Goal: Task Accomplishment & Management: Manage account settings

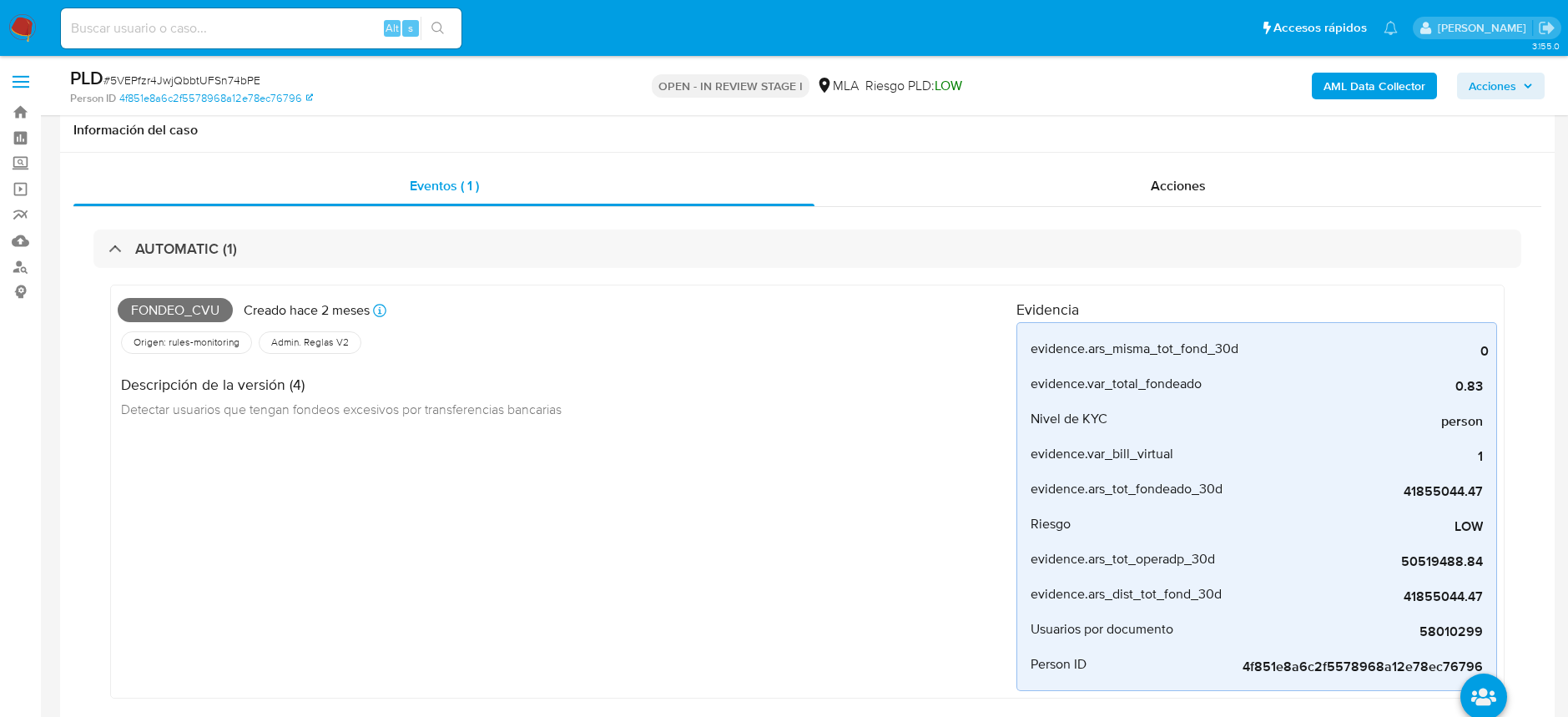
select select "10"
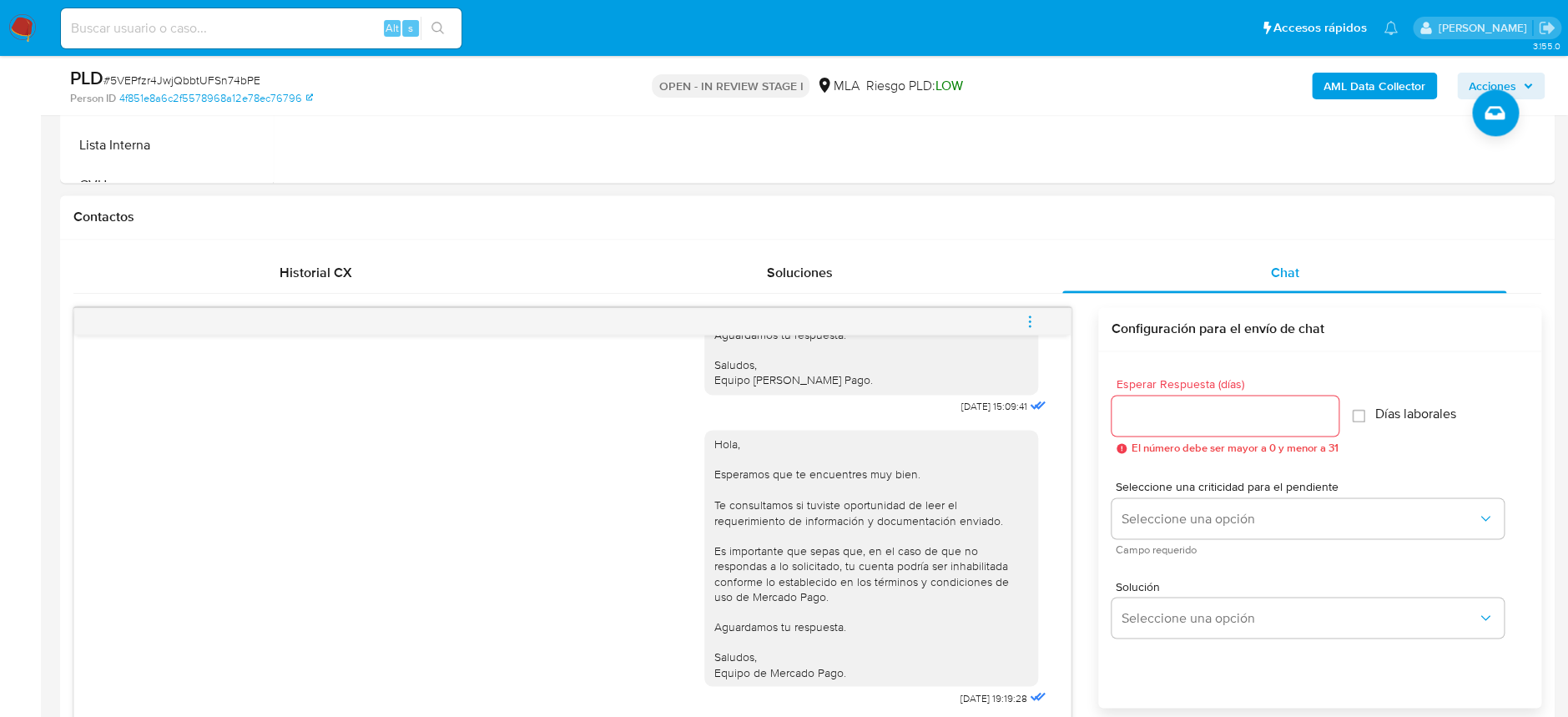
scroll to position [1223, 0]
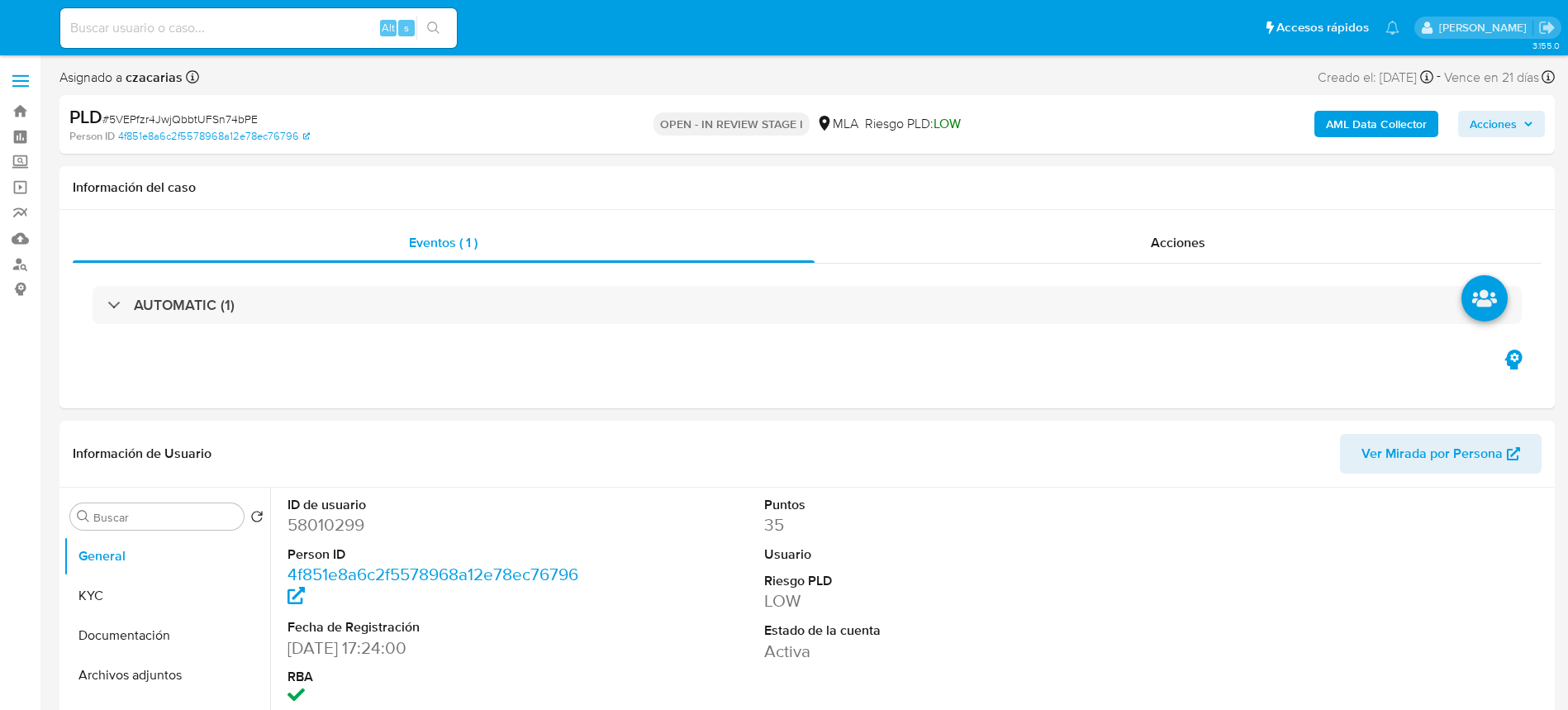
select select "10"
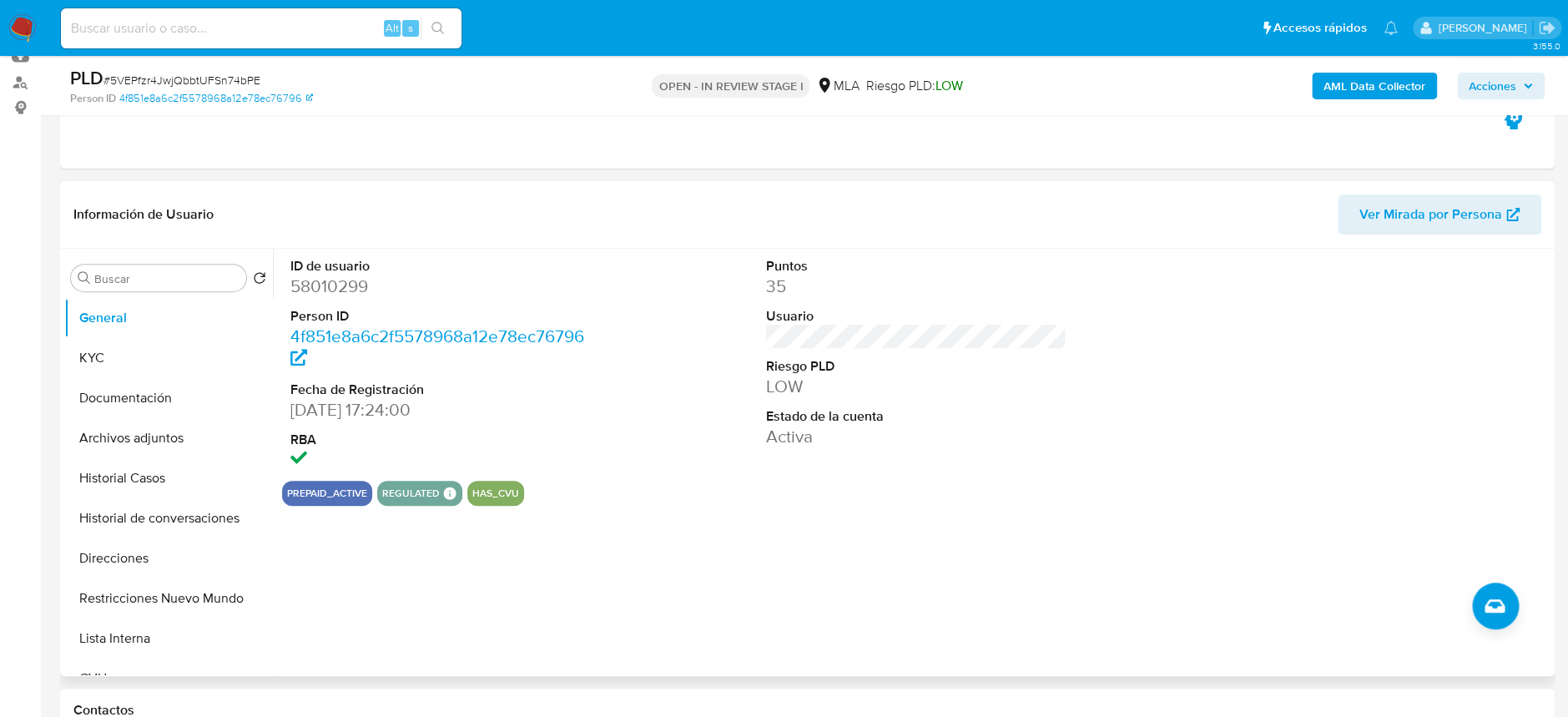
scroll to position [222, 0]
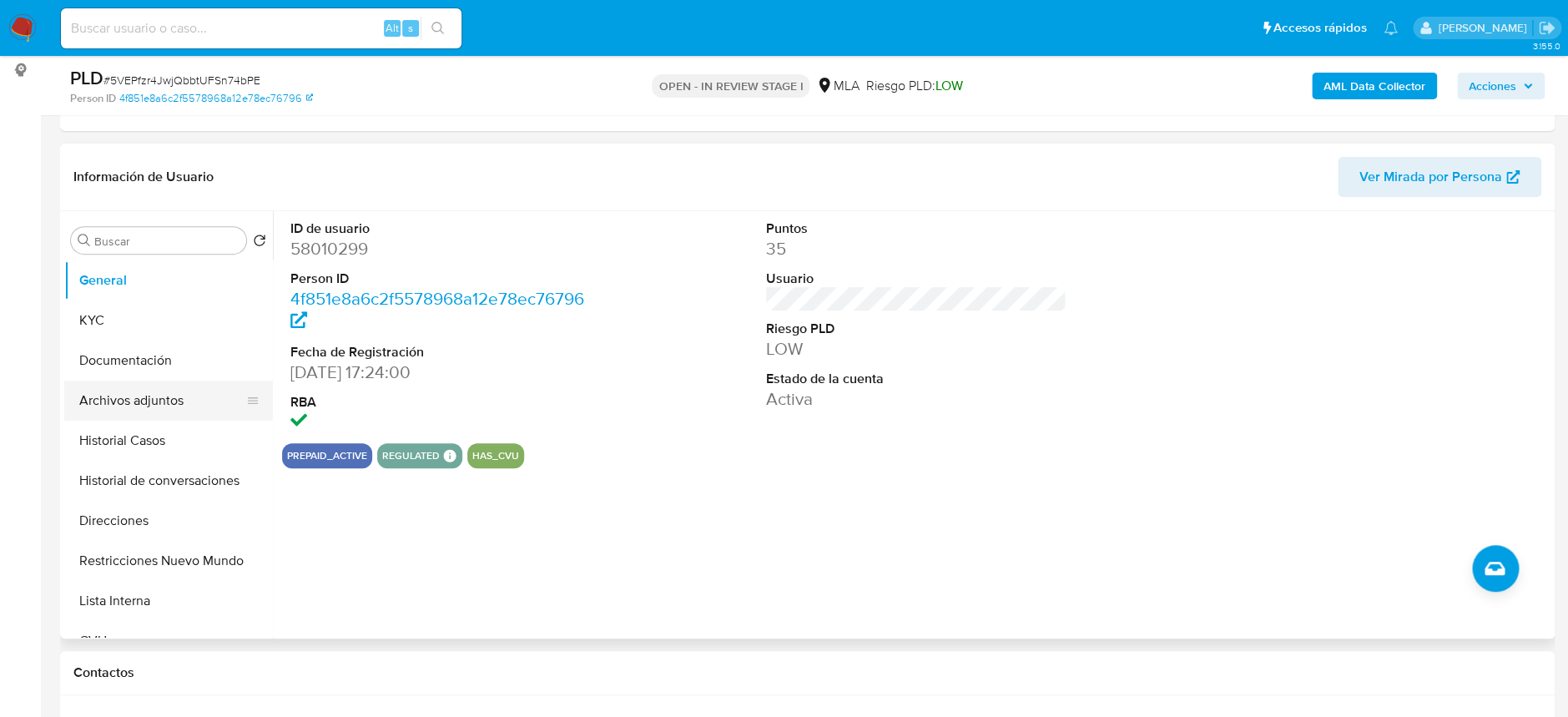
click at [171, 383] on button "Archivos adjuntos" at bounding box center [162, 401] width 195 height 40
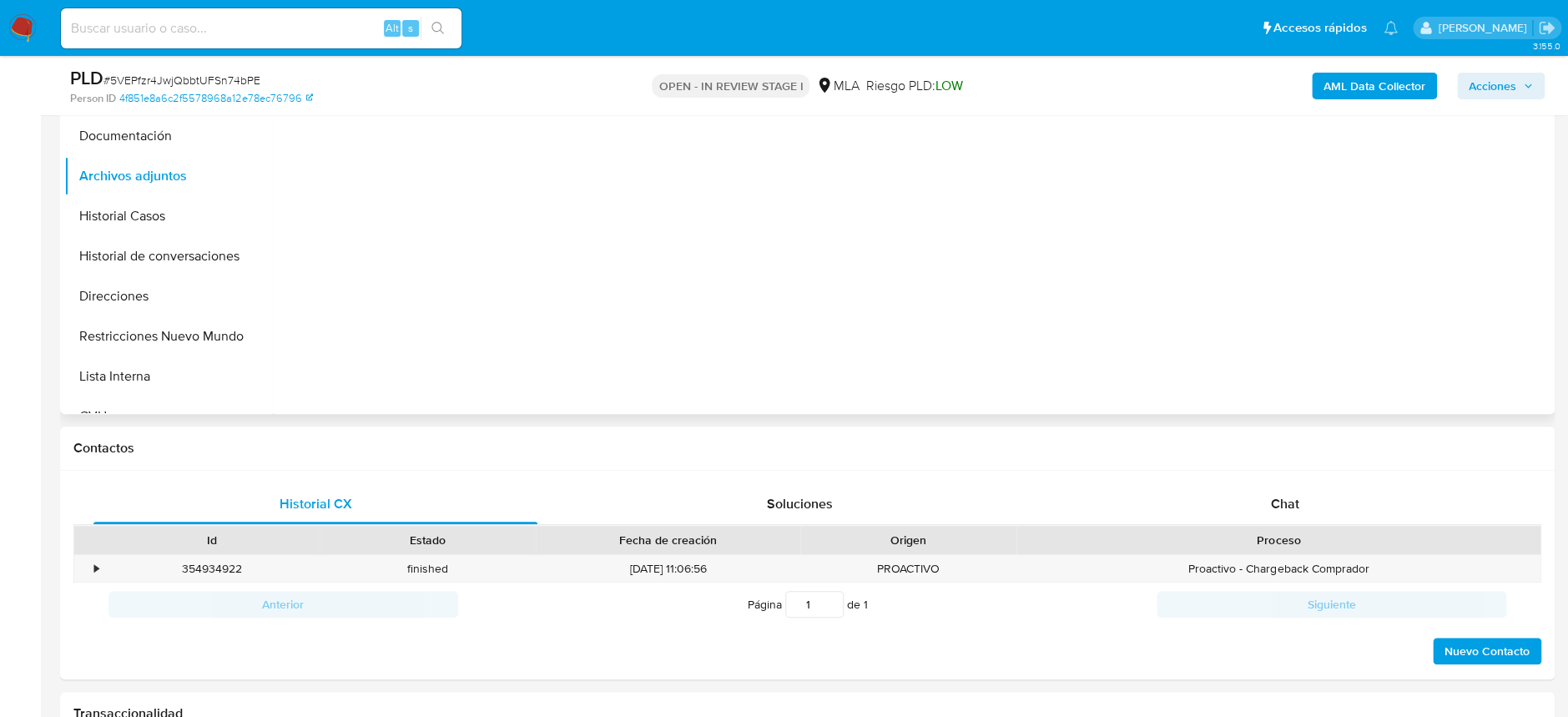
scroll to position [555, 0]
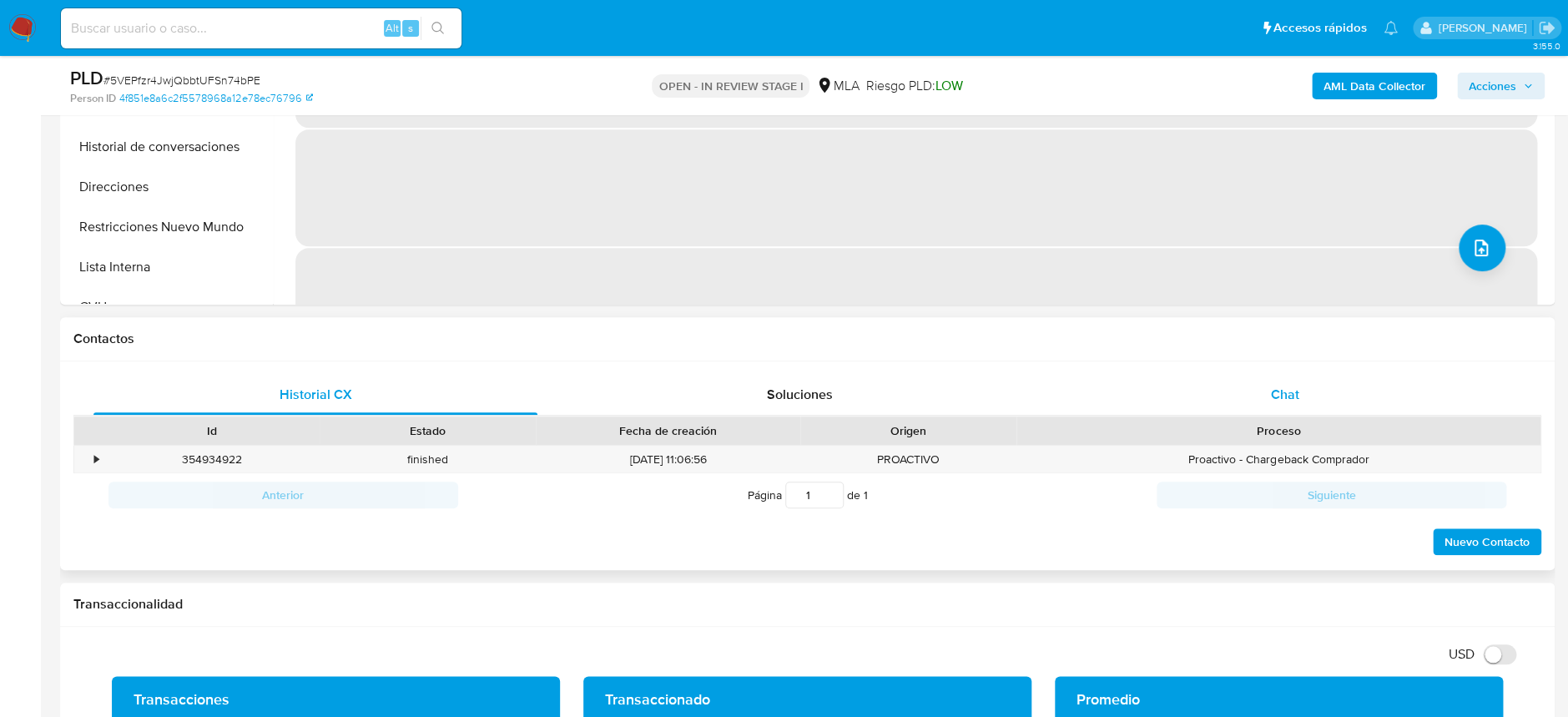
click at [1314, 399] on div "Chat" at bounding box center [1284, 394] width 444 height 40
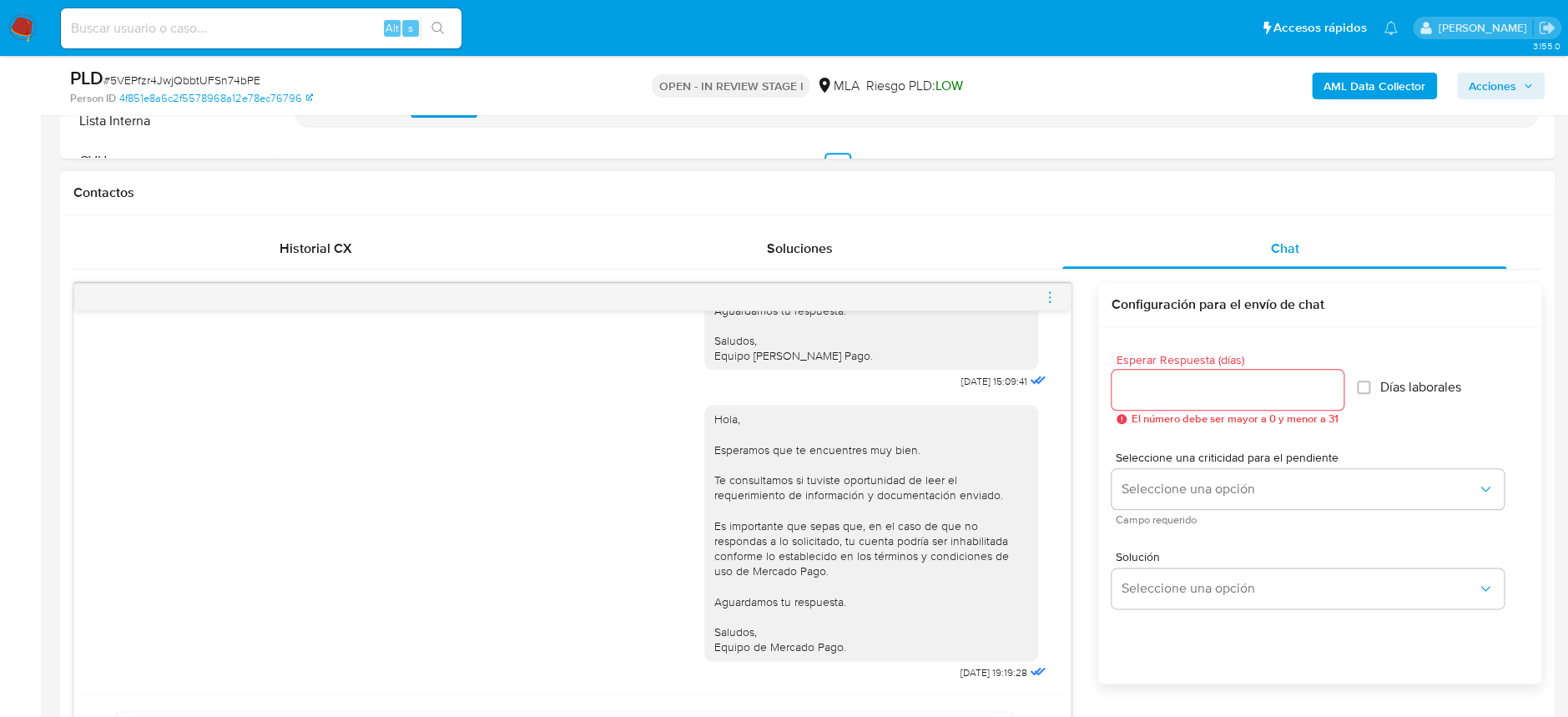
scroll to position [779, 0]
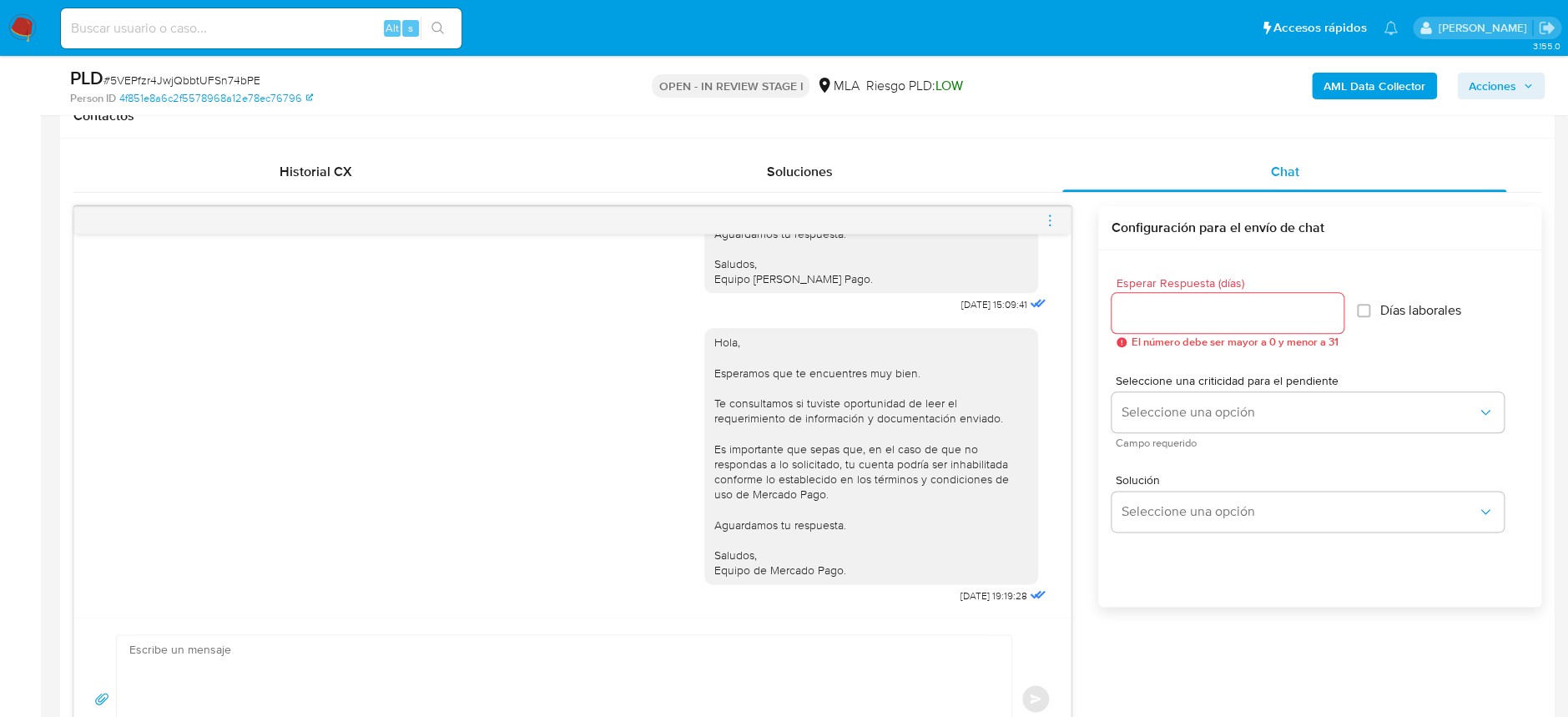
click at [1042, 231] on span "menu-action" at bounding box center [1049, 220] width 15 height 40
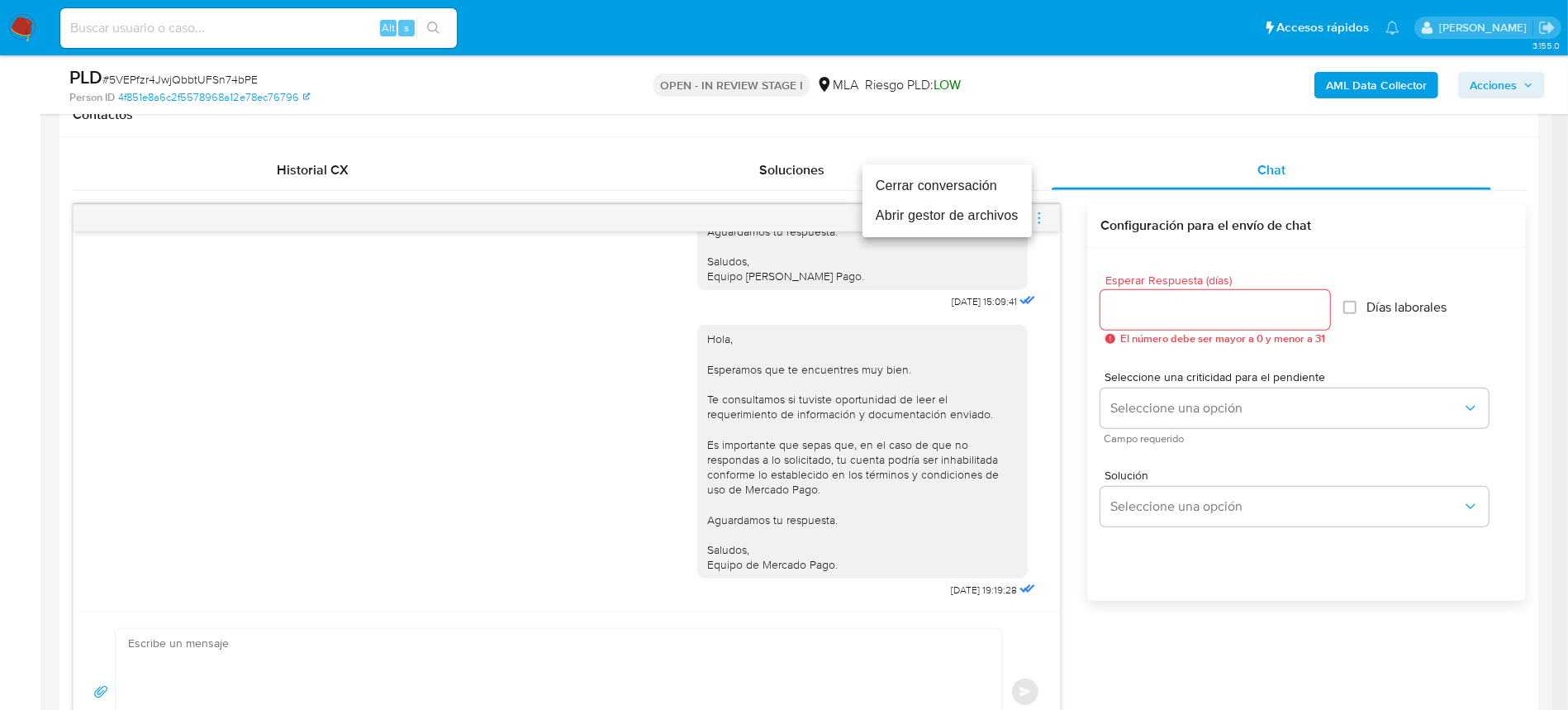
click at [946, 191] on li "Cerrar conversación" at bounding box center [946, 186] width 169 height 30
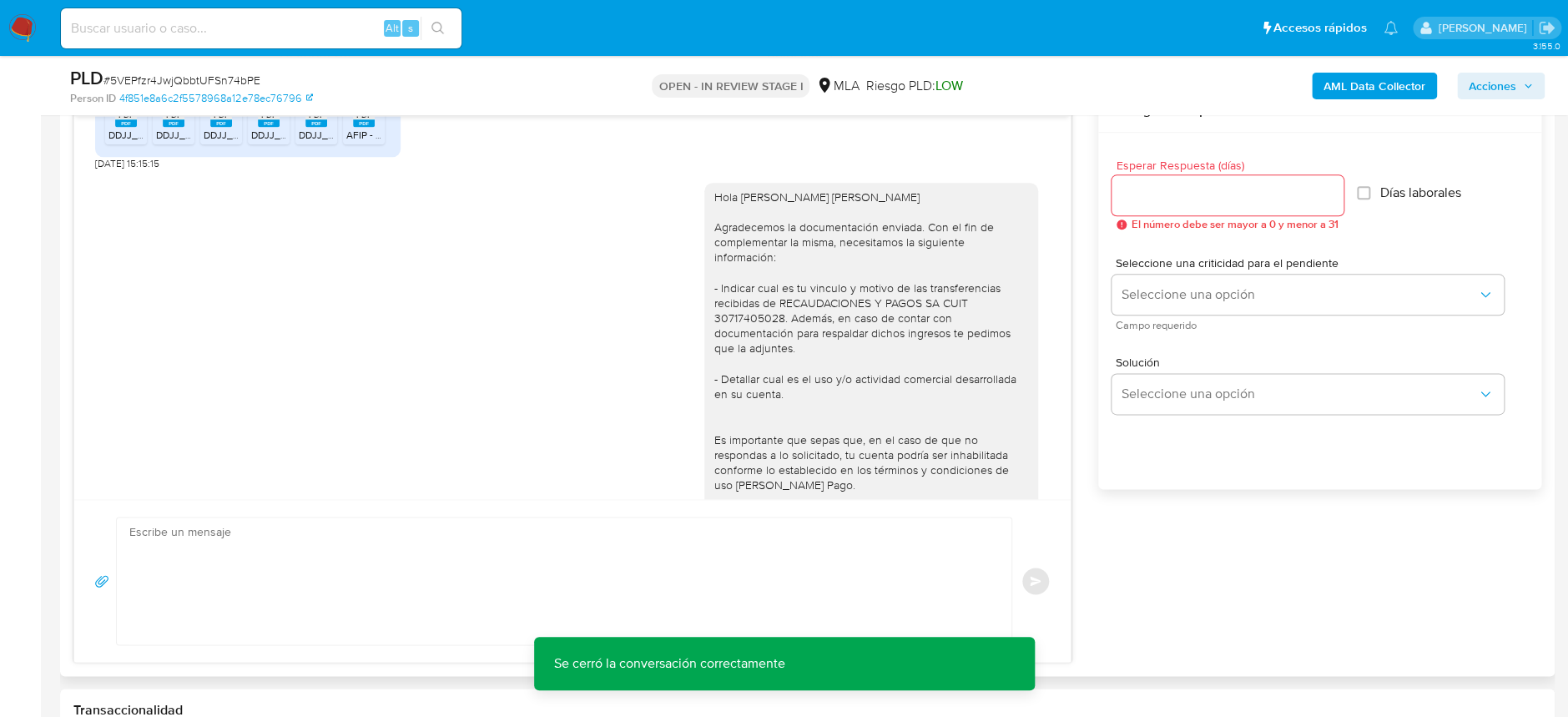
scroll to position [1334, 0]
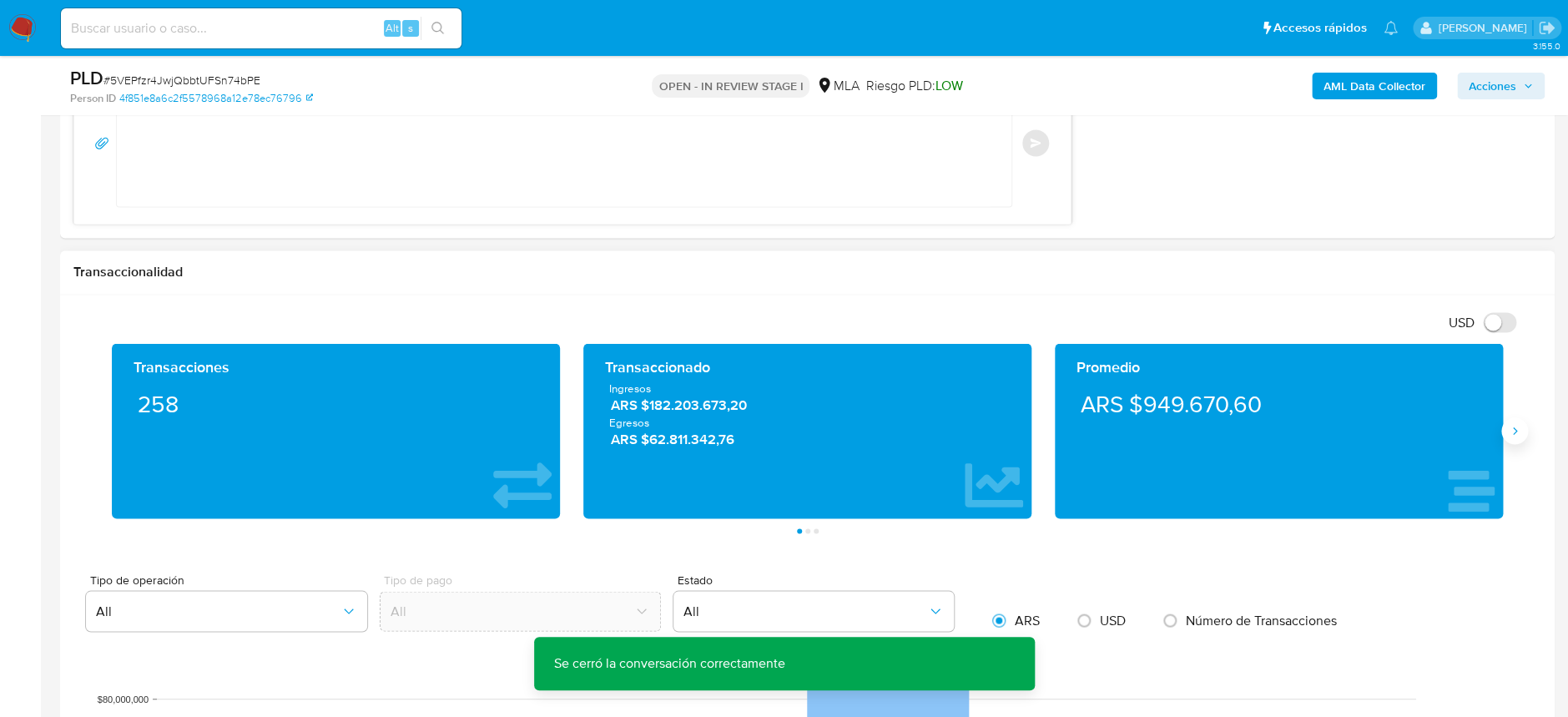
click at [1504, 430] on button "Siguiente" at bounding box center [1515, 431] width 27 height 27
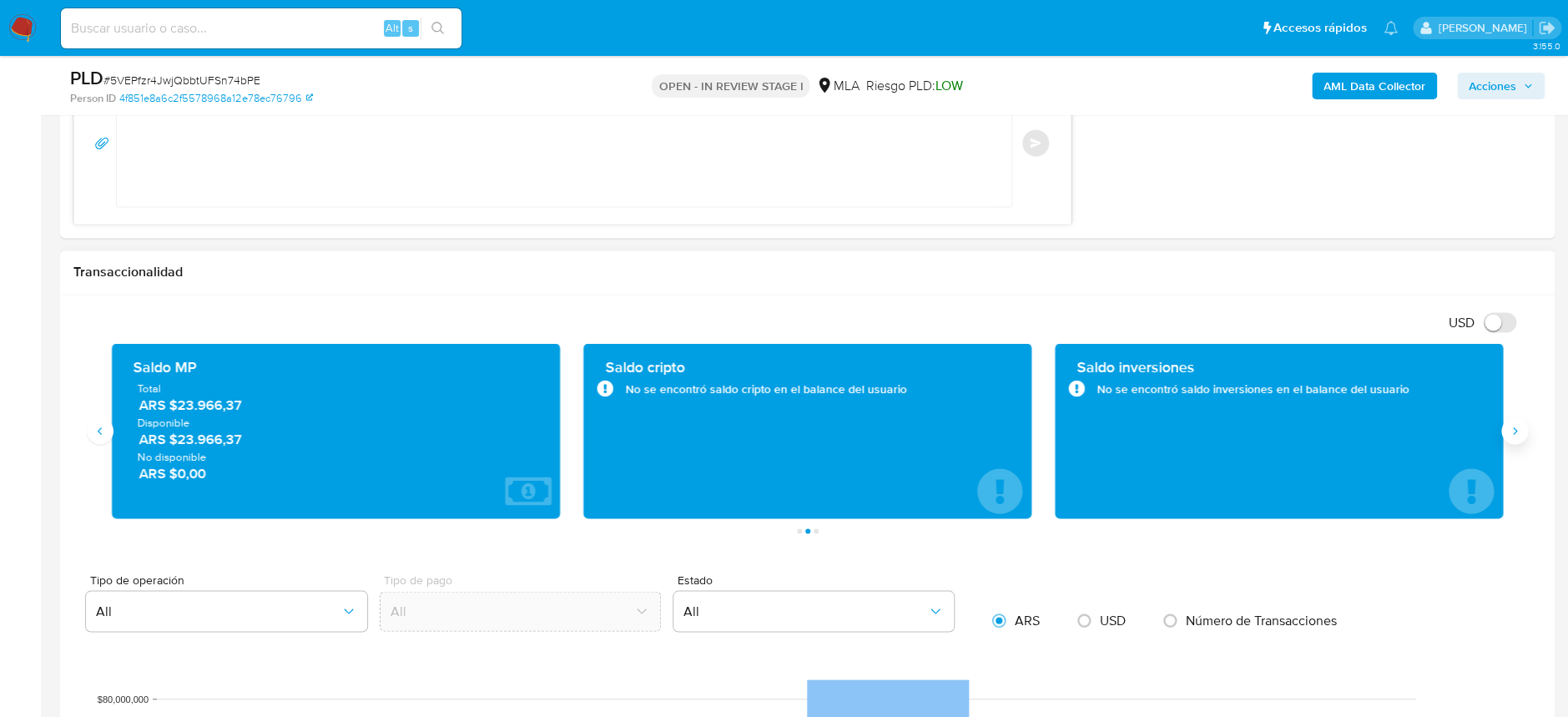
click at [1504, 430] on button "Siguiente" at bounding box center [1515, 431] width 27 height 27
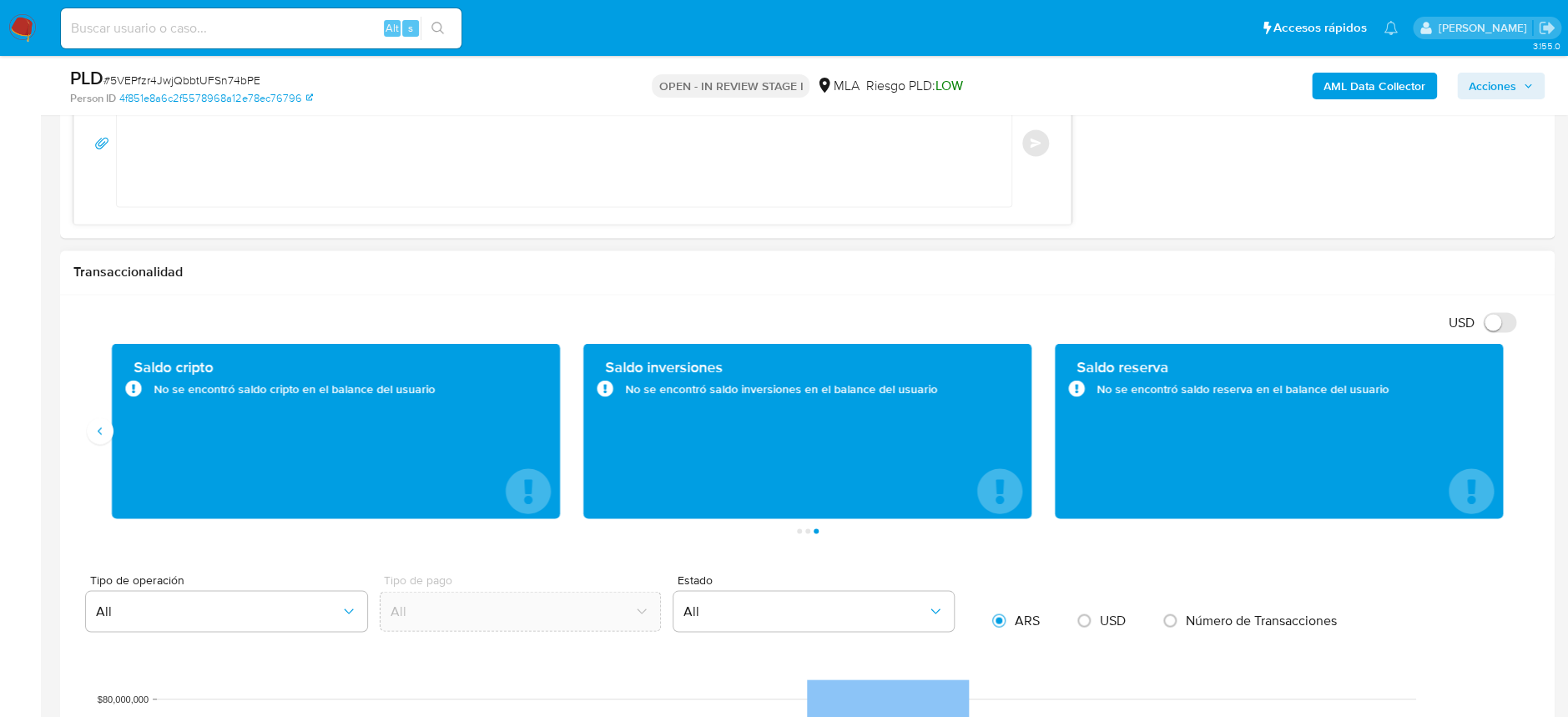
click at [98, 443] on div "Transacciones 258 Transaccionado Ingresos ARS $182.203.673,20 Egresos ARS $62.8…" at bounding box center [807, 438] width 1468 height 190
click at [98, 438] on button "Anterior" at bounding box center [100, 431] width 27 height 27
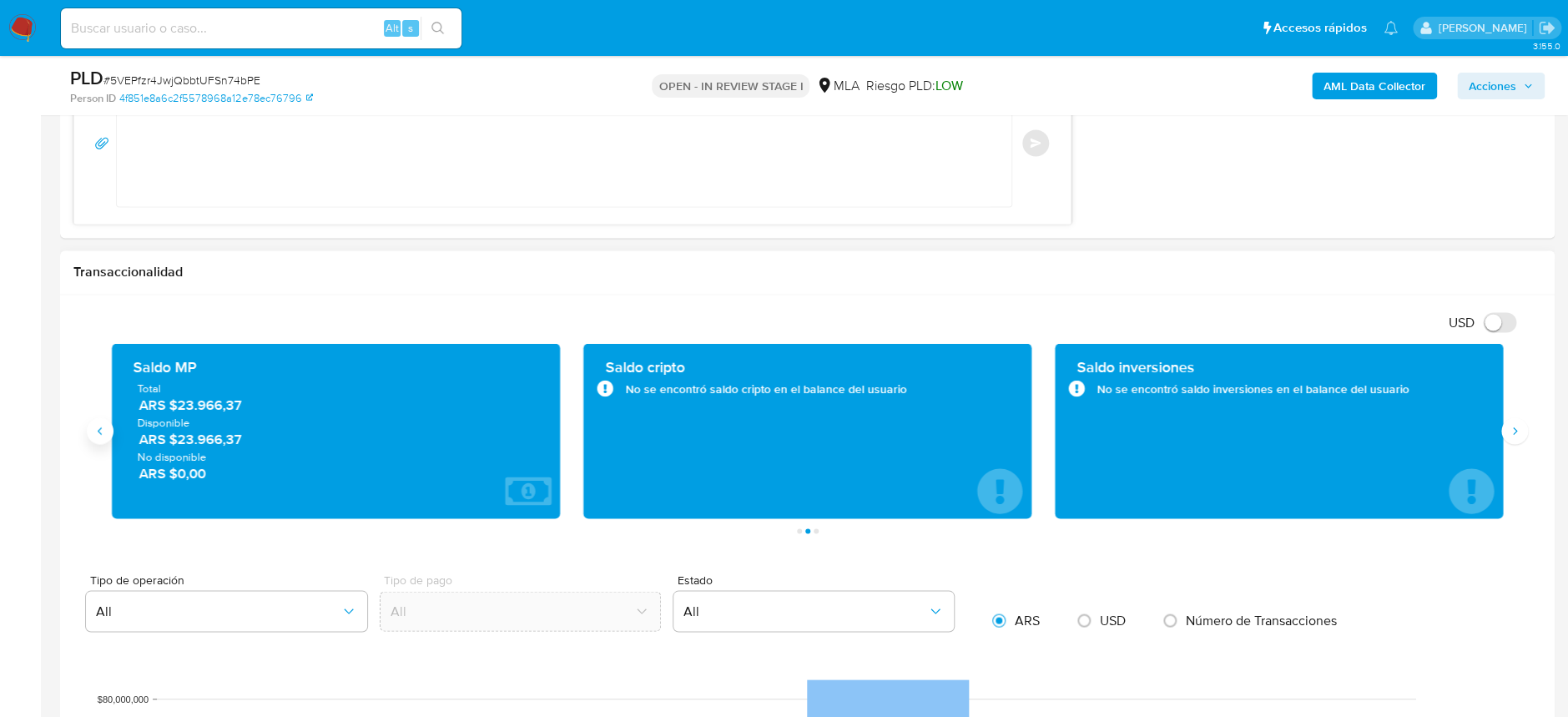
click at [106, 432] on icon "Anterior" at bounding box center [100, 430] width 13 height 13
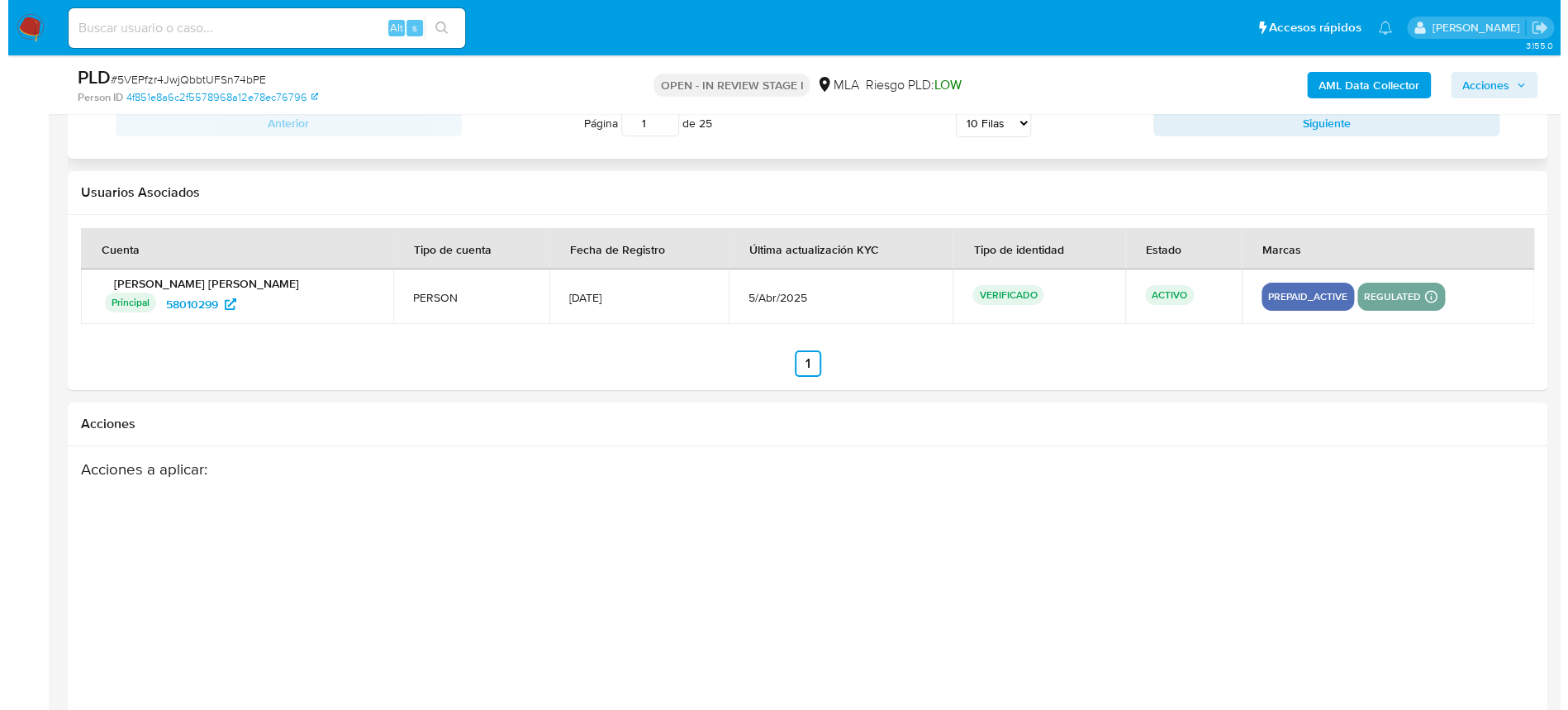
scroll to position [2904, 0]
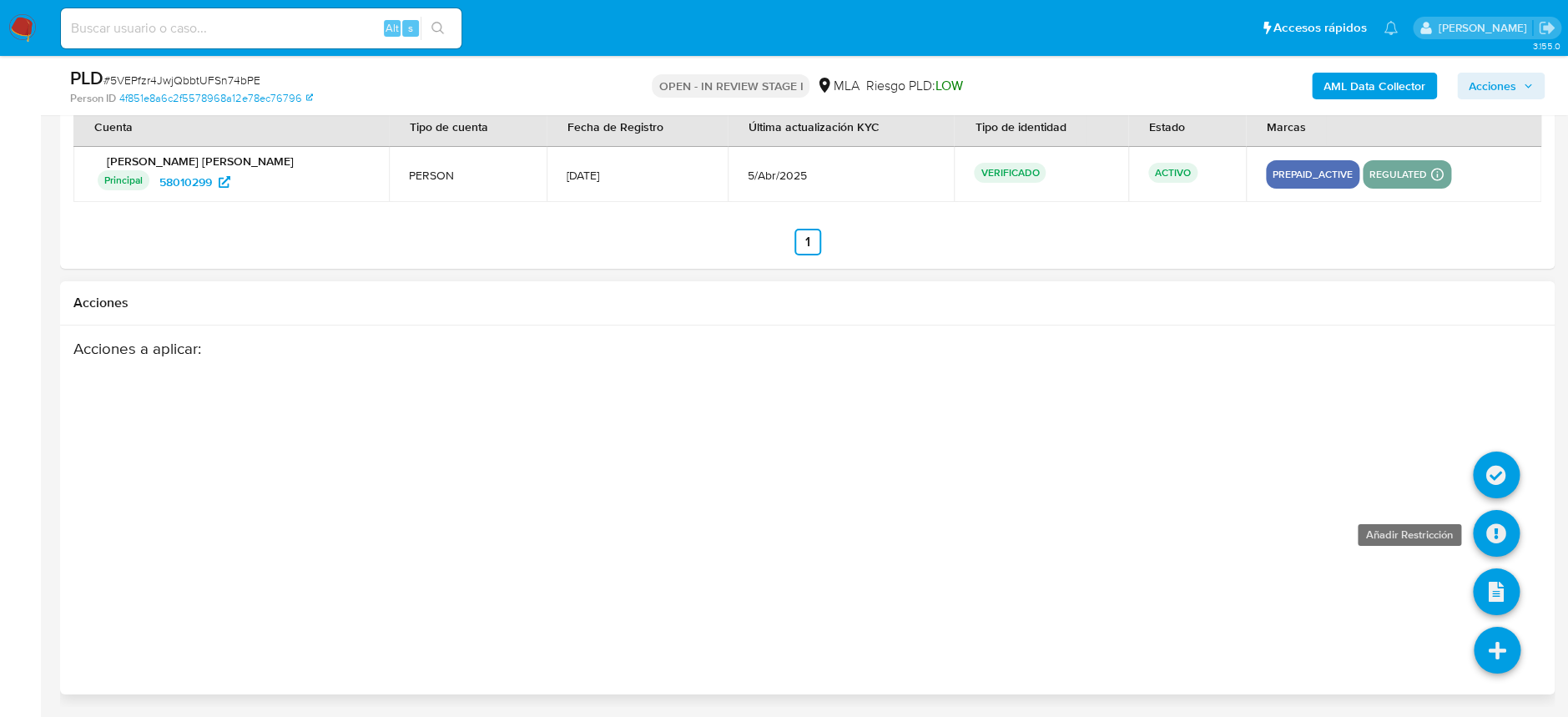
click at [1502, 544] on icon at bounding box center [1496, 533] width 47 height 46
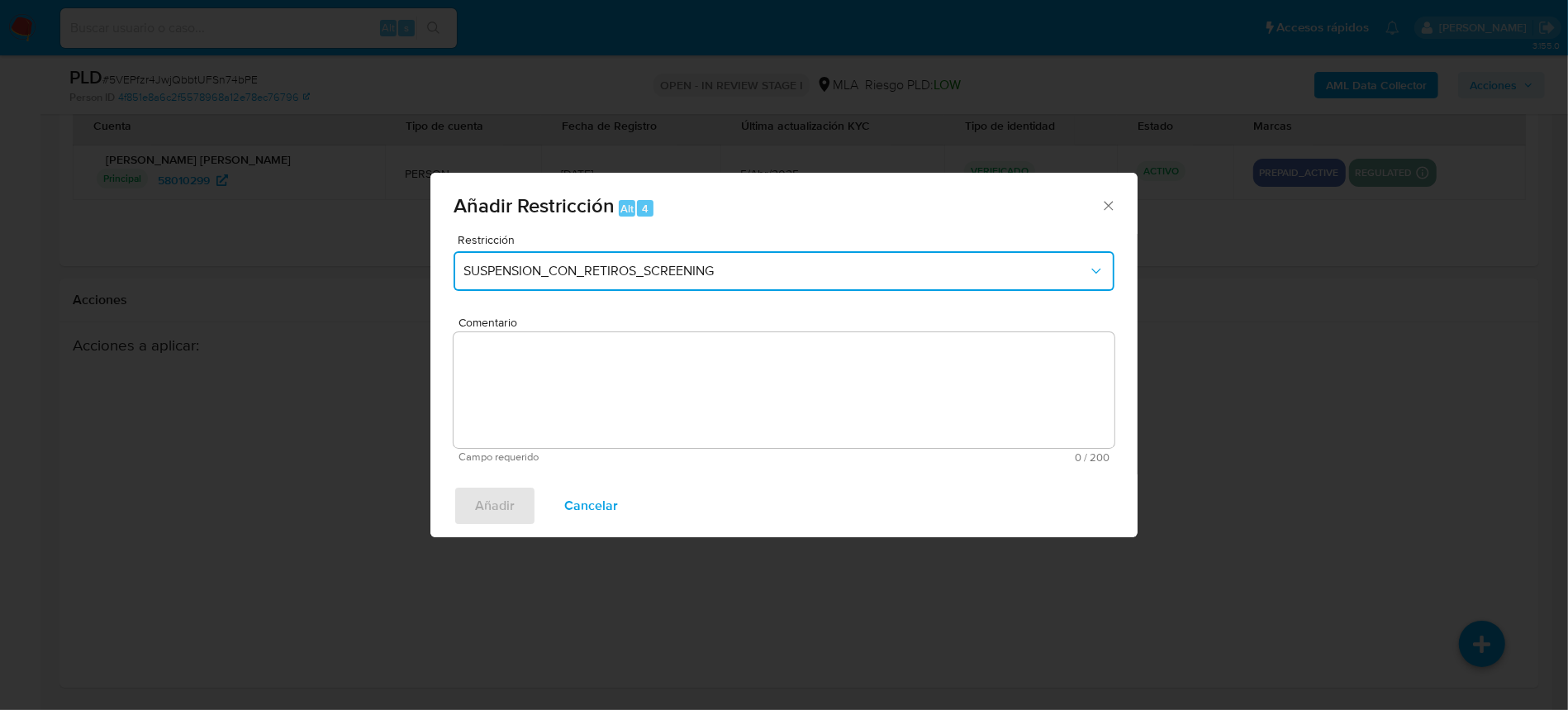
click at [859, 285] on button "SUSPENSION_CON_RETIROS_SCREENING" at bounding box center [784, 271] width 661 height 40
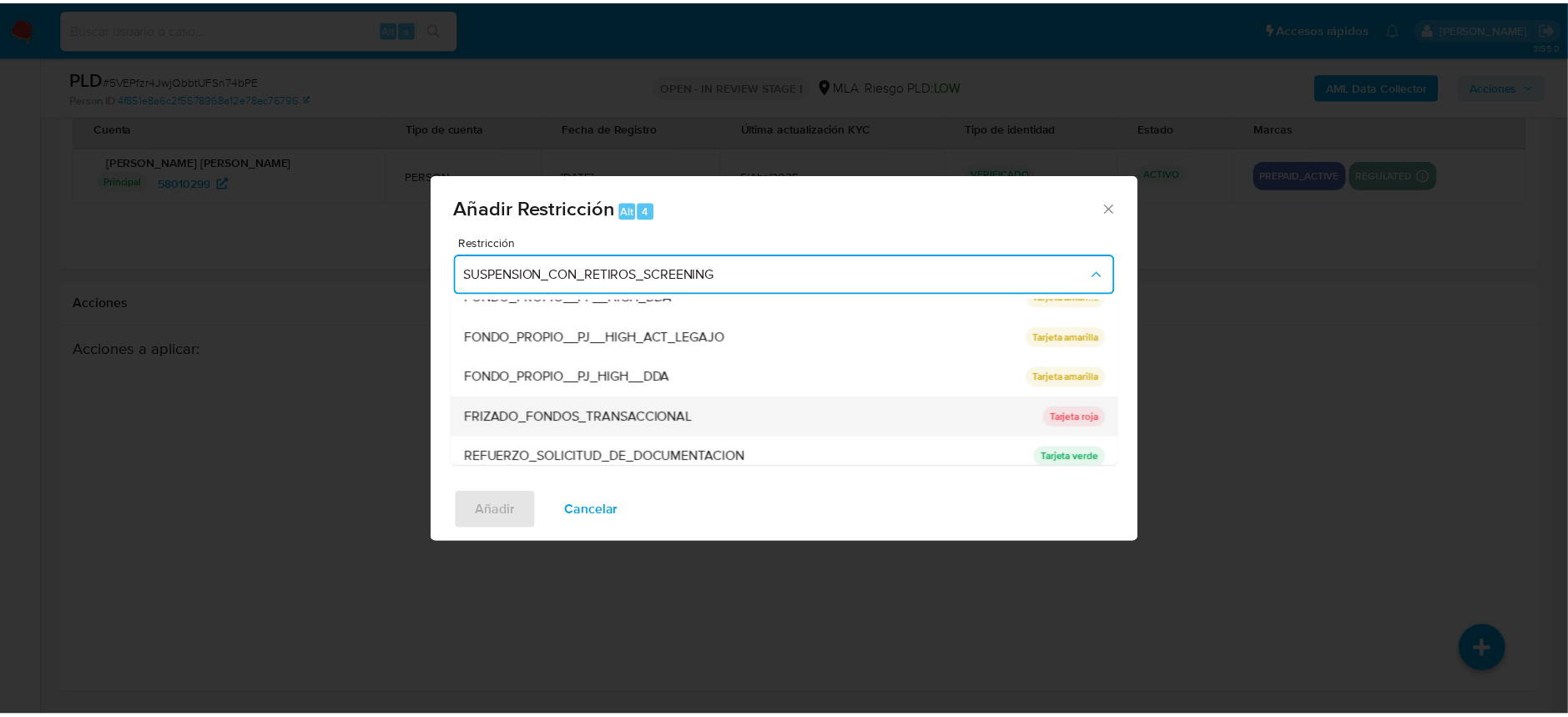
scroll to position [333, 0]
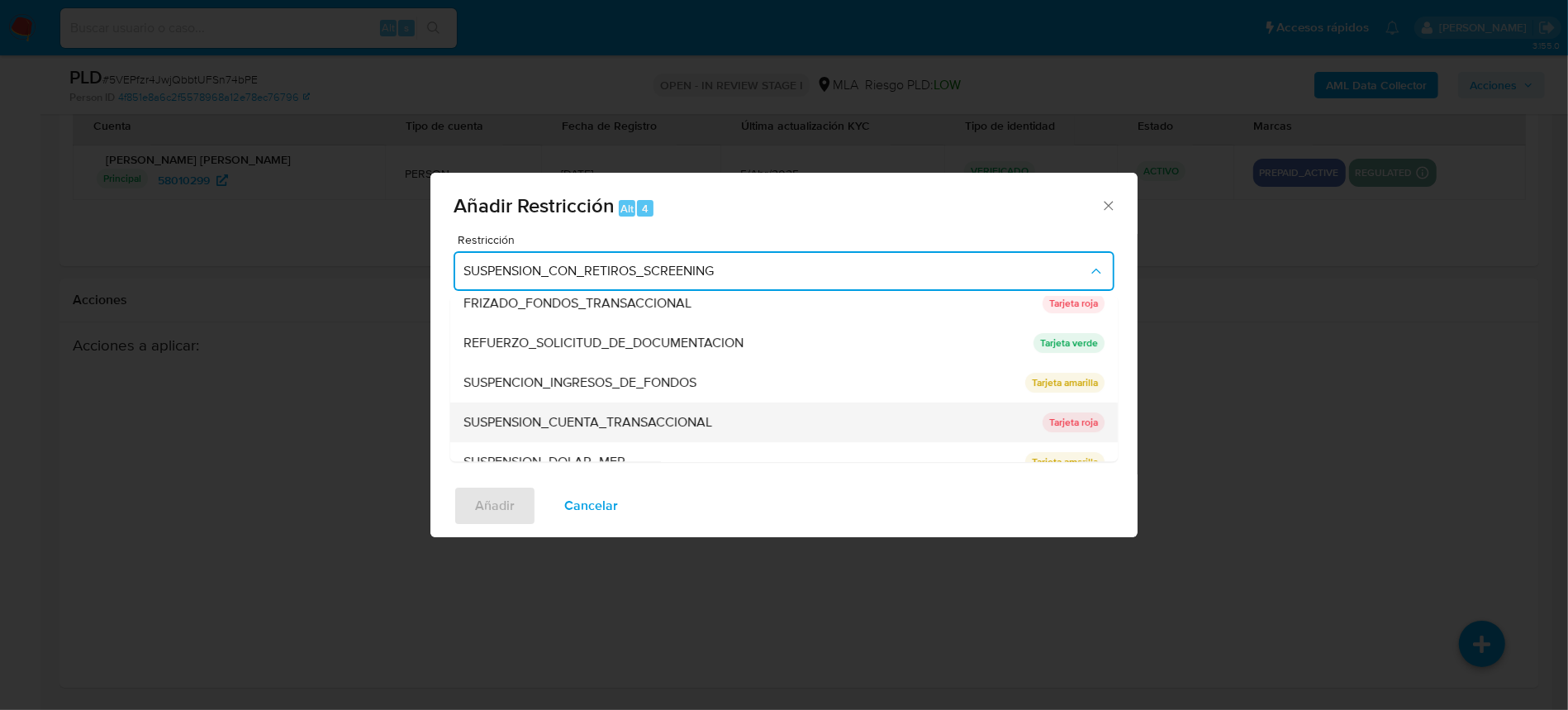
click at [792, 416] on div "SUSPENSION_CUENTA_TRANSACCIONAL" at bounding box center [747, 422] width 569 height 40
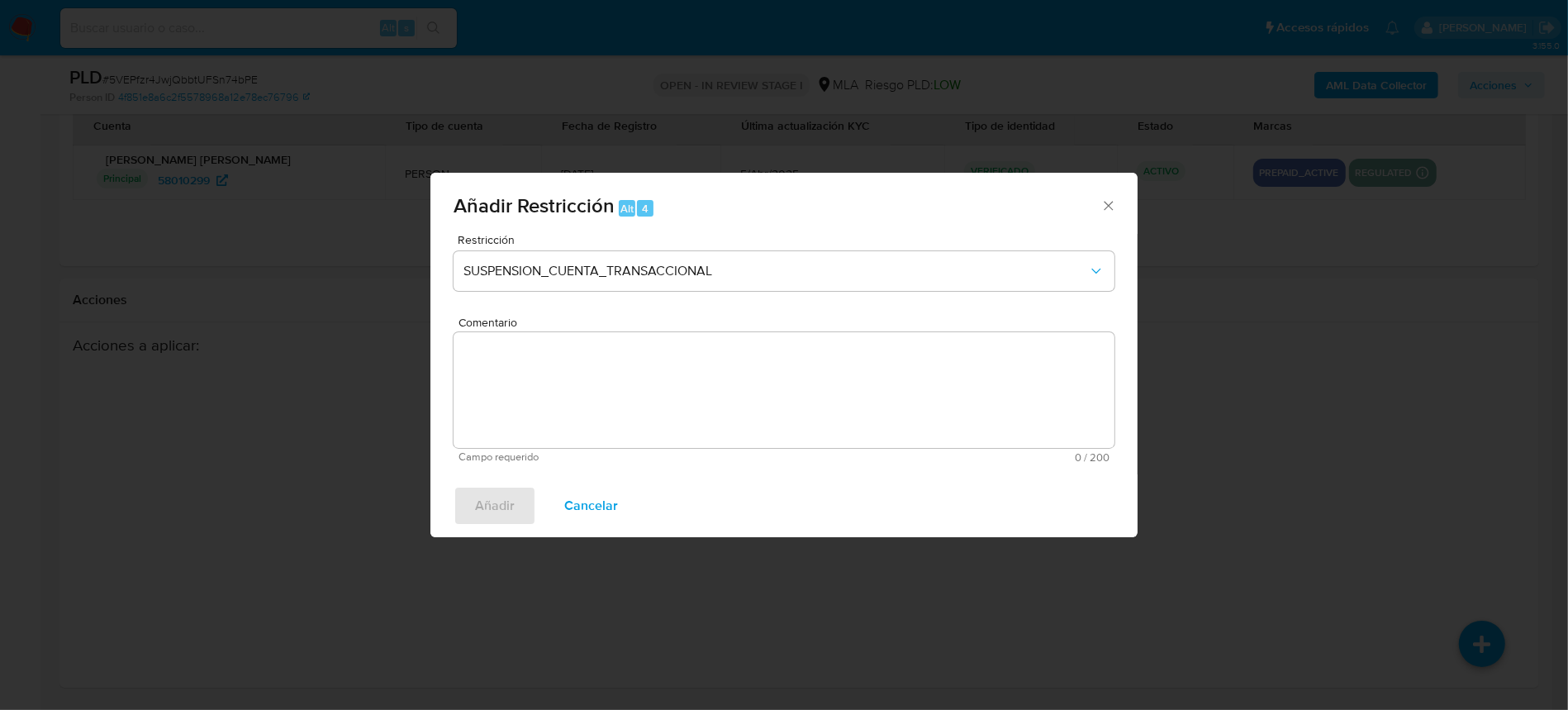
click at [792, 416] on textarea "Comentario" at bounding box center [784, 390] width 661 height 116
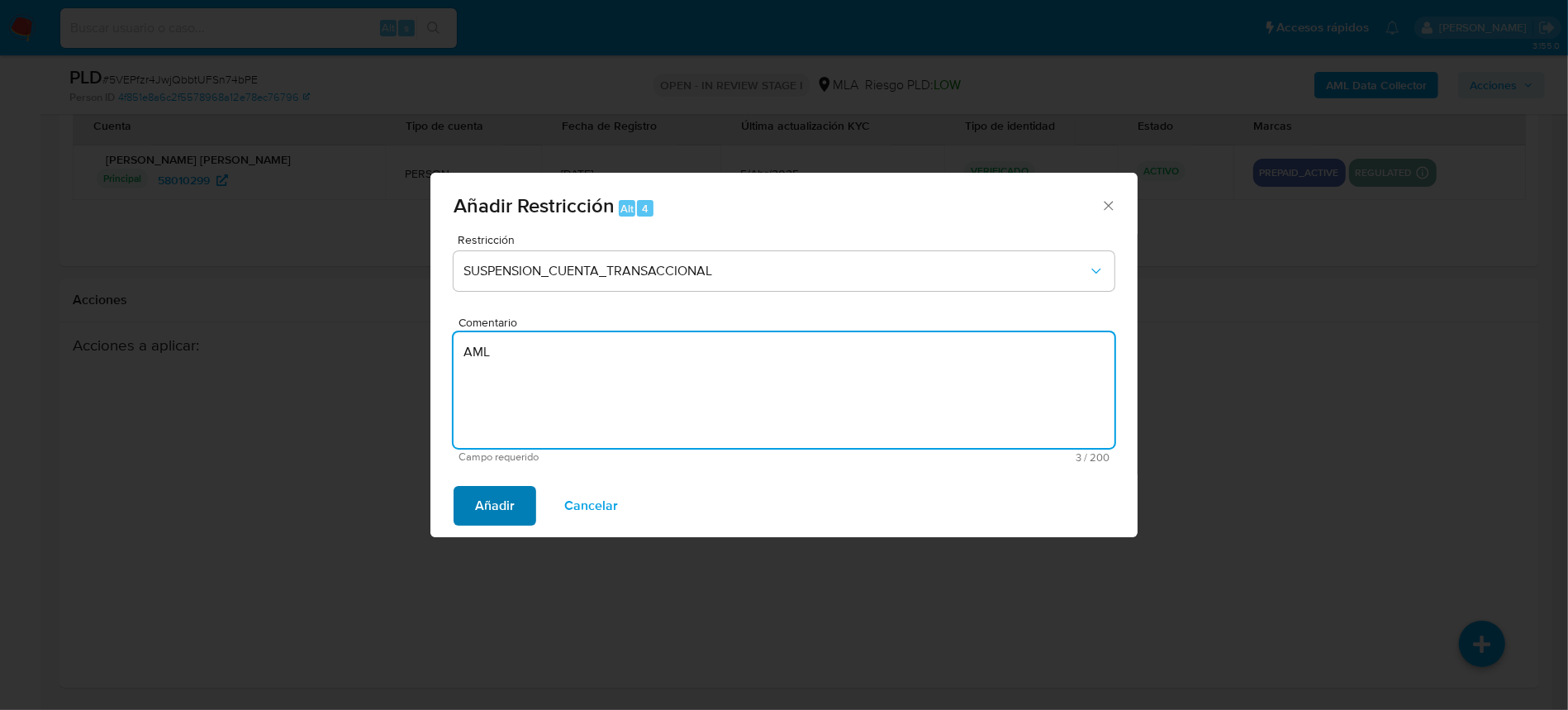
type textarea "AML"
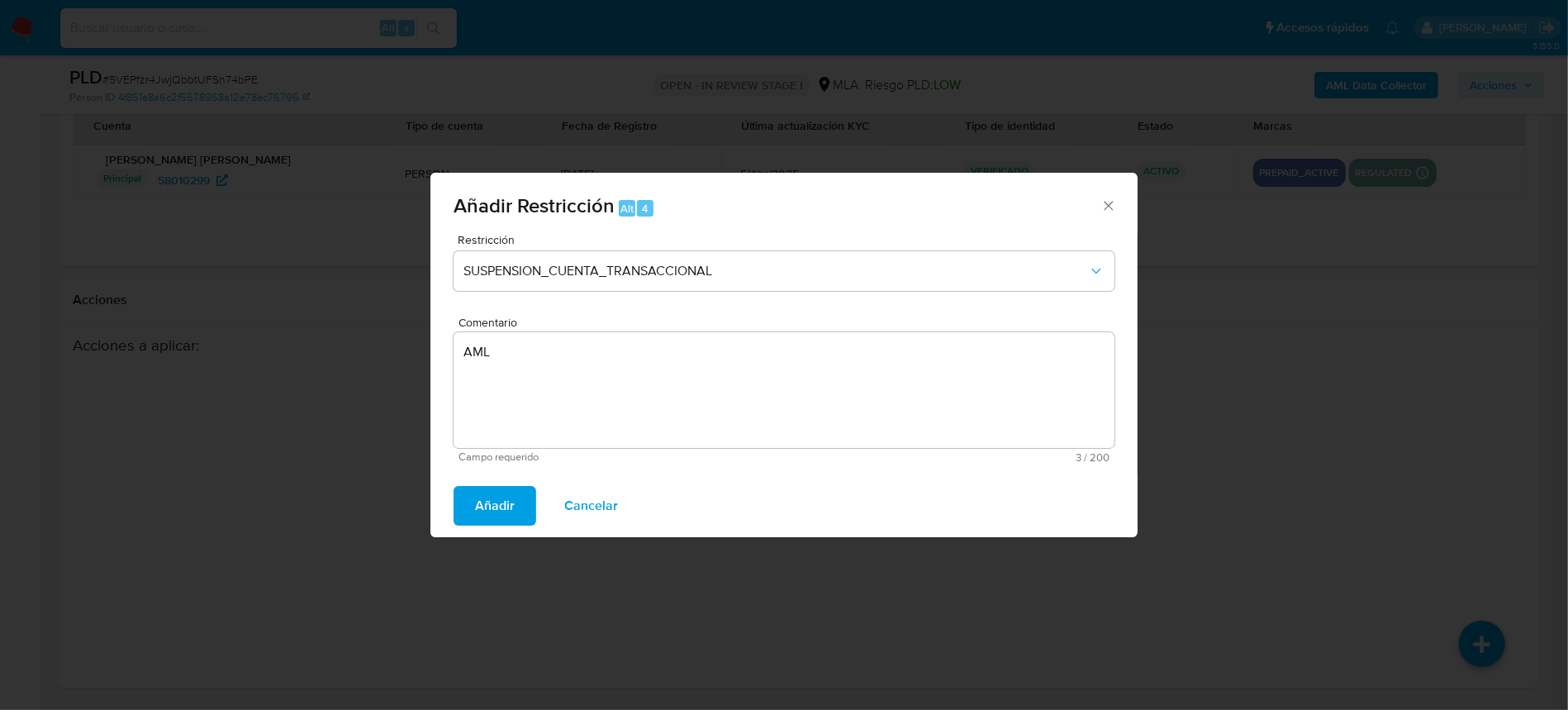
click at [471, 508] on button "Añadir" at bounding box center [494, 505] width 82 height 40
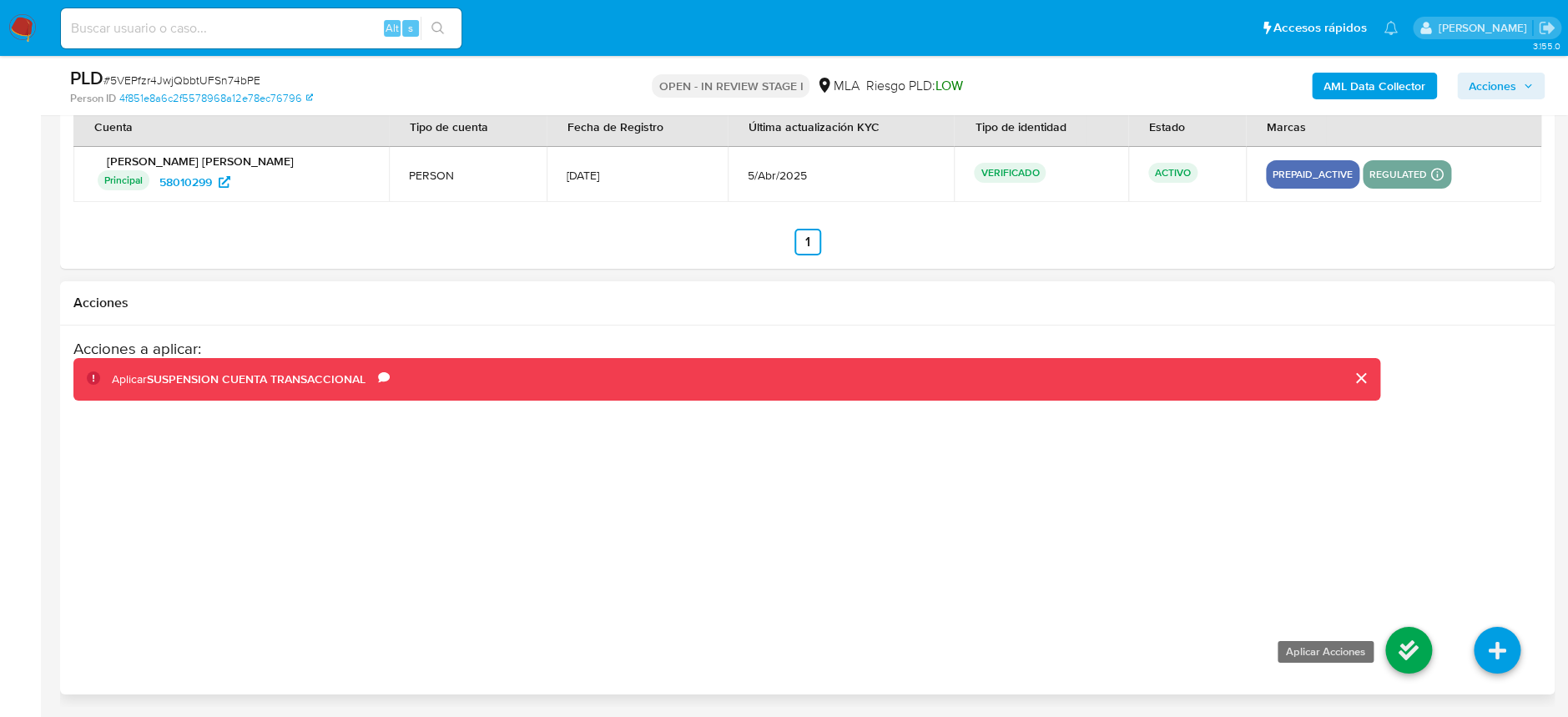
click at [1396, 646] on icon at bounding box center [1409, 650] width 47 height 46
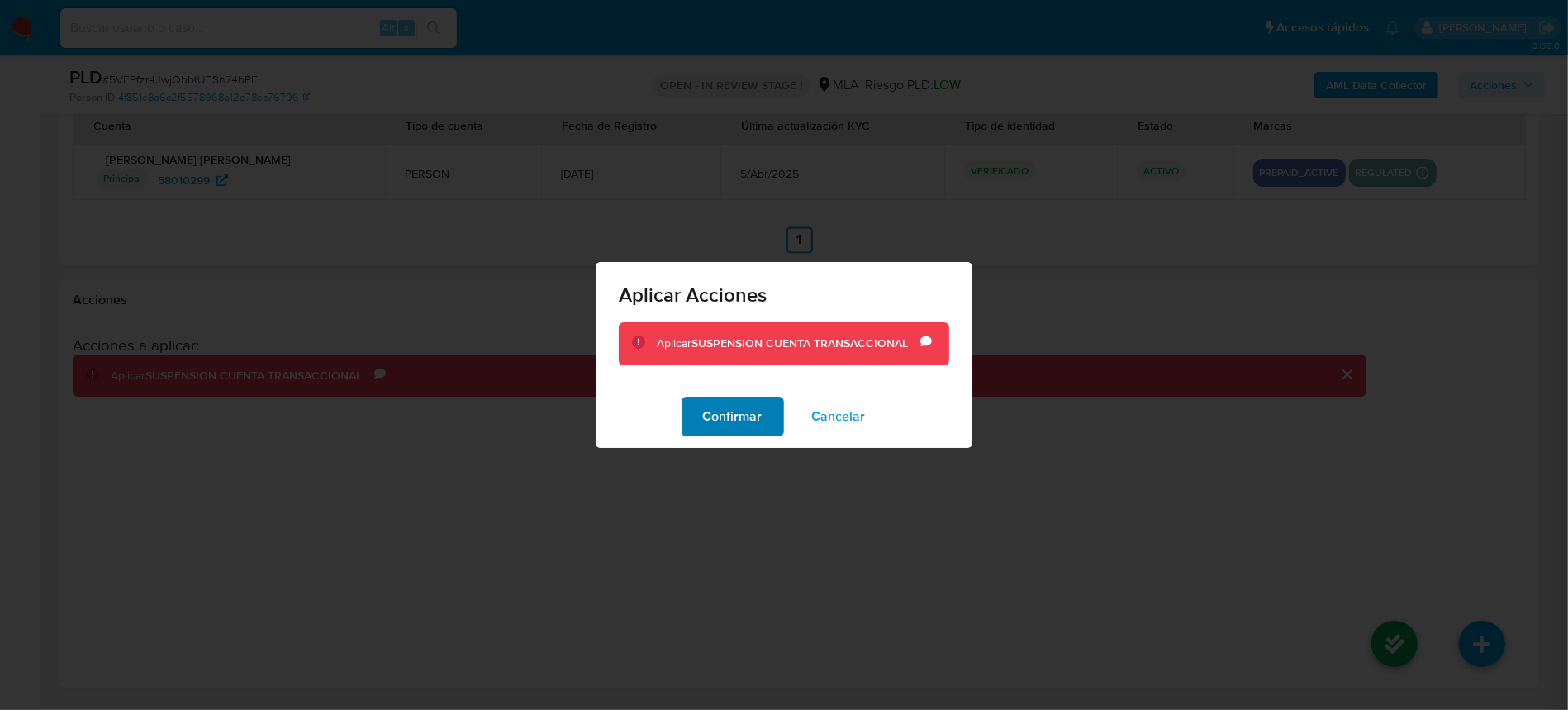
click at [708, 428] on span "Confirmar" at bounding box center [732, 416] width 59 height 36
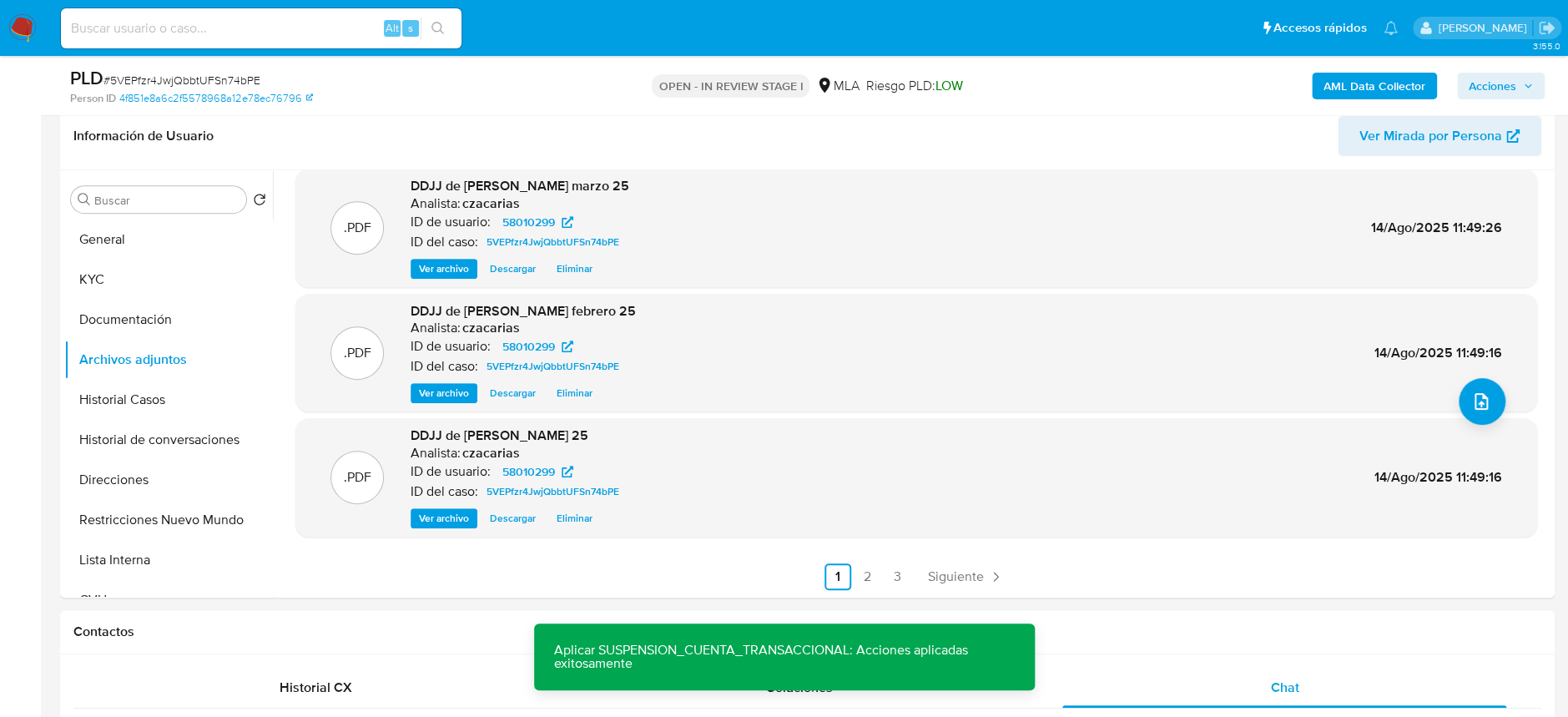
scroll to position [40, 0]
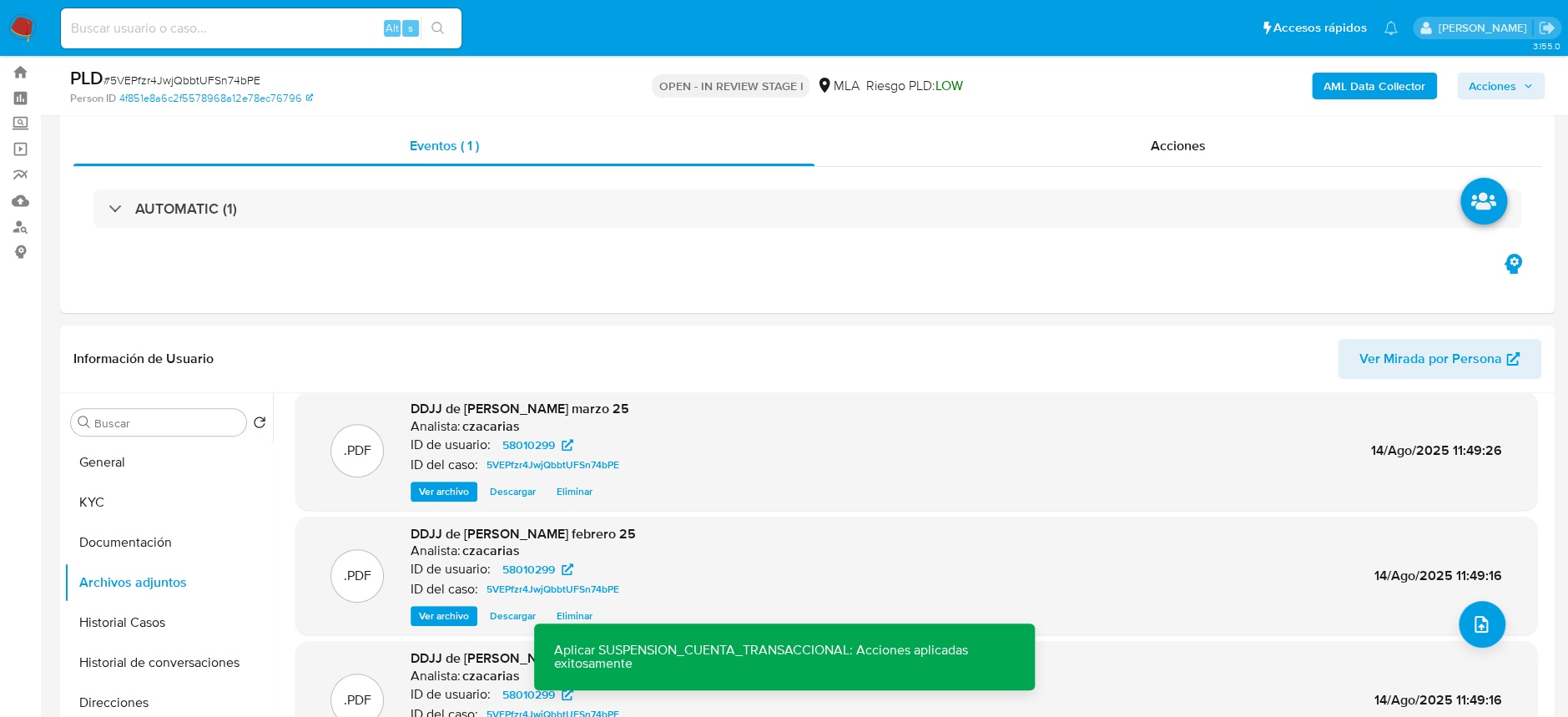
click at [232, 81] on span "# 5VEPfzr4JwjQbbtUFSn74bPE" at bounding box center [182, 80] width 157 height 17
copy span "5VEPfzr4JwjQbbtUFSn74bPE"
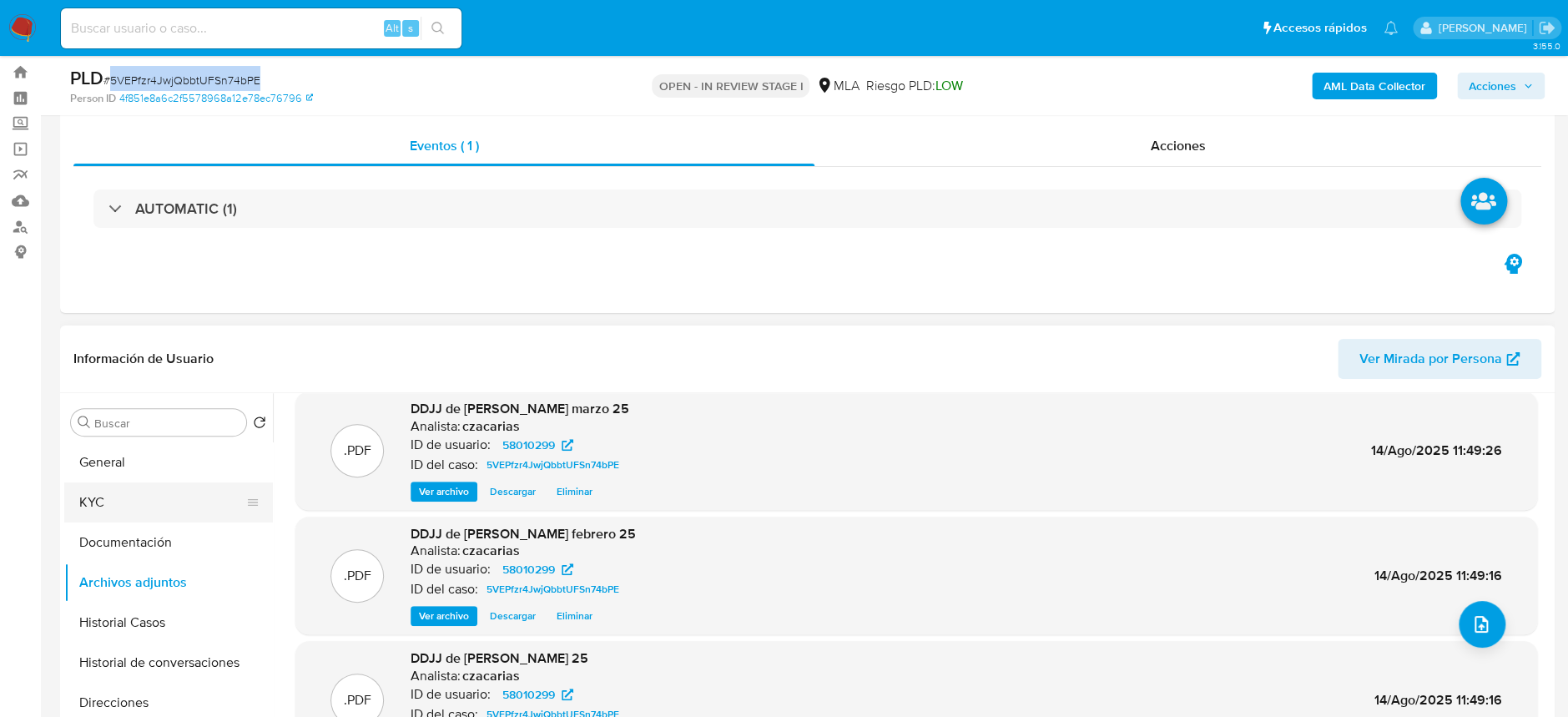
click at [153, 505] on button "KYC" at bounding box center [162, 502] width 195 height 40
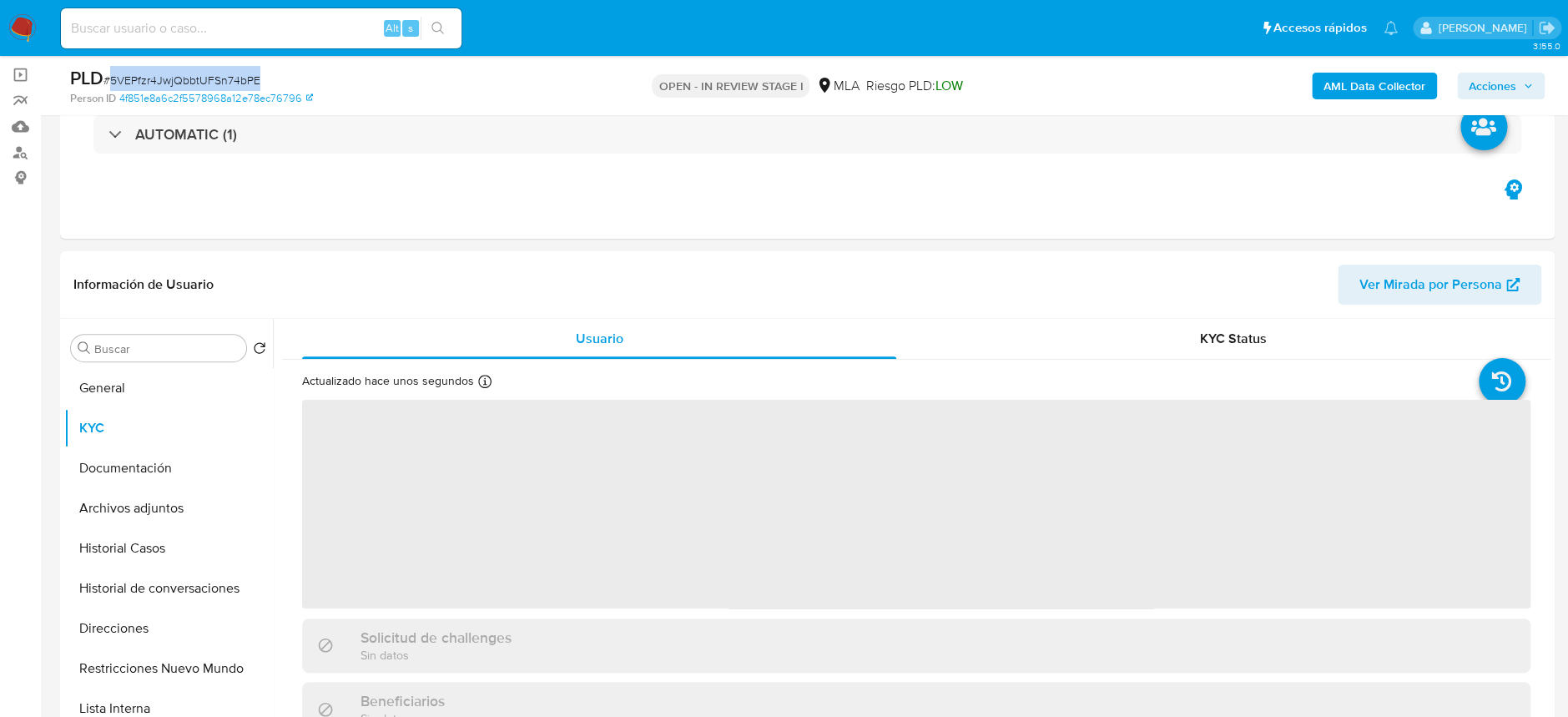
scroll to position [151, 0]
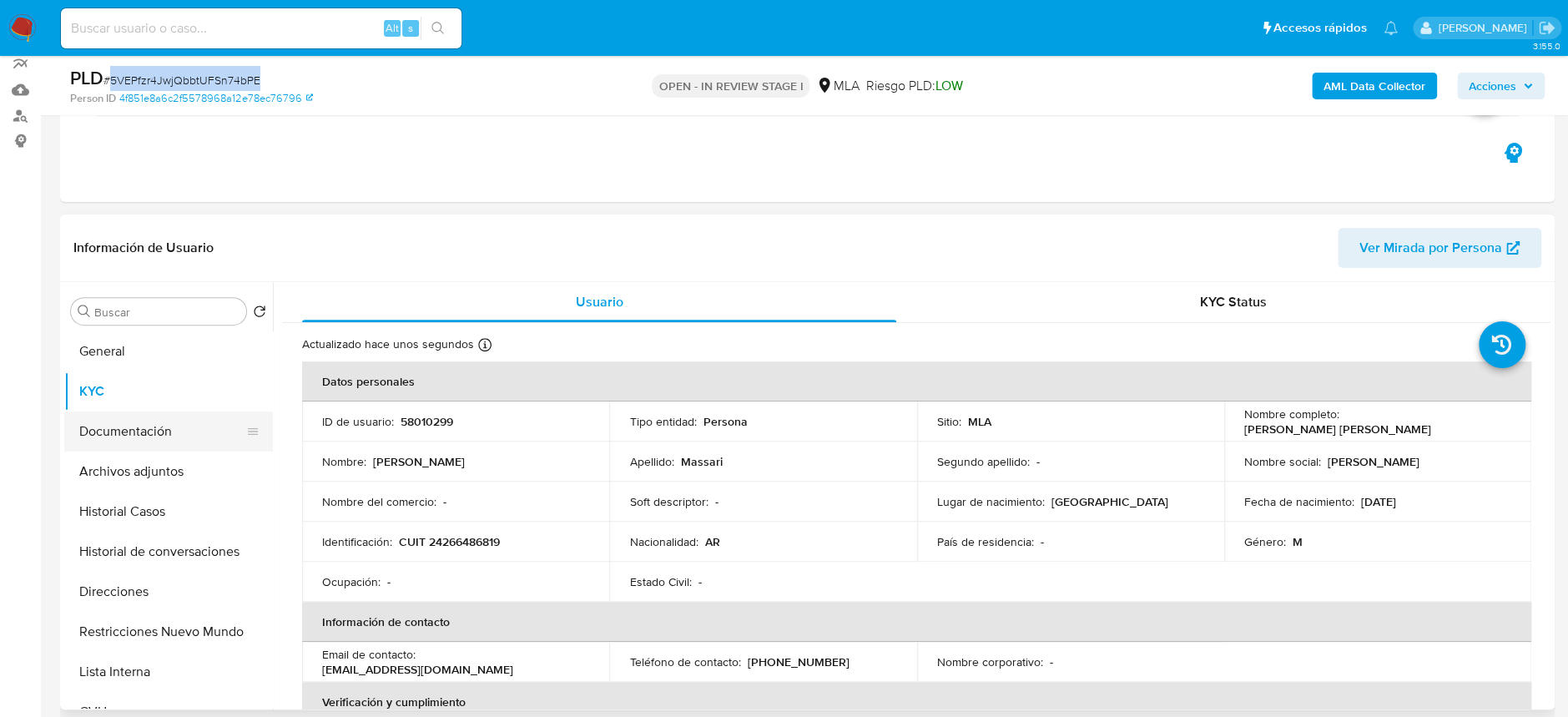
click at [148, 435] on button "Documentación" at bounding box center [162, 431] width 195 height 40
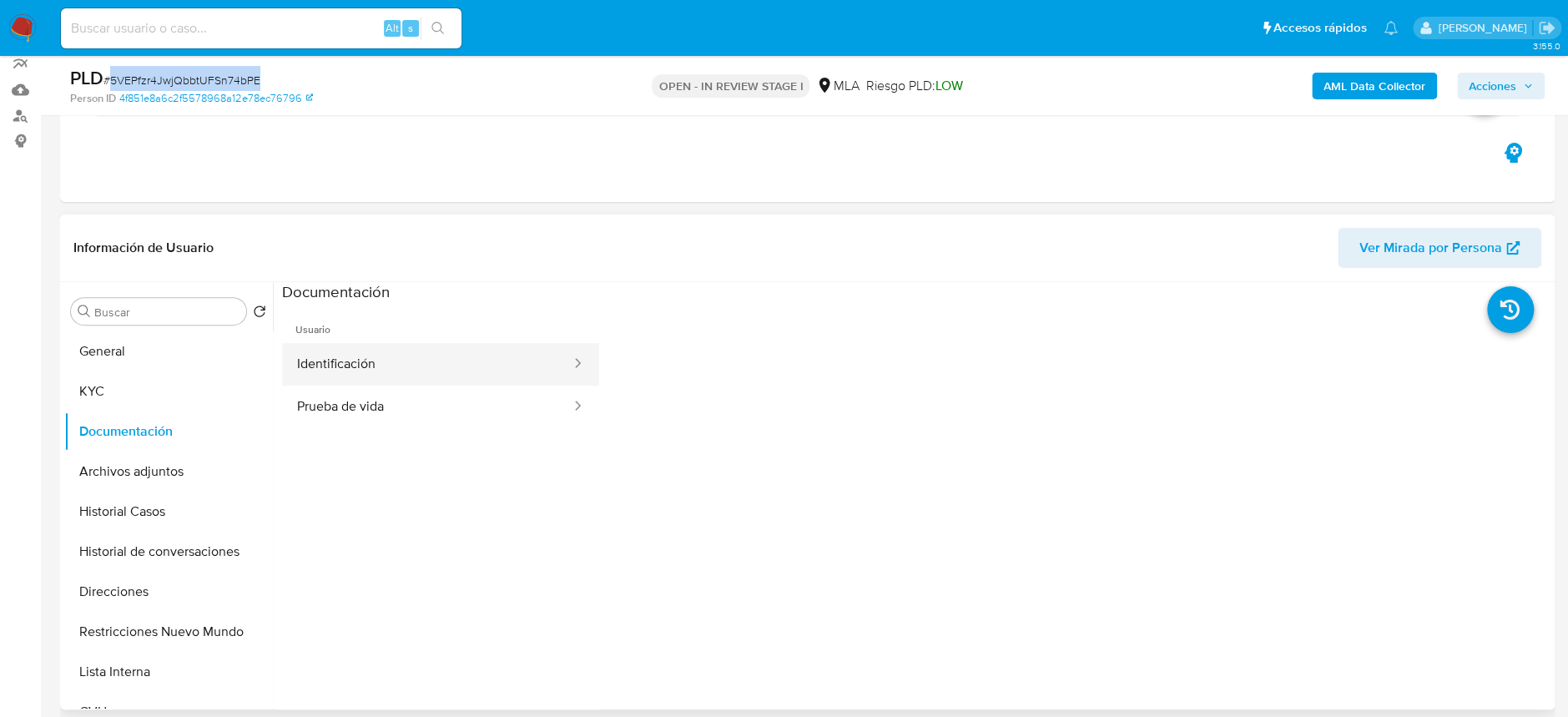
click at [411, 358] on button "Identificación" at bounding box center [427, 365] width 291 height 43
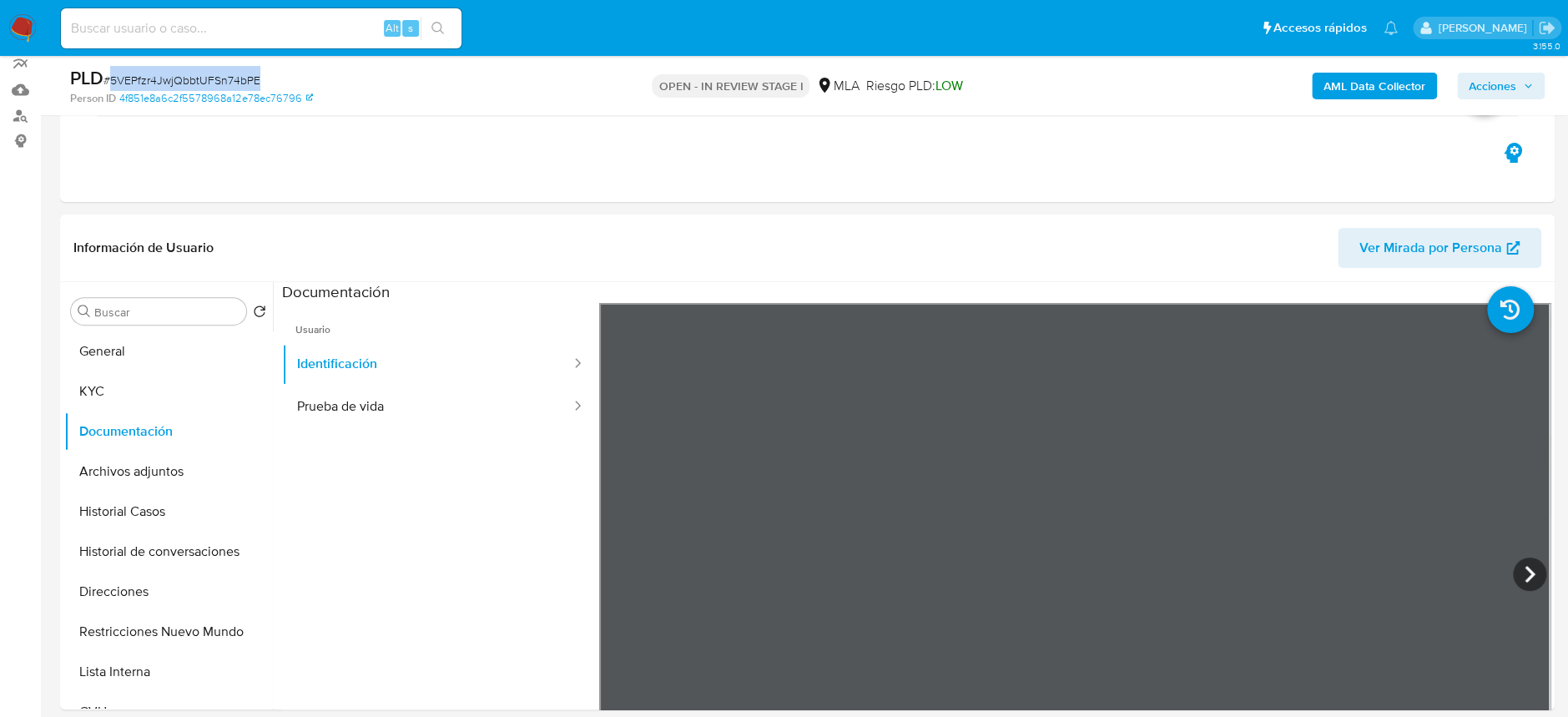
click at [174, 85] on span "# 5VEPfzr4JwjQbbtUFSn74bPE" at bounding box center [182, 80] width 157 height 17
click at [167, 487] on button "Archivos adjuntos" at bounding box center [162, 471] width 195 height 40
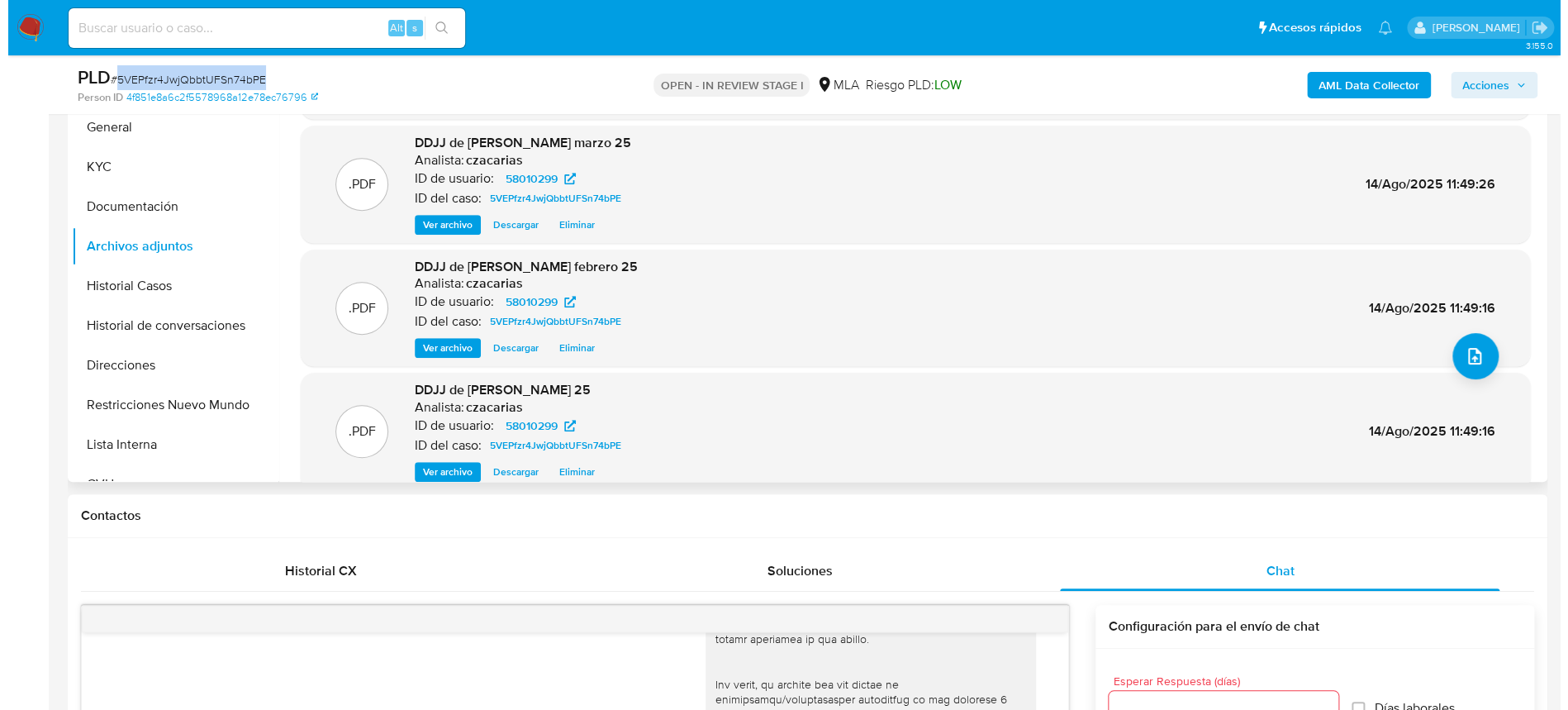
scroll to position [138, 0]
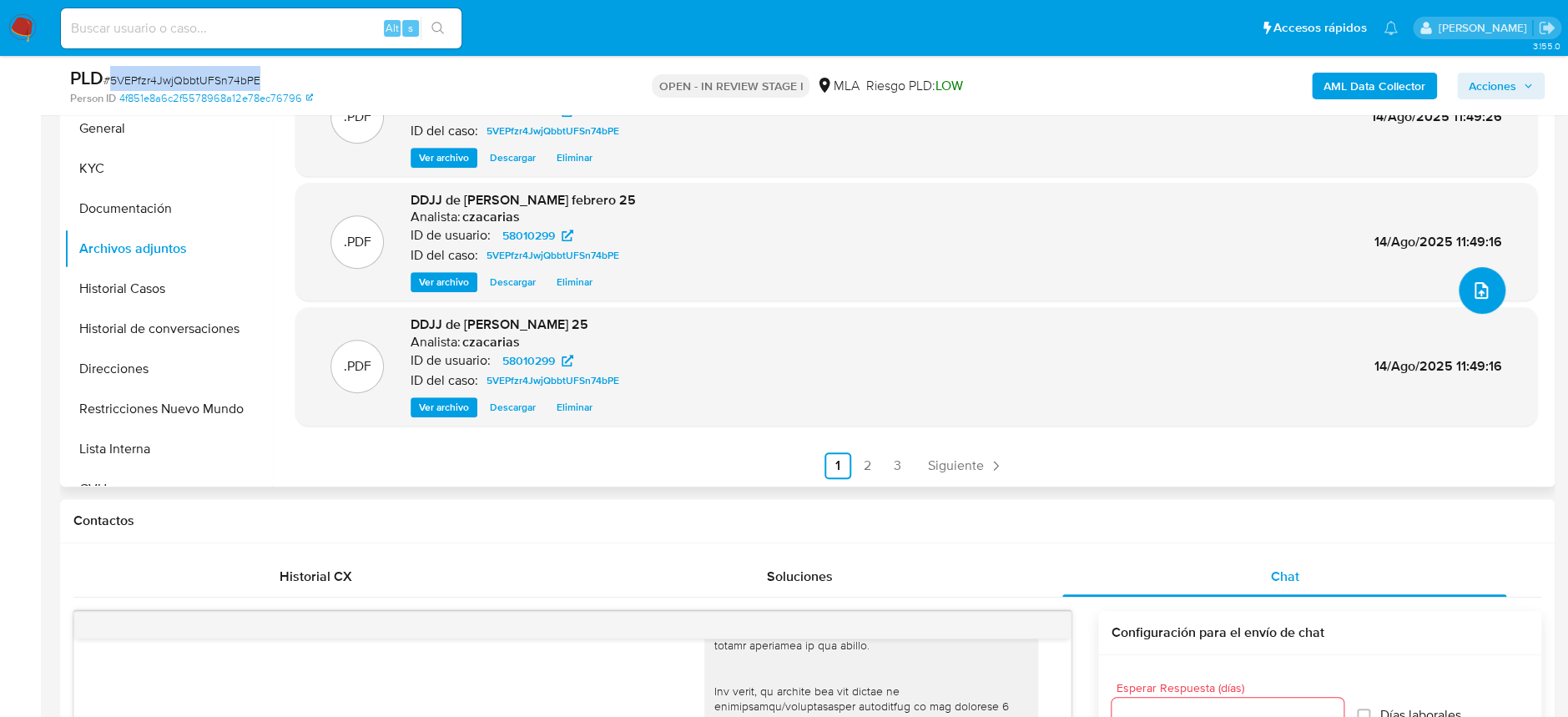
click at [1459, 288] on button "upload-file" at bounding box center [1482, 291] width 47 height 46
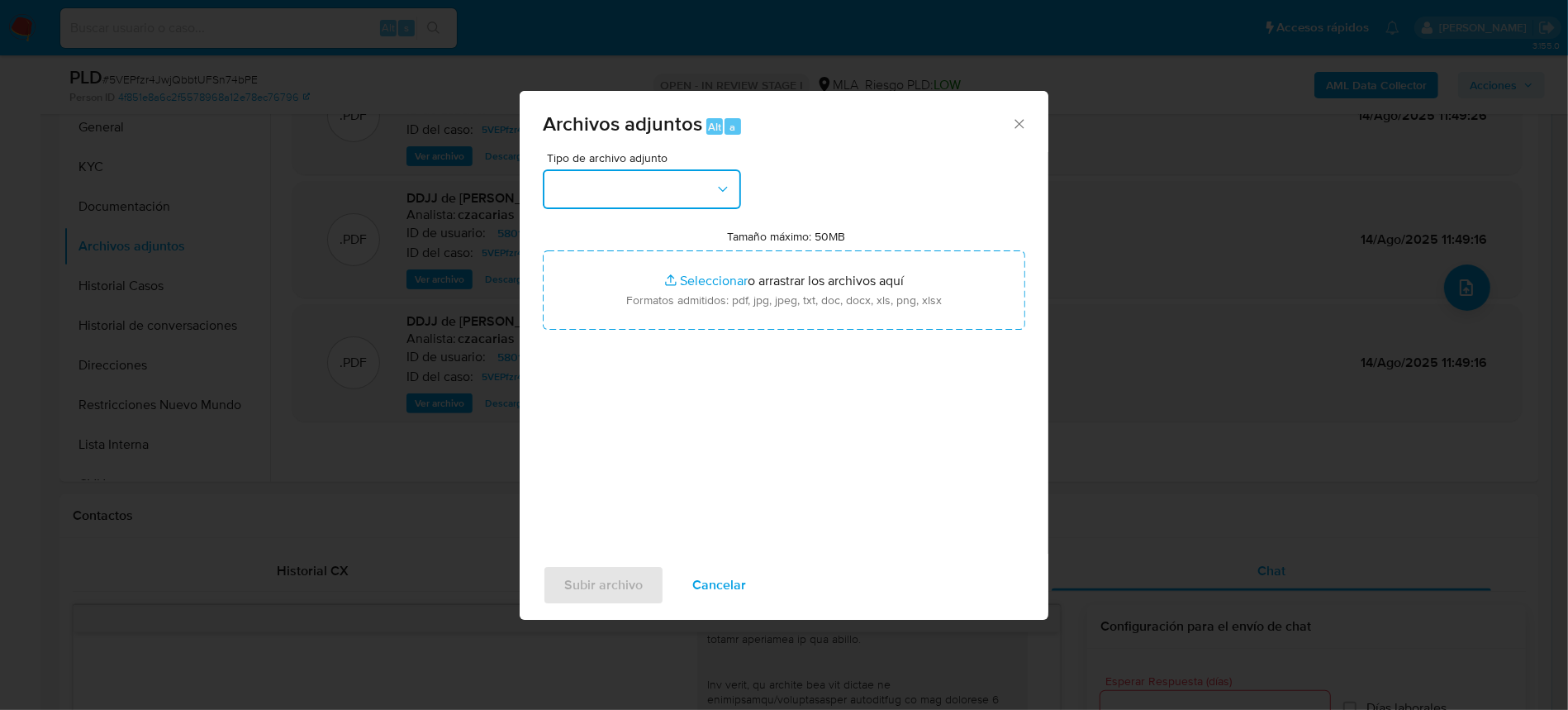
click at [672, 179] on button "button" at bounding box center [642, 189] width 198 height 40
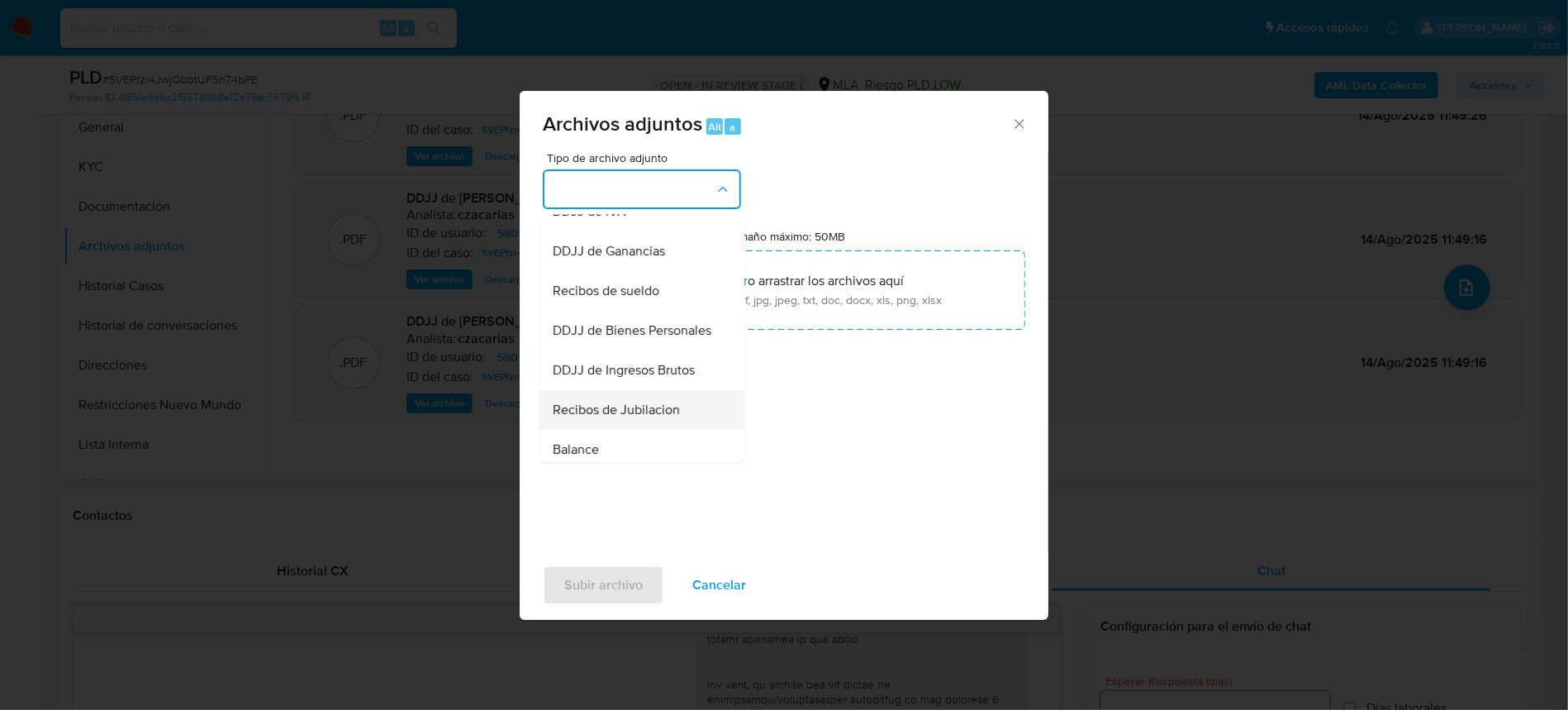
scroll to position [440, 0]
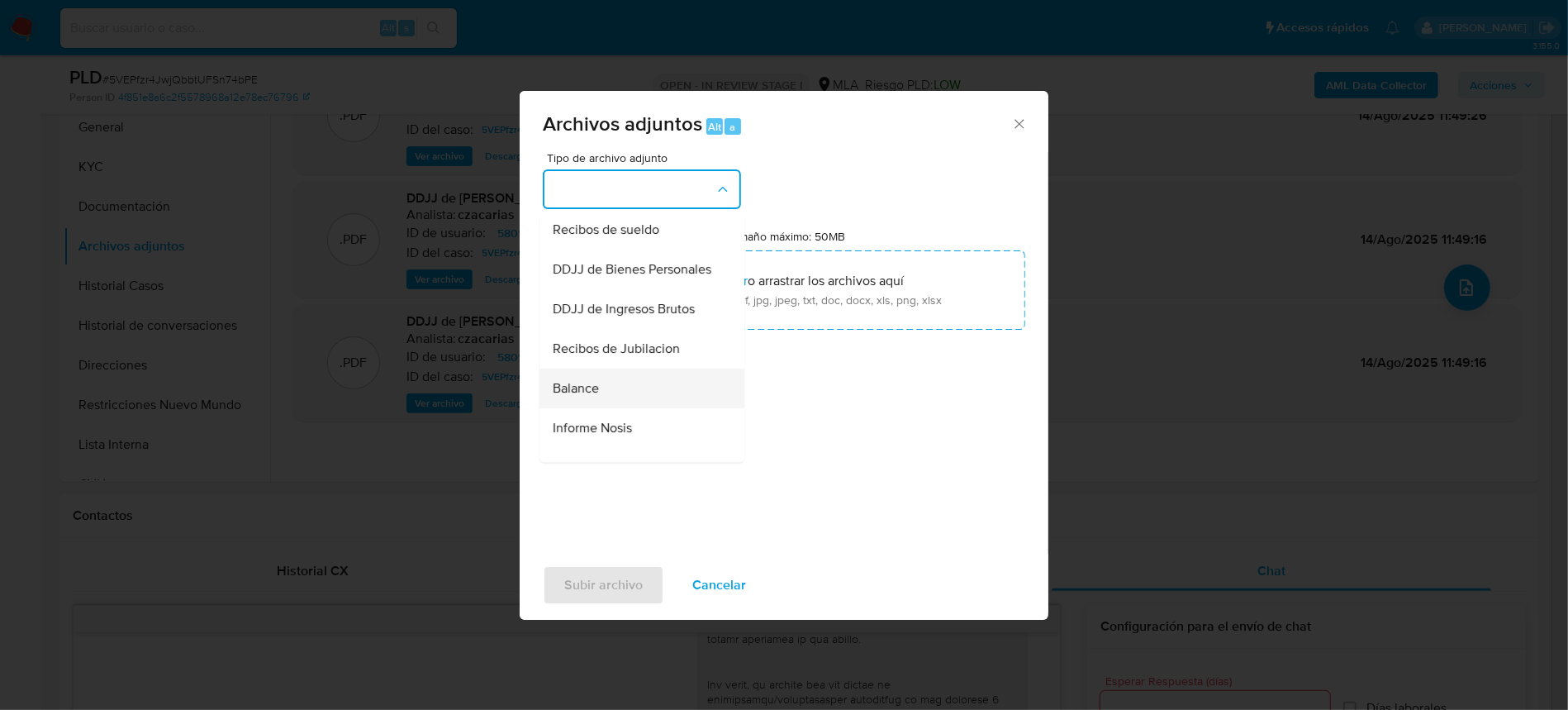
click at [616, 408] on div "Balance" at bounding box center [637, 388] width 168 height 40
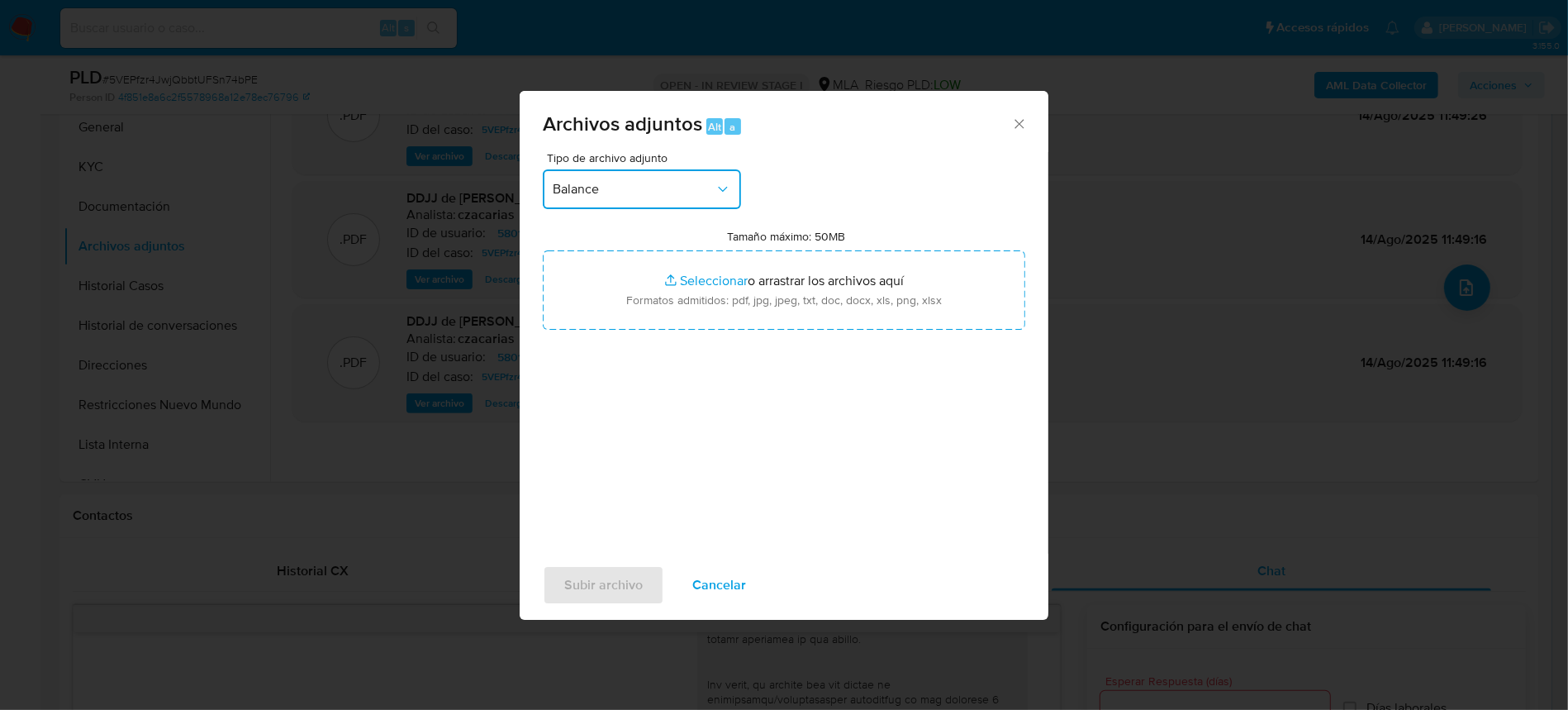
click at [674, 202] on button "Balance" at bounding box center [642, 189] width 198 height 40
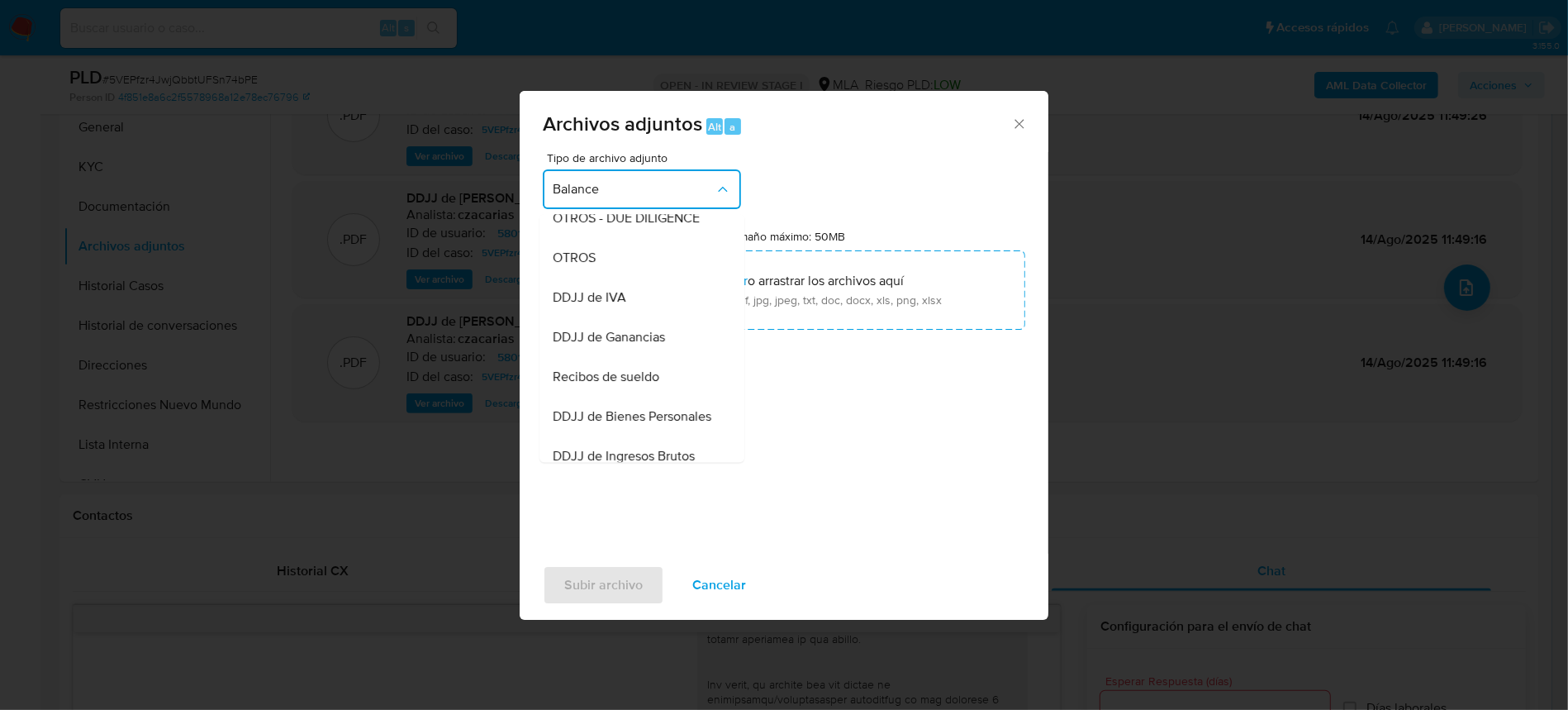
scroll to position [329, 0]
click at [619, 232] on div "OTROS" at bounding box center [637, 221] width 168 height 40
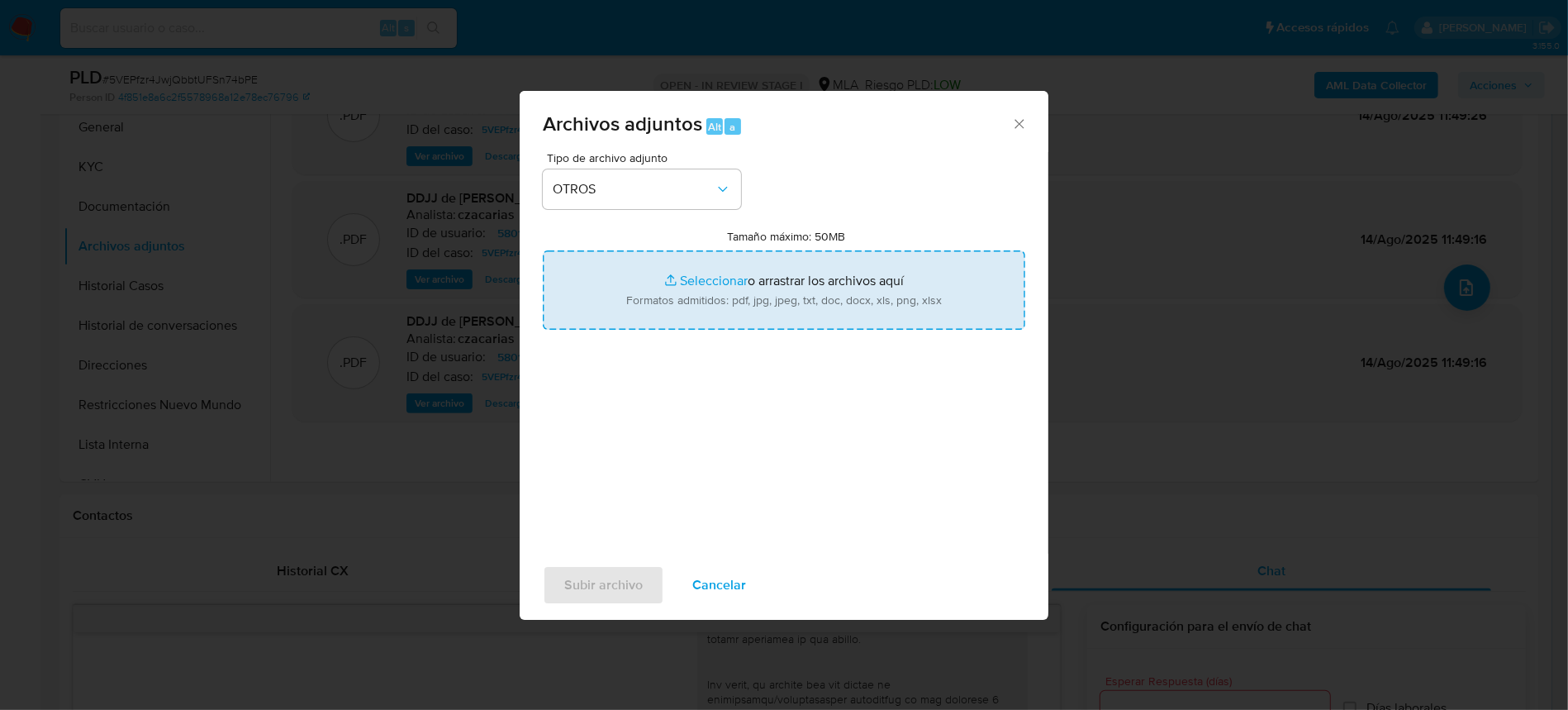
type input "C:\fakepath\Caselog 5VEPfzr4JwjQbbtUFSn74bPE_2025_06_18_23_12_32.docx"
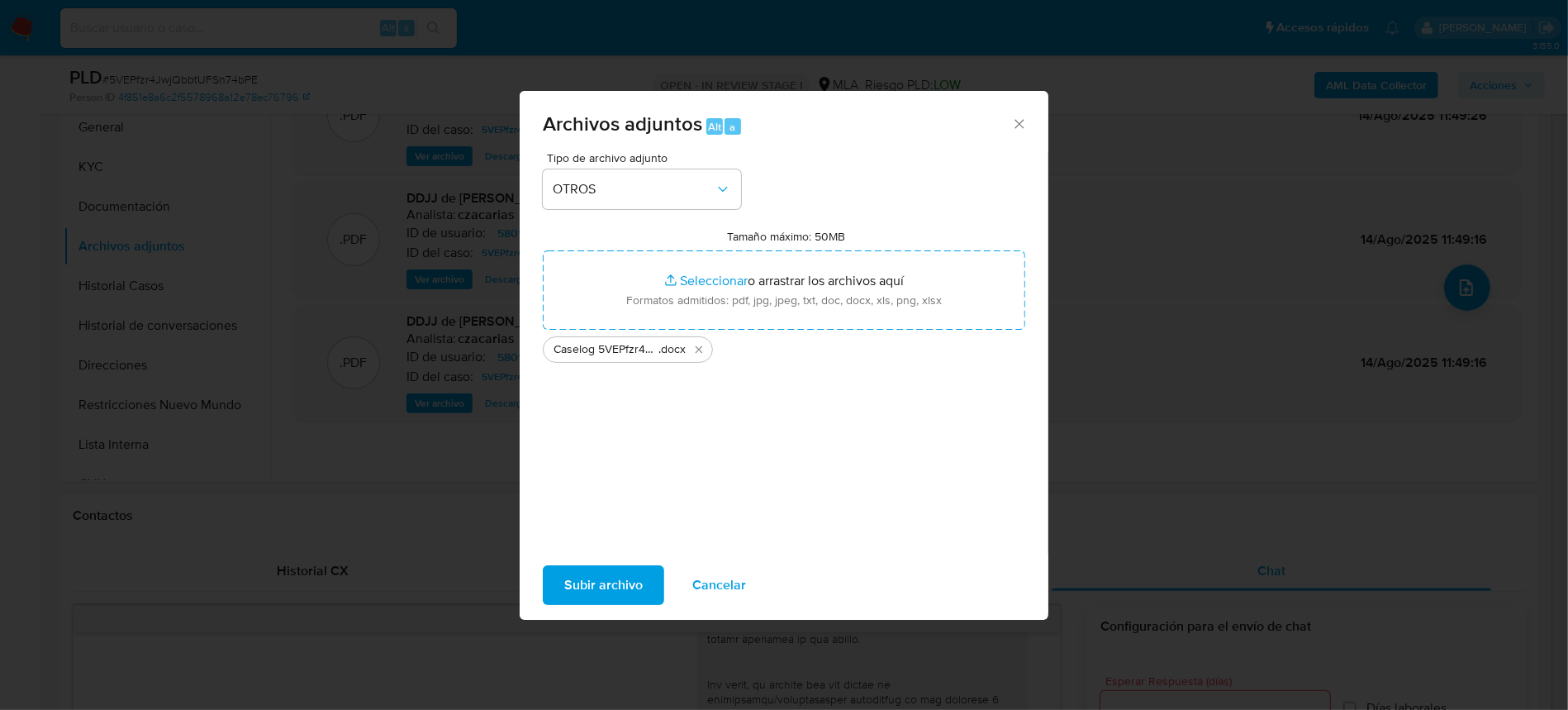
click at [617, 595] on span "Subir archivo" at bounding box center [603, 584] width 79 height 36
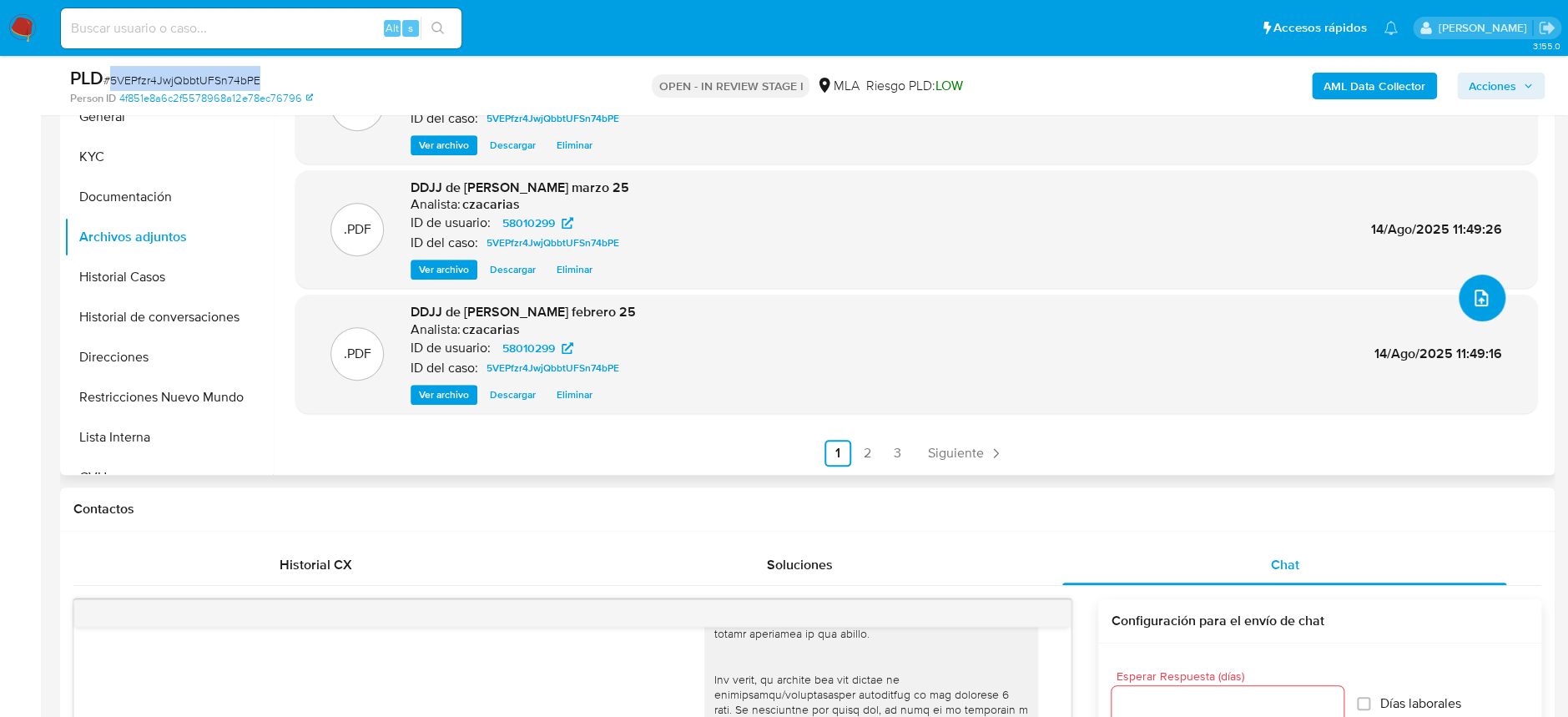
scroll to position [485, 0]
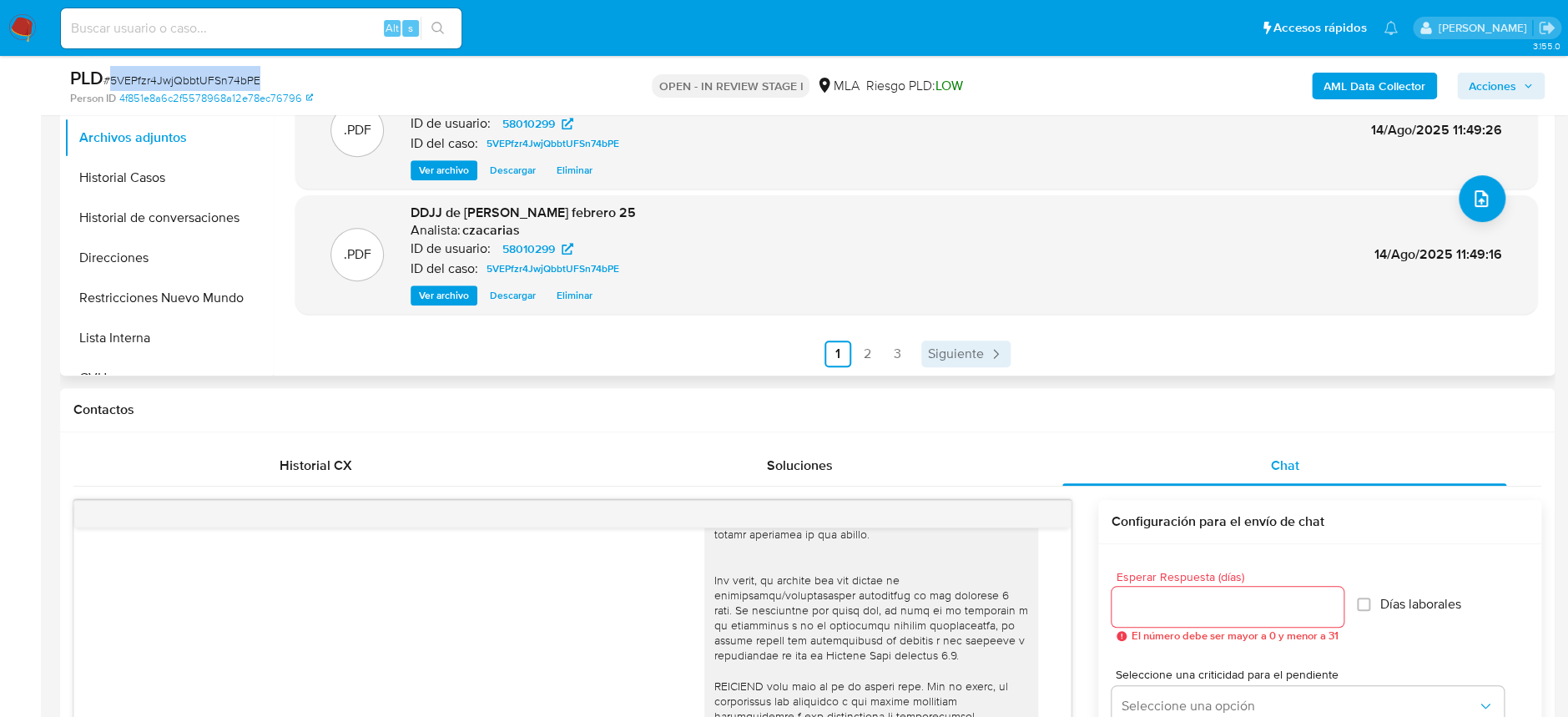
click at [955, 363] on link "Siguiente" at bounding box center [966, 354] width 89 height 27
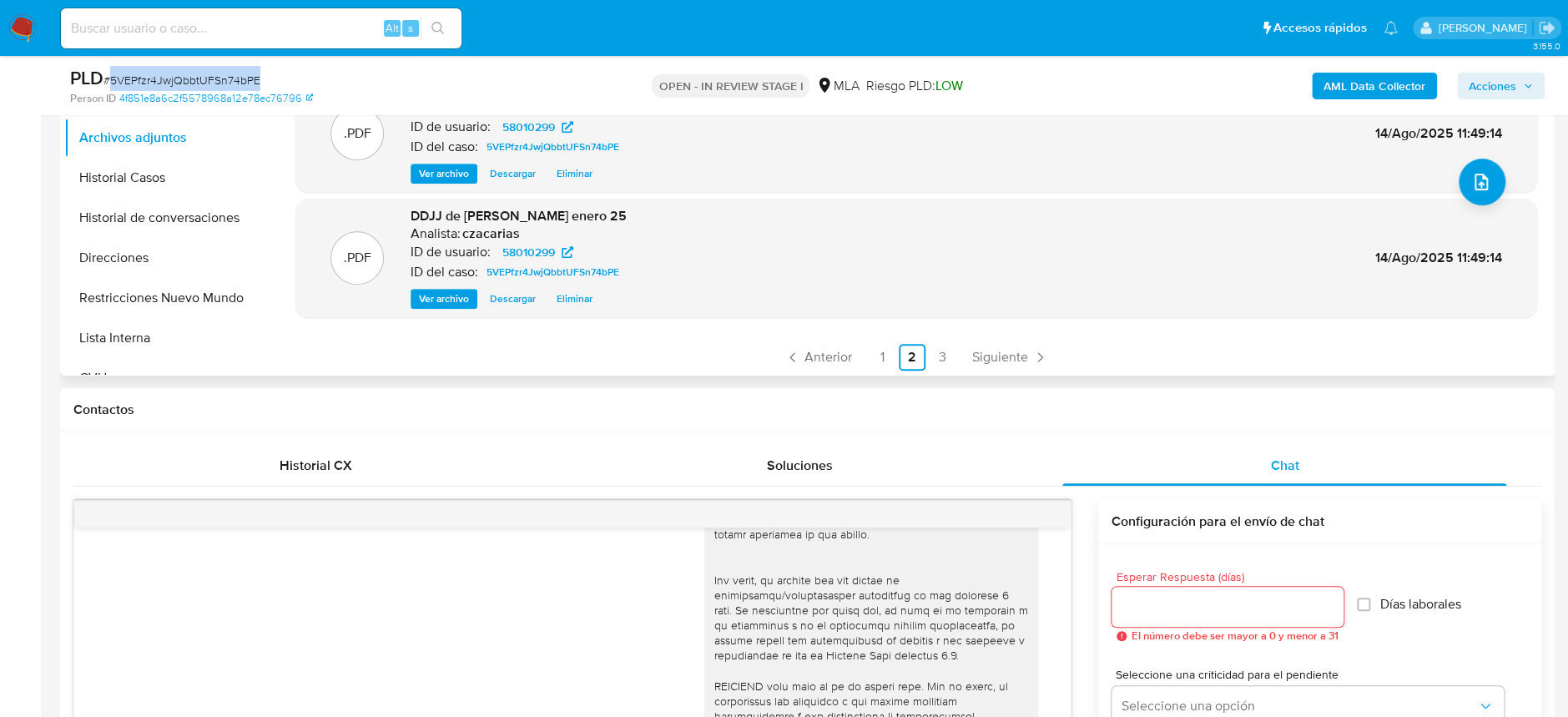
scroll to position [139, 0]
click at [991, 348] on span "Siguiente" at bounding box center [1000, 354] width 56 height 13
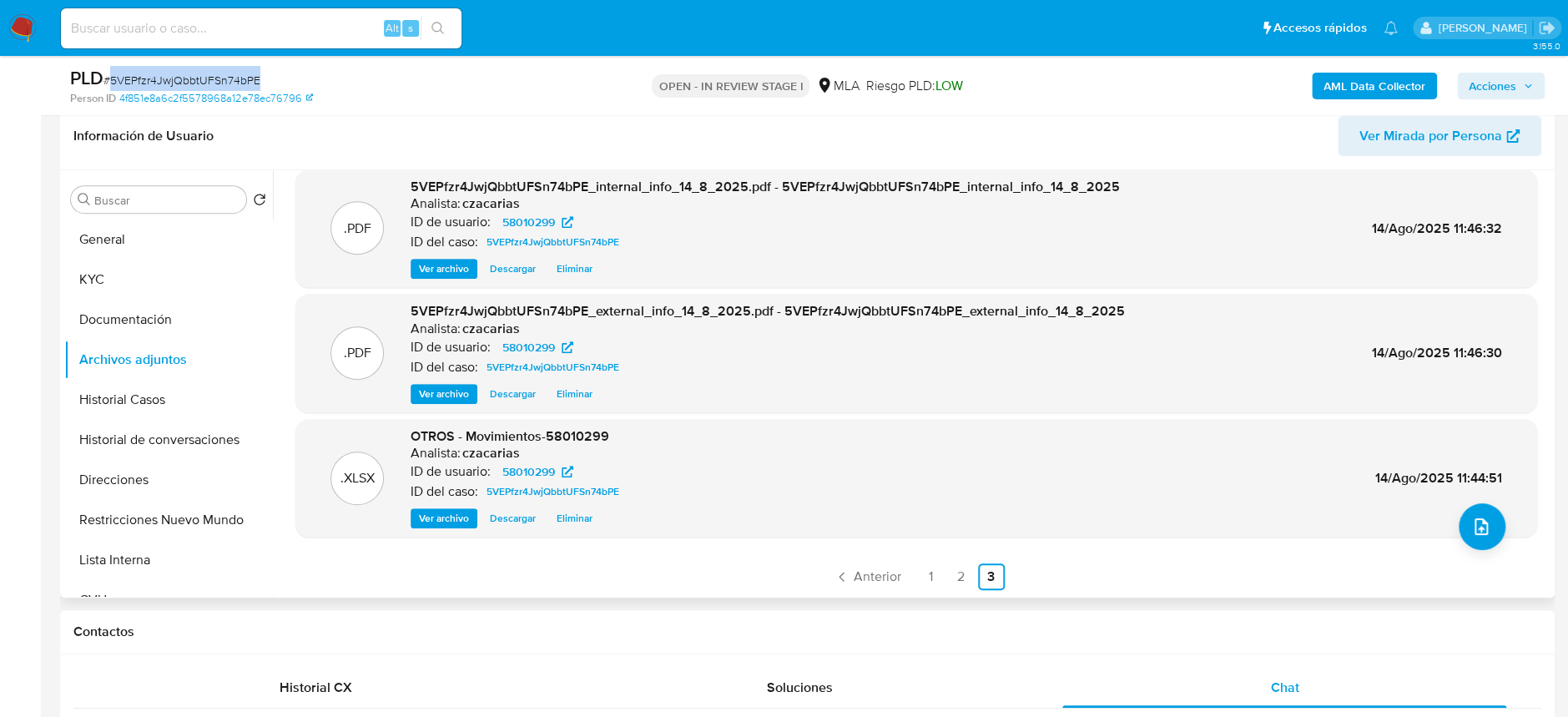
scroll to position [0, 0]
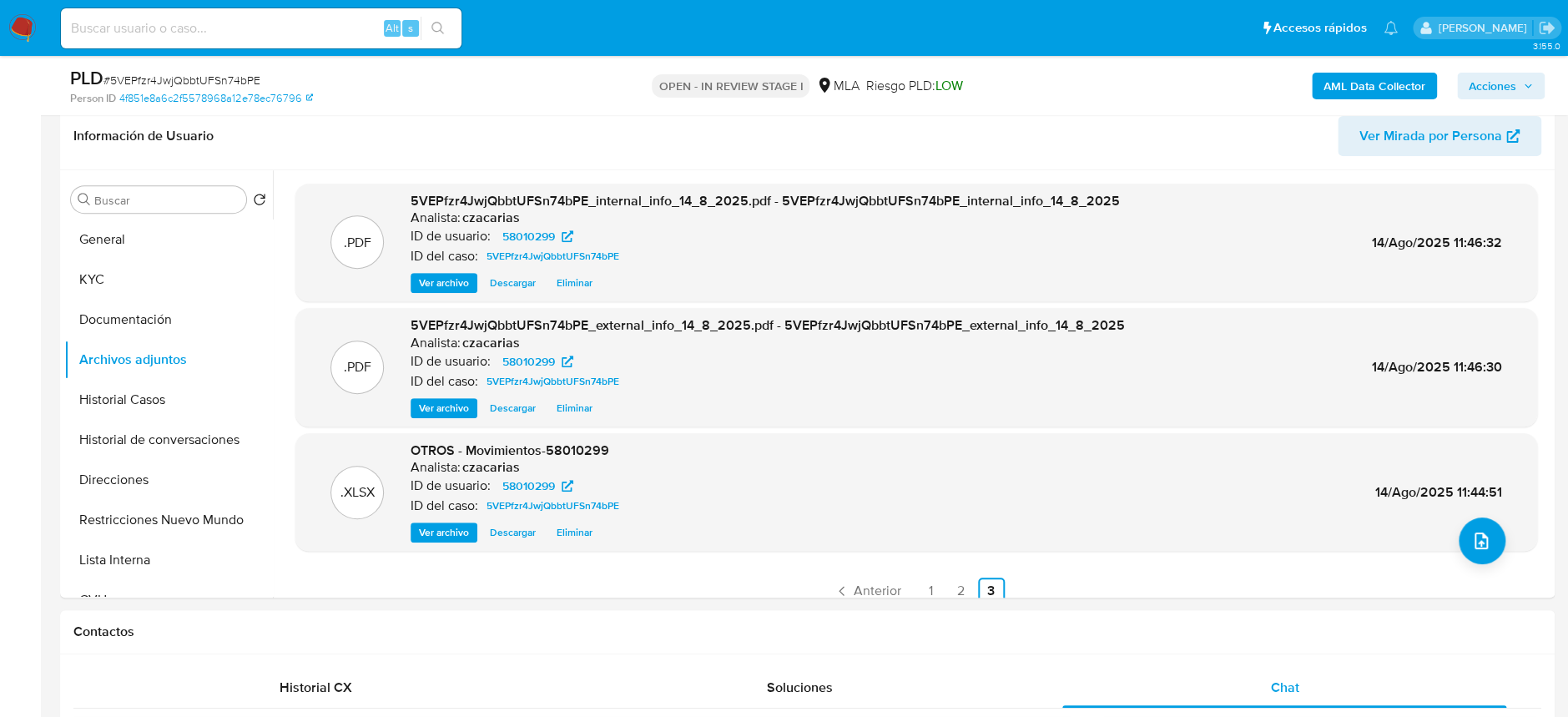
click at [1504, 67] on div "AML Data Collector Acciones" at bounding box center [1301, 86] width 487 height 39
click at [1505, 83] on span "Acciones" at bounding box center [1492, 86] width 47 height 27
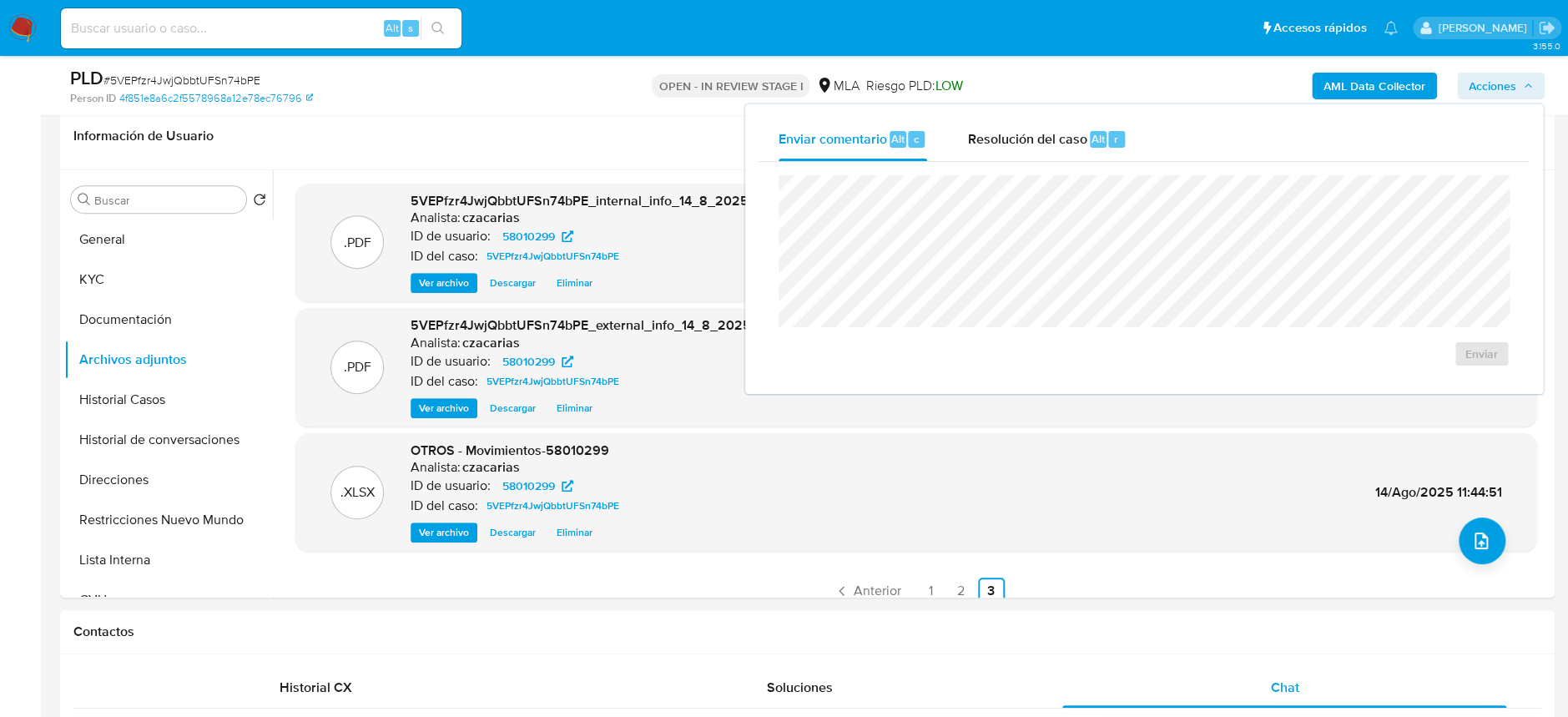
drag, startPoint x: 1026, startPoint y: 127, endPoint x: 1061, endPoint y: 162, distance: 49.5
click at [1030, 130] on div "Resolución del caso Alt r" at bounding box center [1047, 139] width 159 height 44
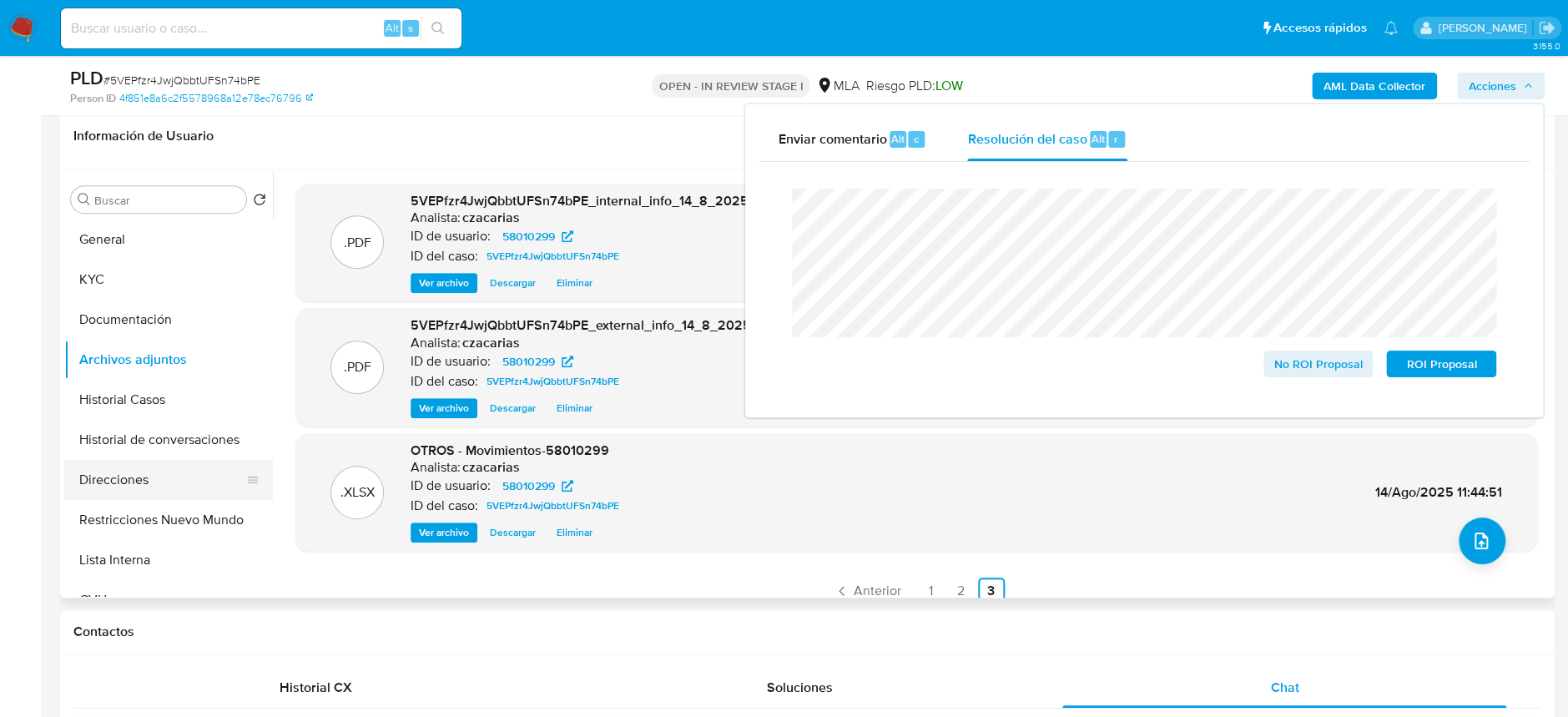
click at [140, 474] on button "Direcciones" at bounding box center [162, 479] width 195 height 40
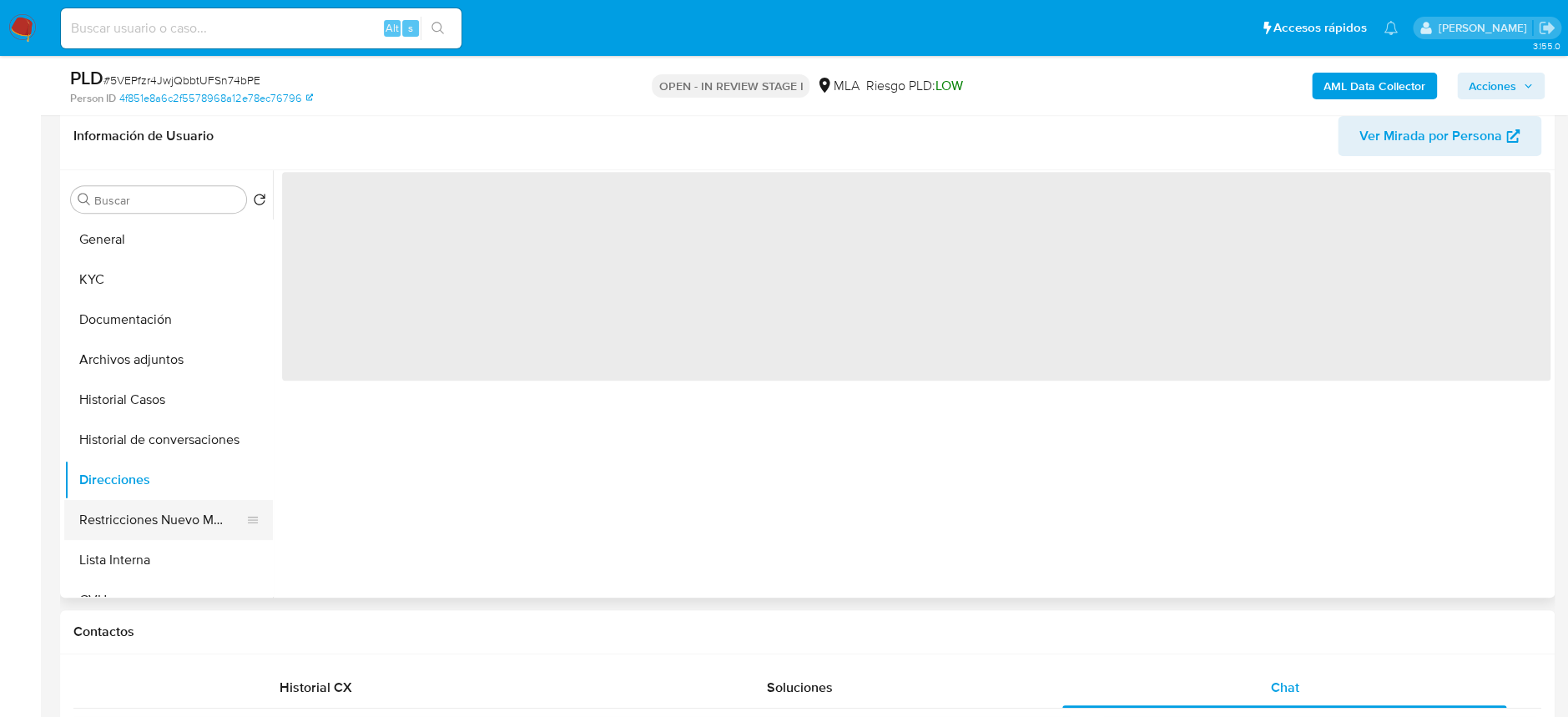
click at [154, 510] on button "Restricciones Nuevo Mundo" at bounding box center [162, 519] width 195 height 40
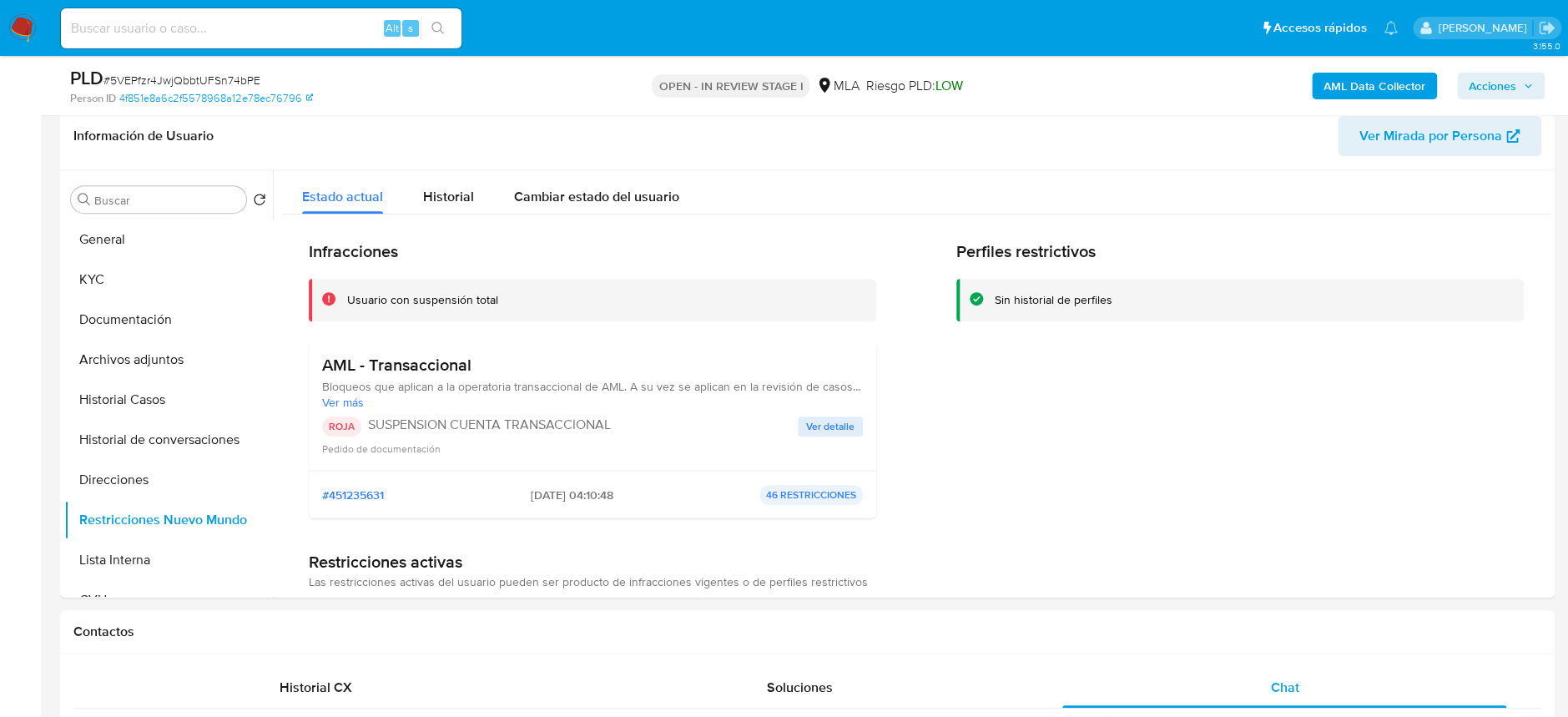
click at [1497, 86] on span "Acciones" at bounding box center [1492, 86] width 47 height 27
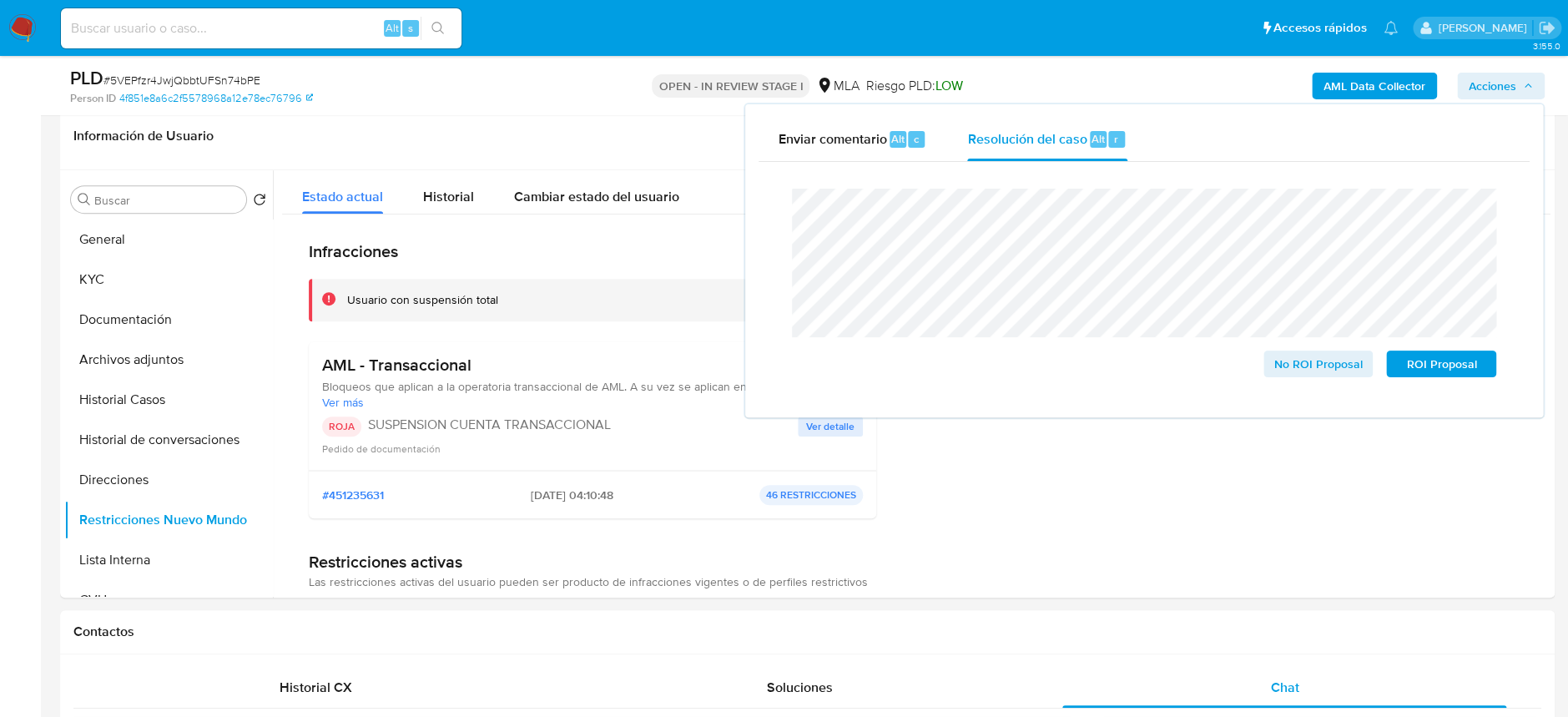
click at [193, 80] on span "# 5VEPfzr4JwjQbbtUFSn74bPE" at bounding box center [182, 80] width 157 height 17
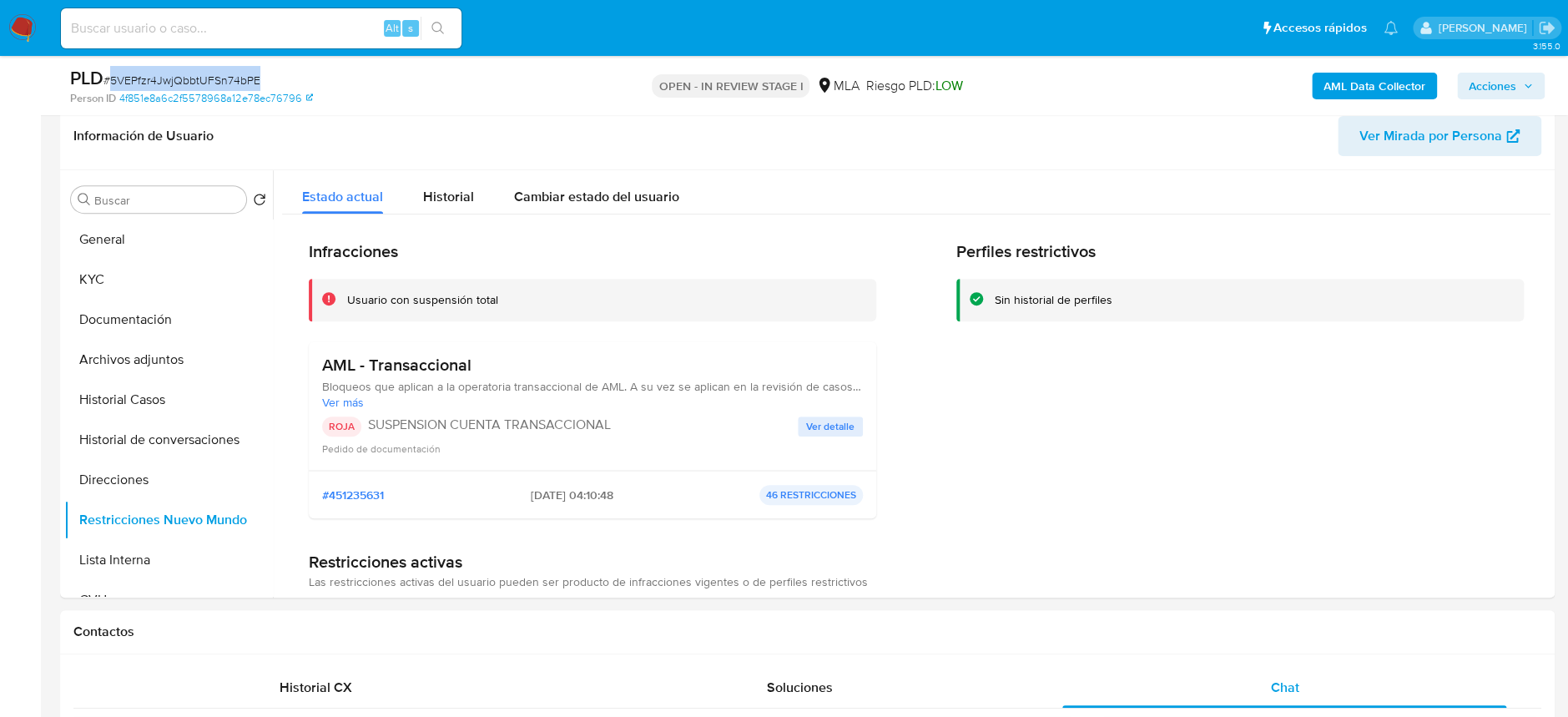
click at [193, 80] on span "# 5VEPfzr4JwjQbbtUFSn74bPE" at bounding box center [182, 80] width 157 height 17
copy span "5VEPfzr4JwjQbbtUFSn74bPE"
click at [1519, 90] on span "Acciones" at bounding box center [1501, 86] width 64 height 23
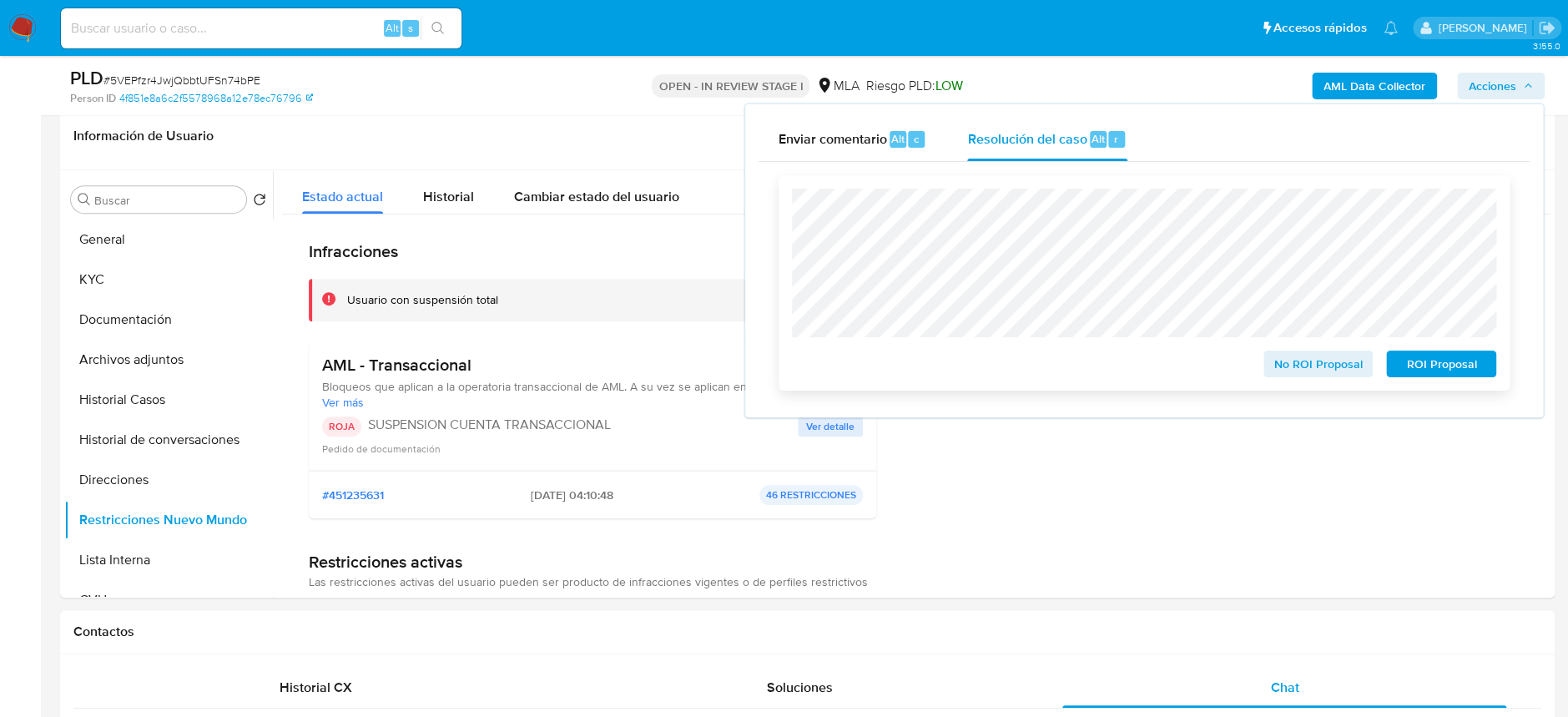
click at [1446, 367] on span "ROI Proposal" at bounding box center [1441, 364] width 87 height 23
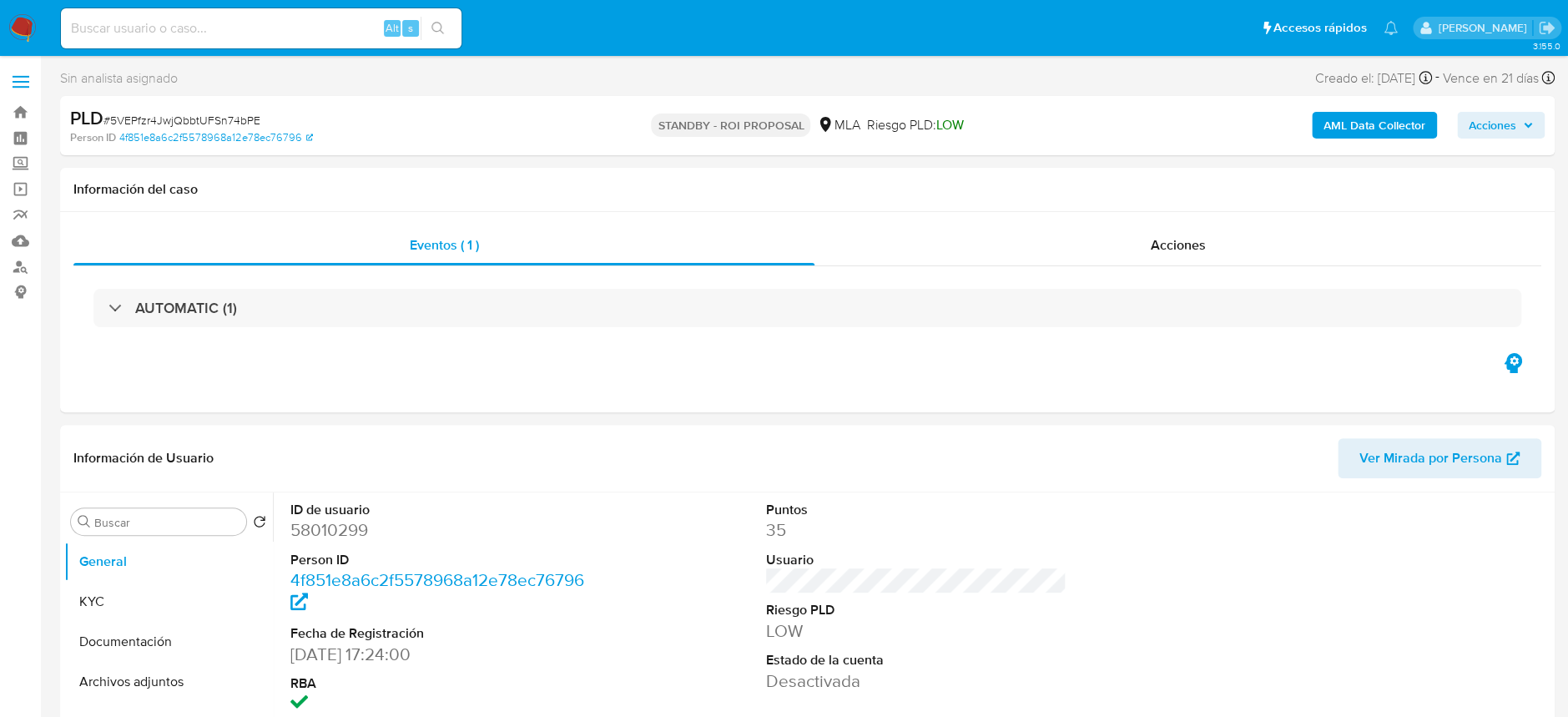
select select "10"
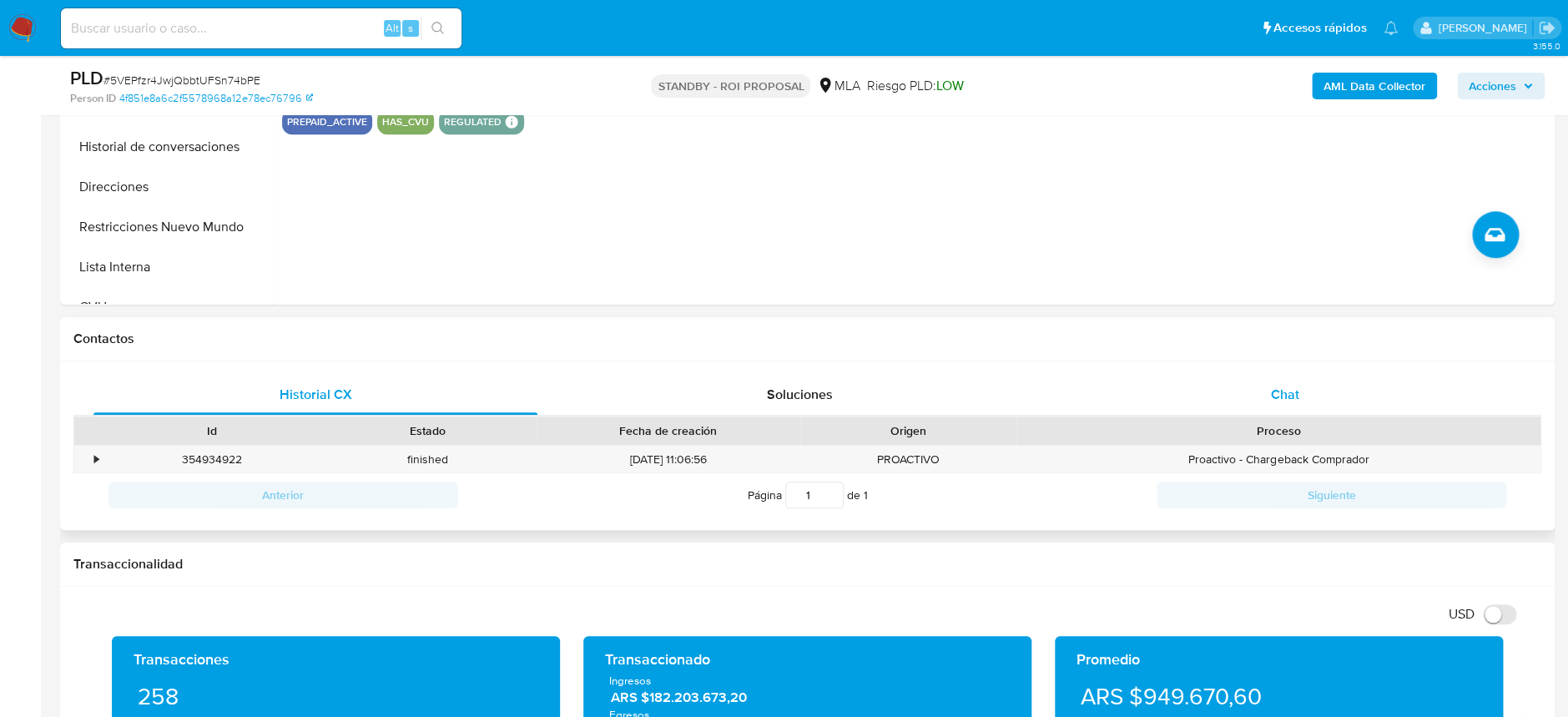
click at [1293, 401] on span "Chat" at bounding box center [1284, 393] width 29 height 19
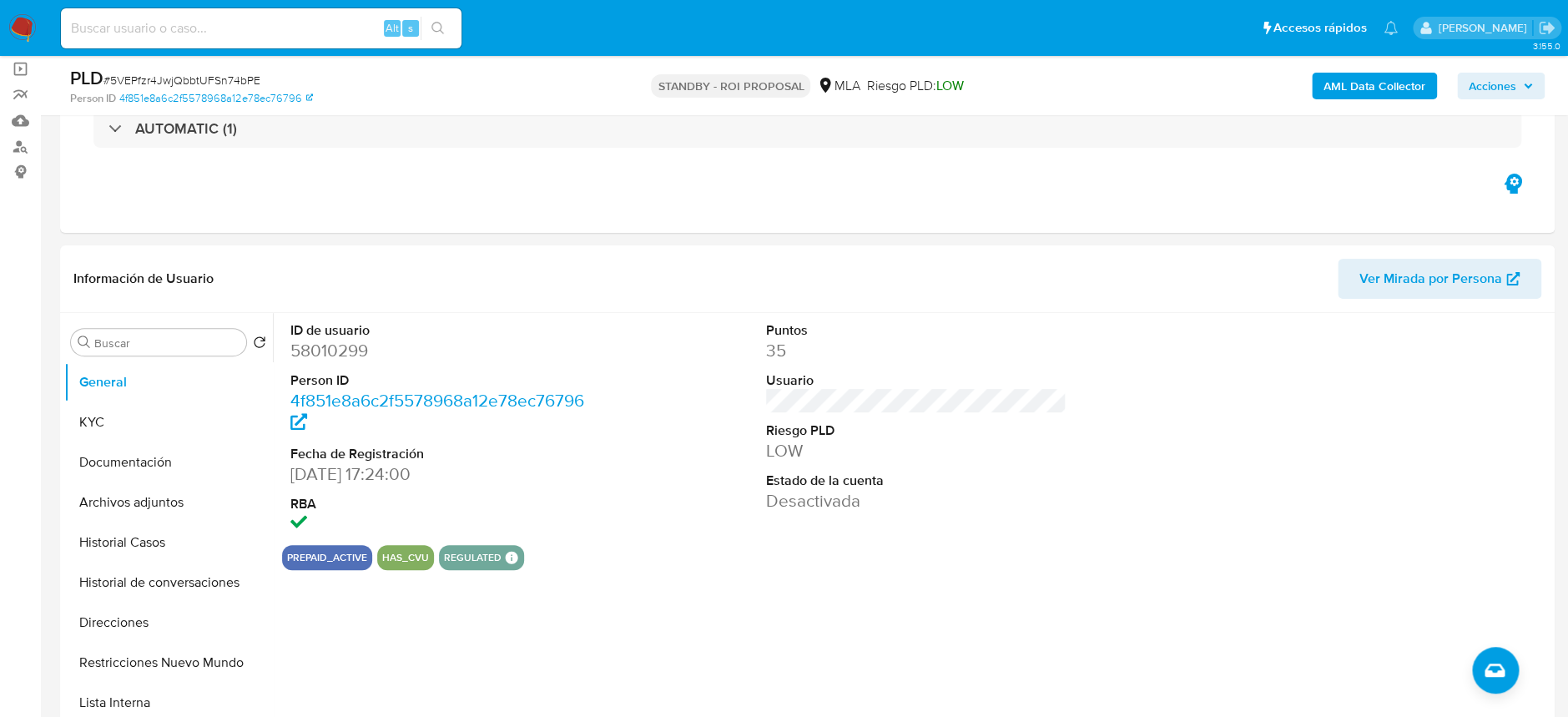
scroll to position [111, 0]
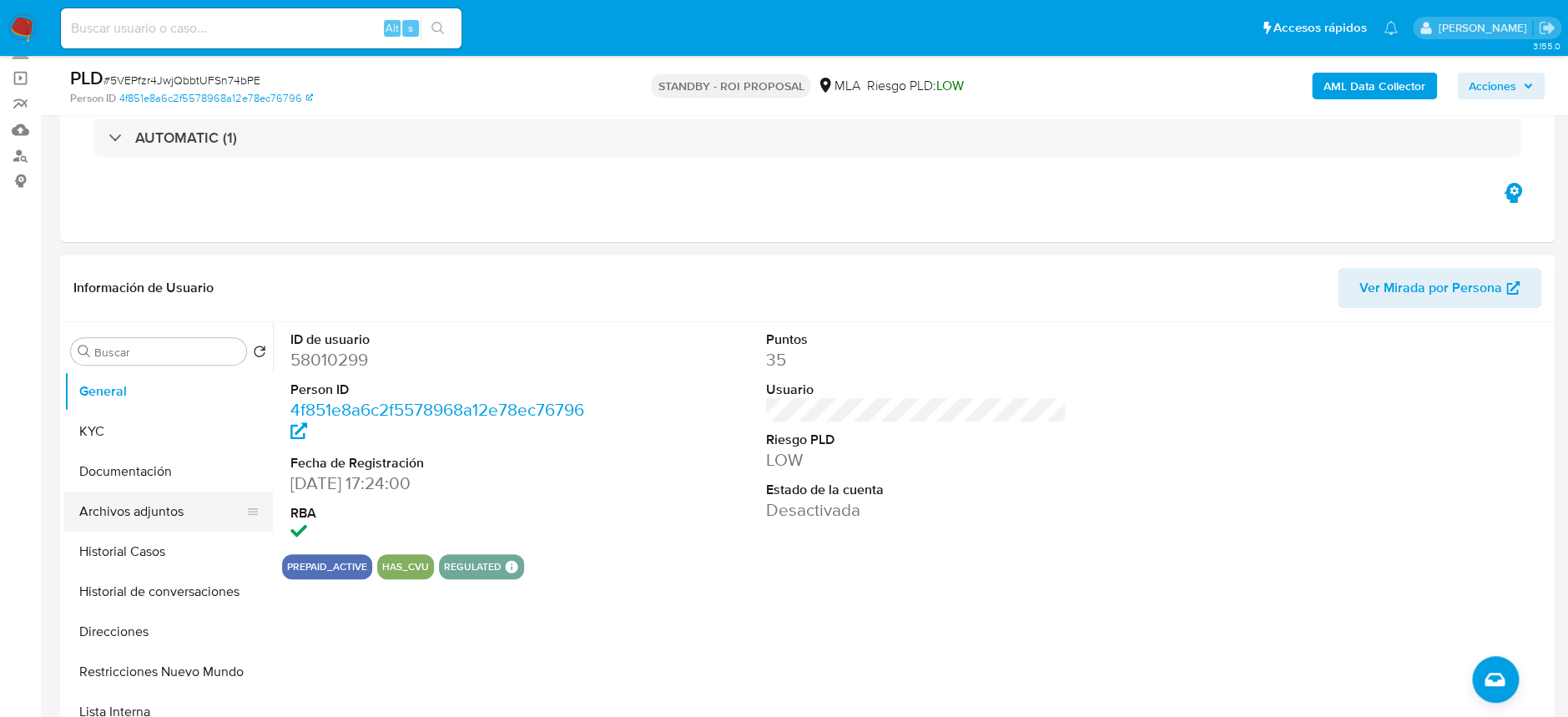
click at [168, 518] on button "Archivos adjuntos" at bounding box center [162, 511] width 195 height 40
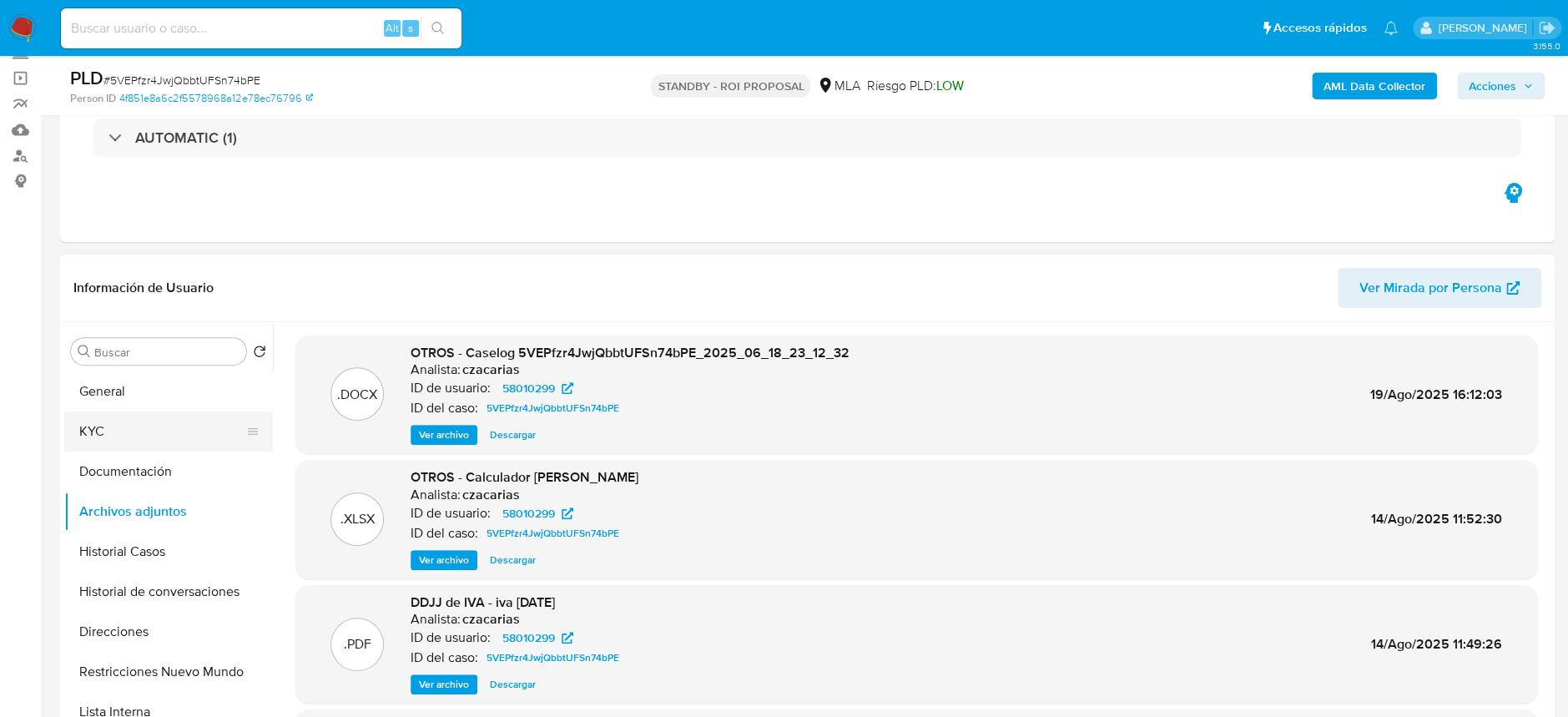
click at [94, 430] on button "KYC" at bounding box center [162, 431] width 195 height 40
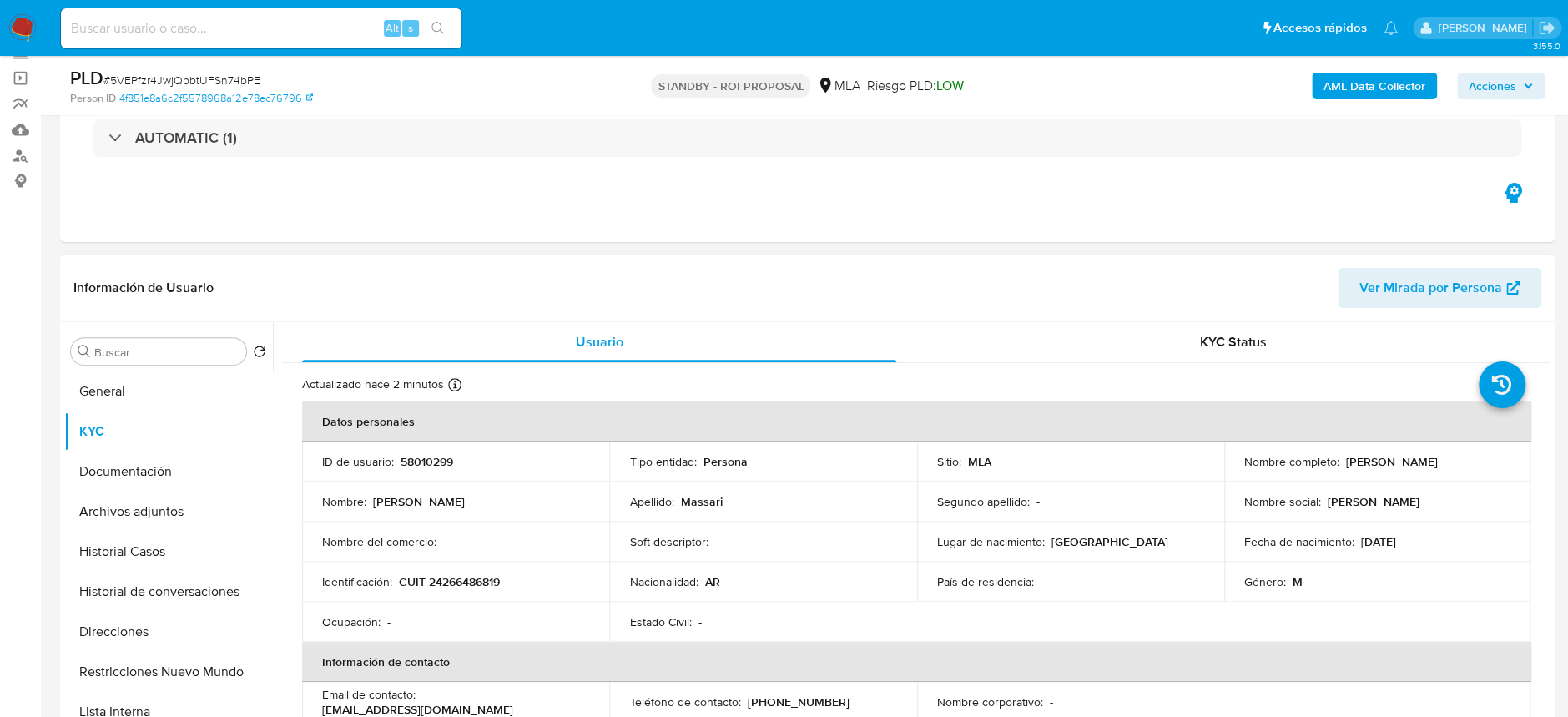
drag, startPoint x: 1340, startPoint y: 468, endPoint x: 1522, endPoint y: 460, distance: 182.2
click at [1522, 460] on td "Nombre completo : Franco Alejandro Massari" at bounding box center [1377, 461] width 307 height 40
copy p "Franco Alejandro Massari"
click at [30, 21] on img at bounding box center [22, 29] width 29 height 29
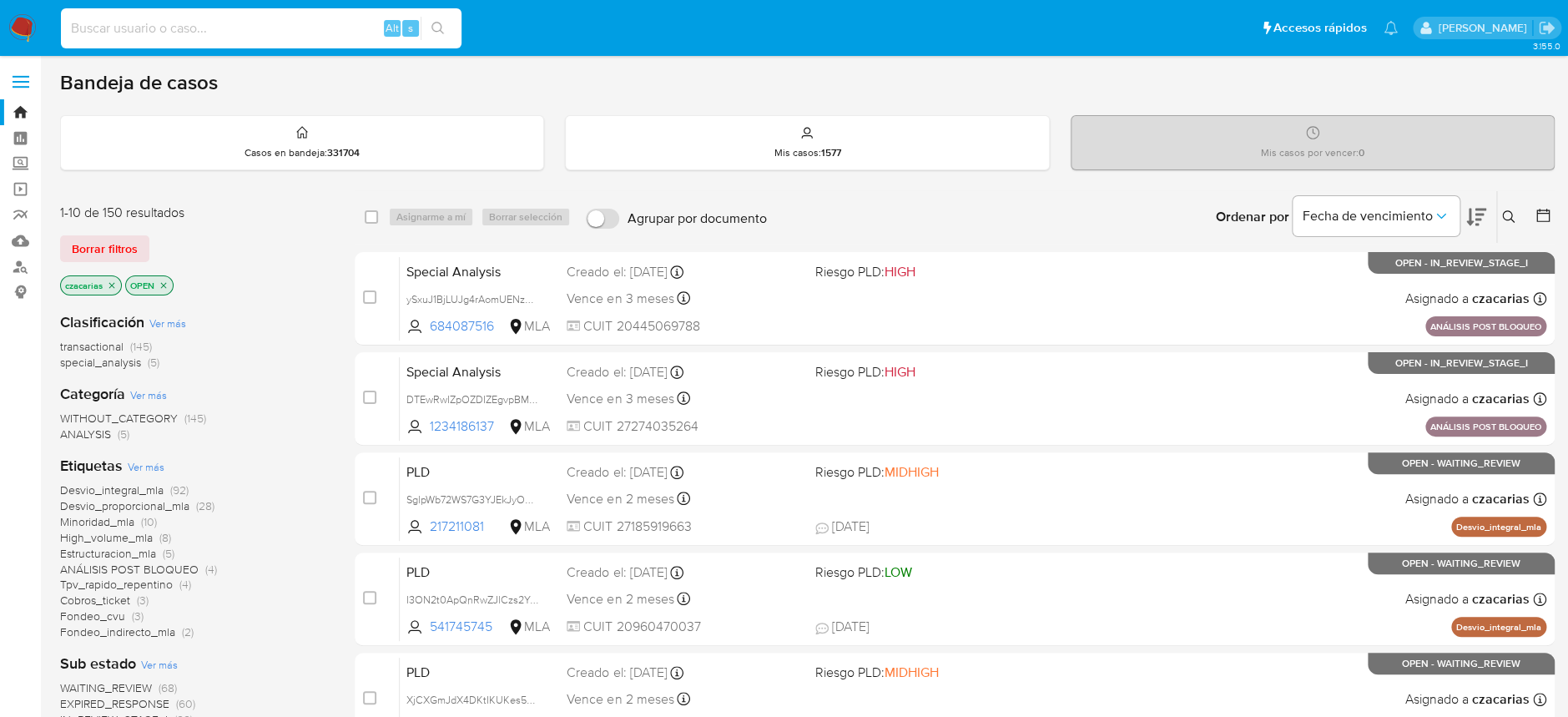
click at [287, 37] on input at bounding box center [261, 29] width 401 height 21
paste input "IKuV3Xt8eV841S43w4u2JWoo"
type input "IKuV3Xt8eV841S43w4u2JWoo"
click at [441, 24] on icon "search-icon" at bounding box center [437, 28] width 13 height 13
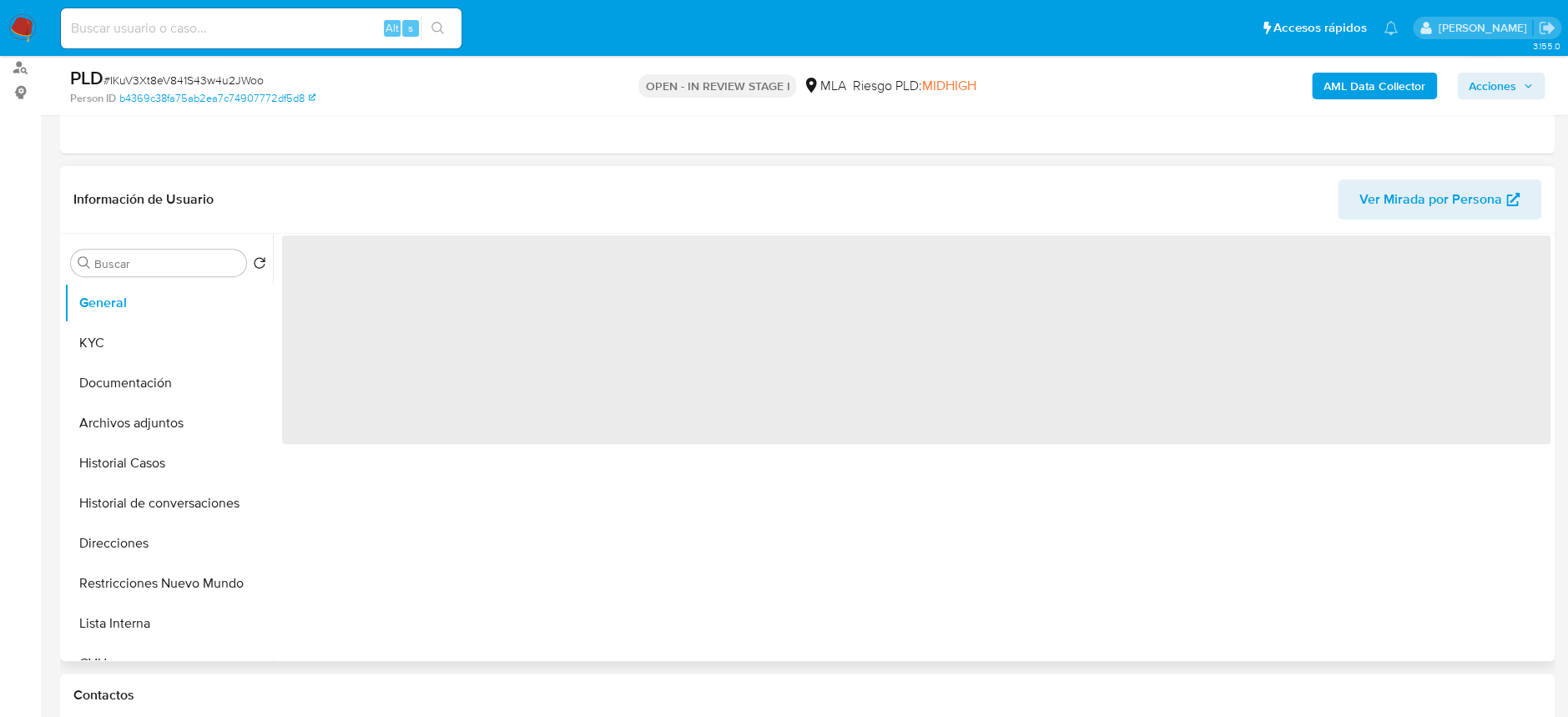
scroll to position [222, 0]
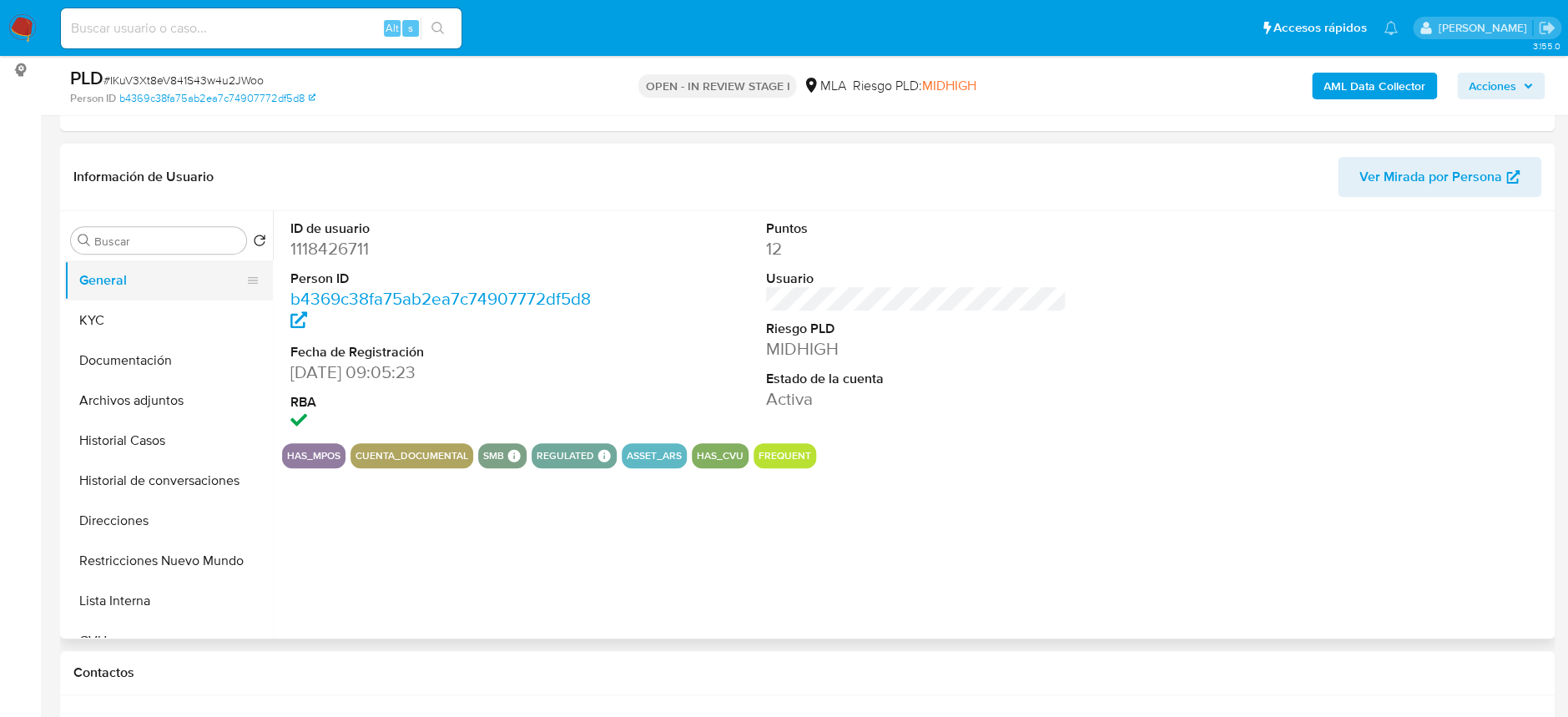
click at [144, 299] on button "General" at bounding box center [162, 280] width 195 height 40
select select "10"
click at [145, 306] on button "KYC" at bounding box center [162, 320] width 195 height 40
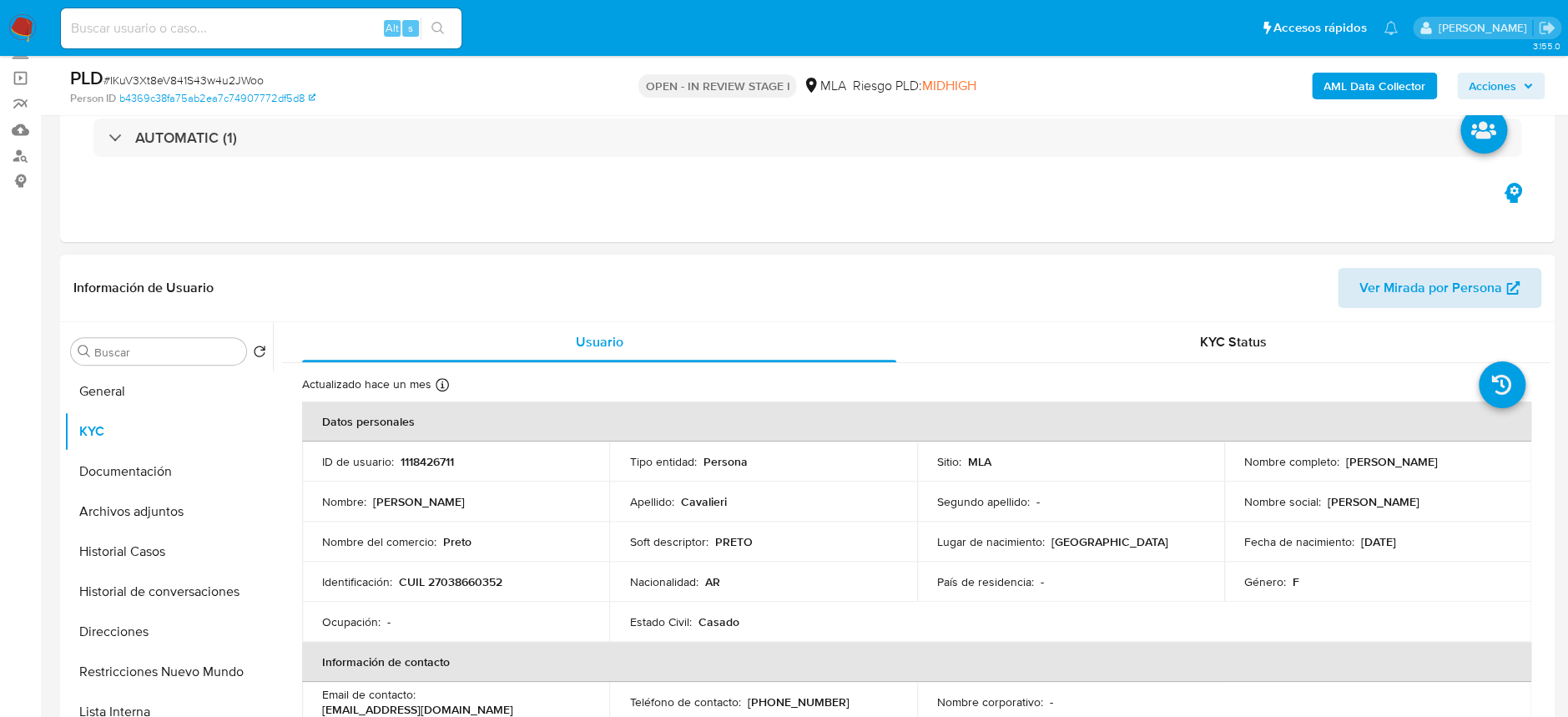
scroll to position [0, 0]
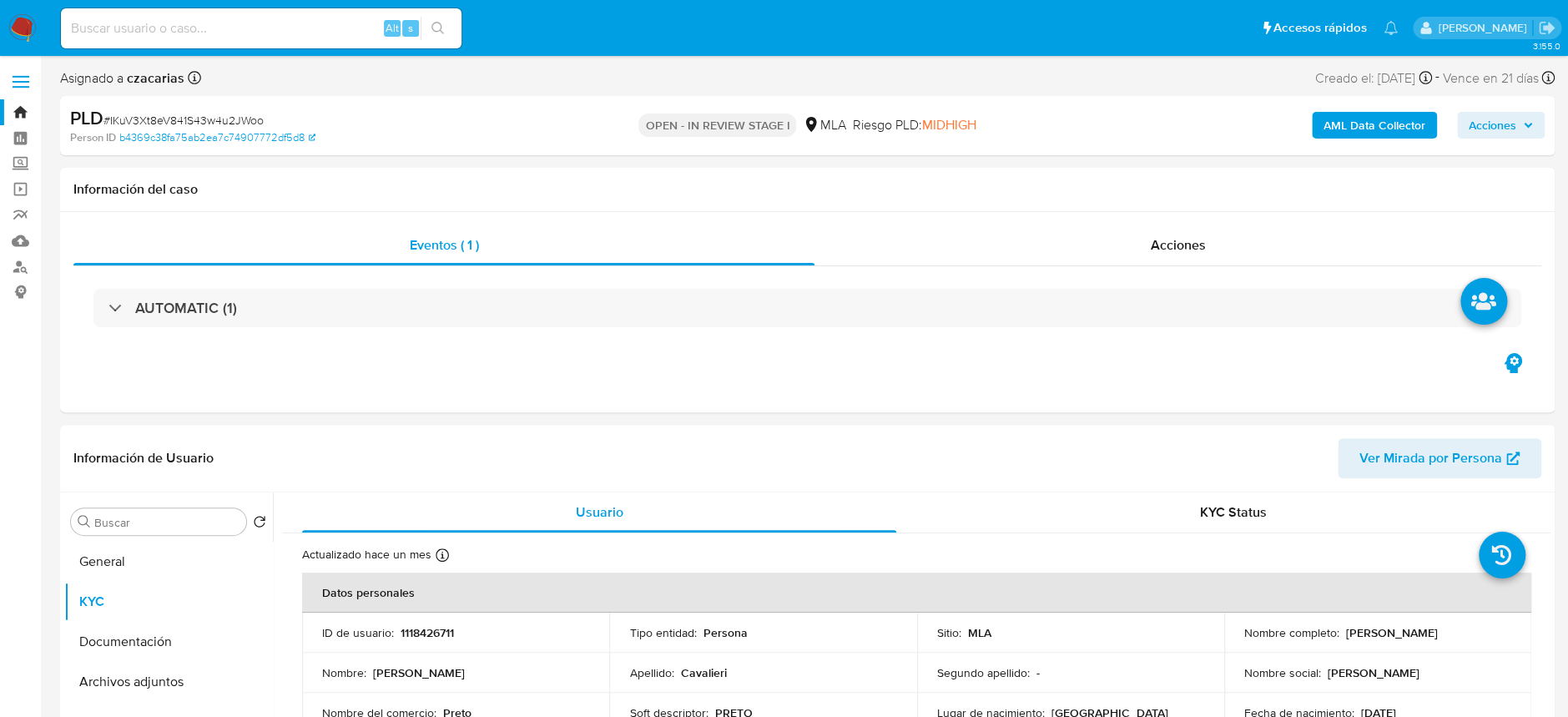
click at [17, 31] on img at bounding box center [22, 29] width 29 height 29
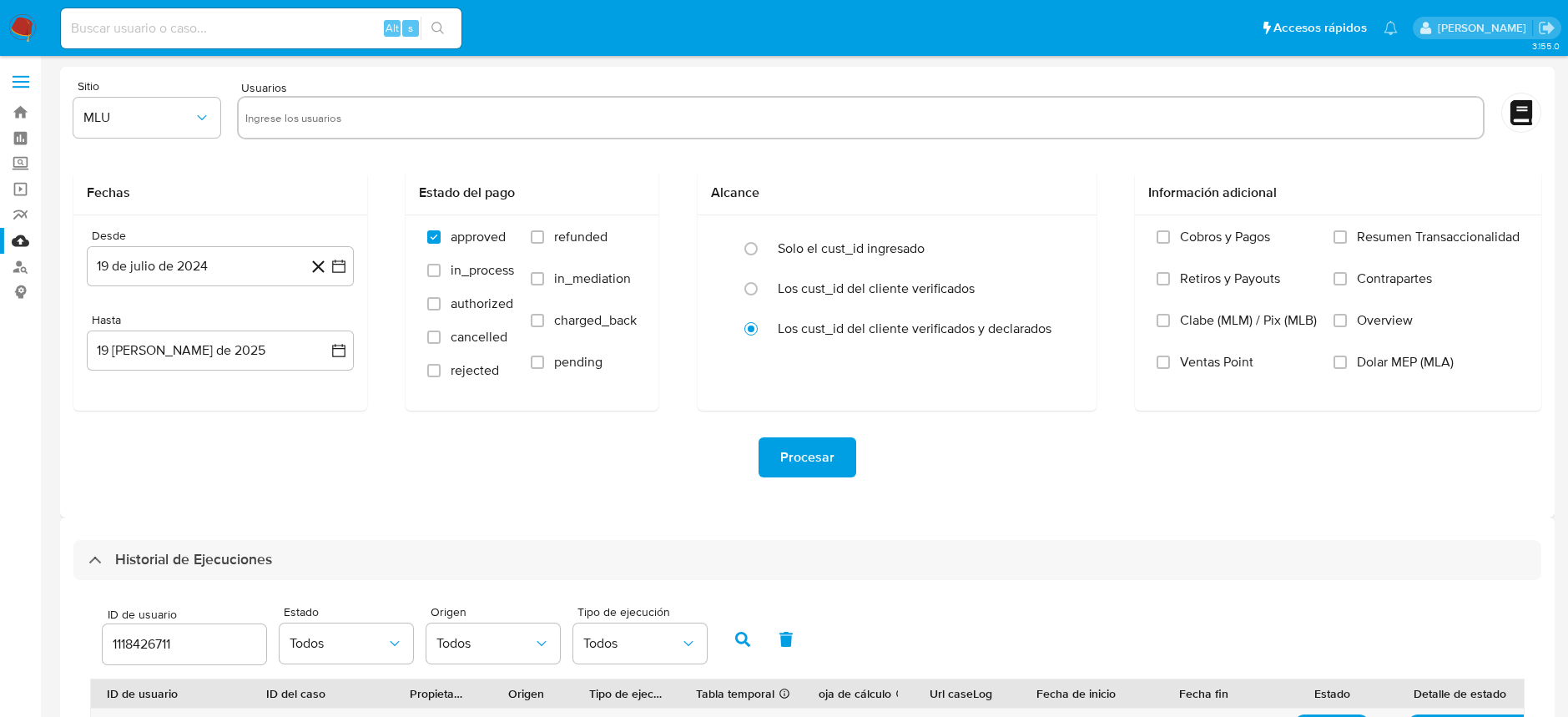
select select "10"
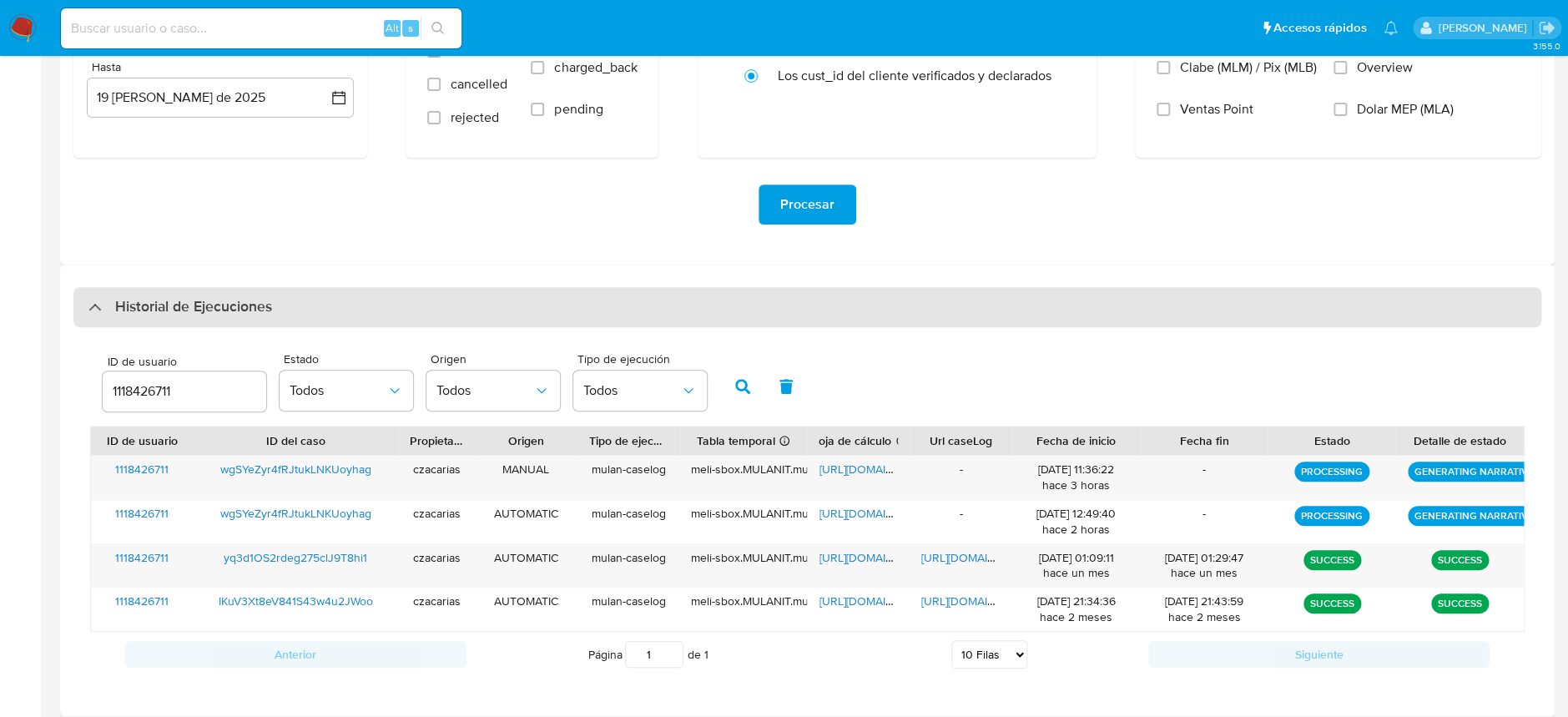
scroll to position [262, 0]
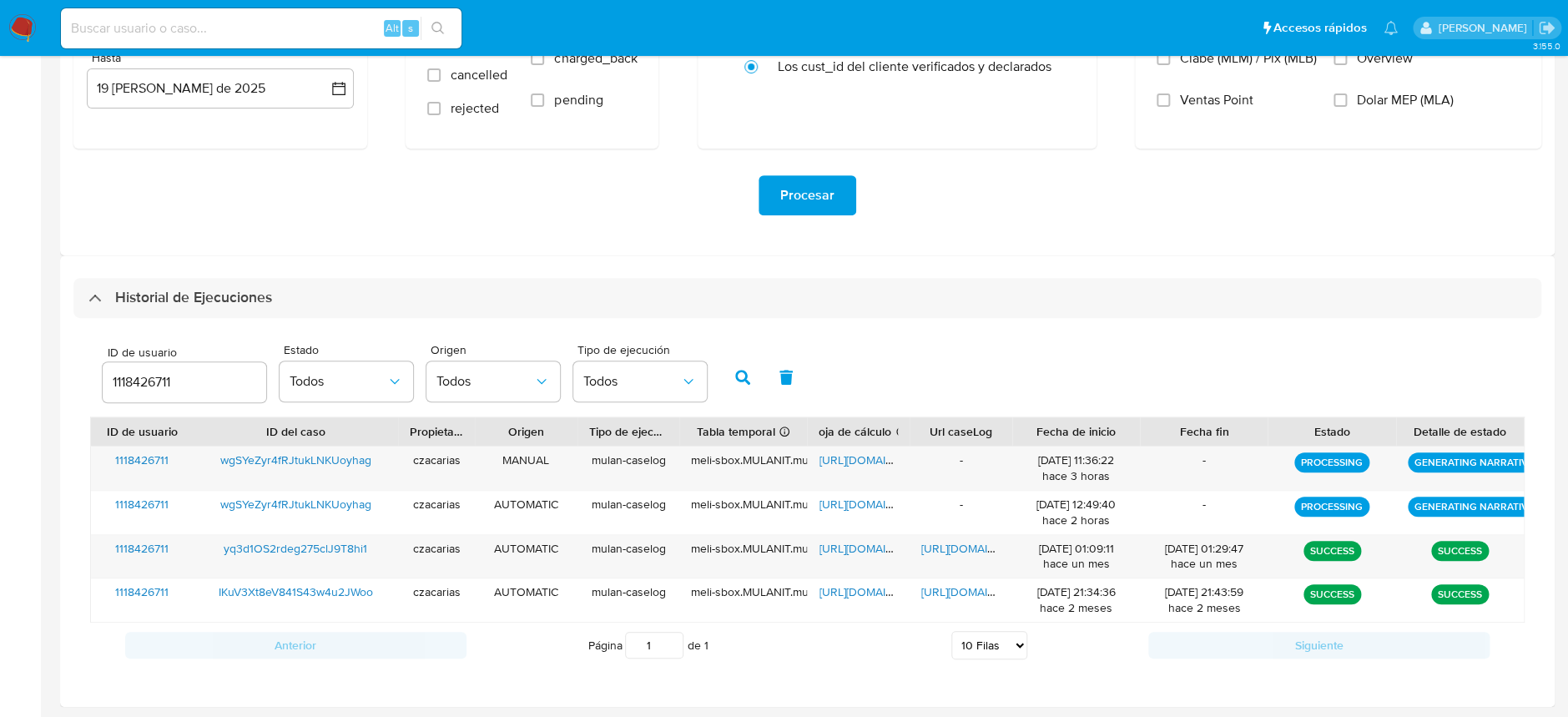
click at [155, 381] on input "1118426711" at bounding box center [184, 382] width 164 height 21
click at [740, 376] on icon "button" at bounding box center [742, 376] width 15 height 15
click at [23, 19] on img at bounding box center [22, 29] width 29 height 29
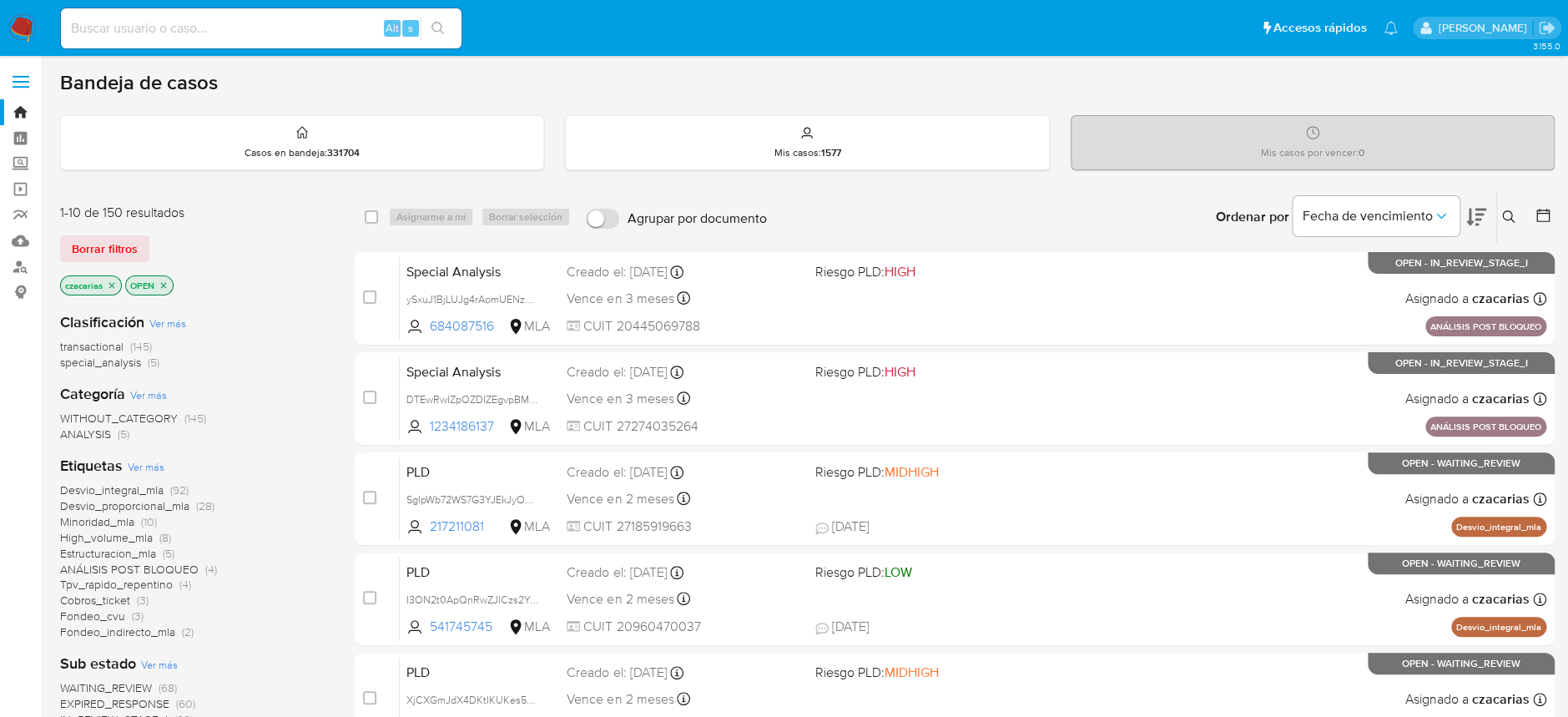
click at [370, 43] on div "Alt s" at bounding box center [261, 28] width 401 height 40
click at [331, 23] on input at bounding box center [261, 29] width 401 height 21
paste input "1Ok8g3DO9XNt3MWMrbh3DKT4"
type input "1Ok8g3DO9XNt3MWMrbh3DKT4"
click at [433, 29] on icon "search-icon" at bounding box center [437, 28] width 13 height 13
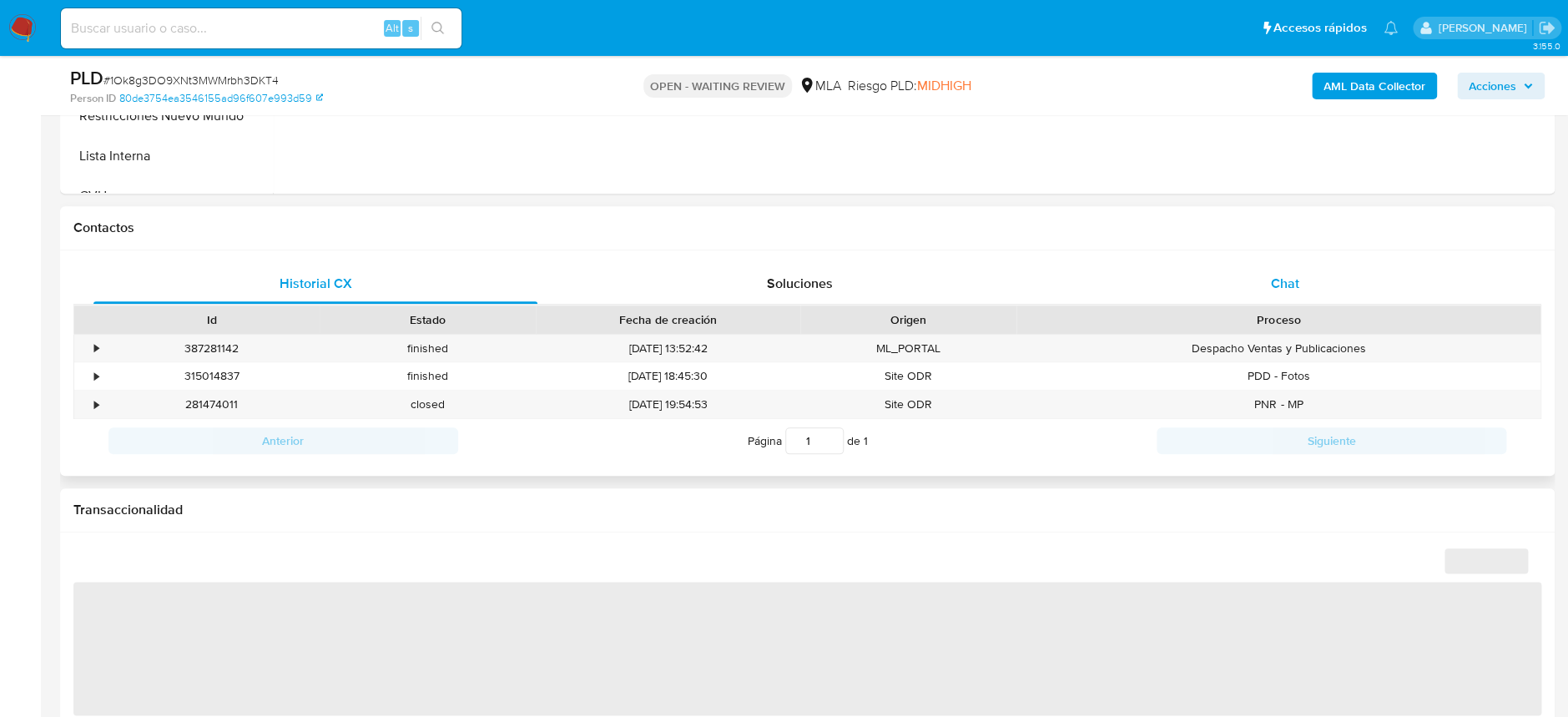
click at [1233, 274] on div "Chat" at bounding box center [1284, 283] width 444 height 40
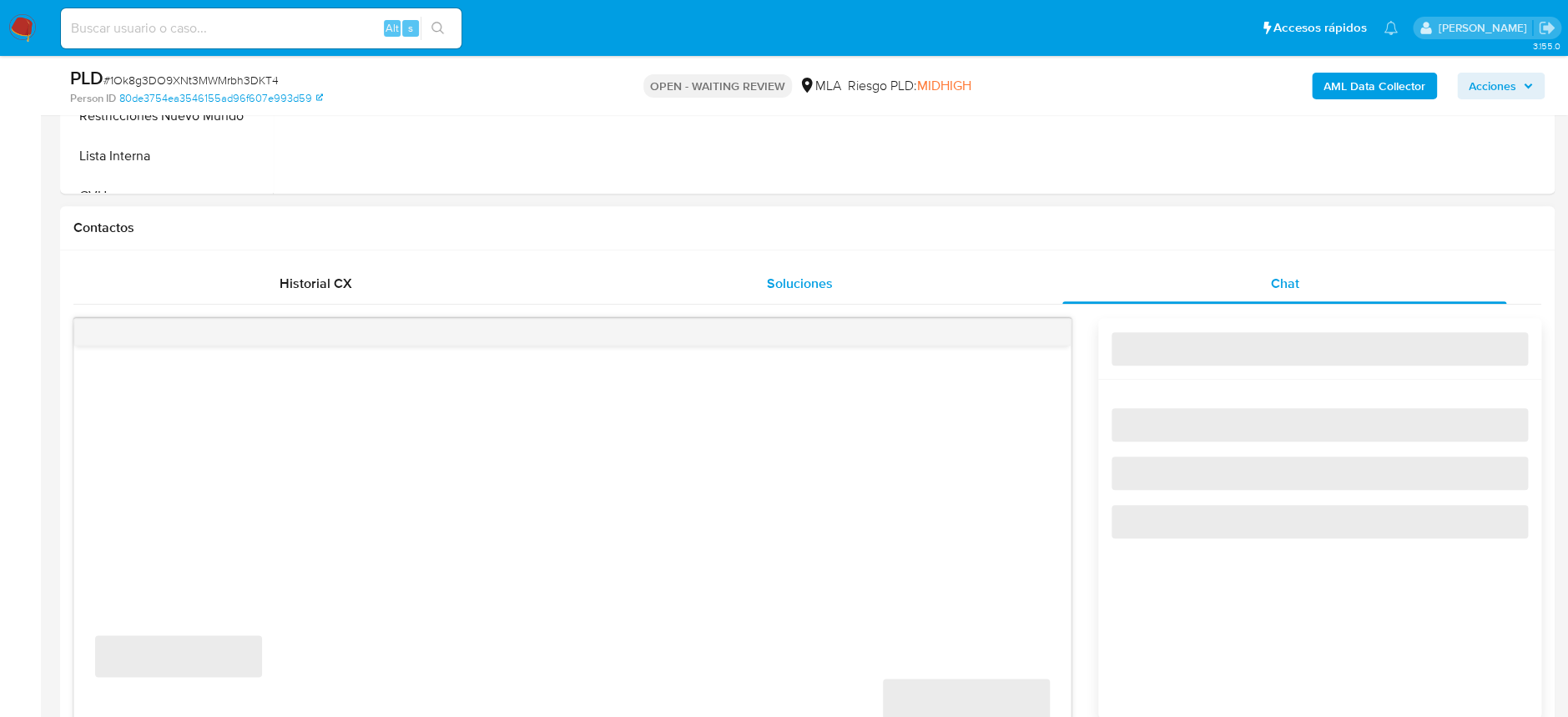
select select "10"
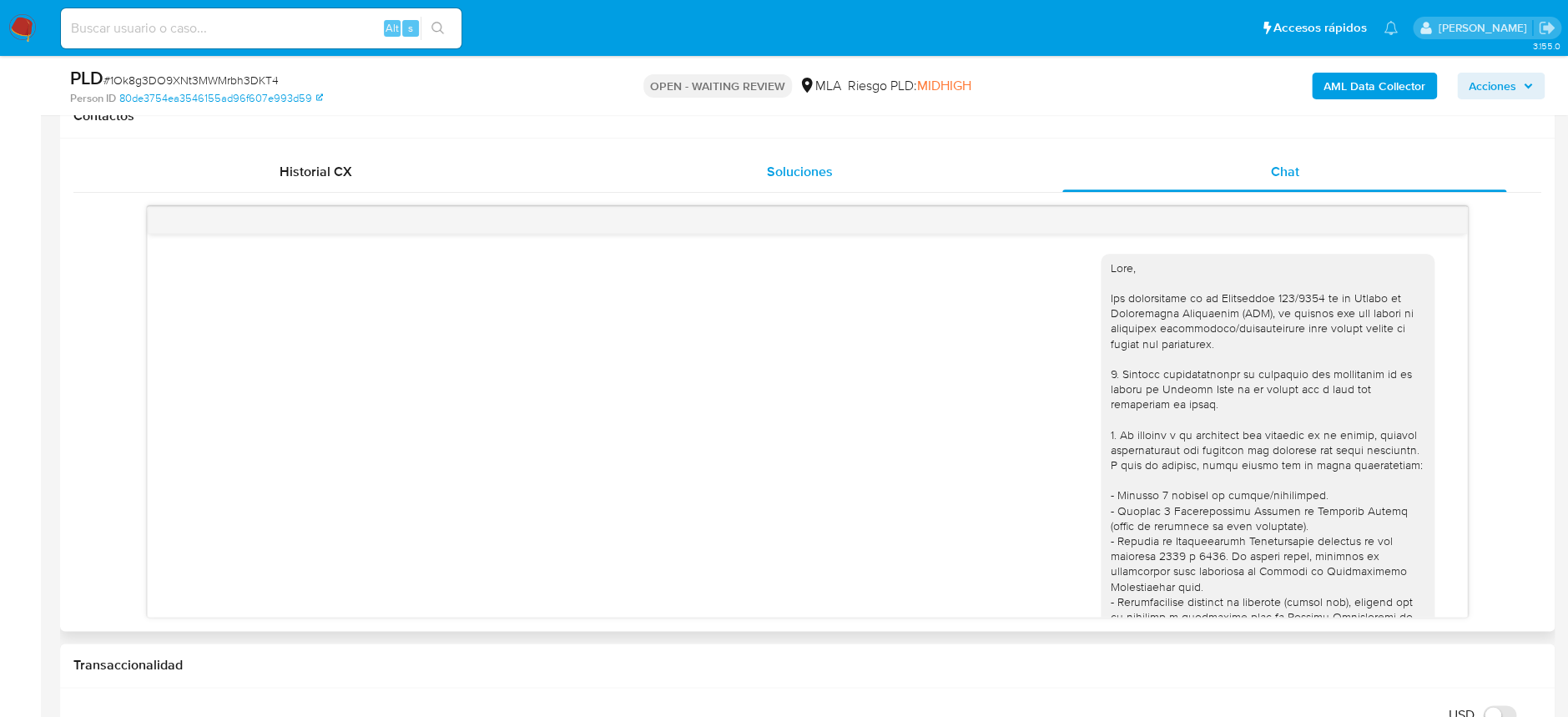
scroll to position [1792, 0]
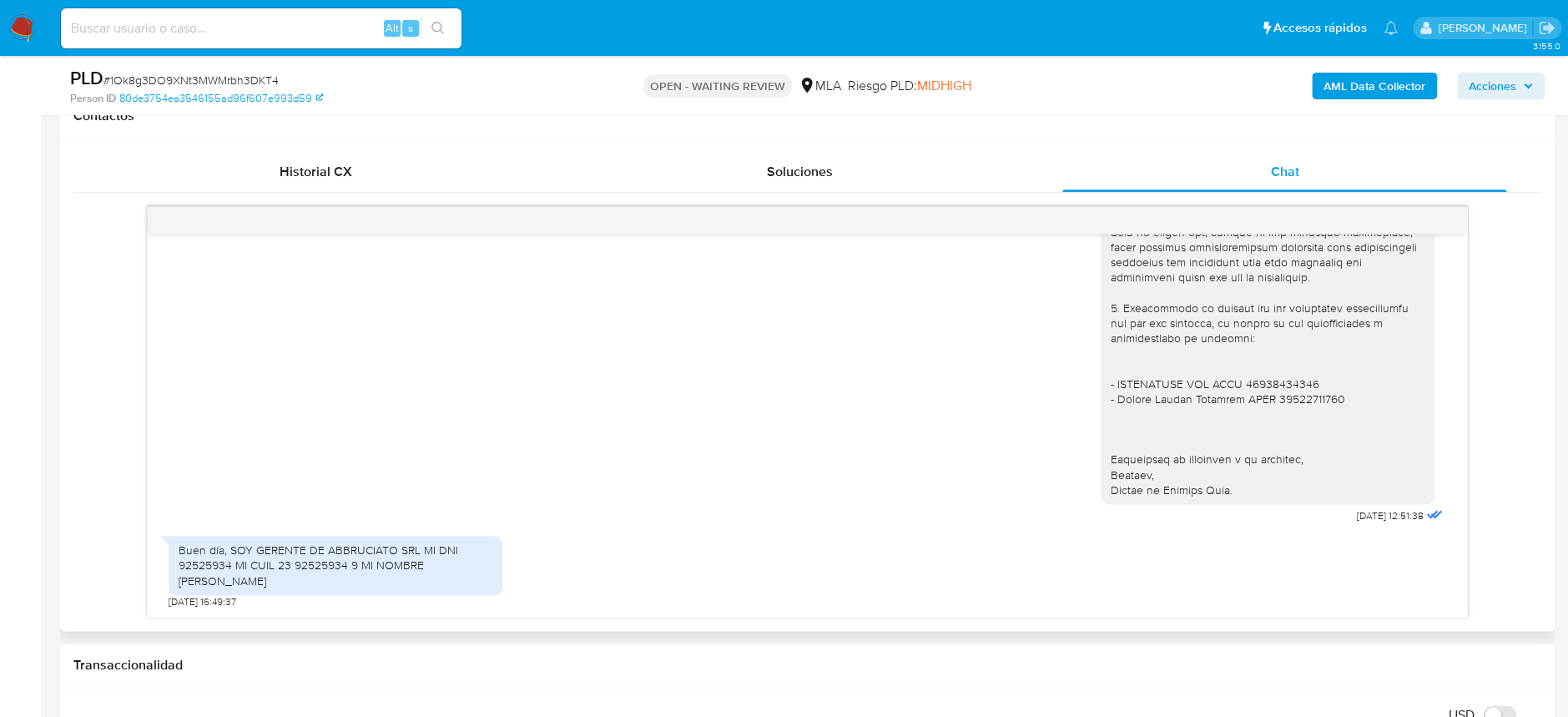
drag, startPoint x: 234, startPoint y: 555, endPoint x: 343, endPoint y: 581, distance: 112.1
click at [343, 581] on div "Buen día, SOY GERENTE DE ABBRUCIATO SRL MI DNI 92525934 MI CUIL 23 92525934 9 M…" at bounding box center [335, 565] width 314 height 46
drag, startPoint x: 343, startPoint y: 580, endPoint x: 179, endPoint y: 553, distance: 166.2
click at [179, 553] on div "Buen día, SOY GERENTE DE ABBRUCIATO SRL MI DNI 92525934 MI CUIL 23 92525934 9 M…" at bounding box center [335, 565] width 314 height 46
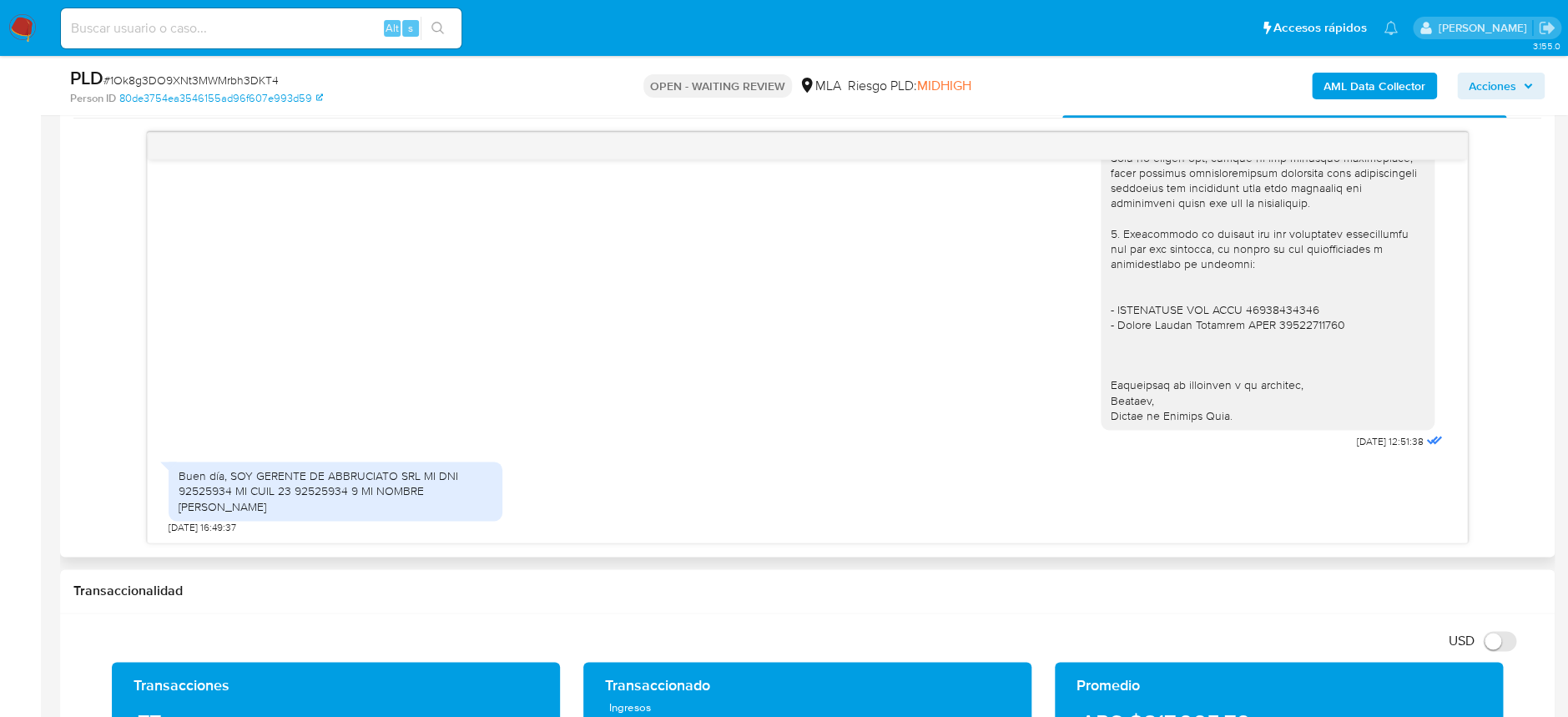
scroll to position [890, 0]
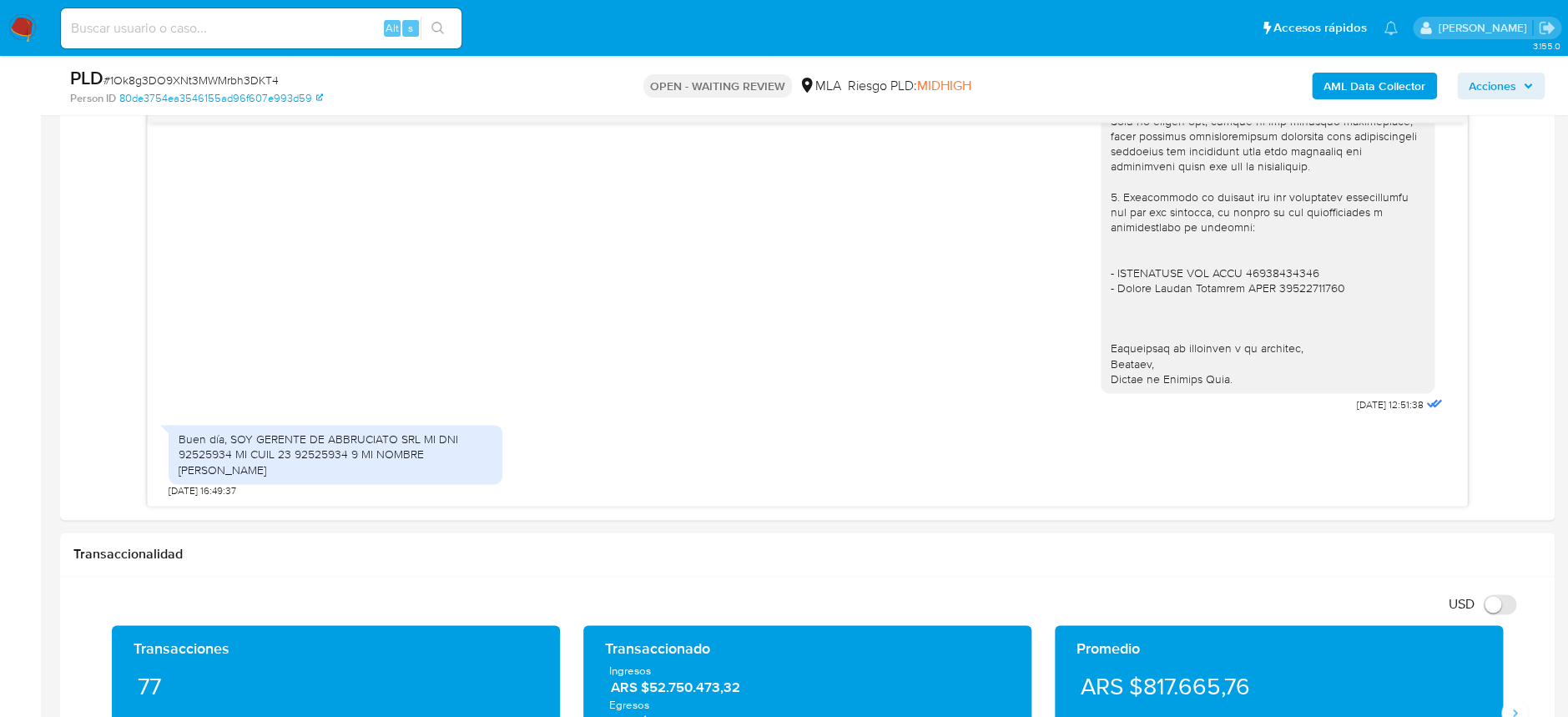
click at [216, 82] on span "# 1Ok8g3DO9XNt3MWMrbh3DKT4" at bounding box center [191, 80] width 175 height 17
click at [215, 82] on span "# 1Ok8g3DO9XNt3MWMrbh3DKT4" at bounding box center [191, 80] width 175 height 17
copy span "1Ok8g3DO9XNt3MWMrbh3DKT4"
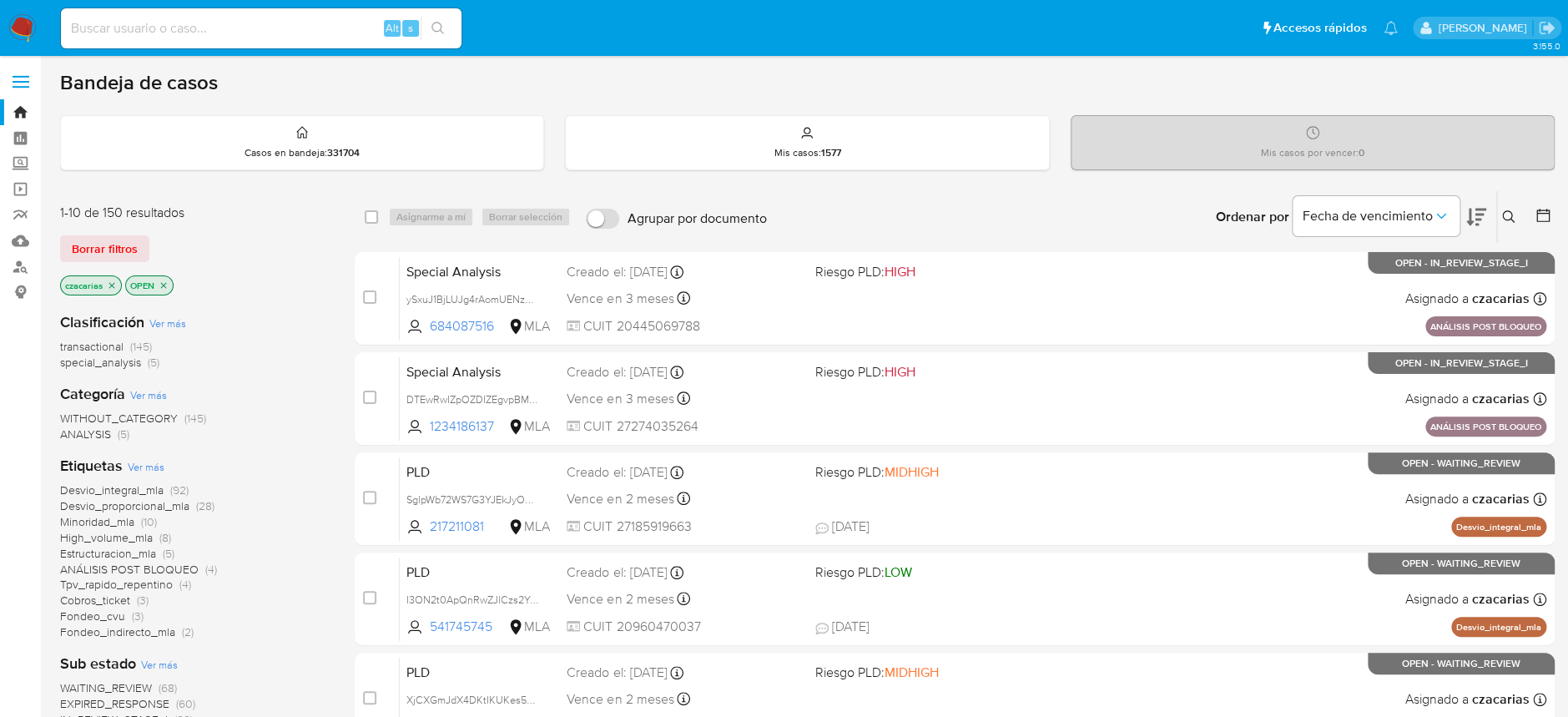
click at [1503, 218] on icon at bounding box center [1509, 216] width 13 height 13
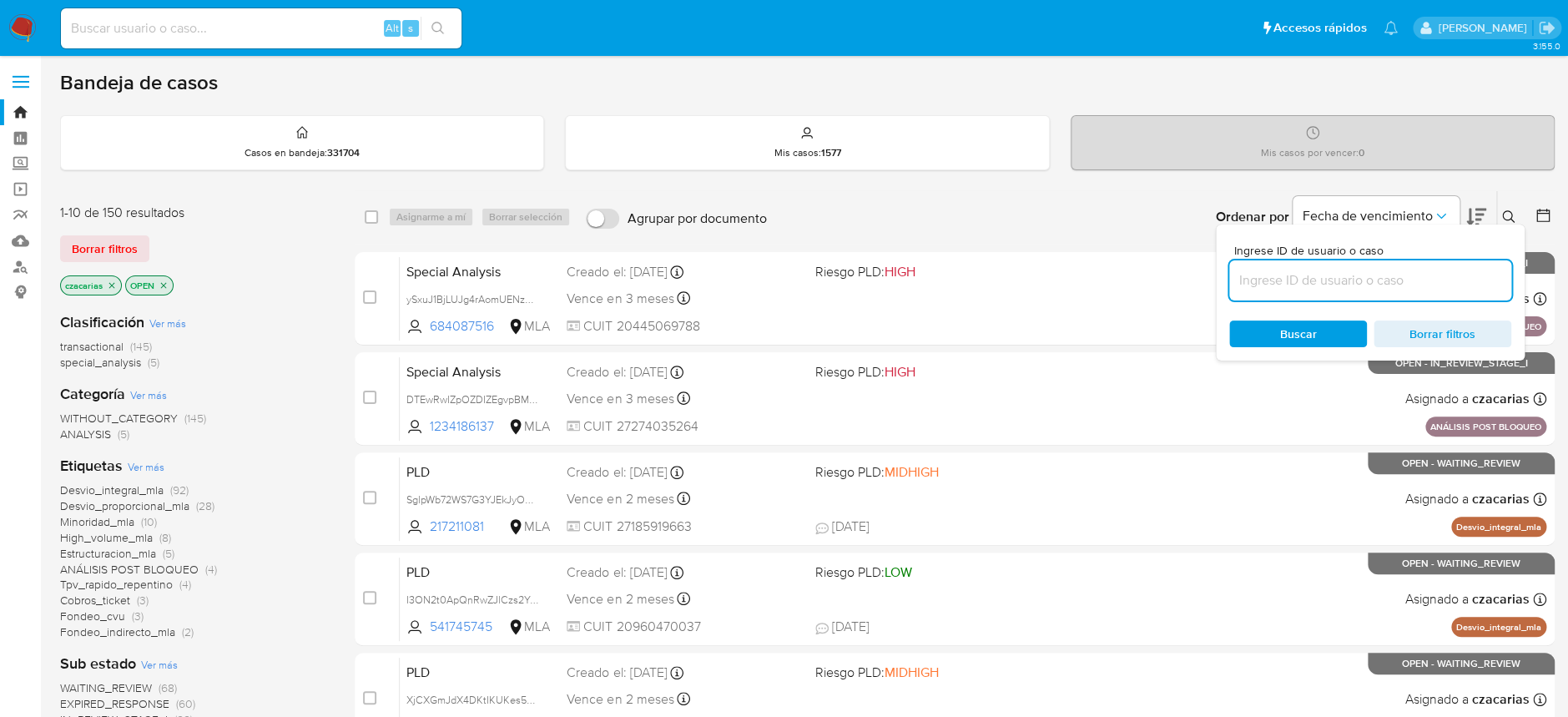
click at [1367, 287] on input at bounding box center [1370, 280] width 282 height 21
type input "1Ok8g3DO9XNt3MWMrbh3DKT4"
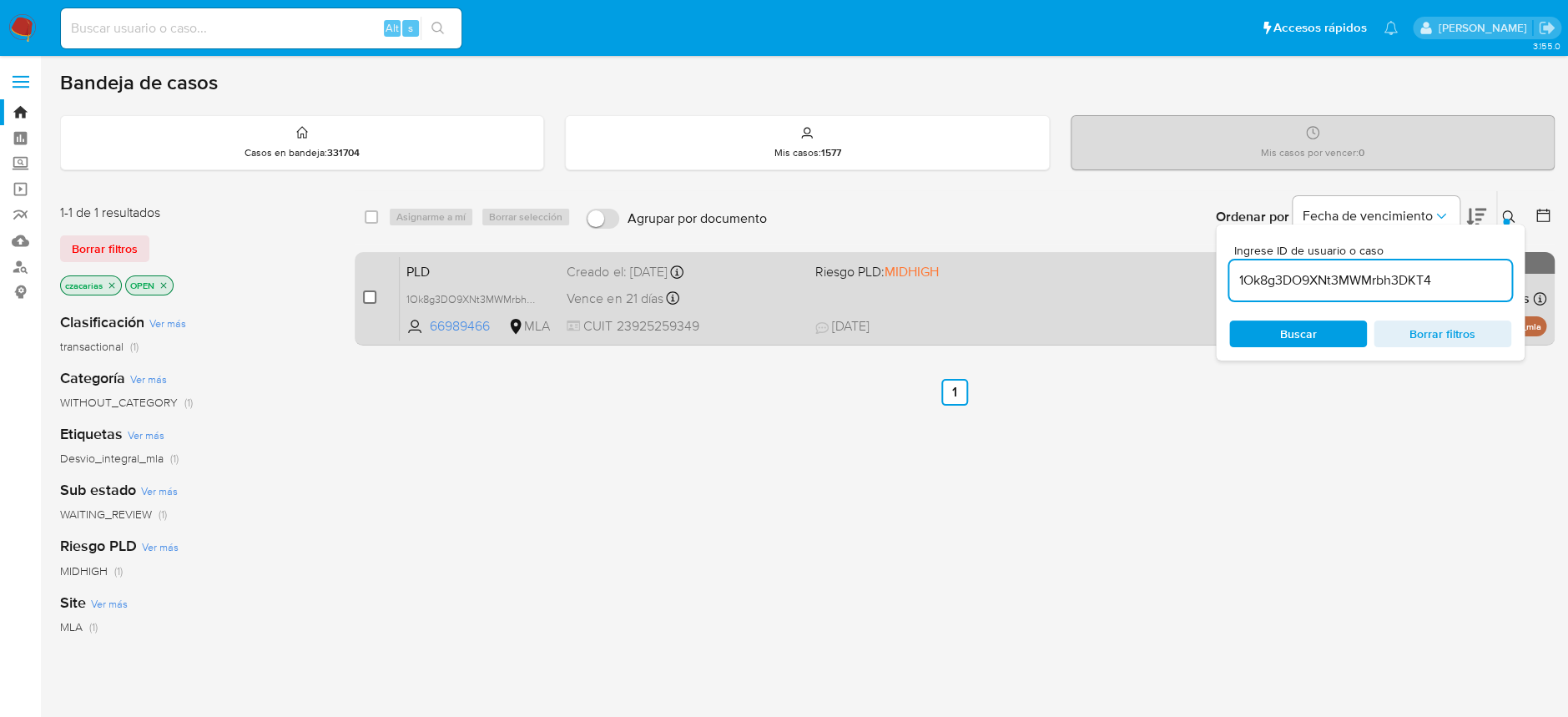
click at [365, 299] on input "checkbox" at bounding box center [369, 297] width 13 height 13
checkbox input "true"
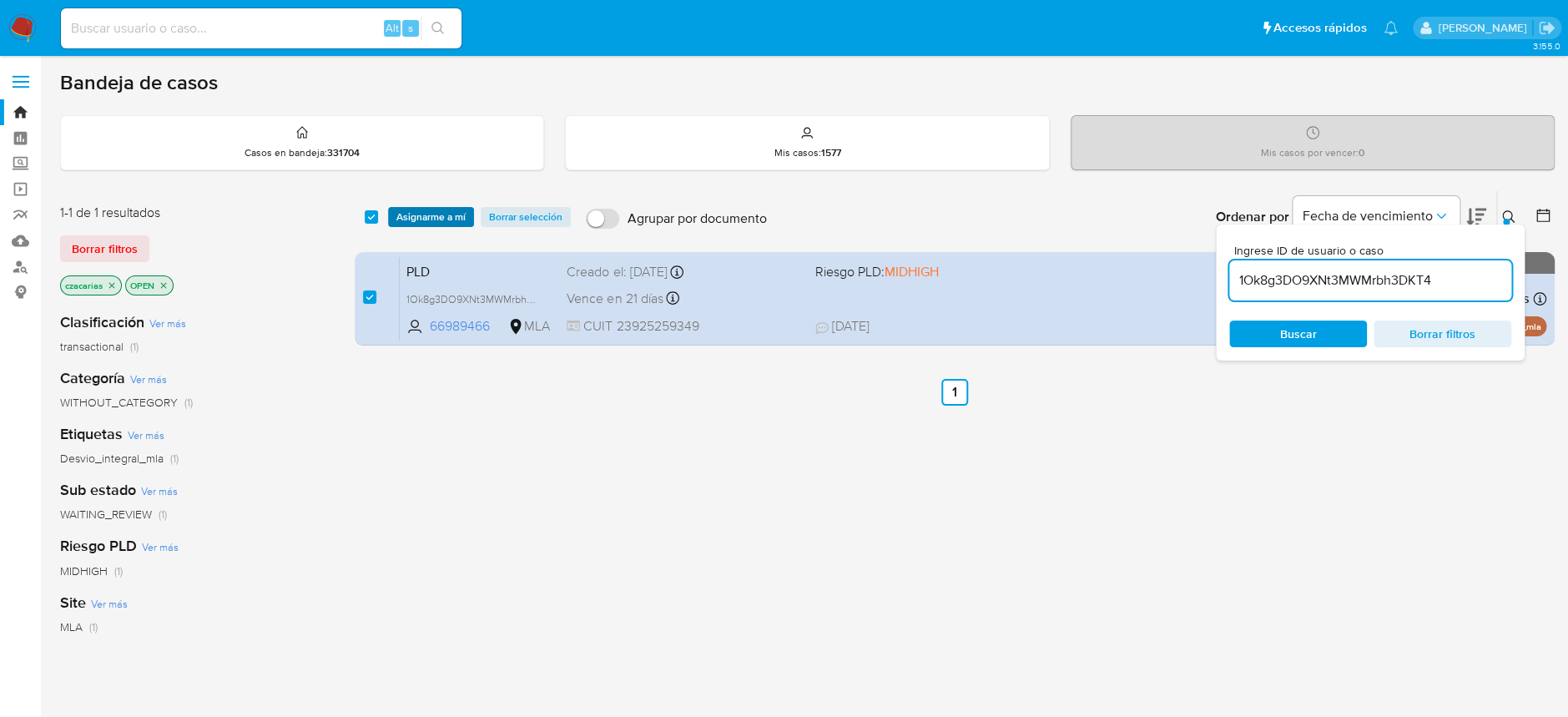
click at [439, 218] on span "Asignarme a mí" at bounding box center [430, 216] width 69 height 17
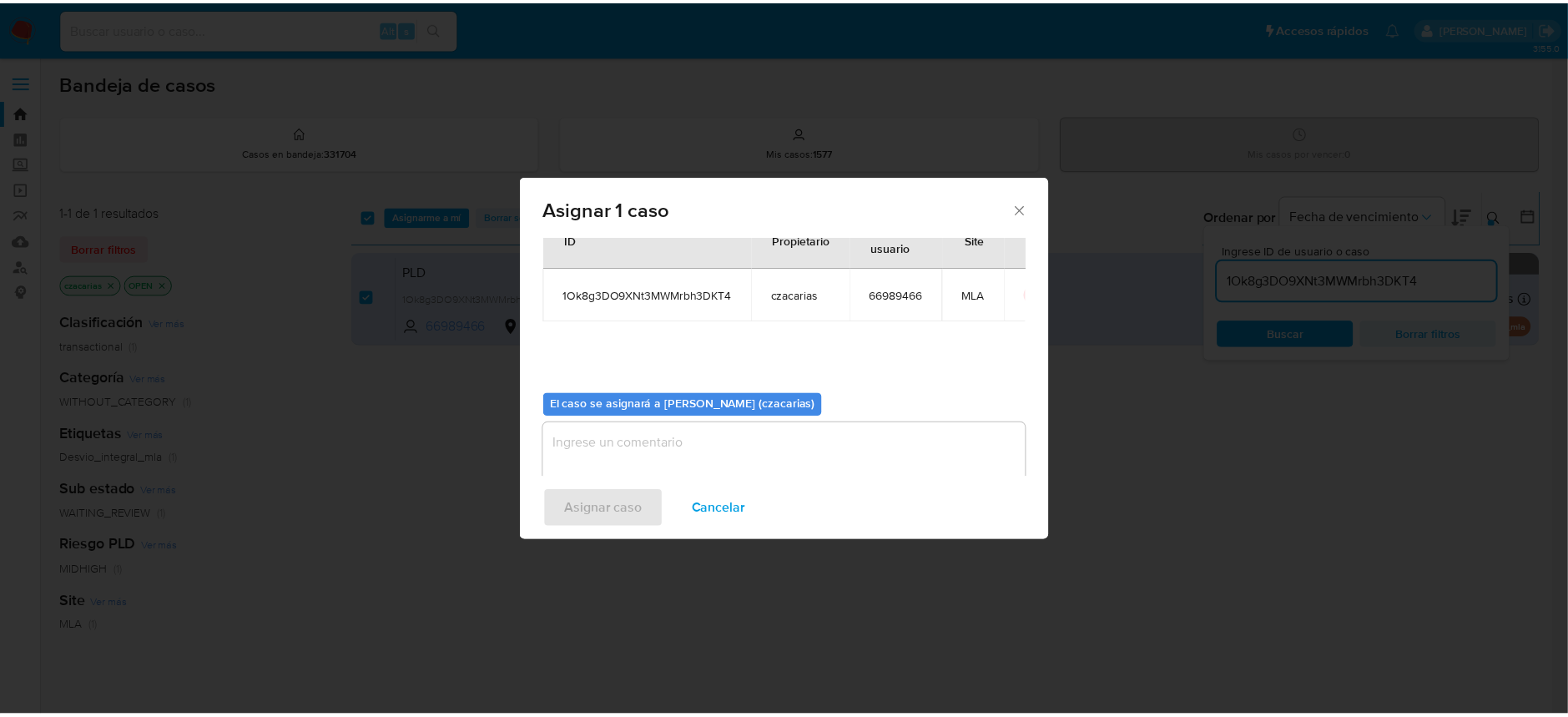
scroll to position [85, 0]
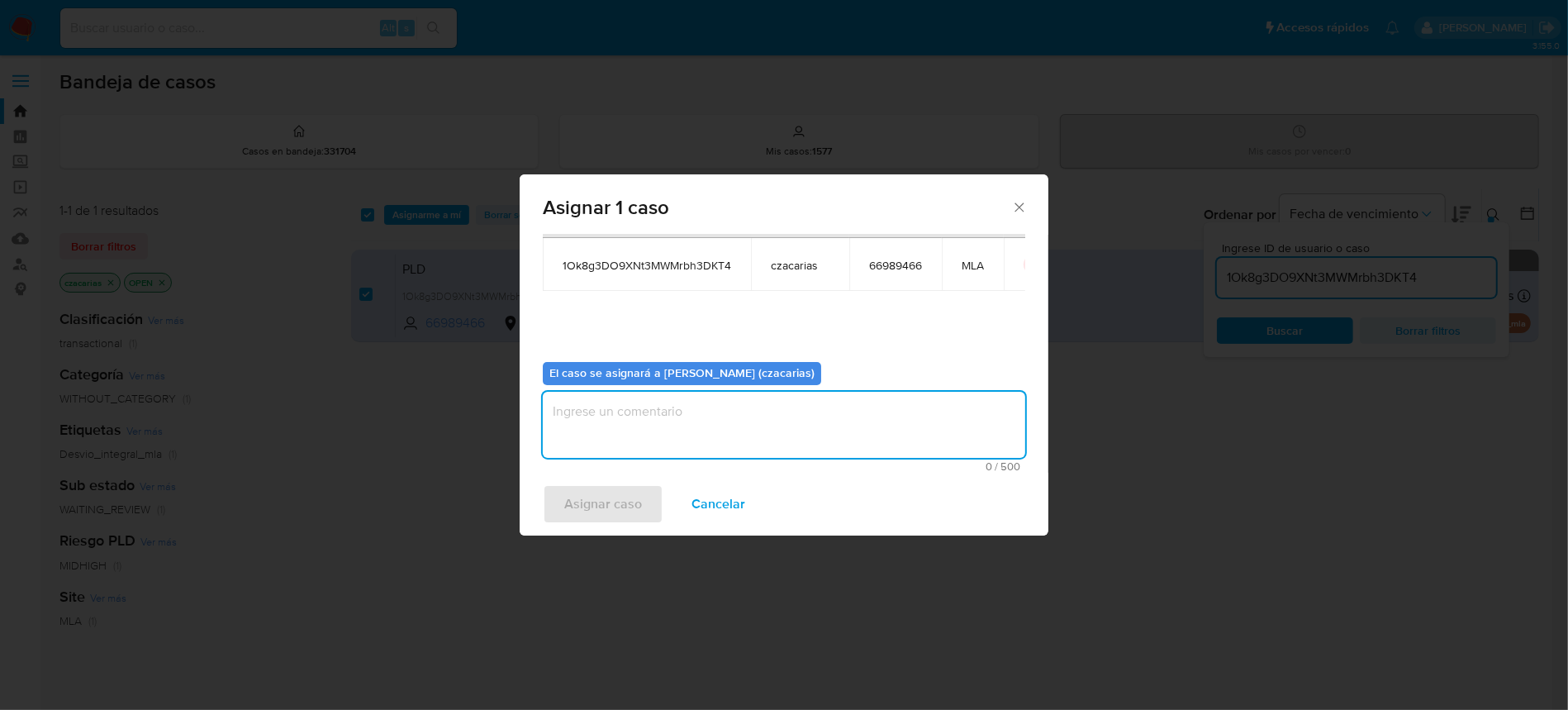
click at [702, 440] on textarea "assign-modal" at bounding box center [784, 424] width 483 height 66
click at [612, 505] on span "Asignar caso" at bounding box center [603, 504] width 78 height 36
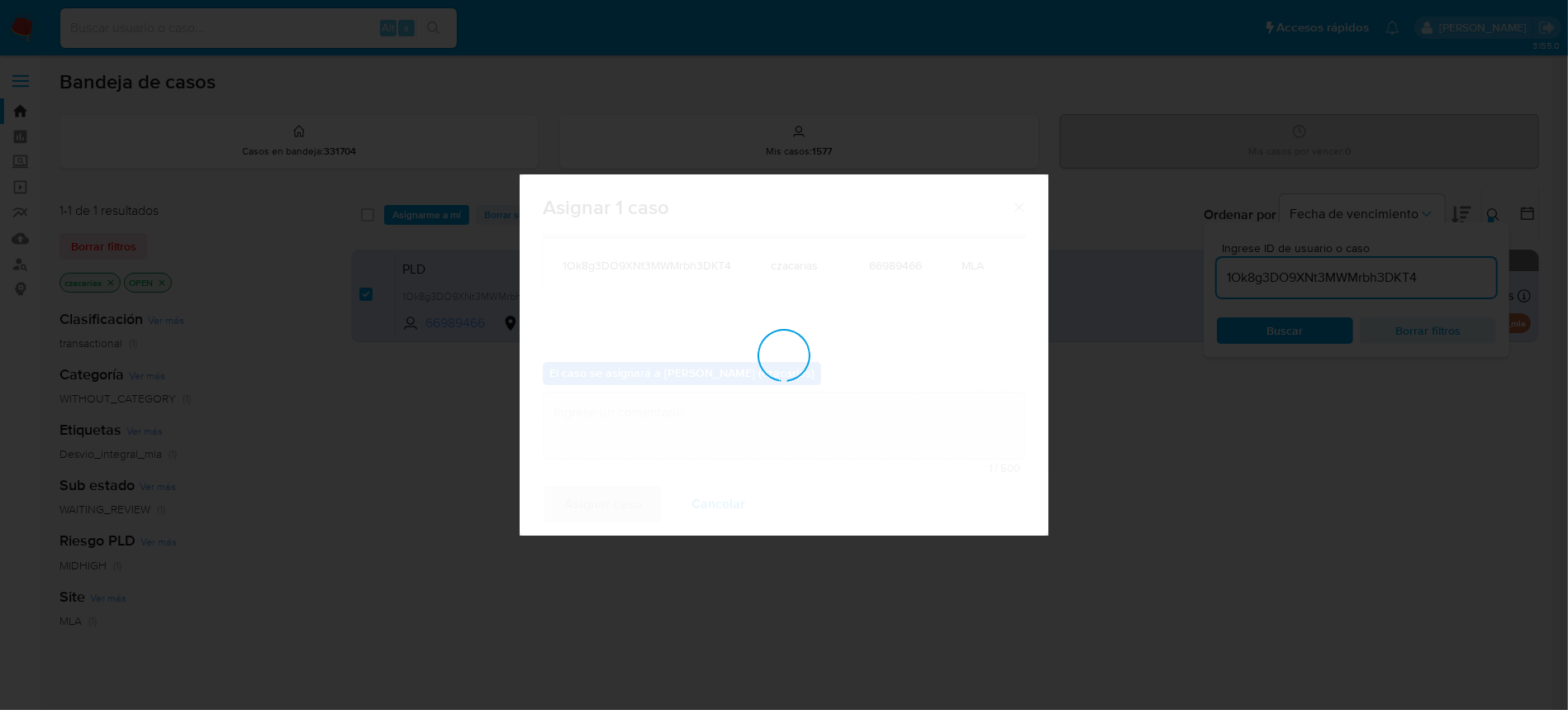
checkbox input "false"
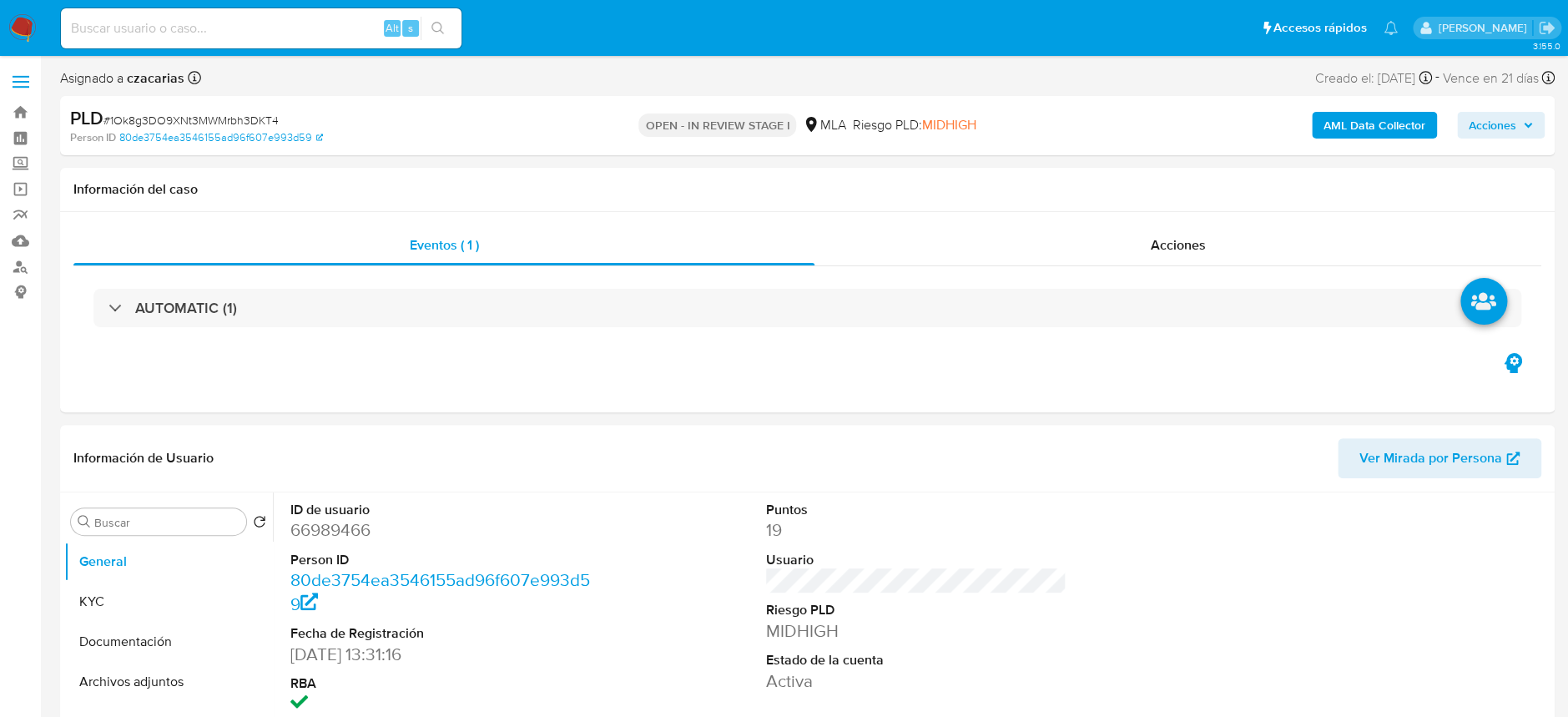
select select "10"
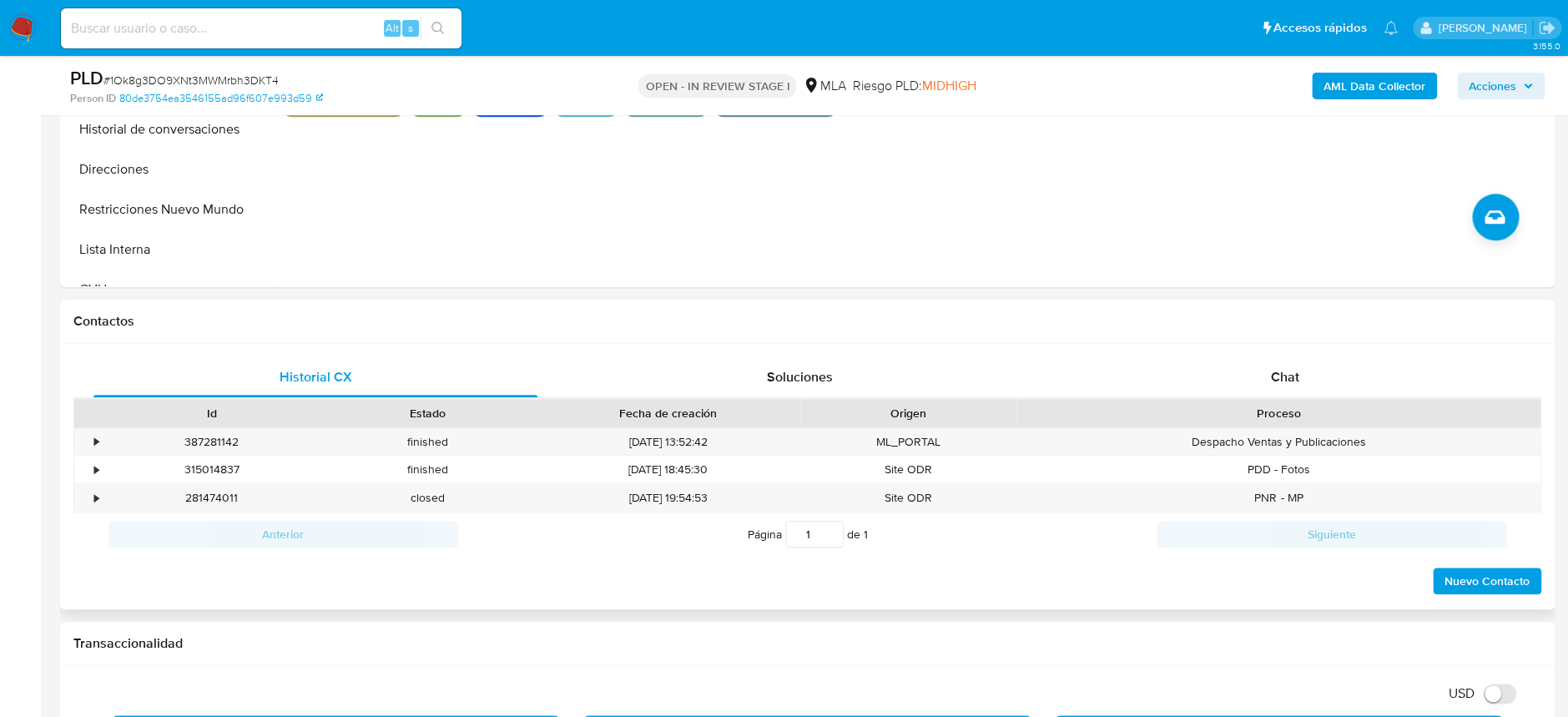
scroll to position [667, 0]
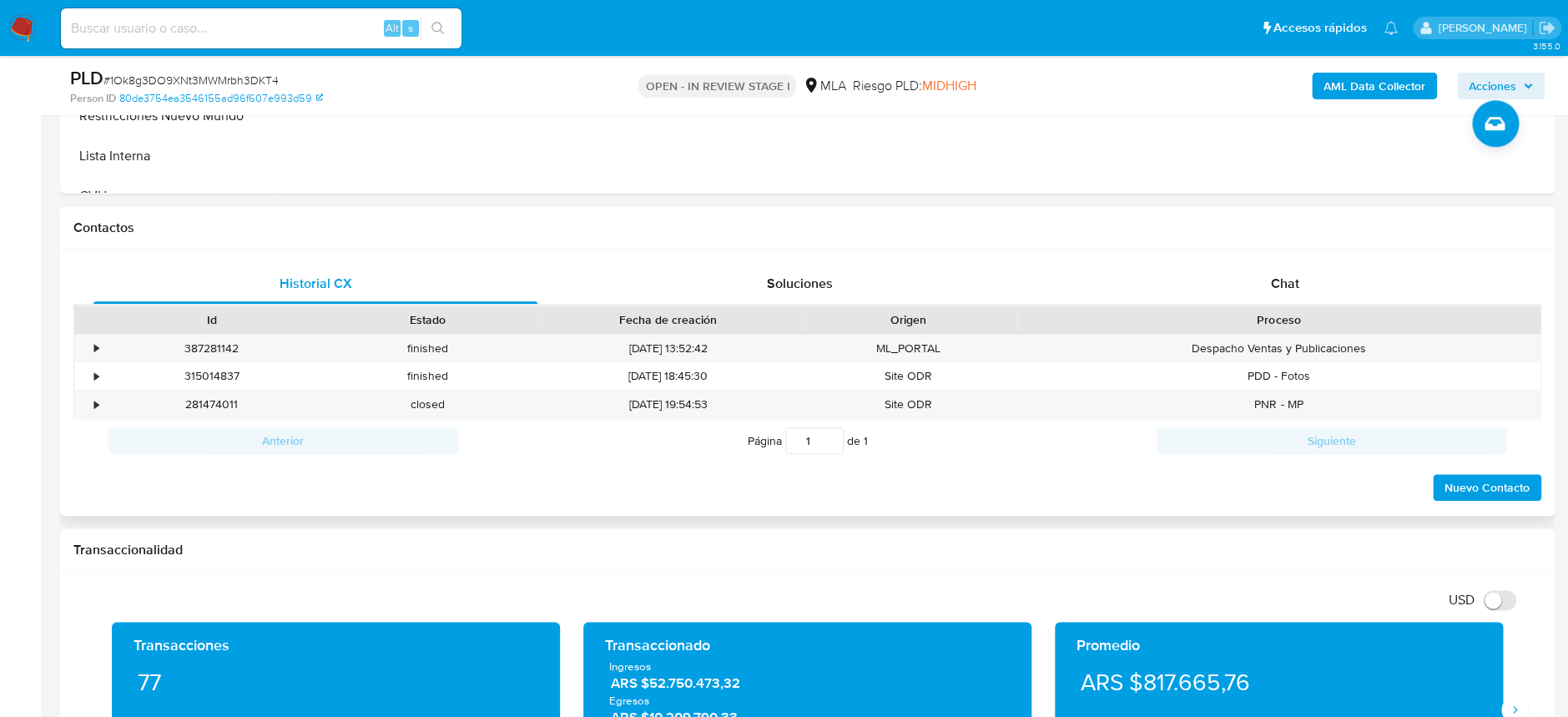
click at [1256, 244] on div "Contactos" at bounding box center [807, 227] width 1495 height 44
click at [1260, 257] on div "Historial CX Soluciones Chat Id Estado Fecha de creación Origen Proceso • 38728…" at bounding box center [807, 384] width 1495 height 266
click at [1237, 269] on div "Chat" at bounding box center [1284, 283] width 444 height 40
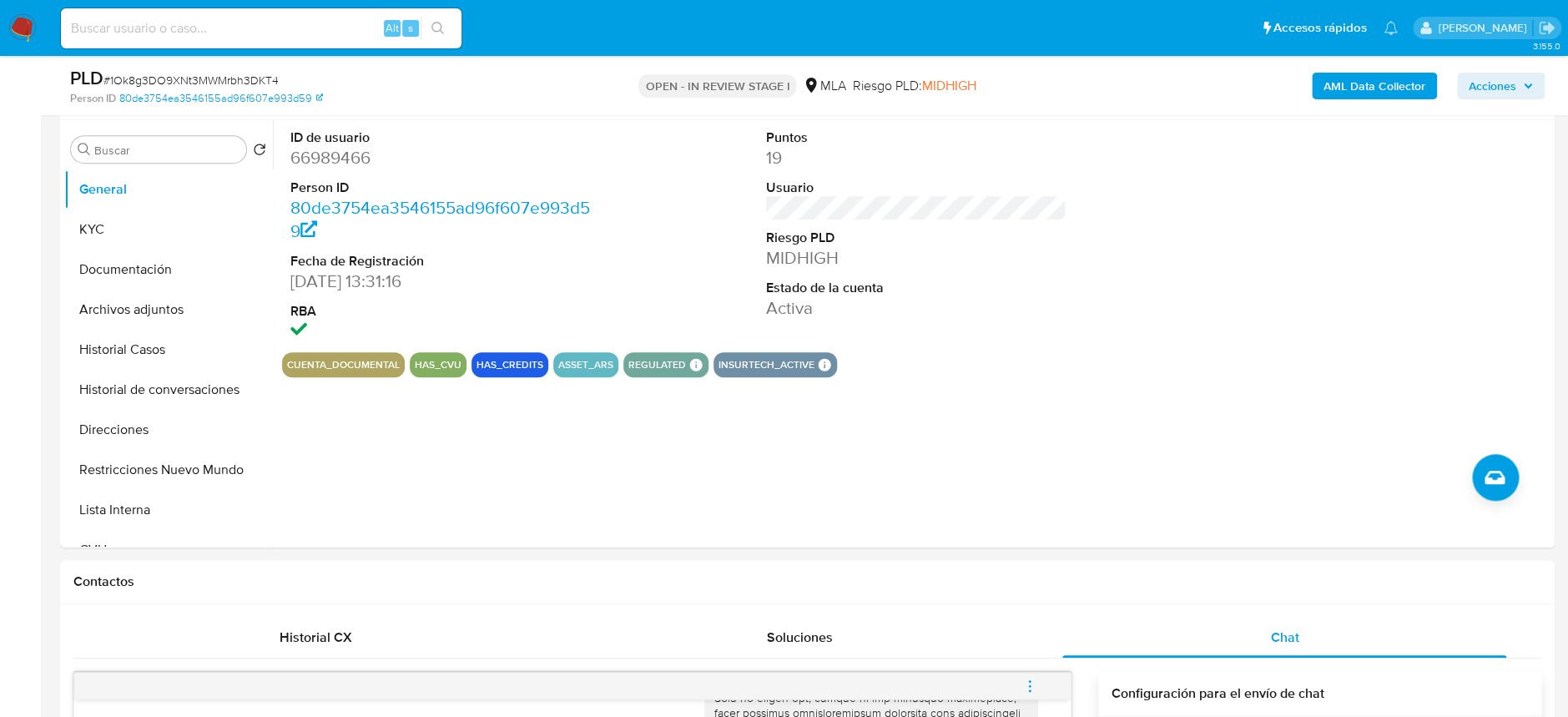
scroll to position [222, 0]
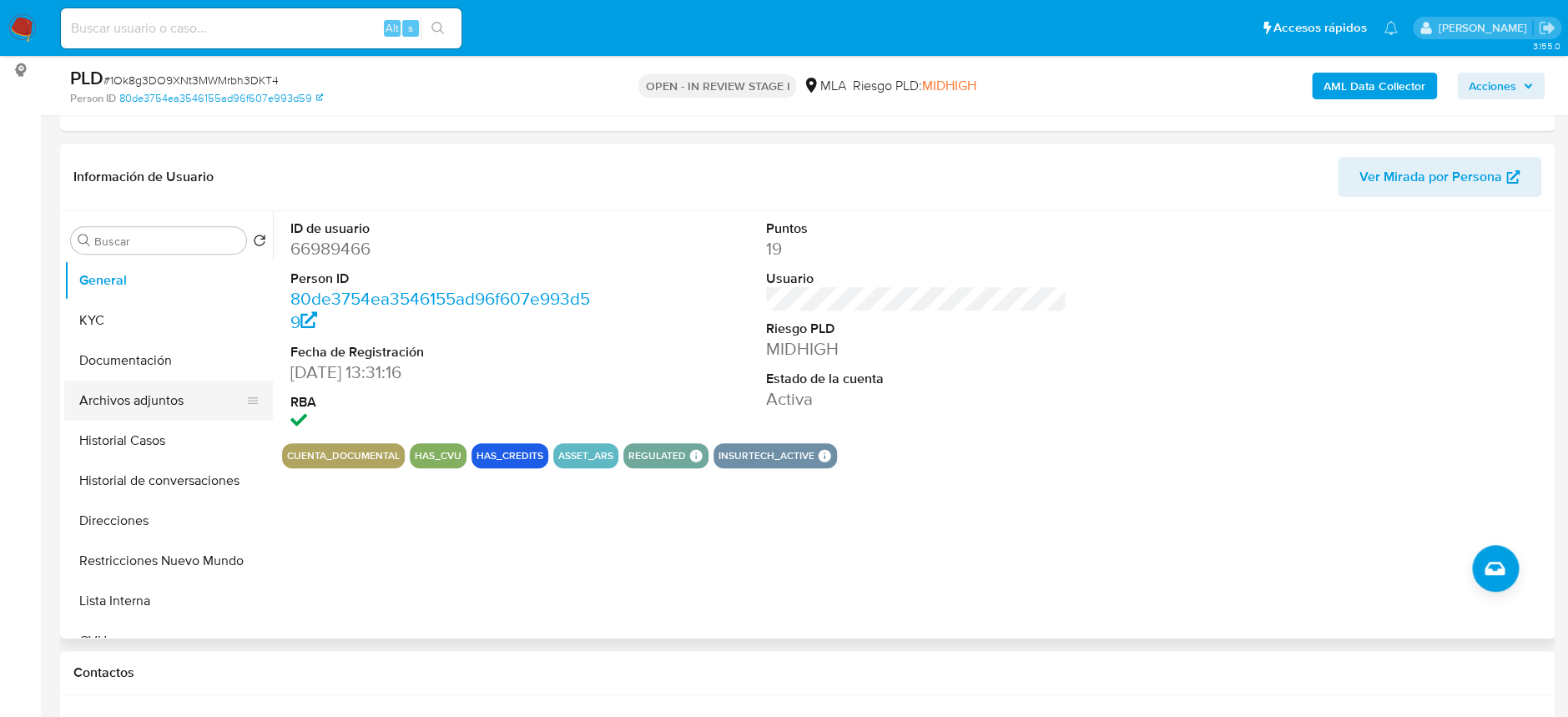
click at [98, 401] on button "Archivos adjuntos" at bounding box center [162, 401] width 195 height 40
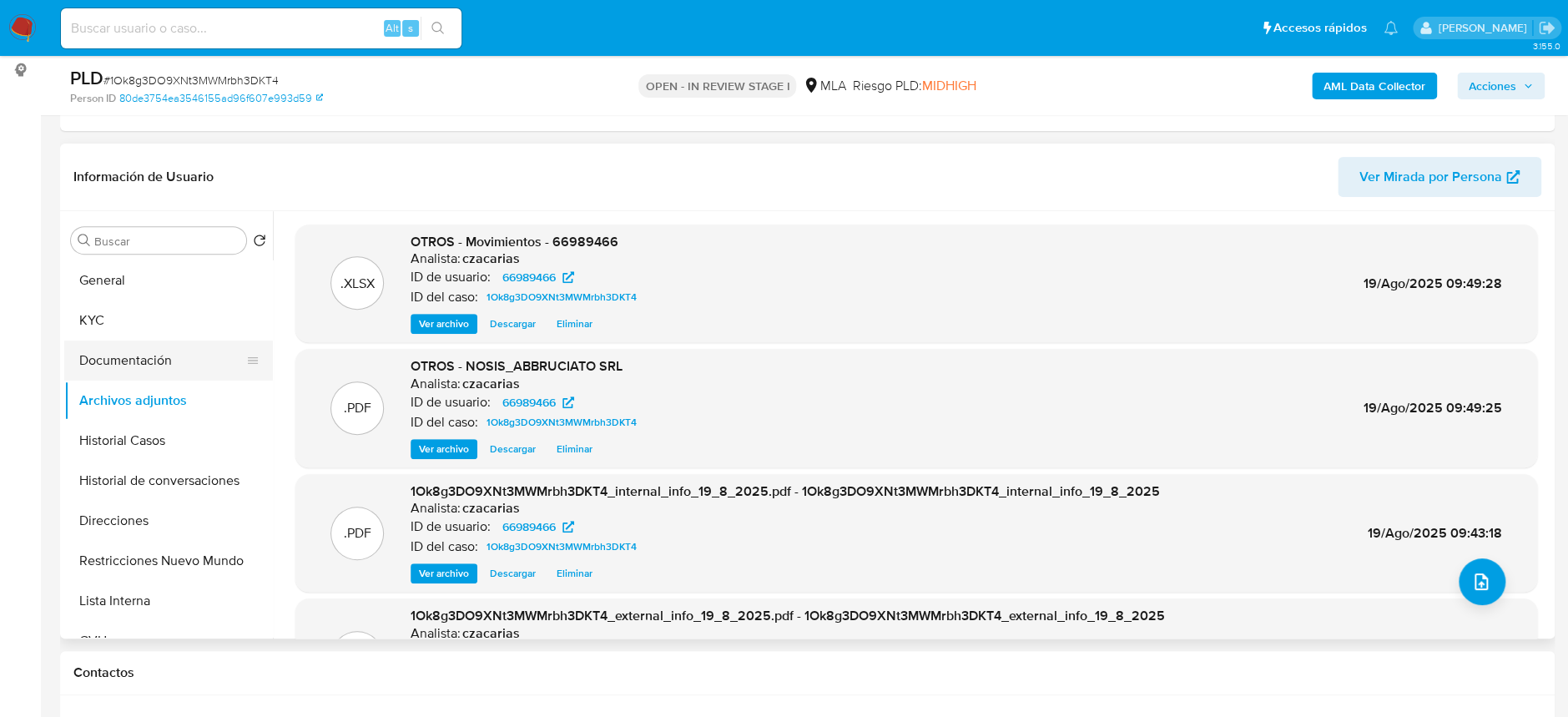
click at [129, 352] on button "Documentación" at bounding box center [162, 360] width 195 height 40
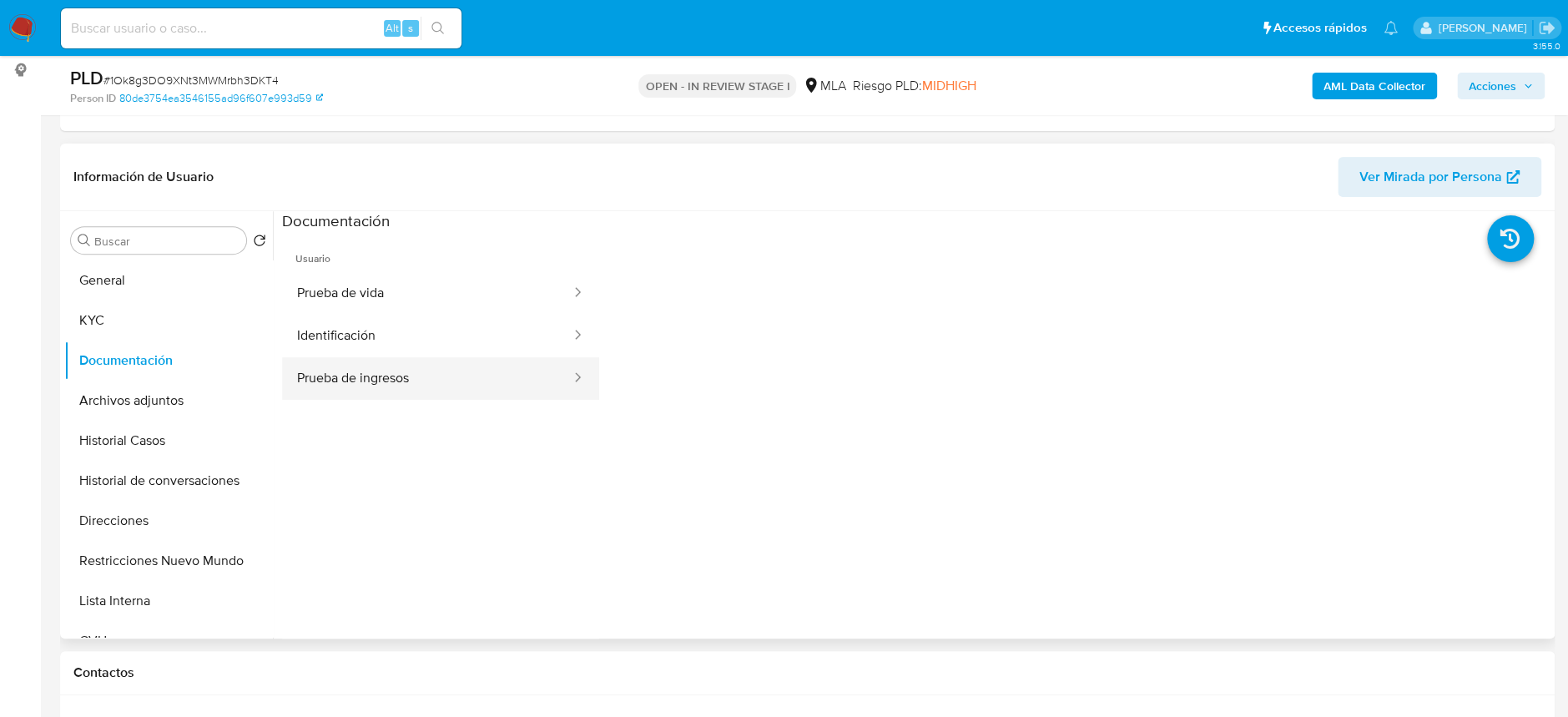
click at [406, 367] on button "Prueba de ingresos" at bounding box center [427, 378] width 291 height 43
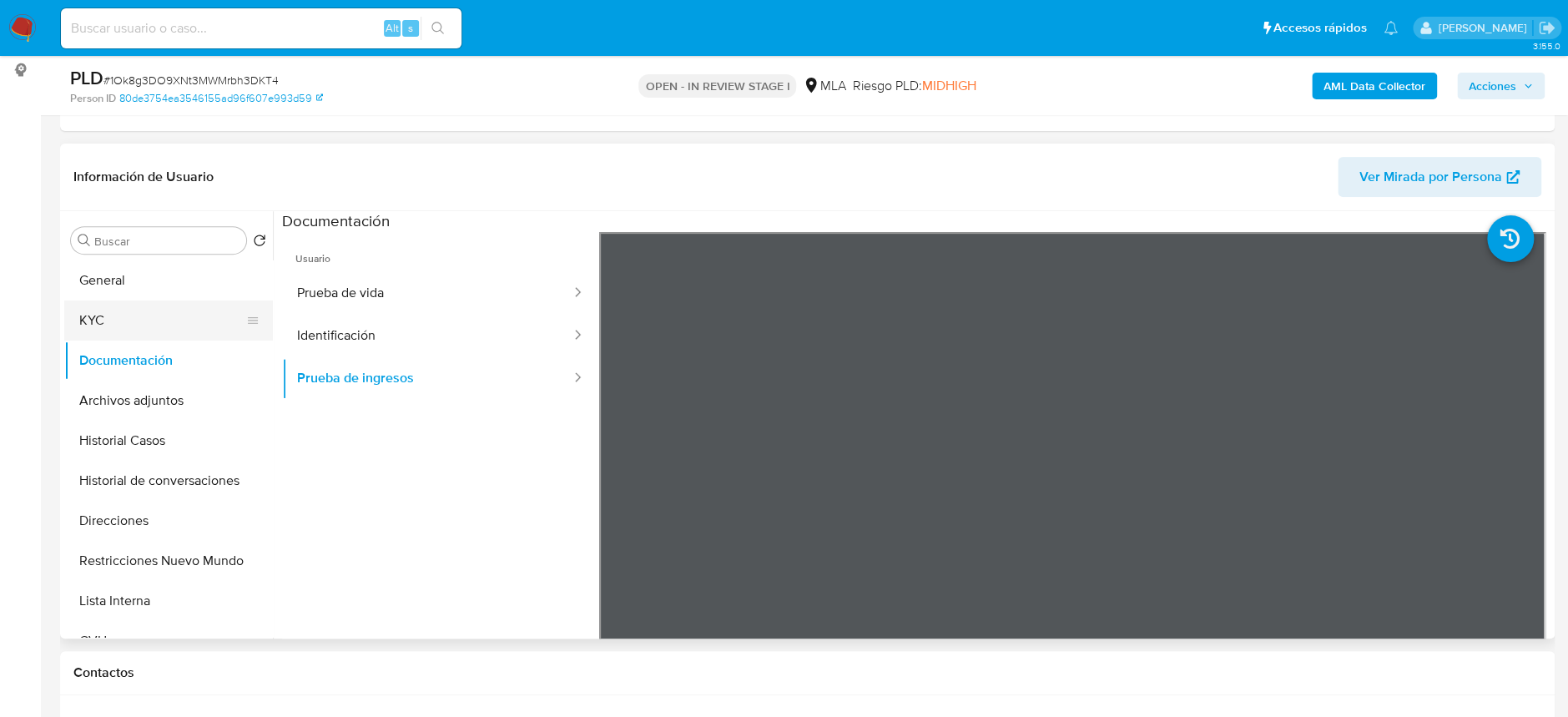
click at [104, 310] on button "KYC" at bounding box center [162, 320] width 195 height 40
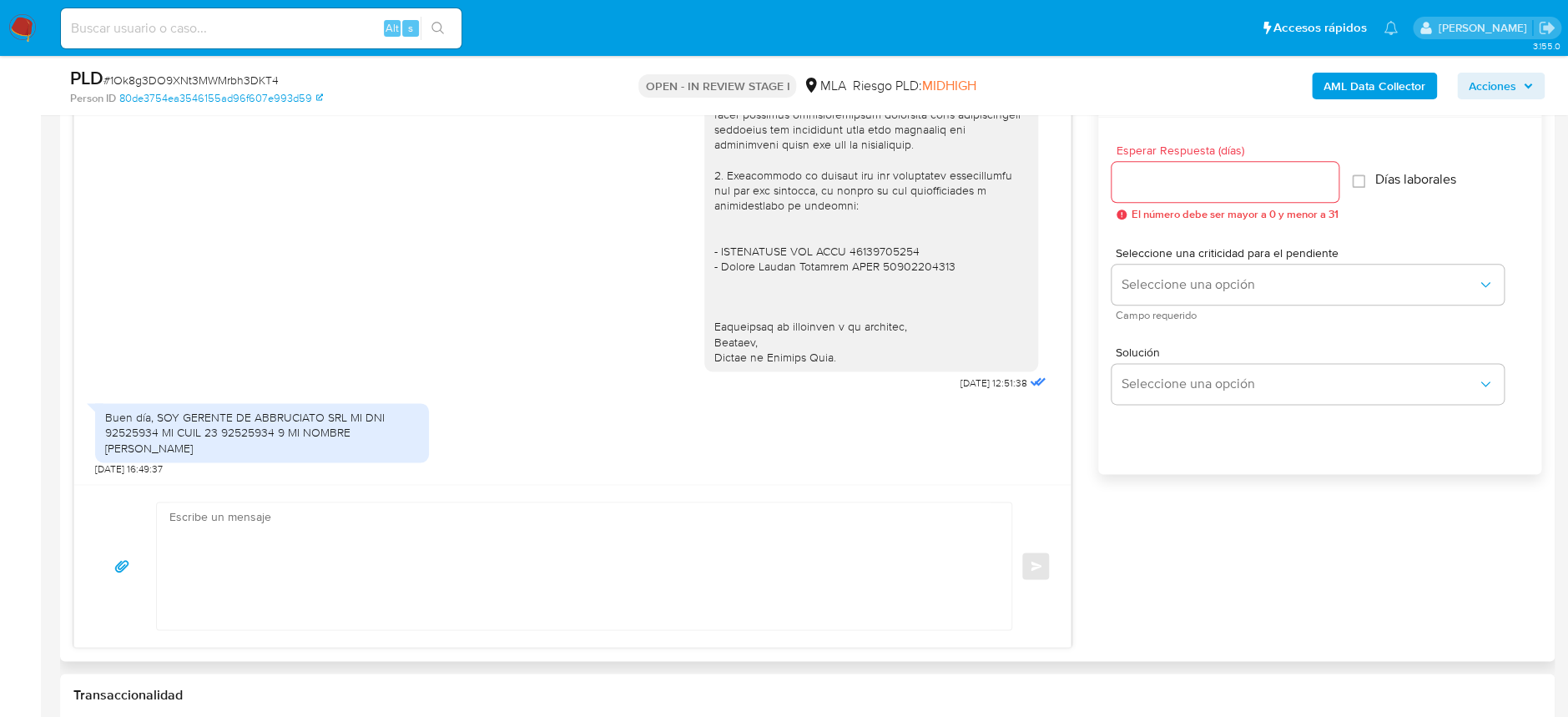
scroll to position [1001, 0]
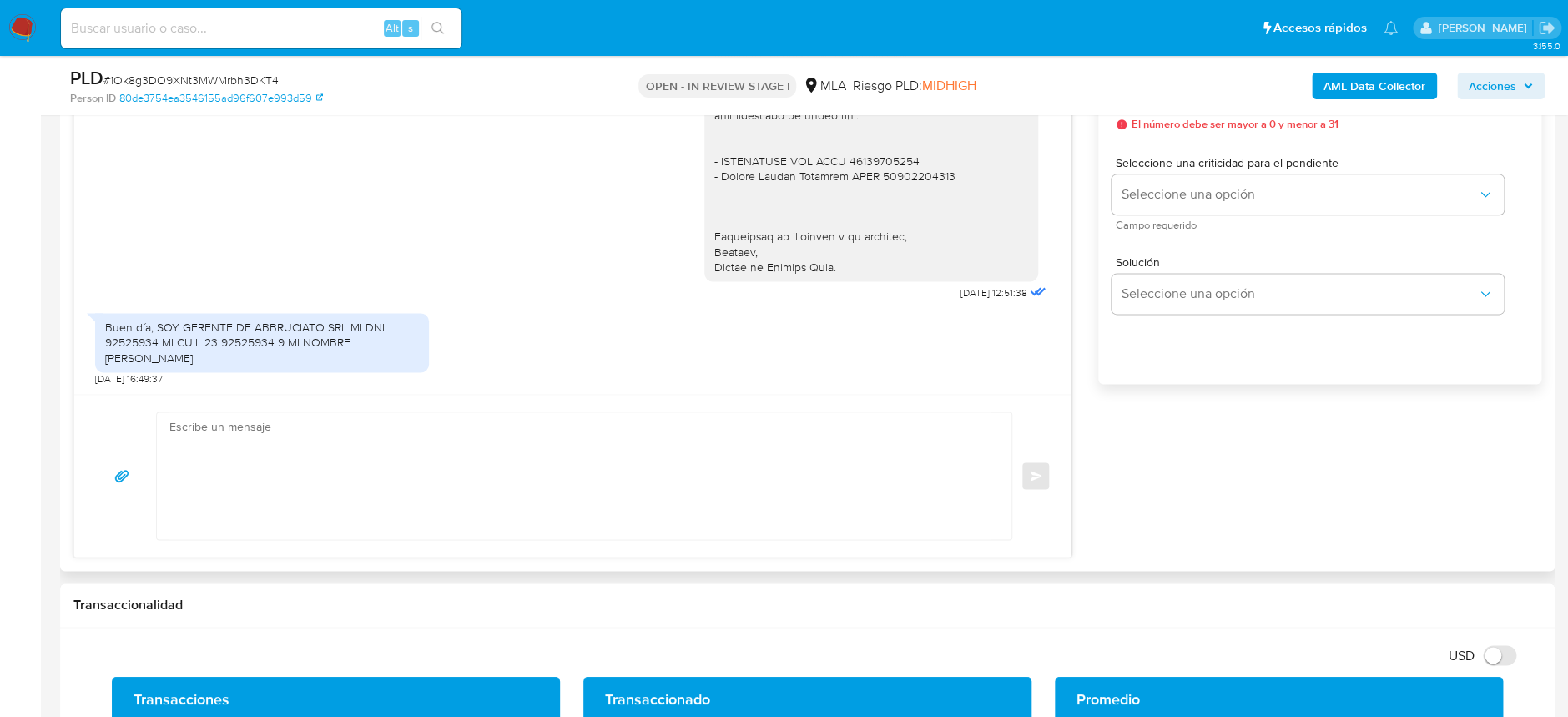
drag, startPoint x: 173, startPoint y: 326, endPoint x: 355, endPoint y: 358, distance: 184.8
click at [355, 358] on div "Buen día, SOY GERENTE DE ABBRUCIATO SRL MI DNI 92525934 MI CUIL 23 92525934 9 M…" at bounding box center [262, 342] width 314 height 46
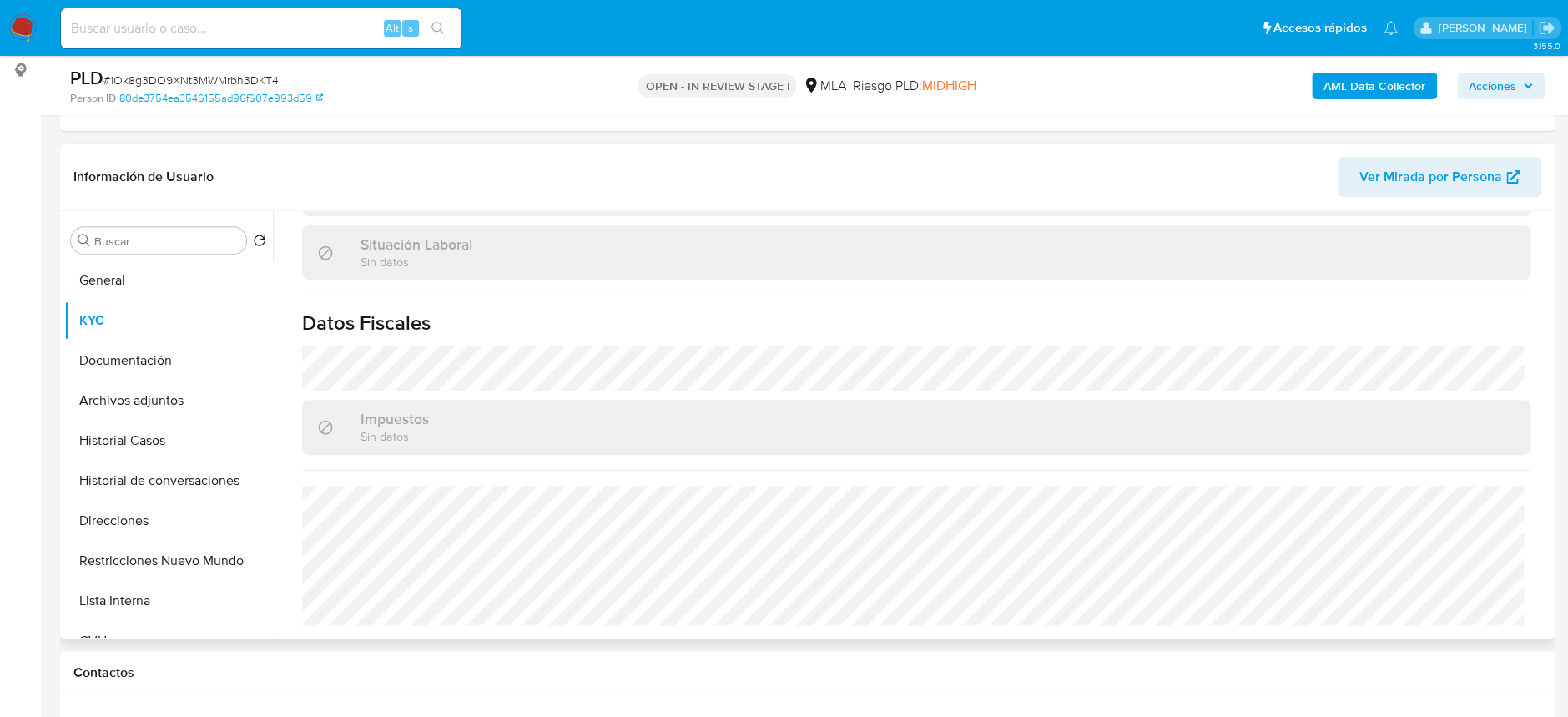
scroll to position [299, 0]
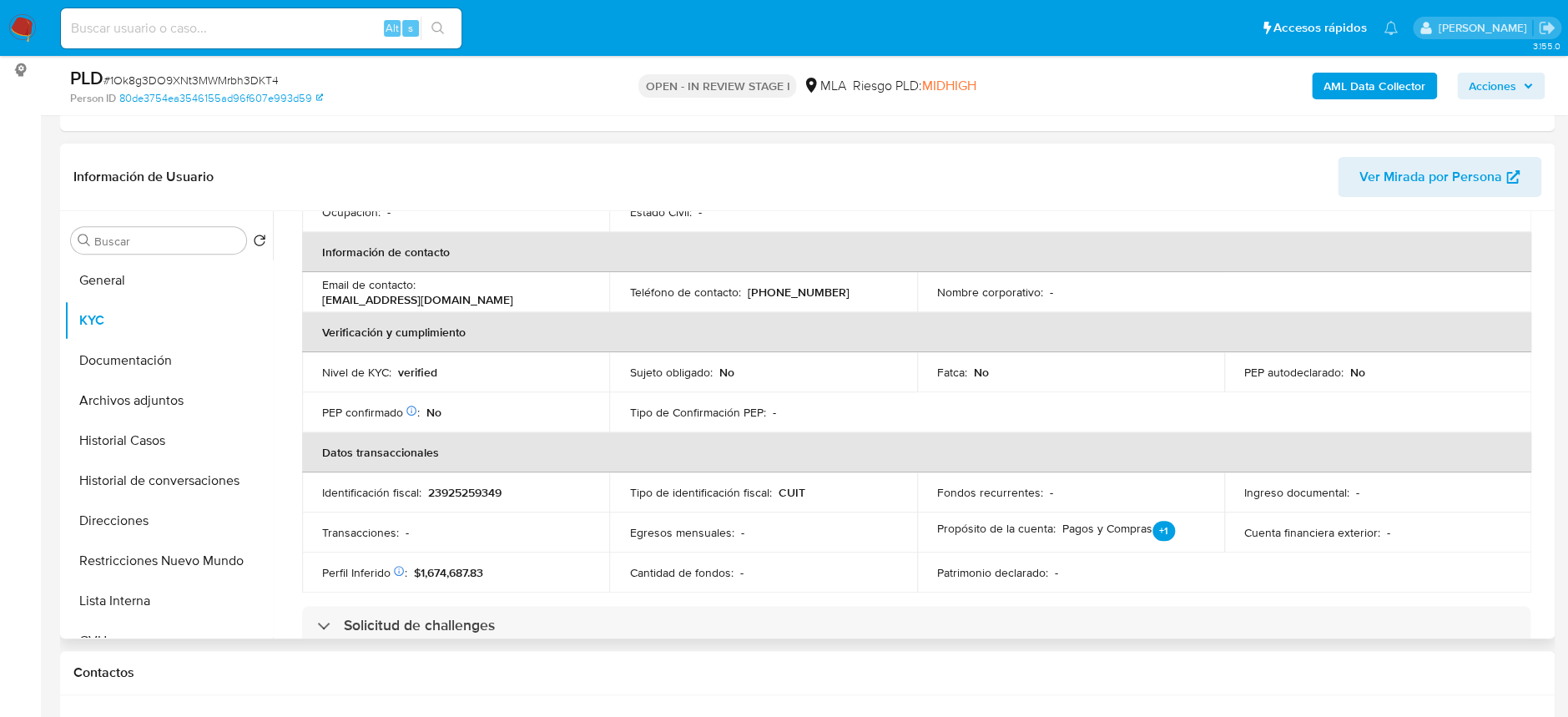
click at [462, 497] on p "23925259349" at bounding box center [465, 492] width 73 height 15
copy p "23925259349"
click at [182, 381] on button "Archivos adjuntos" at bounding box center [162, 401] width 195 height 40
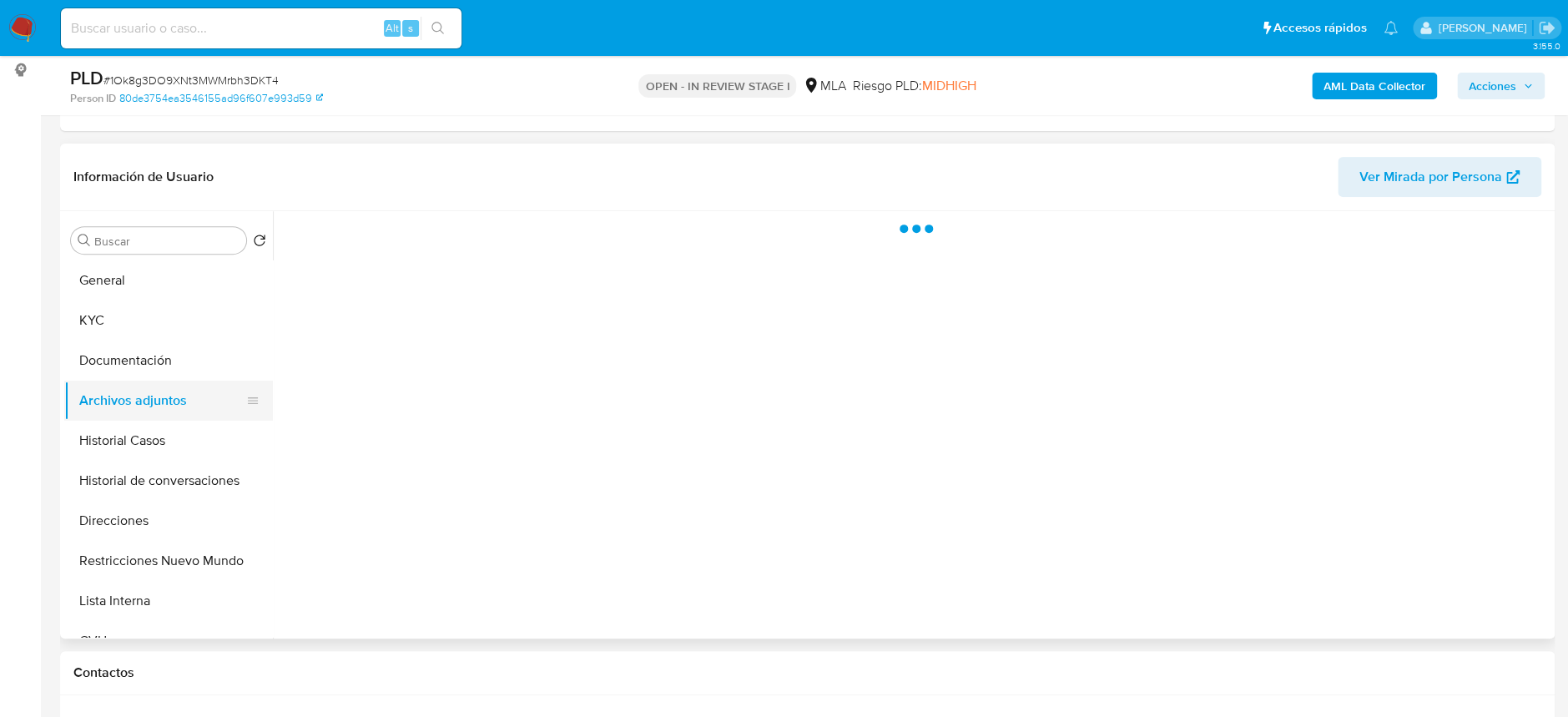
scroll to position [0, 0]
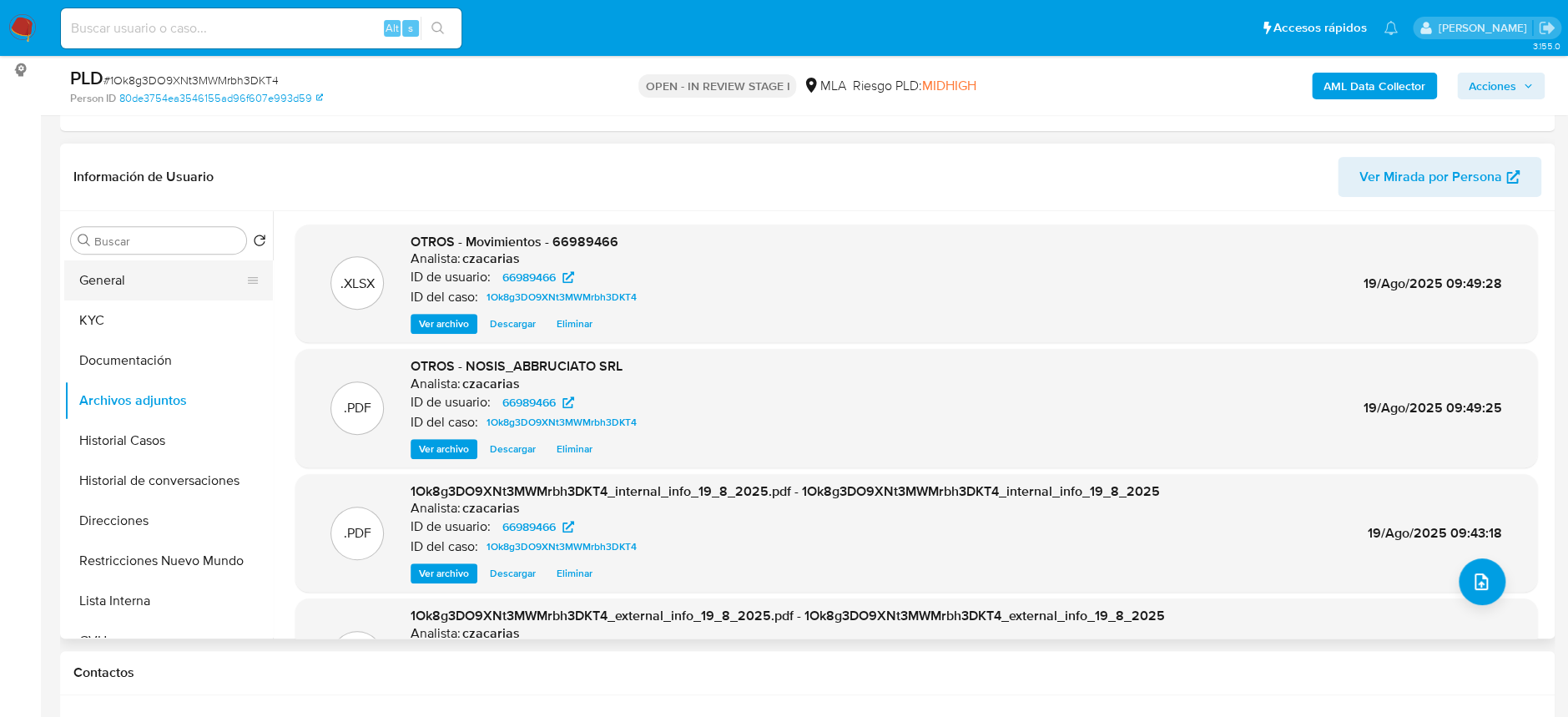
click at [121, 274] on button "General" at bounding box center [162, 280] width 195 height 40
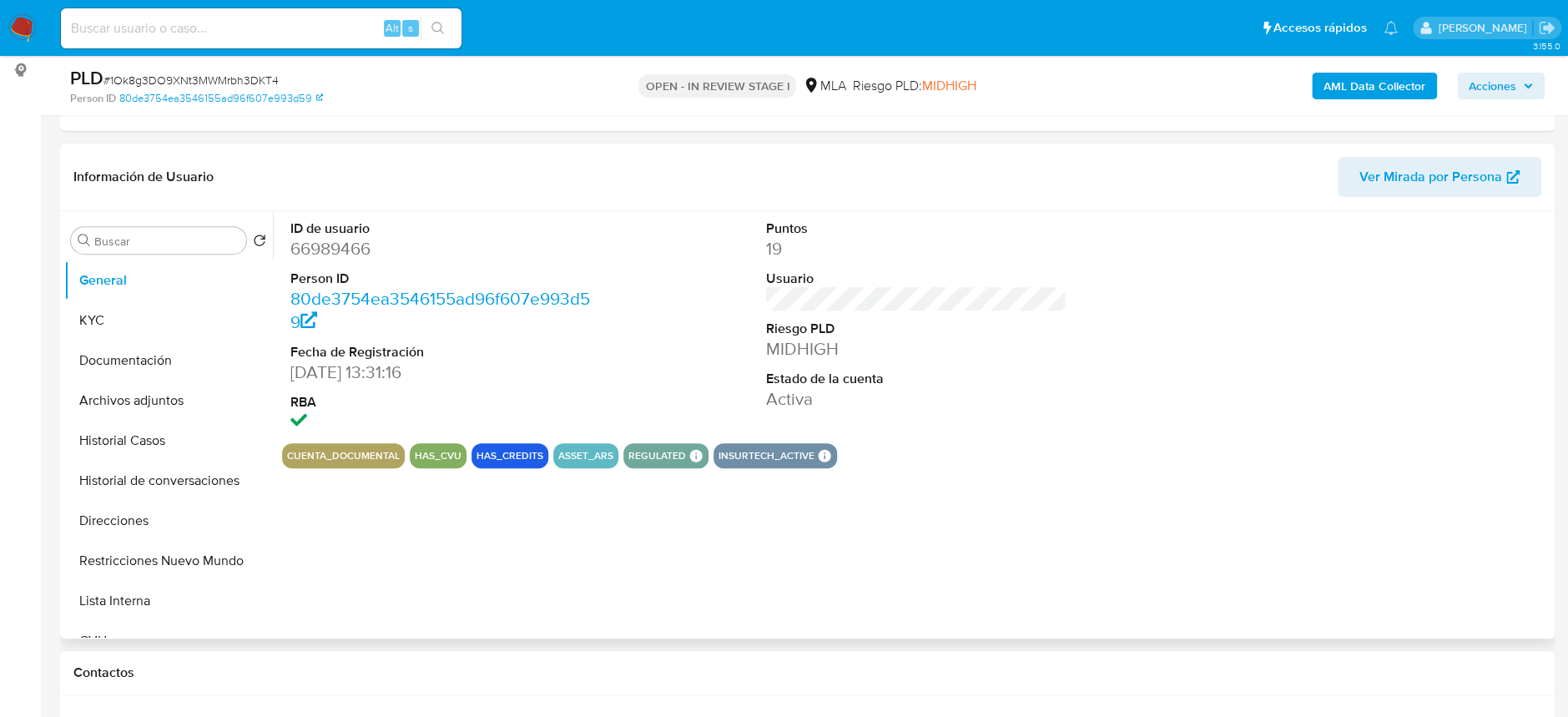
click at [362, 243] on dd "66989466" at bounding box center [441, 249] width 301 height 23
copy dd "66989466"
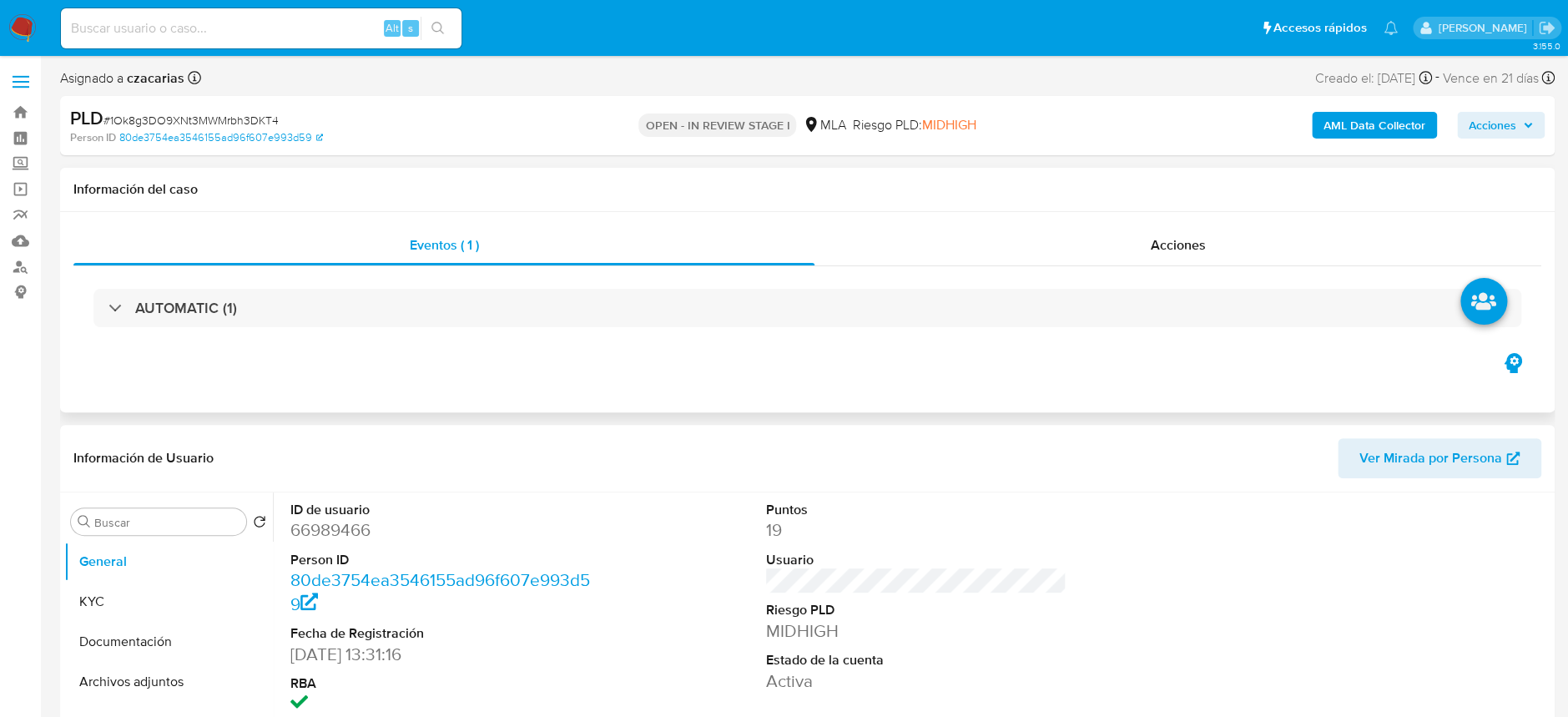
click at [311, 333] on div "AUTOMATIC (1)" at bounding box center [807, 308] width 1468 height 83
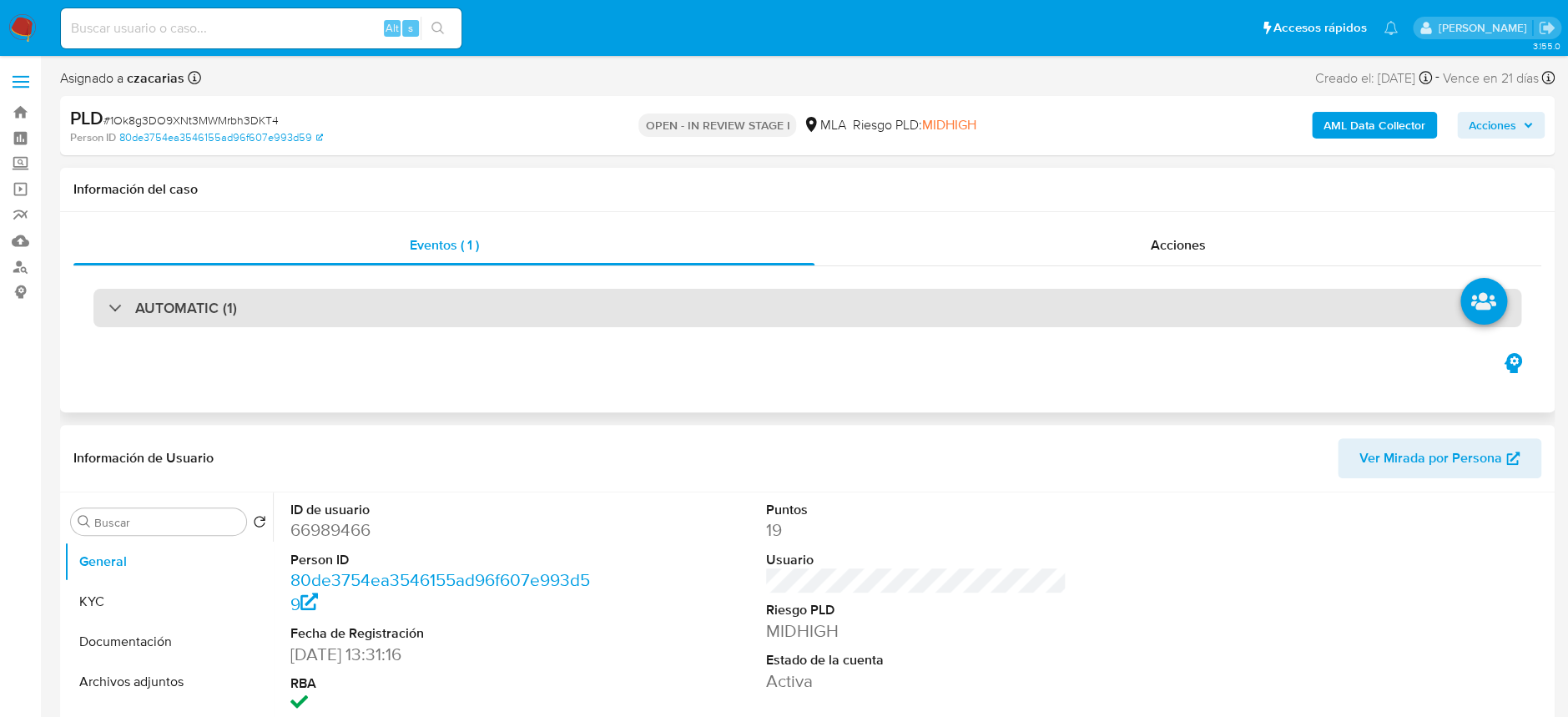
click at [318, 323] on div "AUTOMATIC (1)" at bounding box center [808, 308] width 1428 height 38
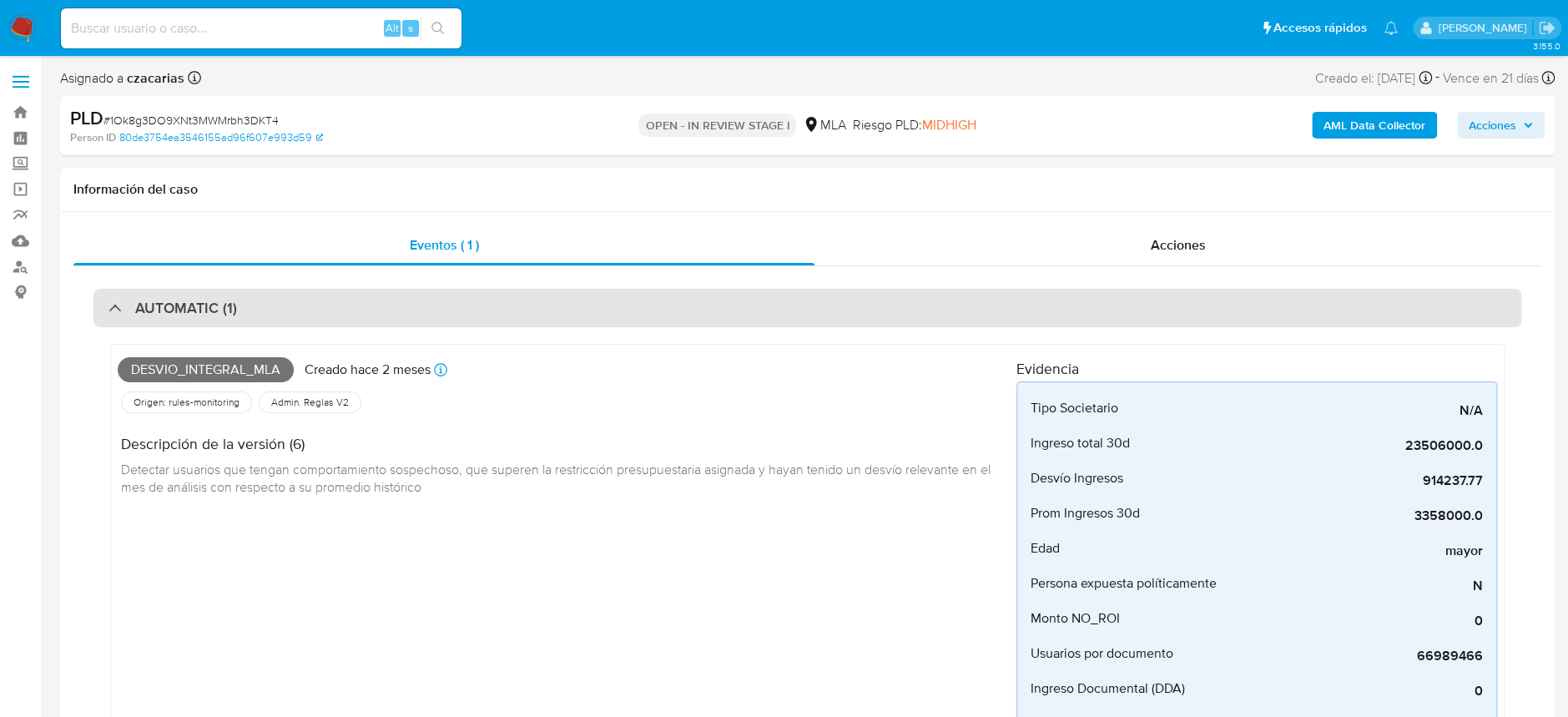
click at [320, 310] on div "AUTOMATIC (1)" at bounding box center [808, 308] width 1428 height 38
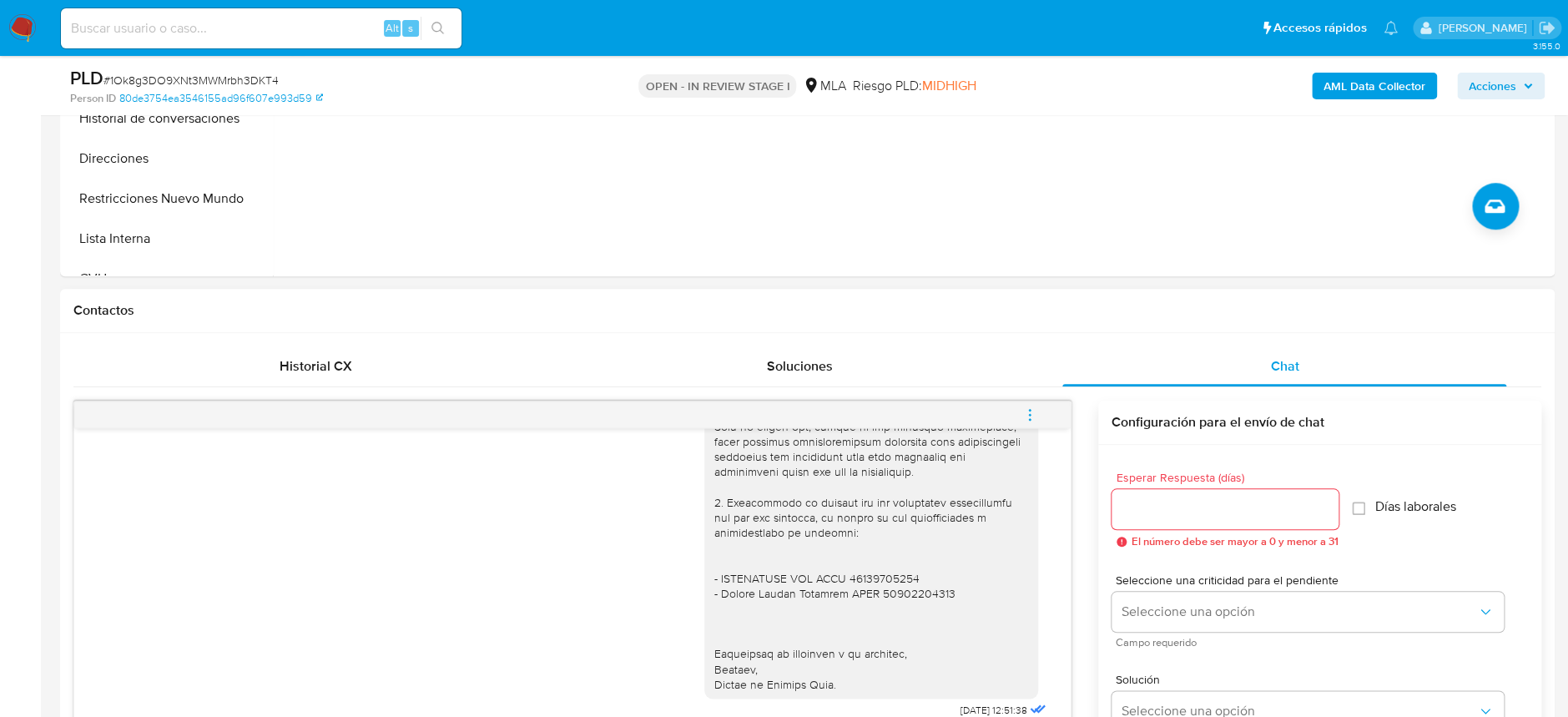
scroll to position [667, 0]
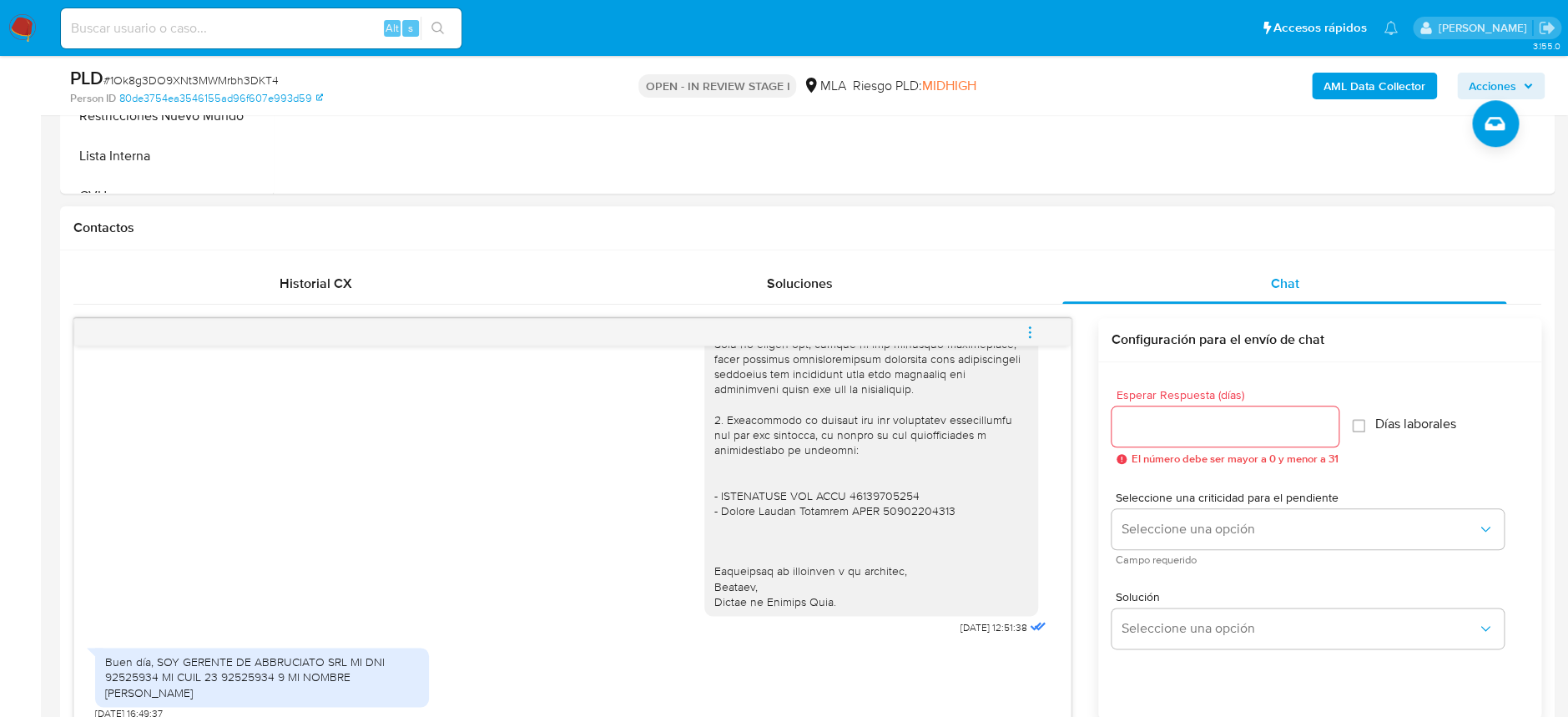
click at [1022, 331] on icon "menu-action" at bounding box center [1030, 332] width 15 height 15
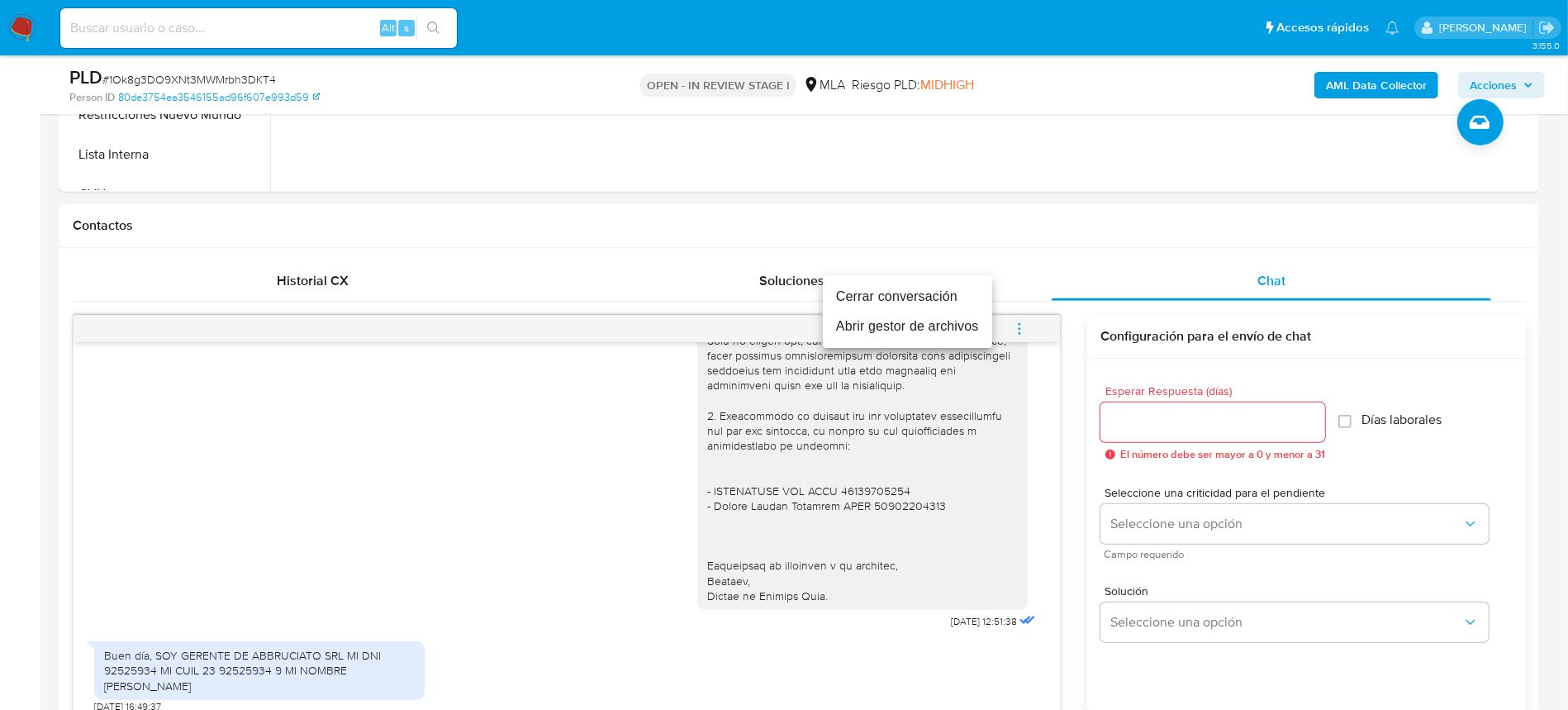
click at [952, 299] on li "Cerrar conversación" at bounding box center [907, 297] width 169 height 30
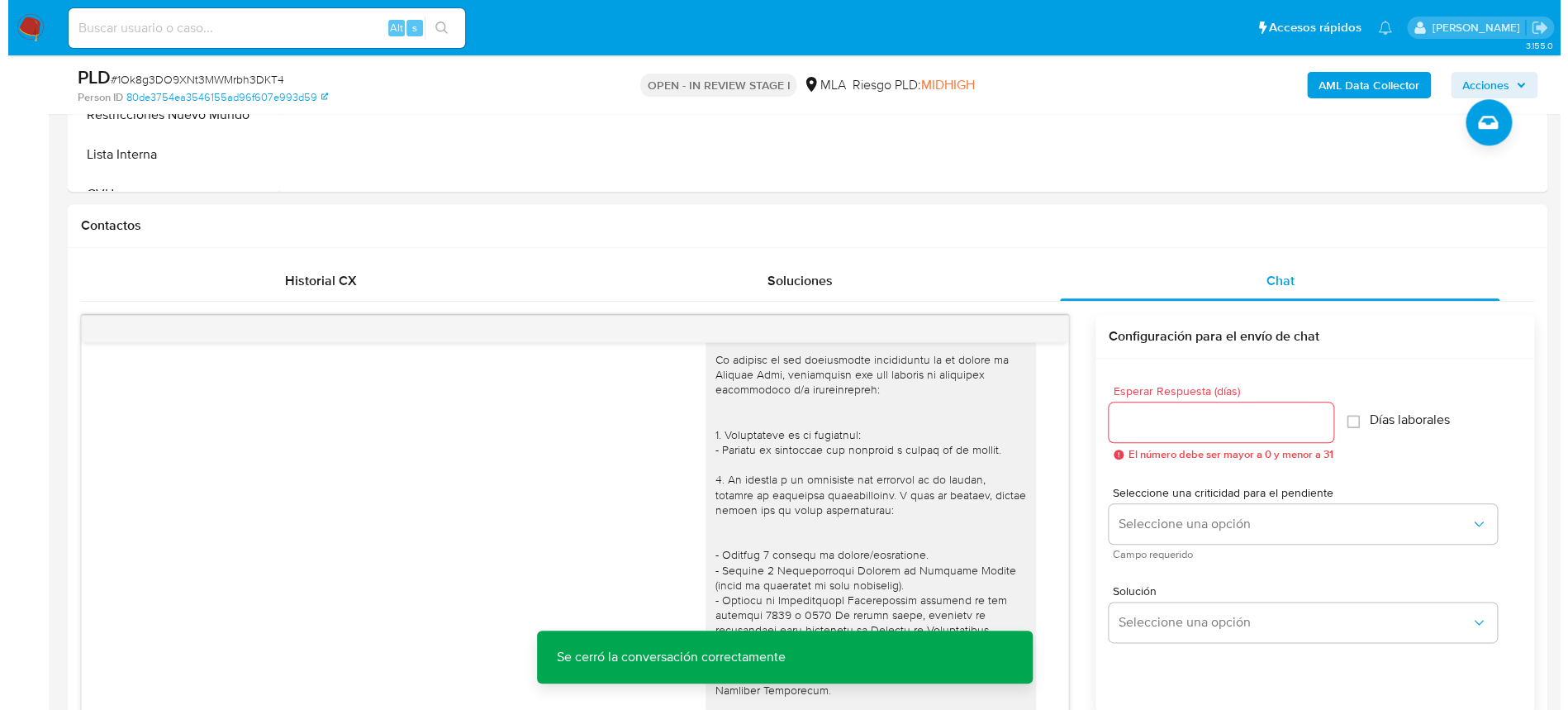
scroll to position [220, 0]
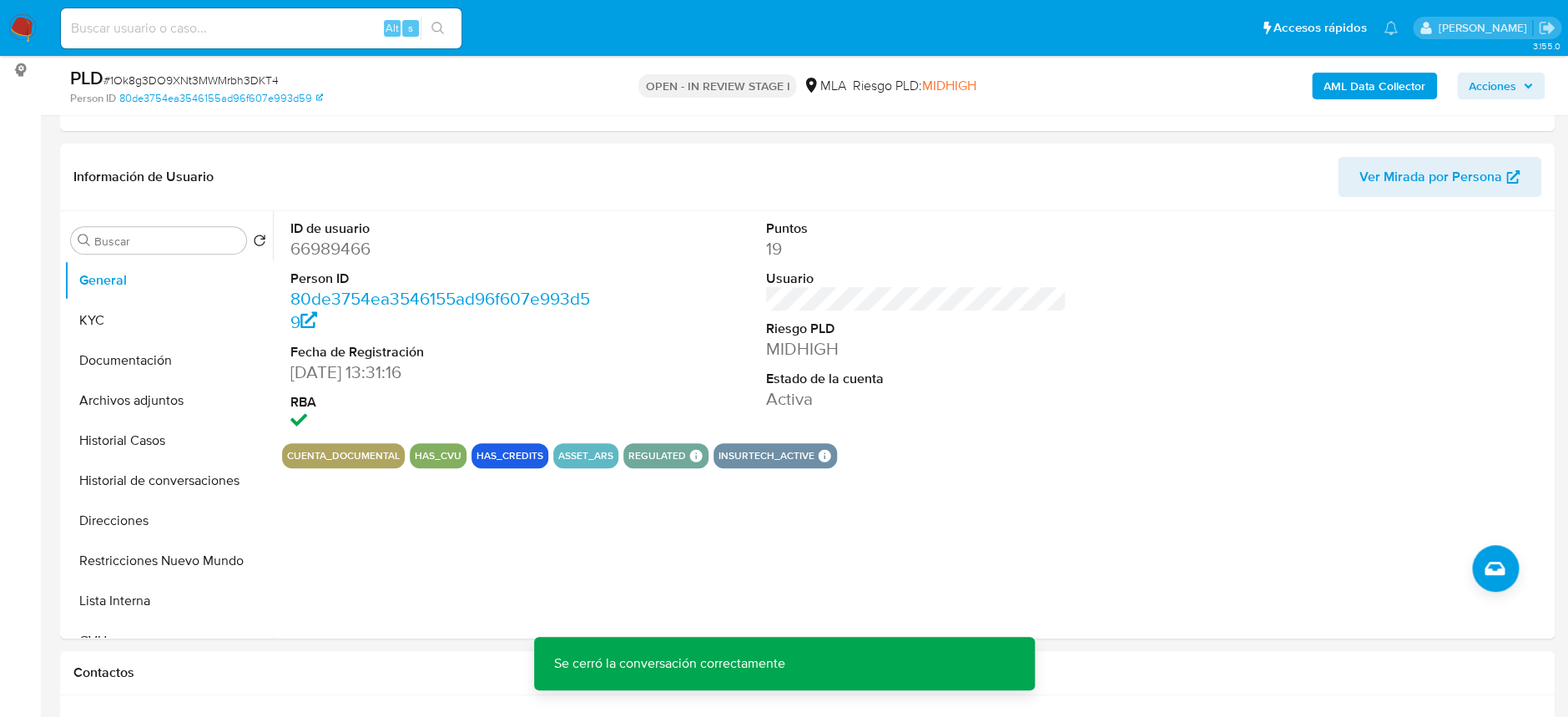
click at [152, 81] on span "# 1Ok8g3DO9XNt3MWMrbh3DKT4" at bounding box center [191, 80] width 175 height 17
click at [153, 81] on span "# 1Ok8g3DO9XNt3MWMrbh3DKT4" at bounding box center [191, 80] width 175 height 17
copy span "1Ok8g3DO9XNt3MWMrbh3DKT4"
click at [106, 420] on button "Historial Casos" at bounding box center [162, 440] width 195 height 40
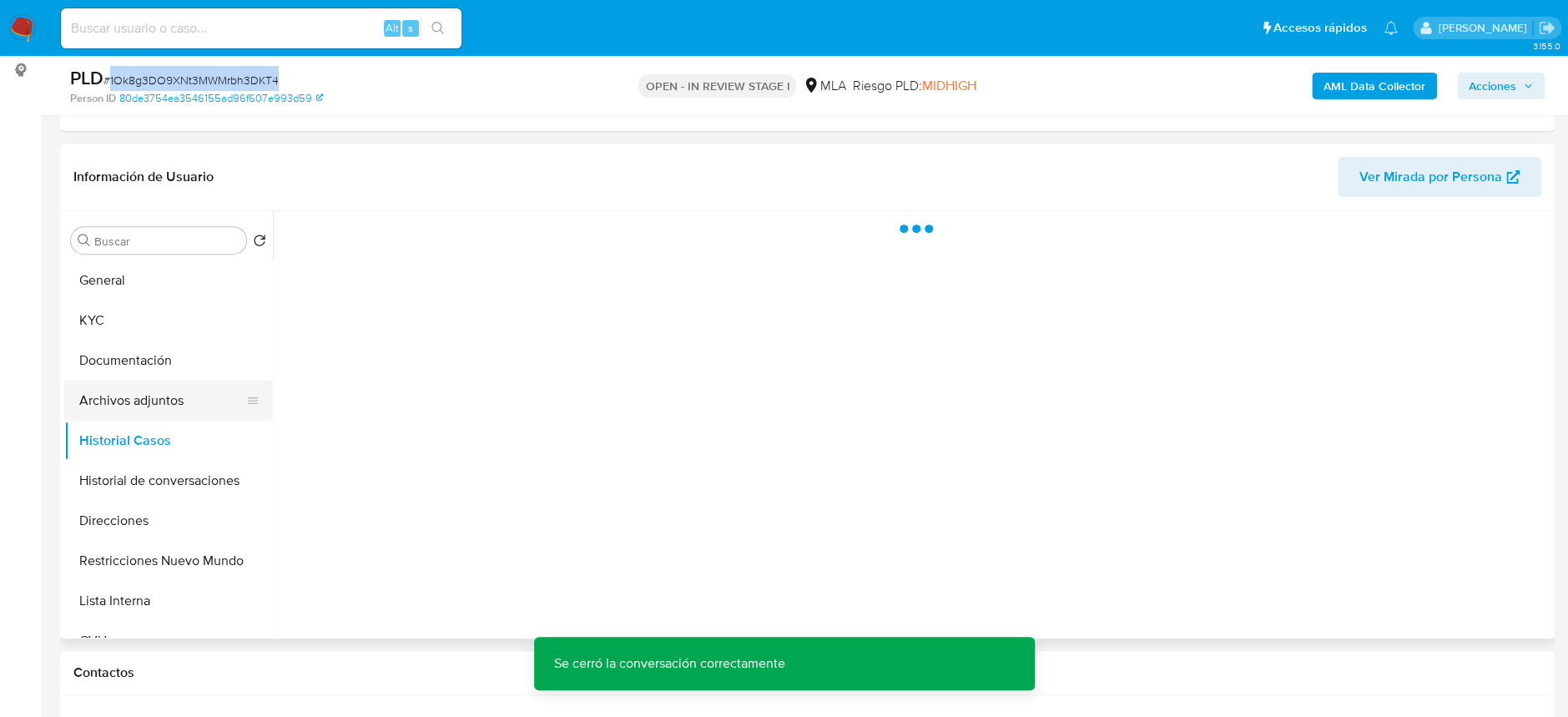
click at [124, 393] on button "Archivos adjuntos" at bounding box center [162, 401] width 195 height 40
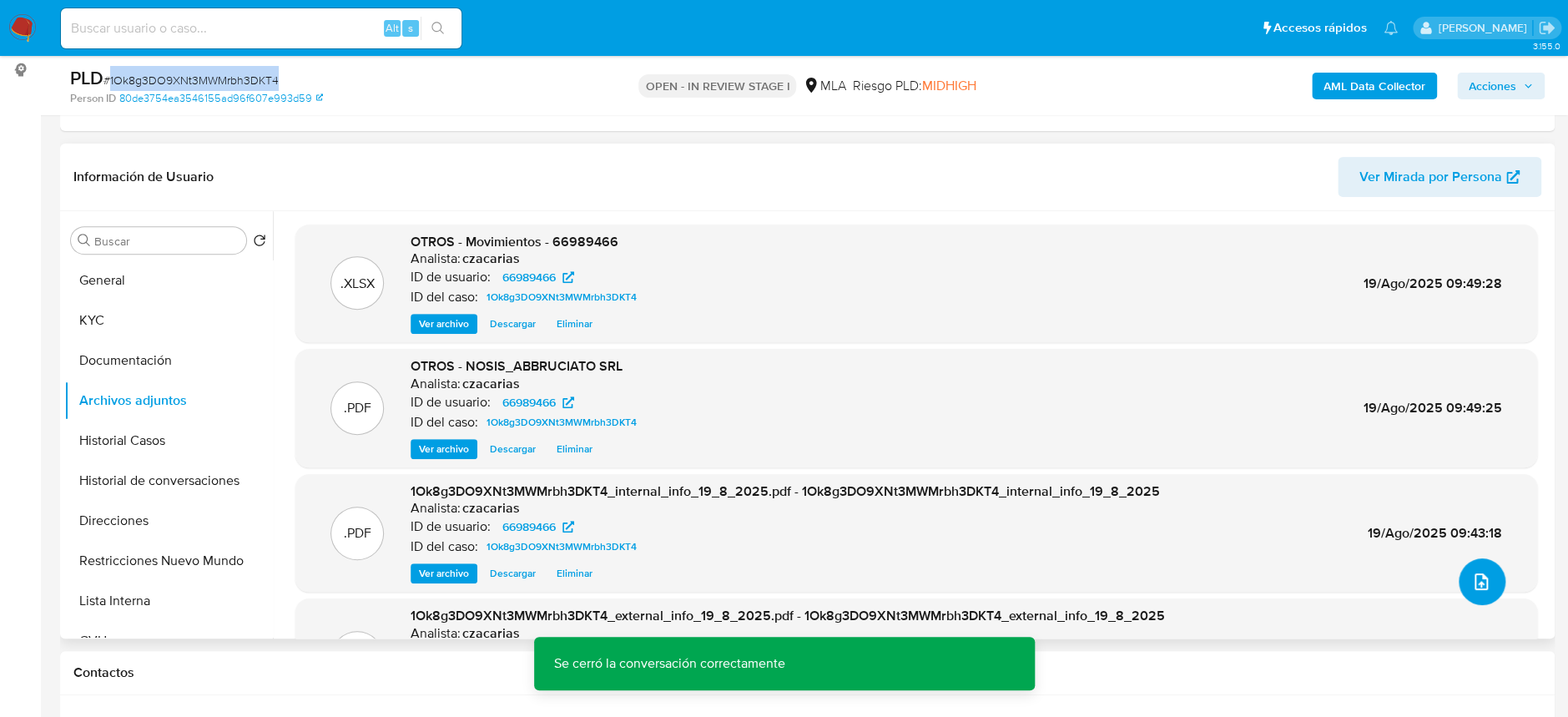
click at [1459, 578] on button "upload-file" at bounding box center [1482, 581] width 47 height 46
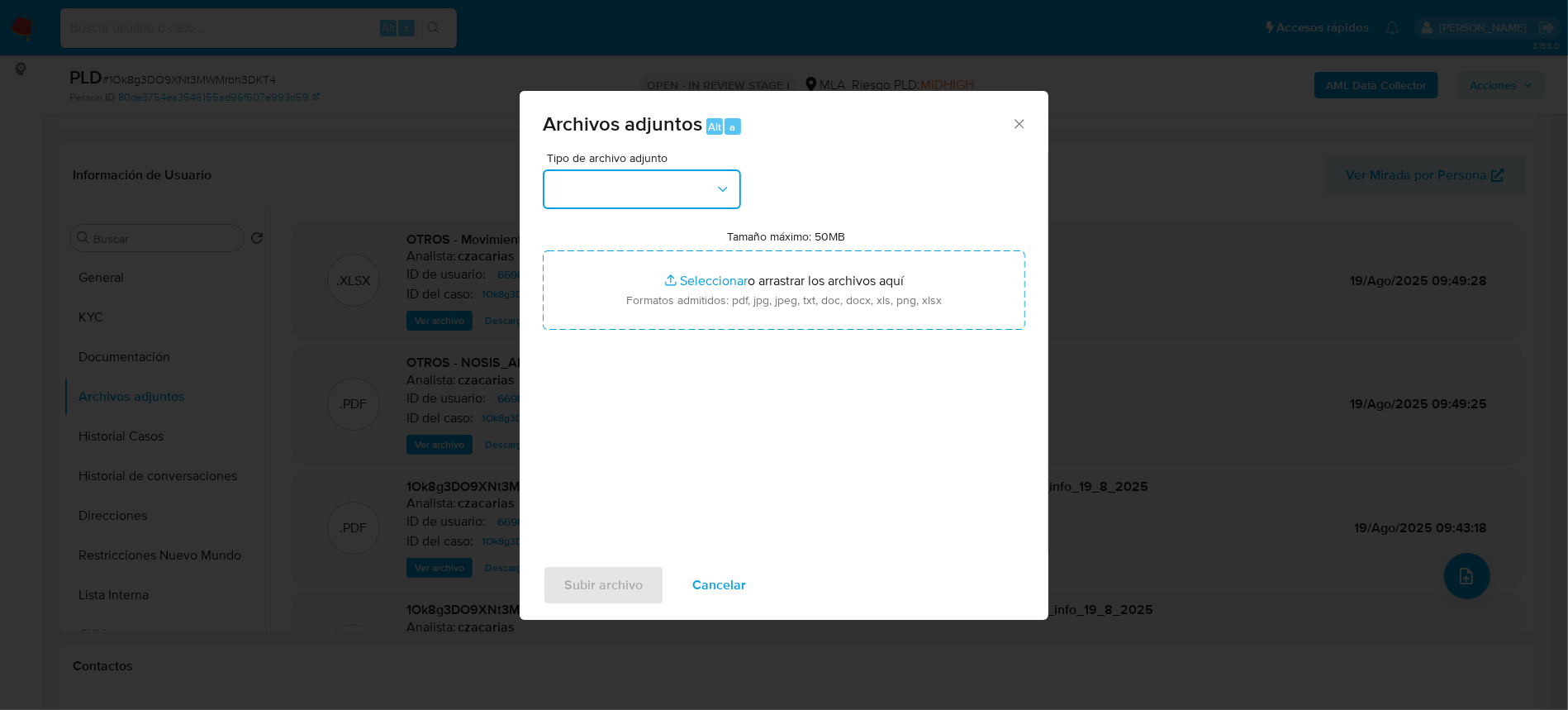
click at [685, 199] on button "button" at bounding box center [642, 189] width 198 height 40
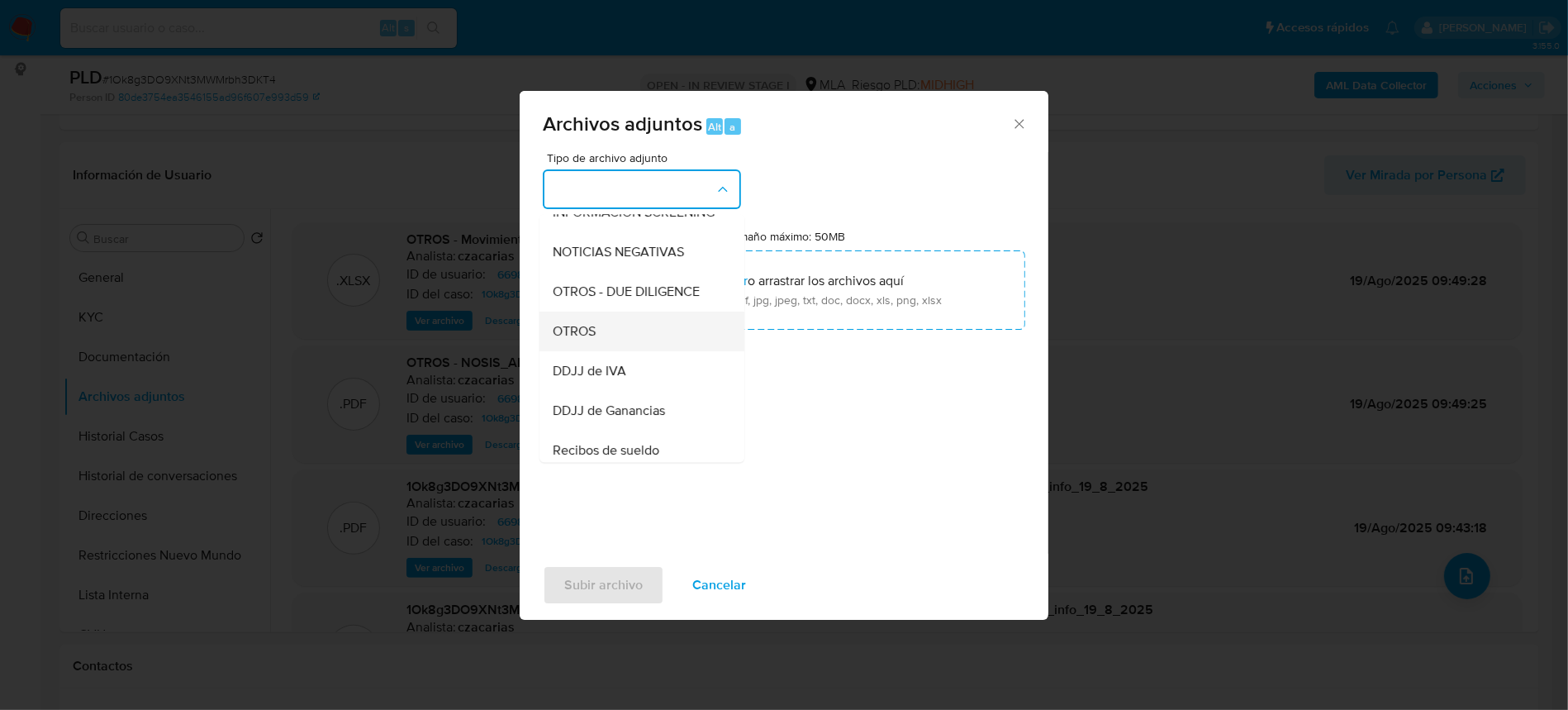
click at [623, 347] on div "OTROS" at bounding box center [637, 331] width 168 height 40
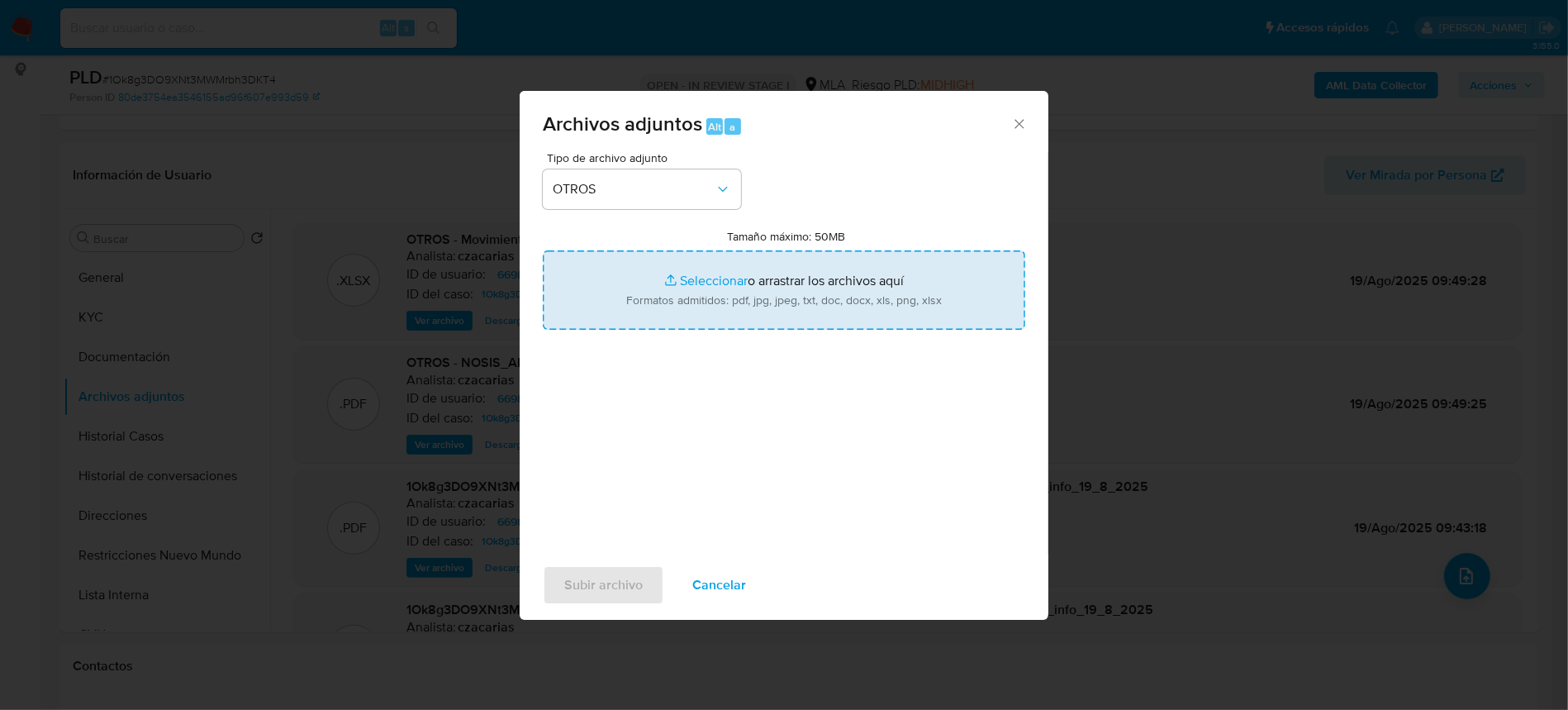
type input "C:\fakepath\Caselog 1Ok8g3DO9XNt3MWMrbh3DKT4_2025_06_18_17_45_19.docx"
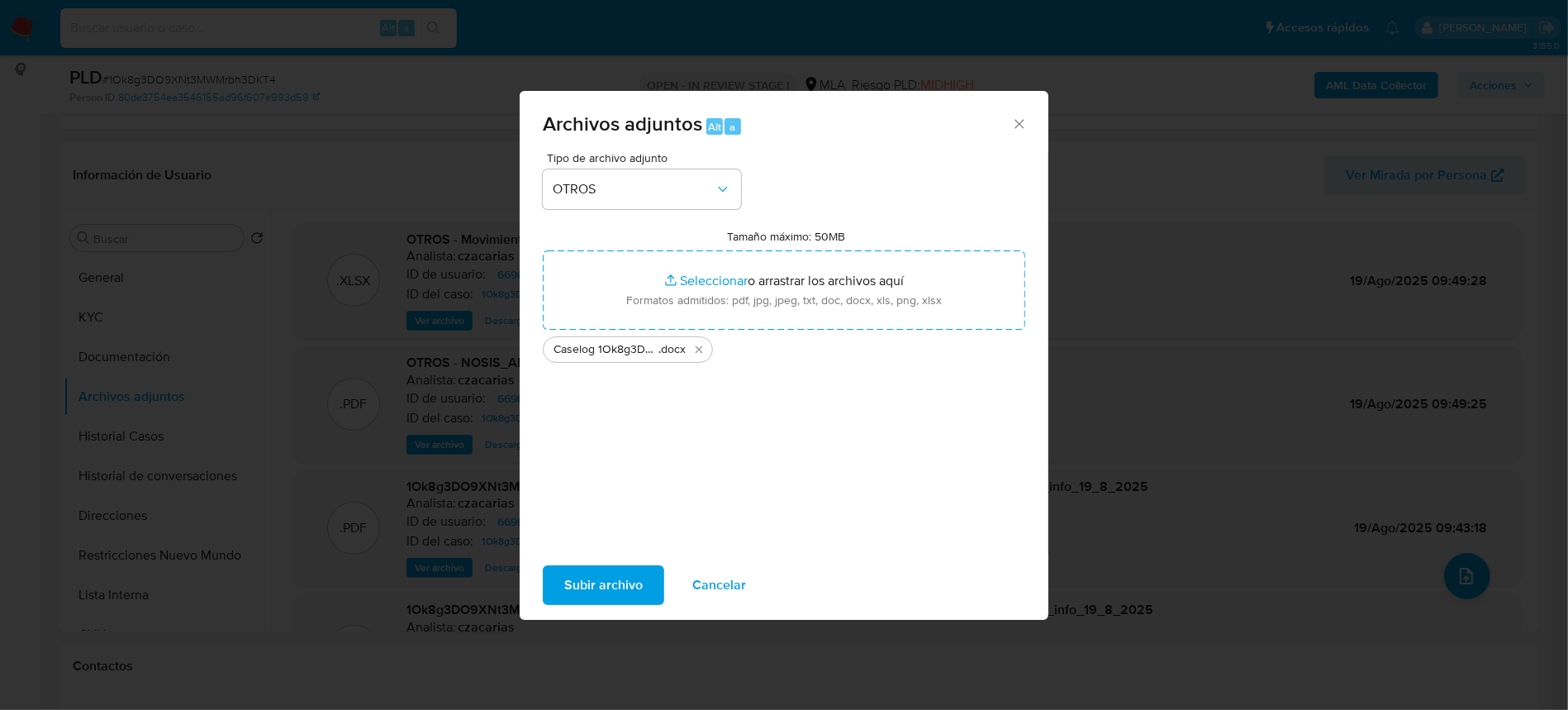
click at [624, 583] on span "Subir archivo" at bounding box center [603, 584] width 79 height 36
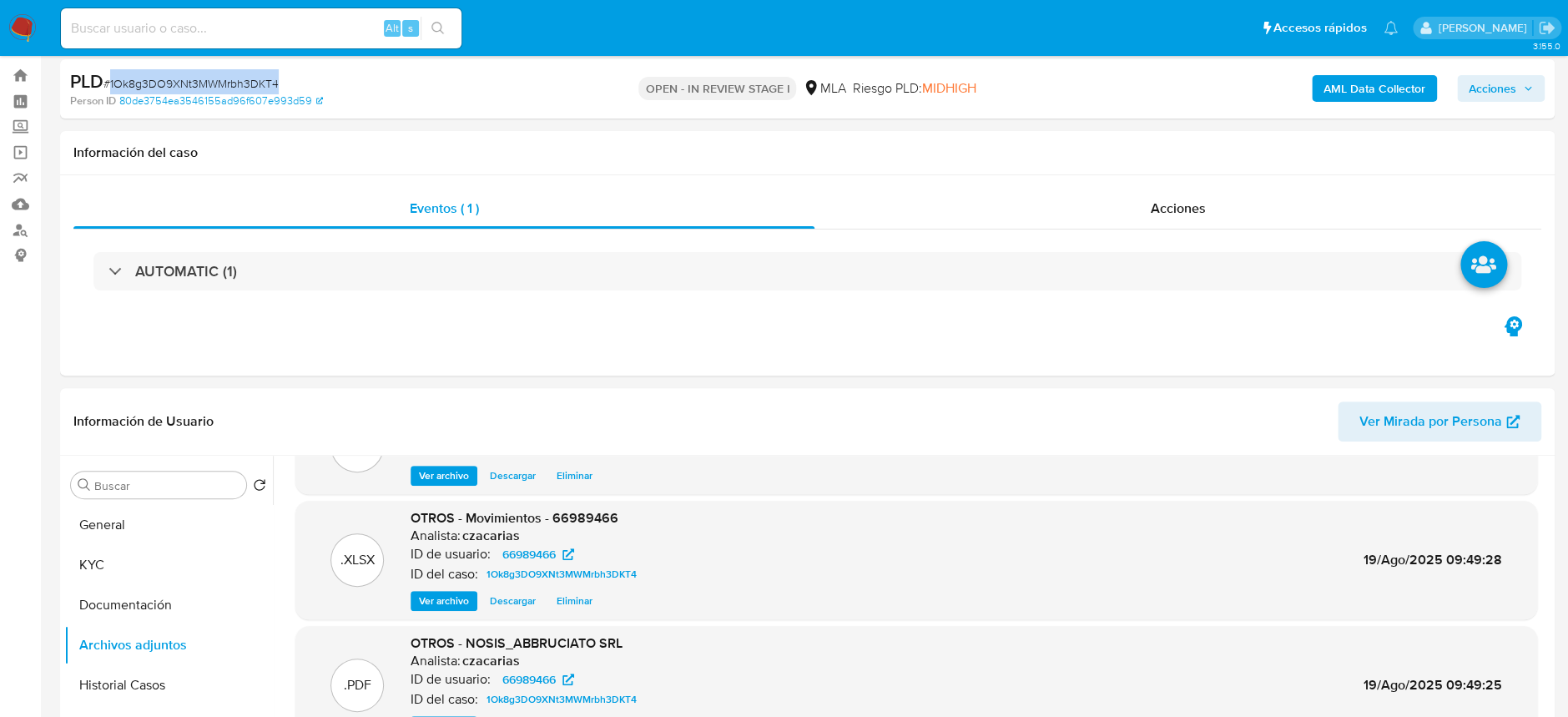
scroll to position [0, 0]
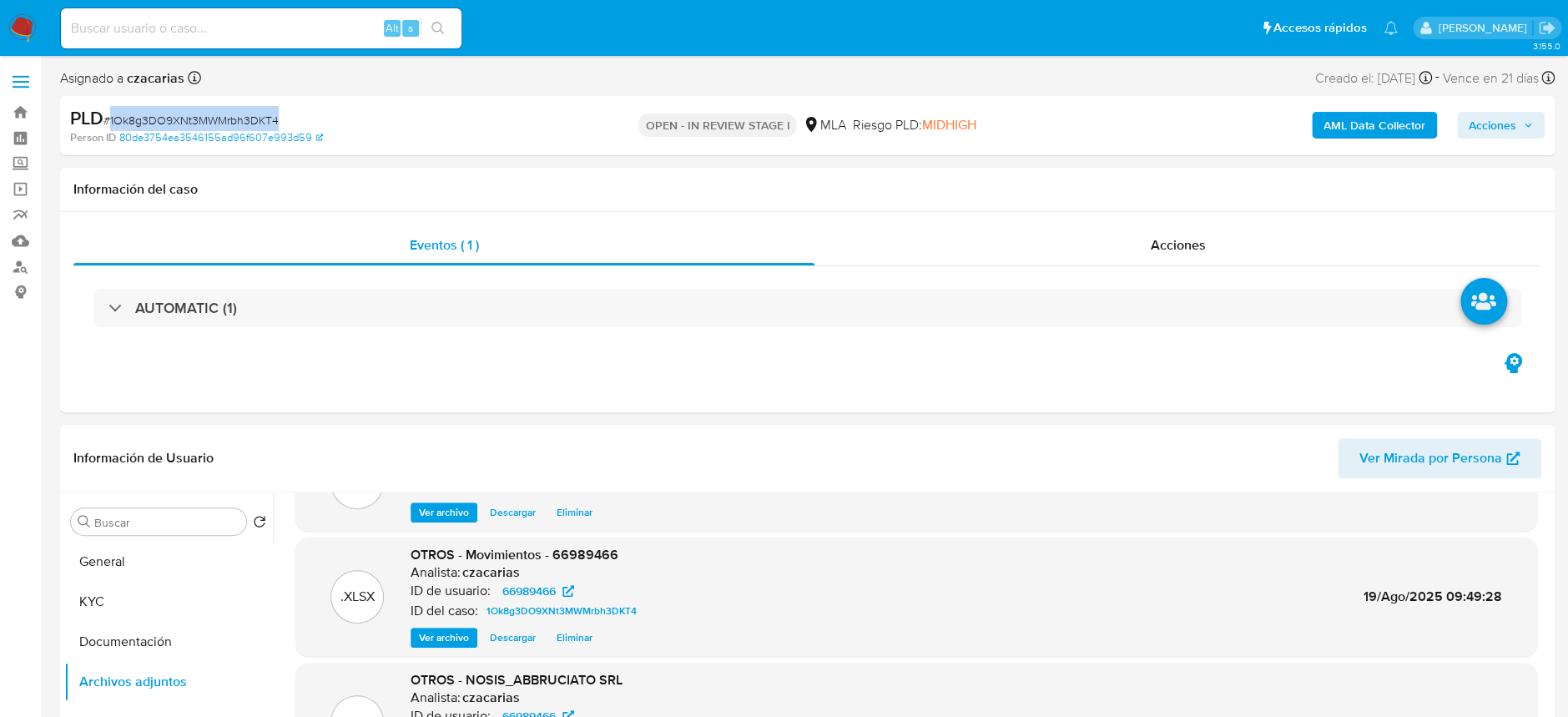
drag, startPoint x: 1489, startPoint y: 135, endPoint x: 1487, endPoint y: 124, distance: 11.2
click at [1487, 129] on span "Acciones" at bounding box center [1492, 125] width 47 height 27
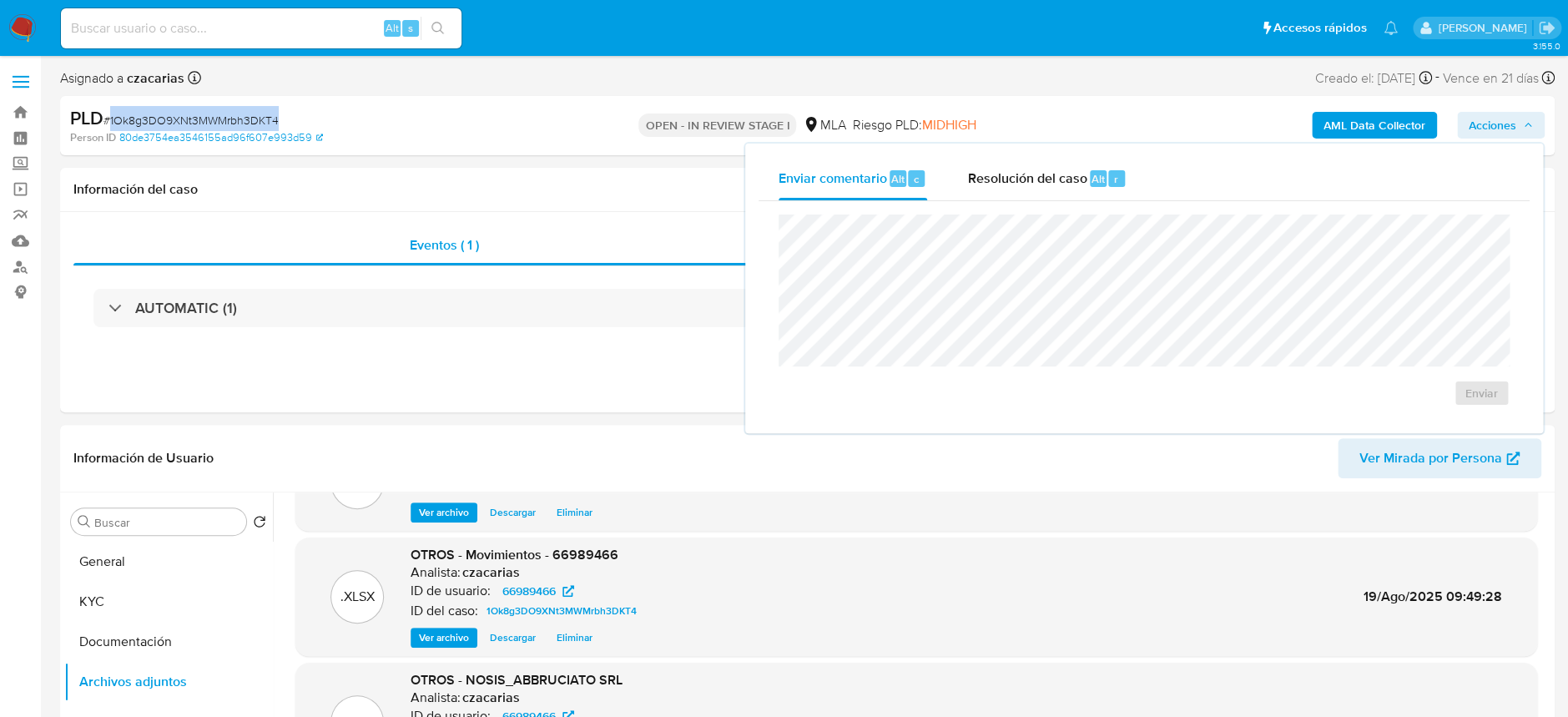
click at [1482, 124] on span "Acciones" at bounding box center [1492, 125] width 47 height 27
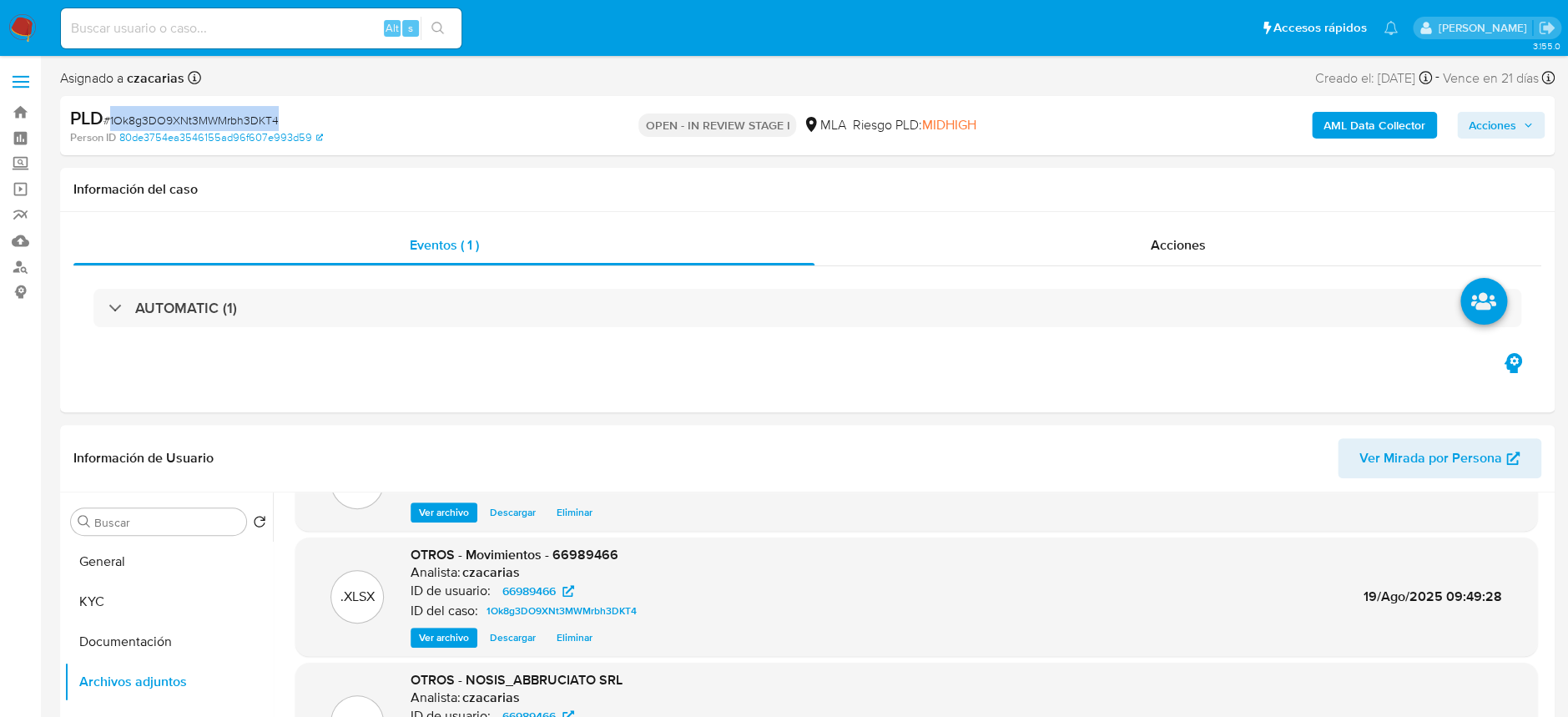
click at [1479, 127] on span "Acciones" at bounding box center [1492, 125] width 47 height 27
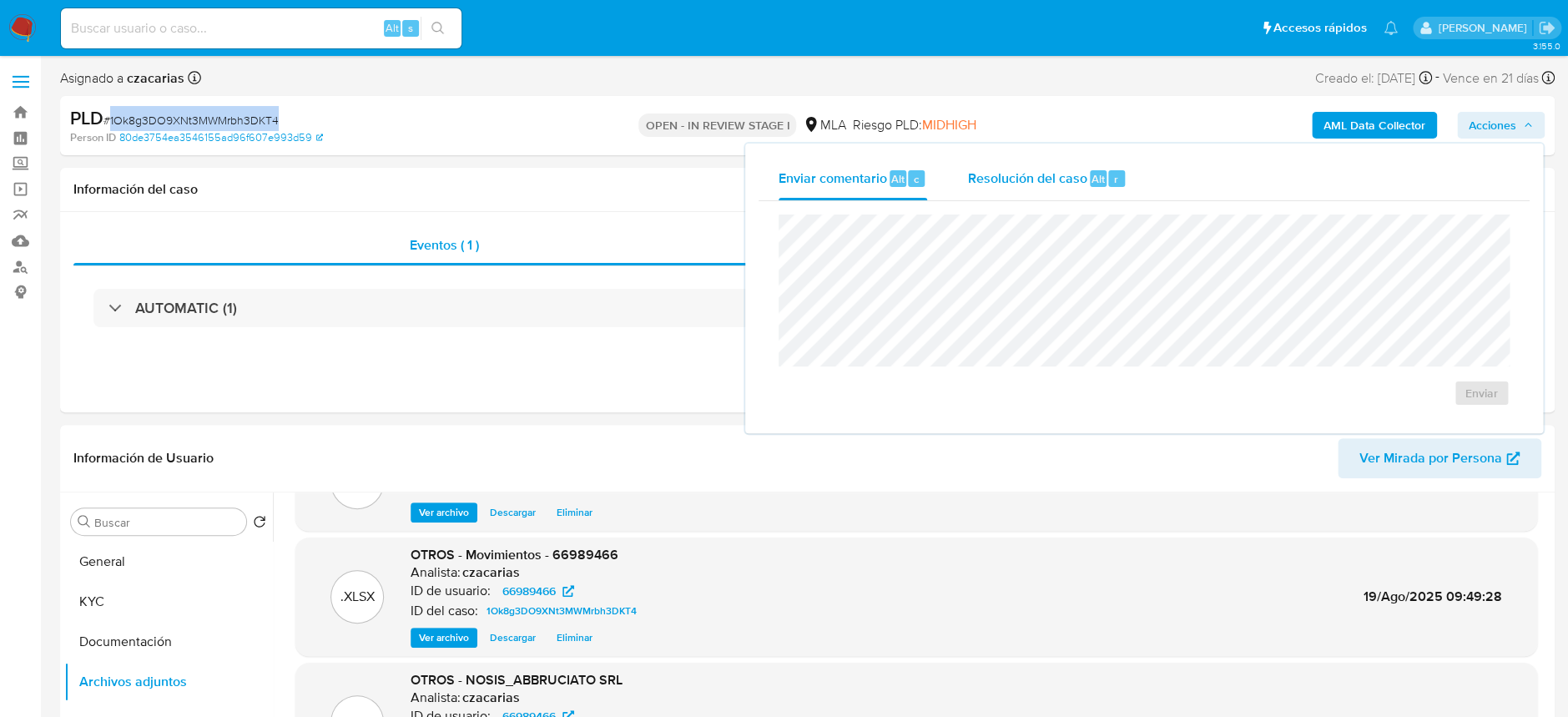
click at [1073, 175] on span "Resolución del caso" at bounding box center [1027, 177] width 119 height 19
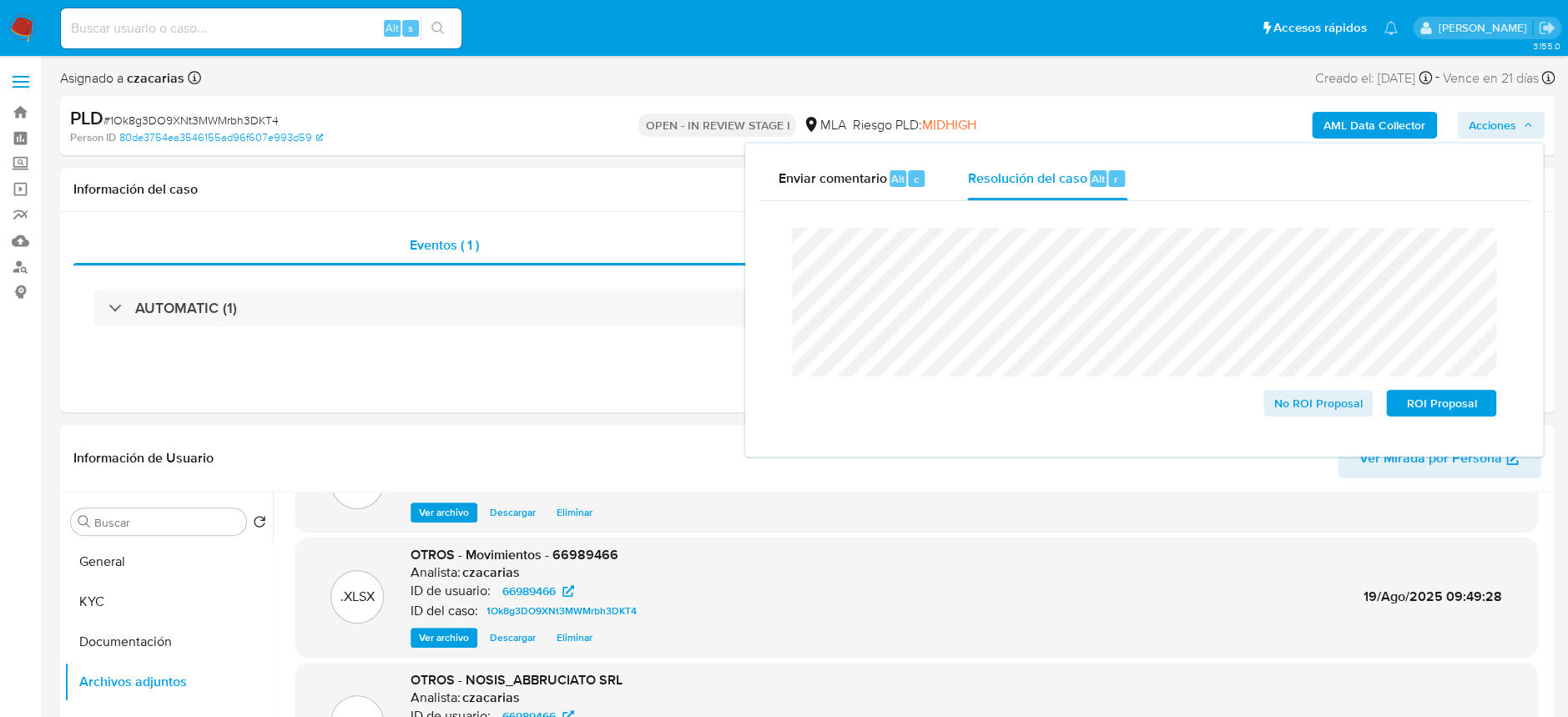
click at [212, 114] on span "# 1Ok8g3DO9XNt3MWMrbh3DKT4" at bounding box center [191, 120] width 175 height 17
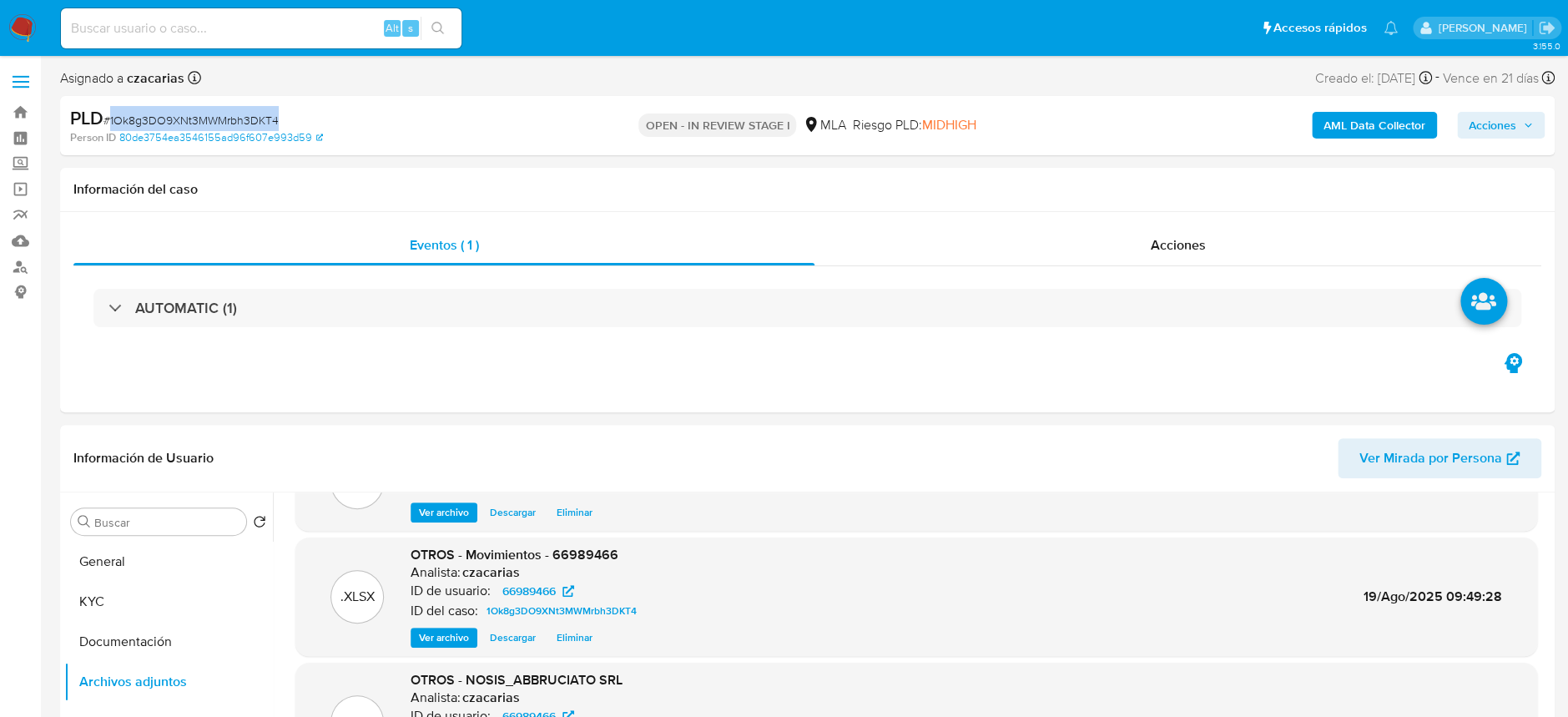
copy span "1Ok8g3DO9XNt3MWMrbh3DKT4"
click at [1521, 127] on span "Acciones" at bounding box center [1501, 125] width 64 height 23
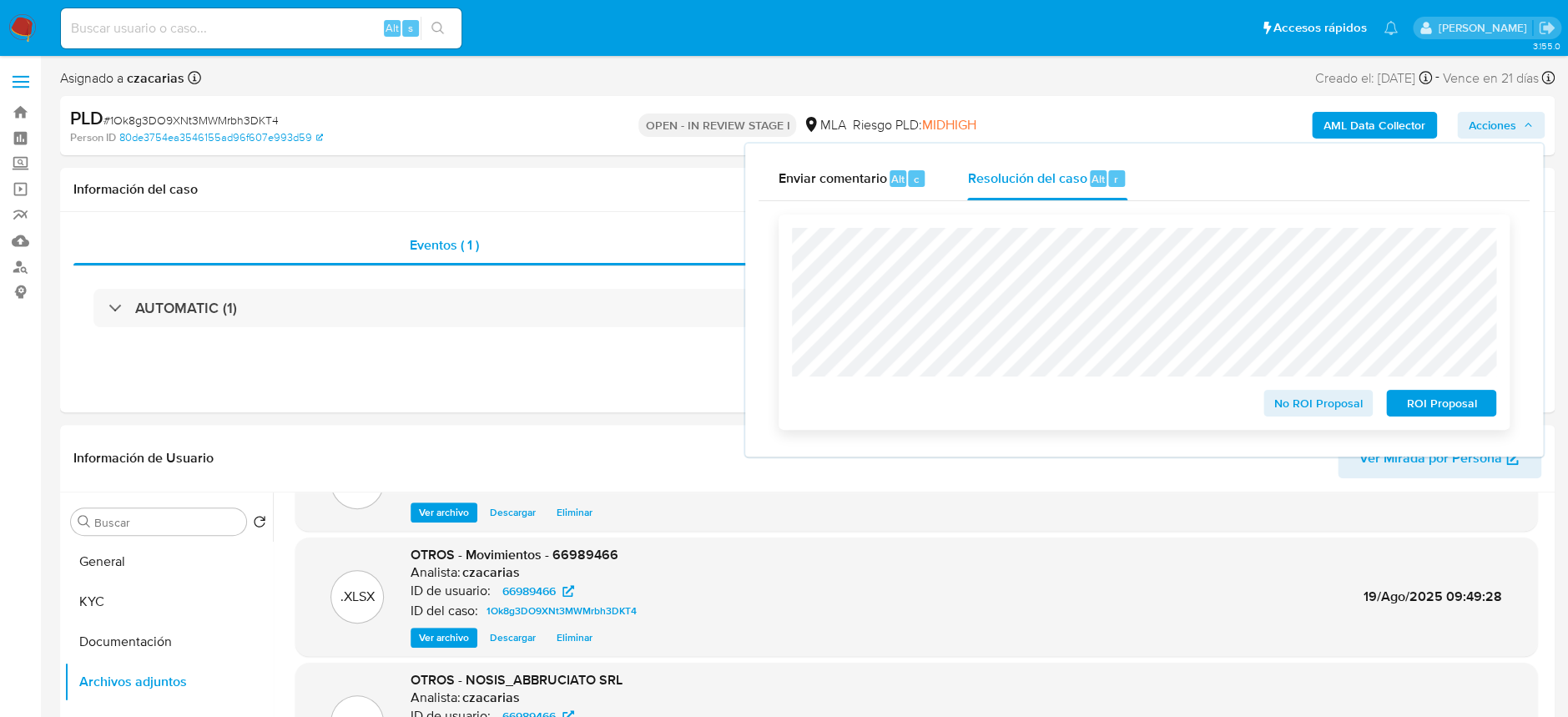
click at [1335, 401] on span "No ROI Proposal" at bounding box center [1318, 403] width 87 height 23
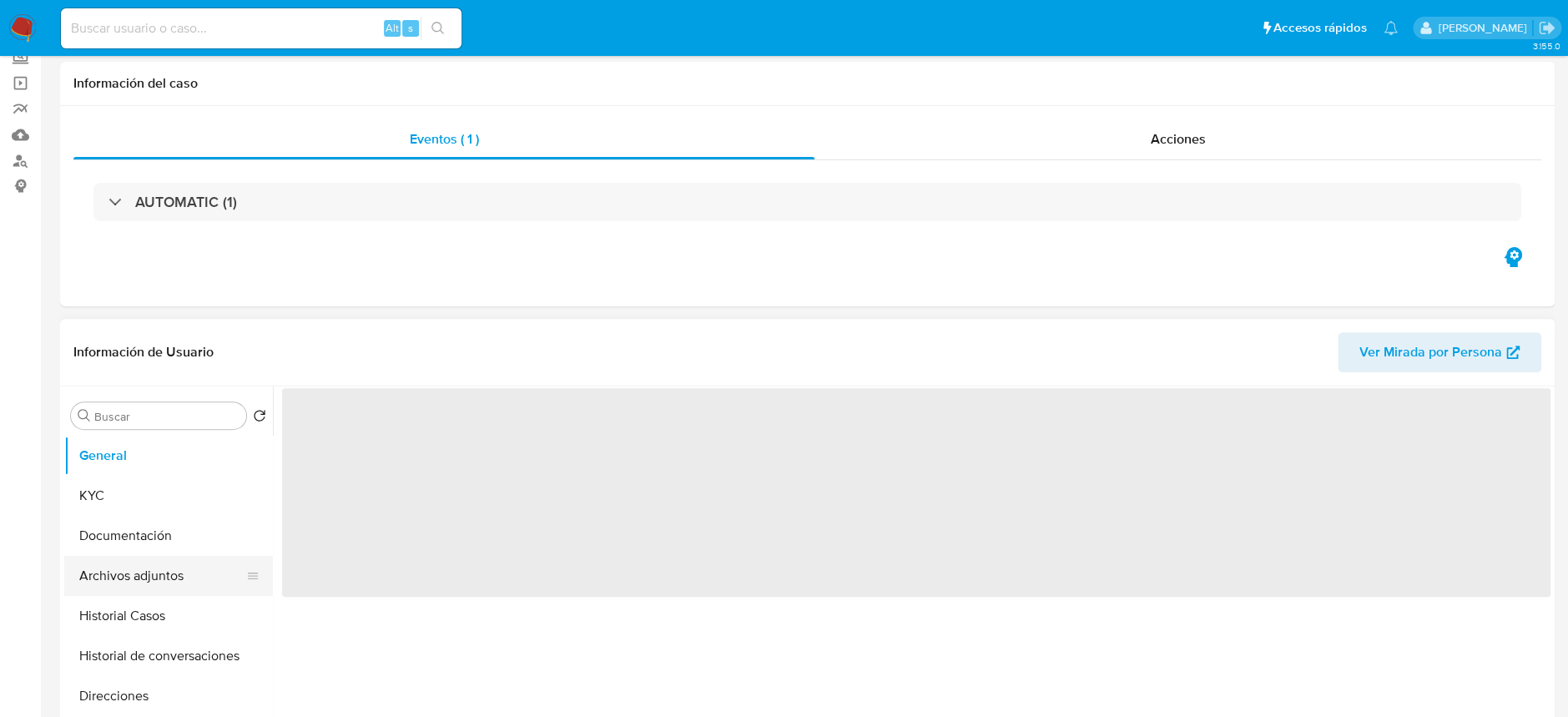
scroll to position [222, 0]
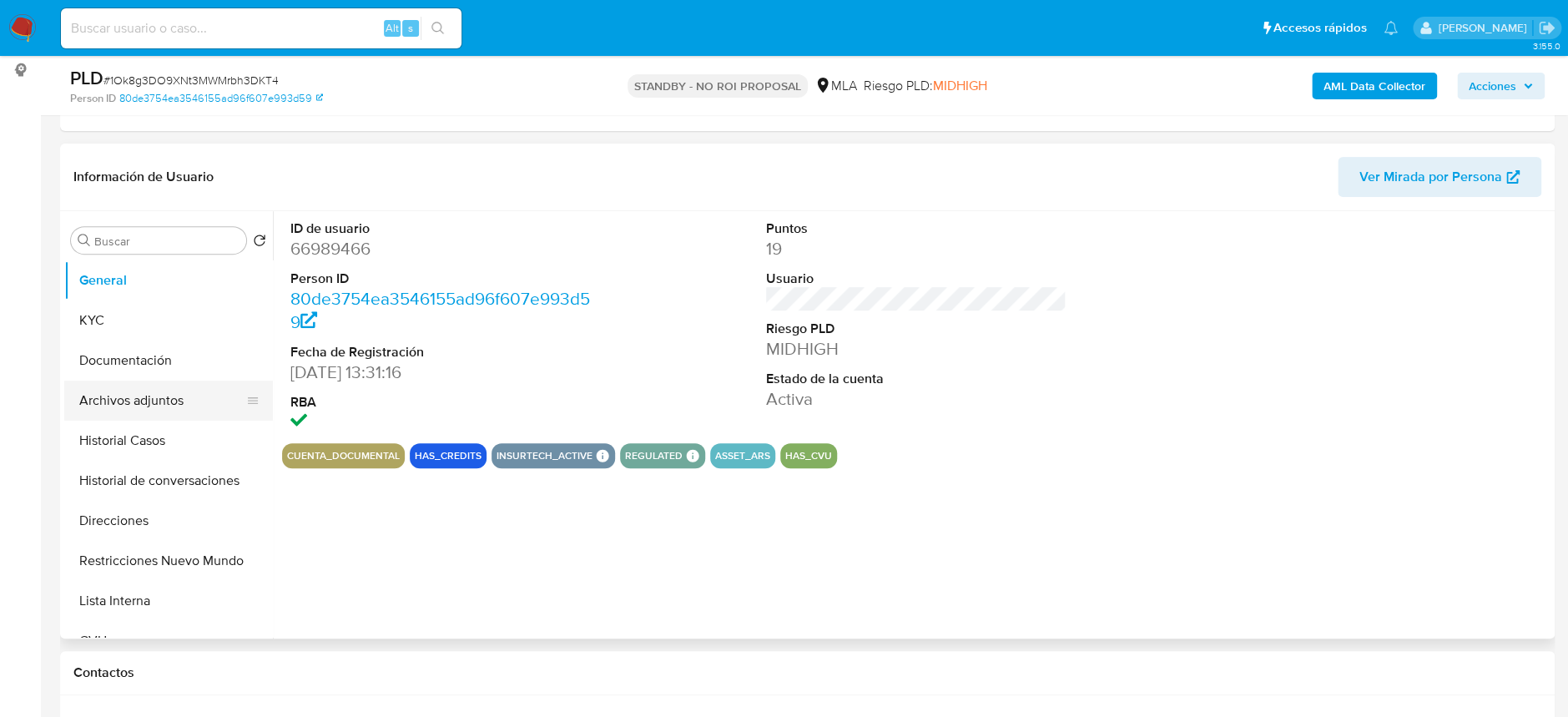
click at [156, 392] on button "Archivos adjuntos" at bounding box center [162, 401] width 195 height 40
select select "10"
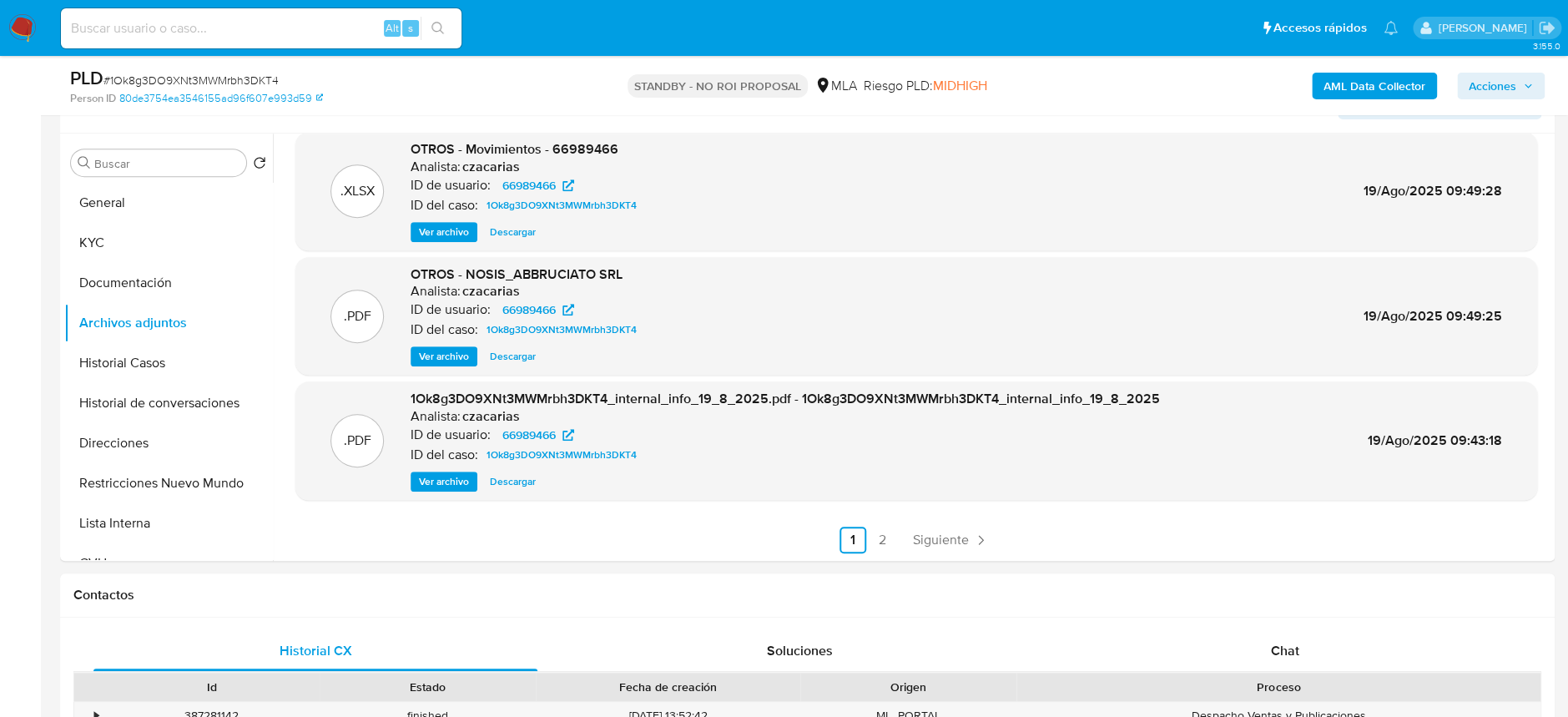
scroll to position [333, 0]
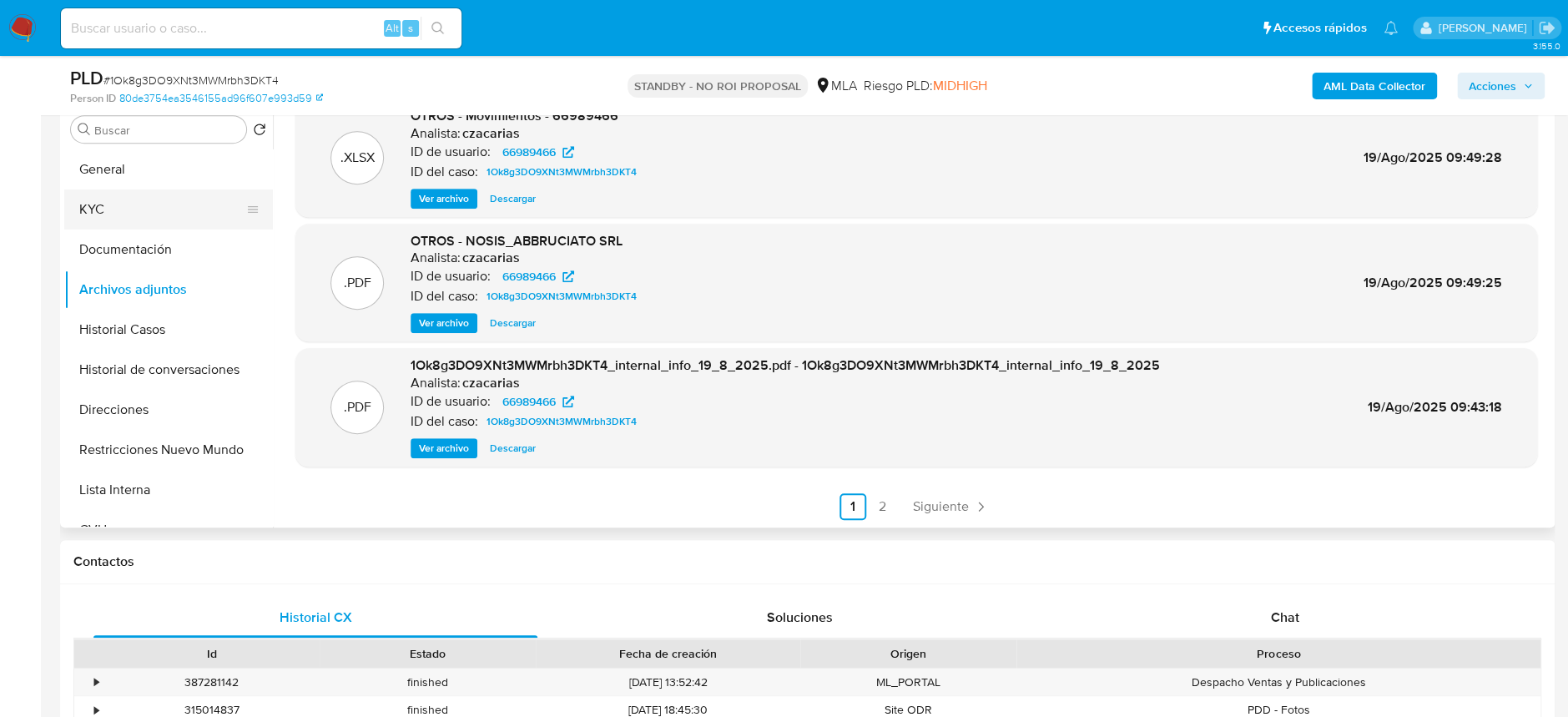
click at [139, 214] on button "KYC" at bounding box center [162, 209] width 195 height 40
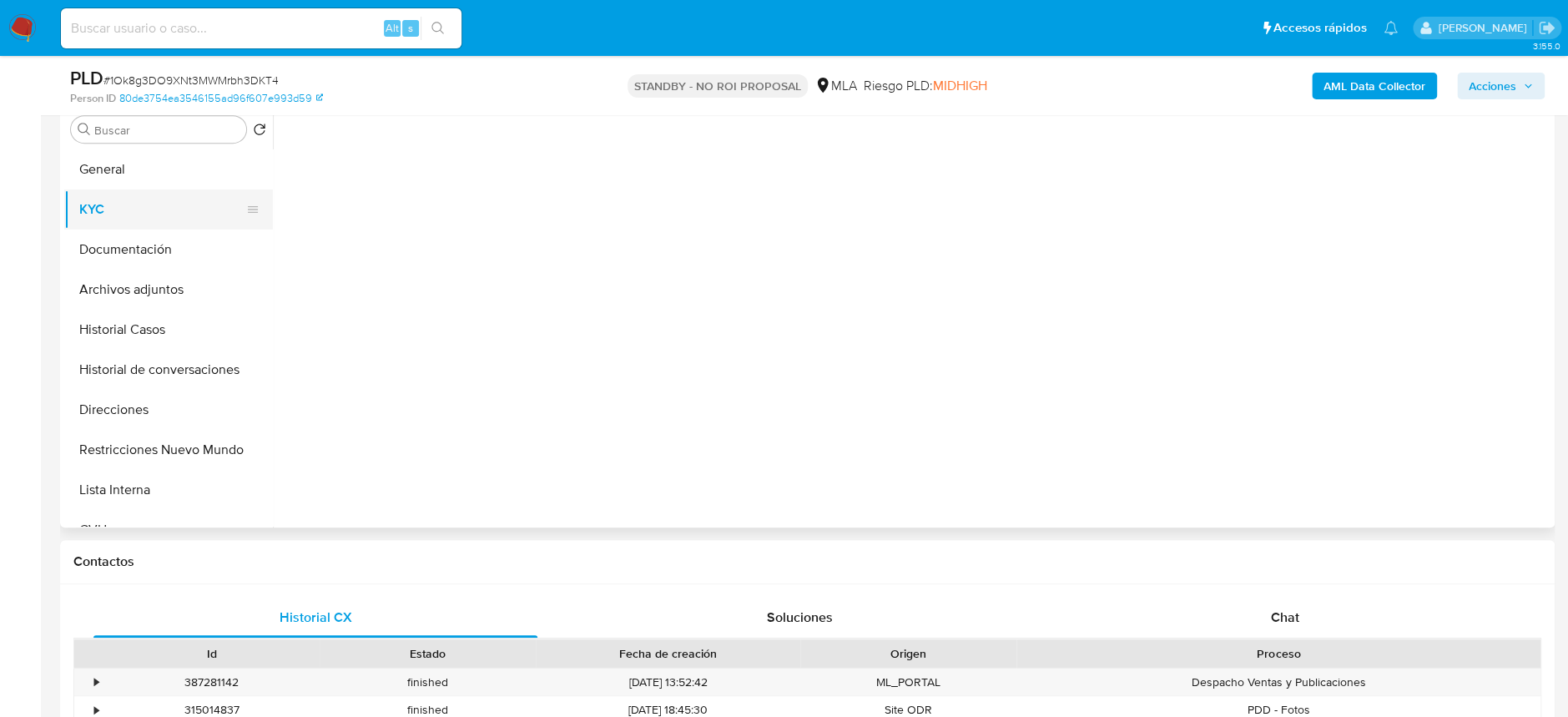
scroll to position [0, 0]
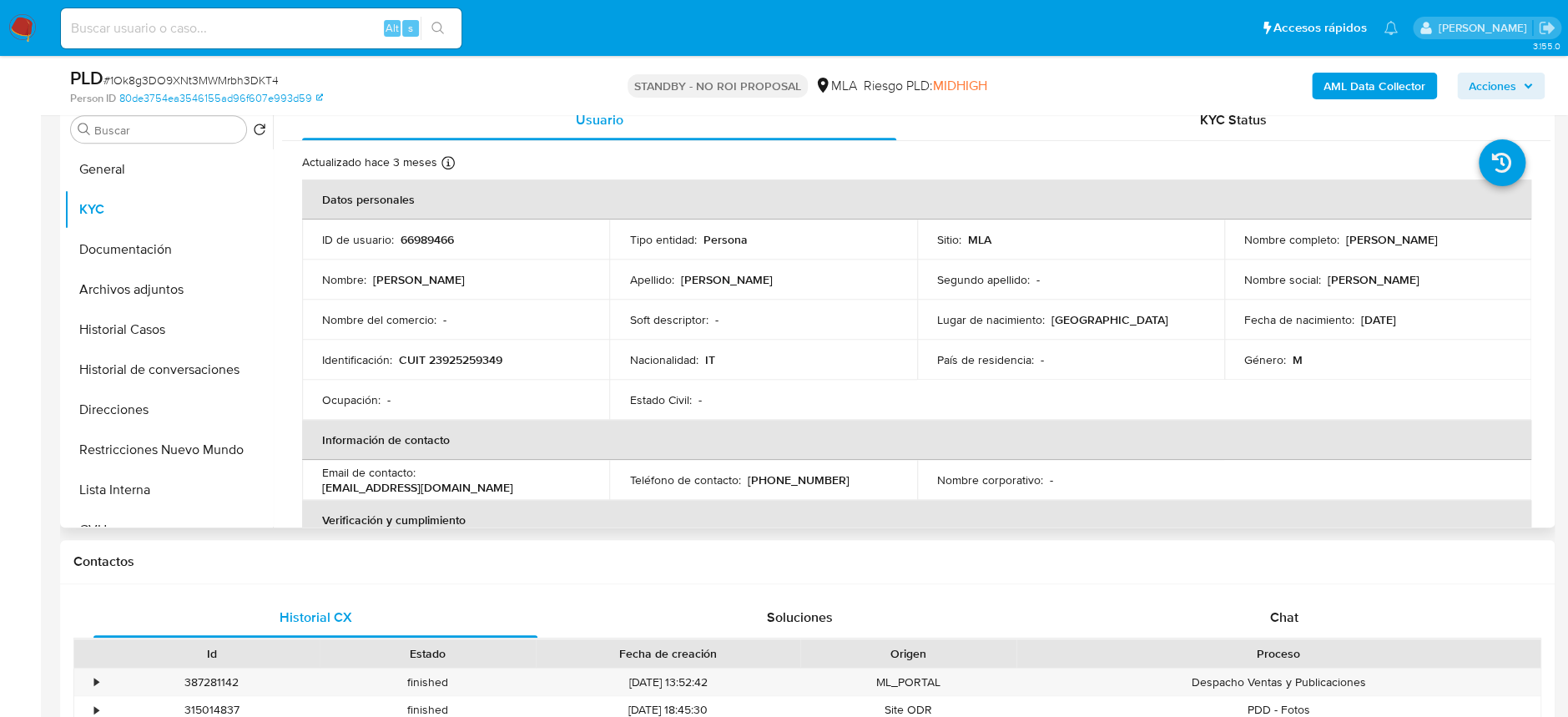
click at [1346, 238] on p "Paolo Bilardello" at bounding box center [1392, 239] width 92 height 15
click at [1364, 240] on p "Paolo Bilardello" at bounding box center [1392, 239] width 92 height 15
drag, startPoint x: 1341, startPoint y: 243, endPoint x: 1412, endPoint y: 247, distance: 71.1
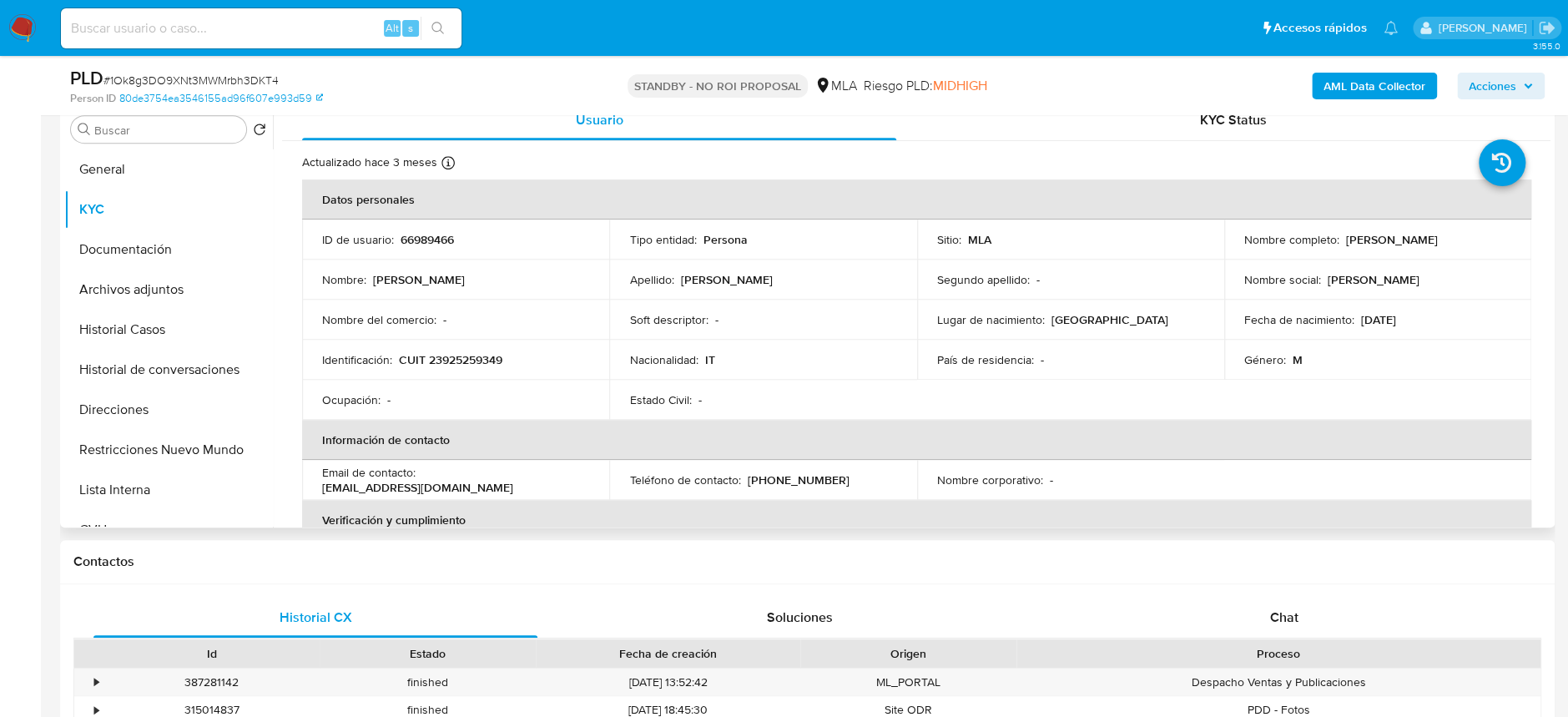
click at [1412, 247] on td "Nombre completo : Paolo Bilardello" at bounding box center [1377, 239] width 307 height 40
copy p "Paolo Bilardello"
click at [314, 16] on div "Alt s" at bounding box center [261, 28] width 401 height 40
click at [349, 30] on input at bounding box center [261, 29] width 401 height 21
paste input "VprxTHJogMoG0bMgmCmGyVOJ"
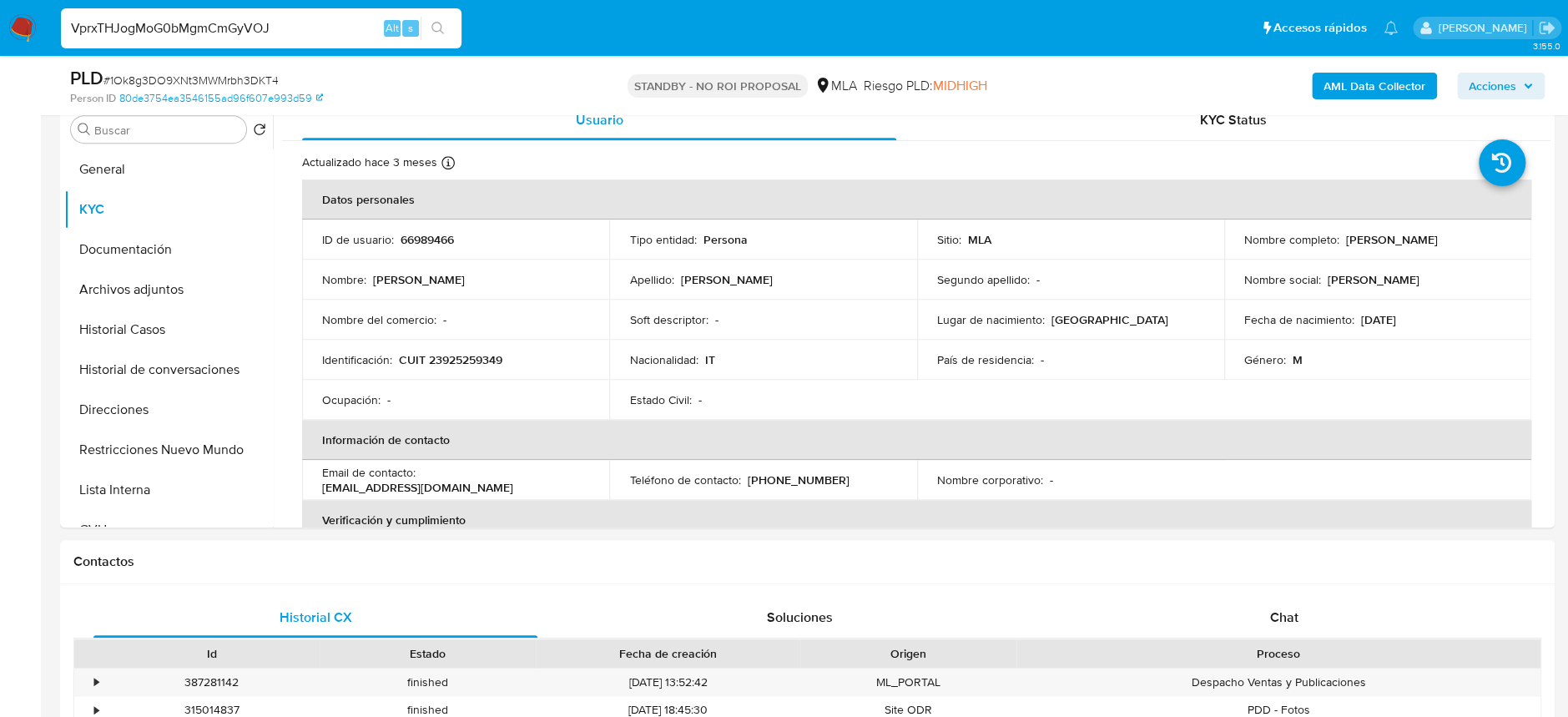
type input "VprxTHJogMoG0bMgmCmGyVOJ"
click at [442, 31] on icon "search-icon" at bounding box center [437, 28] width 13 height 13
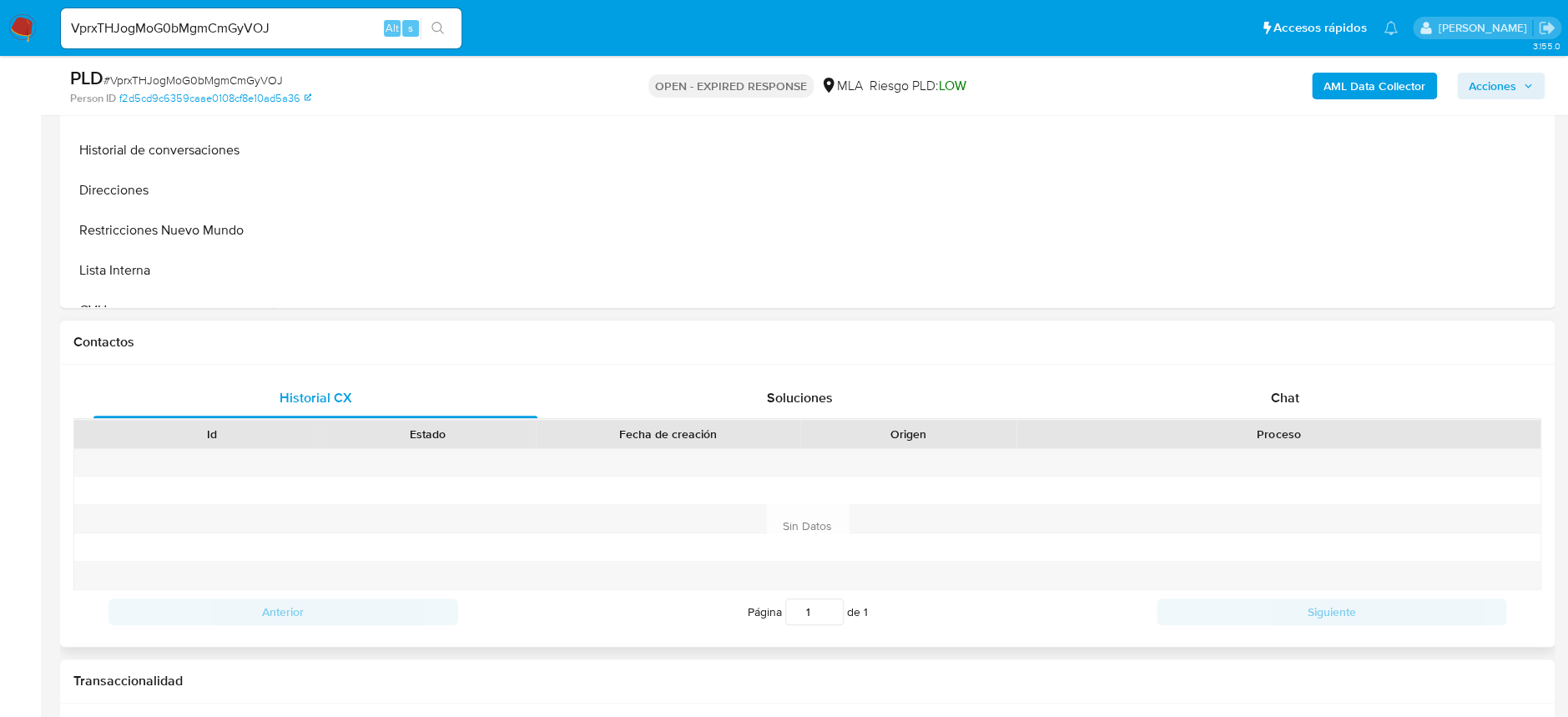
scroll to position [555, 0]
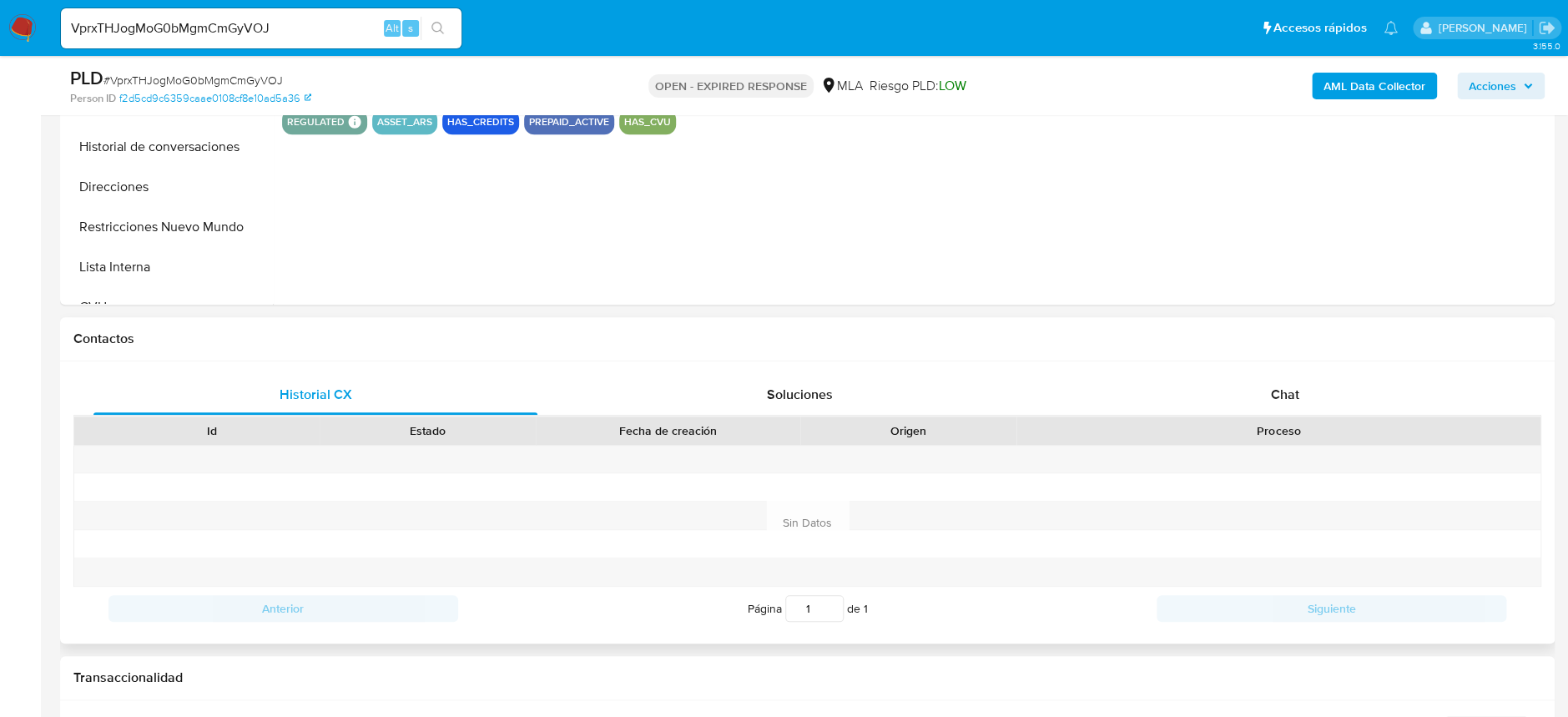
click at [1291, 368] on div "Historial CX Soluciones Chat Id Estado Fecha de creación Origen Proceso Anterio…" at bounding box center [807, 502] width 1495 height 282
drag, startPoint x: 1290, startPoint y: 385, endPoint x: 1218, endPoint y: 348, distance: 81.0
click at [1289, 385] on span "Chat" at bounding box center [1284, 393] width 29 height 19
select select "10"
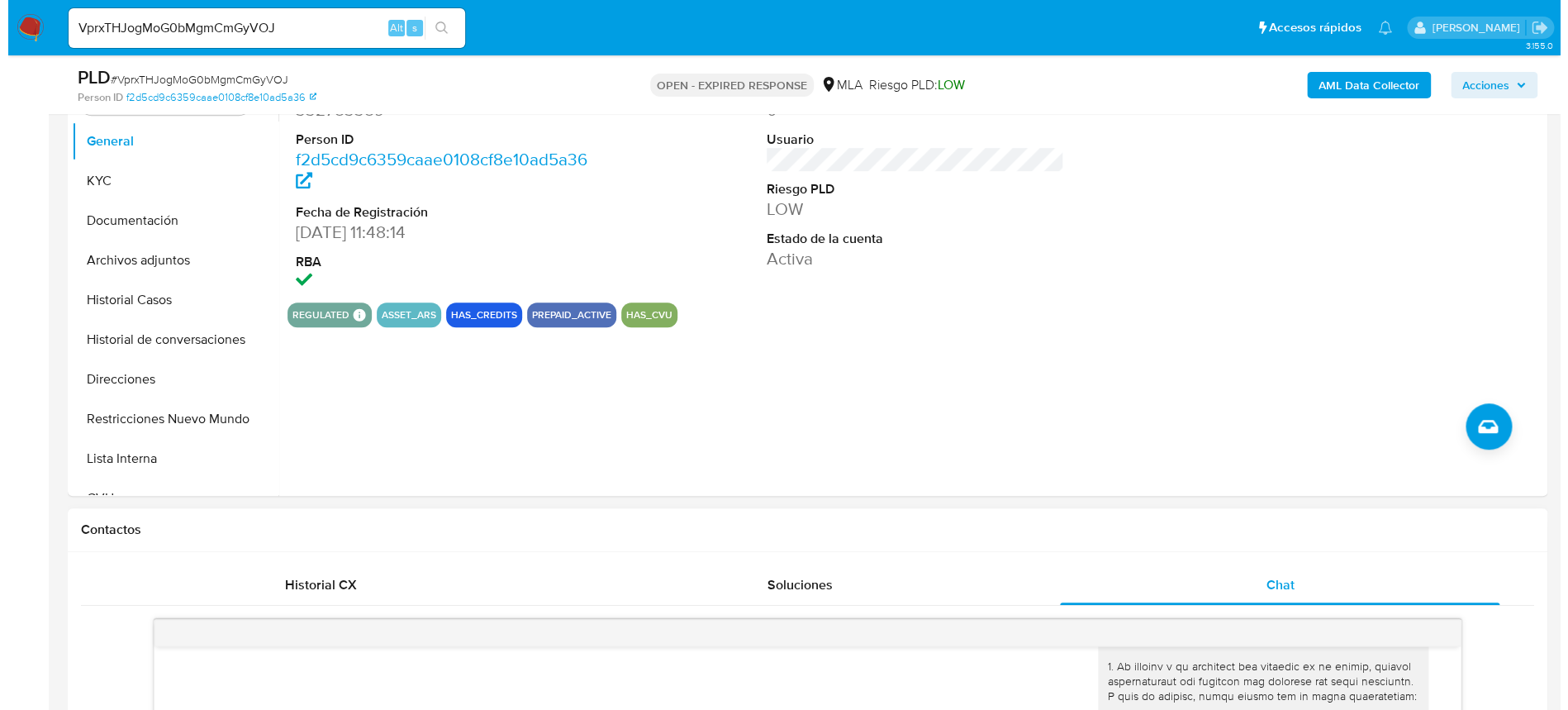
scroll to position [220, 0]
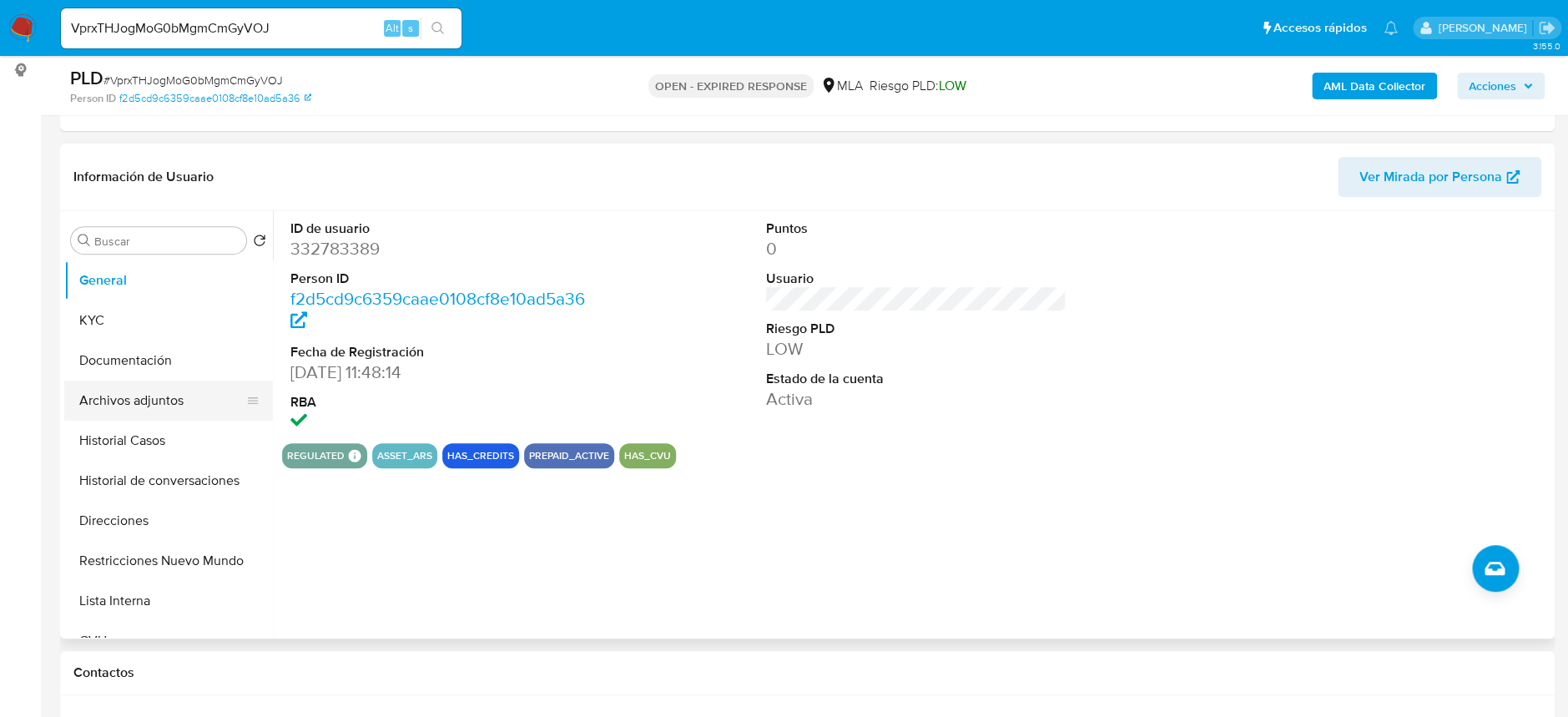
click at [140, 409] on button "Archivos adjuntos" at bounding box center [162, 401] width 195 height 40
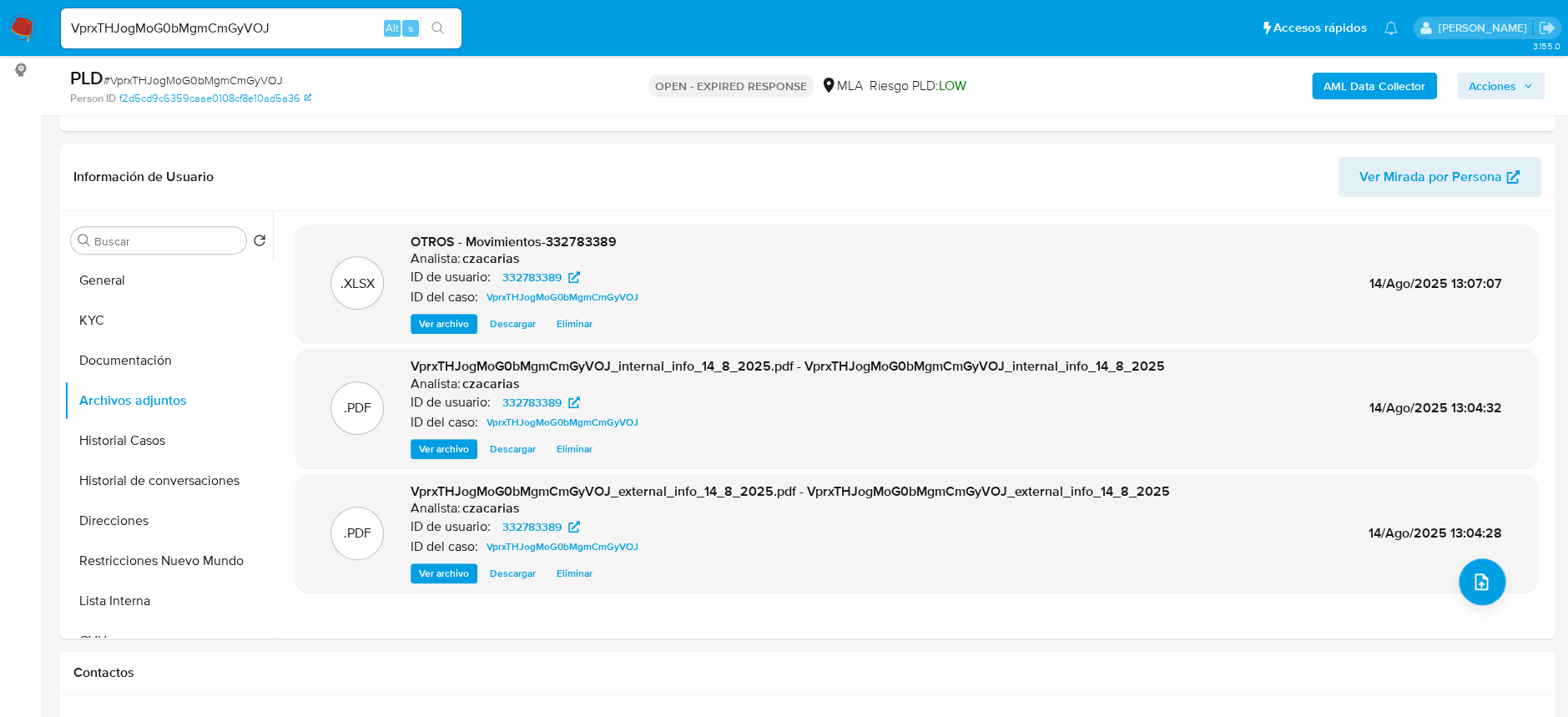
click at [1382, 80] on b "AML Data Collector" at bounding box center [1375, 86] width 102 height 27
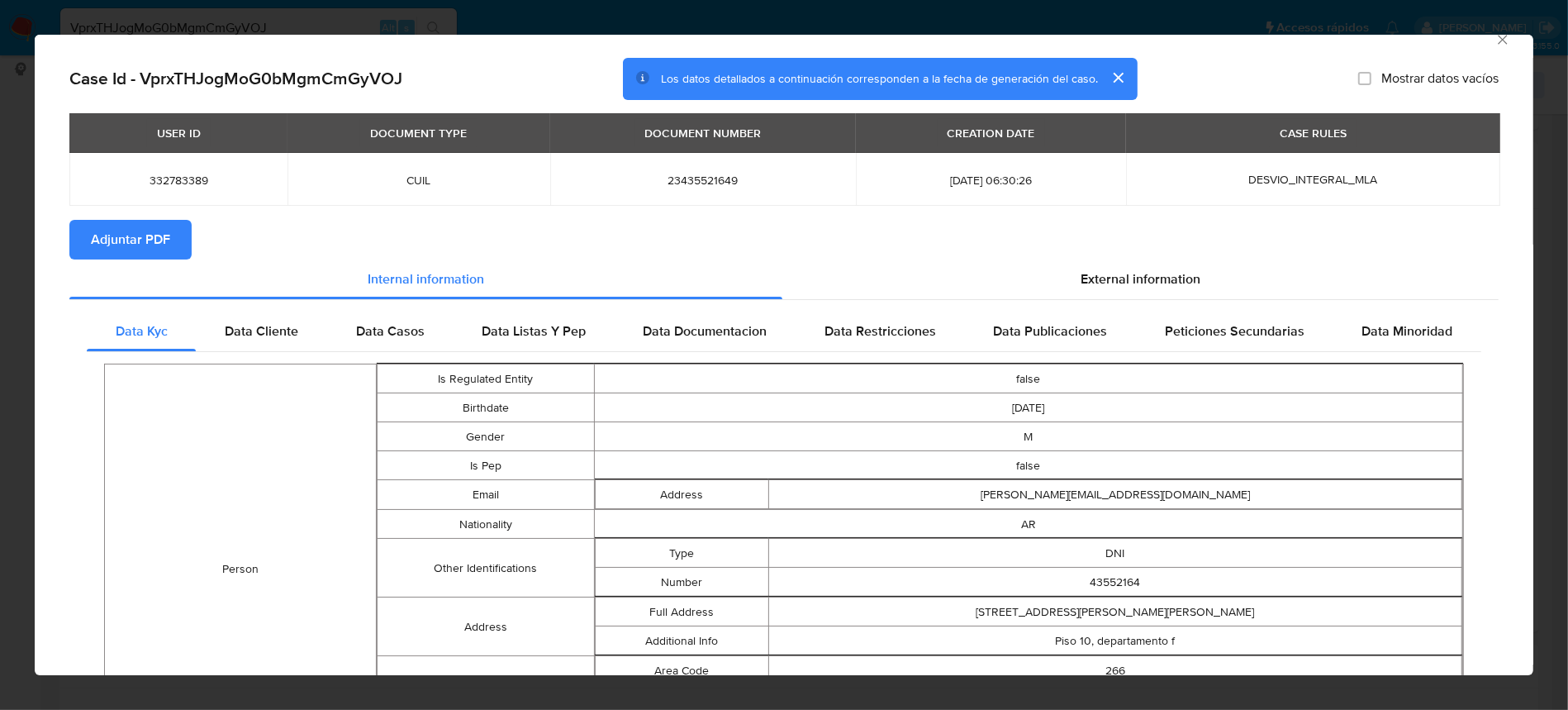
scroll to position [0, 0]
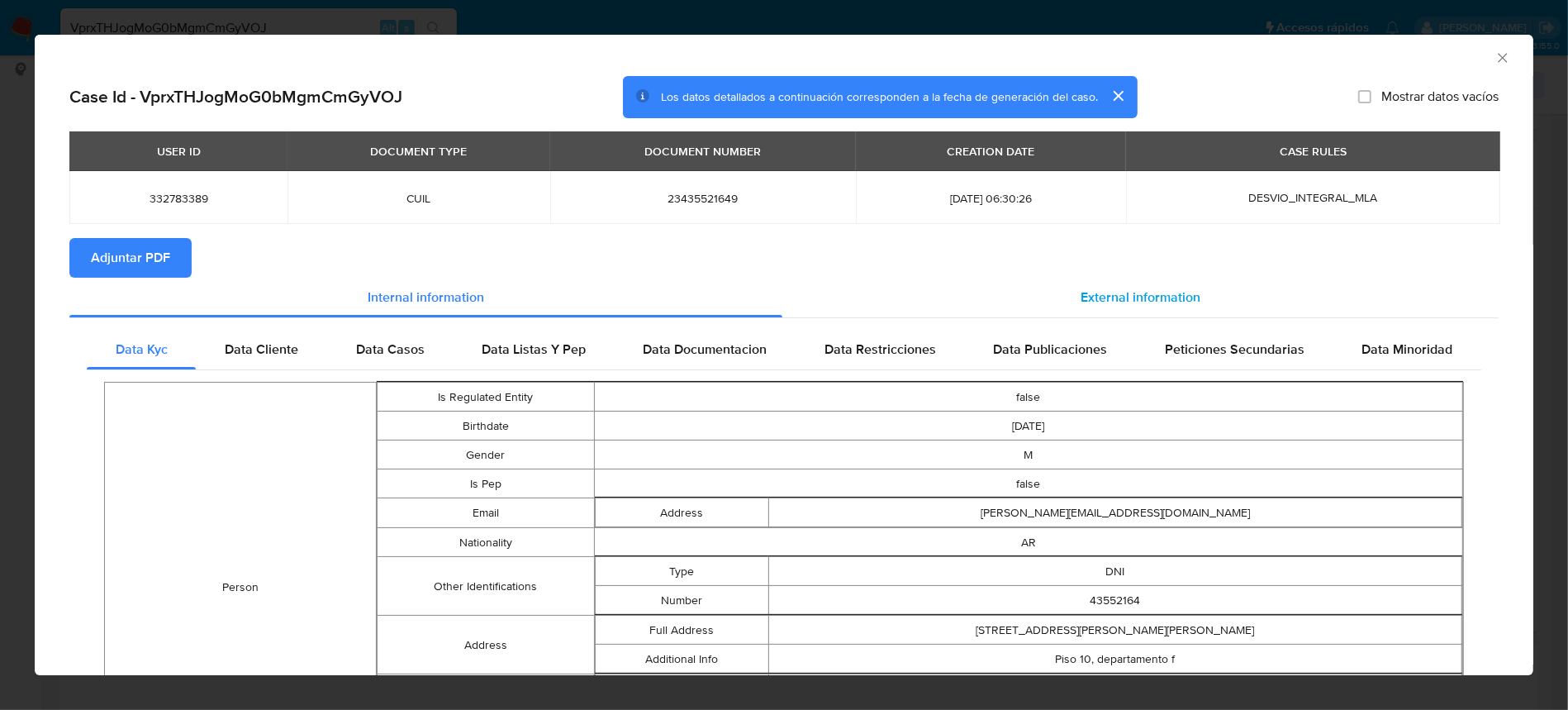
click at [1095, 299] on span "External information" at bounding box center [1140, 297] width 120 height 19
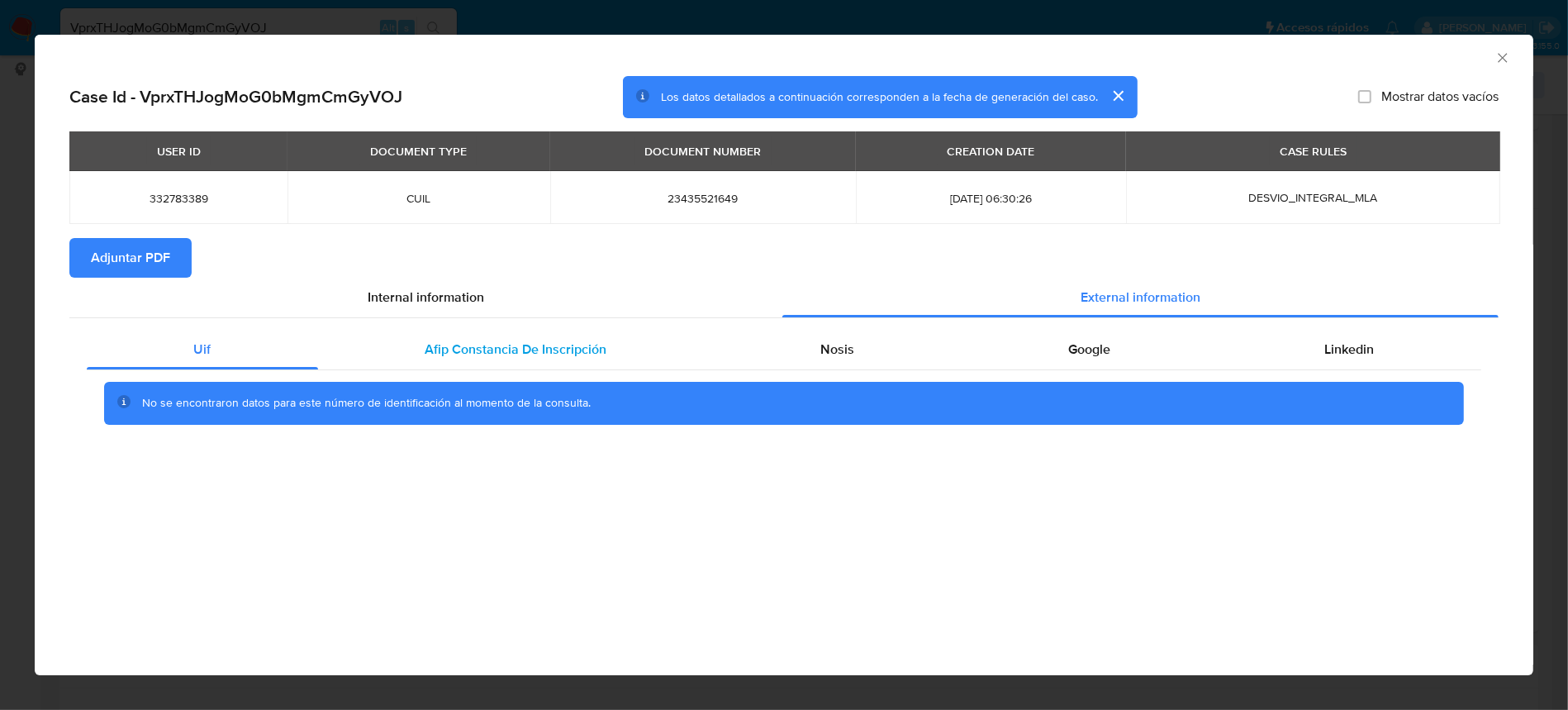
click at [566, 334] on div "Afip Constancia De Inscripción" at bounding box center [515, 349] width 396 height 40
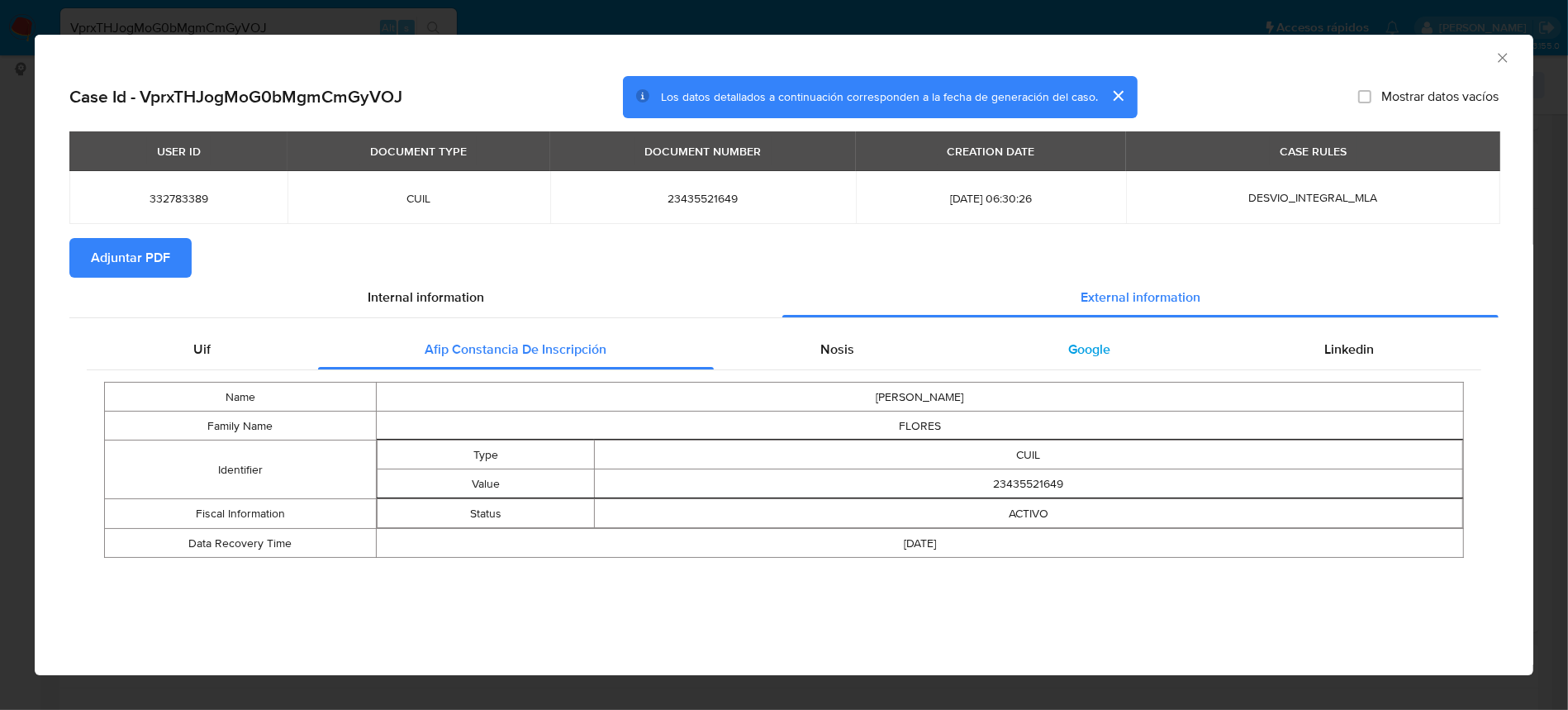
drag, startPoint x: 840, startPoint y: 353, endPoint x: 959, endPoint y: 332, distance: 120.8
click at [840, 354] on span "Nosis" at bounding box center [838, 349] width 34 height 19
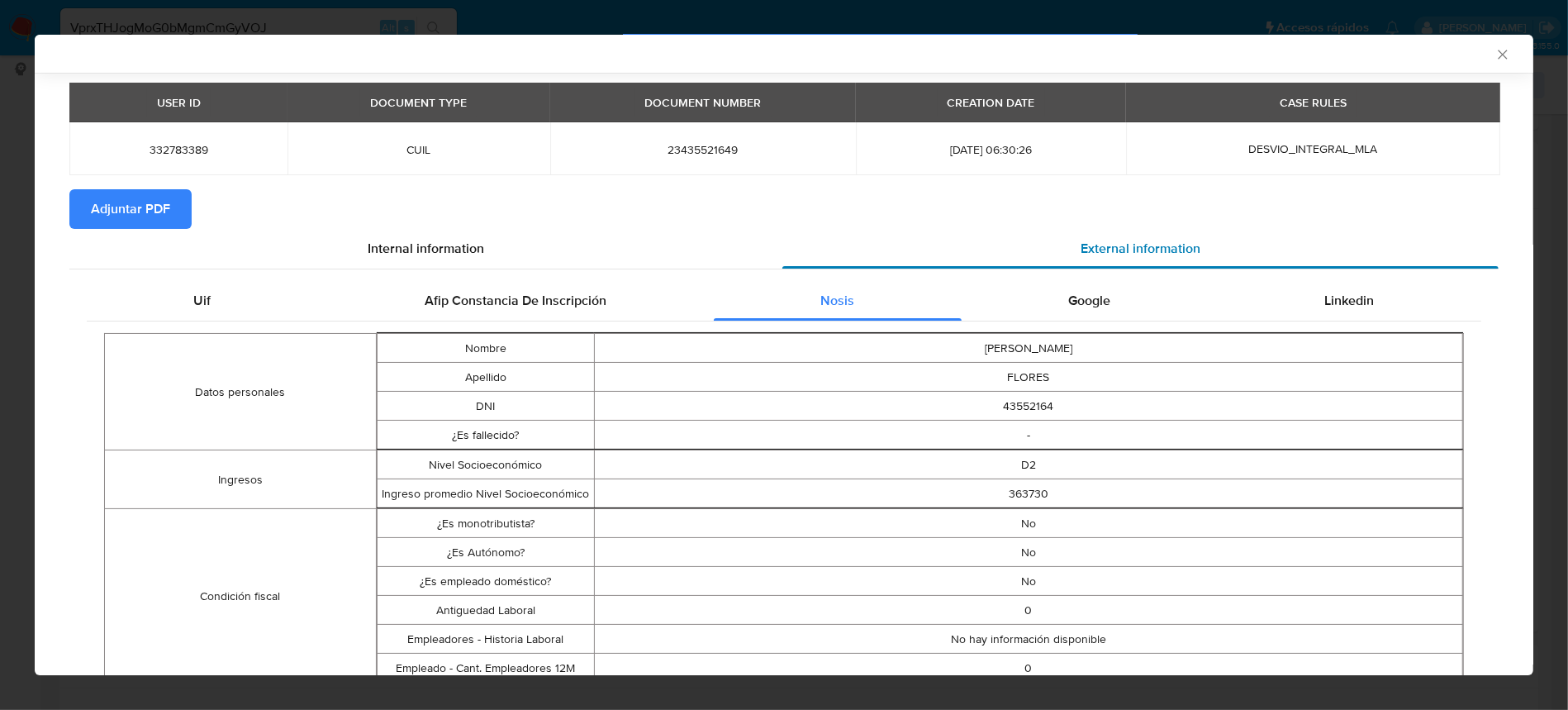
scroll to position [26, 0]
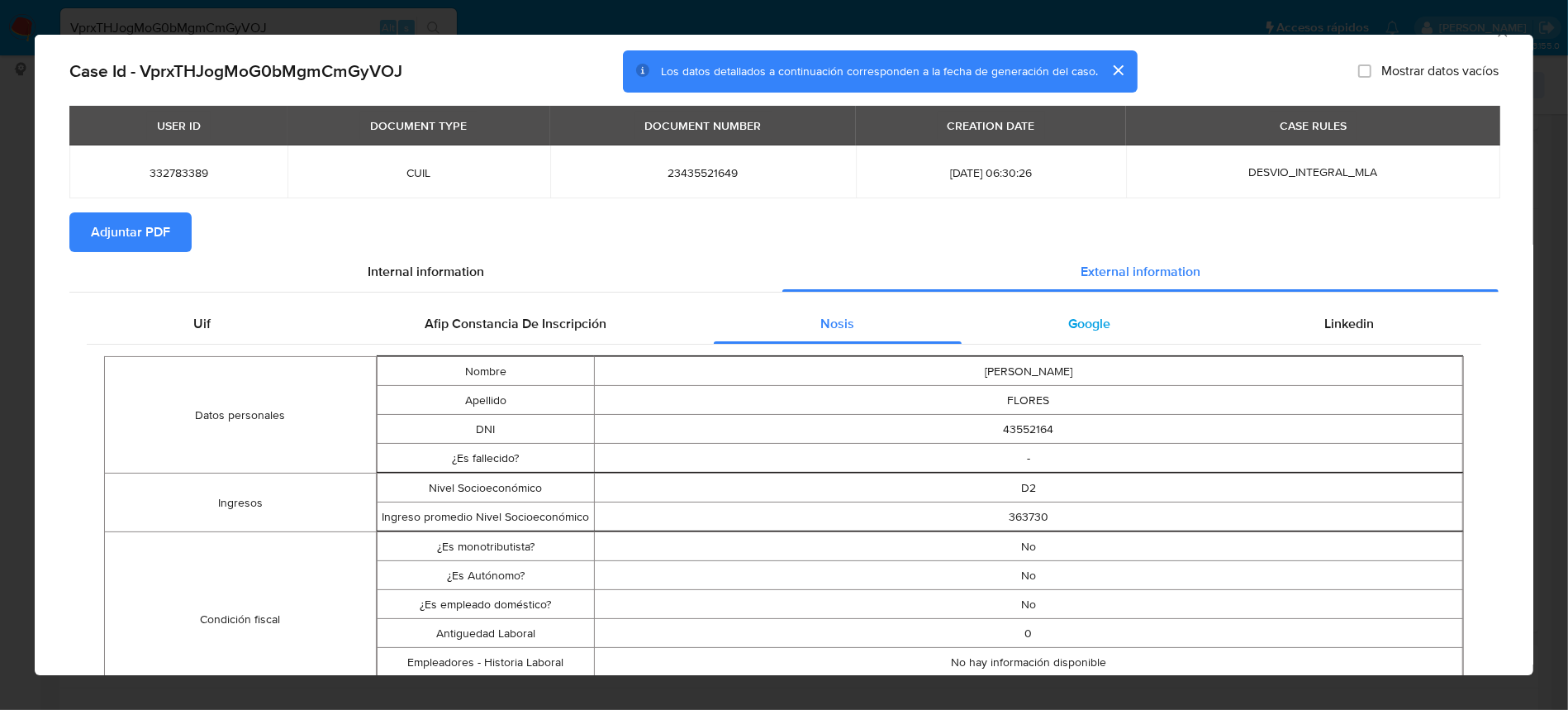
click at [1081, 315] on span "Google" at bounding box center [1090, 323] width 42 height 19
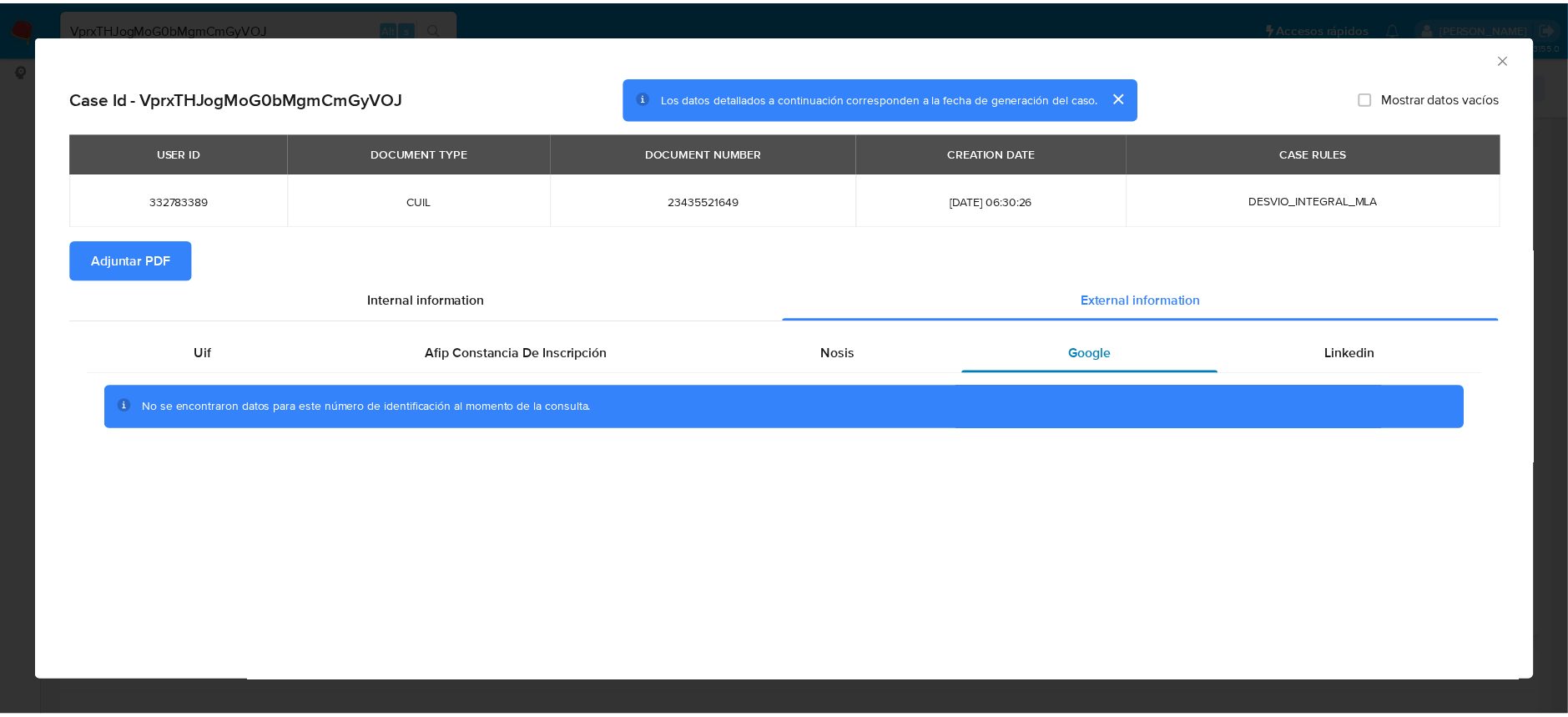
scroll to position [0, 0]
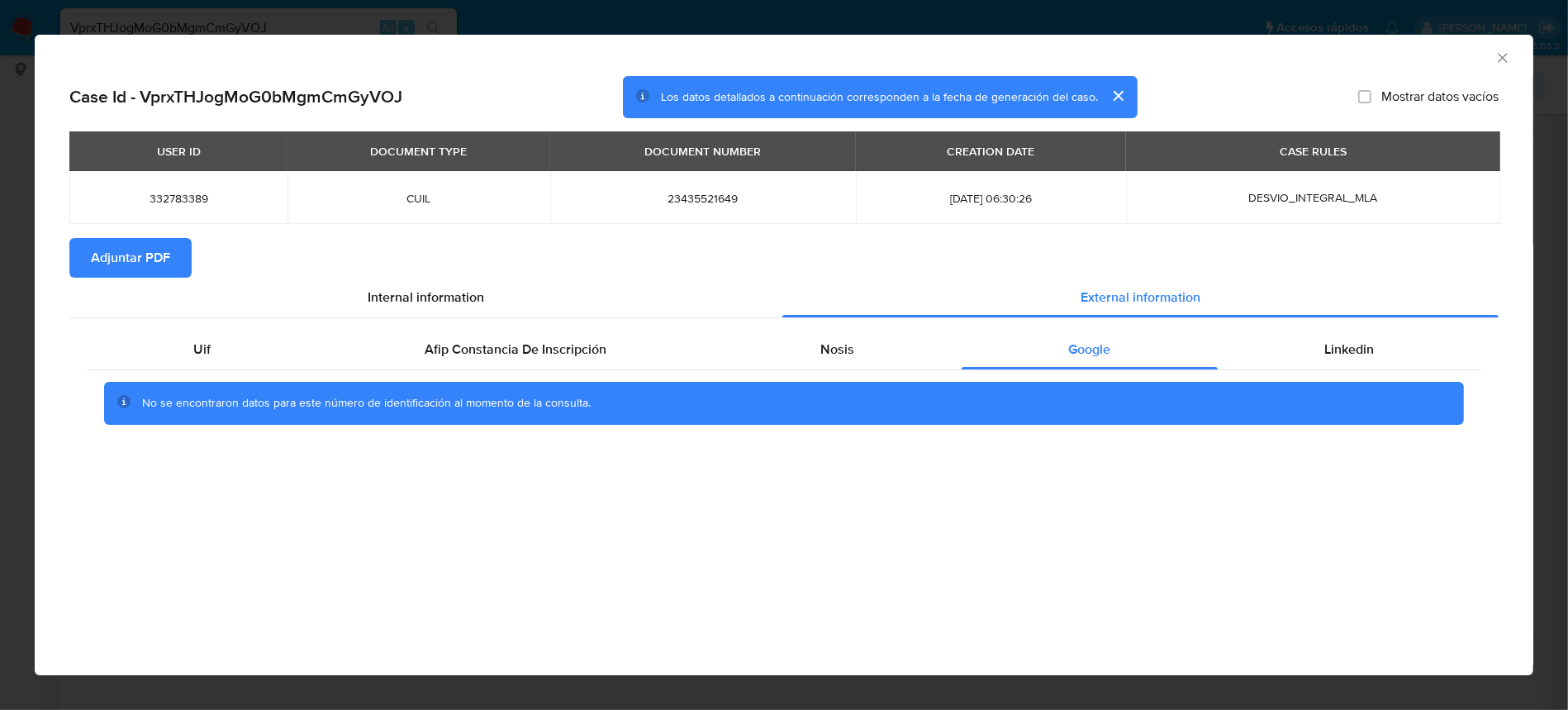
click at [1495, 65] on icon "Cerrar ventana" at bounding box center [1502, 58] width 17 height 17
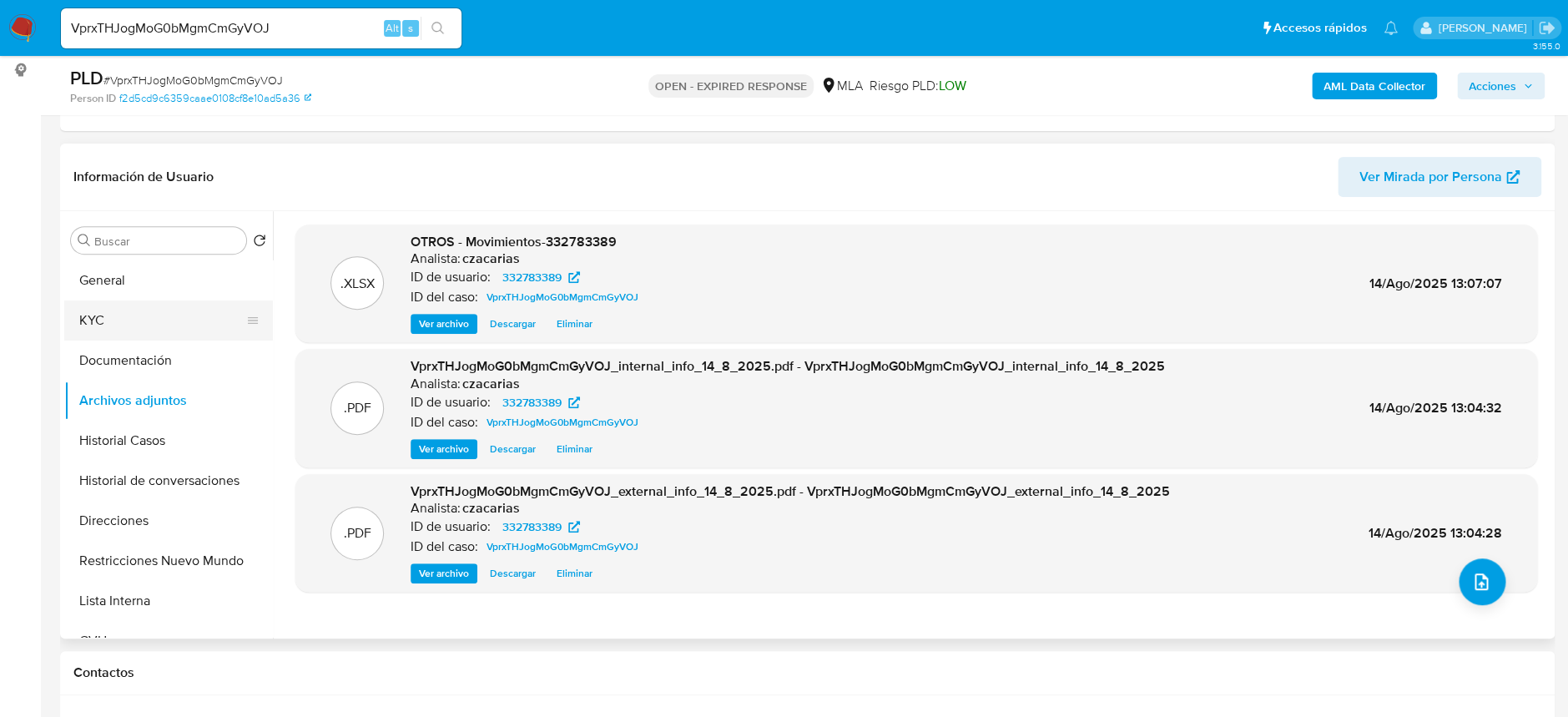
click at [147, 319] on button "KYC" at bounding box center [162, 320] width 195 height 40
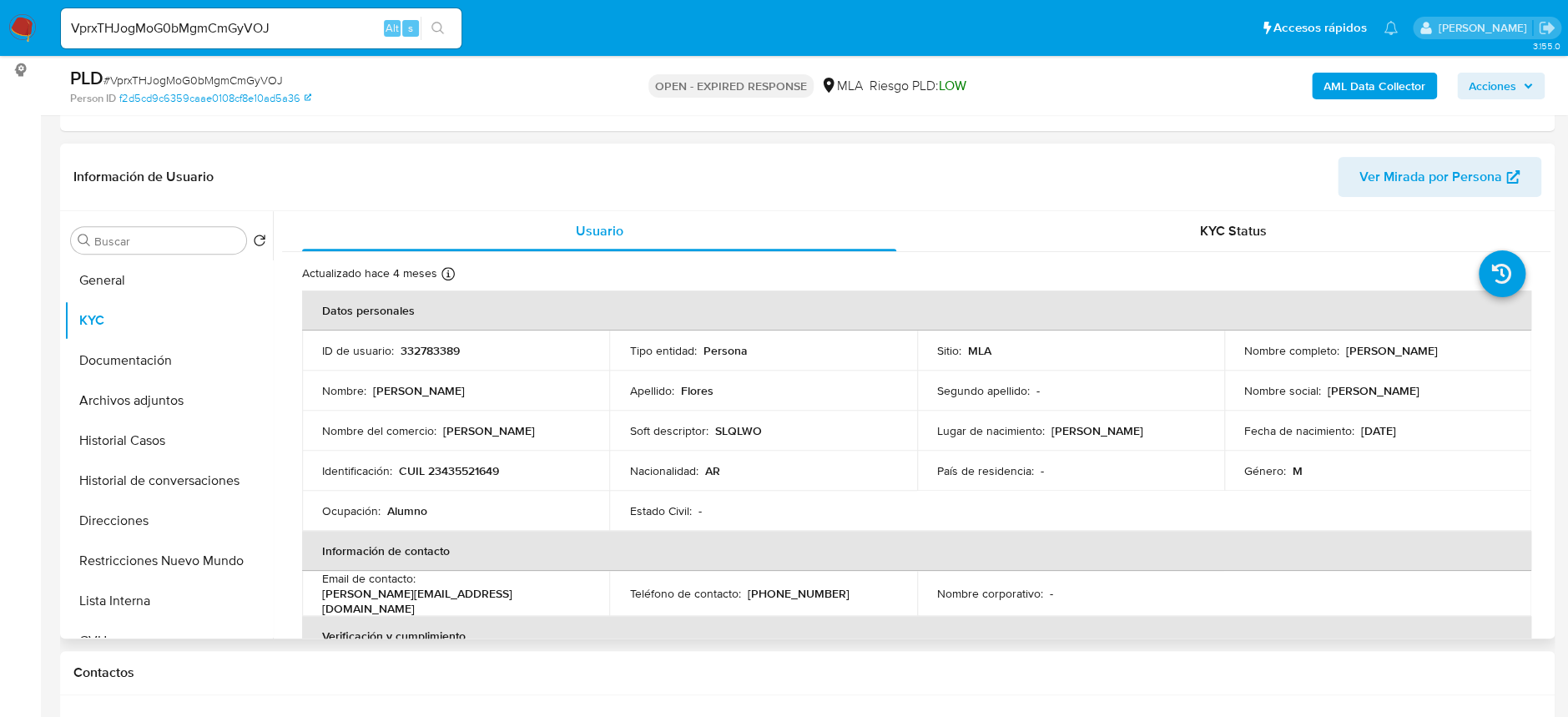
click at [489, 476] on p "CUIL 23435521649" at bounding box center [449, 470] width 100 height 15
copy p "23435521649"
click at [255, 75] on span "# VprxTHJogMoG0bMgmCmGyVOJ" at bounding box center [193, 80] width 180 height 17
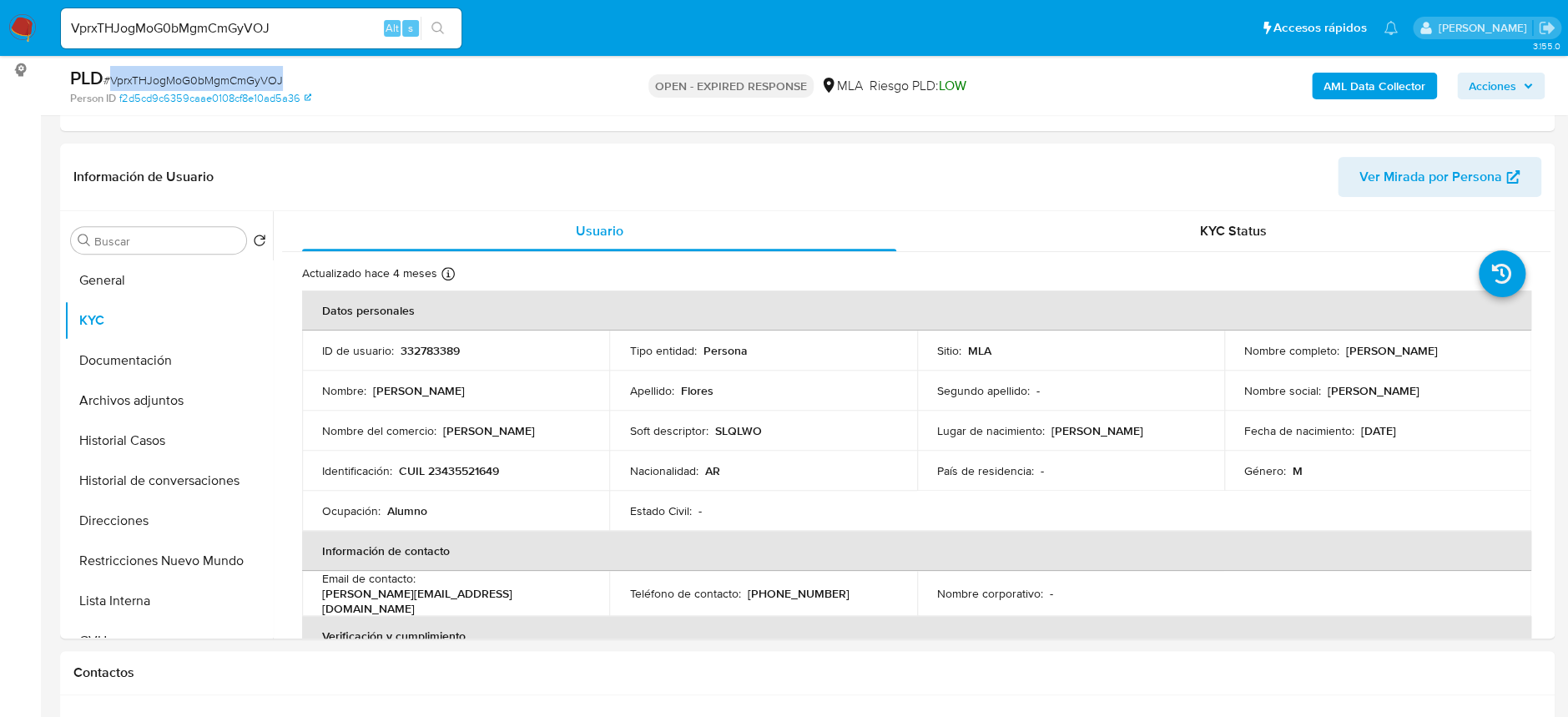
copy span "VprxTHJogMoG0bMgmCmGyVOJ"
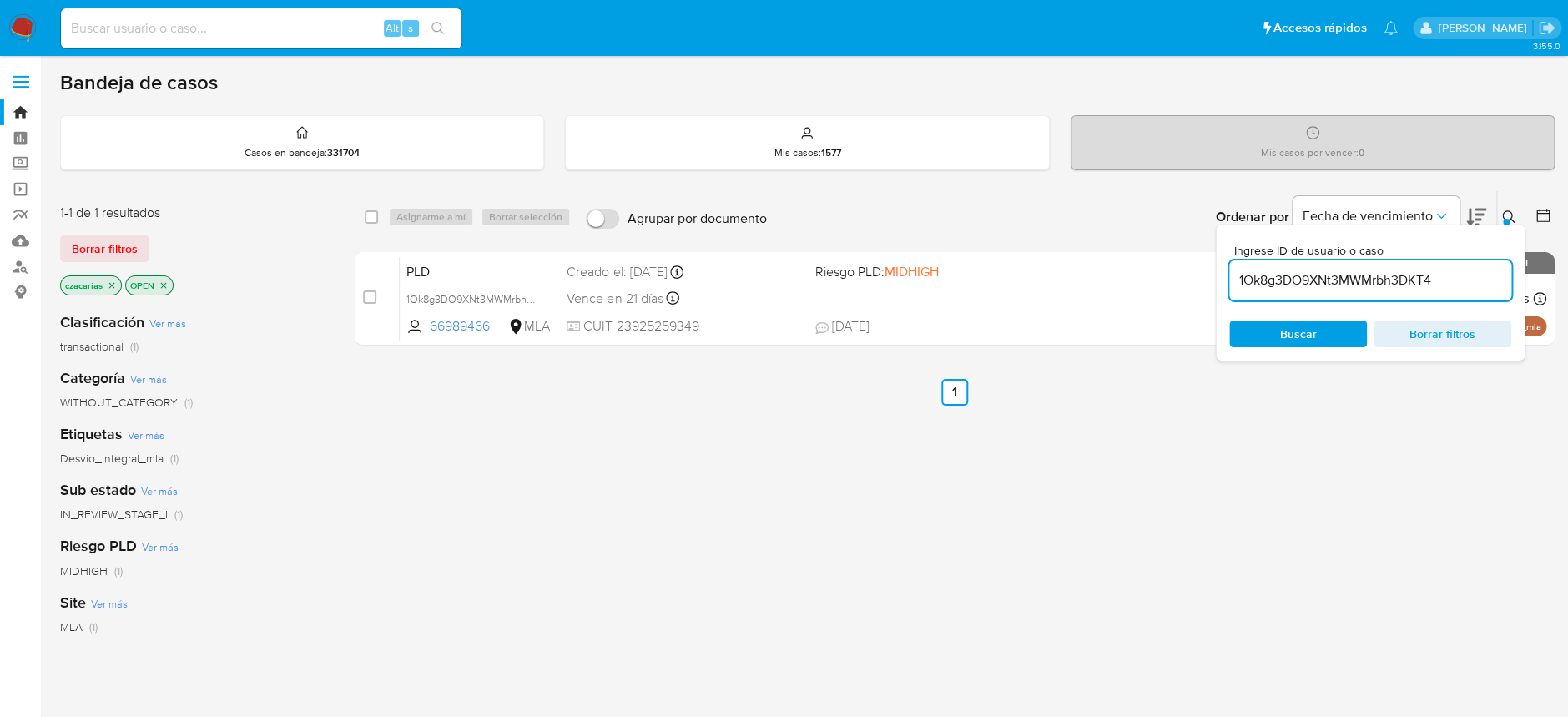
click at [1374, 276] on input "1Ok8g3DO9XNt3MWMrbh3DKT4" at bounding box center [1370, 280] width 282 height 21
paste input "VprxTHJogMoG0bMgmCmGyVOJ"
type input "VprxTHJogMoG0bMgmCmGyVOJ"
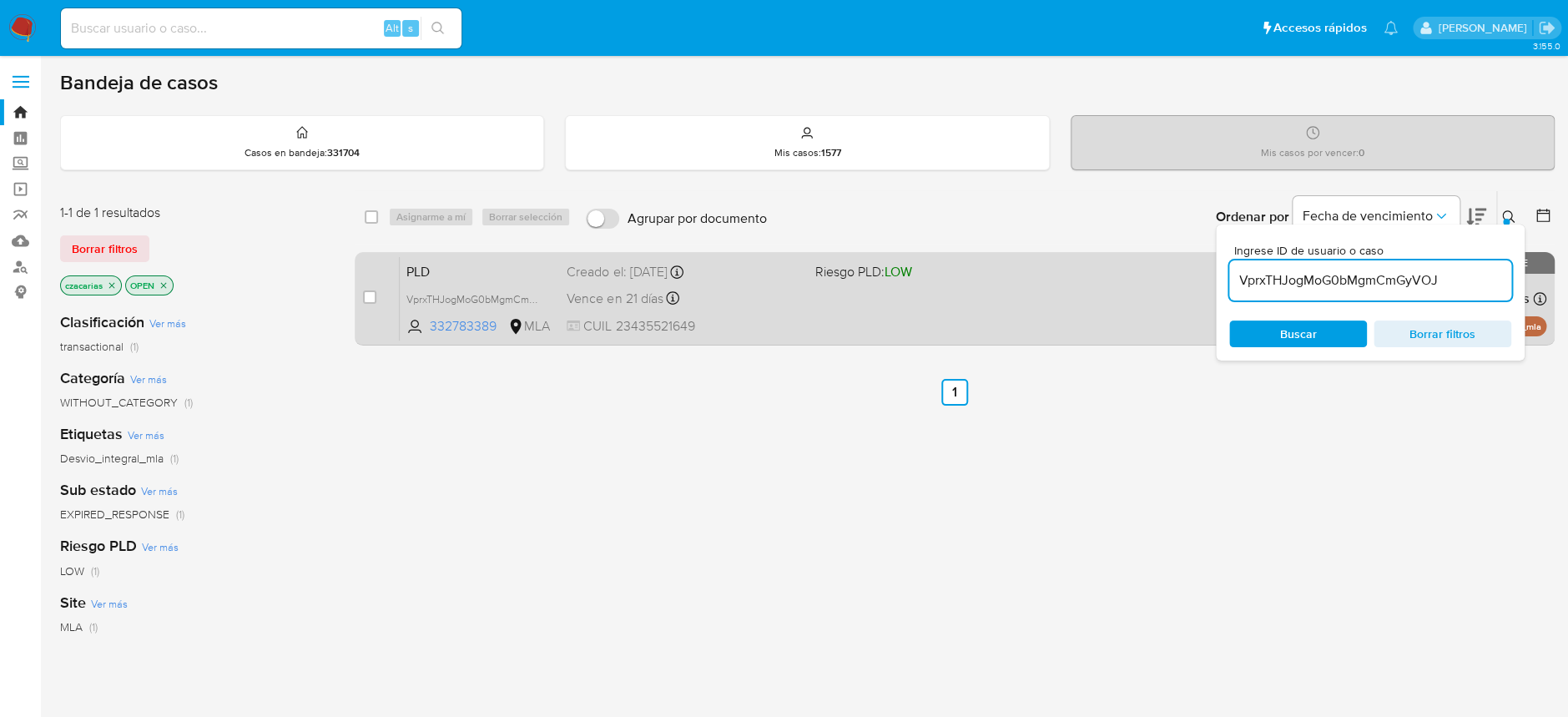
click at [363, 303] on span at bounding box center [369, 297] width 13 height 13
click at [367, 298] on input "checkbox" at bounding box center [369, 297] width 13 height 13
checkbox input "true"
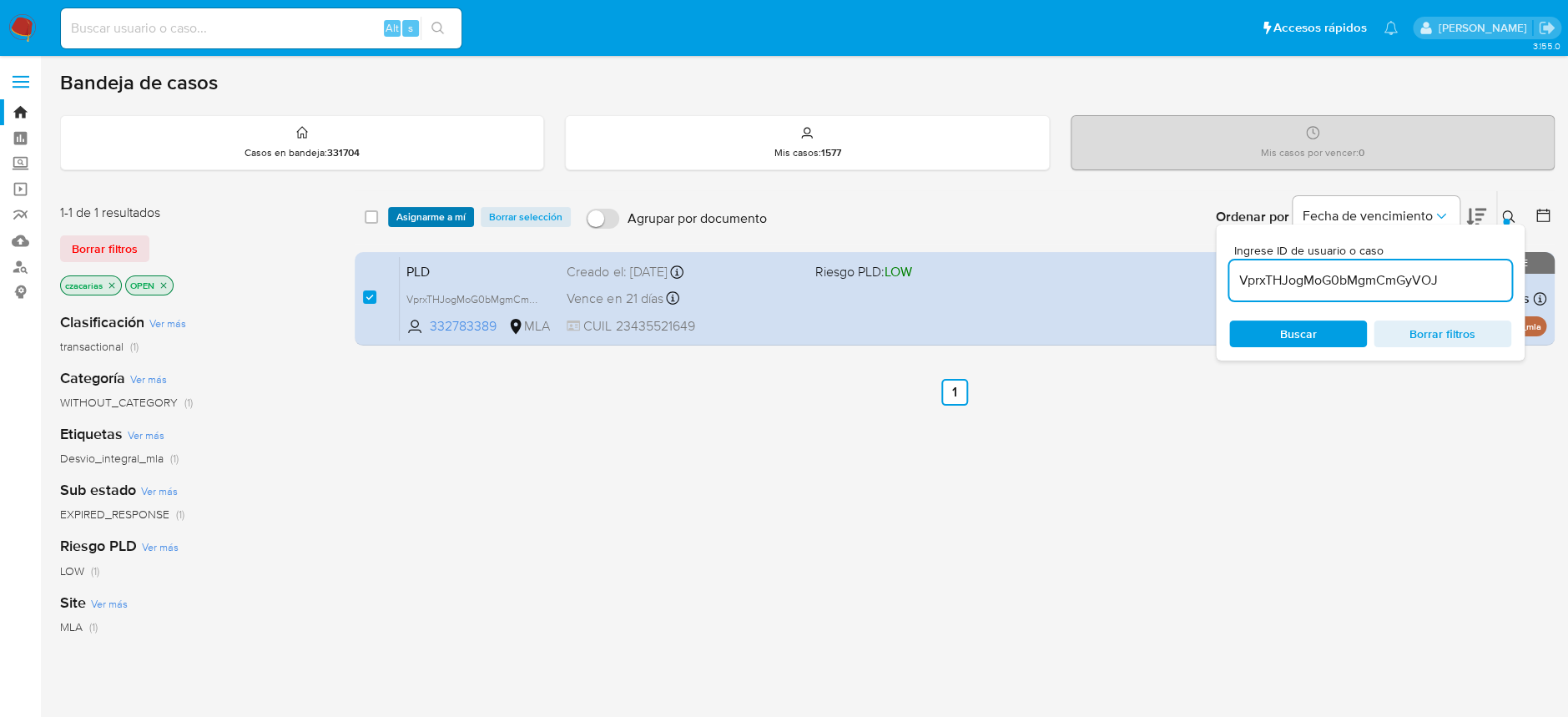
click at [445, 208] on span "Asignarme a mí" at bounding box center [430, 216] width 69 height 17
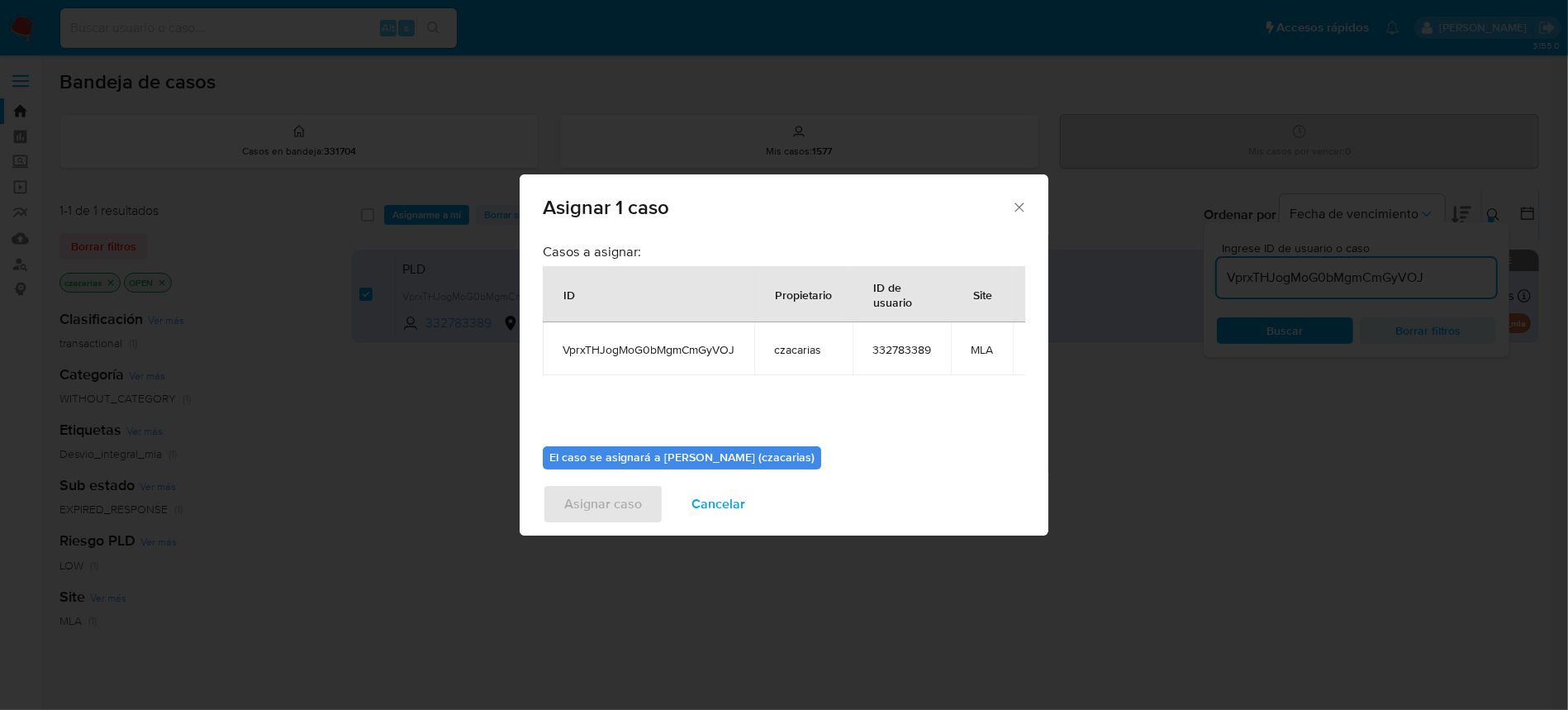
scroll to position [101, 0]
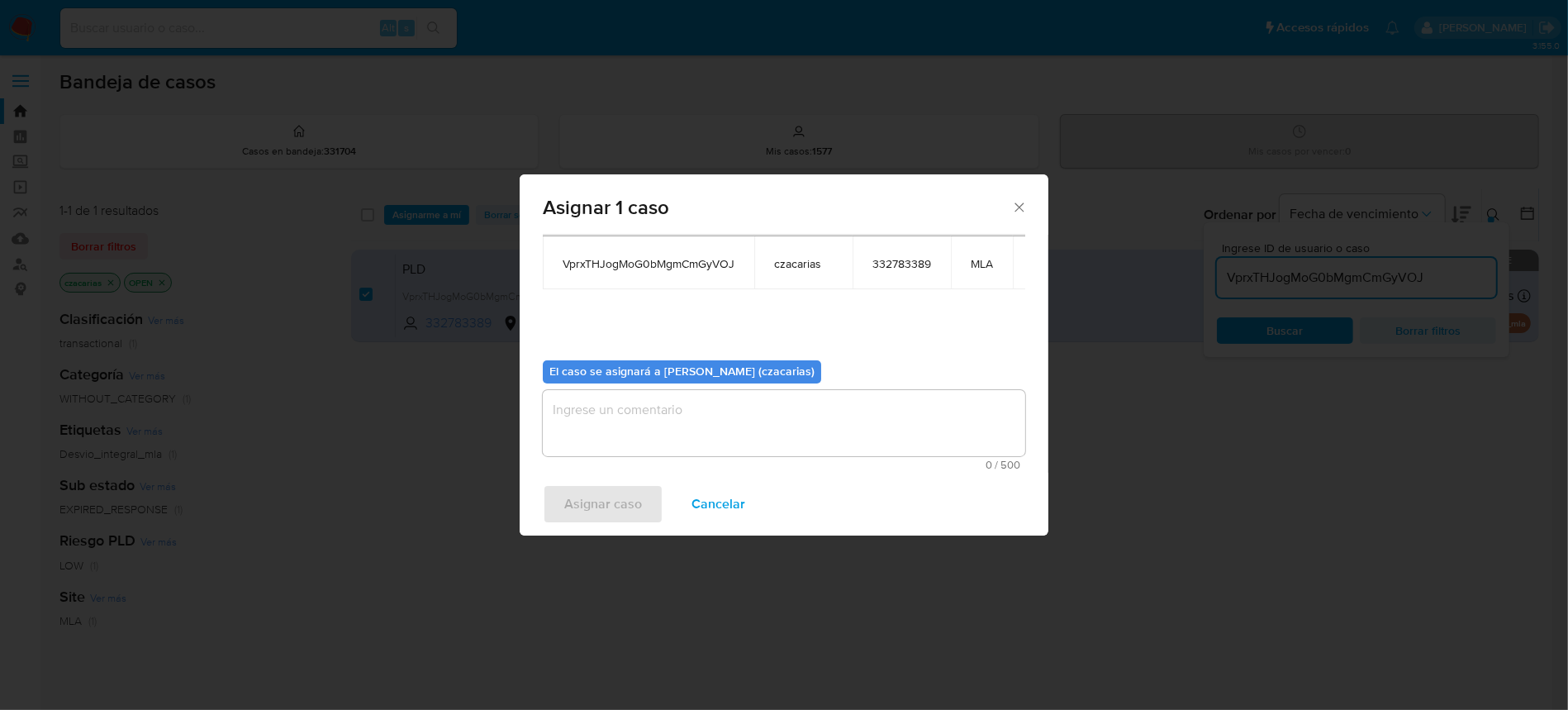
click at [624, 397] on textarea "assign-modal" at bounding box center [784, 422] width 483 height 66
click at [593, 493] on span "Asignar caso" at bounding box center [603, 504] width 78 height 36
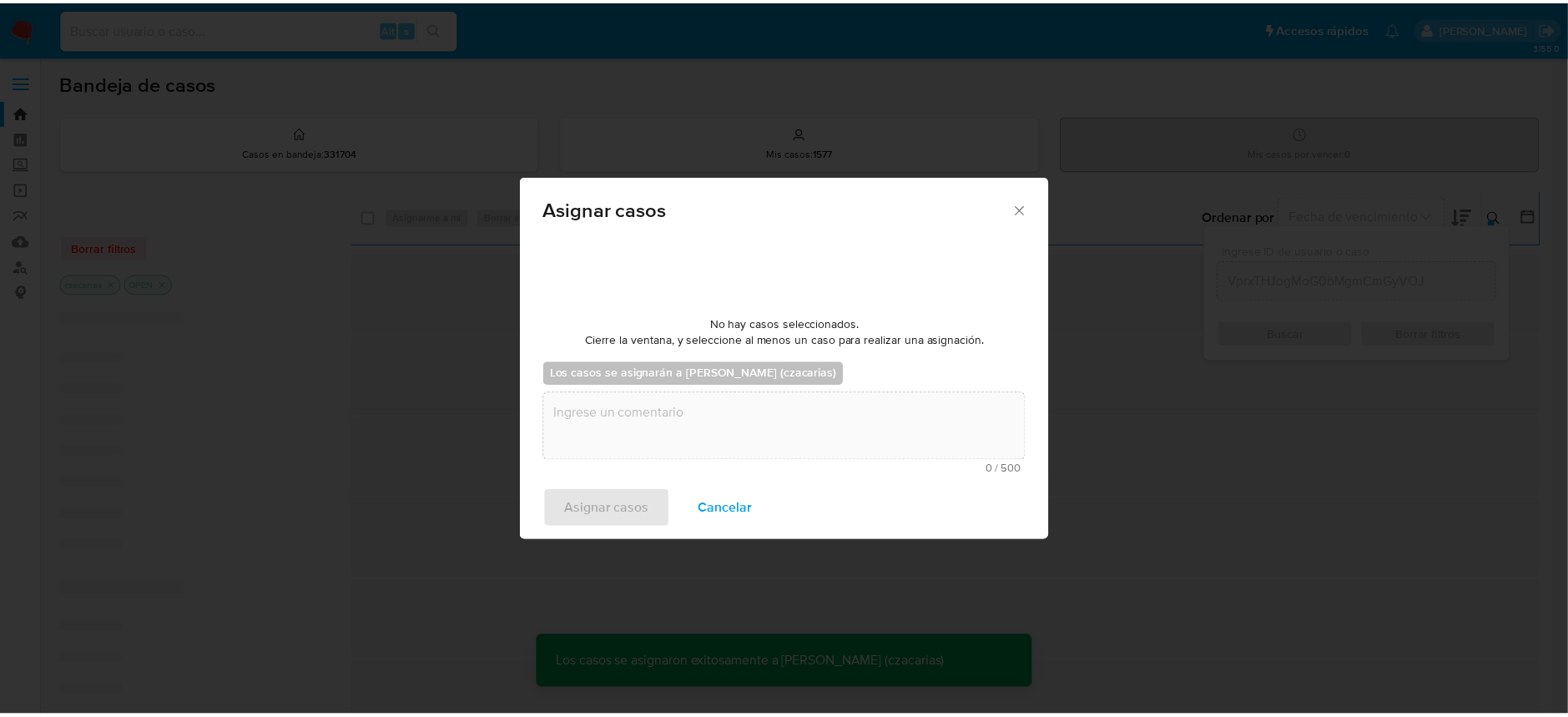
scroll to position [100, 0]
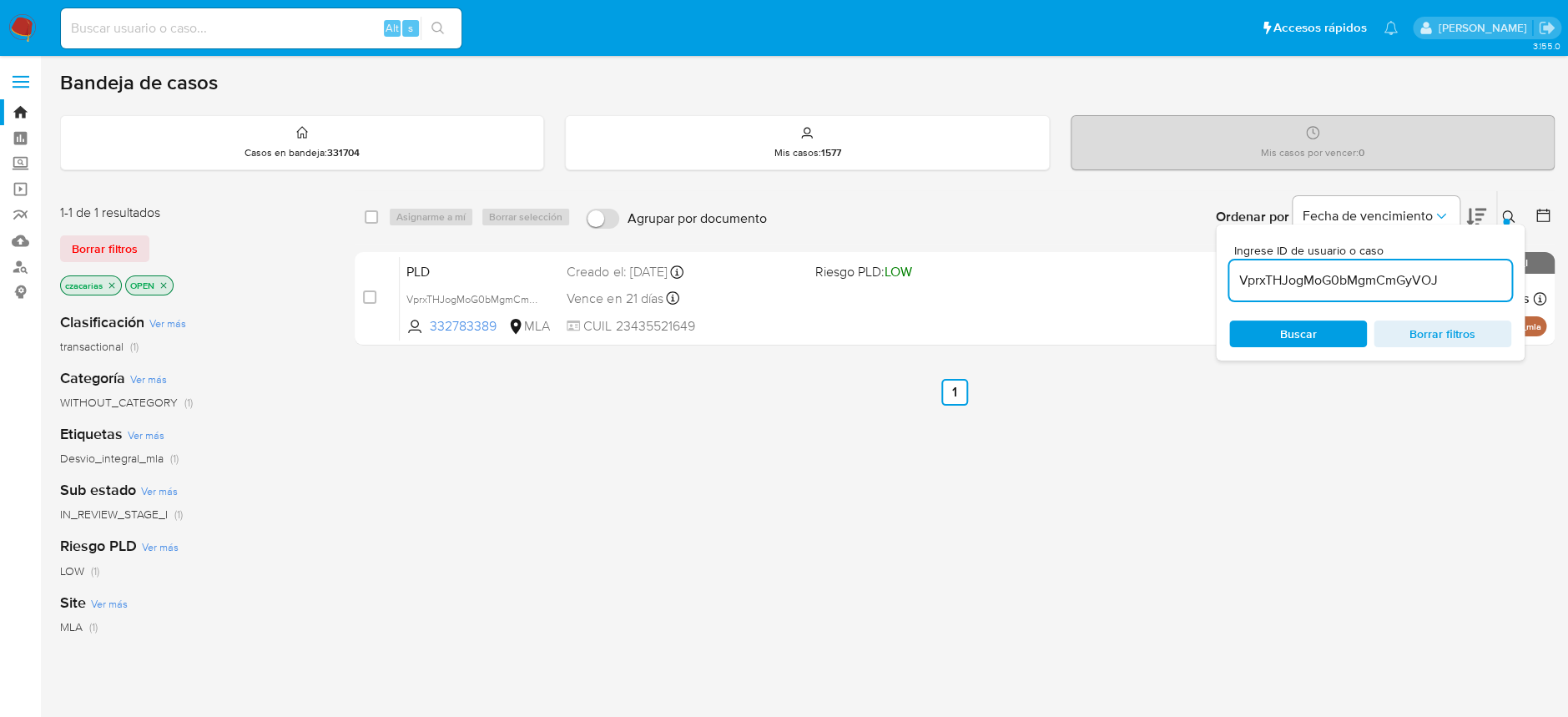
click at [1335, 291] on div "VprxTHJogMoG0bMgmCmGyVOJ" at bounding box center [1370, 280] width 282 height 40
click at [22, 274] on link "Buscador de personas" at bounding box center [99, 266] width 199 height 26
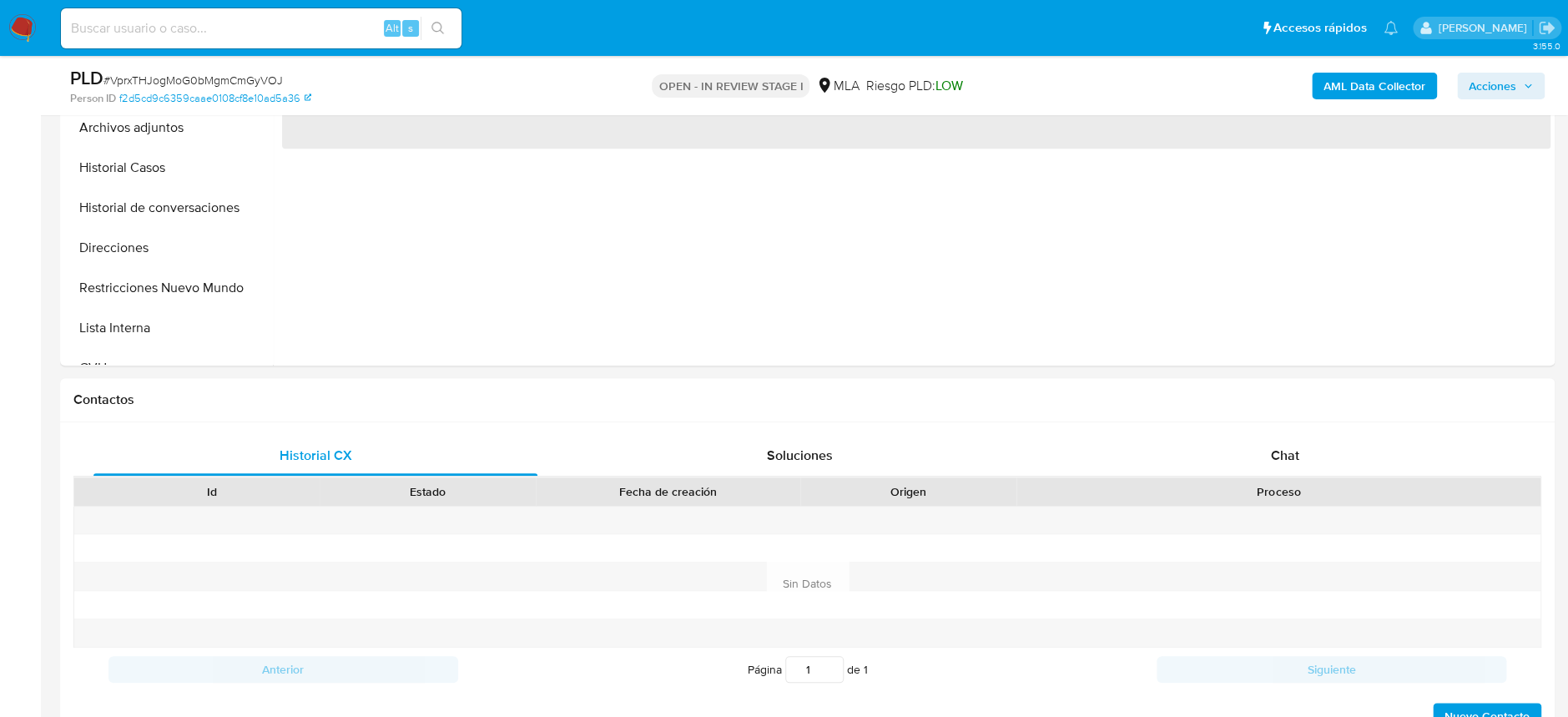
scroll to position [667, 0]
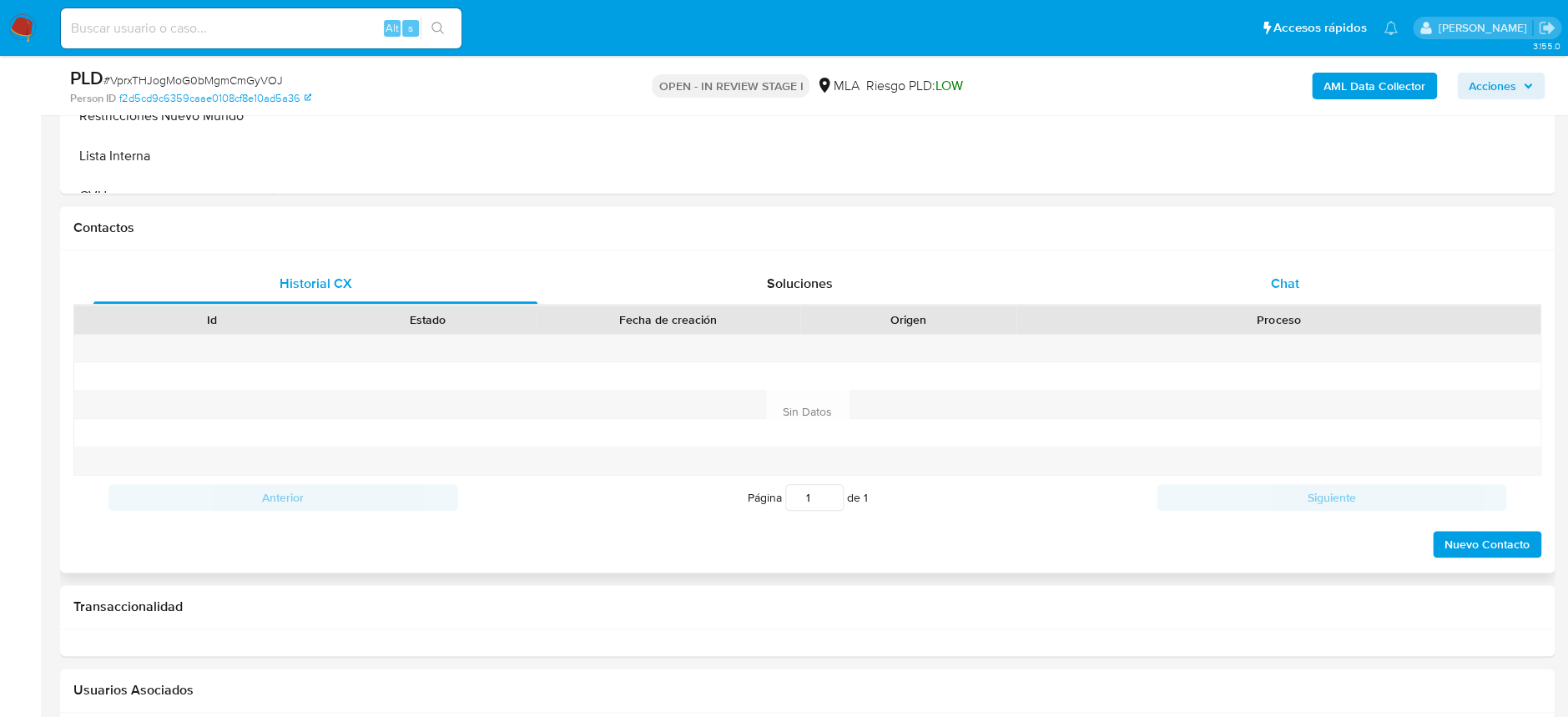
click at [1245, 286] on div "Chat" at bounding box center [1284, 283] width 444 height 40
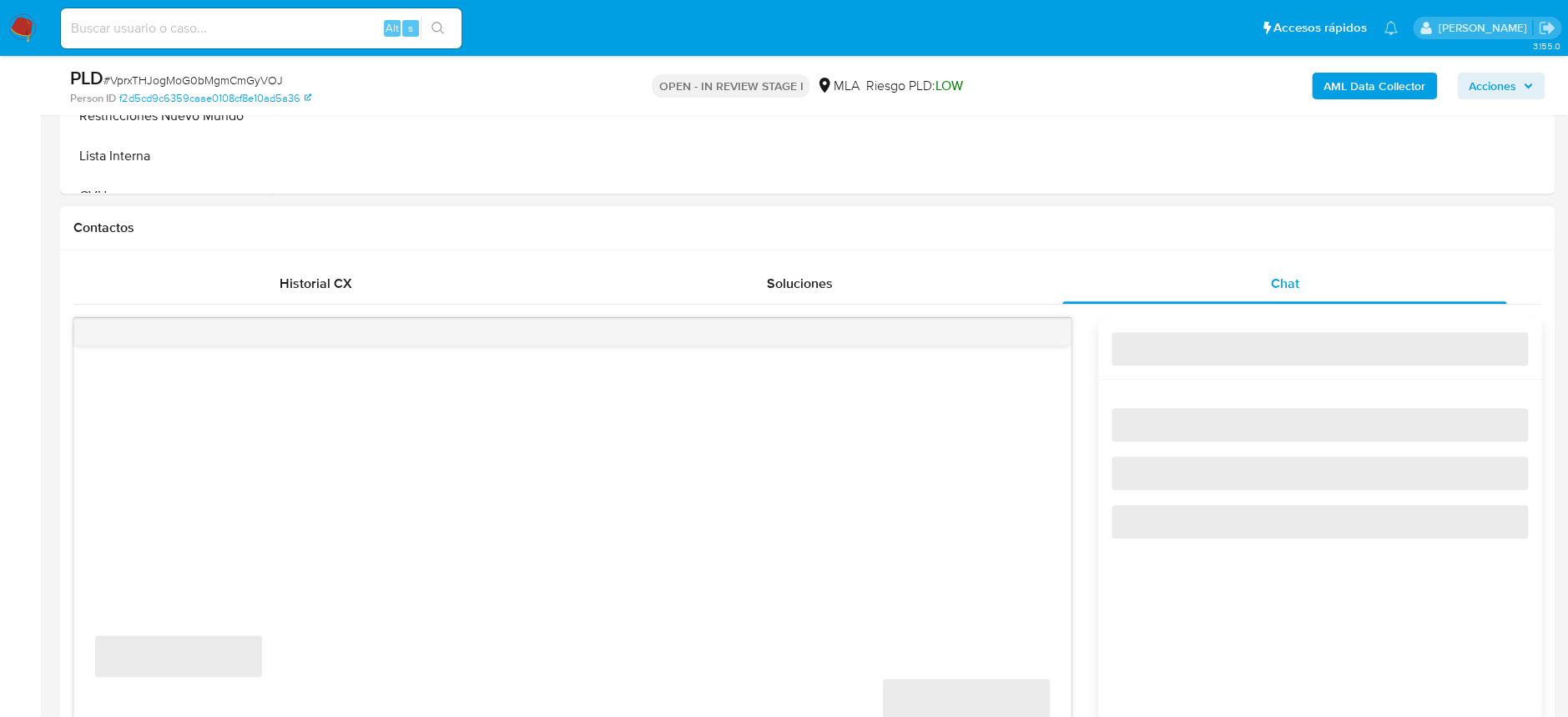
select select "10"
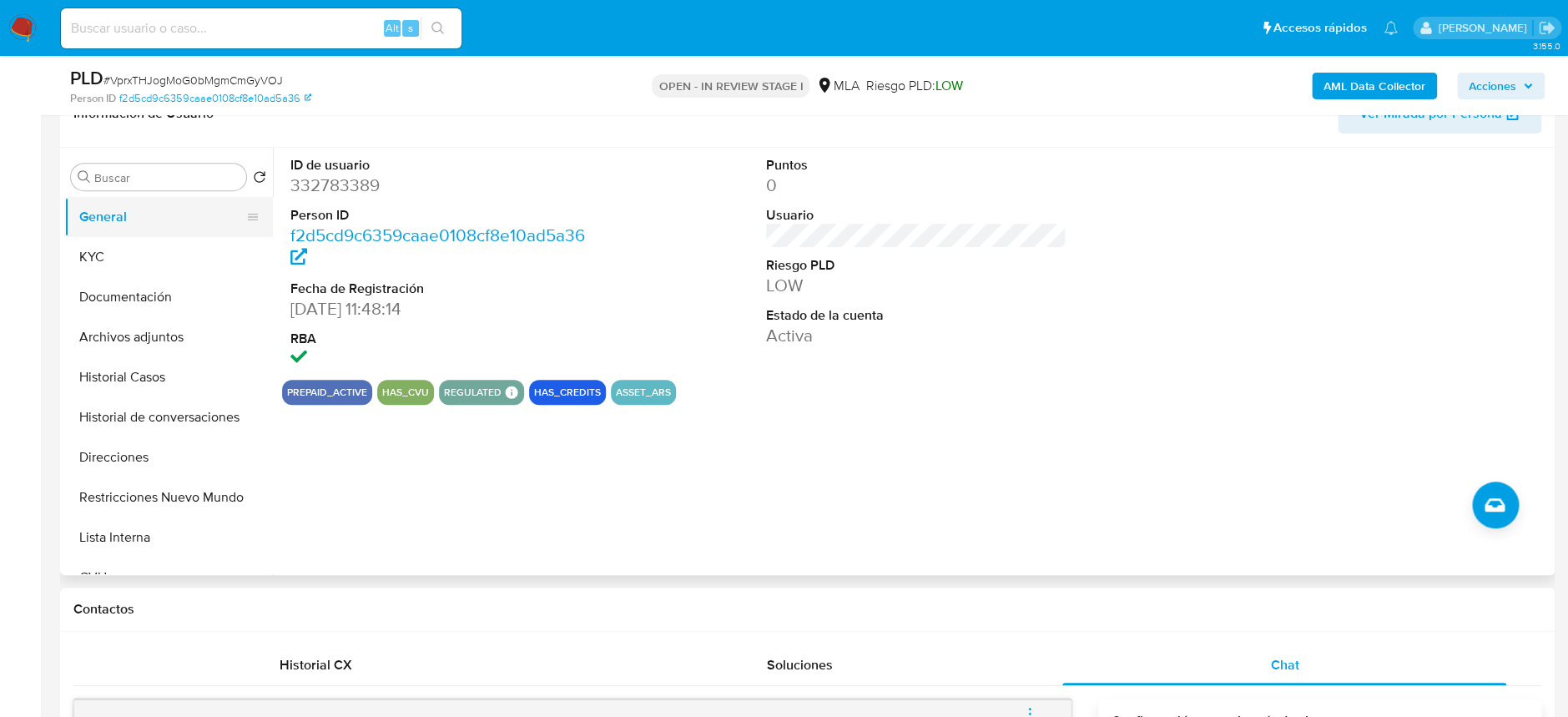
scroll to position [222, 0]
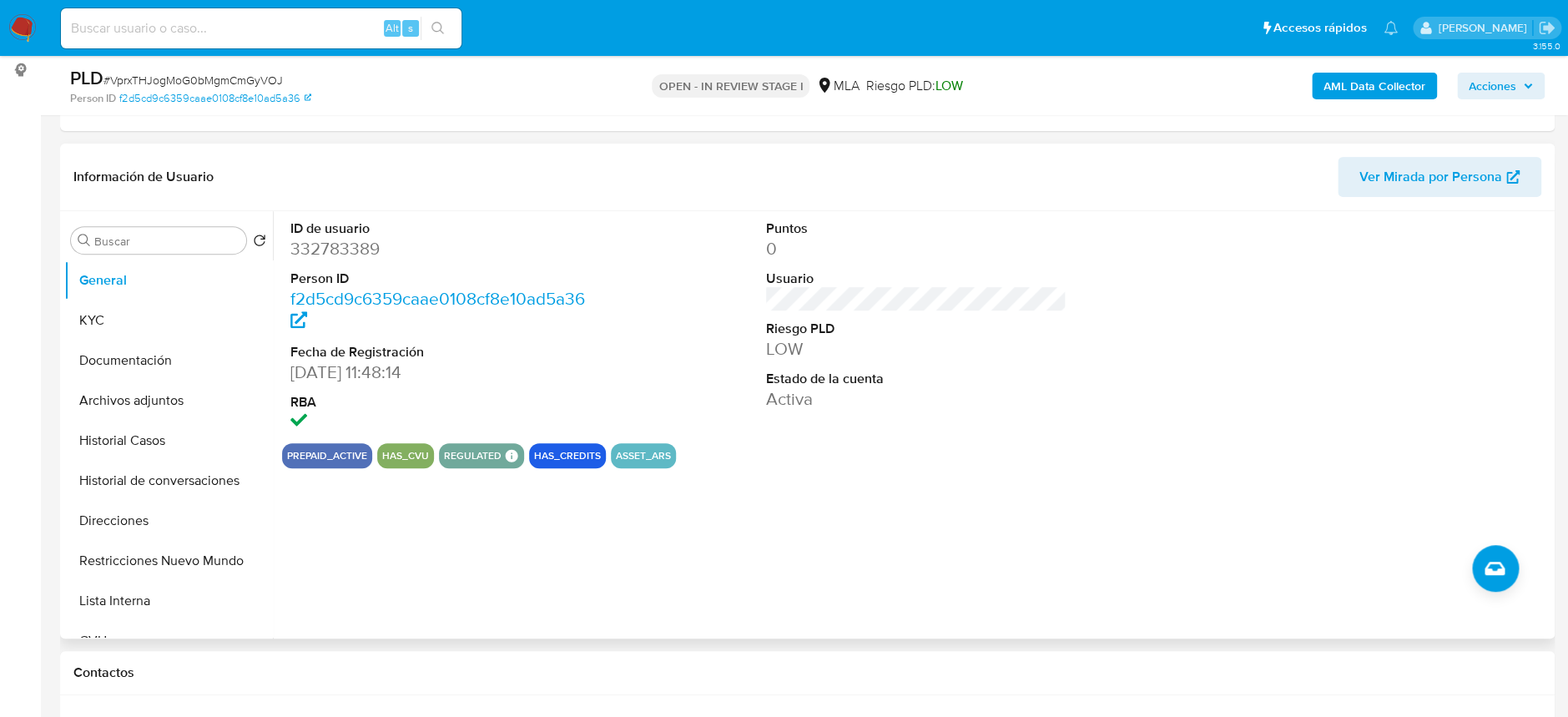
click at [293, 240] on dd "332783389" at bounding box center [441, 249] width 301 height 23
copy dd "332783389"
click at [161, 321] on button "KYC" at bounding box center [162, 320] width 195 height 40
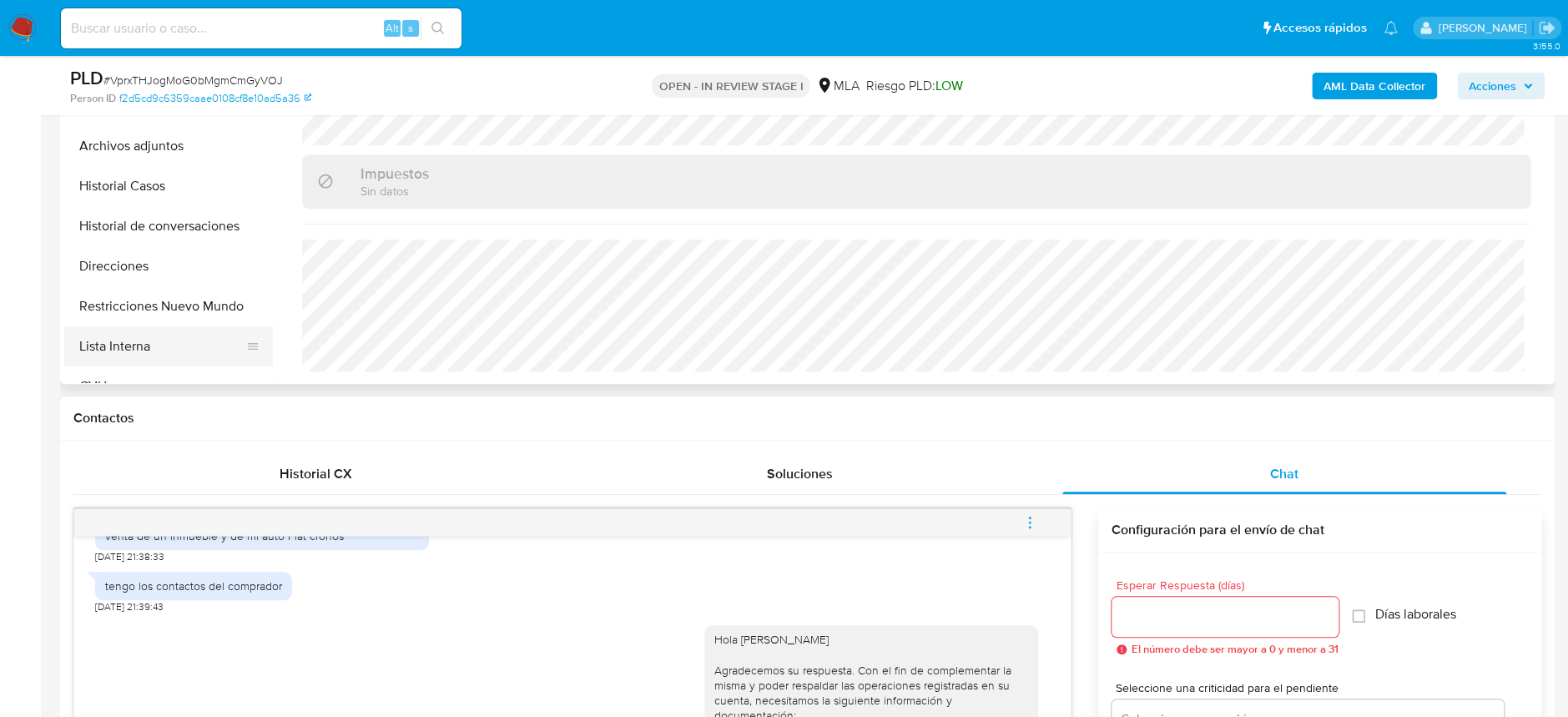
scroll to position [444, 0]
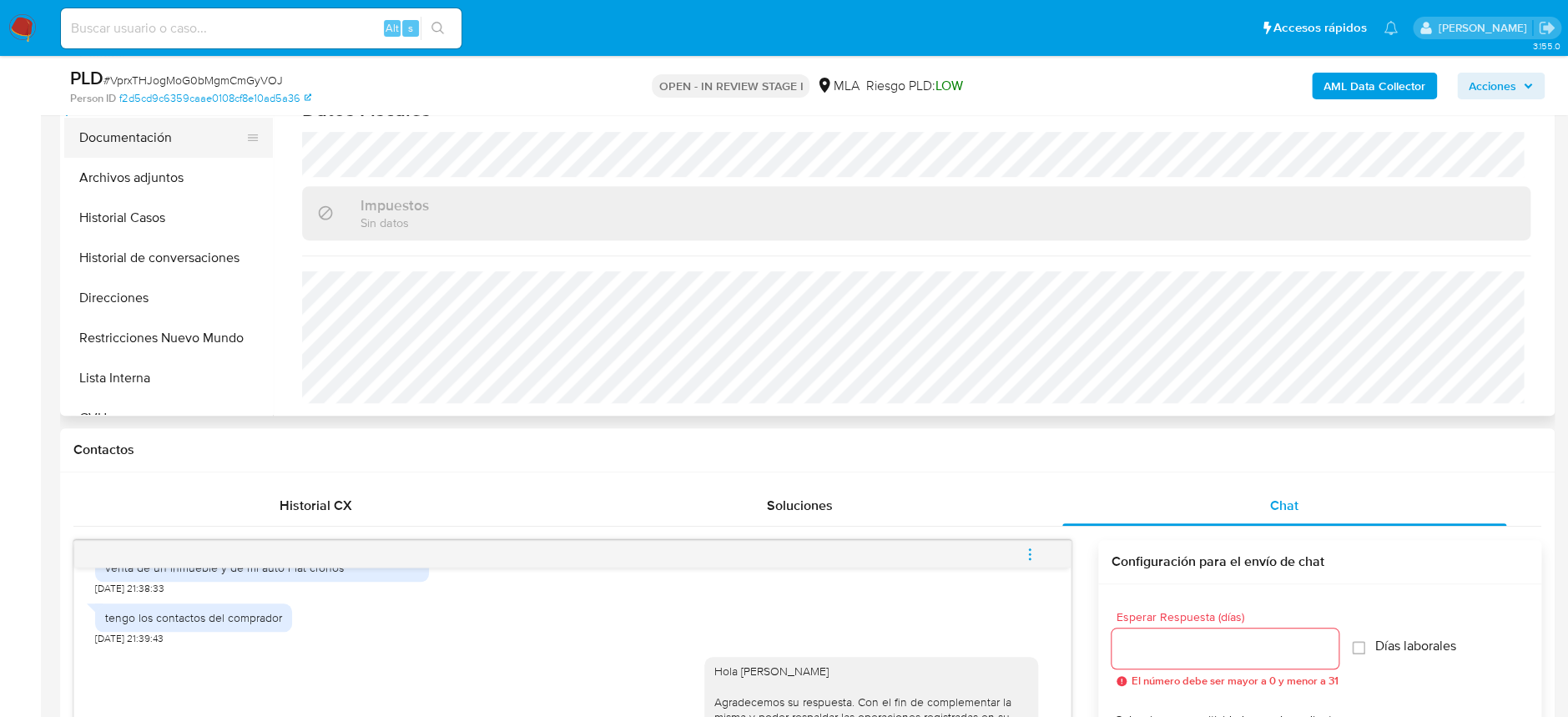
drag, startPoint x: 137, startPoint y: 293, endPoint x: 220, endPoint y: 129, distance: 183.8
click at [137, 293] on button "Direcciones" at bounding box center [168, 298] width 208 height 40
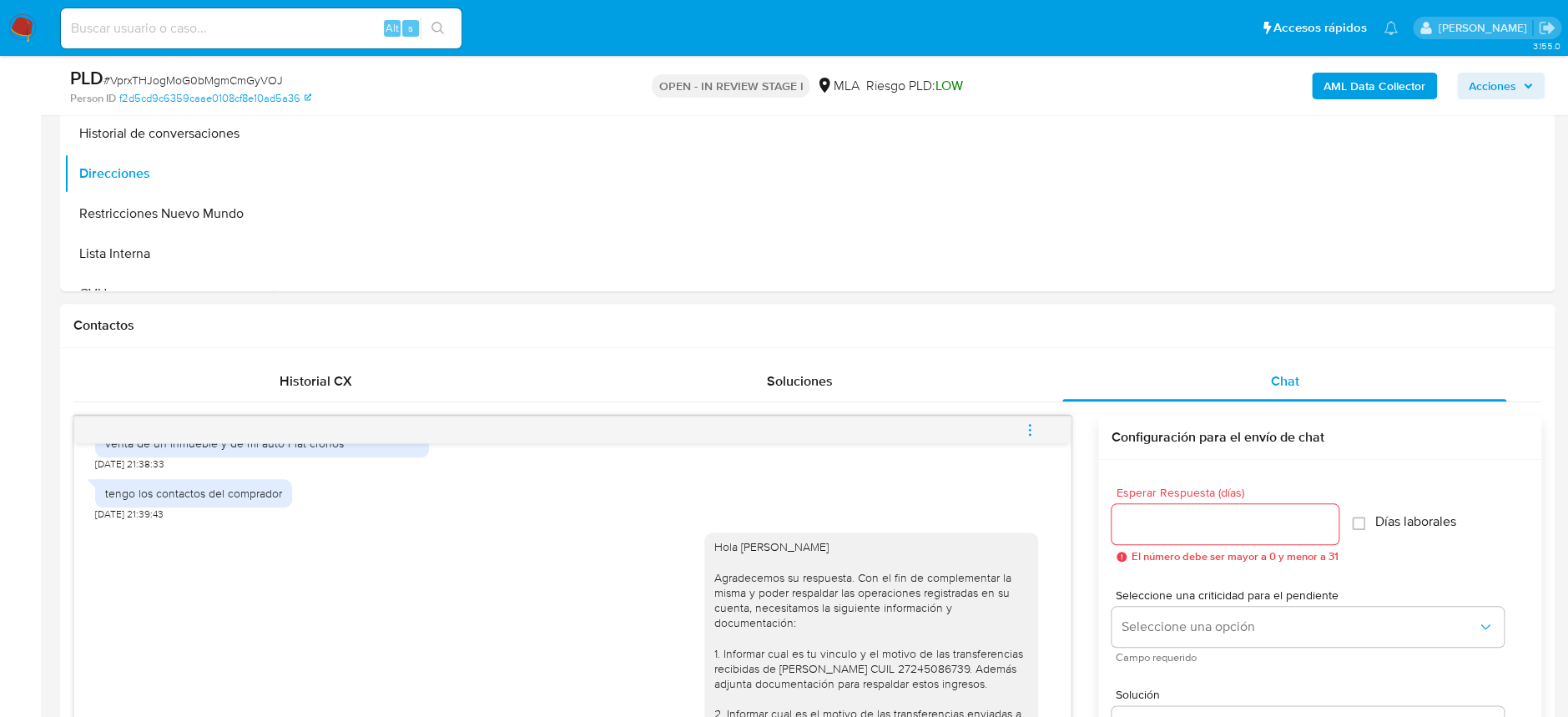
scroll to position [667, 0]
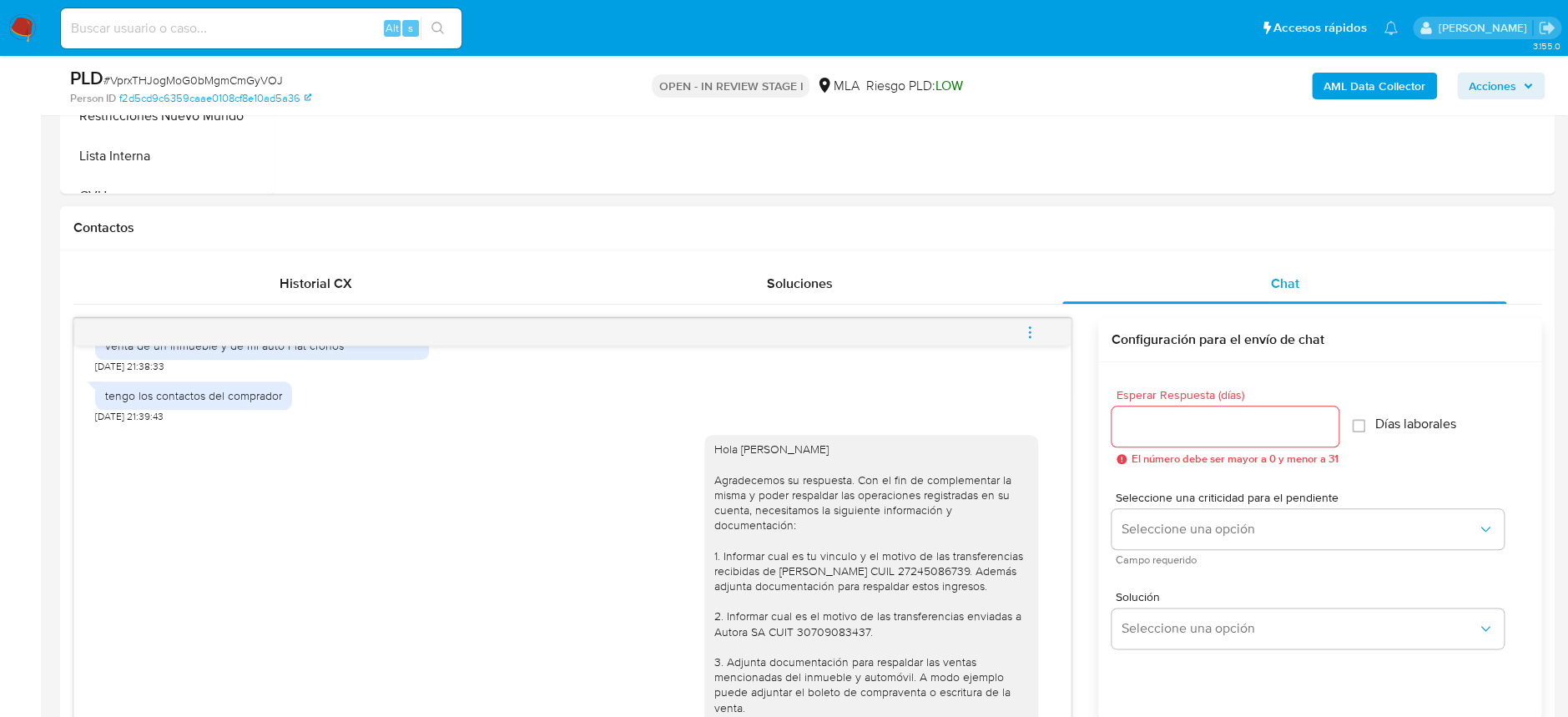
click at [1032, 316] on span "menu-action" at bounding box center [1030, 332] width 15 height 40
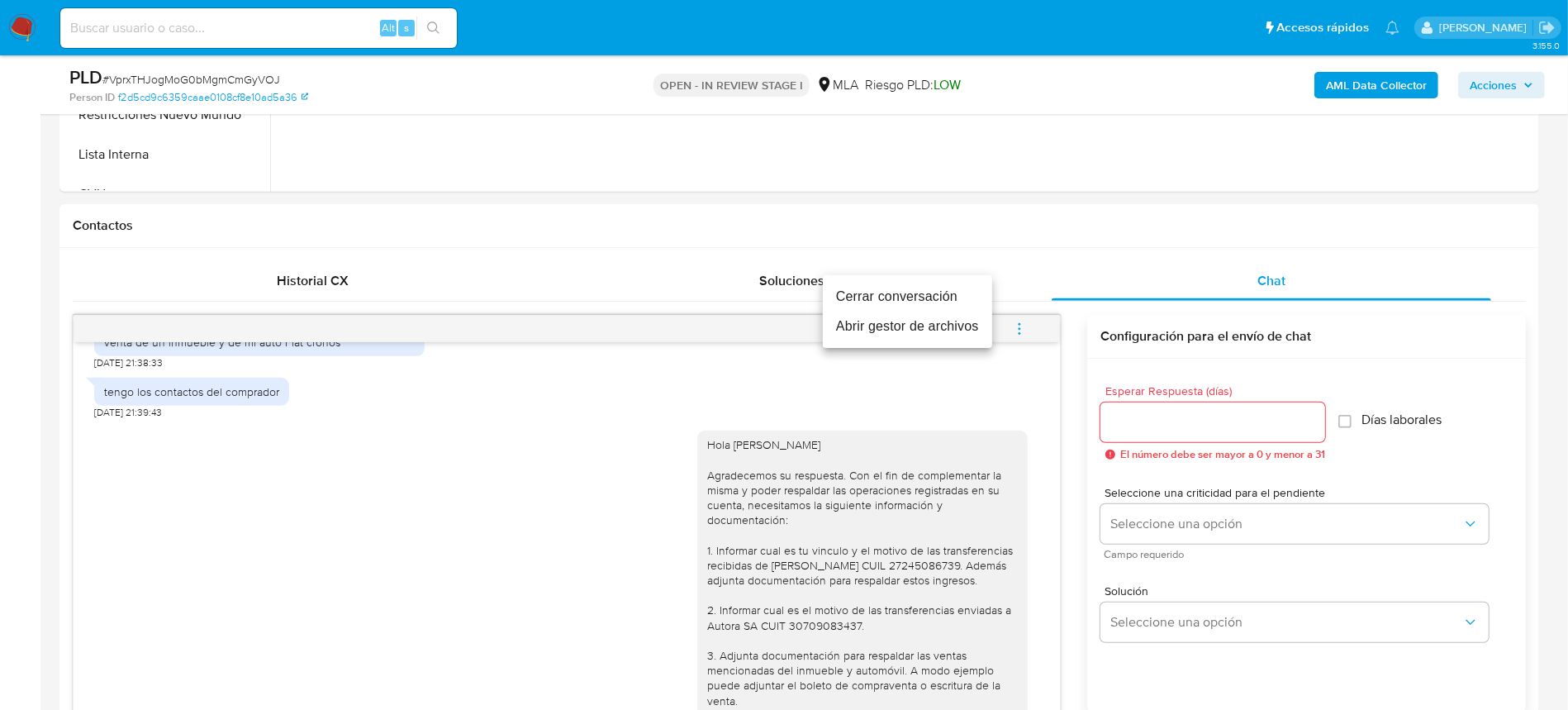
click at [900, 296] on li "Cerrar conversación" at bounding box center [907, 297] width 169 height 30
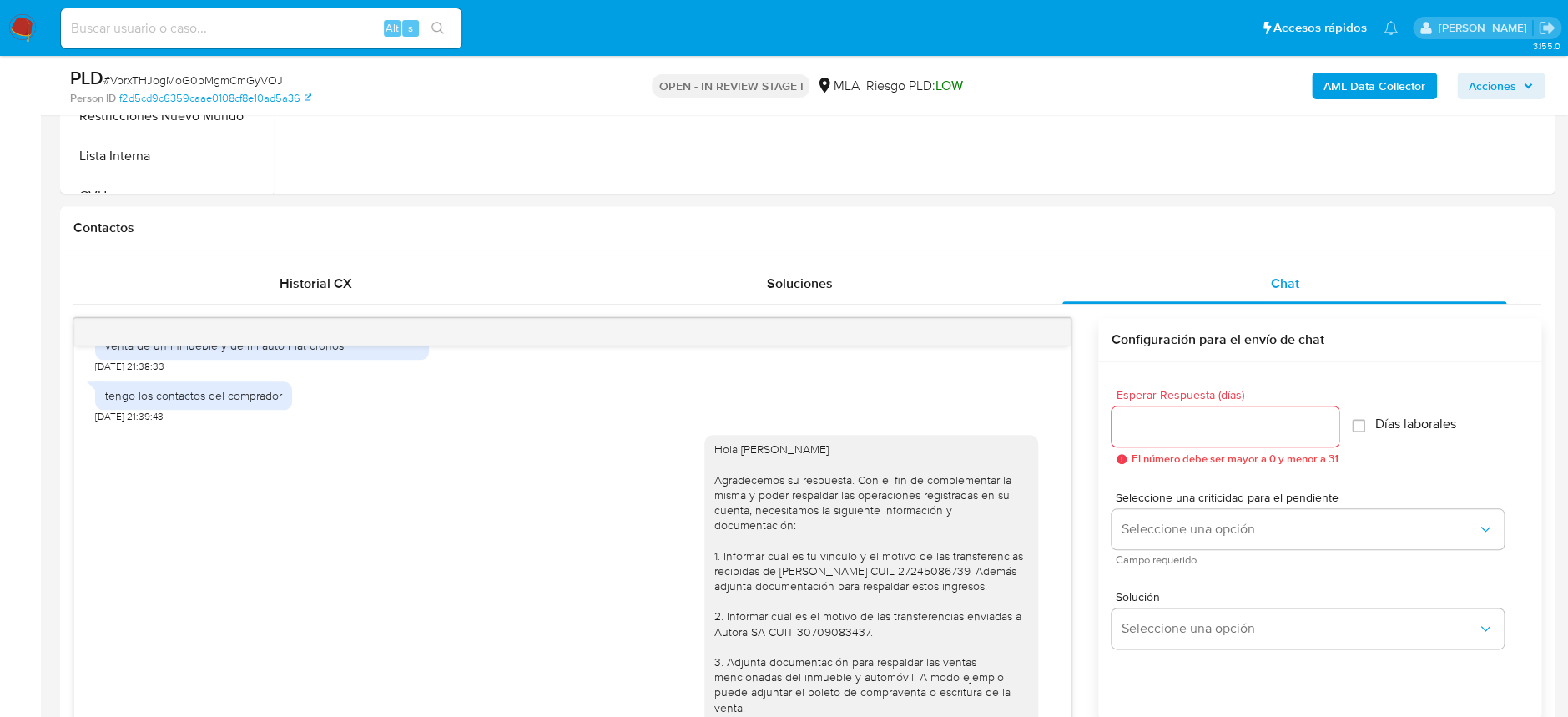
click at [245, 81] on span "# VprxTHJogMoG0bMgmCmGyVOJ" at bounding box center [193, 80] width 180 height 17
copy span "VprxTHJogMoG0bMgmCmGyVOJ"
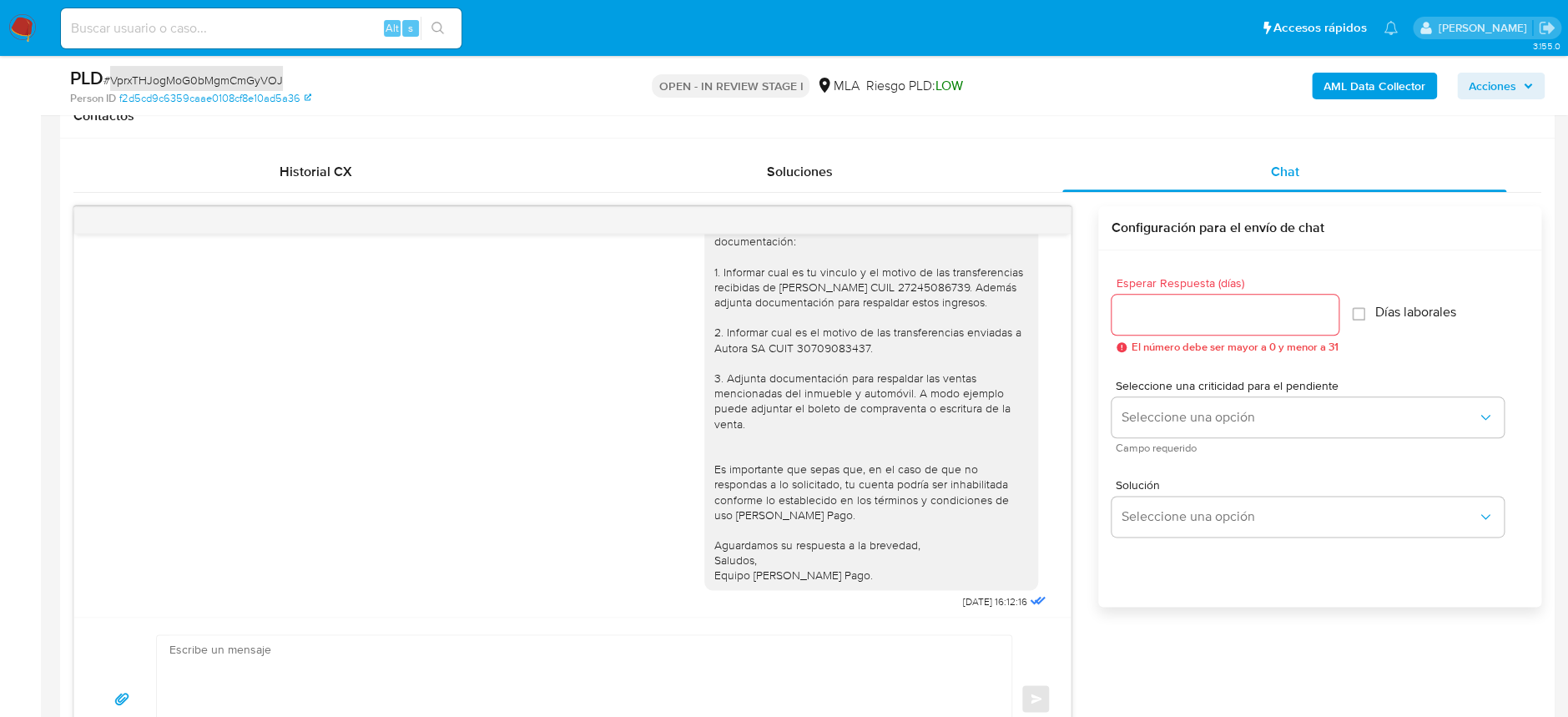
scroll to position [1182, 0]
drag, startPoint x: 924, startPoint y: 593, endPoint x: 987, endPoint y: 587, distance: 63.3
click at [987, 587] on div "Hola Enzo Ramiro Flores Agradecemos su respuesta. Con el fin de complementar la…" at bounding box center [877, 370] width 345 height 473
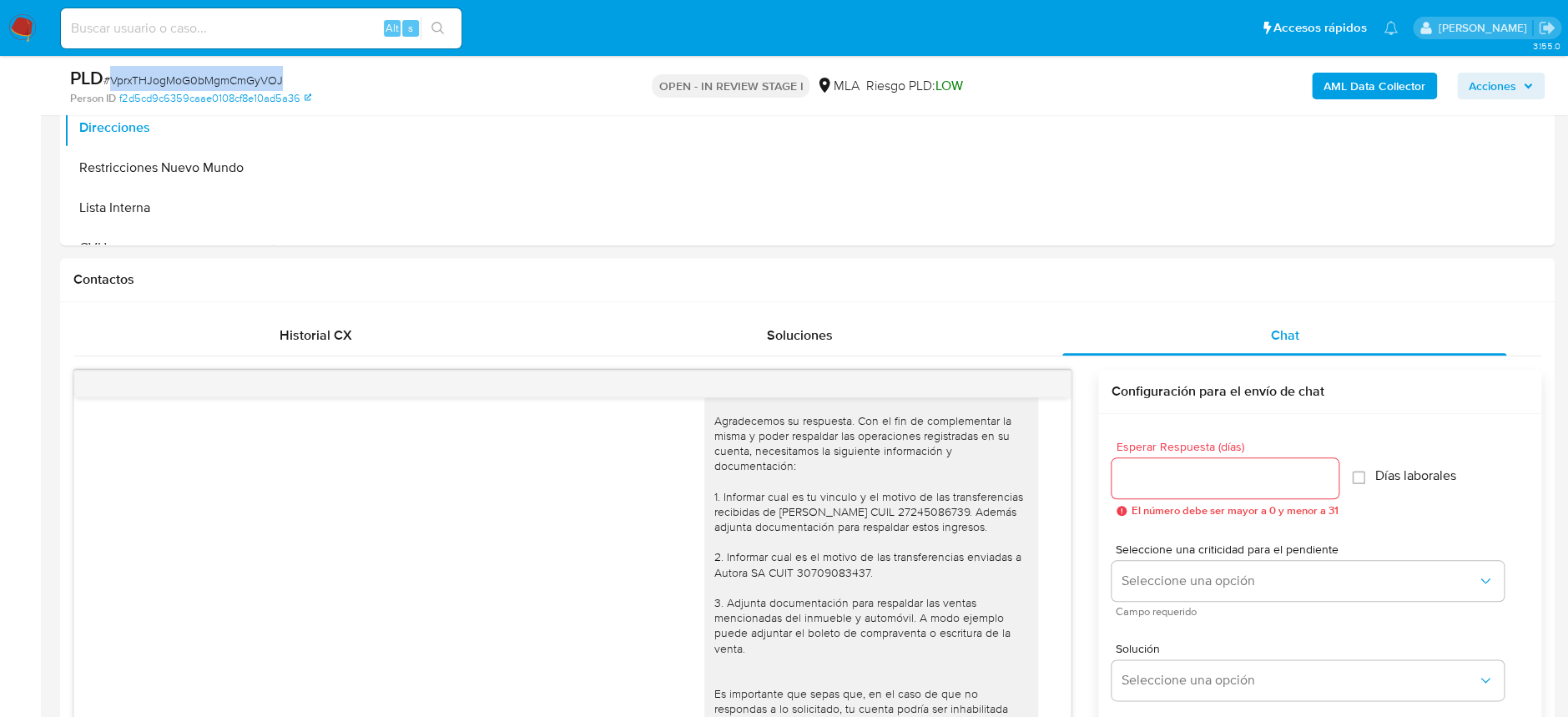
scroll to position [333, 0]
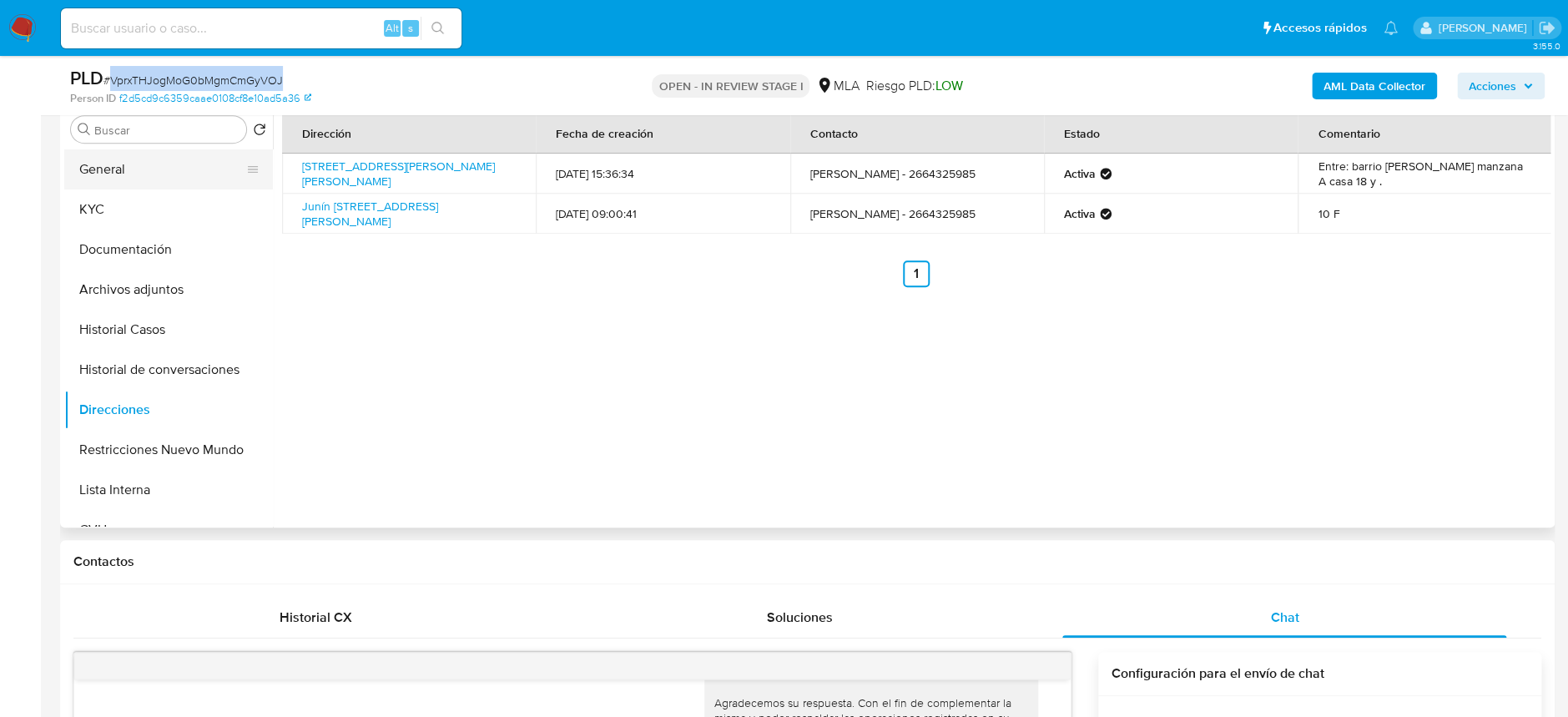
click at [112, 181] on button "General" at bounding box center [162, 169] width 195 height 40
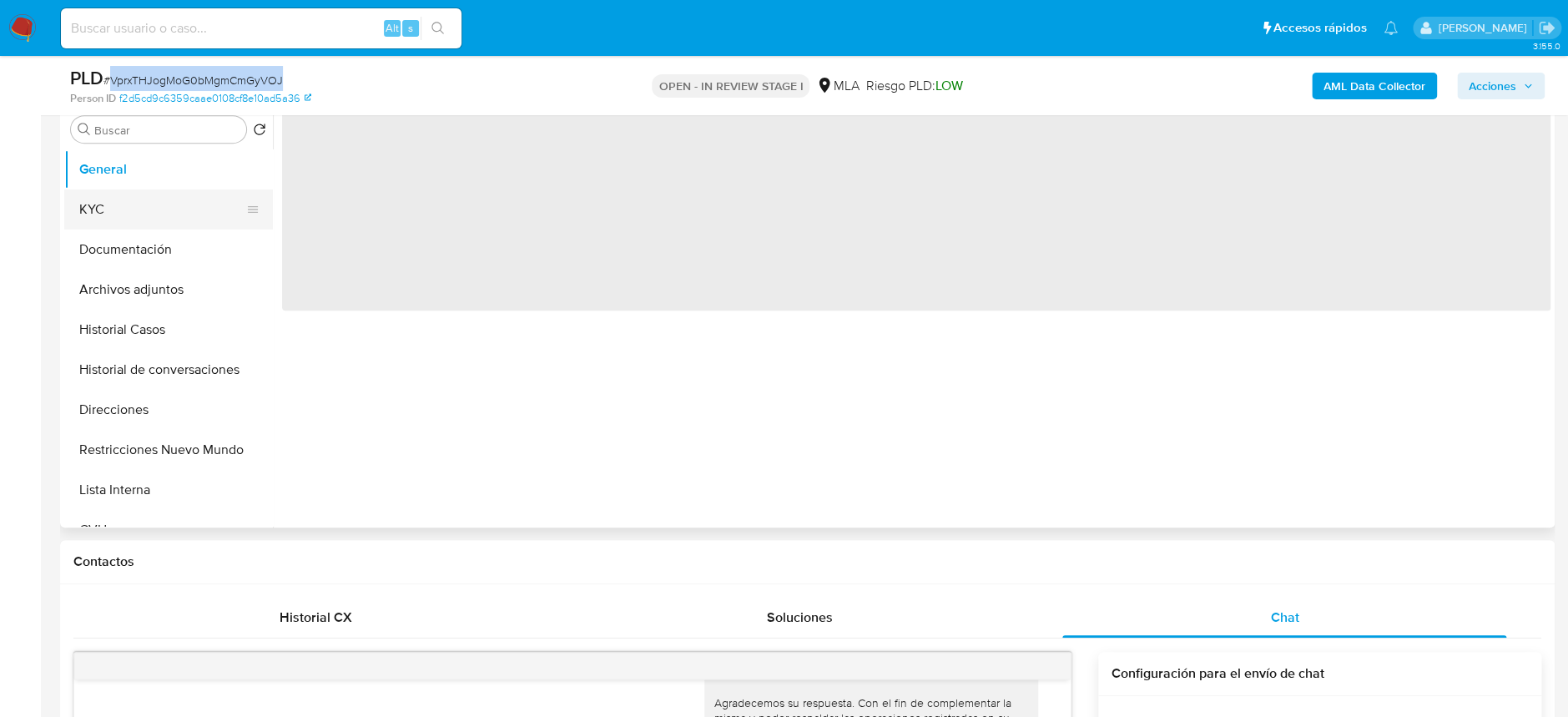
click at [116, 202] on button "KYC" at bounding box center [162, 209] width 195 height 40
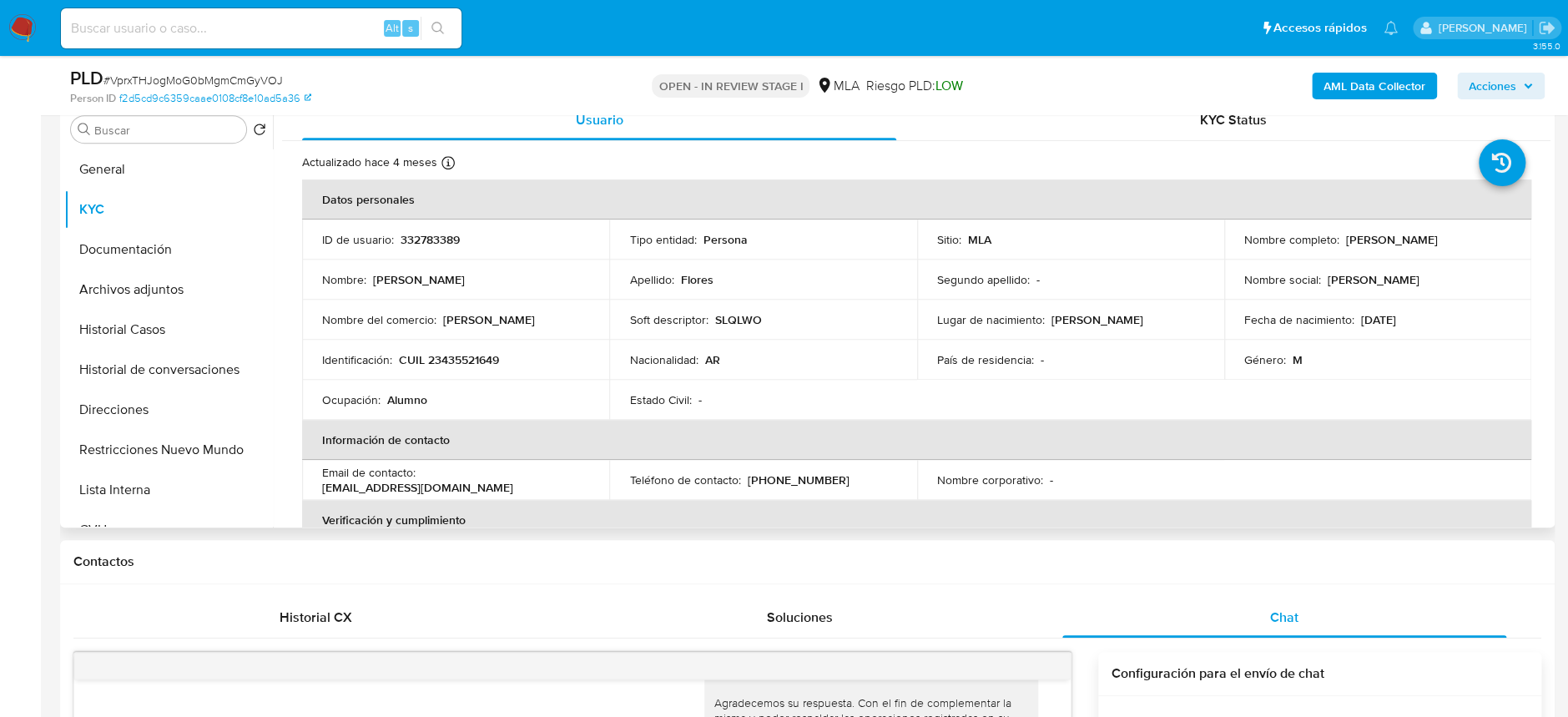
click at [480, 350] on td "Identificación : CUIL 23435521649" at bounding box center [455, 359] width 307 height 40
click at [476, 361] on p "CUIL 23435521649" at bounding box center [449, 359] width 100 height 15
click at [477, 361] on p "CUIL 23435521649" at bounding box center [449, 359] width 100 height 15
copy p "23435521649"
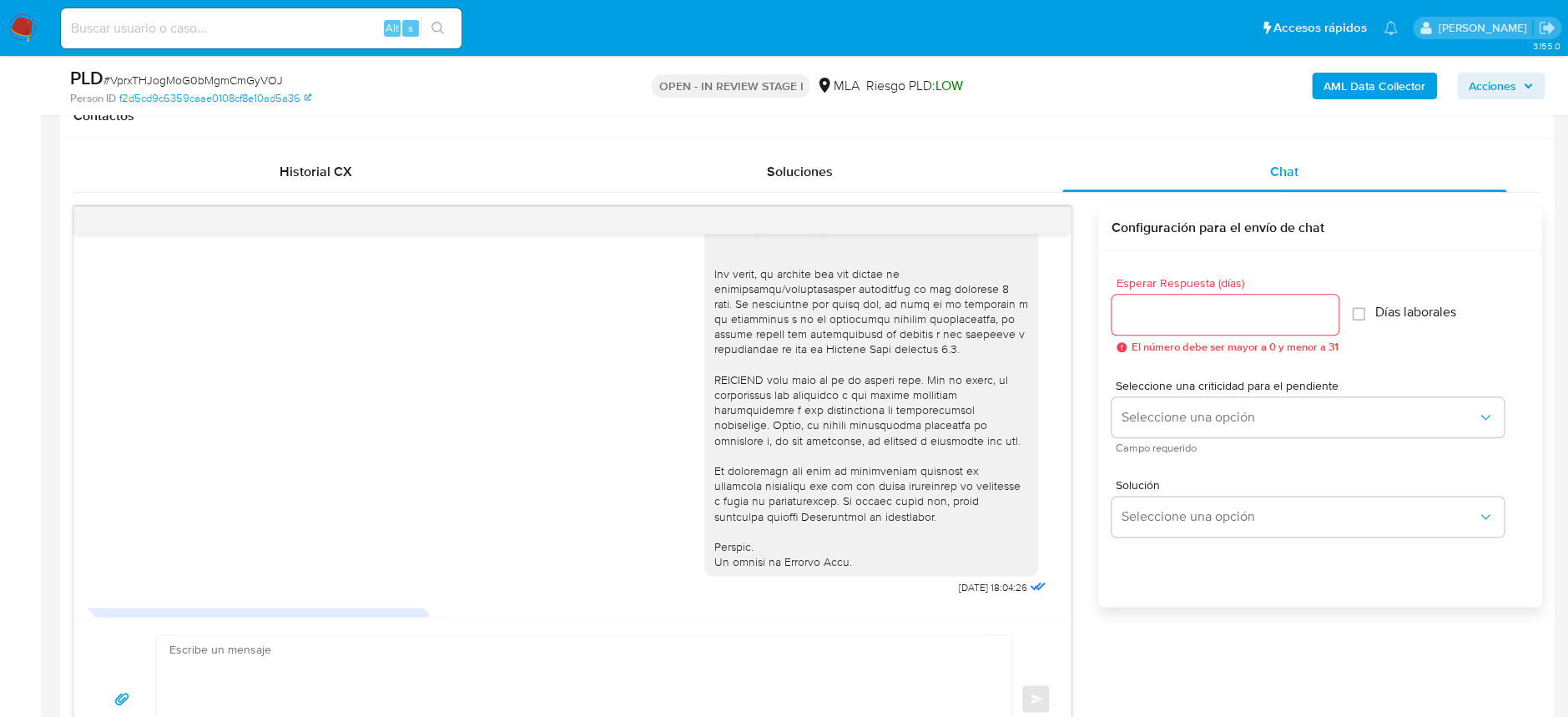
scroll to position [779, 0]
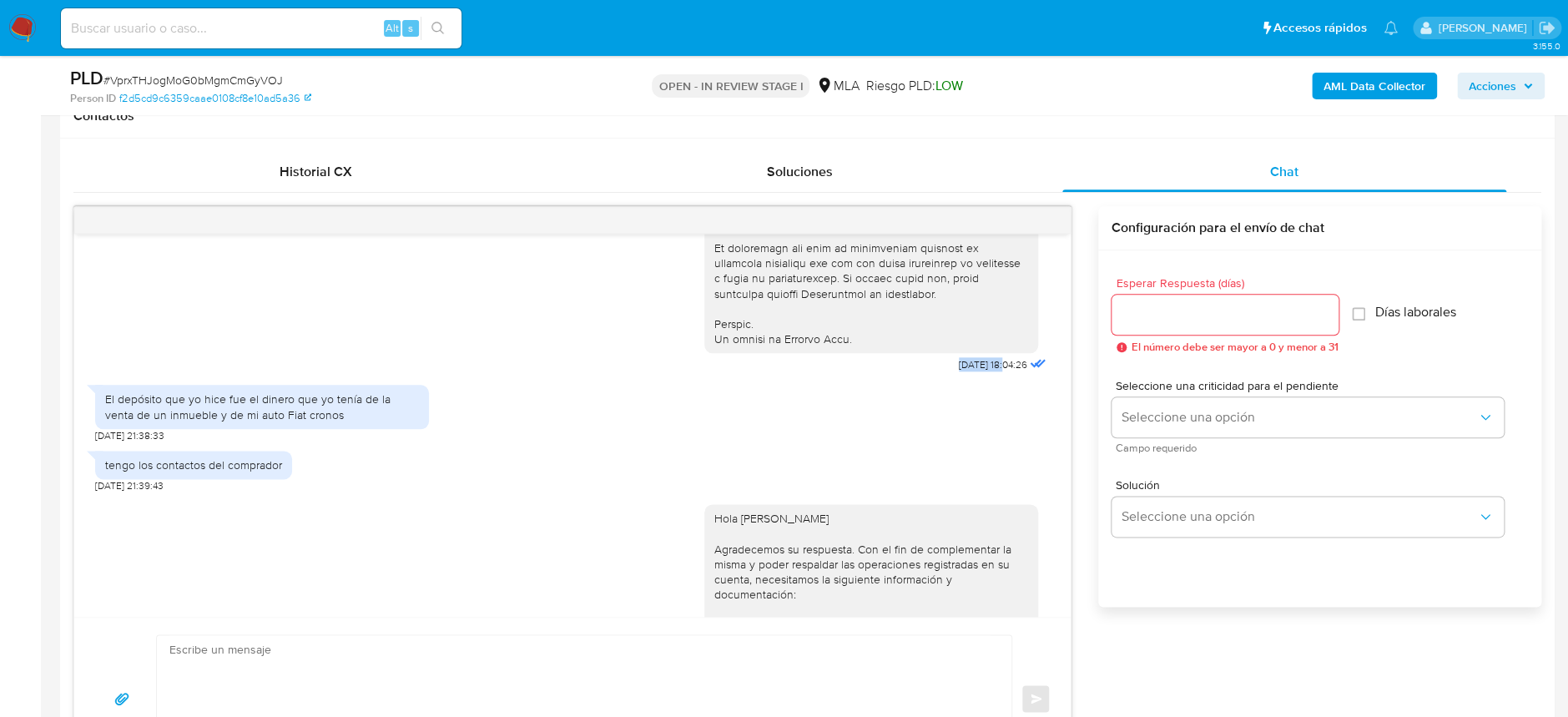
drag, startPoint x: 919, startPoint y: 395, endPoint x: 972, endPoint y: 400, distance: 53.2
copy span "18/06/2025"
drag, startPoint x: 104, startPoint y: 432, endPoint x: 319, endPoint y: 443, distance: 215.3
click at [319, 428] on div "El depósito que yo hice fue el dinero que yo tenía de la venta de un inmueble y…" at bounding box center [261, 406] width 334 height 44
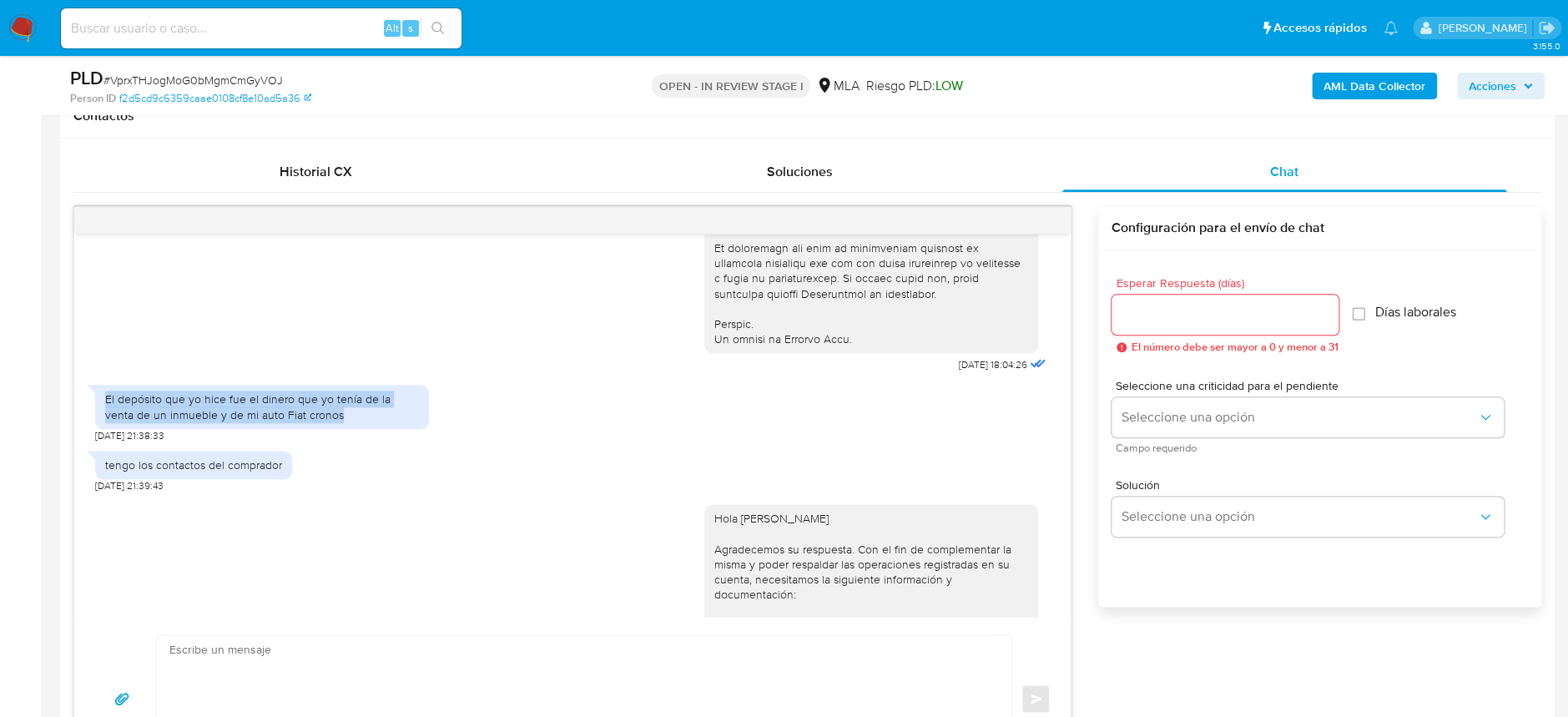
copy div "El depósito que yo hice fue el dinero que yo tenía de la venta de un inmueble y…"
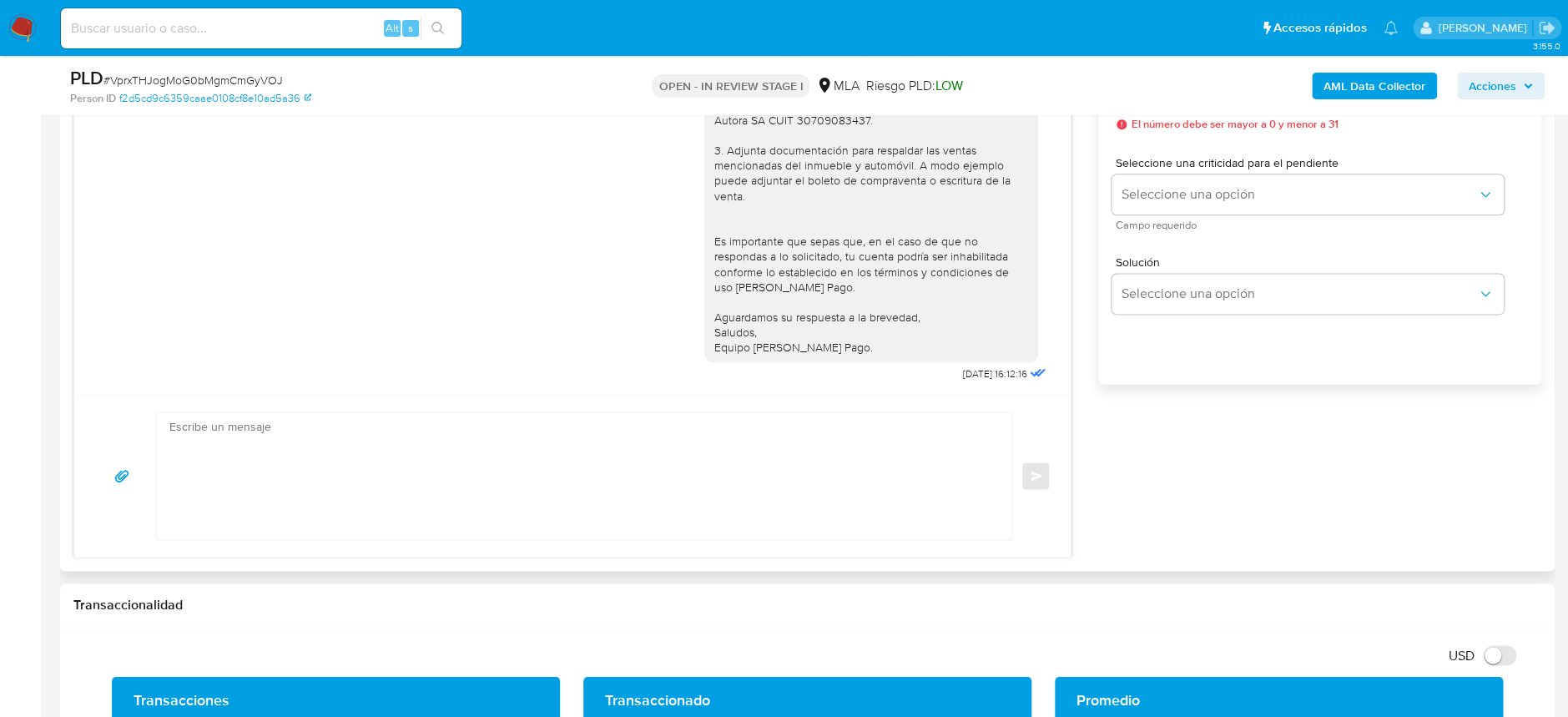
scroll to position [1182, 0]
drag, startPoint x: 914, startPoint y: 372, endPoint x: 980, endPoint y: 367, distance: 66.2
click at [980, 367] on div "Hola Enzo Ramiro Flores Agradecemos su respuesta. Con el fin de complementar la…" at bounding box center [877, 148] width 345 height 473
copy div "Hola Enzo Ramiro Flores Agradecemos su respuesta. Con el fin de complementar la…"
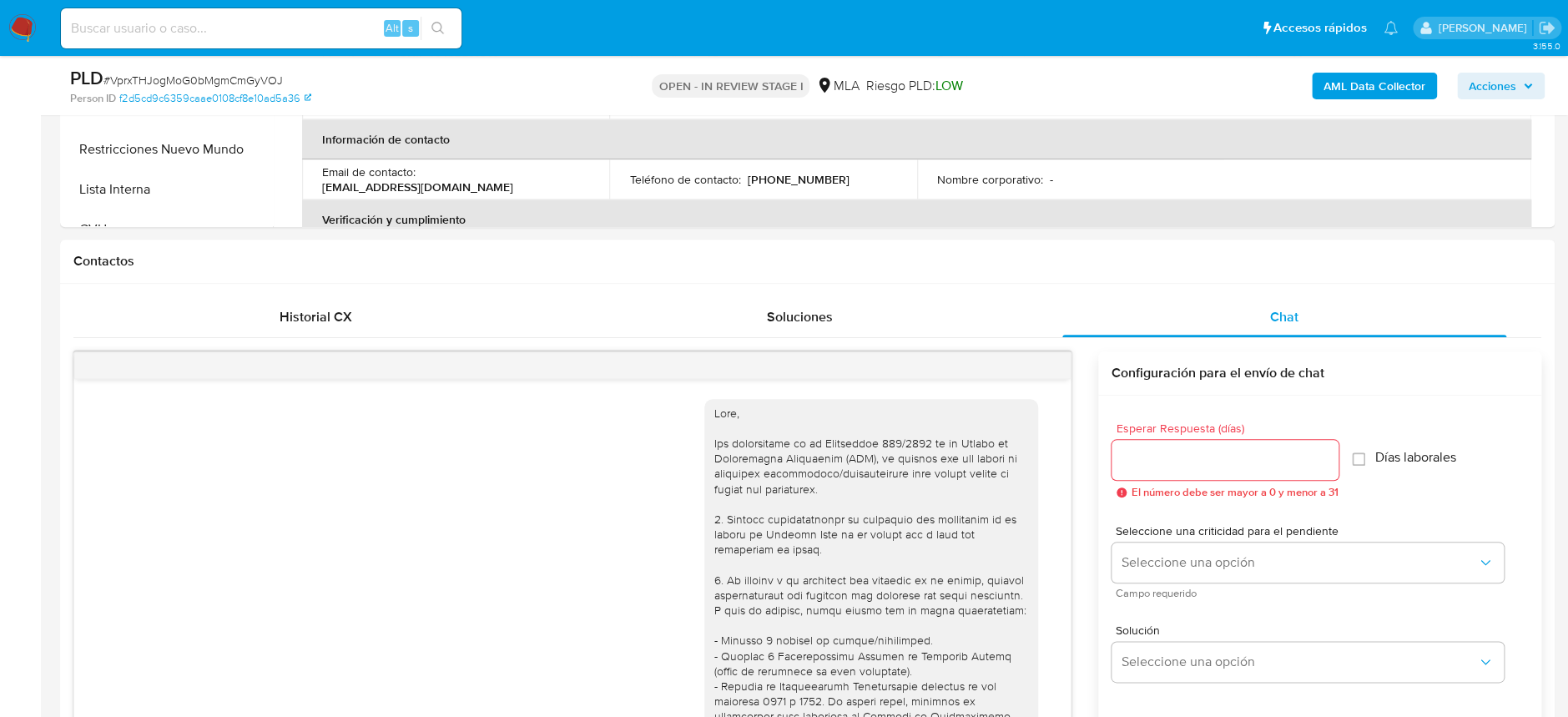
scroll to position [333, 0]
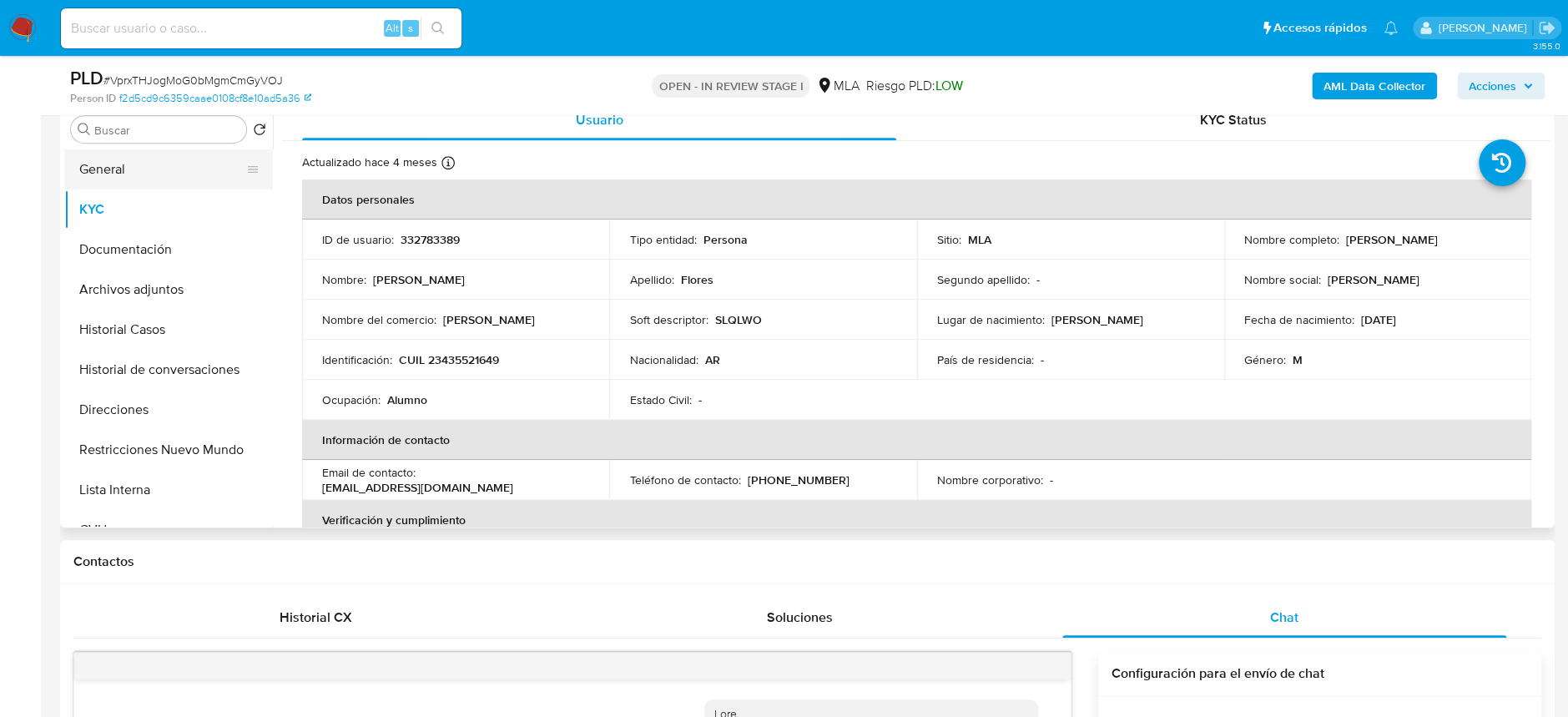
click at [134, 171] on button "General" at bounding box center [162, 169] width 195 height 40
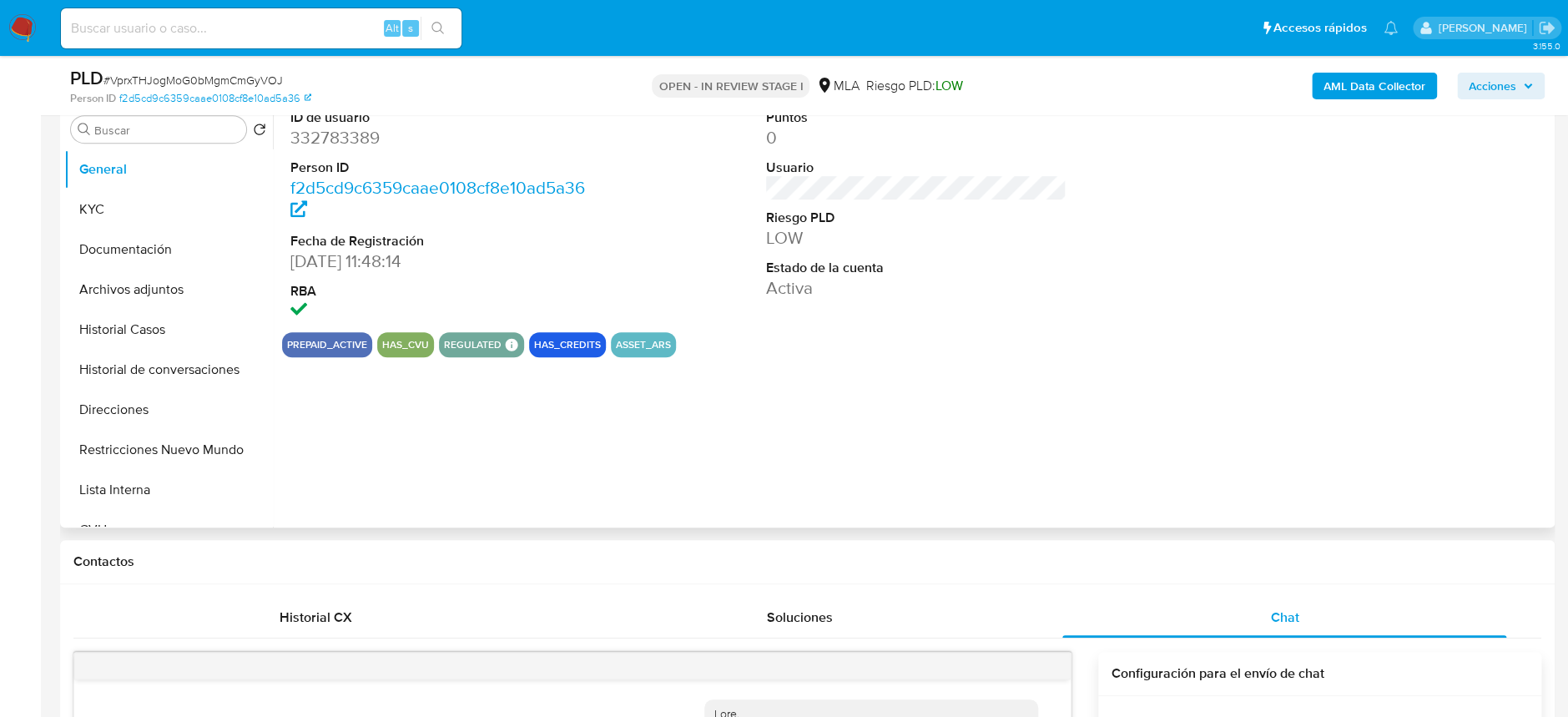
click at [335, 145] on dd "332783389" at bounding box center [441, 138] width 301 height 23
click at [335, 144] on dd "332783389" at bounding box center [441, 138] width 301 height 23
copy dd "332783389"
click at [121, 195] on button "KYC" at bounding box center [162, 209] width 195 height 40
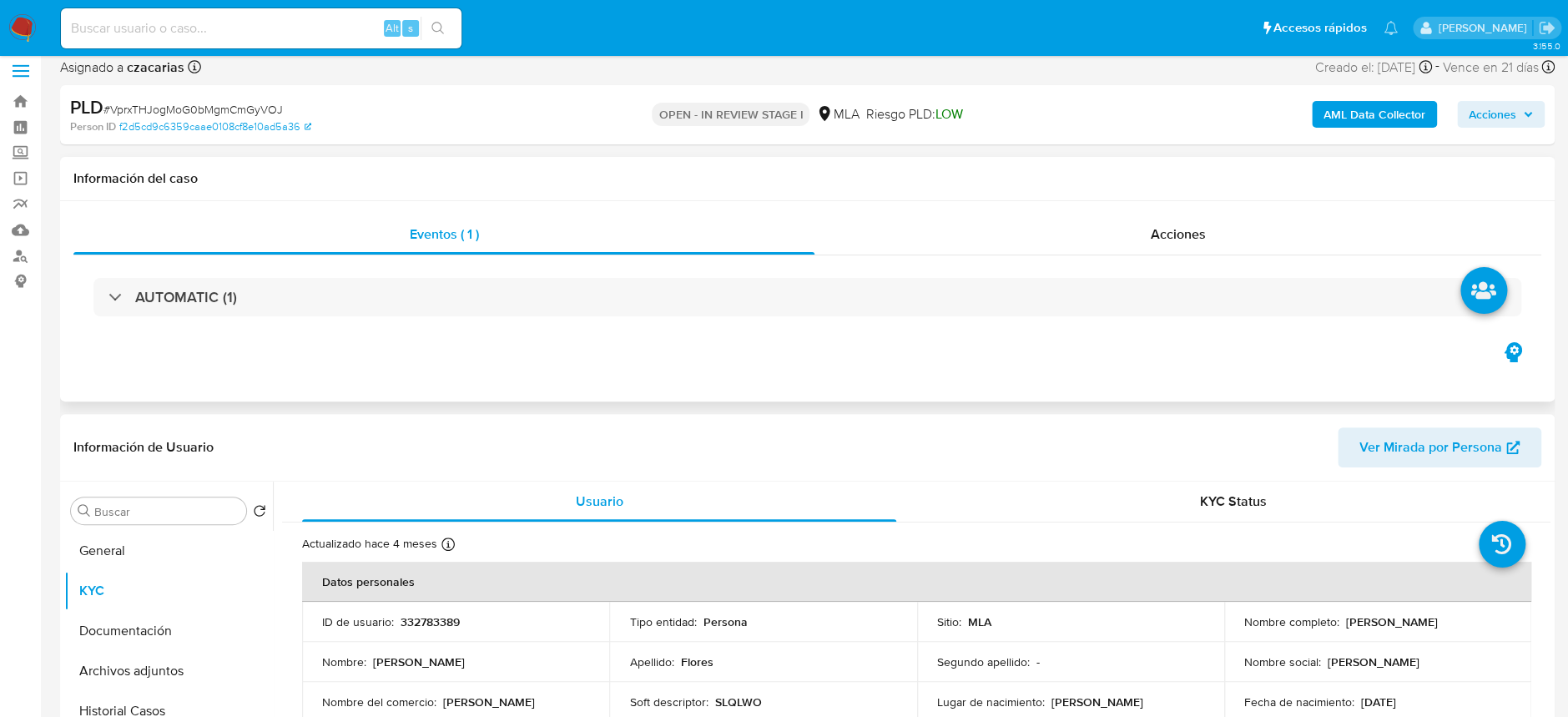
scroll to position [0, 0]
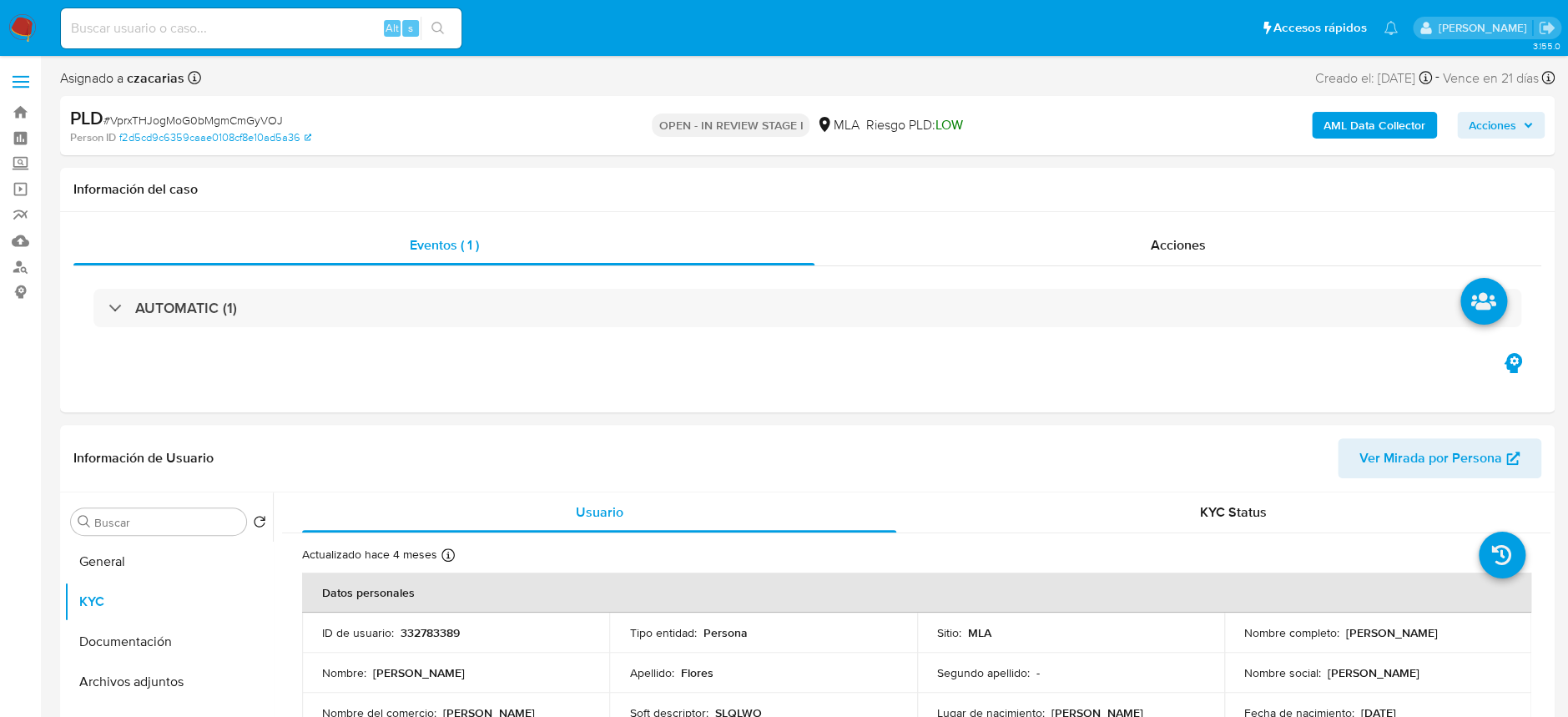
click at [177, 127] on span "# VprxTHJogMoG0bMgmCmGyVOJ" at bounding box center [193, 120] width 180 height 17
copy span "VprxTHJogMoG0bMgmCmGyVOJ"
click at [157, 680] on button "Archivos adjuntos" at bounding box center [162, 681] width 195 height 40
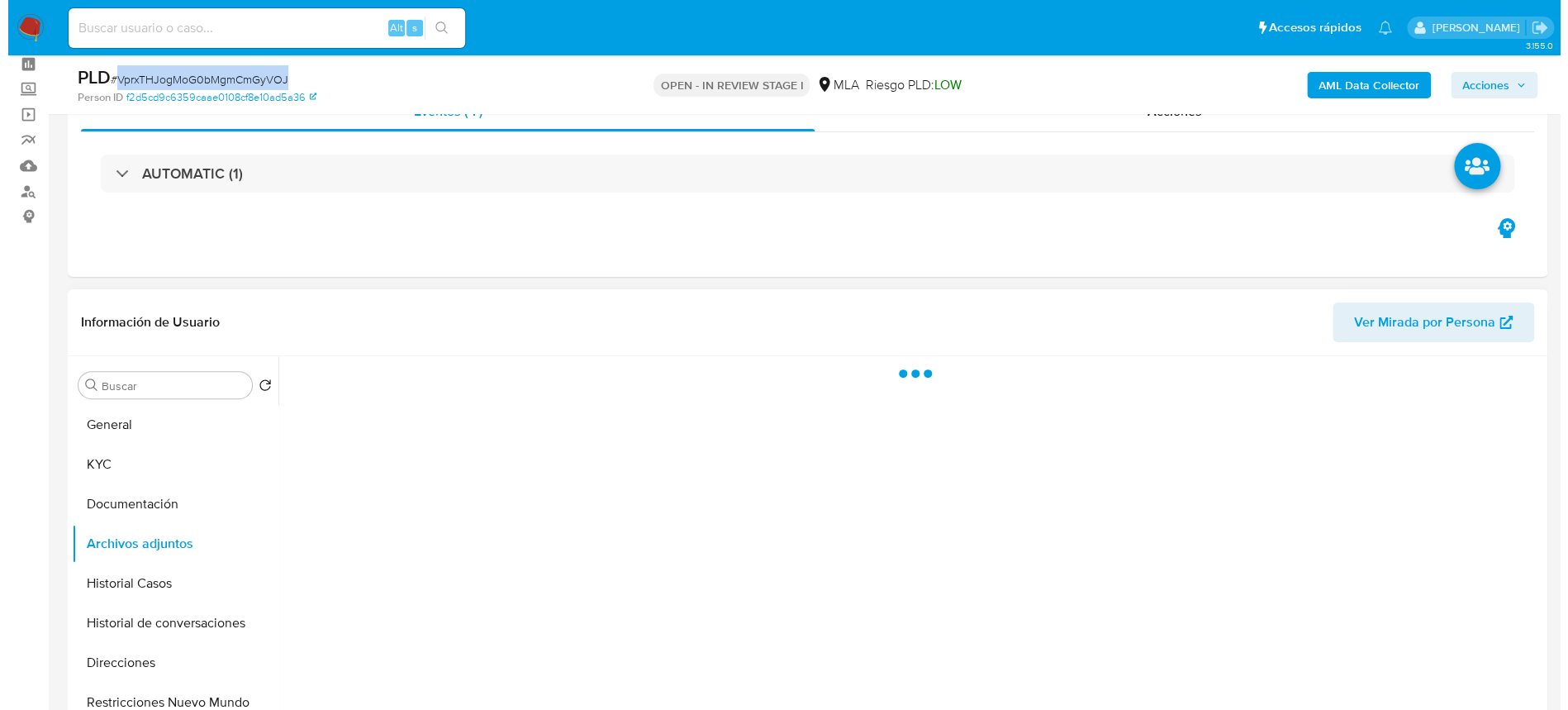
scroll to position [110, 0]
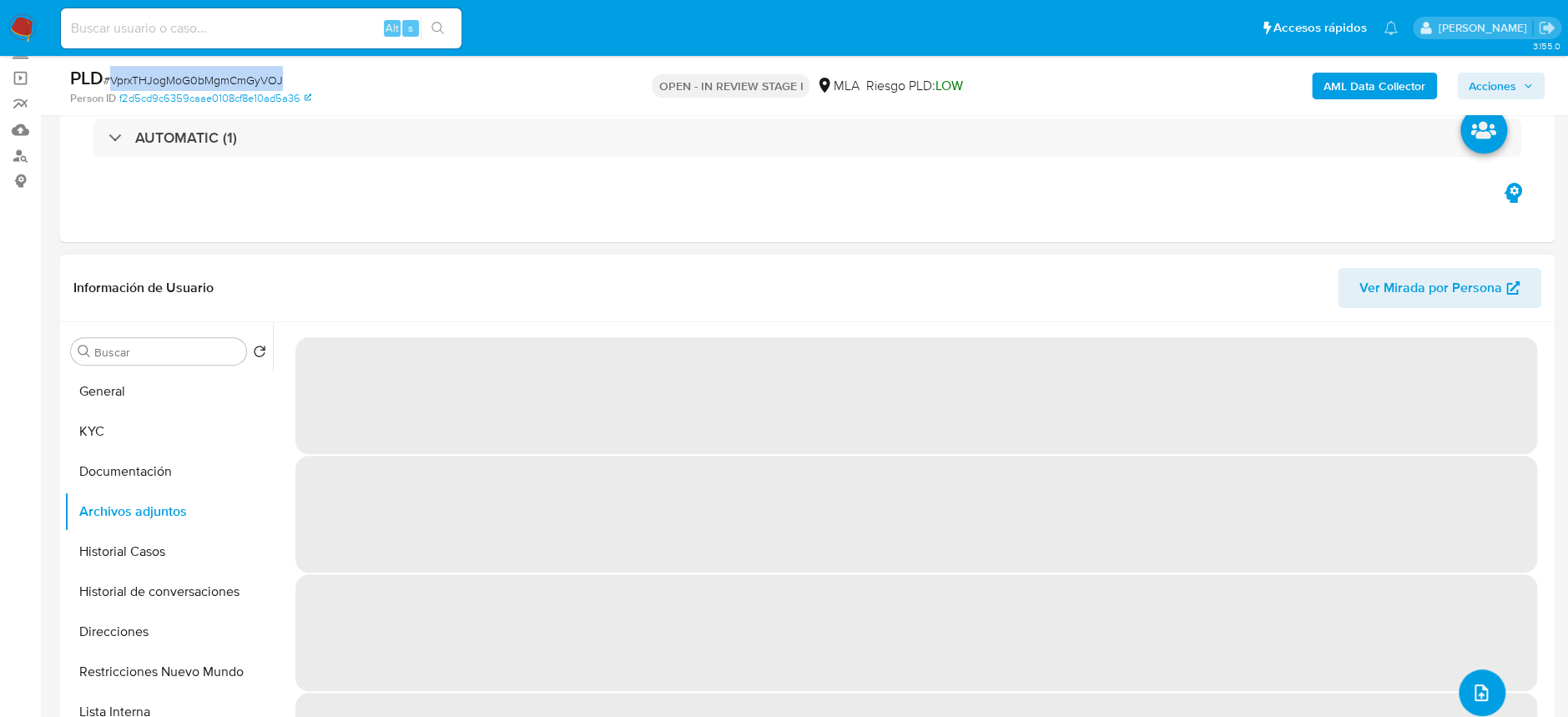
click at [1481, 675] on button "upload-file" at bounding box center [1482, 692] width 47 height 46
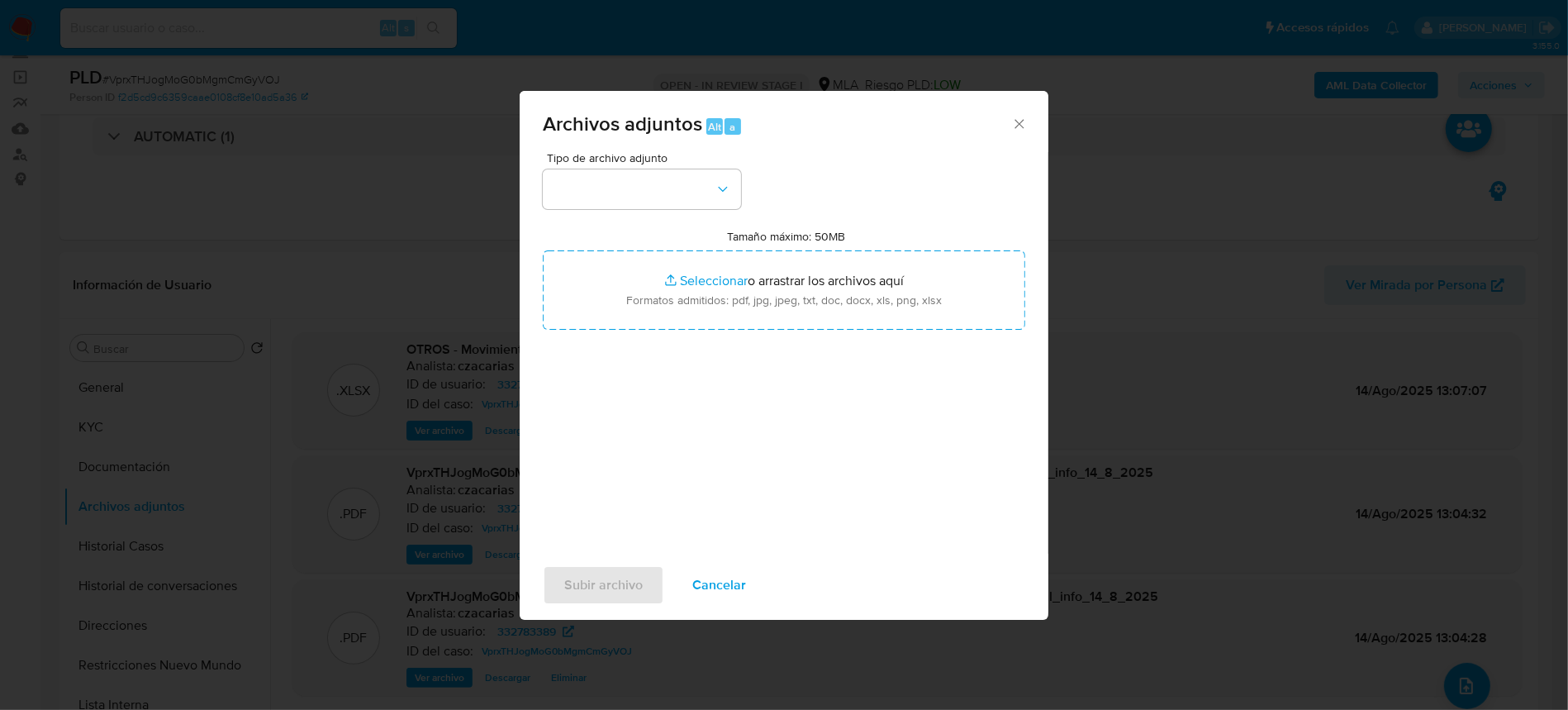
click at [651, 209] on div "Tipo de archivo adjunto Tamaño máximo: 50MB Seleccionar archivos Seleccionar o …" at bounding box center [784, 347] width 483 height 390
click at [657, 196] on button "button" at bounding box center [642, 189] width 198 height 40
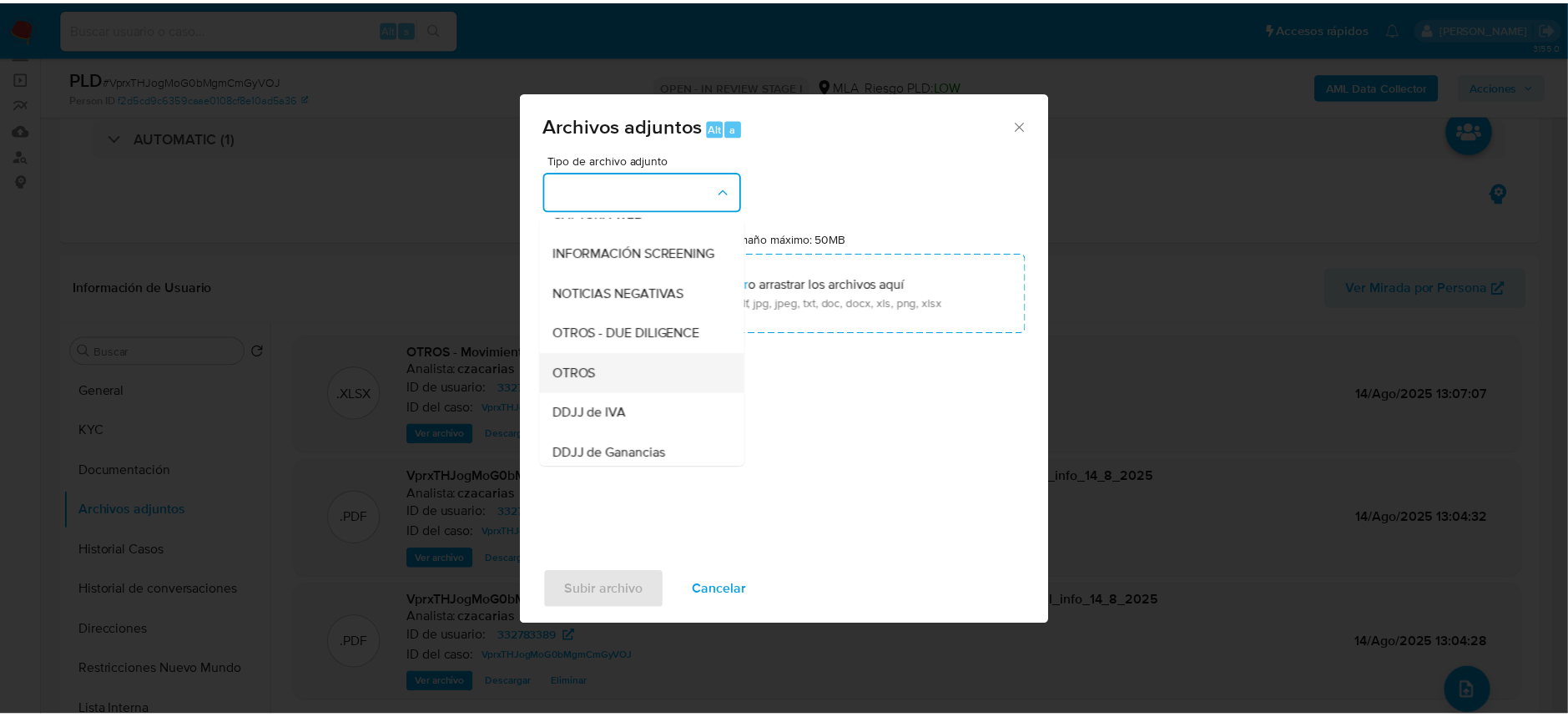
scroll to position [222, 0]
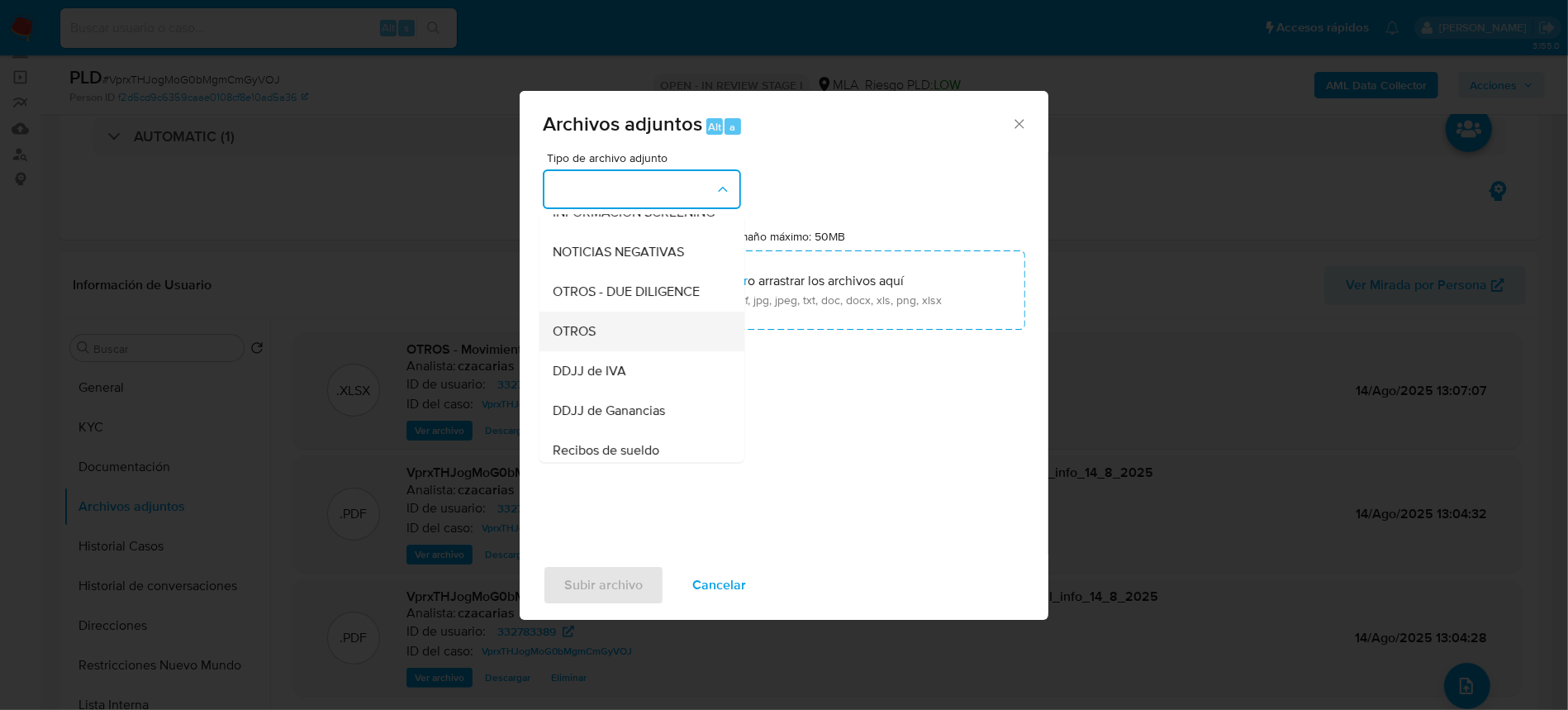
click at [594, 340] on span "OTROS" at bounding box center [574, 331] width 43 height 17
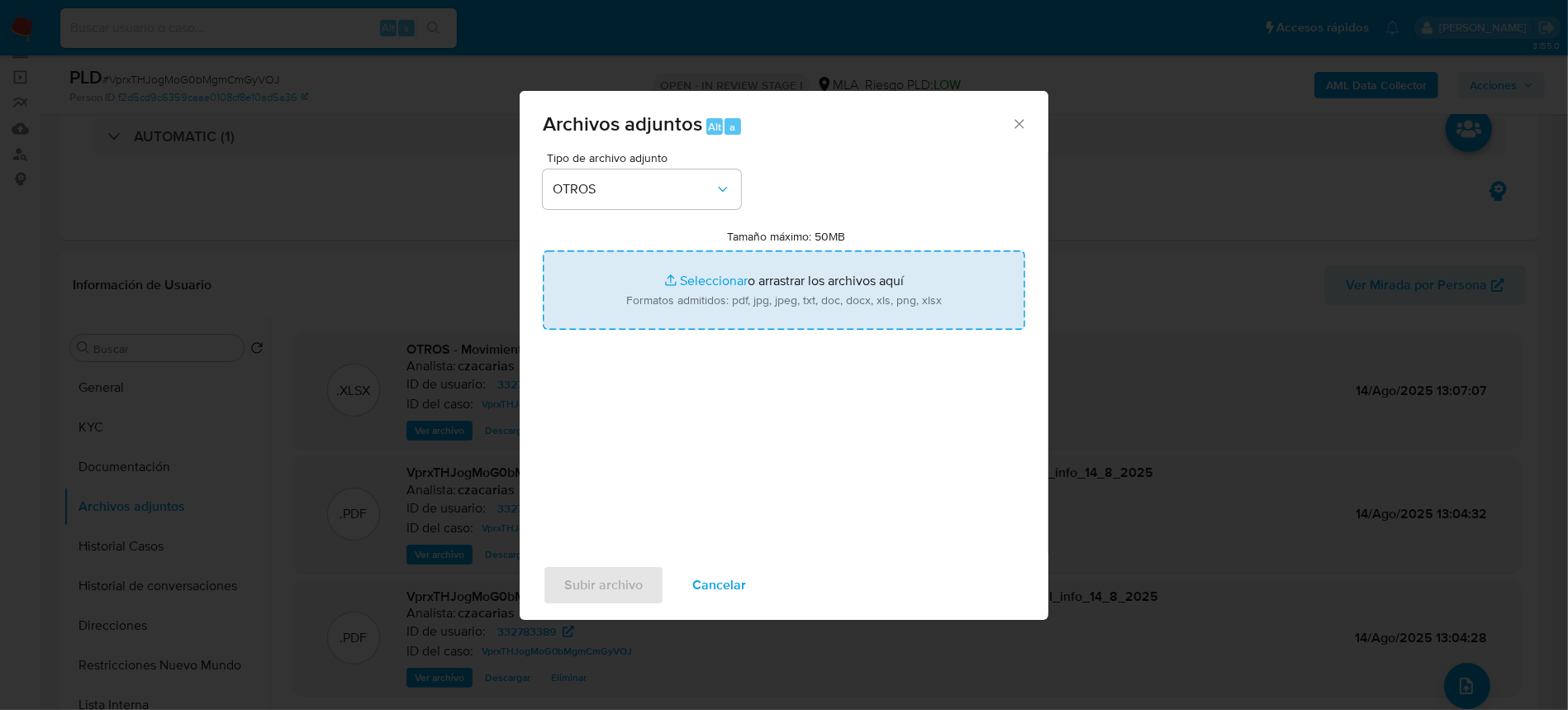
type input "C:\fakepath\Caselog VprxTHJogMoG0bMgmCmGyVOJ_2025_06_18_16_23_24.docx"
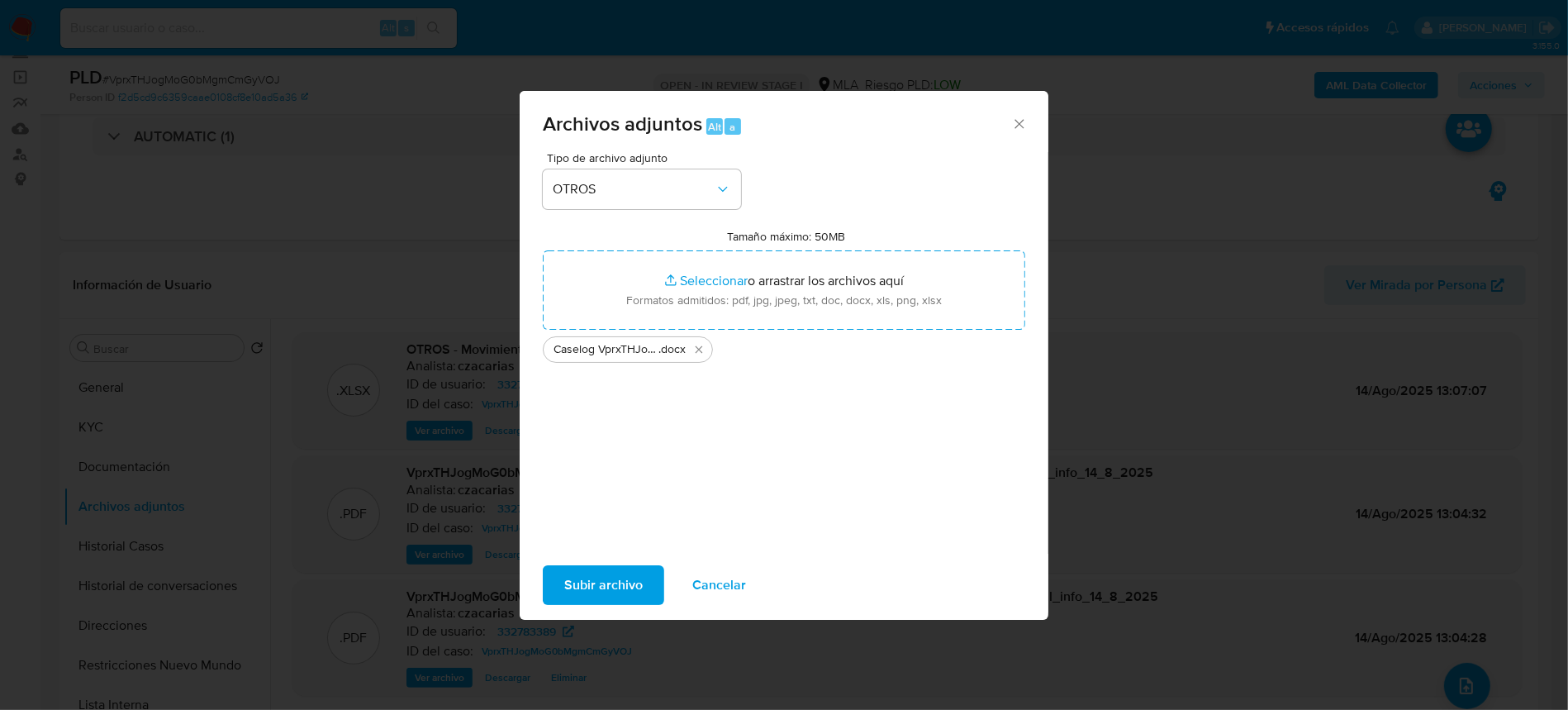
click at [611, 573] on span "Subir archivo" at bounding box center [603, 584] width 79 height 36
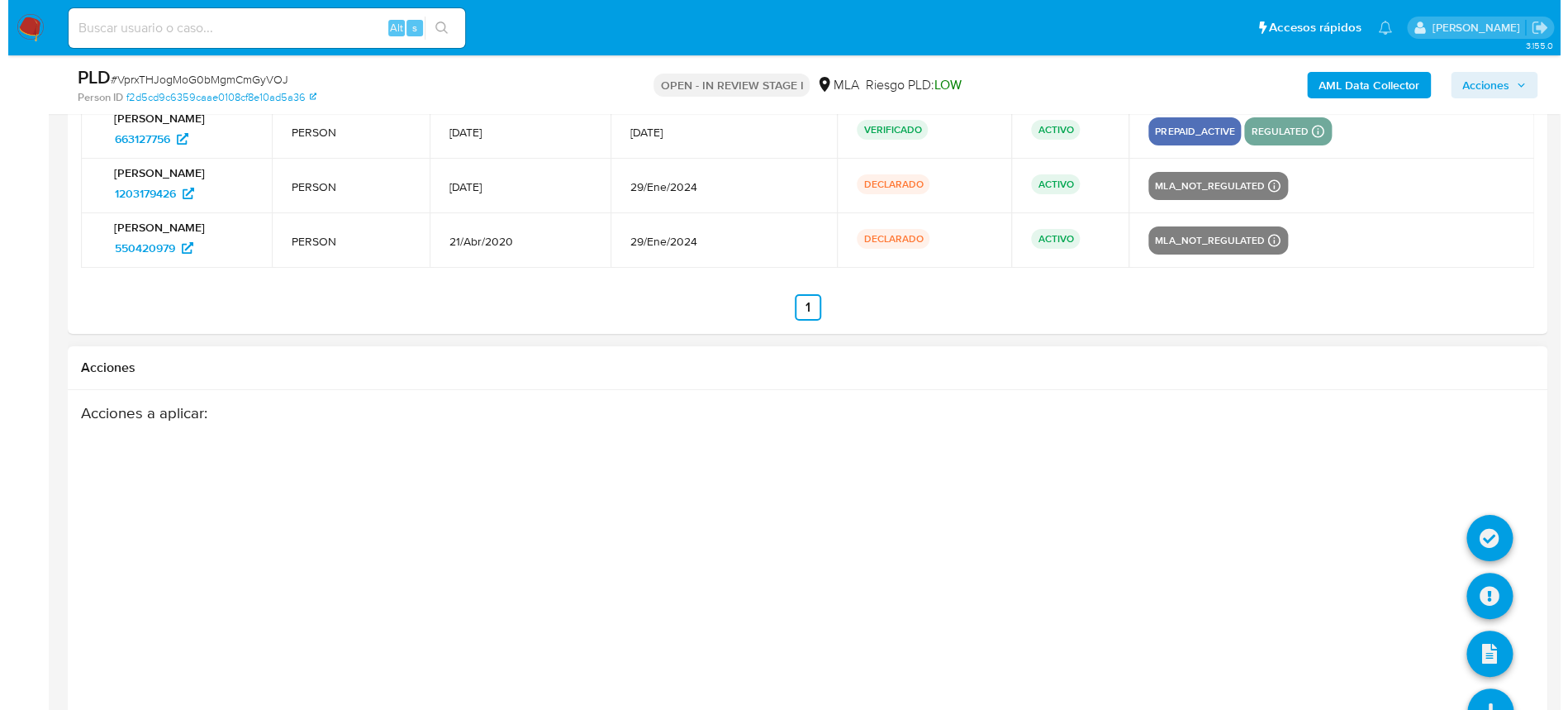
scroll to position [3120, 0]
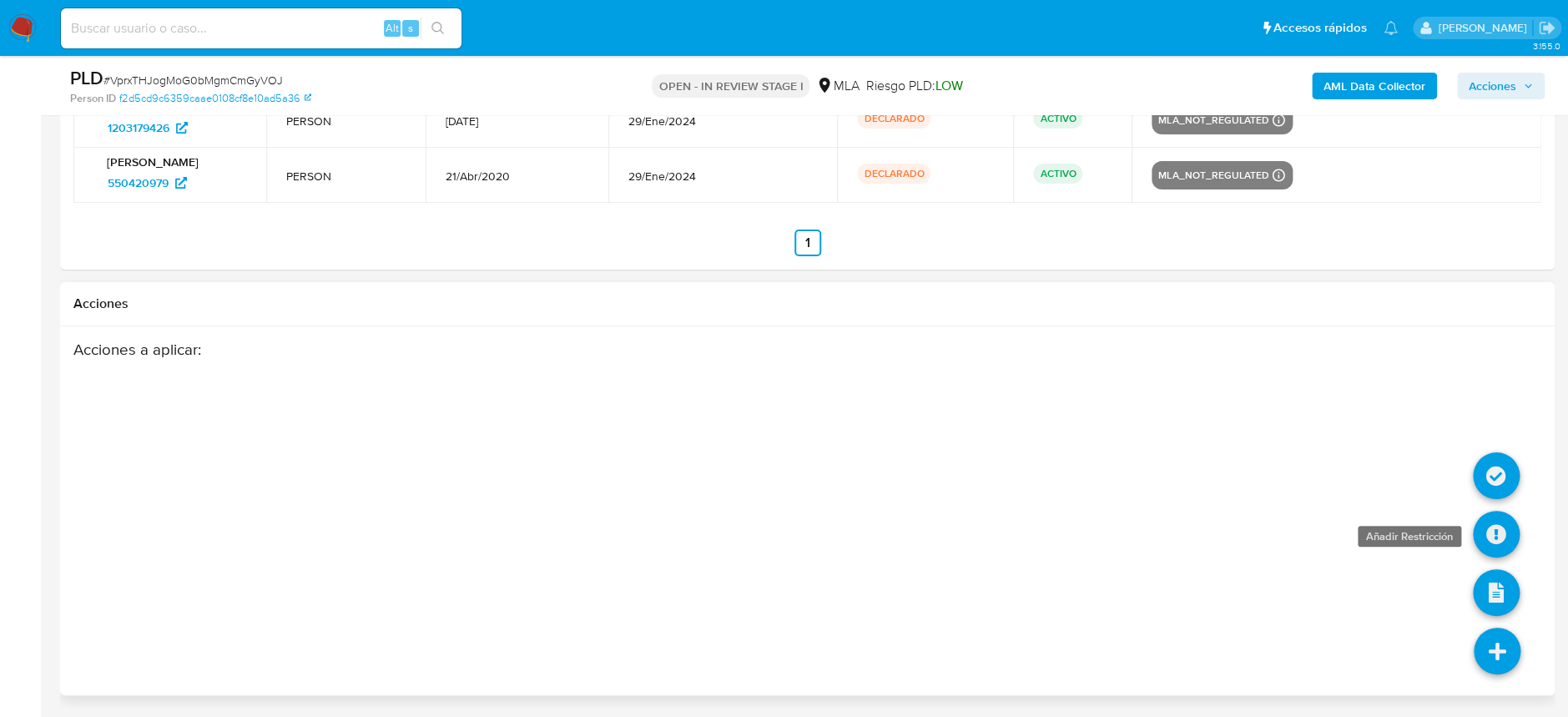
click at [1486, 517] on icon at bounding box center [1496, 534] width 47 height 46
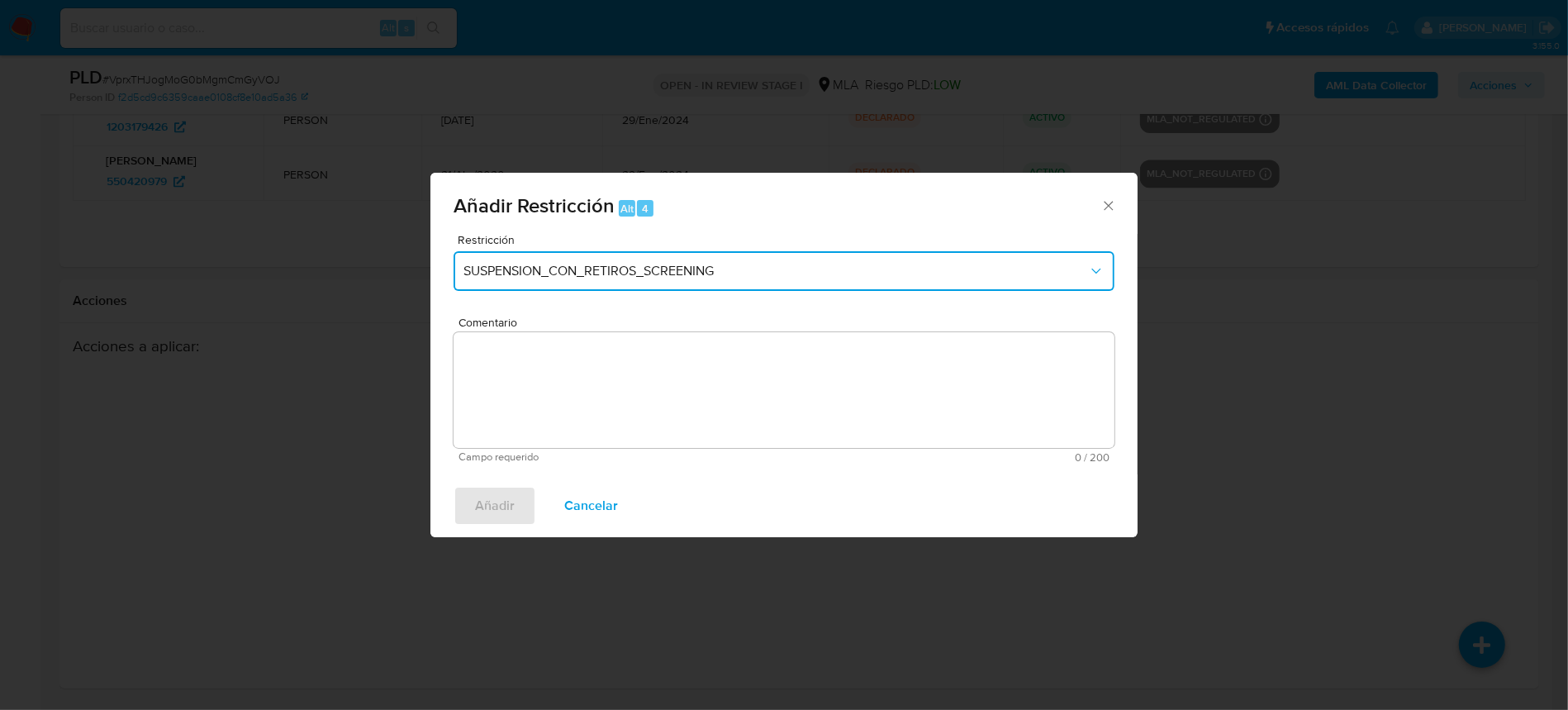
click at [602, 269] on span "SUSPENSION_CON_RETIROS_SCREENING" at bounding box center [775, 271] width 624 height 17
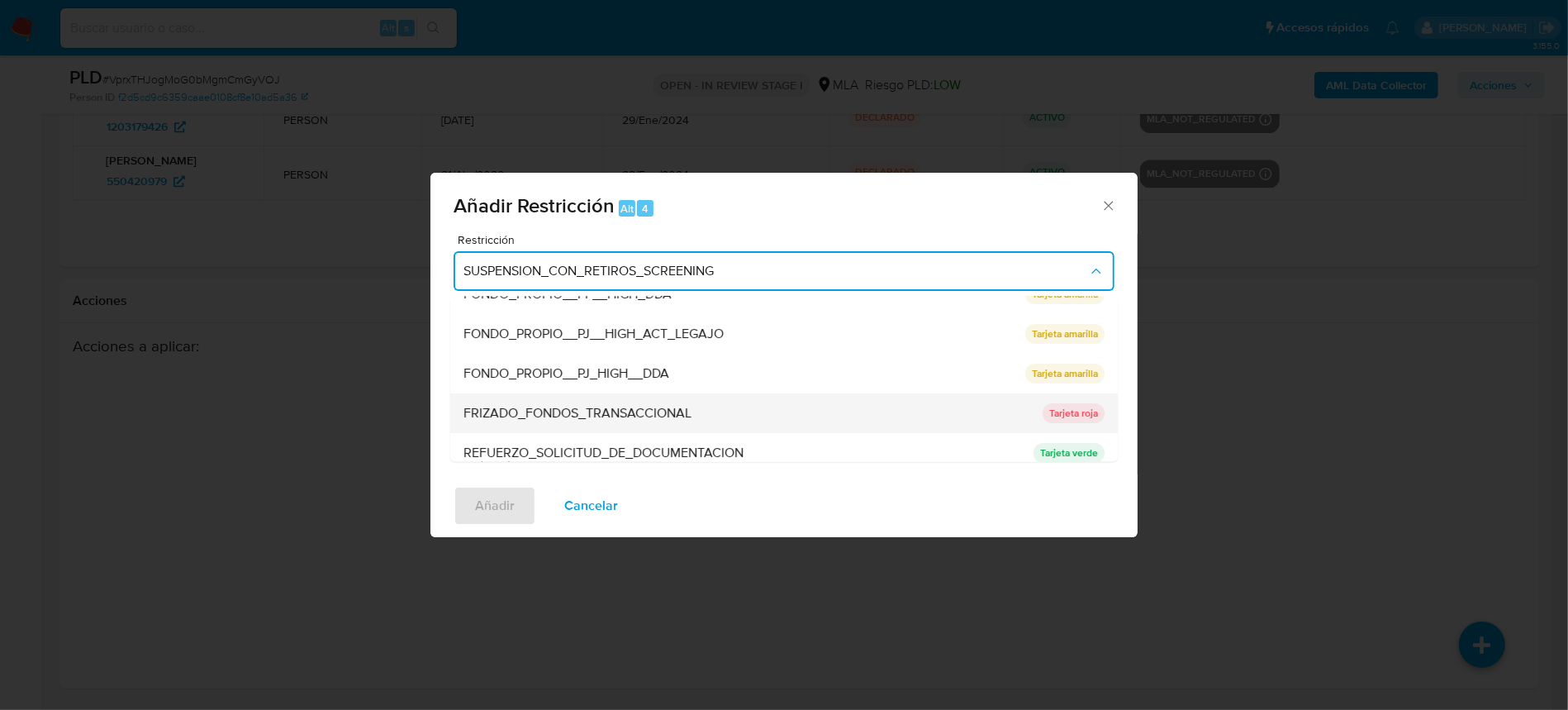
scroll to position [329, 0]
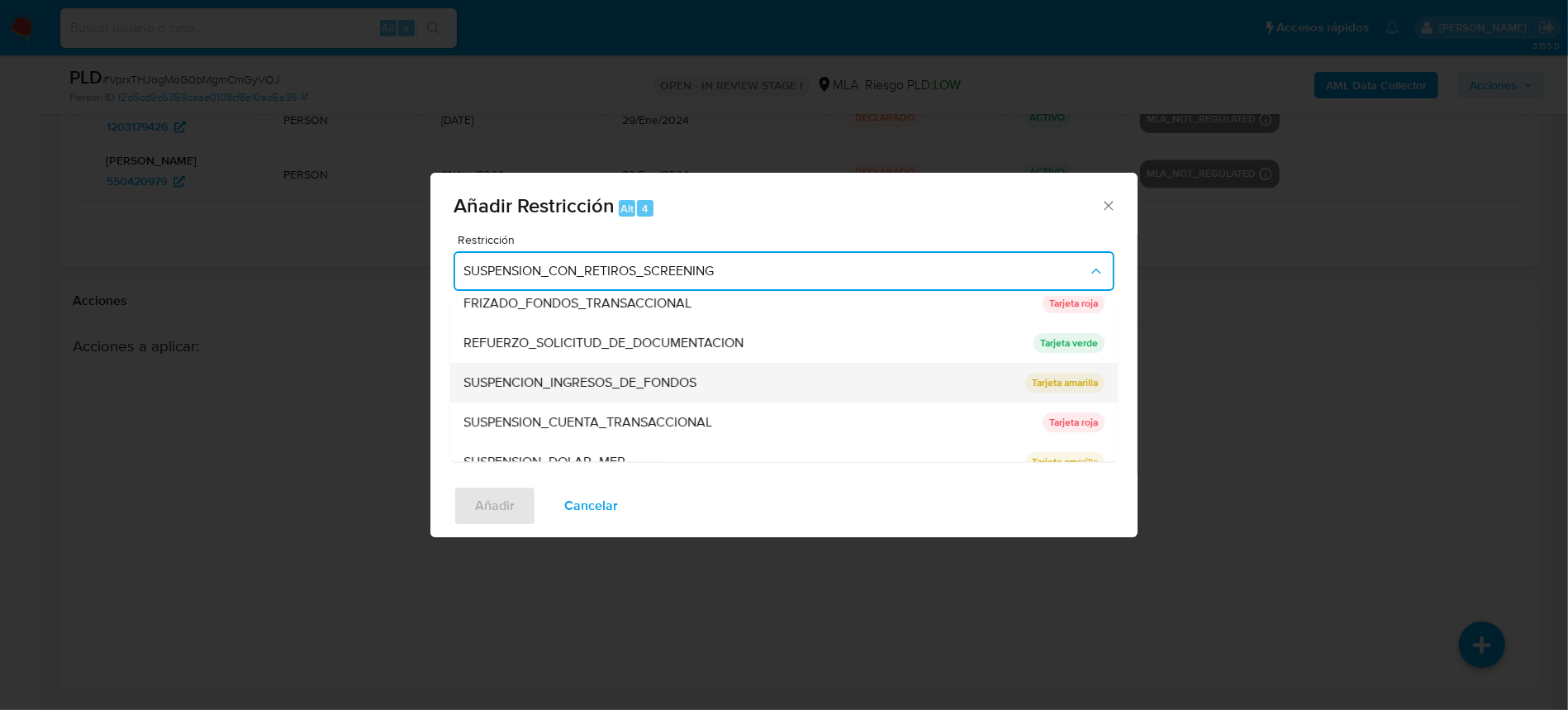
click at [674, 375] on span "SUSPENCION_INGRESOS_DE_FONDOS" at bounding box center [579, 383] width 233 height 17
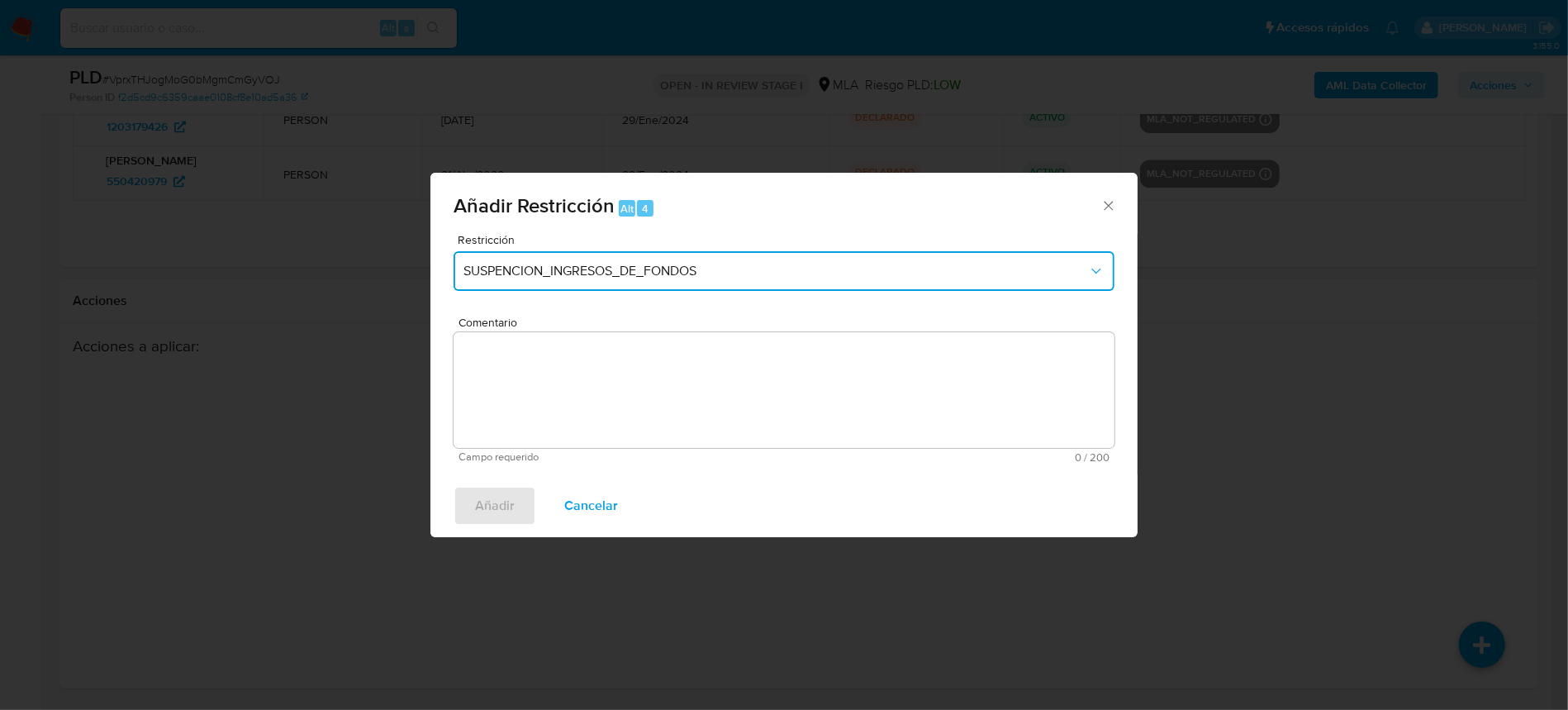
click at [752, 277] on span "SUSPENCION_INGRESOS_DE_FONDOS" at bounding box center [775, 271] width 624 height 17
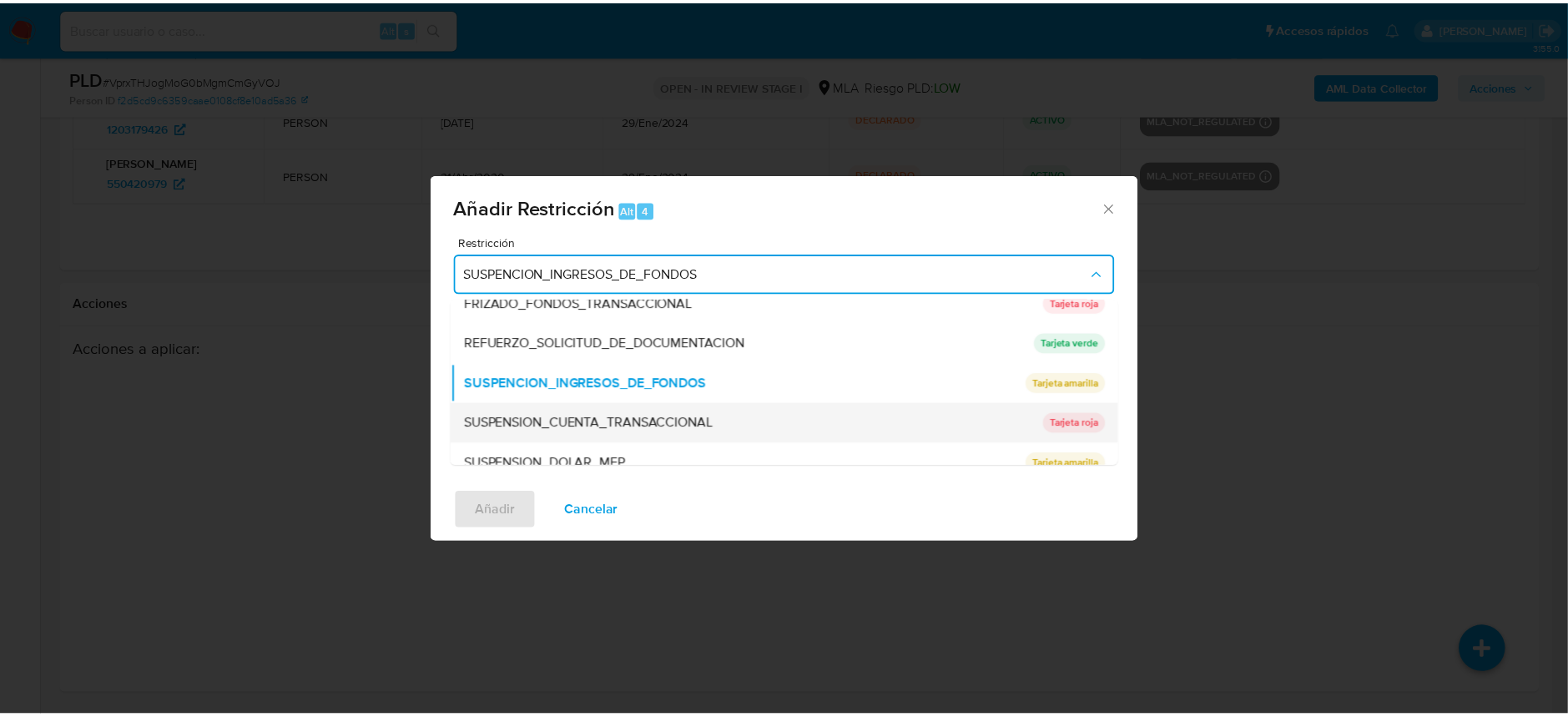
scroll to position [353, 0]
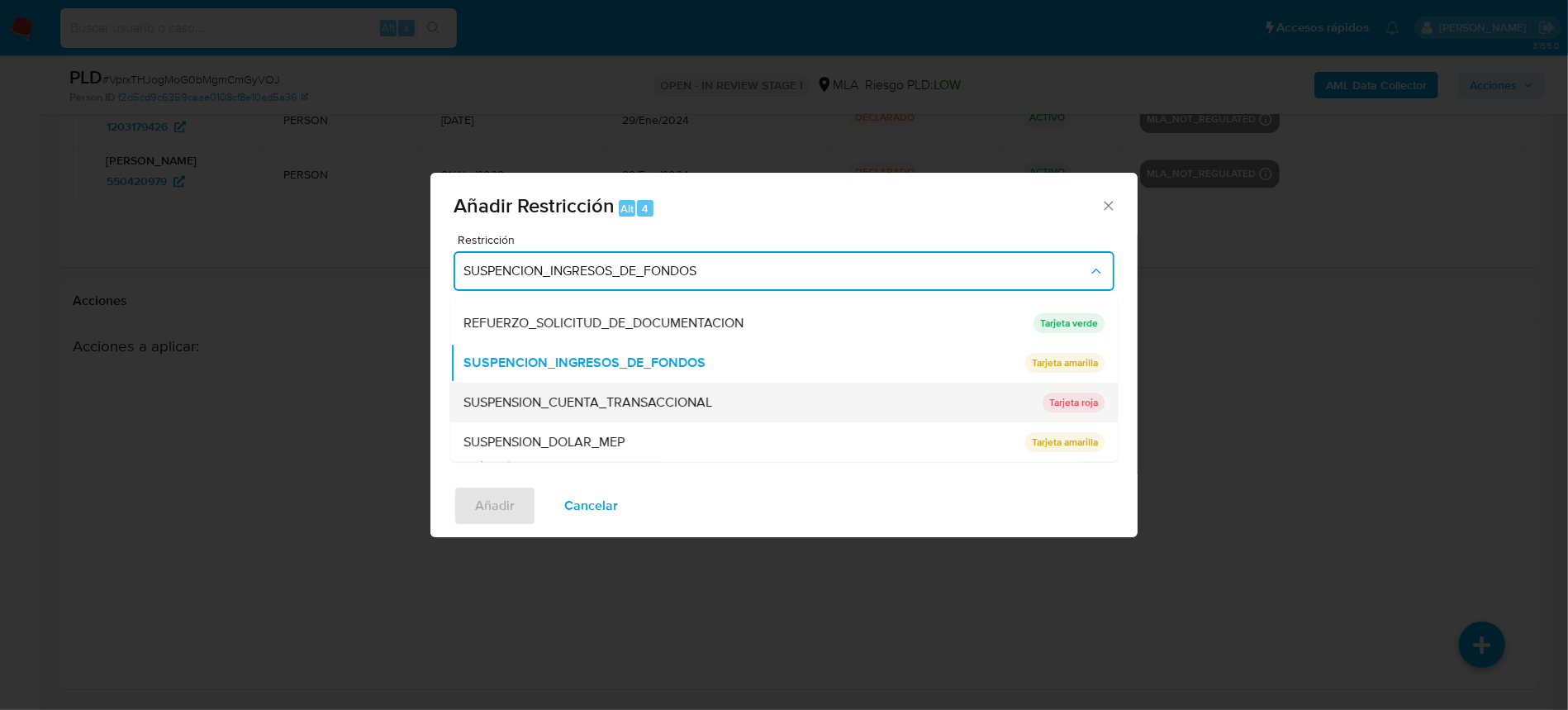
click at [724, 405] on div "SUSPENSION_CUENTA_TRANSACCIONAL" at bounding box center [747, 403] width 569 height 40
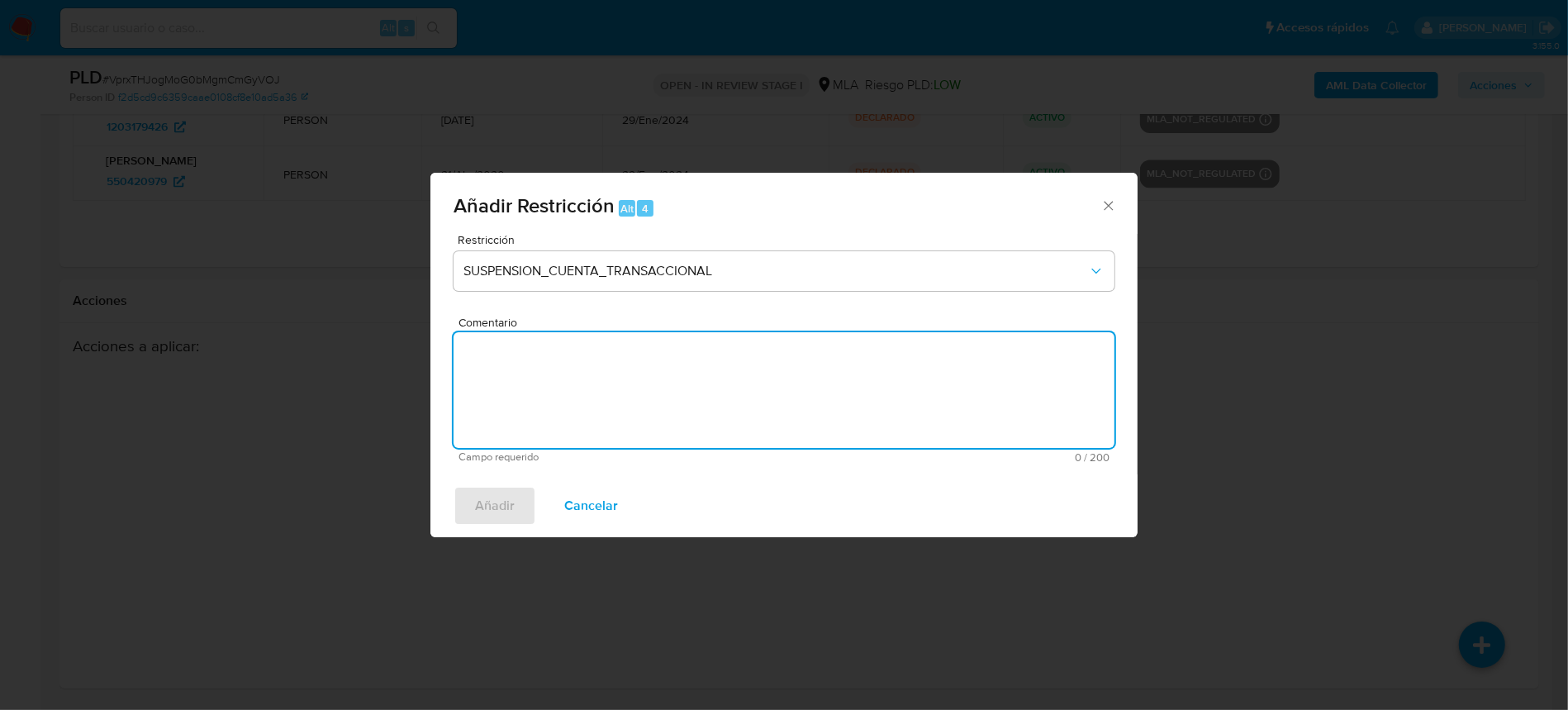
click at [742, 395] on textarea "Comentario" at bounding box center [784, 390] width 661 height 116
type textarea "AML"
click at [495, 518] on span "Añadir" at bounding box center [495, 505] width 40 height 36
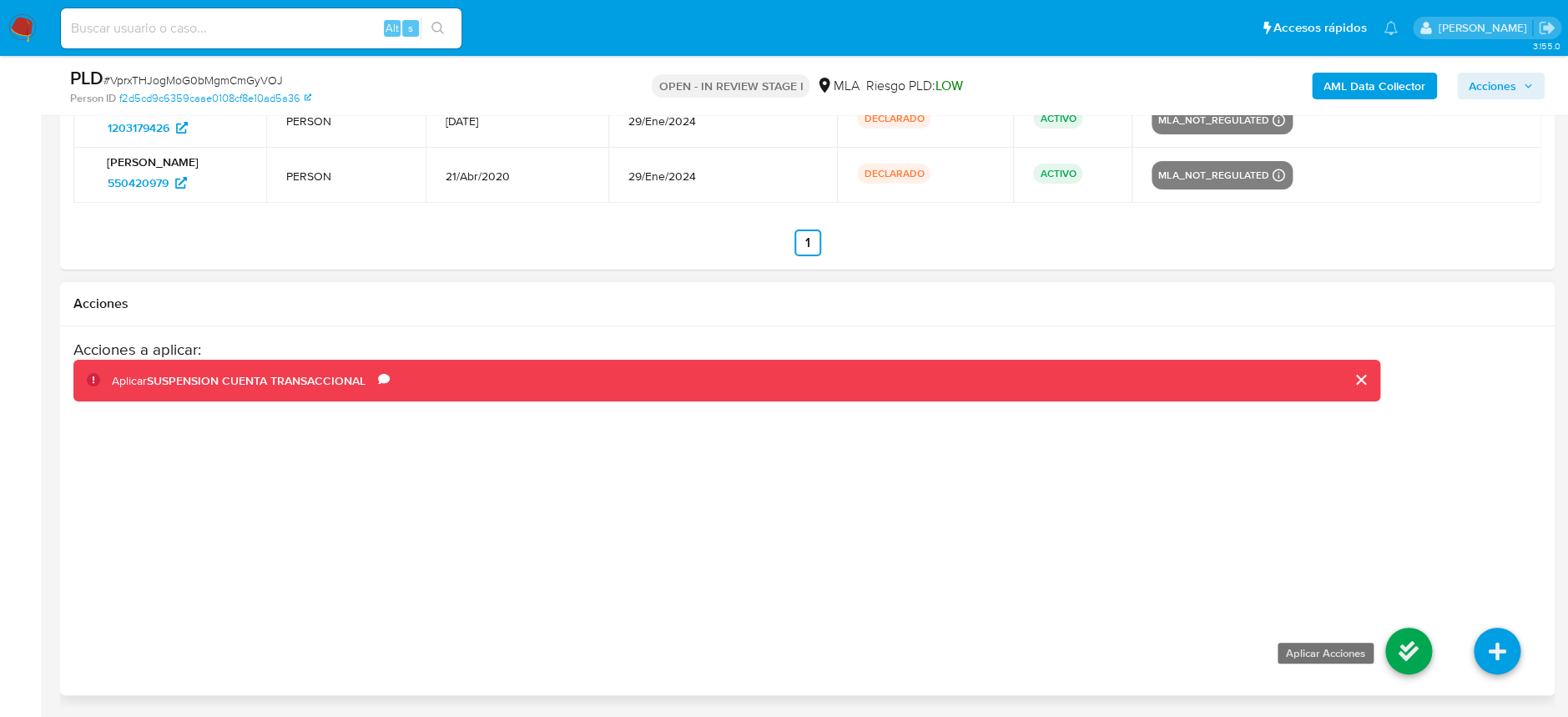
click at [1395, 665] on icon at bounding box center [1409, 651] width 47 height 46
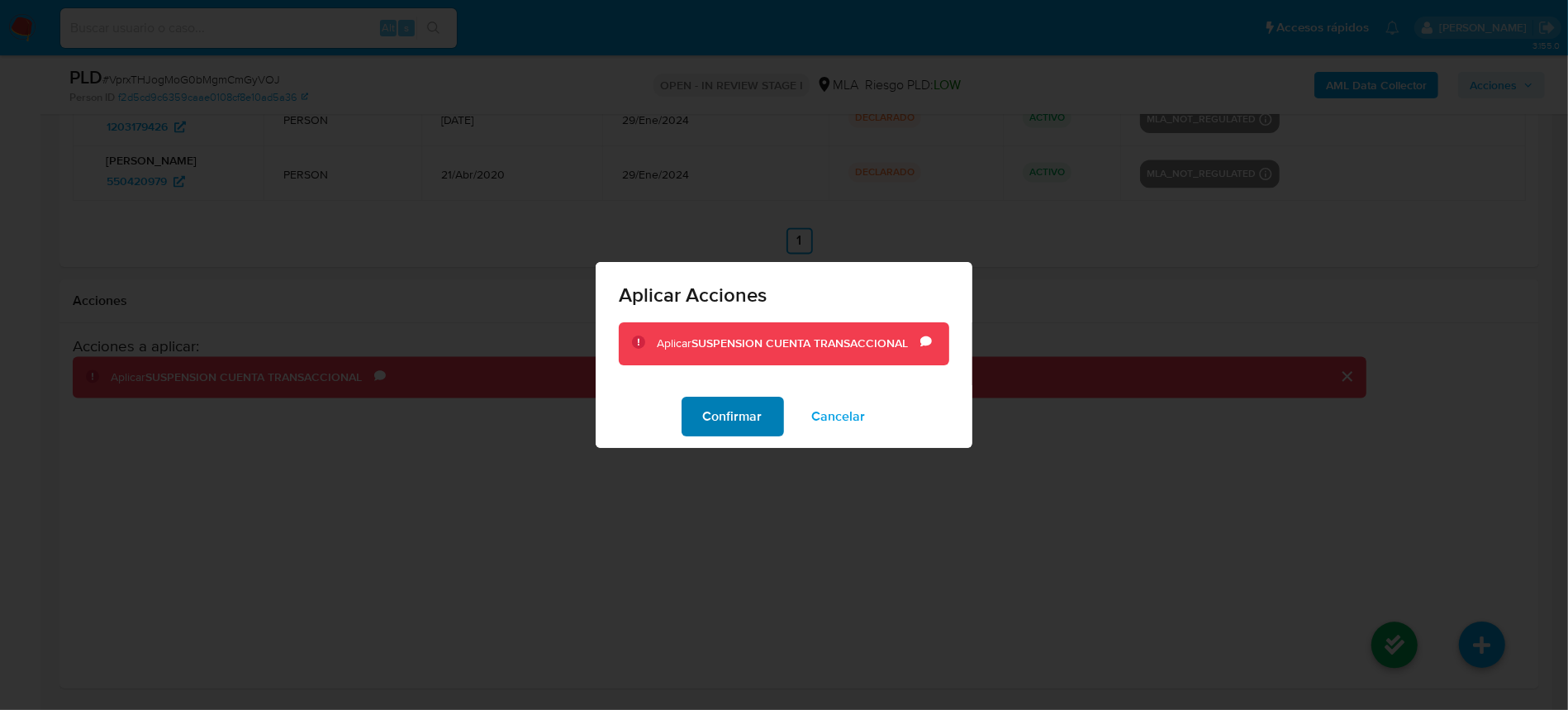
click at [750, 427] on span "Confirmar" at bounding box center [732, 416] width 59 height 36
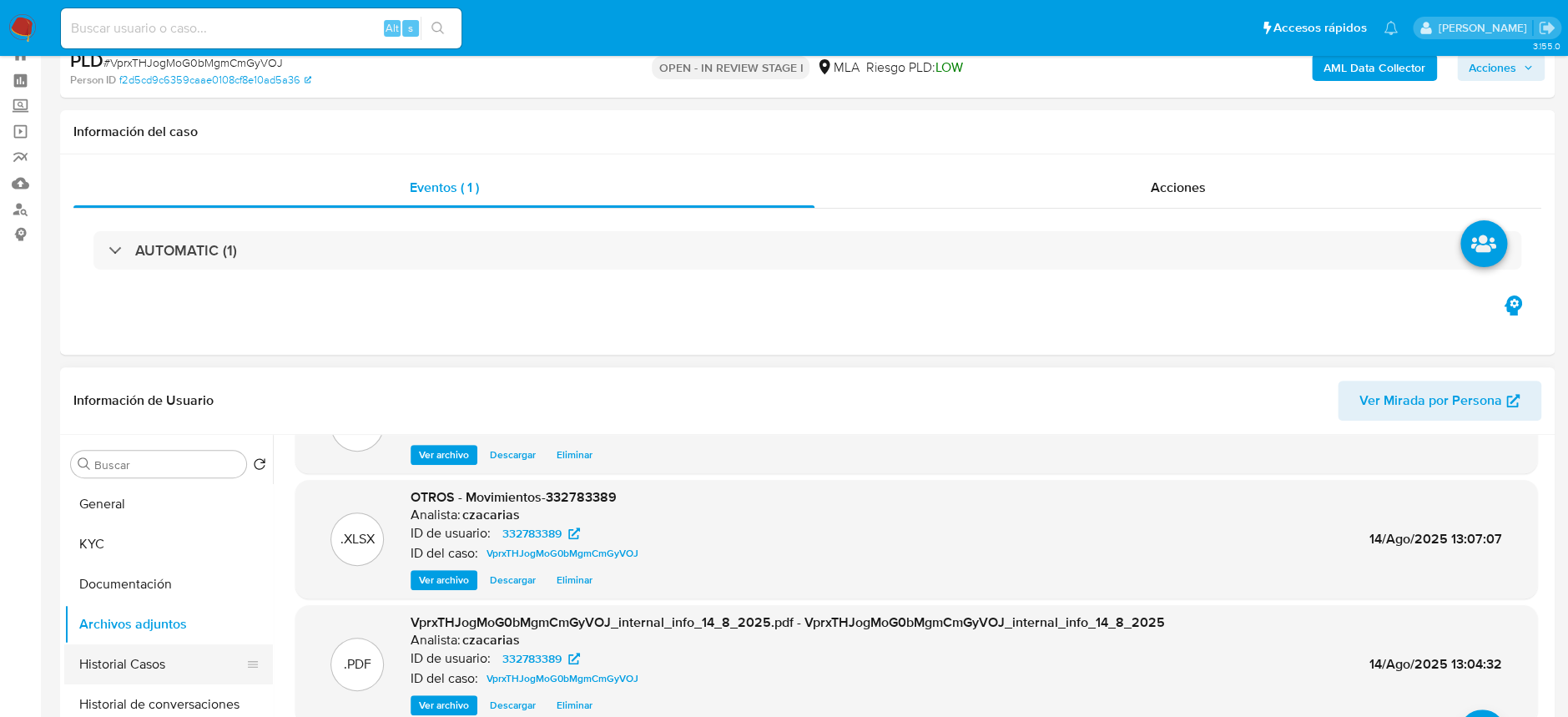
scroll to position [370, 0]
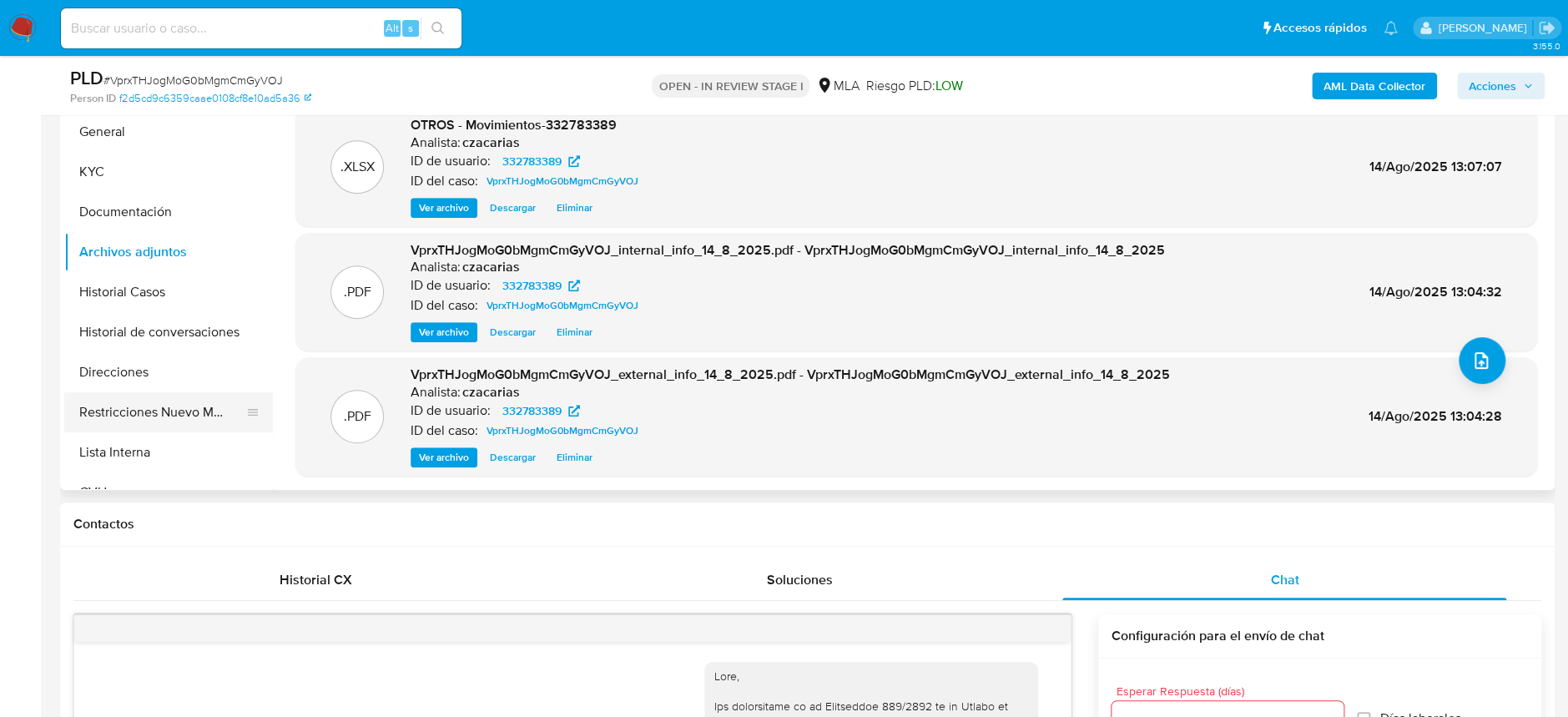
click at [177, 407] on button "Restricciones Nuevo Mundo" at bounding box center [162, 412] width 195 height 40
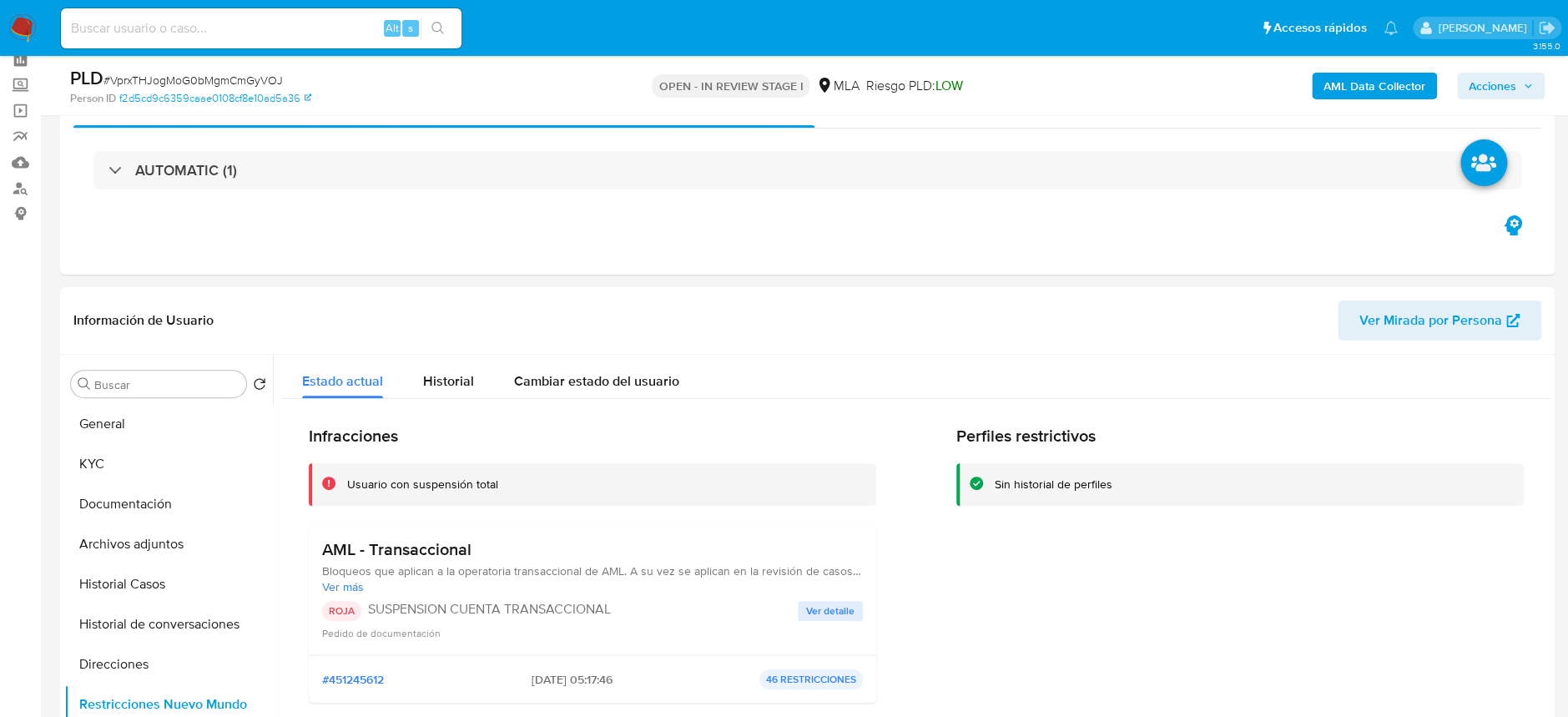
scroll to position [0, 0]
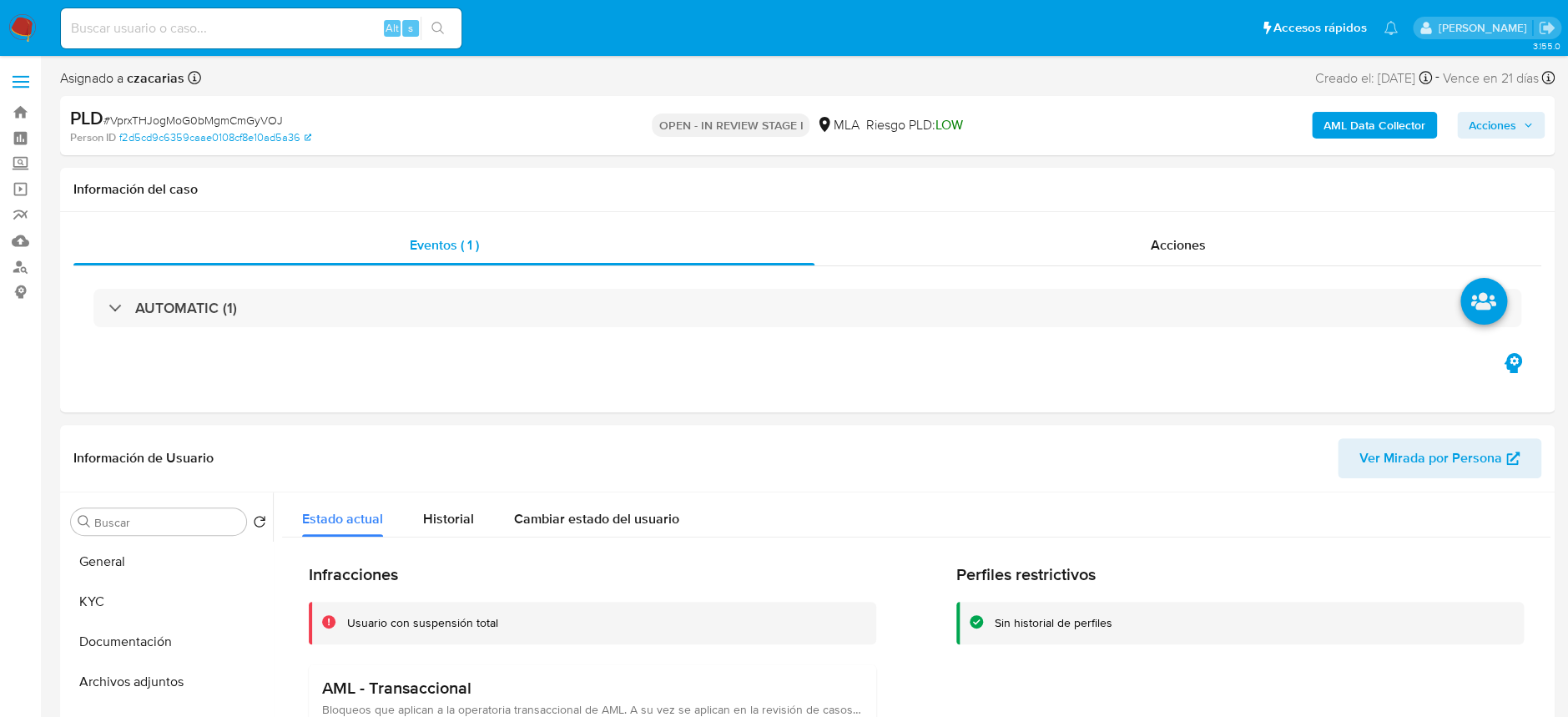
click at [1478, 123] on span "Acciones" at bounding box center [1492, 125] width 47 height 27
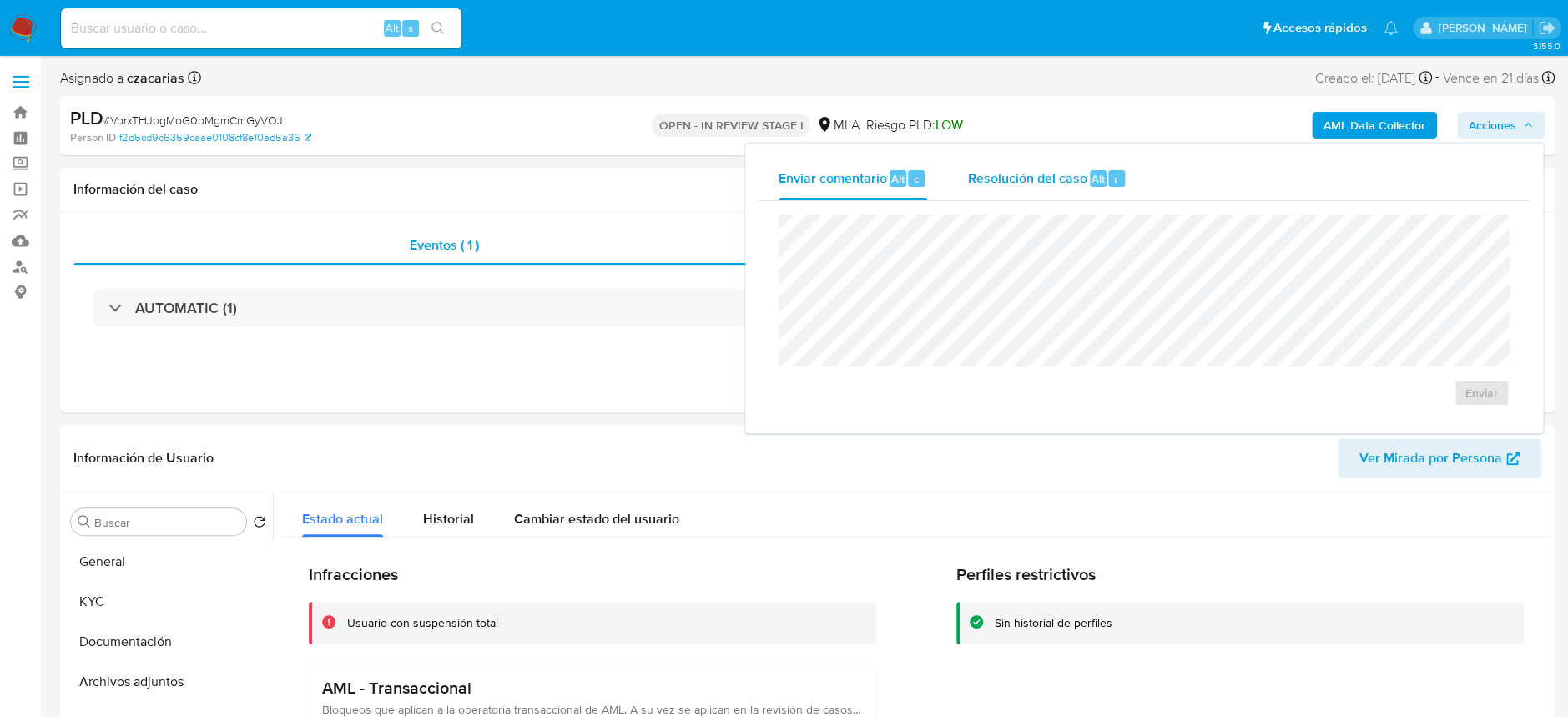
click at [1112, 186] on div "r" at bounding box center [1116, 178] width 17 height 17
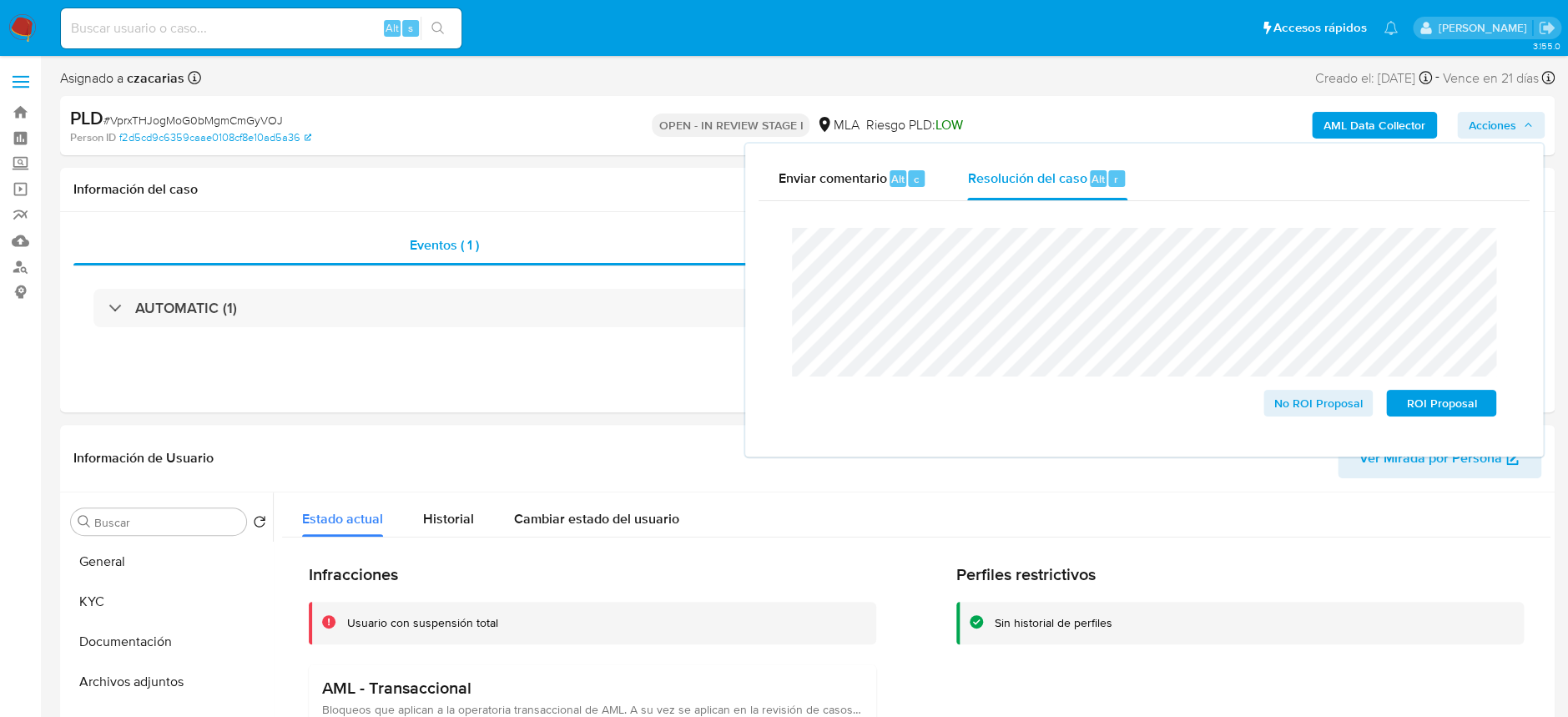
click at [242, 117] on span "# VprxTHJogMoG0bMgmCmGyVOJ" at bounding box center [193, 120] width 180 height 17
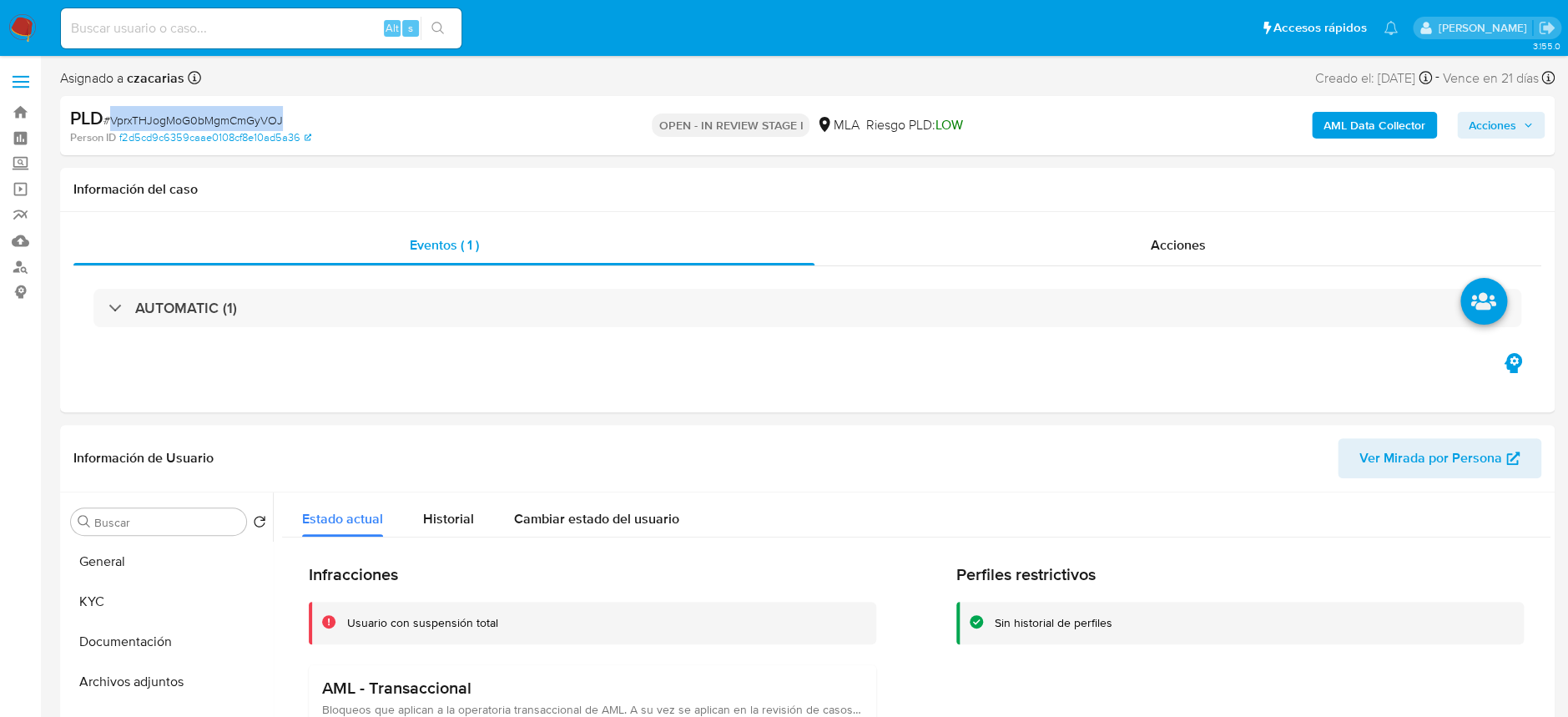
click at [242, 117] on span "# VprxTHJogMoG0bMgmCmGyVOJ" at bounding box center [193, 120] width 180 height 17
copy span "VprxTHJogMoG0bMgmCmGyVOJ"
click at [1519, 129] on span "Acciones" at bounding box center [1501, 125] width 64 height 23
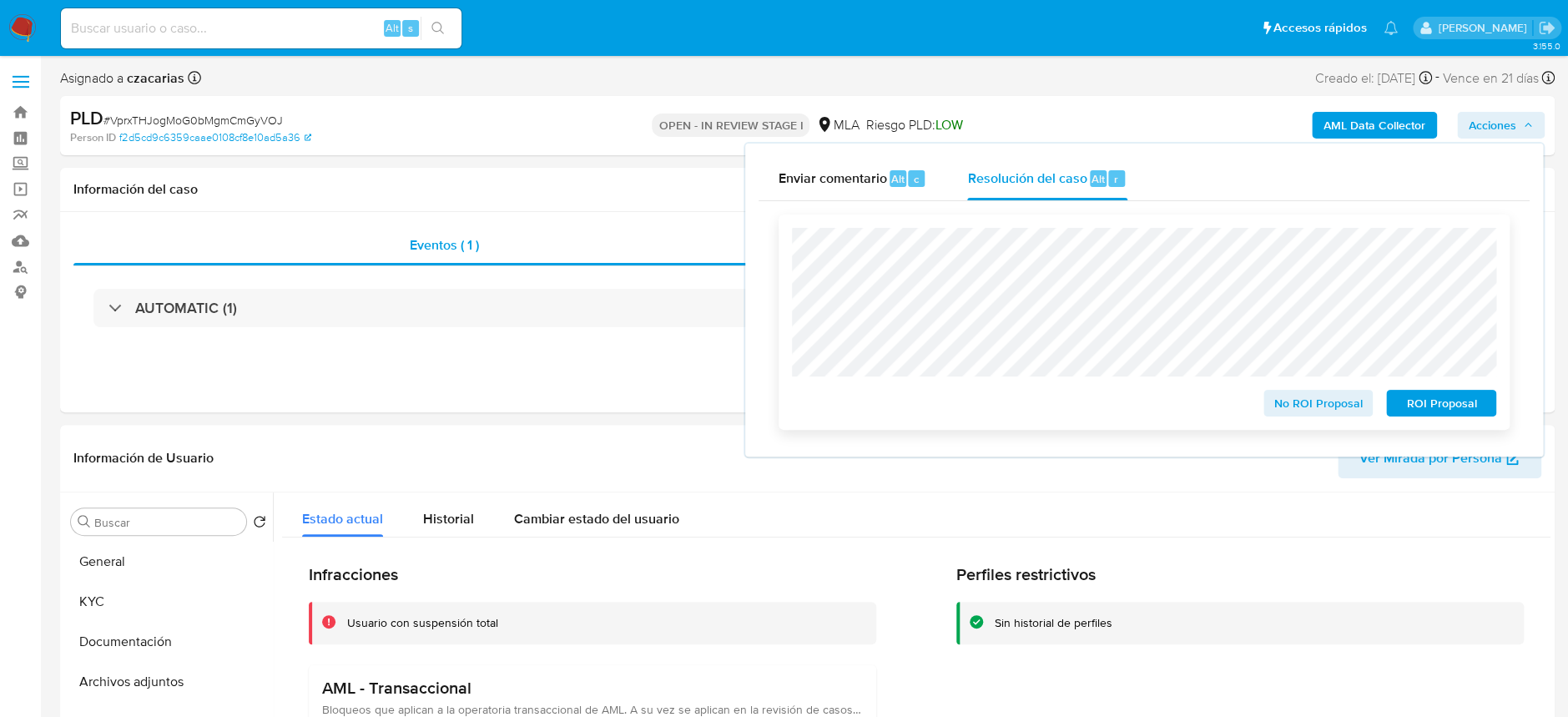
click at [1457, 405] on span "ROI Proposal" at bounding box center [1441, 403] width 87 height 23
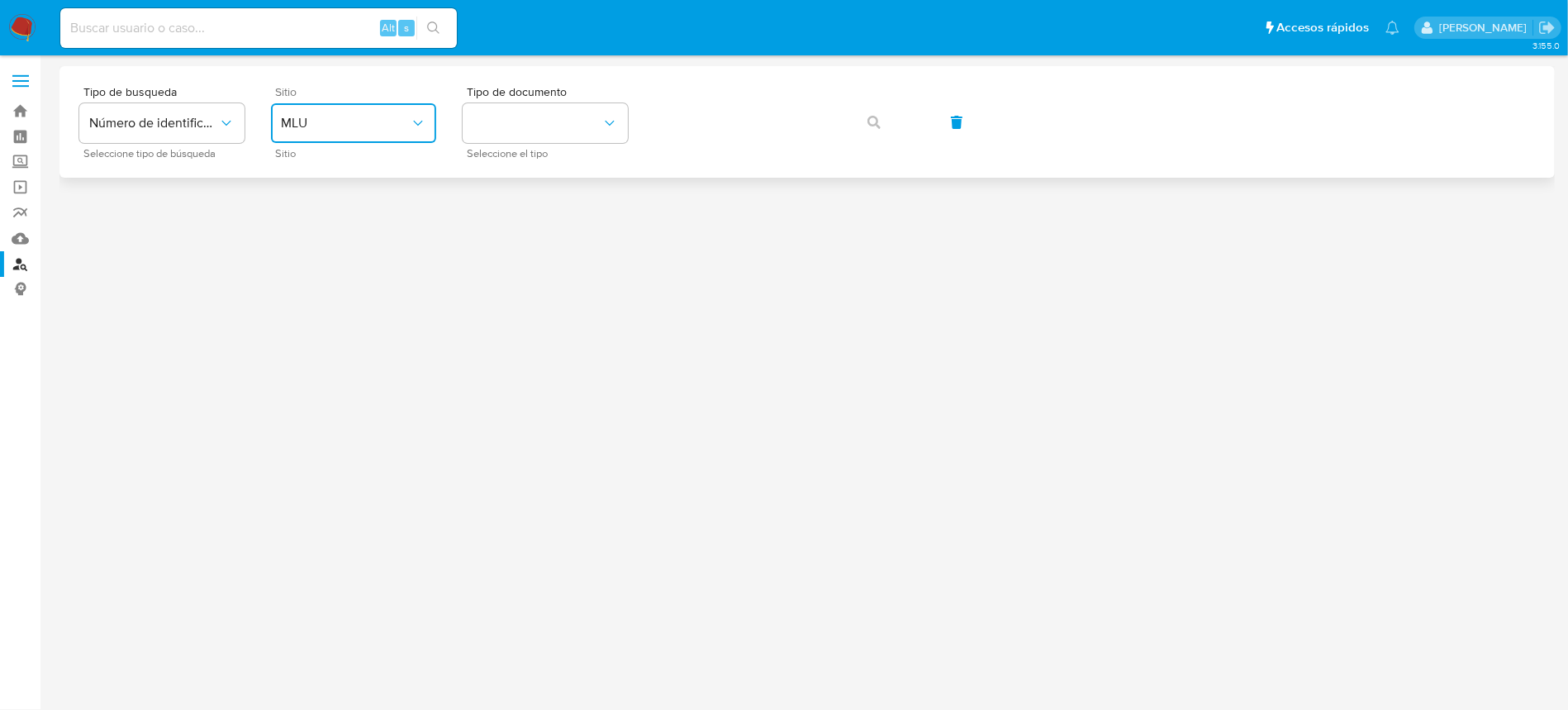
click at [360, 123] on span "MLU" at bounding box center [345, 123] width 129 height 17
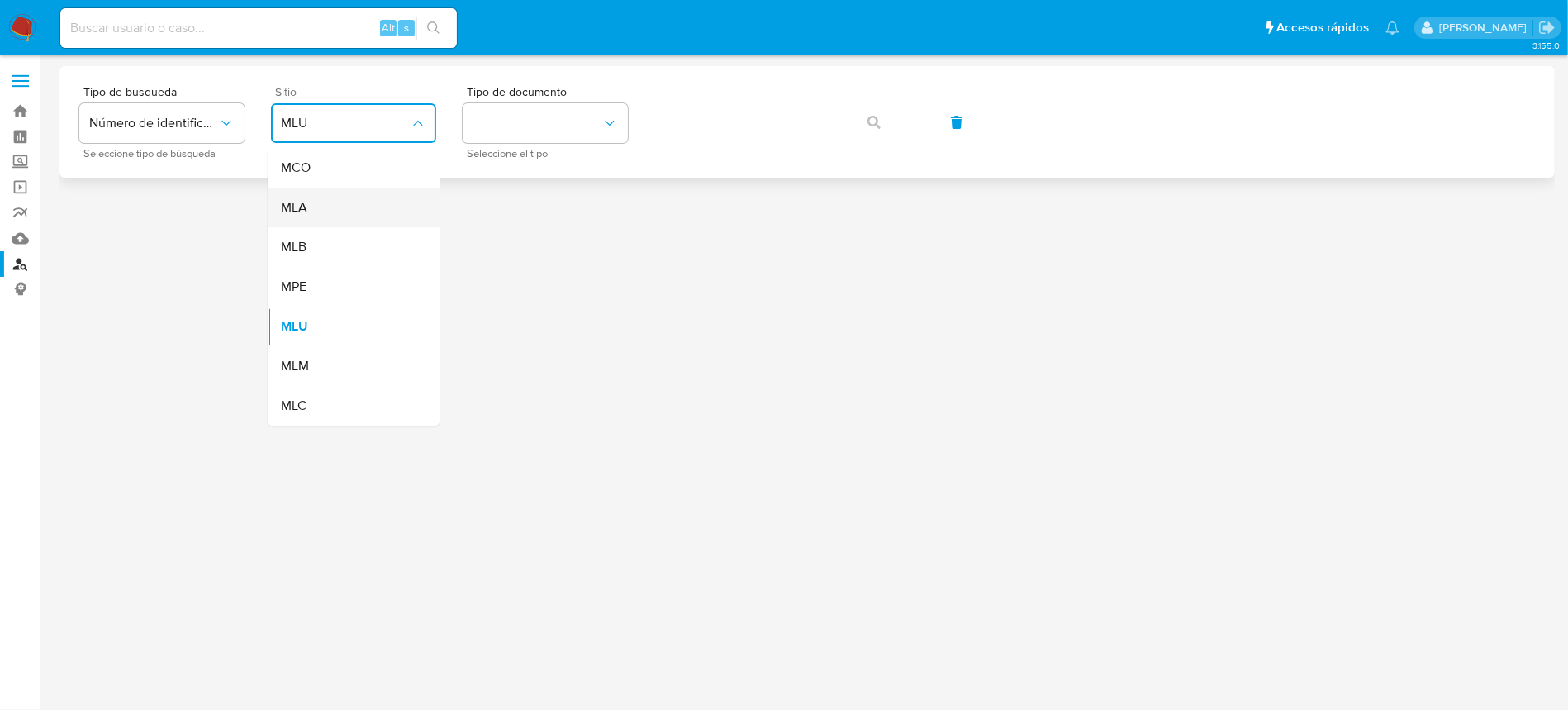
click at [346, 205] on div "MLA" at bounding box center [348, 207] width 135 height 40
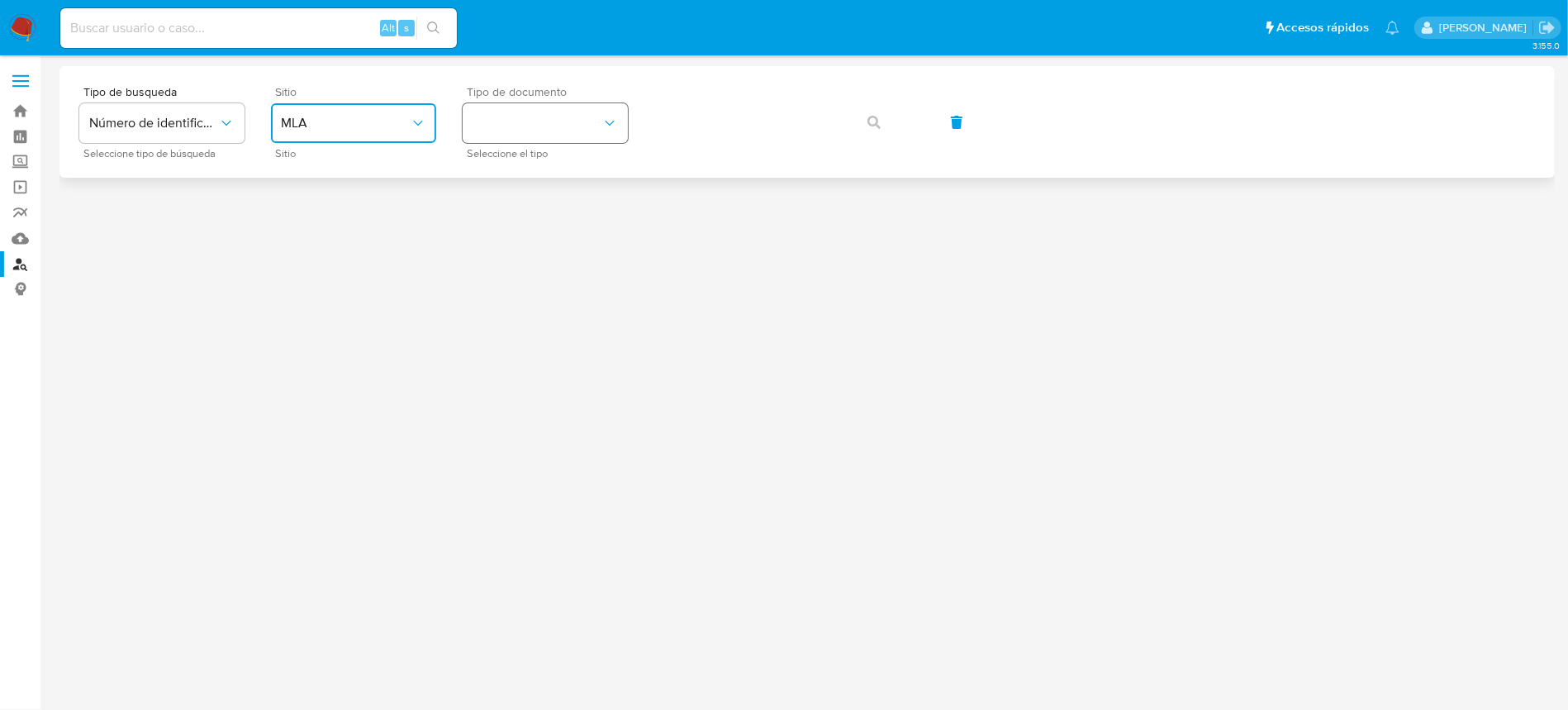
click at [470, 120] on button "identificationType" at bounding box center [545, 123] width 166 height 40
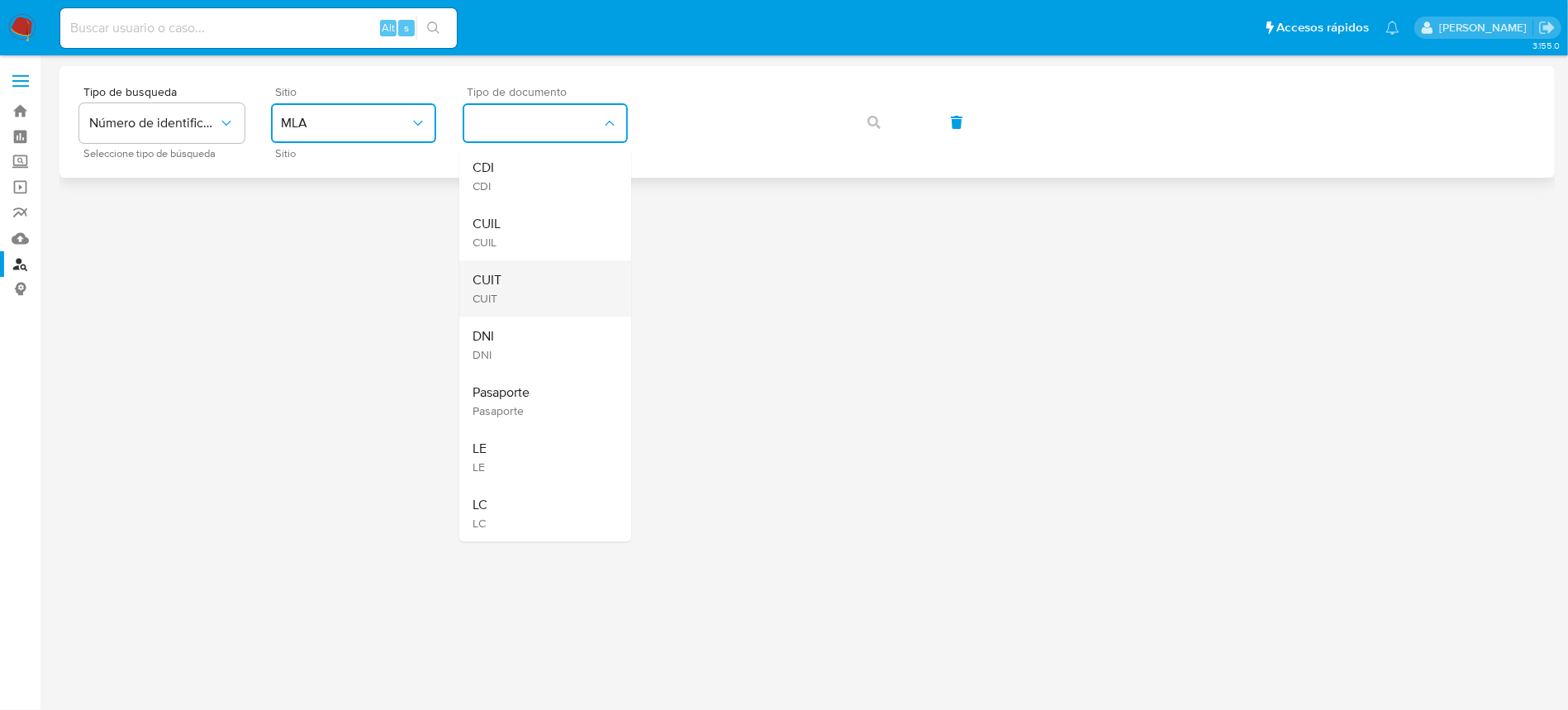
click at [513, 288] on div "CUIT CUIT" at bounding box center [540, 288] width 135 height 56
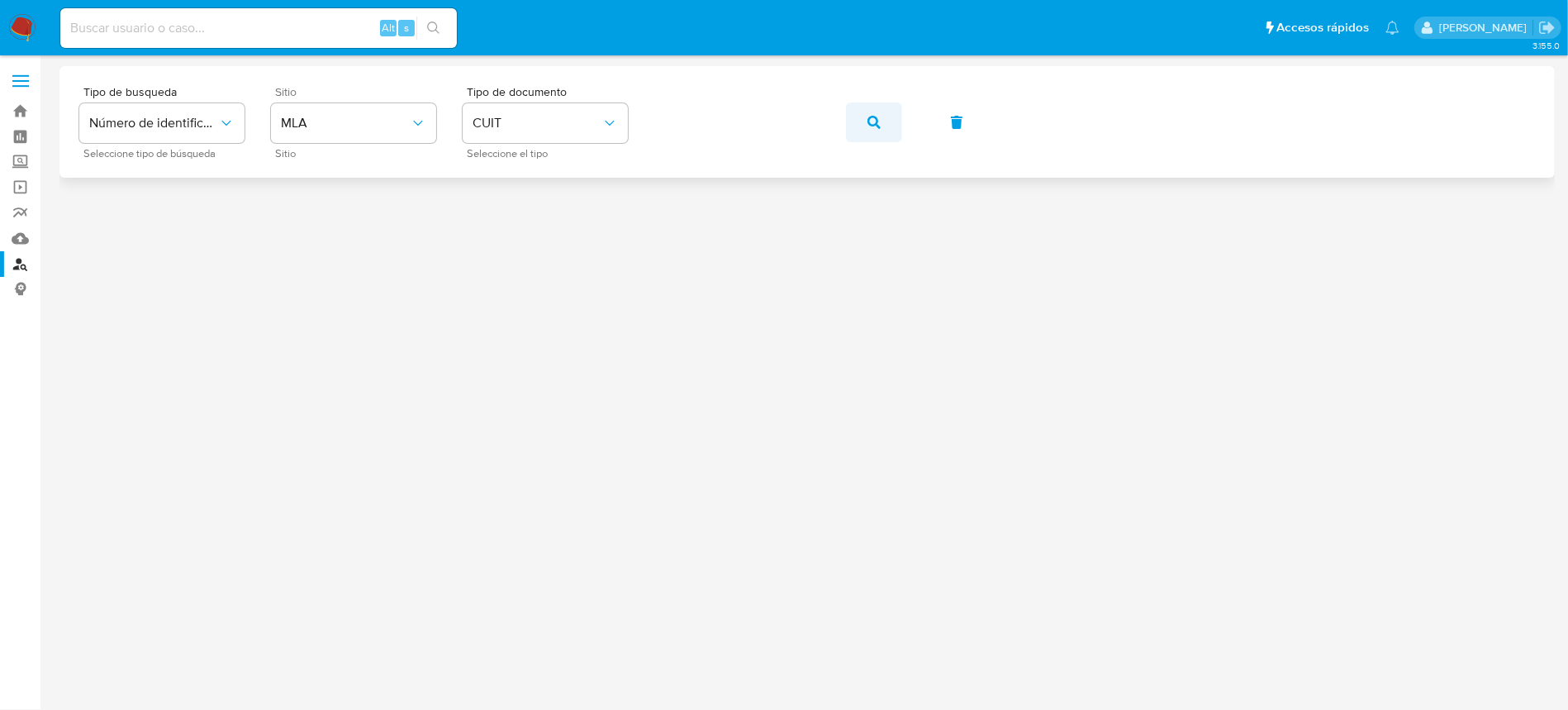
click at [870, 120] on icon "button" at bounding box center [874, 122] width 13 height 13
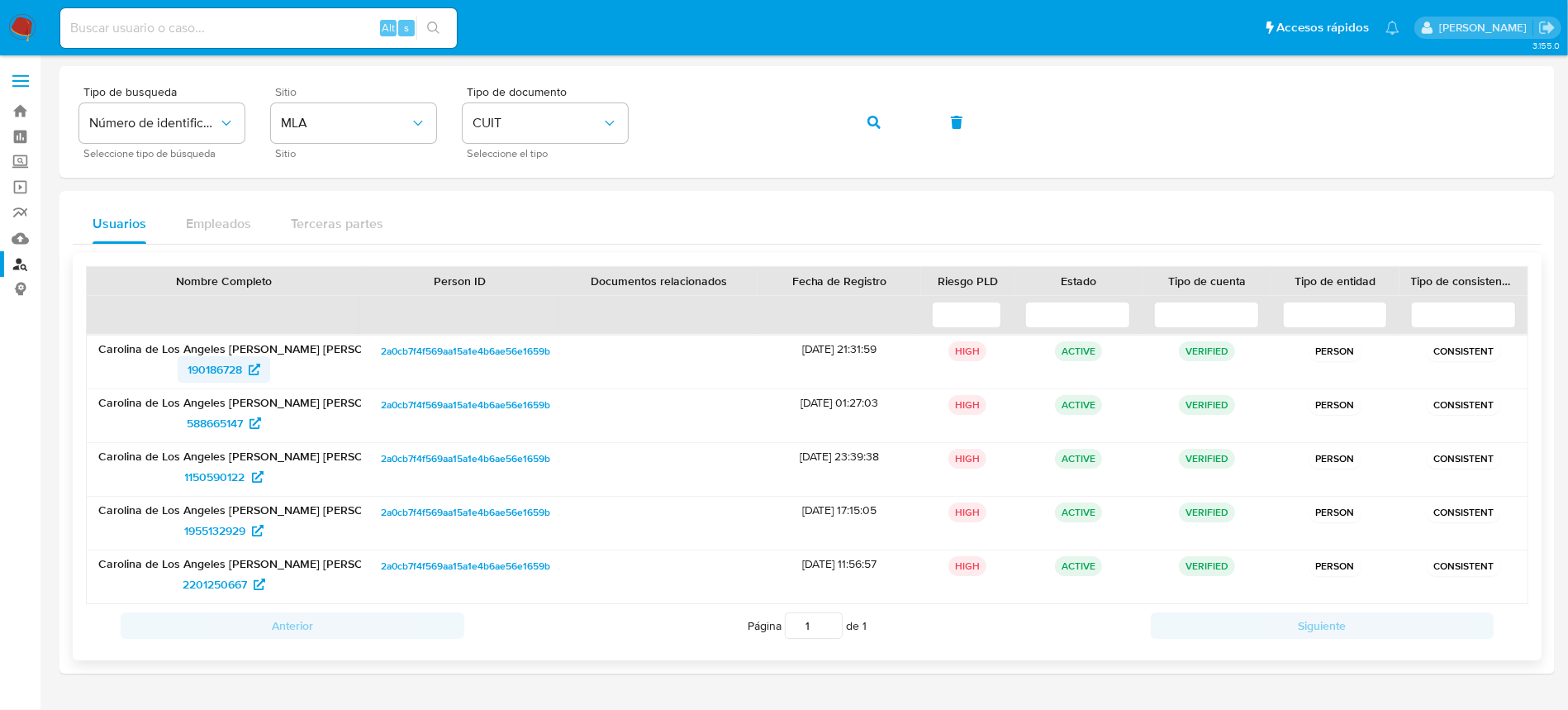
click at [223, 367] on span "190186728" at bounding box center [215, 369] width 55 height 27
click at [228, 416] on span "588665147" at bounding box center [214, 423] width 56 height 27
click at [229, 481] on span "1150590122" at bounding box center [215, 476] width 60 height 27
click at [220, 526] on span "1955132929" at bounding box center [214, 530] width 61 height 27
click at [214, 588] on span "2201250667" at bounding box center [214, 584] width 65 height 27
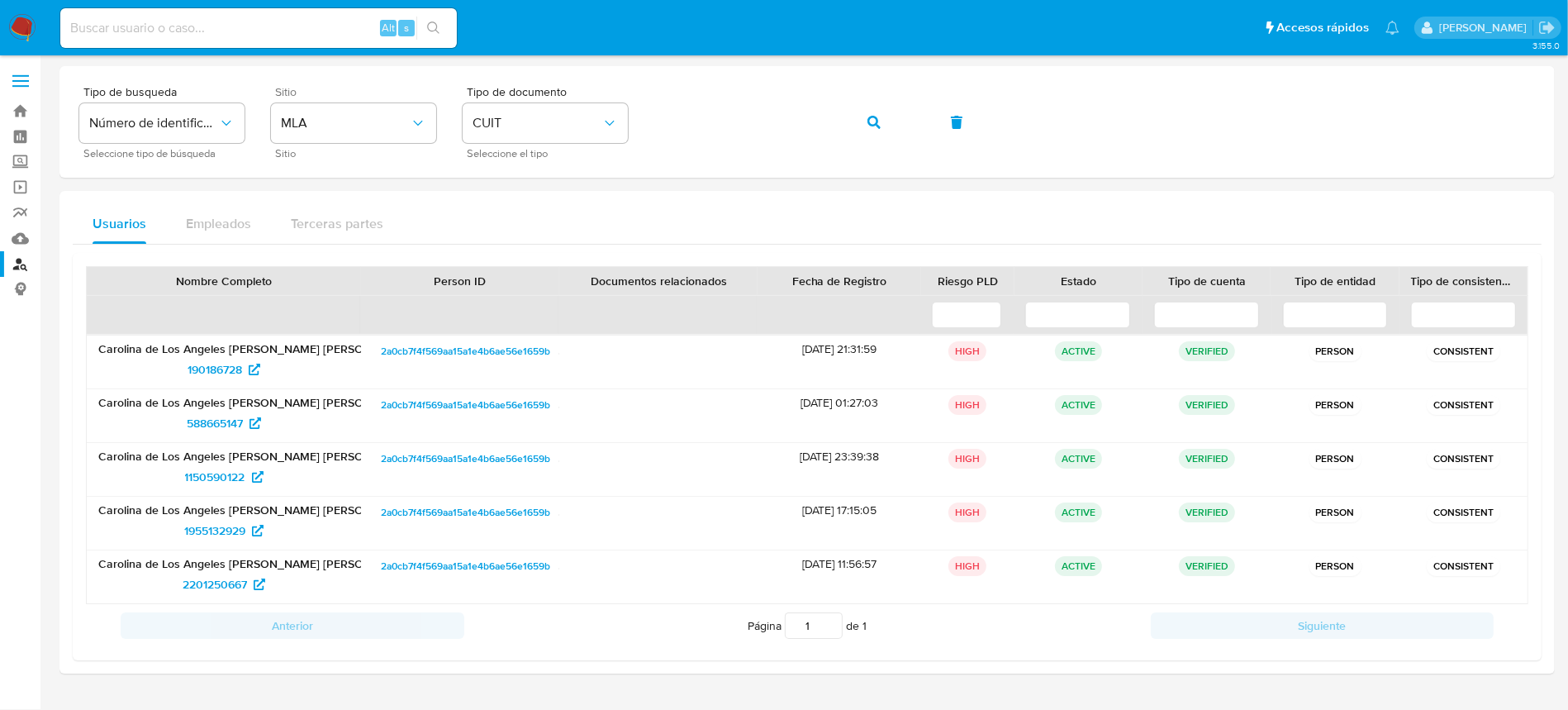
click at [303, 40] on div "Alt s" at bounding box center [259, 27] width 397 height 40
click at [302, 38] on input at bounding box center [259, 28] width 397 height 21
click at [302, 28] on input at bounding box center [259, 28] width 397 height 21
paste input "1234186137"
type input "1234186137"
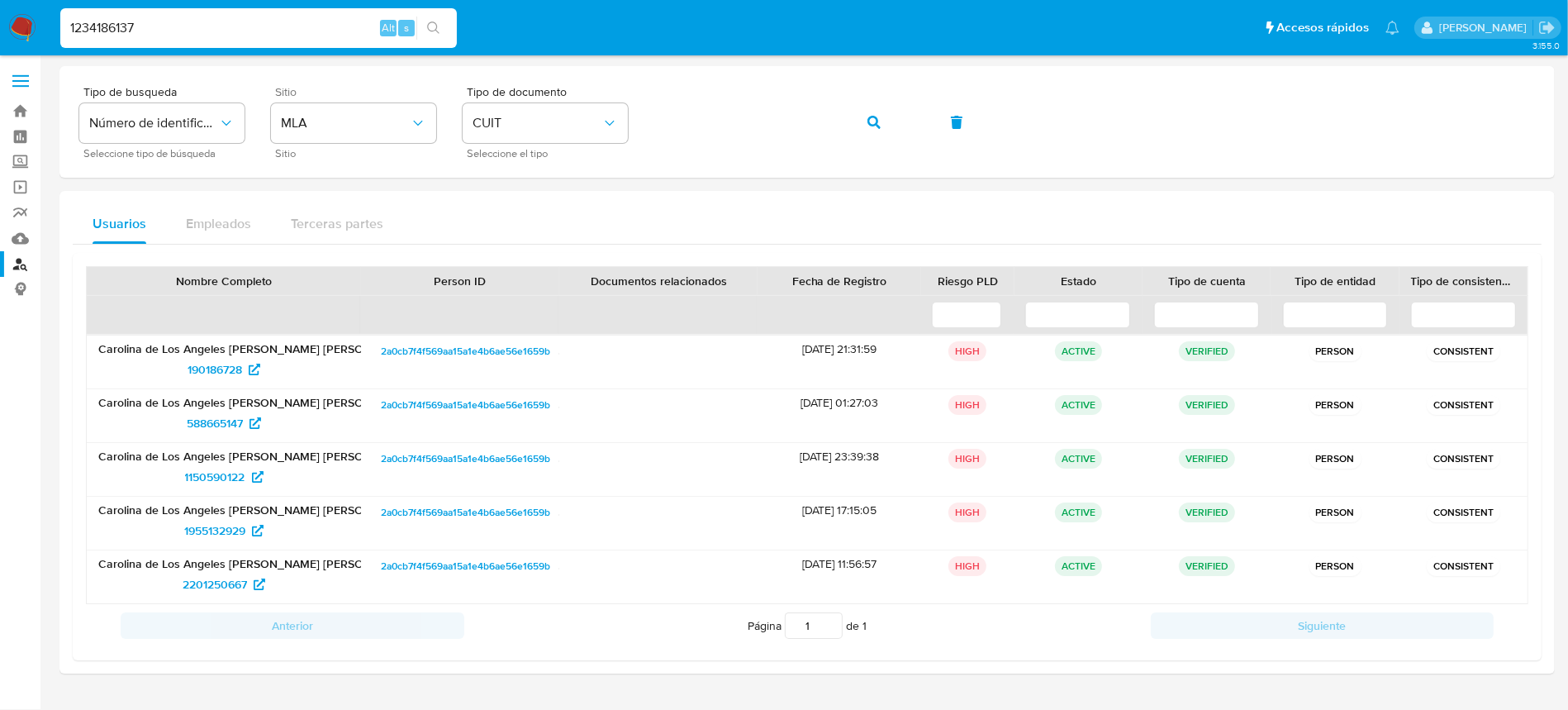
click at [462, 9] on ul "Pausado Ver notificaciones 1234186137 Alt s Accesos rápidos Presiona las siguie…" at bounding box center [730, 27] width 1356 height 42
click at [446, 20] on button "search-icon" at bounding box center [433, 28] width 34 height 23
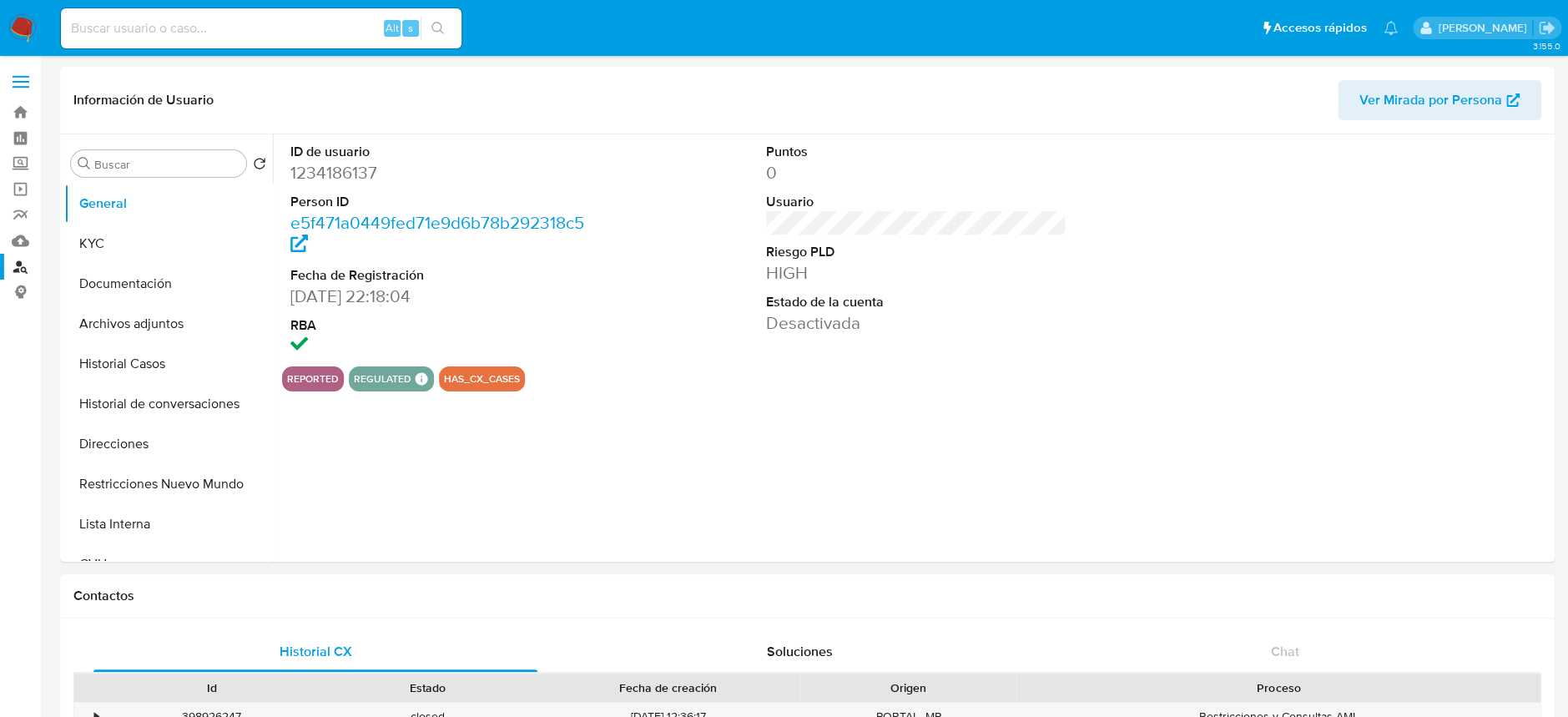
select select "10"
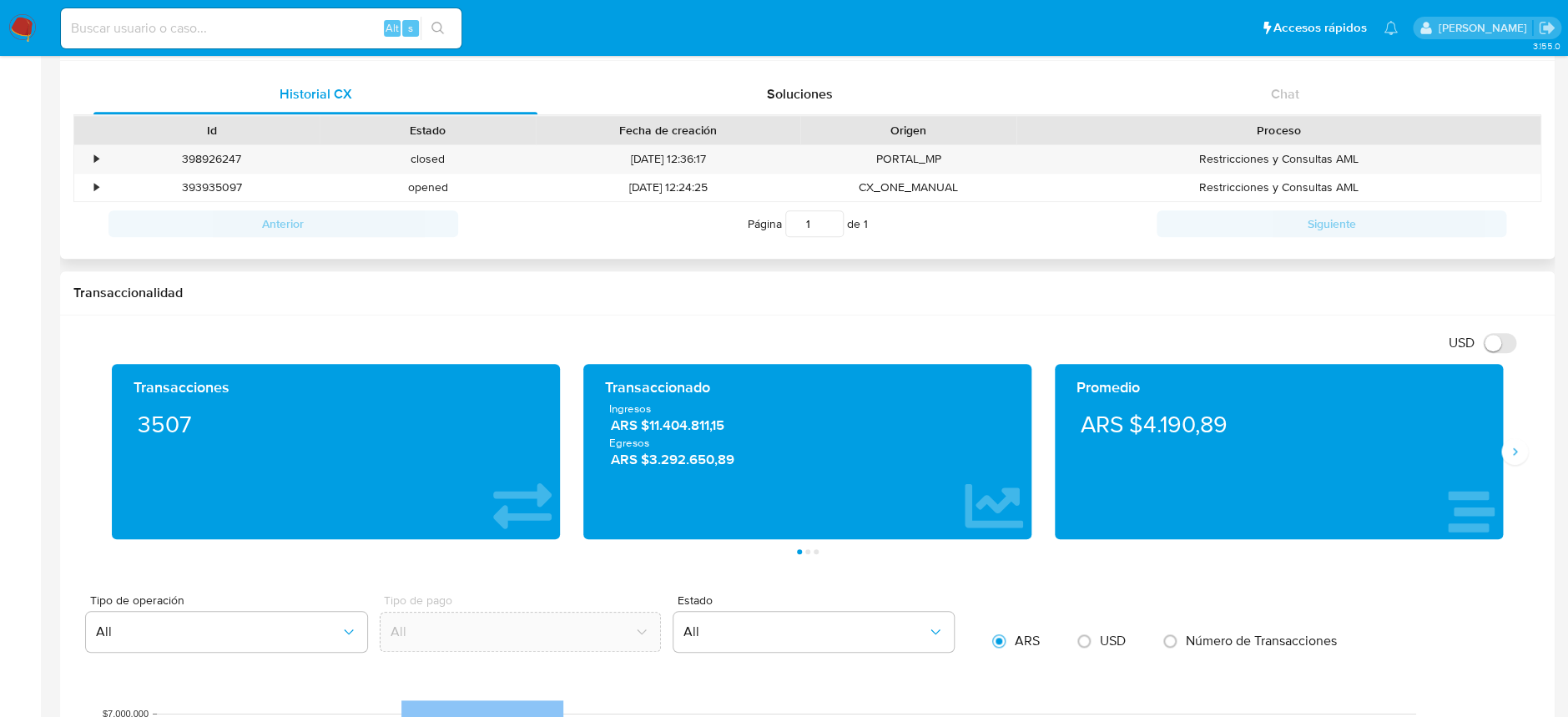
scroll to position [667, 0]
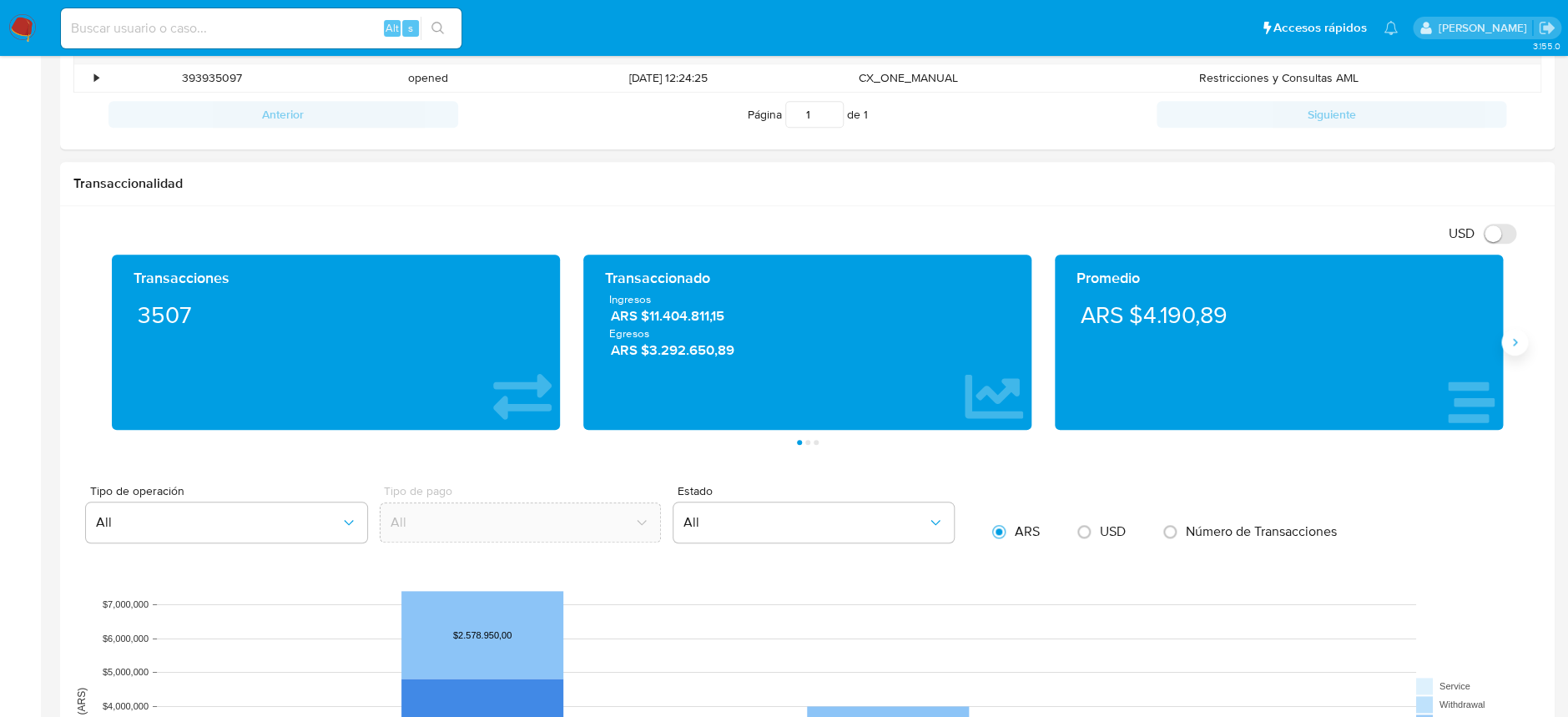
click at [1508, 344] on icon "Siguiente" at bounding box center [1514, 342] width 13 height 13
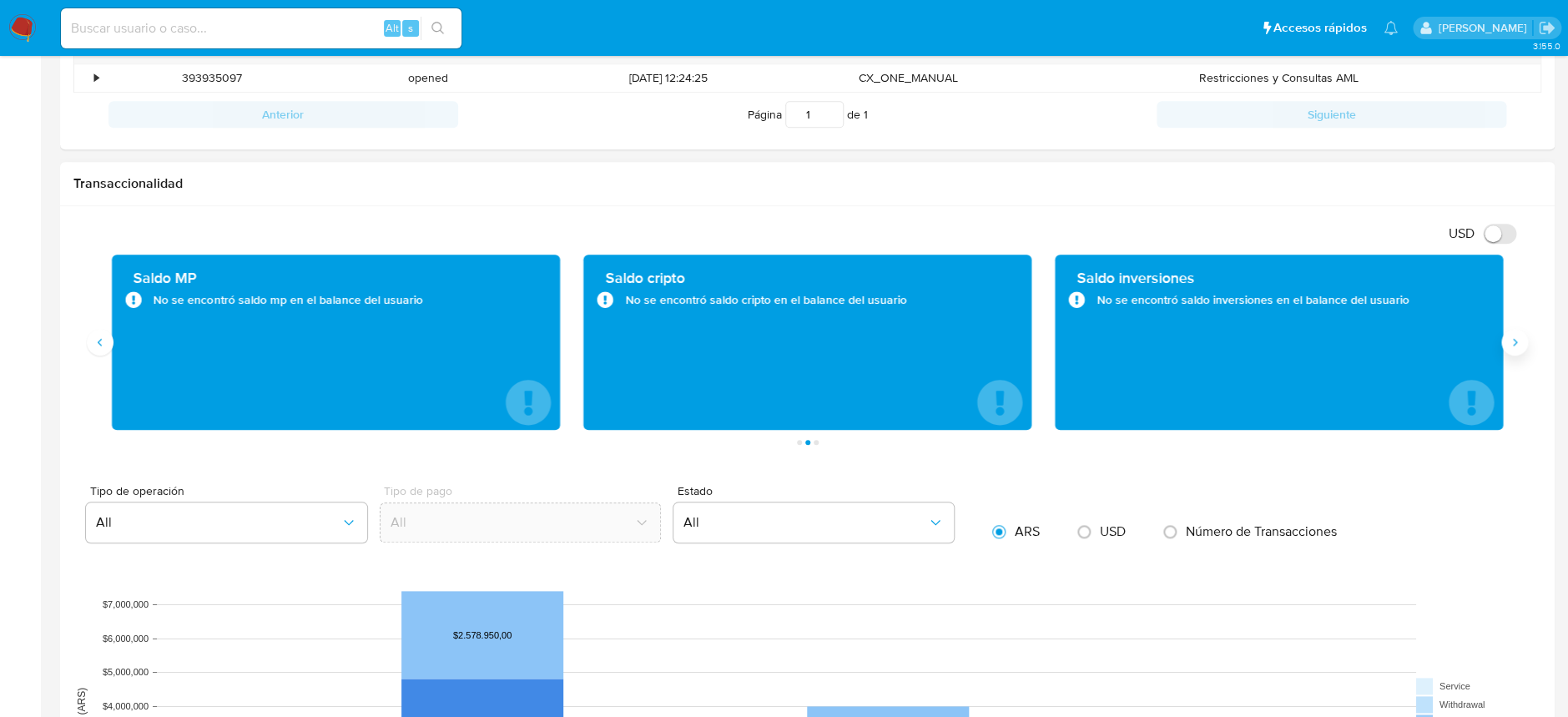
click at [1508, 344] on icon "Siguiente" at bounding box center [1514, 342] width 13 height 13
click at [106, 343] on icon "Anterior" at bounding box center [100, 342] width 13 height 13
click at [106, 346] on icon "Anterior" at bounding box center [100, 342] width 13 height 13
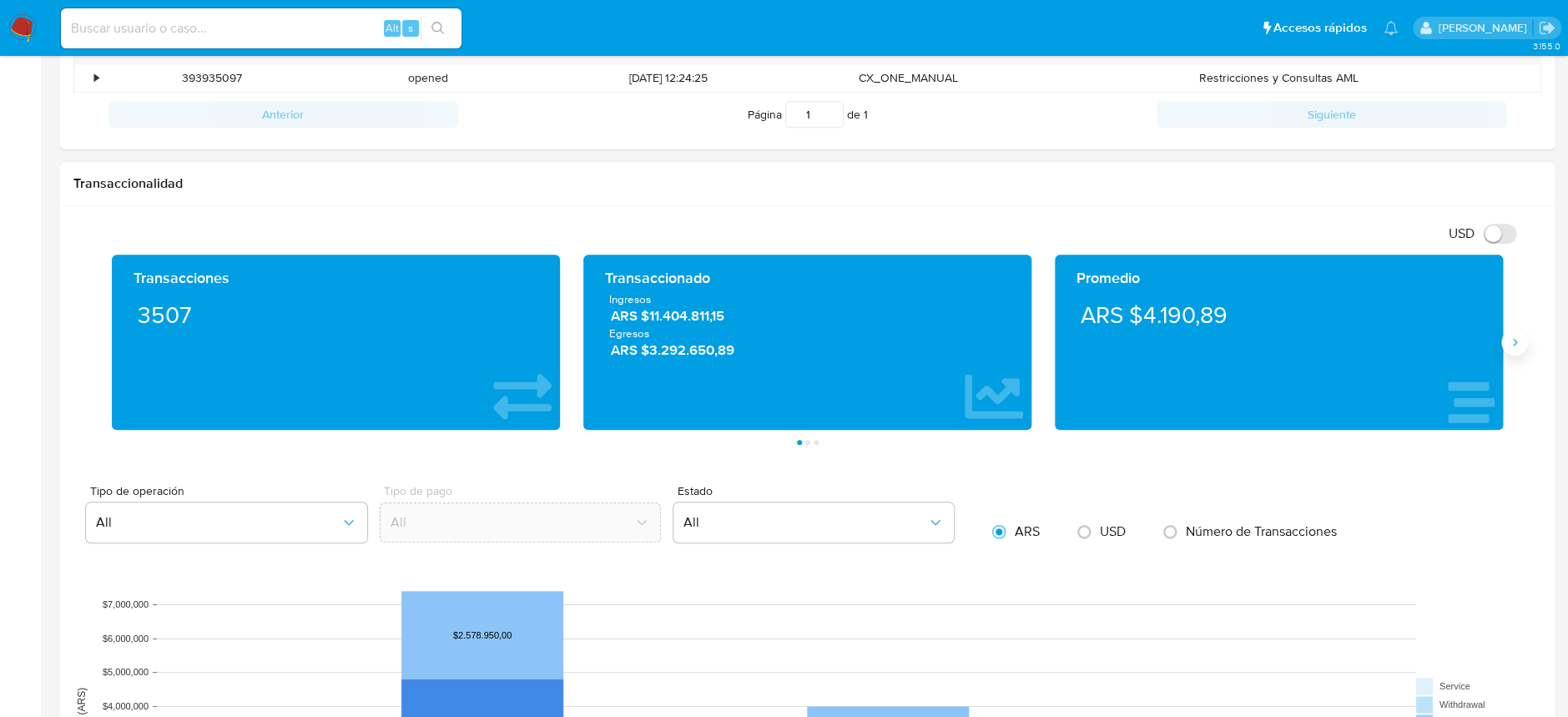
click at [1510, 331] on button "Siguiente" at bounding box center [1515, 342] width 27 height 27
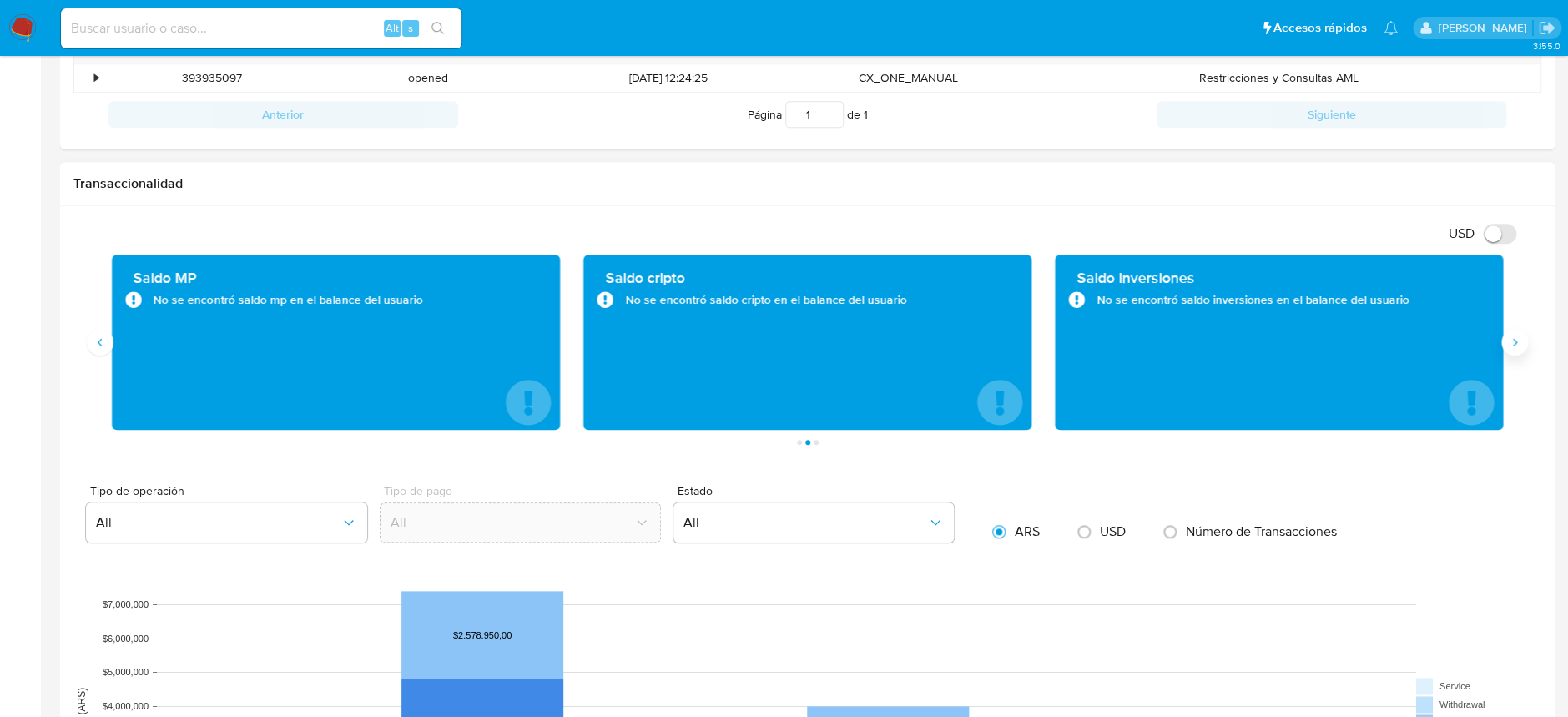
click at [1510, 331] on button "Siguiente" at bounding box center [1515, 342] width 27 height 27
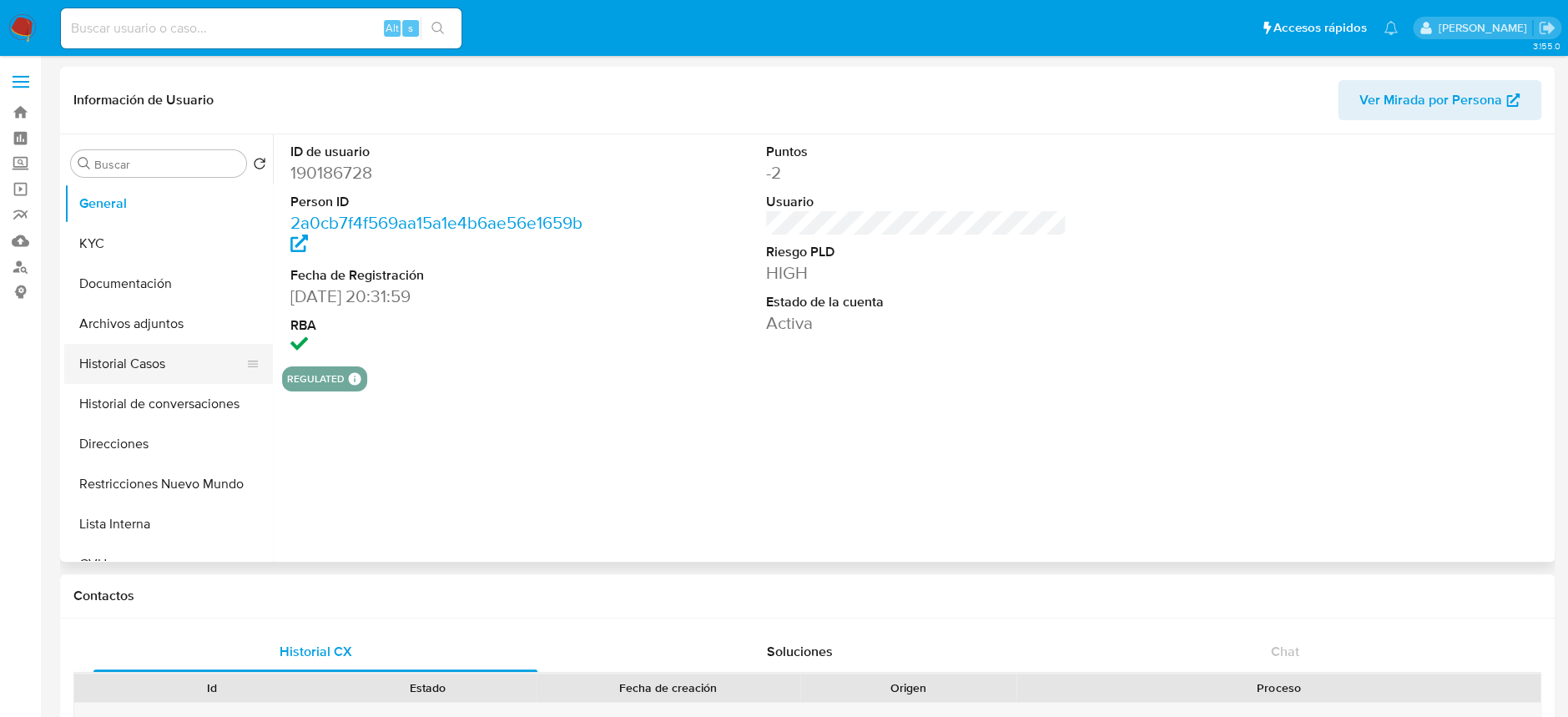
click at [161, 368] on button "Historial Casos" at bounding box center [162, 363] width 195 height 40
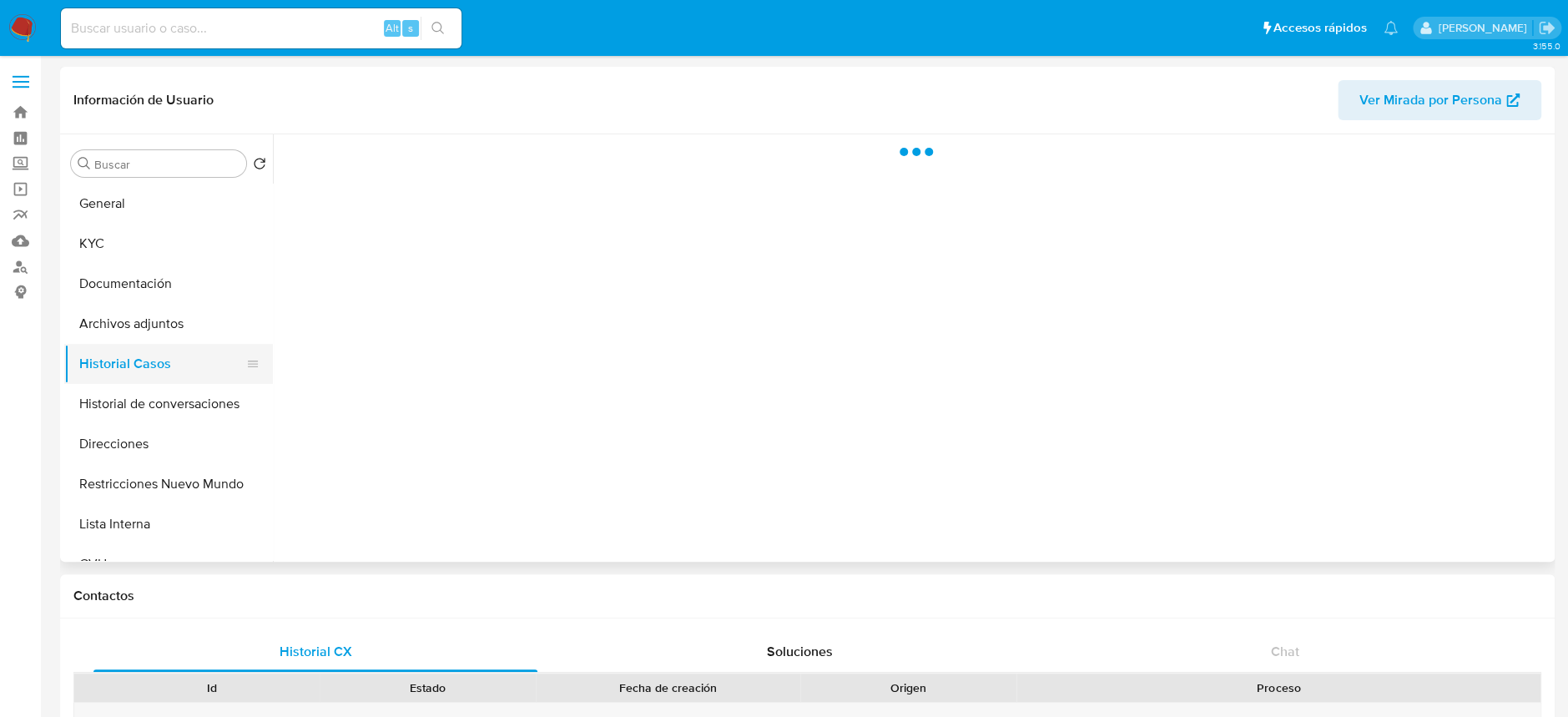
select select "10"
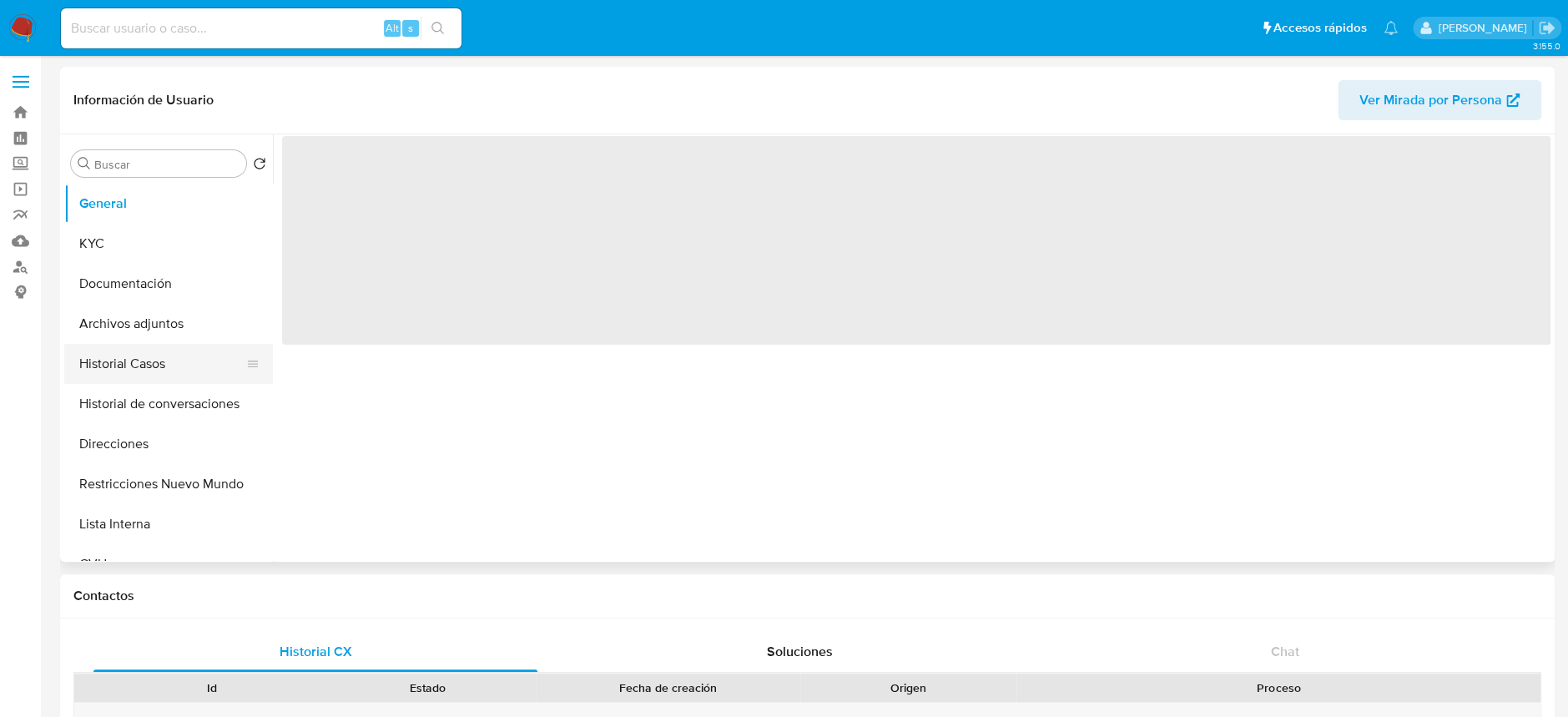
click at [141, 358] on button "Historial Casos" at bounding box center [162, 363] width 195 height 40
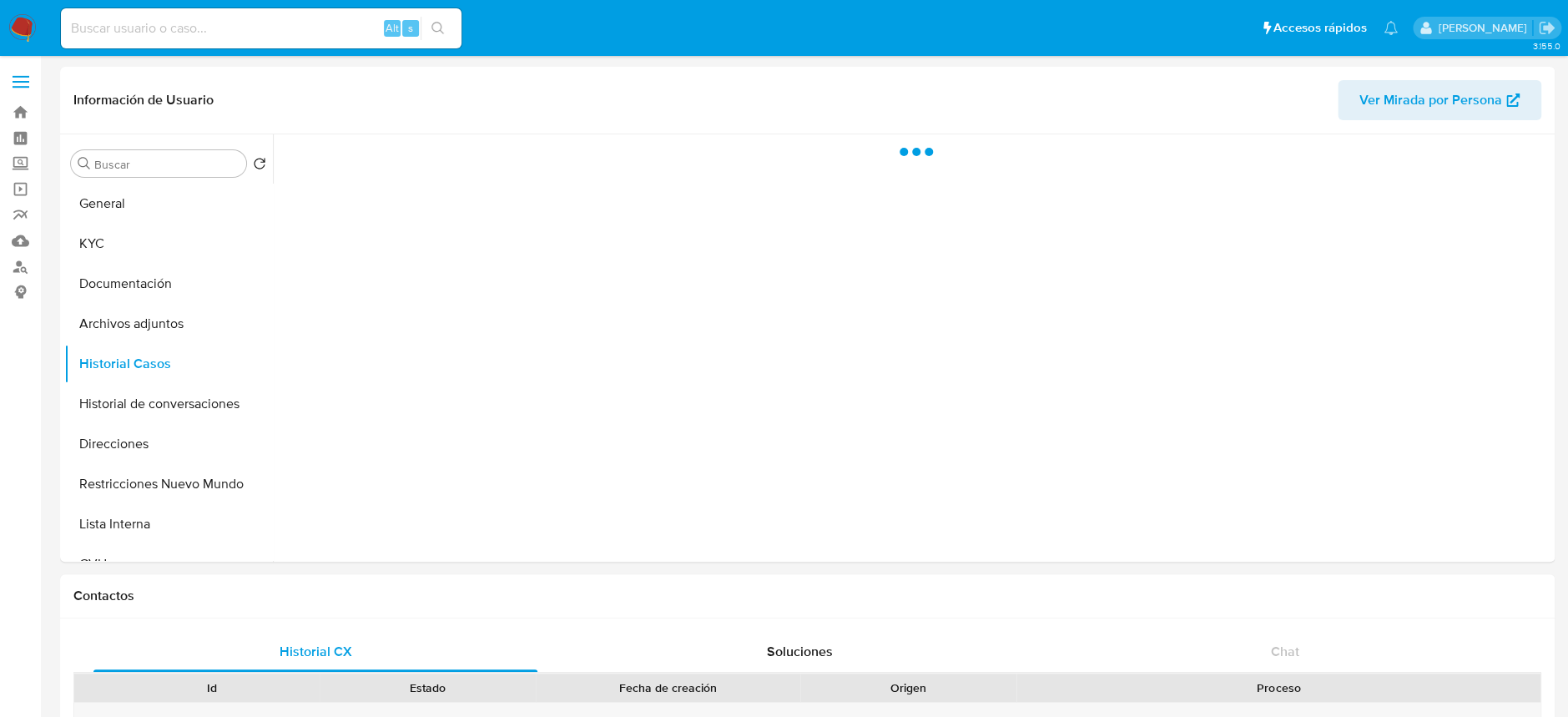
select select "10"
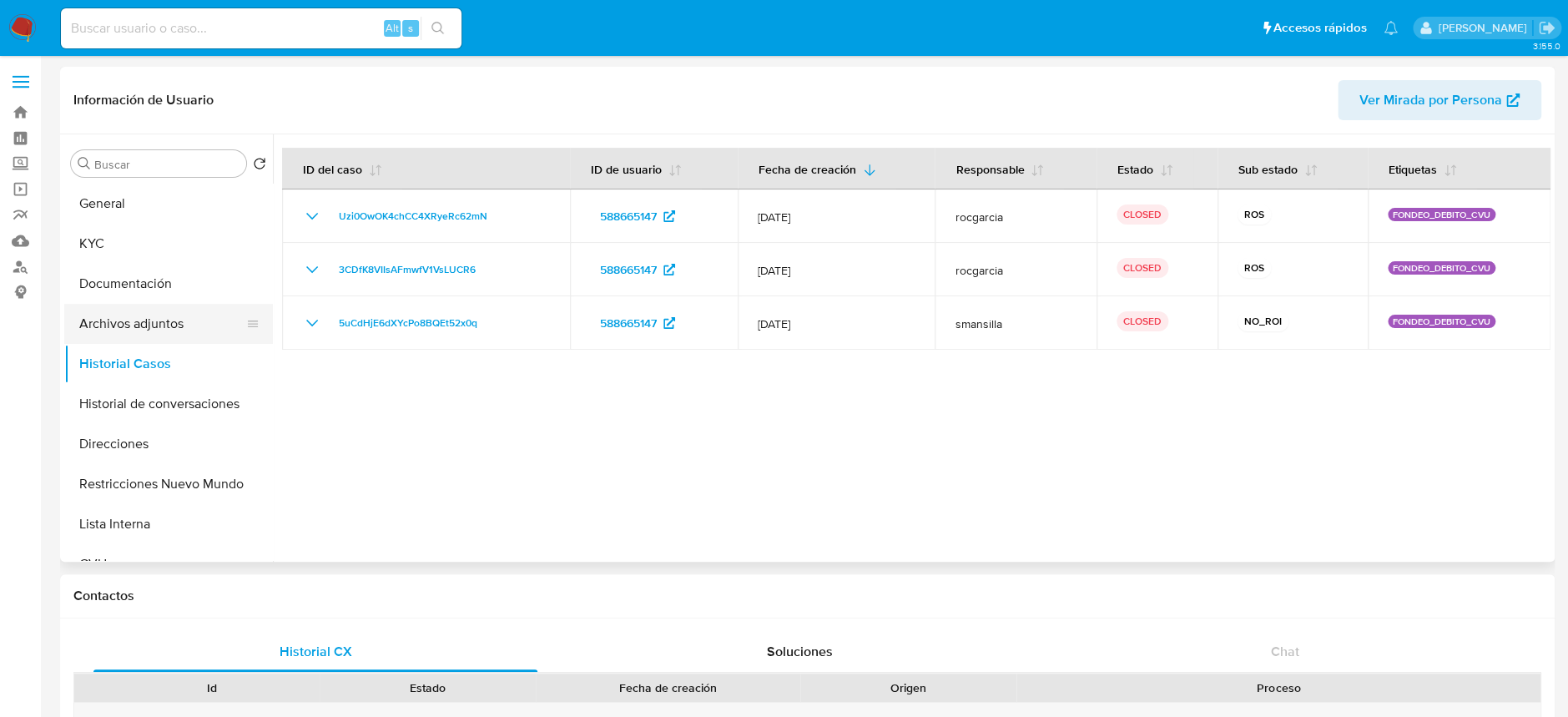
click at [190, 318] on button "Archivos adjuntos" at bounding box center [162, 324] width 195 height 40
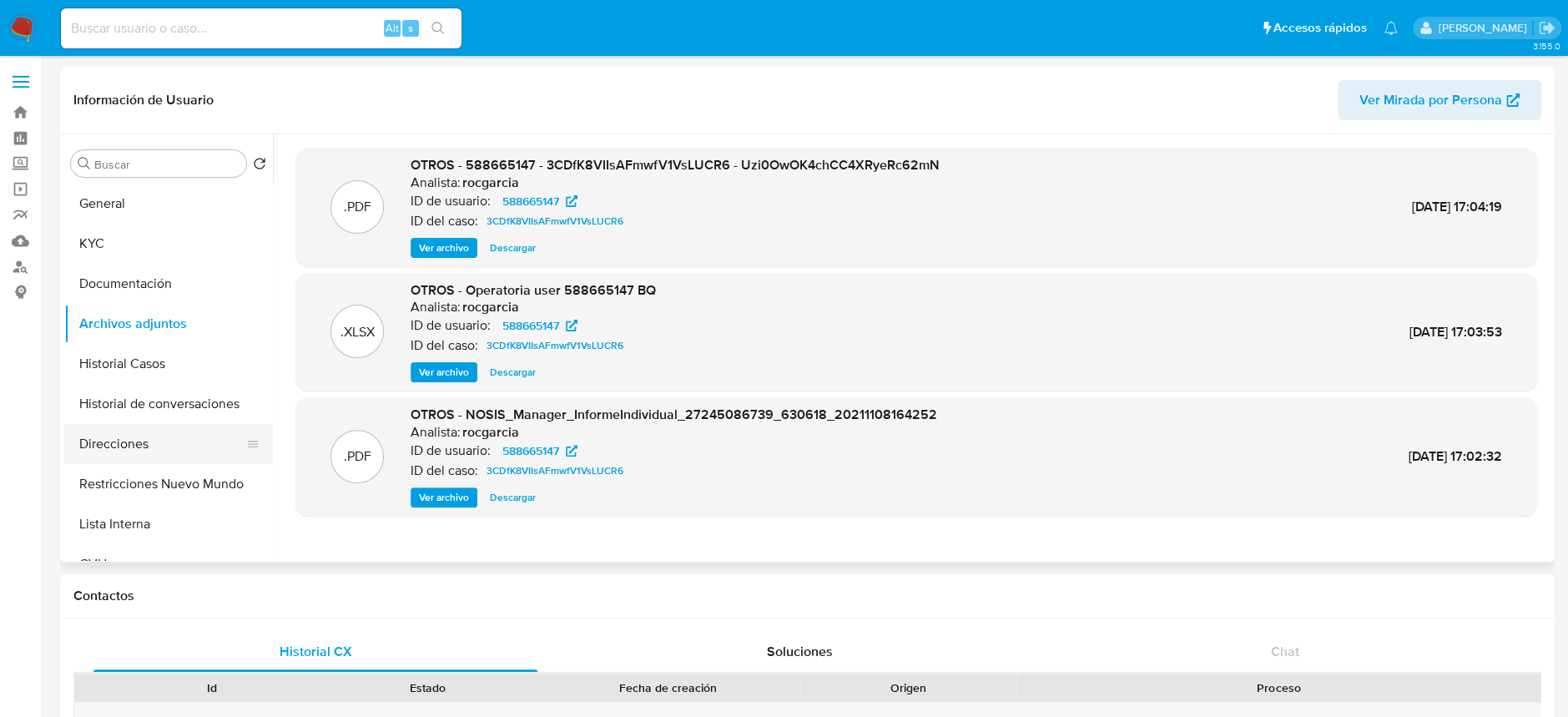
click at [162, 451] on button "Direcciones" at bounding box center [162, 443] width 195 height 40
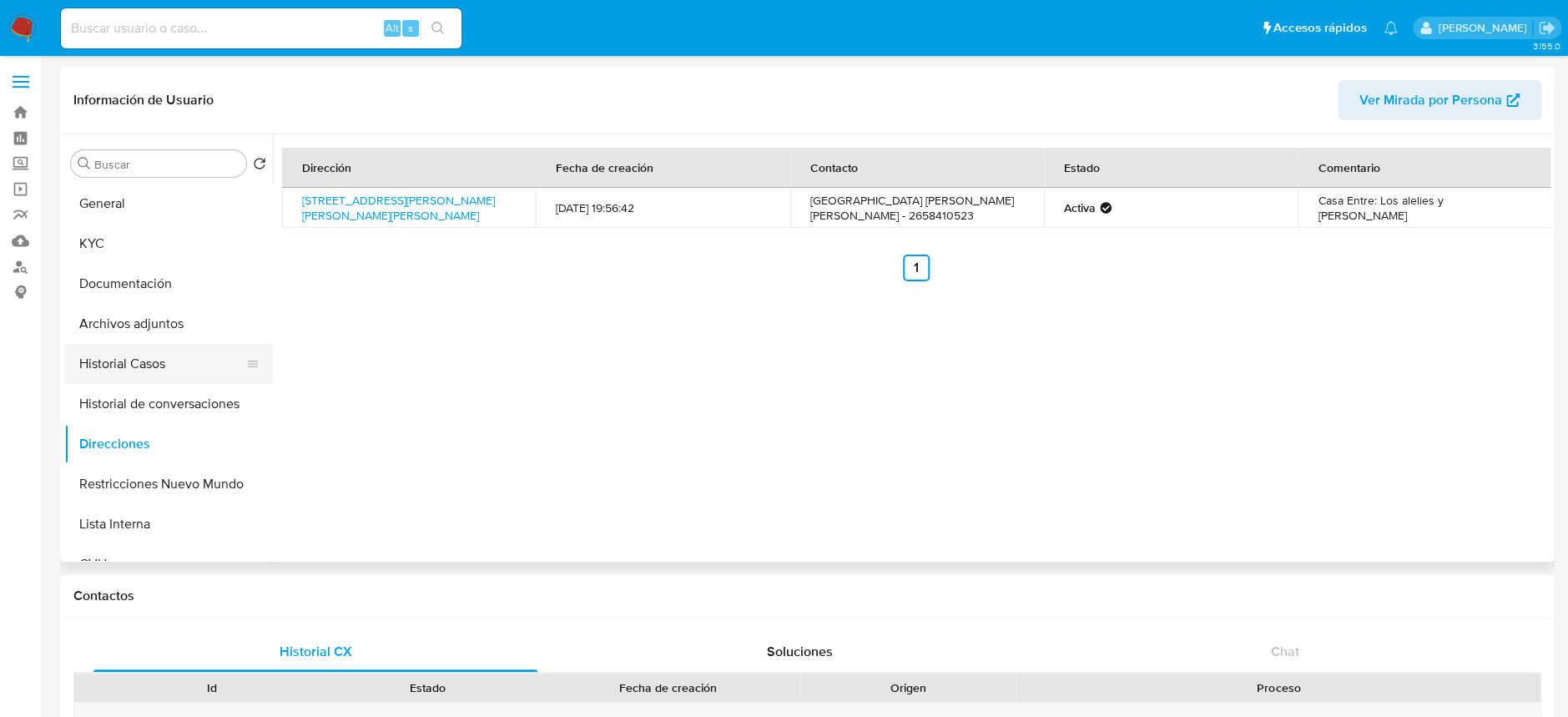
click at [138, 360] on button "Historial Casos" at bounding box center [162, 363] width 195 height 40
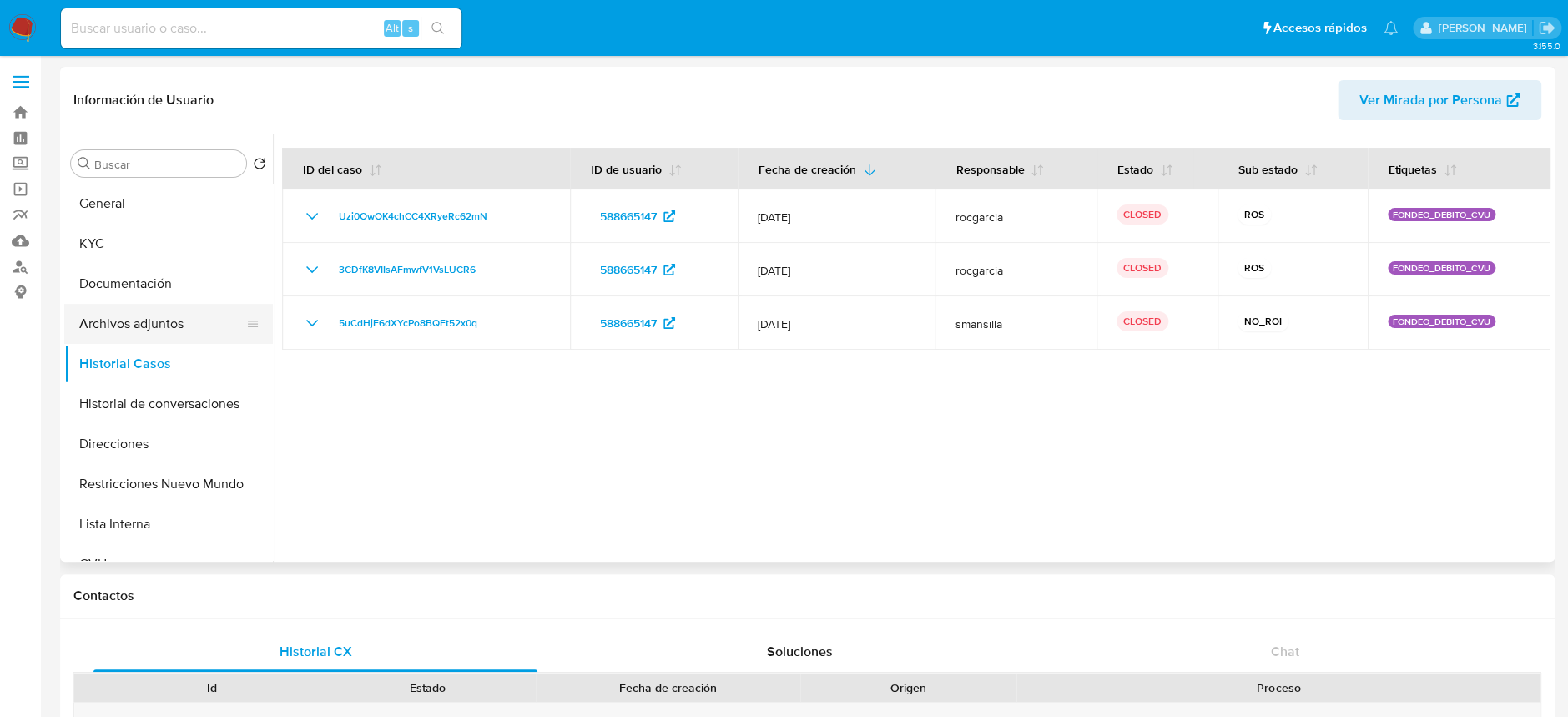
click at [171, 316] on button "Archivos adjuntos" at bounding box center [162, 324] width 195 height 40
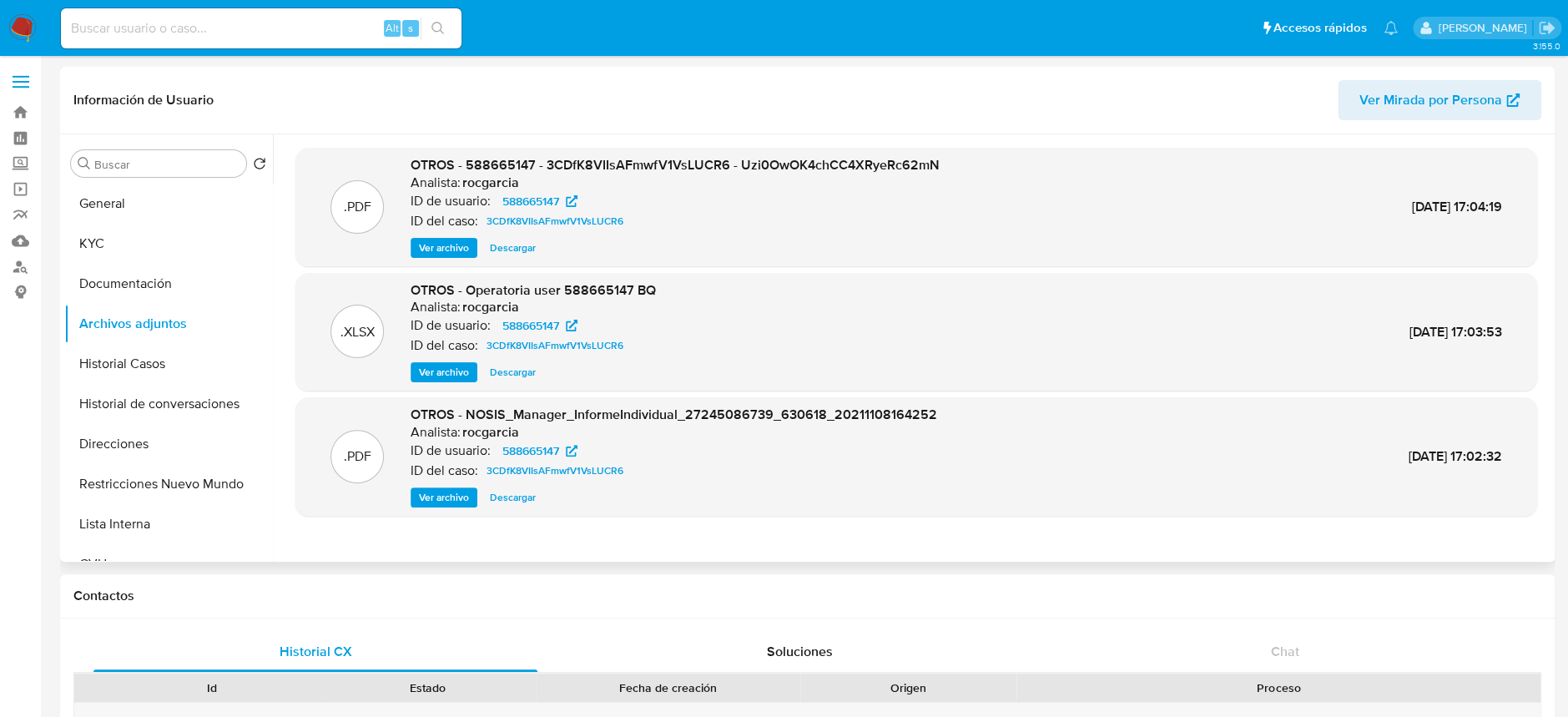
click at [443, 244] on span "Ver archivo" at bounding box center [444, 248] width 50 height 17
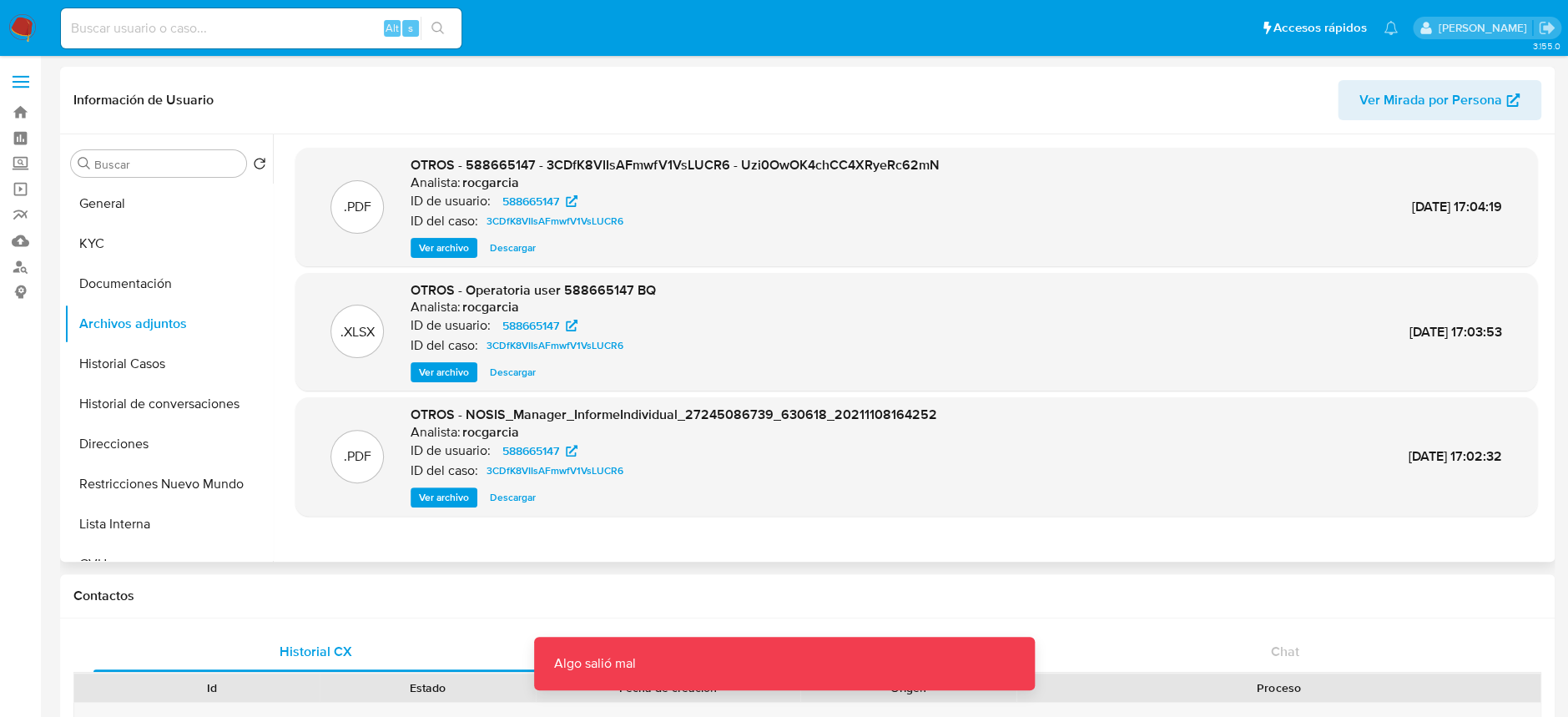
click at [443, 244] on span "Ver archivo" at bounding box center [444, 248] width 50 height 17
click at [491, 242] on span "Descargar" at bounding box center [513, 248] width 46 height 17
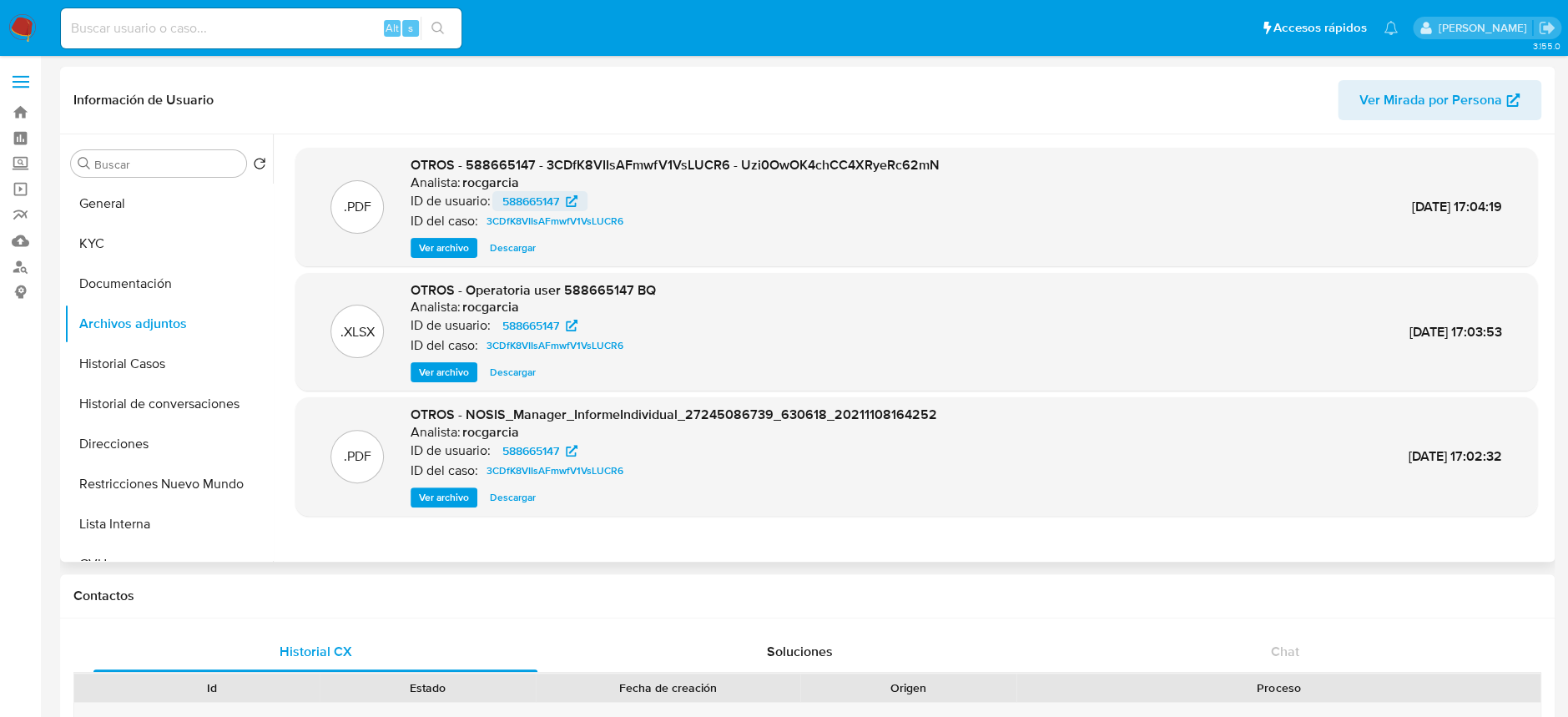
click at [525, 205] on span "588665147" at bounding box center [530, 201] width 56 height 20
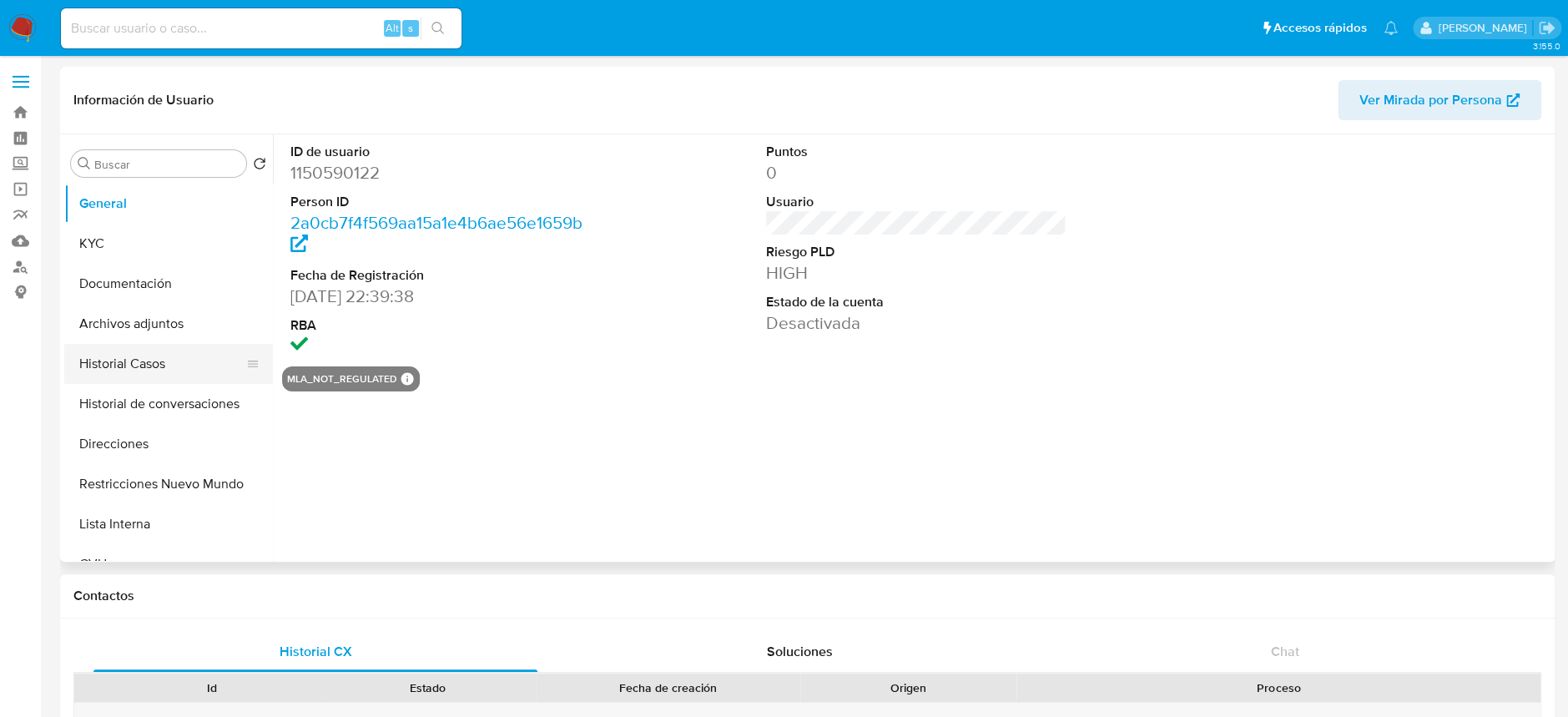
click at [157, 354] on button "Historial Casos" at bounding box center [162, 363] width 195 height 40
select select "10"
click at [150, 357] on button "Historial Casos" at bounding box center [162, 363] width 195 height 40
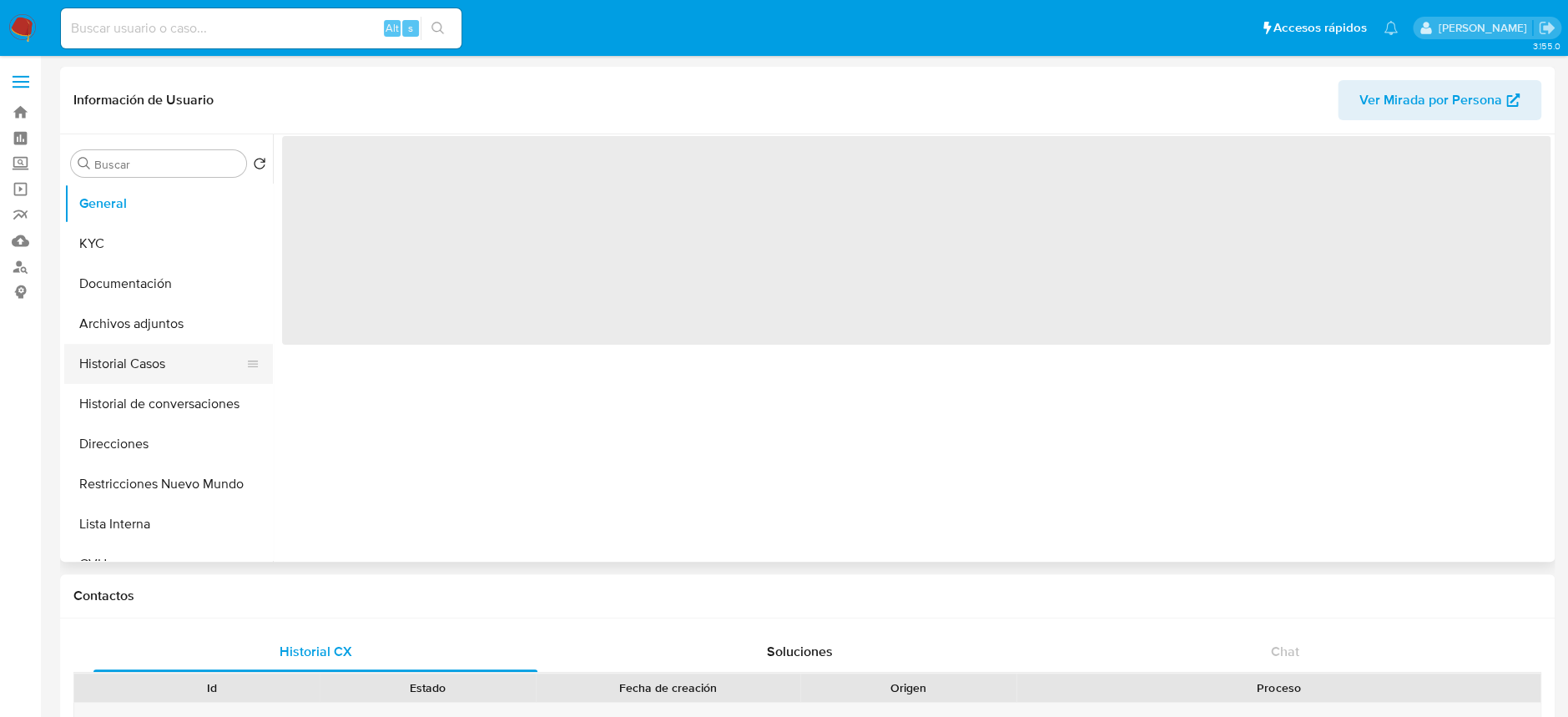
click at [148, 368] on button "Historial Casos" at bounding box center [162, 363] width 195 height 40
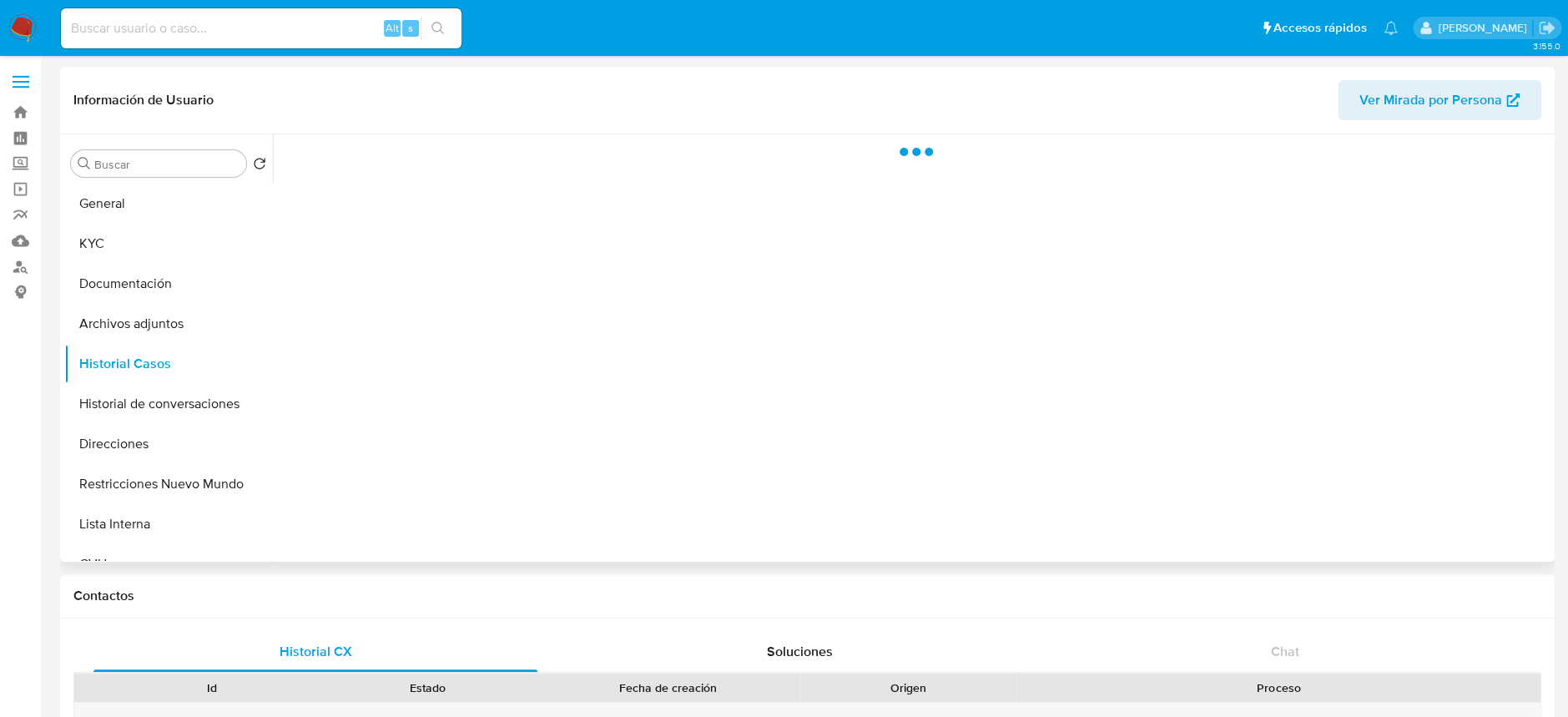
select select "10"
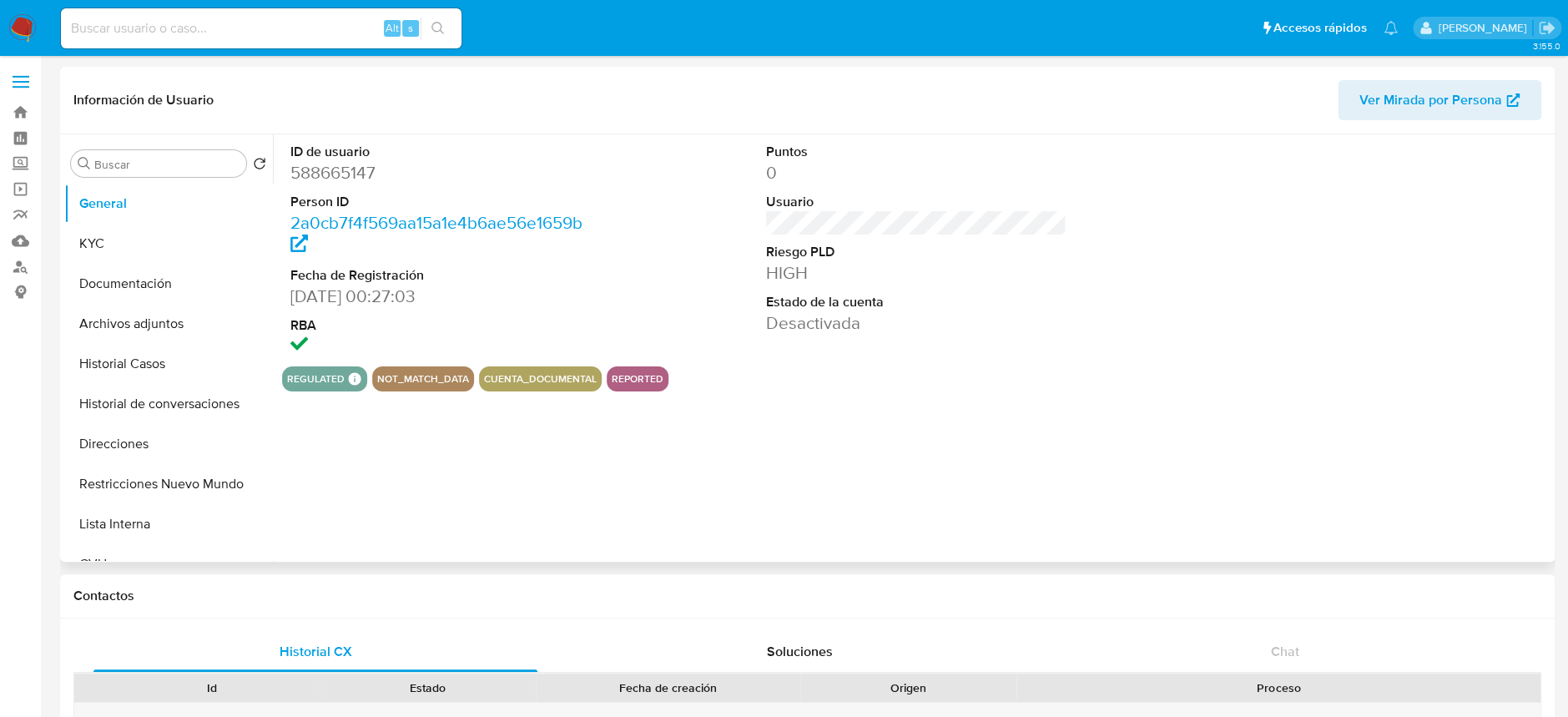
select select "10"
click at [151, 356] on button "Historial Casos" at bounding box center [162, 363] width 195 height 40
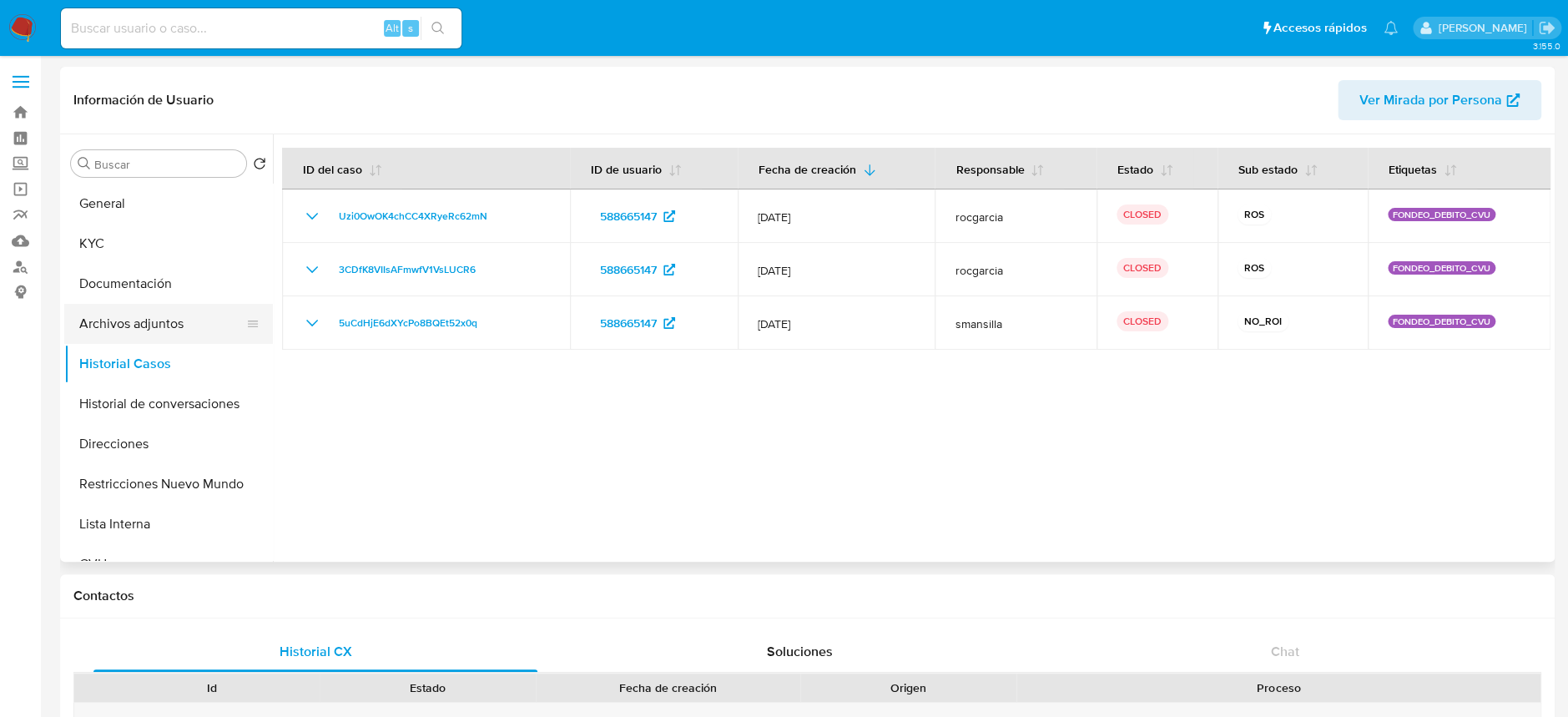
click at [181, 316] on button "Archivos adjuntos" at bounding box center [162, 324] width 195 height 40
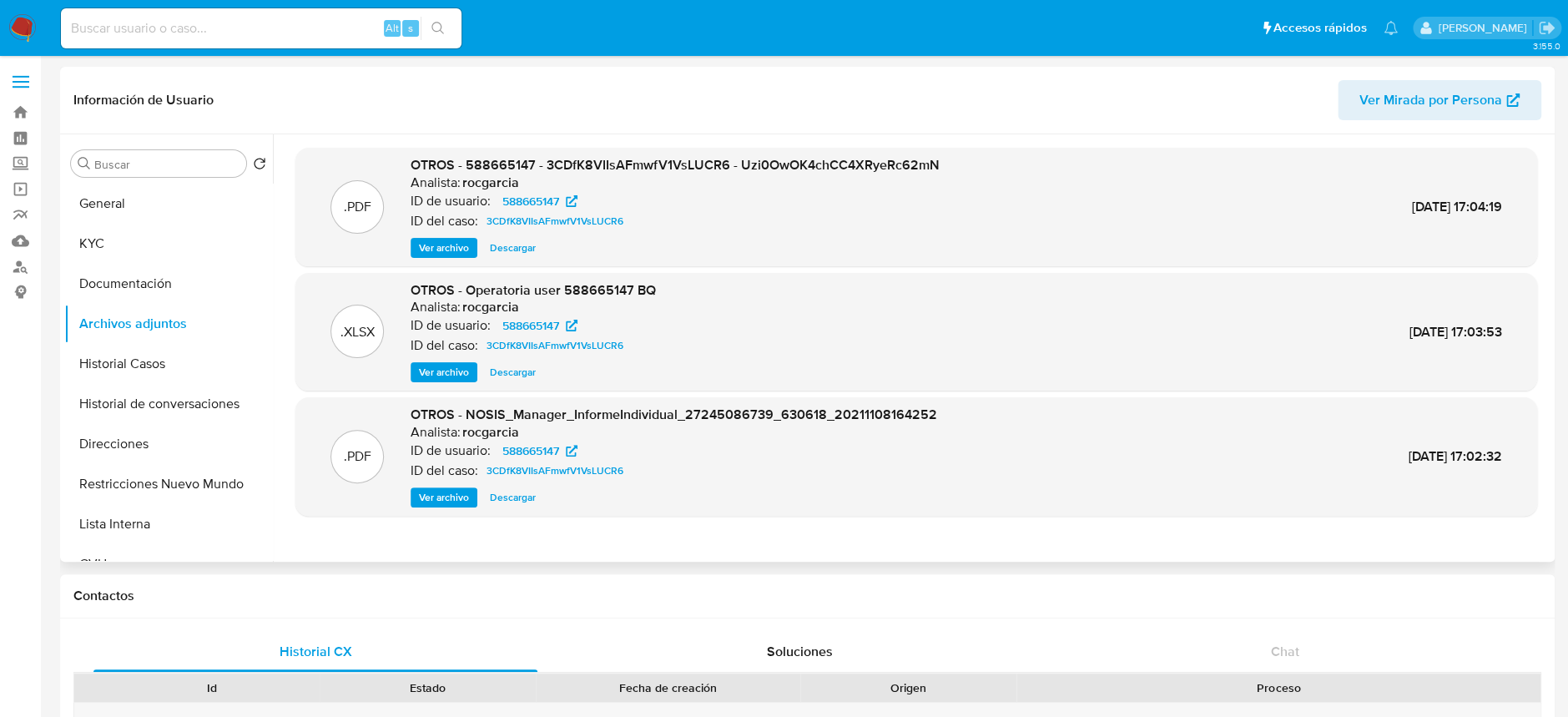
click at [490, 253] on span "Descargar" at bounding box center [513, 248] width 46 height 17
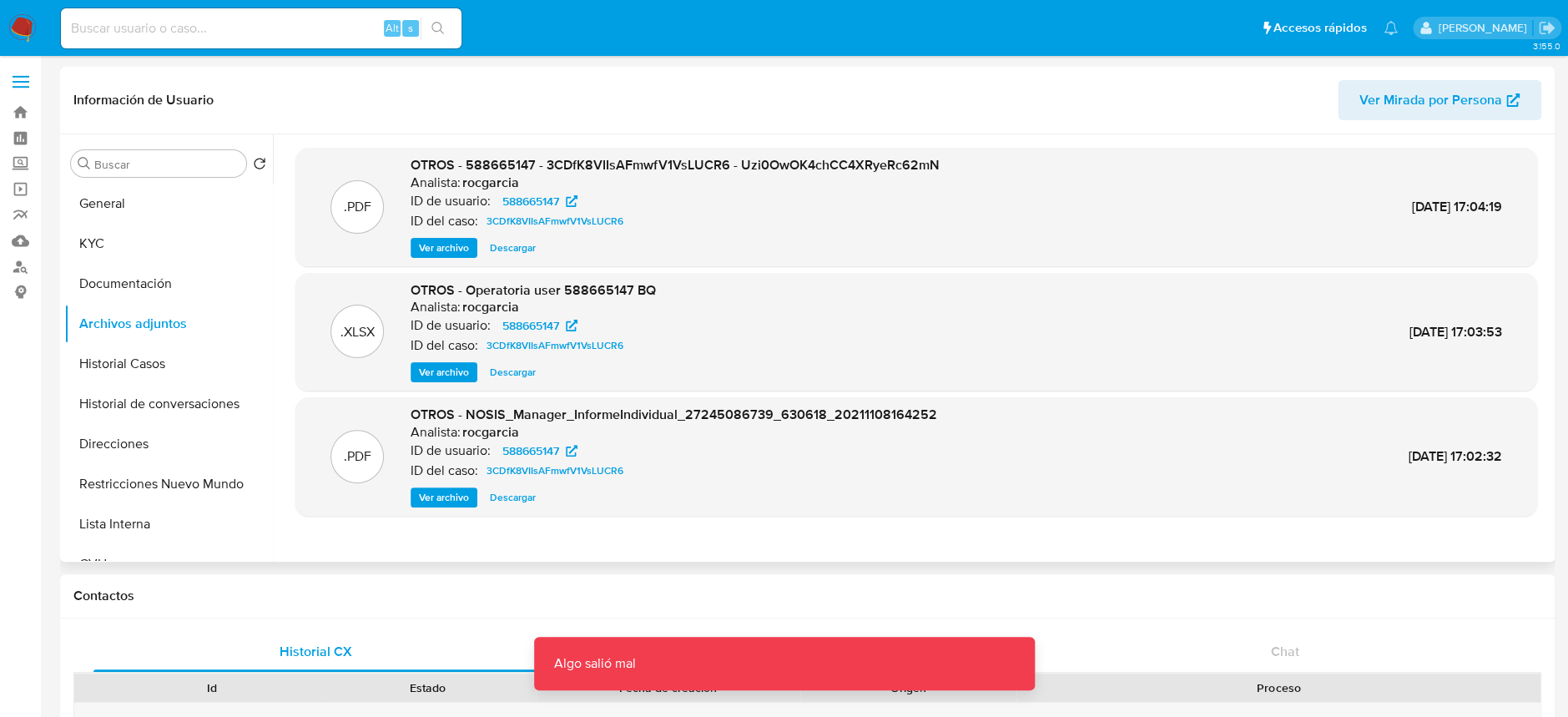
click at [437, 252] on span "Ver archivo" at bounding box center [444, 248] width 50 height 17
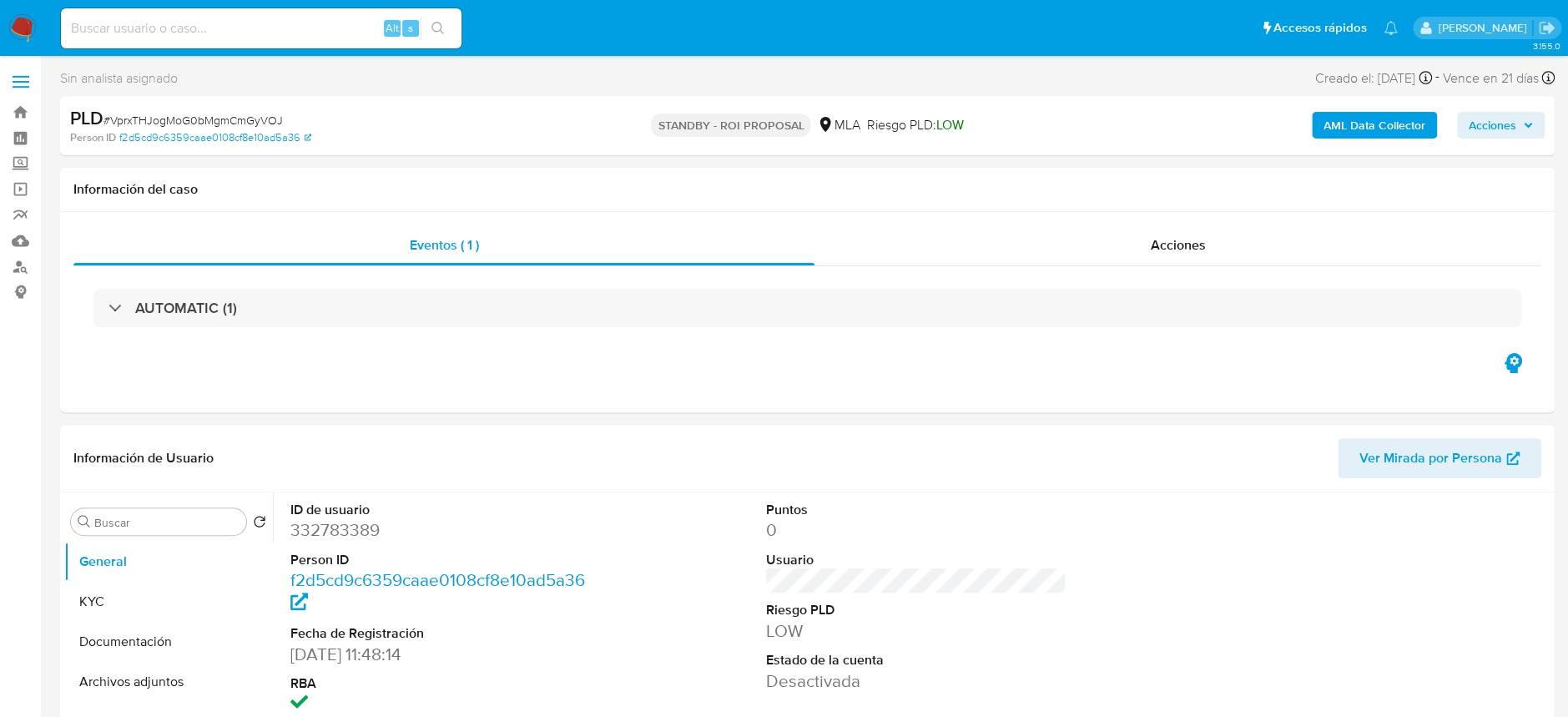
select select "10"
click at [36, 31] on img at bounding box center [22, 29] width 29 height 29
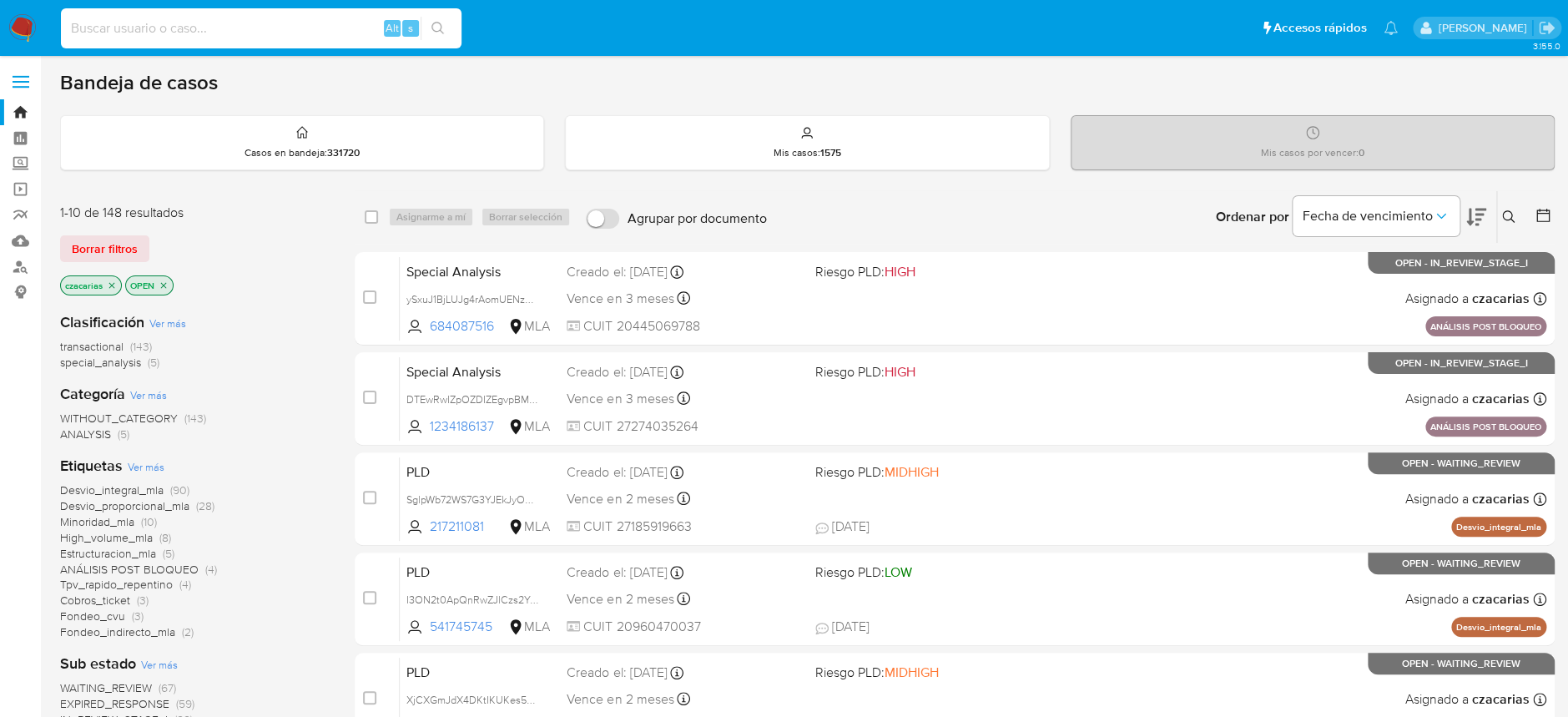
click at [354, 27] on input at bounding box center [261, 29] width 401 height 21
paste input "DTEwRwIZpOZDIZEgvpBMuRsF"
type input "DTEwRwIZpOZDIZEgvpBMuRsF"
click at [438, 22] on icon "search-icon" at bounding box center [437, 28] width 13 height 13
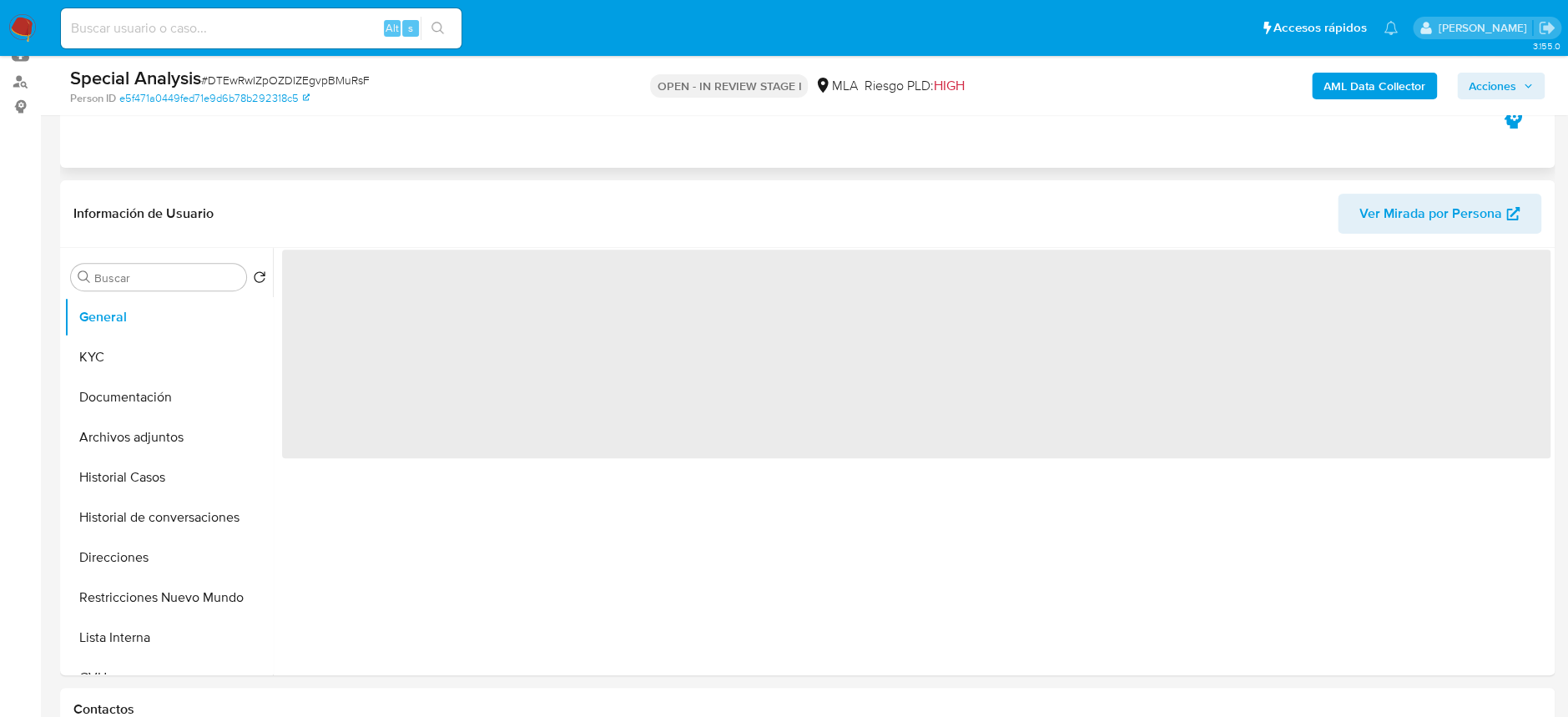
scroll to position [222, 0]
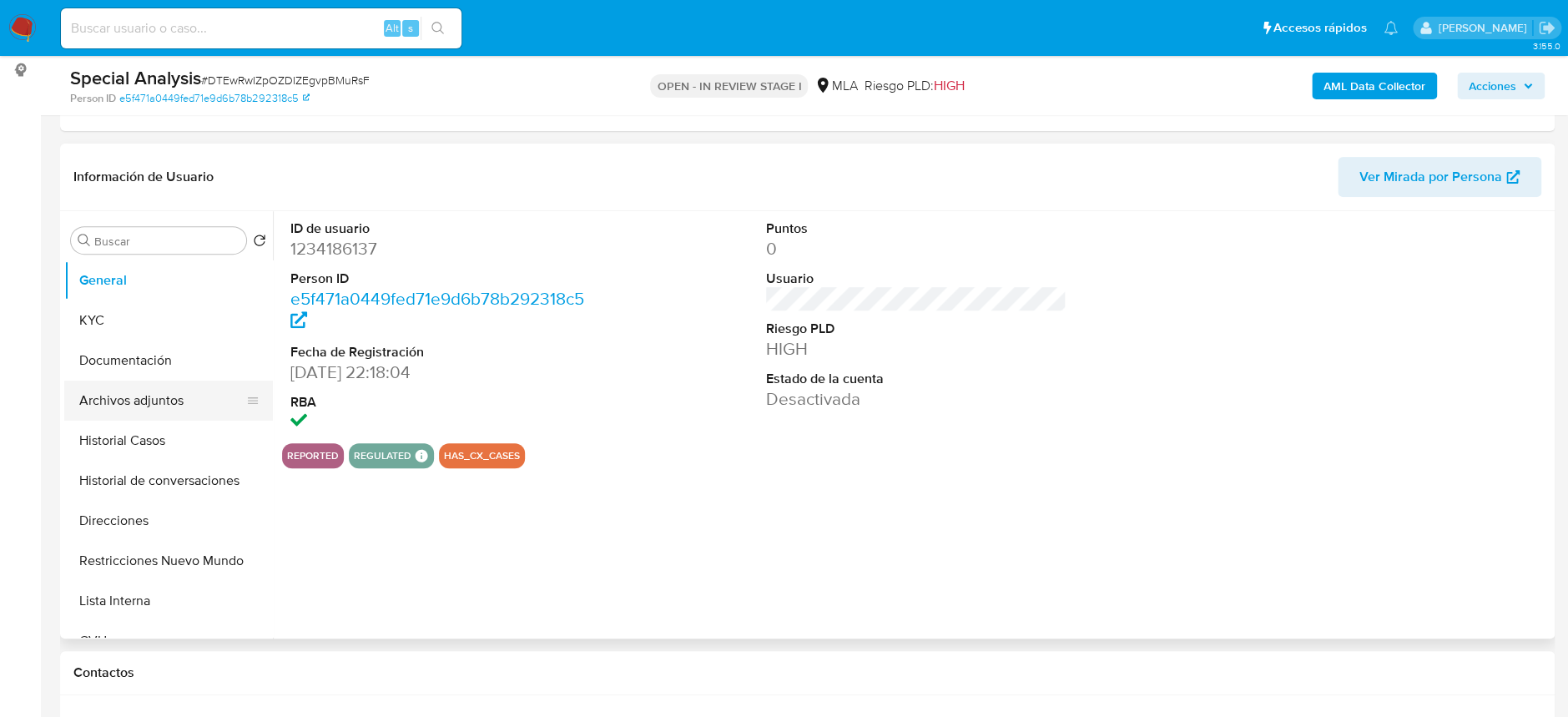
click at [156, 401] on button "Archivos adjuntos" at bounding box center [162, 401] width 195 height 40
select select "10"
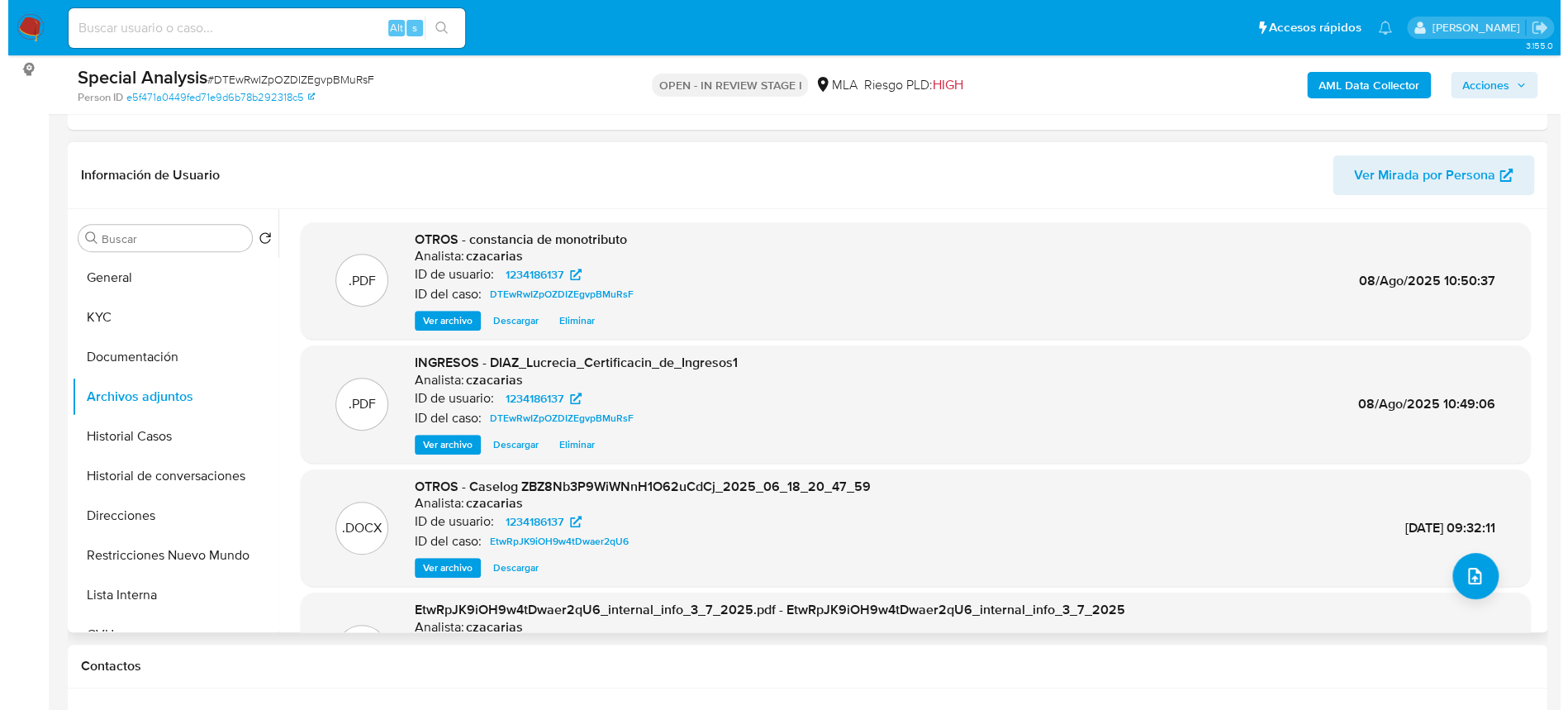
scroll to position [110, 0]
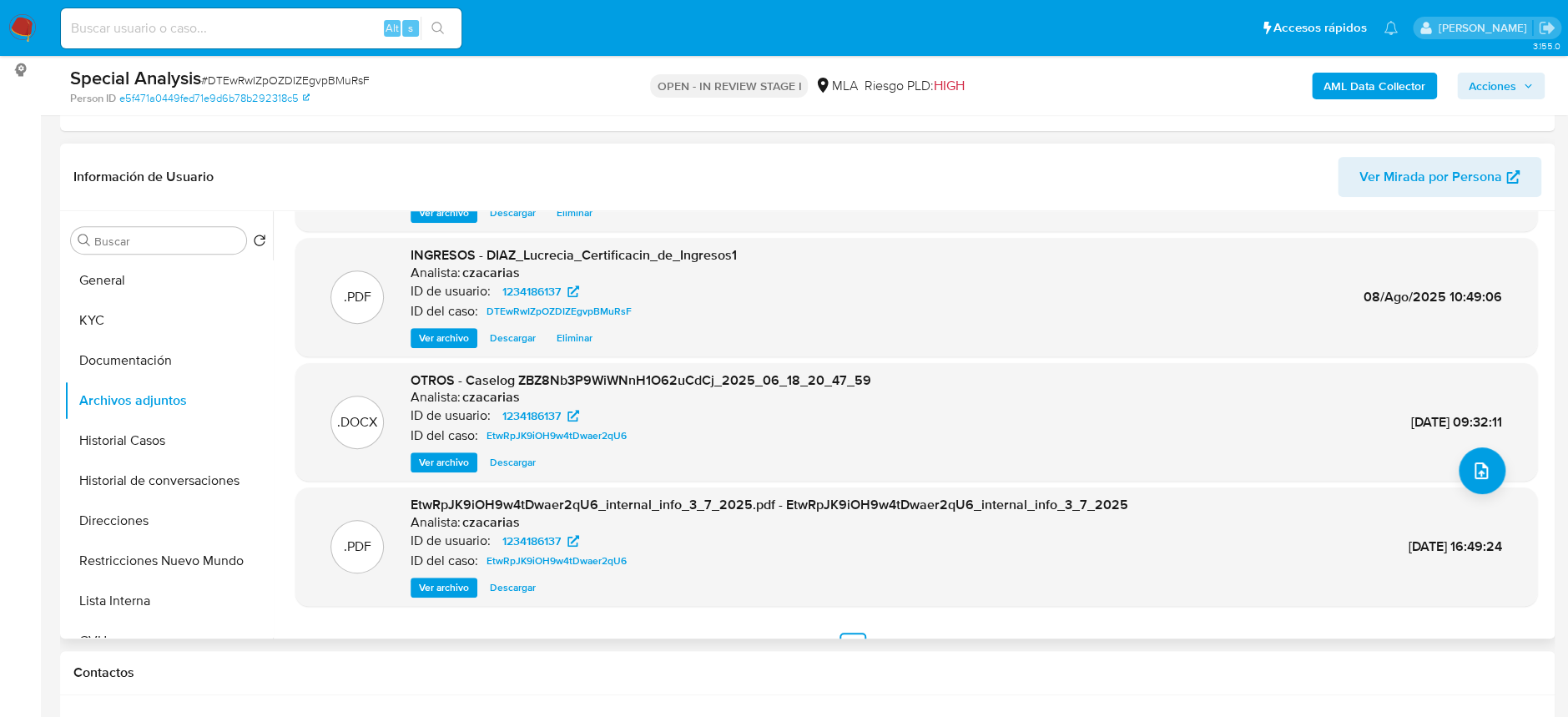
click at [449, 466] on span "Ver archivo" at bounding box center [444, 462] width 50 height 17
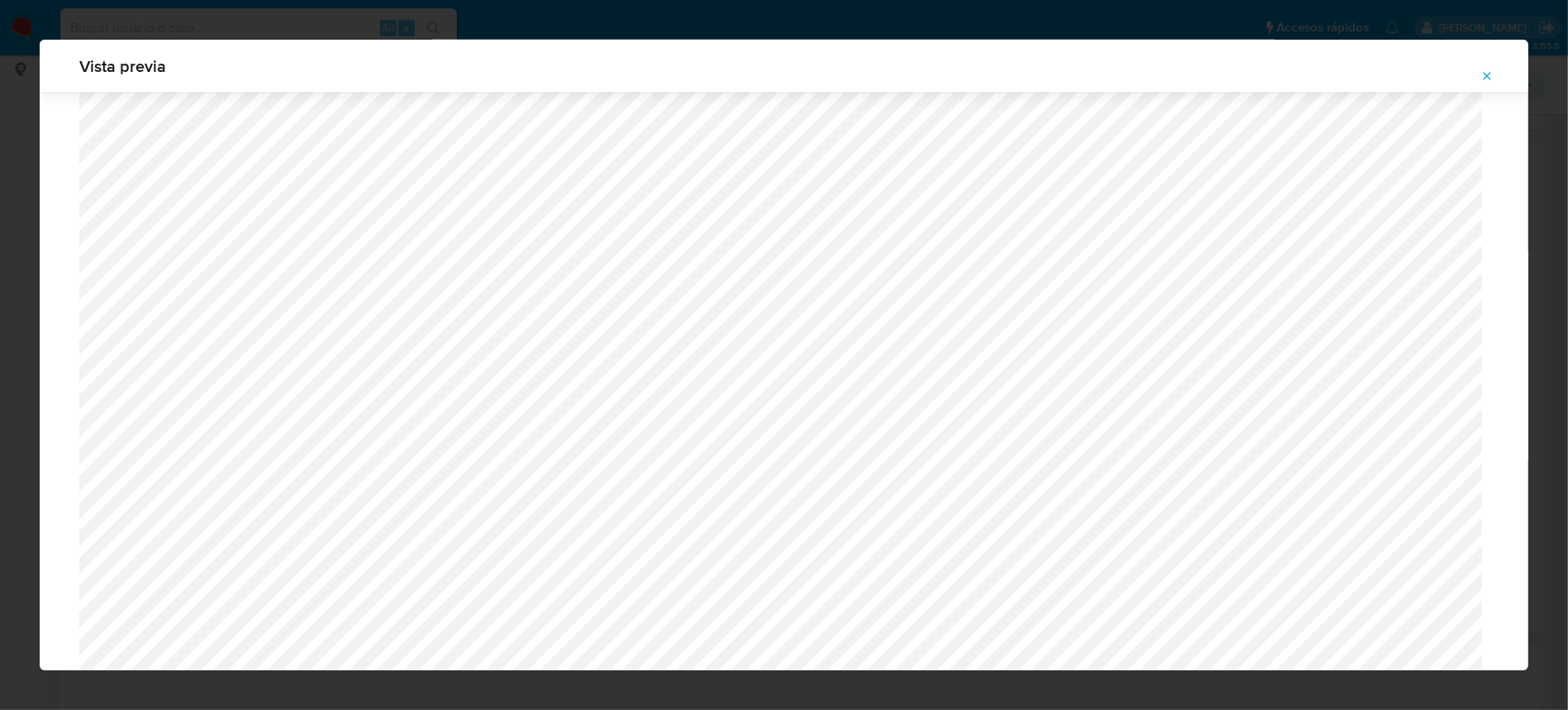
scroll to position [1335, 0]
click at [1486, 75] on icon "Attachment preview" at bounding box center [1487, 75] width 13 height 13
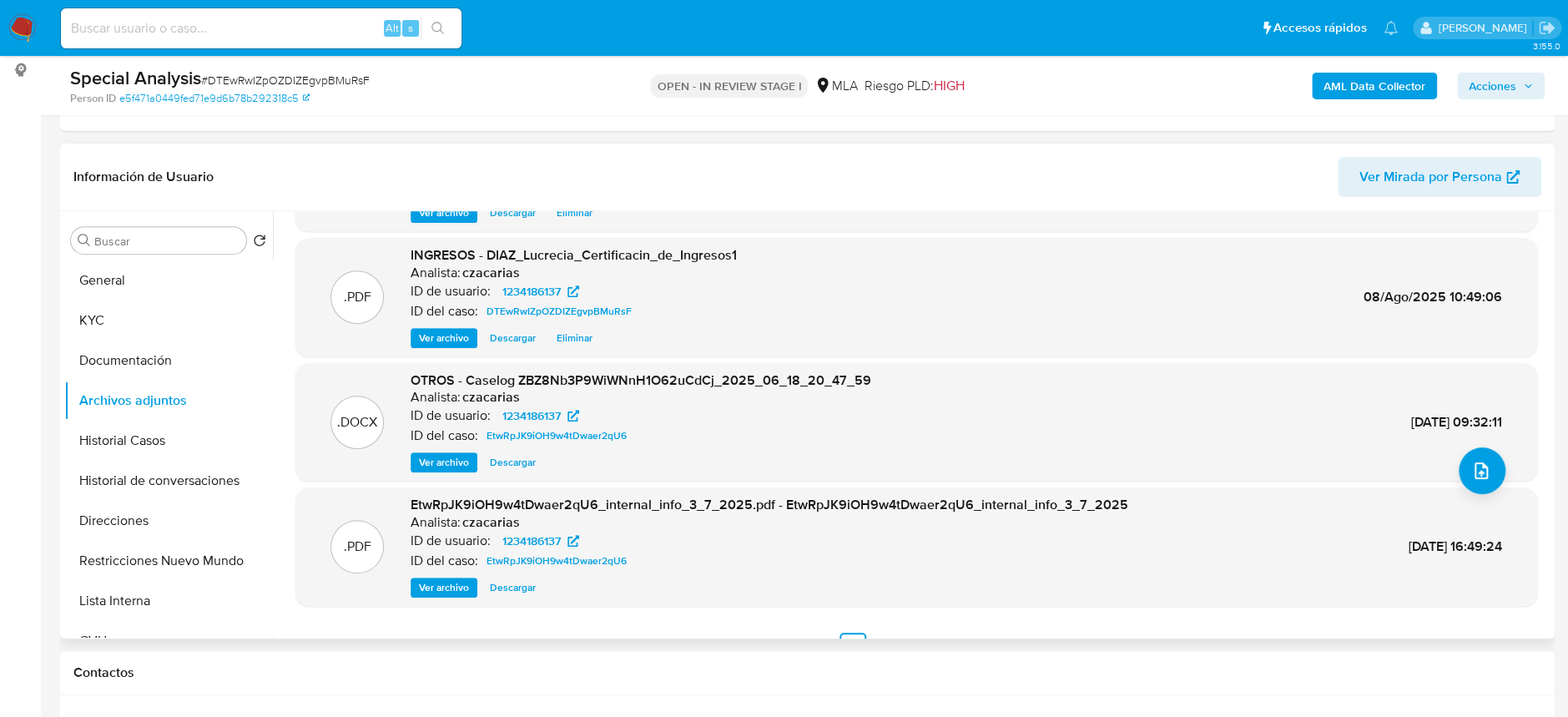
scroll to position [0, 0]
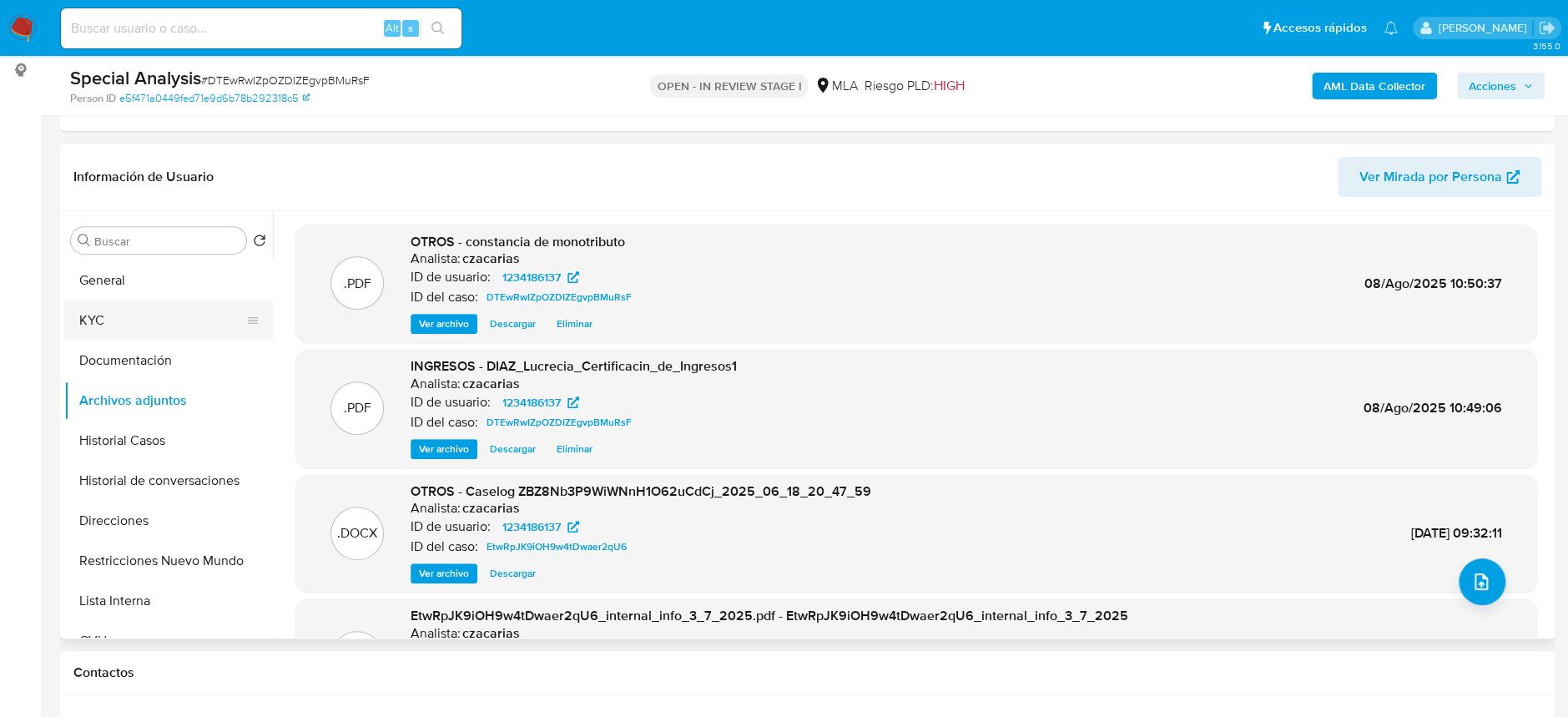
click at [108, 318] on button "KYC" at bounding box center [162, 320] width 195 height 40
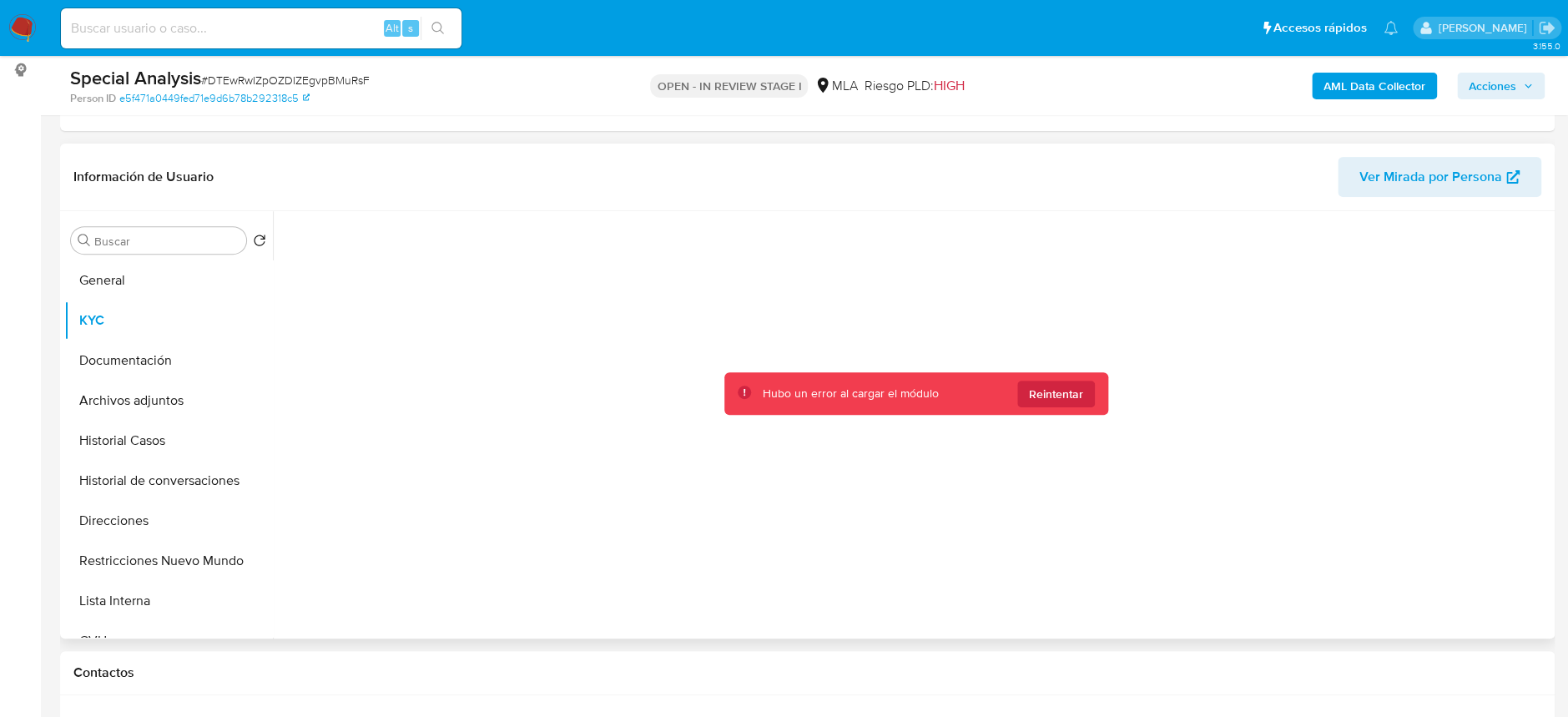
click at [1050, 408] on div "Hubo un error al cargar el módulo Reintentar" at bounding box center [916, 393] width 384 height 43
click at [1059, 391] on span "Reintentar" at bounding box center [1056, 394] width 55 height 27
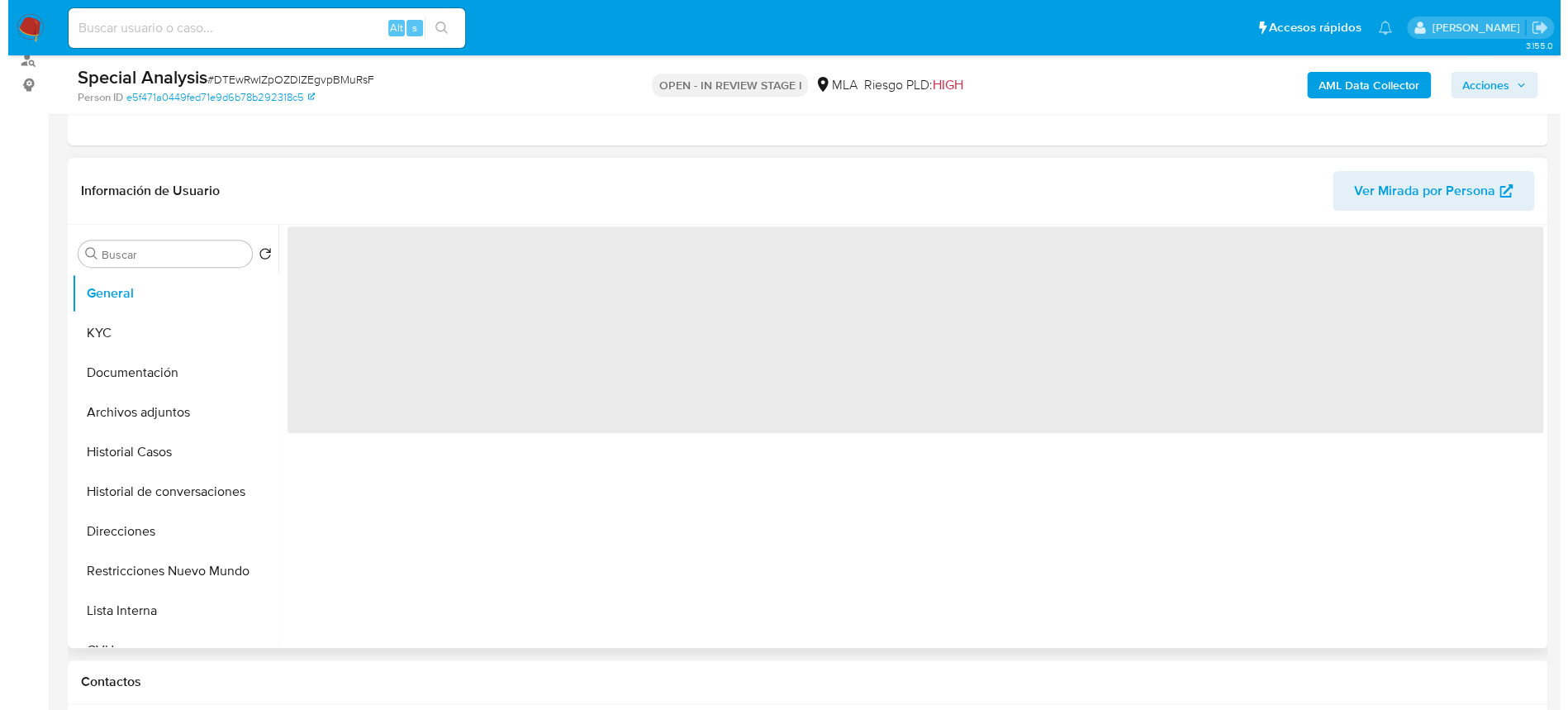
scroll to position [220, 0]
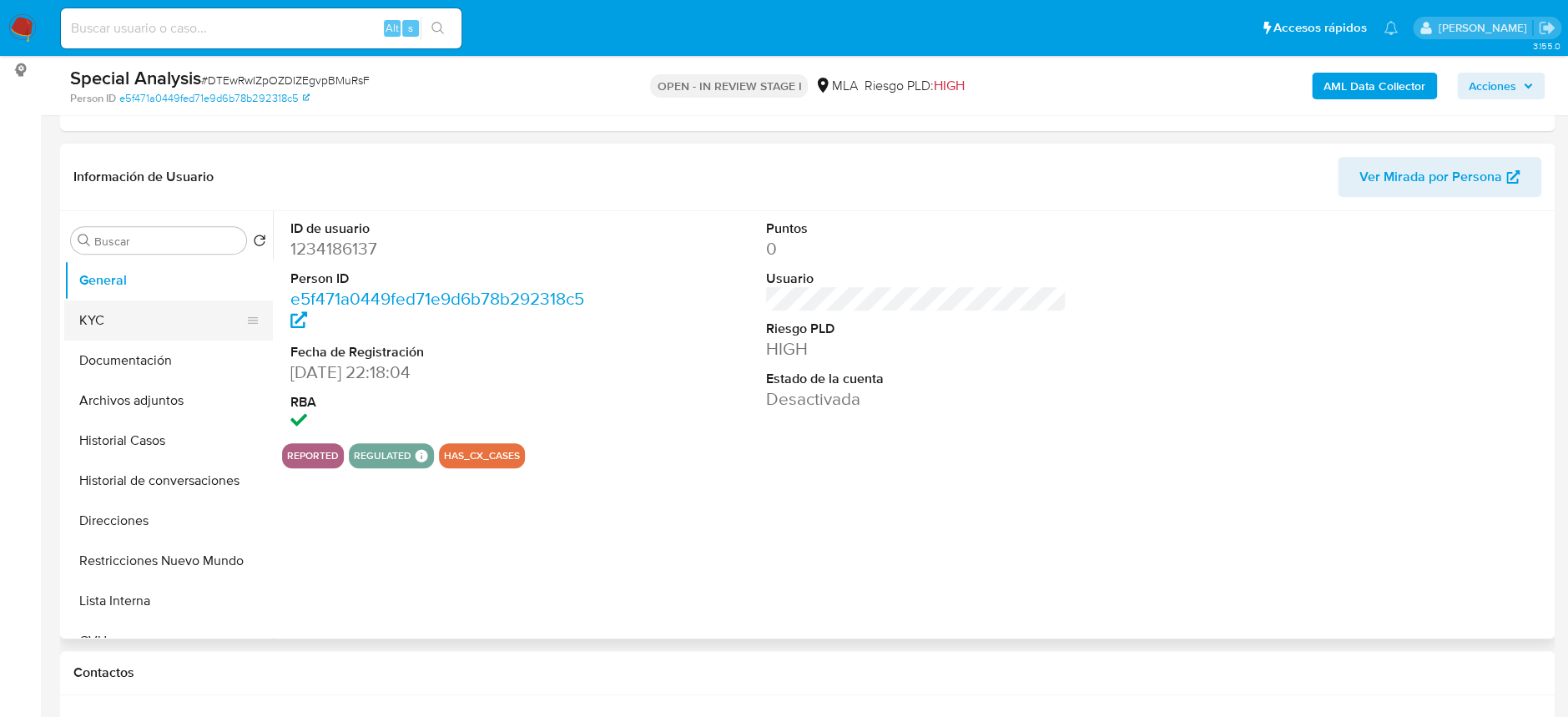
click at [179, 306] on button "KYC" at bounding box center [162, 320] width 195 height 40
select select "10"
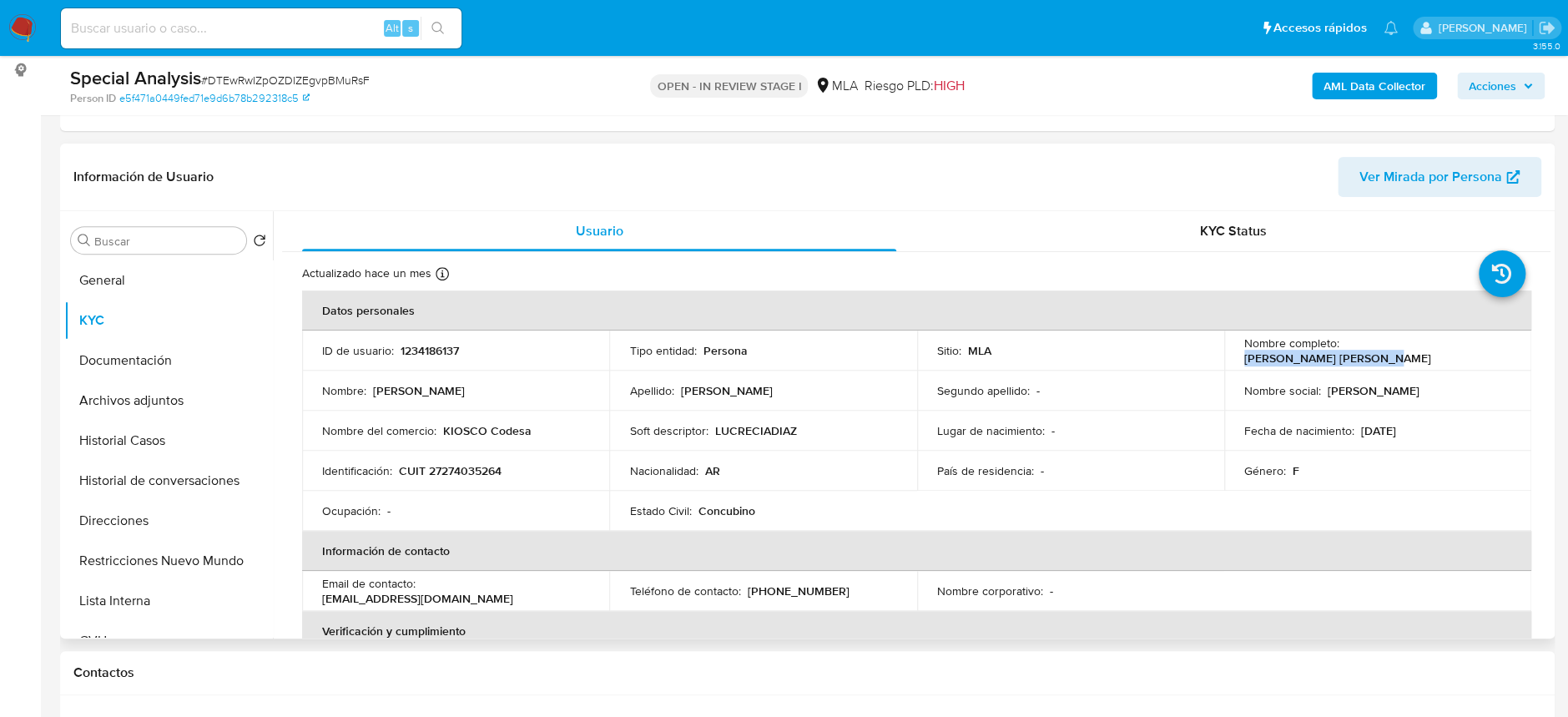
drag, startPoint x: 1340, startPoint y: 353, endPoint x: 1492, endPoint y: 353, distance: 152.0
click at [1490, 353] on div "Nombre completo : [PERSON_NAME]" at bounding box center [1377, 350] width 267 height 30
copy p "[PERSON_NAME]"
click at [154, 404] on button "Archivos adjuntos" at bounding box center [162, 401] width 195 height 40
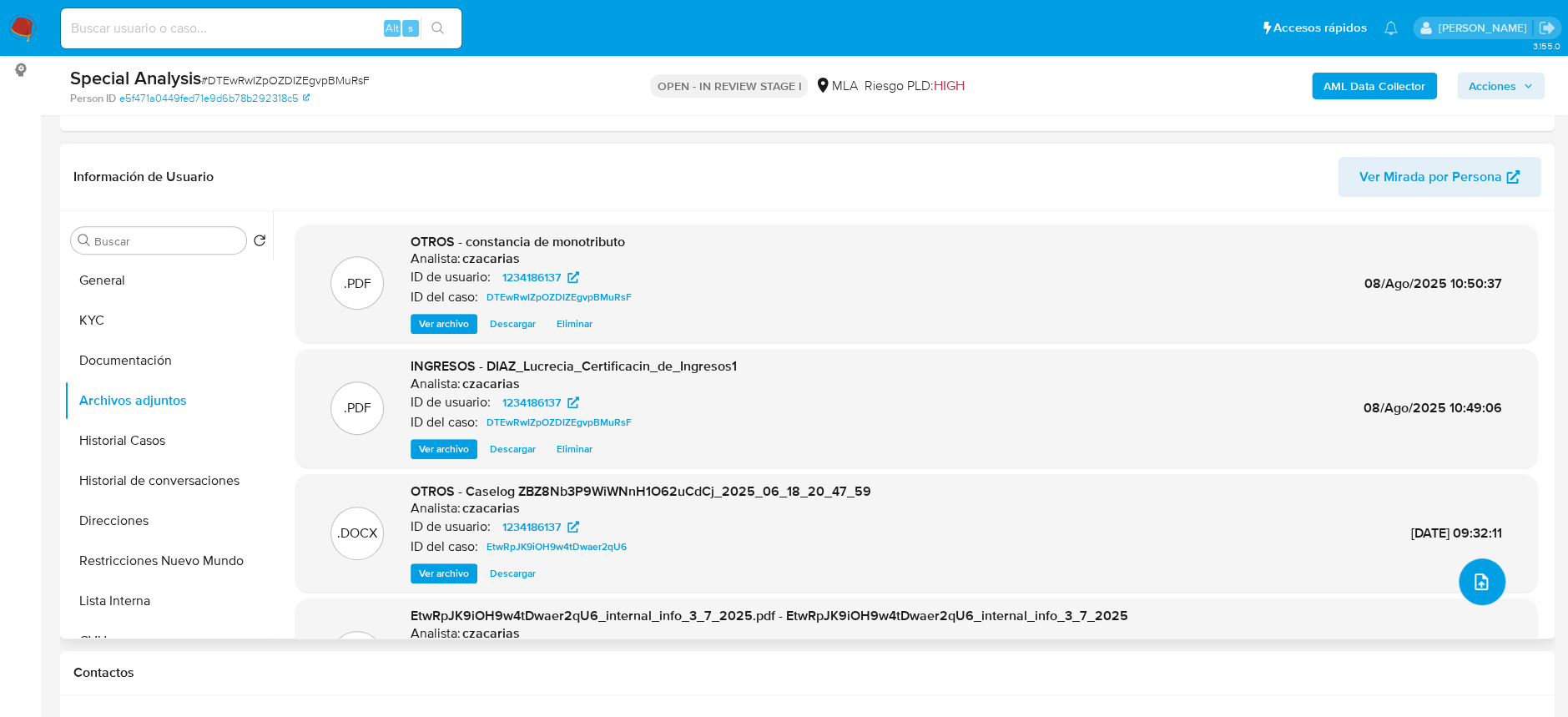
click at [1471, 580] on icon "upload-file" at bounding box center [1481, 581] width 20 height 20
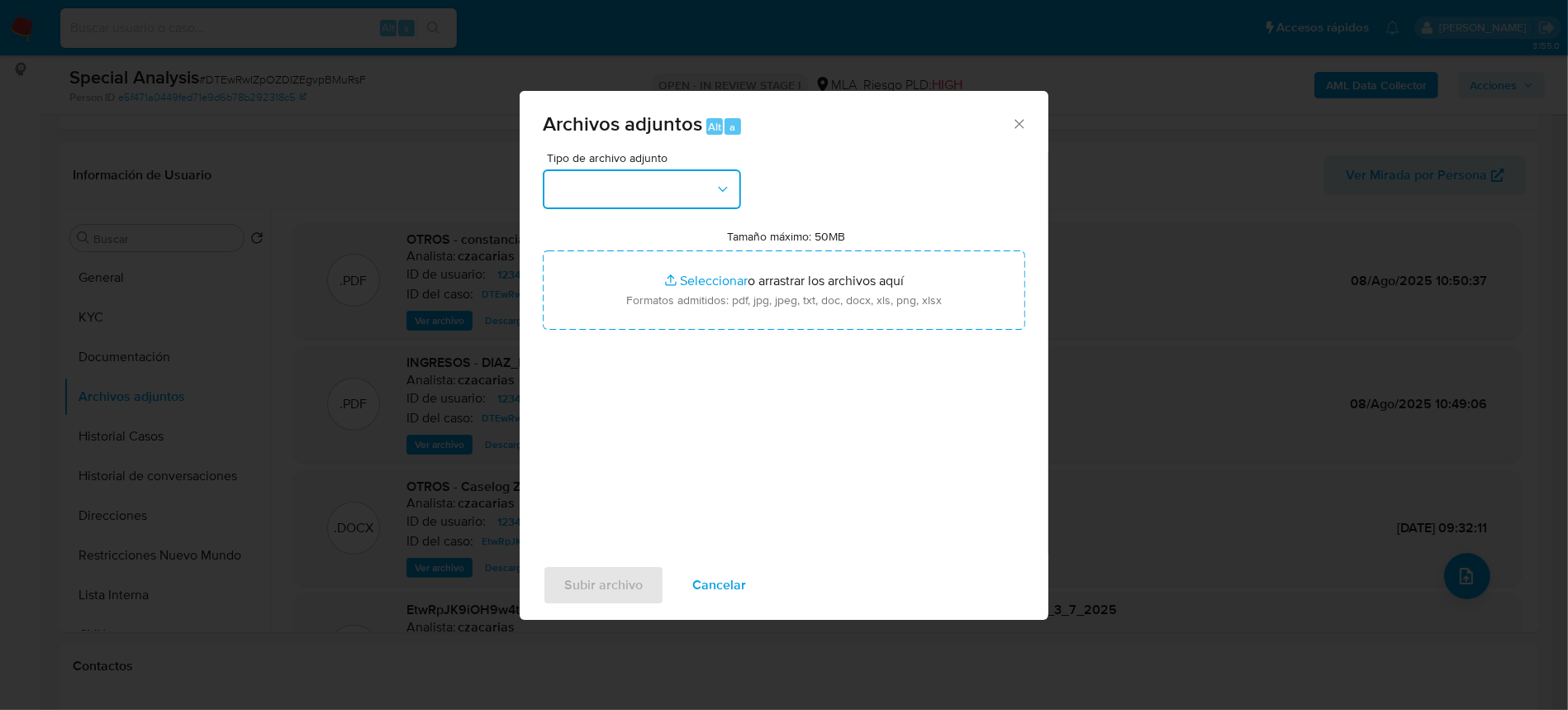
click at [645, 188] on button "button" at bounding box center [642, 189] width 198 height 40
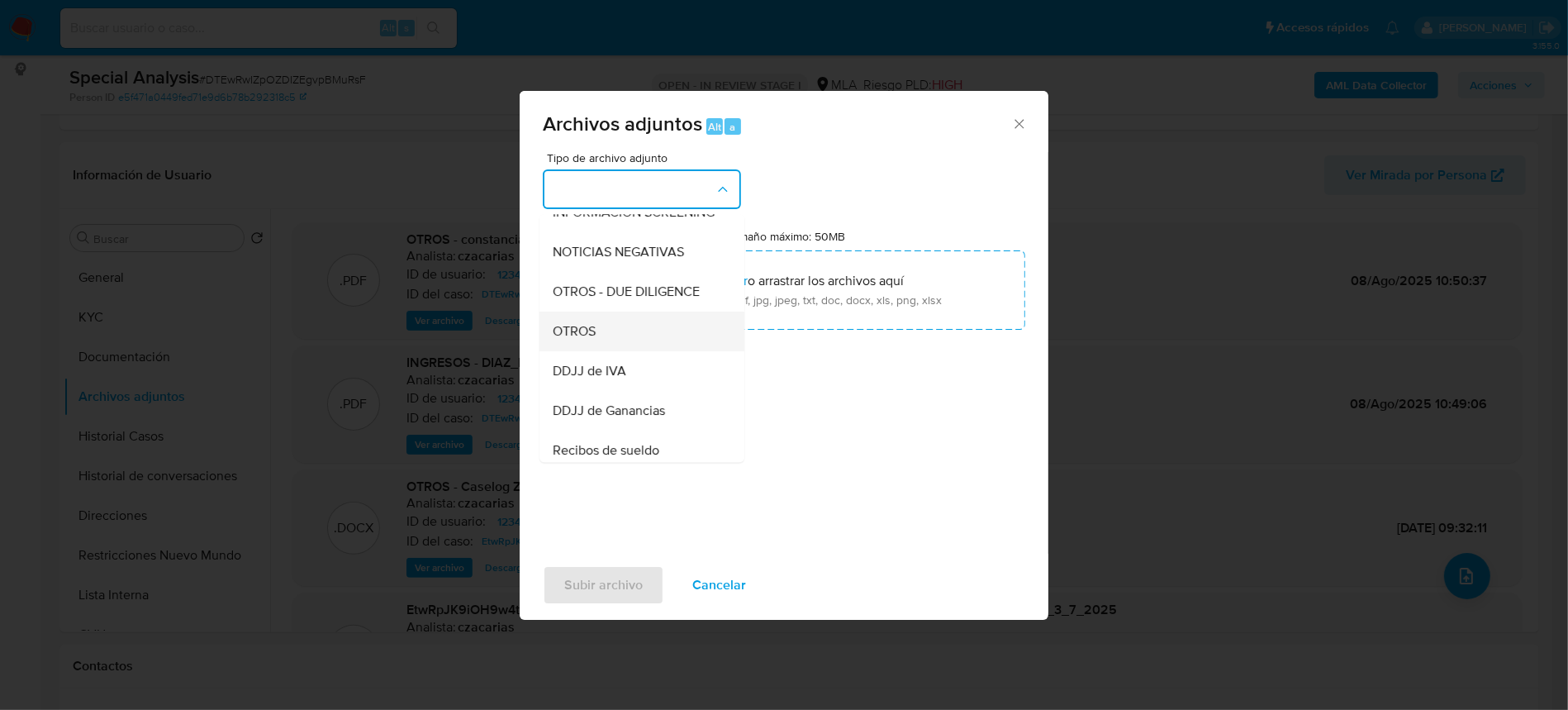
click at [622, 350] on div "OTROS" at bounding box center [637, 331] width 168 height 40
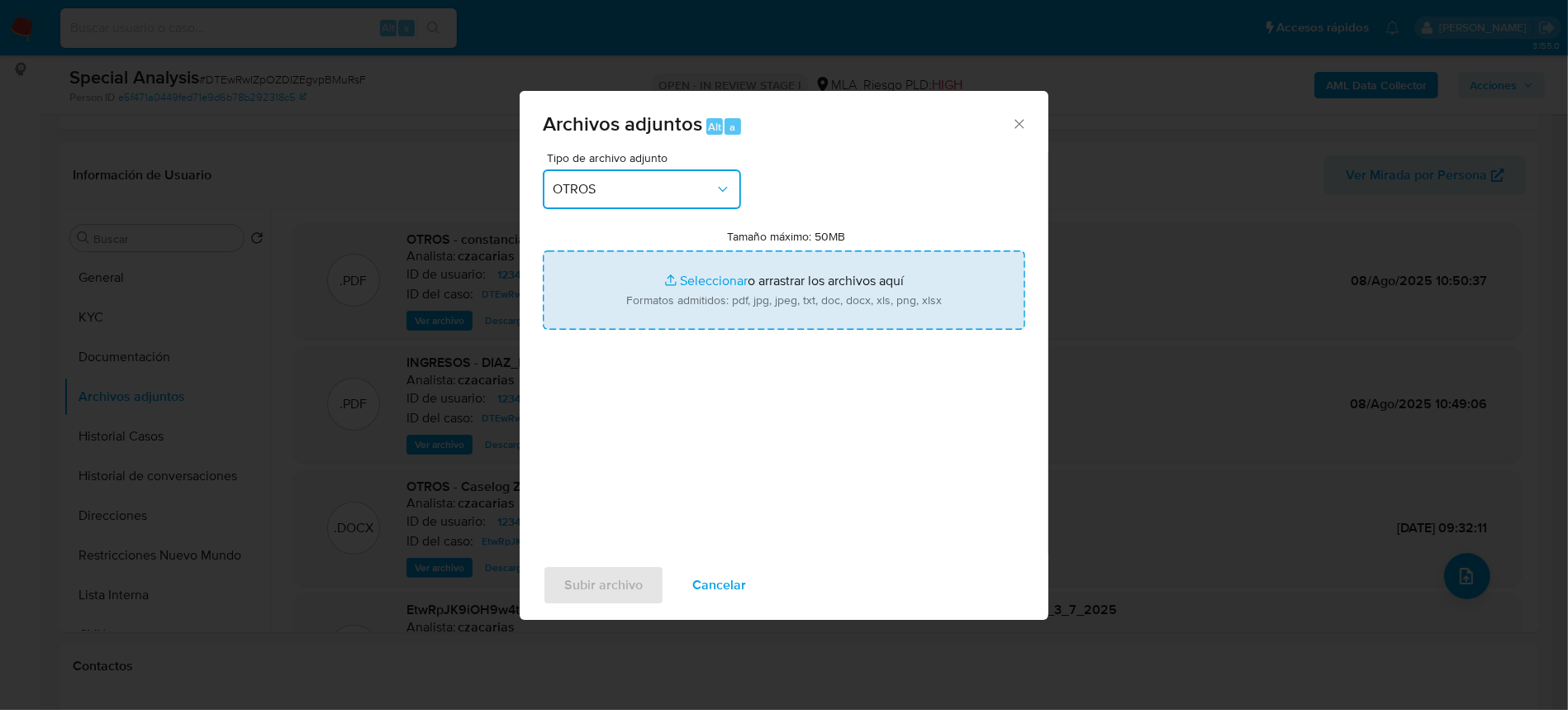
type input "C:\fakepath\informacion de actividad - Lucrecia Elizabeth Diaz.png"
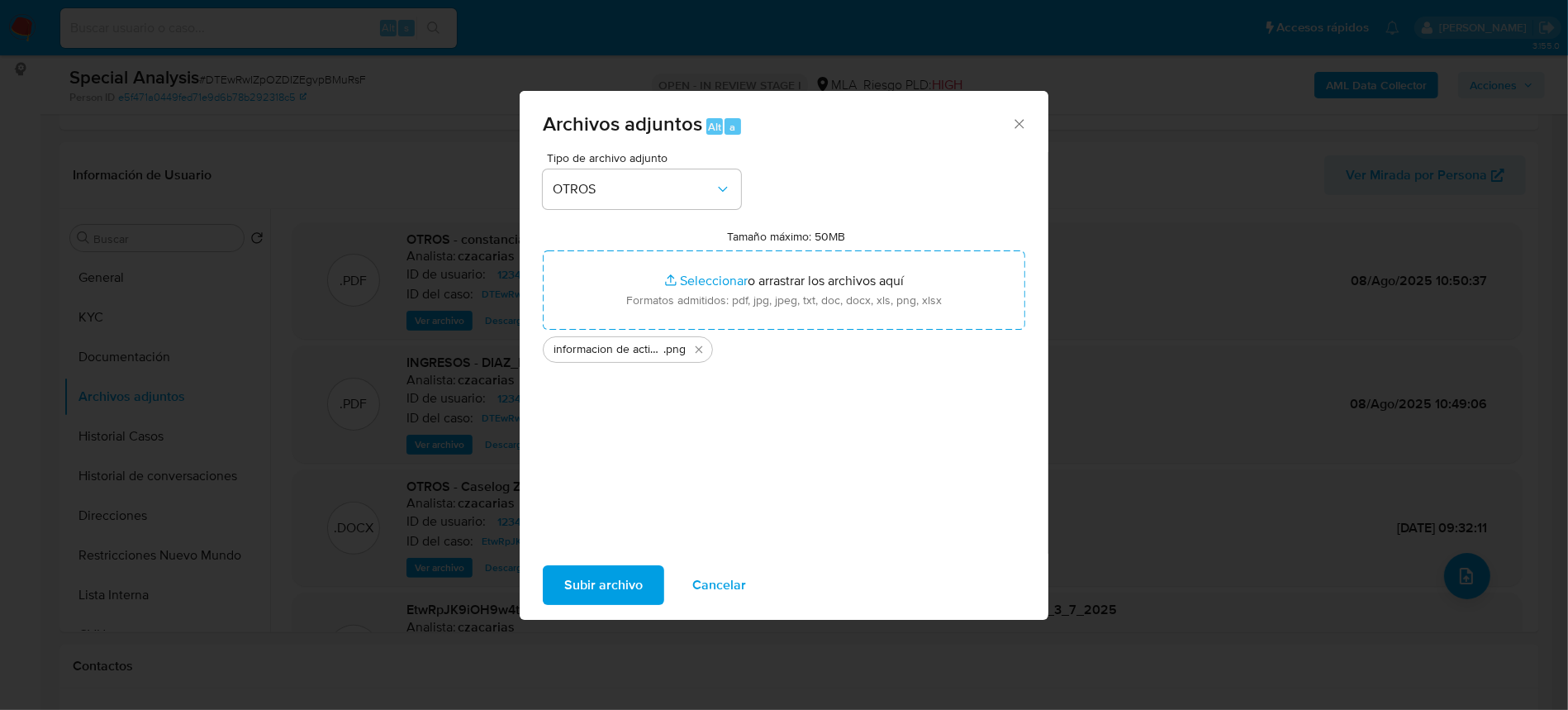
click at [593, 585] on span "Subir archivo" at bounding box center [603, 584] width 79 height 36
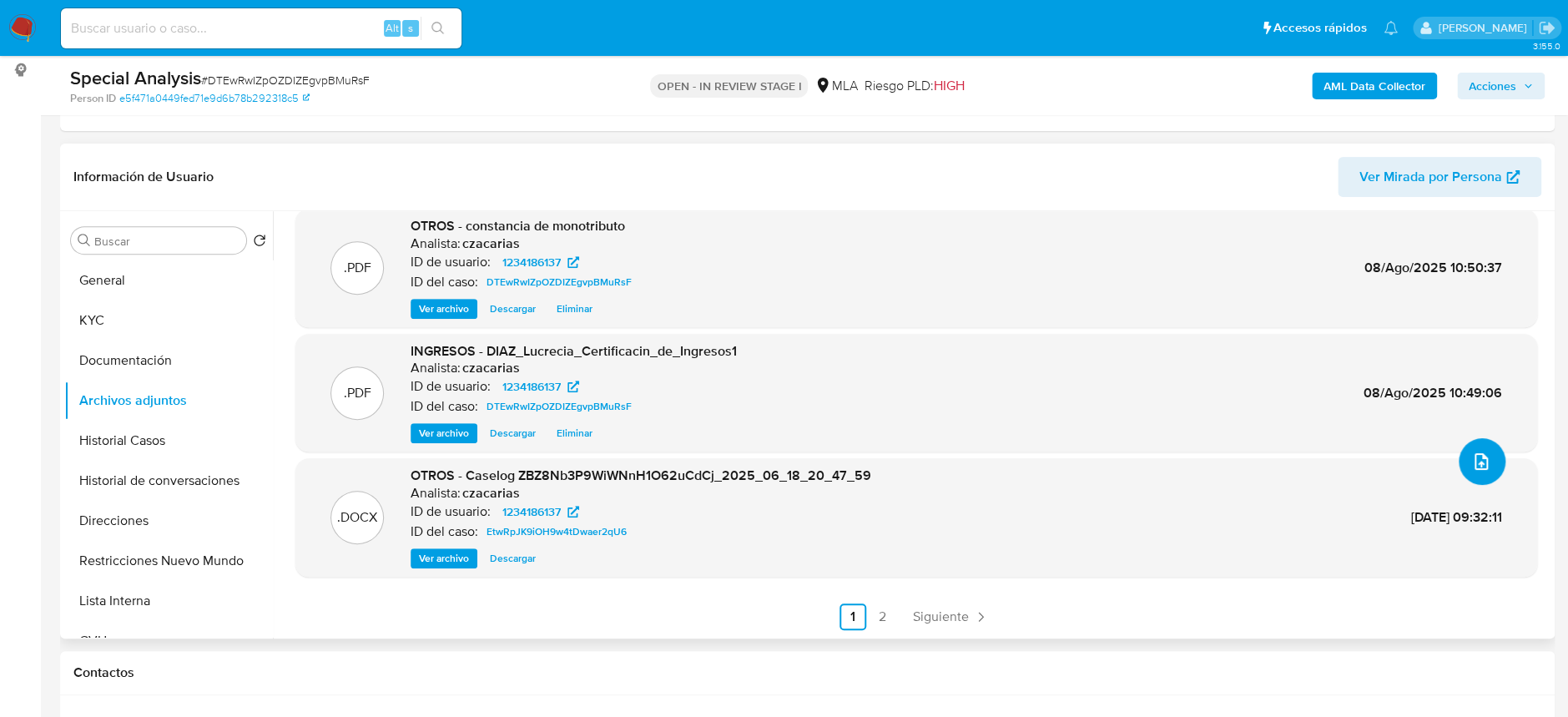
scroll to position [0, 0]
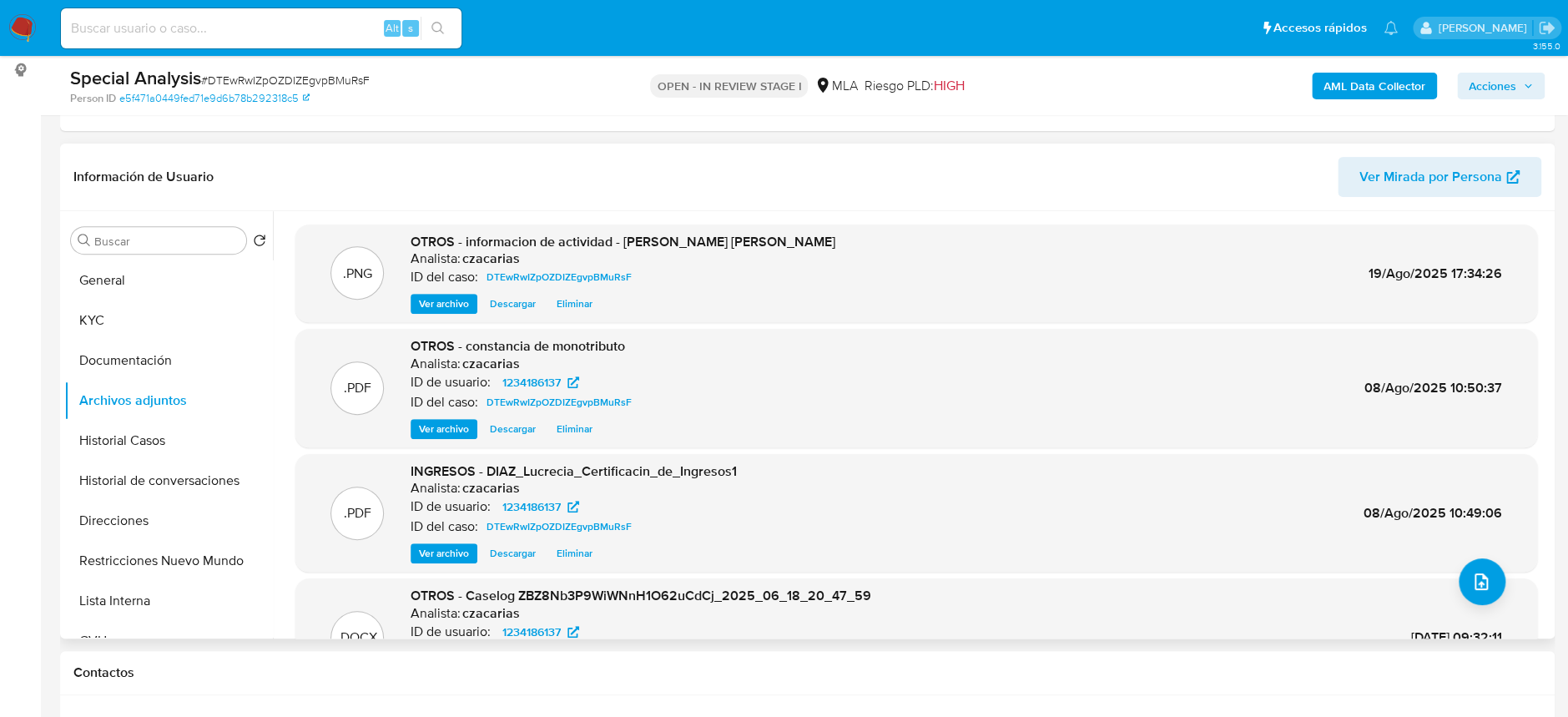
click at [435, 434] on span "Ver archivo" at bounding box center [444, 428] width 50 height 17
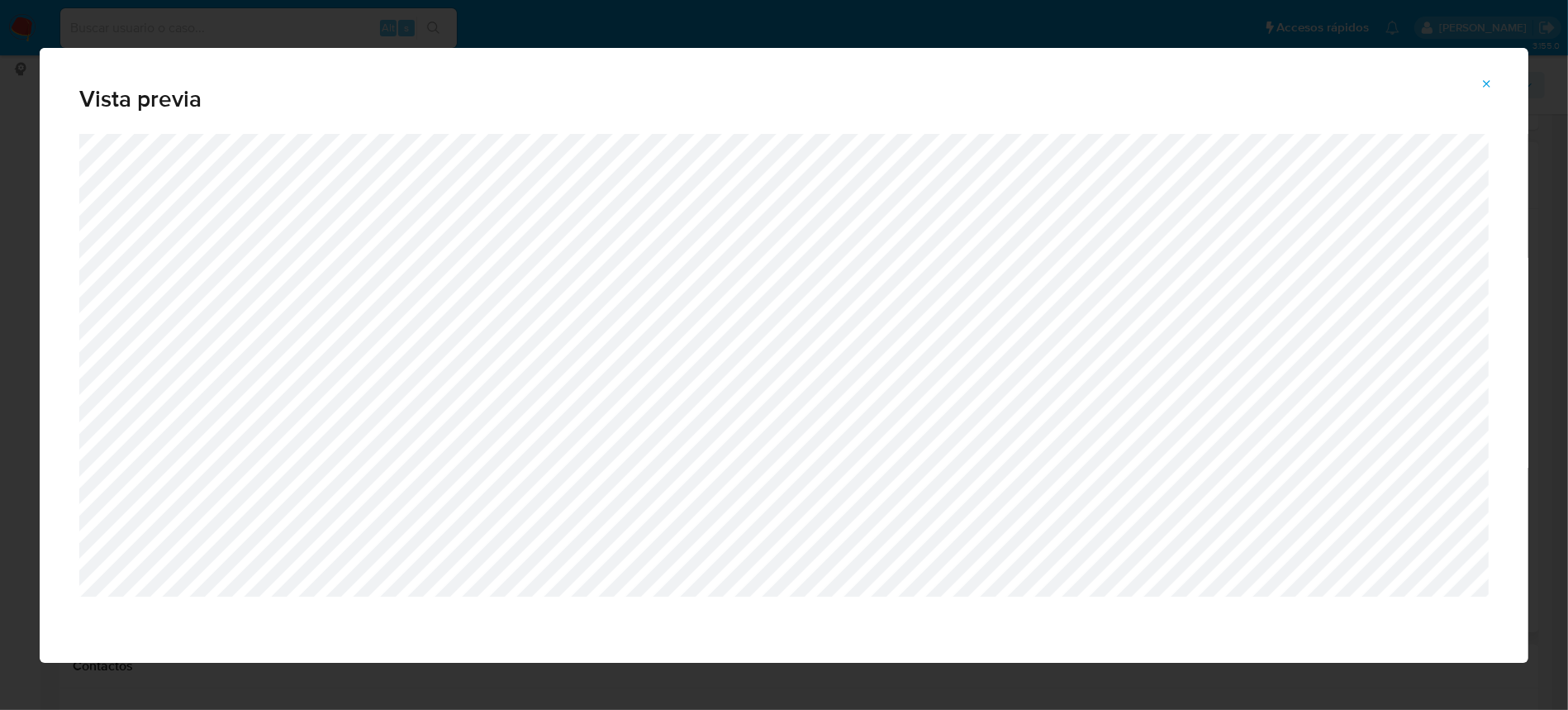
click at [1487, 81] on icon "Attachment preview" at bounding box center [1487, 84] width 13 height 13
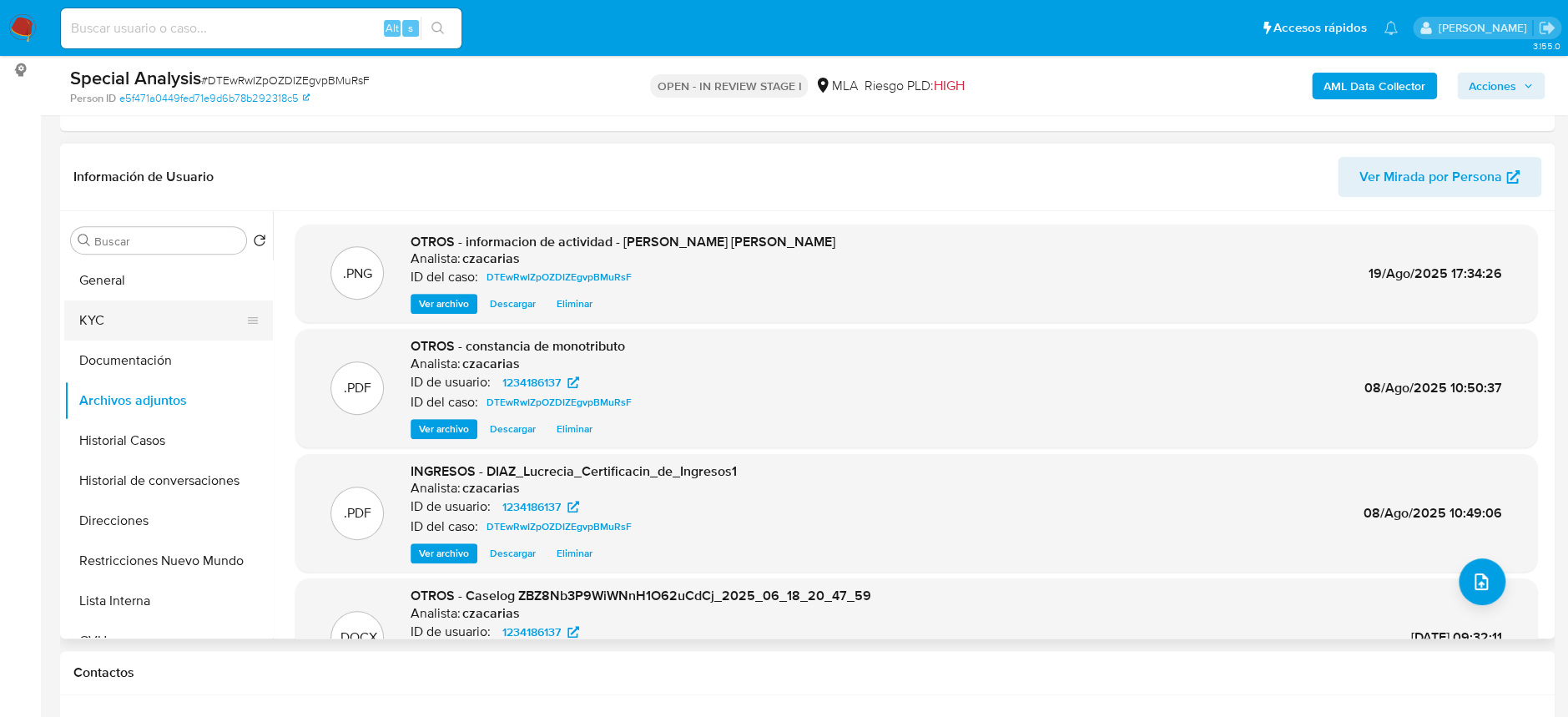
click at [157, 304] on button "KYC" at bounding box center [162, 320] width 195 height 40
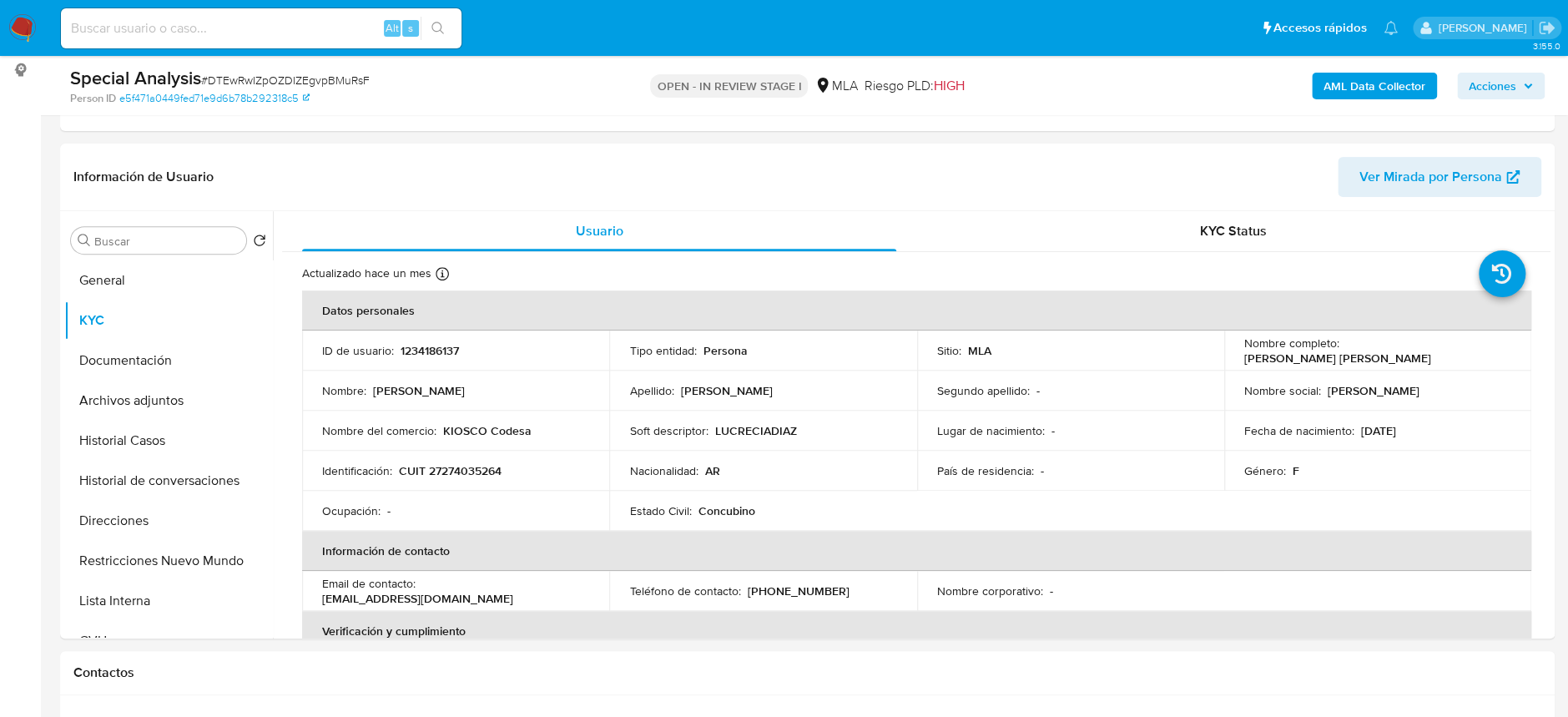
click at [464, 477] on p "CUIT 27274035264" at bounding box center [450, 470] width 103 height 15
copy p "27274035264"
click at [426, 356] on p "1234186137" at bounding box center [429, 350] width 58 height 15
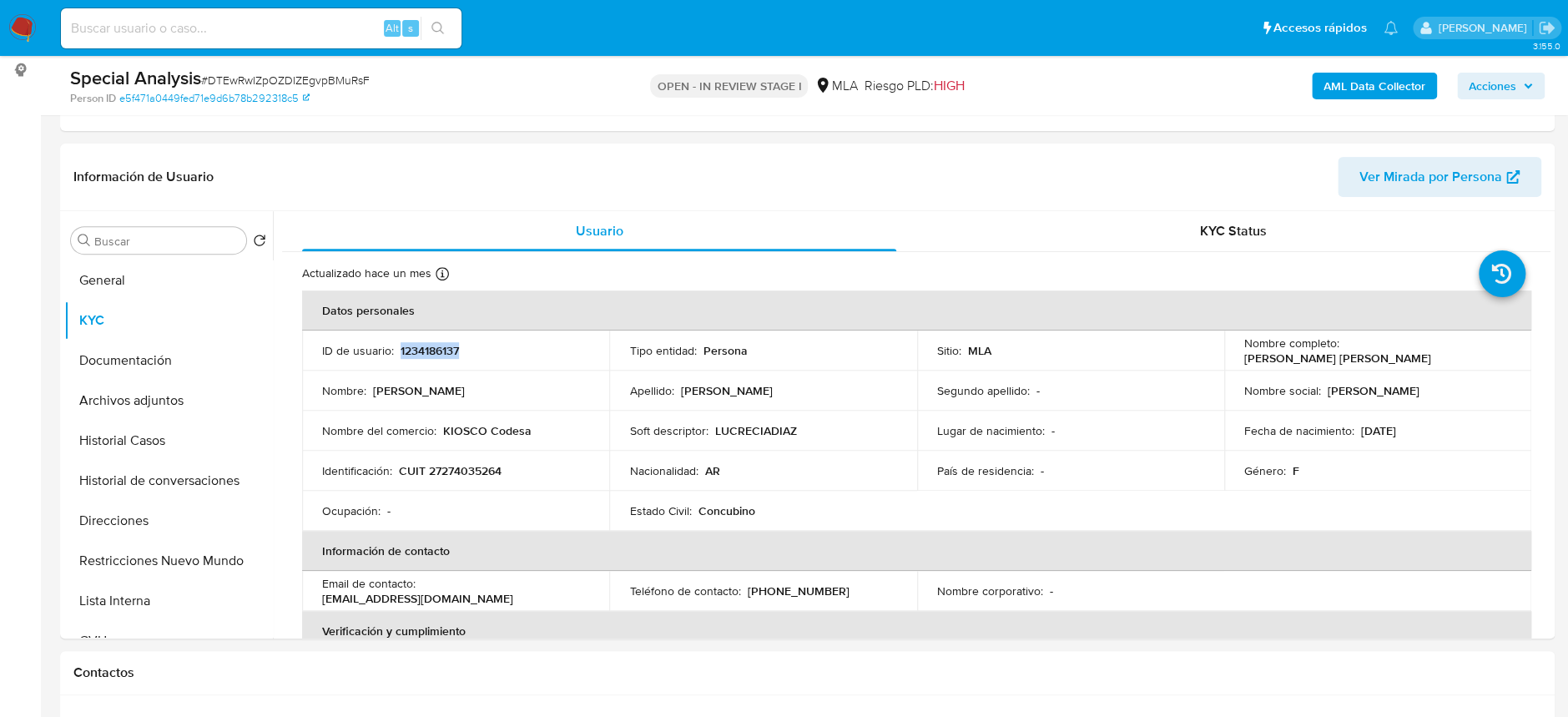
copy p "1234186137"
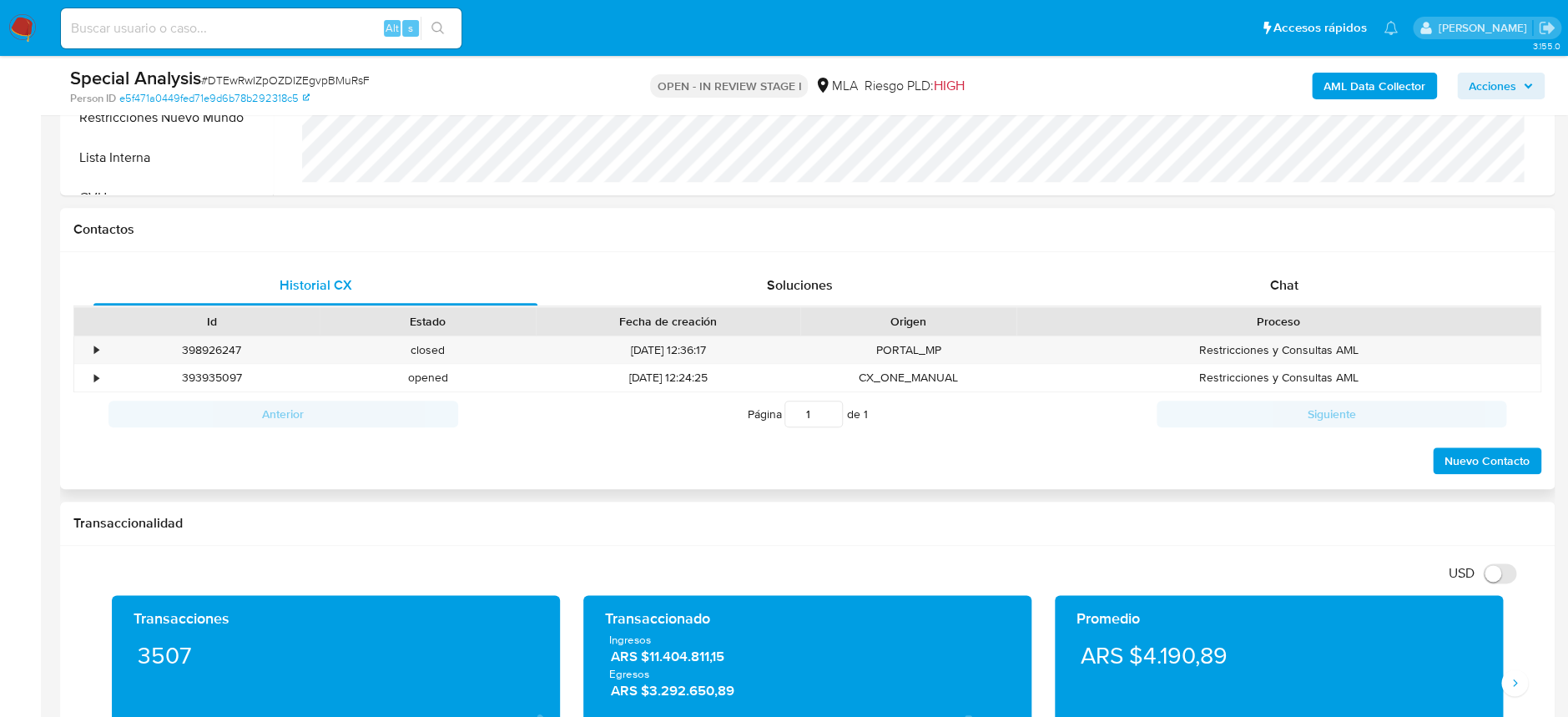
scroll to position [667, 0]
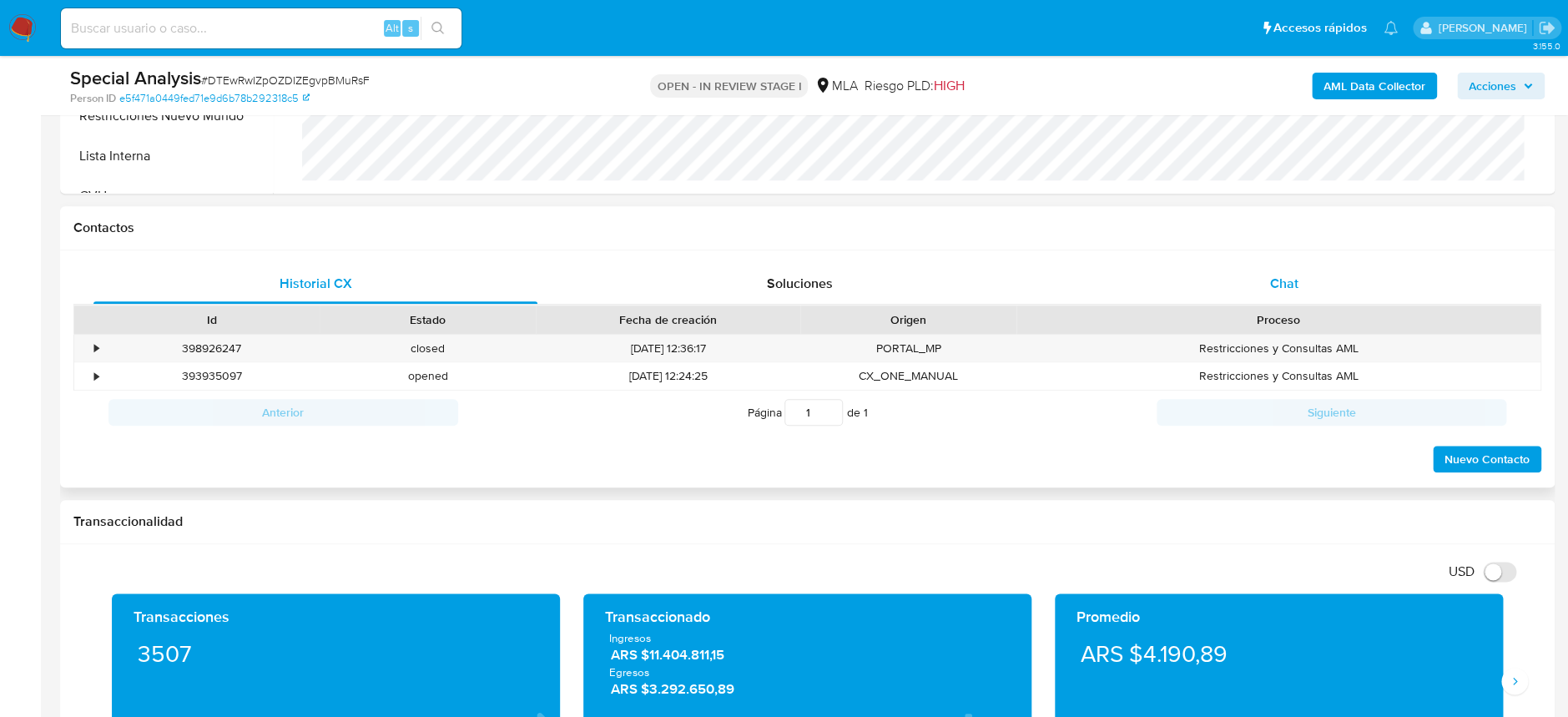
click at [1274, 270] on div "Chat" at bounding box center [1284, 283] width 444 height 40
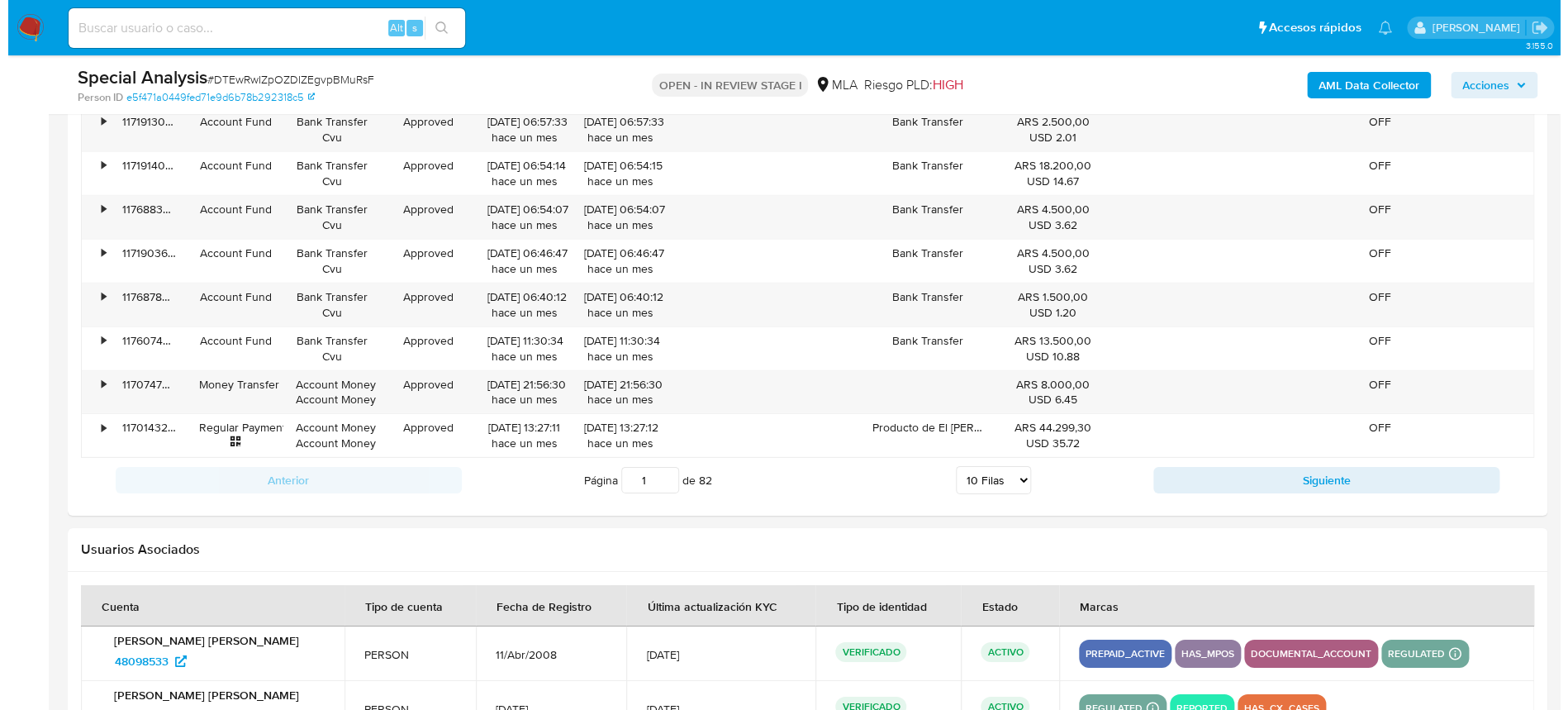
scroll to position [2959, 0]
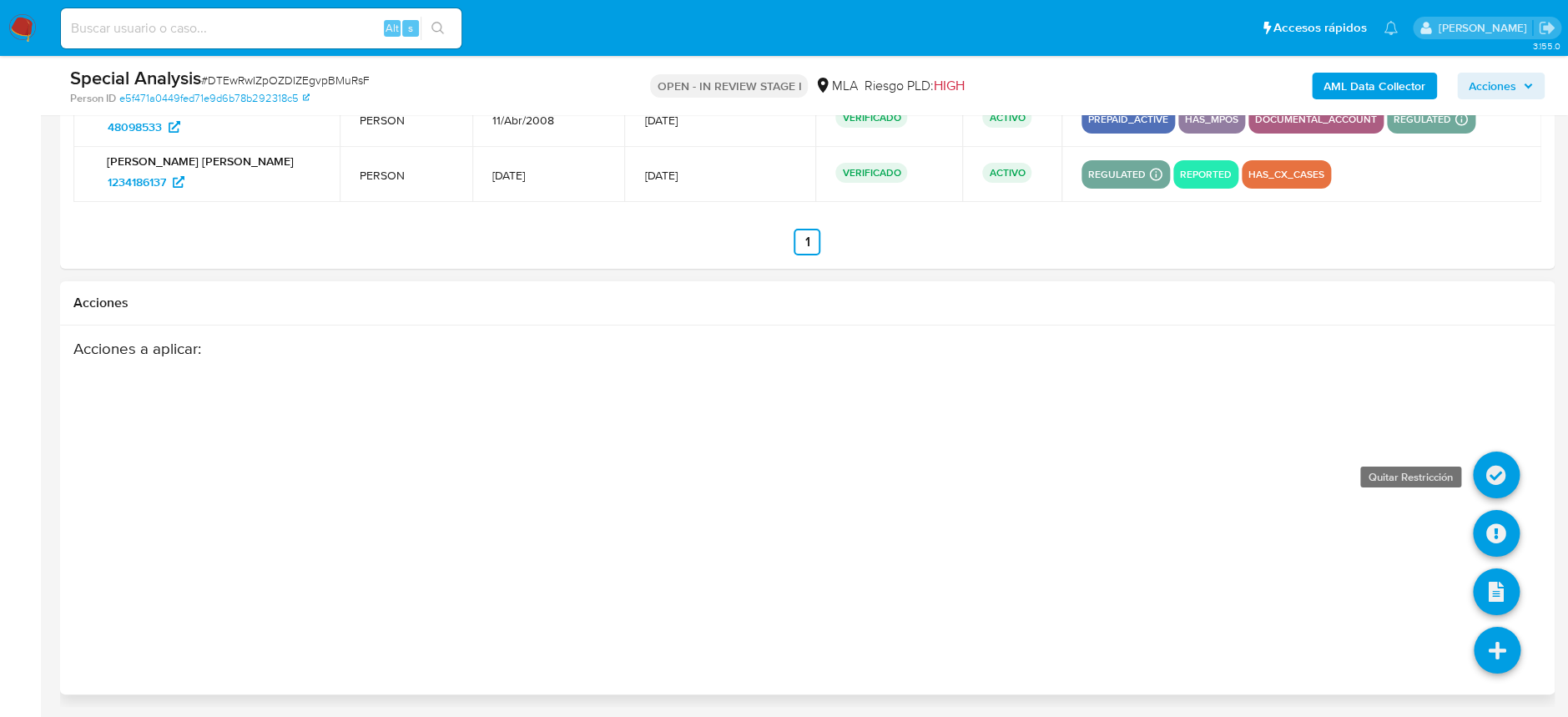
click at [1508, 476] on icon at bounding box center [1496, 475] width 47 height 46
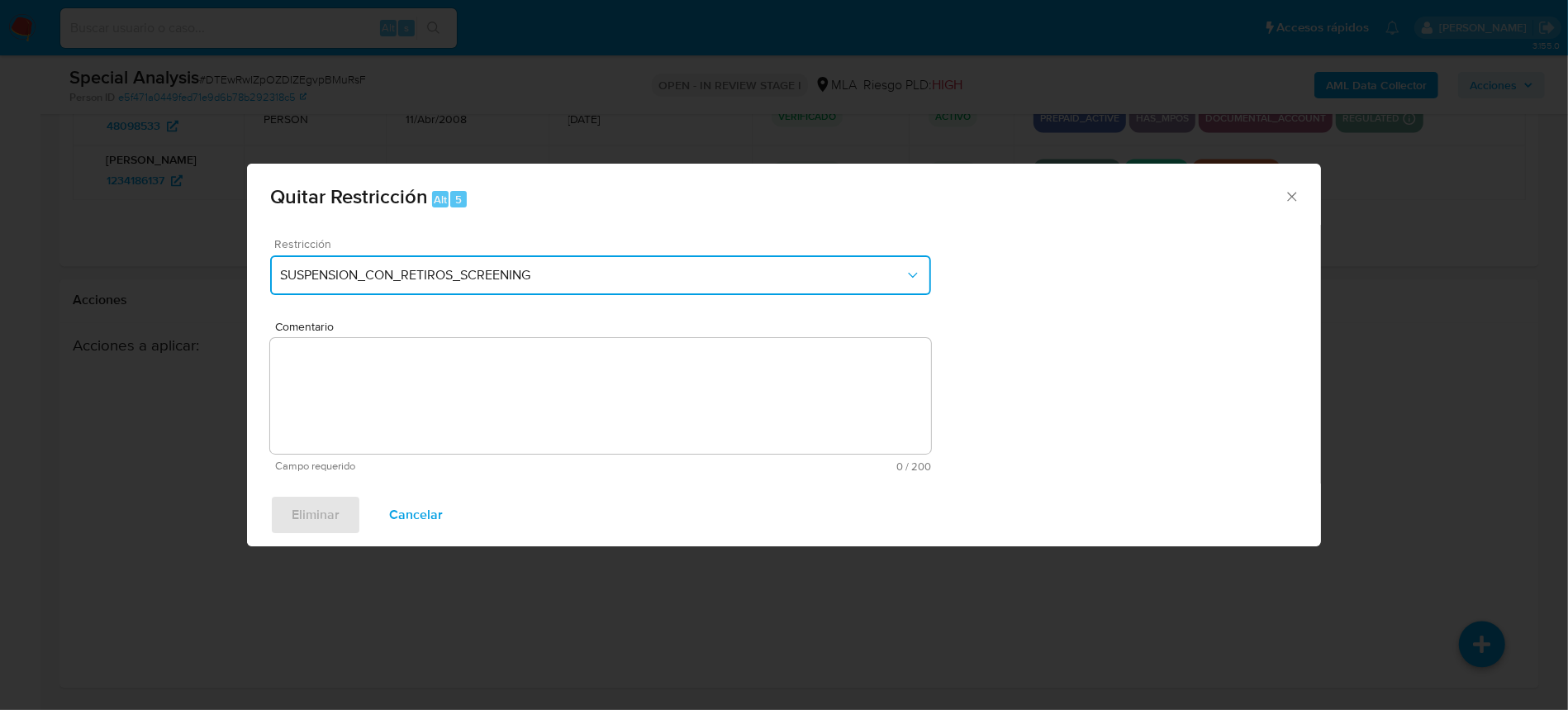
click button "SUSPENSION_CON_RETIROS_SCREENING"
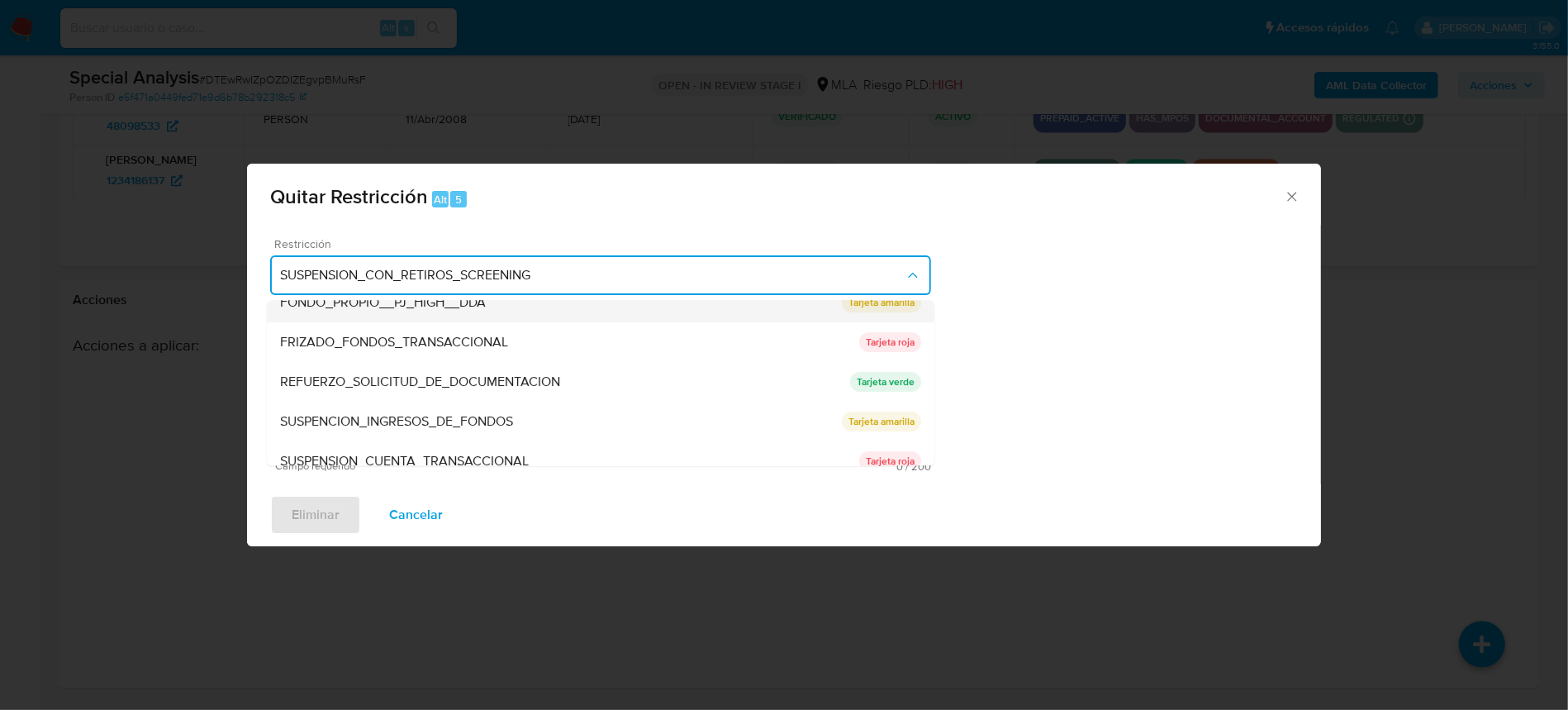
scroll to position [329, 0]
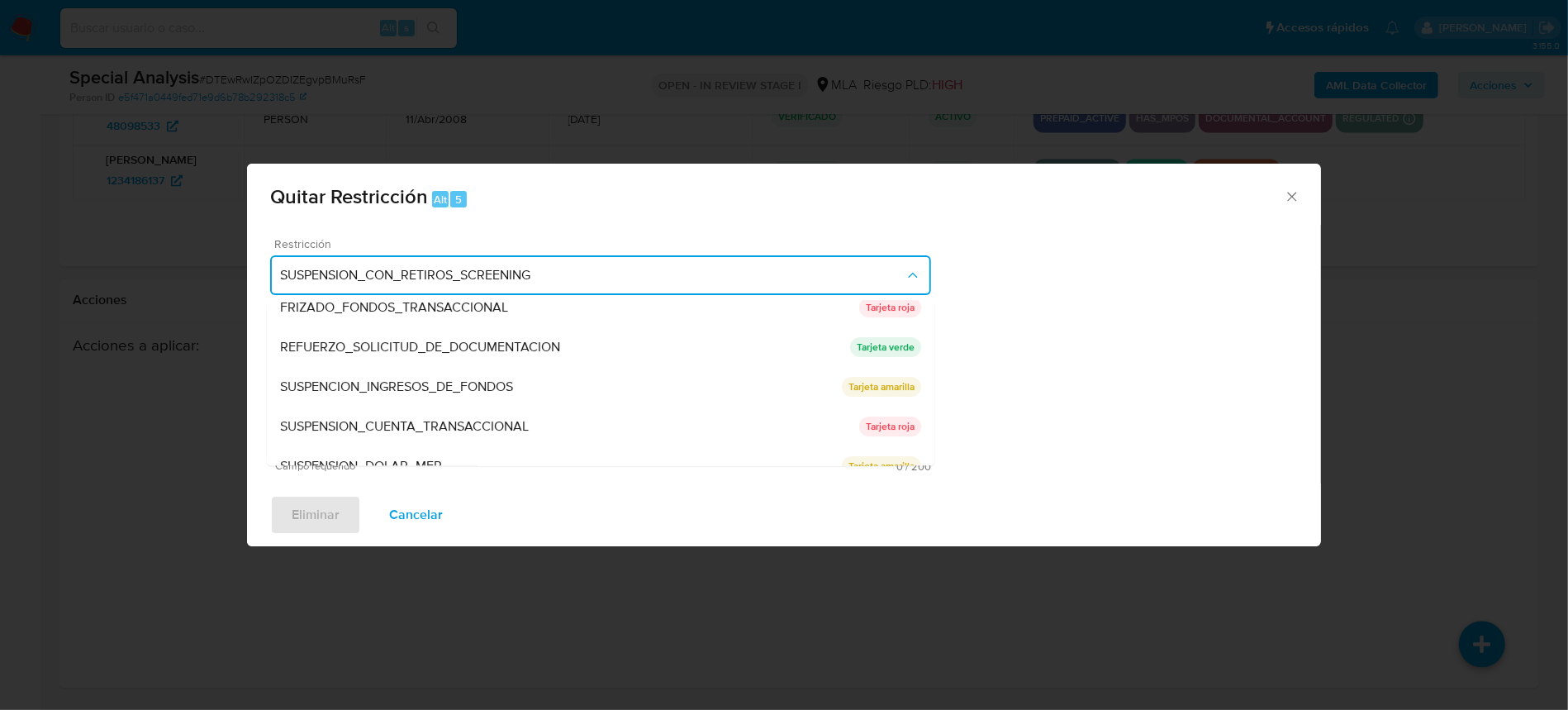
click span "SUSPENCION_INGRESOS_DE_FONDOS"
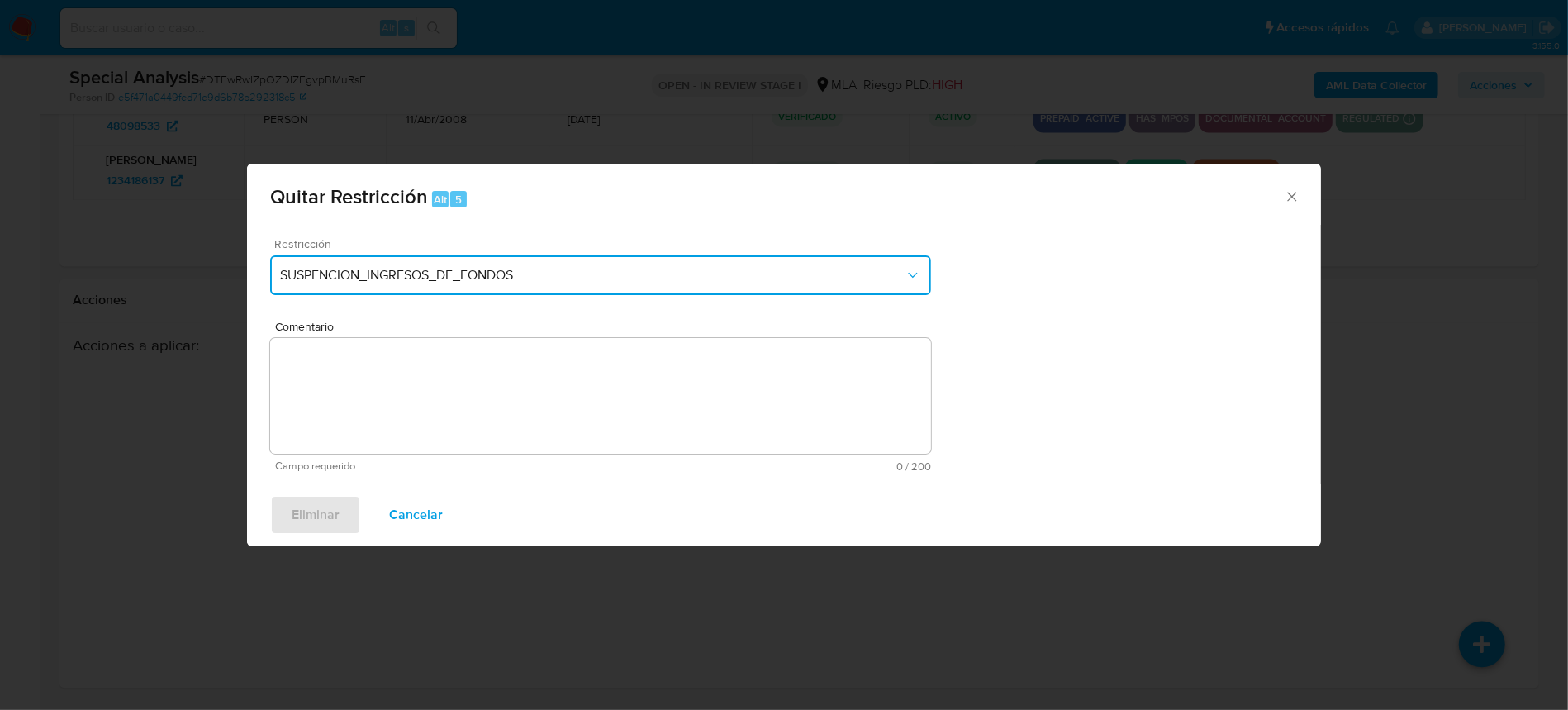
click span "SUSPENCION_INGRESOS_DE_FONDOS"
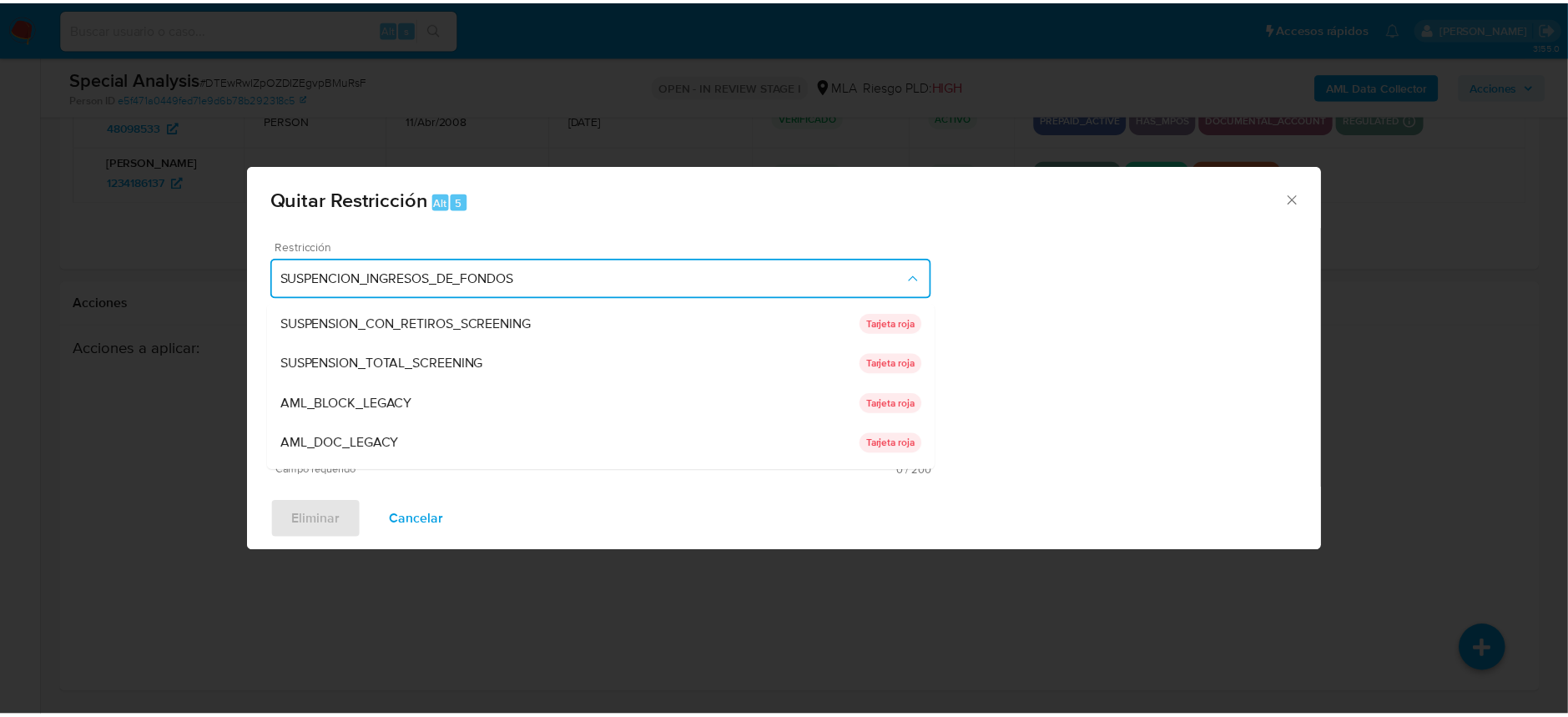
scroll to position [336, 0]
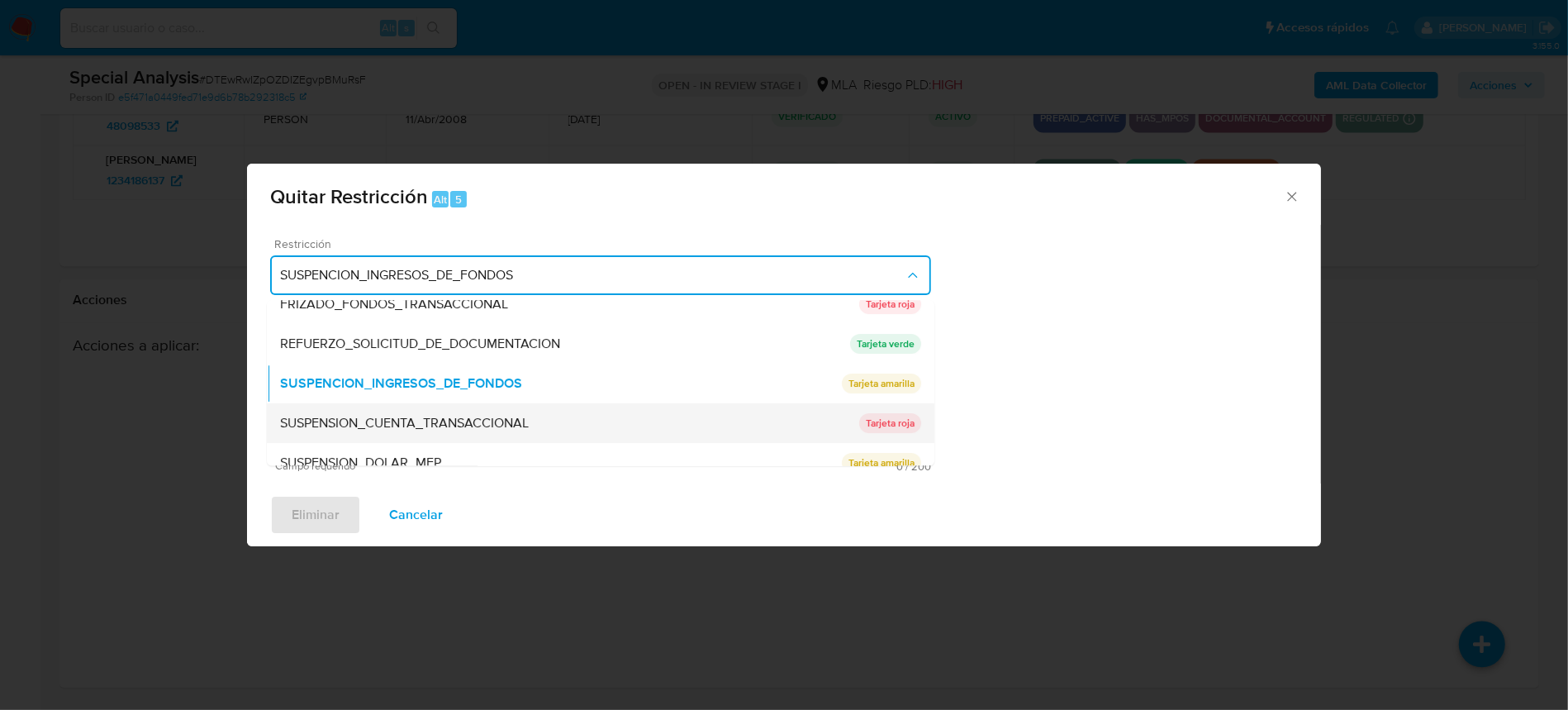
click span "SUSPENSION_CUENTA_TRANSACCIONAL"
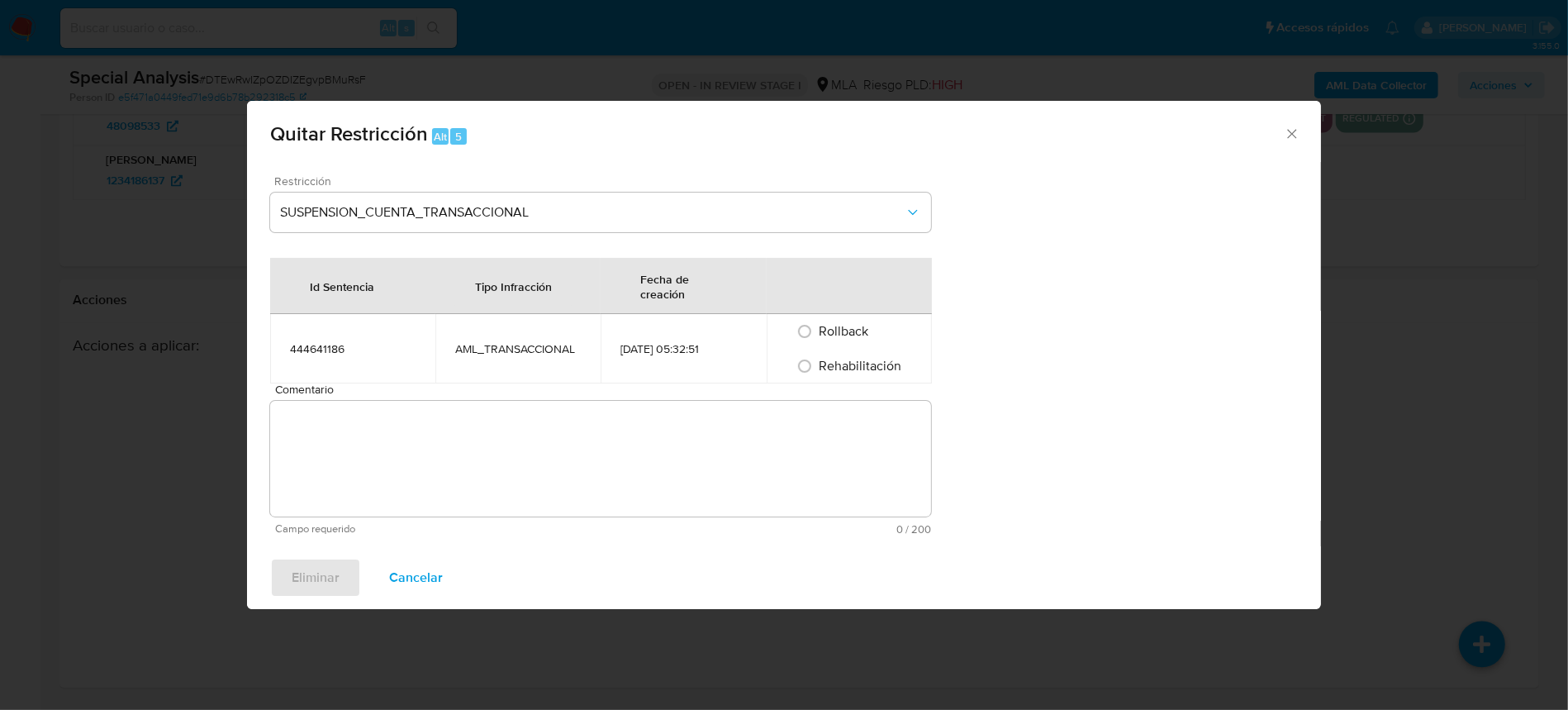
click span "Rehabilitación"
click input "Rehabilitación"
radio input "true"
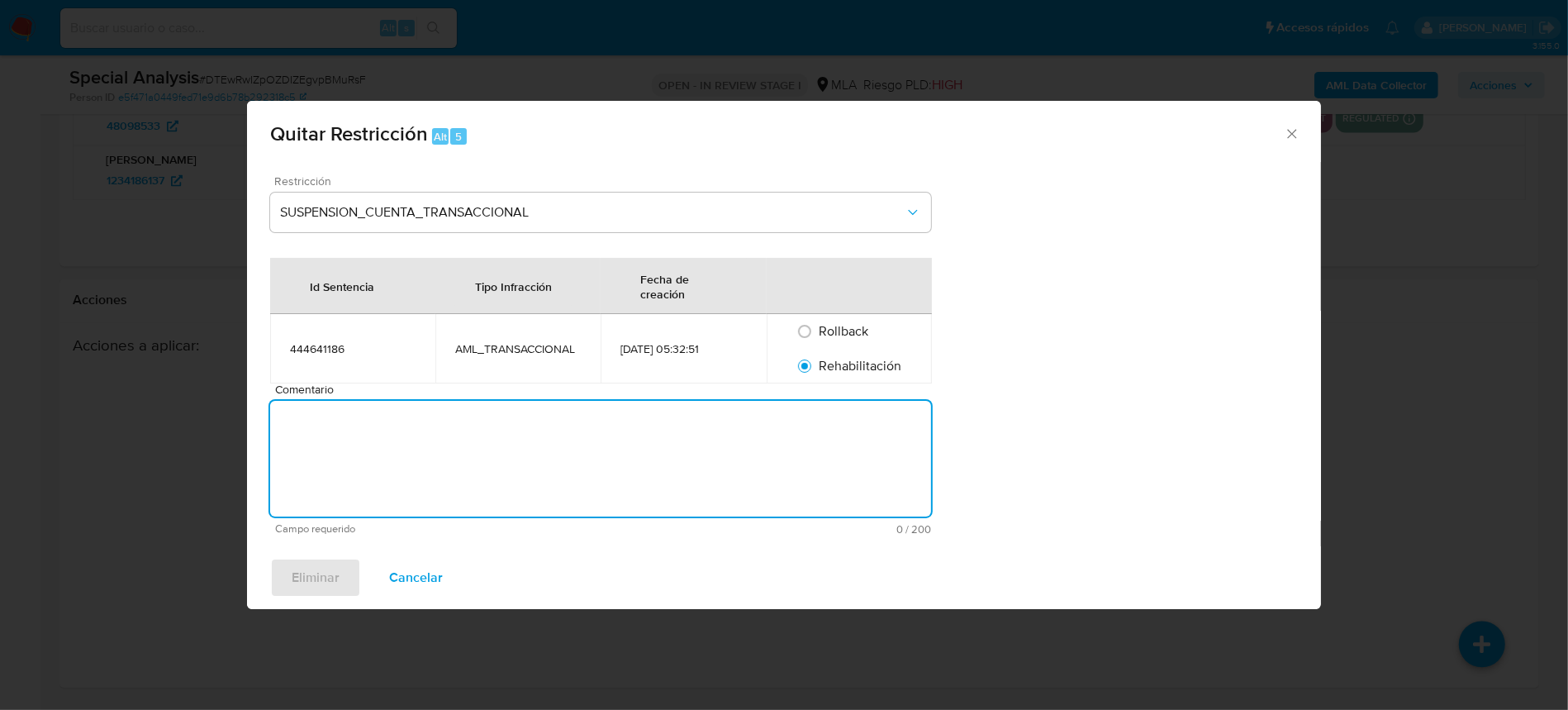
click textarea "Comentario"
type textarea "AML"
click span "Eliminar"
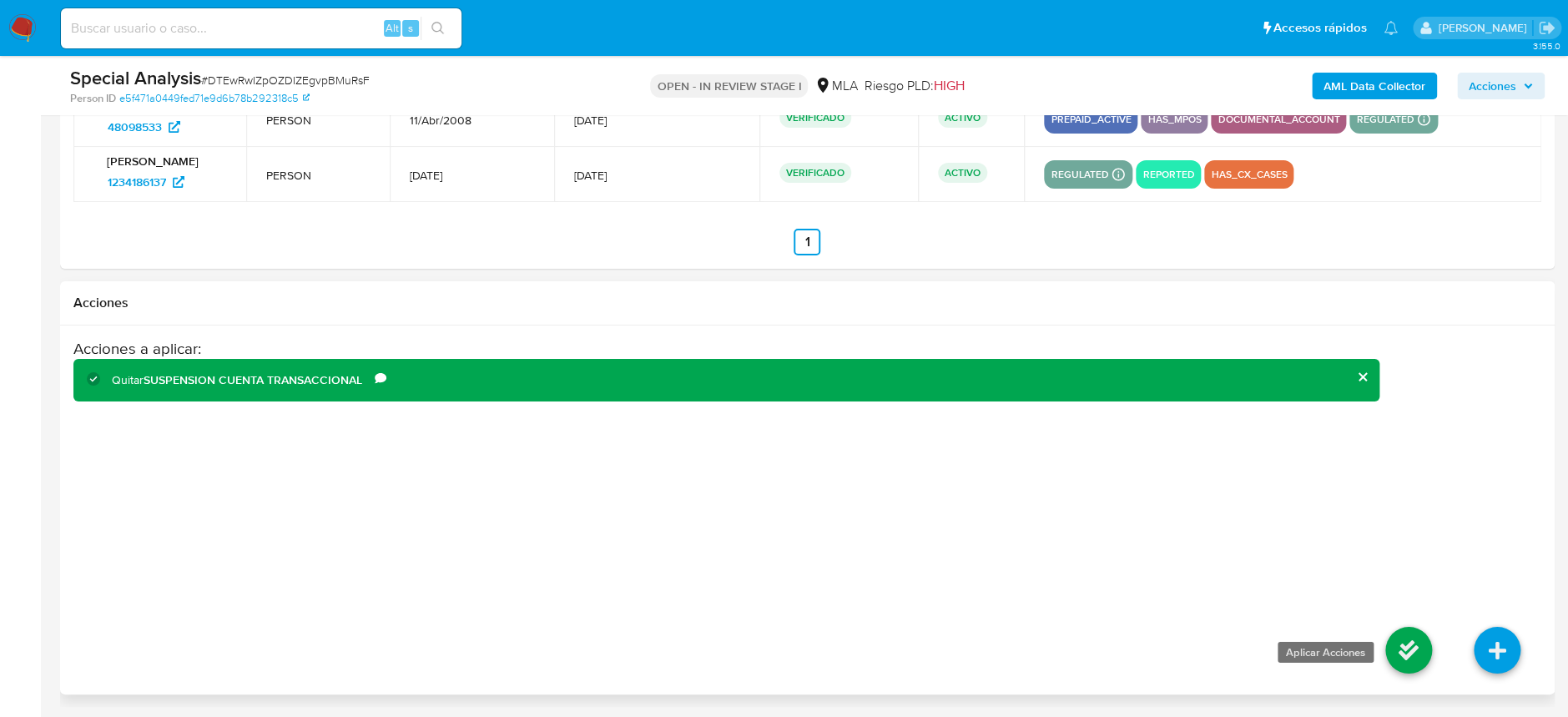
click icon
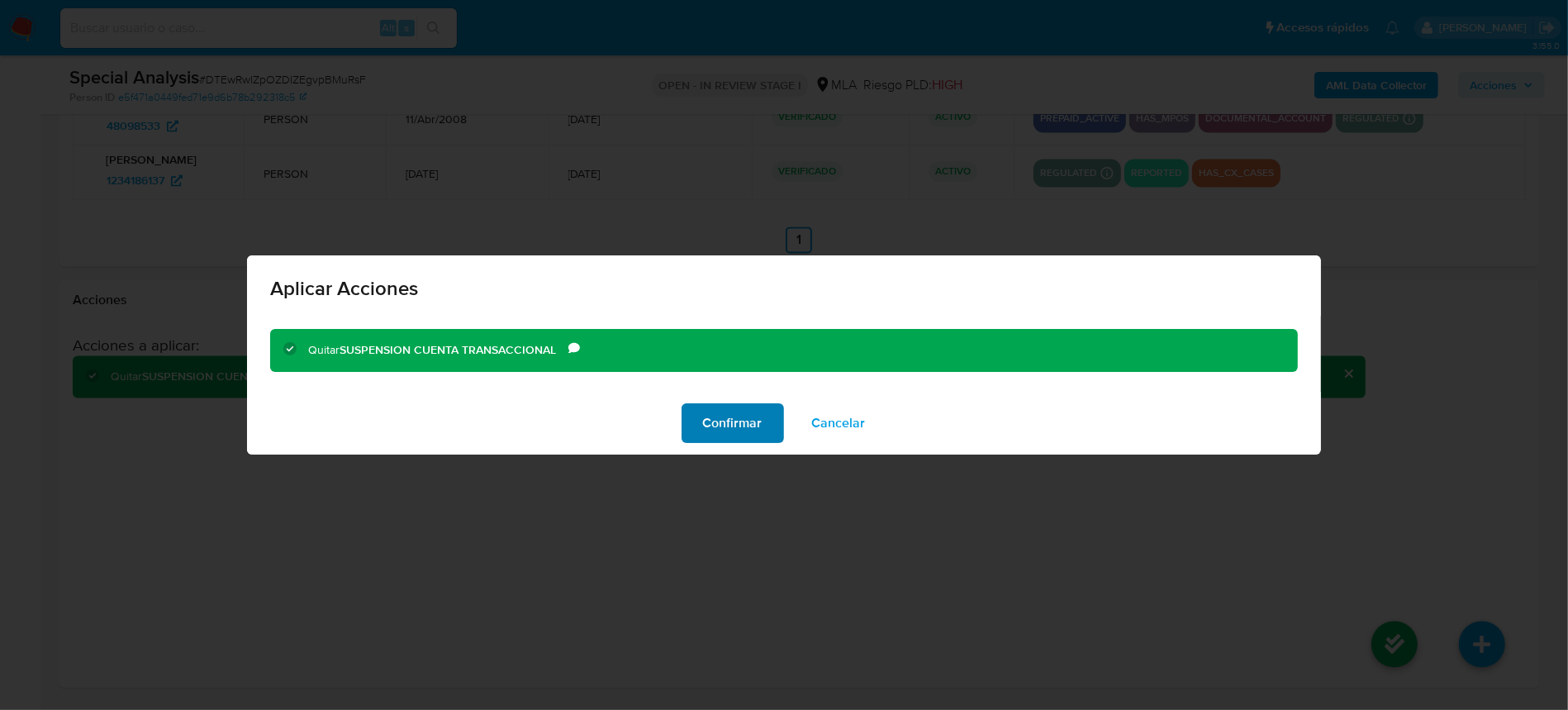
click span "Confirmar"
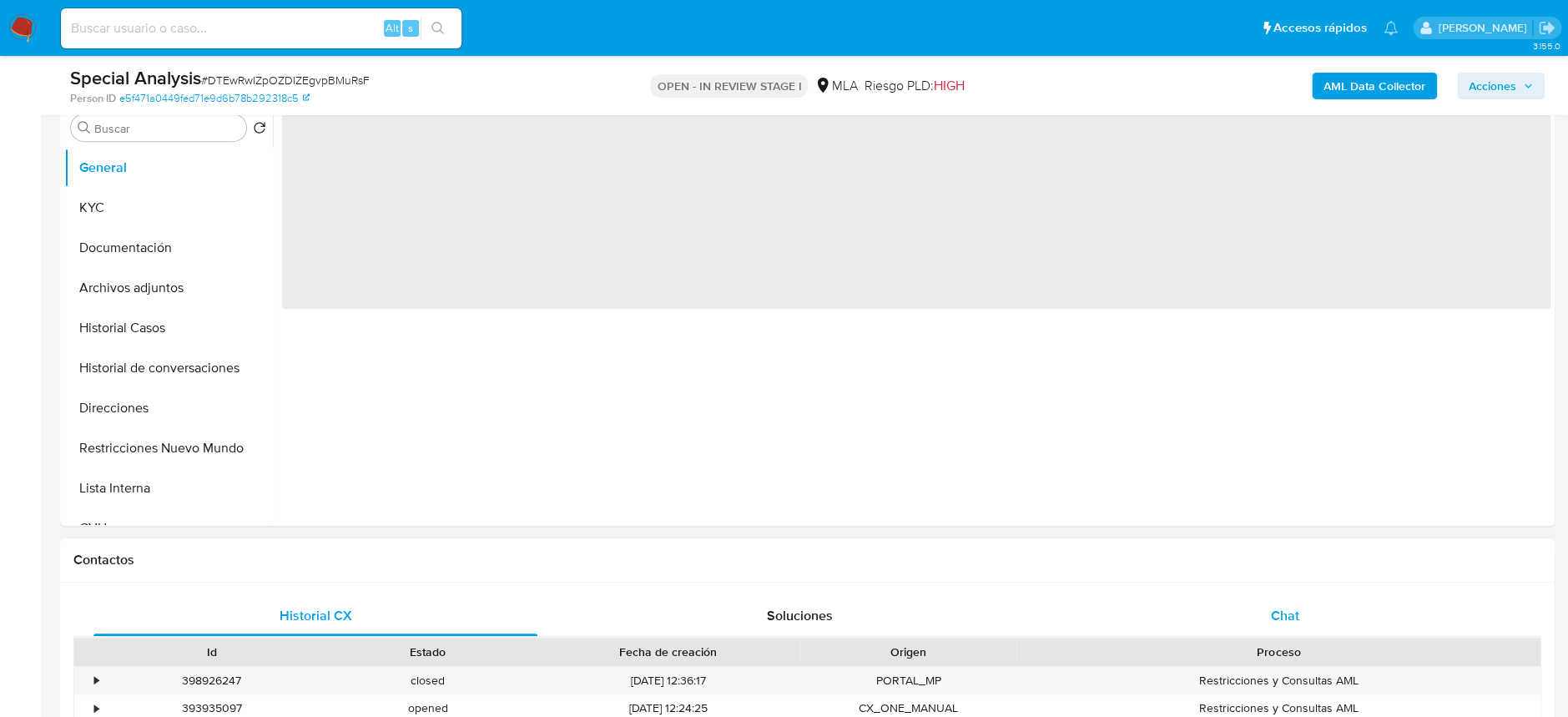
scroll to position [555, 0]
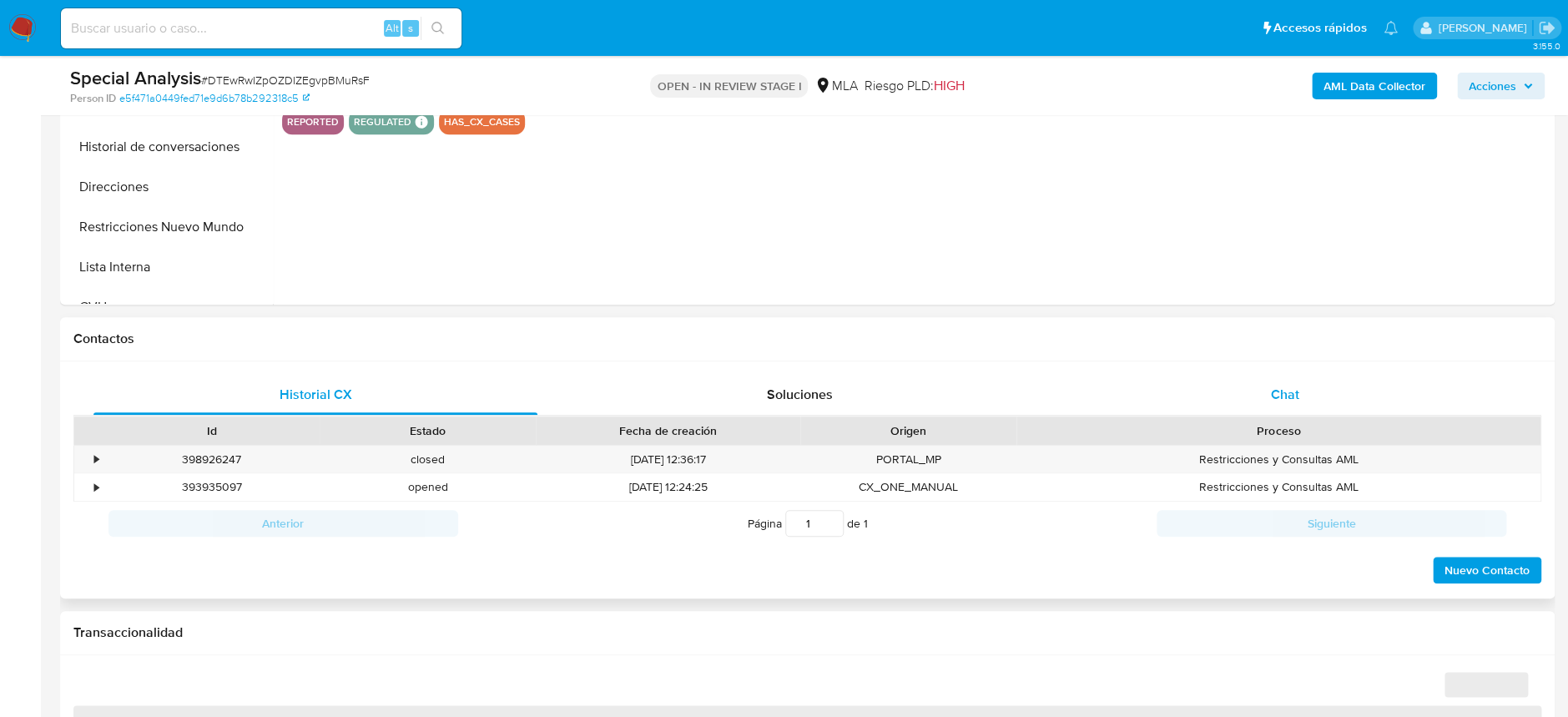
click at [1303, 380] on div "Chat" at bounding box center [1284, 394] width 444 height 40
select select "10"
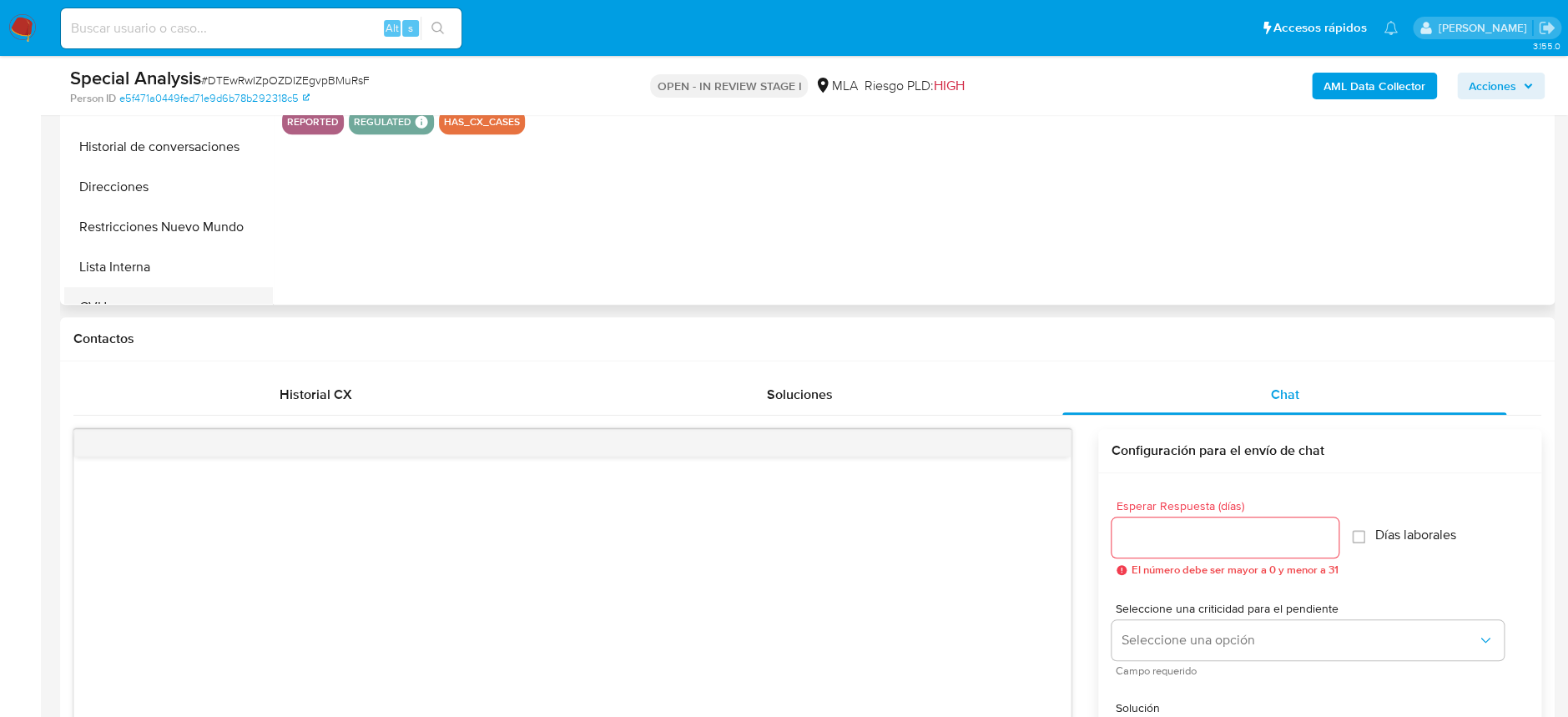
scroll to position [222, 0]
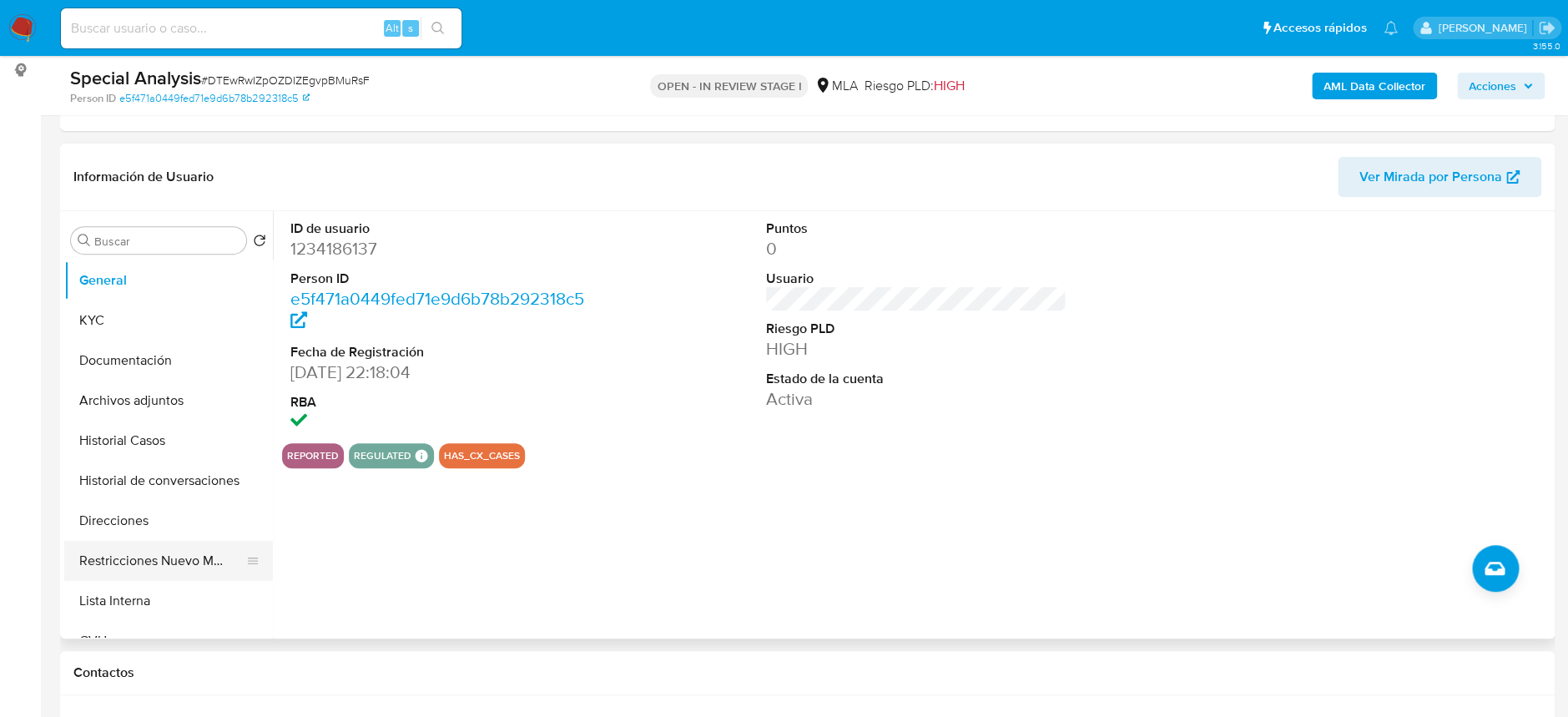
click at [156, 570] on button "Restricciones Nuevo Mundo" at bounding box center [162, 561] width 195 height 40
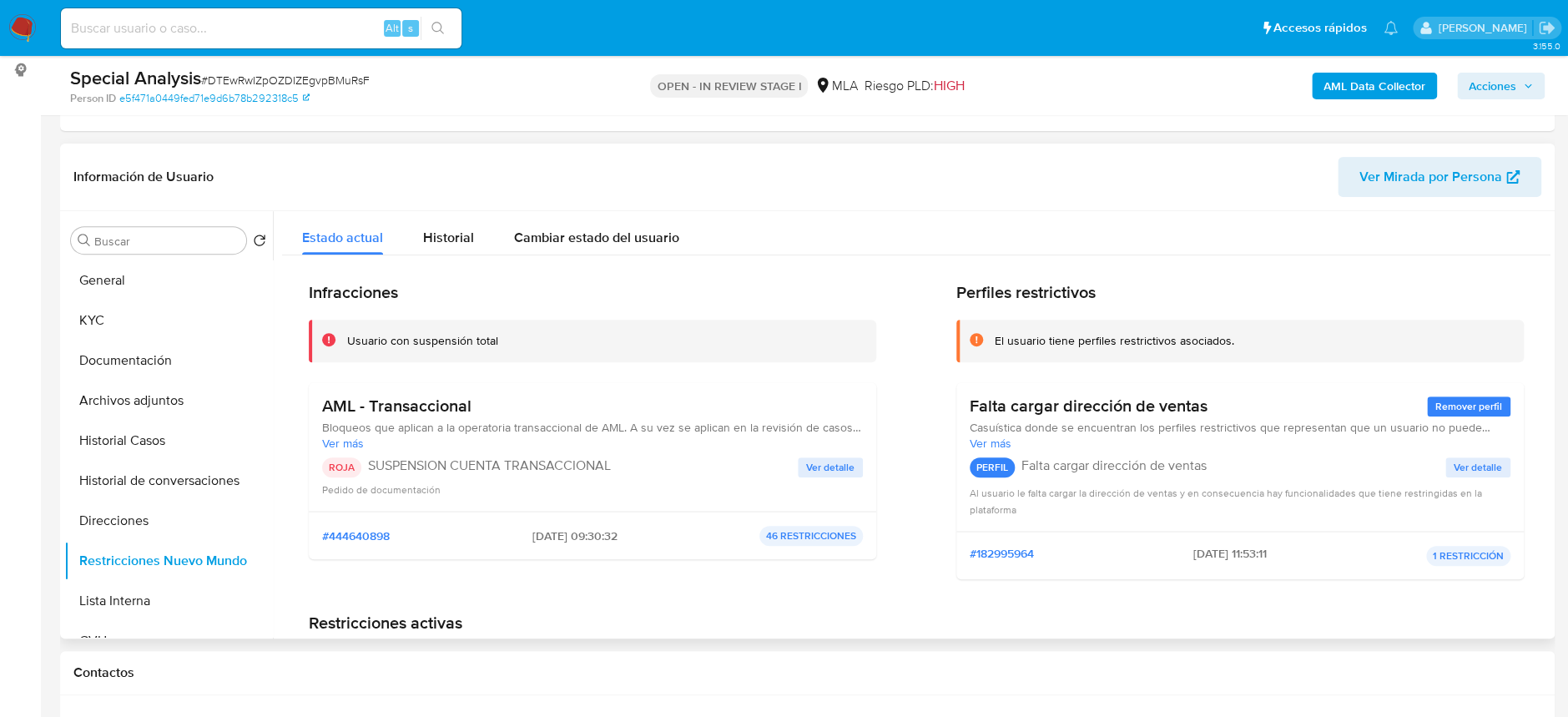
scroll to position [0, 0]
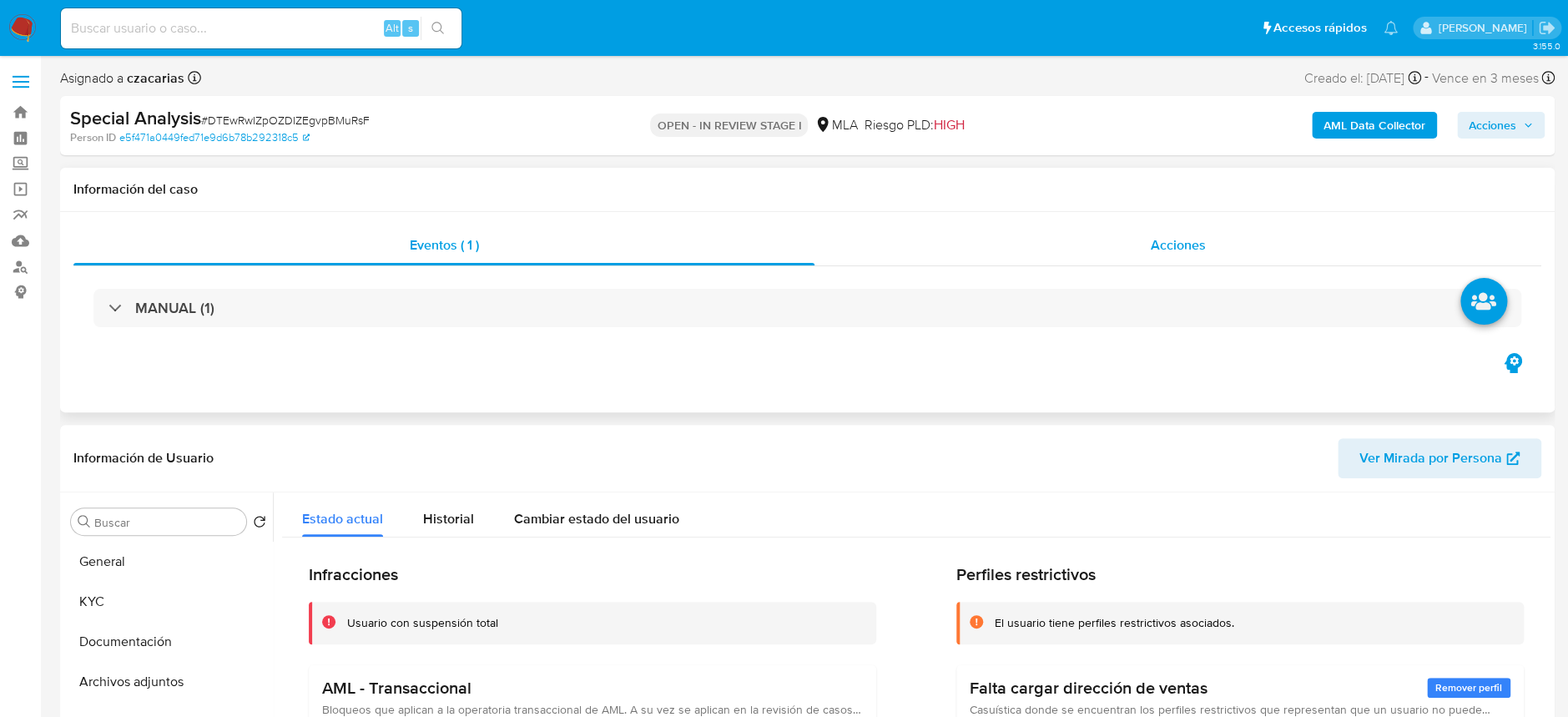
click at [1089, 233] on div "Acciones" at bounding box center [1178, 245] width 727 height 40
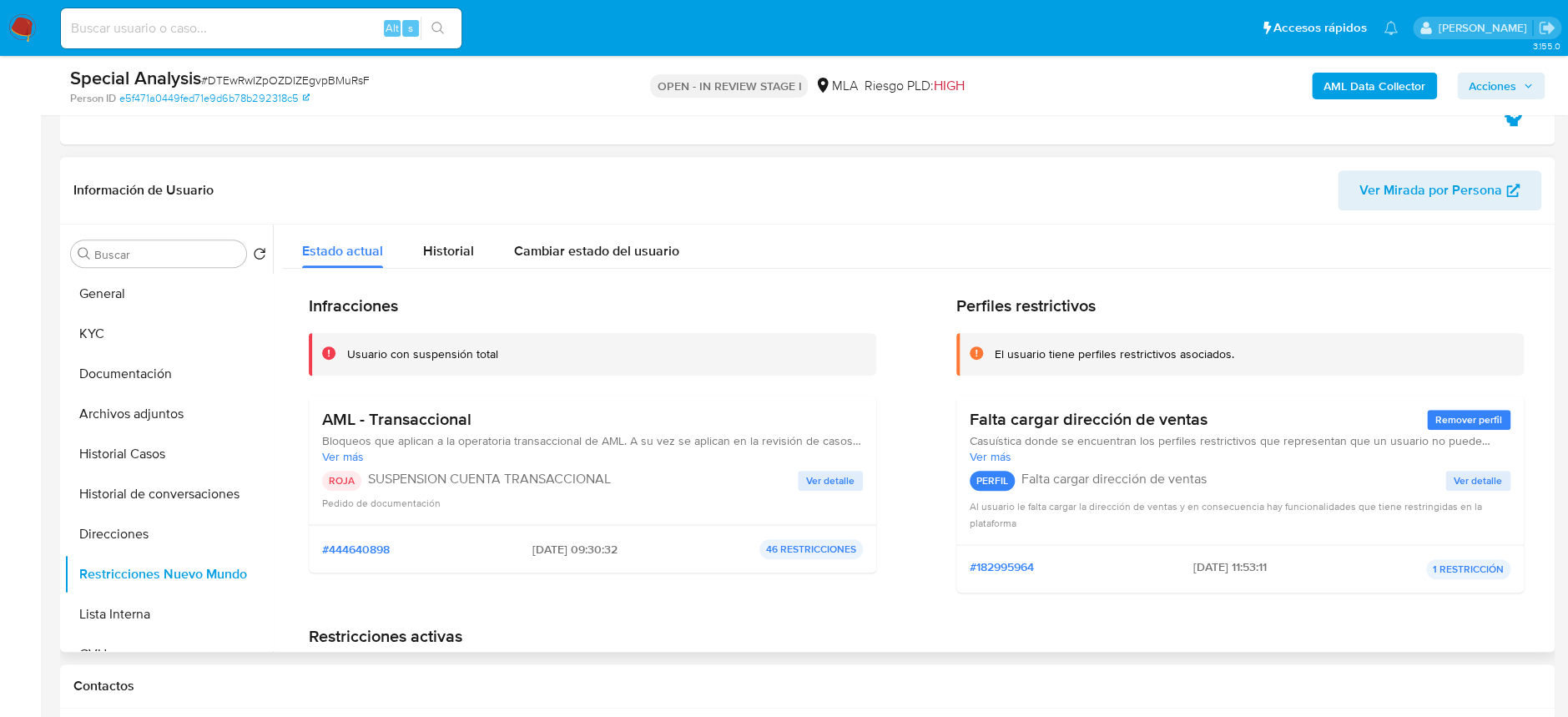
scroll to position [333, 0]
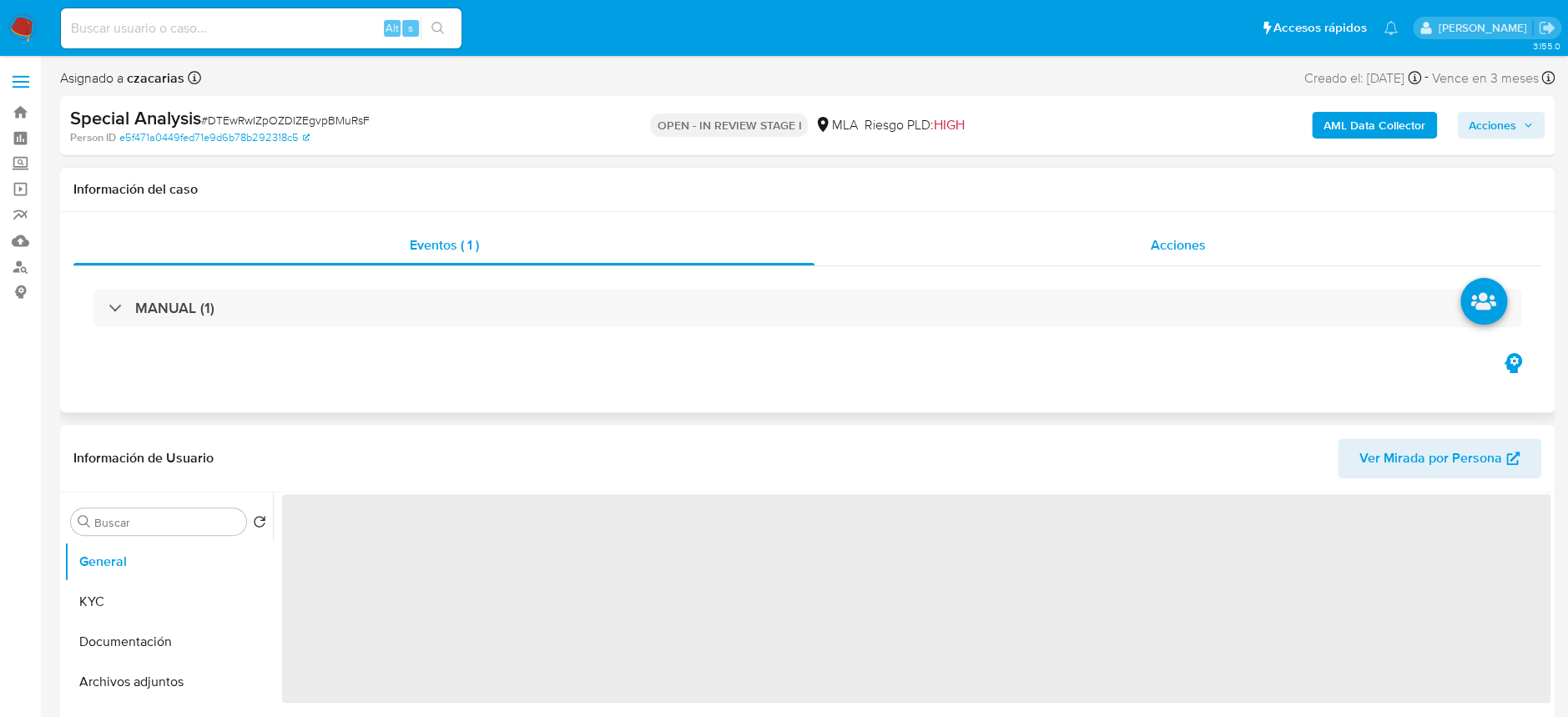
click at [1211, 232] on div "Acciones" at bounding box center [1178, 245] width 727 height 40
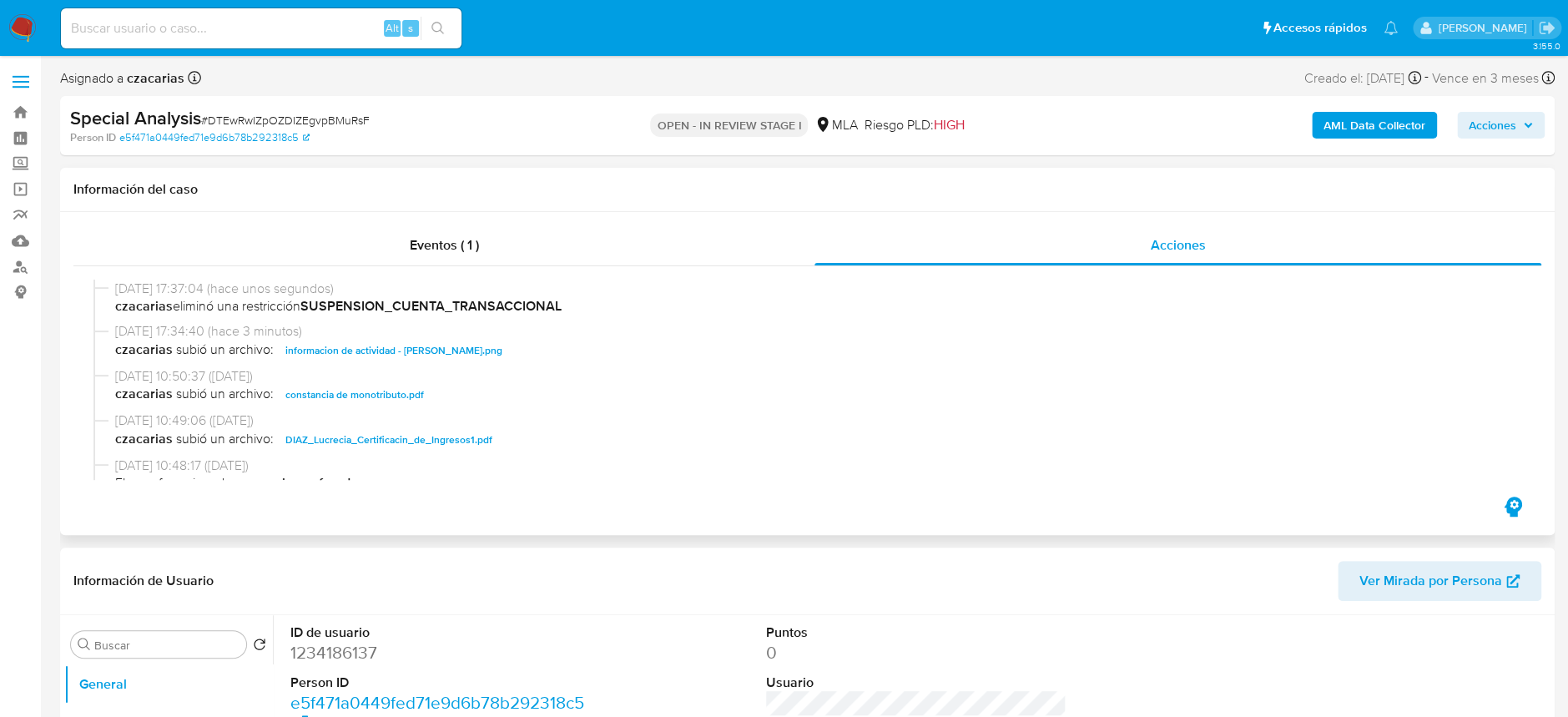
select select "10"
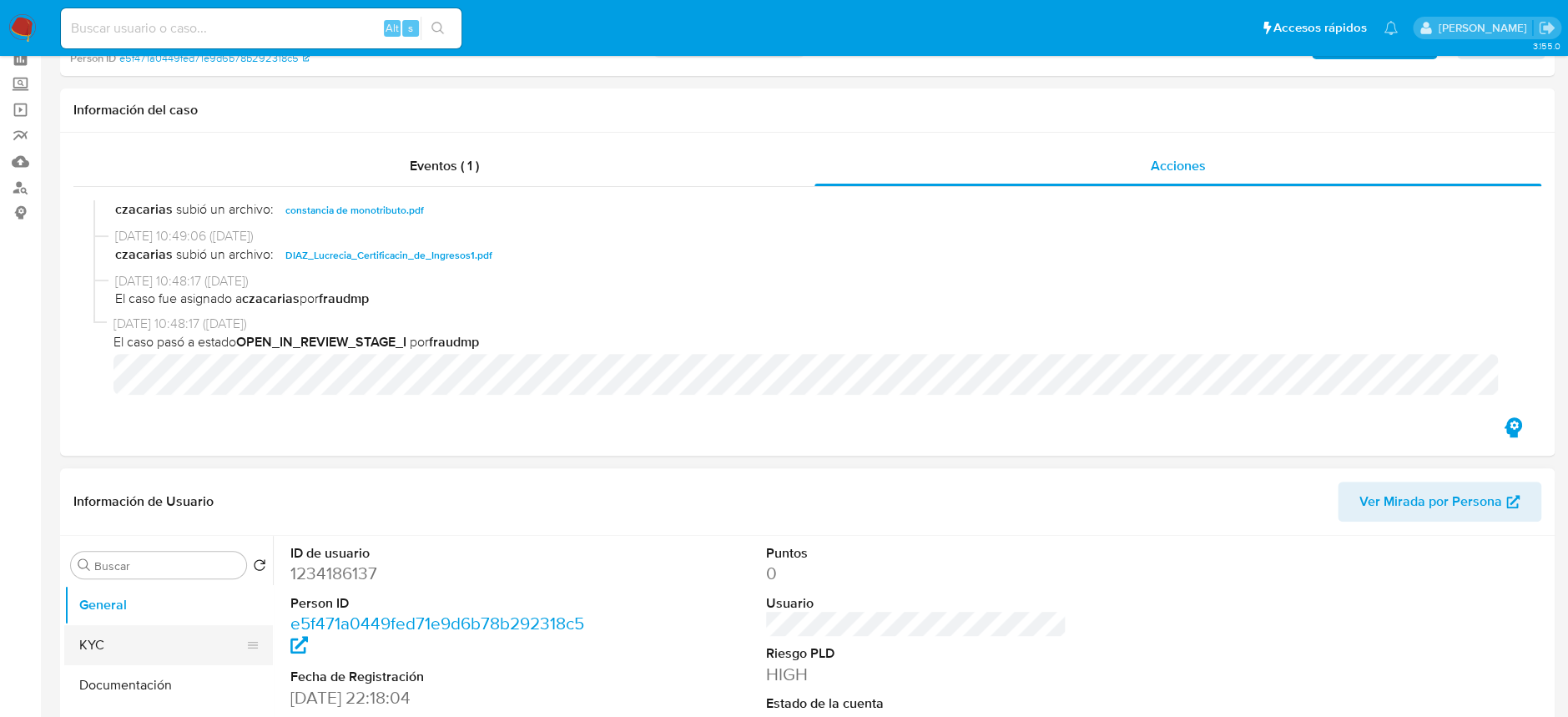
scroll to position [333, 0]
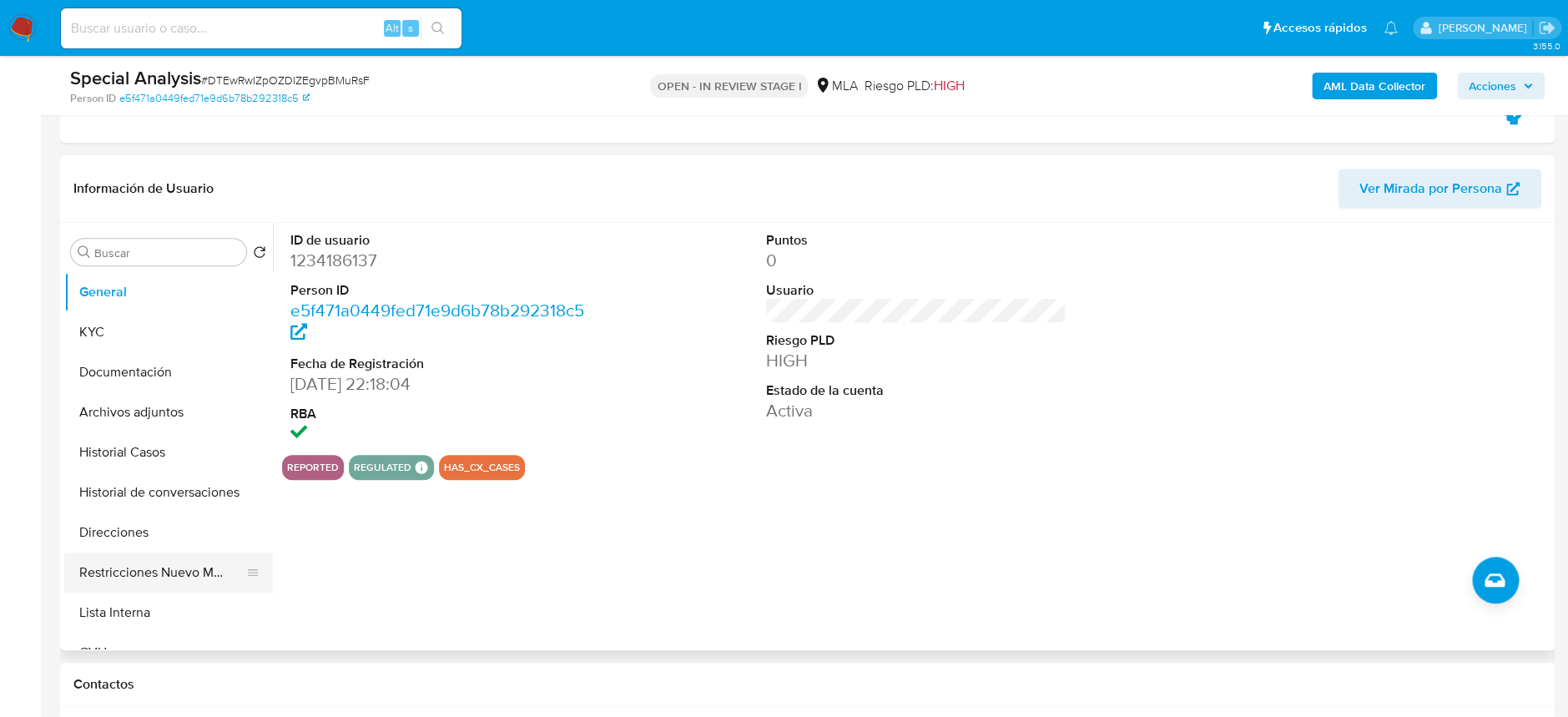
click at [158, 553] on button "Restricciones Nuevo Mundo" at bounding box center [162, 572] width 195 height 40
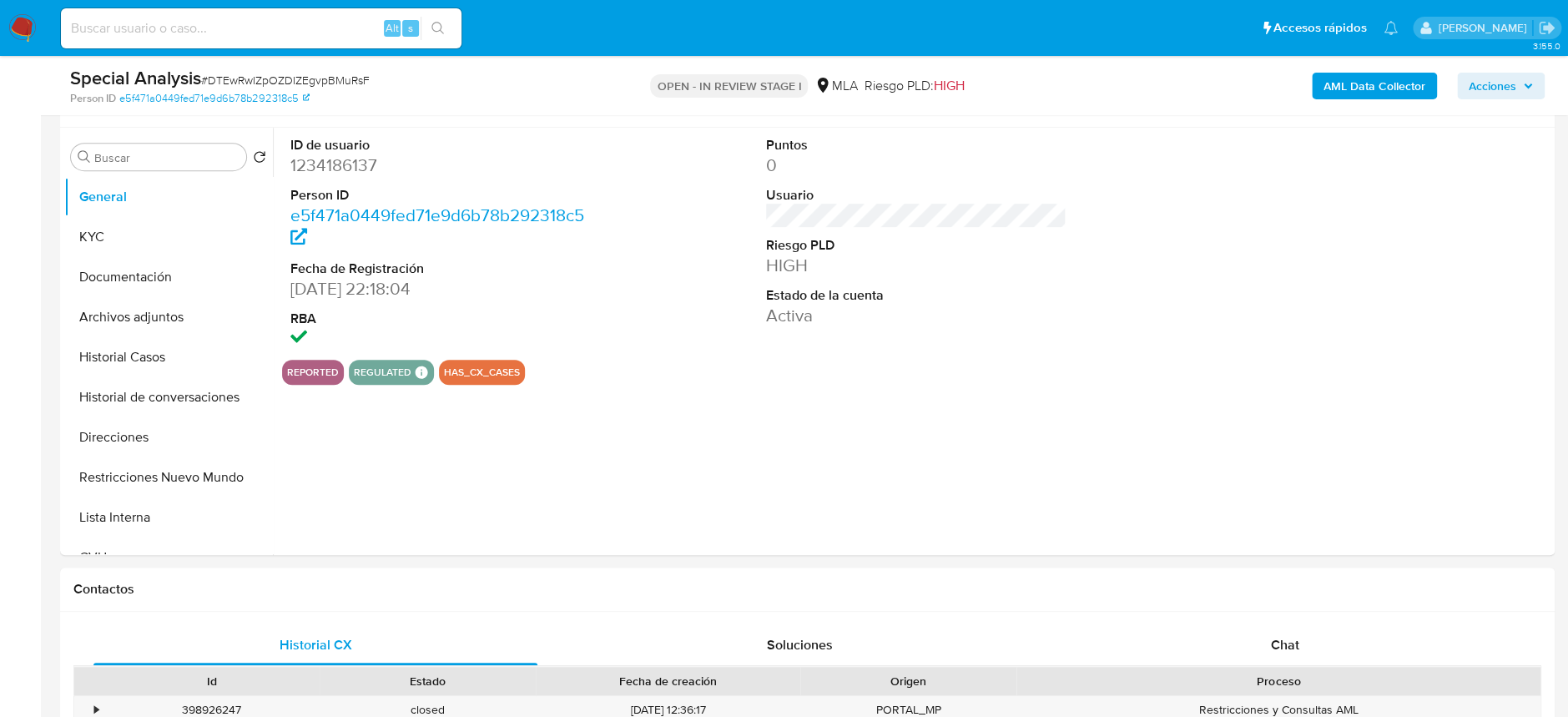
select select "10"
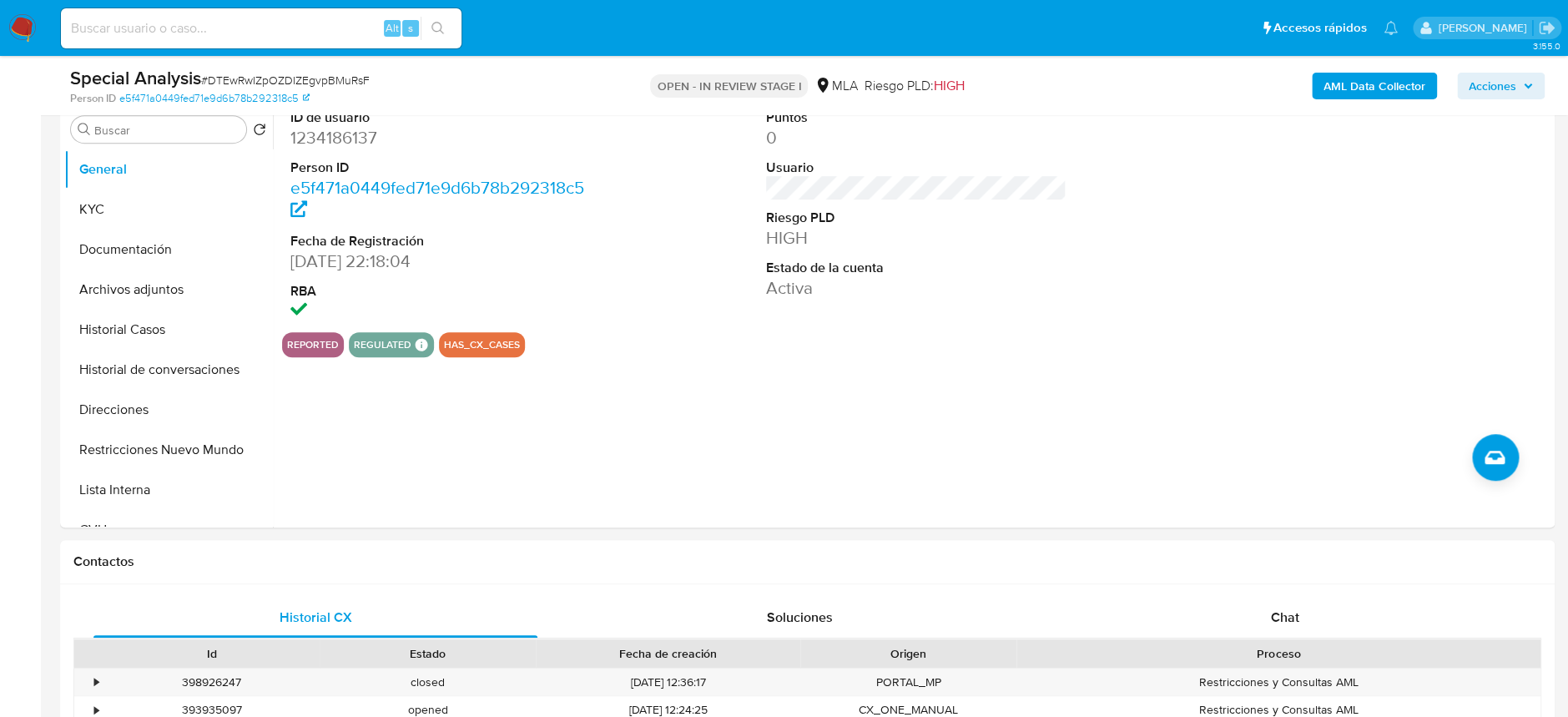
scroll to position [222, 0]
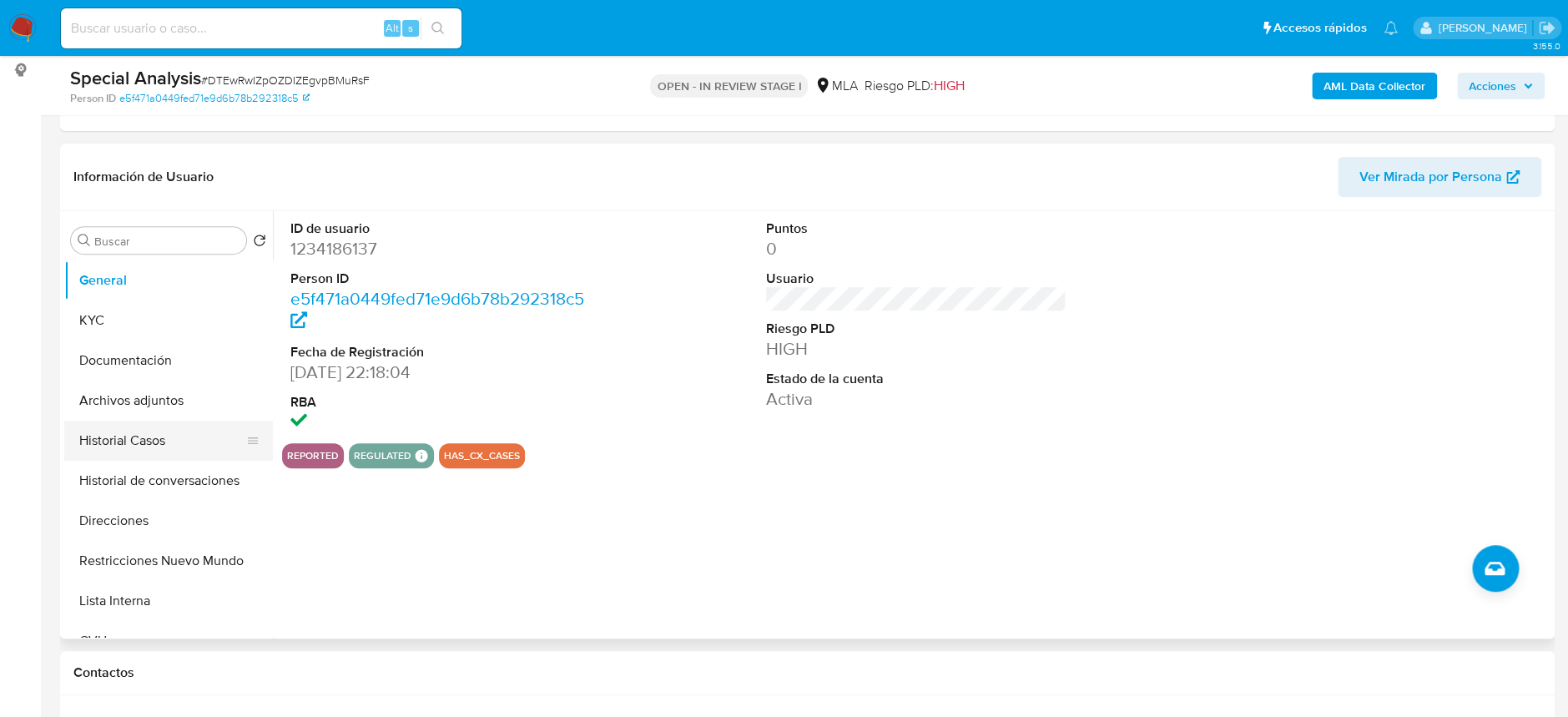
click at [160, 434] on button "Historial Casos" at bounding box center [162, 440] width 195 height 40
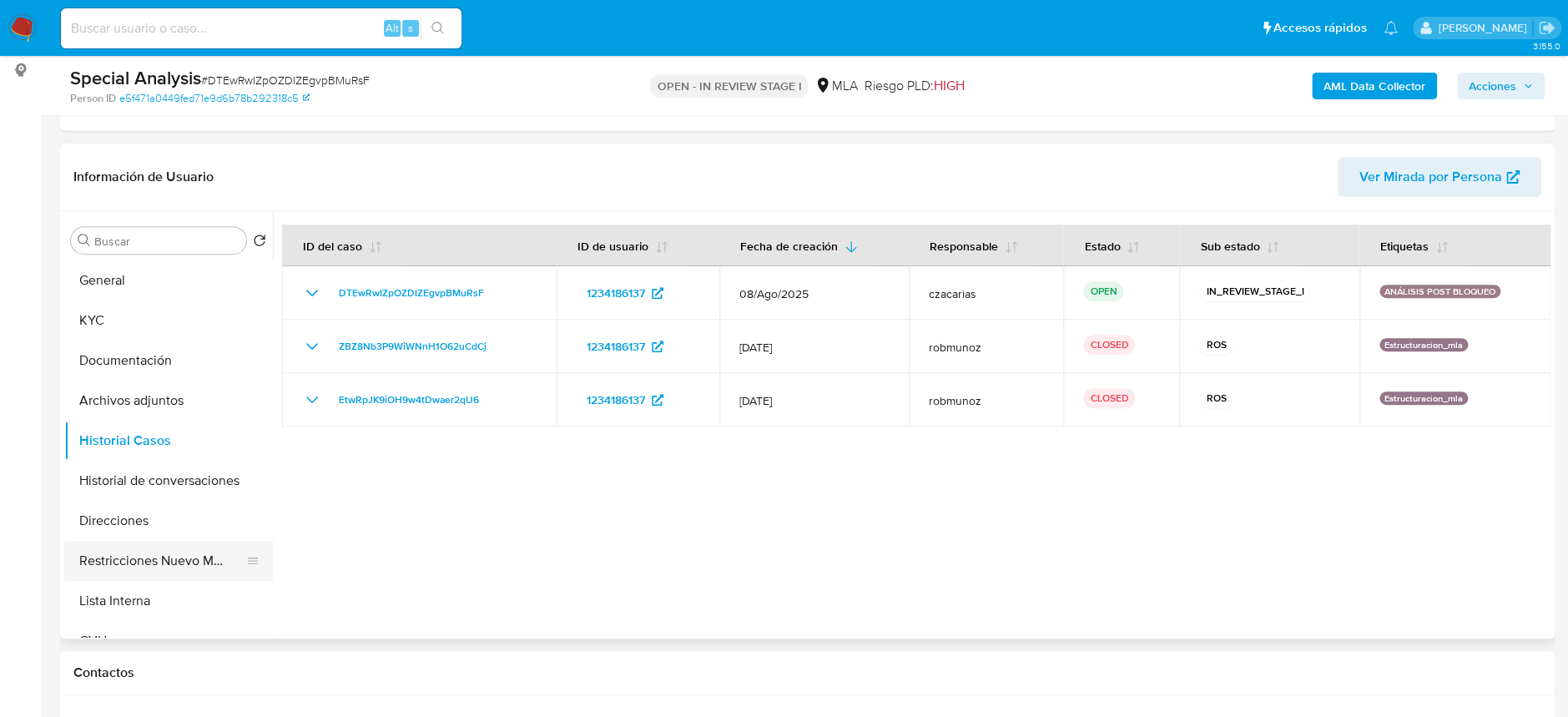
click at [174, 553] on button "Restricciones Nuevo Mundo" at bounding box center [162, 561] width 195 height 40
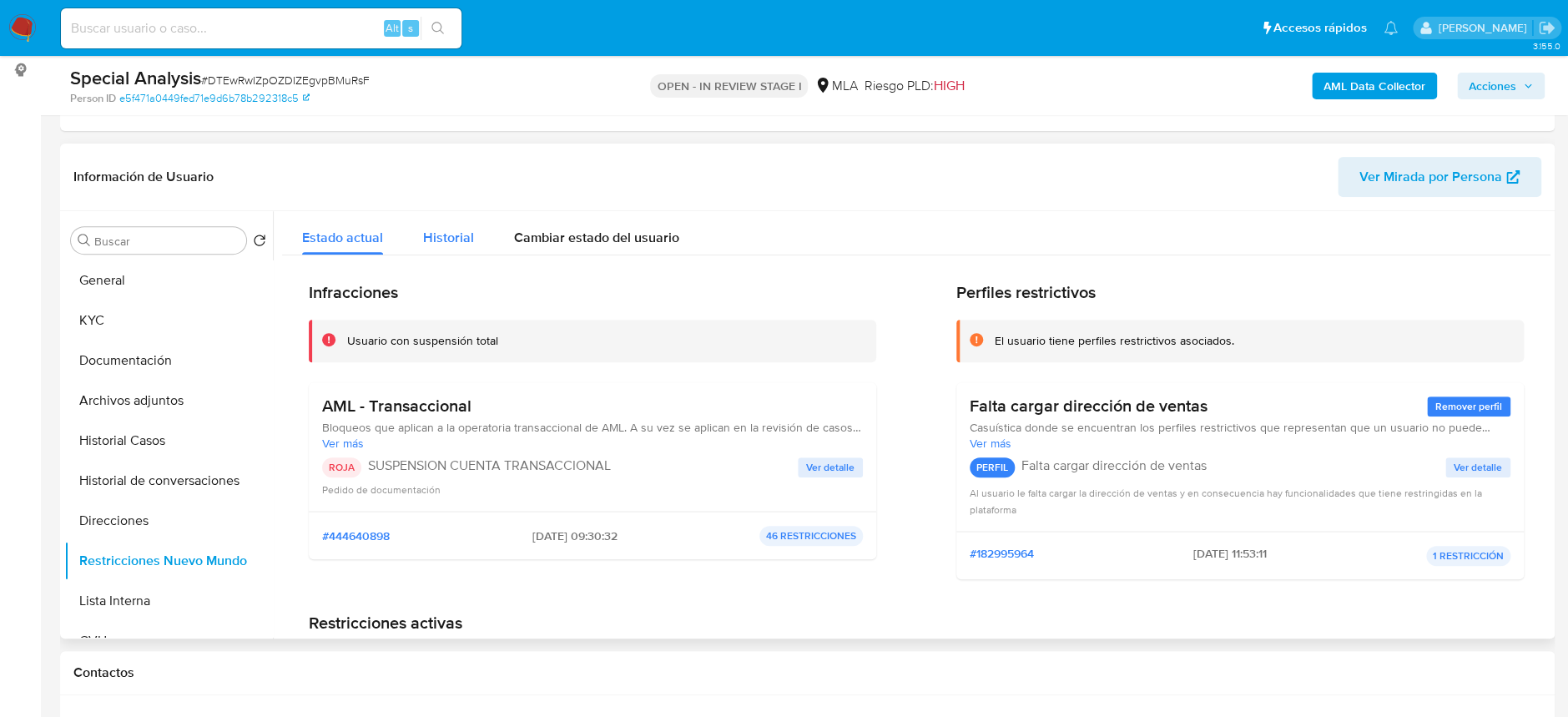
click at [475, 232] on button "Historial" at bounding box center [449, 232] width 91 height 44
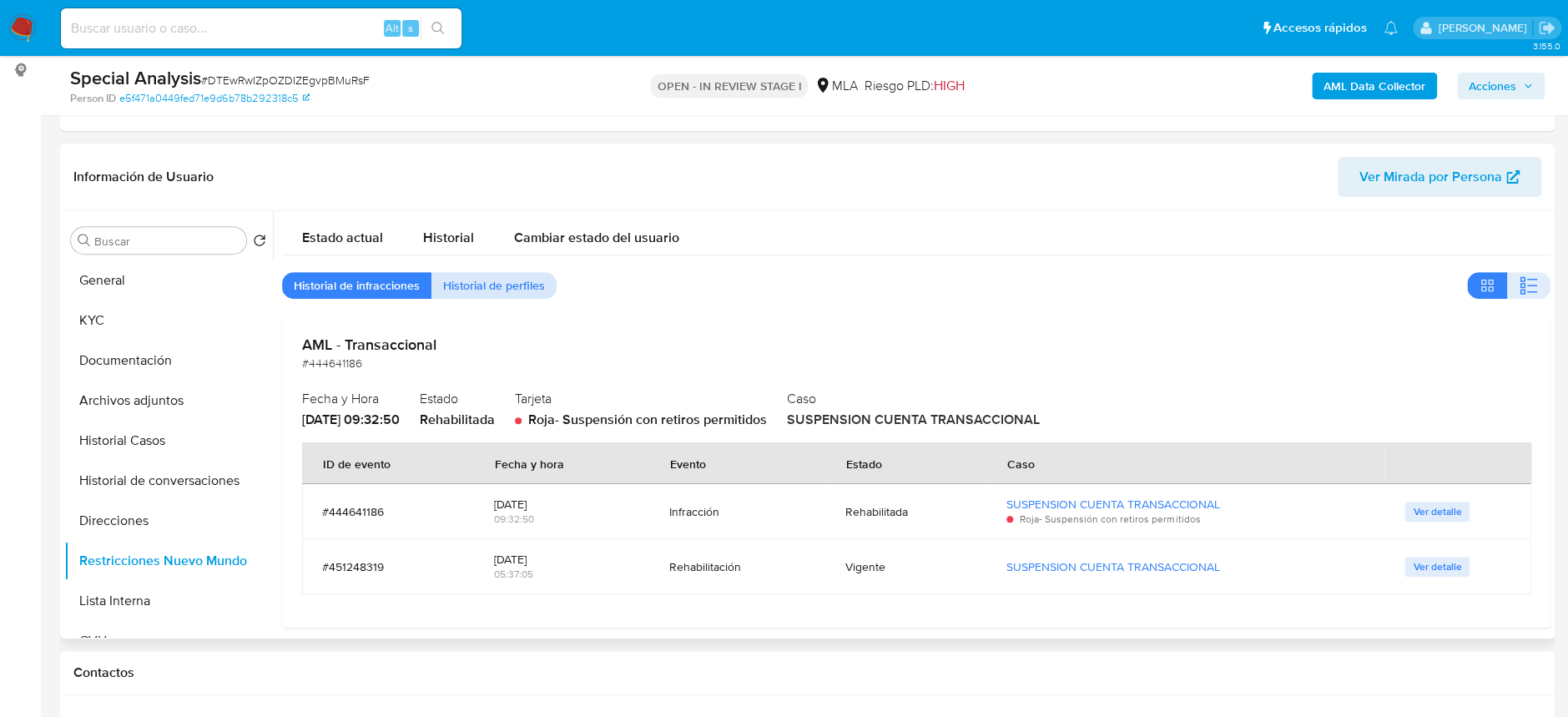
click at [524, 281] on span "Historial de perfiles" at bounding box center [494, 285] width 102 height 23
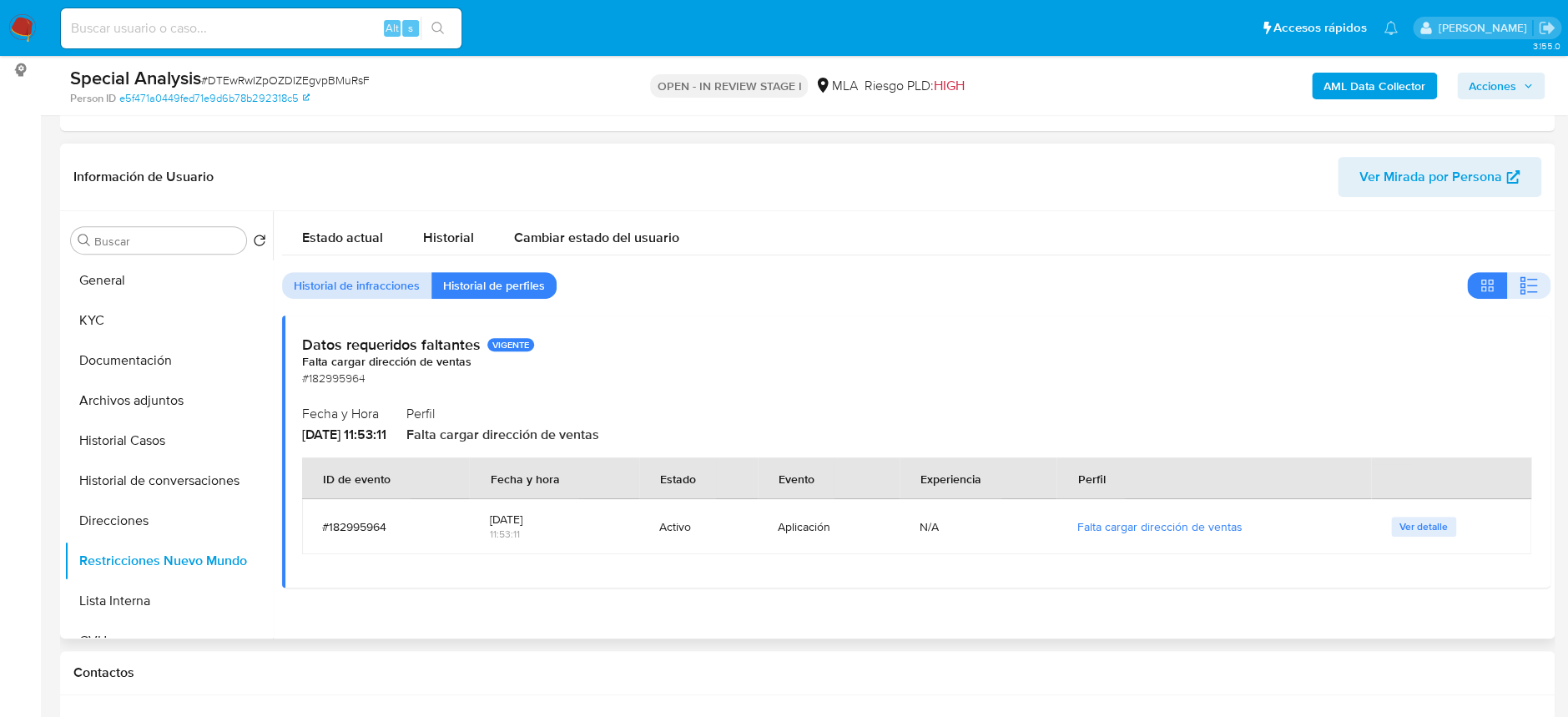
click at [344, 287] on span "Historial de infracciones" at bounding box center [356, 285] width 126 height 23
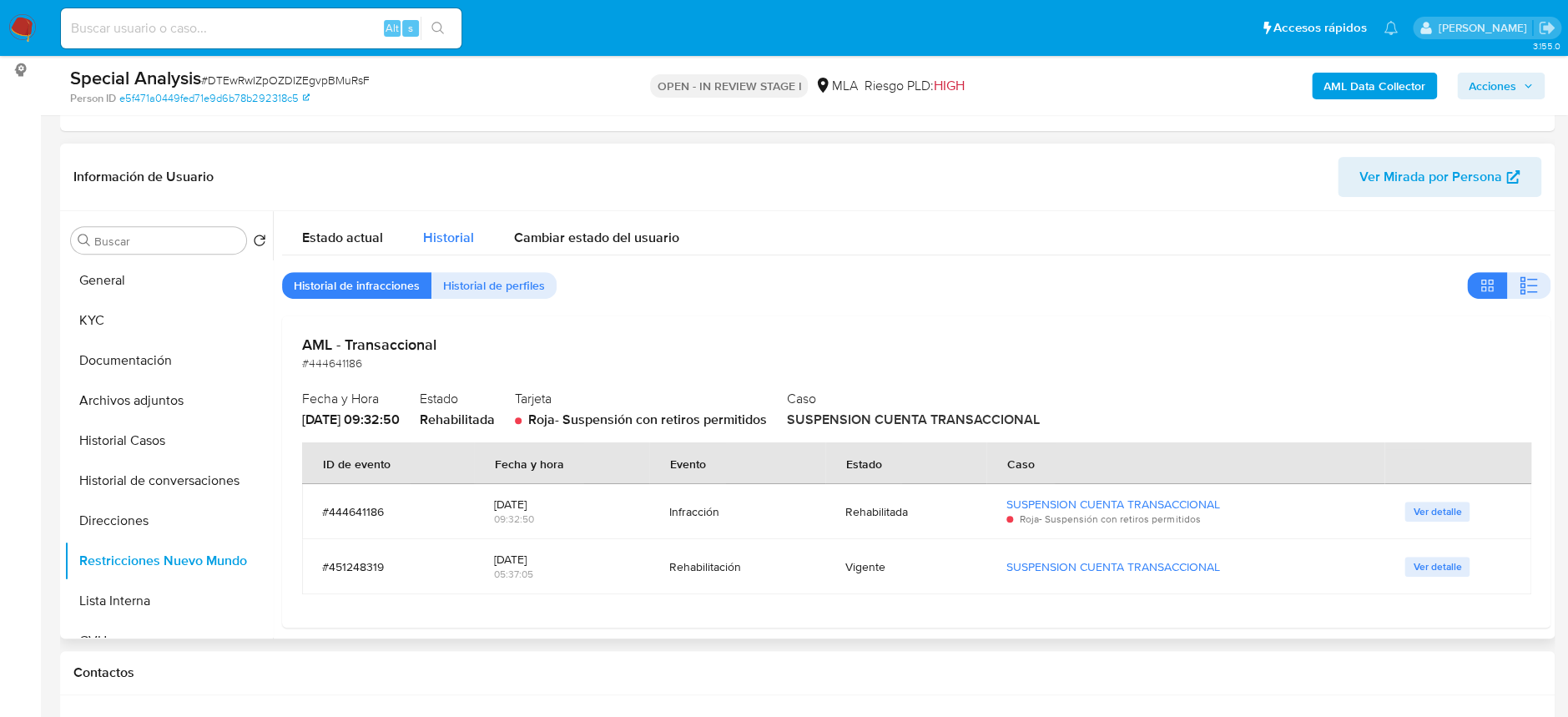
click at [444, 232] on span "Historial" at bounding box center [448, 237] width 51 height 19
click at [343, 242] on span "Estado actual" at bounding box center [343, 237] width 81 height 19
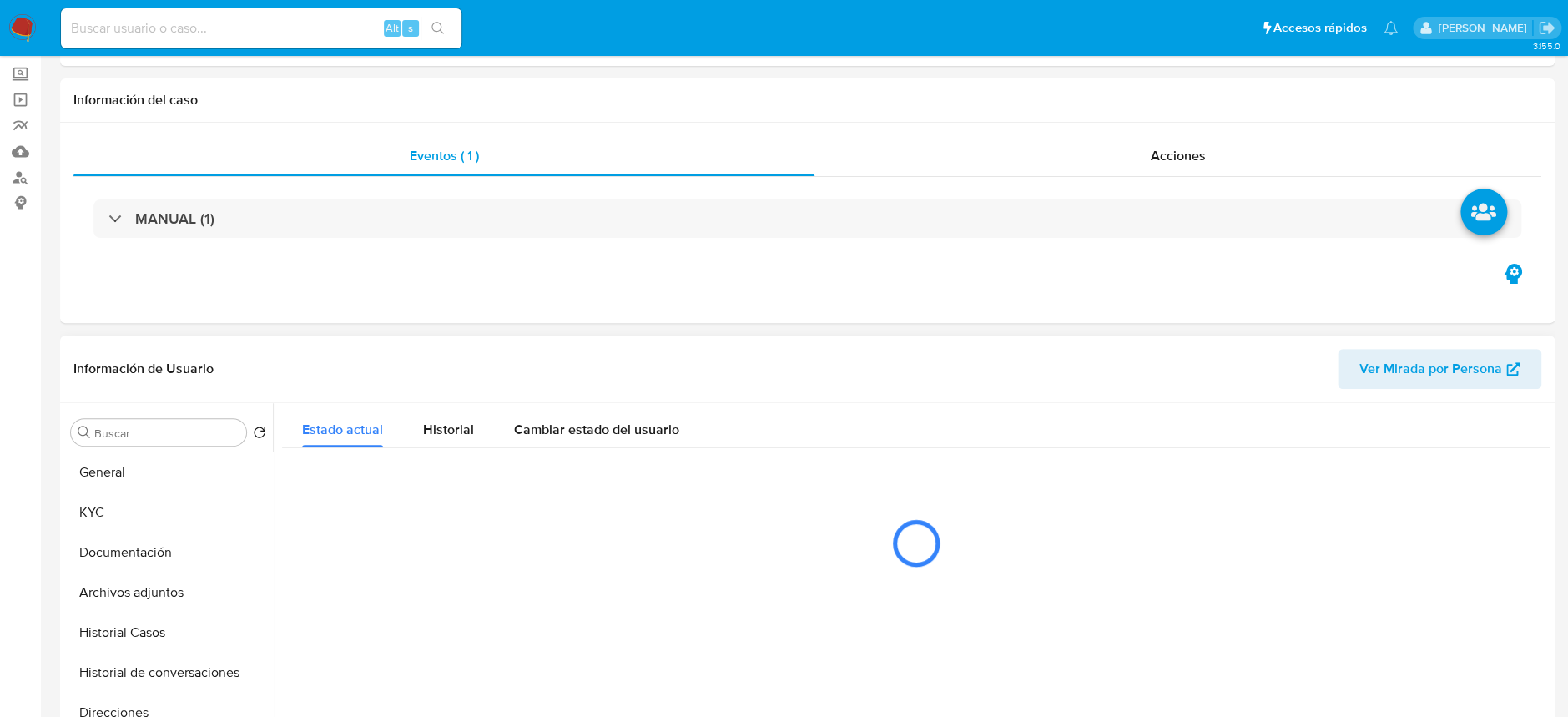
scroll to position [0, 0]
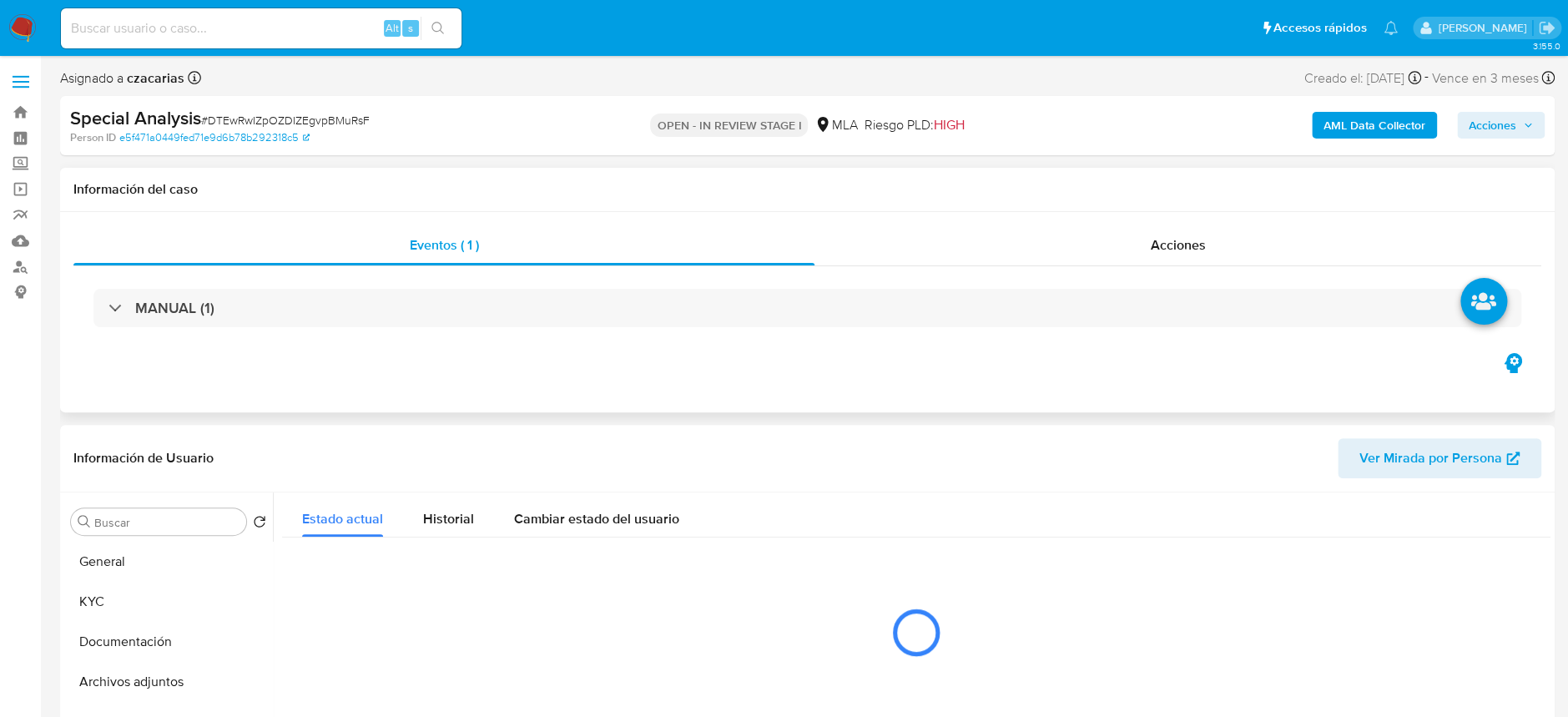
click at [1166, 223] on div "Eventos ( 1 ) Acciones MANUAL (1)" at bounding box center [807, 312] width 1495 height 200
click at [1171, 235] on span "Acciones" at bounding box center [1179, 244] width 55 height 19
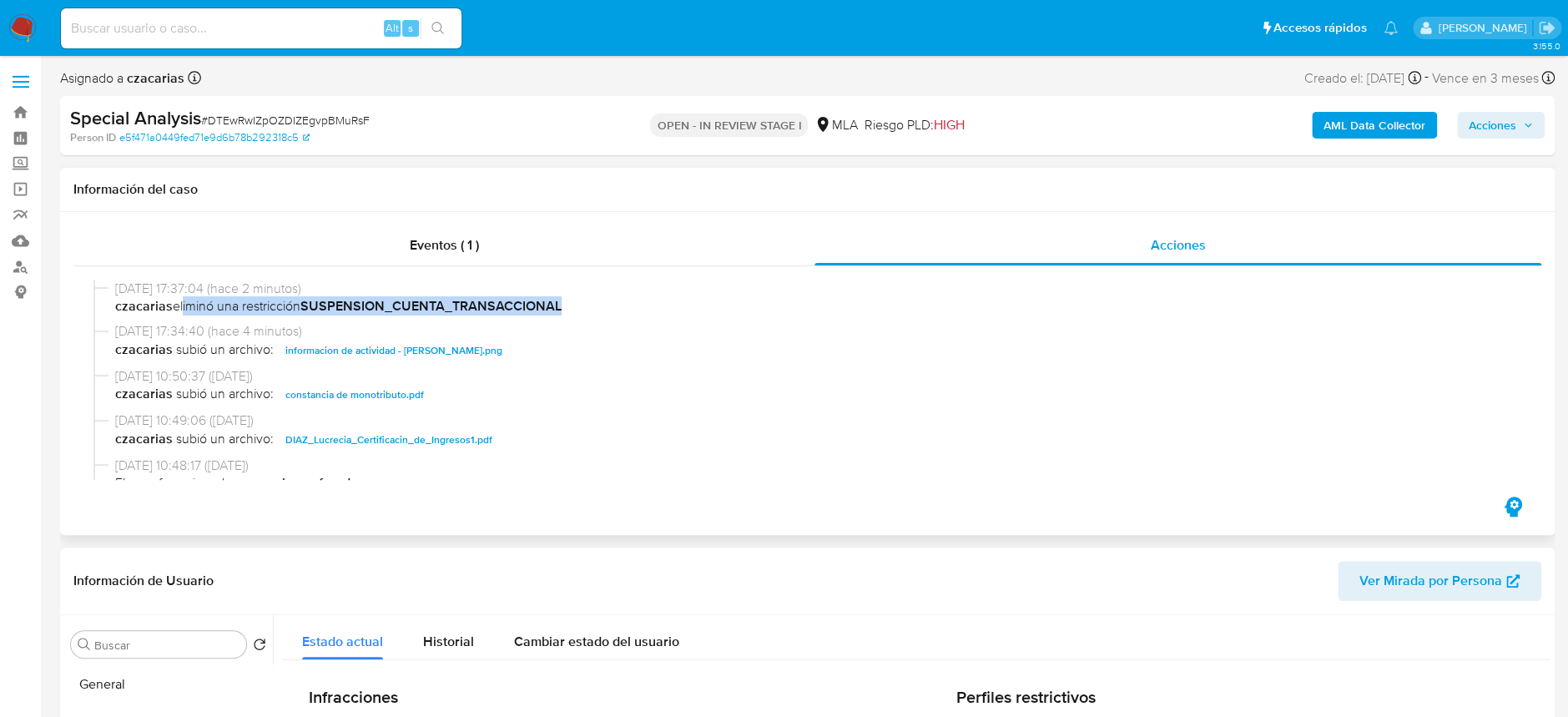
drag, startPoint x: 180, startPoint y: 305, endPoint x: 576, endPoint y: 300, distance: 396.0
click at [576, 300] on span "czacarias eliminó una restricción SUSPENSION_CUENTA_TRANSACCIONAL" at bounding box center [815, 306] width 1400 height 19
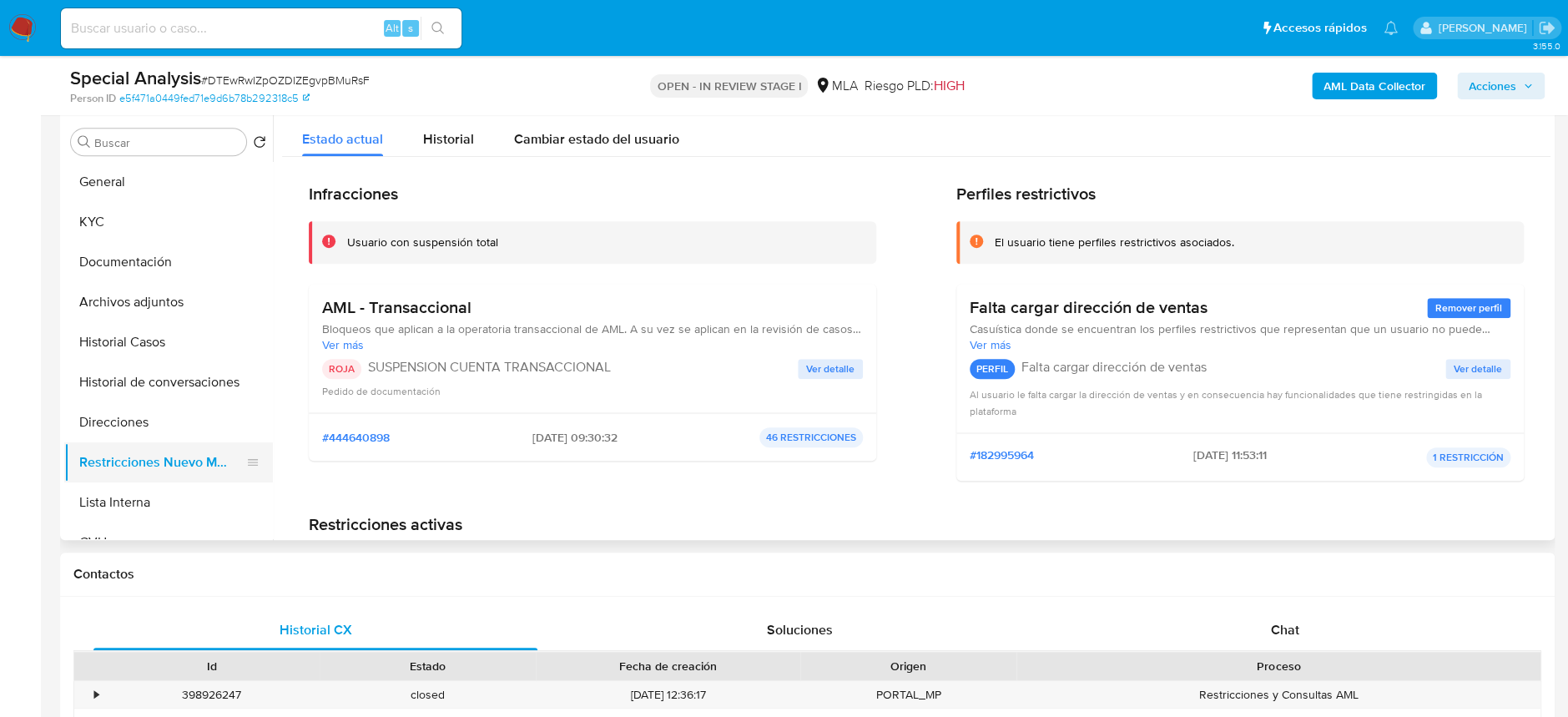
scroll to position [444, 0]
click at [136, 388] on button "Historial de conversaciones" at bounding box center [162, 380] width 195 height 40
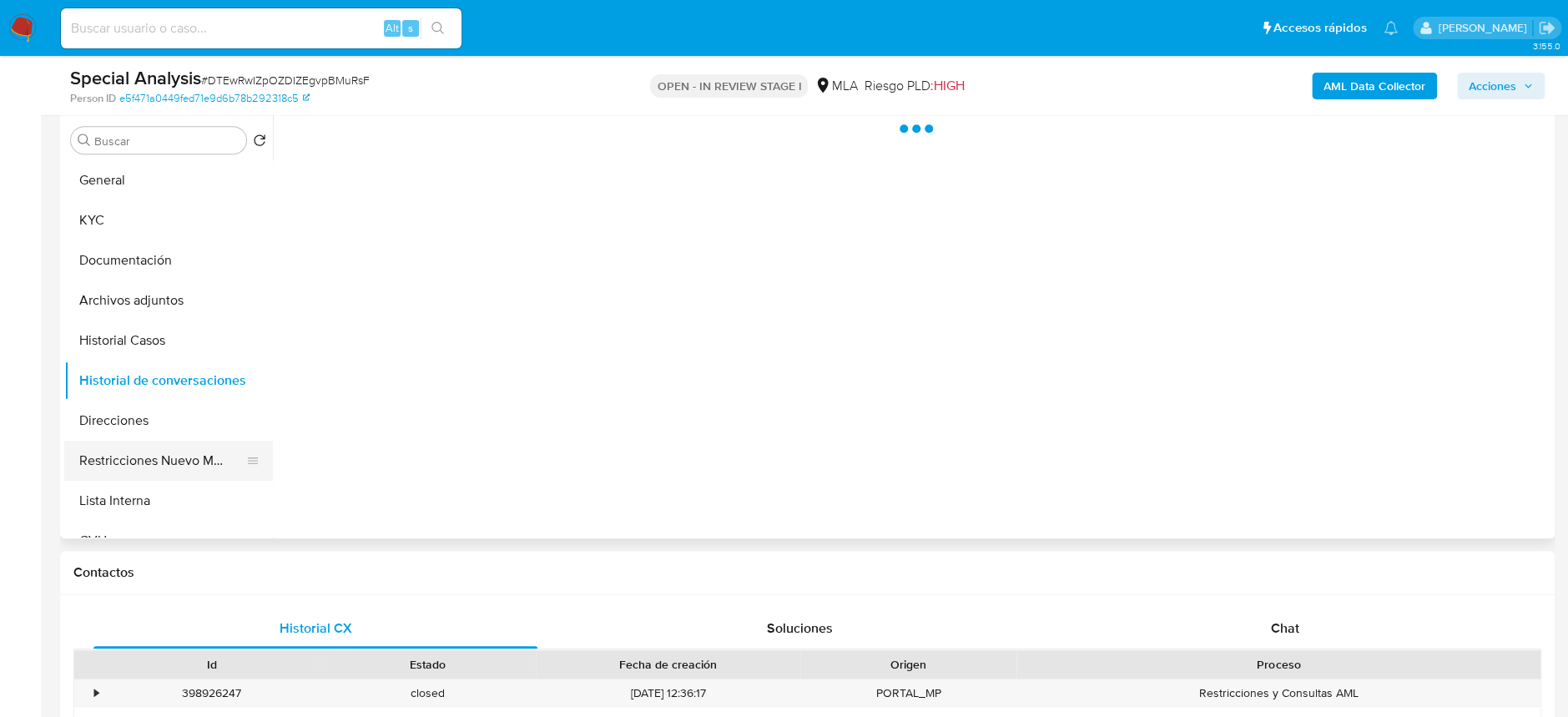
click at [170, 443] on button "Restricciones Nuevo Mundo" at bounding box center [162, 460] width 195 height 40
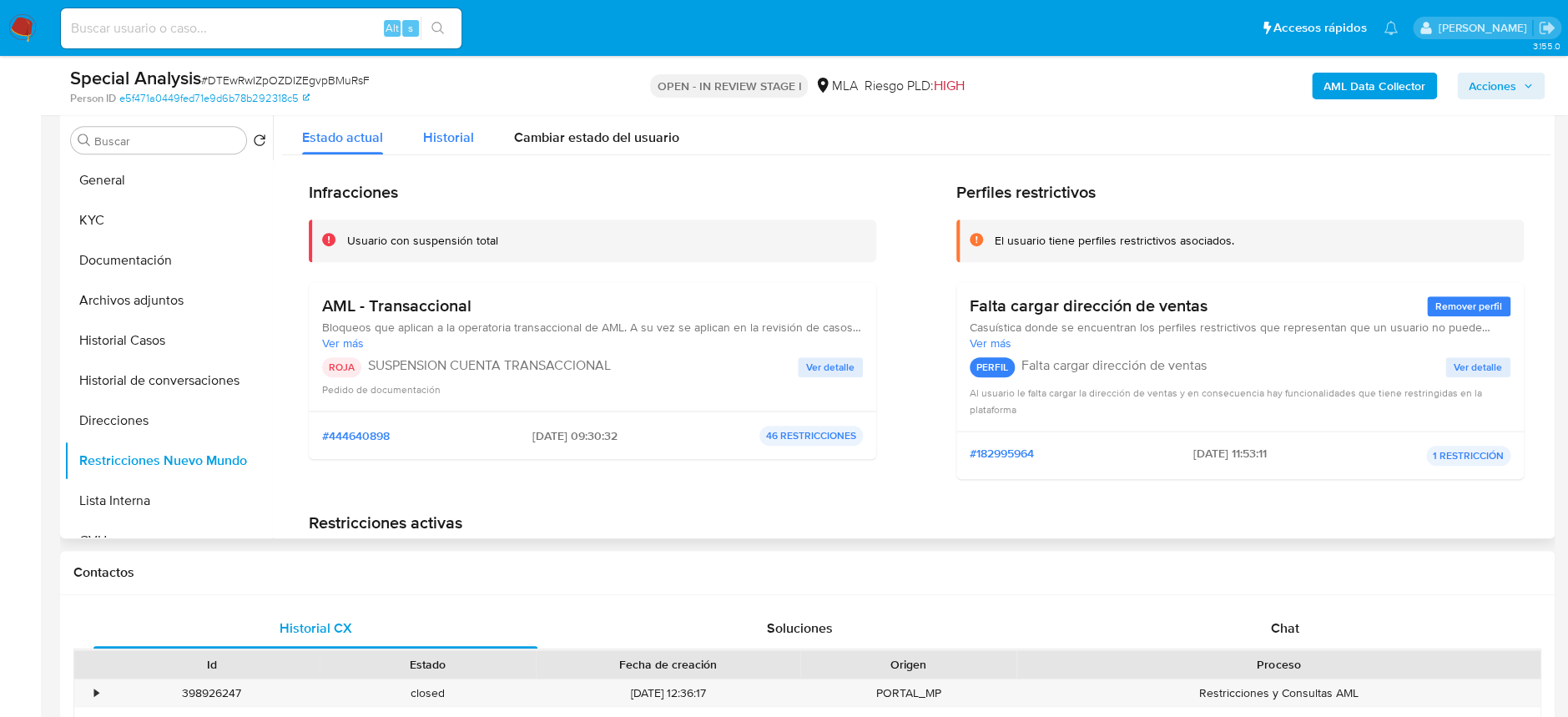
click at [436, 119] on div "Historial" at bounding box center [448, 132] width 51 height 44
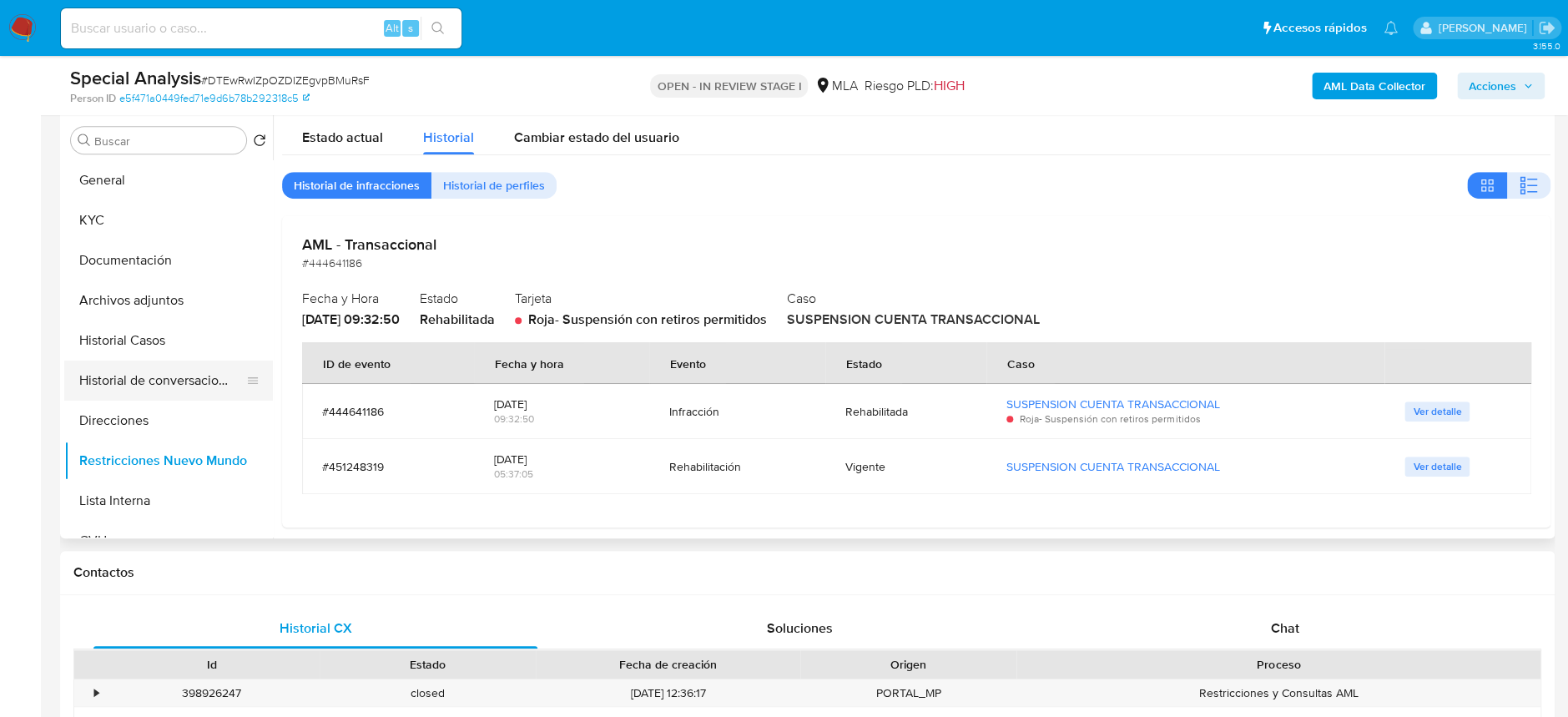
click at [129, 381] on button "Historial de conversaciones" at bounding box center [162, 380] width 195 height 40
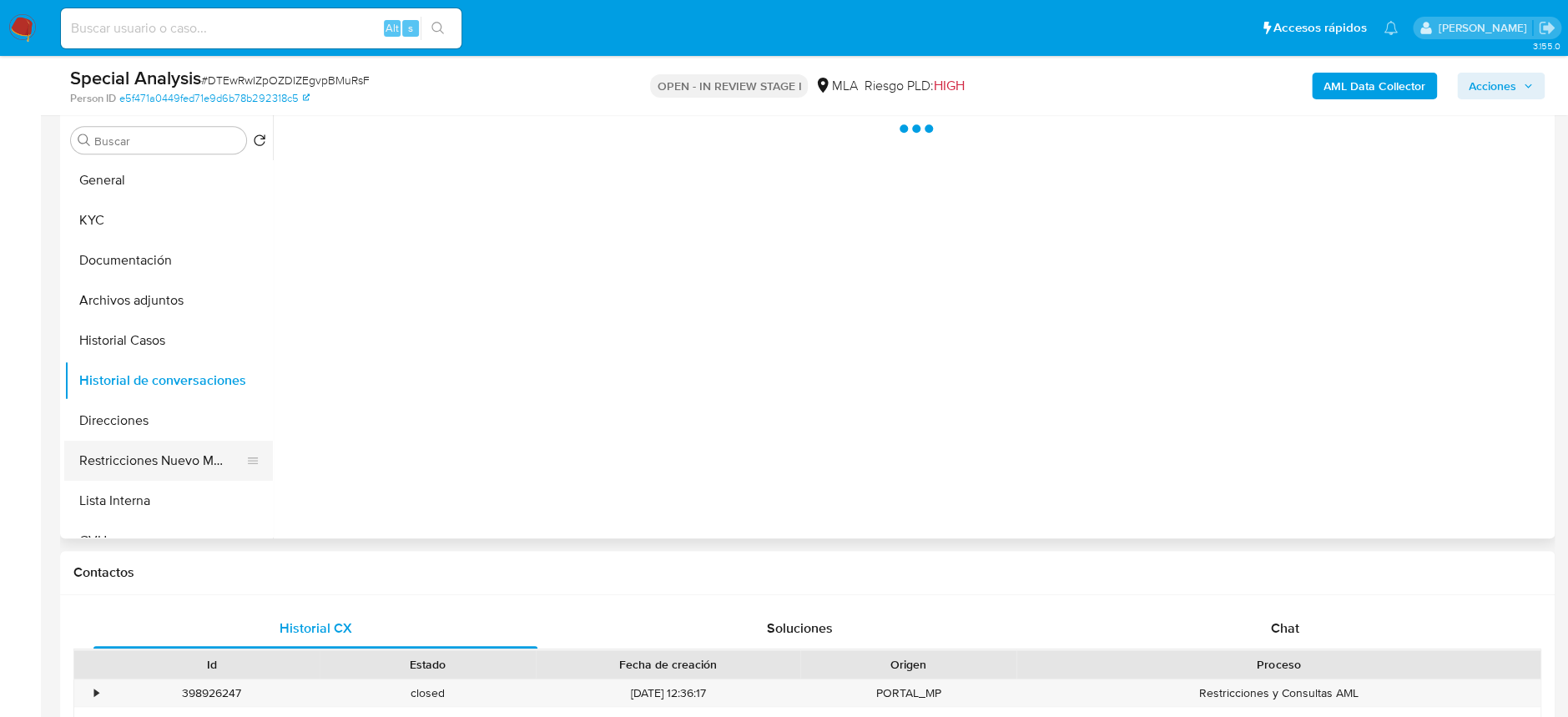
click at [194, 459] on button "Restricciones Nuevo Mundo" at bounding box center [162, 460] width 195 height 40
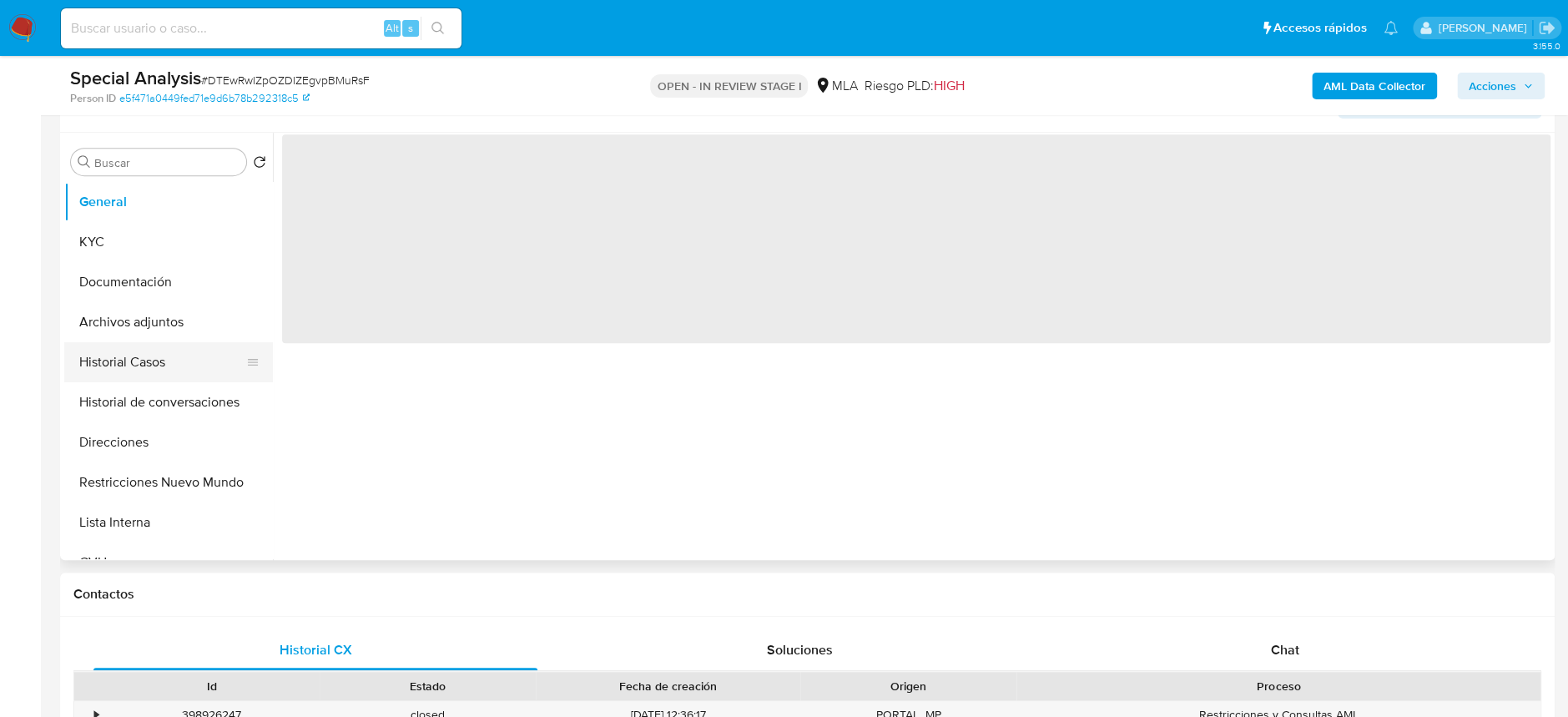
scroll to position [333, 0]
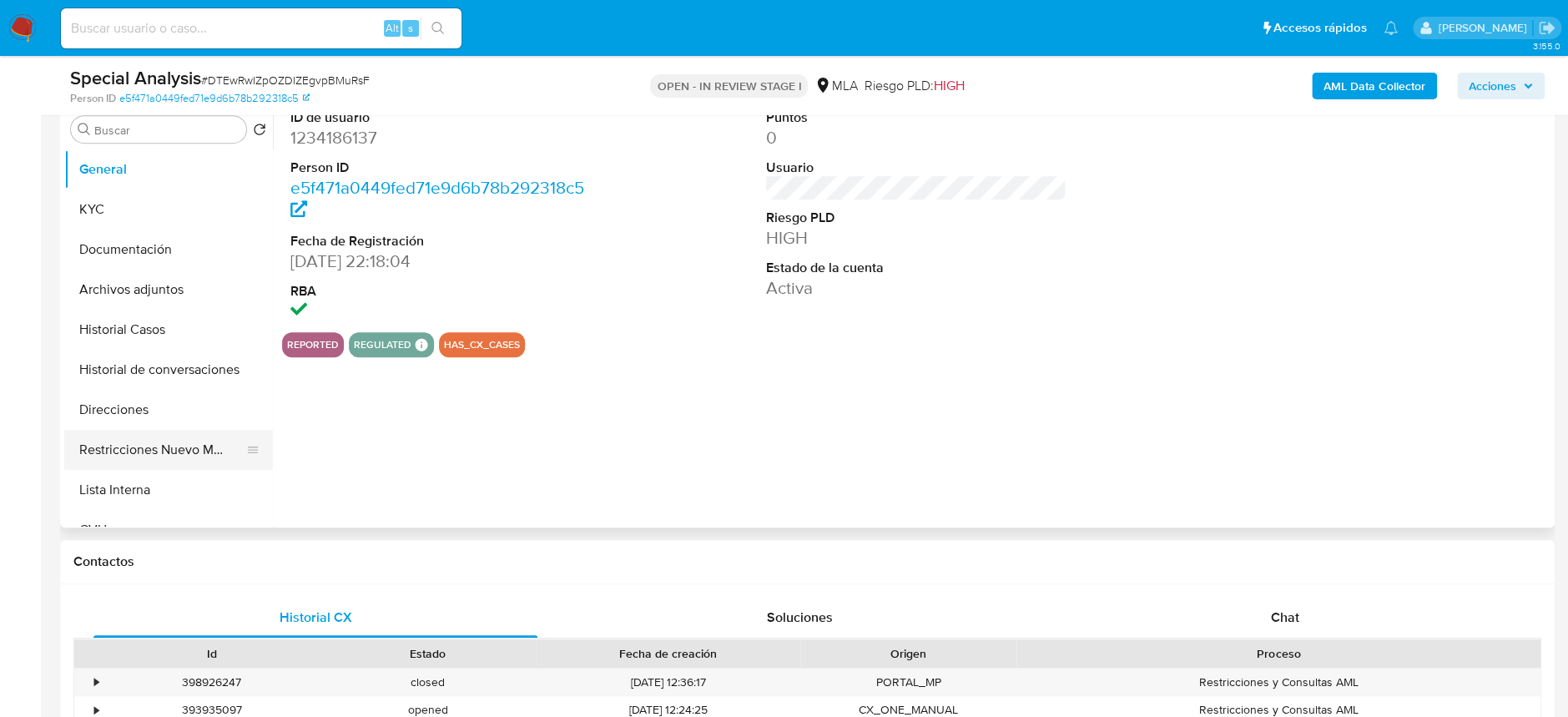
select select "10"
click at [160, 452] on button "Restricciones Nuevo Mundo" at bounding box center [162, 450] width 195 height 40
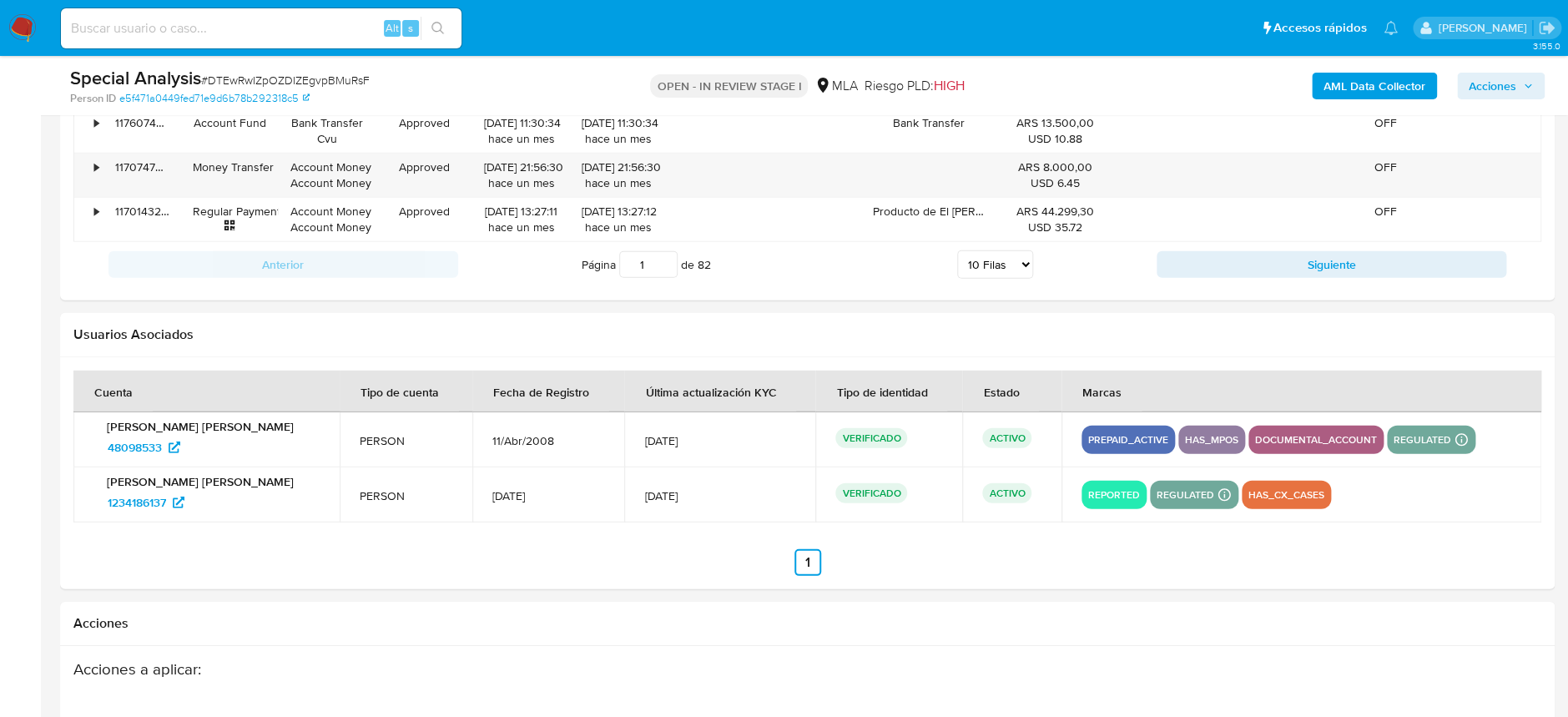
scroll to position [2235, 0]
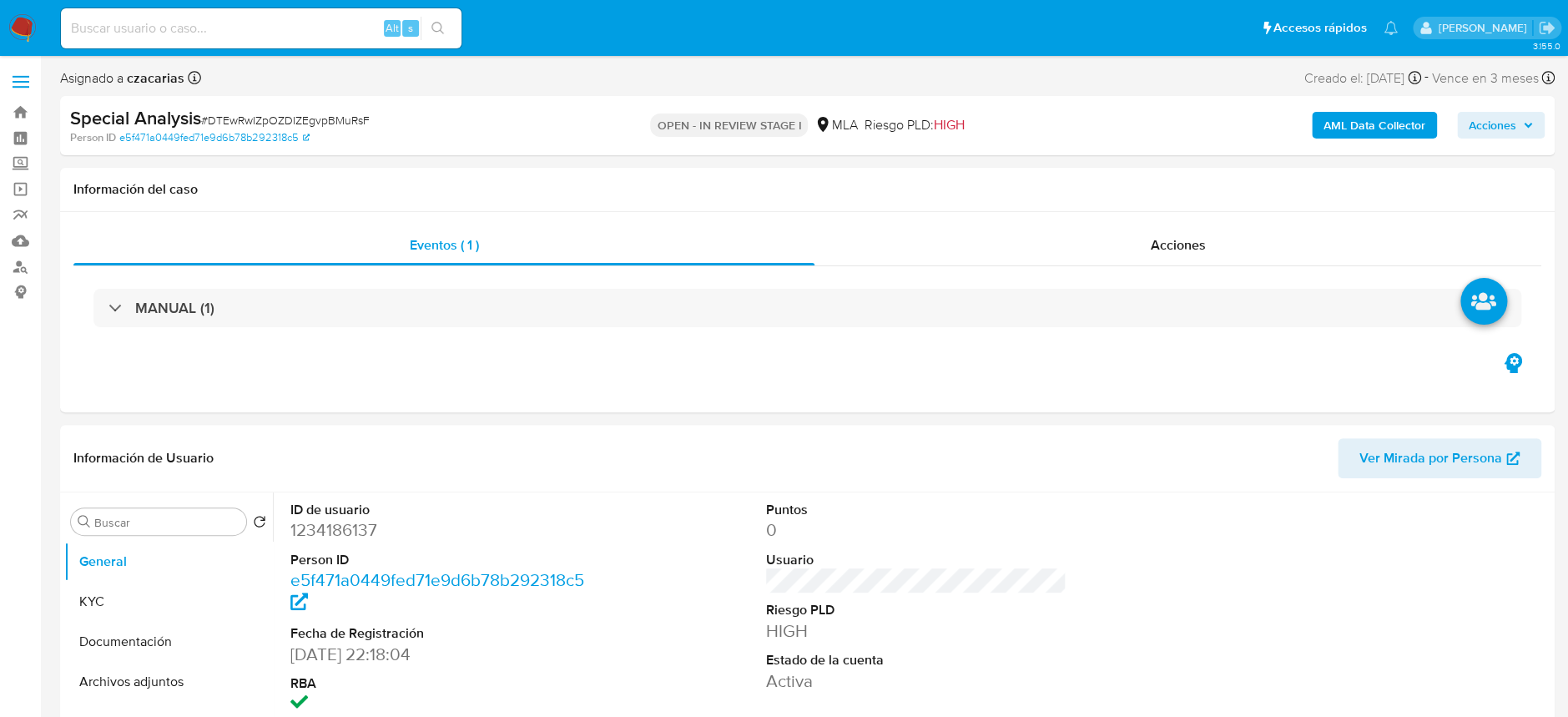
select select "10"
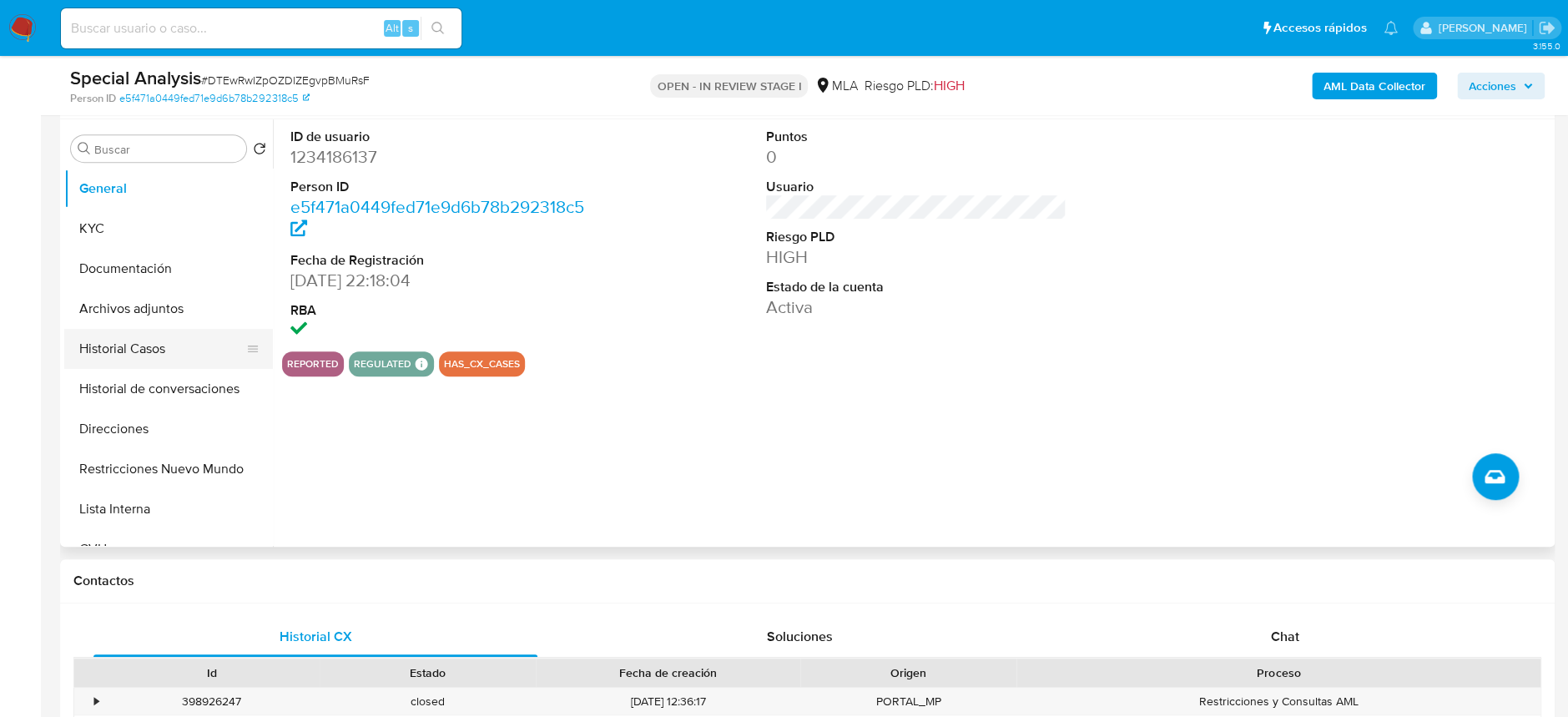
scroll to position [333, 0]
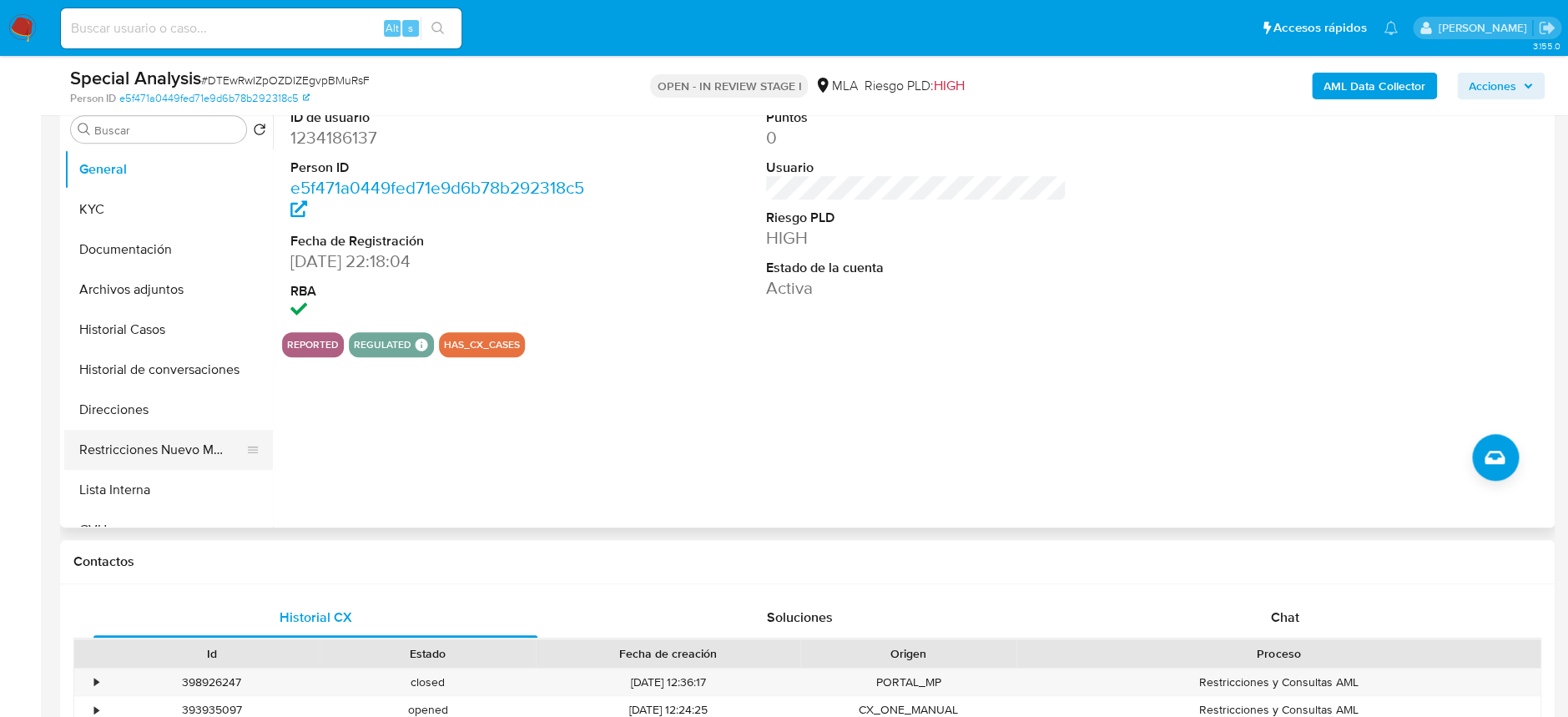
click at [156, 455] on button "Restricciones Nuevo Mundo" at bounding box center [162, 450] width 195 height 40
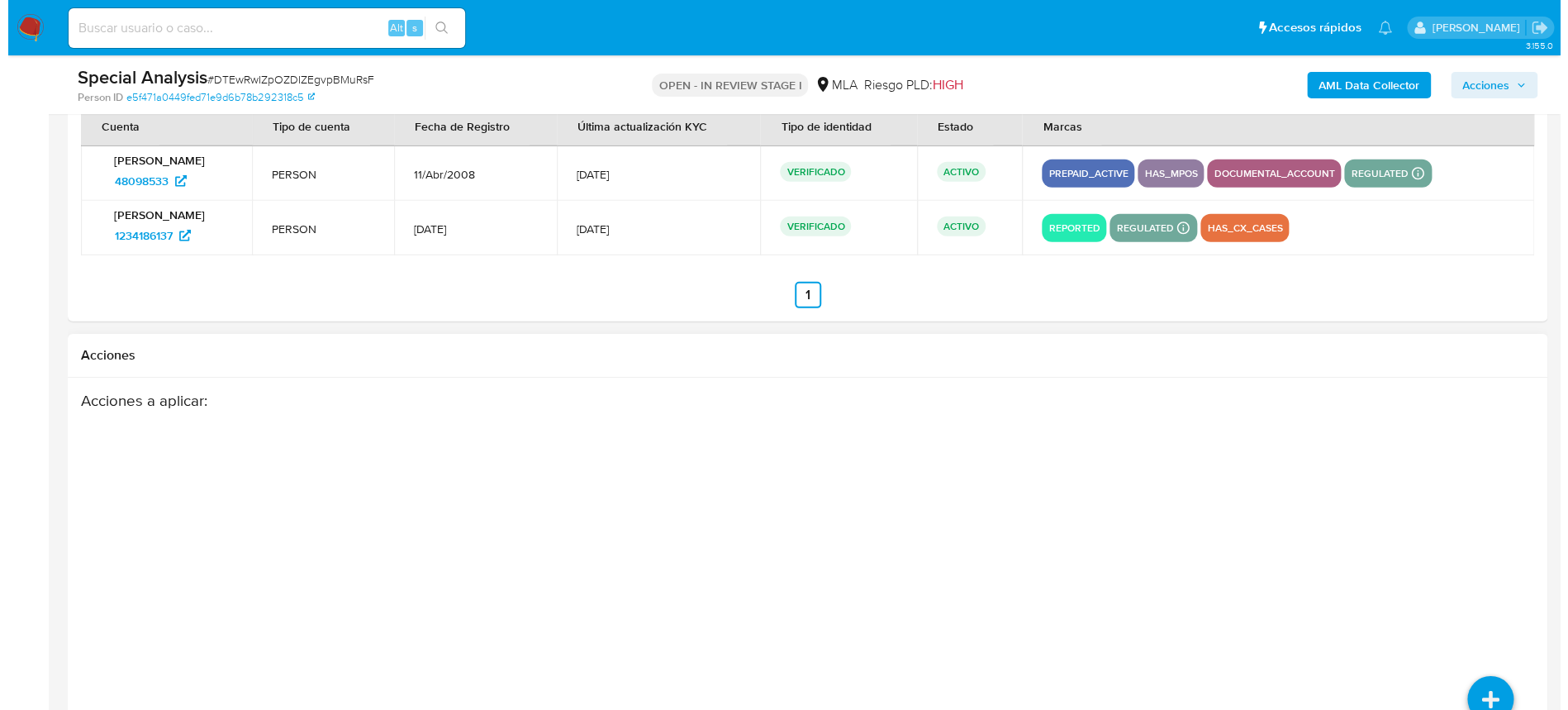
scroll to position [2543, 0]
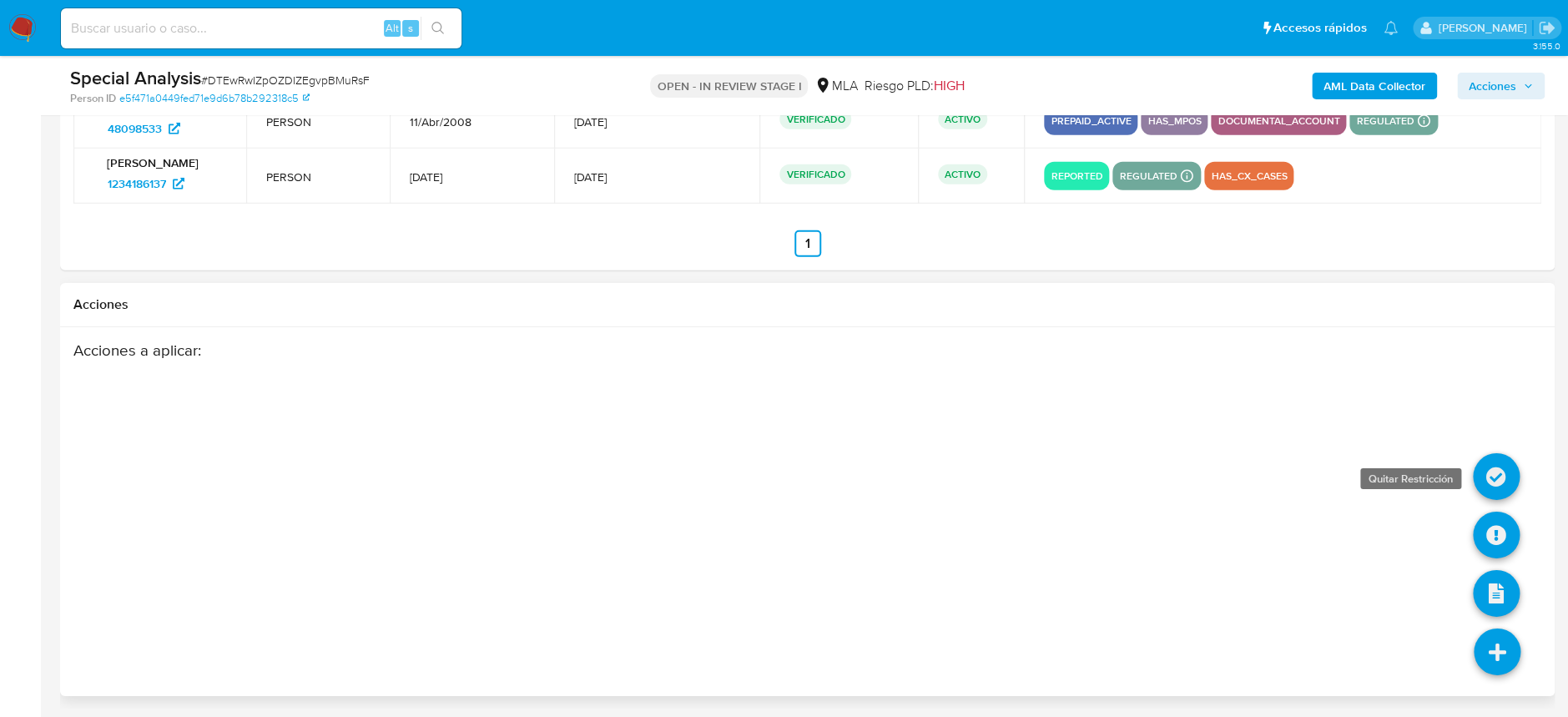
click at [1497, 467] on icon at bounding box center [1496, 477] width 47 height 46
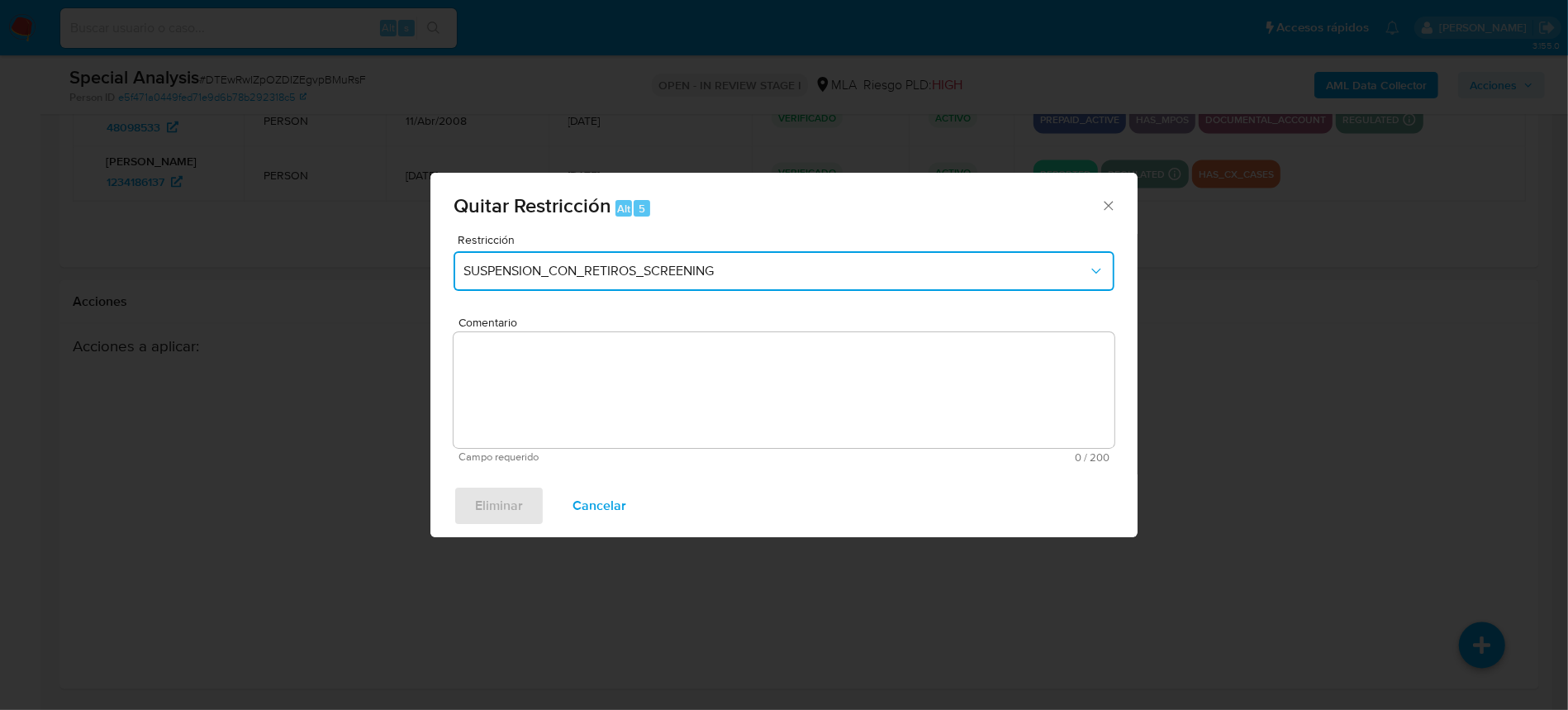
click at [678, 273] on span "SUSPENSION_CON_RETIROS_SCREENING" at bounding box center [775, 271] width 624 height 17
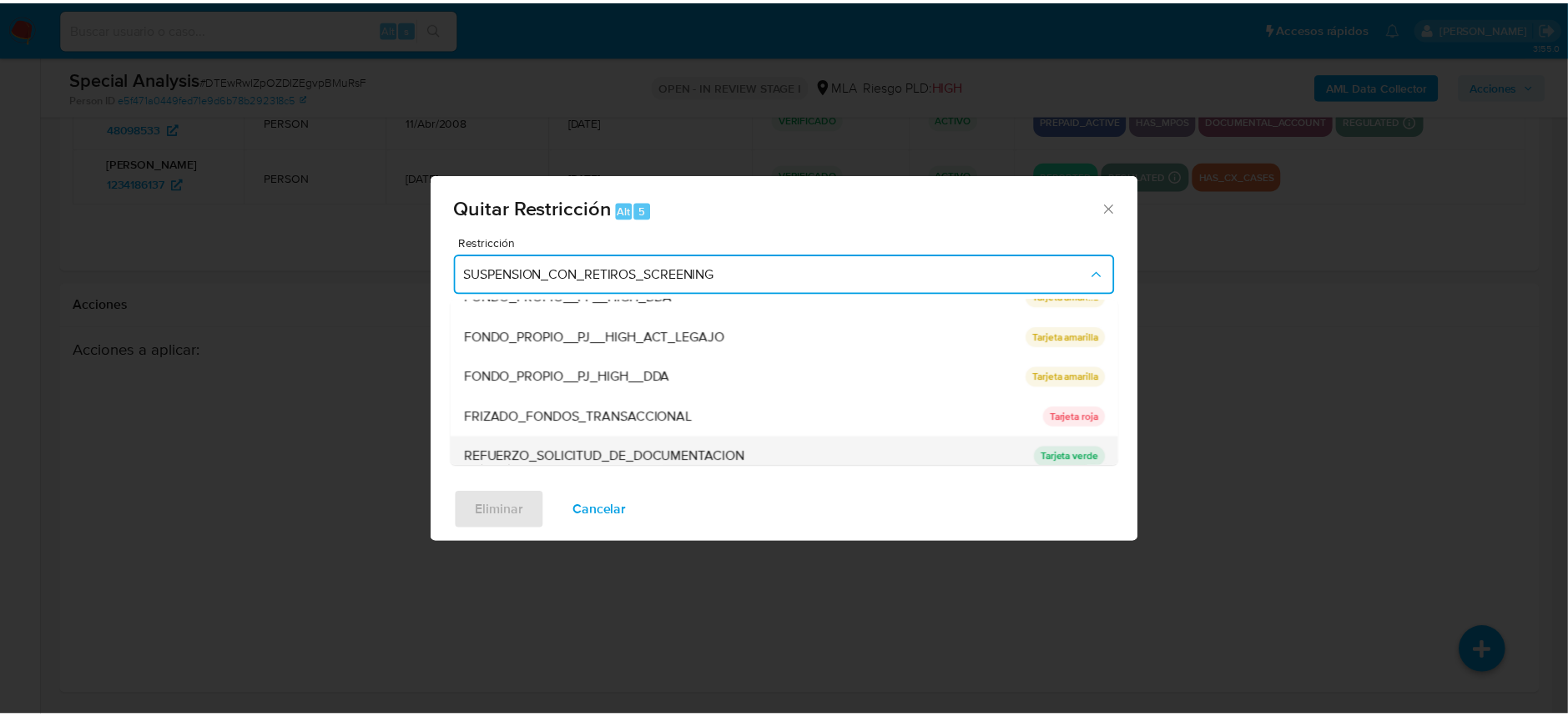
scroll to position [333, 0]
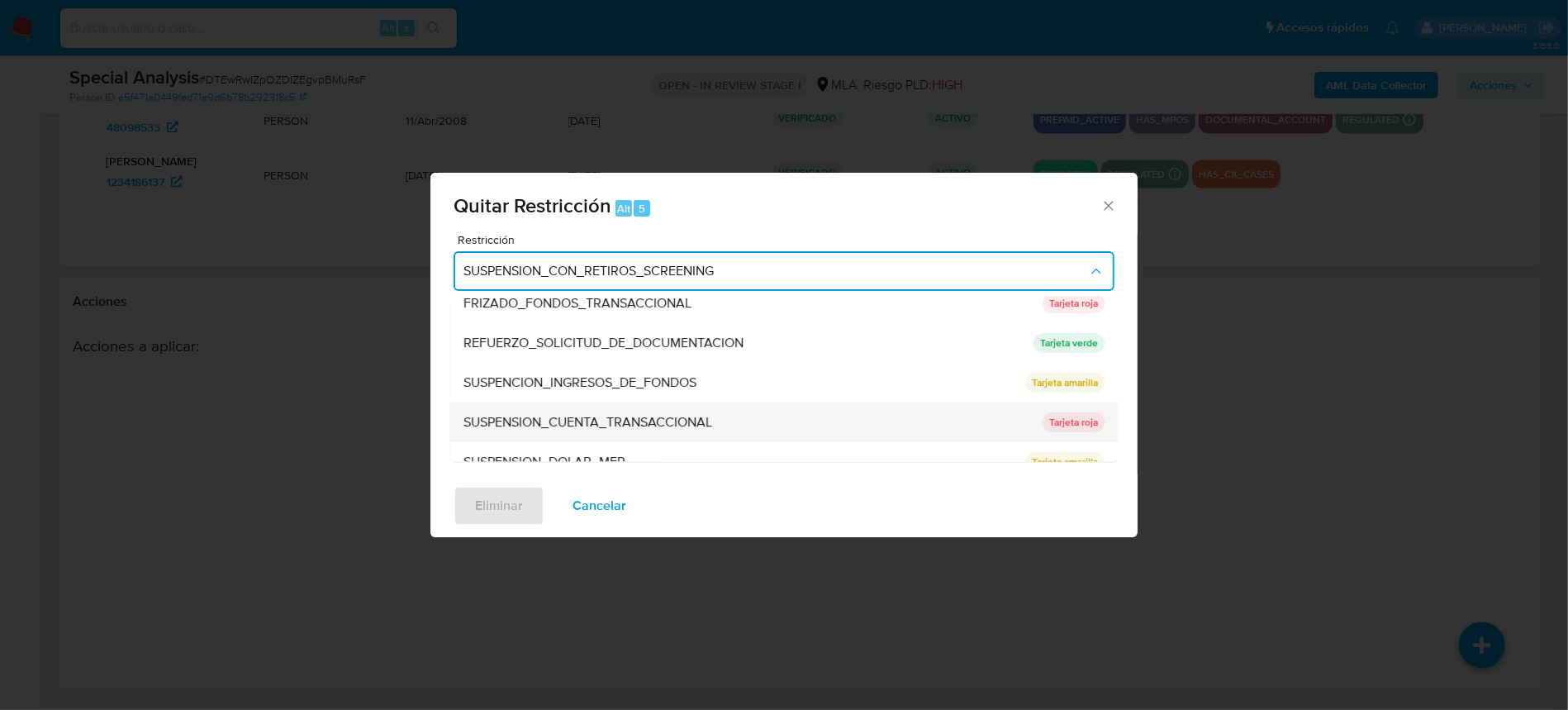
click at [728, 424] on div "SUSPENSION_CUENTA_TRANSACCIONAL" at bounding box center [747, 422] width 569 height 40
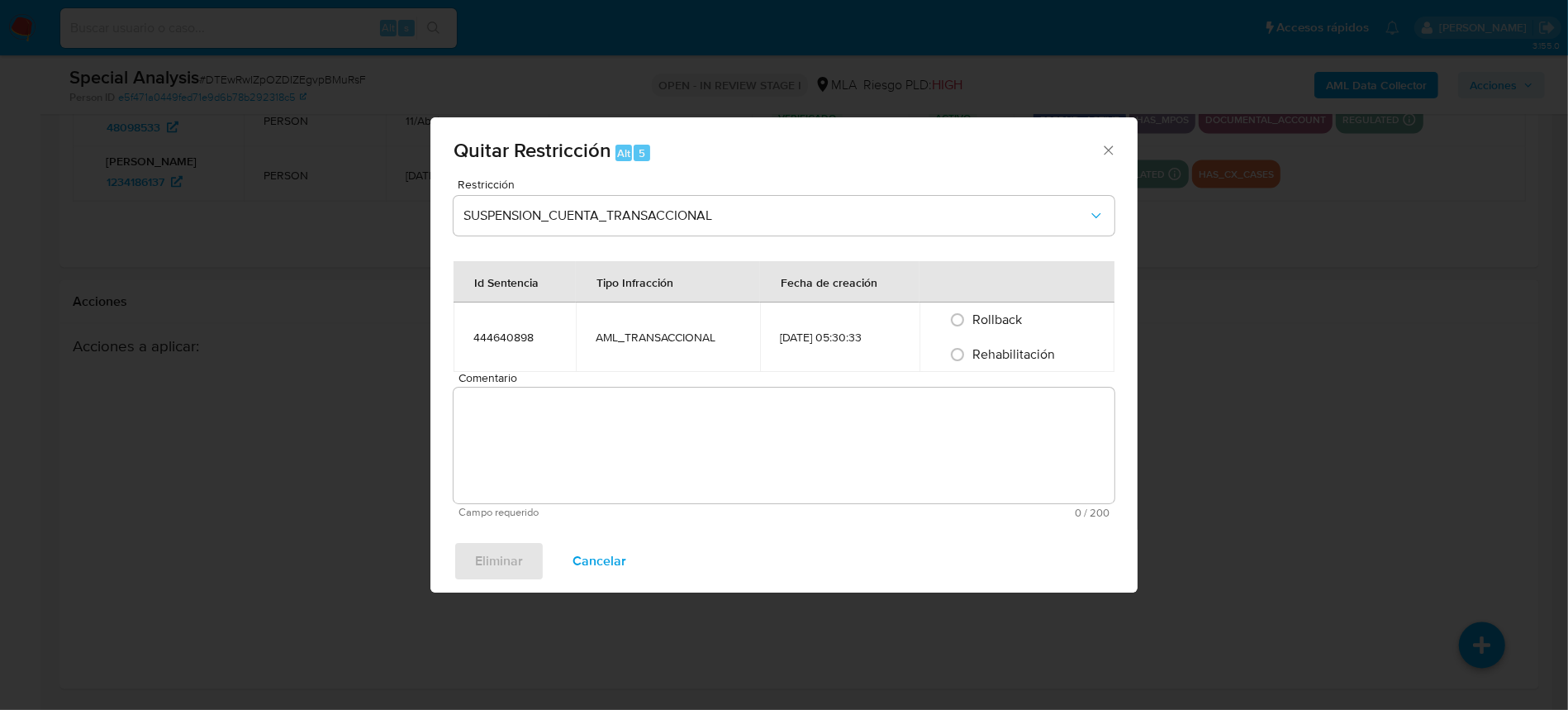
click at [1051, 349] on span "Rehabilitación" at bounding box center [1013, 353] width 82 height 19
click at [970, 349] on input "Rehabilitación" at bounding box center [958, 354] width 27 height 27
radio input "true"
click at [1008, 443] on textarea "Comentario" at bounding box center [784, 445] width 661 height 116
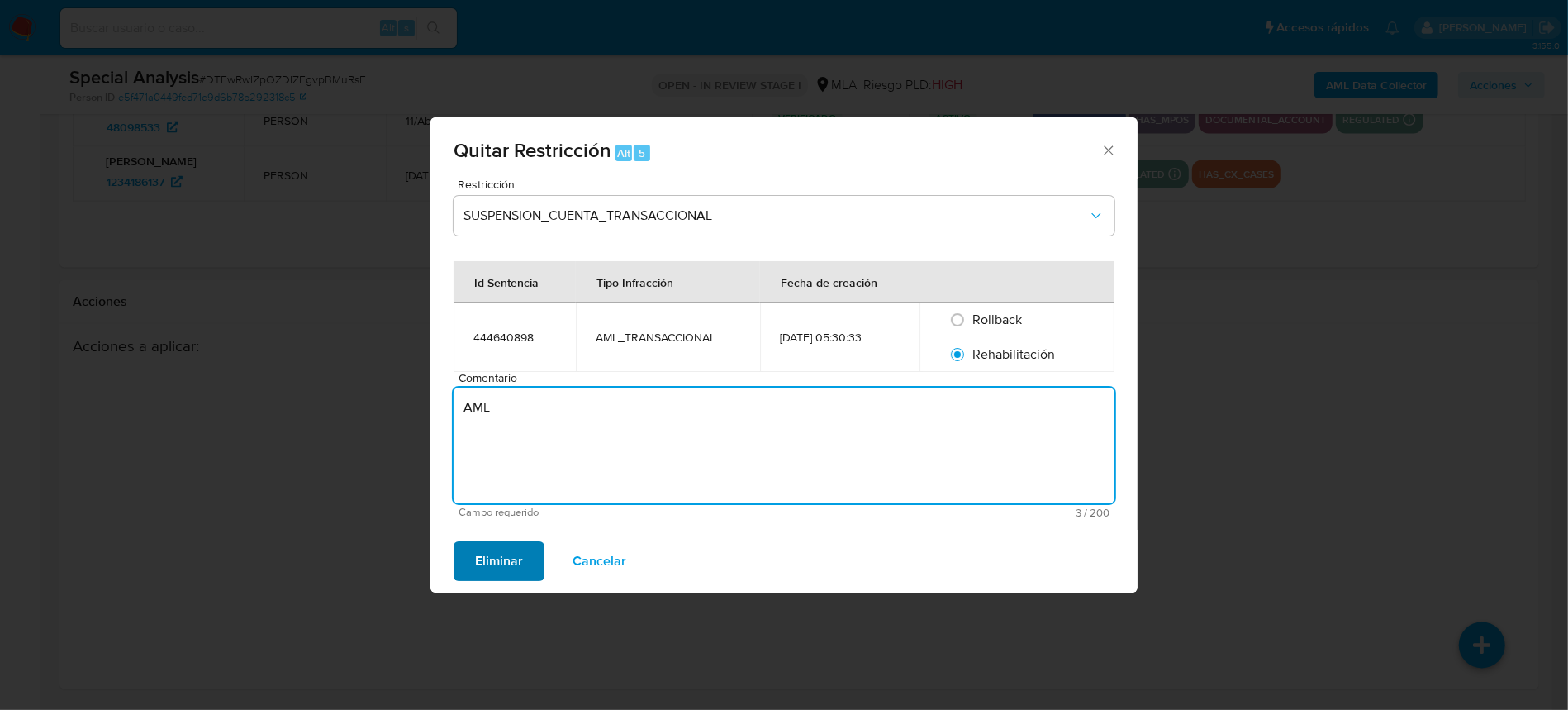
type textarea "AML"
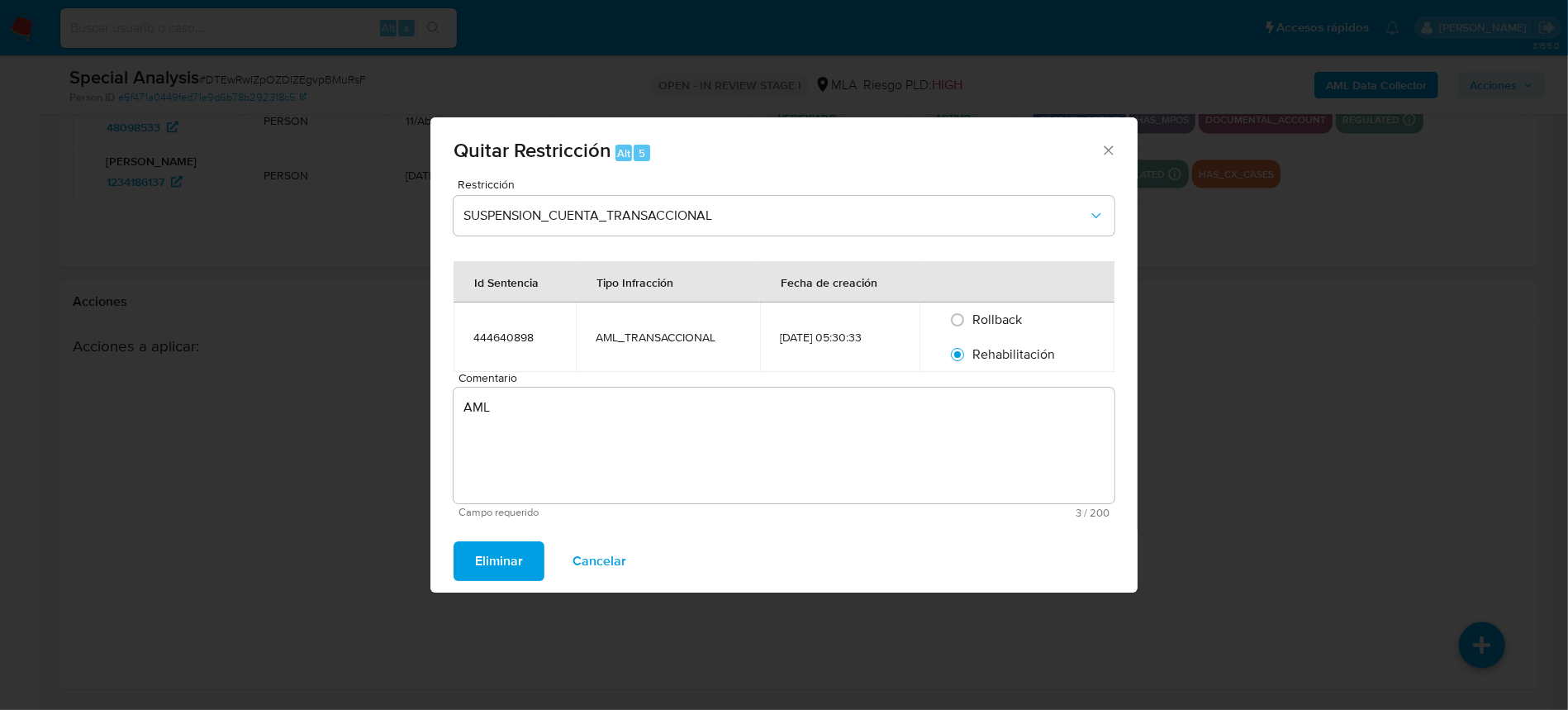
click at [502, 546] on span "Eliminar" at bounding box center [499, 560] width 48 height 36
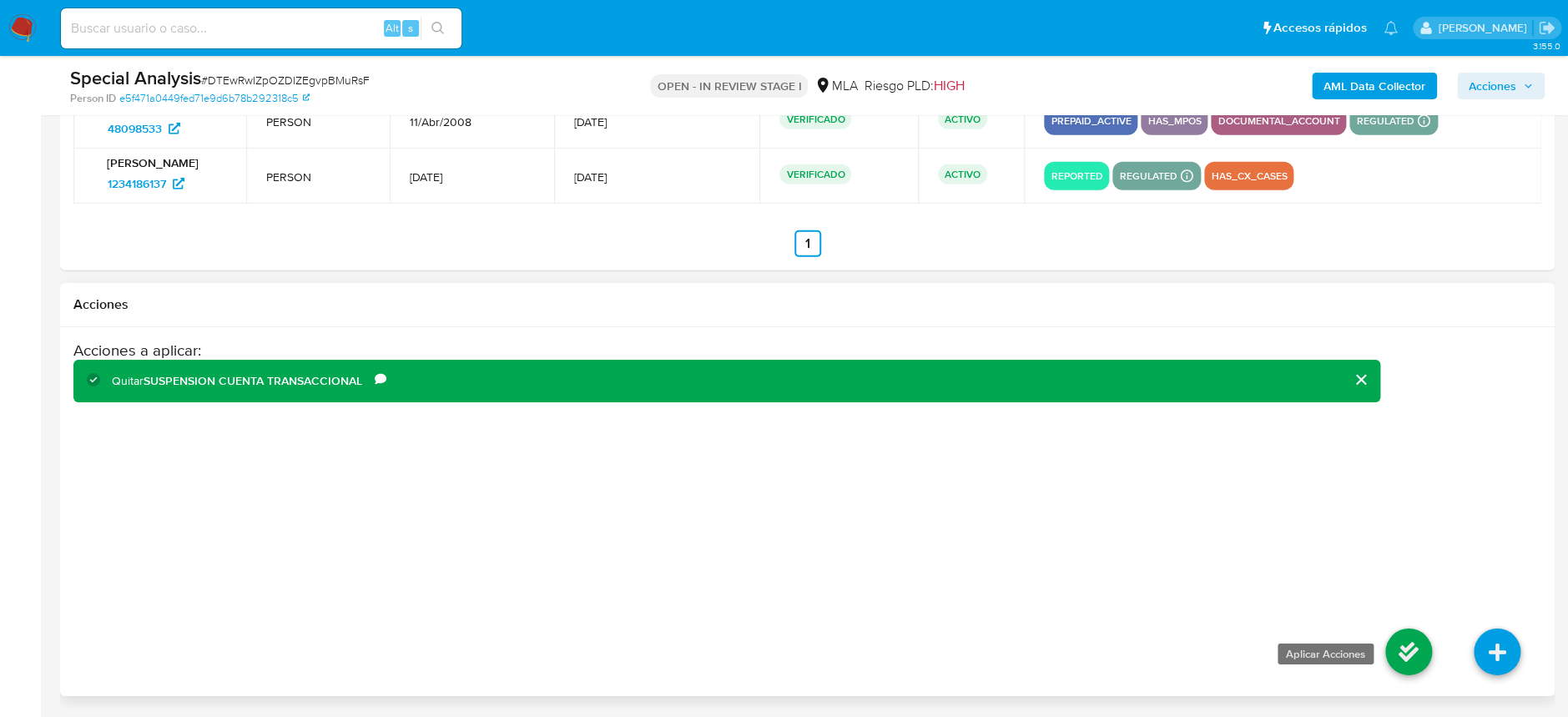
click at [1405, 645] on icon at bounding box center [1409, 652] width 47 height 46
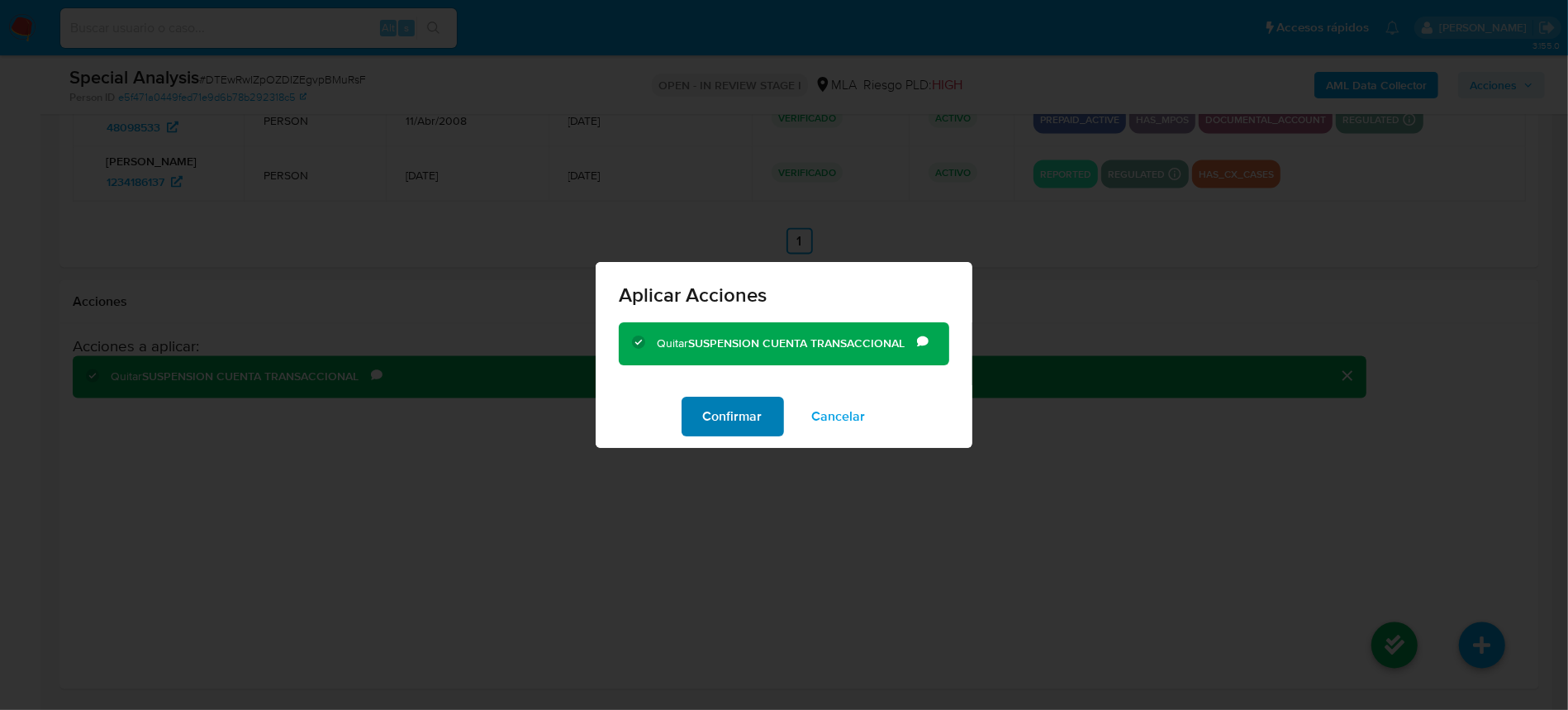
click at [706, 402] on span "Confirmar" at bounding box center [732, 416] width 59 height 36
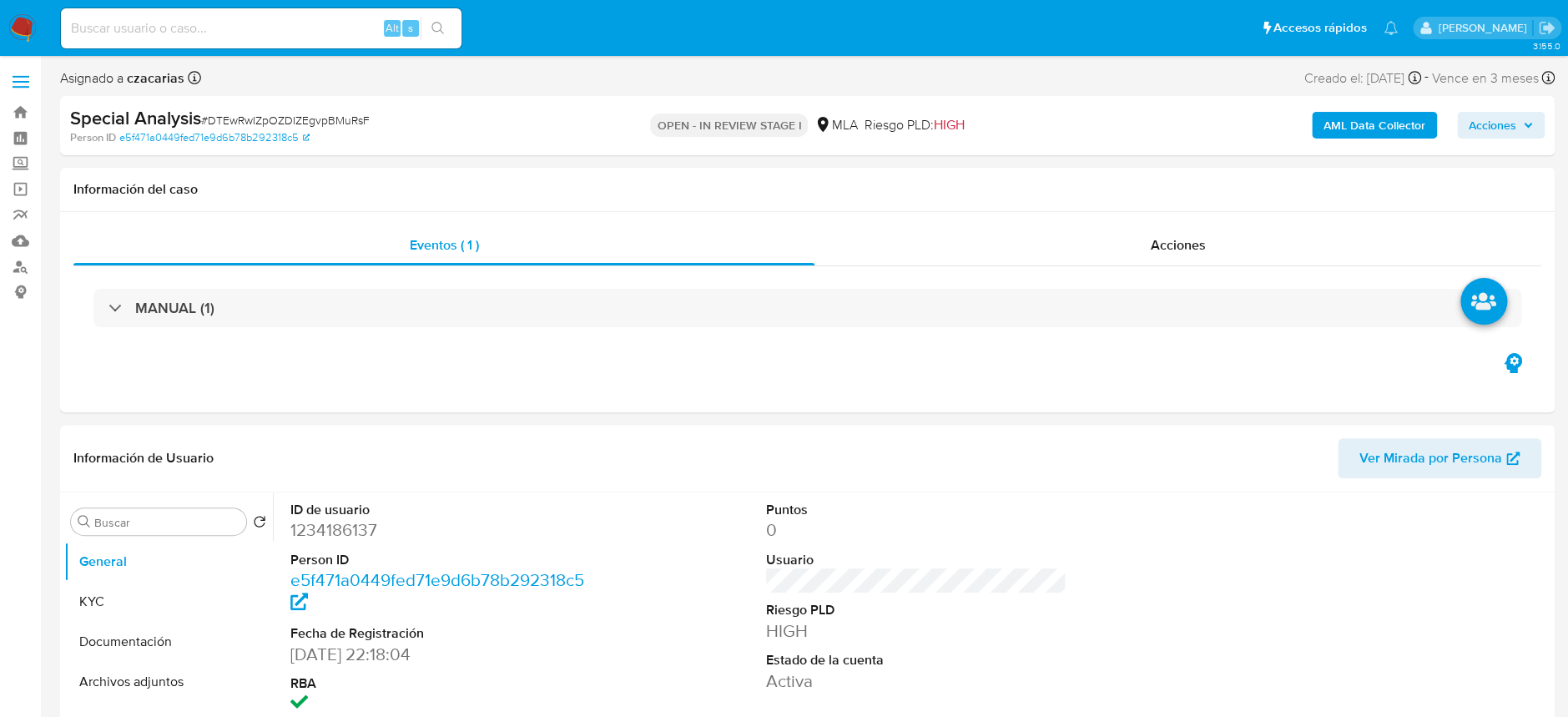
select select "10"
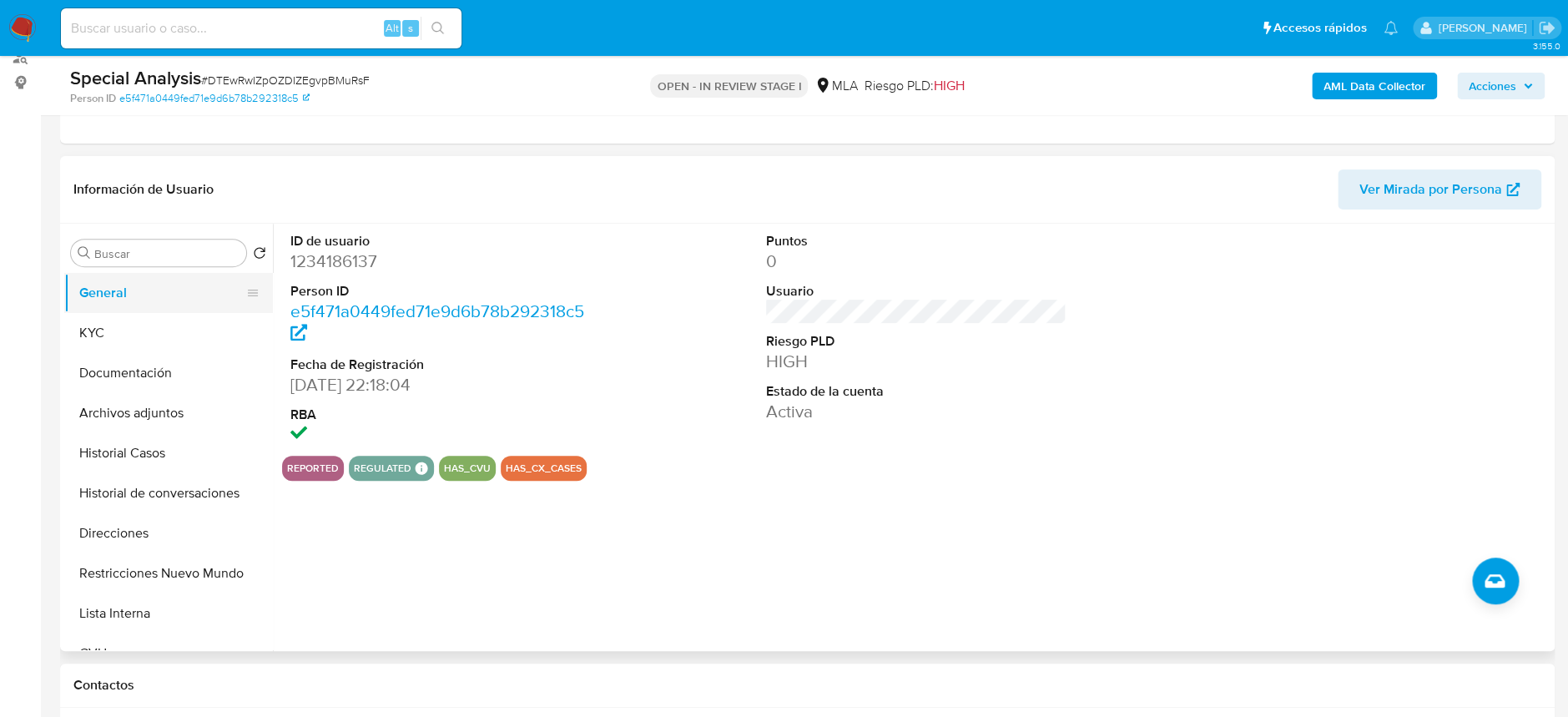
scroll to position [222, 0]
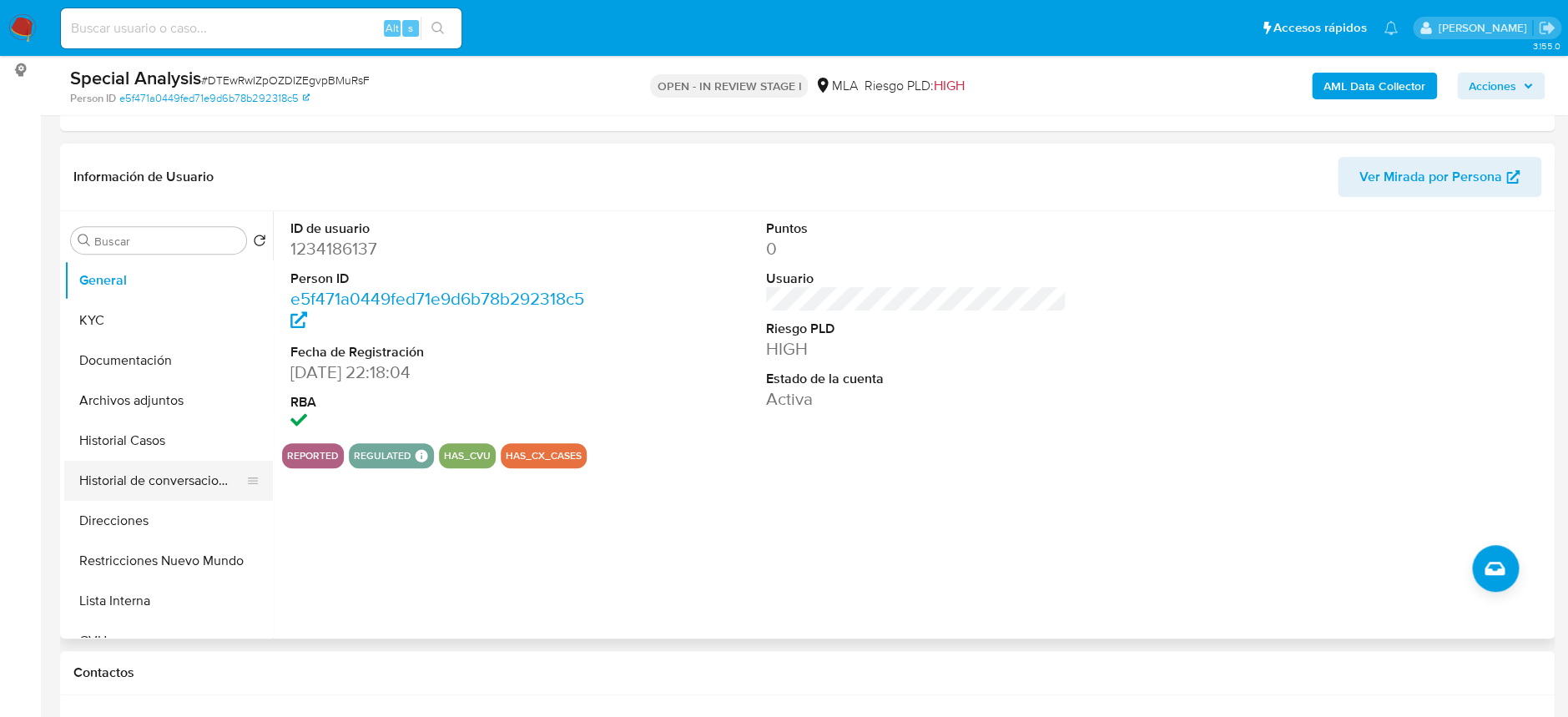
click at [168, 470] on button "Historial de conversaciones" at bounding box center [162, 480] width 195 height 40
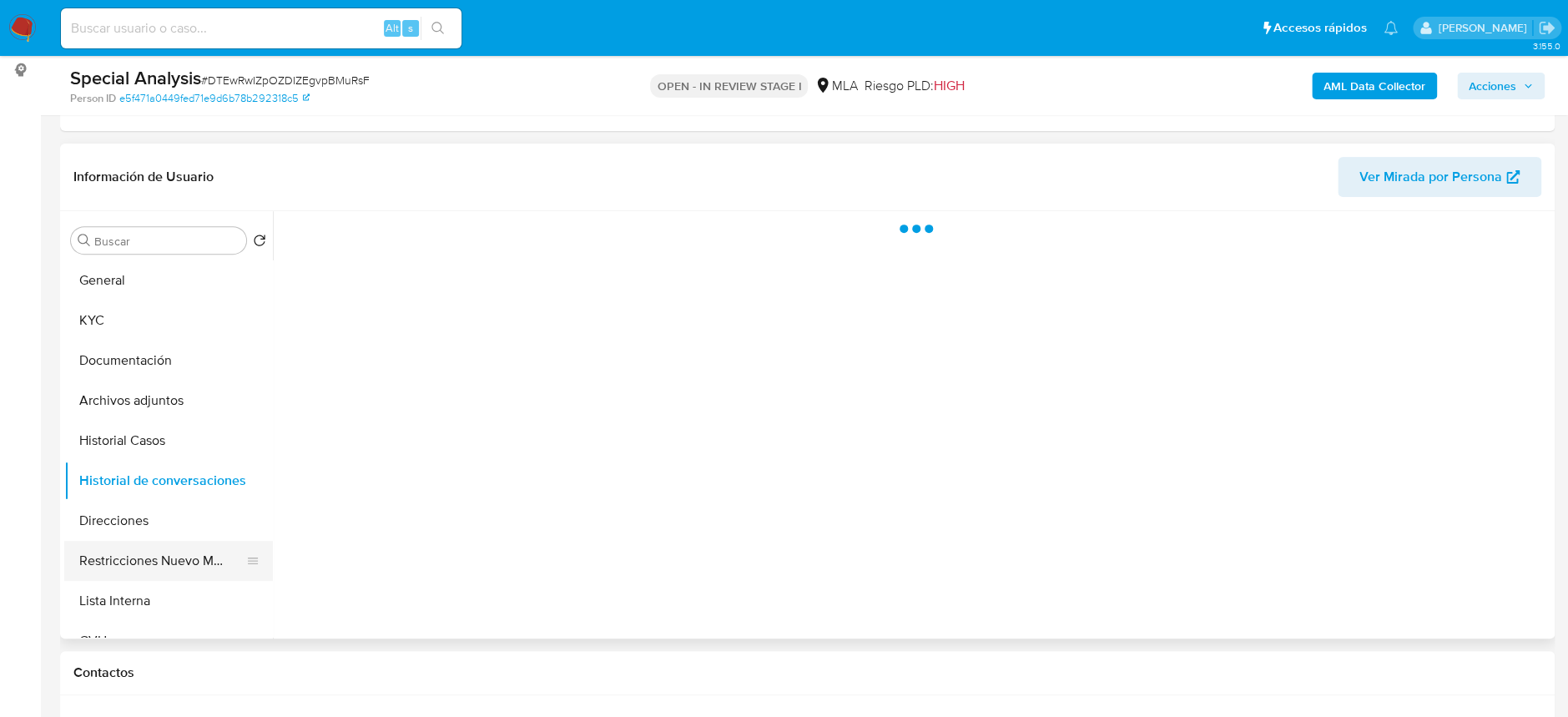
click at [174, 564] on button "Restricciones Nuevo Mundo" at bounding box center [162, 561] width 195 height 40
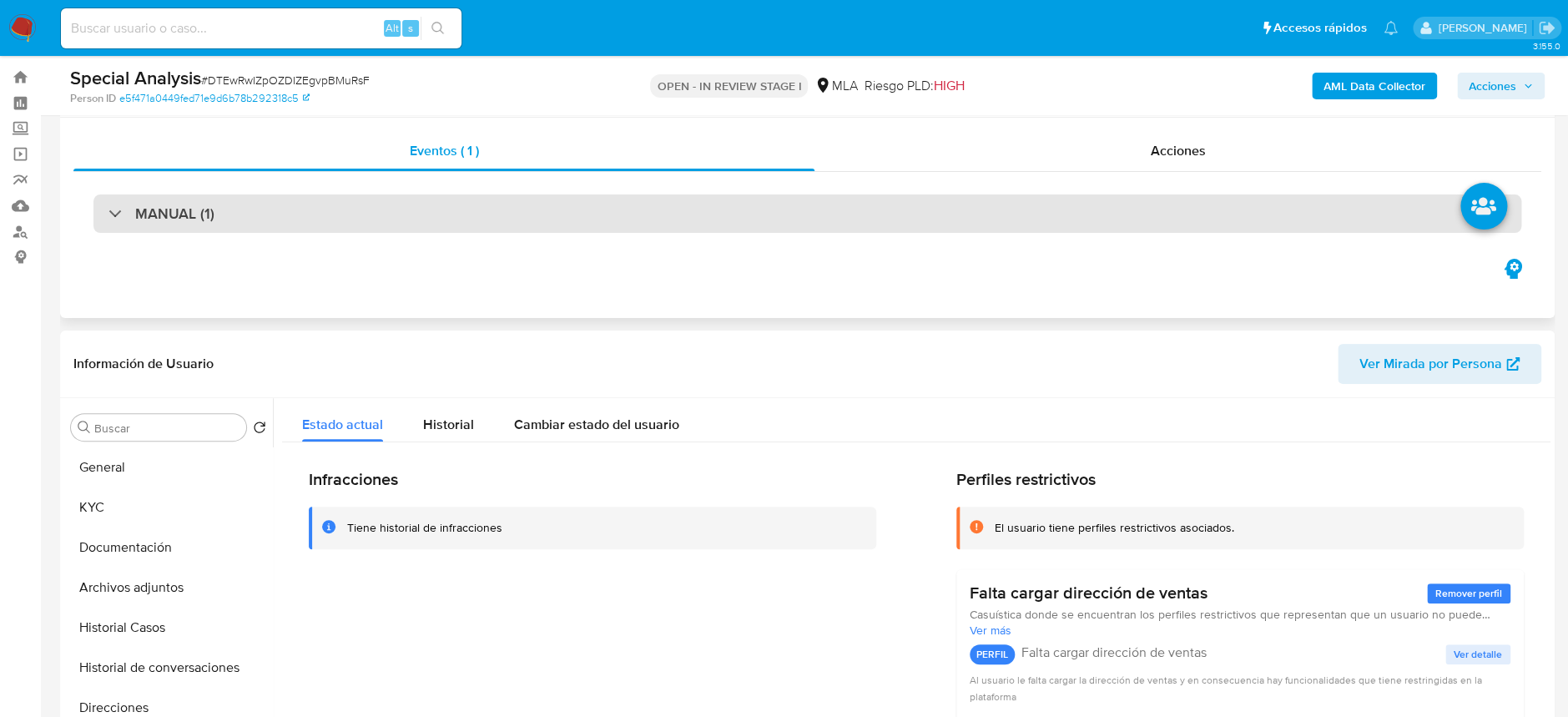
scroll to position [0, 0]
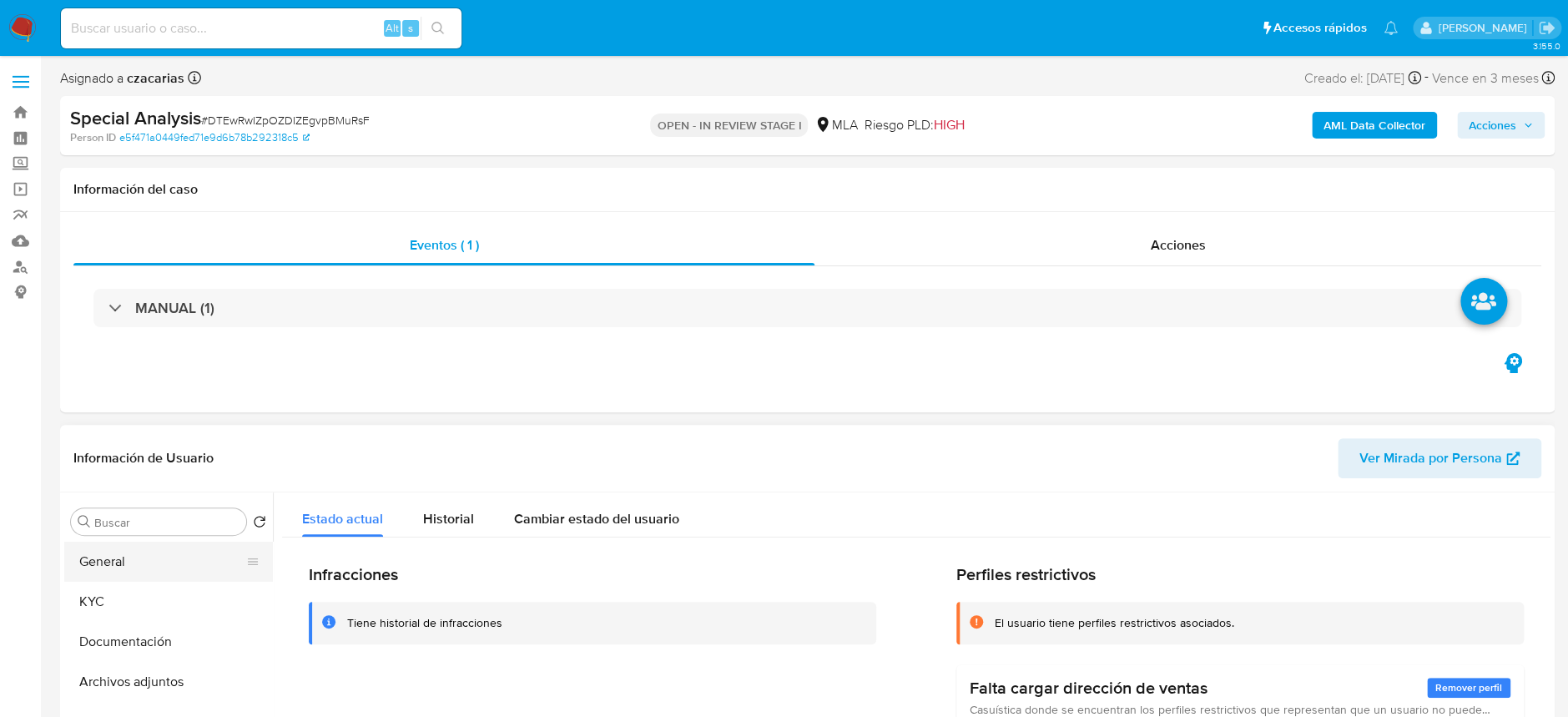
click at [131, 554] on button "General" at bounding box center [162, 561] width 195 height 40
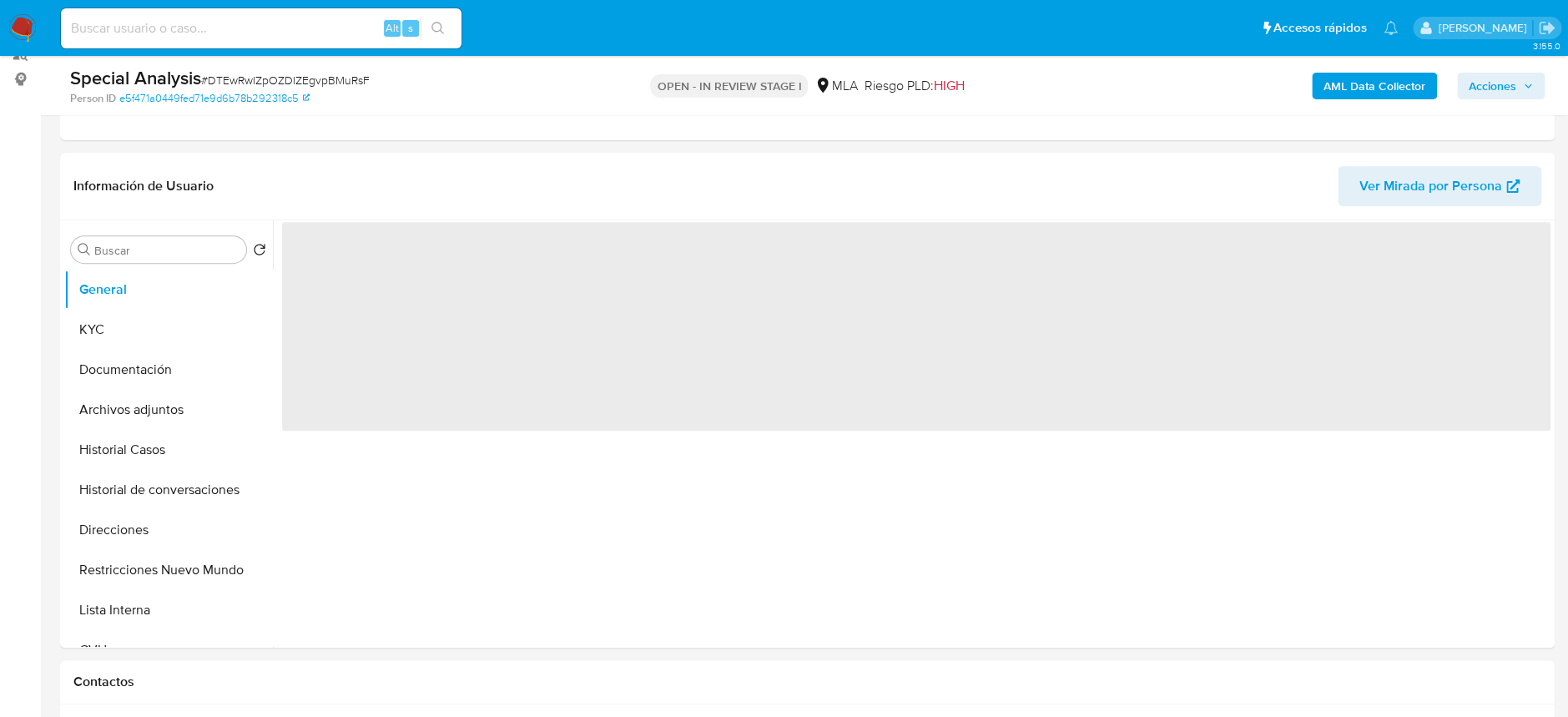
scroll to position [222, 0]
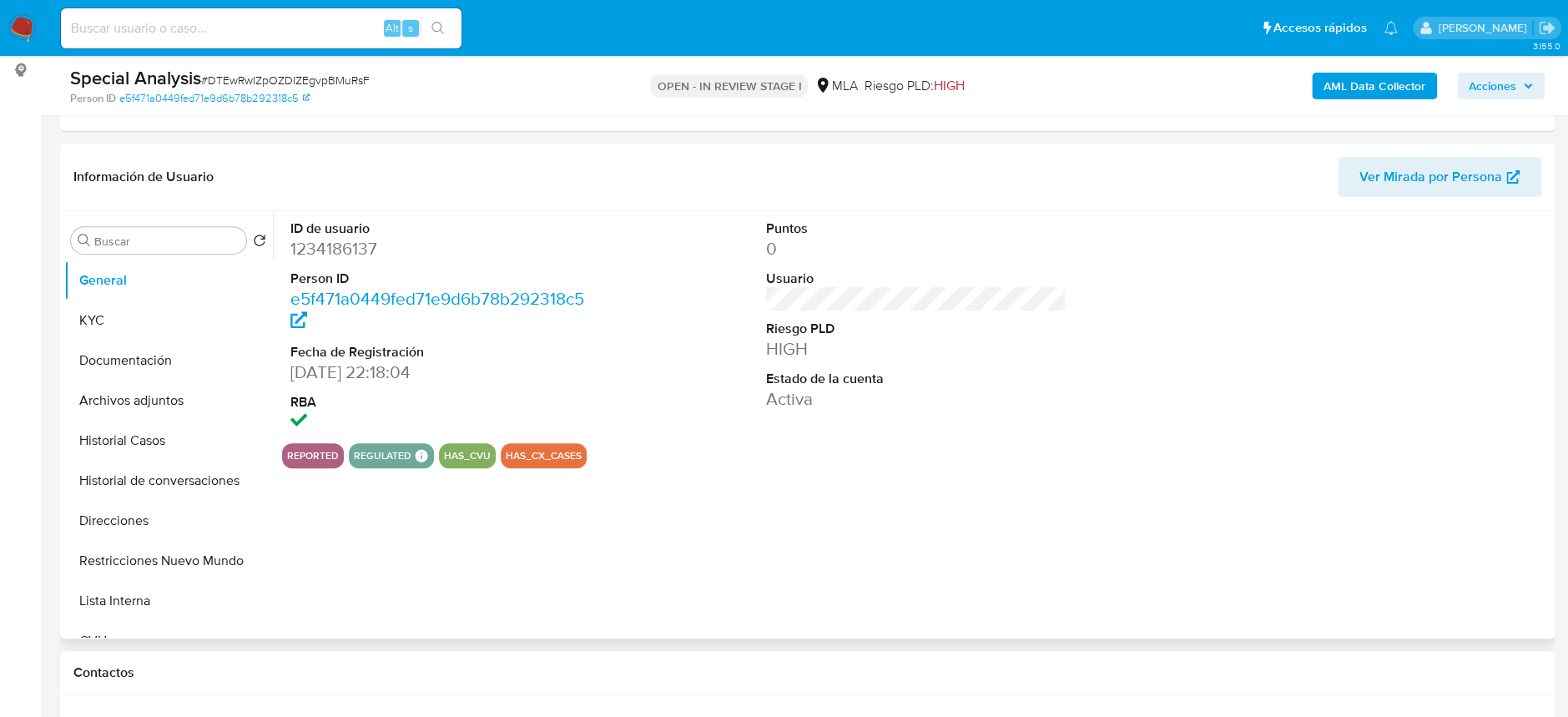
click at [349, 246] on dd "1234186137" at bounding box center [441, 249] width 301 height 23
copy dd "1234186137"
click at [123, 302] on button "KYC" at bounding box center [162, 320] width 195 height 40
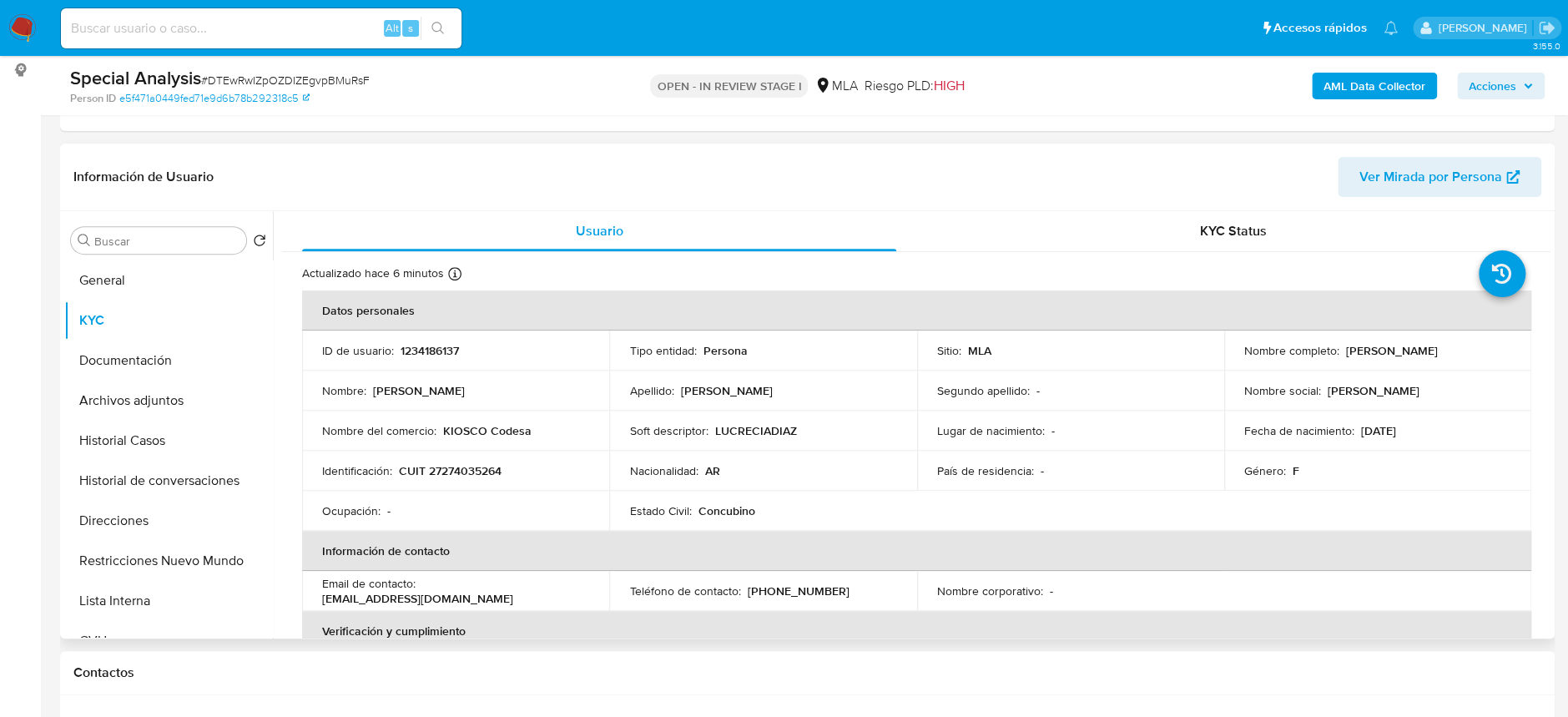
drag, startPoint x: 1342, startPoint y: 350, endPoint x: 1402, endPoint y: 309, distance: 72.7
click at [1471, 350] on div "Nombre completo : [PERSON_NAME]" at bounding box center [1377, 350] width 267 height 15
copy p "[PERSON_NAME]"
click at [480, 472] on p "CUIT 27274035264" at bounding box center [450, 470] width 103 height 15
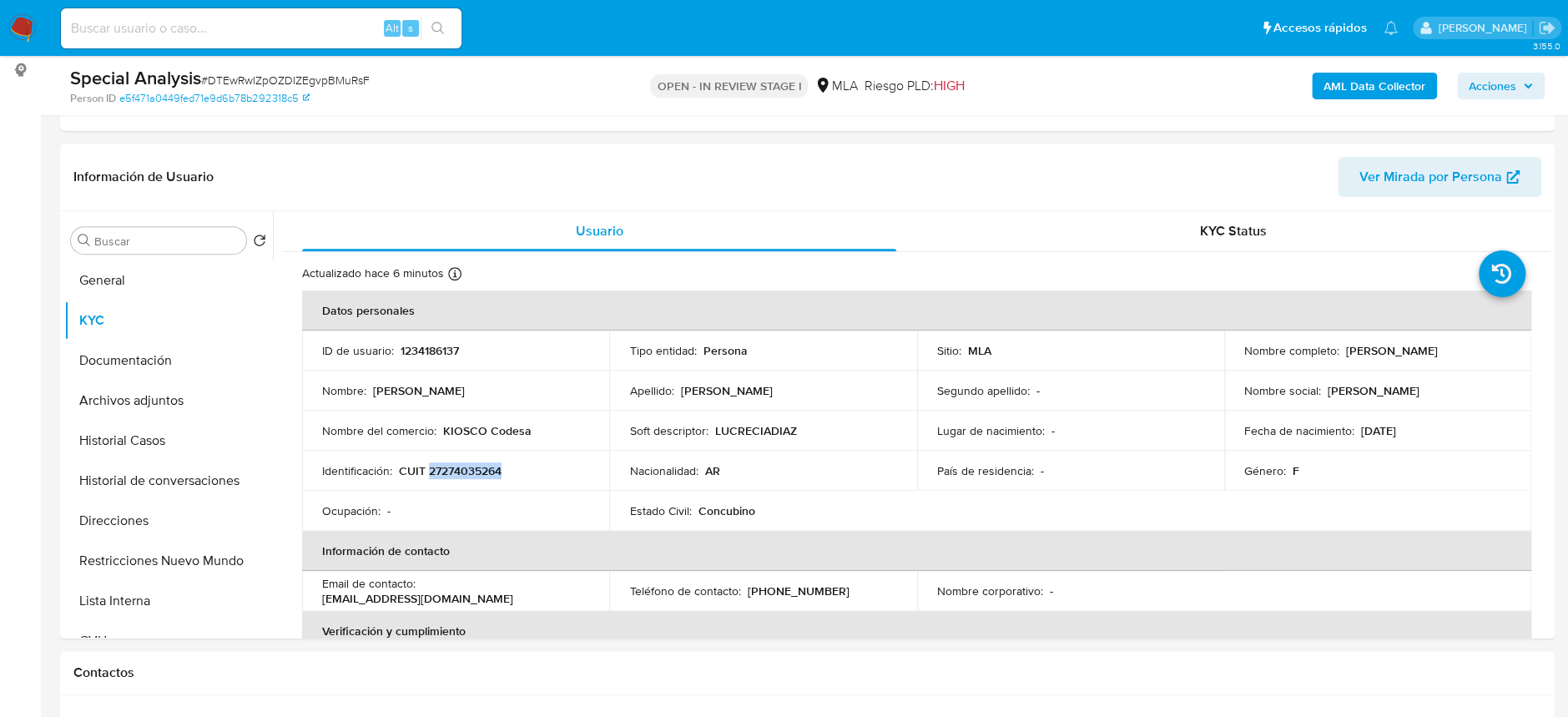
copy p "27274035264"
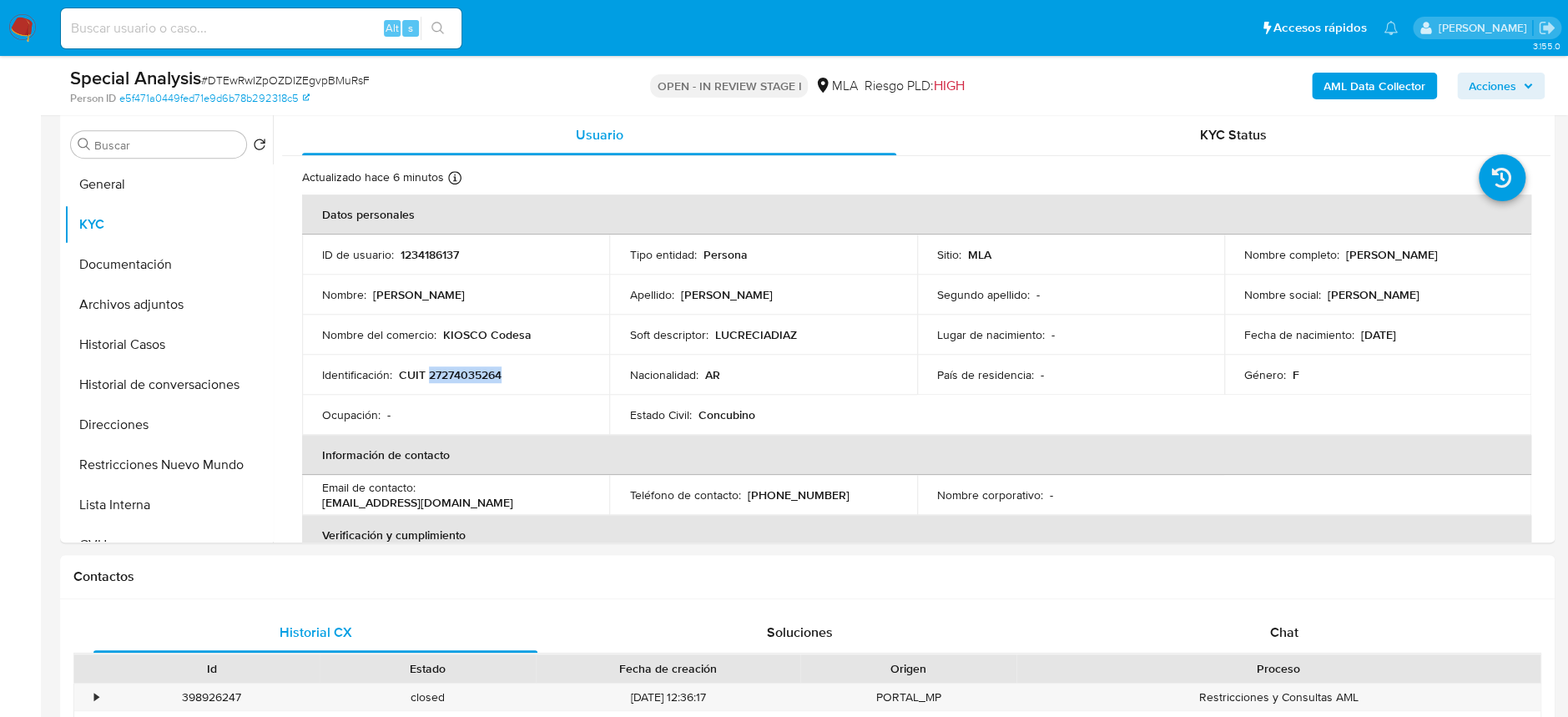
scroll to position [444, 0]
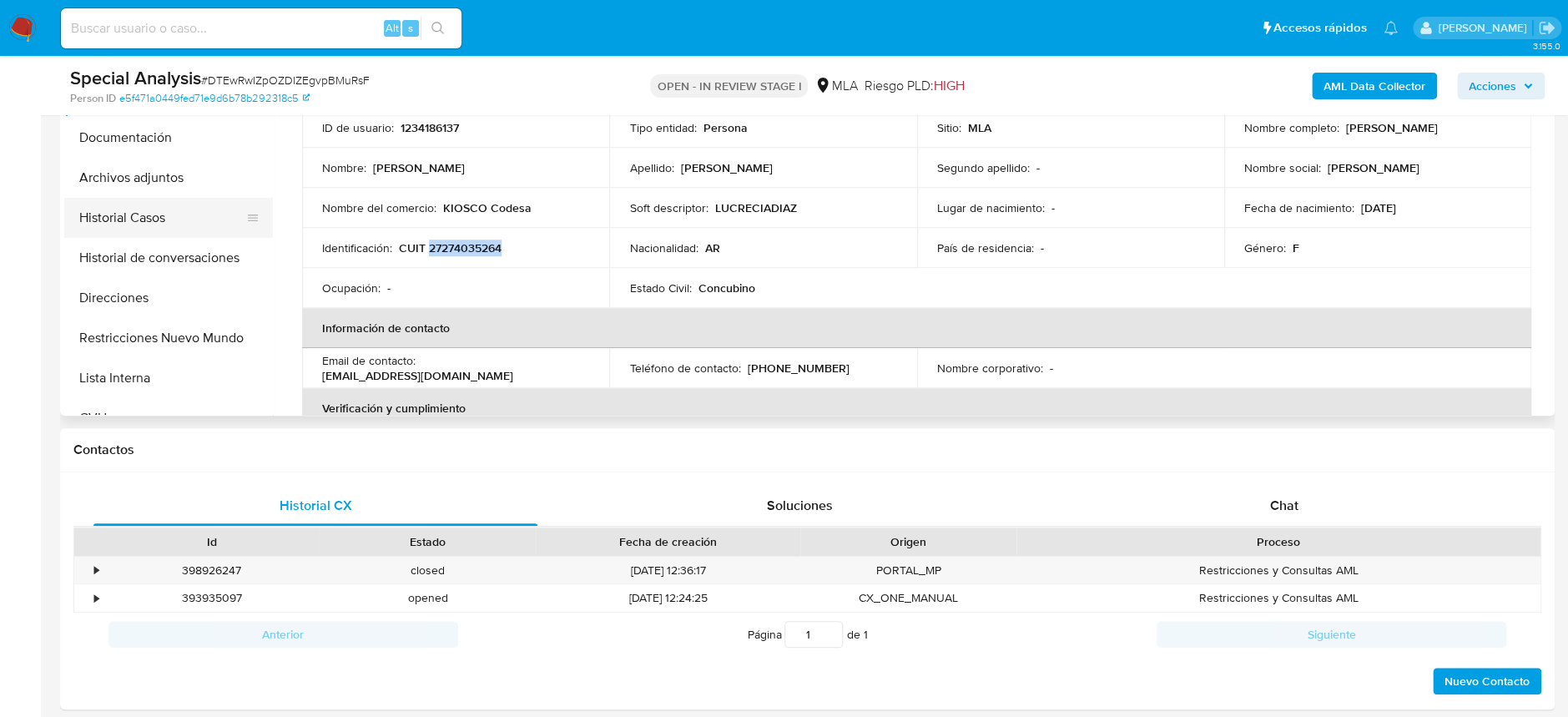
click at [222, 203] on button "Historial Casos" at bounding box center [162, 217] width 195 height 40
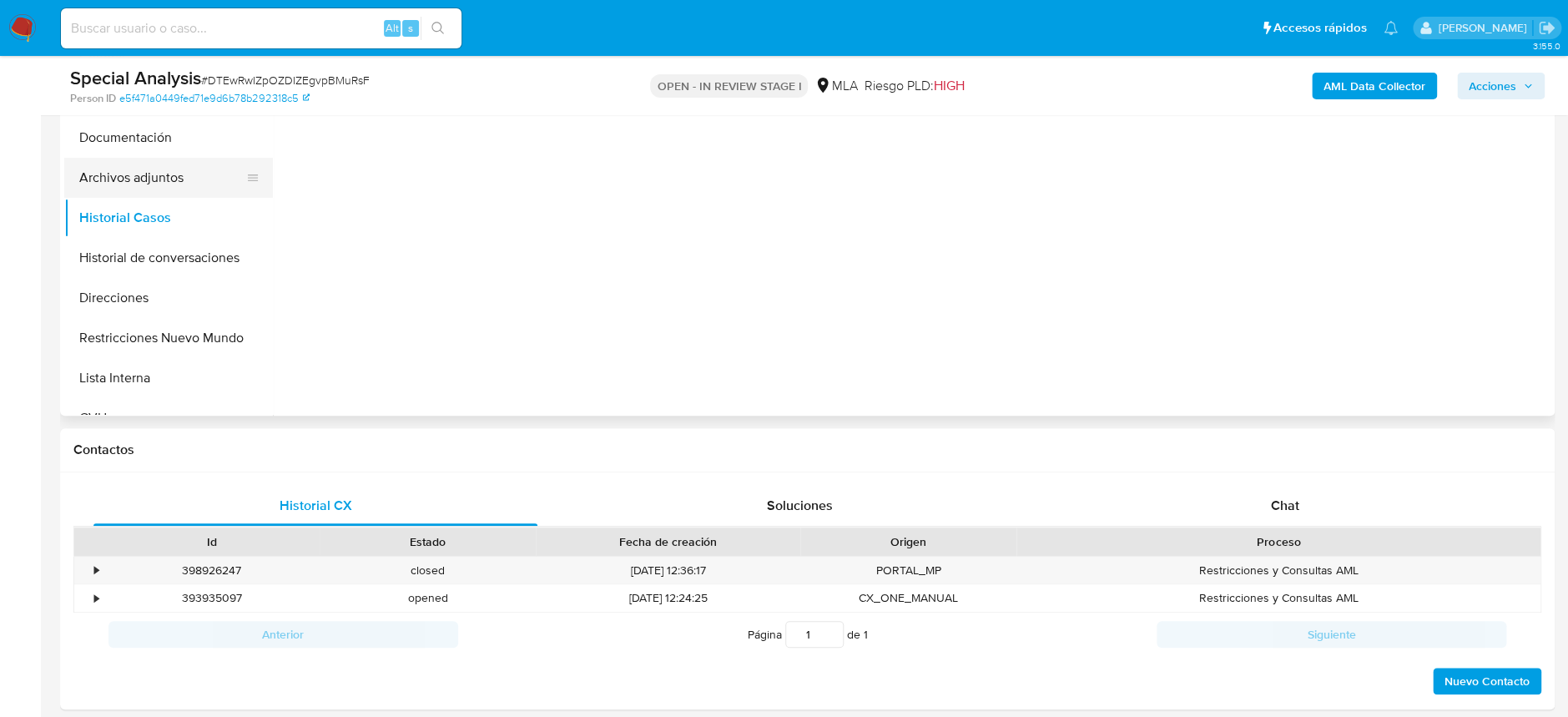
click at [170, 181] on button "Archivos adjuntos" at bounding box center [162, 177] width 195 height 40
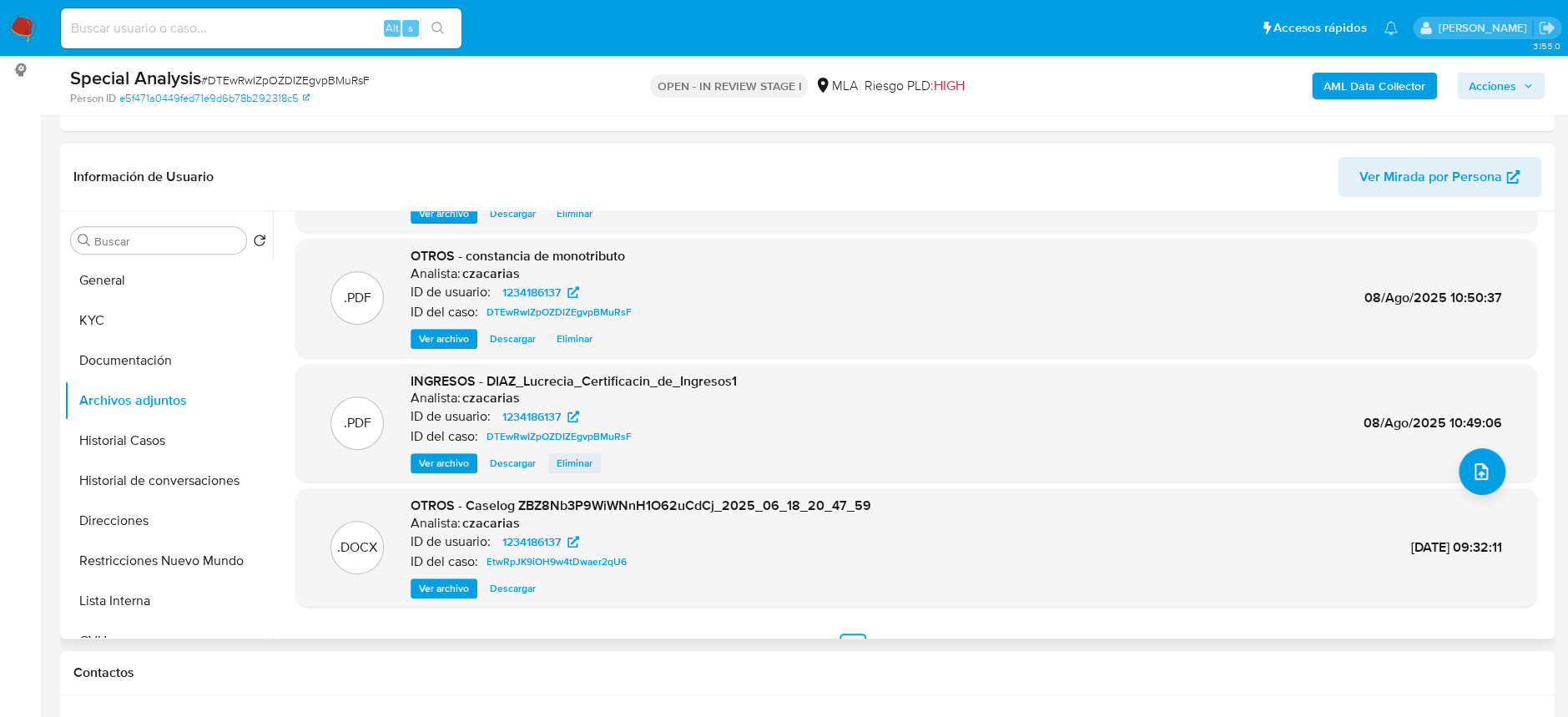
scroll to position [111, 0]
click at [445, 460] on span "Ver archivo" at bounding box center [444, 462] width 50 height 17
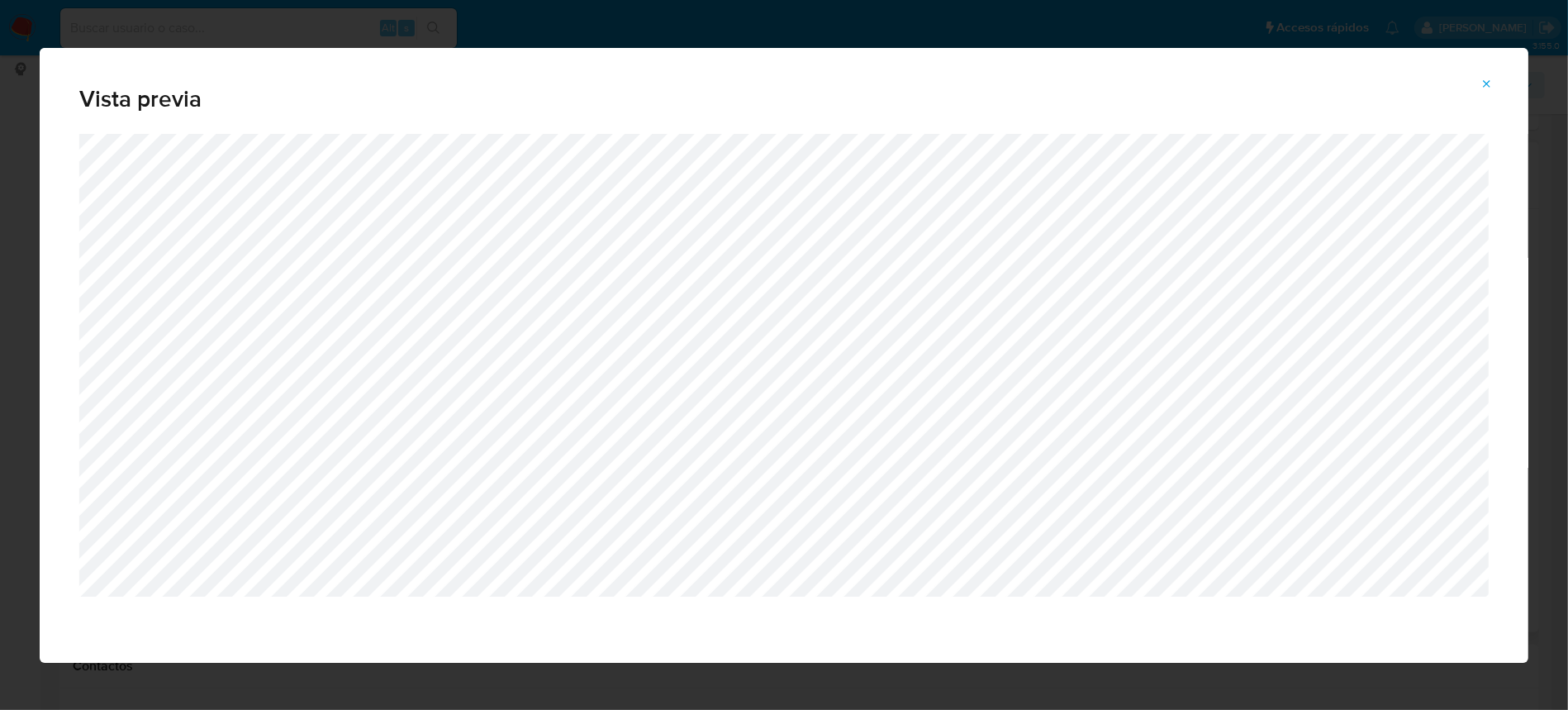
click at [1486, 81] on icon "Attachment preview" at bounding box center [1487, 84] width 7 height 7
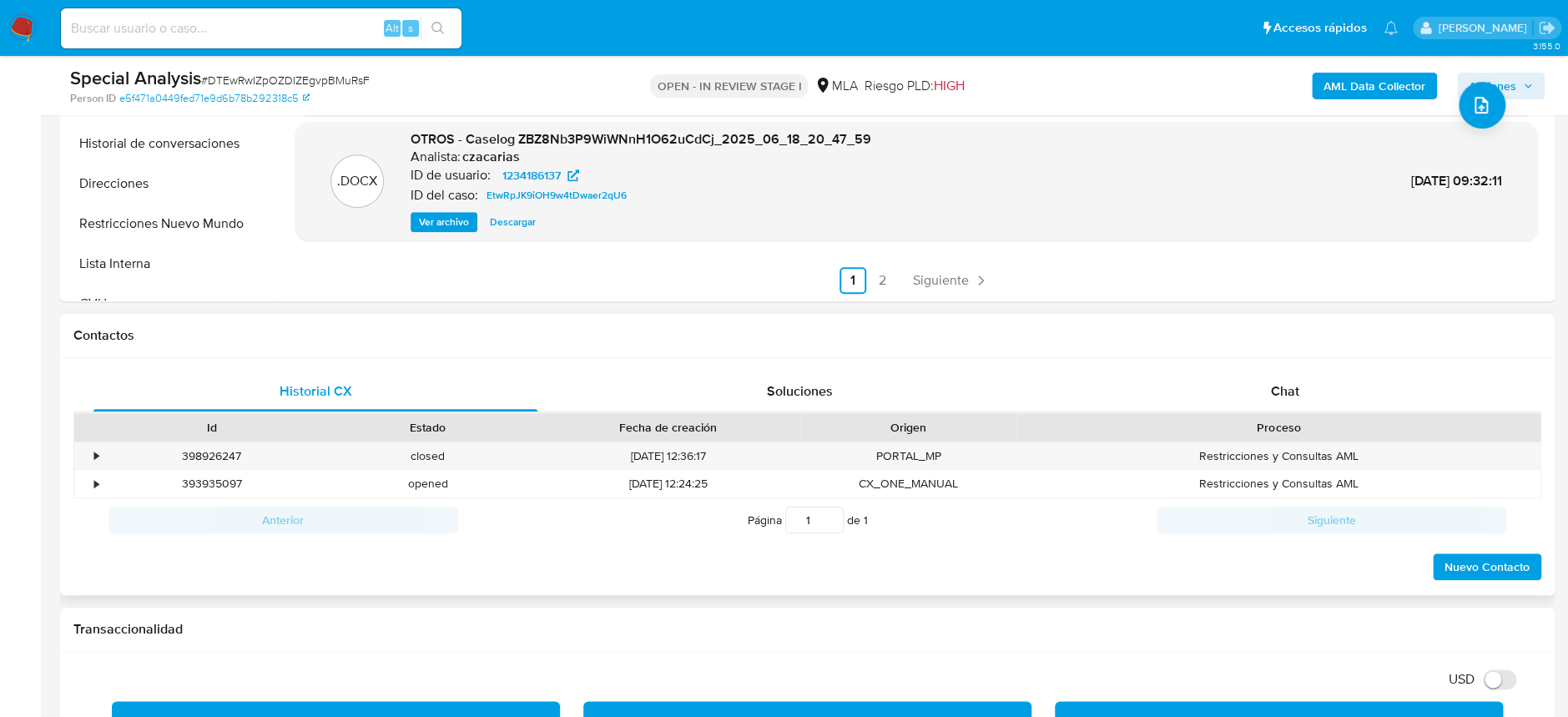
scroll to position [667, 0]
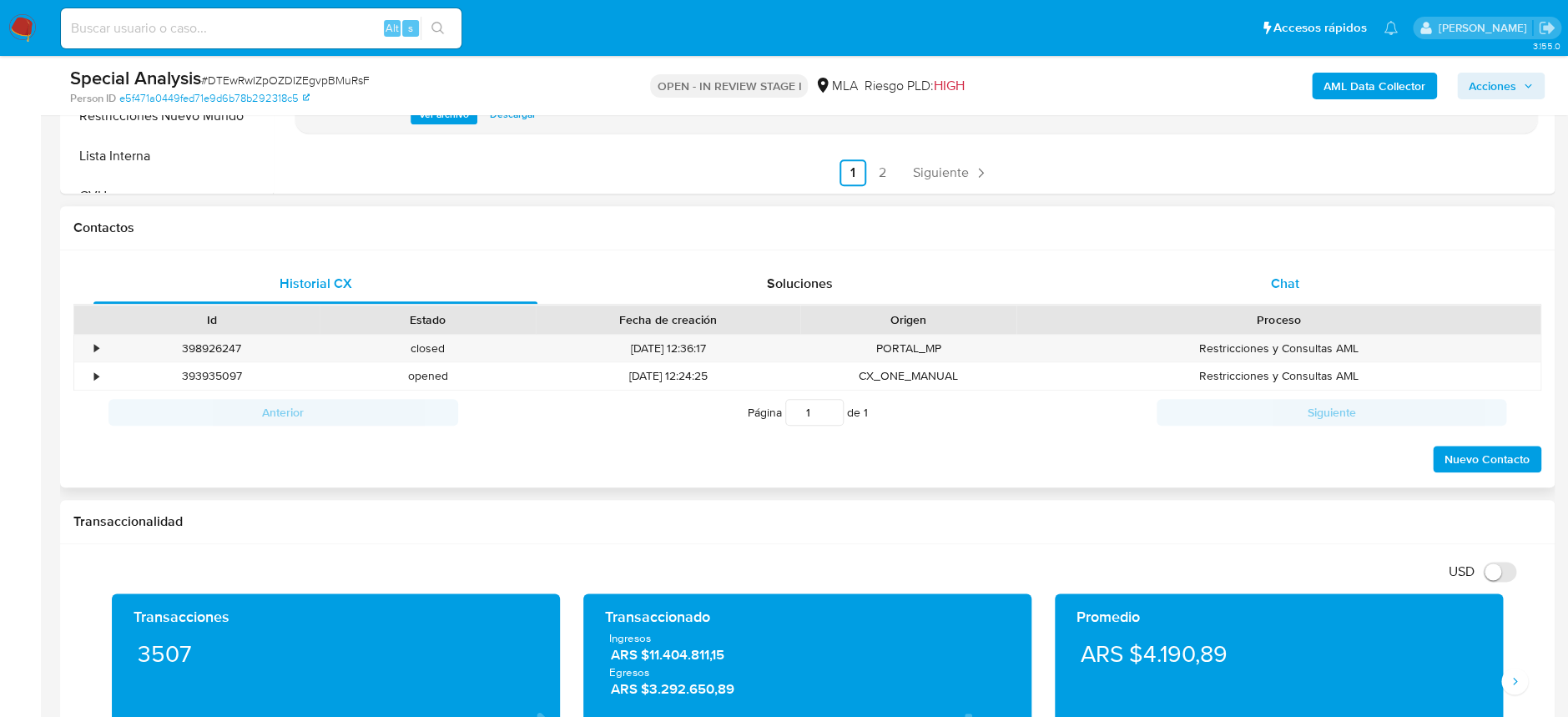
click at [1252, 267] on div "Chat" at bounding box center [1284, 283] width 444 height 40
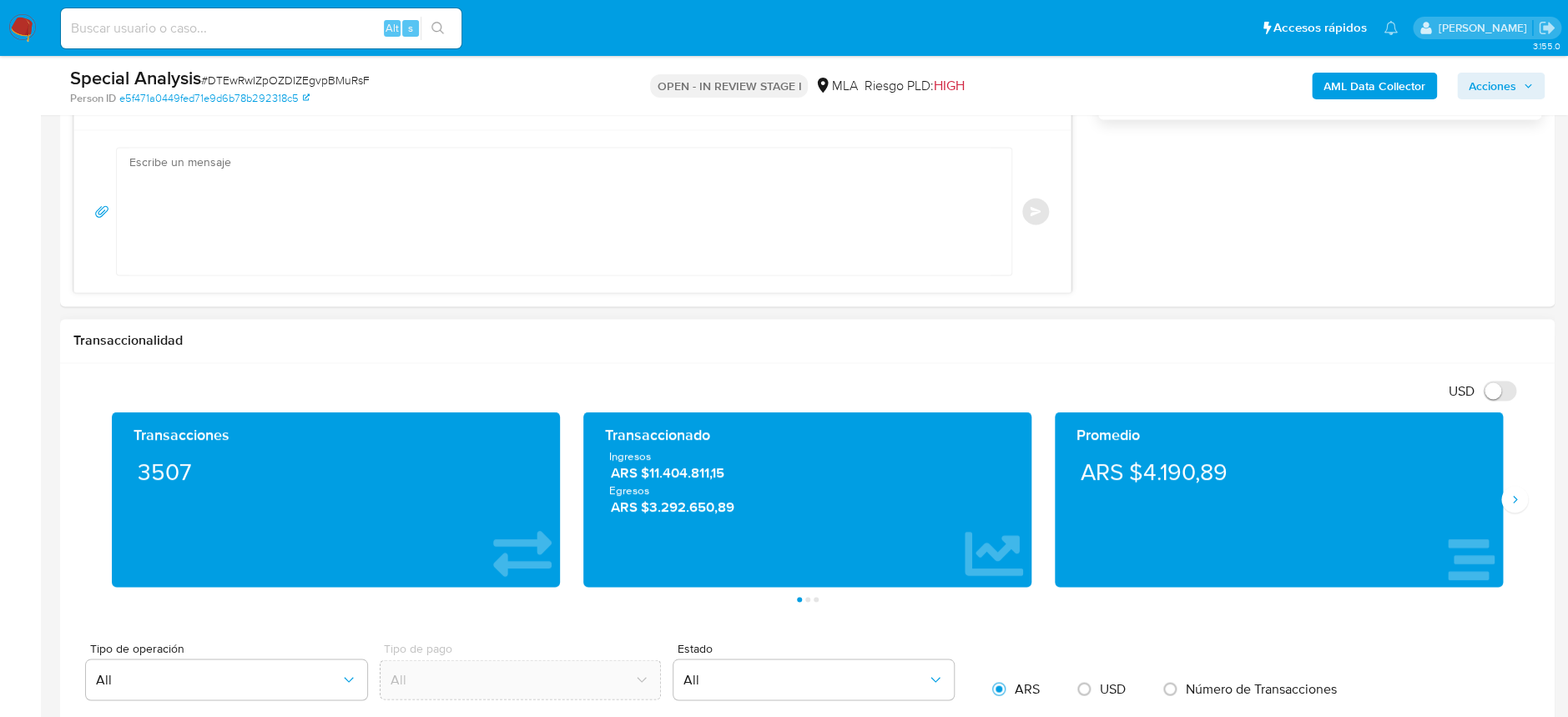
scroll to position [1334, 0]
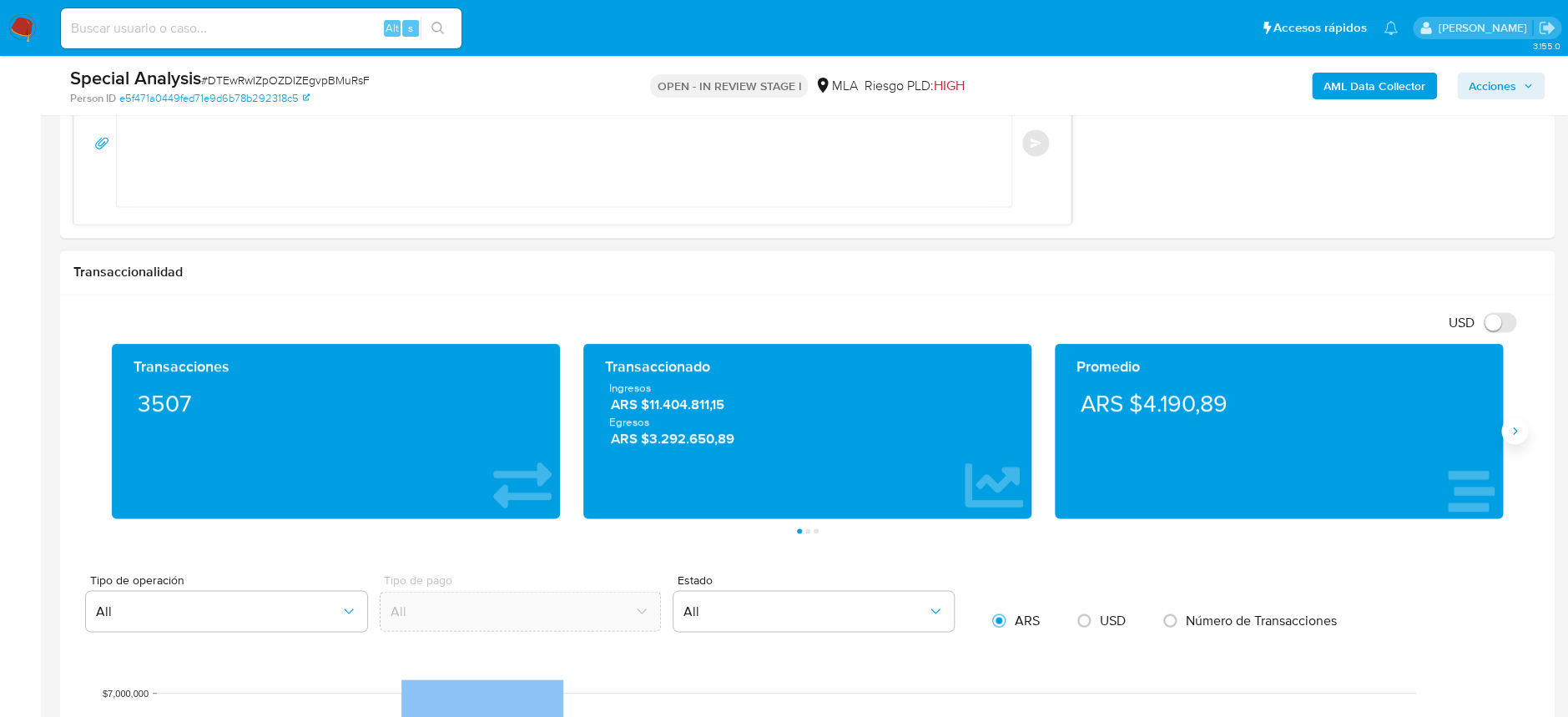
click at [1513, 434] on icon "Siguiente" at bounding box center [1514, 430] width 13 height 13
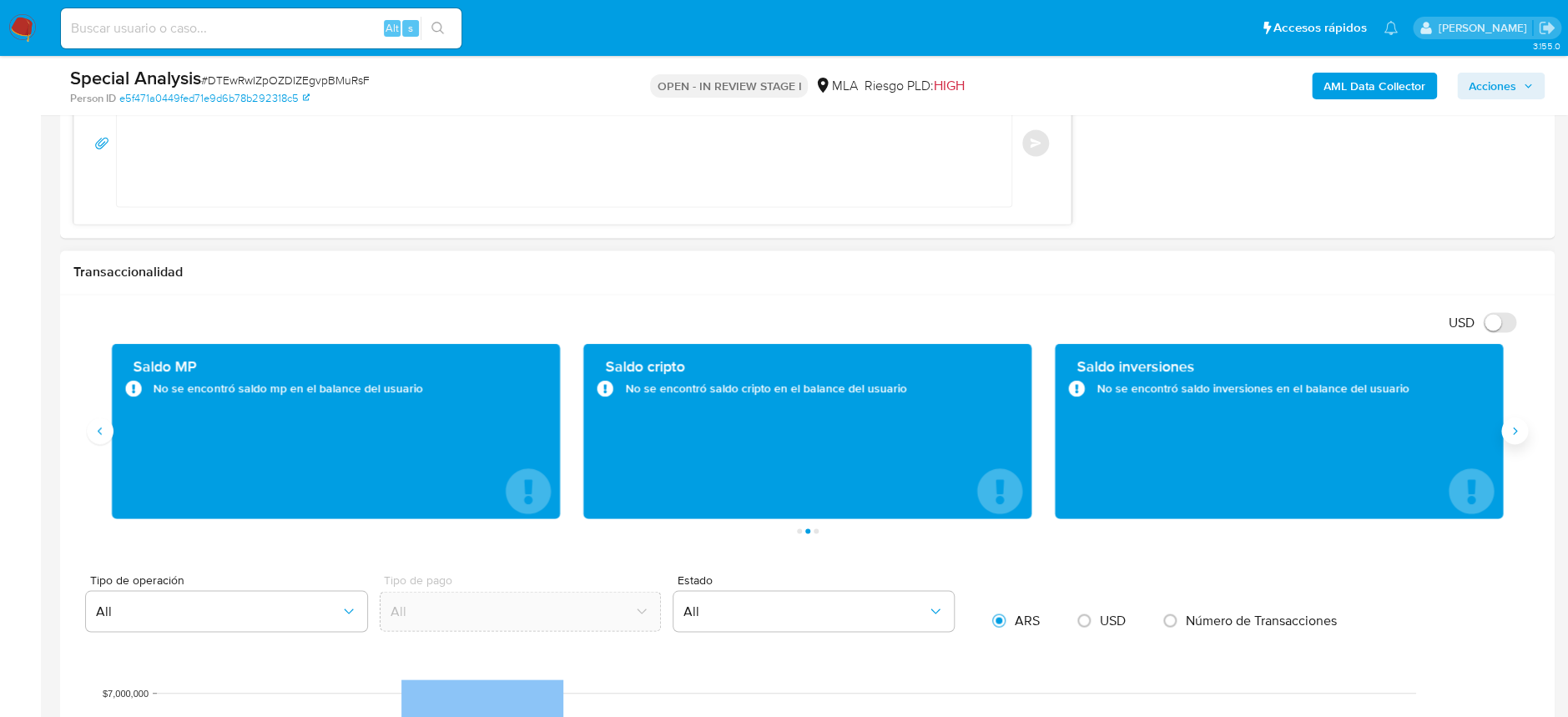
click at [1513, 434] on icon "Siguiente" at bounding box center [1514, 430] width 13 height 13
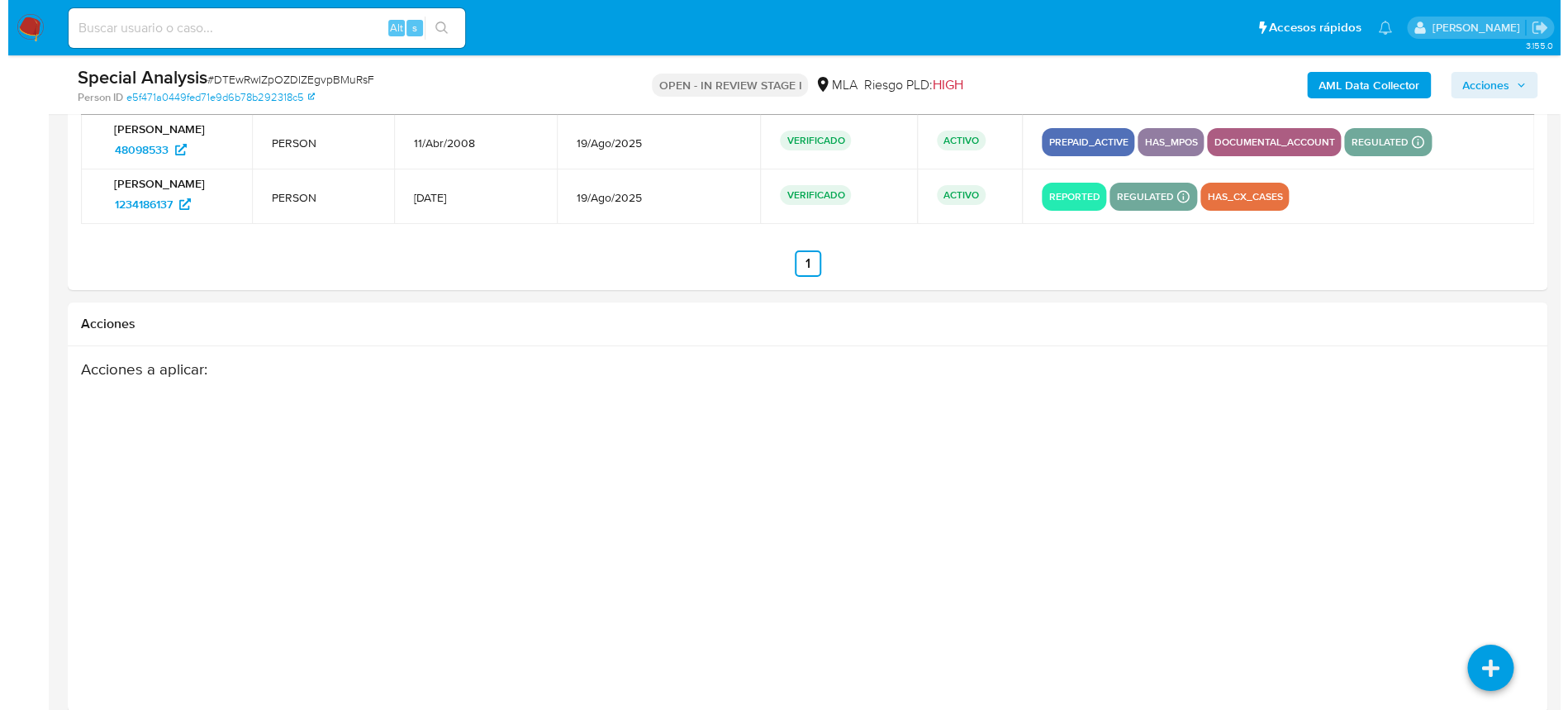
scroll to position [2959, 0]
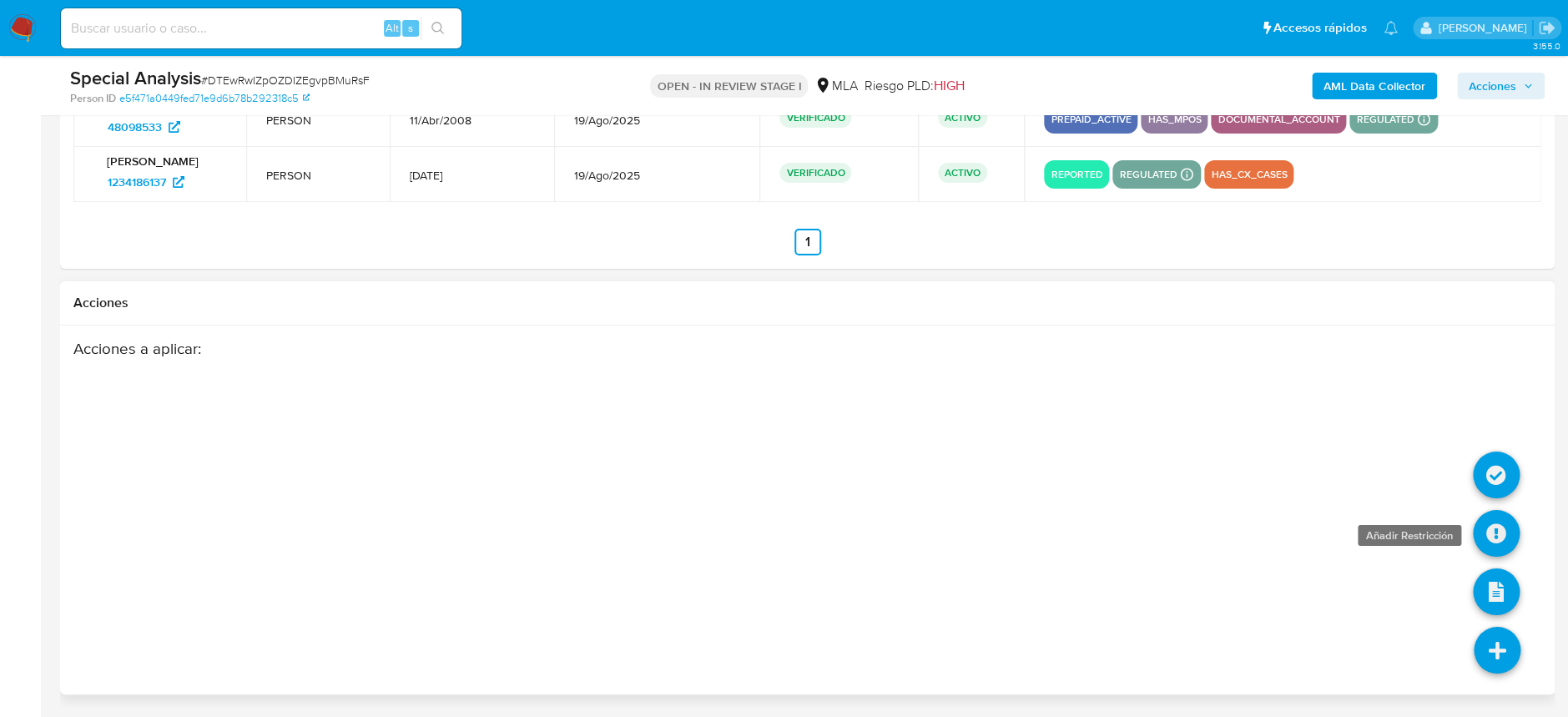
click at [1499, 532] on icon at bounding box center [1496, 533] width 47 height 46
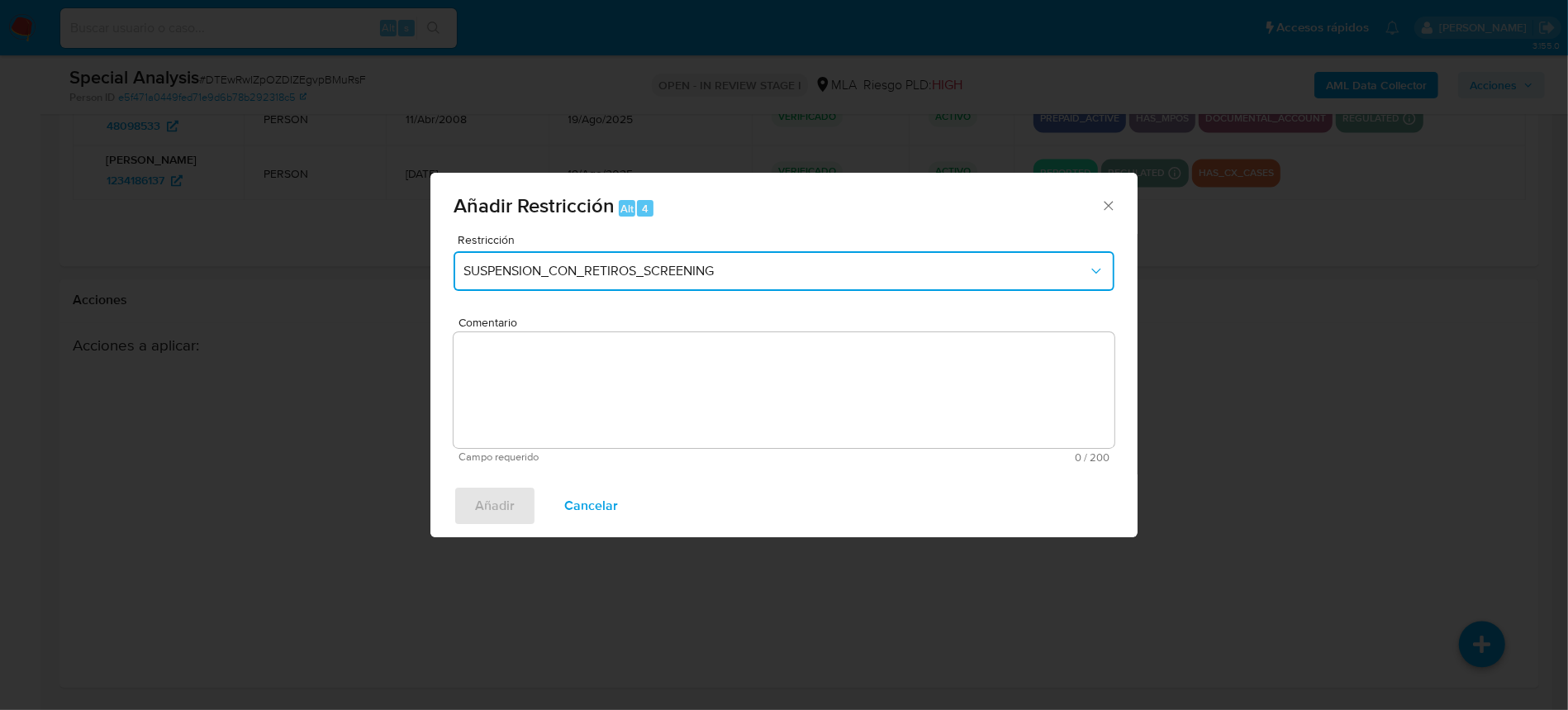
click at [605, 288] on button "SUSPENSION_CON_RETIROS_SCREENING" at bounding box center [784, 271] width 661 height 40
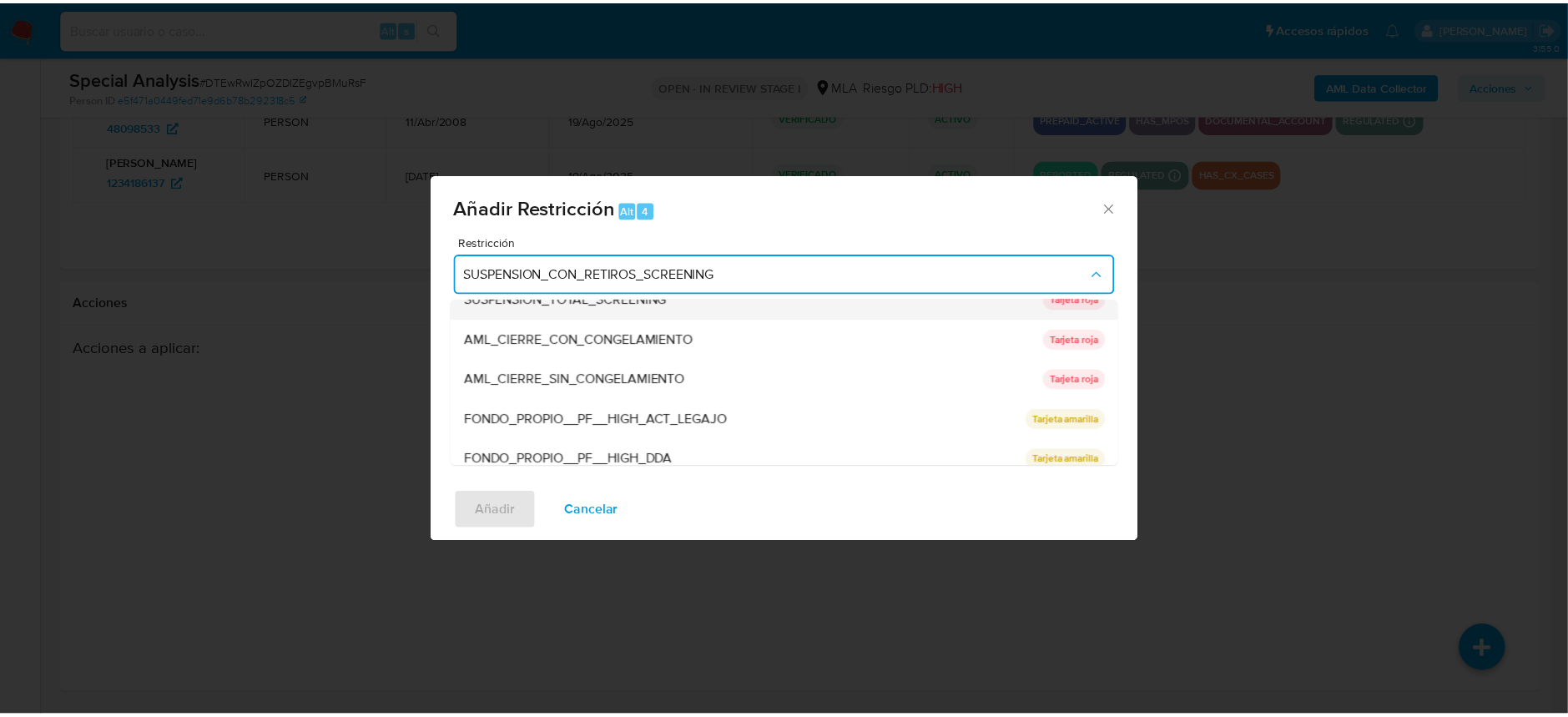
scroll to position [111, 0]
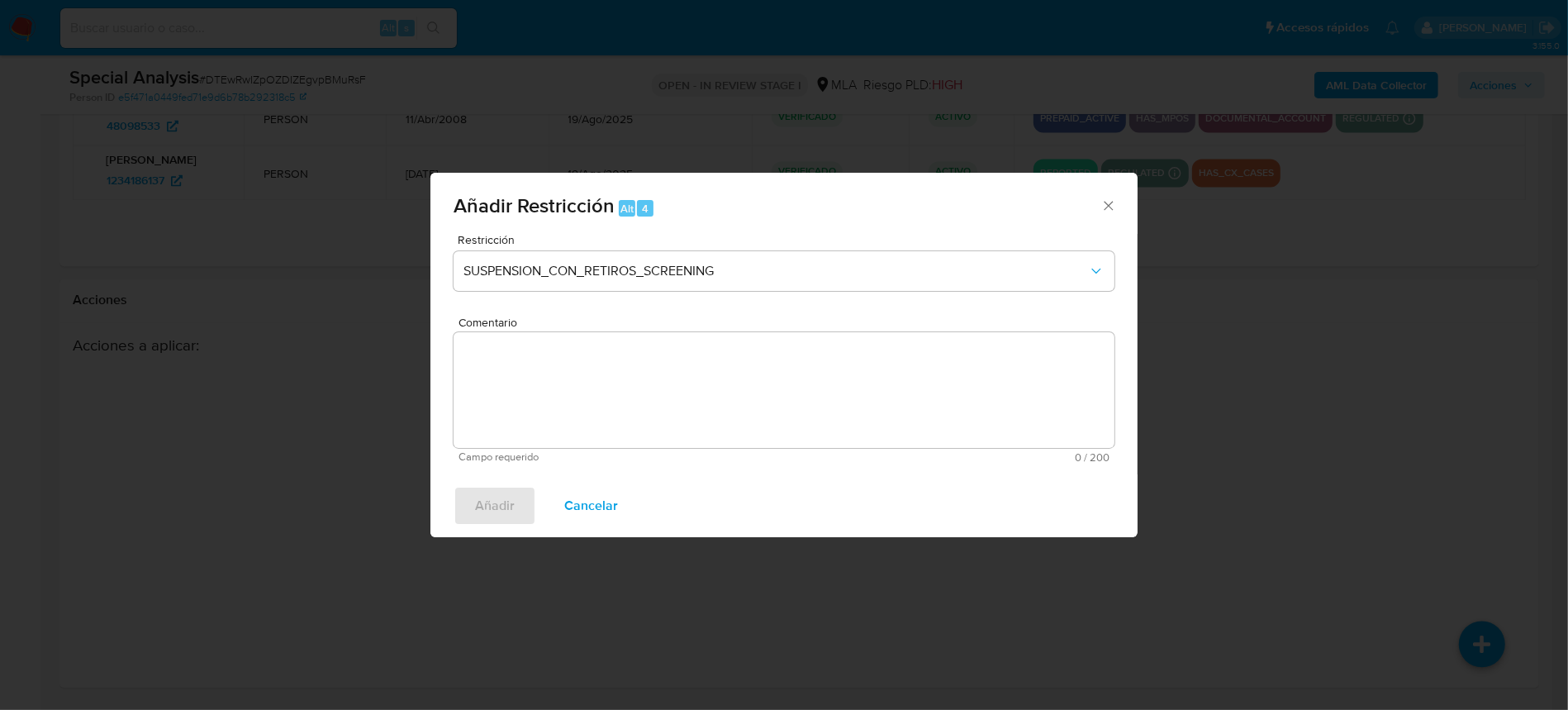
click at [1106, 205] on icon "Cerrar ventana" at bounding box center [1108, 205] width 17 height 17
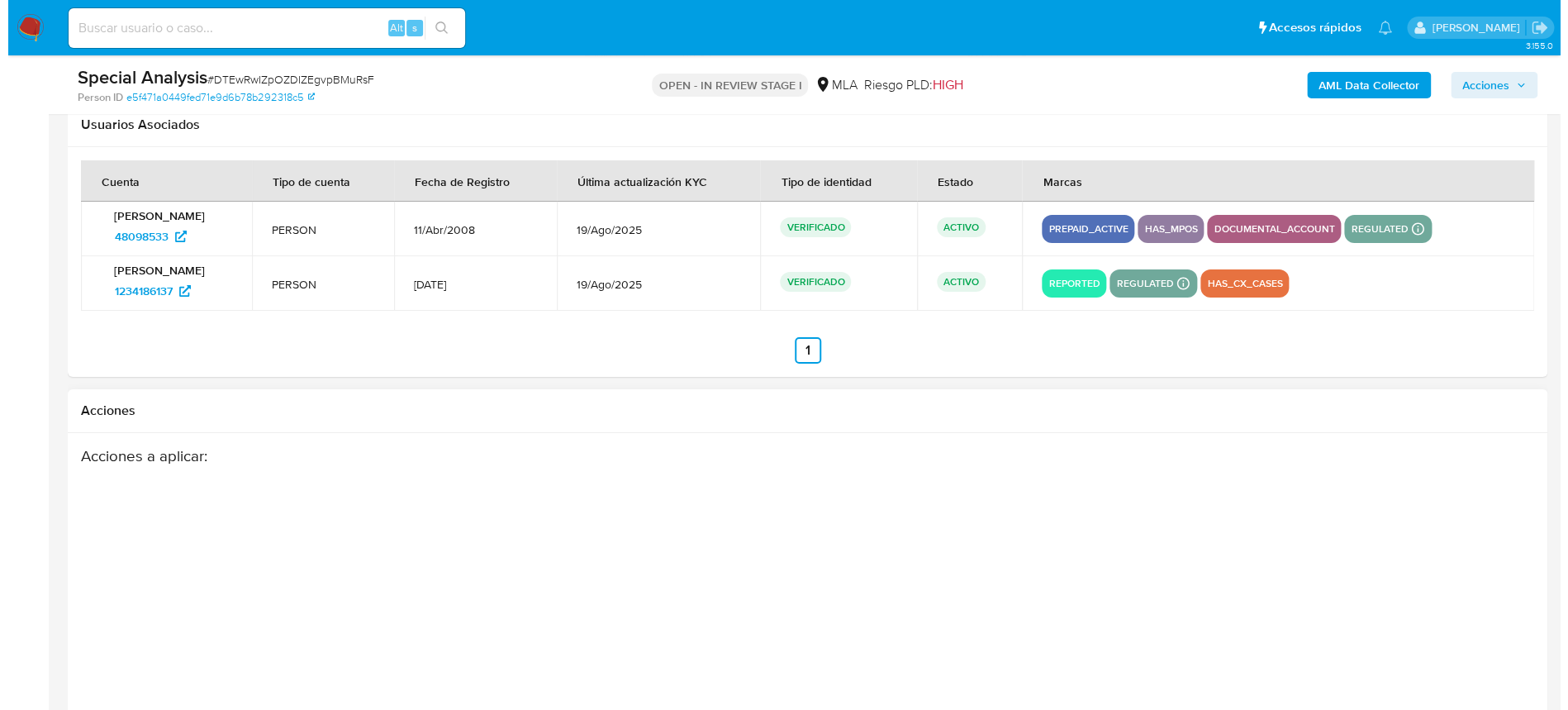
scroll to position [2959, 0]
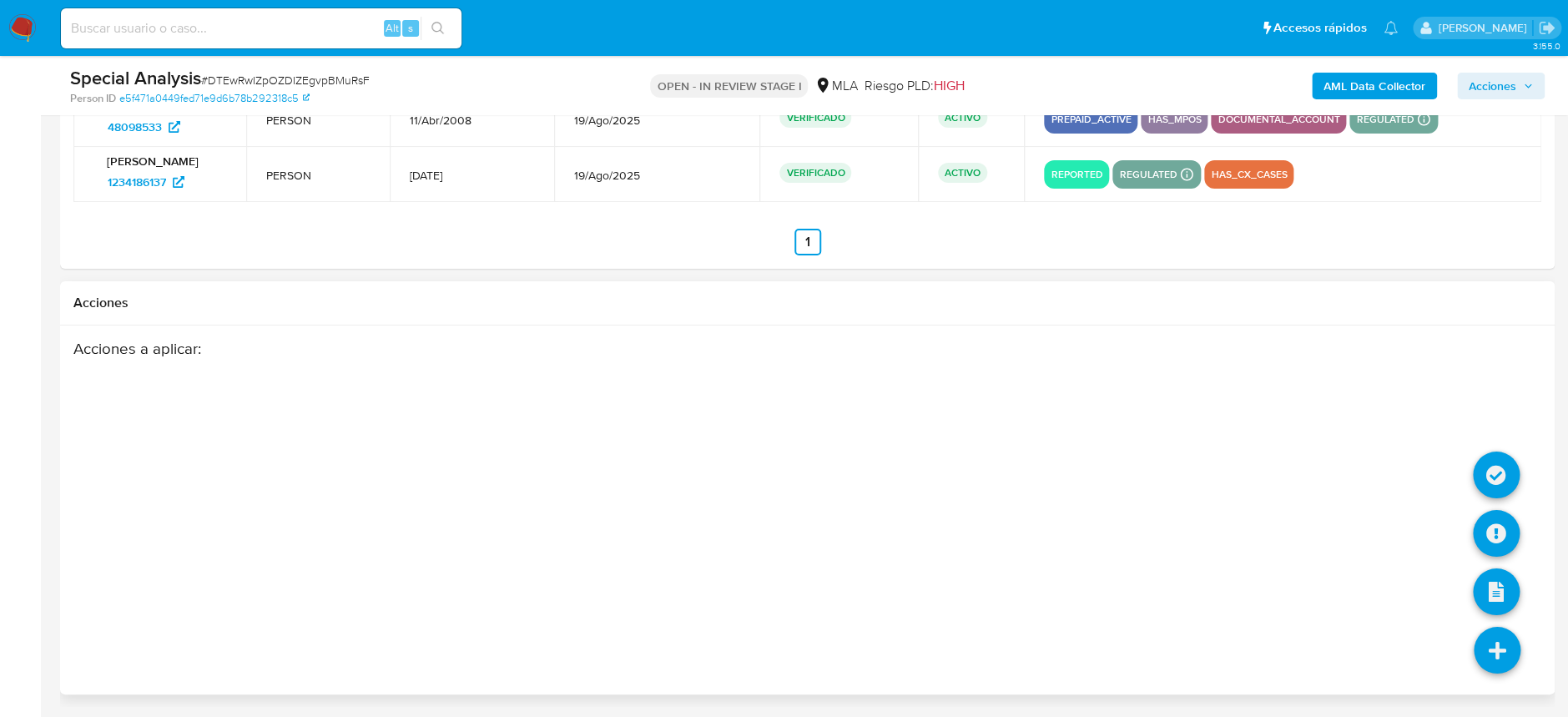
click at [1504, 685] on li at bounding box center [1497, 652] width 89 height 94
click at [1502, 663] on icon at bounding box center [1497, 650] width 47 height 46
click at [1492, 530] on icon at bounding box center [1496, 533] width 47 height 46
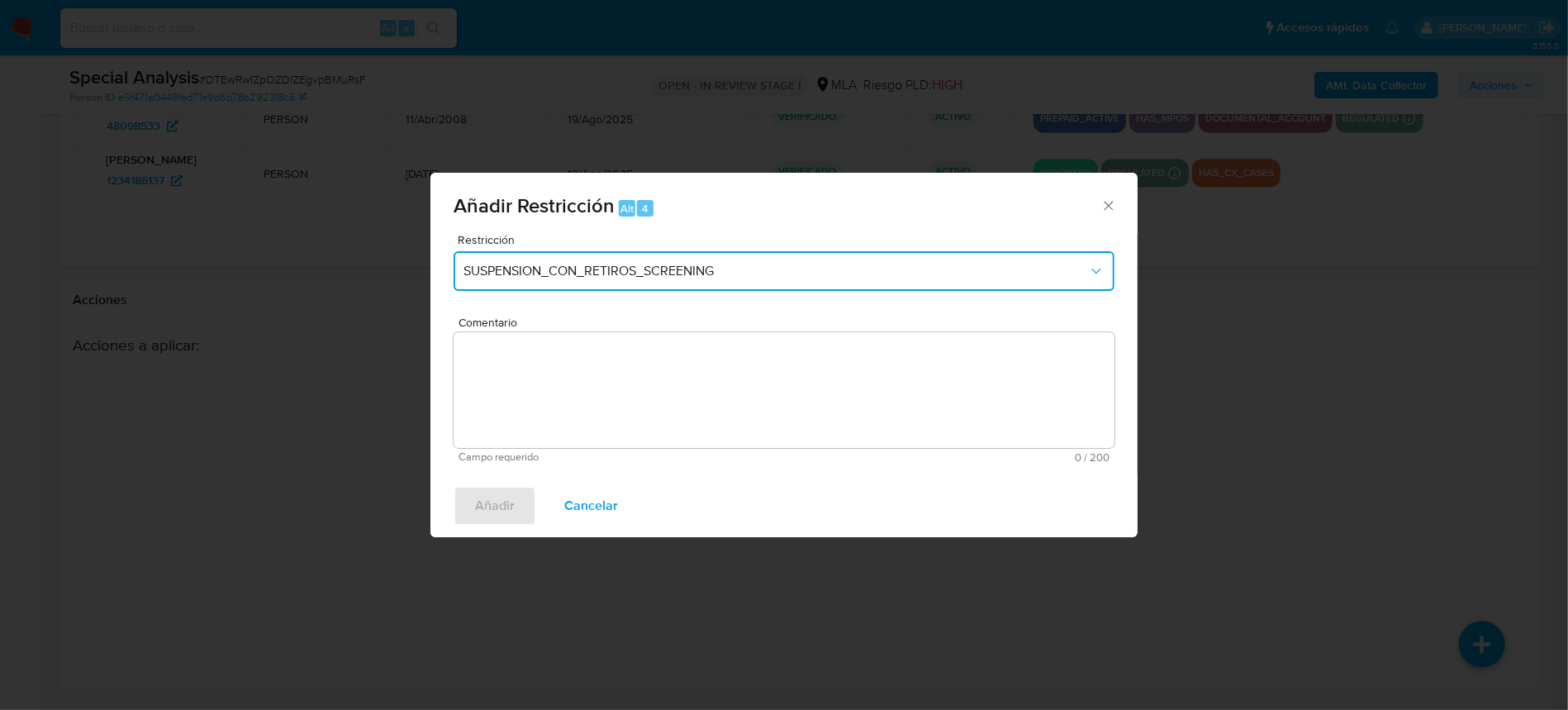
click at [791, 264] on span "SUSPENSION_CON_RETIROS_SCREENING" at bounding box center [775, 271] width 624 height 17
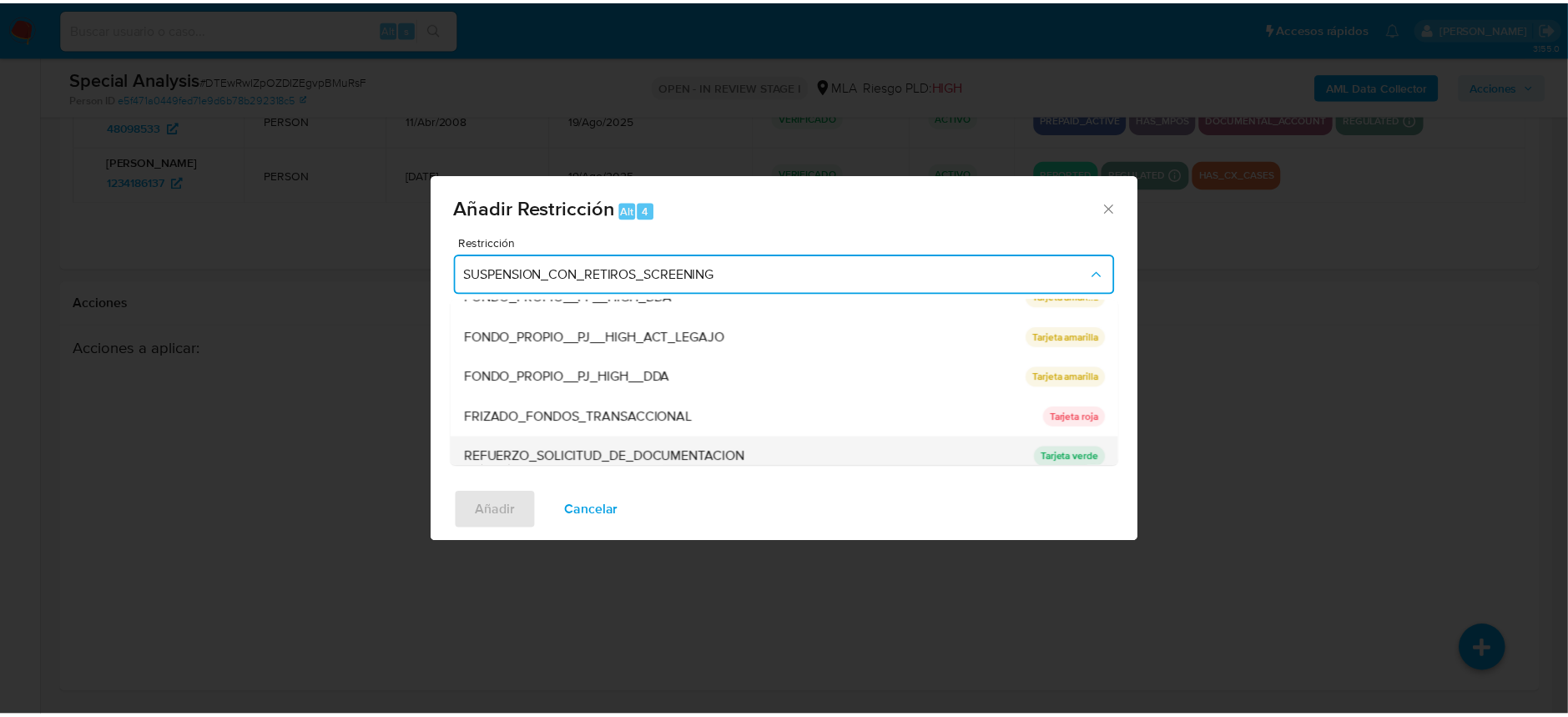
scroll to position [333, 0]
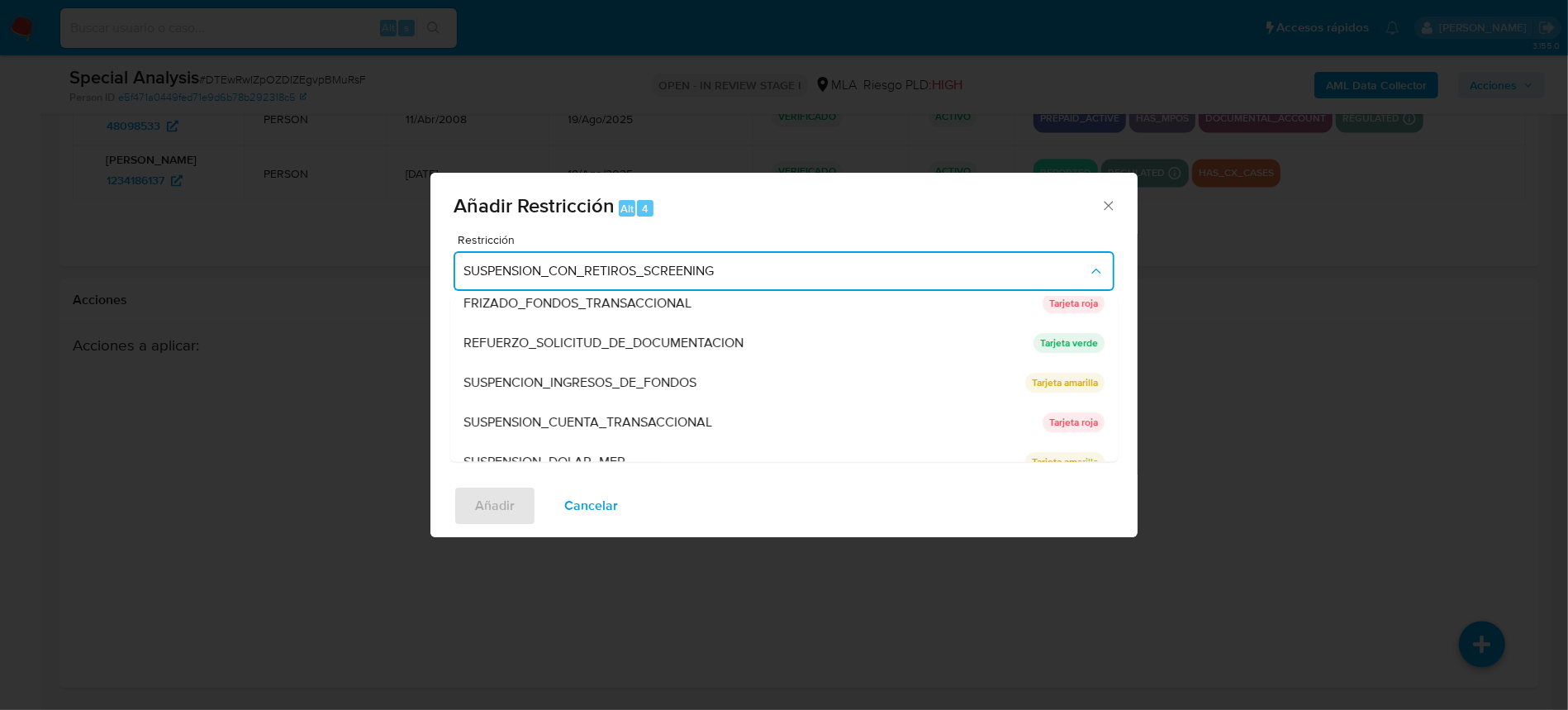
click at [772, 427] on div "SUSPENSION_CUENTA_TRANSACCIONAL" at bounding box center [747, 422] width 569 height 40
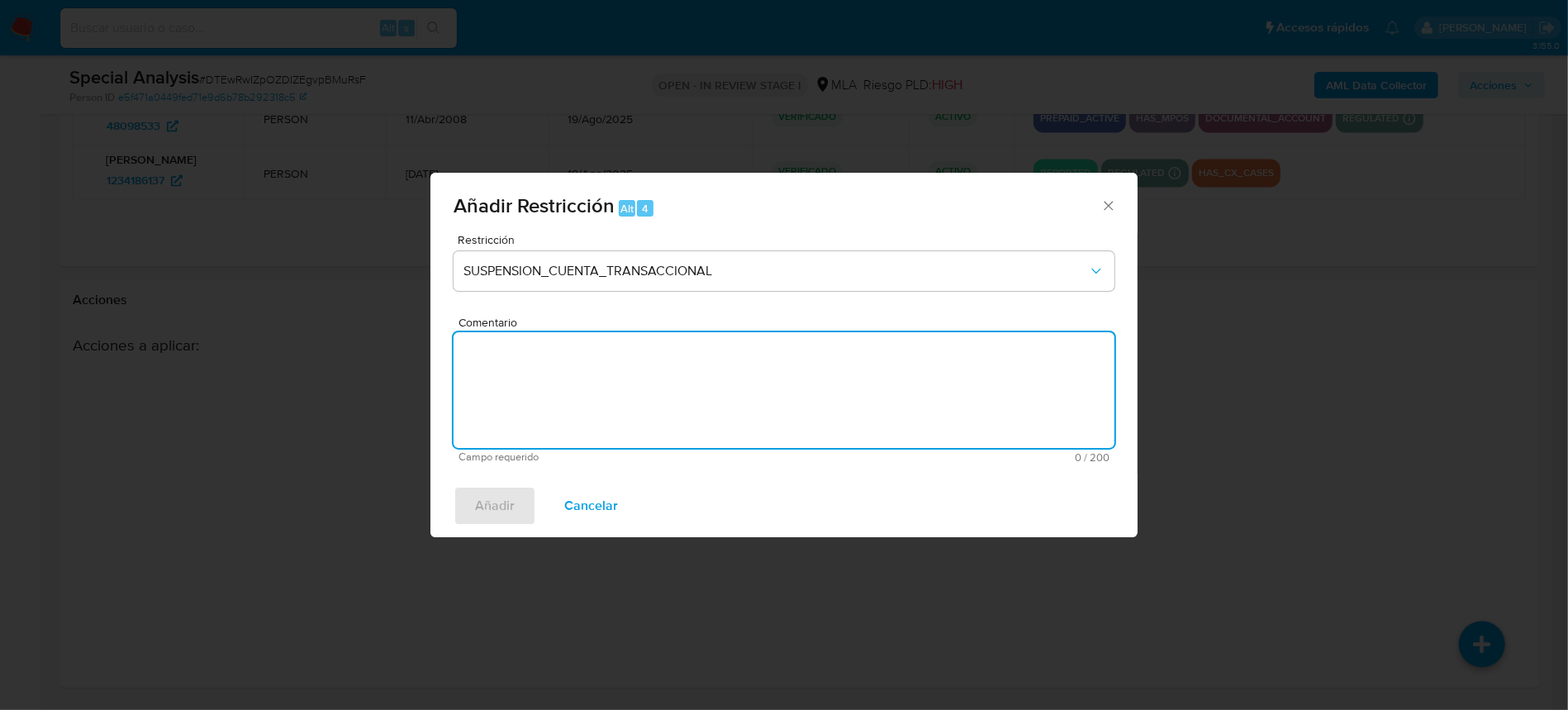
click at [775, 419] on textarea "Comentario" at bounding box center [784, 390] width 661 height 116
type textarea "AML"
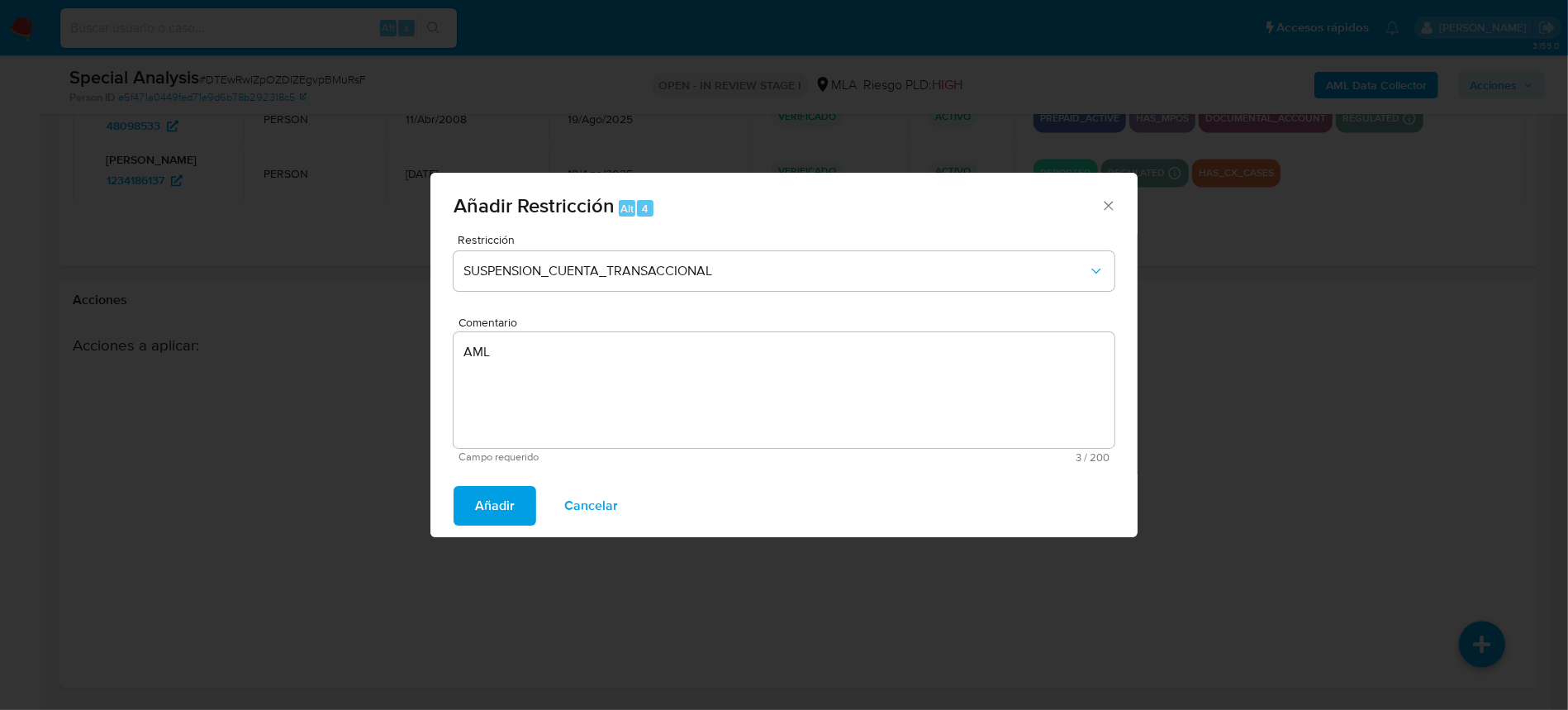
click at [481, 510] on span "Añadir" at bounding box center [495, 505] width 40 height 36
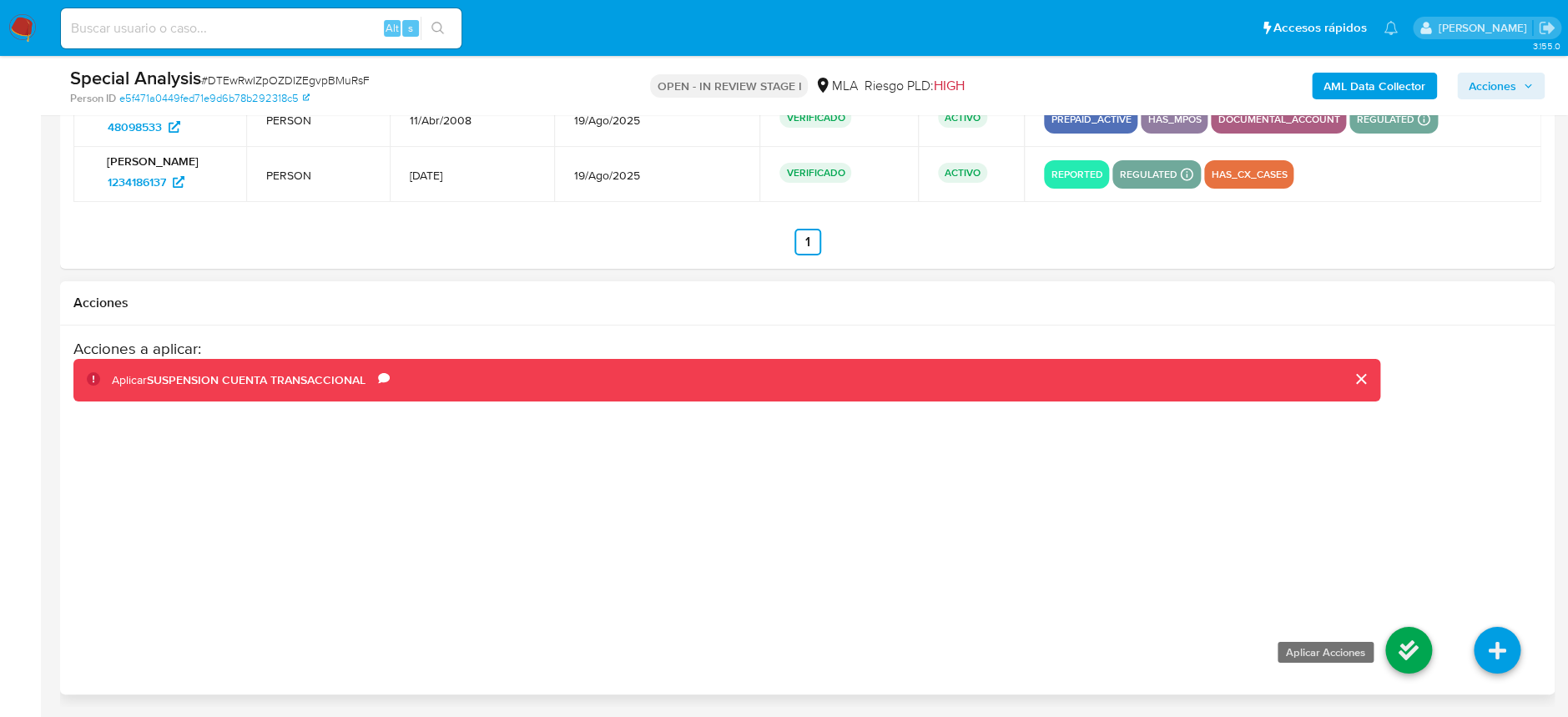
click at [1403, 647] on icon at bounding box center [1409, 650] width 47 height 46
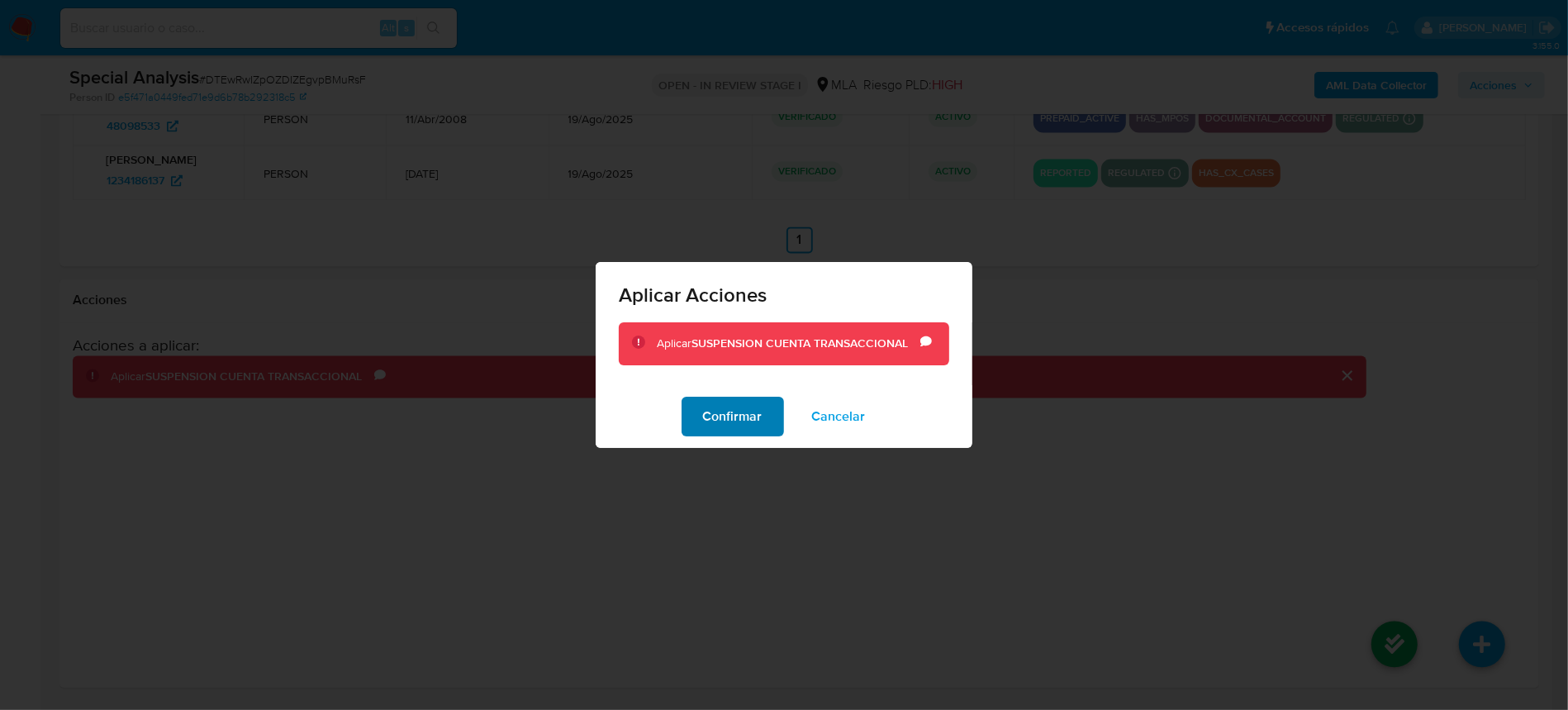
click at [731, 411] on span "Confirmar" at bounding box center [732, 416] width 59 height 36
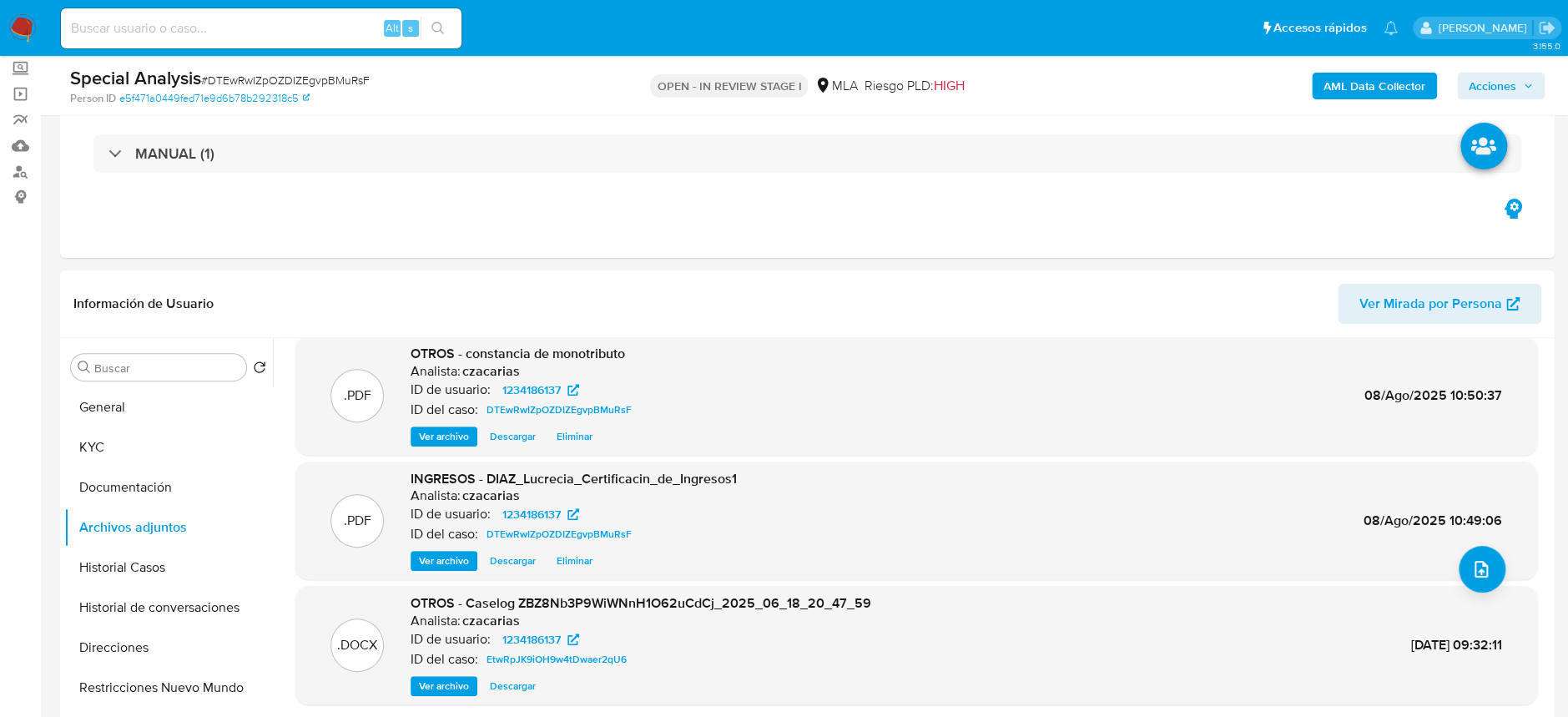
scroll to position [206, 0]
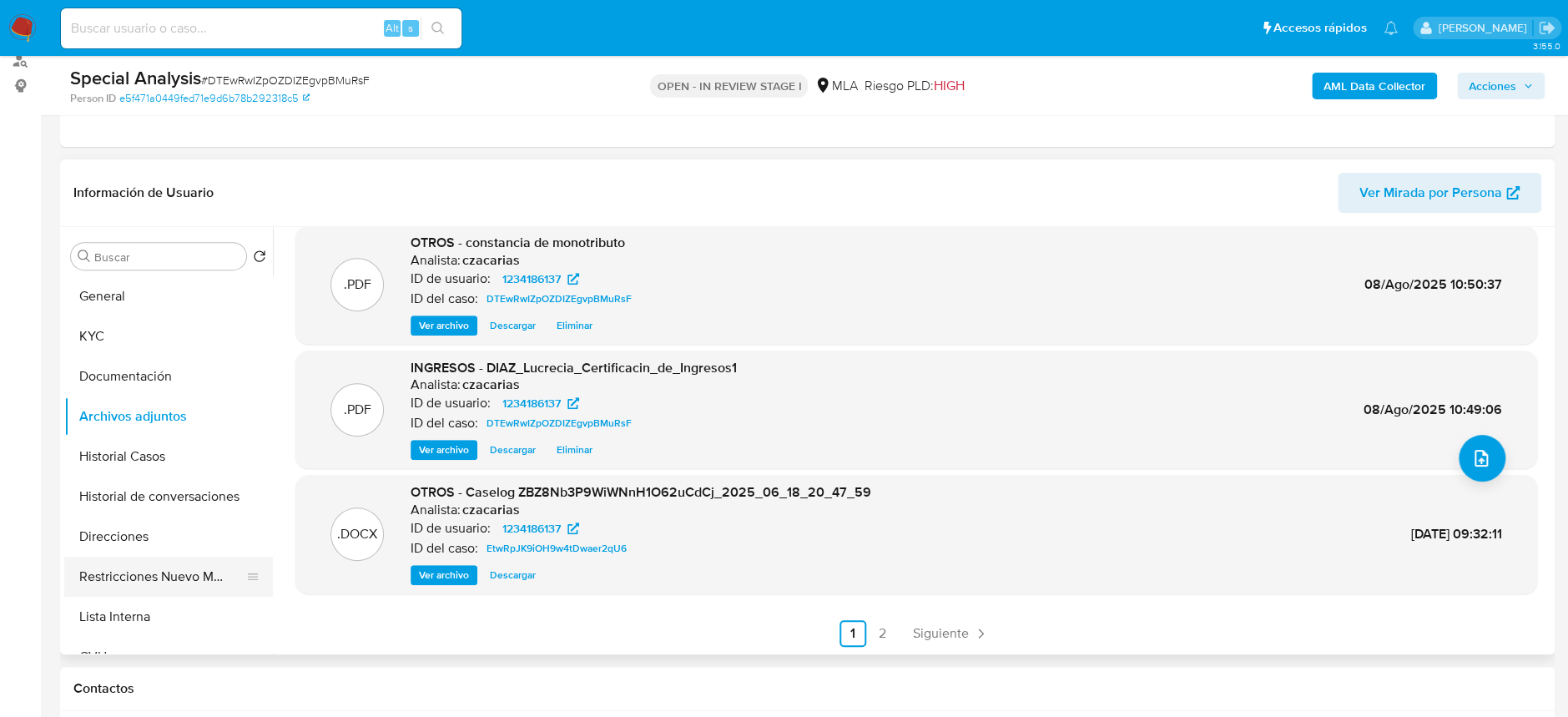
click at [164, 576] on button "Restricciones Nuevo Mundo" at bounding box center [162, 576] width 195 height 40
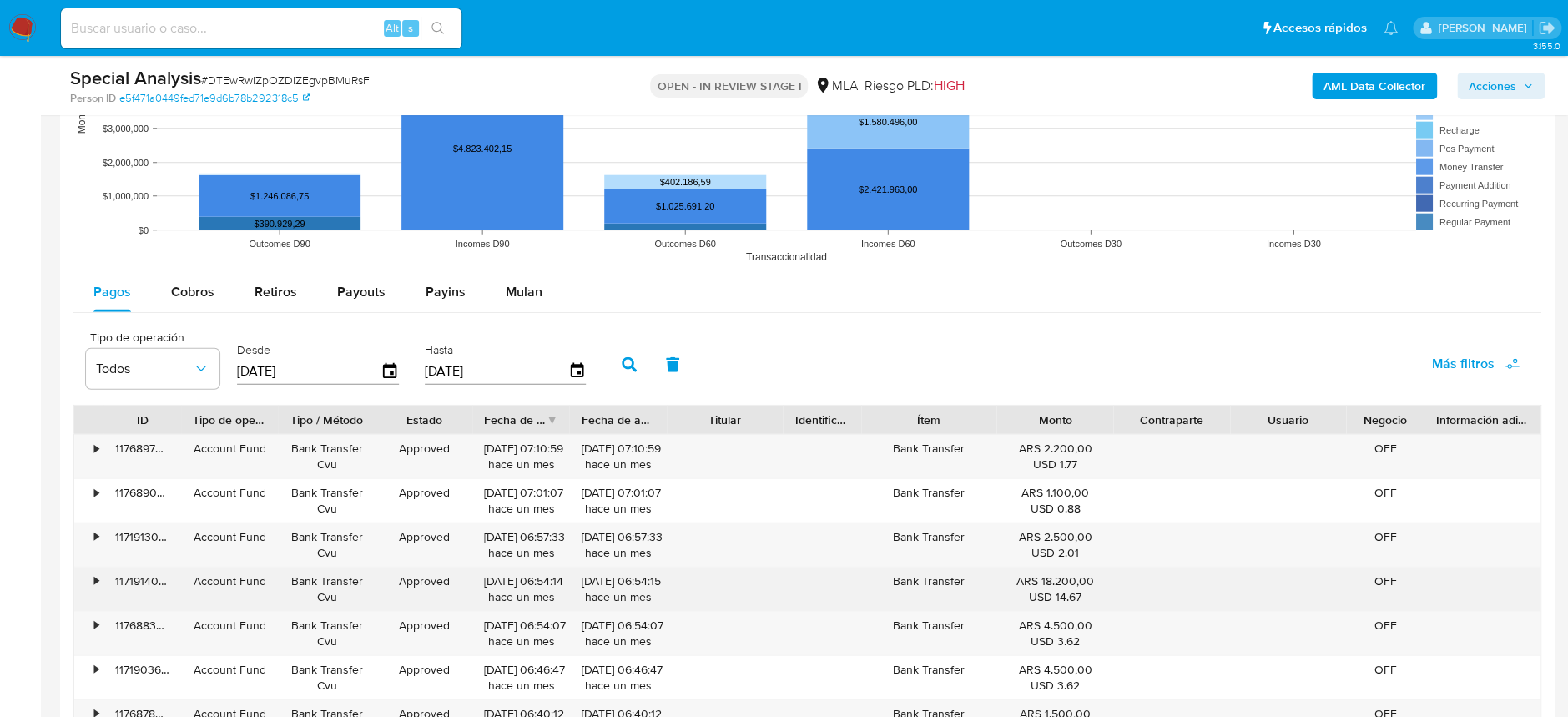
scroll to position [1987, 0]
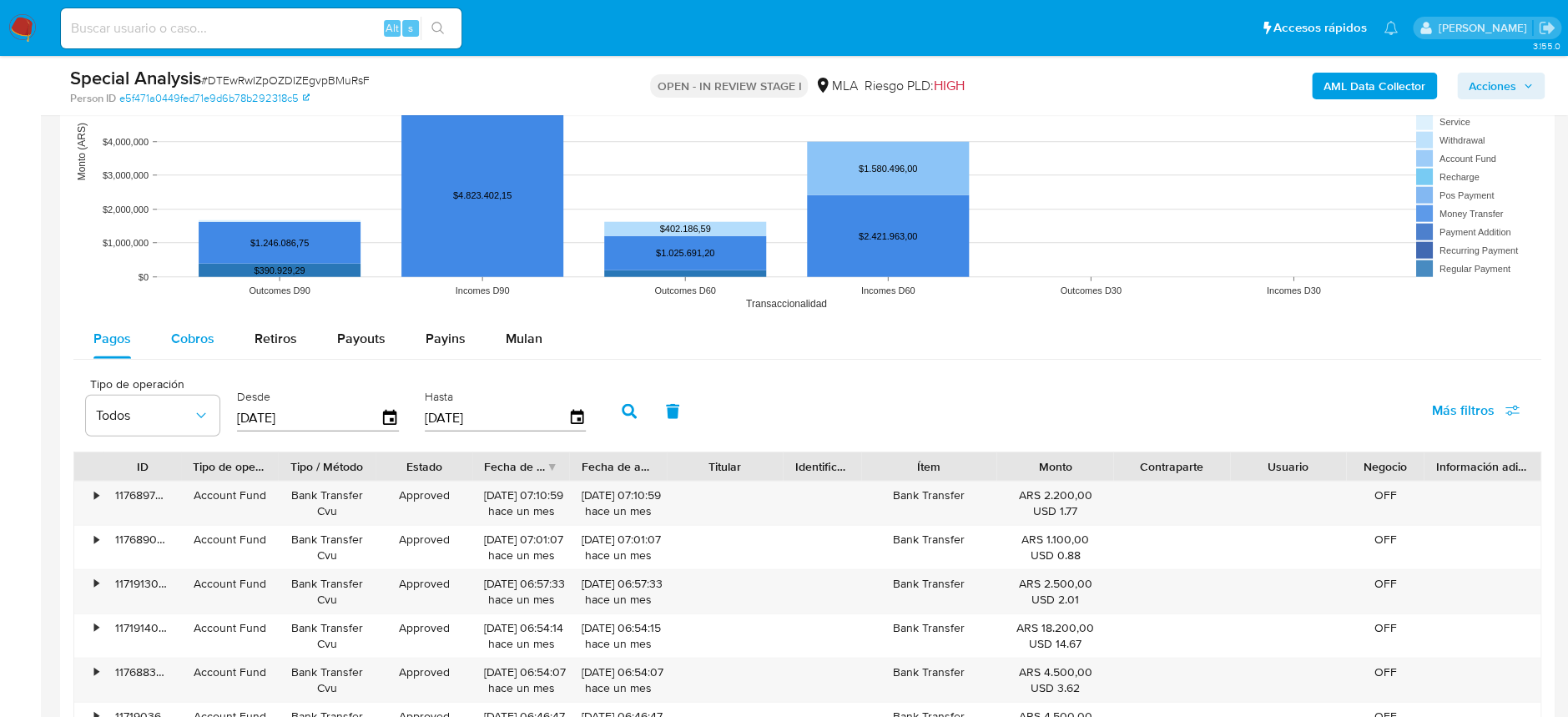
click at [190, 346] on span "Cobros" at bounding box center [192, 338] width 44 height 19
select select "10"
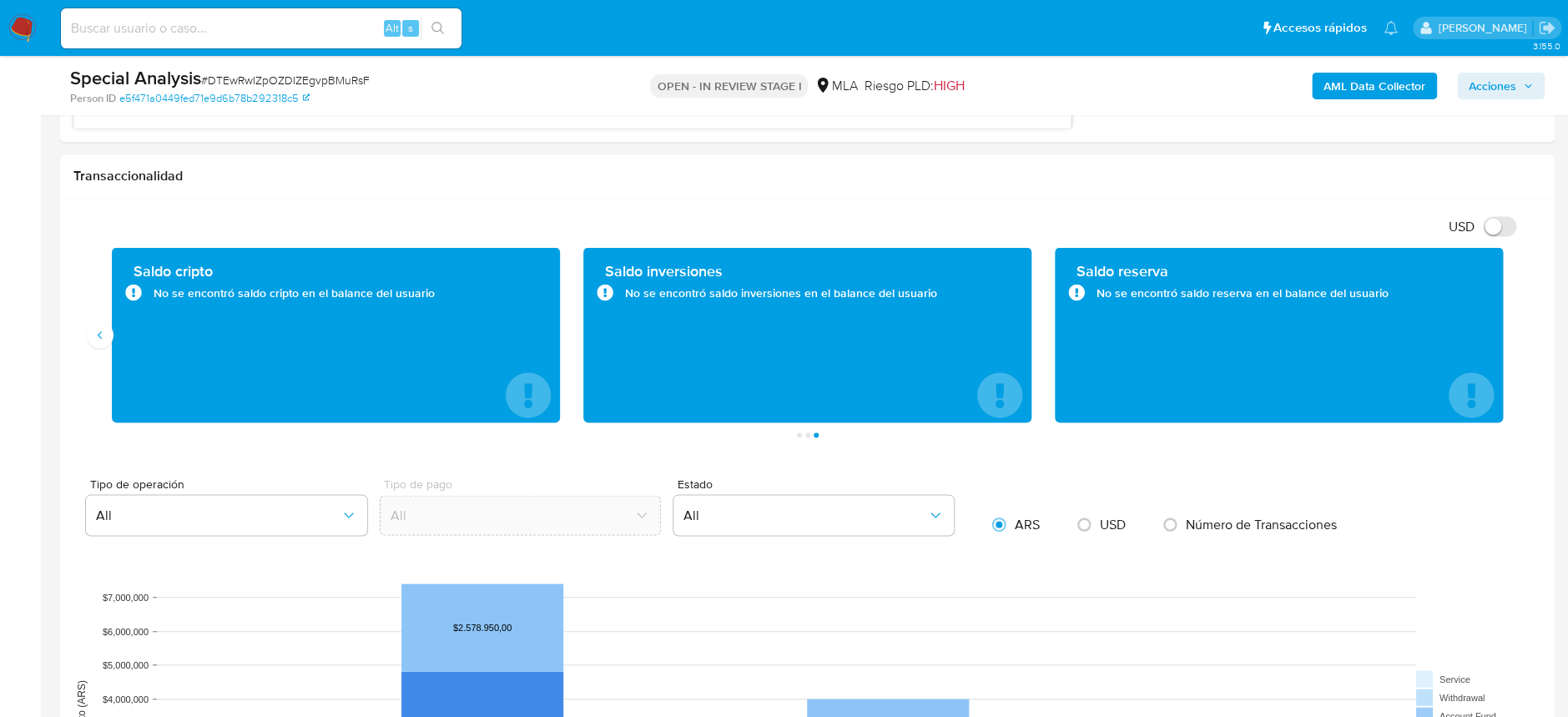
scroll to position [985, 0]
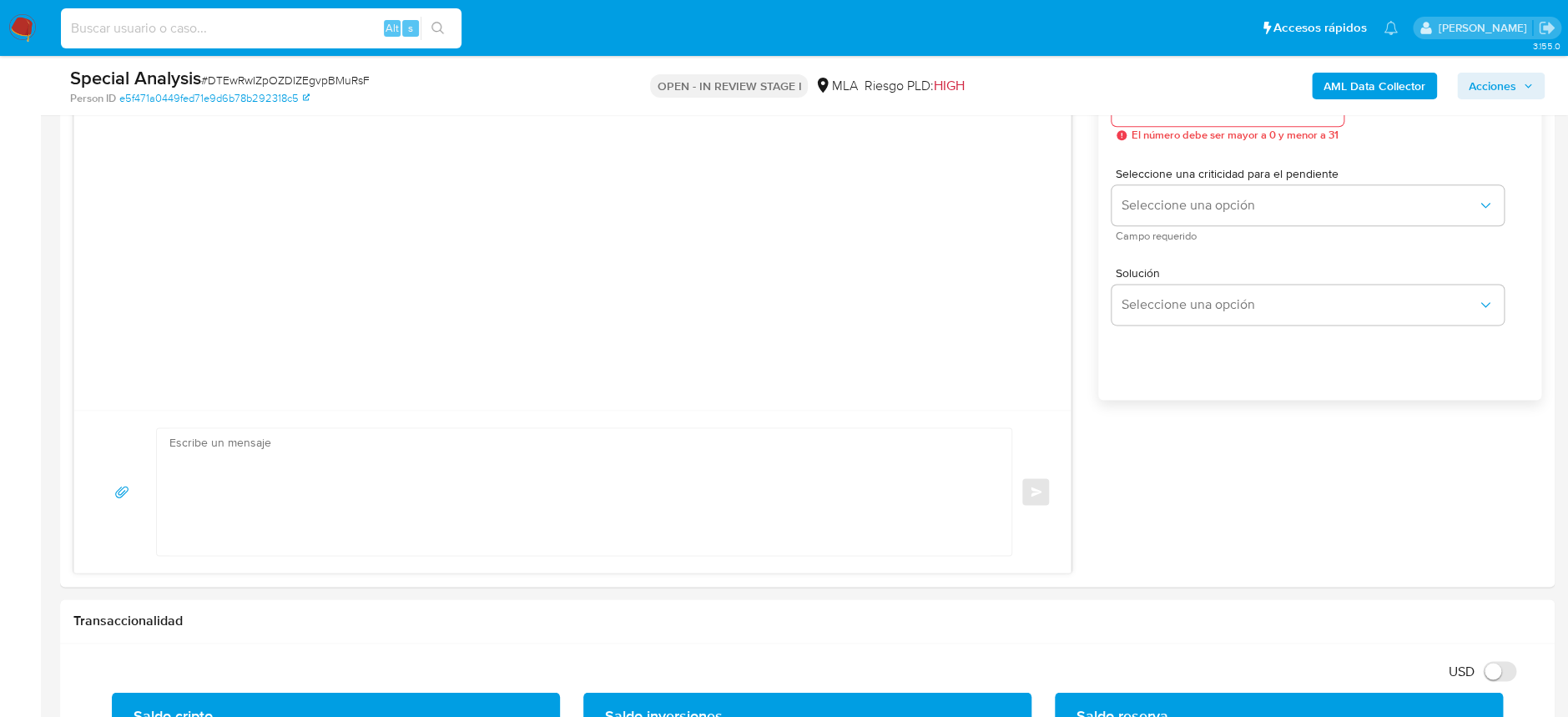
click at [250, 26] on input at bounding box center [261, 29] width 401 height 21
paste input "164170395"
type input "164170395"
click at [443, 26] on icon "search-icon" at bounding box center [437, 28] width 13 height 13
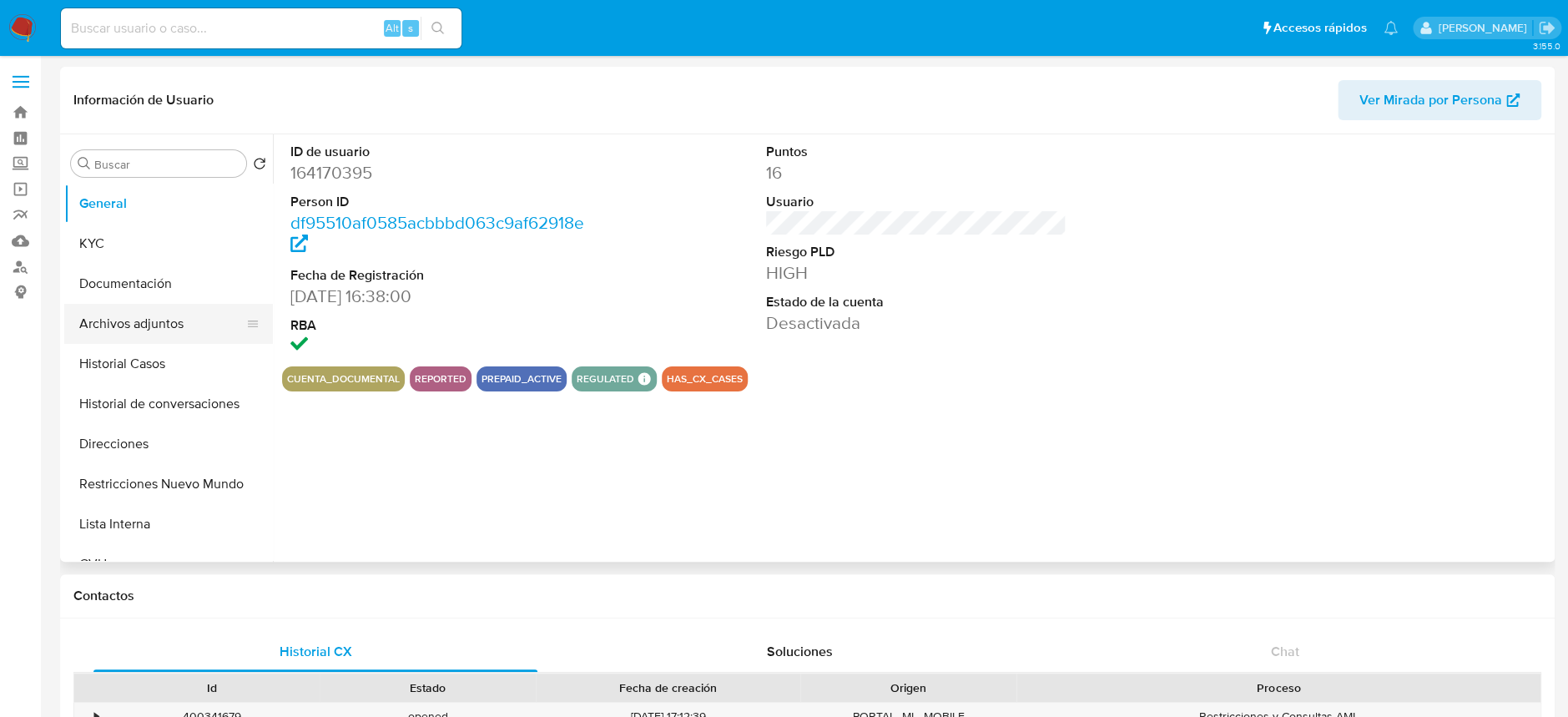
select select "10"
click at [113, 312] on button "Archivos adjuntos" at bounding box center [162, 324] width 195 height 40
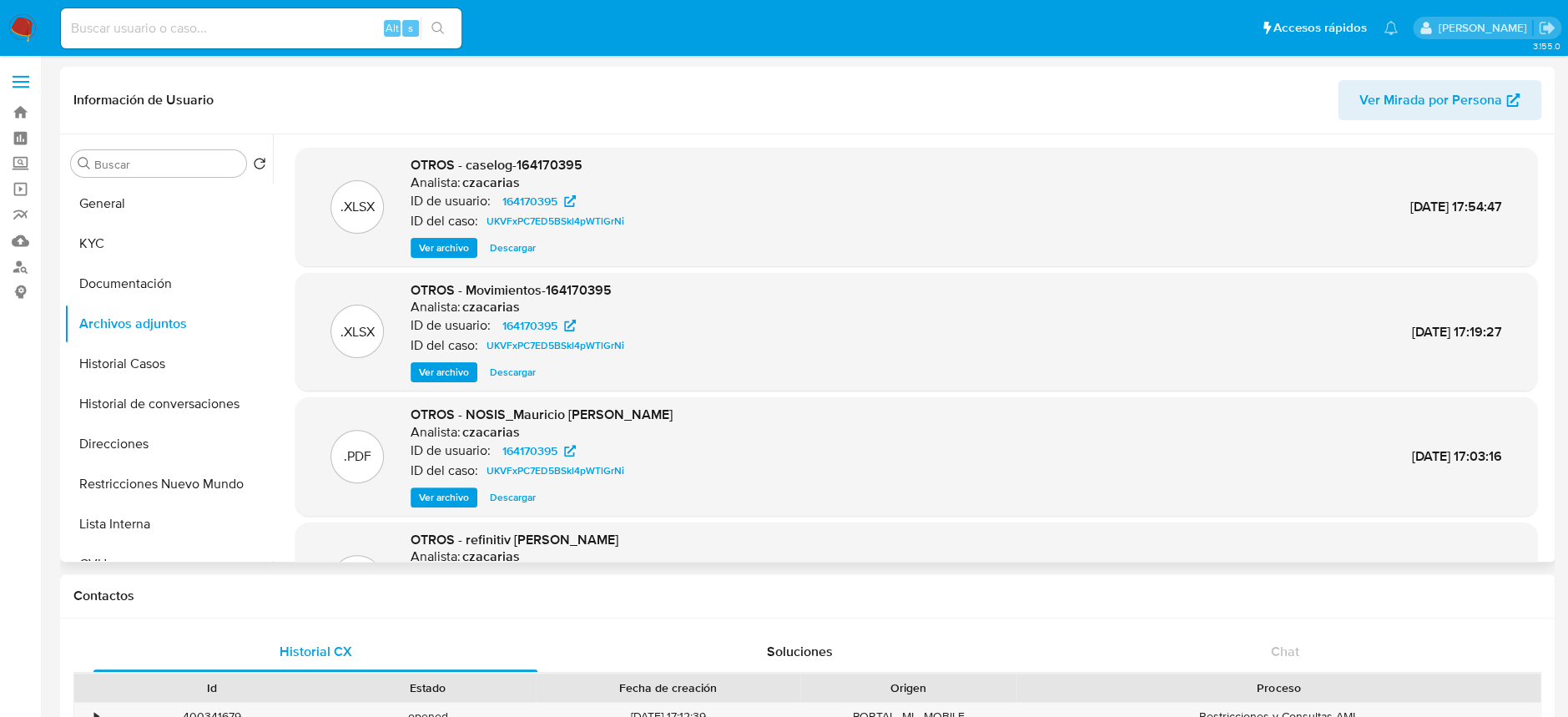
click at [438, 242] on span "Ver archivo" at bounding box center [444, 248] width 50 height 17
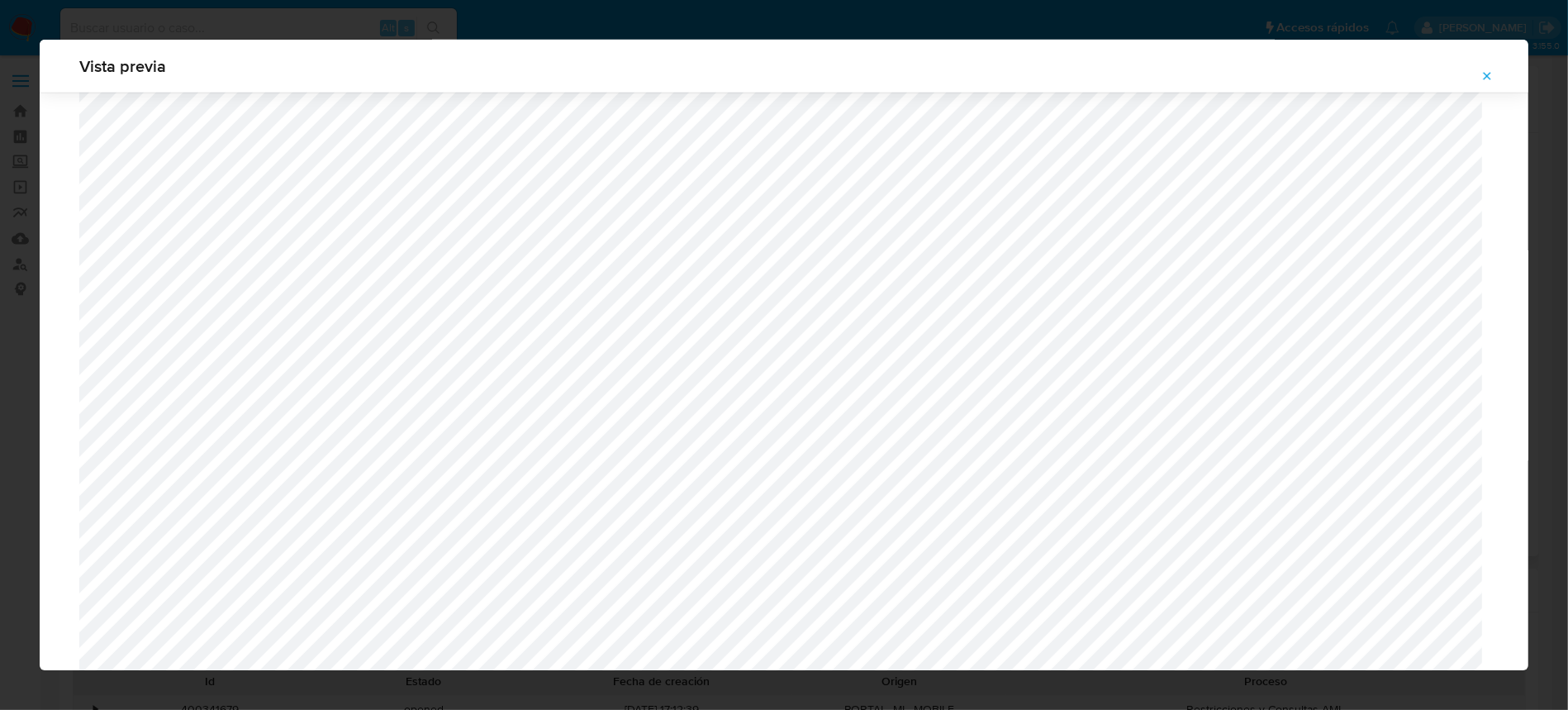
scroll to position [1288, 0]
click at [1484, 78] on icon "Attachment preview" at bounding box center [1487, 75] width 13 height 13
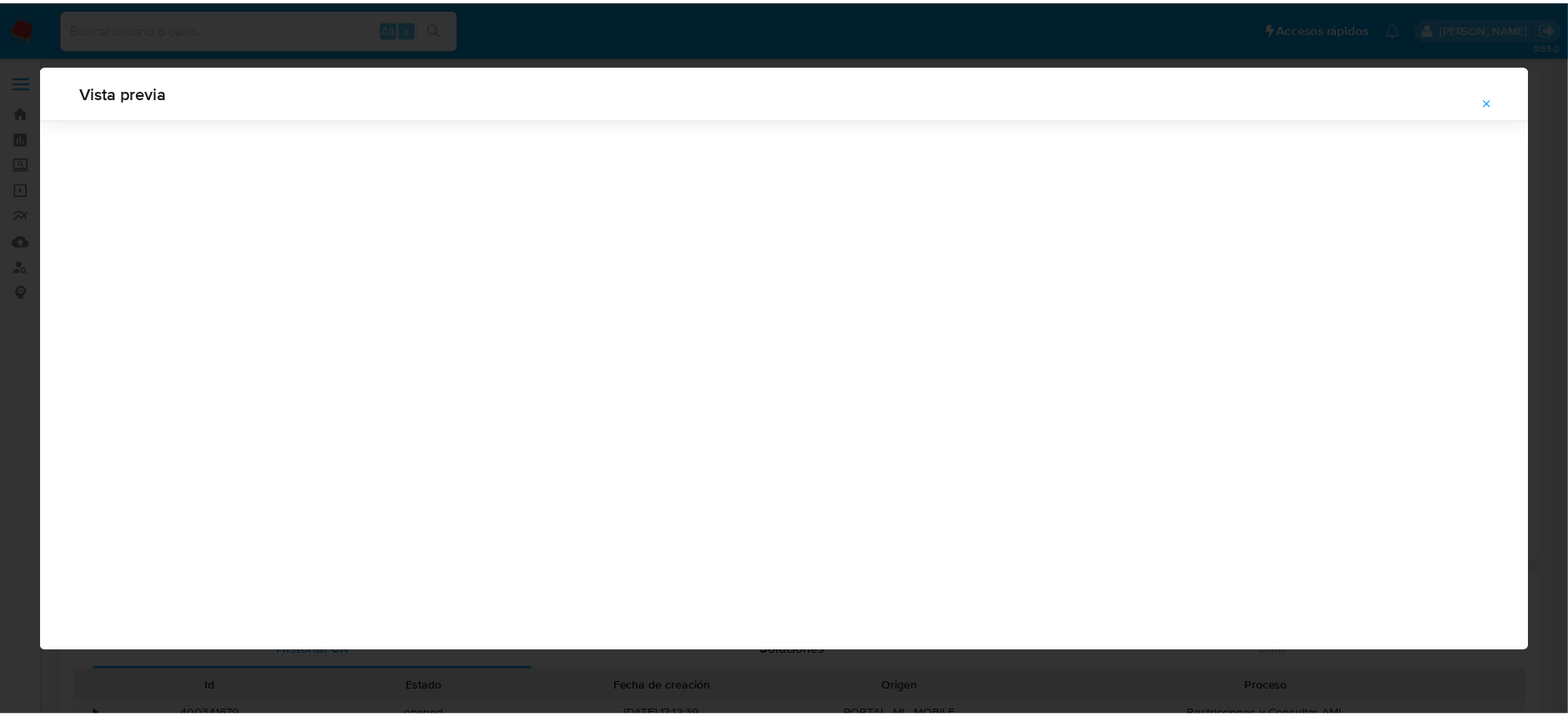
scroll to position [0, 0]
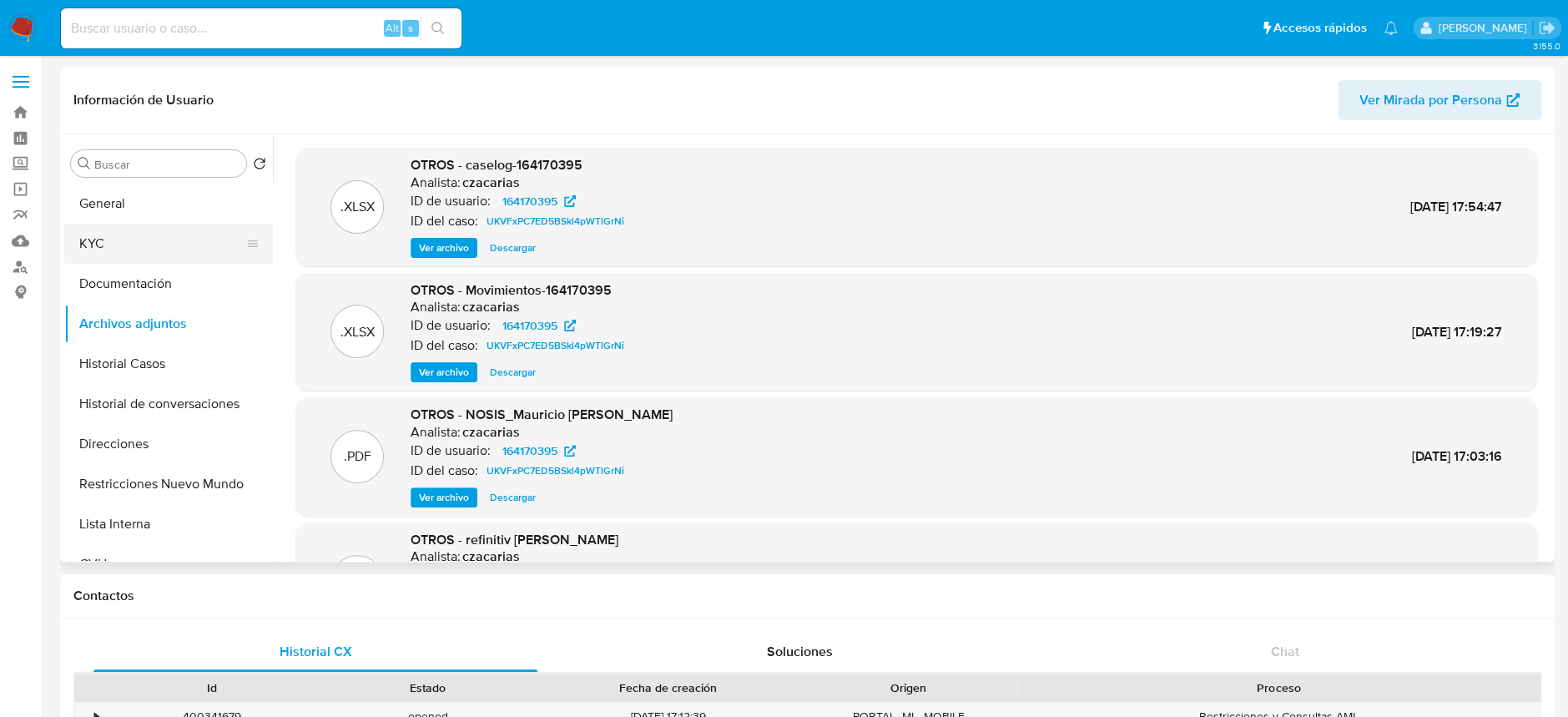
click at [136, 245] on button "KYC" at bounding box center [162, 243] width 195 height 40
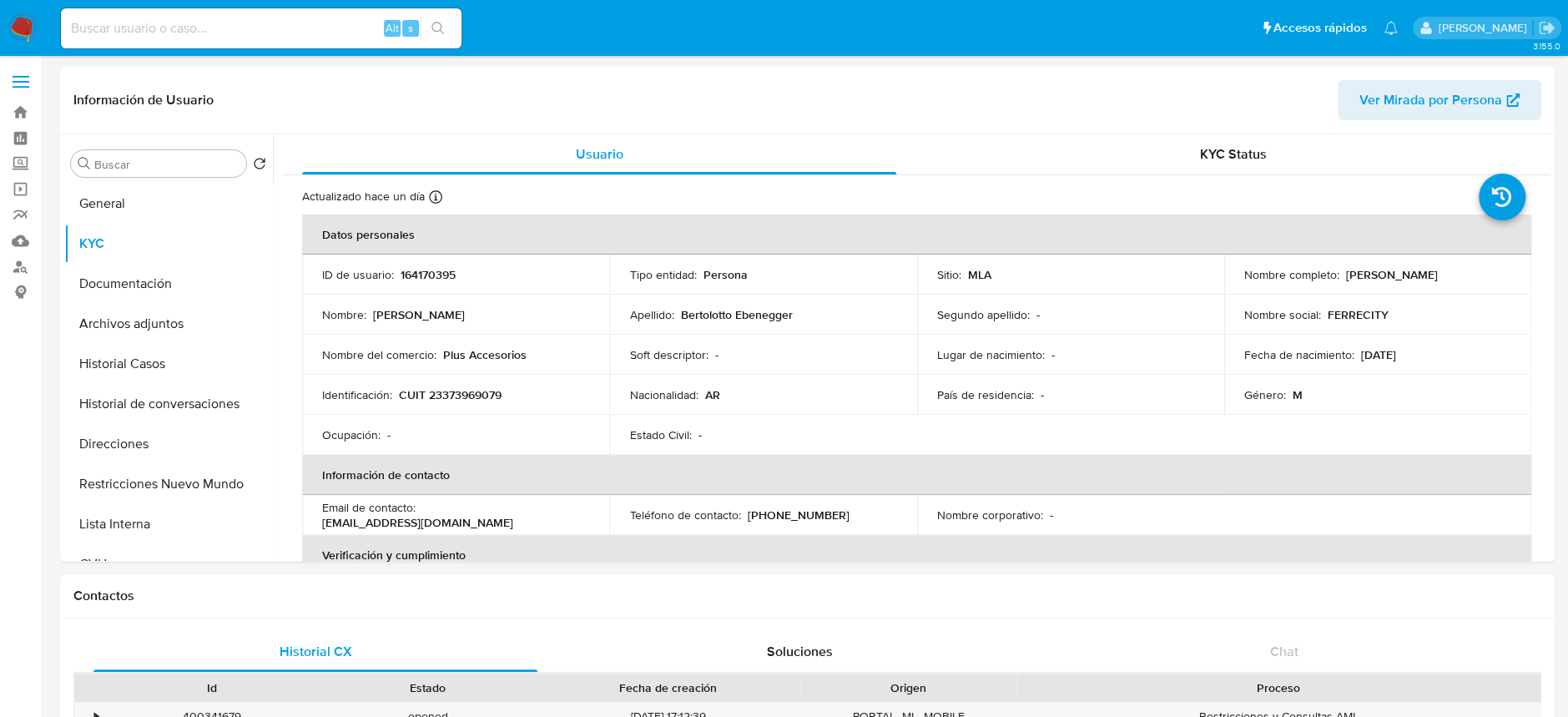
click at [462, 392] on p "CUIT 23373969079" at bounding box center [450, 394] width 103 height 15
copy p "23373969079"
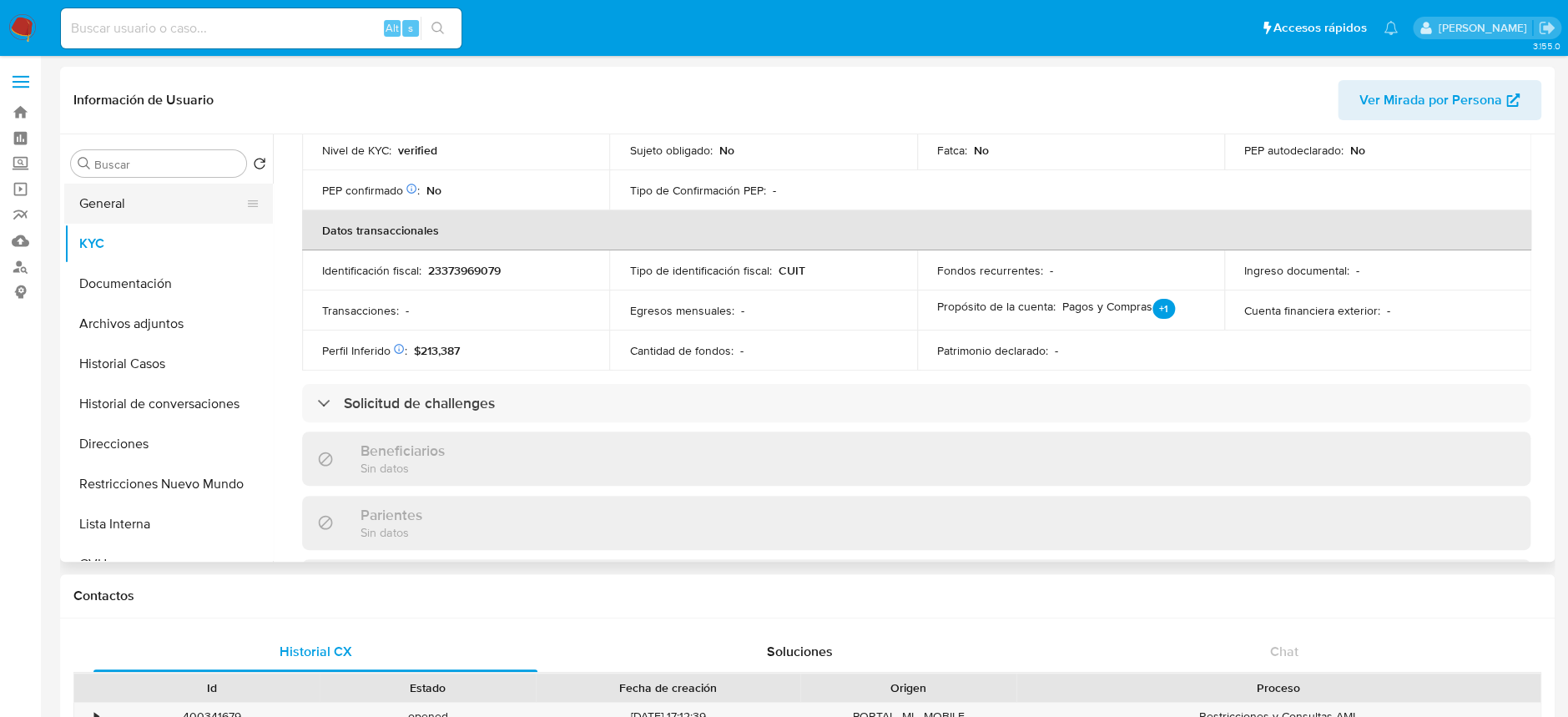
click at [165, 185] on button "General" at bounding box center [162, 203] width 195 height 40
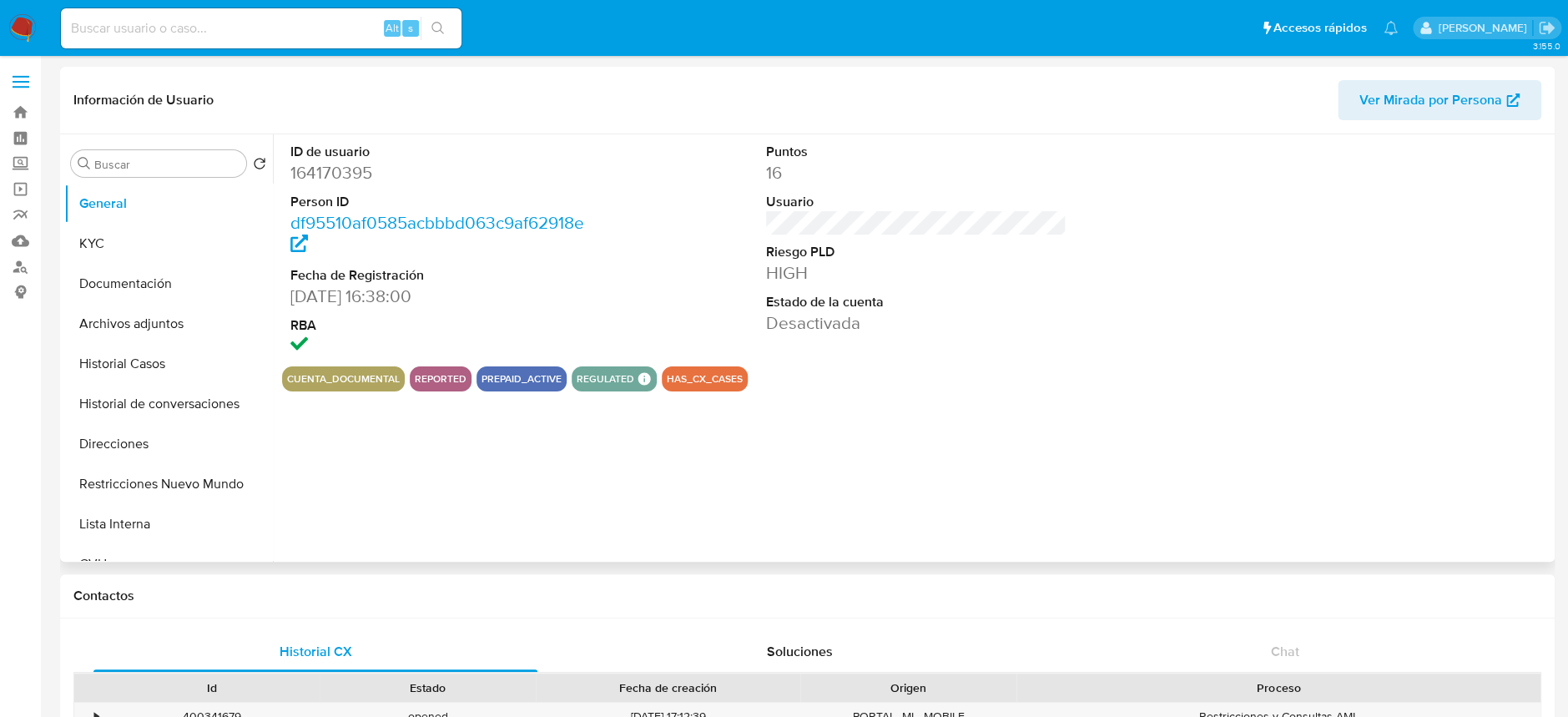
click at [324, 170] on dd "164170395" at bounding box center [441, 173] width 301 height 23
copy dd "164170395"
click at [1504, 490] on button "Crear caso manual" at bounding box center [1496, 491] width 47 height 46
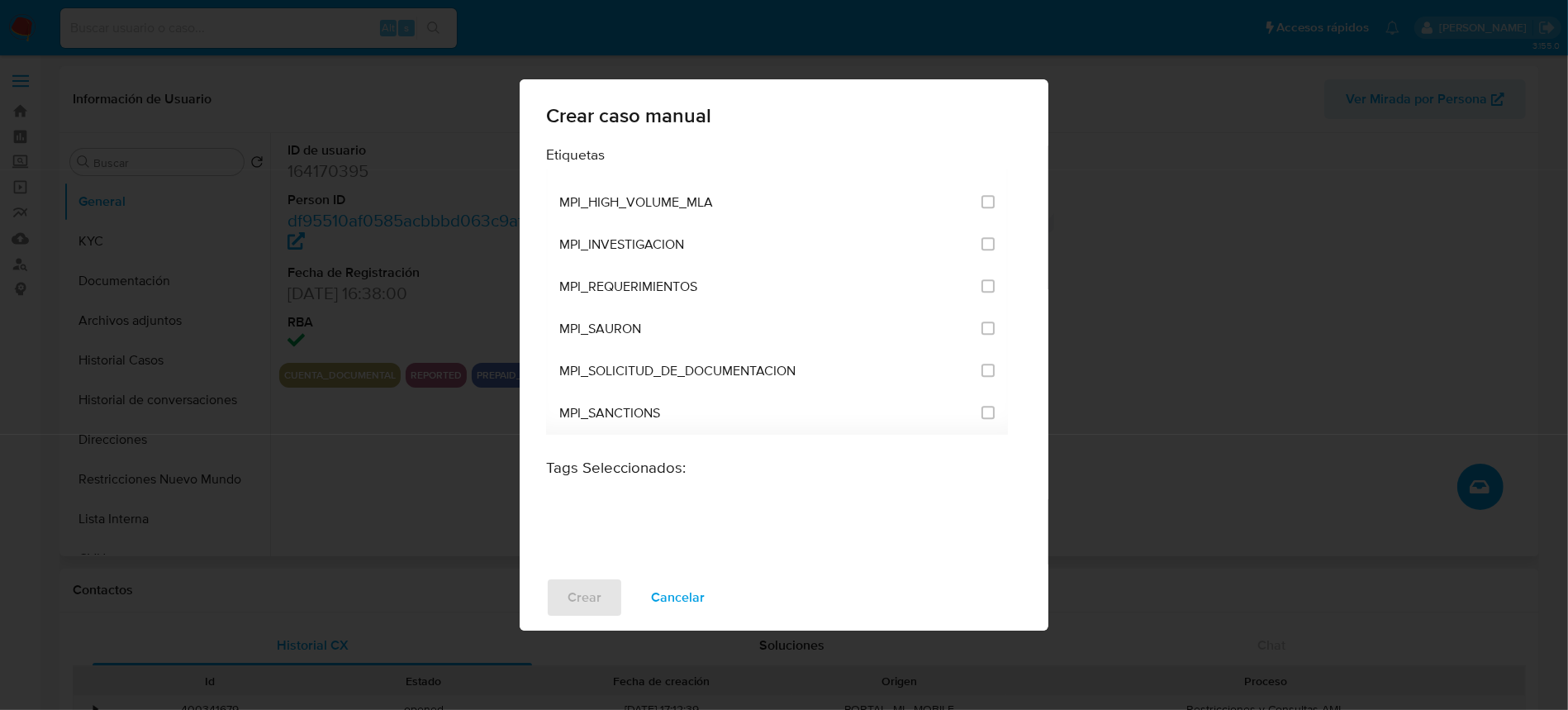
scroll to position [3809, 0]
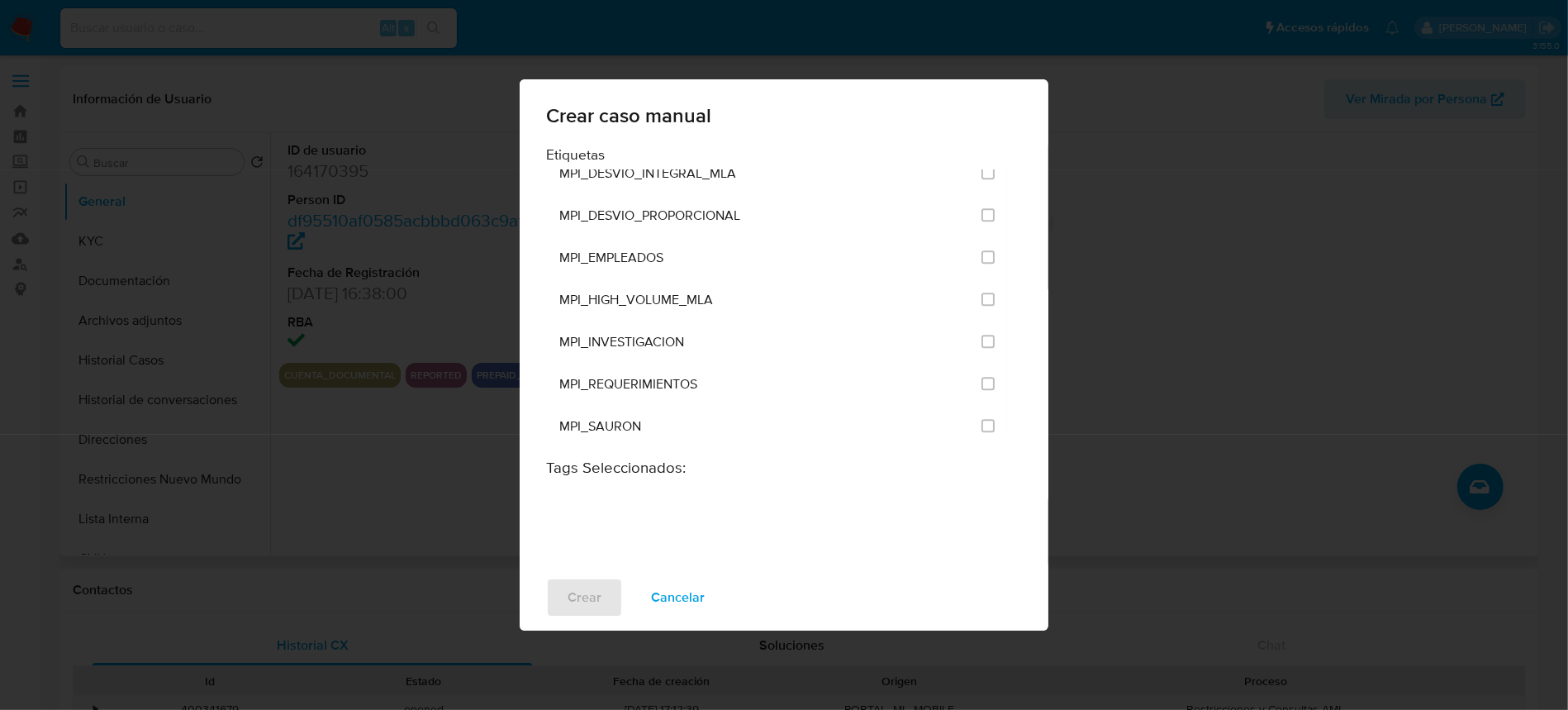
click at [126, 309] on div "Crear caso manual Etiquetas ANÁLISIS INTERNO COBROS_TICKET CONTROL_CAP_CASH_IN …" at bounding box center [784, 355] width 1568 height 710
click at [149, 363] on div "Crear caso manual Etiquetas ANÁLISIS INTERNO COBROS_TICKET CONTROL_CAP_CASH_IN …" at bounding box center [784, 355] width 1568 height 710
click at [692, 602] on span "Cancelar" at bounding box center [677, 597] width 54 height 36
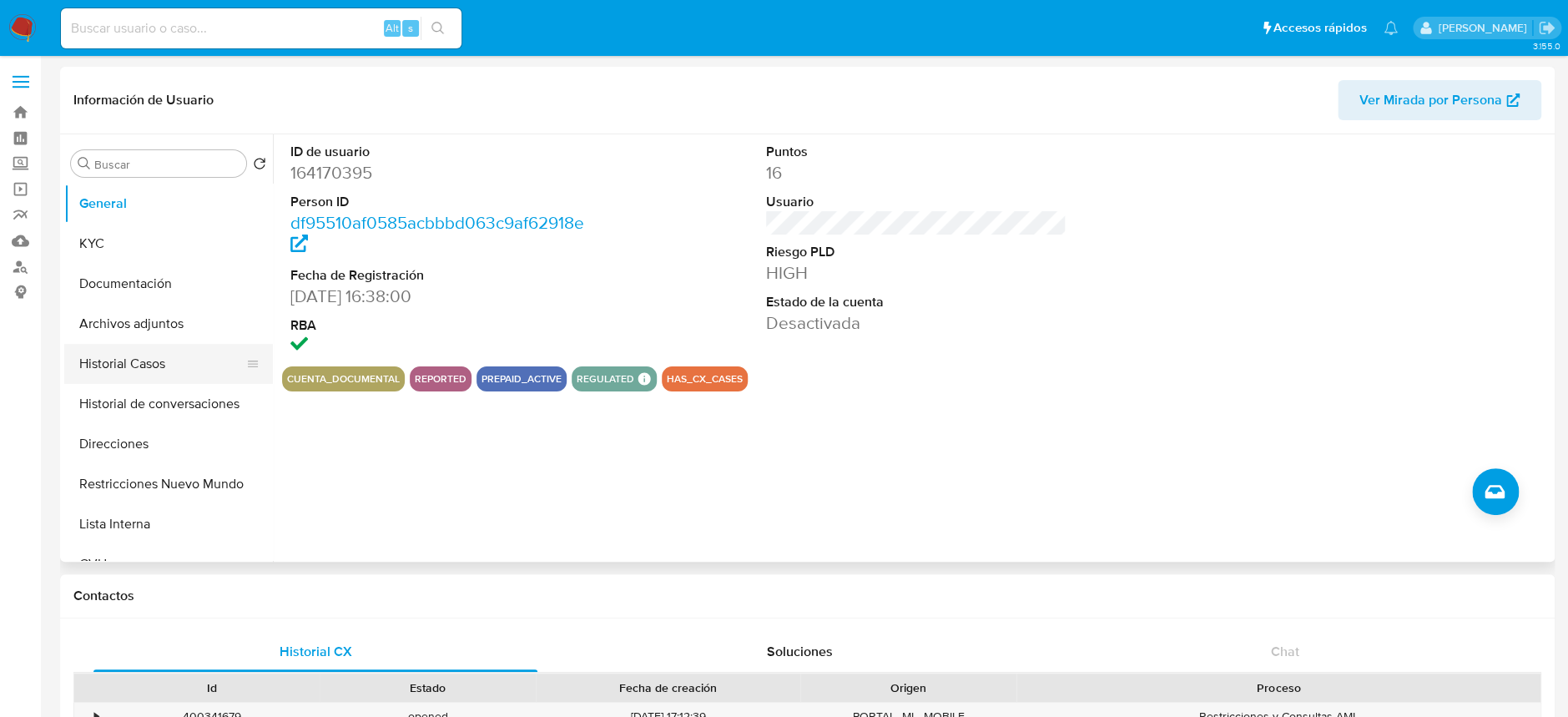
click at [163, 352] on button "Historial Casos" at bounding box center [162, 363] width 195 height 40
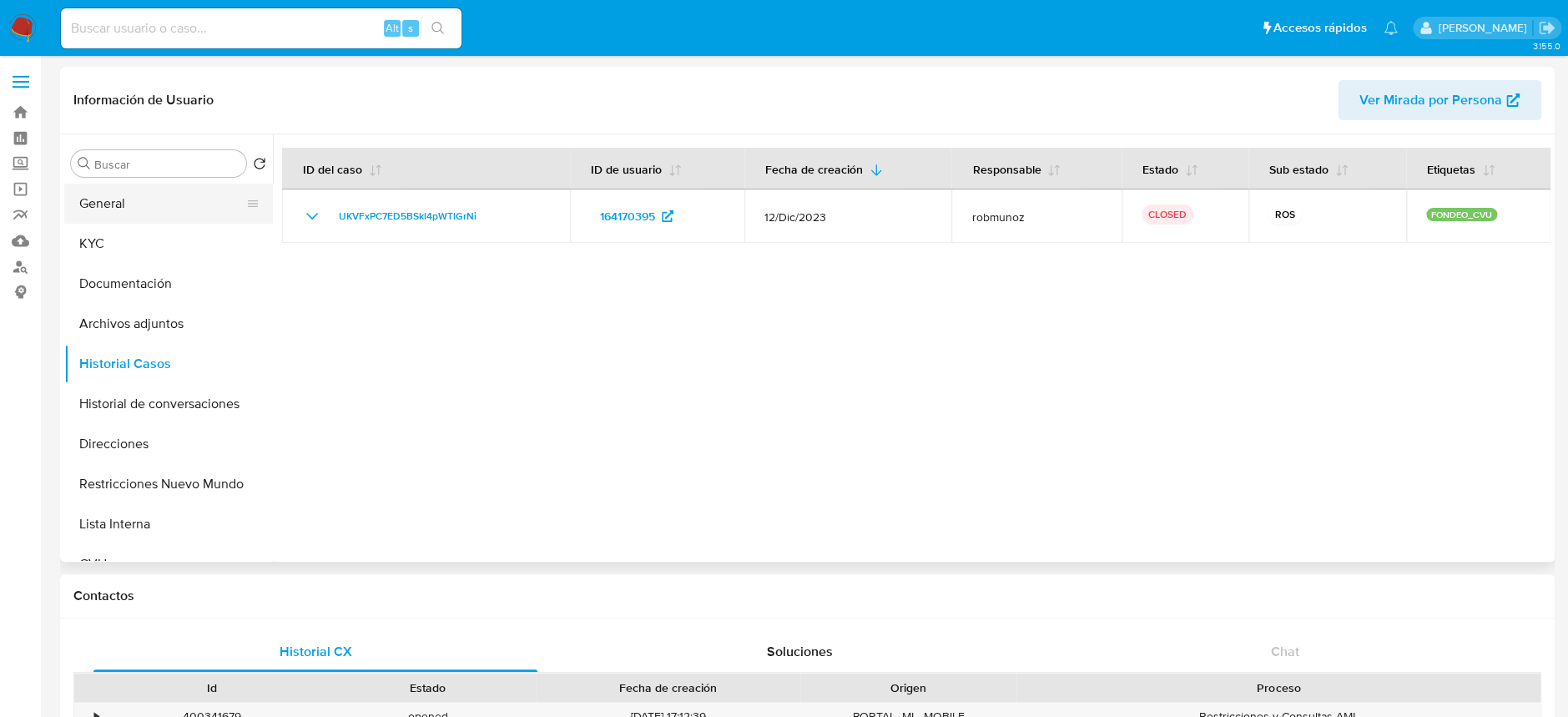
click at [167, 195] on button "General" at bounding box center [162, 203] width 195 height 40
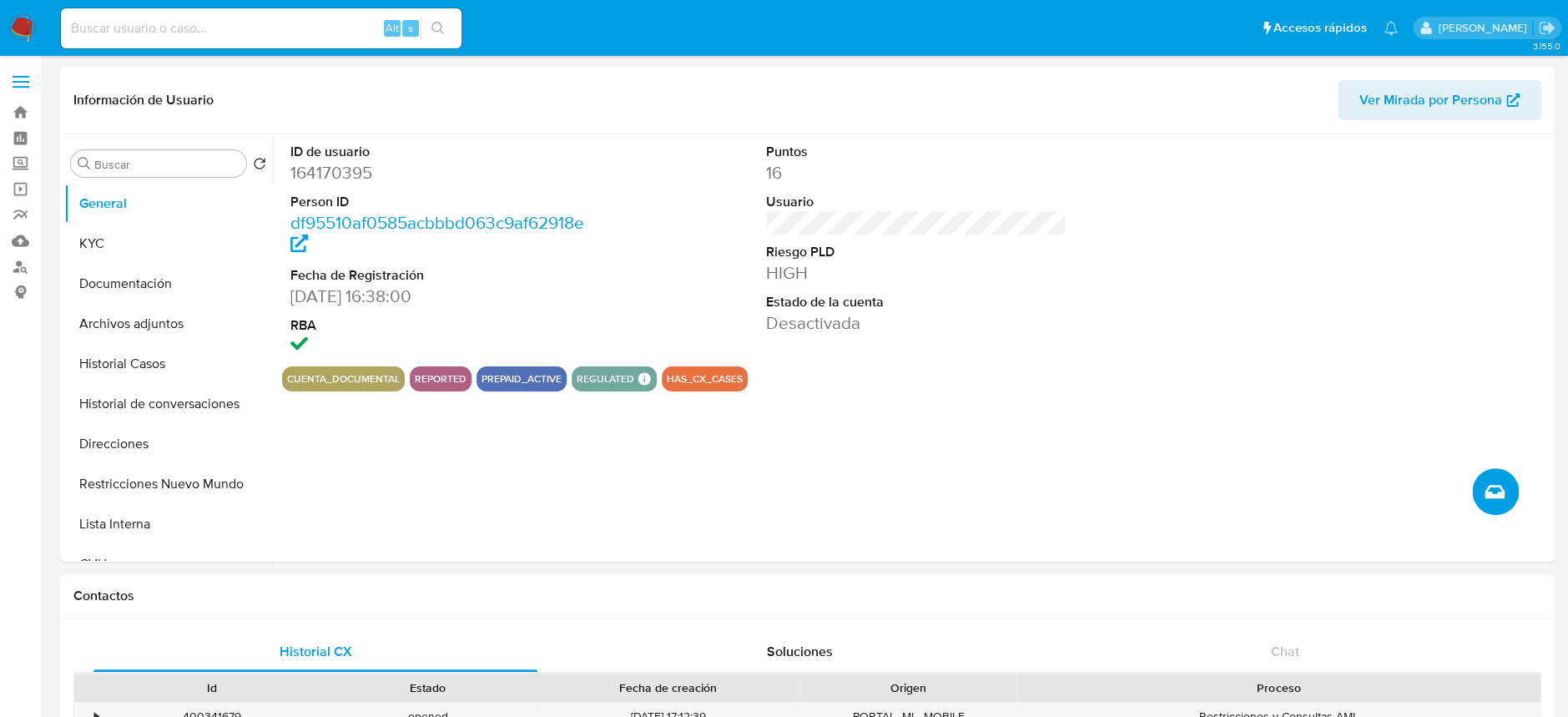
click at [1496, 490] on icon "Crear caso manual" at bounding box center [1495, 491] width 20 height 20
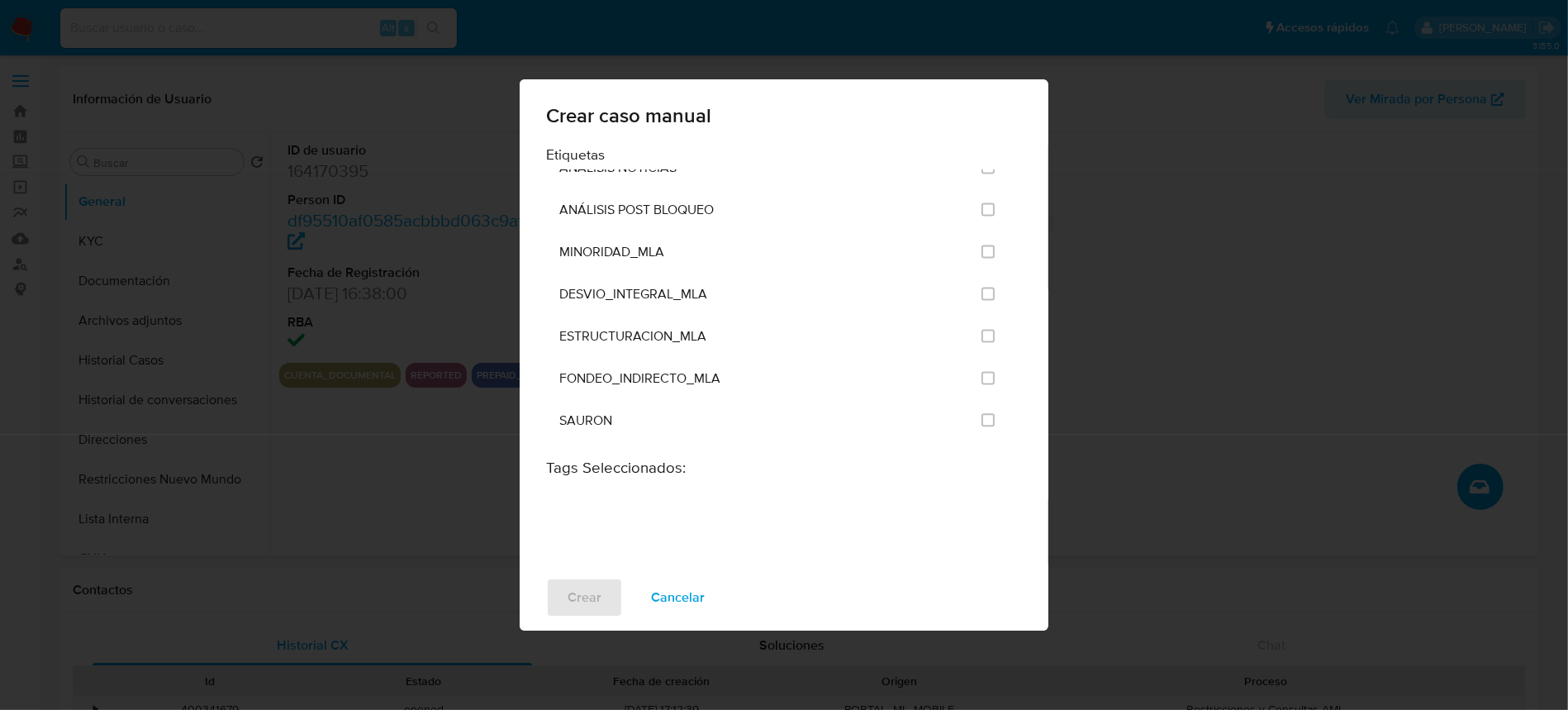
scroll to position [3415, 0]
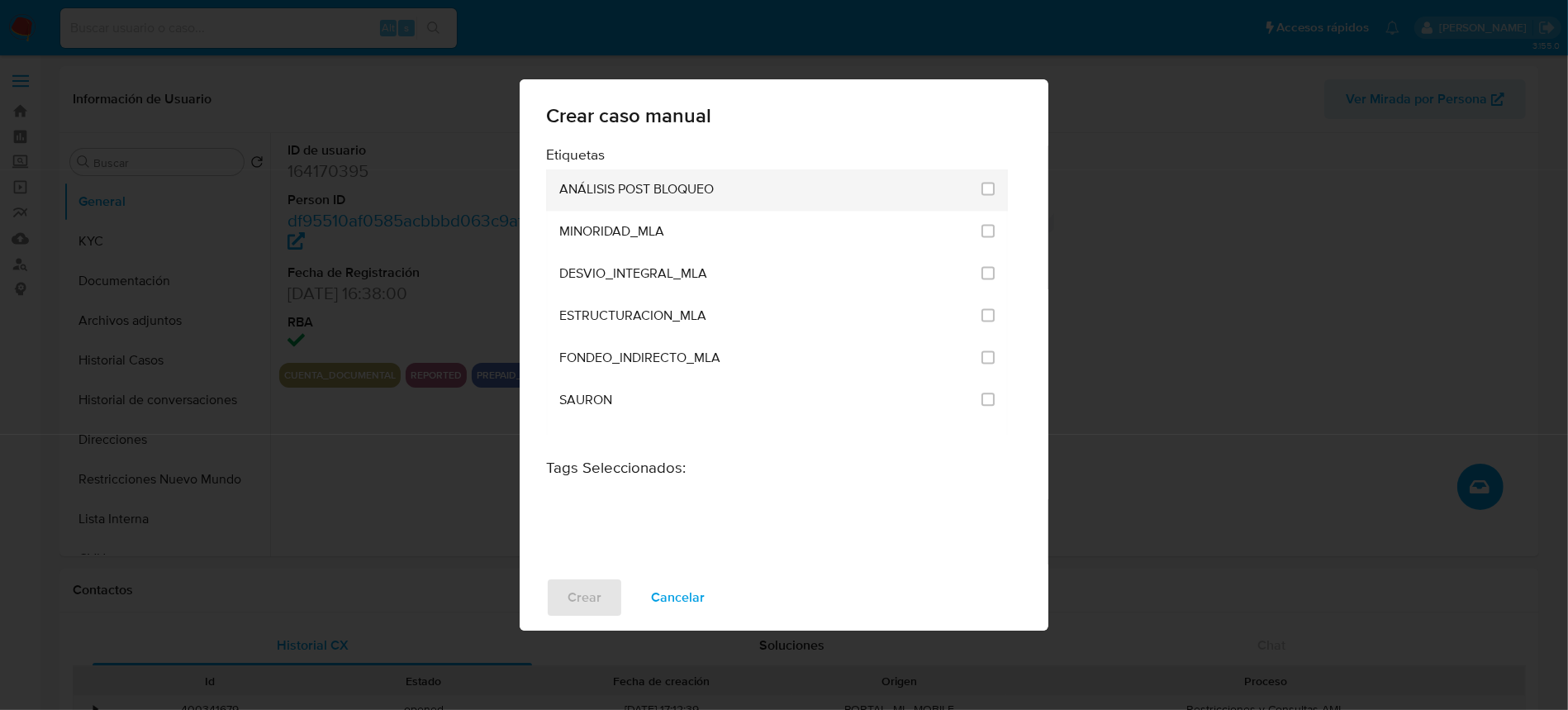
click at [982, 197] on div at bounding box center [988, 188] width 13 height 17
click at [982, 195] on input "3249" at bounding box center [988, 188] width 13 height 13
checkbox input "true"
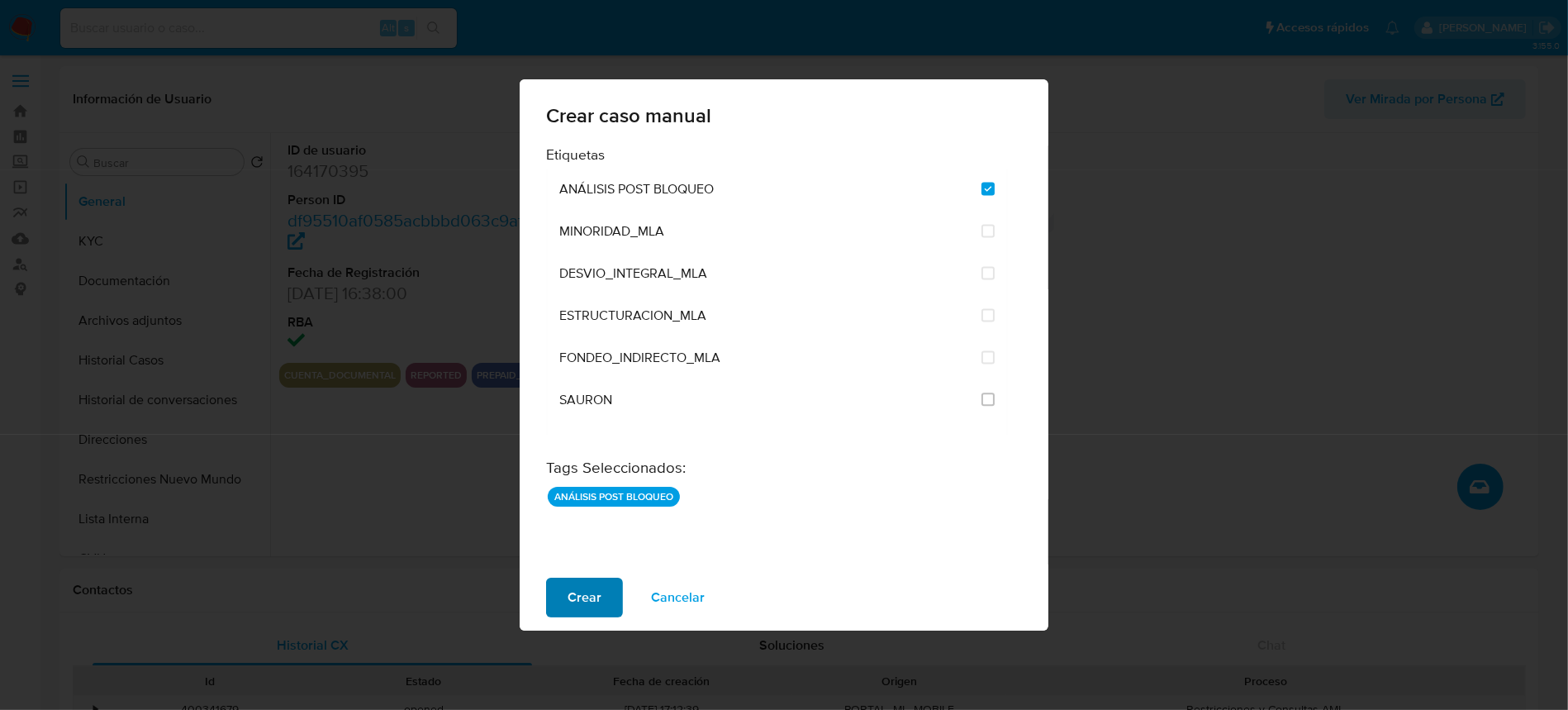
click at [604, 592] on button "Crear" at bounding box center [584, 597] width 77 height 40
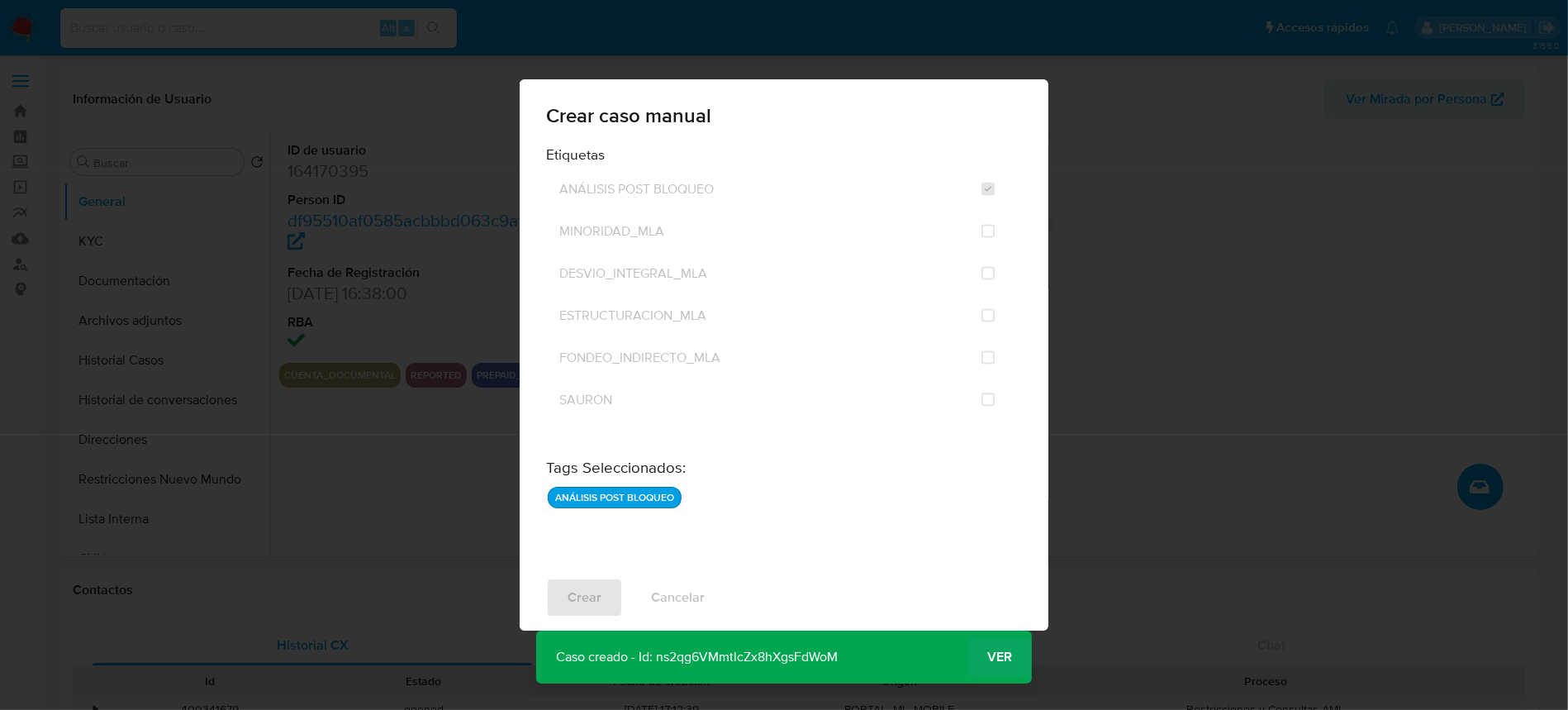
click at [1016, 652] on button "Ver" at bounding box center [1000, 656] width 65 height 40
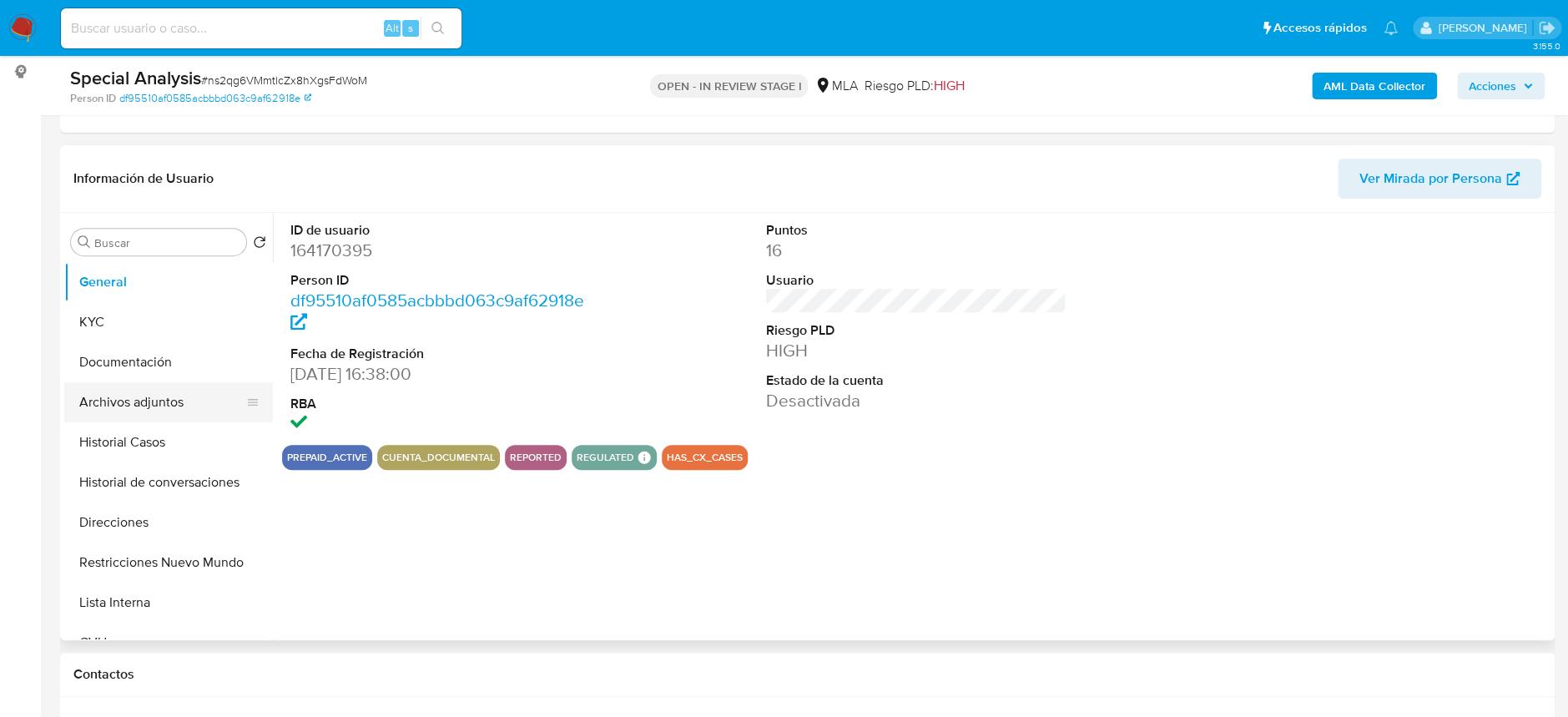
scroll to position [222, 0]
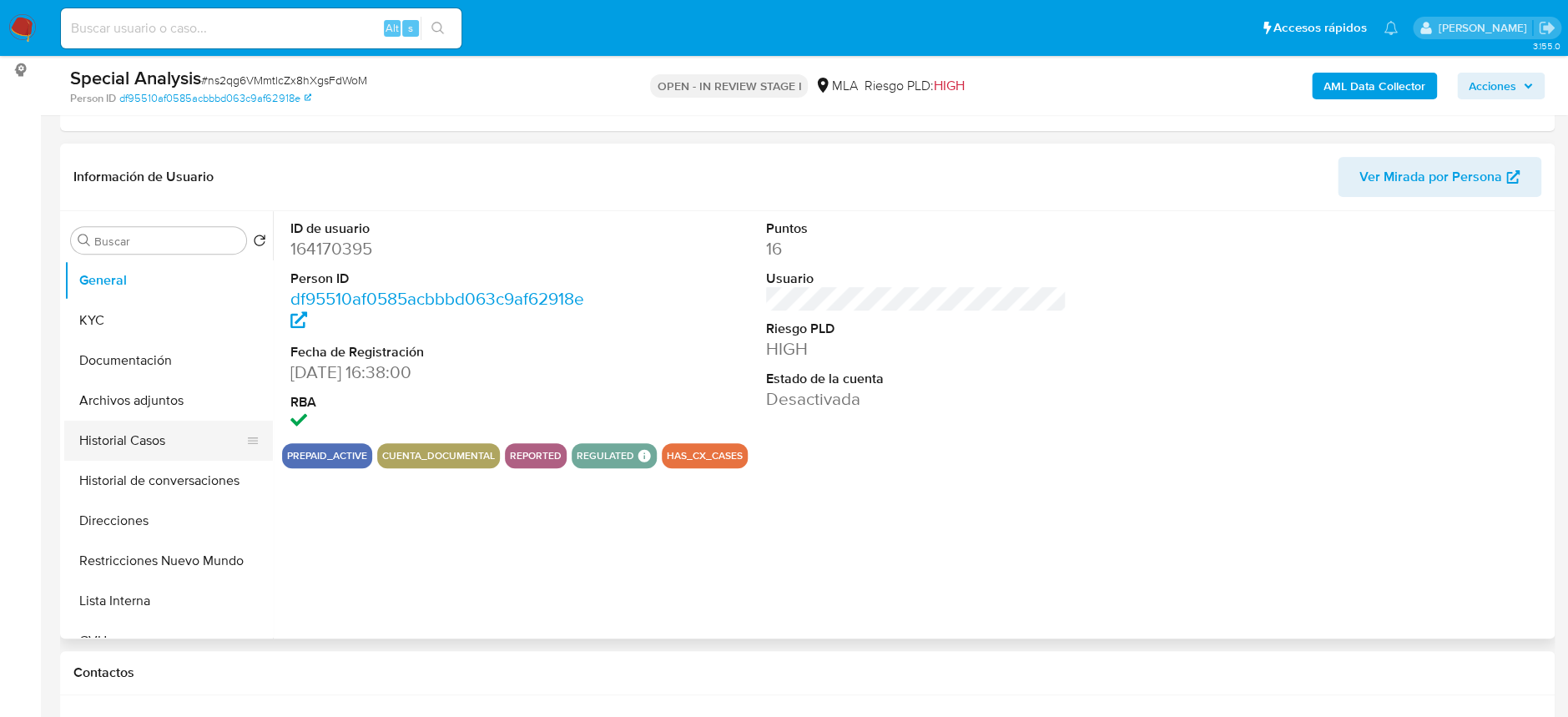
select select "10"
click at [182, 396] on button "Archivos adjuntos" at bounding box center [162, 401] width 195 height 40
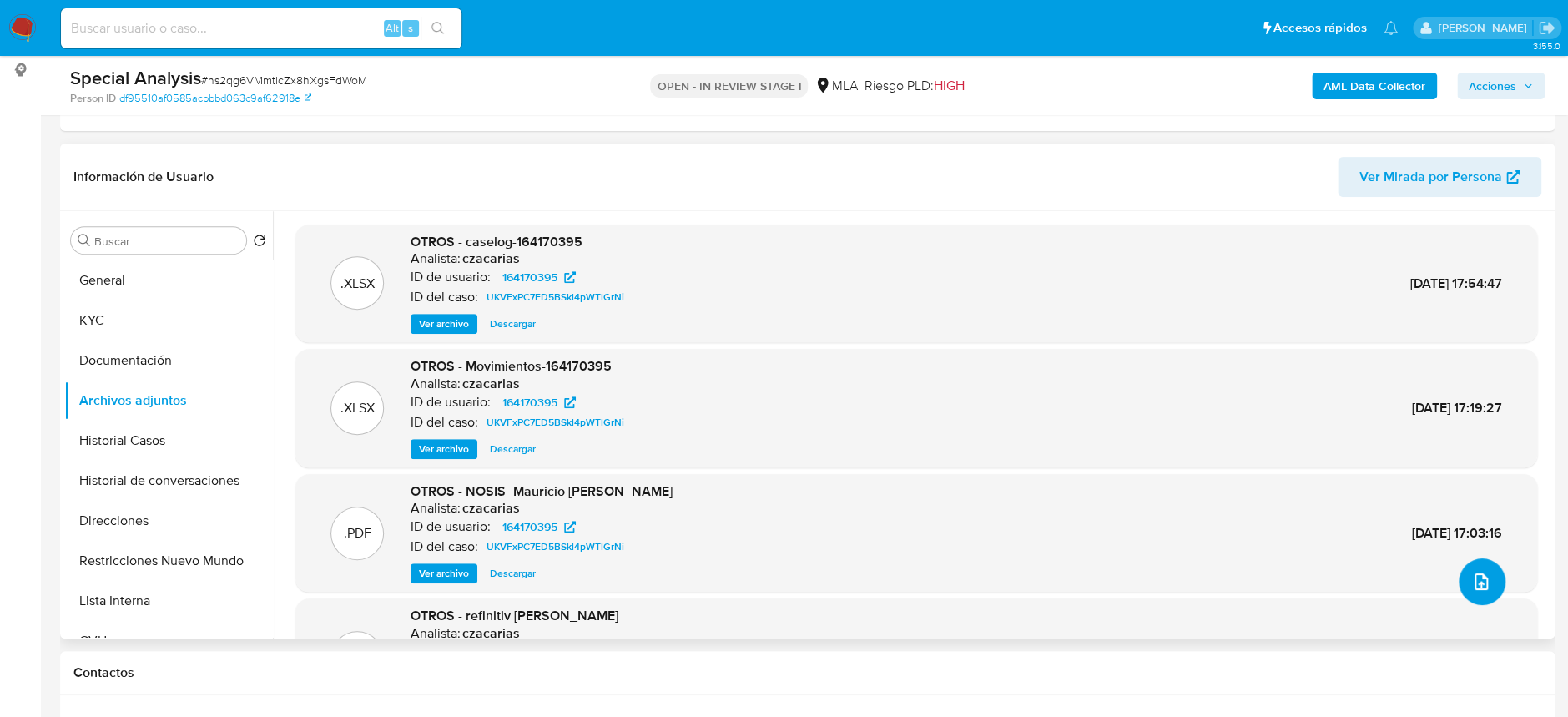
click at [1485, 578] on button "upload-file" at bounding box center [1482, 581] width 47 height 46
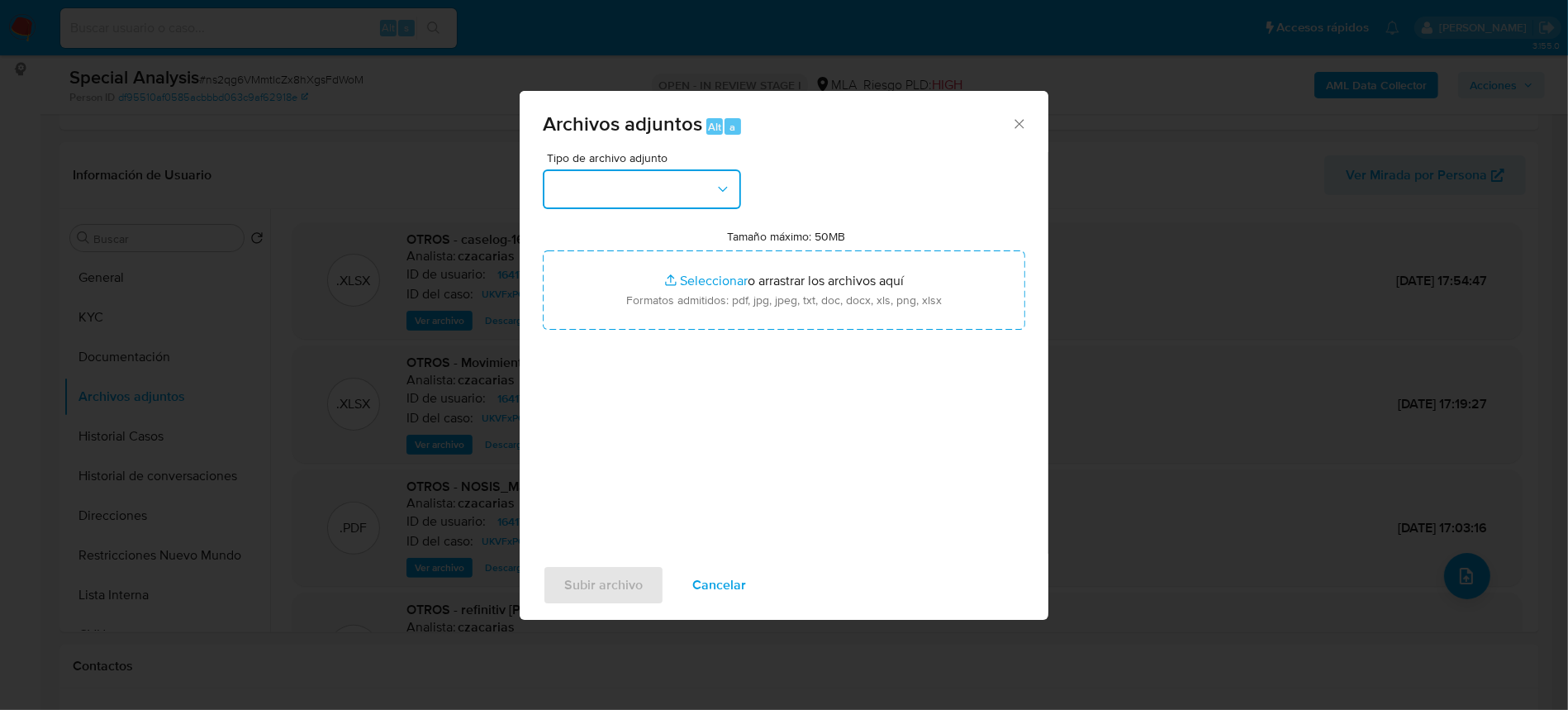
click at [676, 207] on button "button" at bounding box center [642, 189] width 198 height 40
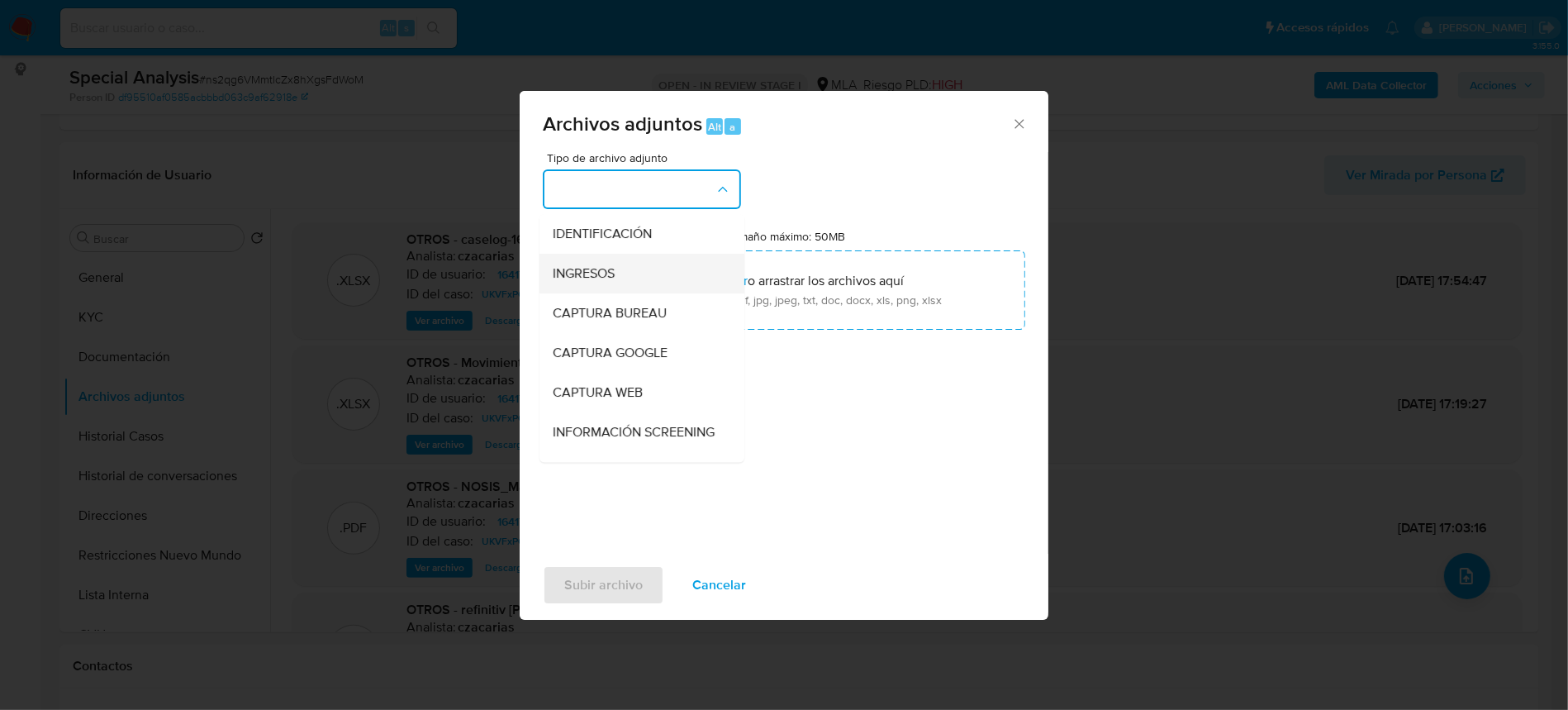
click at [640, 270] on div "INGRESOS" at bounding box center [637, 273] width 168 height 40
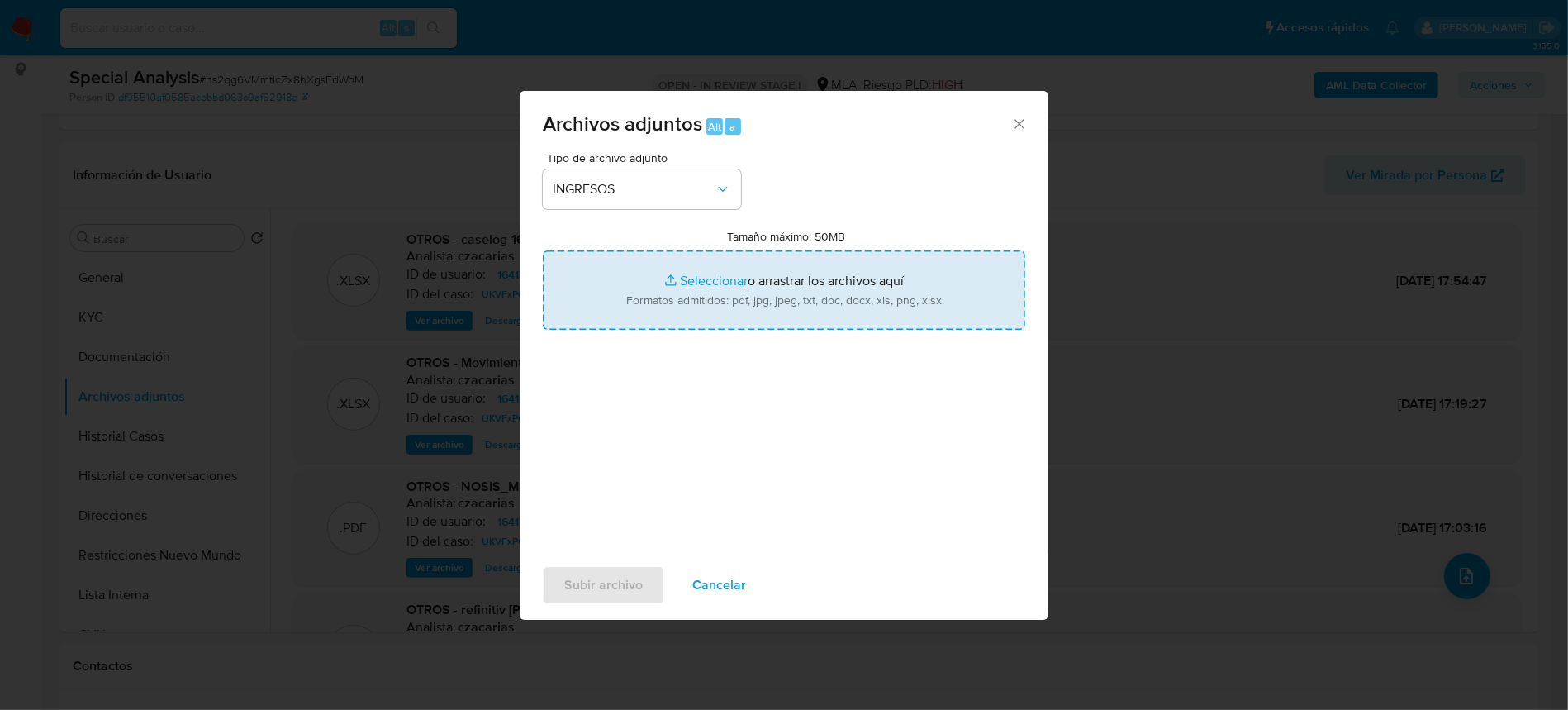
type input "C:\fakepath\RESUMEN FACTURACIAN [PERSON_NAME] 23373969079 050525 110825.pdf"
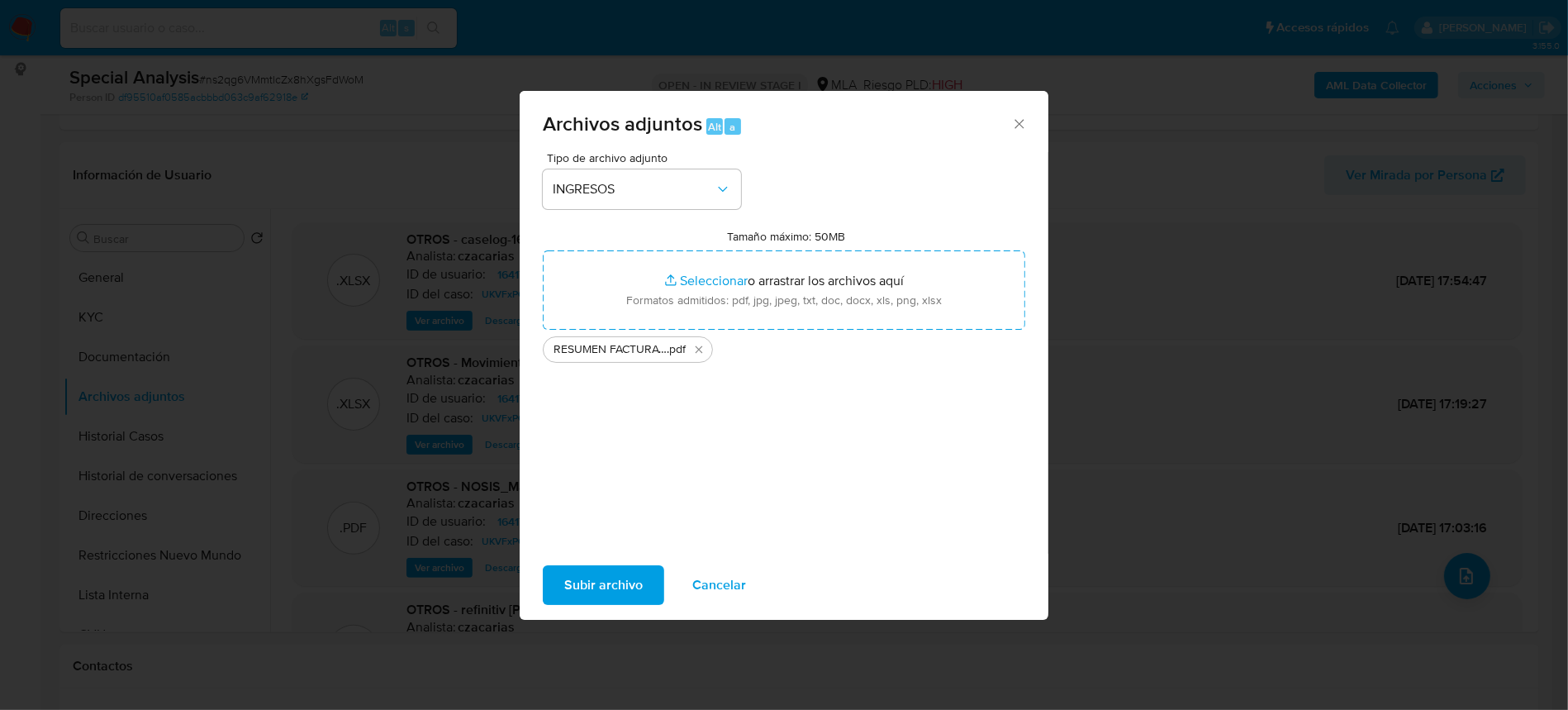
click at [599, 571] on span "Subir archivo" at bounding box center [603, 584] width 79 height 36
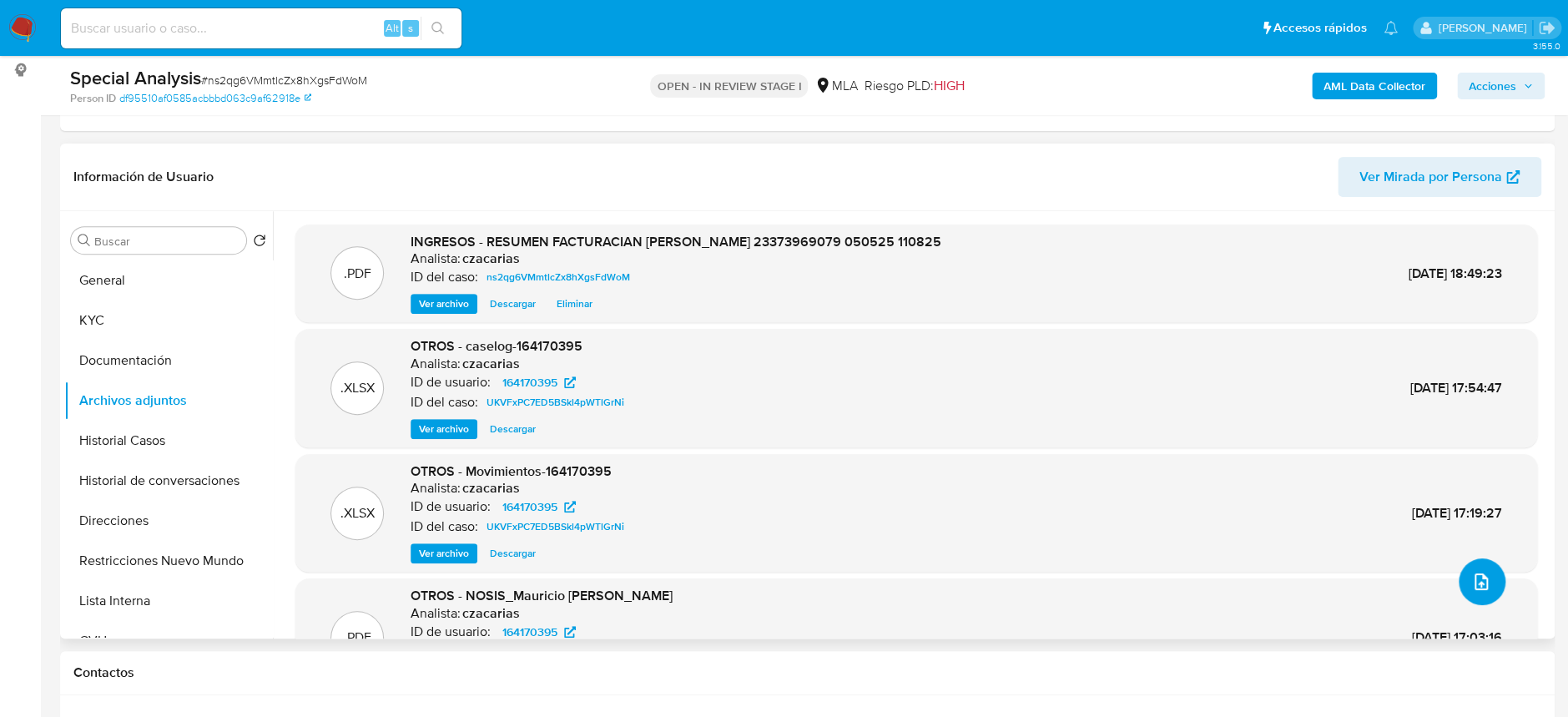
click at [1479, 582] on icon "upload-file" at bounding box center [1481, 581] width 13 height 17
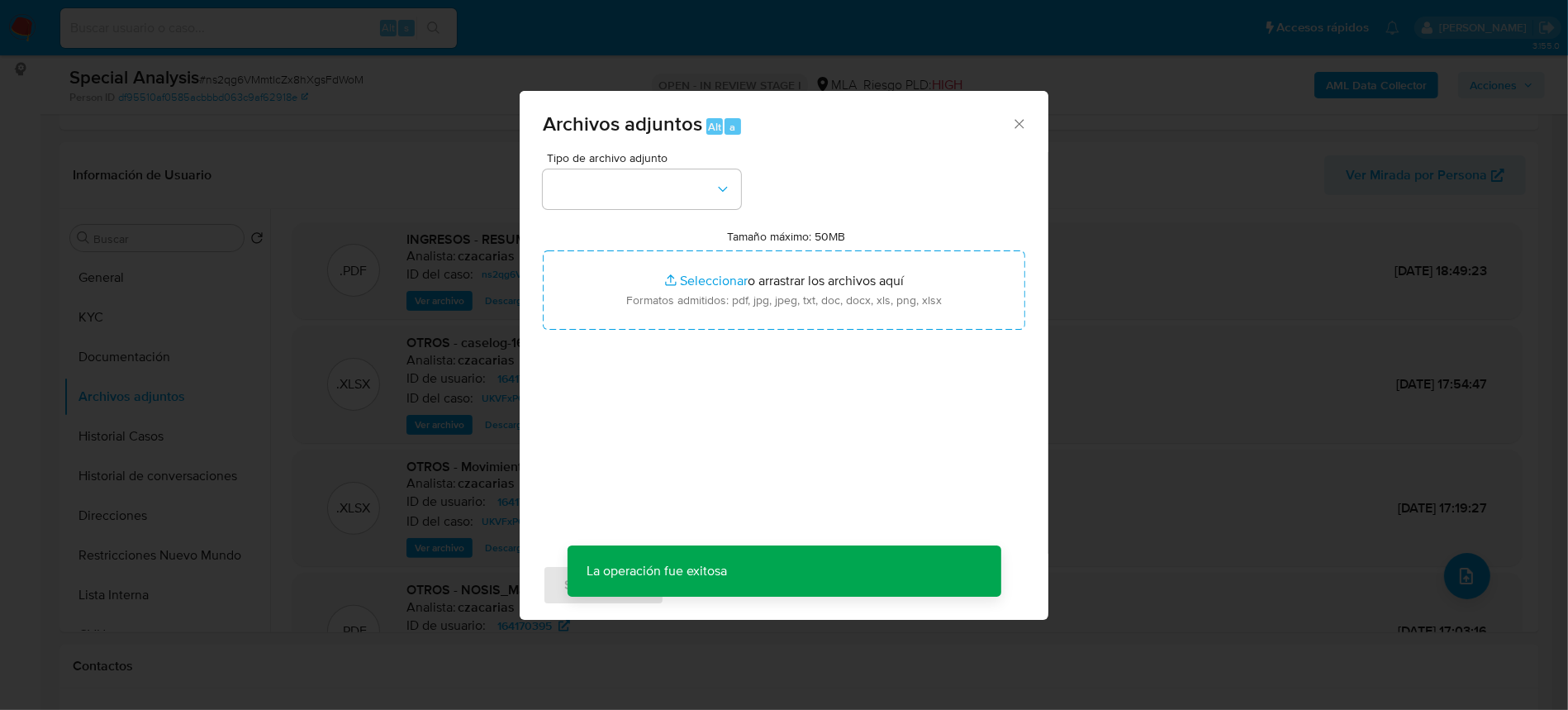
click at [734, 209] on div "Tipo de archivo adjunto Tamaño máximo: 50MB Seleccionar archivos Seleccionar o …" at bounding box center [784, 347] width 483 height 390
click at [687, 193] on button "button" at bounding box center [642, 189] width 198 height 40
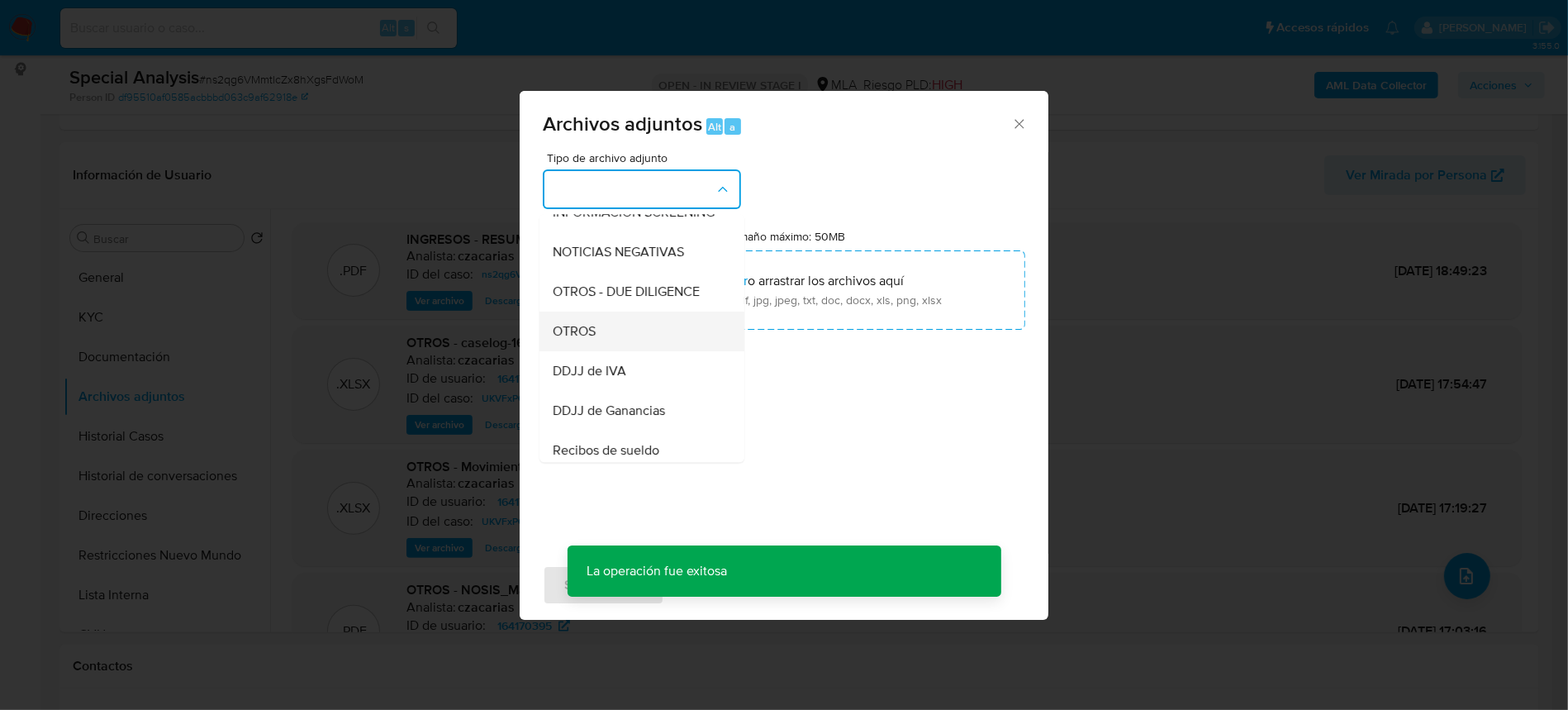
click at [614, 345] on div "OTROS" at bounding box center [637, 331] width 168 height 40
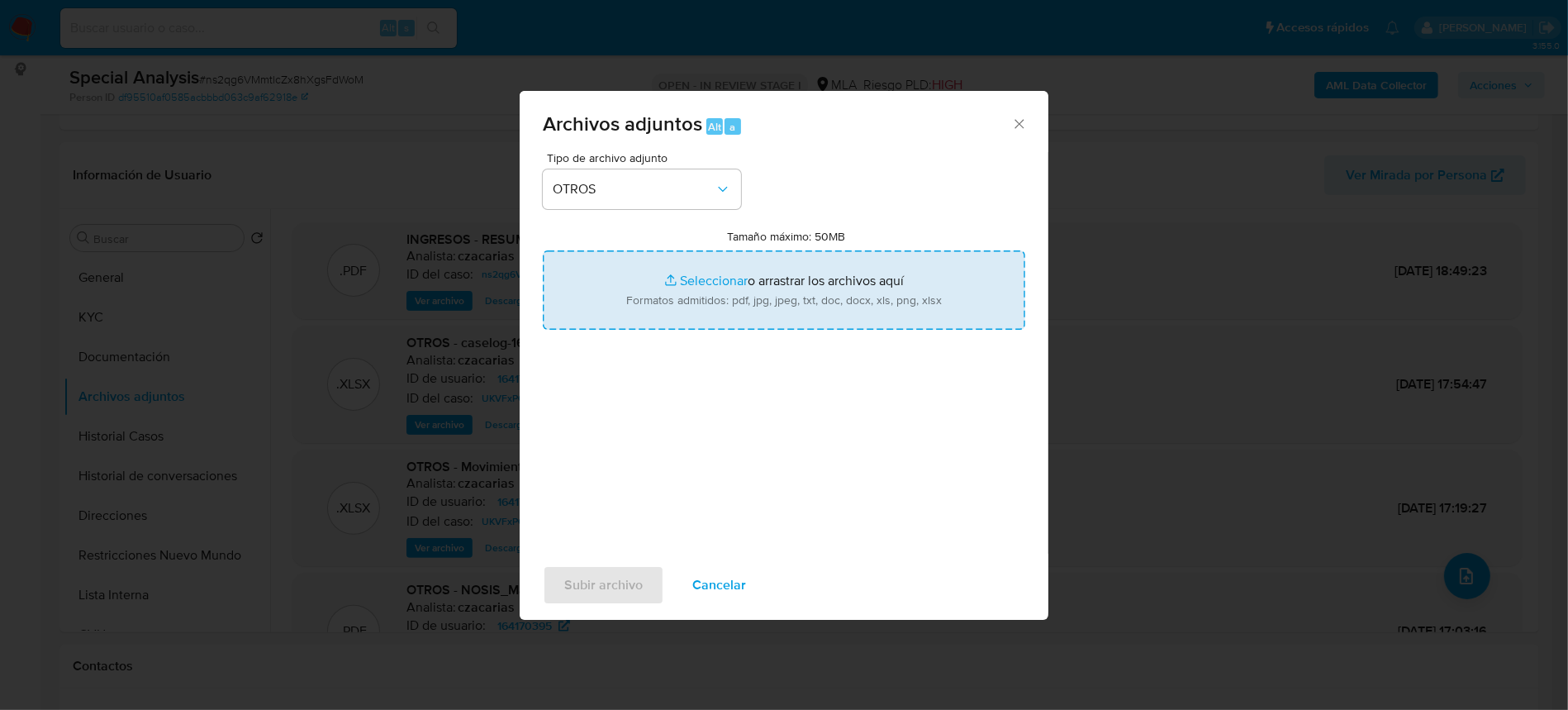
type input "C:\fakepath\CONSTANCIA DE INSCRIPCIÓN ARCA.pdf"
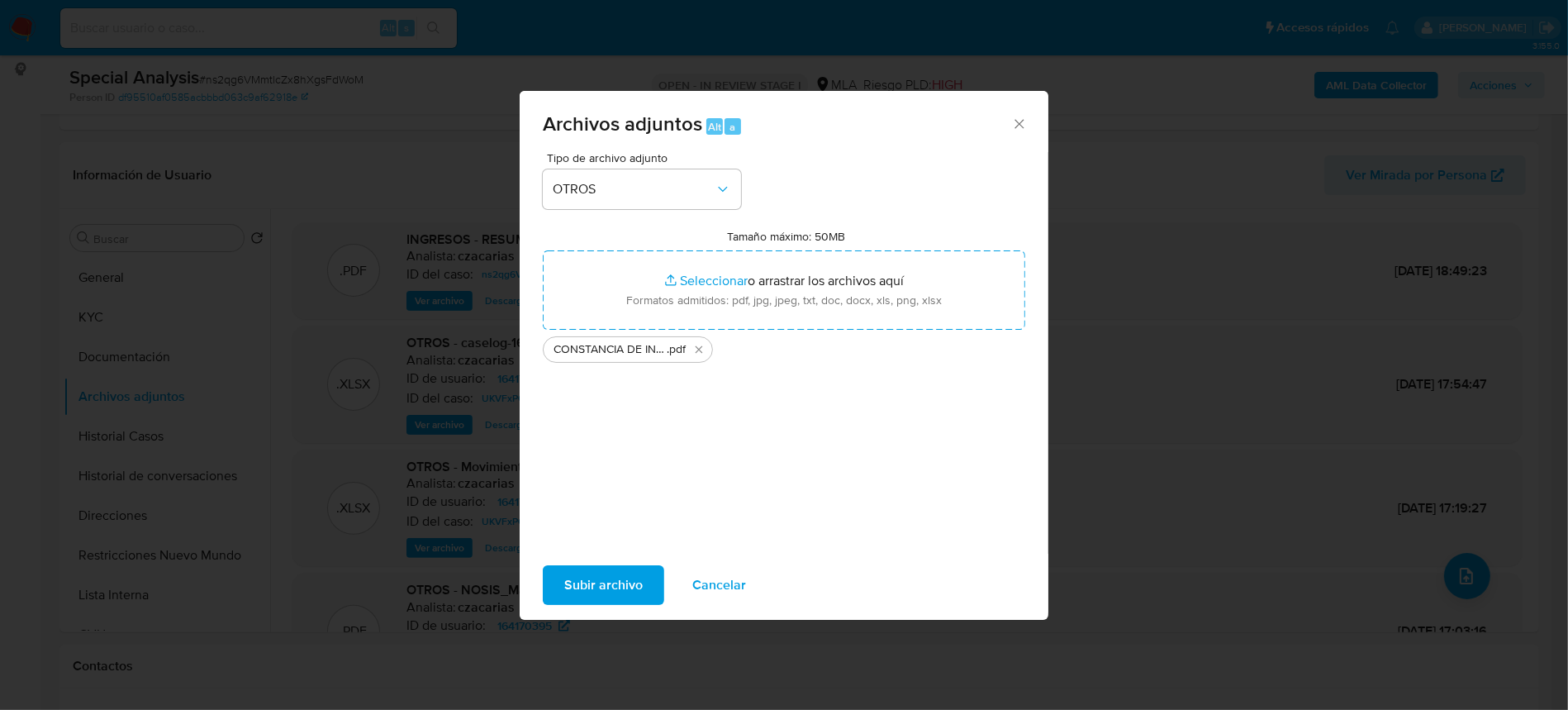
click at [623, 588] on span "Subir archivo" at bounding box center [603, 584] width 79 height 36
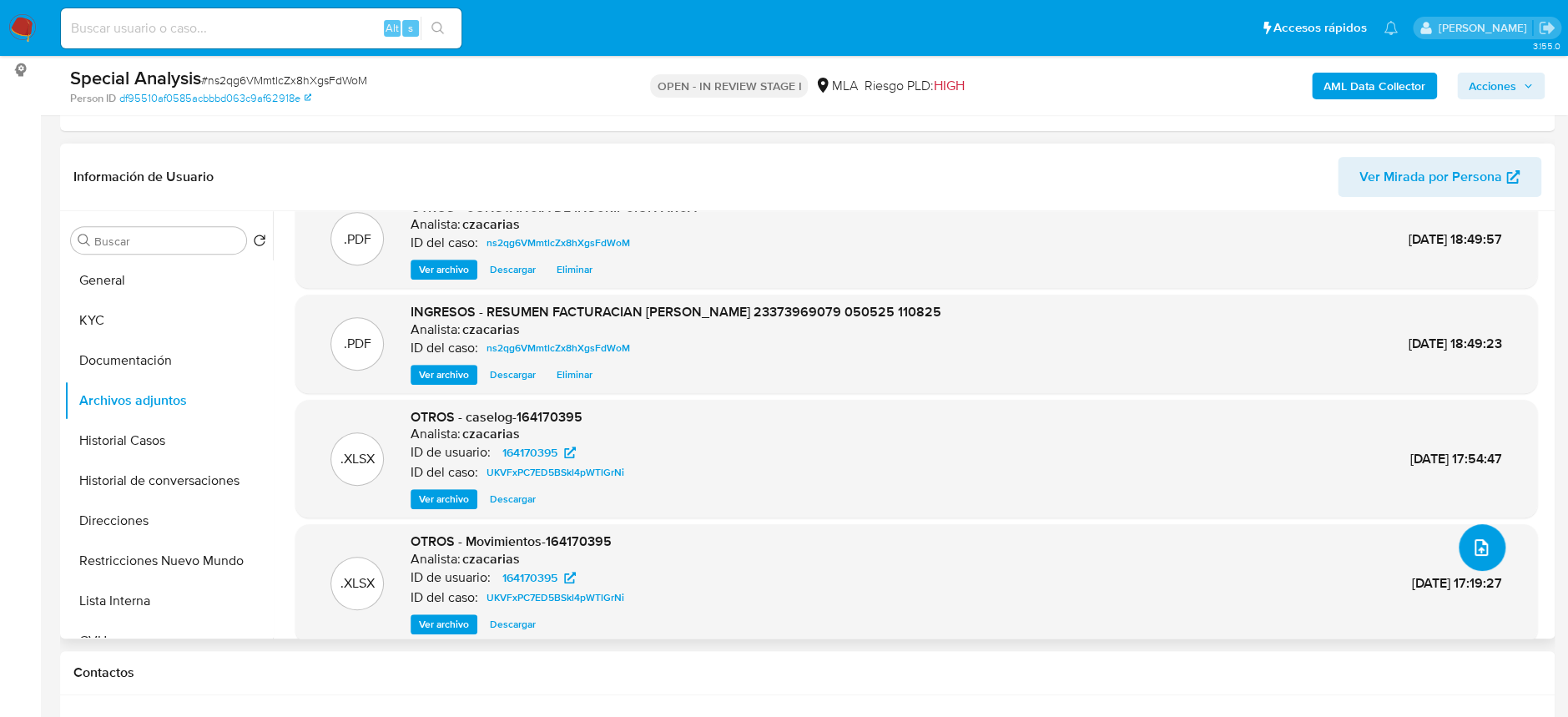
scroll to position [54, 0]
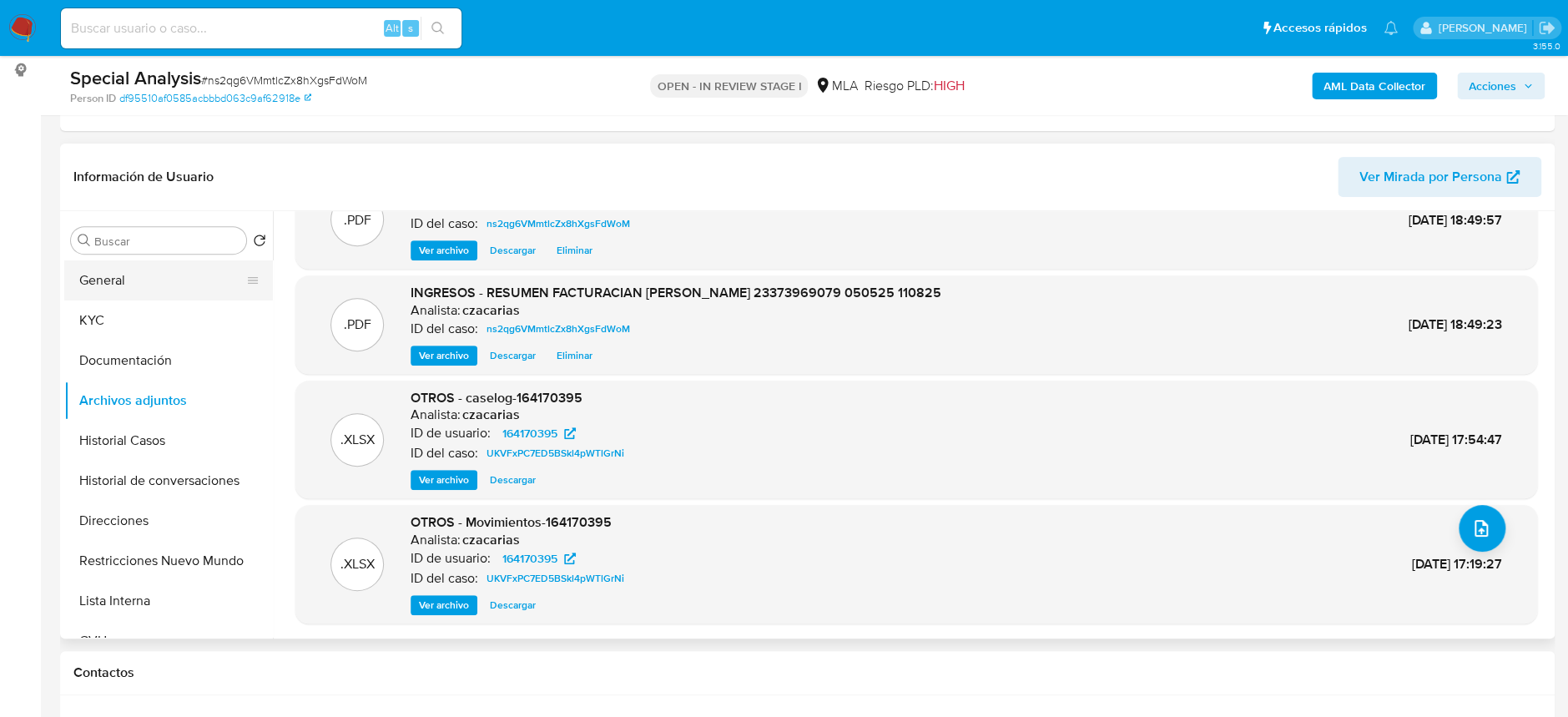
click at [157, 269] on button "General" at bounding box center [162, 280] width 195 height 40
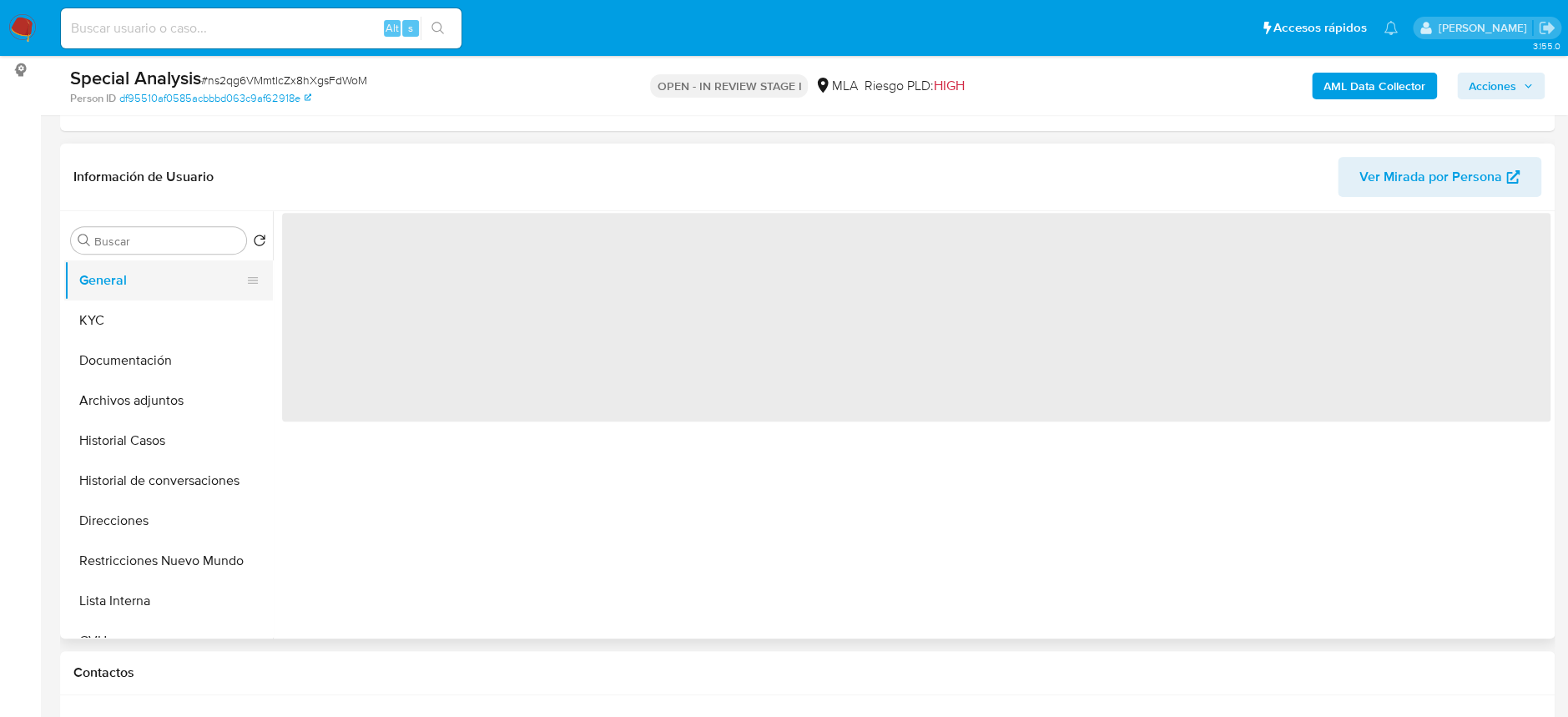
scroll to position [0, 0]
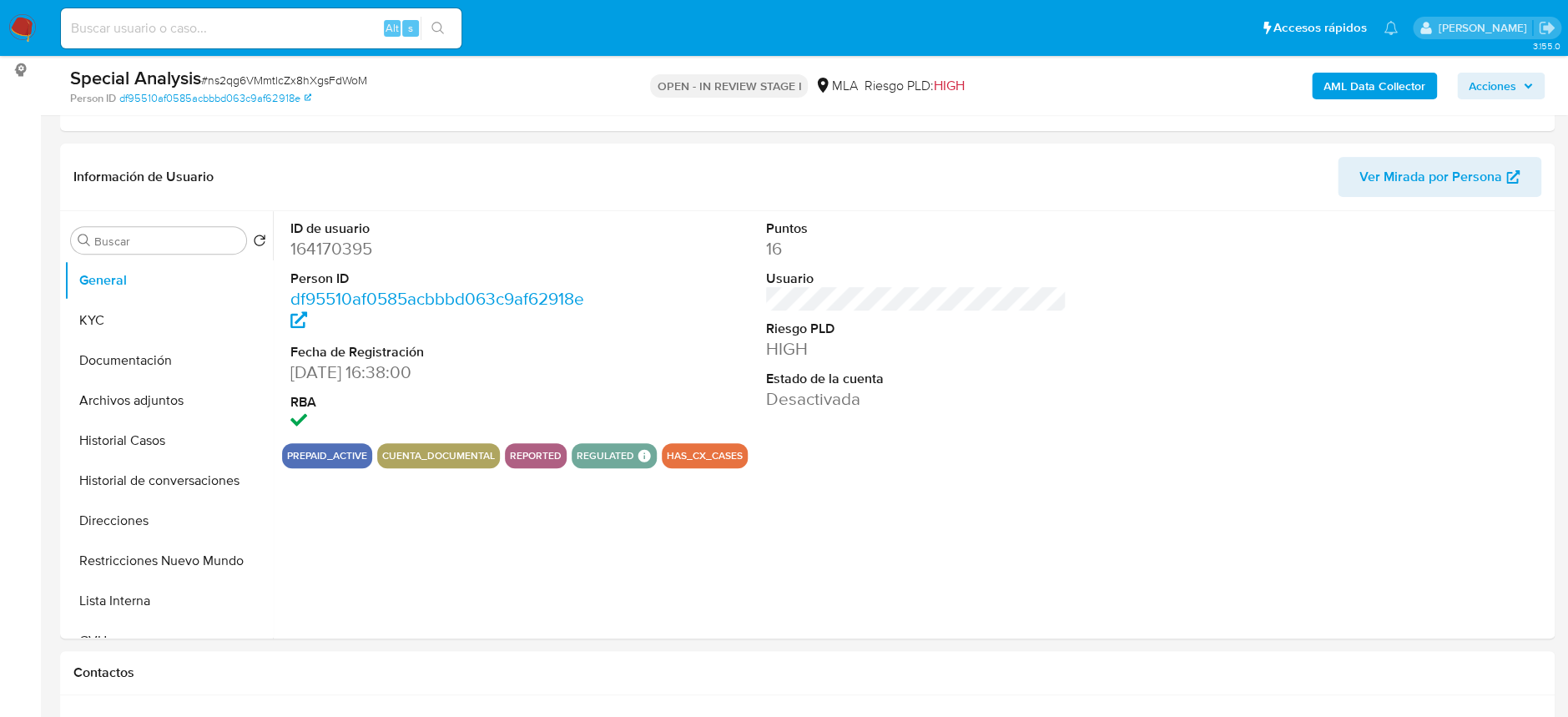
click at [318, 255] on dd "164170395" at bounding box center [441, 249] width 301 height 23
click at [318, 254] on dd "164170395" at bounding box center [441, 249] width 301 height 23
copy dd "164170395"
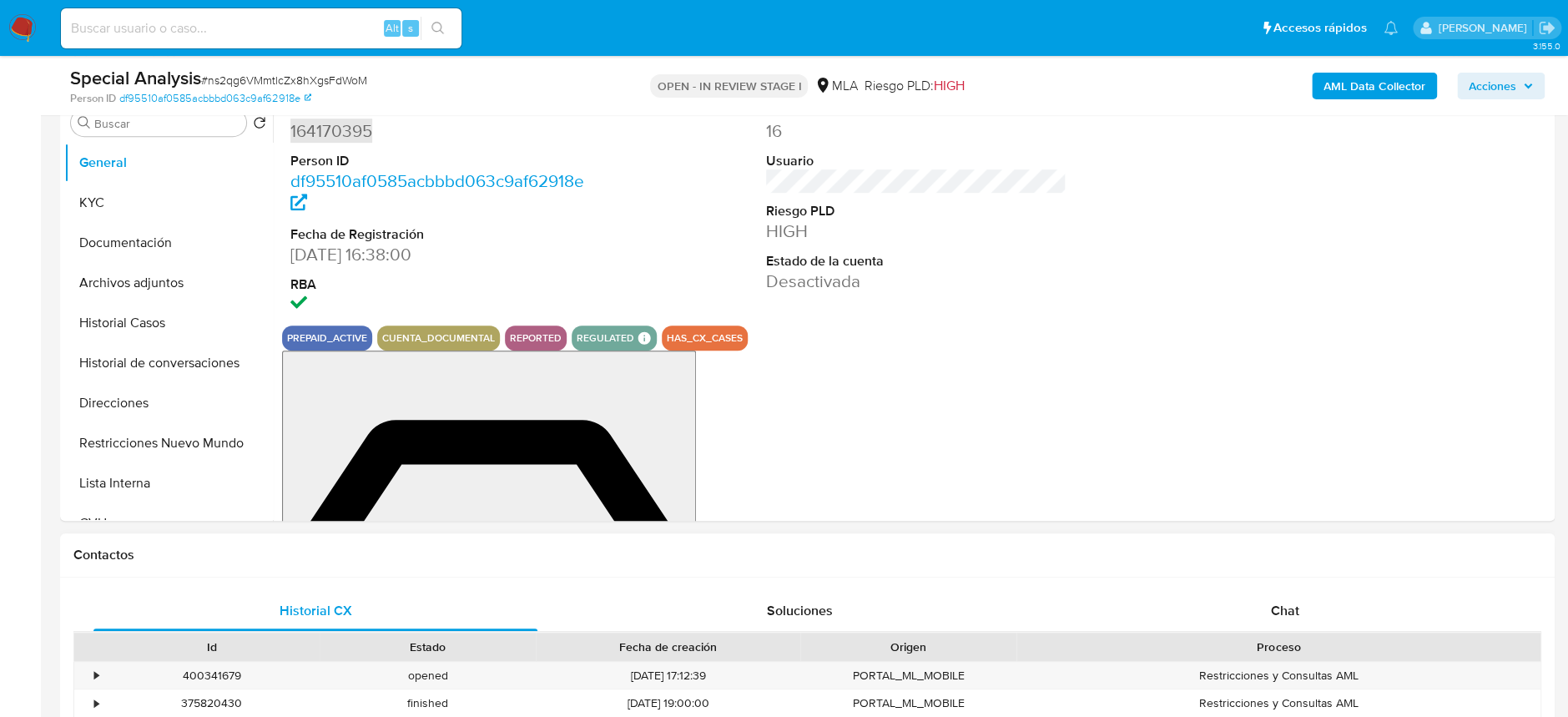
scroll to position [667, 0]
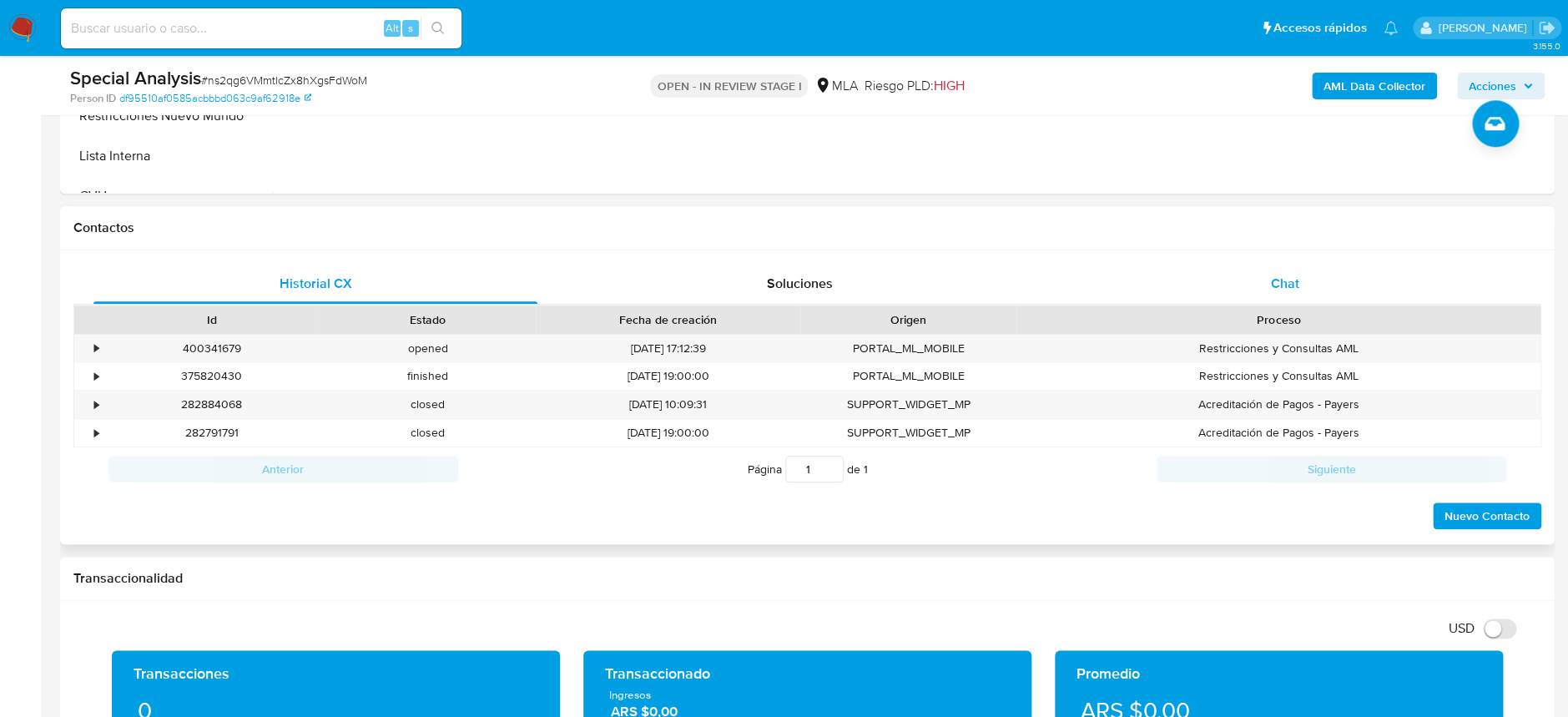
click at [1320, 296] on div "Chat" at bounding box center [1284, 283] width 444 height 40
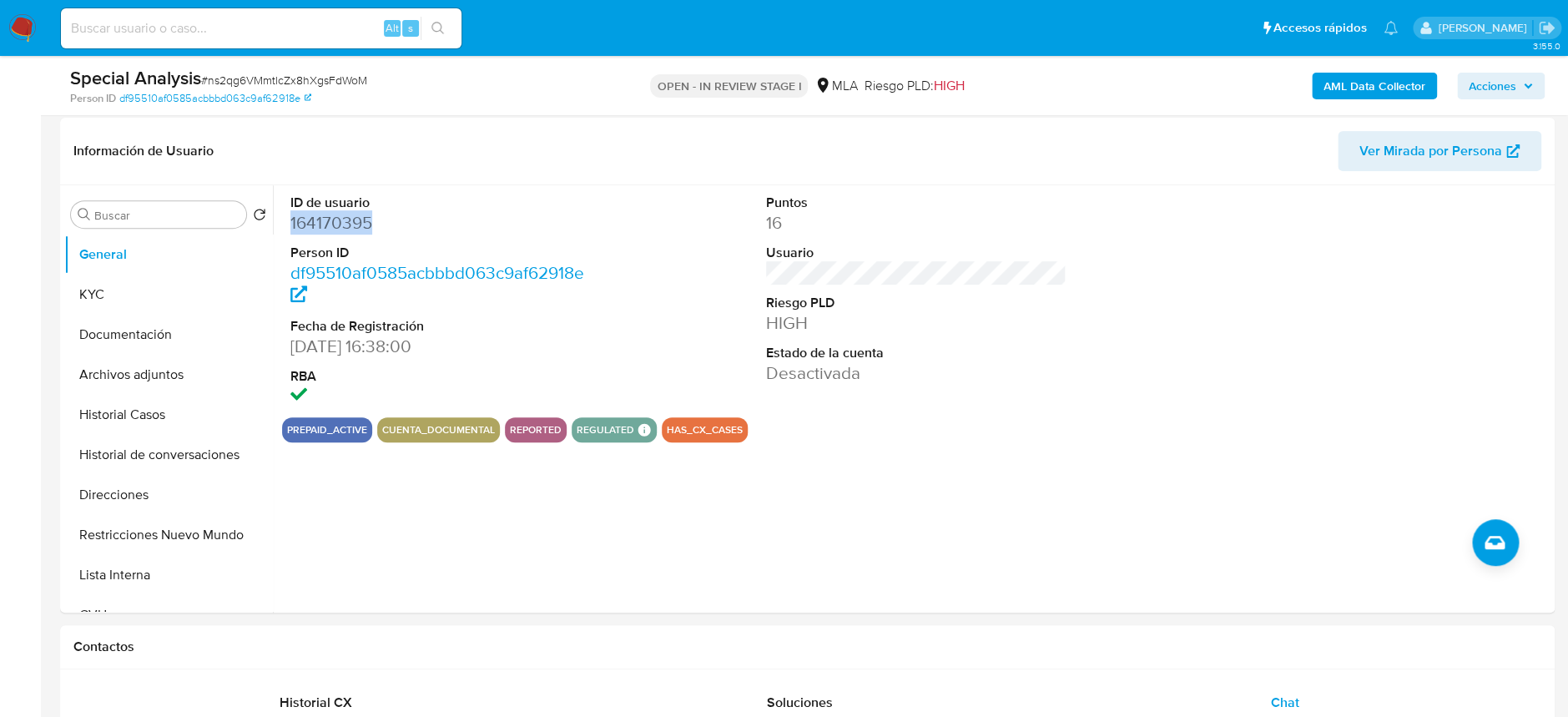
scroll to position [222, 0]
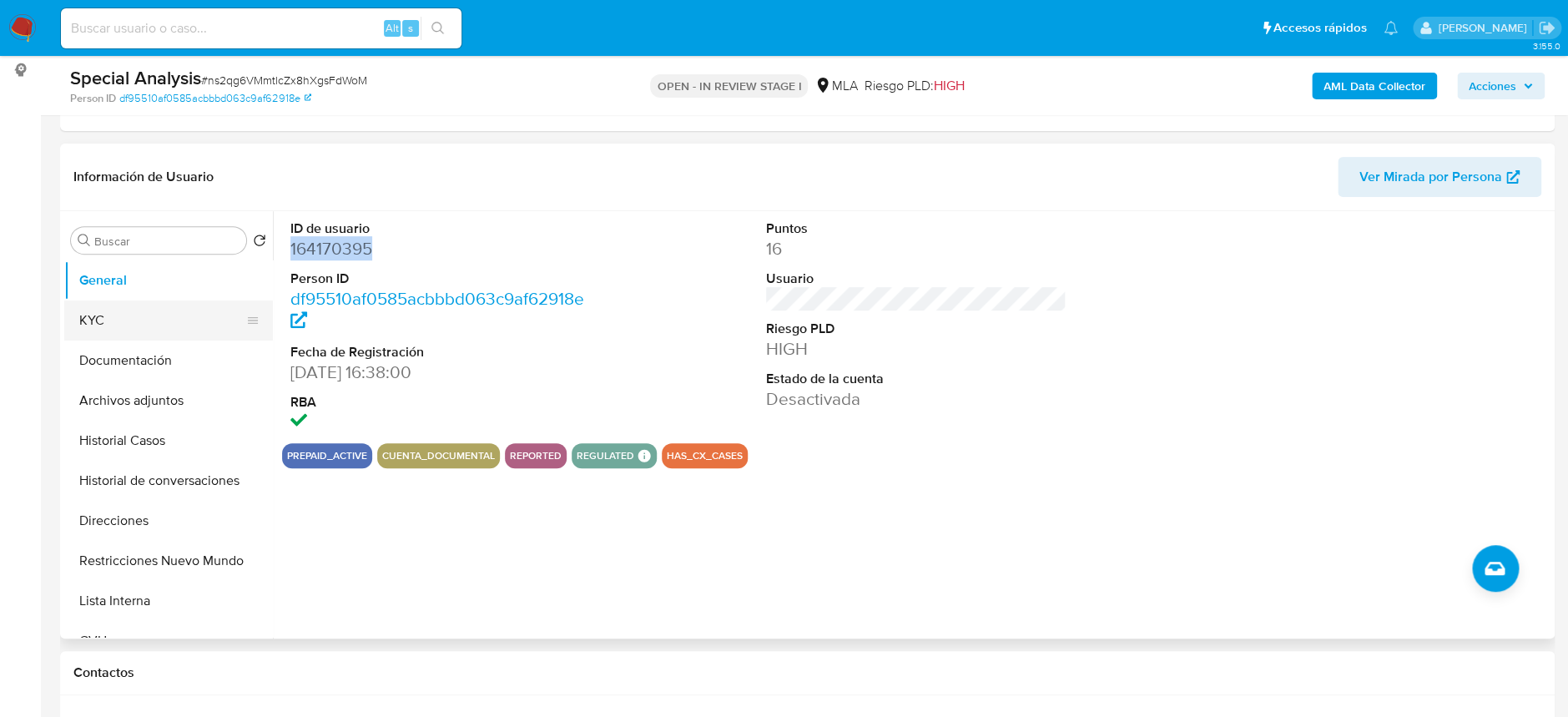
click at [106, 333] on button "KYC" at bounding box center [162, 320] width 195 height 40
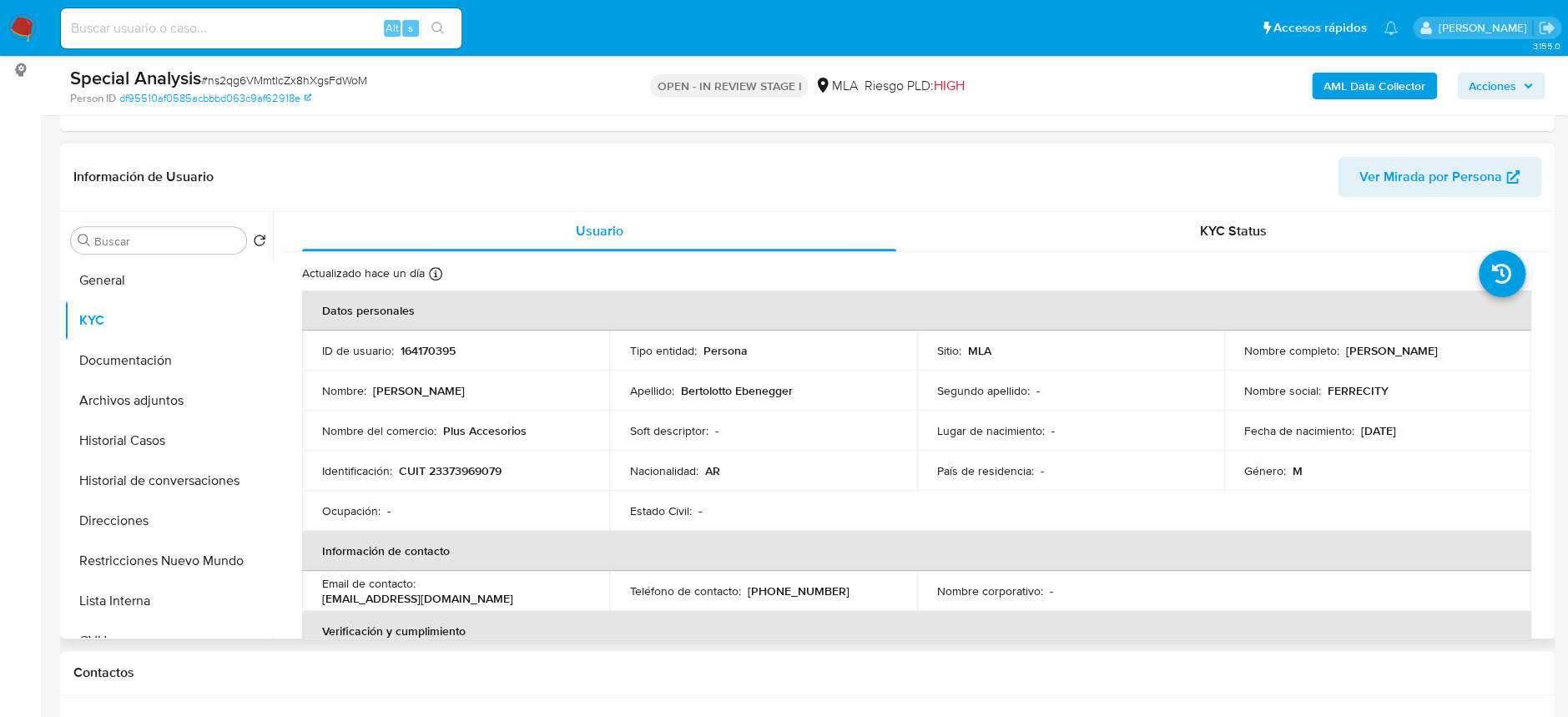
drag, startPoint x: 1233, startPoint y: 355, endPoint x: 1450, endPoint y: 358, distance: 217.0
click at [1450, 358] on td "Nombre completo : Mauricio Alberto Bertolotto Ebenegger" at bounding box center [1377, 350] width 307 height 40
copy p "Mauricio Alberto Bertolotto Ebenegger"
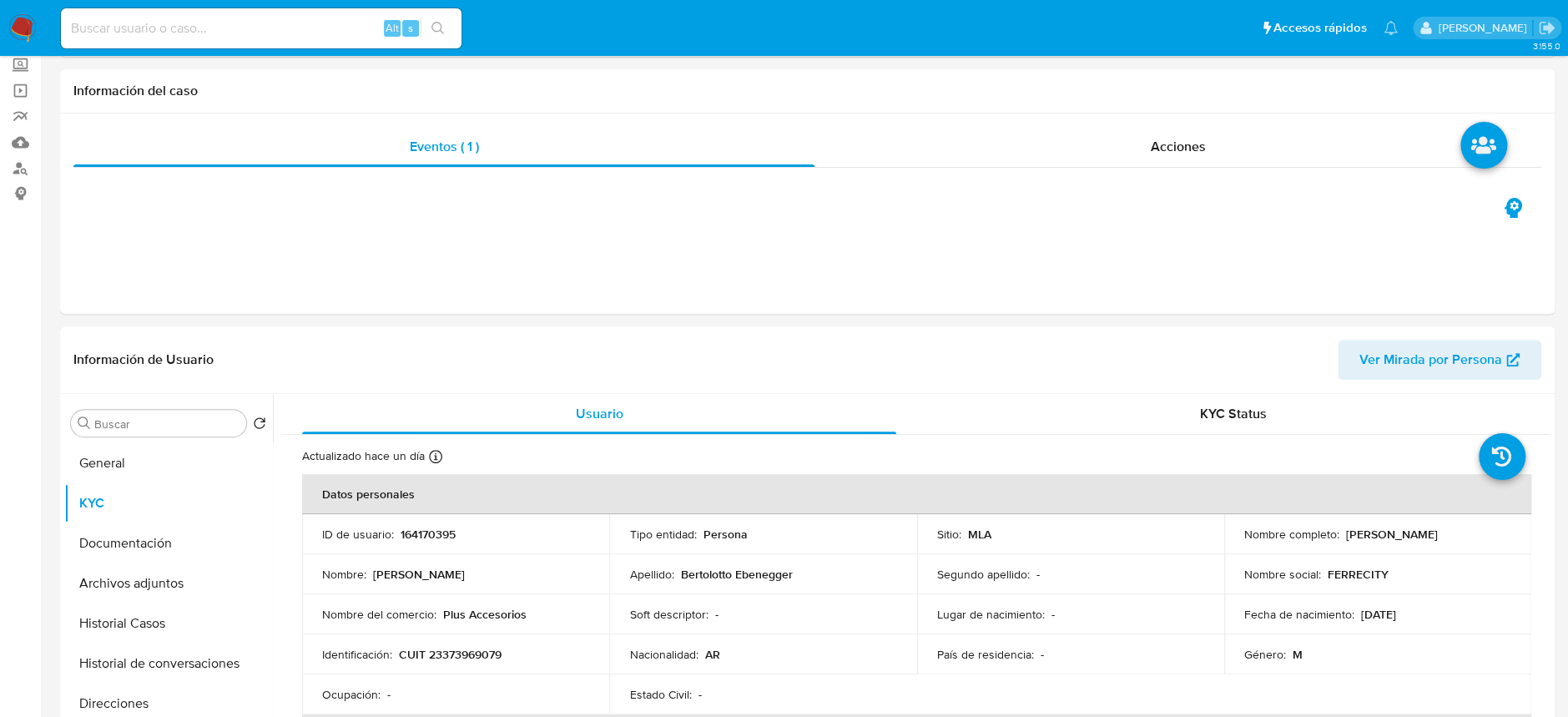
scroll to position [0, 0]
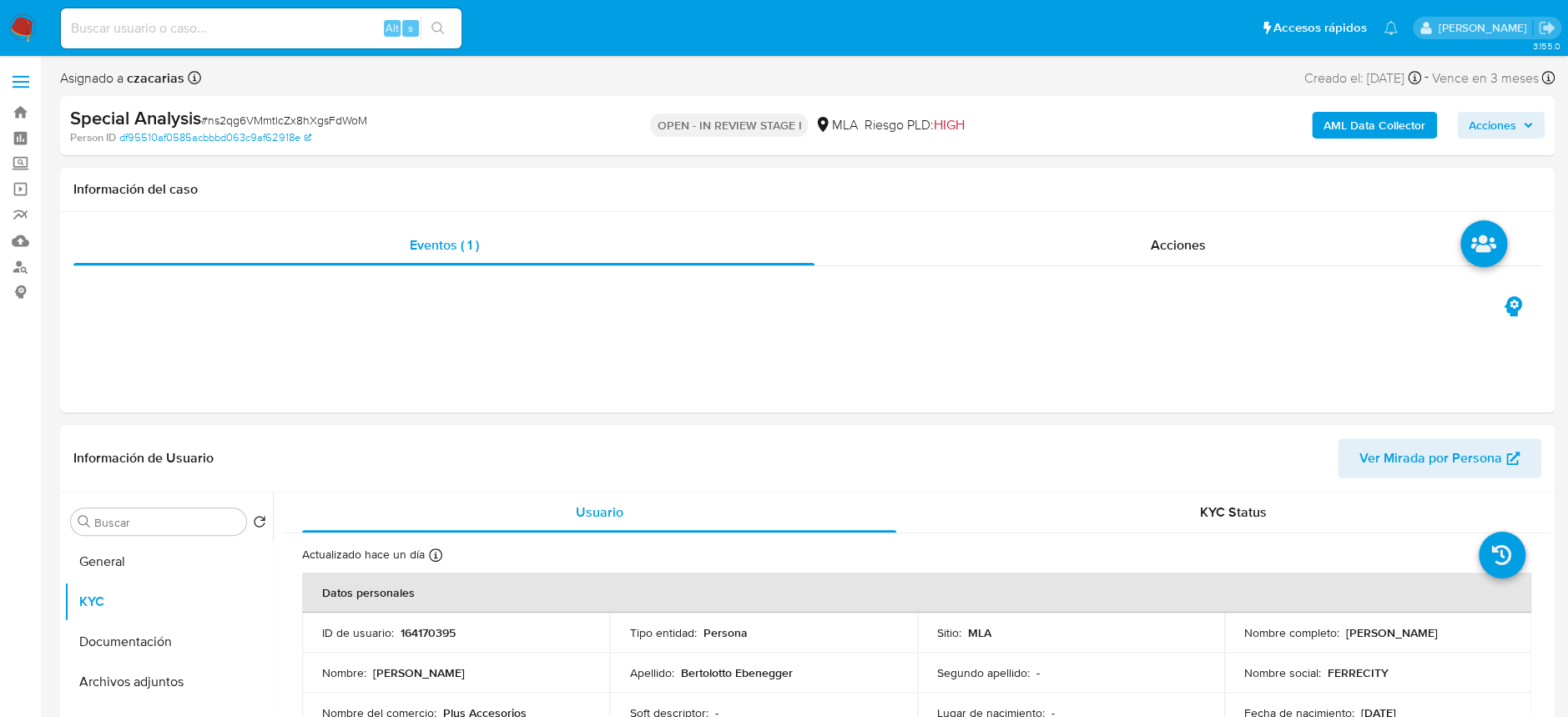
click at [20, 34] on img at bounding box center [22, 29] width 29 height 29
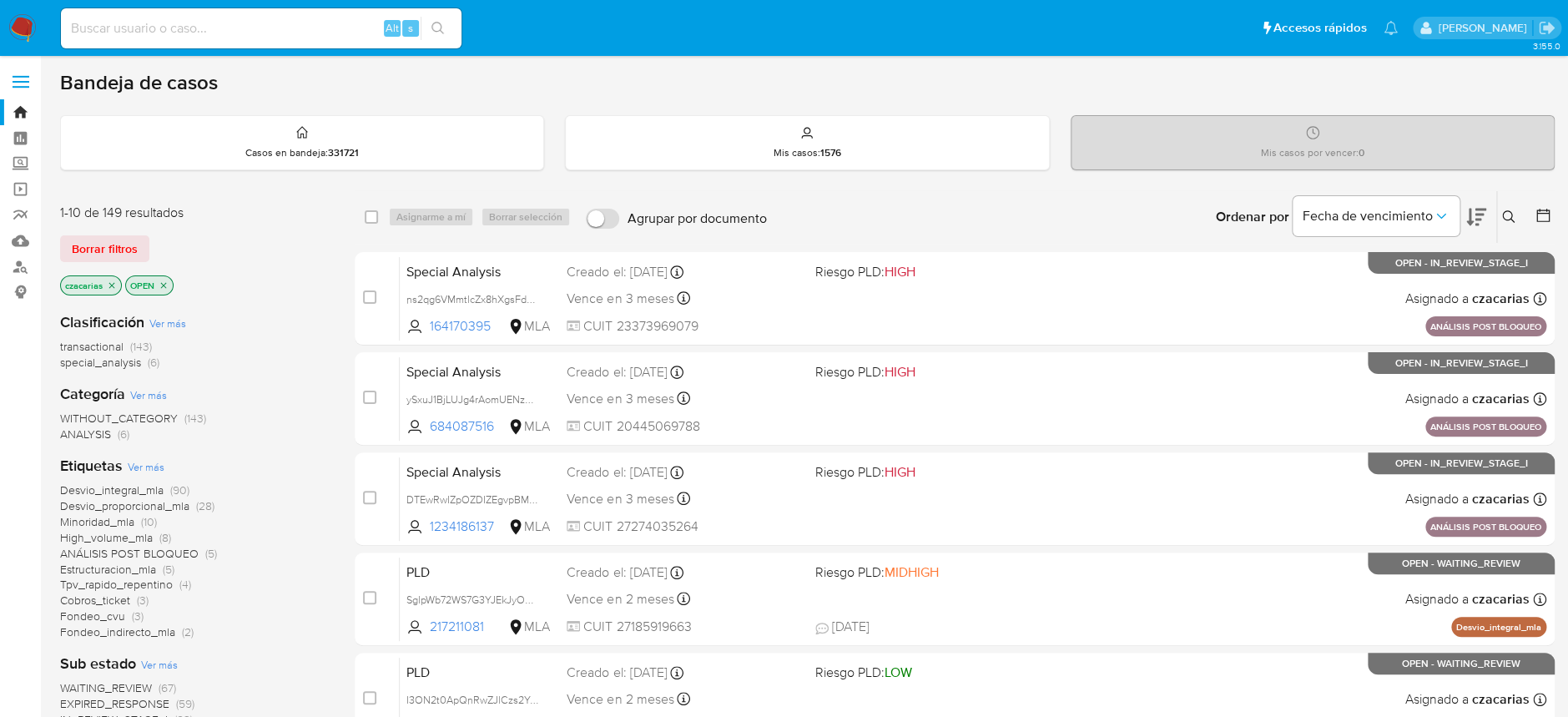
click at [323, 15] on div "Alt s" at bounding box center [261, 28] width 401 height 40
click at [318, 31] on input at bounding box center [261, 29] width 401 height 21
paste input "299153287"
type input "299153287"
click at [438, 31] on icon "search-icon" at bounding box center [437, 28] width 13 height 13
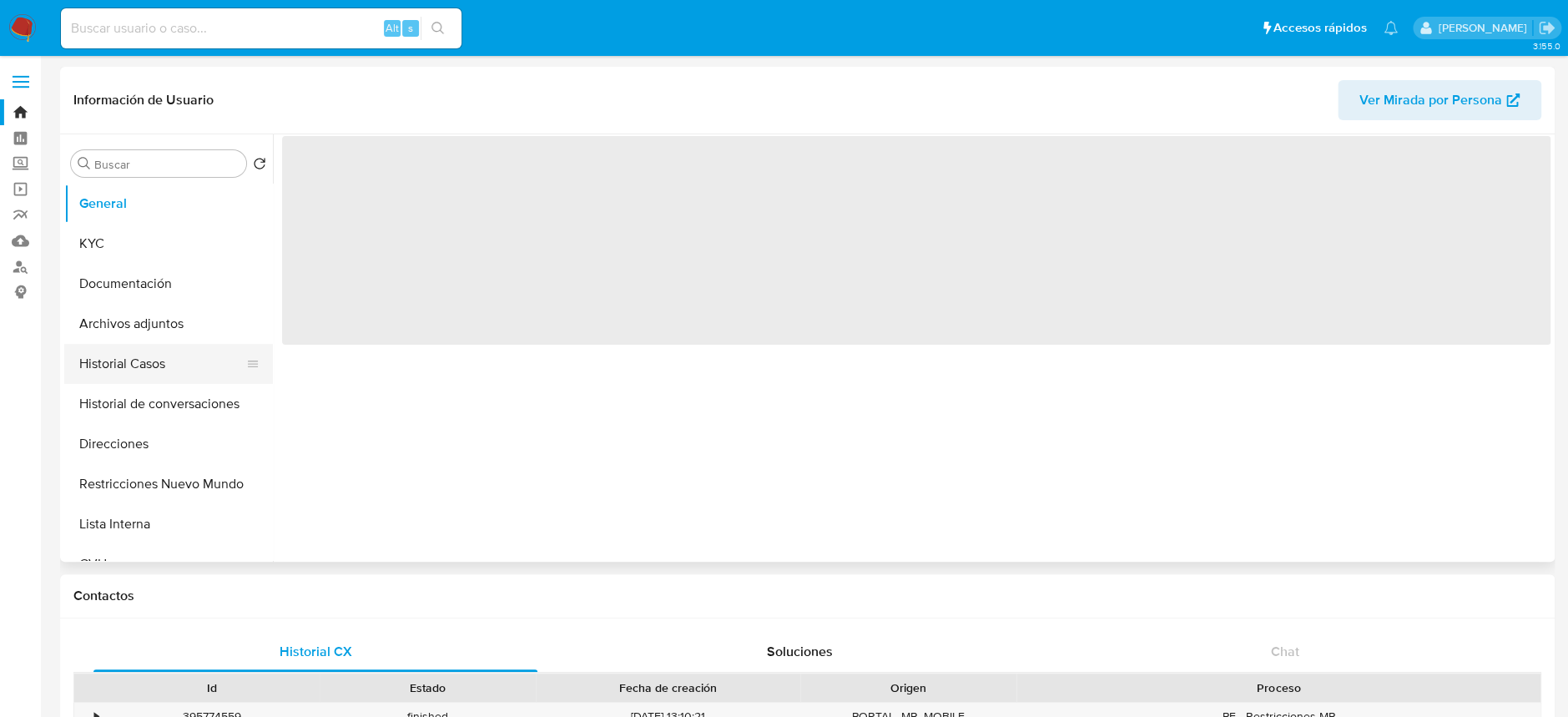
click at [134, 356] on button "Historial Casos" at bounding box center [162, 363] width 195 height 40
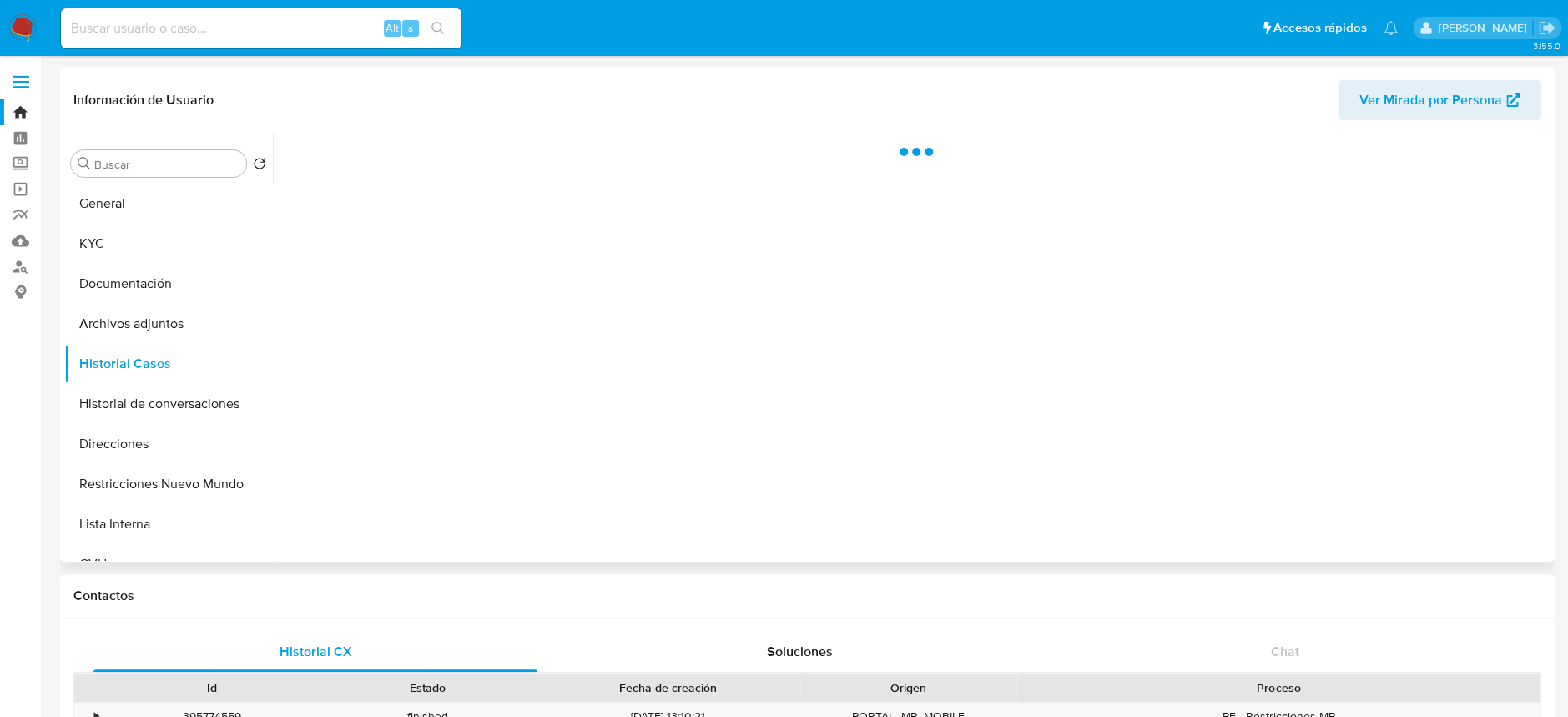
select select "10"
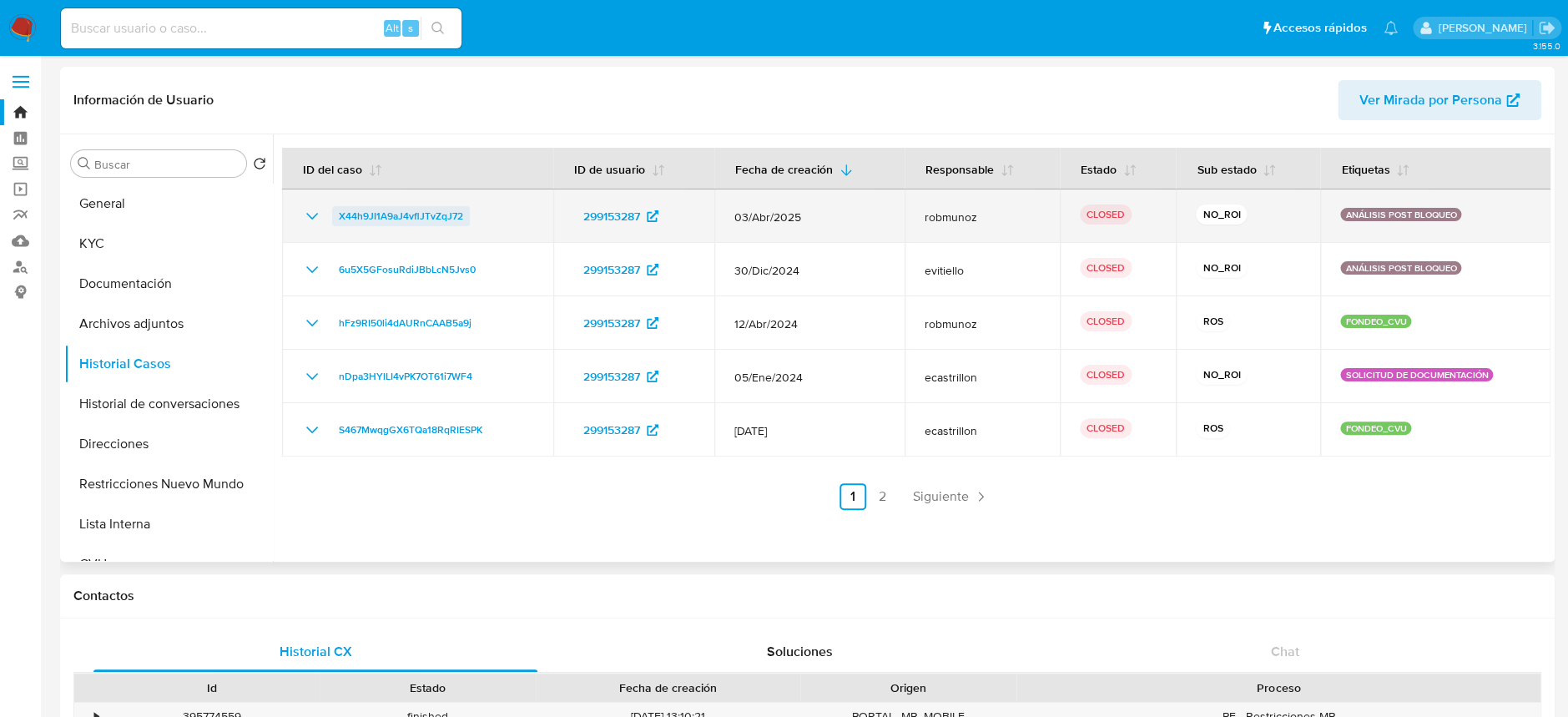
click at [466, 222] on link "X44h9JI1A9aJ4vflJTvZqJ72" at bounding box center [401, 215] width 138 height 20
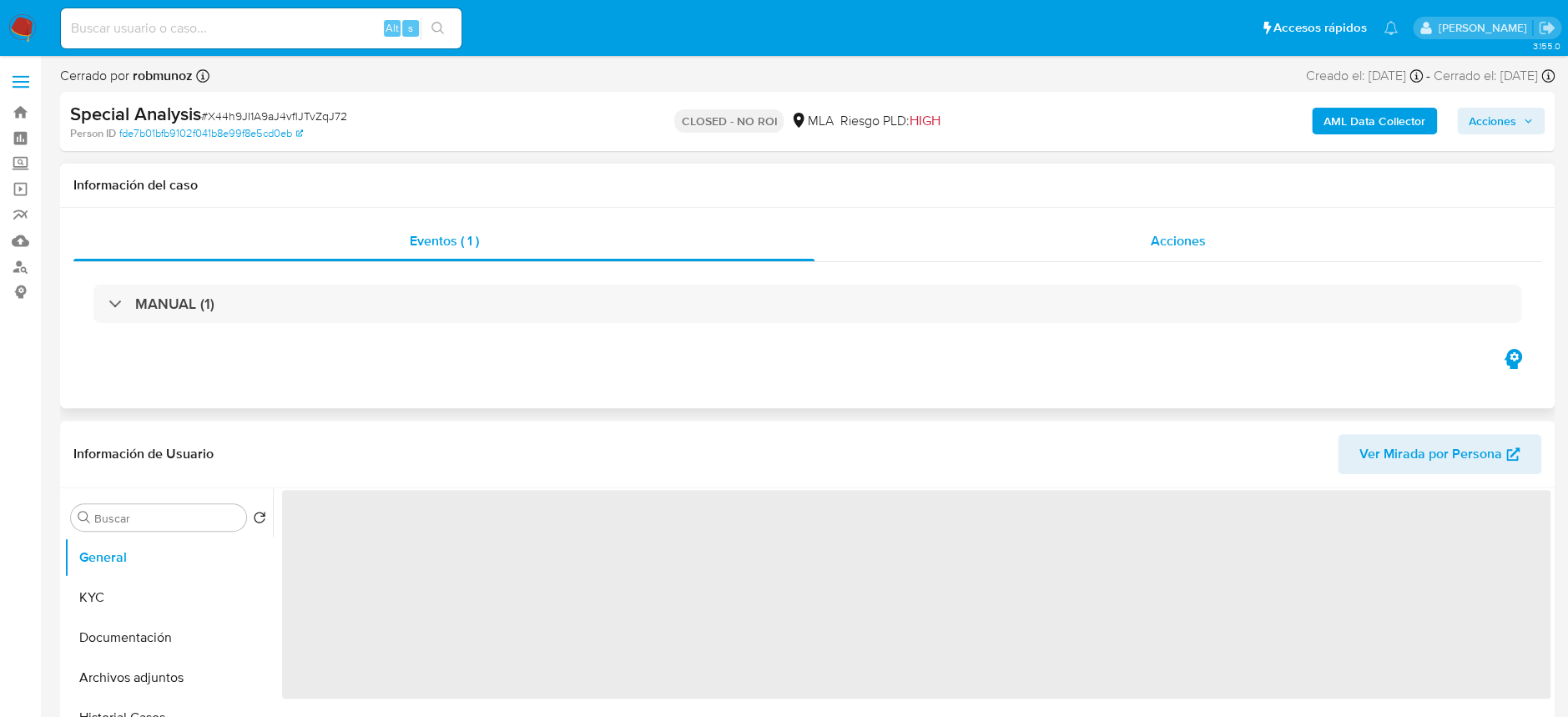
click at [1154, 229] on div "Acciones" at bounding box center [1178, 240] width 727 height 40
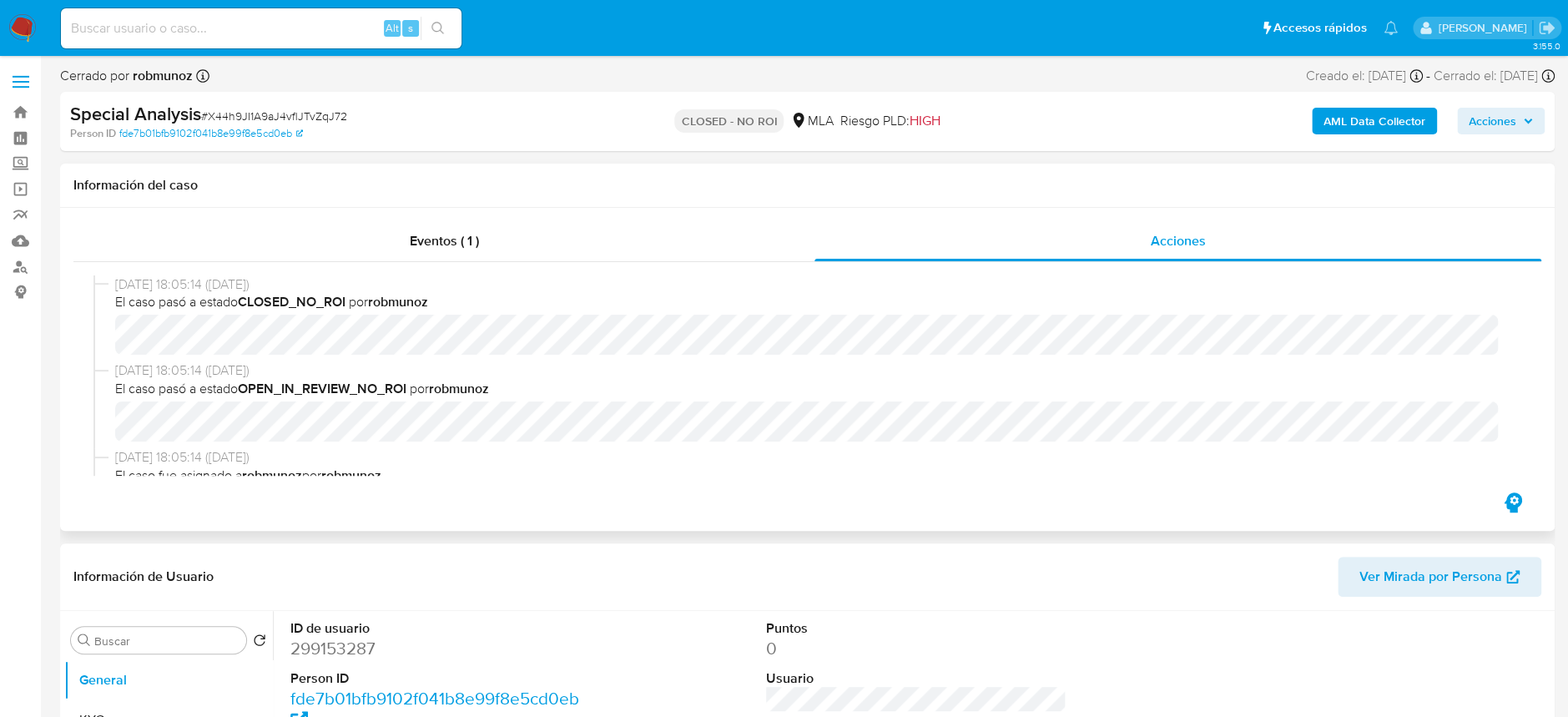
select select "10"
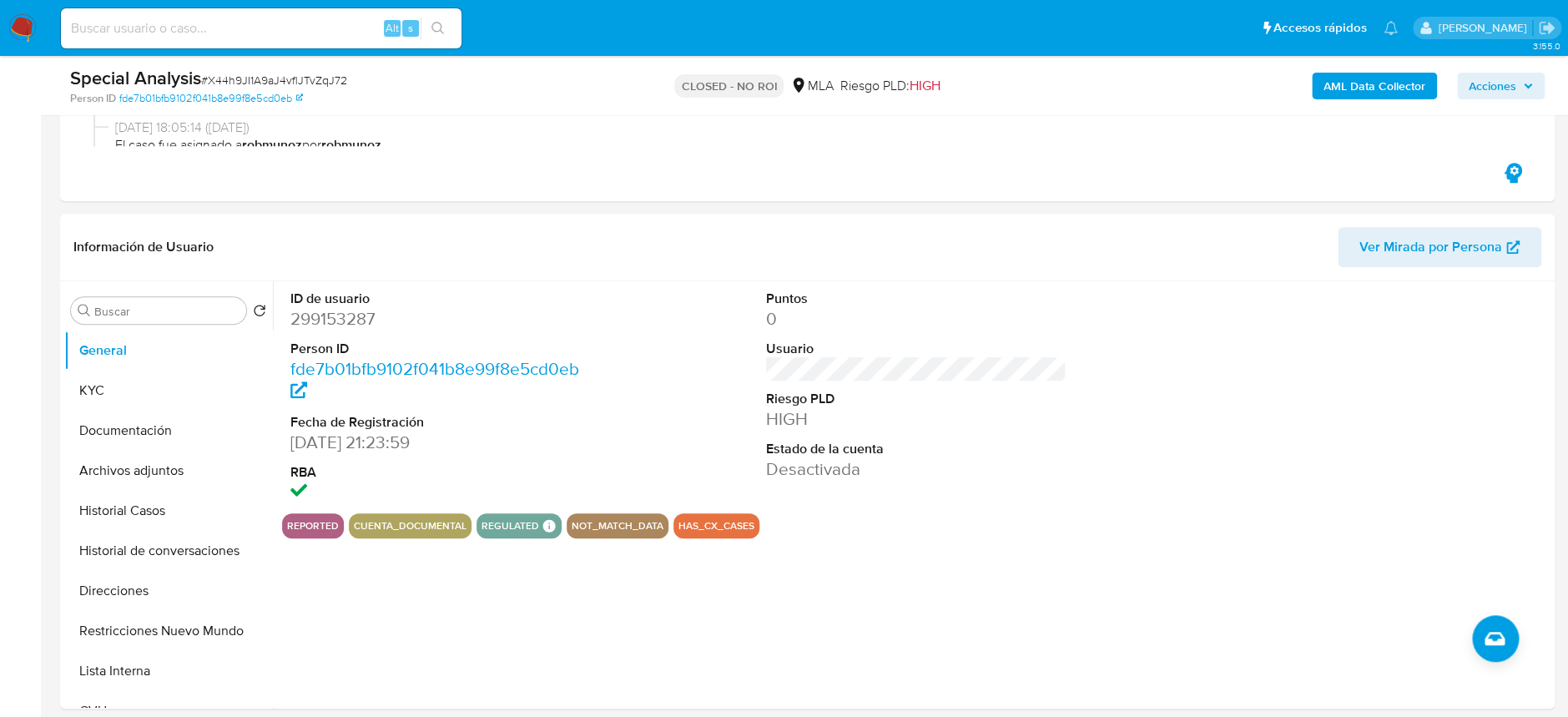
scroll to position [667, 0]
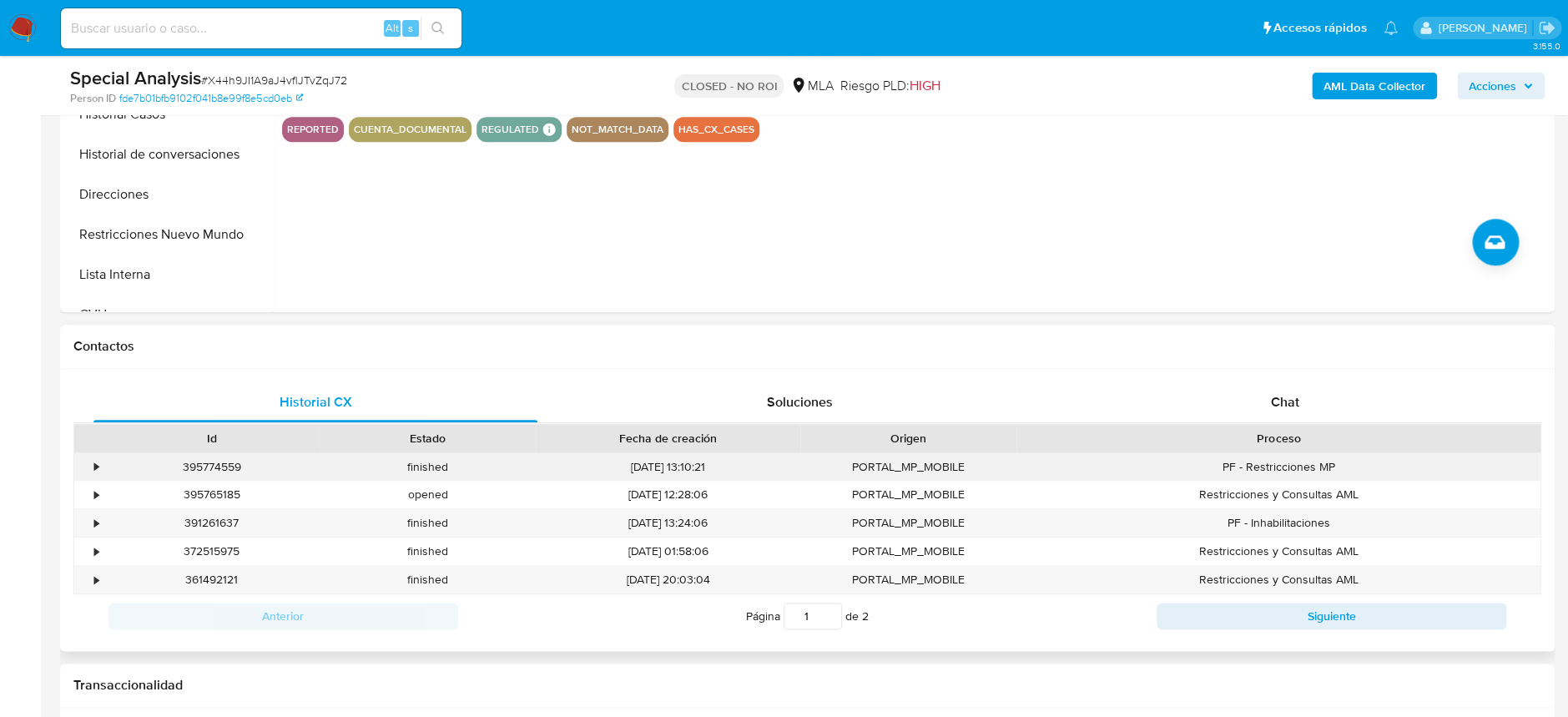
click at [208, 470] on div "395774559" at bounding box center [212, 467] width 216 height 28
copy div "395774559"
click at [203, 524] on div "391261637" at bounding box center [212, 522] width 216 height 28
click at [204, 524] on div "391261637" at bounding box center [212, 522] width 216 height 28
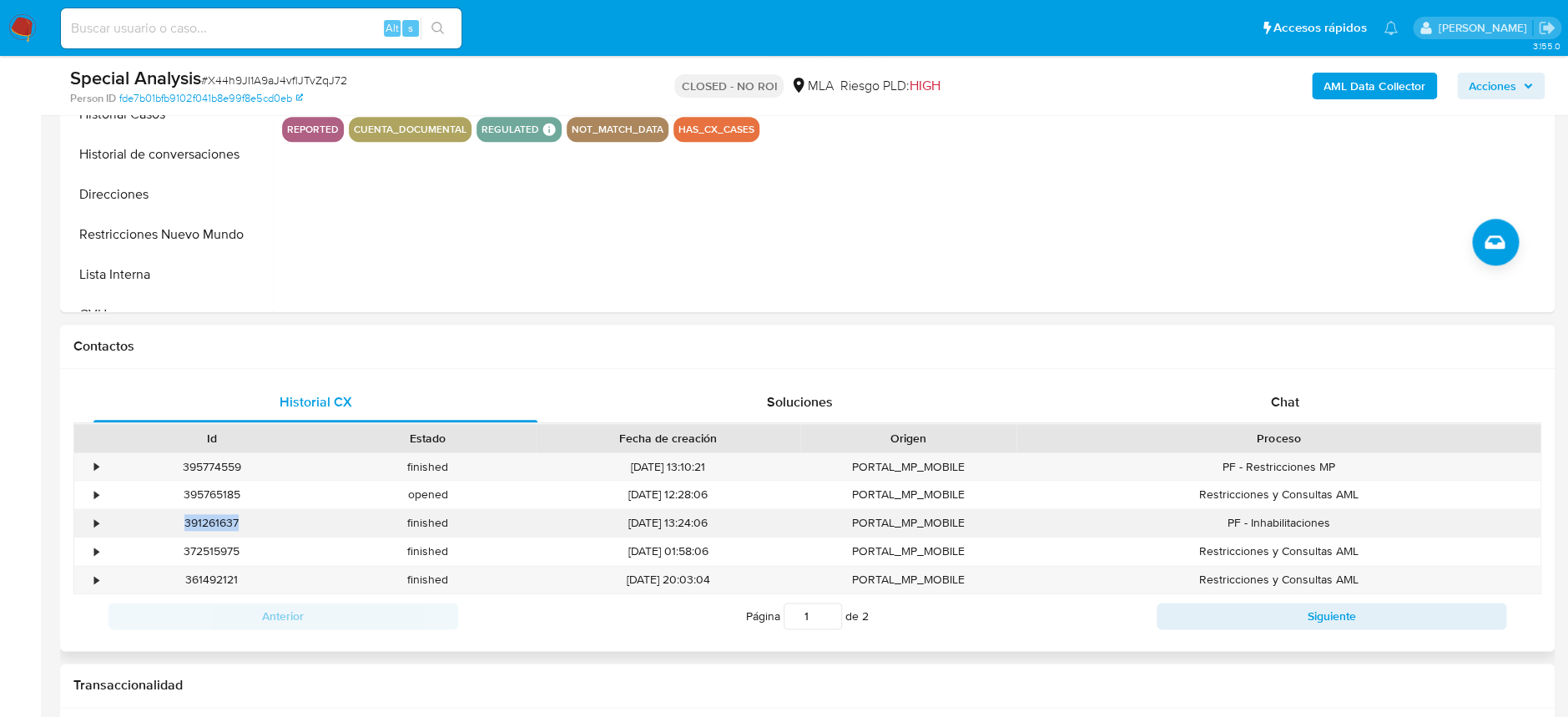
copy div "391261637"
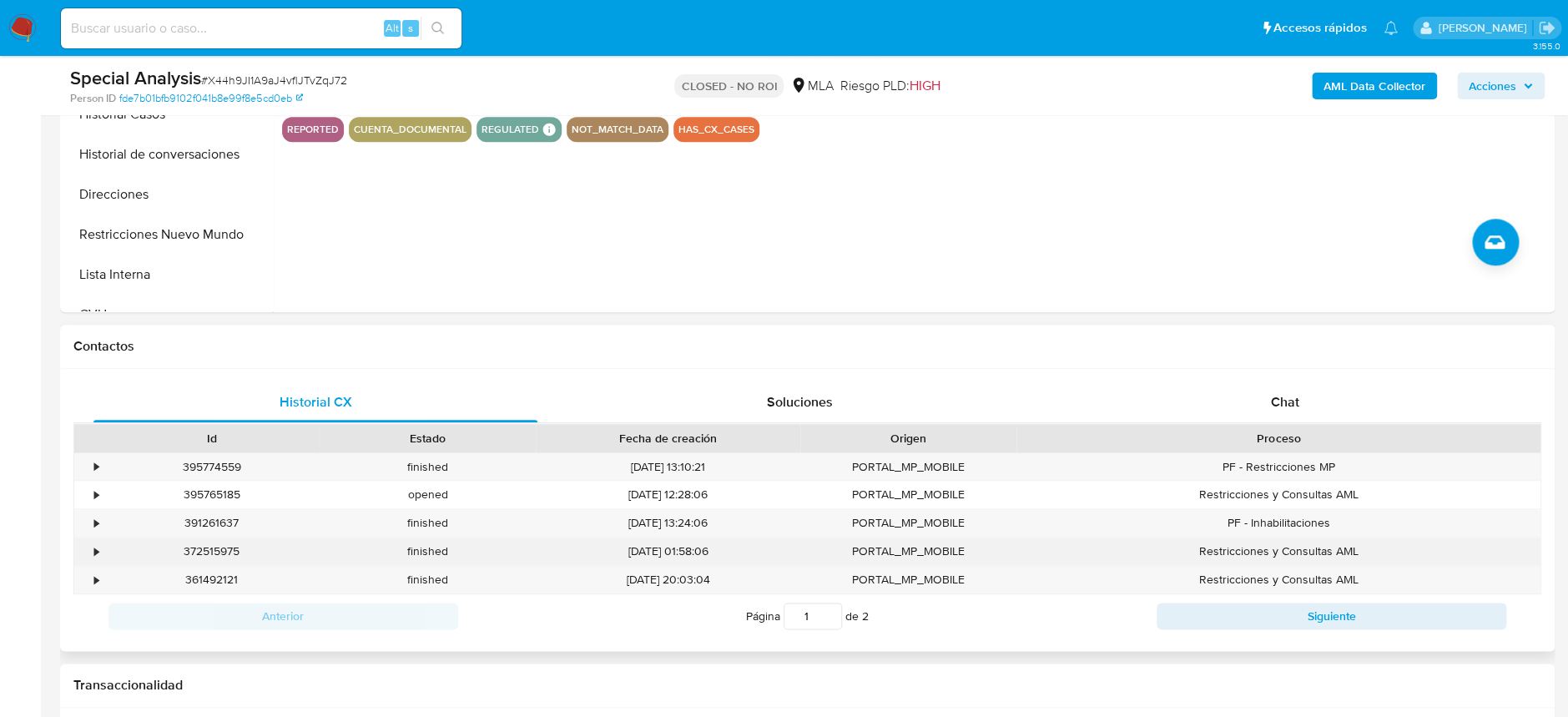
click at [209, 555] on div "372515975" at bounding box center [212, 551] width 216 height 28
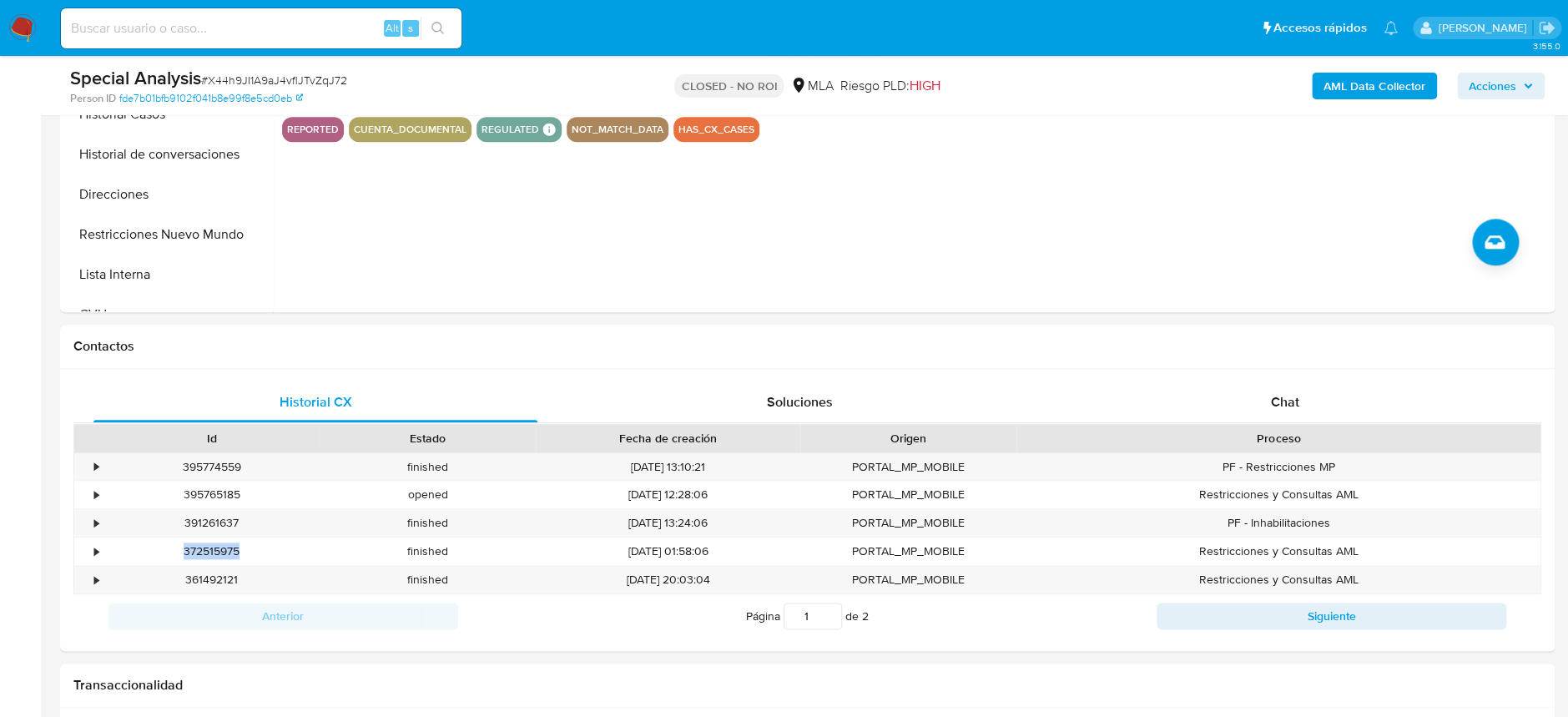
copy div "372515975"
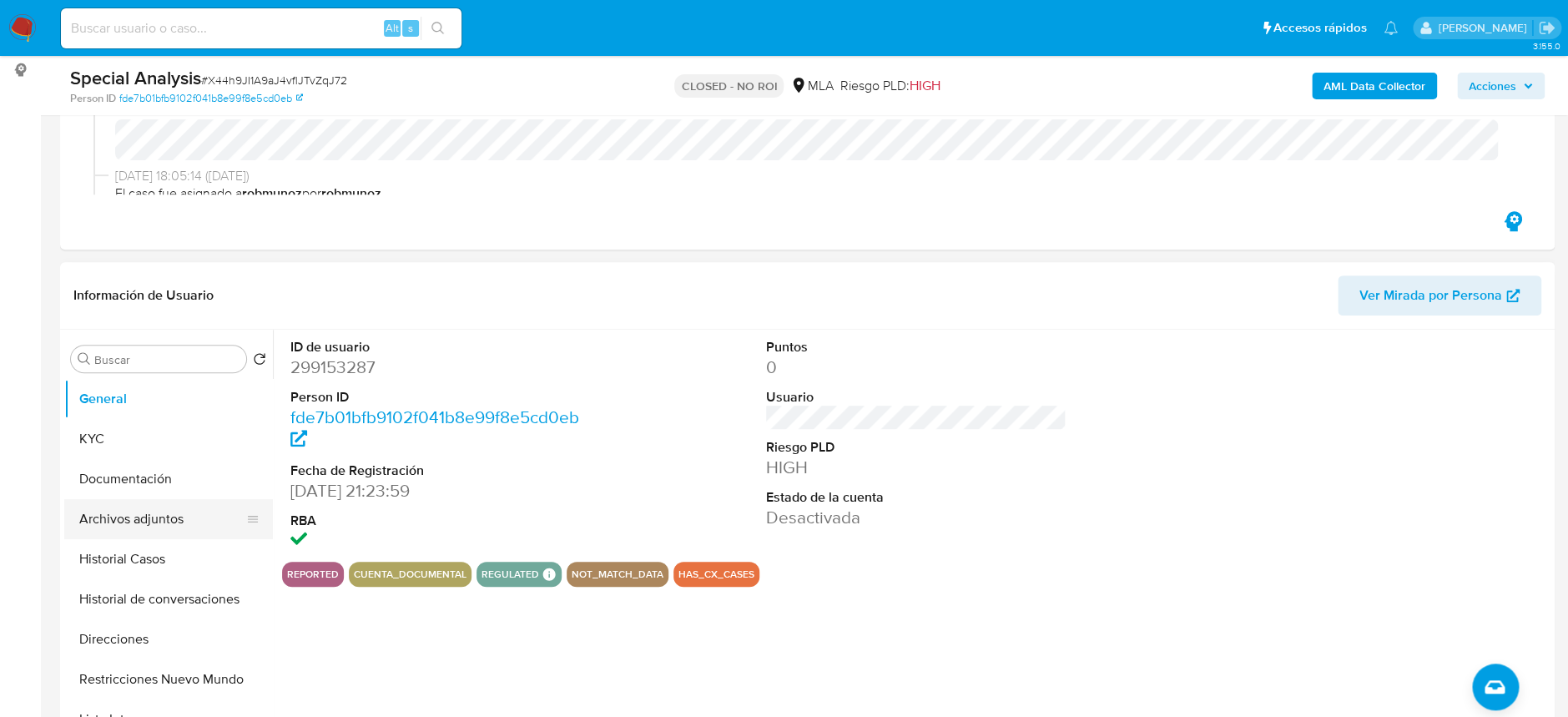
click at [146, 502] on button "Archivos adjuntos" at bounding box center [162, 519] width 195 height 40
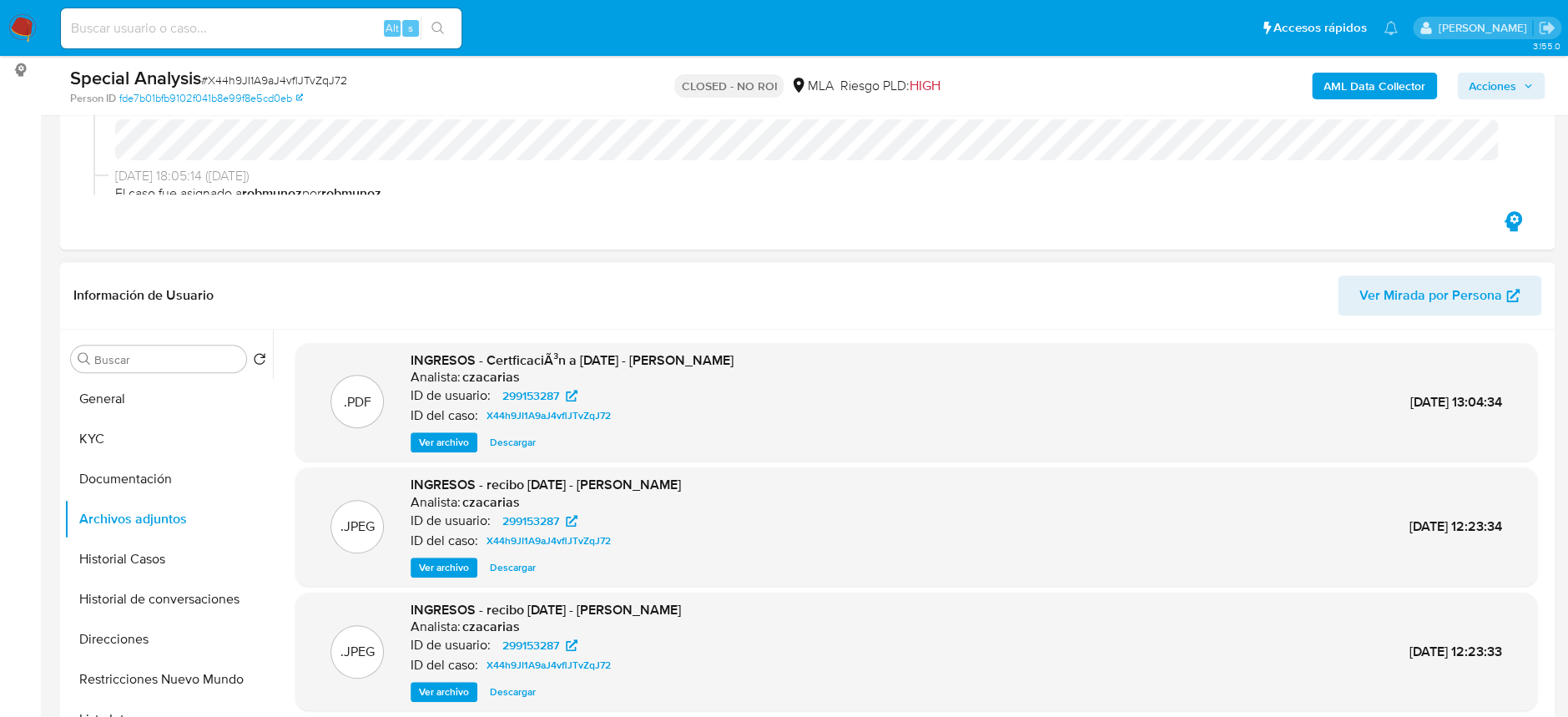
click at [464, 434] on span "Ver archivo" at bounding box center [444, 442] width 50 height 17
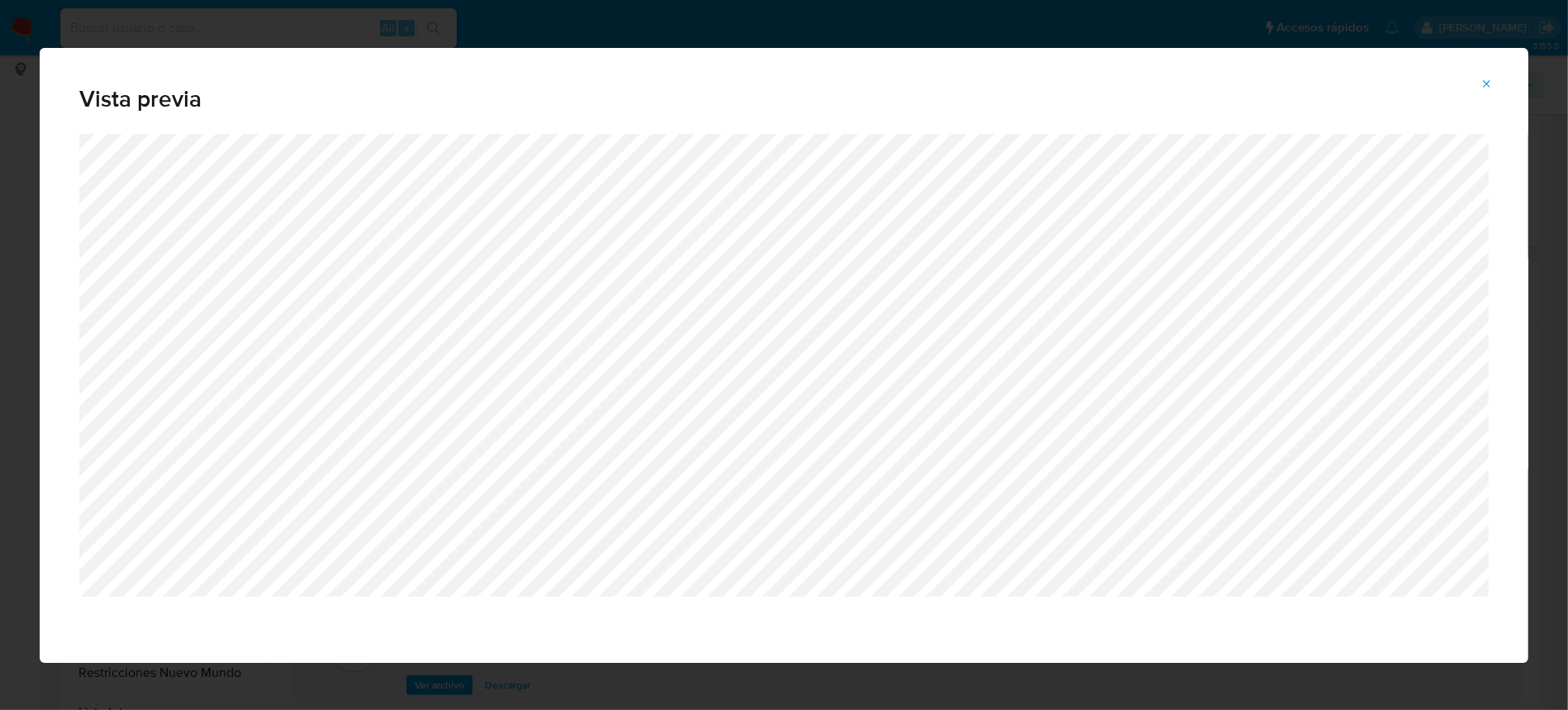
click at [1490, 88] on icon "Attachment preview" at bounding box center [1487, 84] width 13 height 13
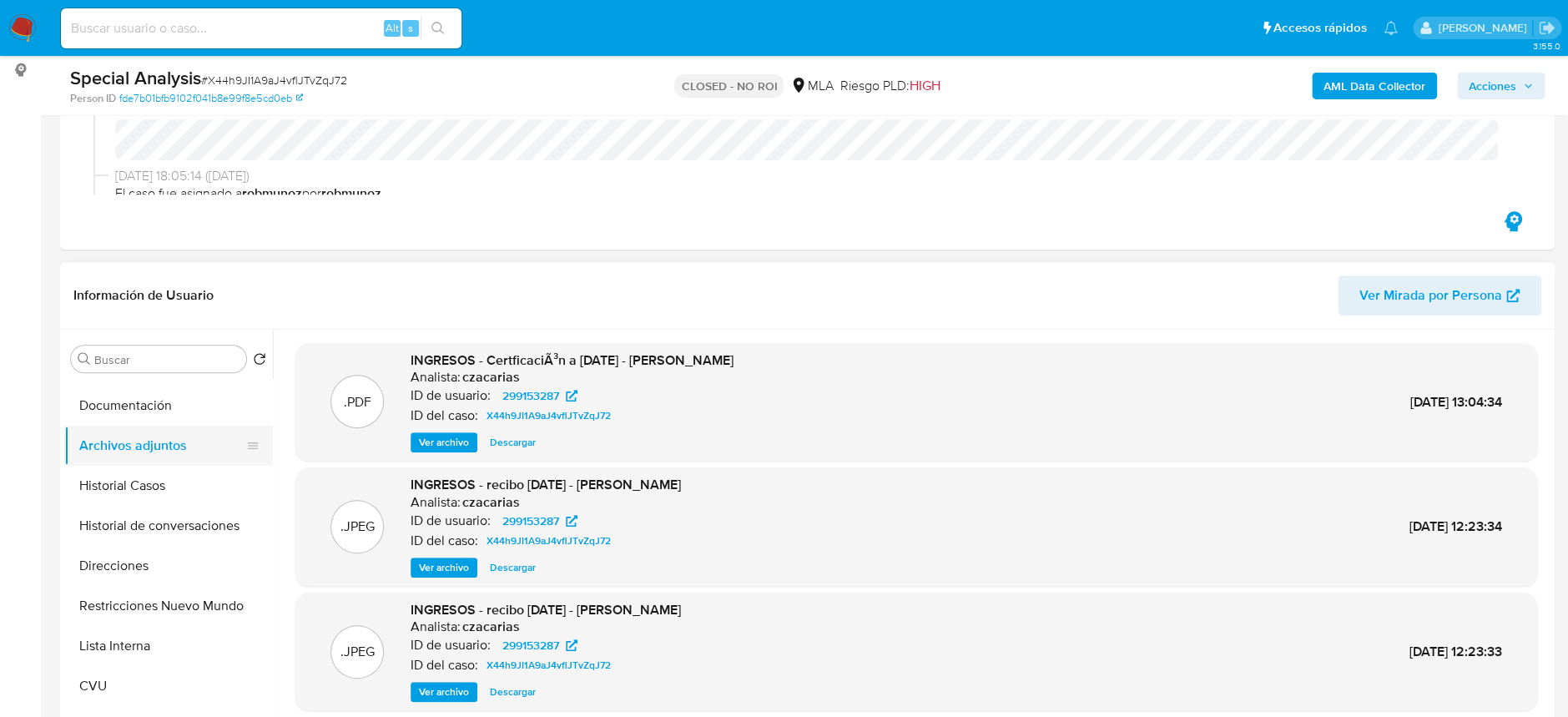
scroll to position [111, 0]
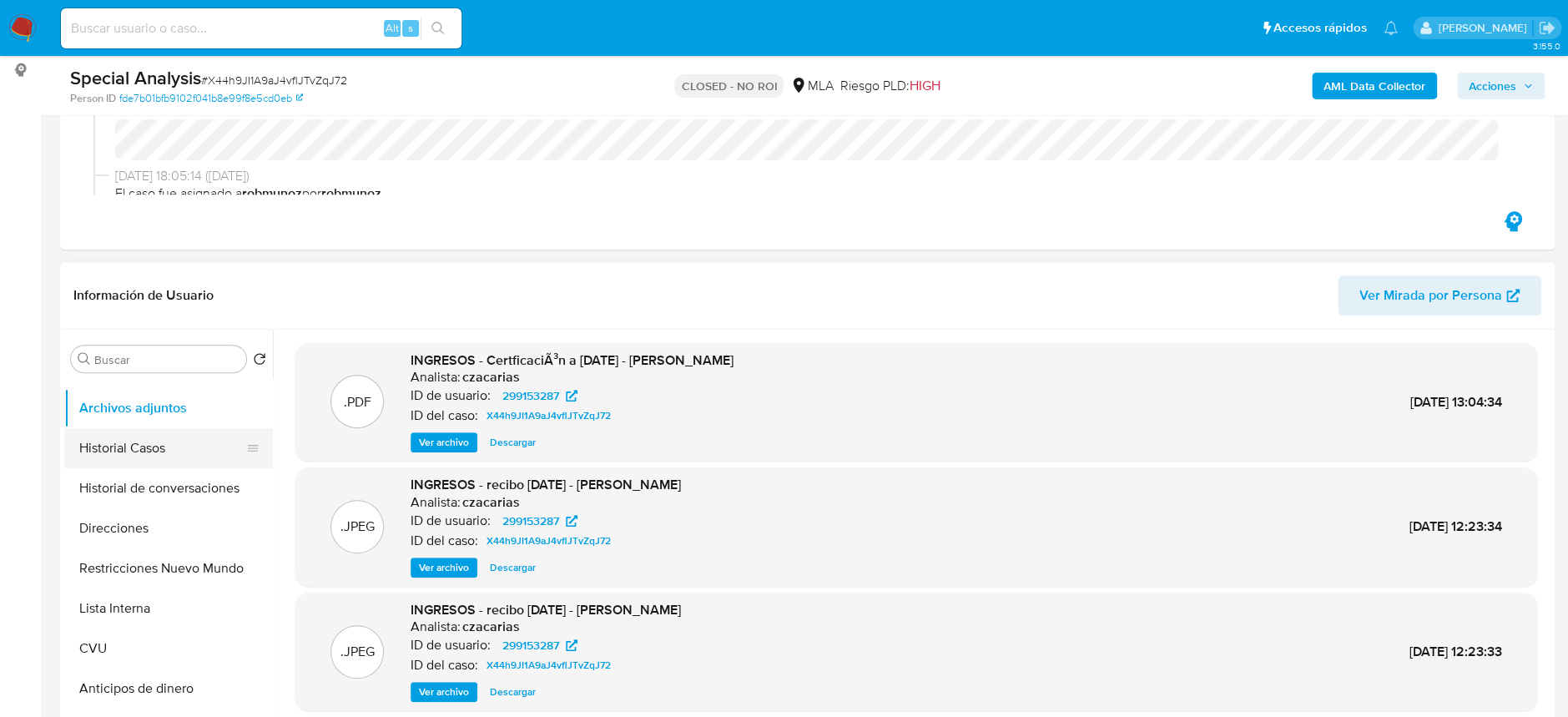
click at [141, 457] on button "Historial Casos" at bounding box center [162, 448] width 195 height 40
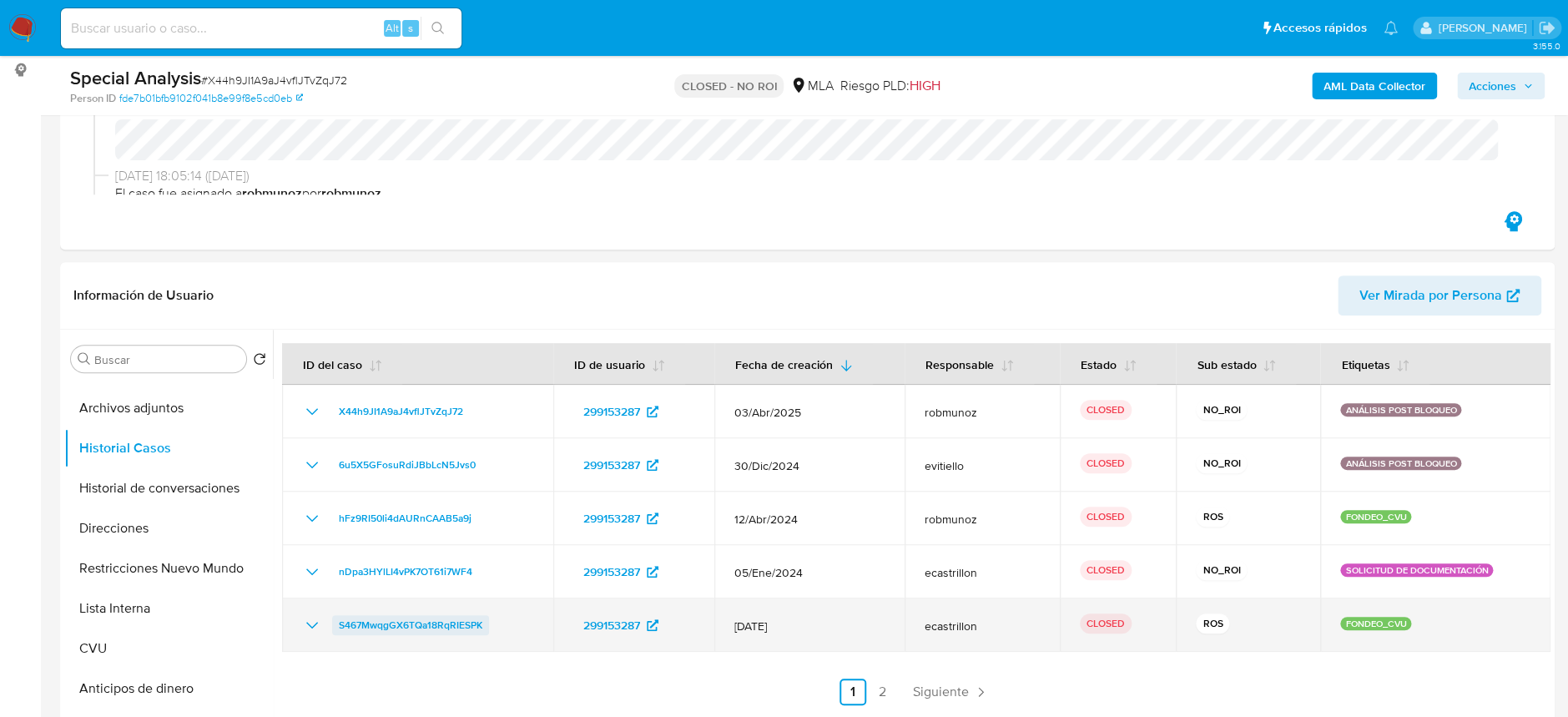
drag, startPoint x: 1289, startPoint y: 626, endPoint x: 459, endPoint y: 626, distance: 830.0
click at [465, 627] on tr "S467MwqgGX6TQa18RqRIESPK 299153287 12/Mar/2023 ecastrillon CLOSED ROS FONDEO_CVU" at bounding box center [916, 625] width 1268 height 54
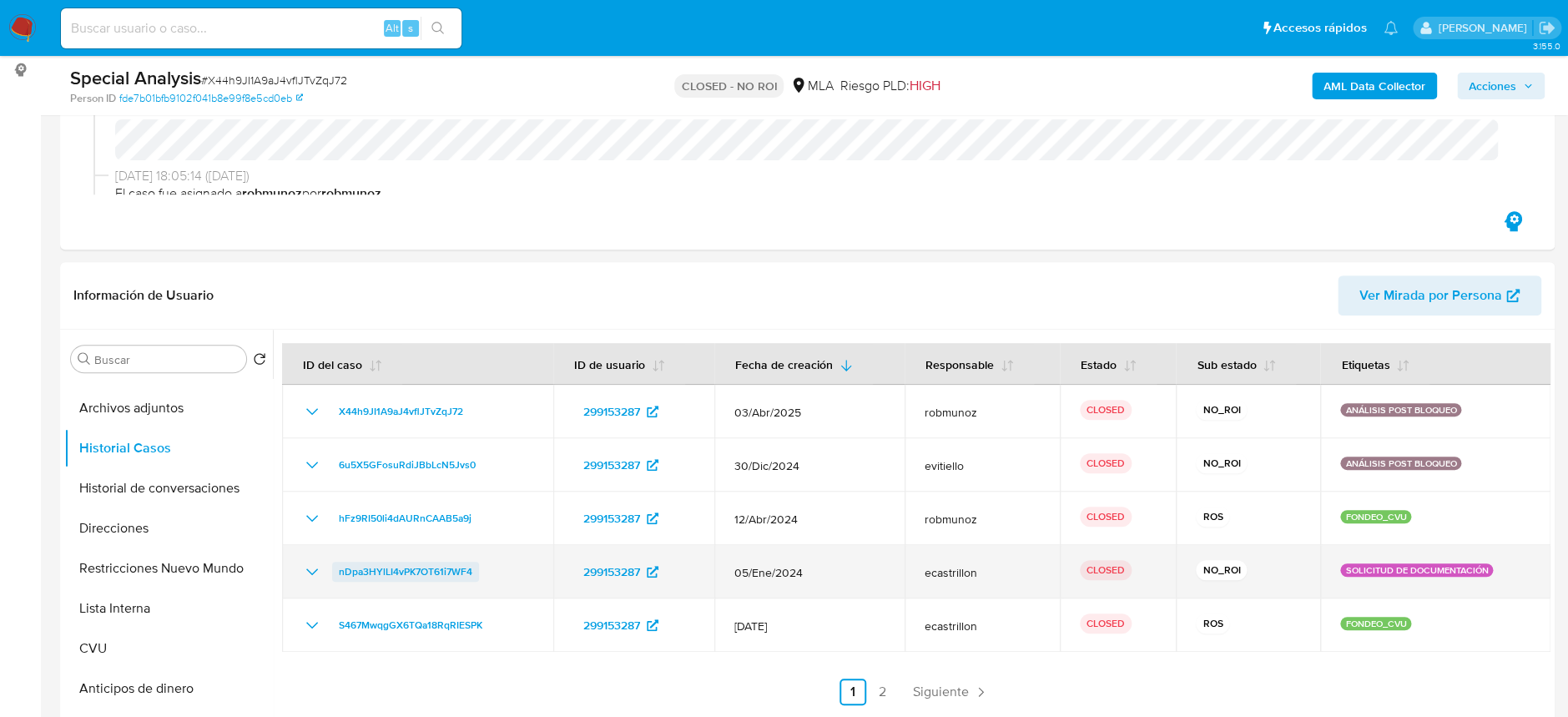
click at [459, 578] on span "nDpa3HYlLI4vPK7OT61i7WF4" at bounding box center [405, 571] width 133 height 20
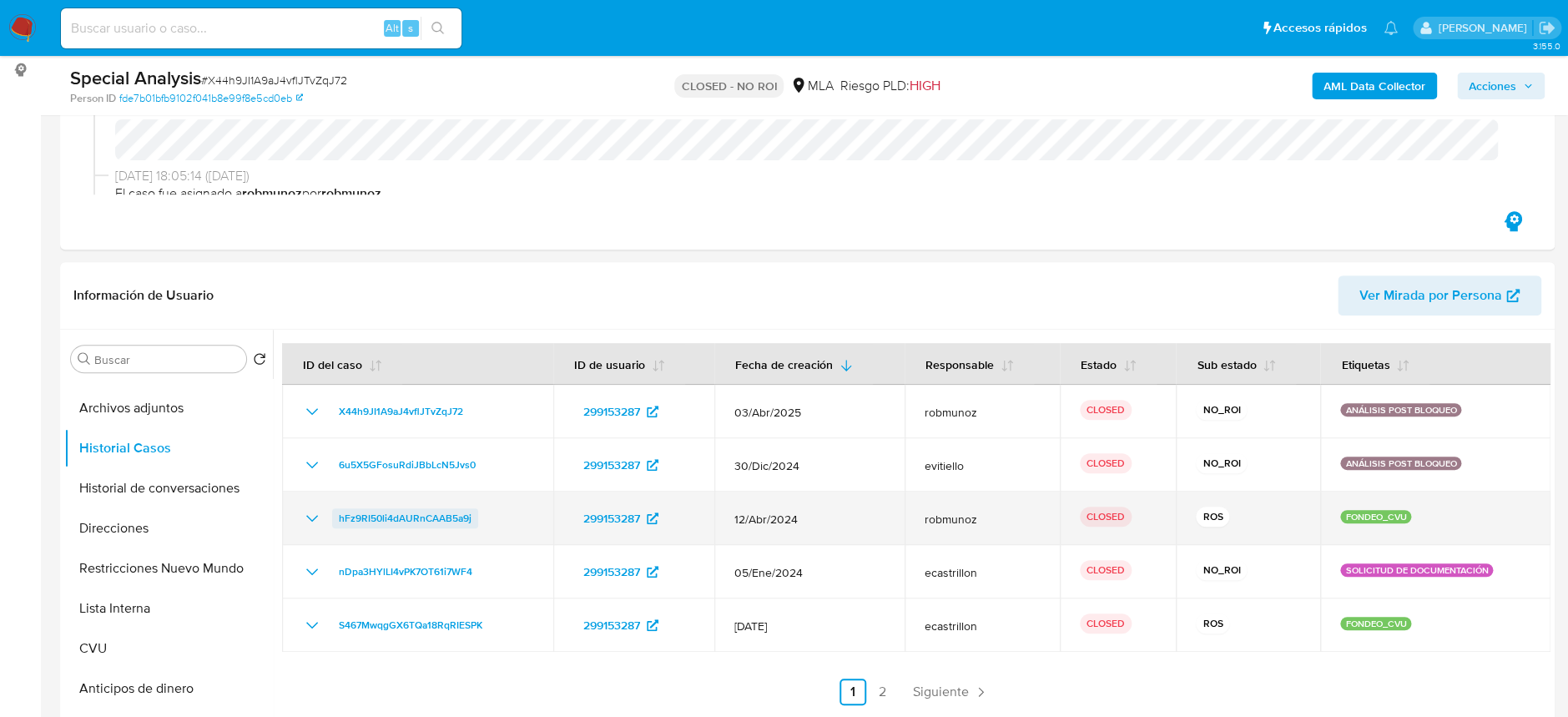
click at [409, 518] on span "hFz9RI50li4dAURnCAAB5a9j" at bounding box center [405, 518] width 132 height 20
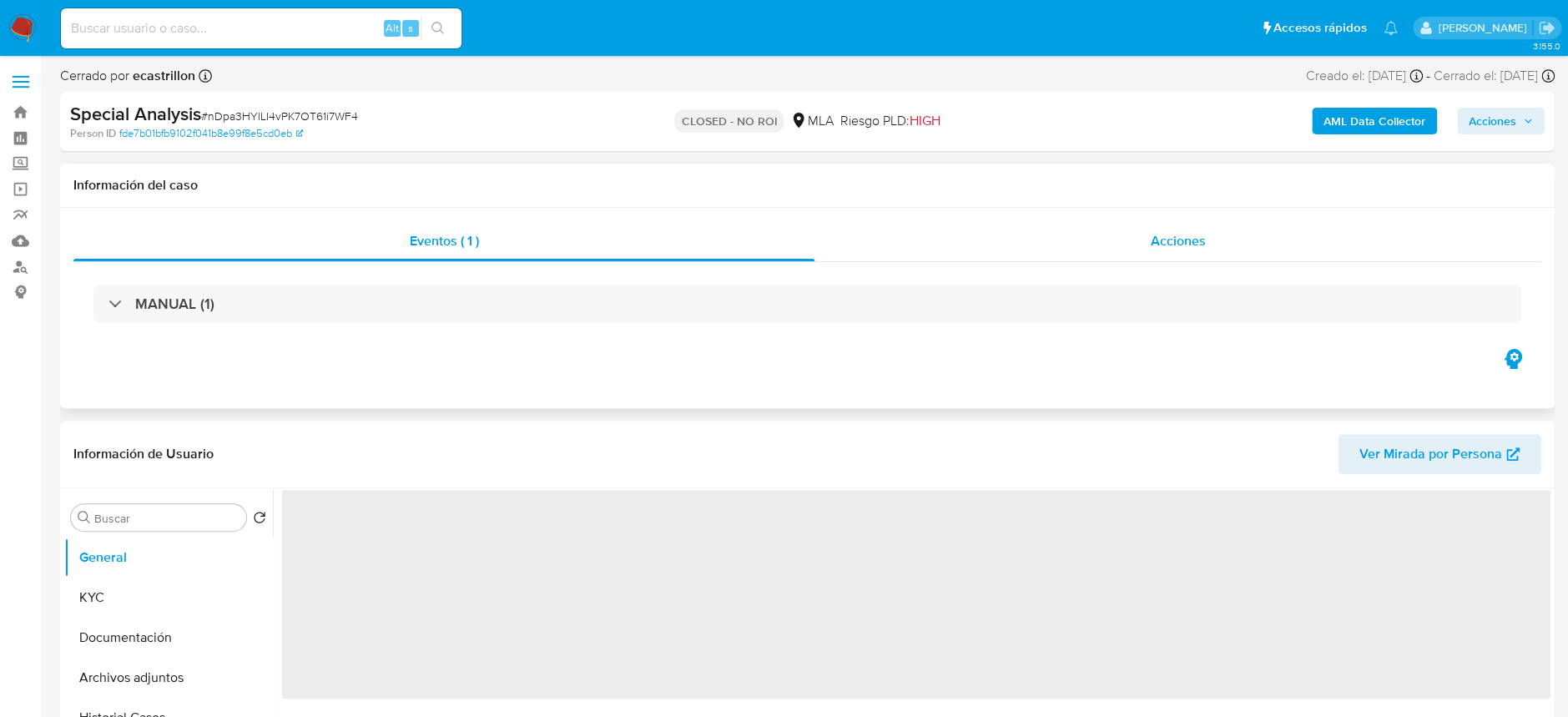
click at [1205, 221] on div "Acciones" at bounding box center [1178, 240] width 727 height 40
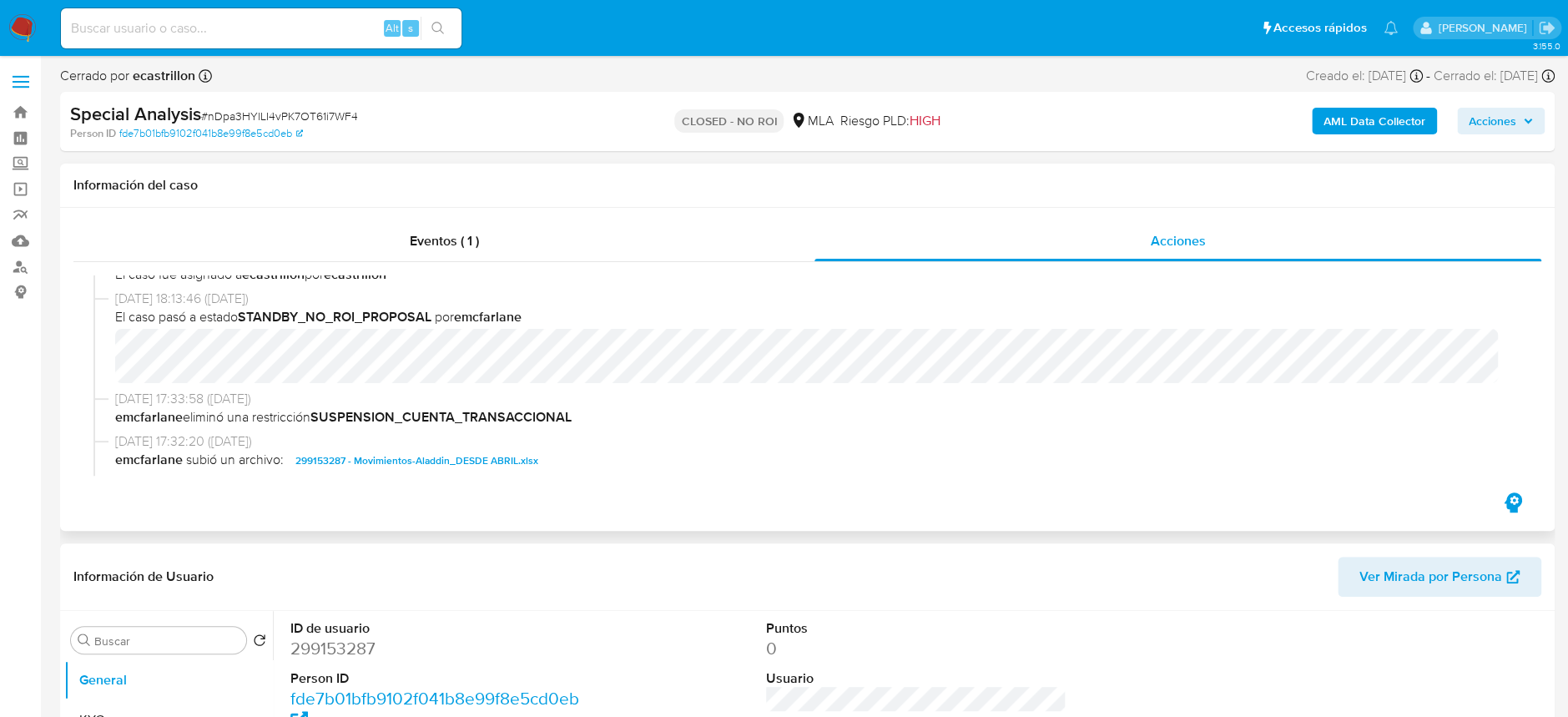
select select "10"
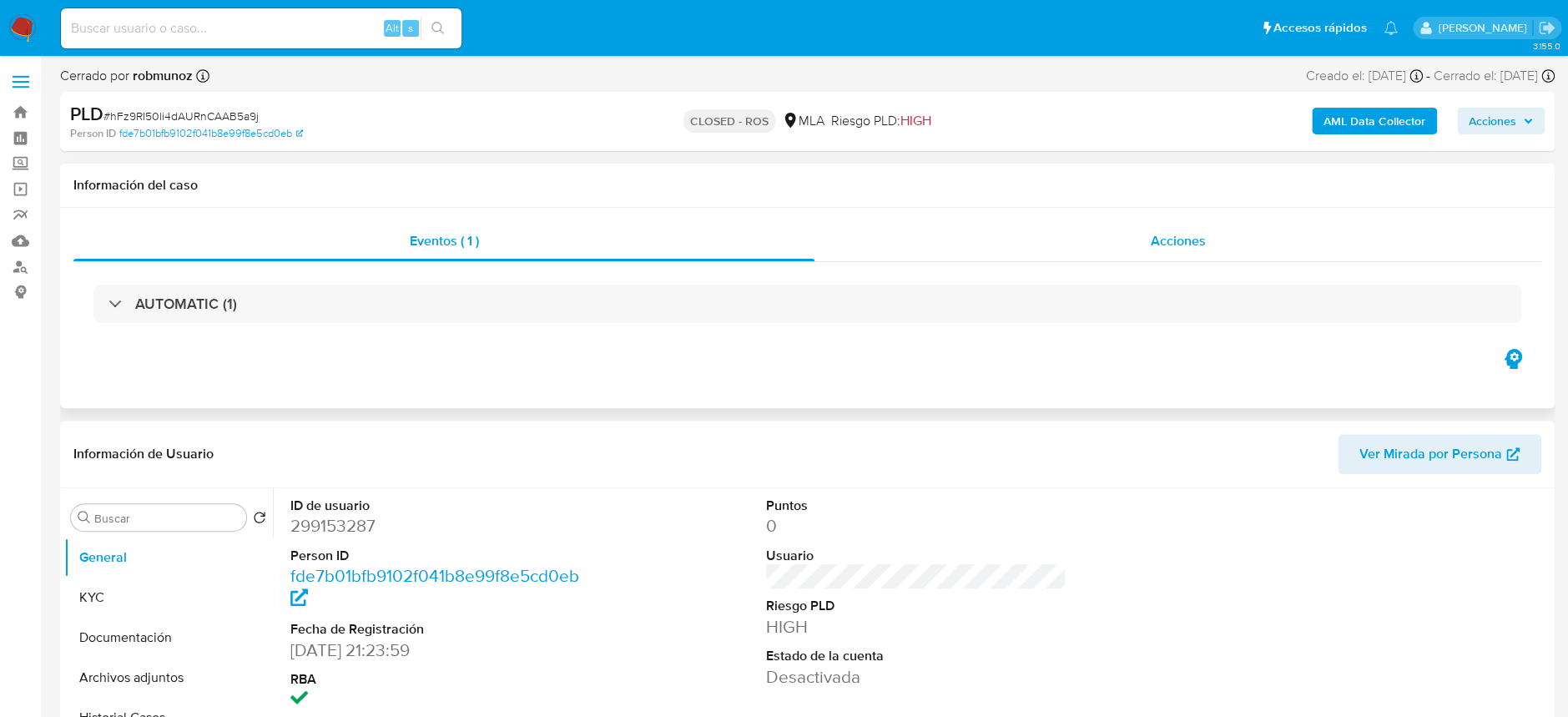
select select "10"
click at [1182, 230] on div "Acciones" at bounding box center [1178, 240] width 727 height 40
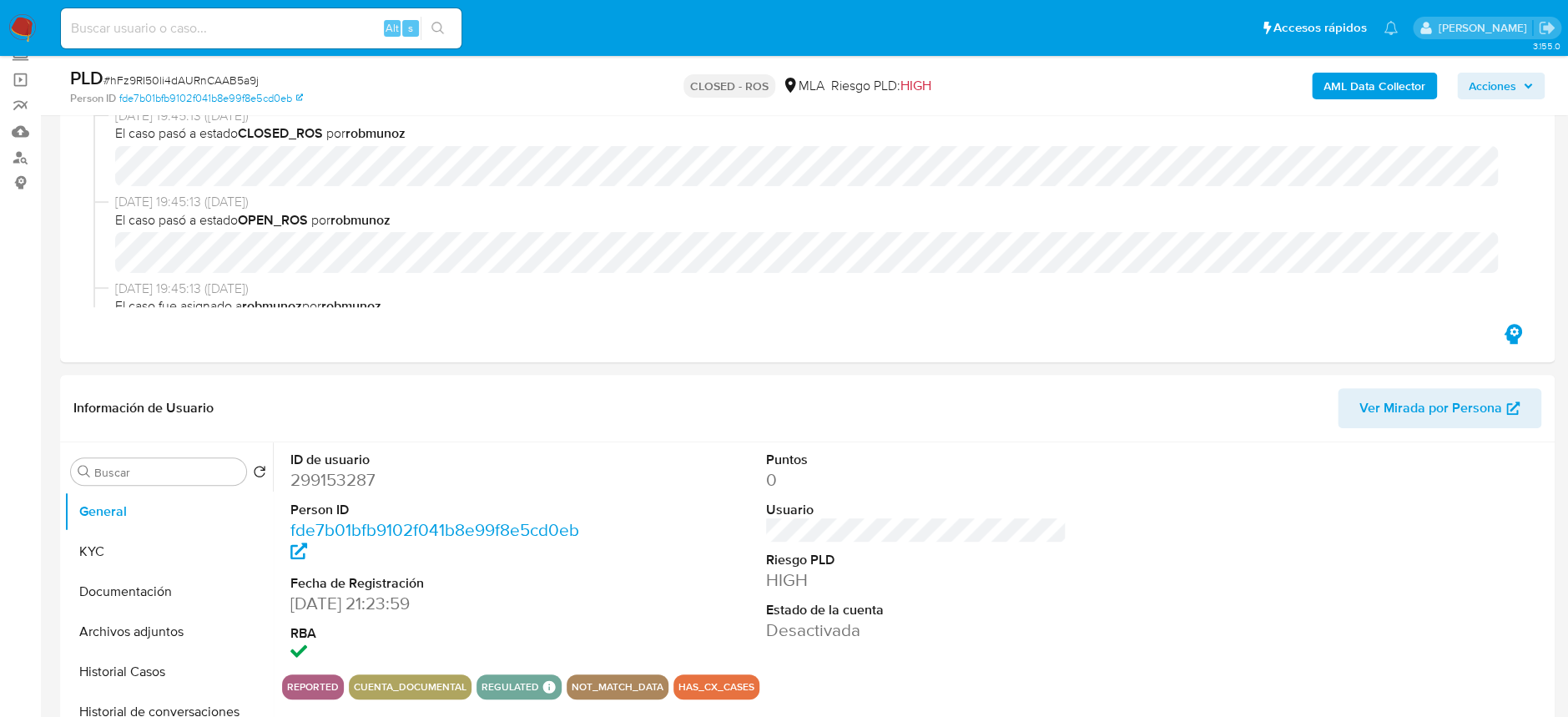
scroll to position [333, 0]
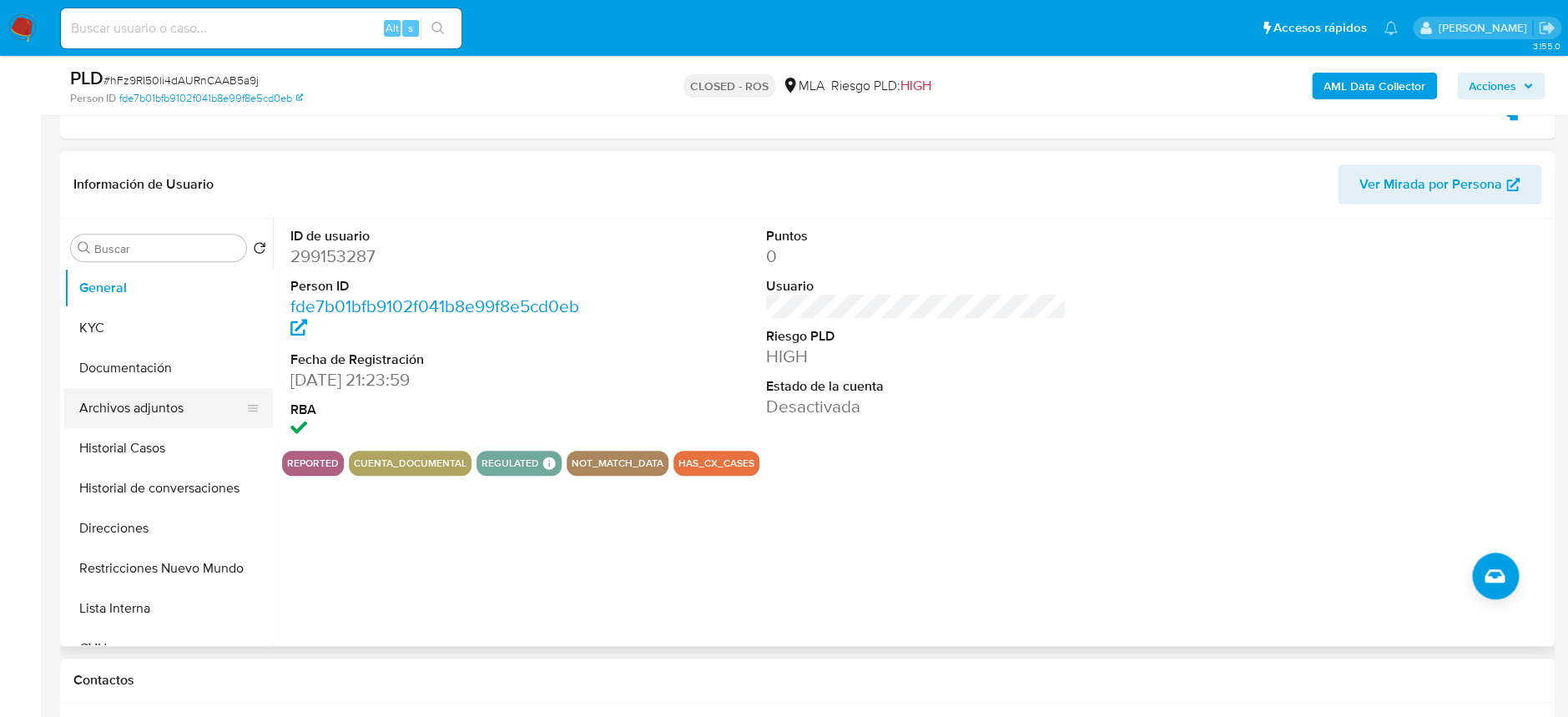
click at [149, 418] on button "Archivos adjuntos" at bounding box center [162, 408] width 195 height 40
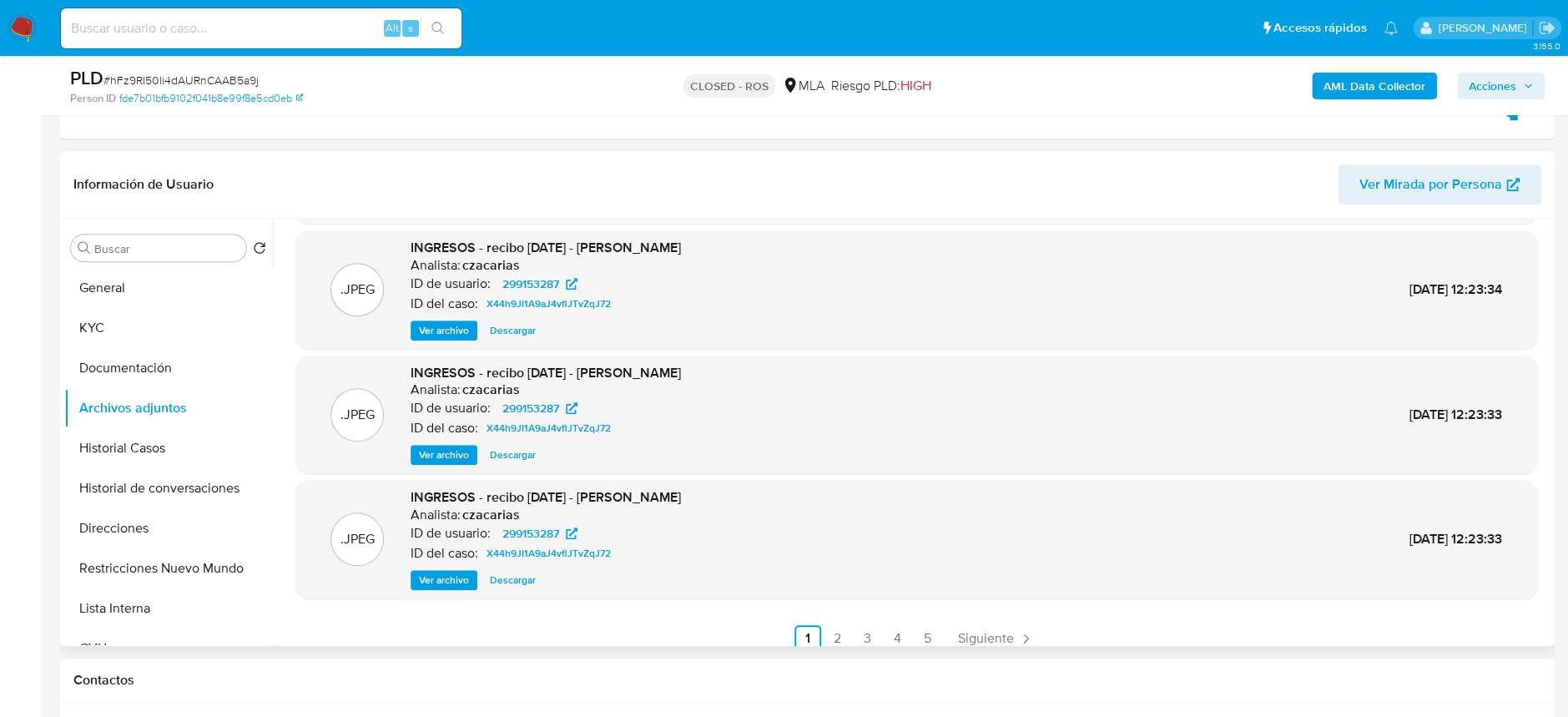
scroll to position [139, 0]
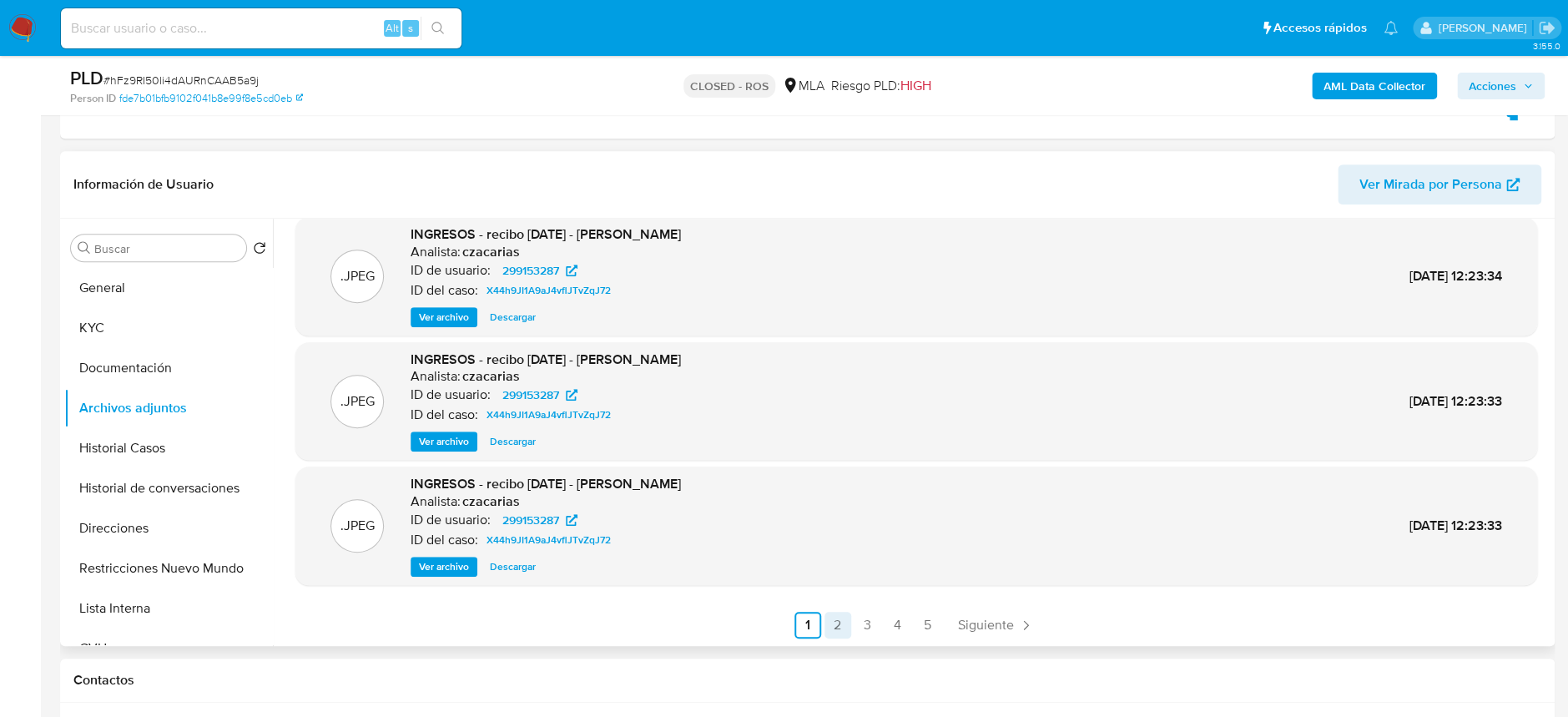
click at [843, 614] on link "2" at bounding box center [838, 625] width 27 height 27
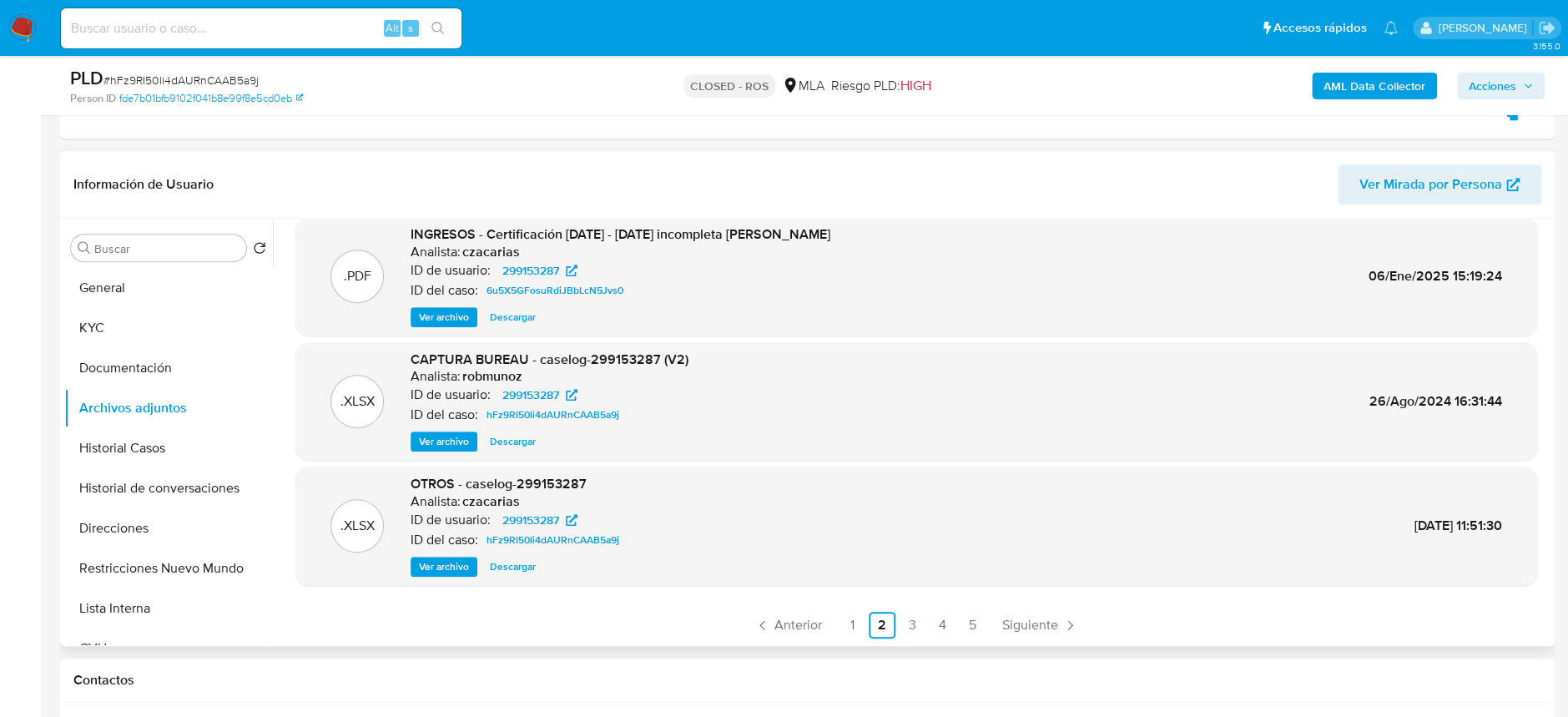
click at [455, 565] on span "Ver archivo" at bounding box center [444, 566] width 50 height 17
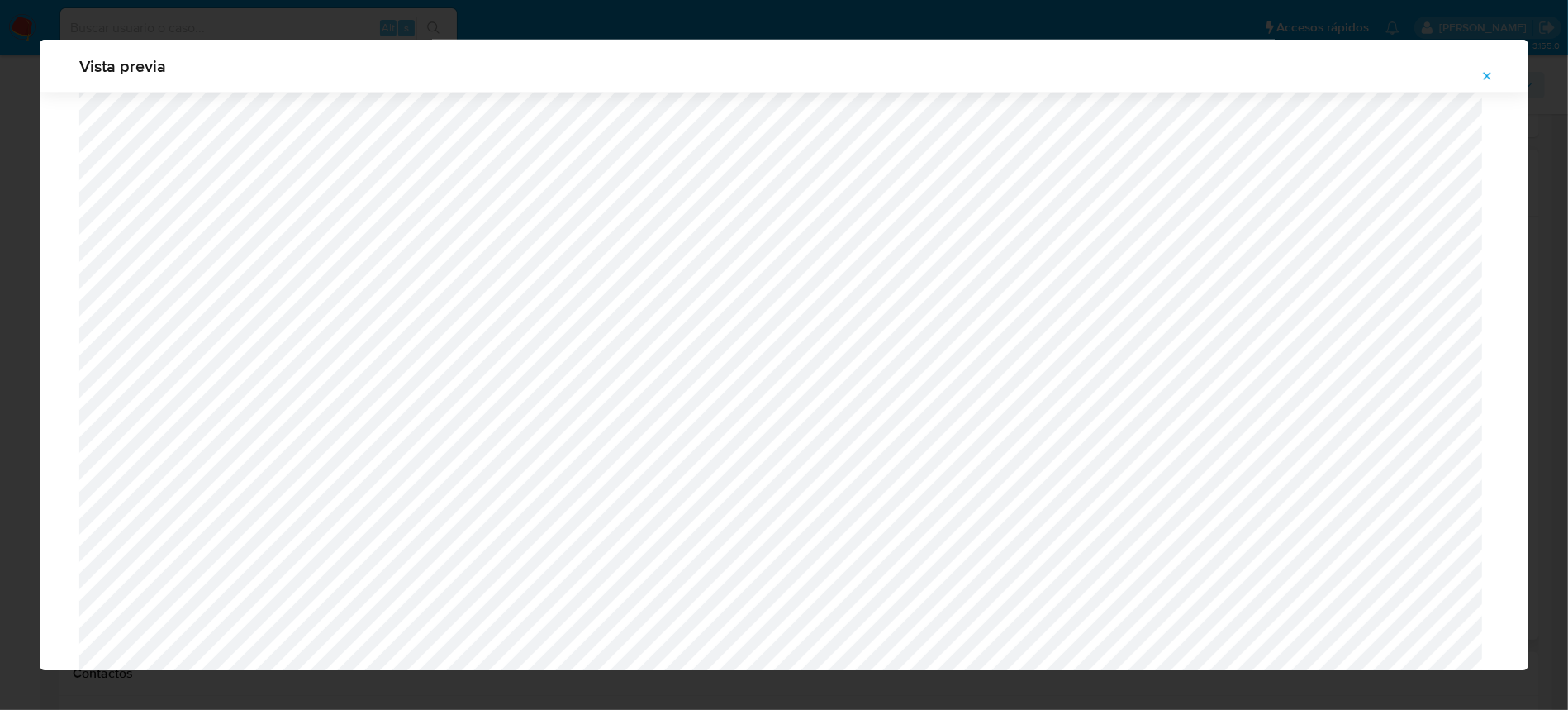
scroll to position [1398, 0]
click at [1487, 76] on icon "Attachment preview" at bounding box center [1487, 75] width 7 height 7
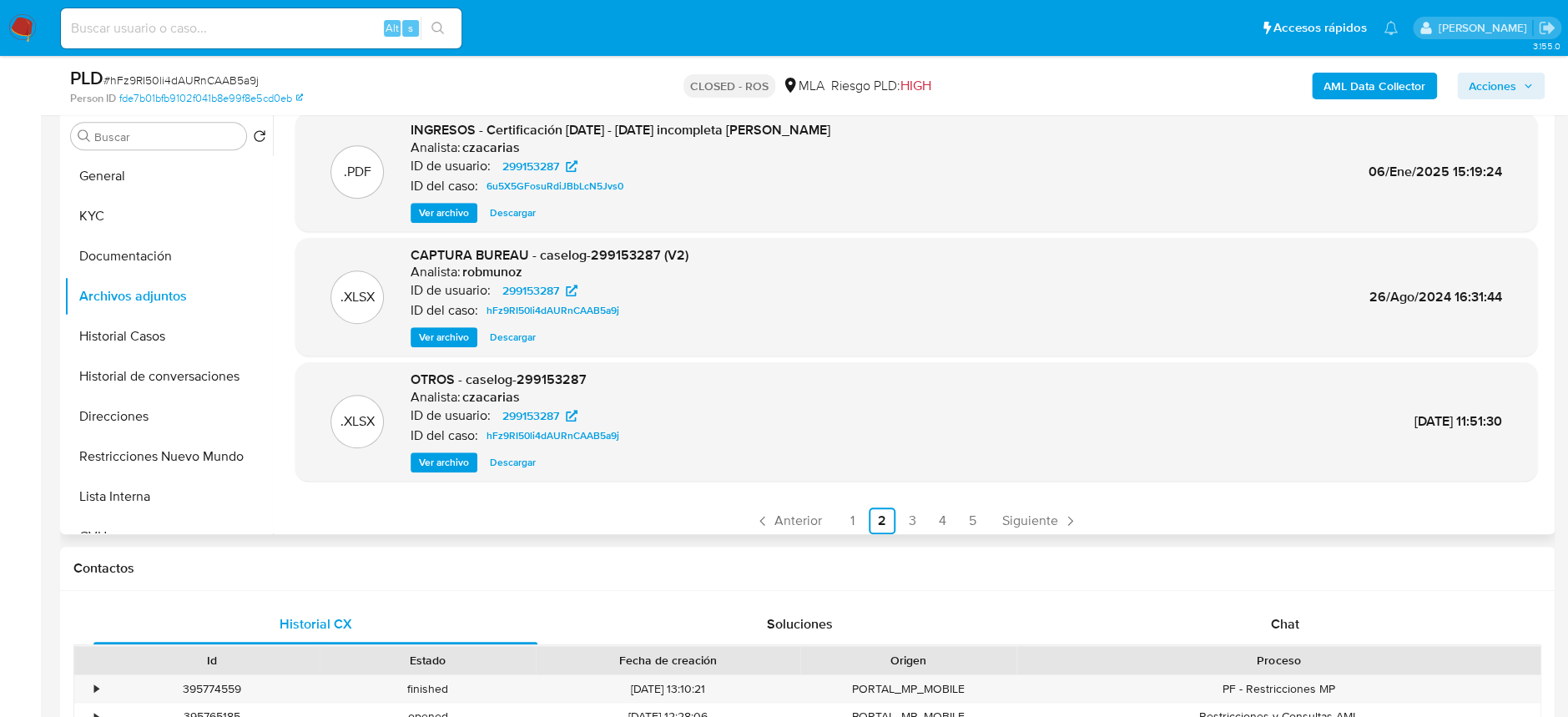
scroll to position [139, 0]
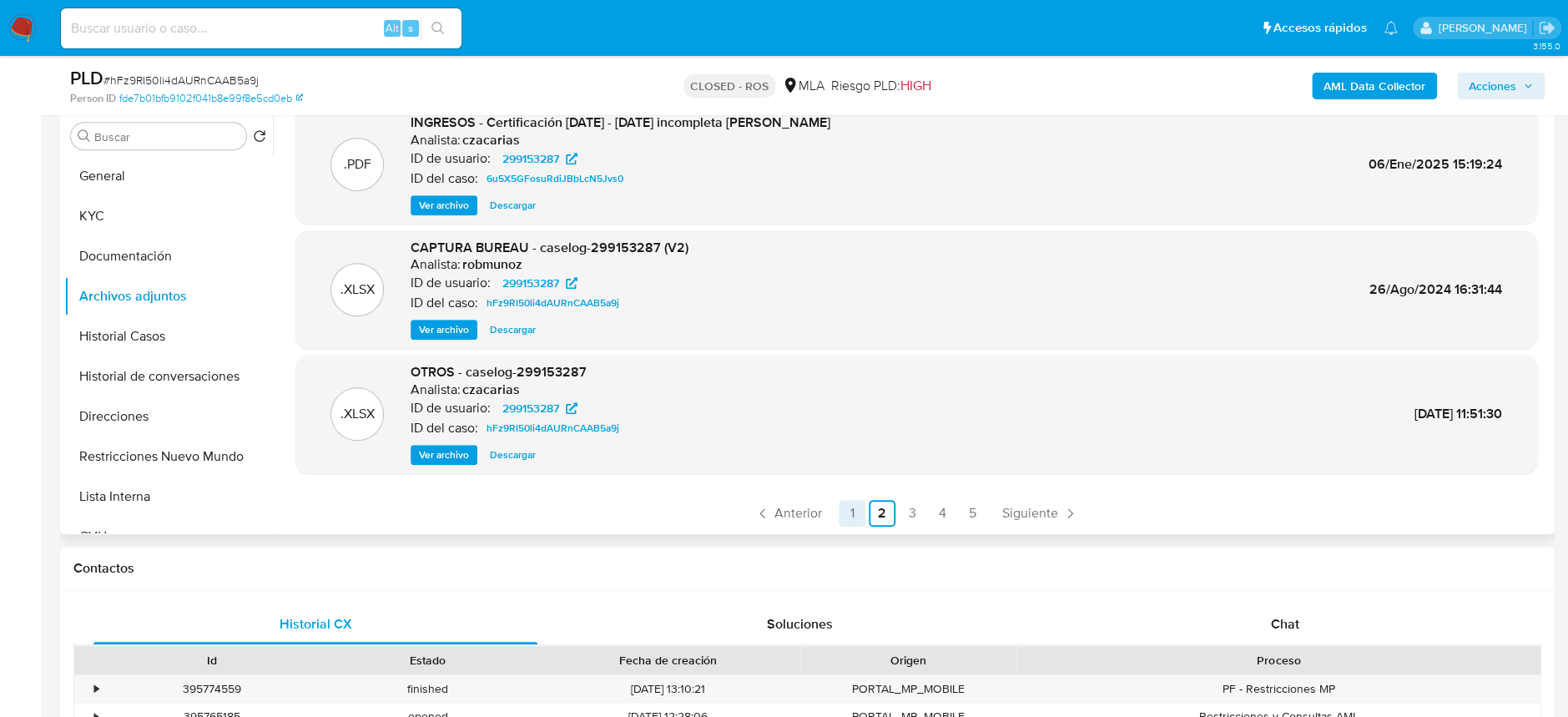
click at [851, 512] on link "1" at bounding box center [852, 513] width 27 height 27
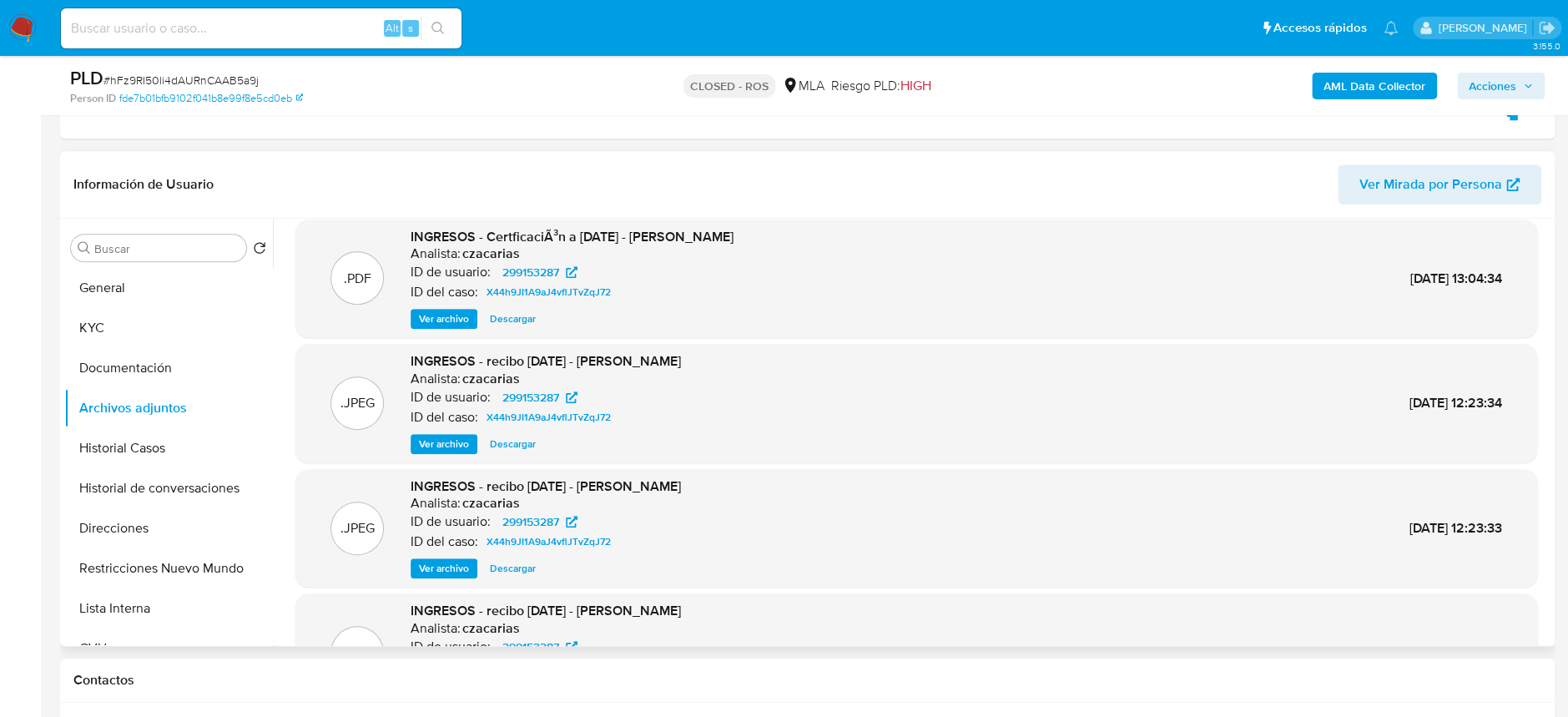
scroll to position [0, 0]
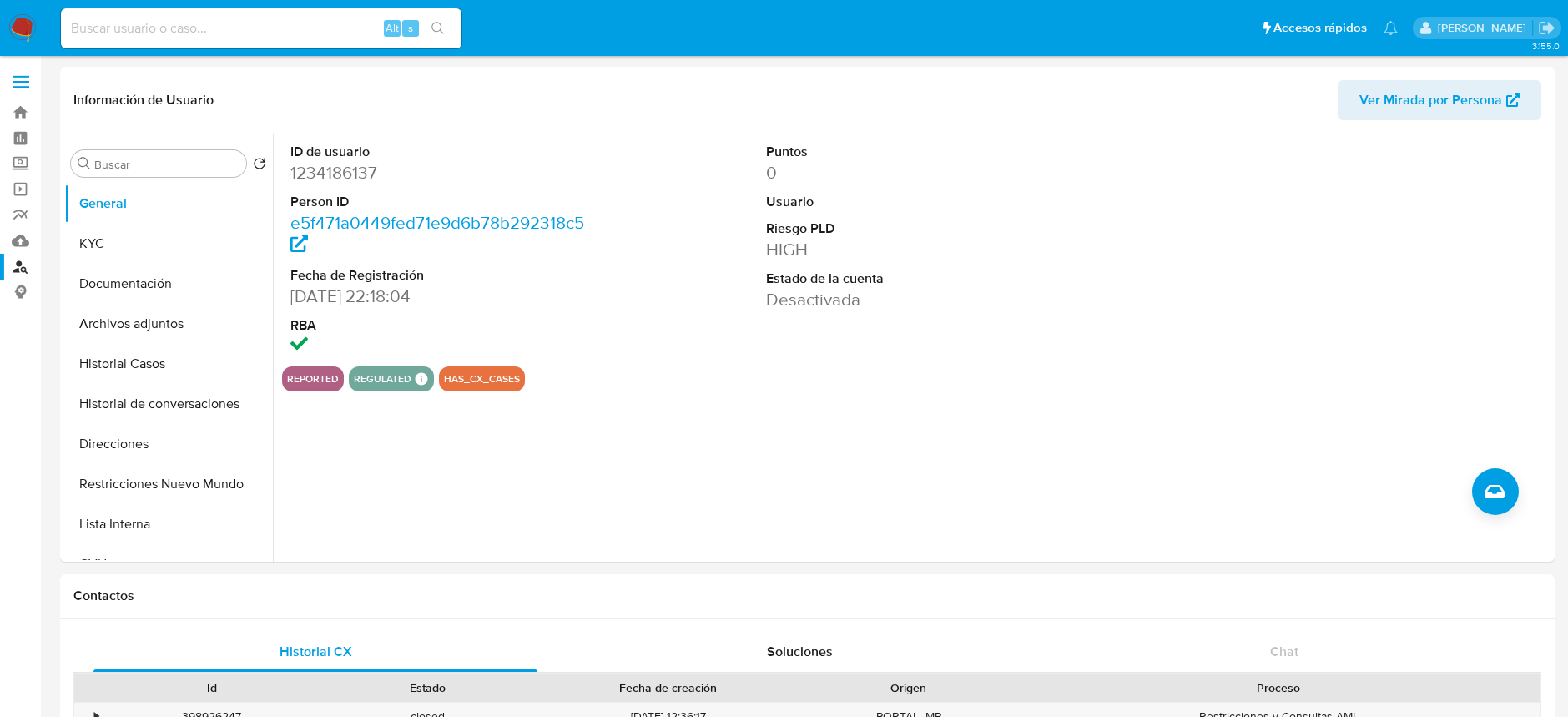
select select "10"
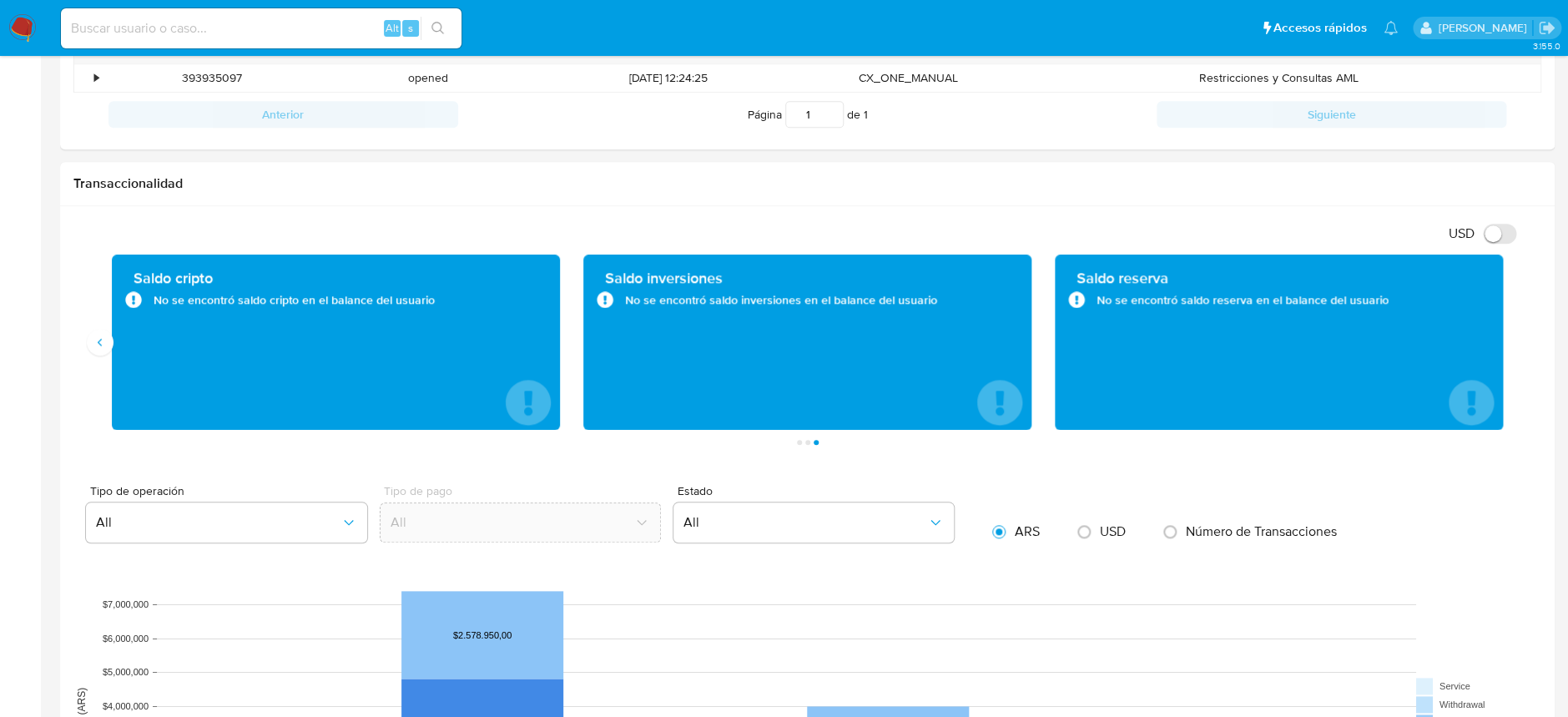
click at [301, 32] on input at bounding box center [261, 29] width 401 height 21
paste input "145191137"
type input "145191137"
click at [437, 23] on icon "search-icon" at bounding box center [437, 28] width 13 height 13
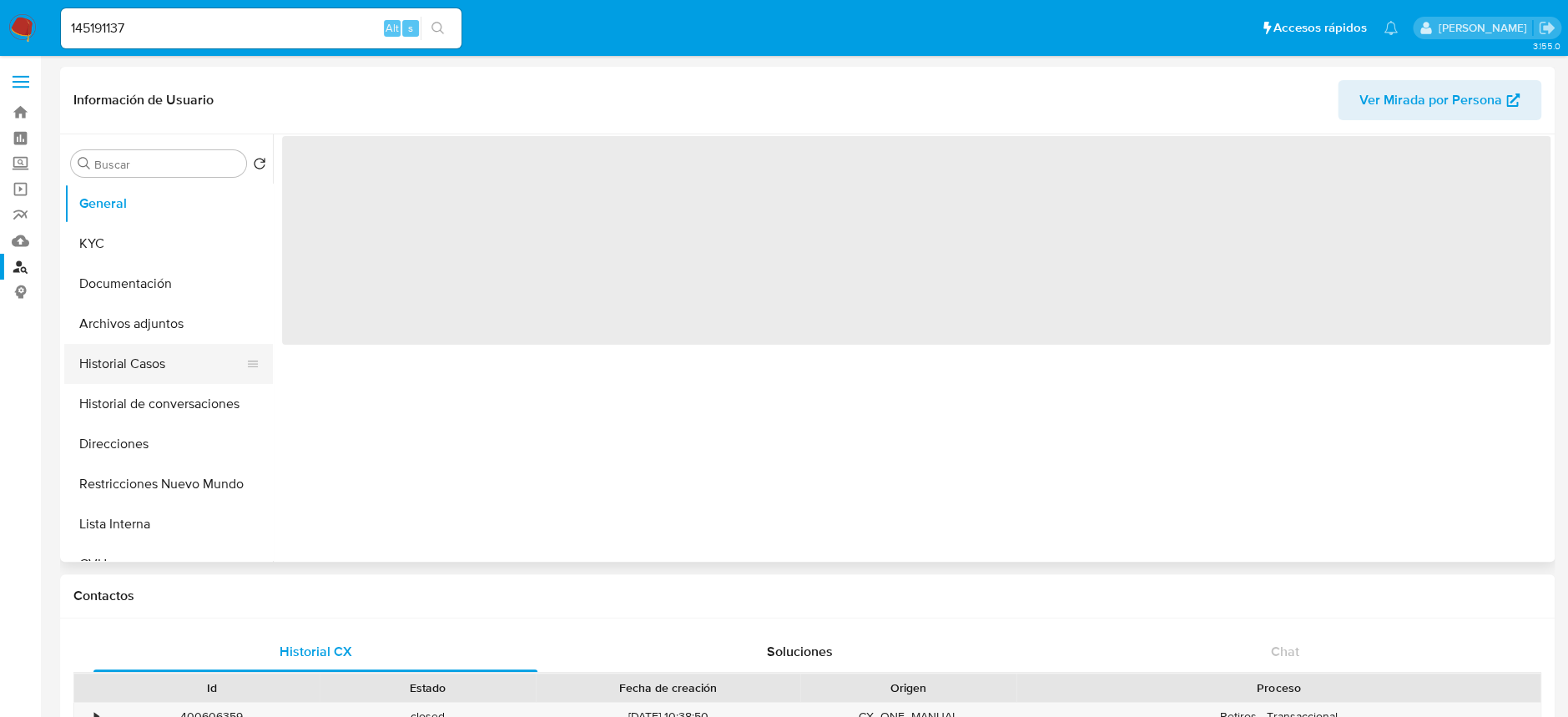
click at [134, 352] on button "Historial Casos" at bounding box center [162, 363] width 195 height 40
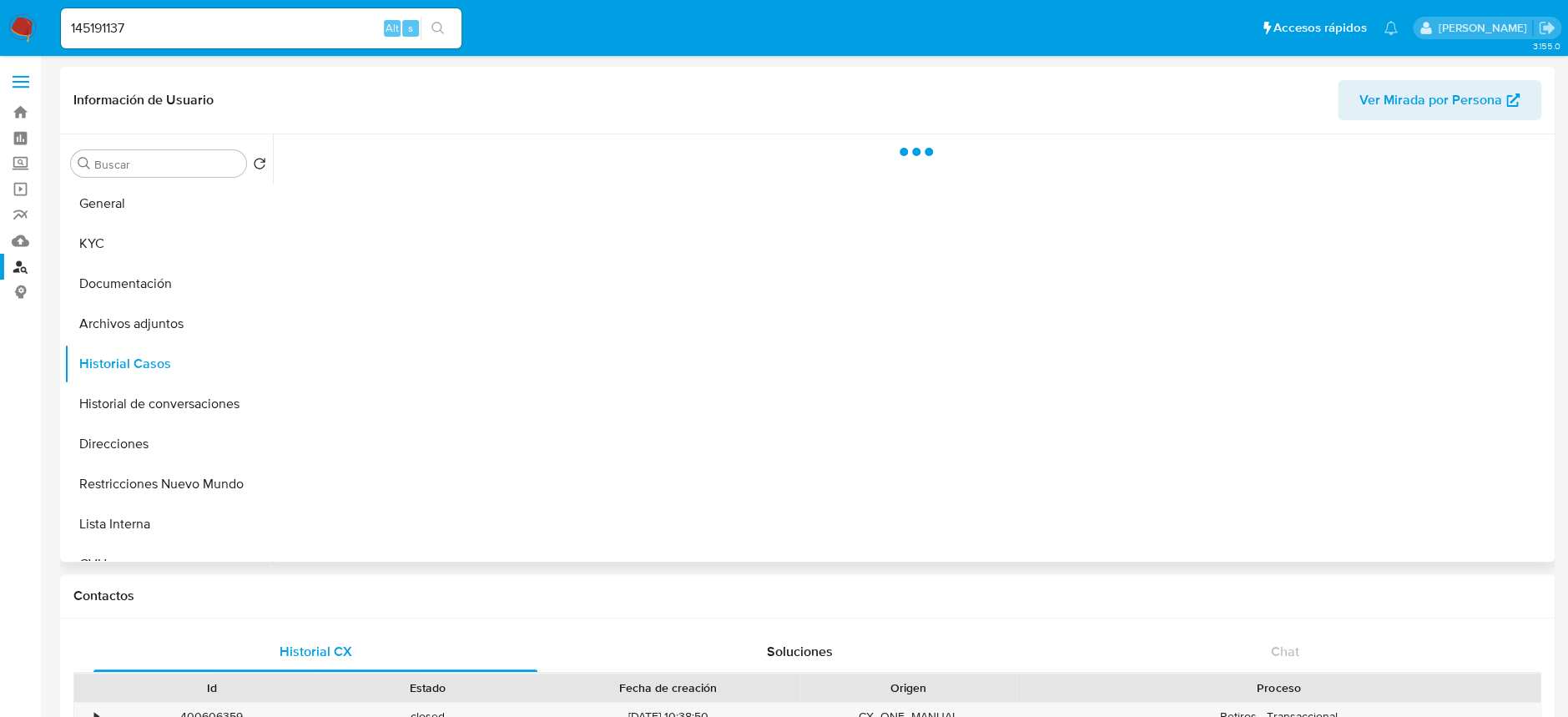
select select "10"
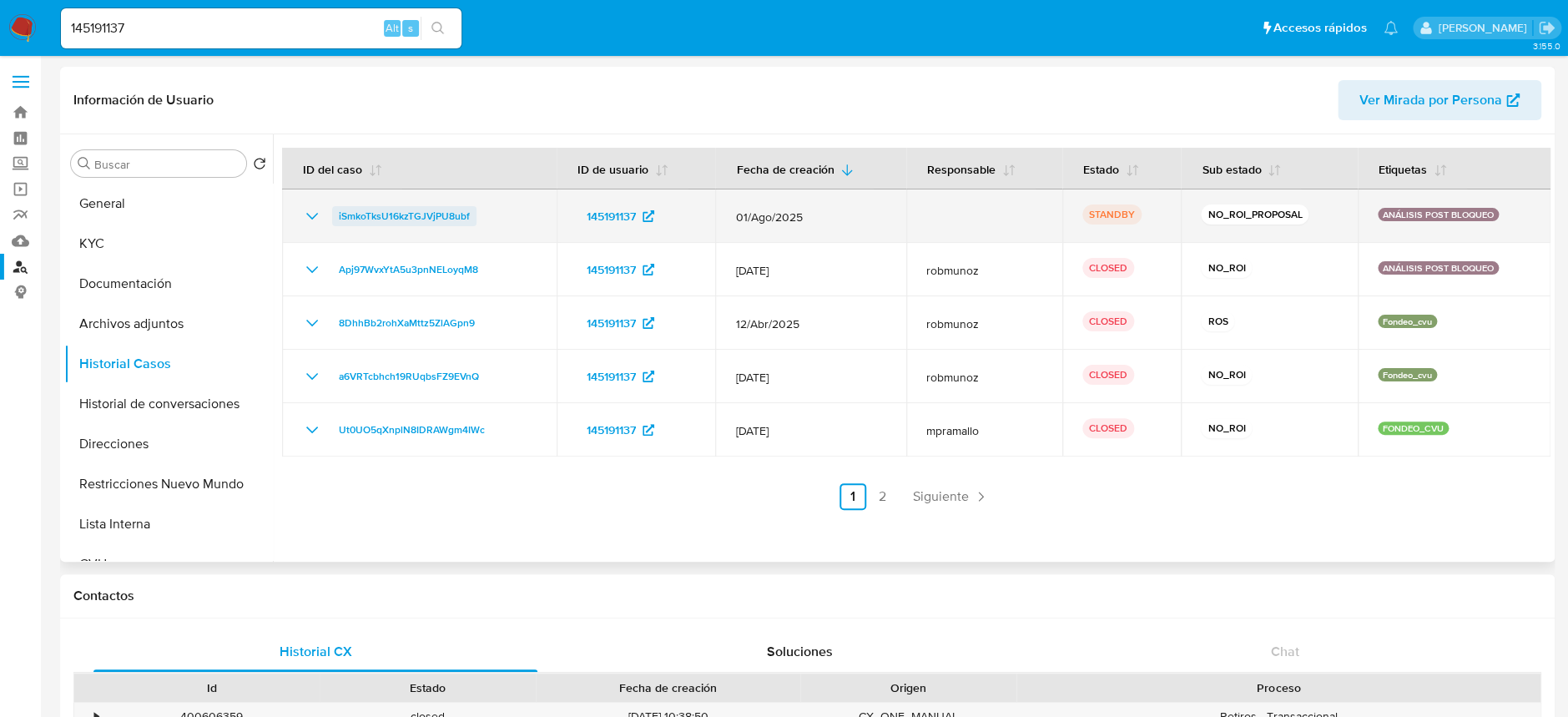
click at [389, 215] on span "iSmkoTksU16kzTGJVjPU8ubf" at bounding box center [404, 215] width 131 height 20
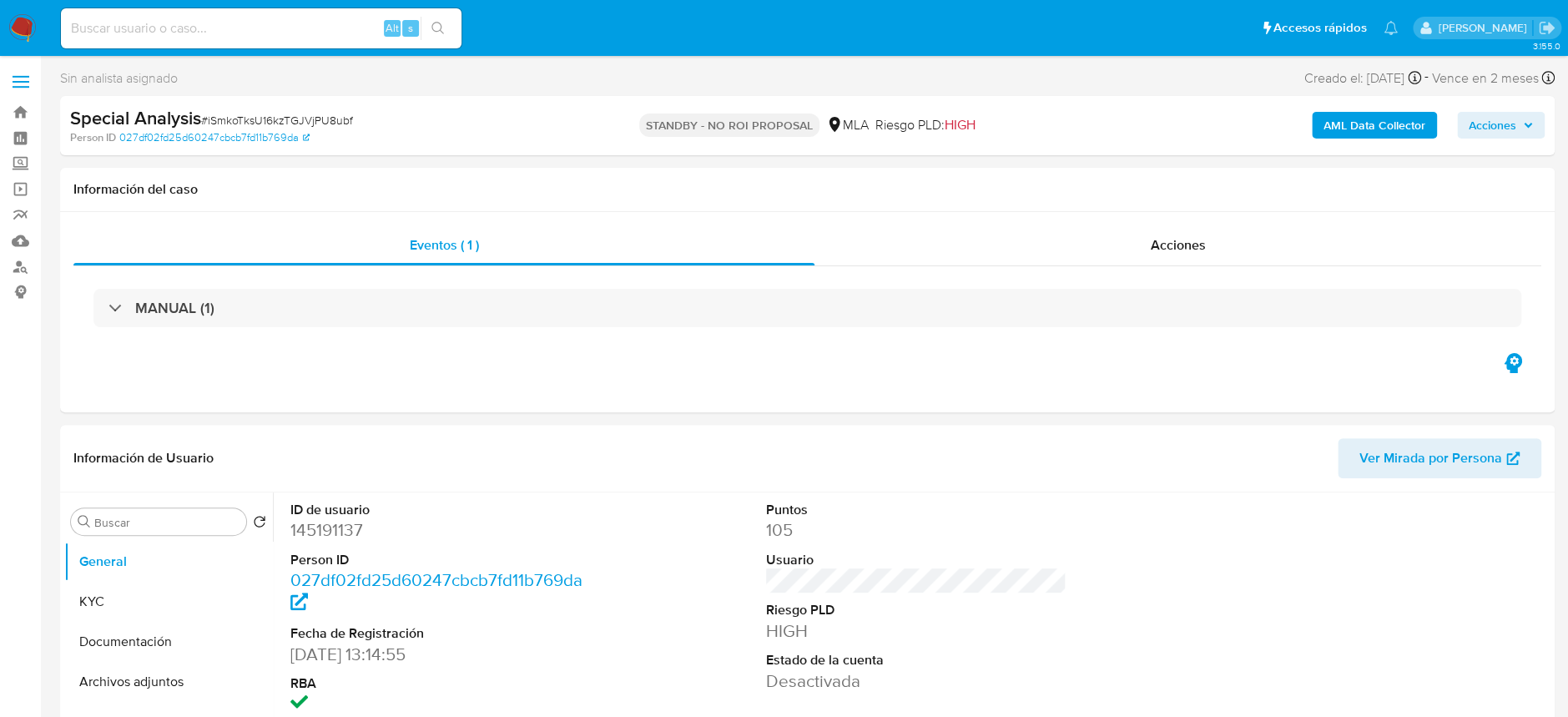
select select "10"
click at [1190, 250] on span "Acciones" at bounding box center [1179, 244] width 55 height 19
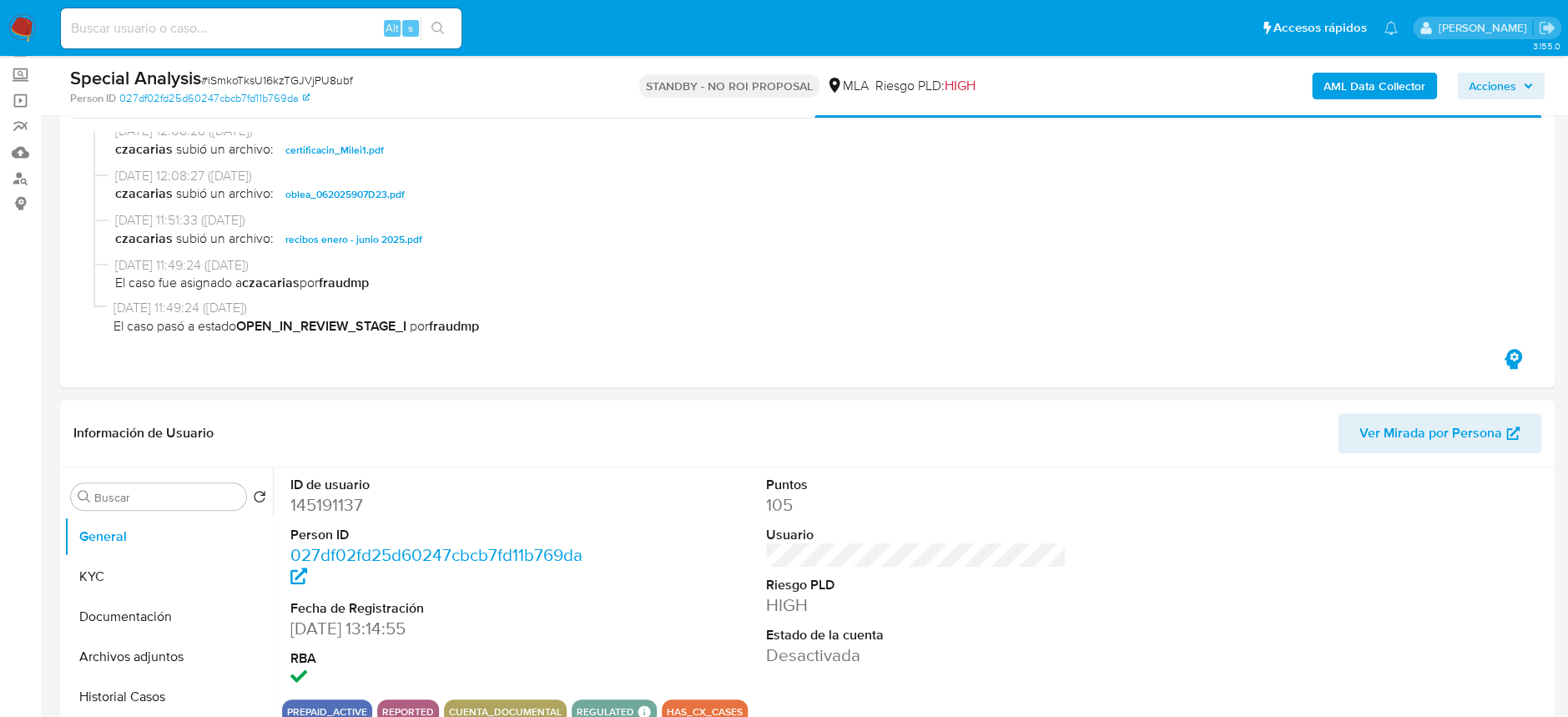
scroll to position [222, 0]
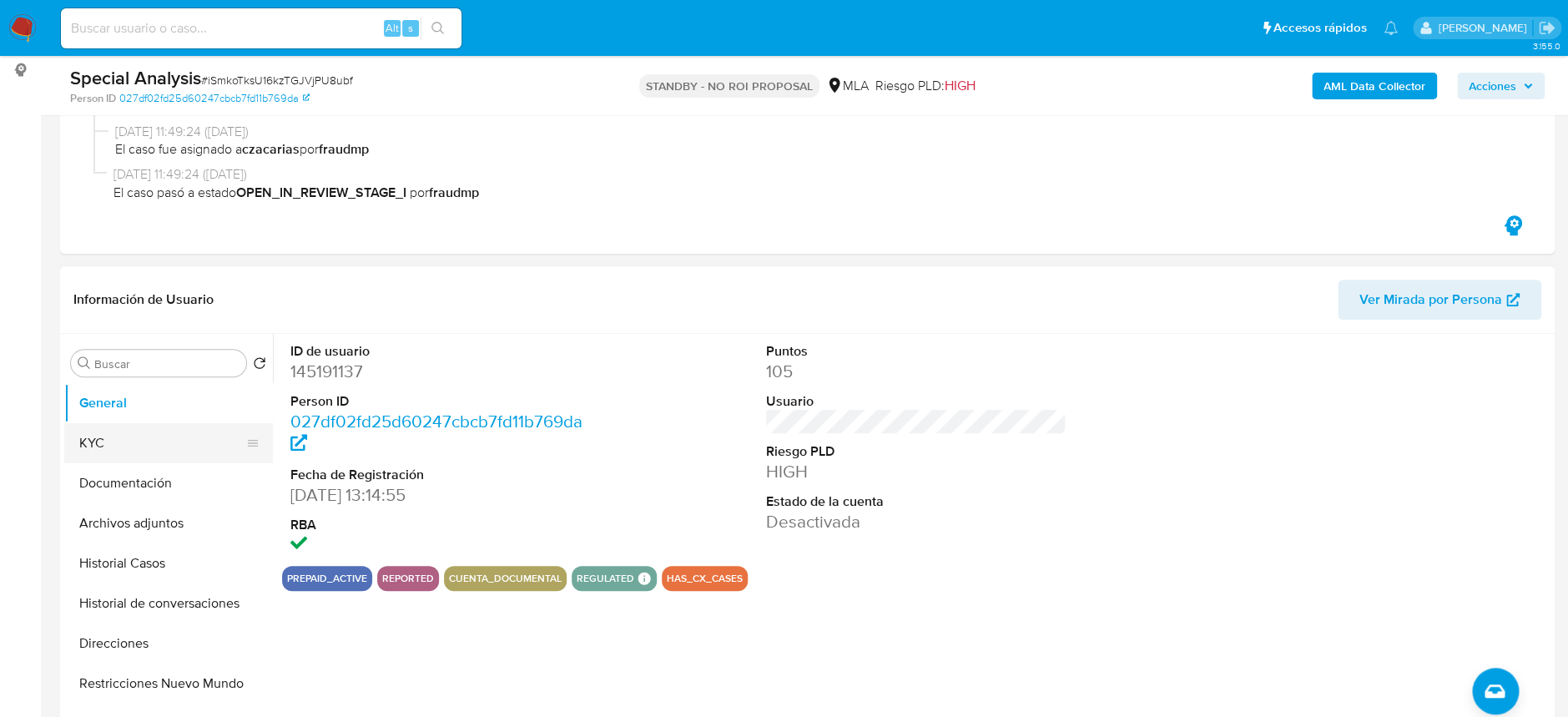
click at [108, 453] on button "KYC" at bounding box center [162, 443] width 195 height 40
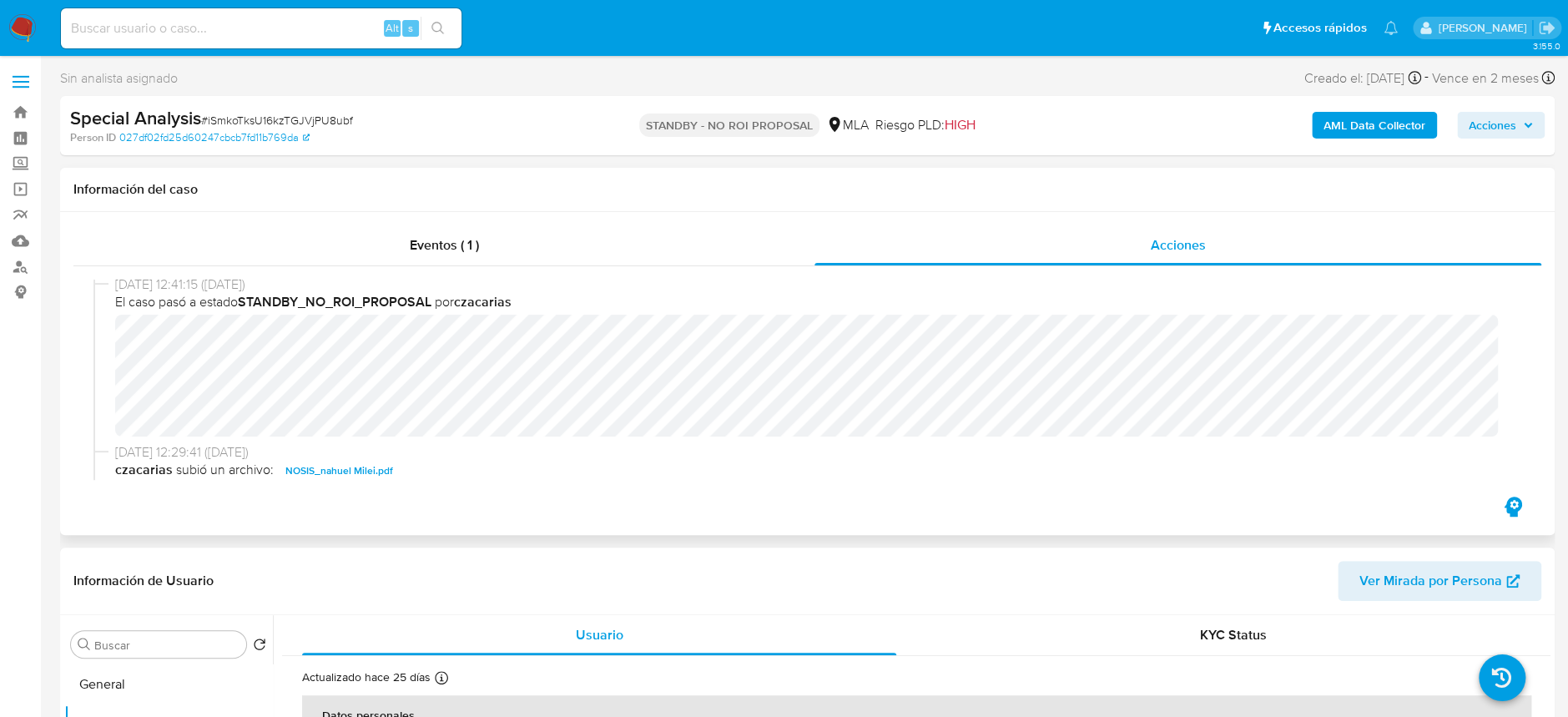
scroll to position [0, 0]
click at [465, 256] on div "Eventos ( 1 )" at bounding box center [444, 245] width 742 height 40
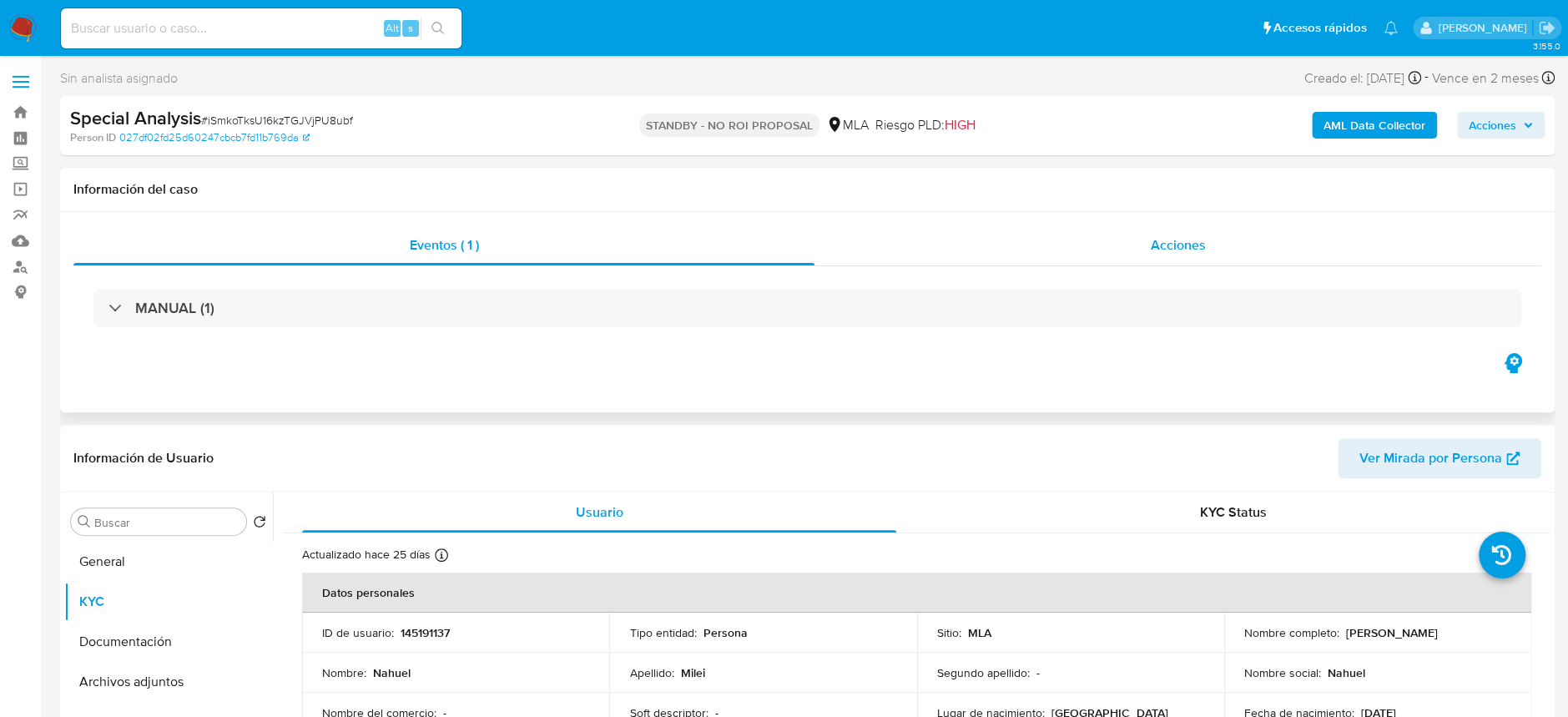
click at [1169, 244] on span "Acciones" at bounding box center [1178, 244] width 55 height 19
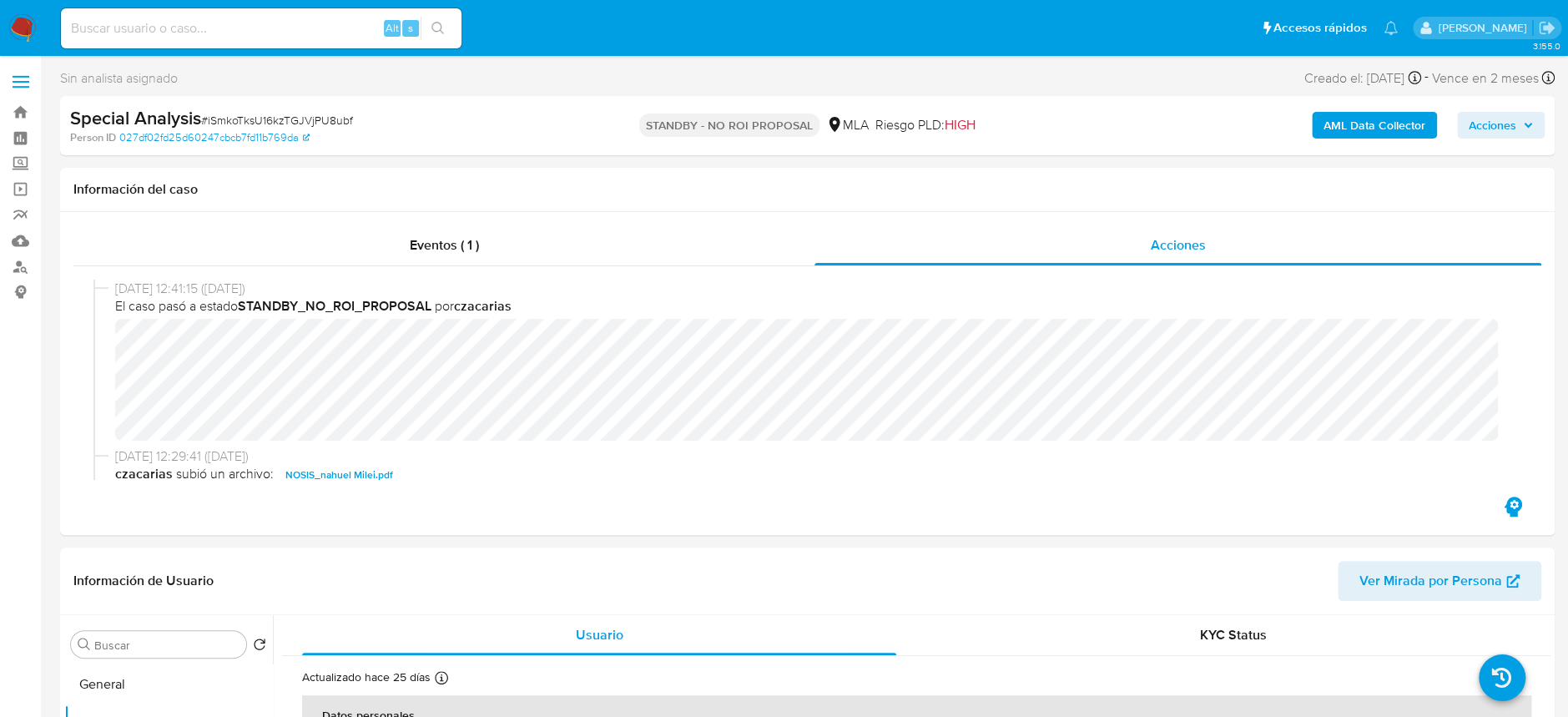
click at [297, 110] on div "Special Analysis # iSmkoTksU16kzTGJVjPU8ubf" at bounding box center [312, 119] width 486 height 25
click at [306, 113] on span "# iSmkoTksU16kzTGJVjPU8ubf" at bounding box center [277, 120] width 152 height 17
copy span "iSmkoTksU16kzTGJVjPU8ubf"
click at [376, 40] on div "Alt s" at bounding box center [261, 28] width 401 height 40
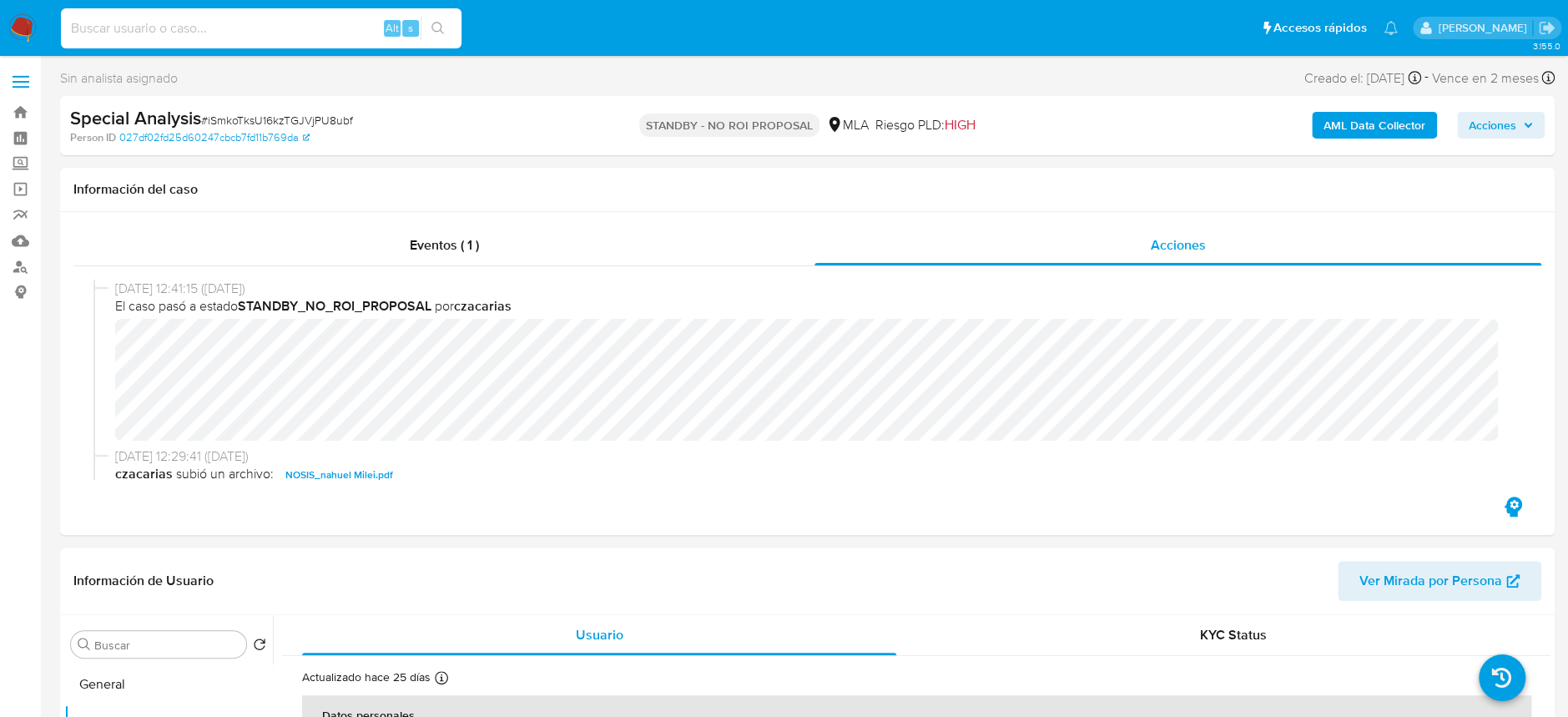
click at [347, 28] on input at bounding box center [261, 29] width 401 height 21
paste input "167609265"
click at [459, 20] on input "167609265" at bounding box center [261, 29] width 401 height 21
type input "167609265"
click at [447, 30] on button "search-icon" at bounding box center [437, 29] width 34 height 23
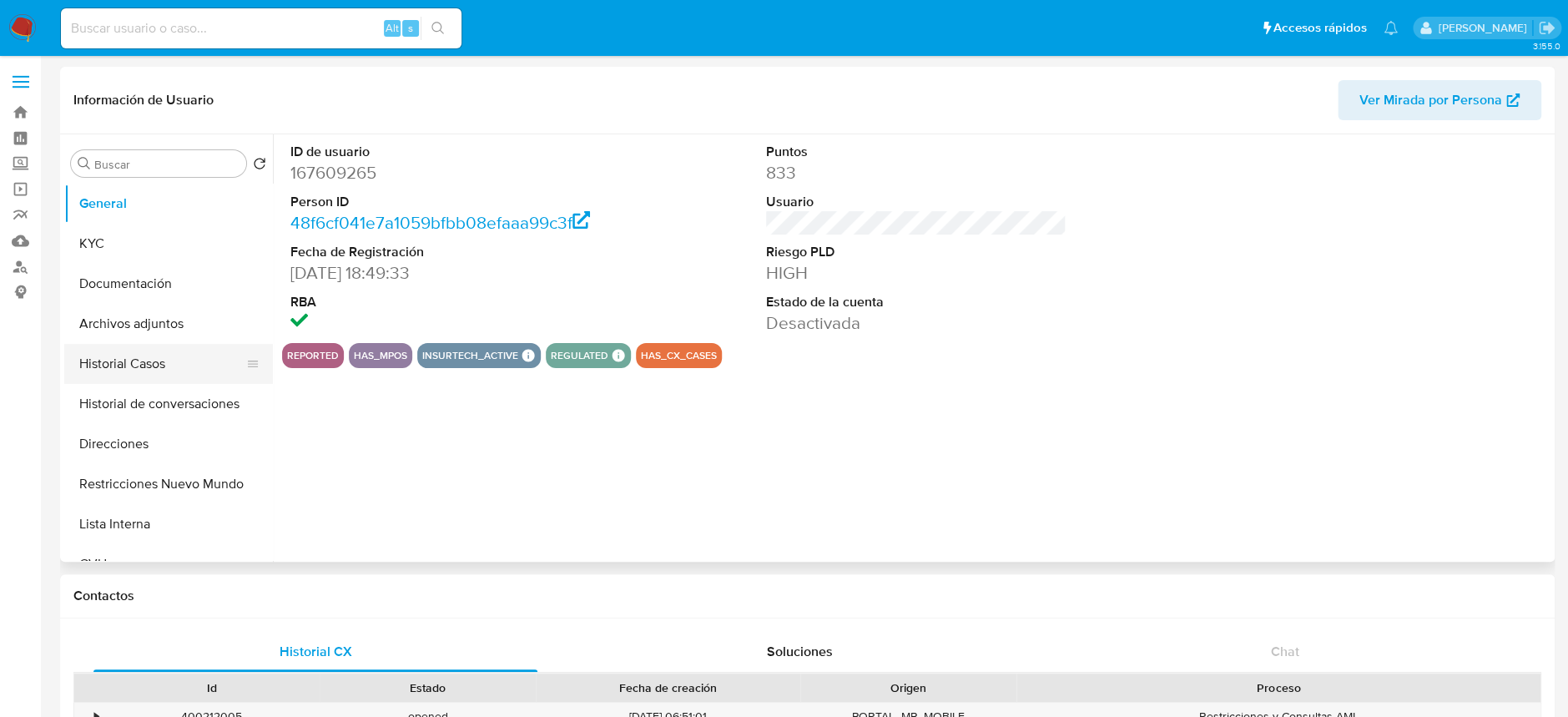
click at [152, 351] on button "Historial Casos" at bounding box center [162, 363] width 195 height 40
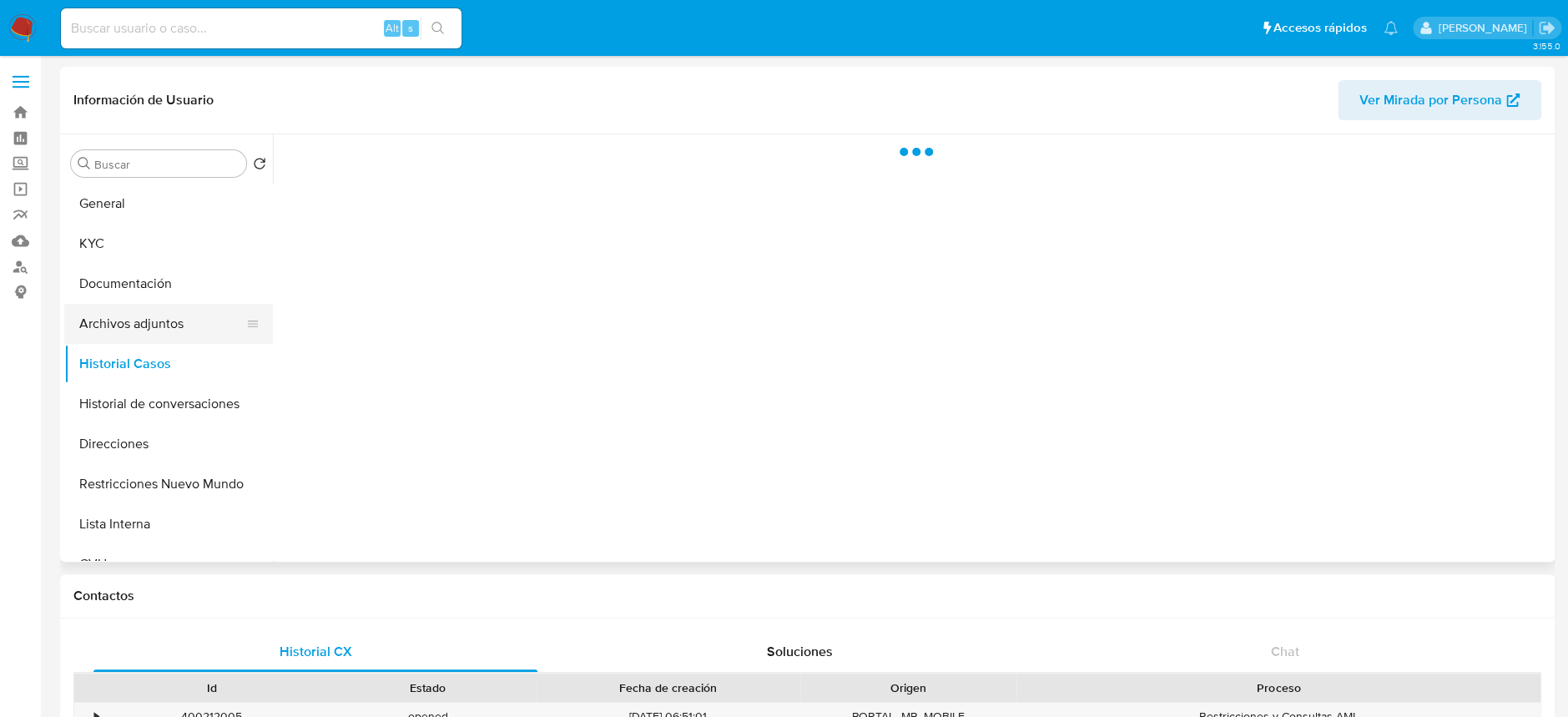
select select "10"
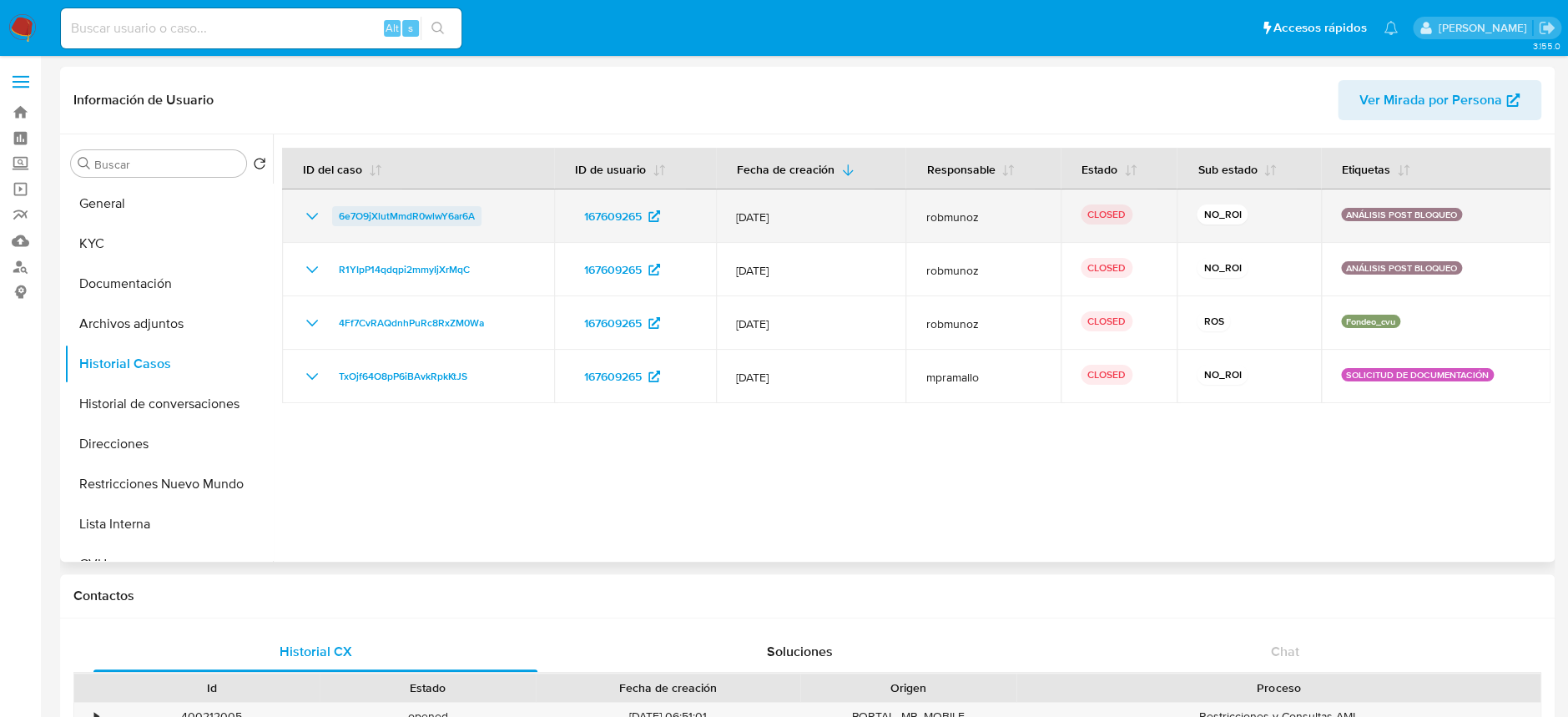
click at [375, 215] on span "6e7O9jXlutMmdR0wlwY6ar6A" at bounding box center [407, 215] width 136 height 20
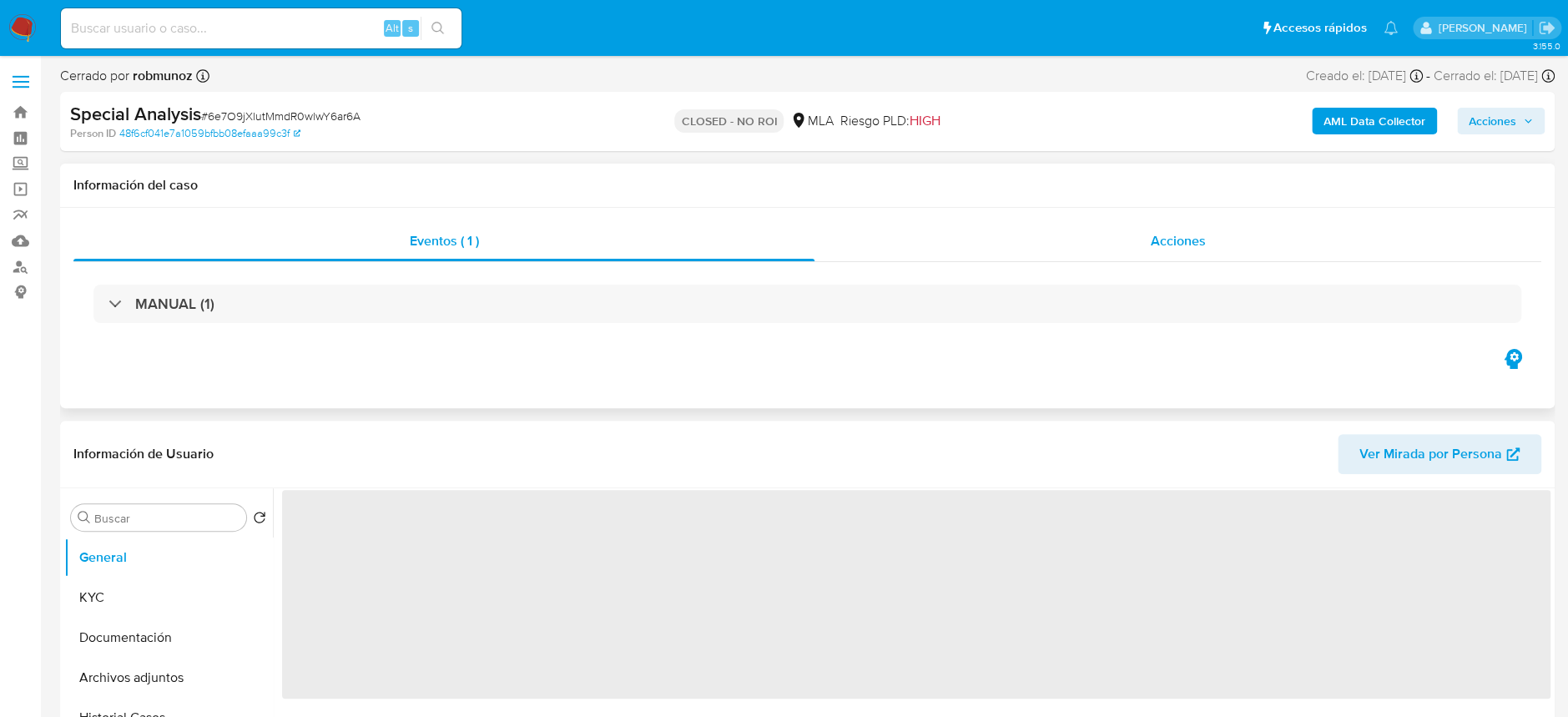
click at [1178, 237] on span "Acciones" at bounding box center [1179, 240] width 55 height 19
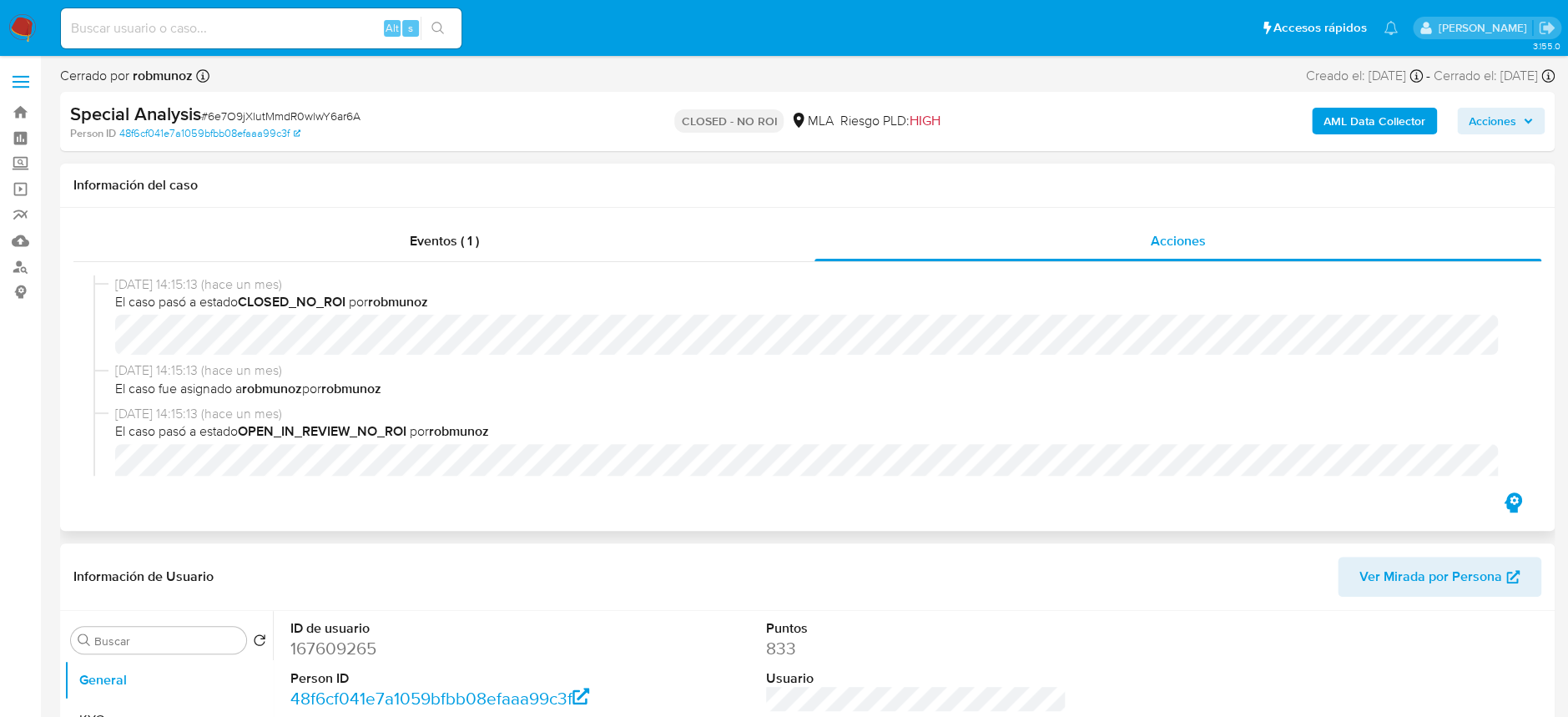
select select "10"
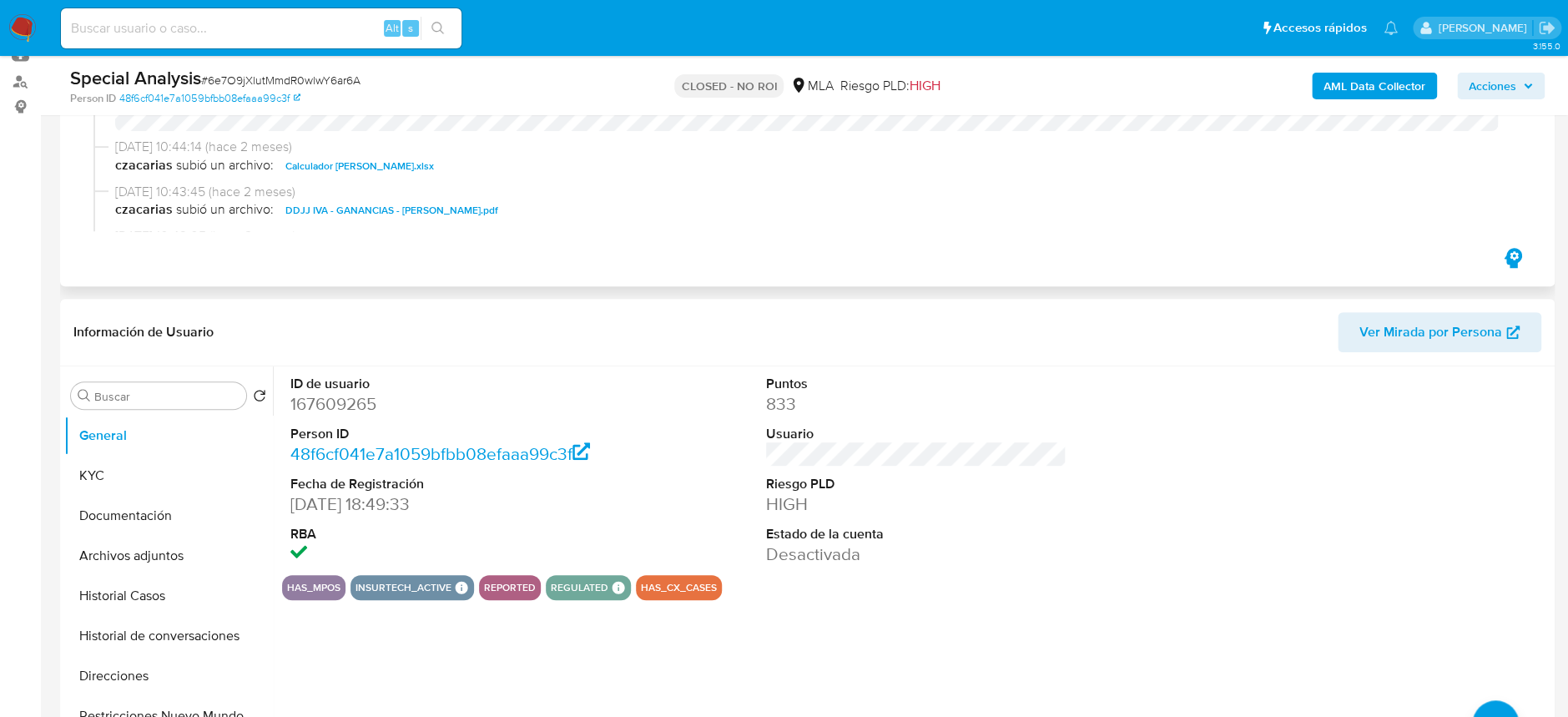
scroll to position [222, 0]
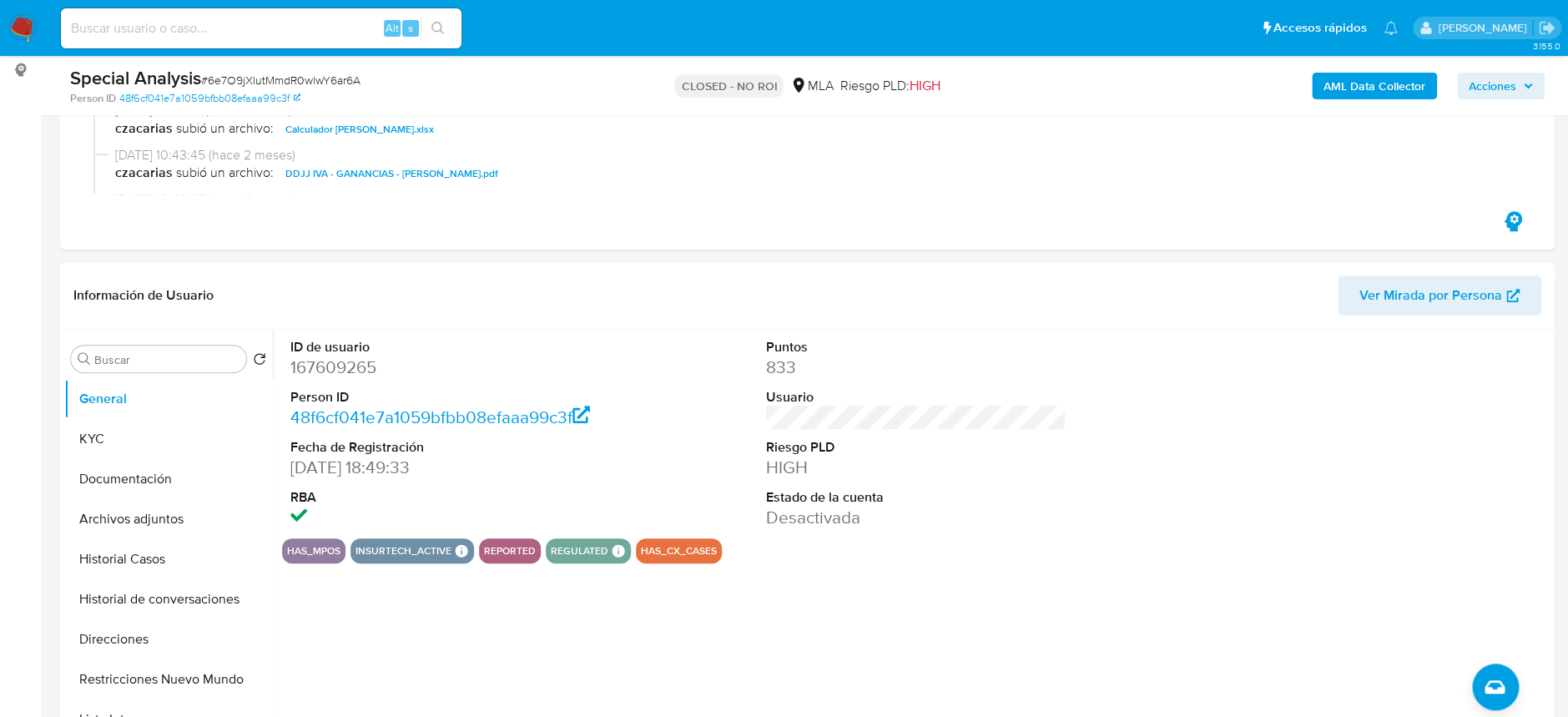
click at [305, 352] on dt "ID de usuario" at bounding box center [441, 347] width 301 height 19
click at [317, 361] on dd "167609265" at bounding box center [441, 367] width 301 height 23
copy dd "167609265"
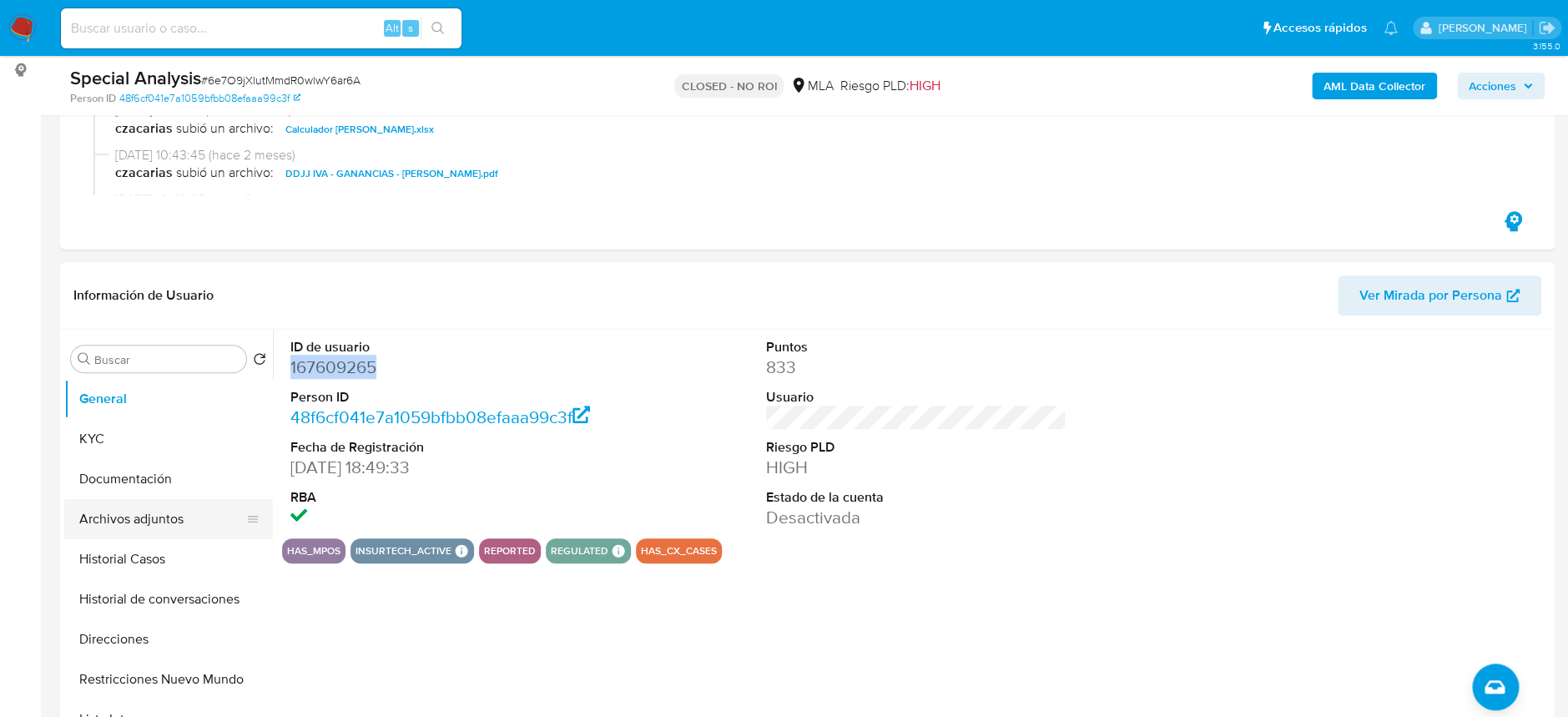
click at [136, 520] on button "Archivos adjuntos" at bounding box center [162, 519] width 195 height 40
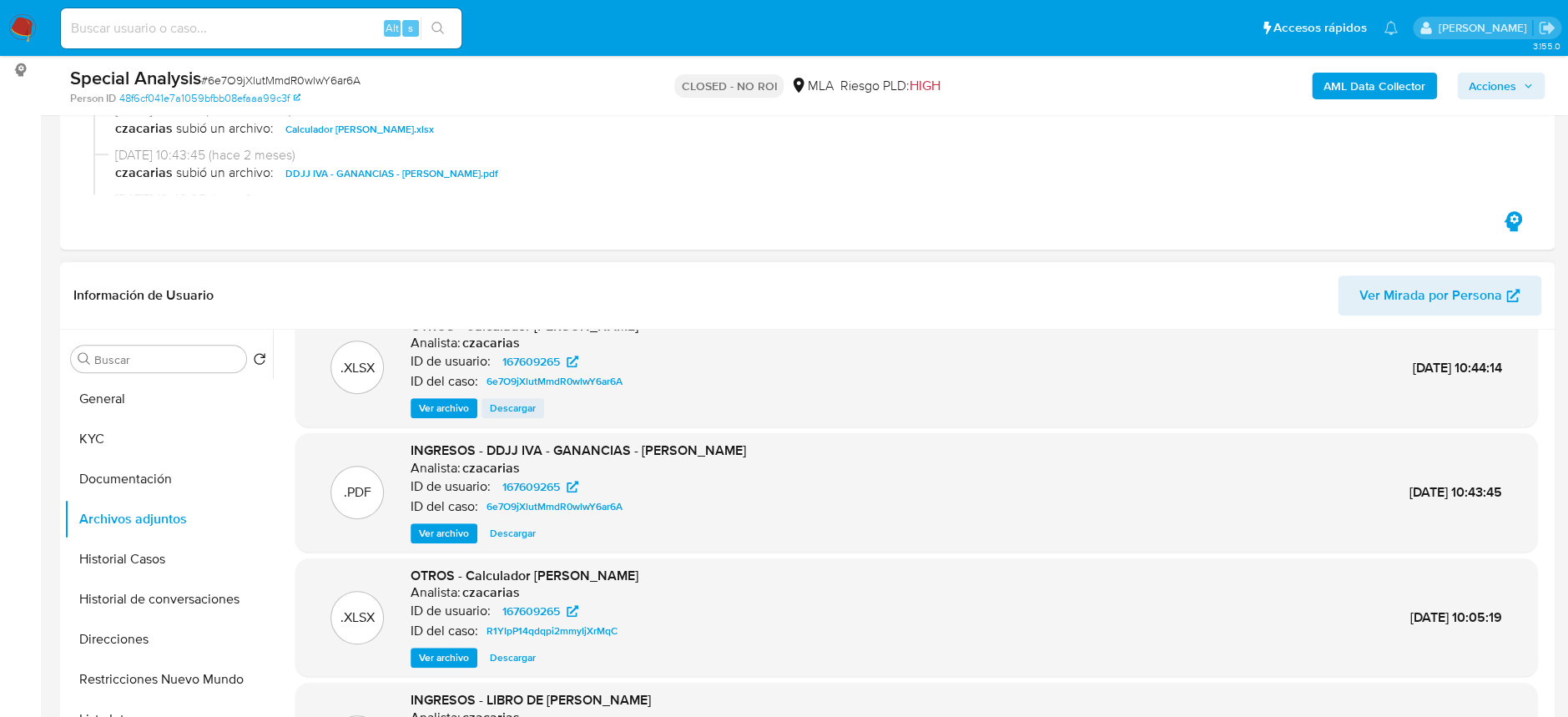
scroll to position [0, 0]
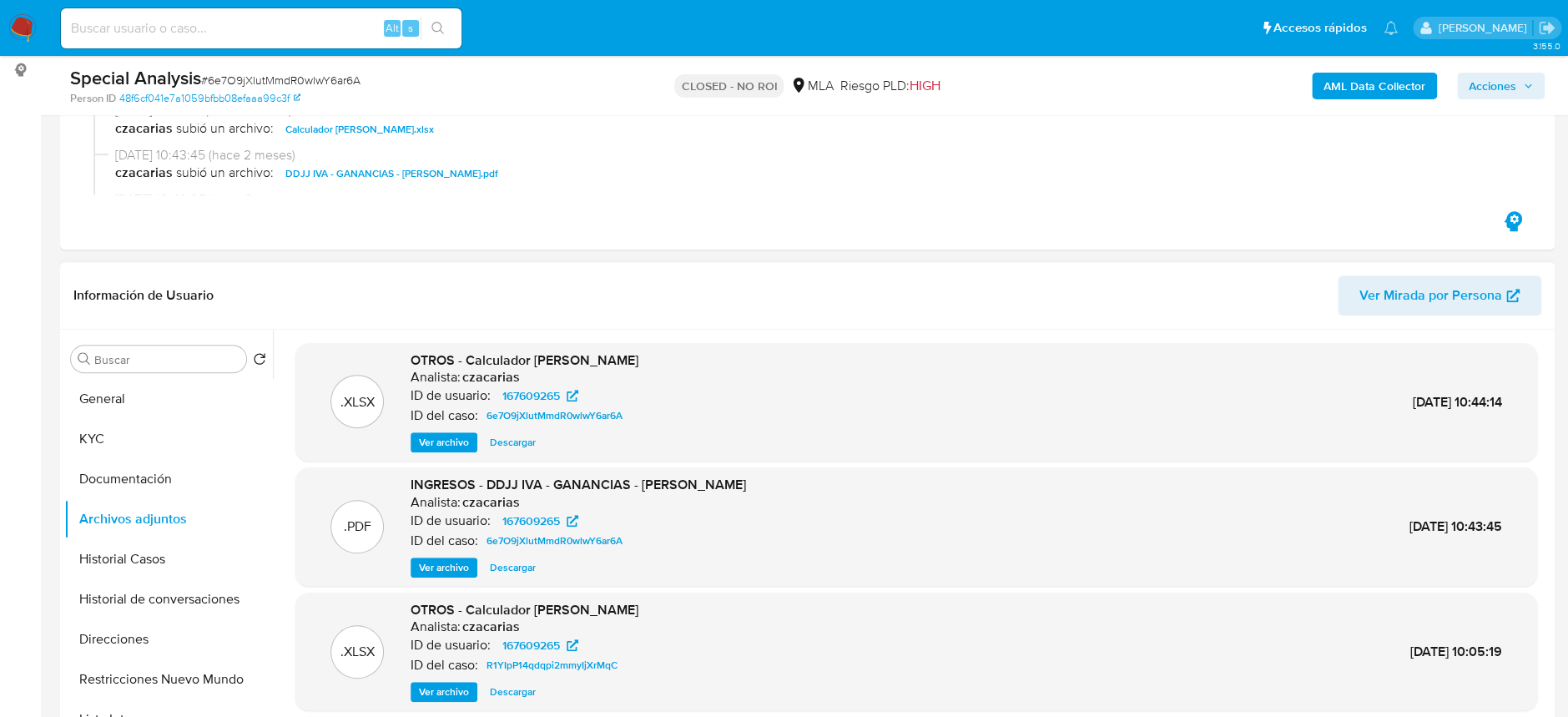
click at [442, 568] on span "Ver archivo" at bounding box center [444, 567] width 50 height 17
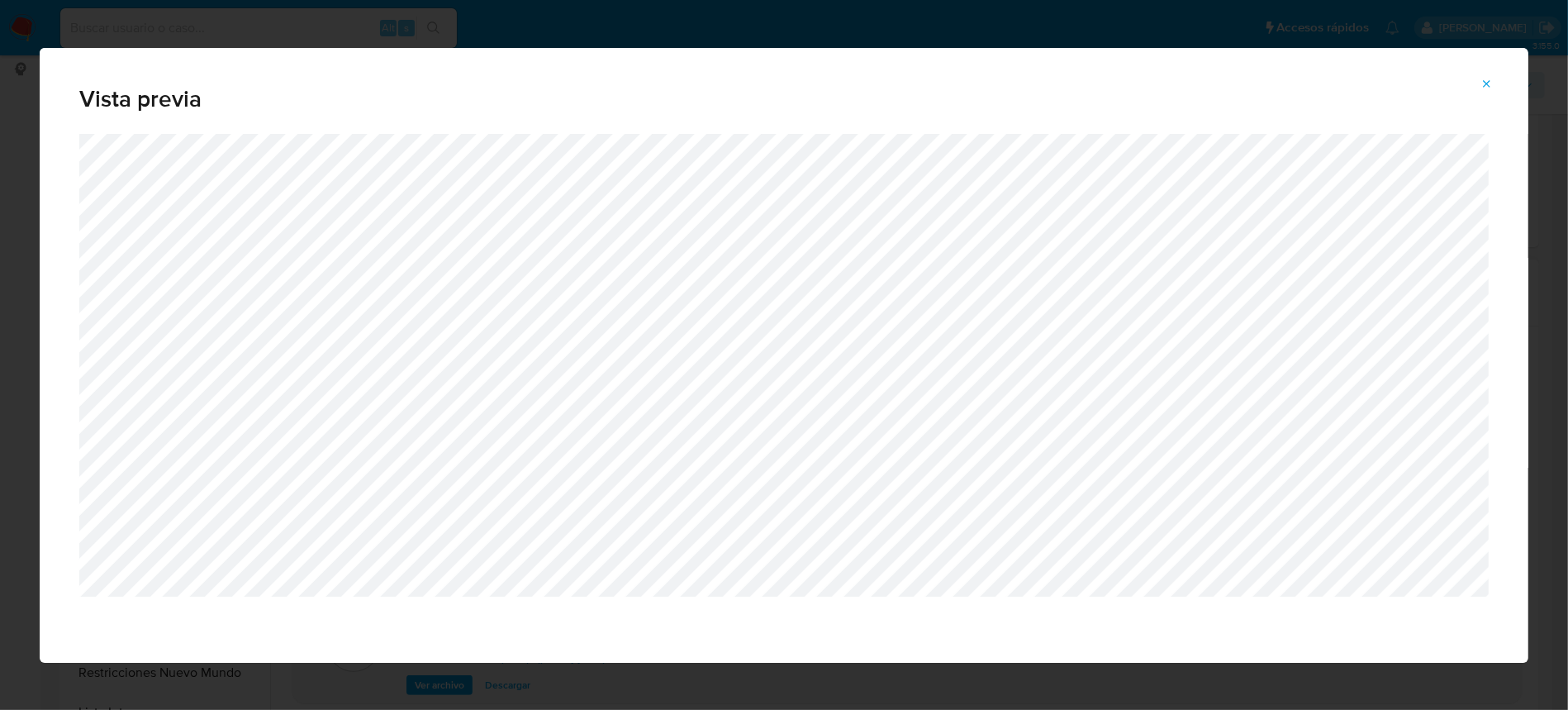
click at [1494, 68] on div "Vista previa" at bounding box center [784, 90] width 1489 height 86
click at [1496, 90] on button "Attachment preview" at bounding box center [1487, 84] width 36 height 27
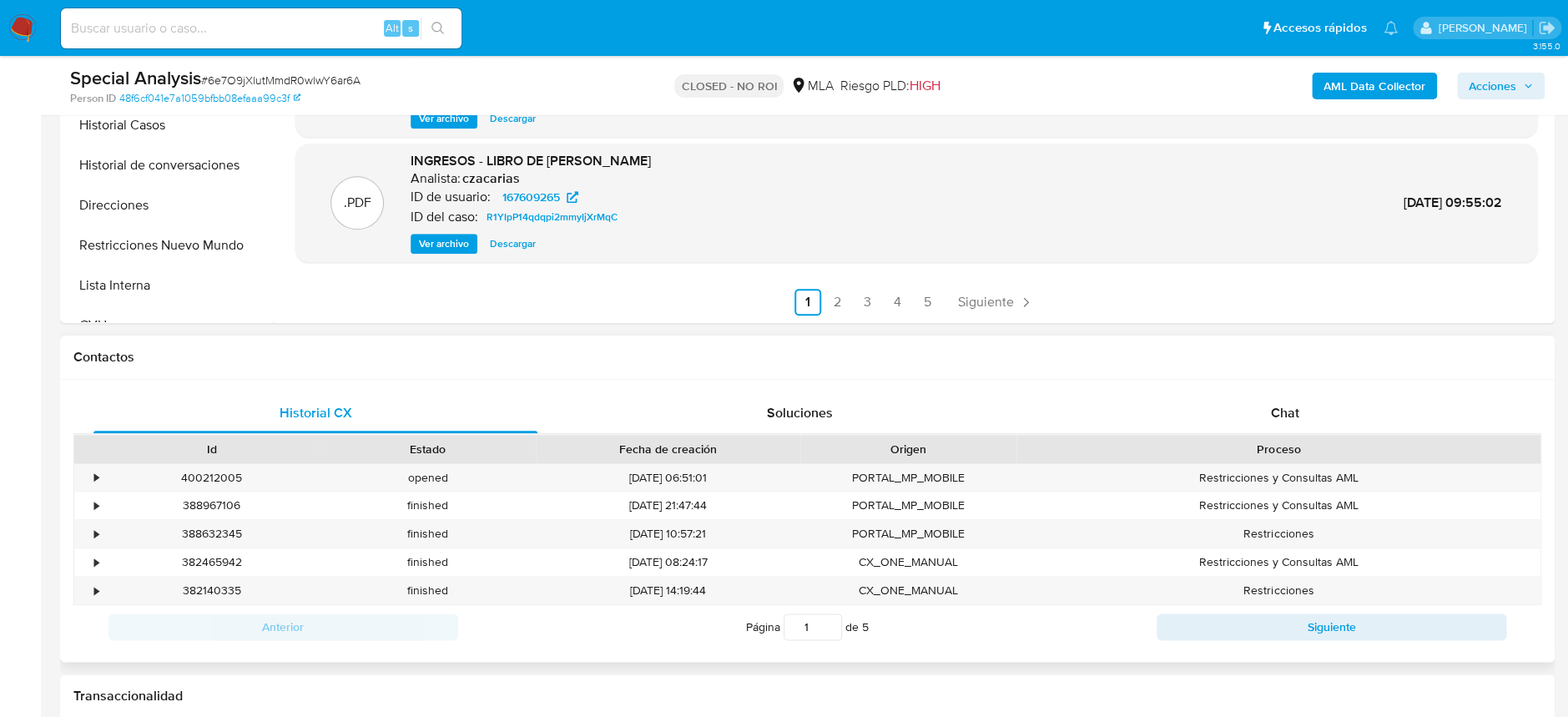
scroll to position [667, 0]
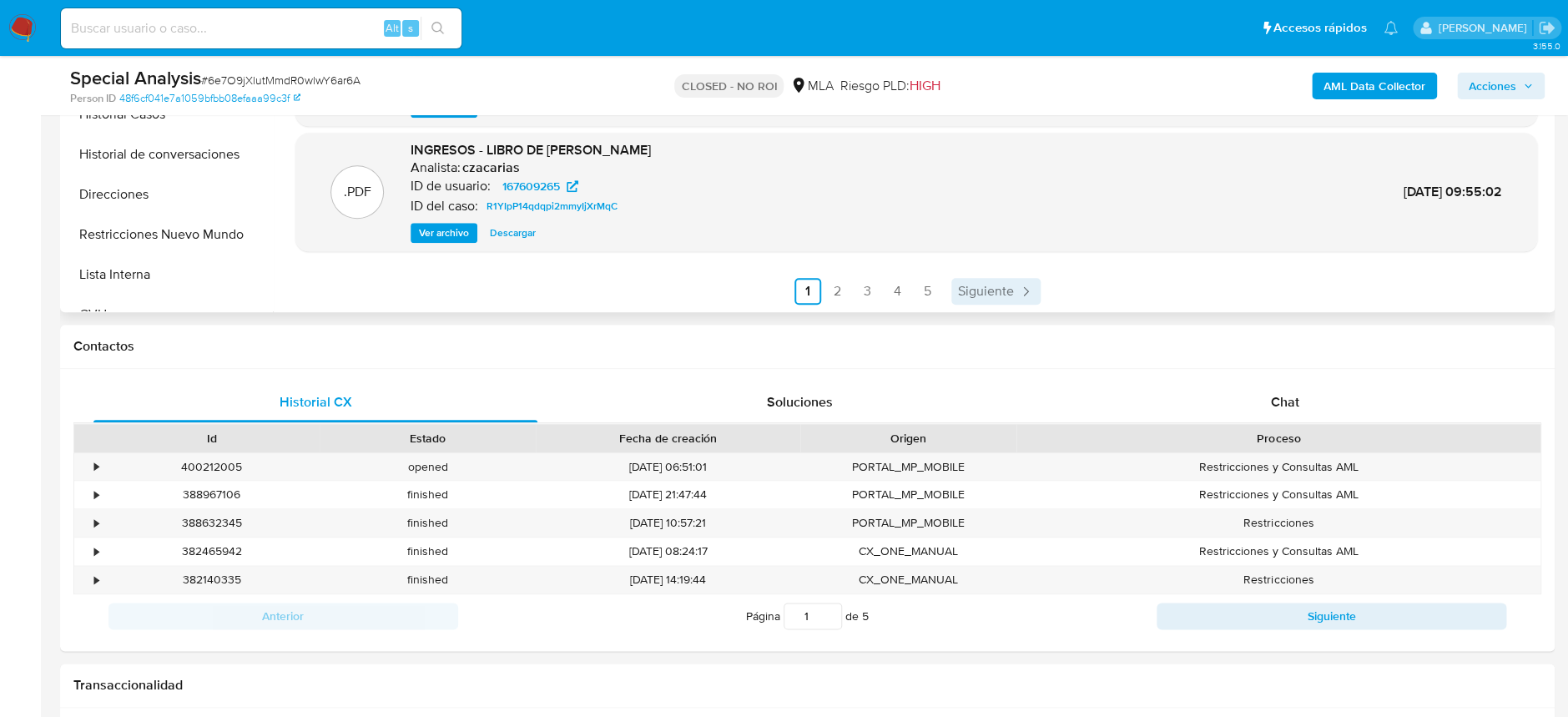
click at [1018, 289] on icon "Paginación" at bounding box center [1025, 291] width 17 height 17
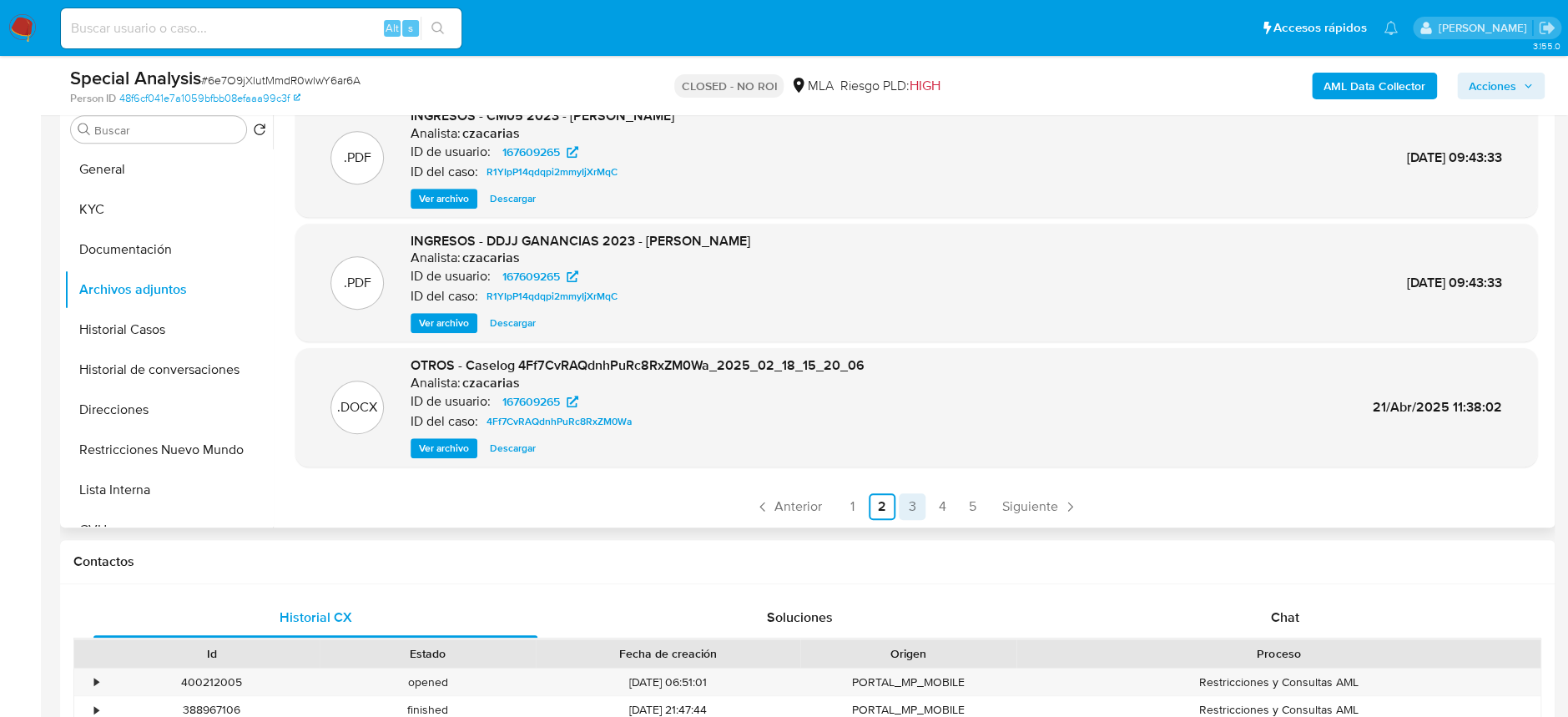
scroll to position [555, 0]
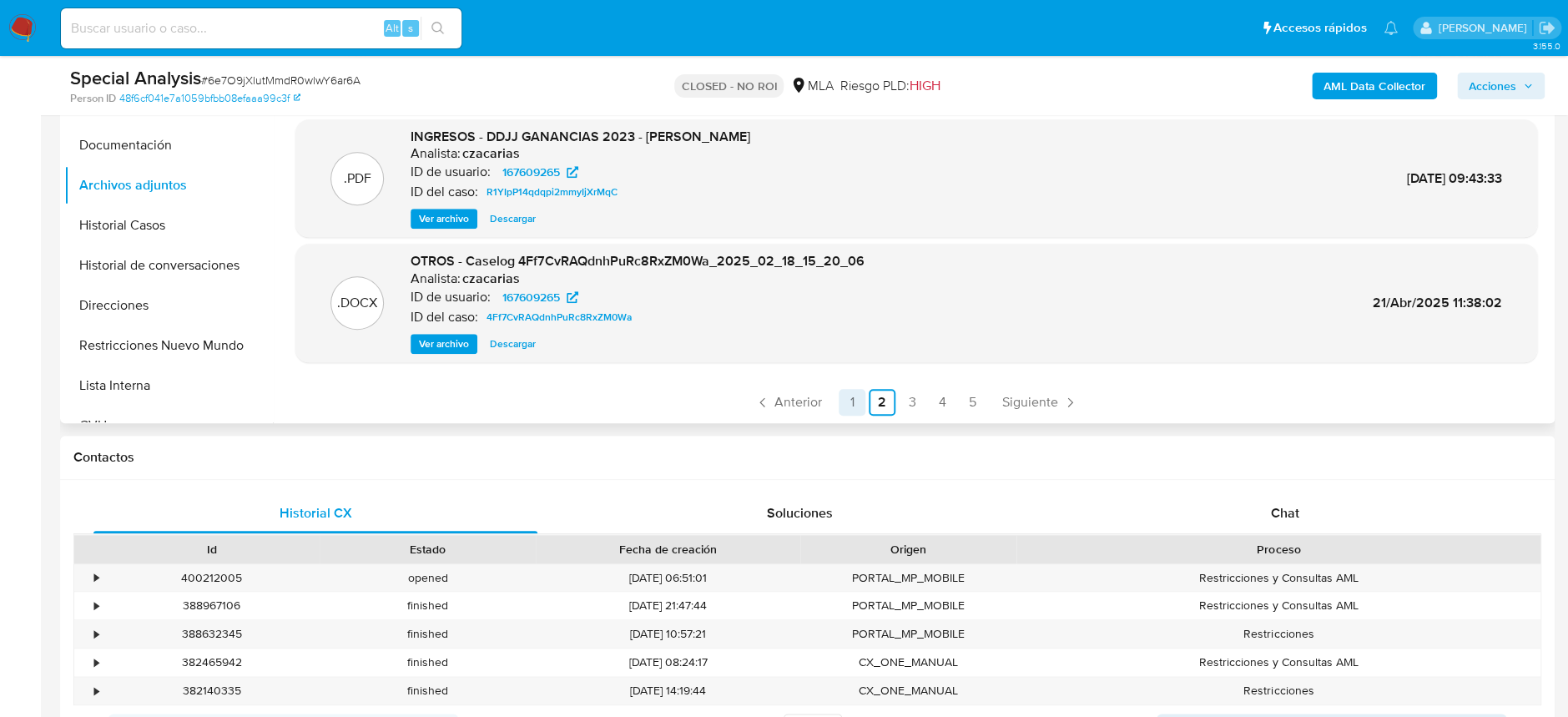
click at [858, 400] on link "1" at bounding box center [852, 402] width 27 height 27
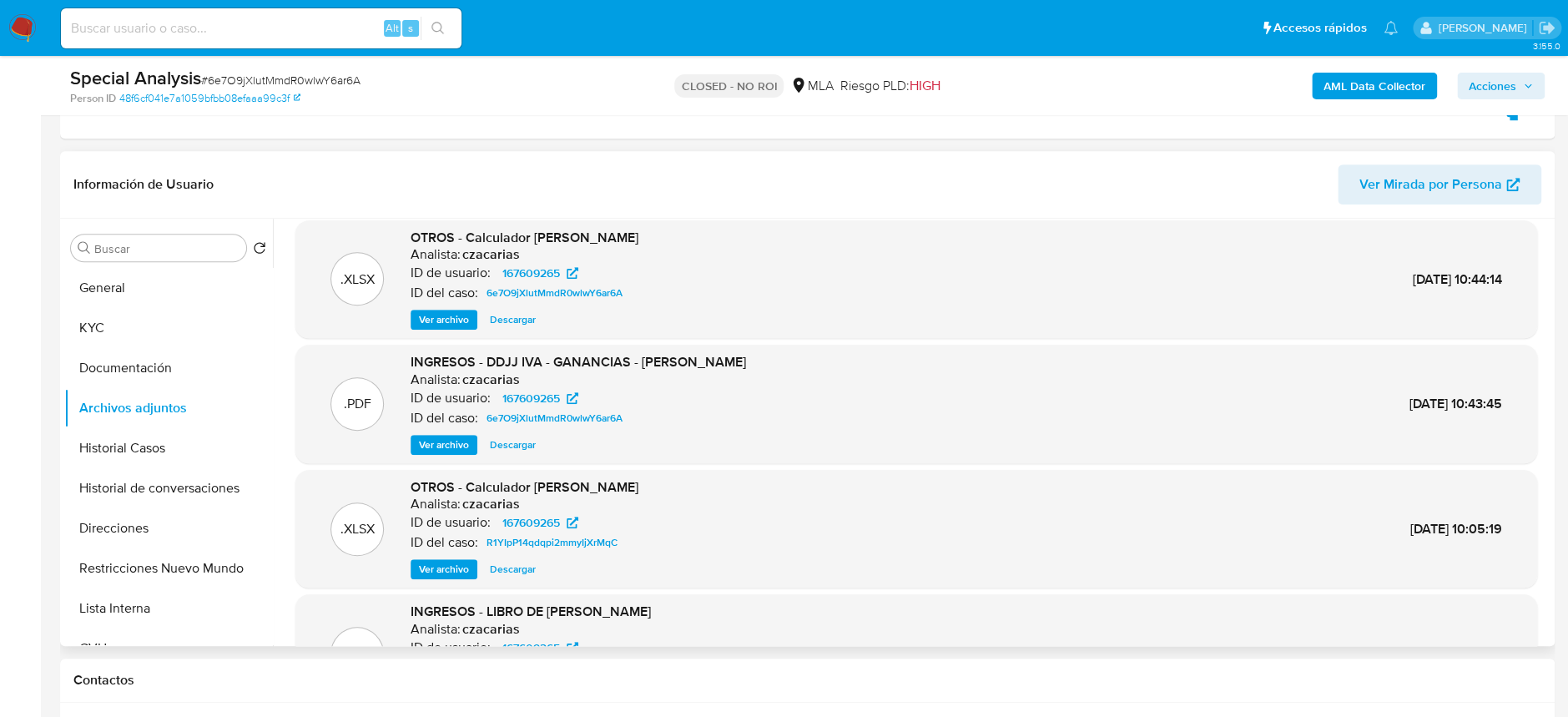
scroll to position [0, 0]
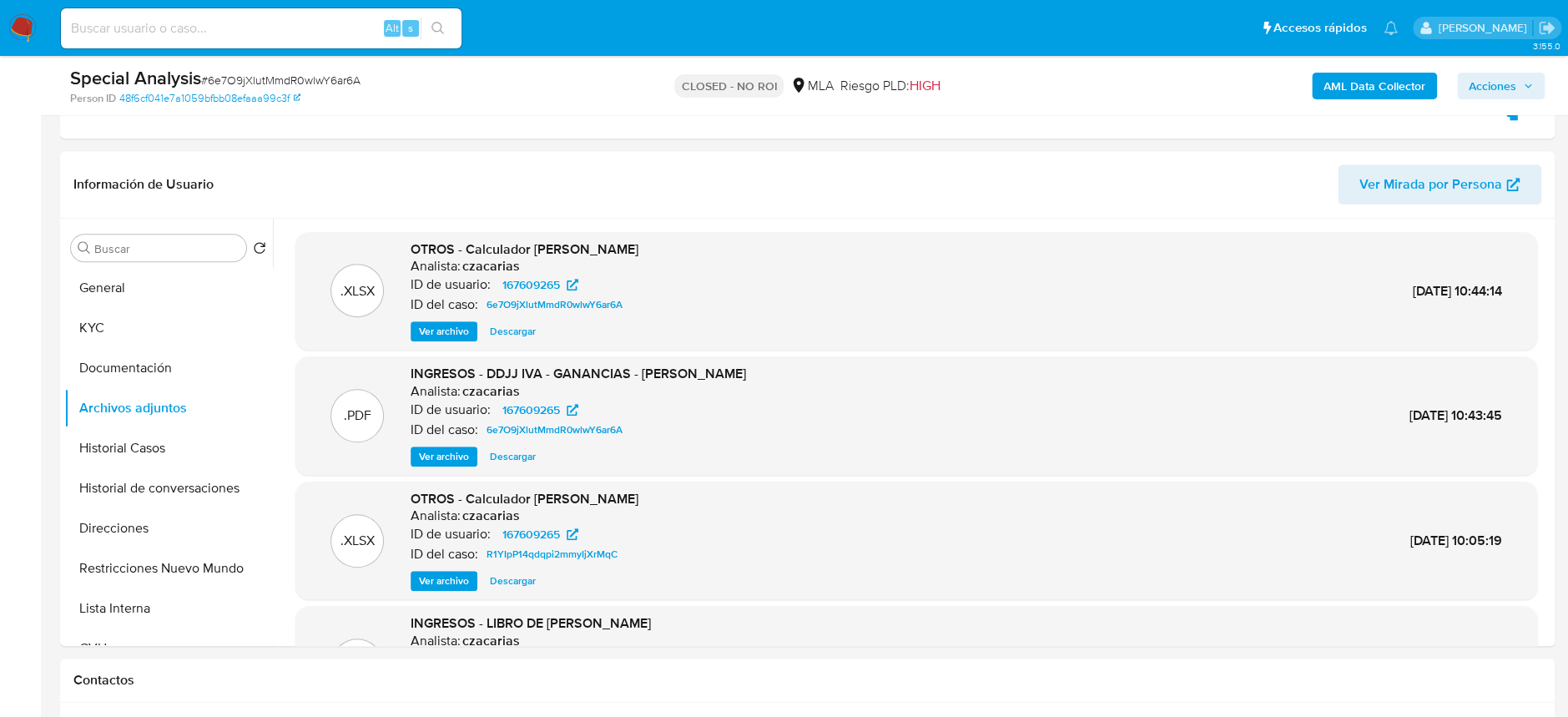
click at [325, 21] on input at bounding box center [261, 29] width 401 height 21
paste input "684087516"
type input "684087516"
click at [436, 24] on icon "search-icon" at bounding box center [437, 28] width 13 height 13
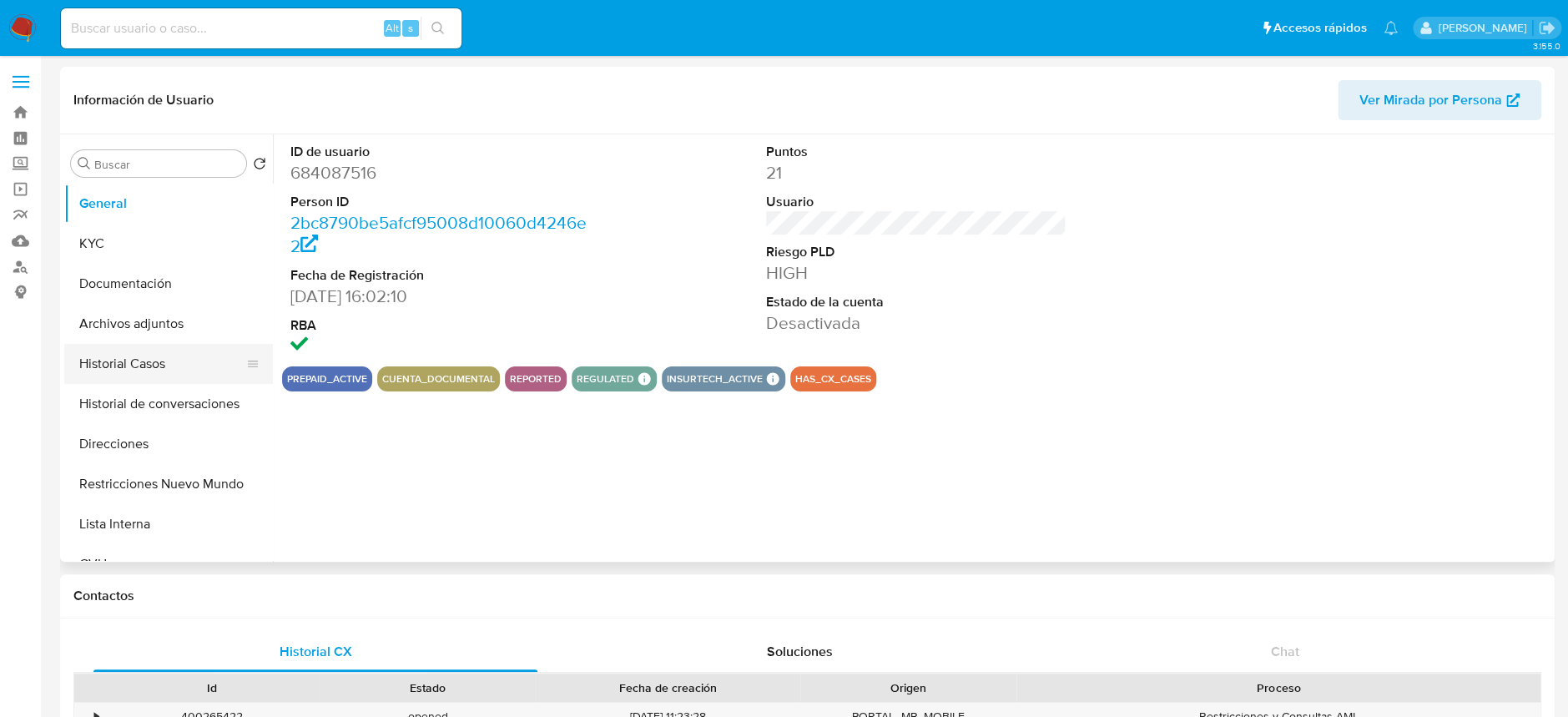
select select "10"
click at [147, 337] on button "Archivos adjuntos" at bounding box center [162, 324] width 195 height 40
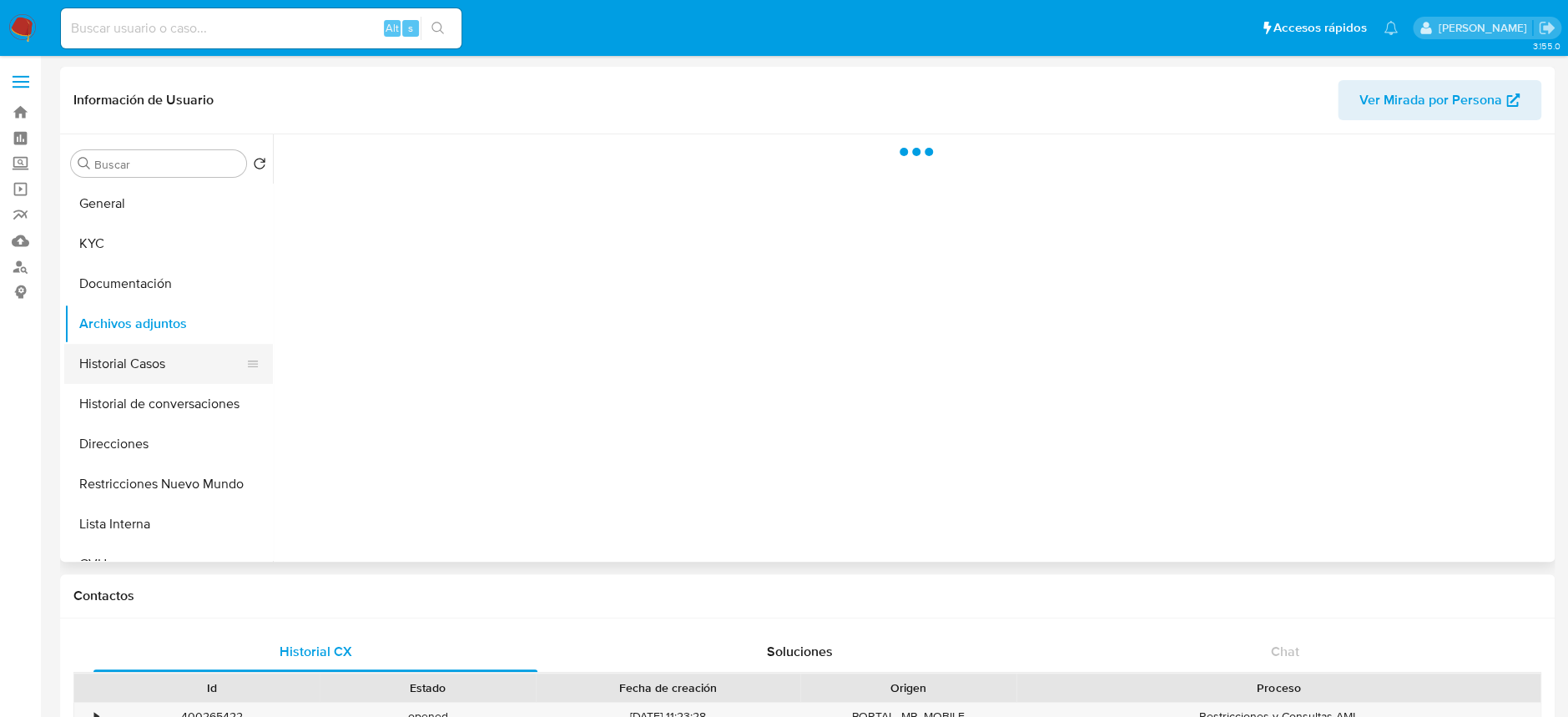
click at [139, 365] on button "Historial Casos" at bounding box center [162, 363] width 195 height 40
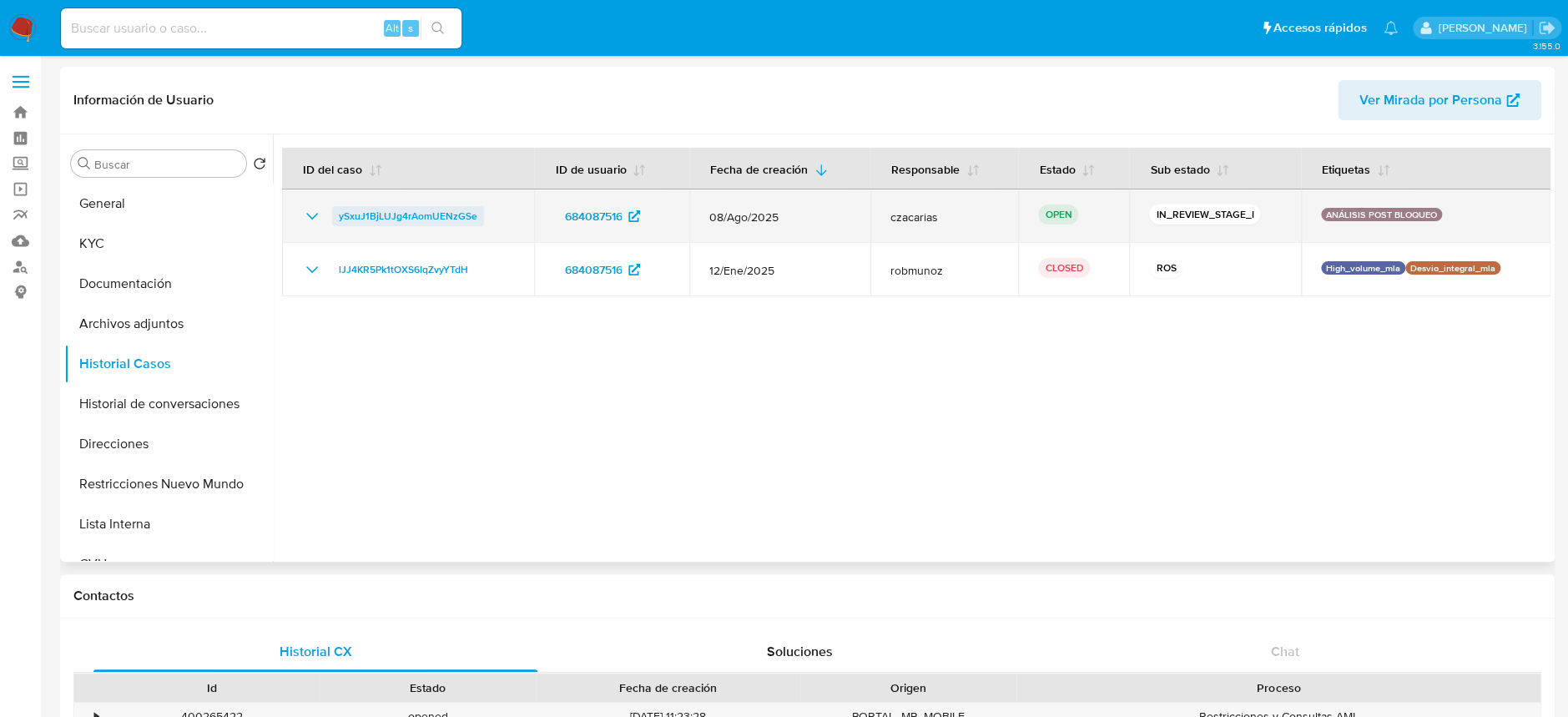
click at [454, 215] on span "ySxuJ1BjLUJg4rAomUENzGSe" at bounding box center [408, 215] width 139 height 20
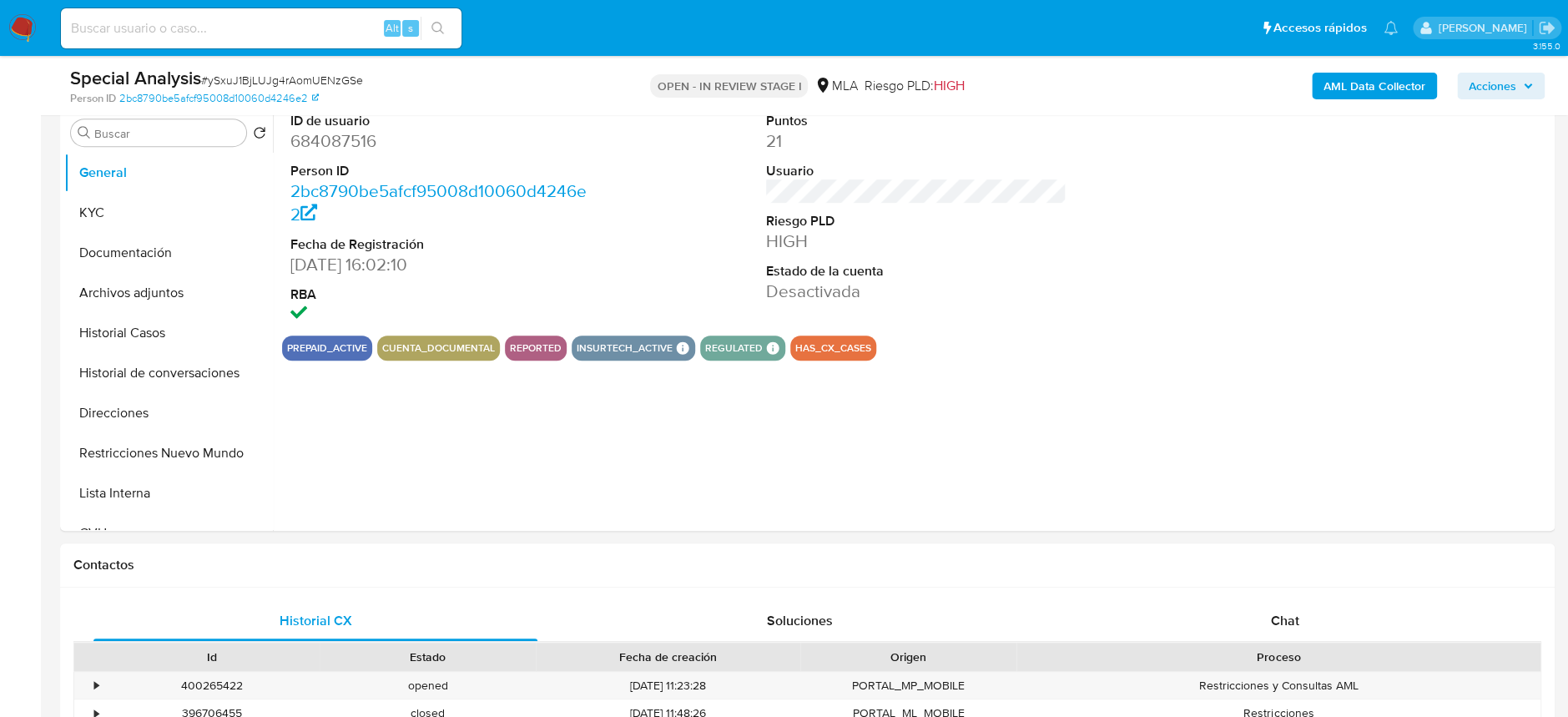
scroll to position [333, 0]
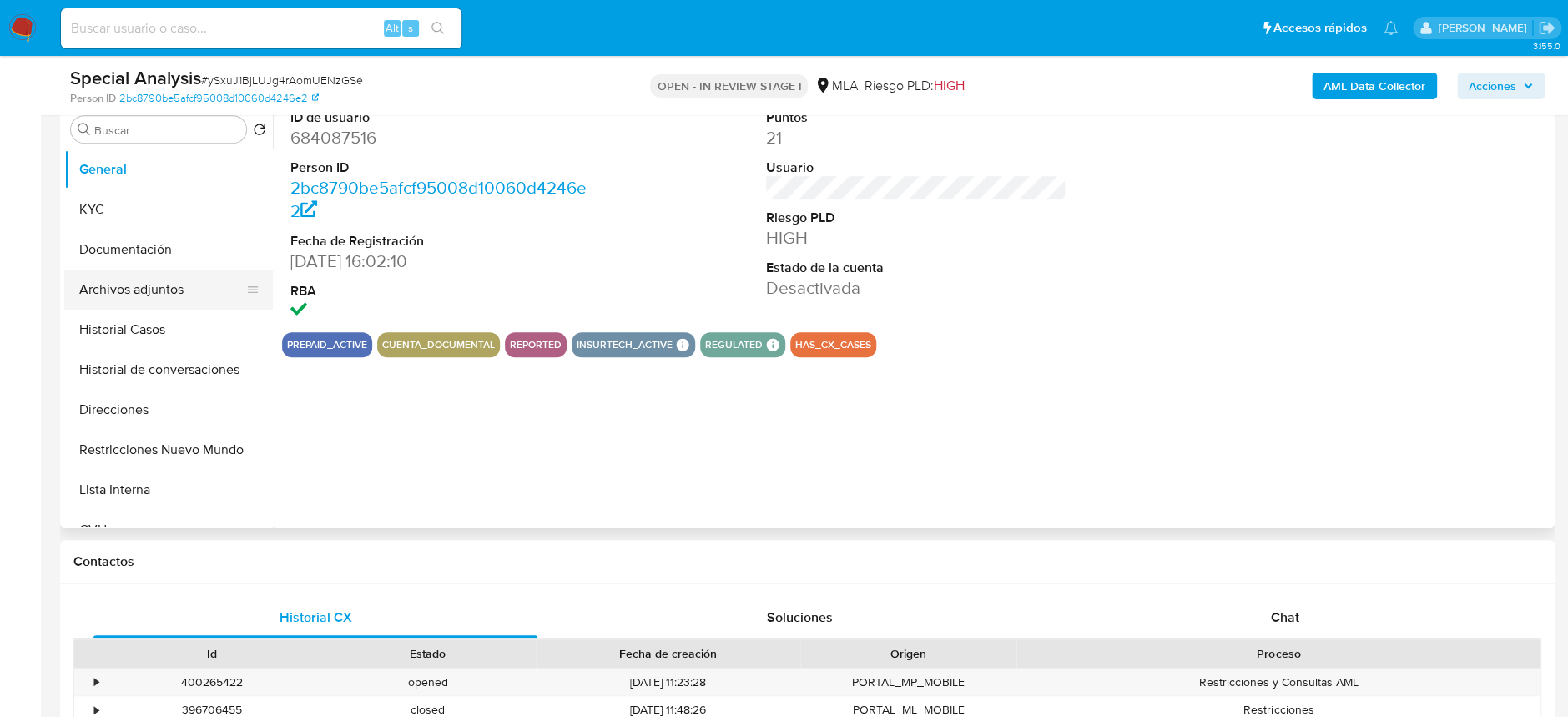
click at [171, 287] on button "Archivos adjuntos" at bounding box center [162, 289] width 195 height 40
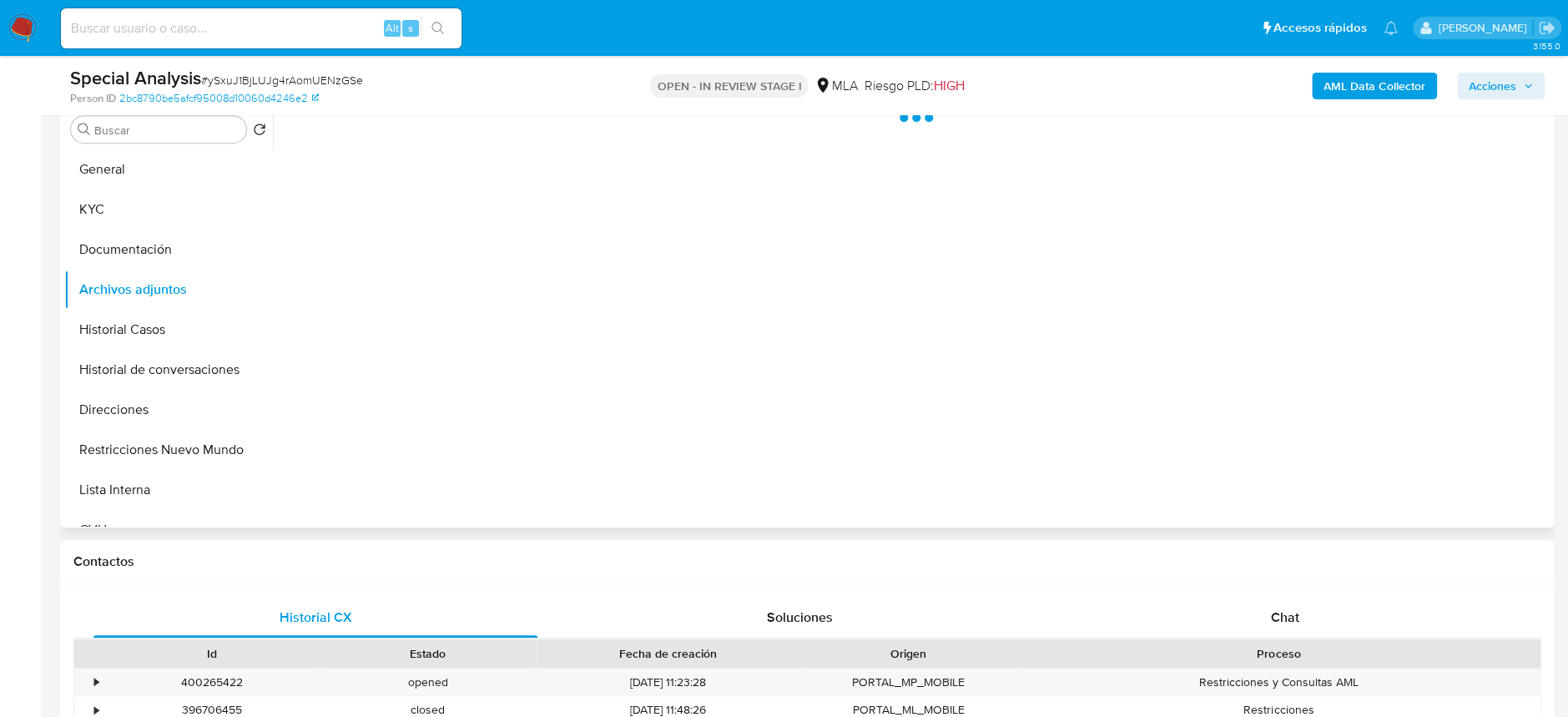
select select "10"
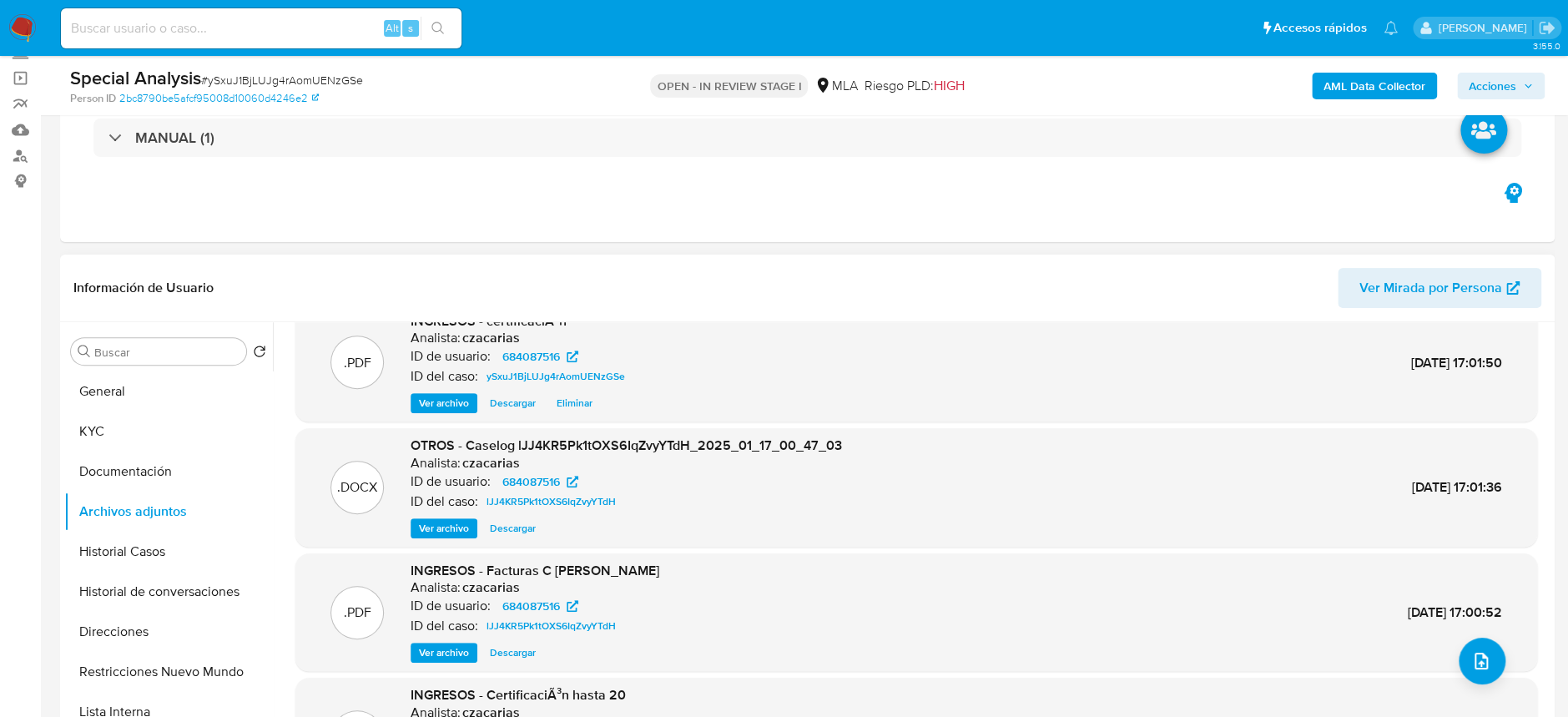
scroll to position [0, 0]
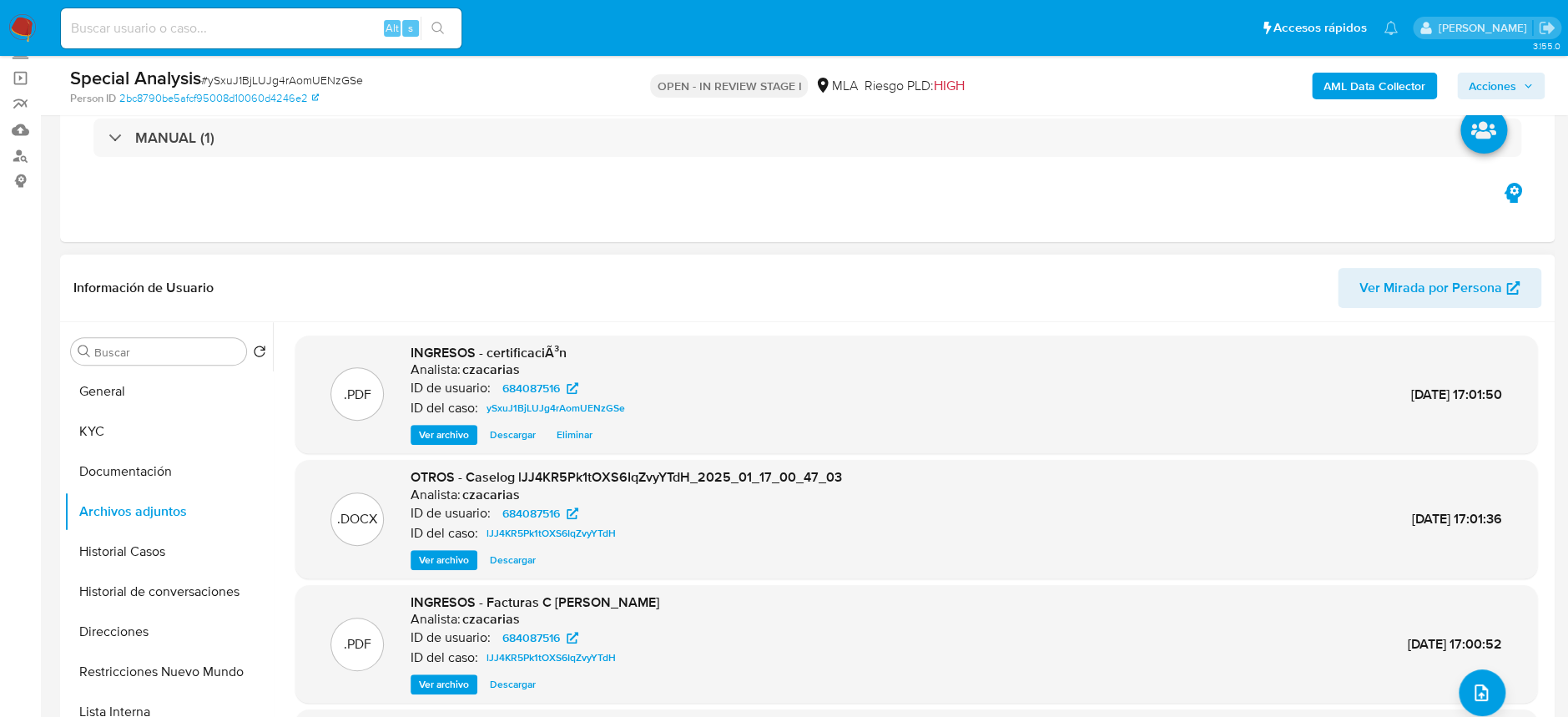
click at [442, 436] on span "Ver archivo" at bounding box center [444, 434] width 50 height 17
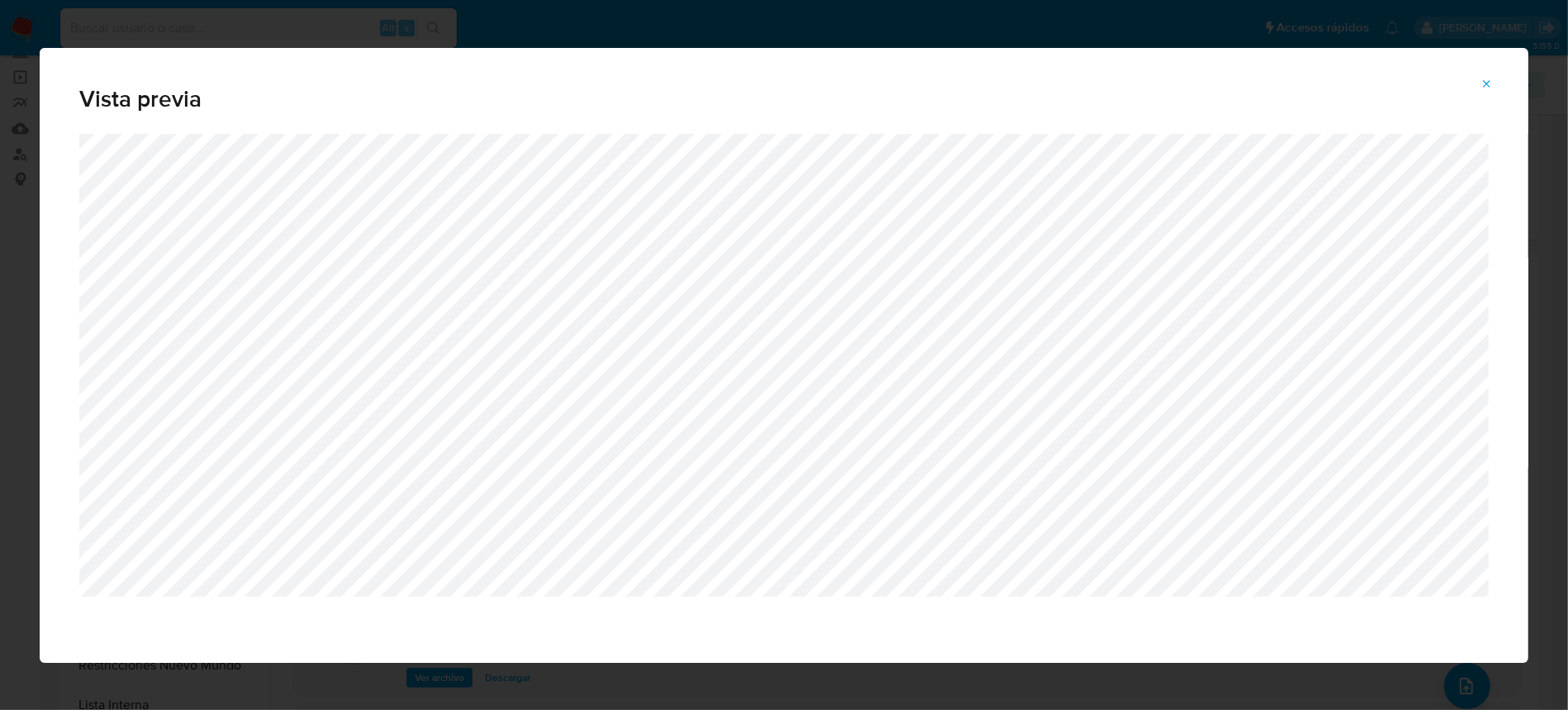
click at [1491, 85] on icon "Attachment preview" at bounding box center [1487, 84] width 13 height 13
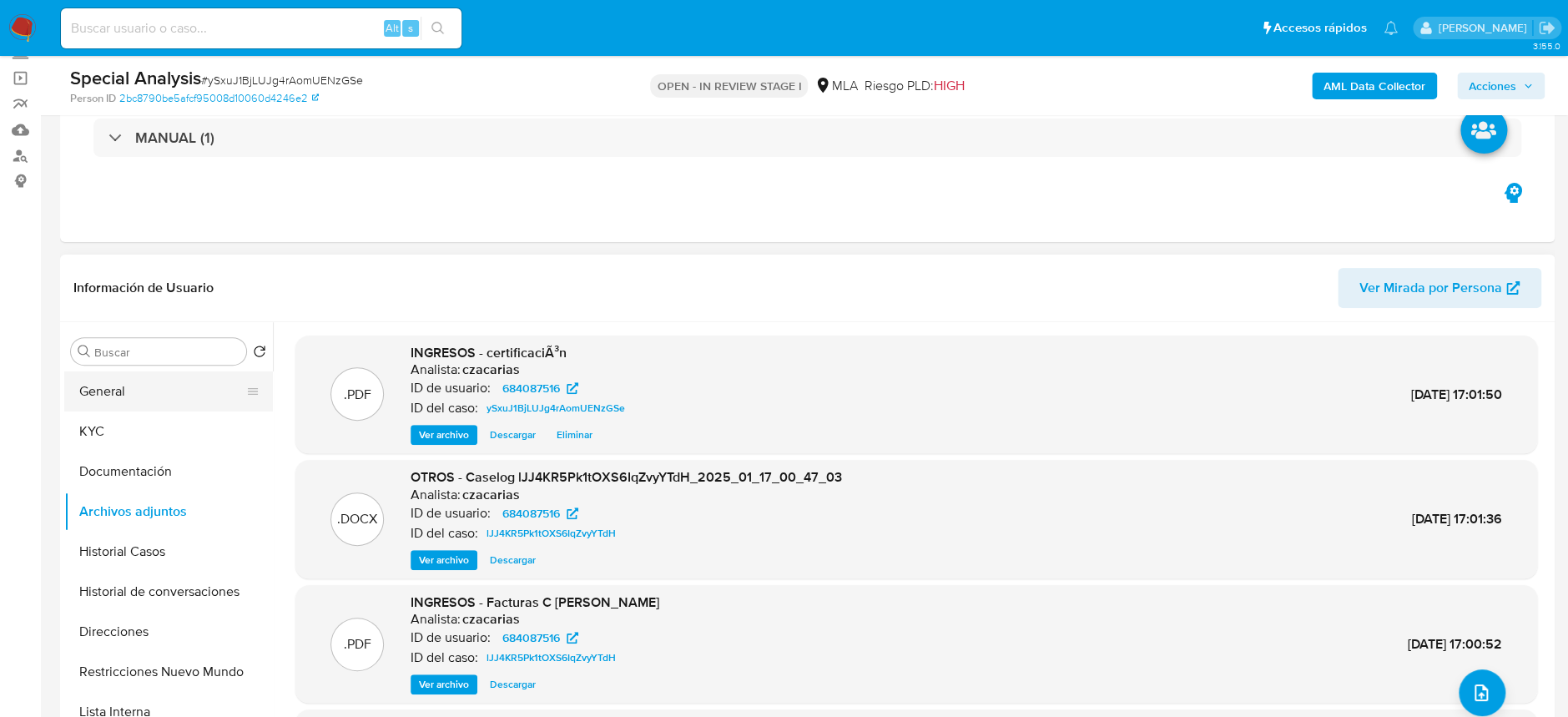
click at [150, 400] on button "General" at bounding box center [162, 391] width 195 height 40
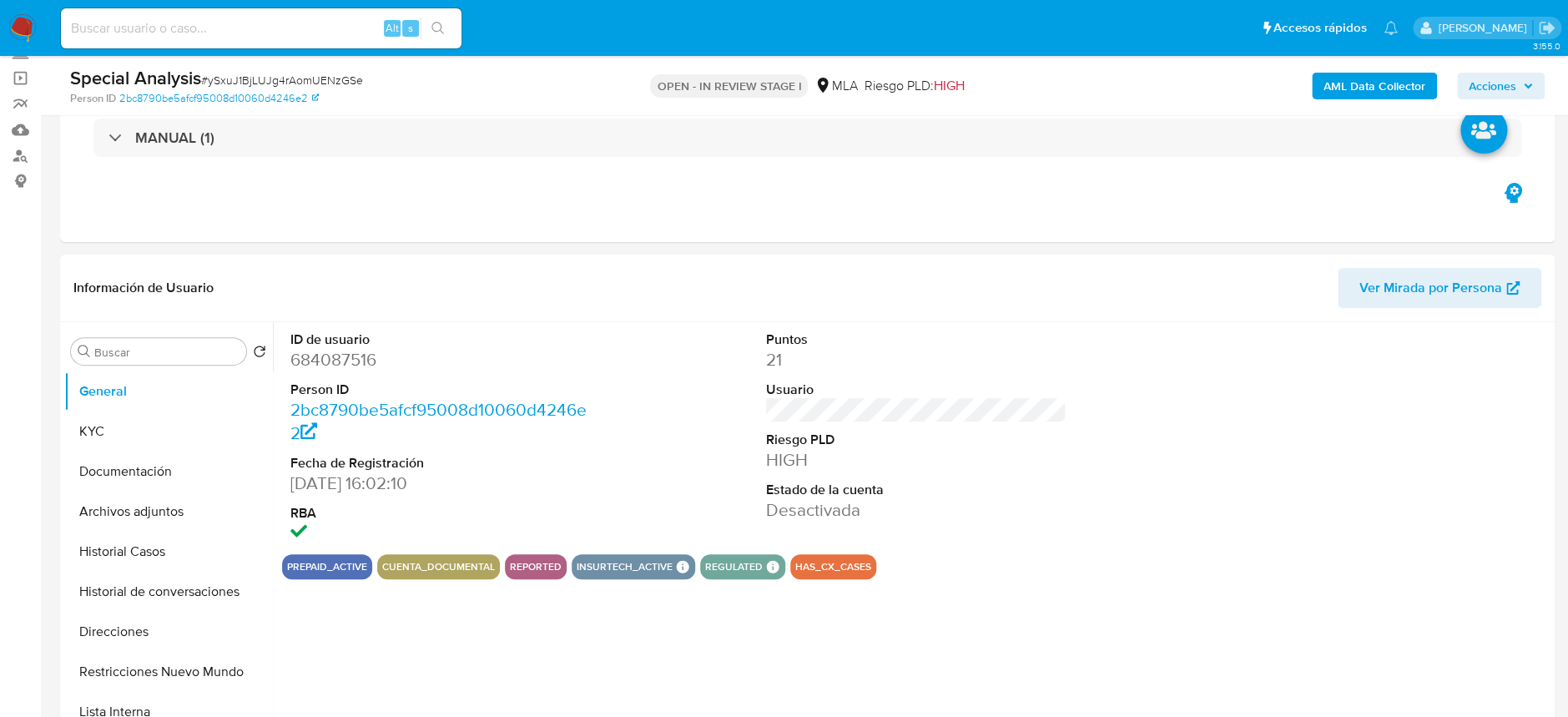
click at [340, 344] on dt "ID de usuario" at bounding box center [441, 340] width 301 height 19
click at [343, 351] on dd "684087516" at bounding box center [441, 359] width 301 height 23
click at [343, 351] on dd "684087516" at bounding box center [441, 359] width 301 height 23
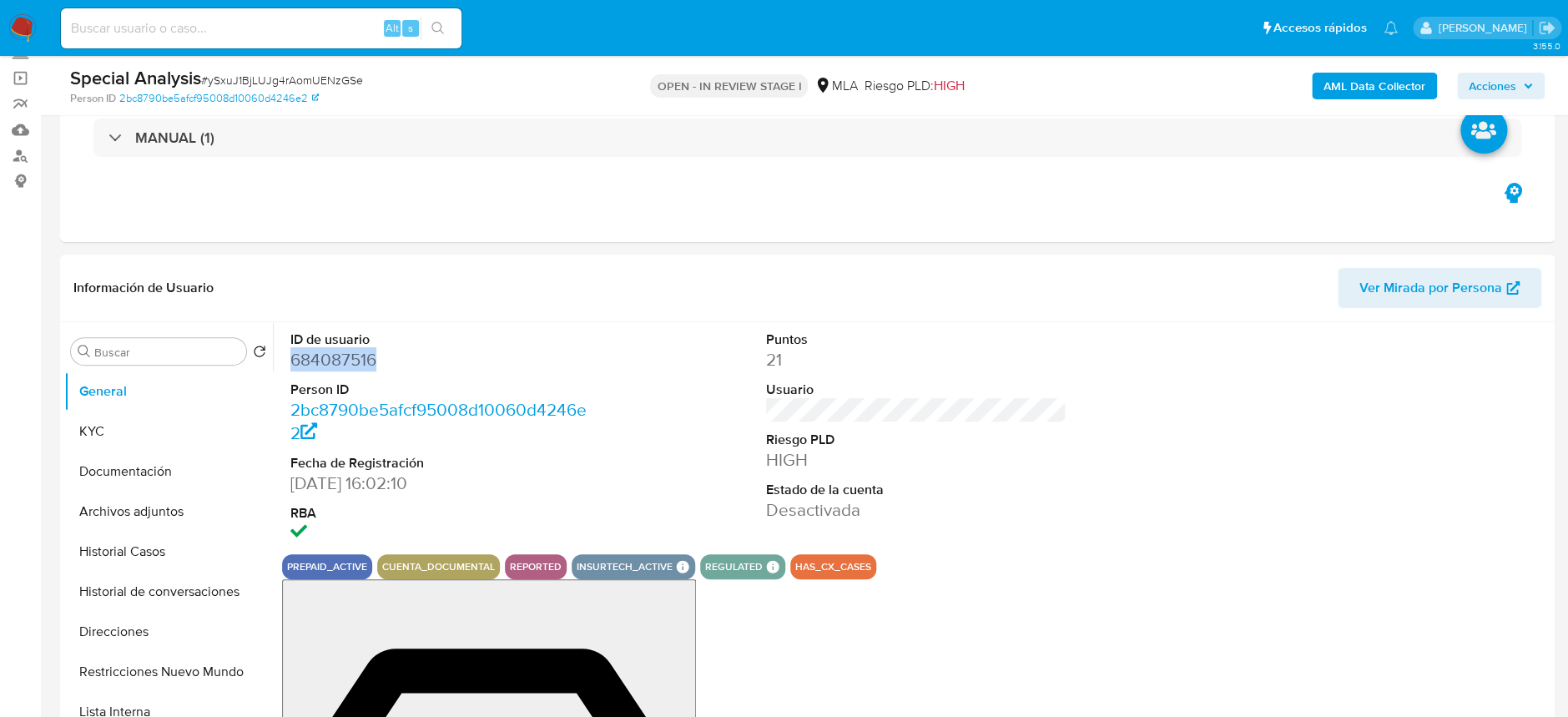
copy dd "684087516"
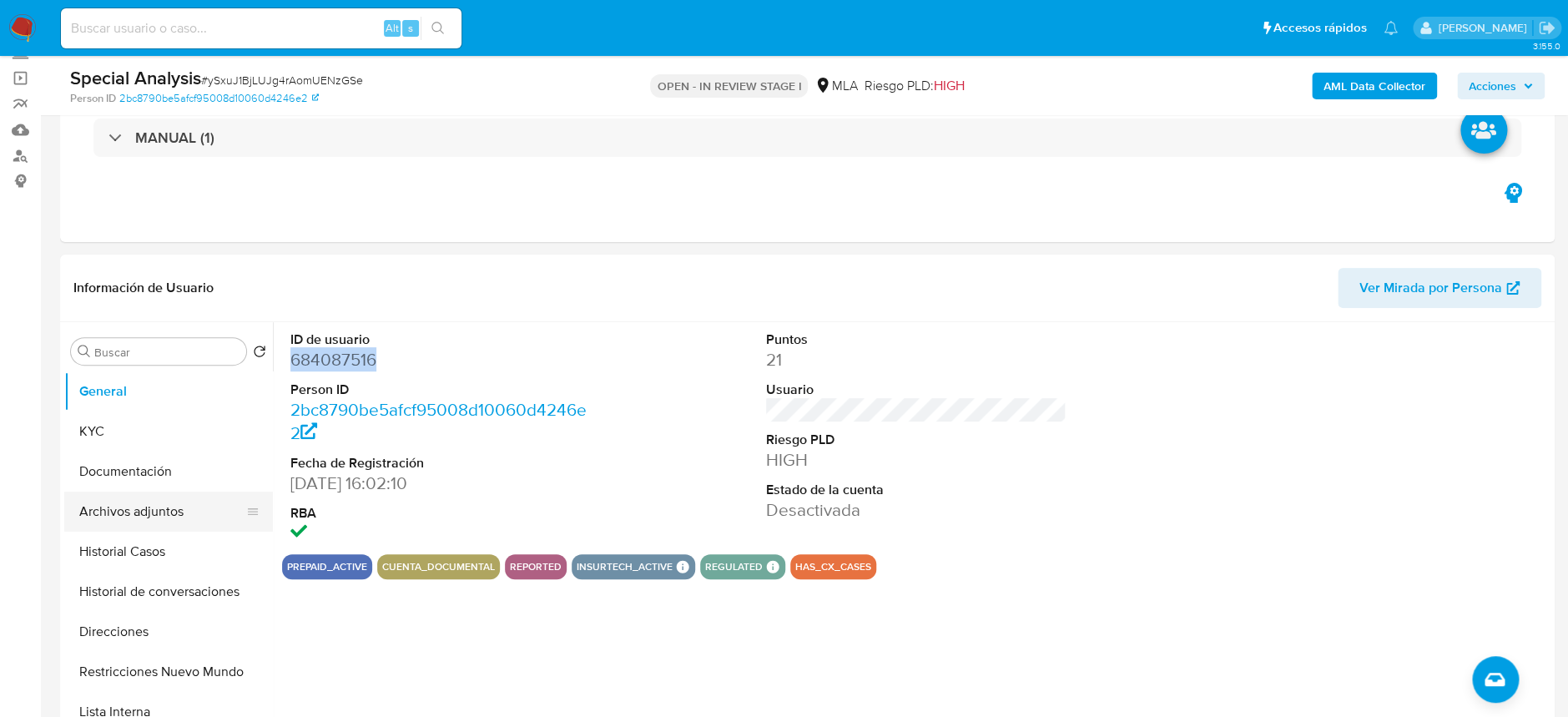
click at [156, 531] on button "Historial Casos" at bounding box center [168, 551] width 208 height 40
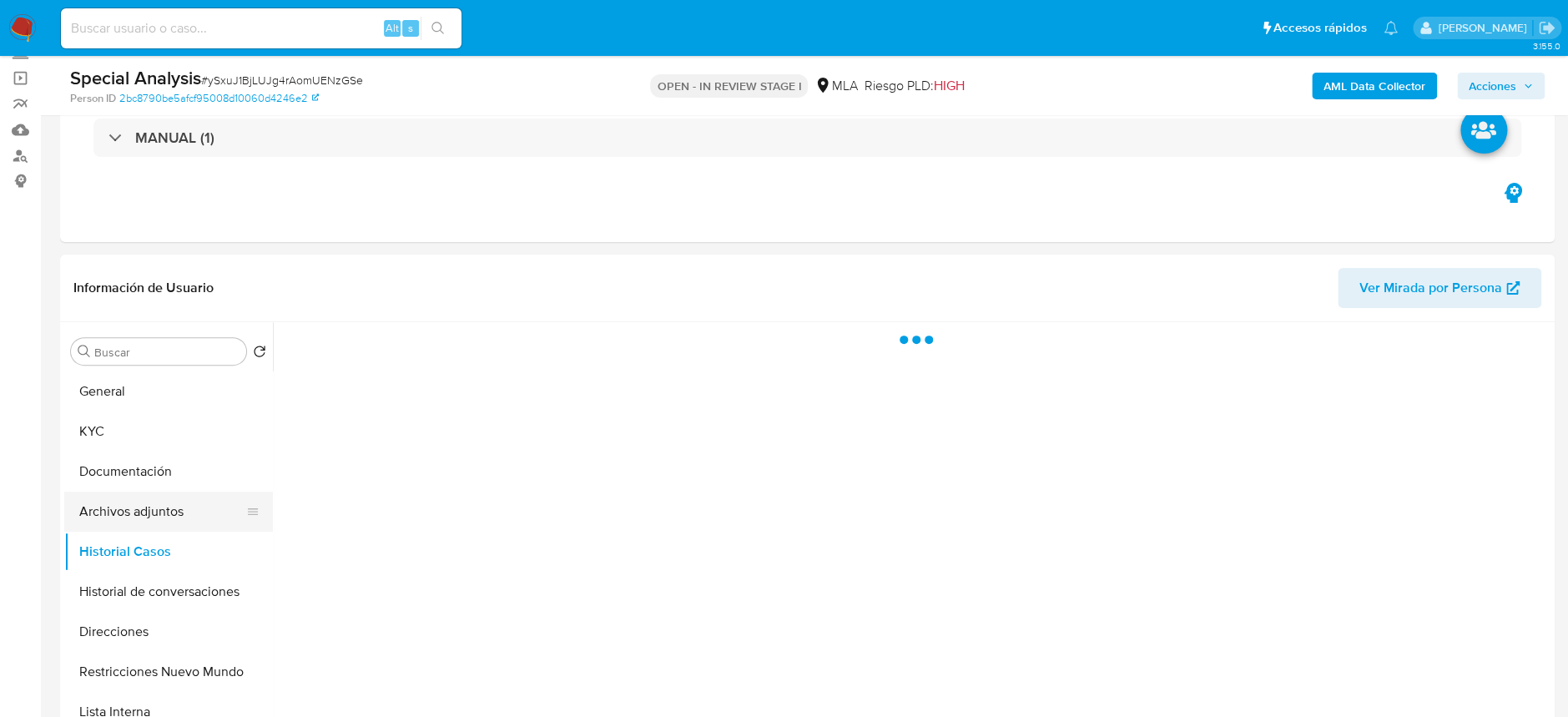
click at [163, 510] on button "Archivos adjuntos" at bounding box center [162, 511] width 195 height 40
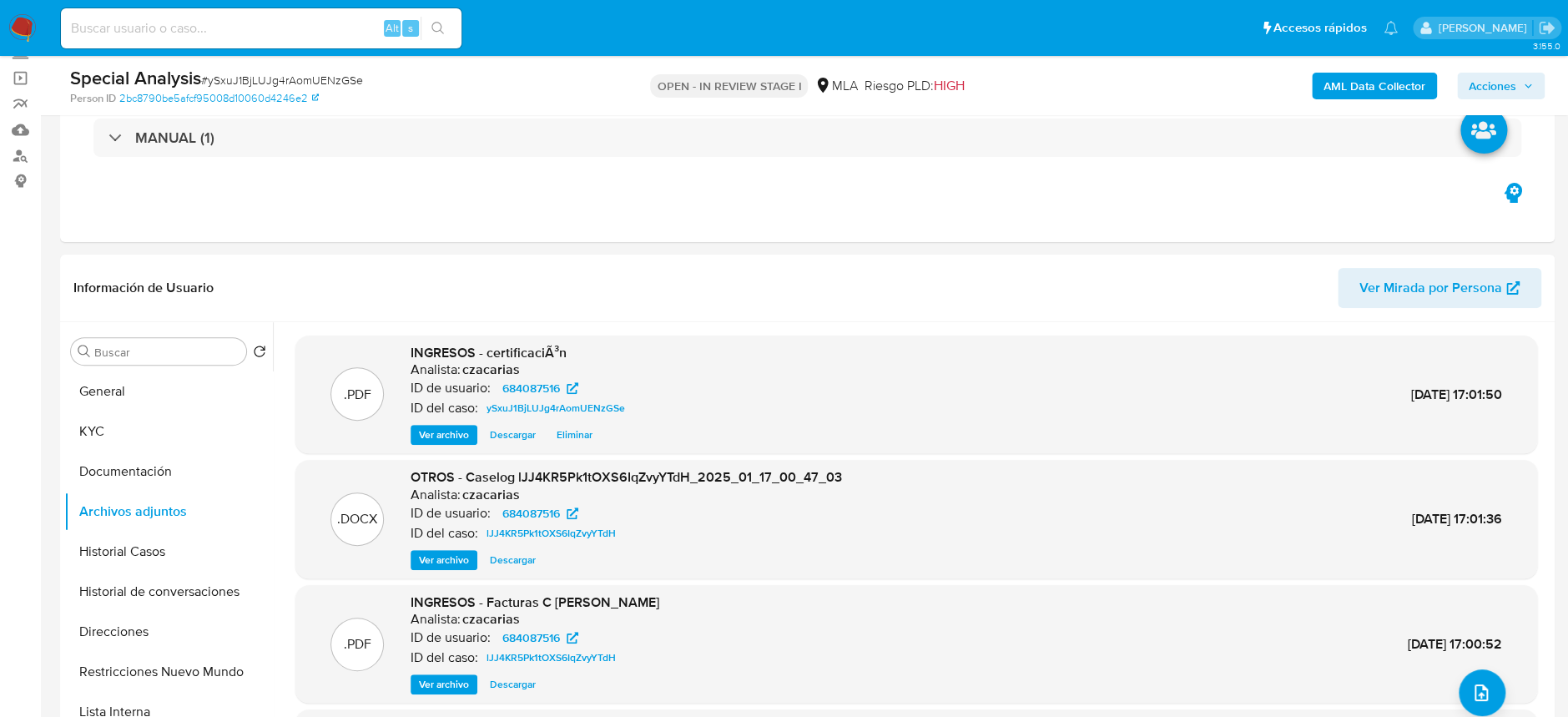
scroll to position [111, 0]
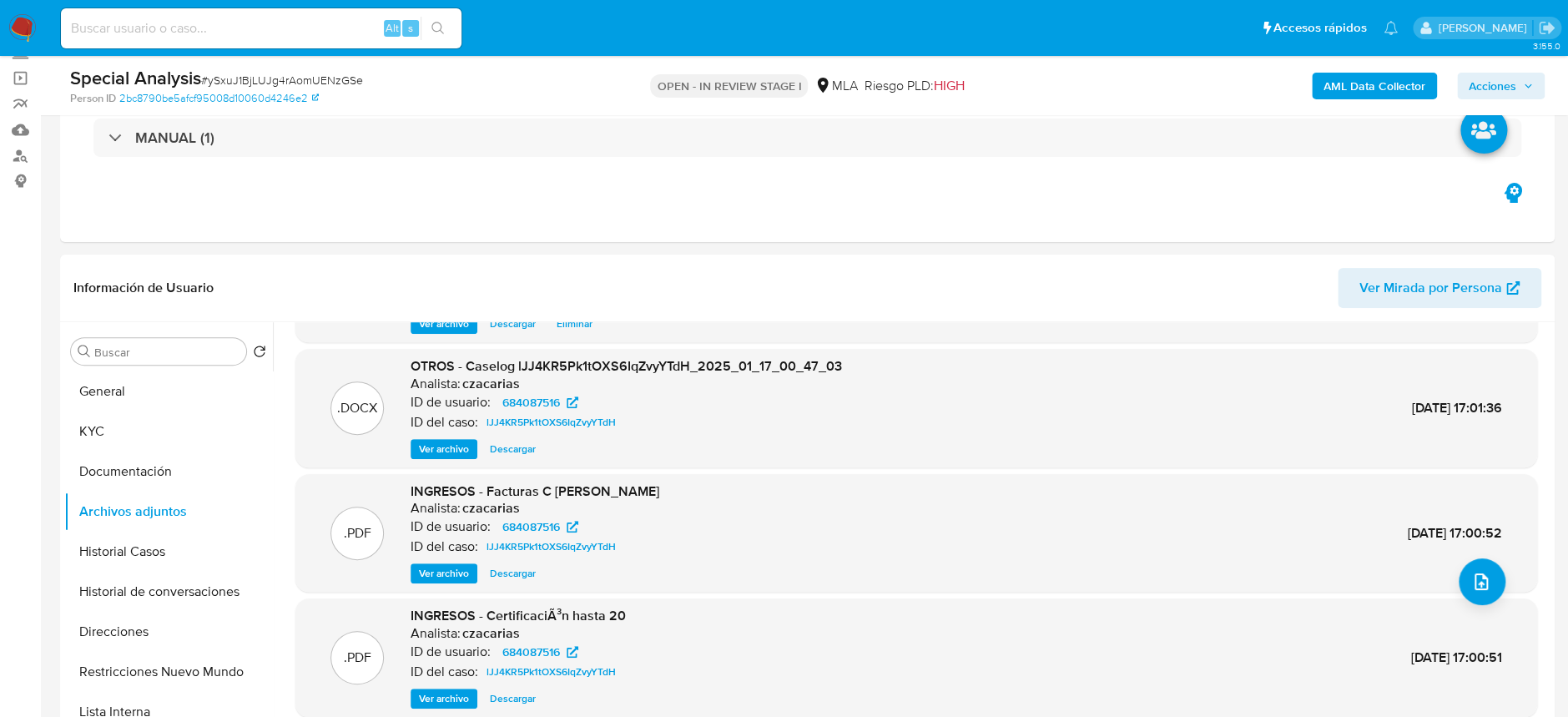
click at [444, 557] on div "INGRESOS - Facturas C [PERSON_NAME] Analista: czacarias ID de usuario: 68408751…" at bounding box center [535, 533] width 249 height 102
click at [450, 571] on span "Ver archivo" at bounding box center [444, 573] width 50 height 17
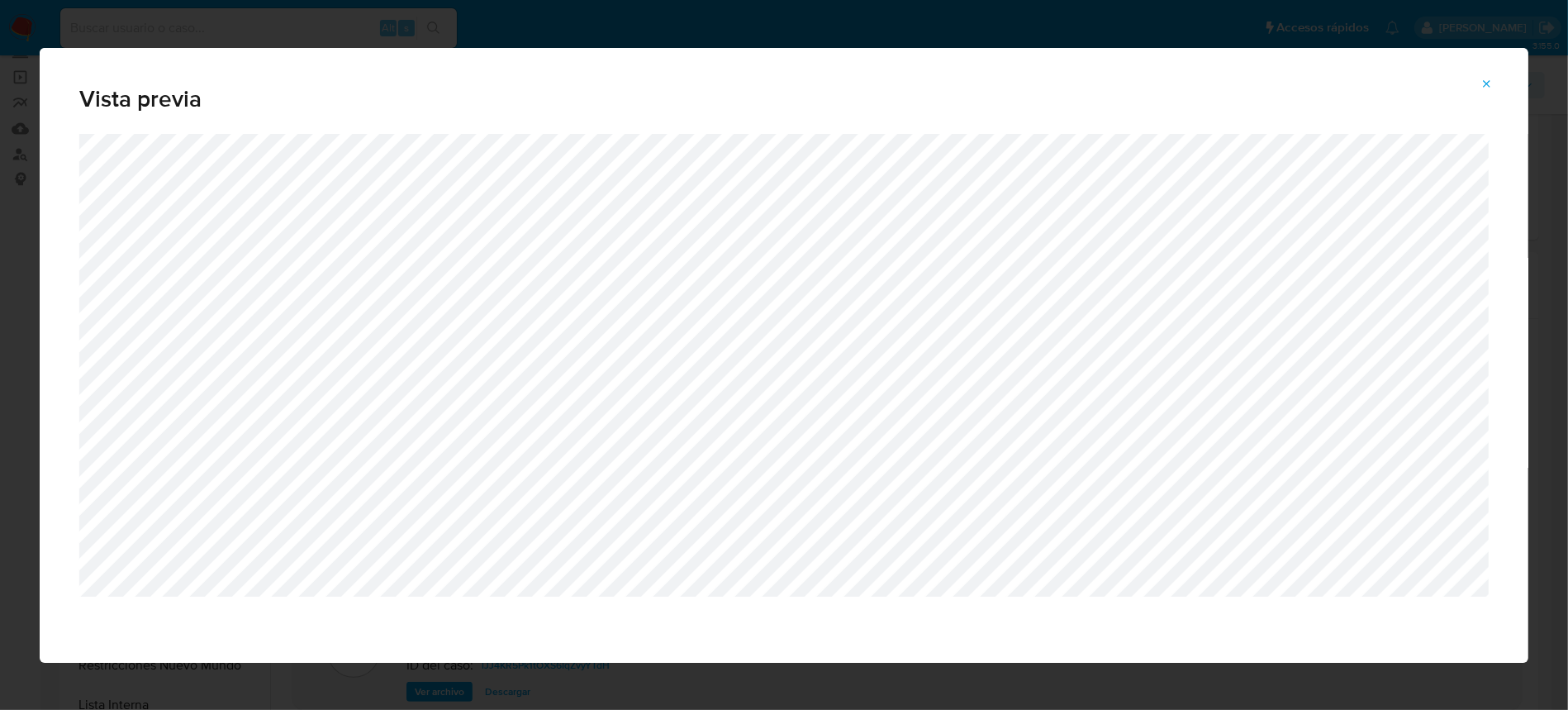
click at [1479, 89] on button "Attachment preview" at bounding box center [1487, 84] width 36 height 27
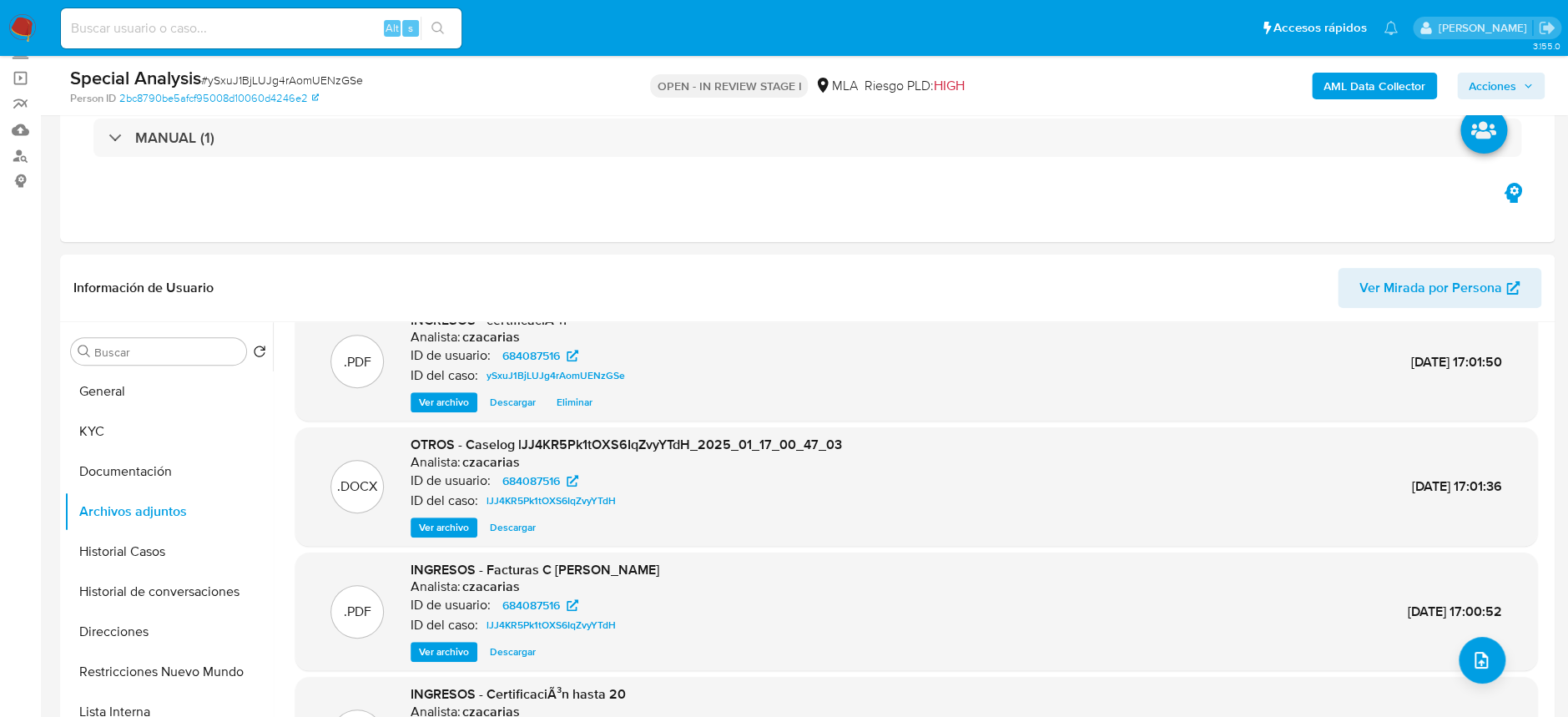
scroll to position [0, 0]
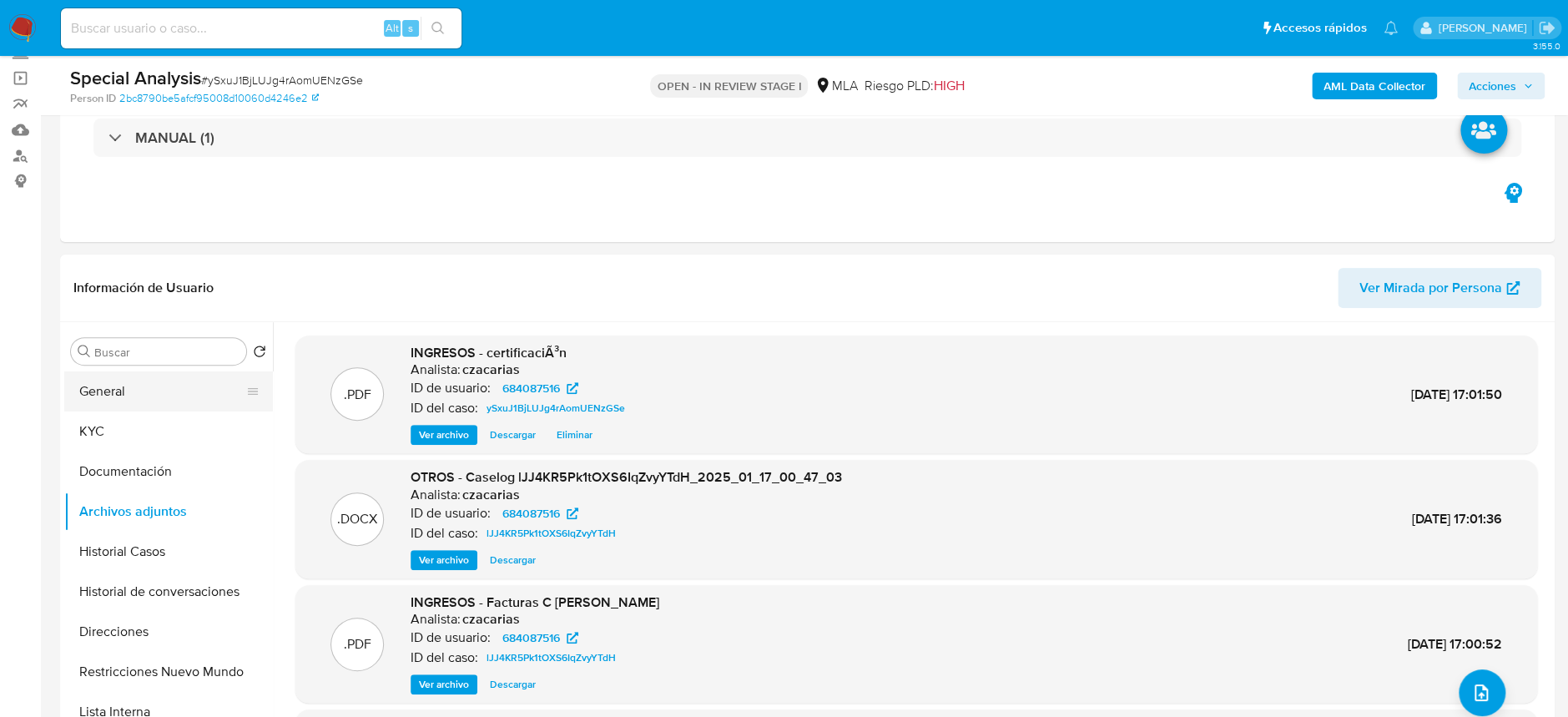
click at [190, 393] on button "General" at bounding box center [162, 391] width 195 height 40
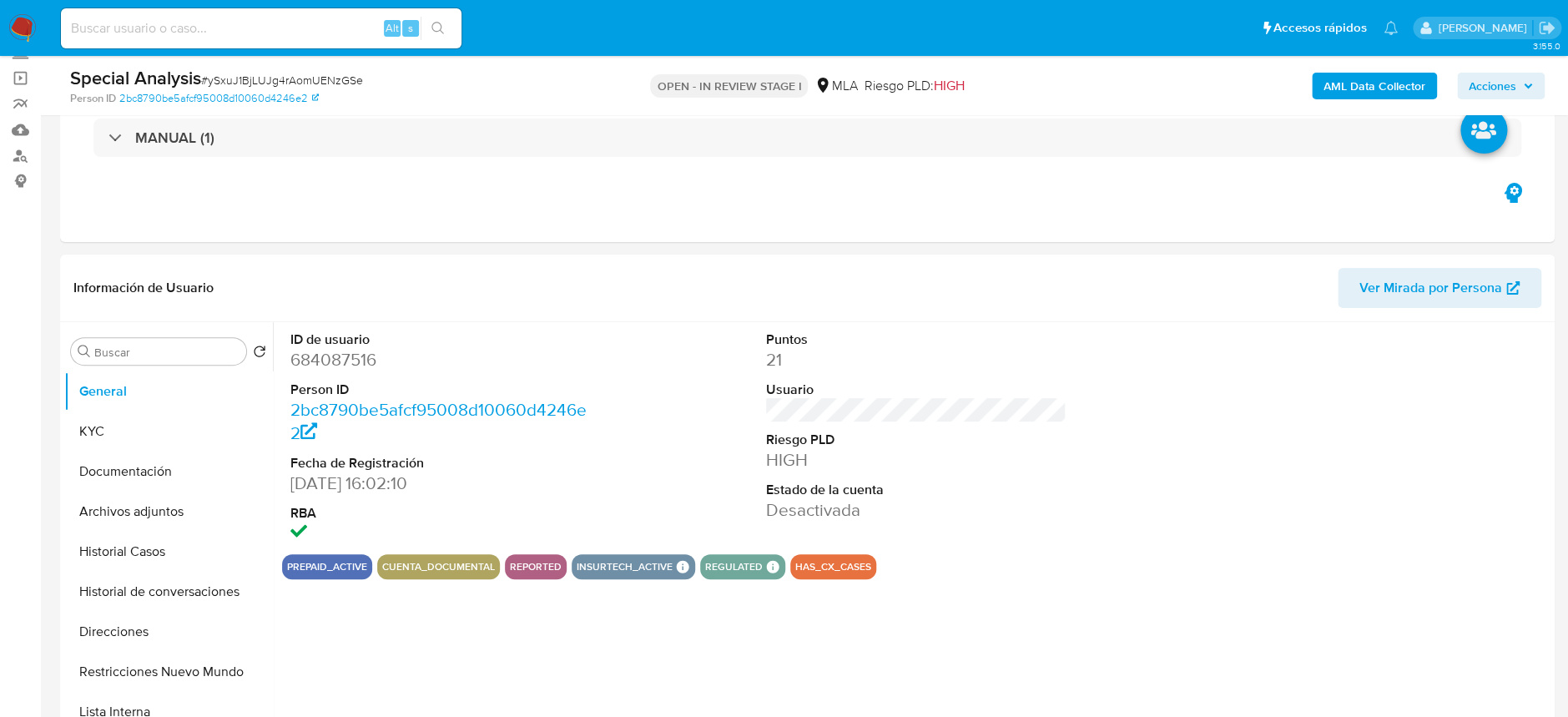
click at [330, 345] on dt "ID de usuario" at bounding box center [441, 340] width 301 height 19
drag, startPoint x: 327, startPoint y: 353, endPoint x: 330, endPoint y: 344, distance: 9.5
click at [330, 344] on dt "ID de usuario" at bounding box center [441, 340] width 301 height 19
click at [339, 361] on dd "684087516" at bounding box center [441, 359] width 301 height 23
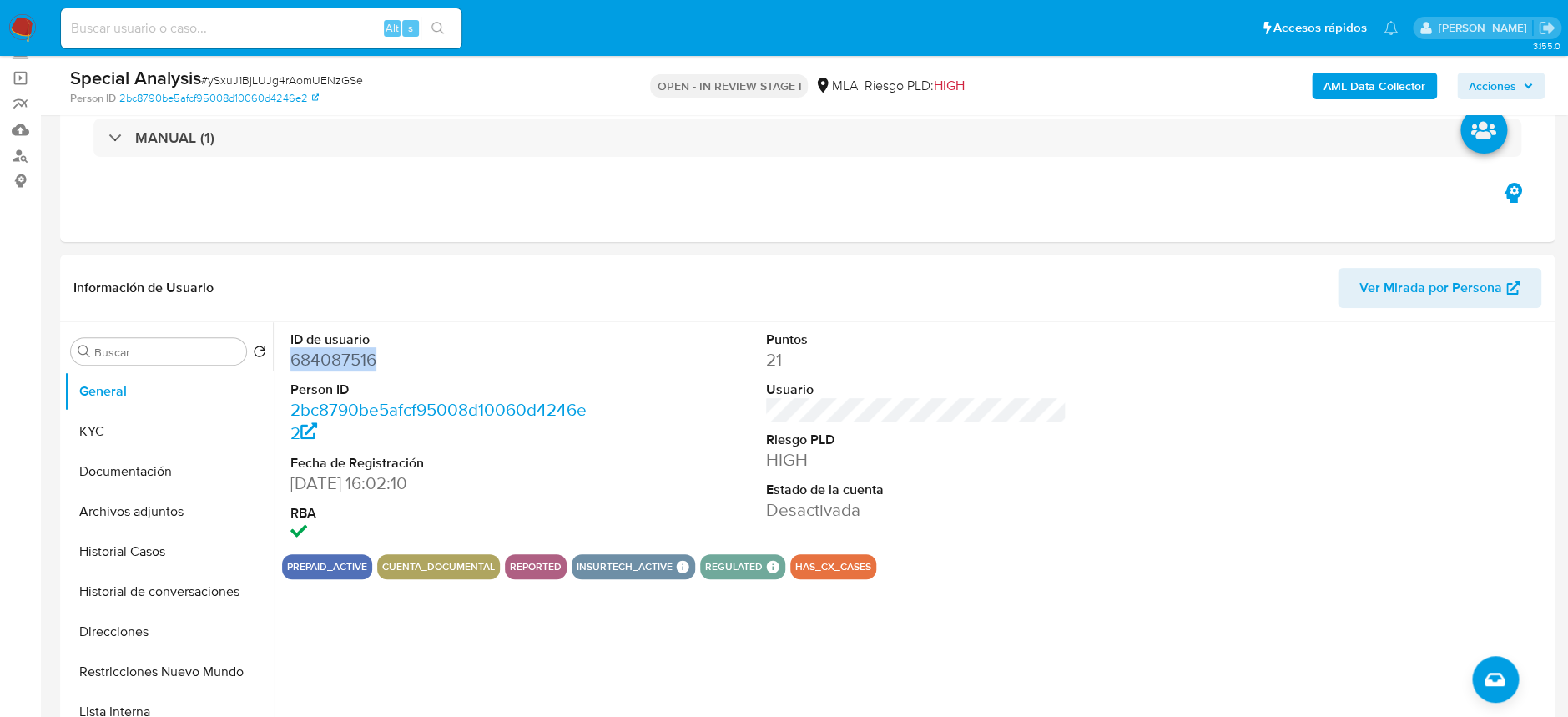
copy dd "684087516"
click at [127, 544] on button "Historial Casos" at bounding box center [162, 551] width 195 height 40
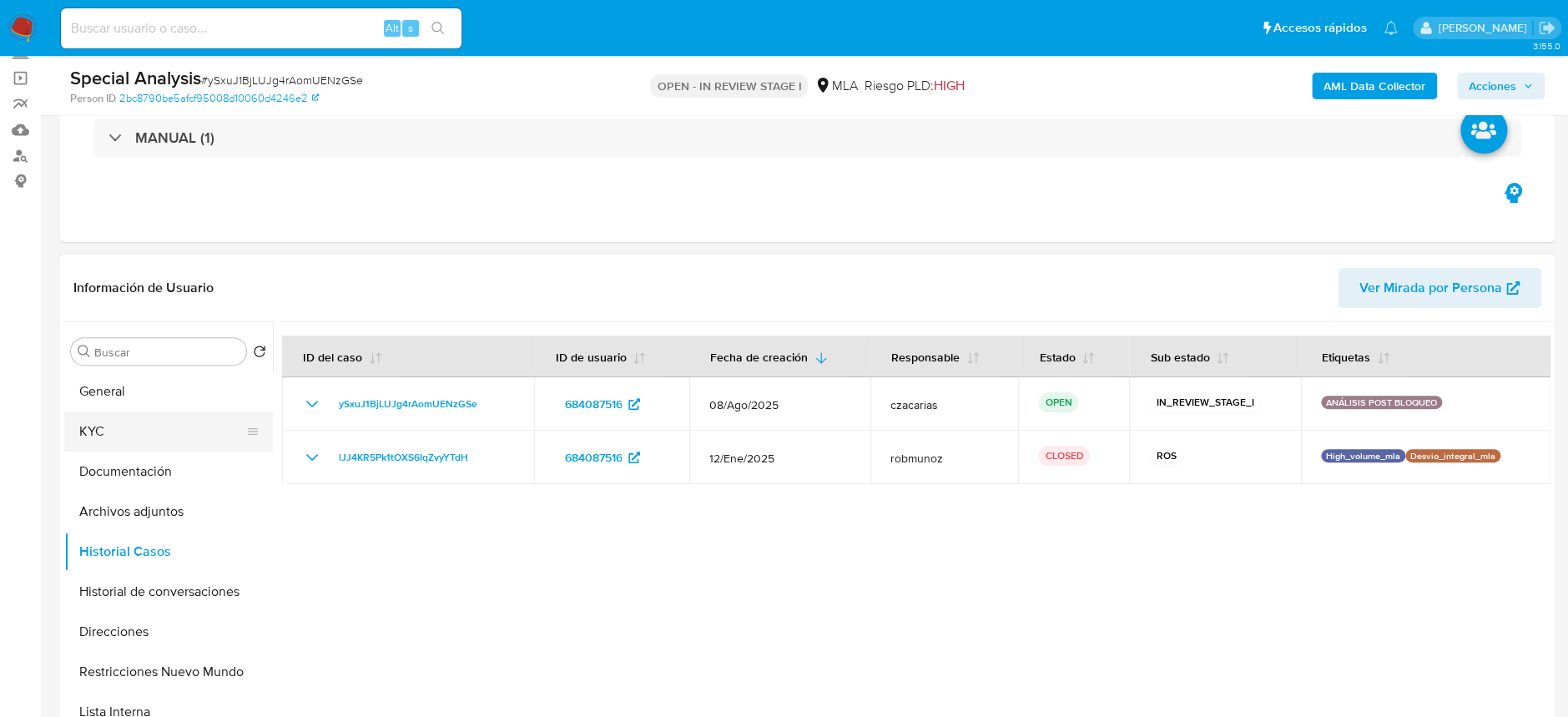
click at [106, 430] on button "KYC" at bounding box center [162, 431] width 195 height 40
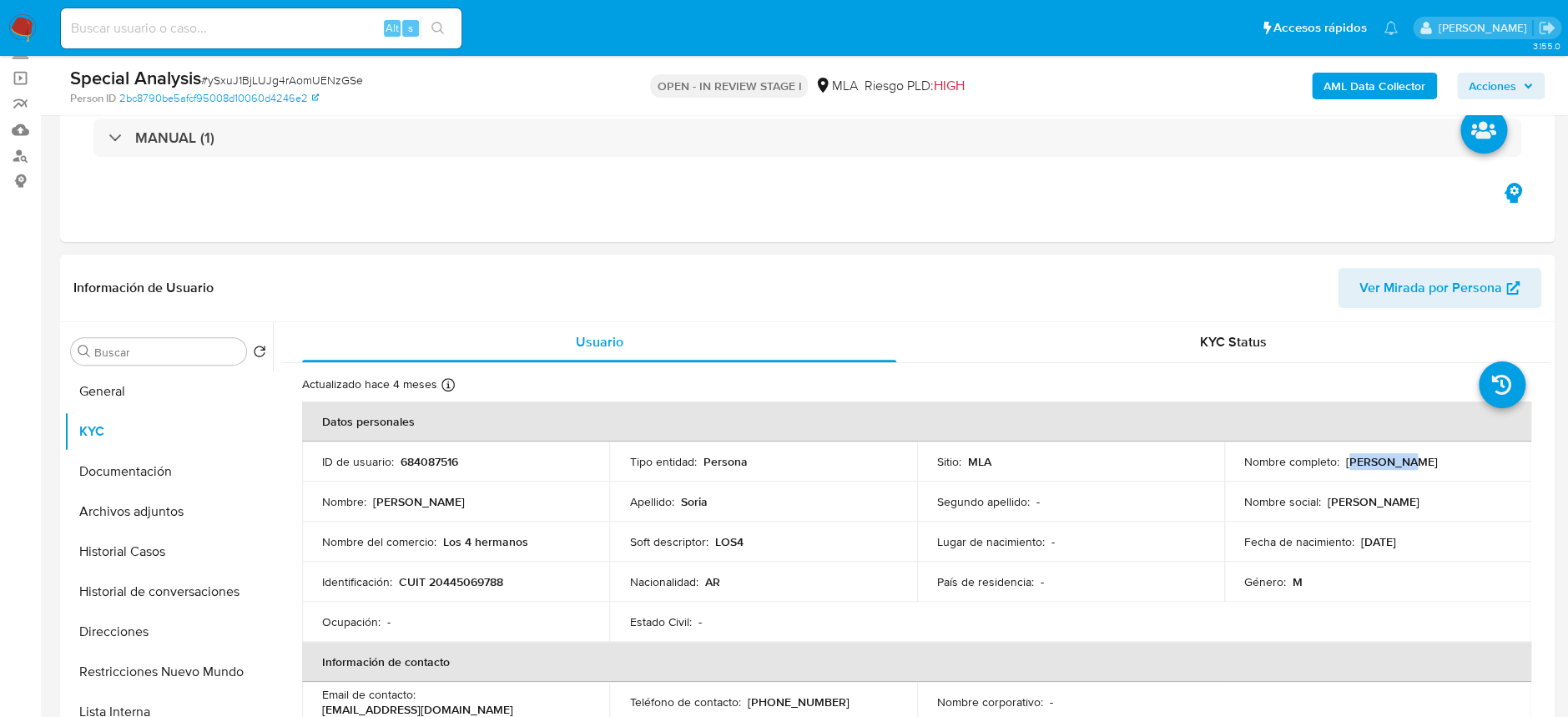
drag, startPoint x: 1348, startPoint y: 461, endPoint x: 1402, endPoint y: 464, distance: 54.1
click at [1402, 464] on div "Nombre completo : Joel Soria" at bounding box center [1377, 461] width 267 height 15
drag, startPoint x: 1337, startPoint y: 452, endPoint x: 1402, endPoint y: 461, distance: 65.6
click at [1405, 465] on div "Nombre completo : Joel Soria" at bounding box center [1377, 461] width 267 height 15
copy div "Joel Soria"
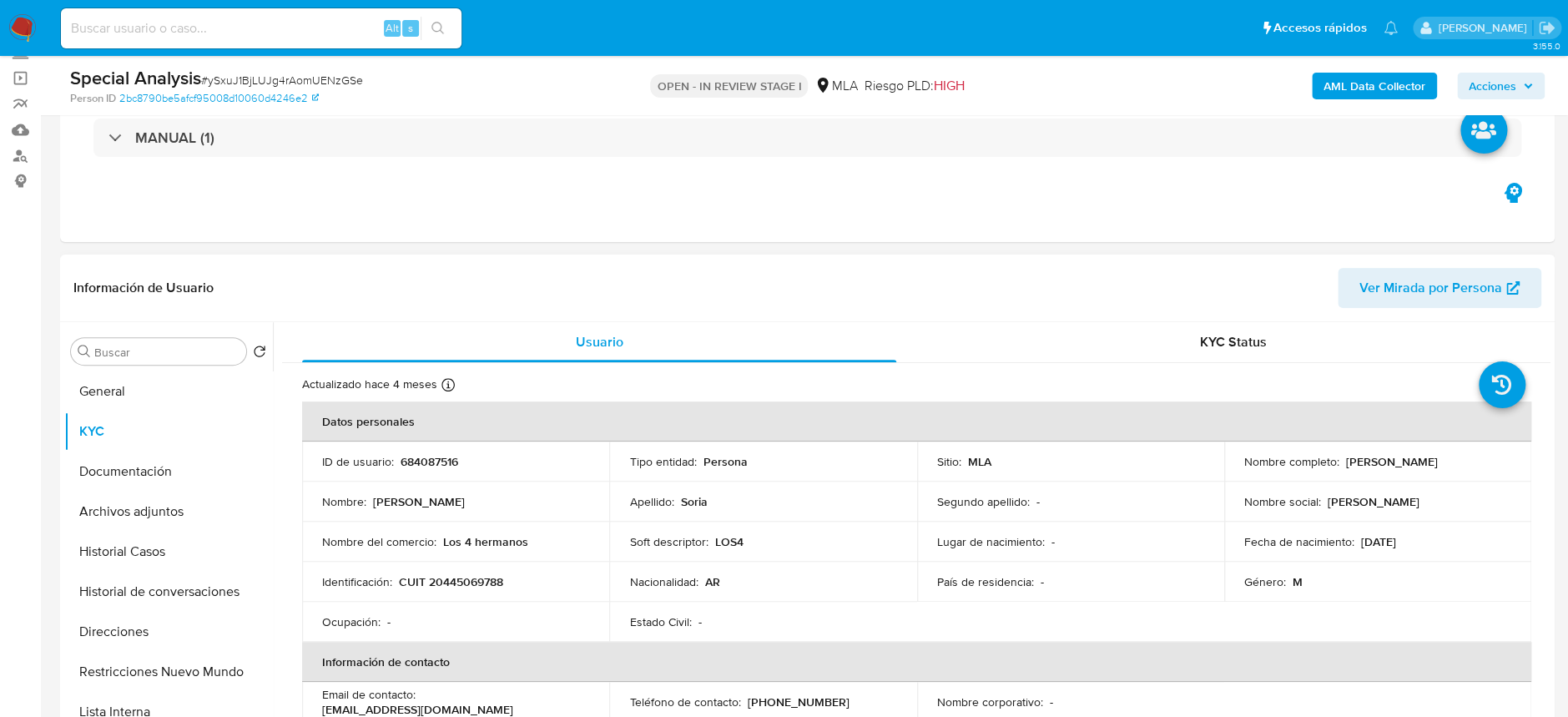
click at [453, 579] on p "CUIT 20445069788" at bounding box center [451, 581] width 105 height 15
click at [453, 580] on p "CUIT 20445069788" at bounding box center [451, 581] width 105 height 15
copy p "20445069788"
click at [142, 527] on button "Archivos adjuntos" at bounding box center [162, 511] width 195 height 40
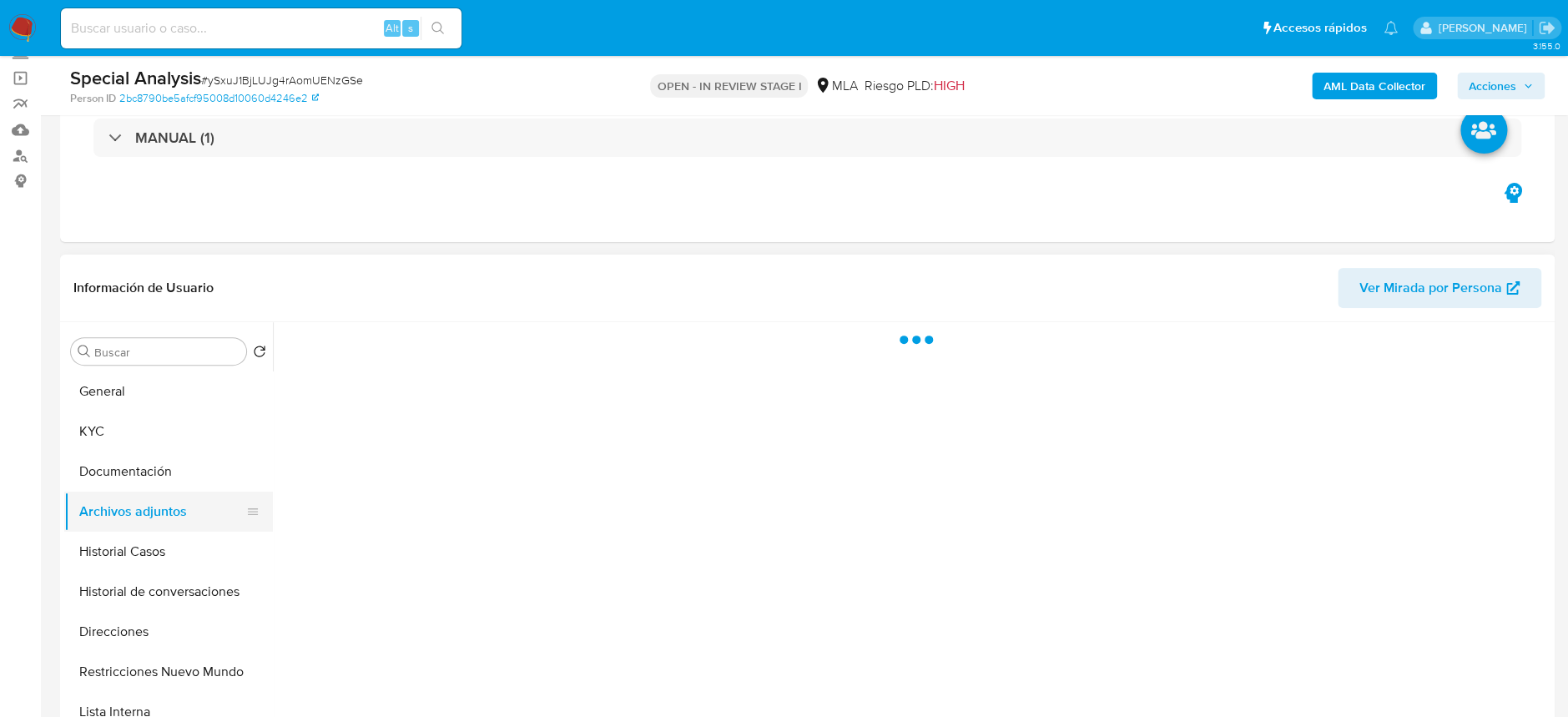
click at [154, 505] on button "Archivos adjuntos" at bounding box center [162, 511] width 195 height 40
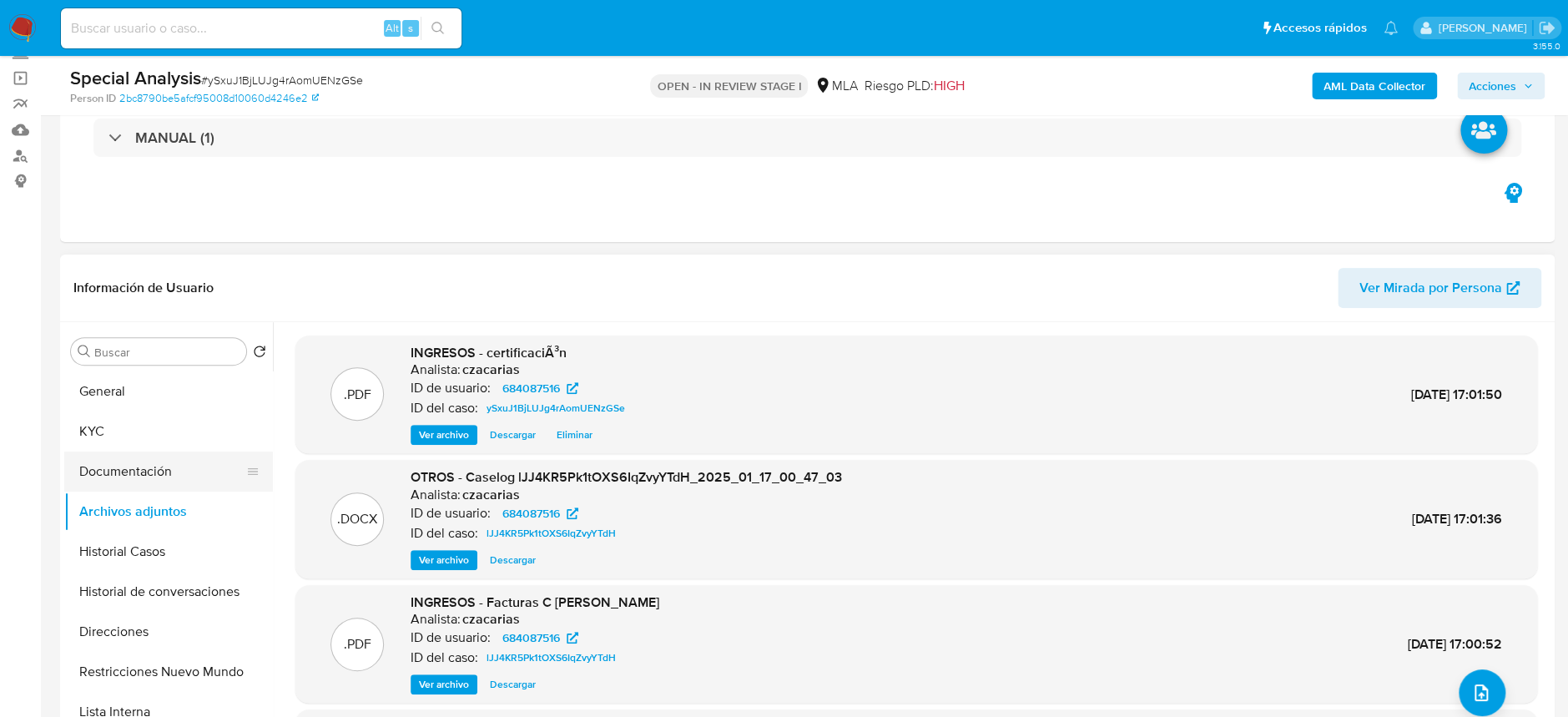
click at [154, 459] on button "Documentación" at bounding box center [162, 471] width 195 height 40
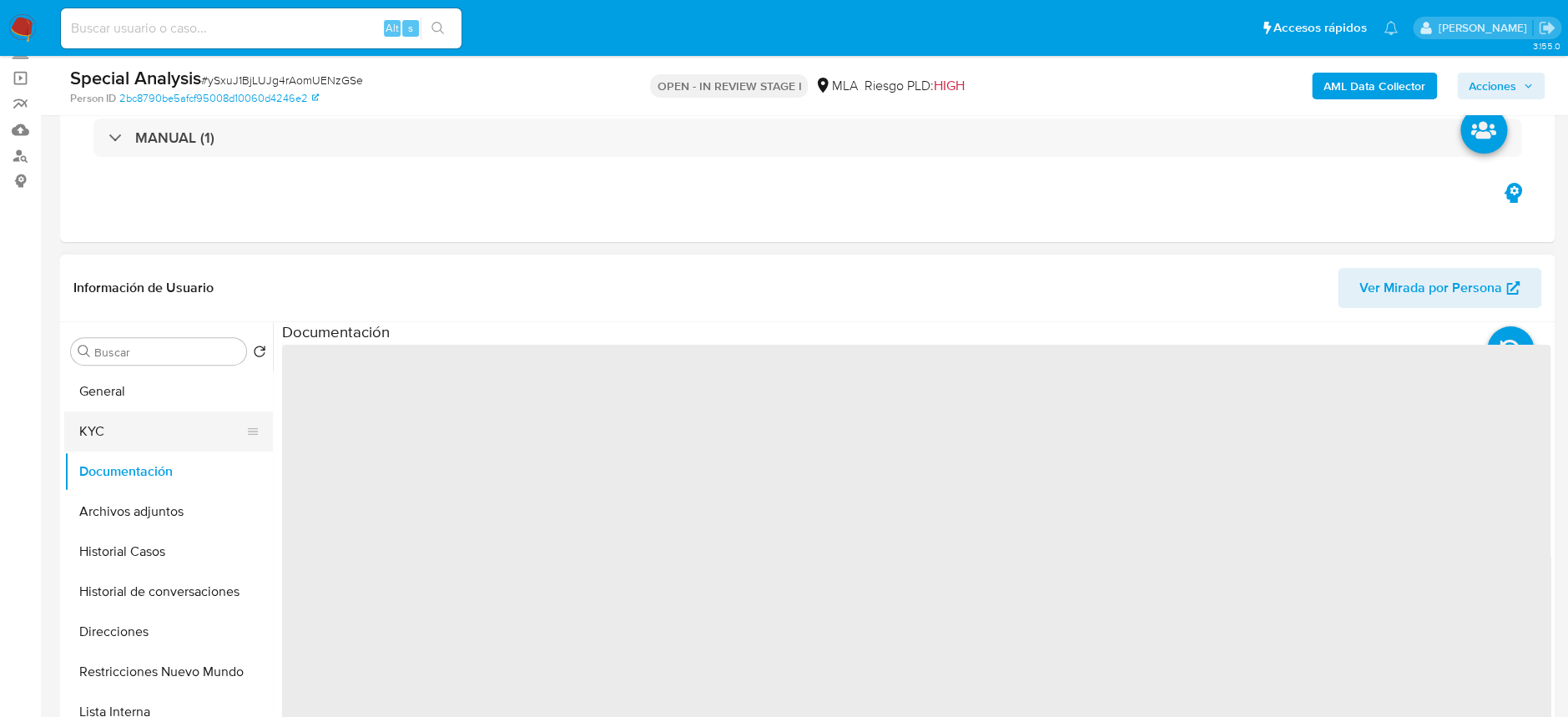
click at [156, 424] on button "KYC" at bounding box center [162, 431] width 195 height 40
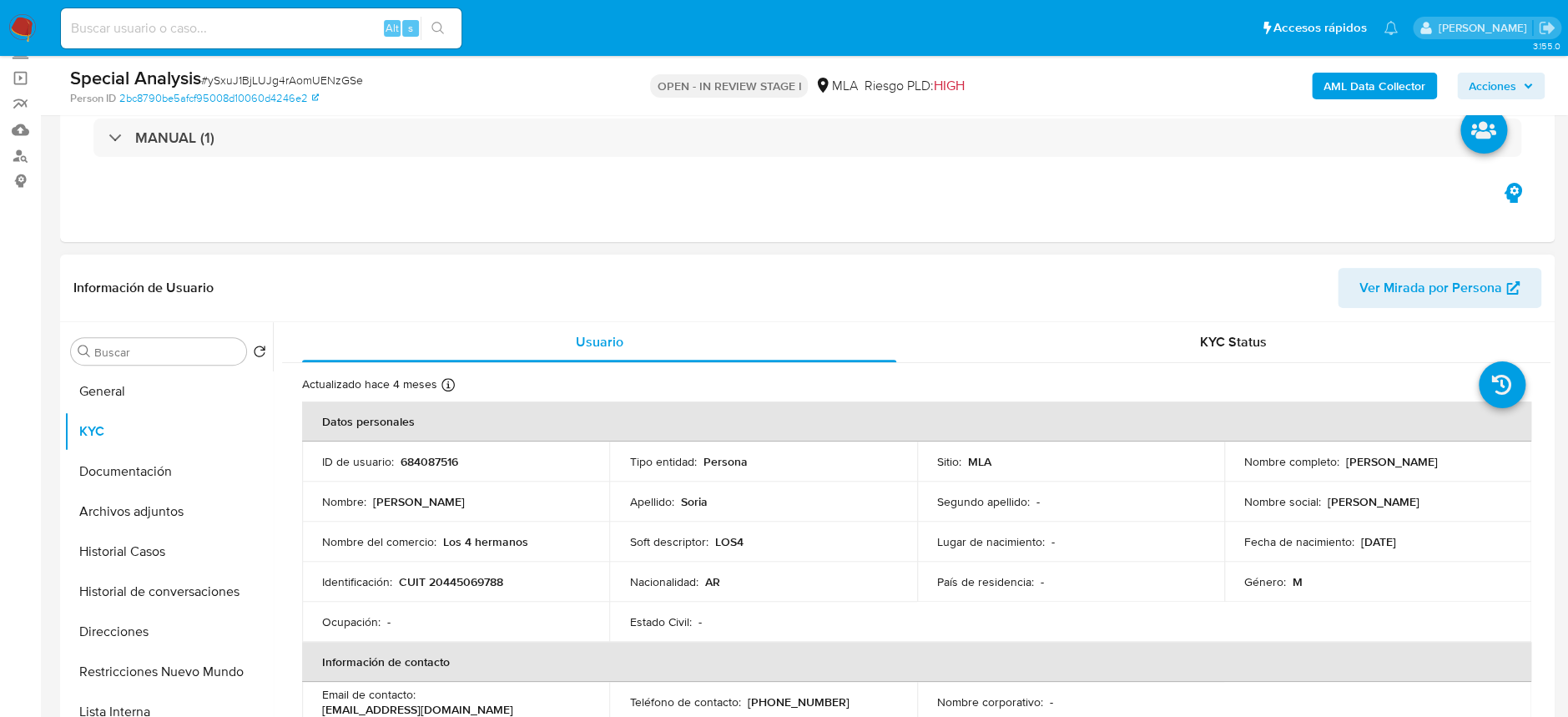
click at [475, 587] on p "CUIT 20445069788" at bounding box center [451, 581] width 105 height 15
copy p "20445069788"
click at [127, 558] on button "Historial Casos" at bounding box center [162, 551] width 195 height 40
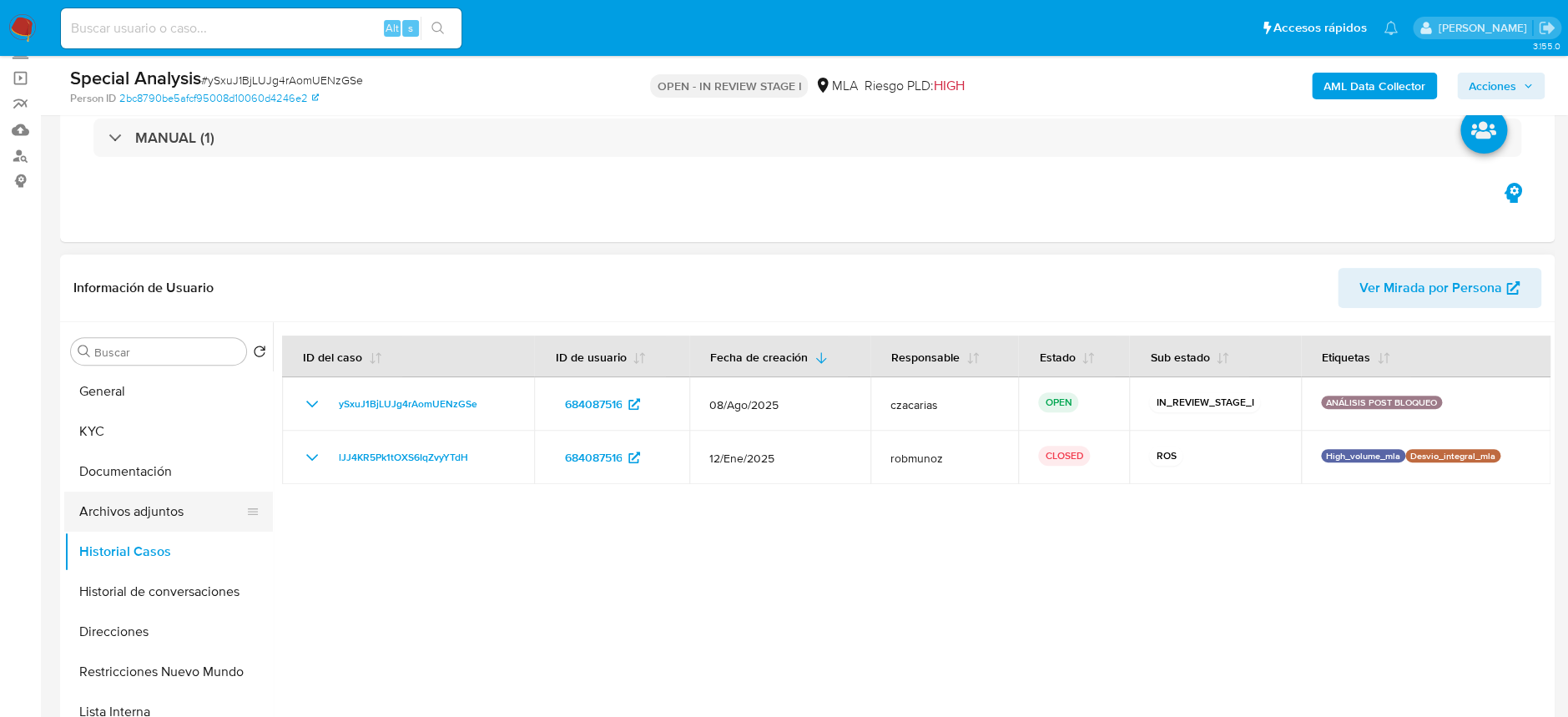
click at [169, 500] on button "Archivos adjuntos" at bounding box center [162, 511] width 195 height 40
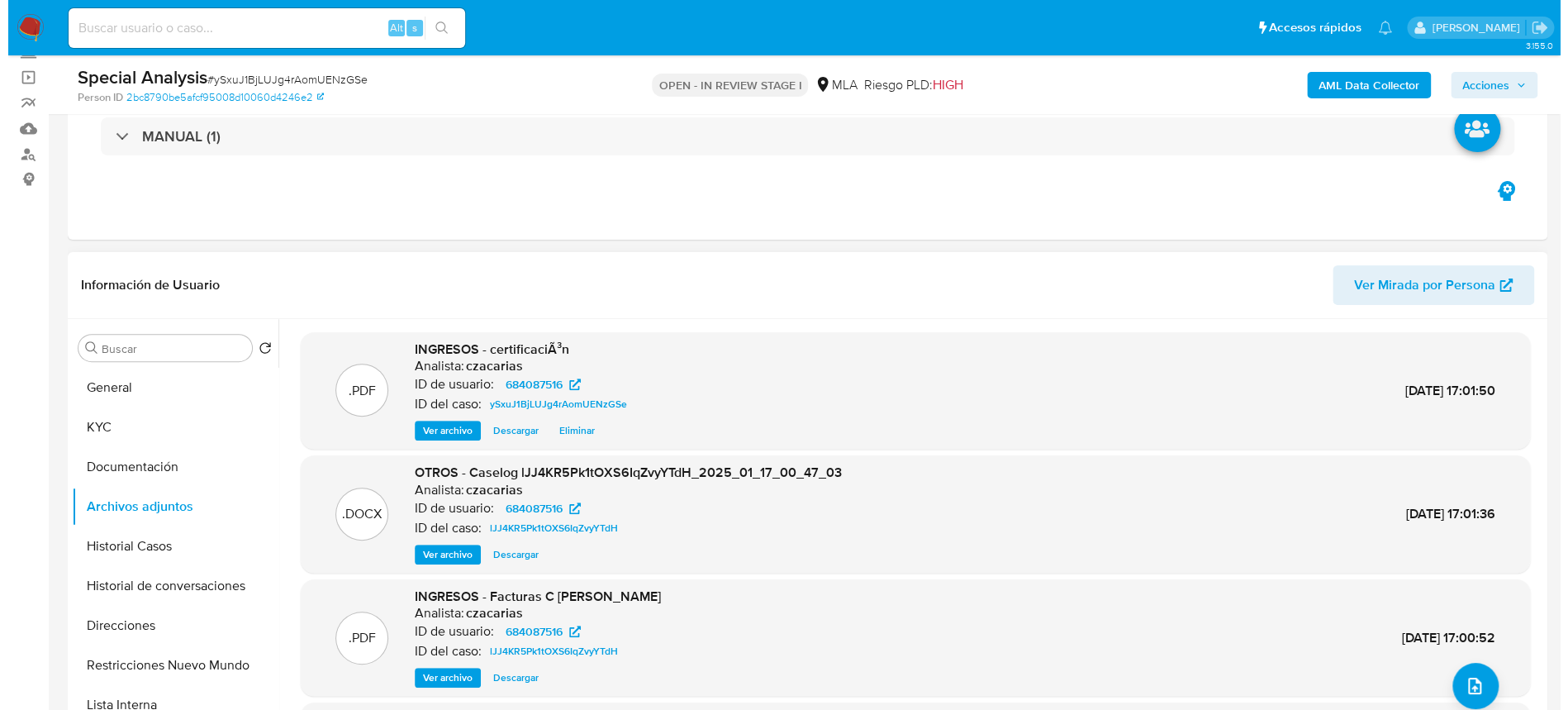
scroll to position [110, 0]
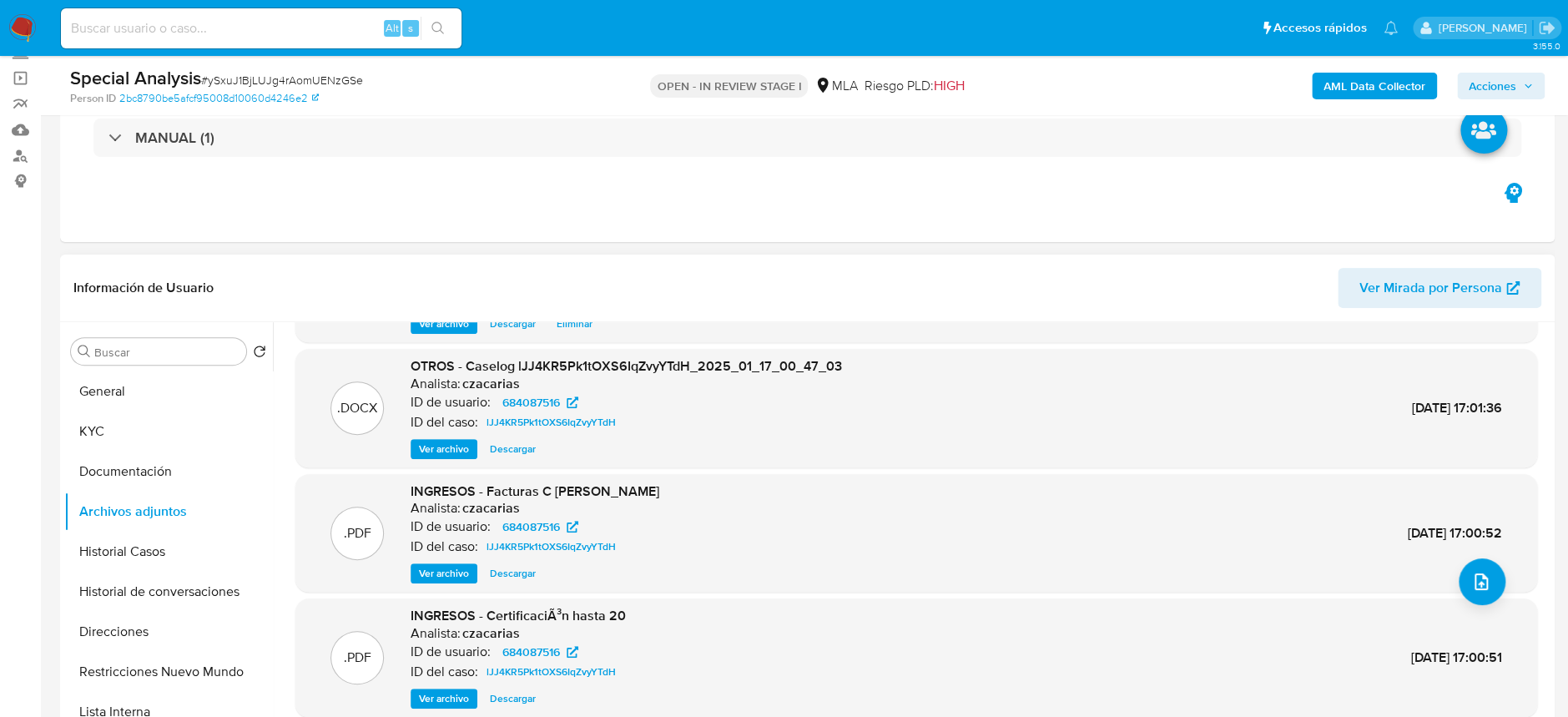
click at [444, 461] on div ".DOCX OTROS - Caselog lJJ4KR5Pk1tOXS6IqZvyYTdH_2025_01_17_00_47_03 Analista: cz…" at bounding box center [916, 408] width 1242 height 119
click at [448, 447] on span "Ver archivo" at bounding box center [444, 449] width 50 height 17
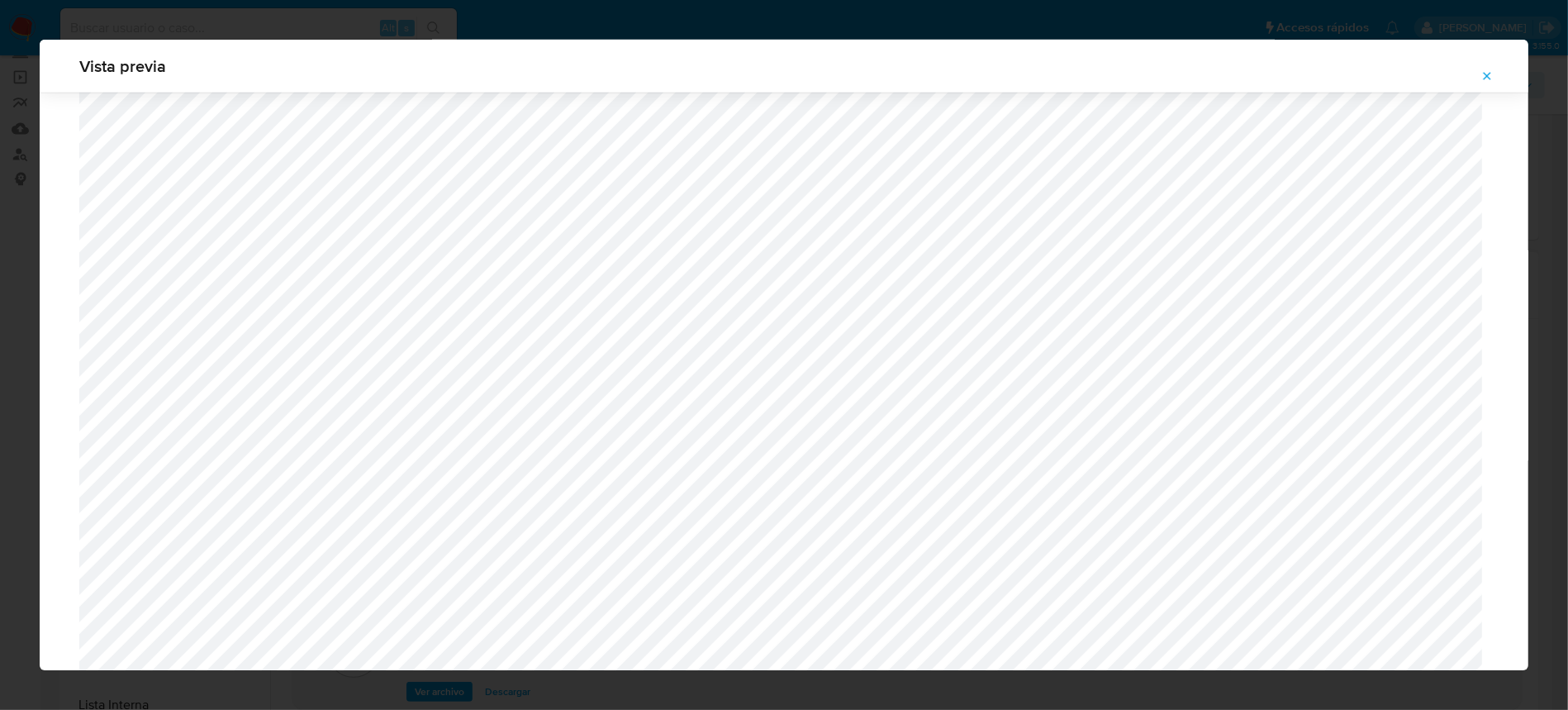
scroll to position [1509, 0]
click at [1481, 75] on icon "Attachment preview" at bounding box center [1487, 75] width 13 height 13
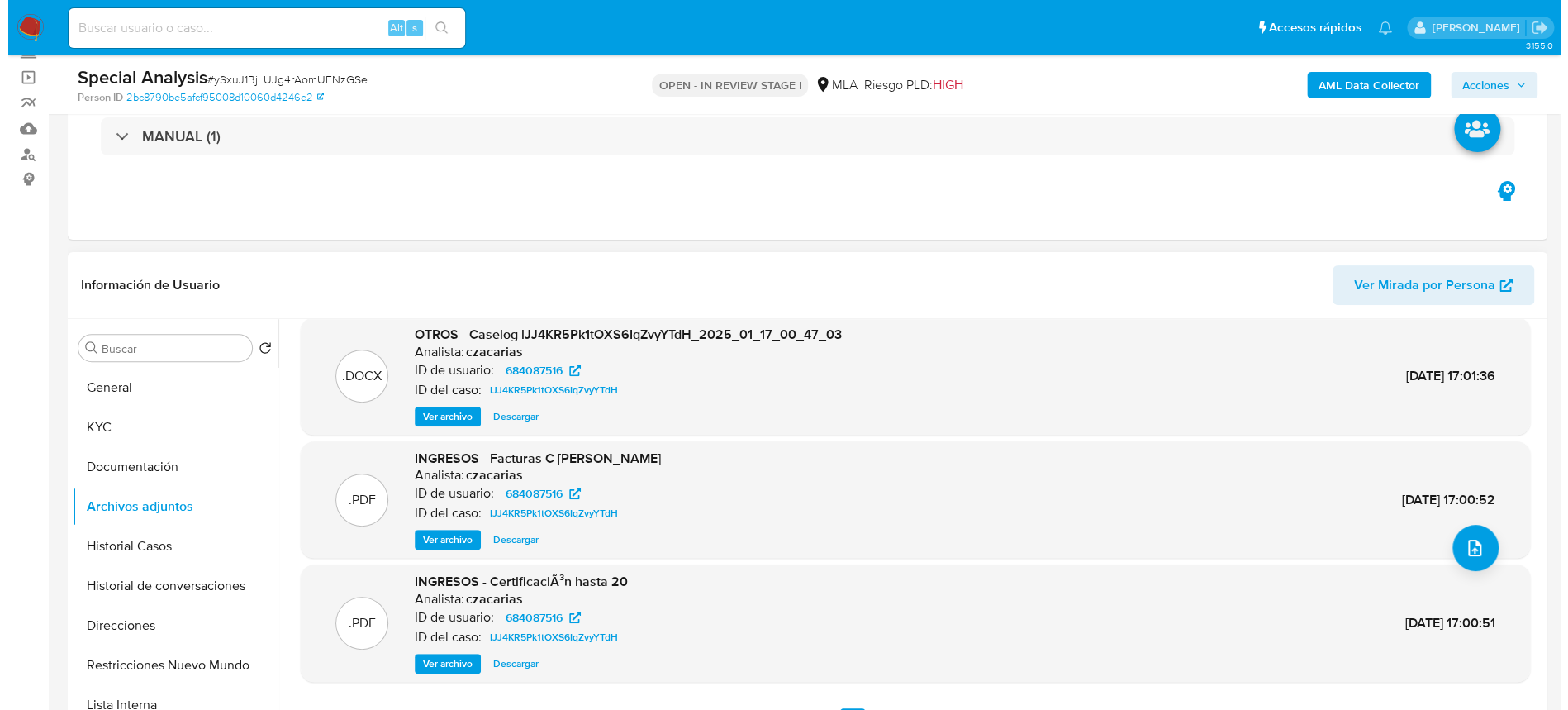
scroll to position [220, 0]
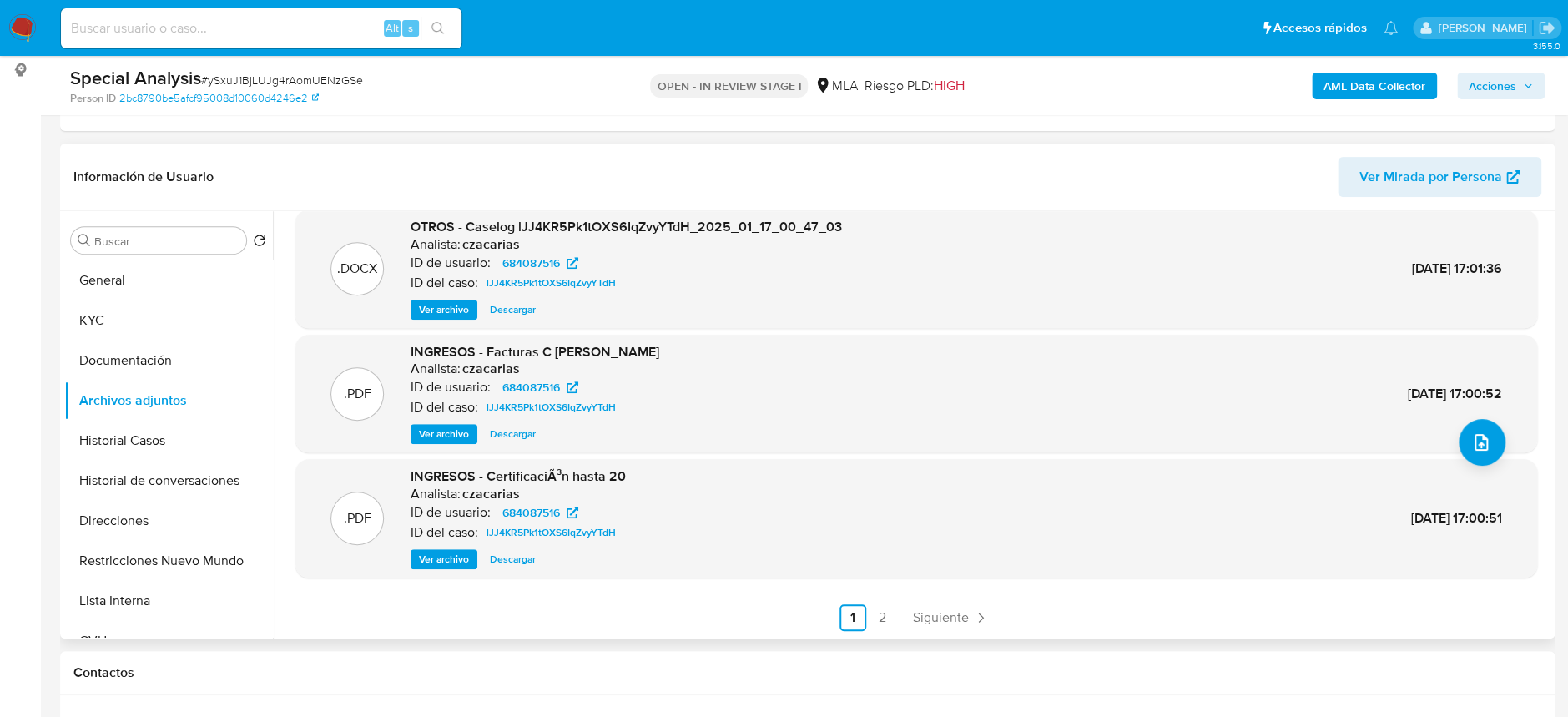
click at [428, 558] on span "Ver archivo" at bounding box center [444, 559] width 50 height 17
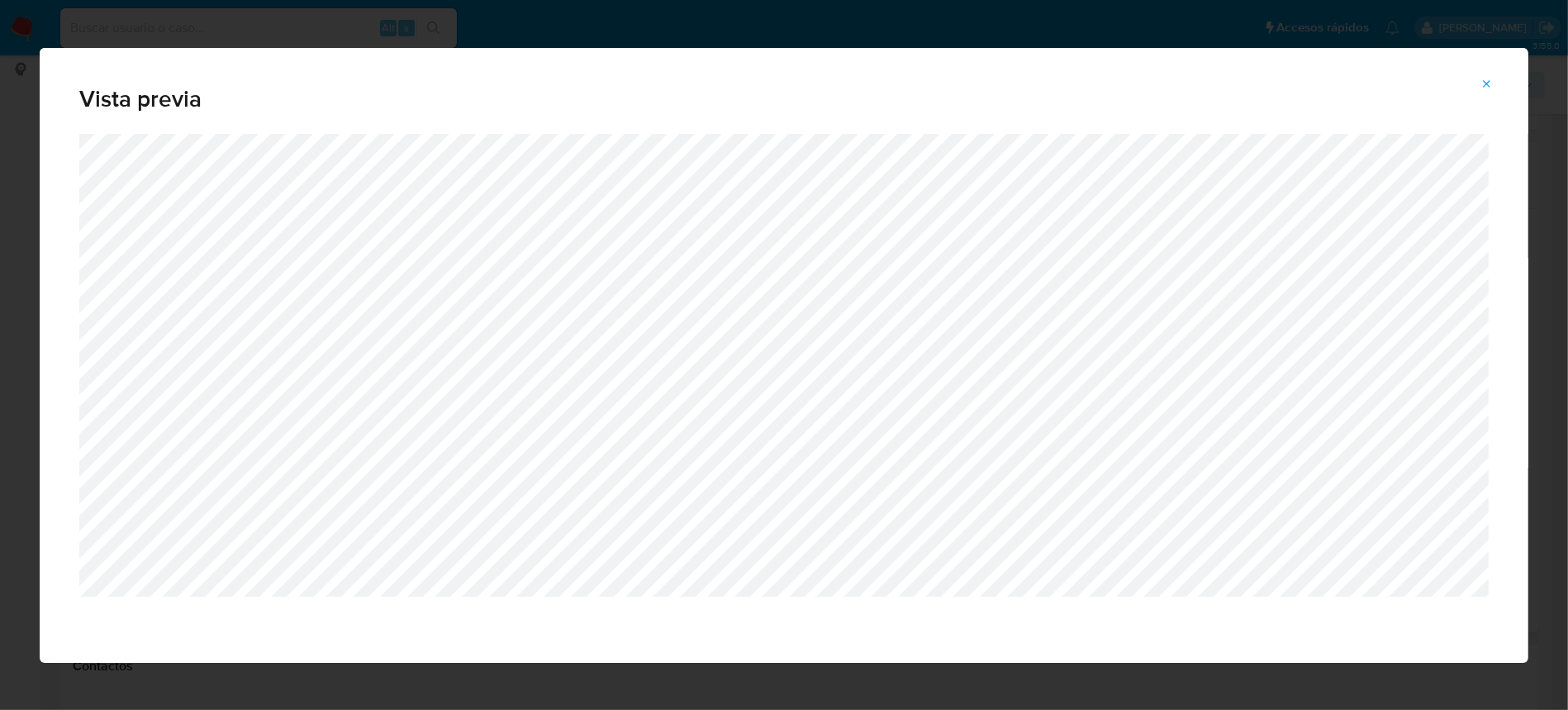
click at [1486, 78] on icon "Attachment preview" at bounding box center [1487, 84] width 13 height 13
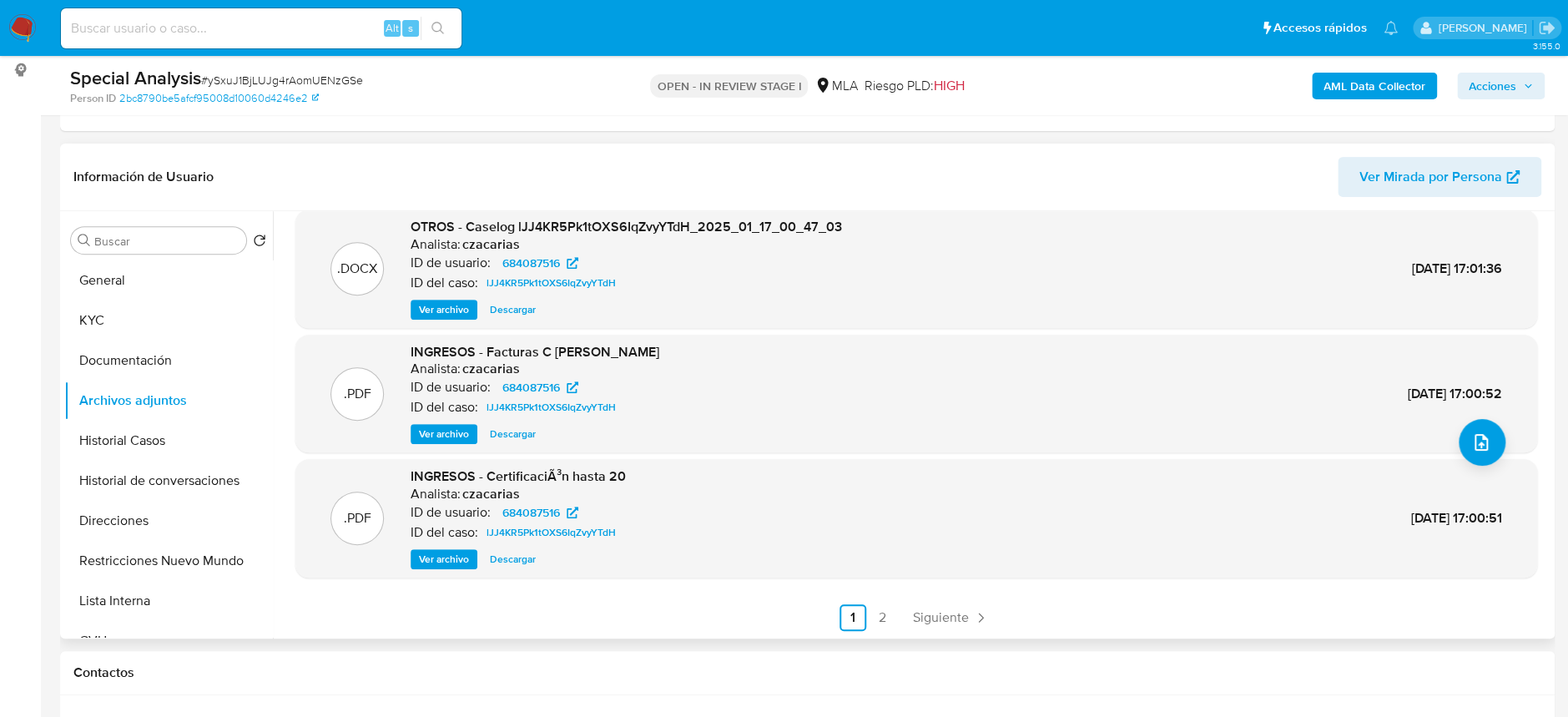
click at [450, 304] on span "Ver archivo" at bounding box center [444, 309] width 50 height 17
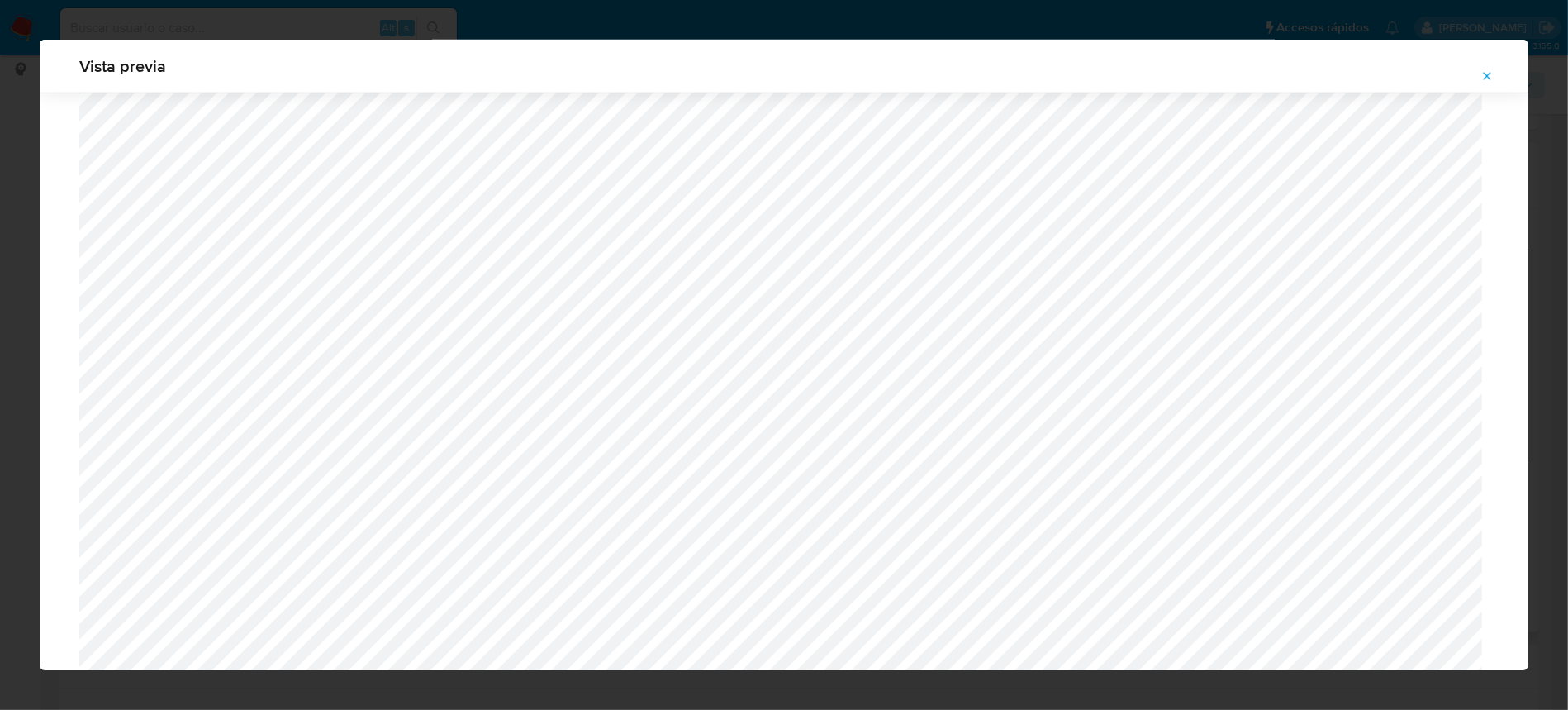
scroll to position [1509, 0]
click at [1477, 72] on button "Attachment preview" at bounding box center [1487, 76] width 36 height 27
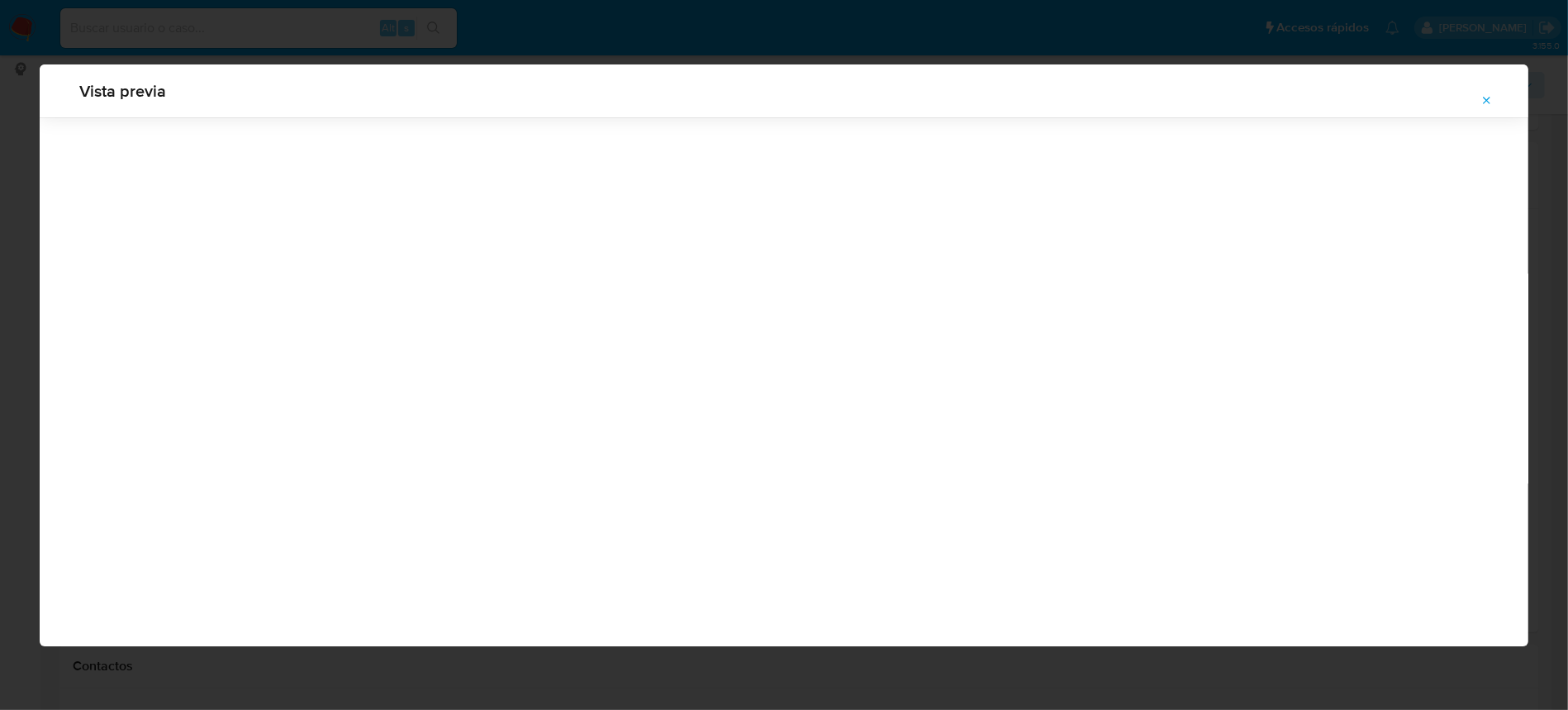
scroll to position [0, 0]
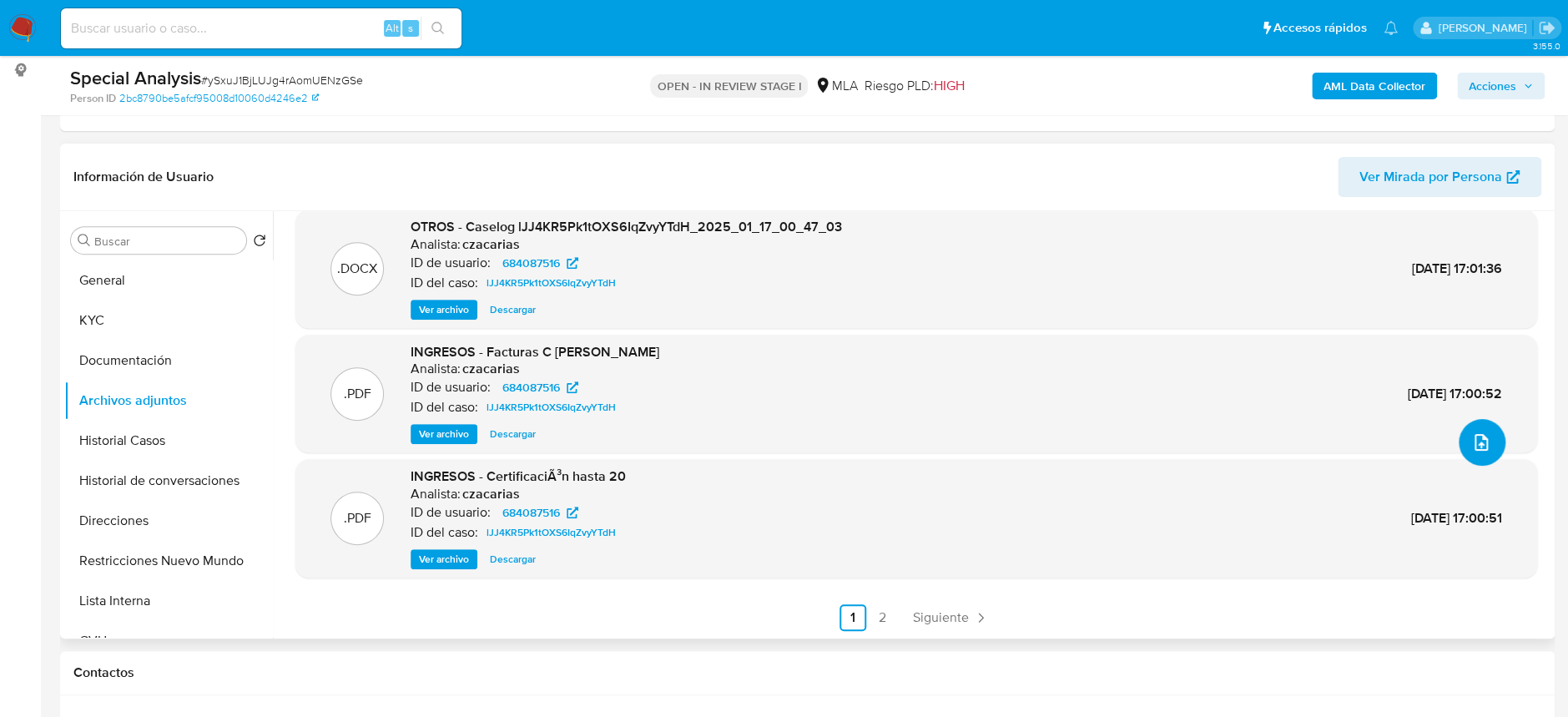
click at [1470, 460] on button "upload-file" at bounding box center [1482, 442] width 47 height 46
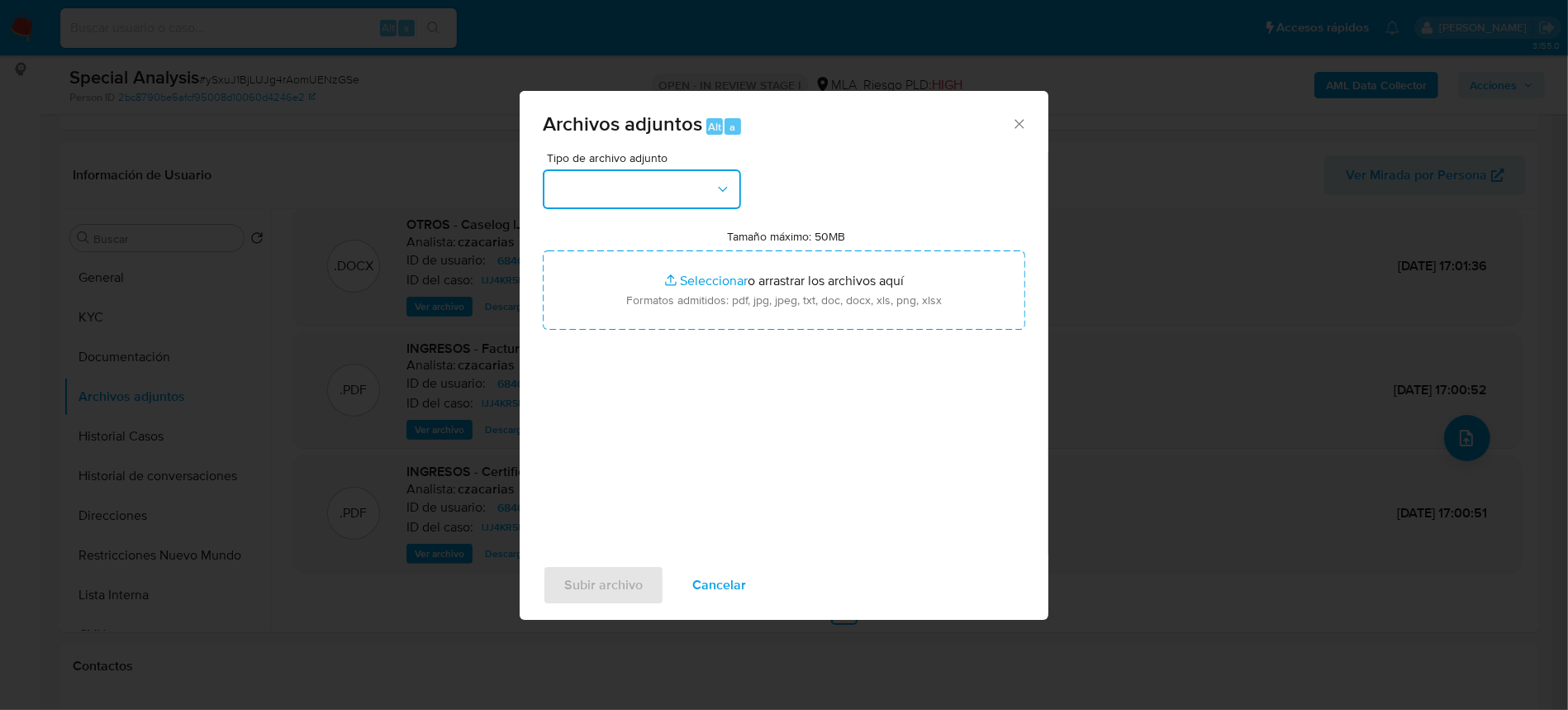
click at [693, 199] on button "button" at bounding box center [642, 189] width 198 height 40
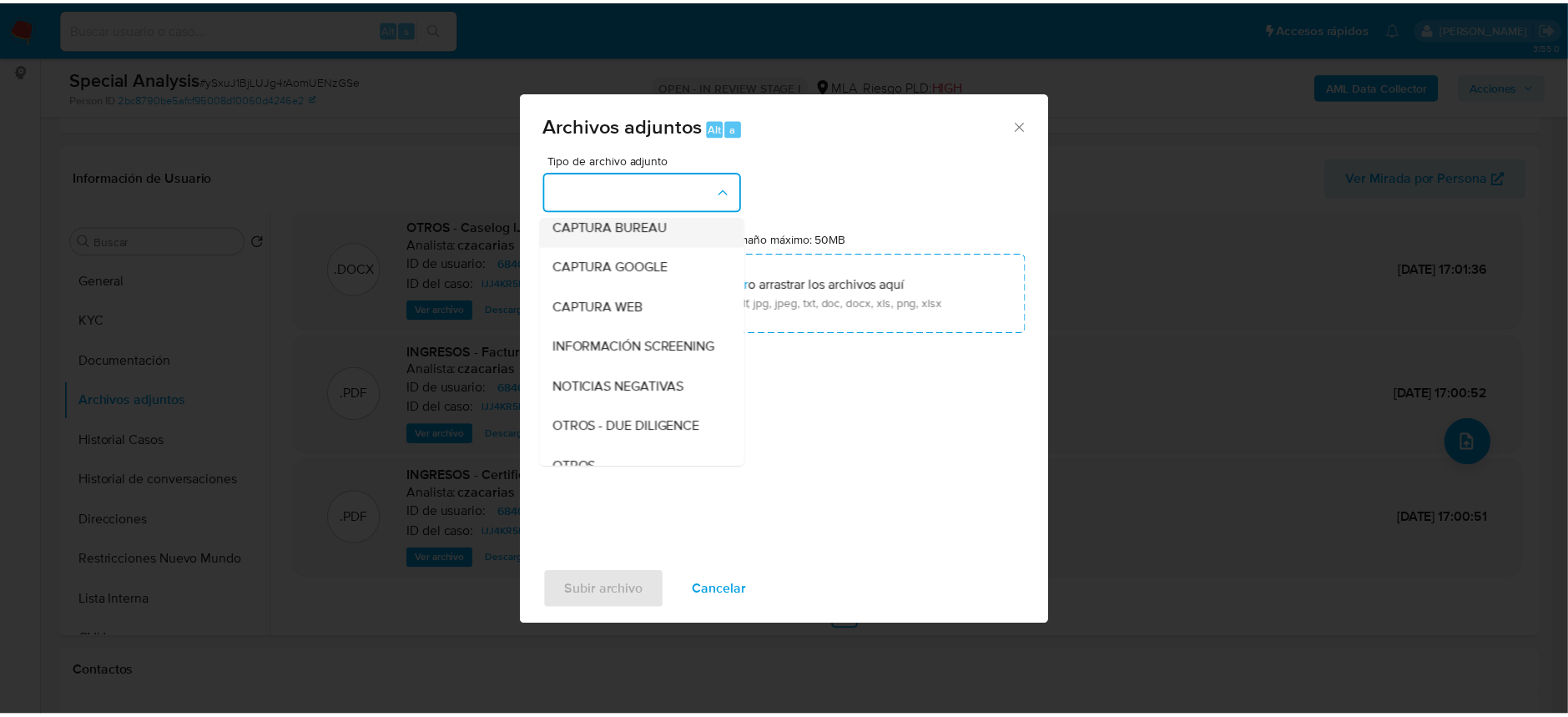
scroll to position [111, 0]
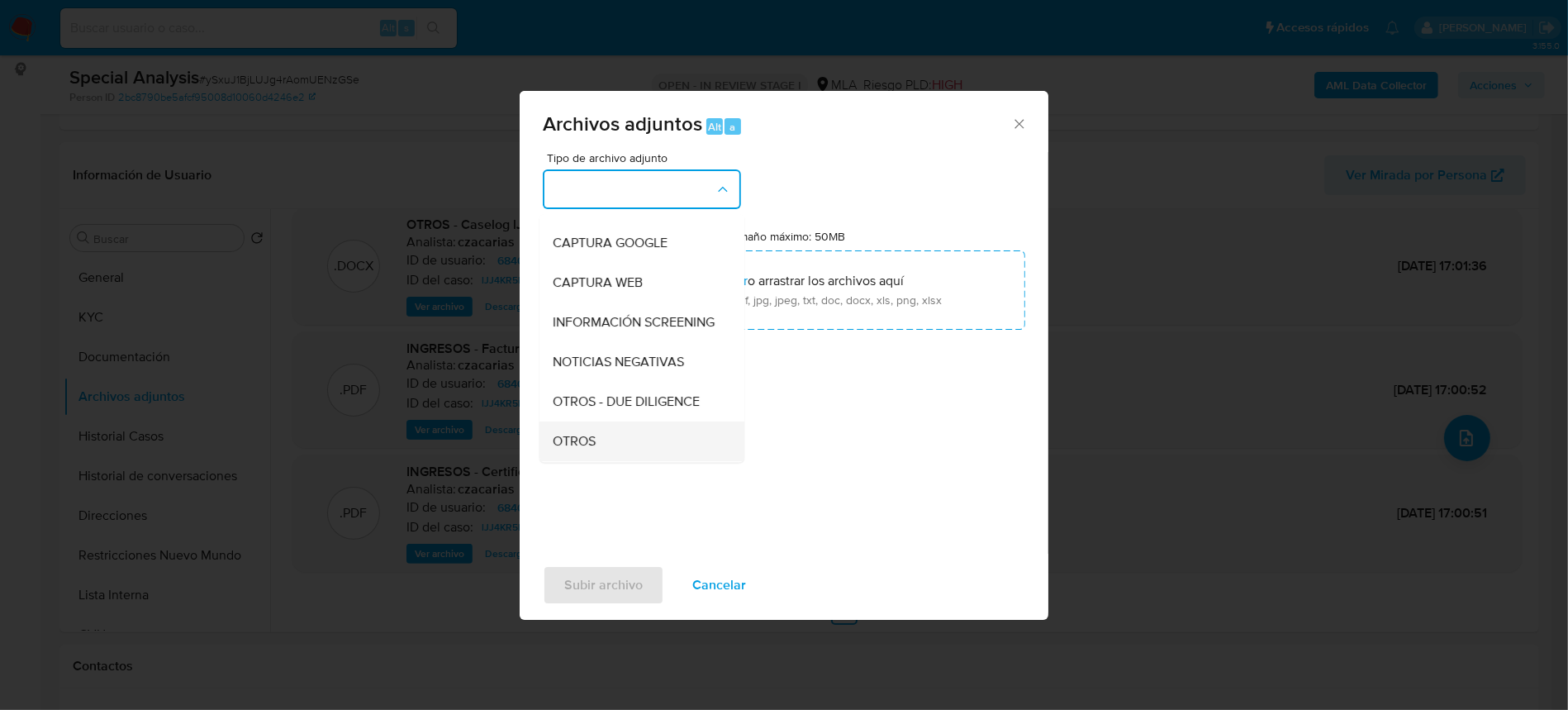
click at [599, 451] on div "OTROS" at bounding box center [637, 441] width 168 height 40
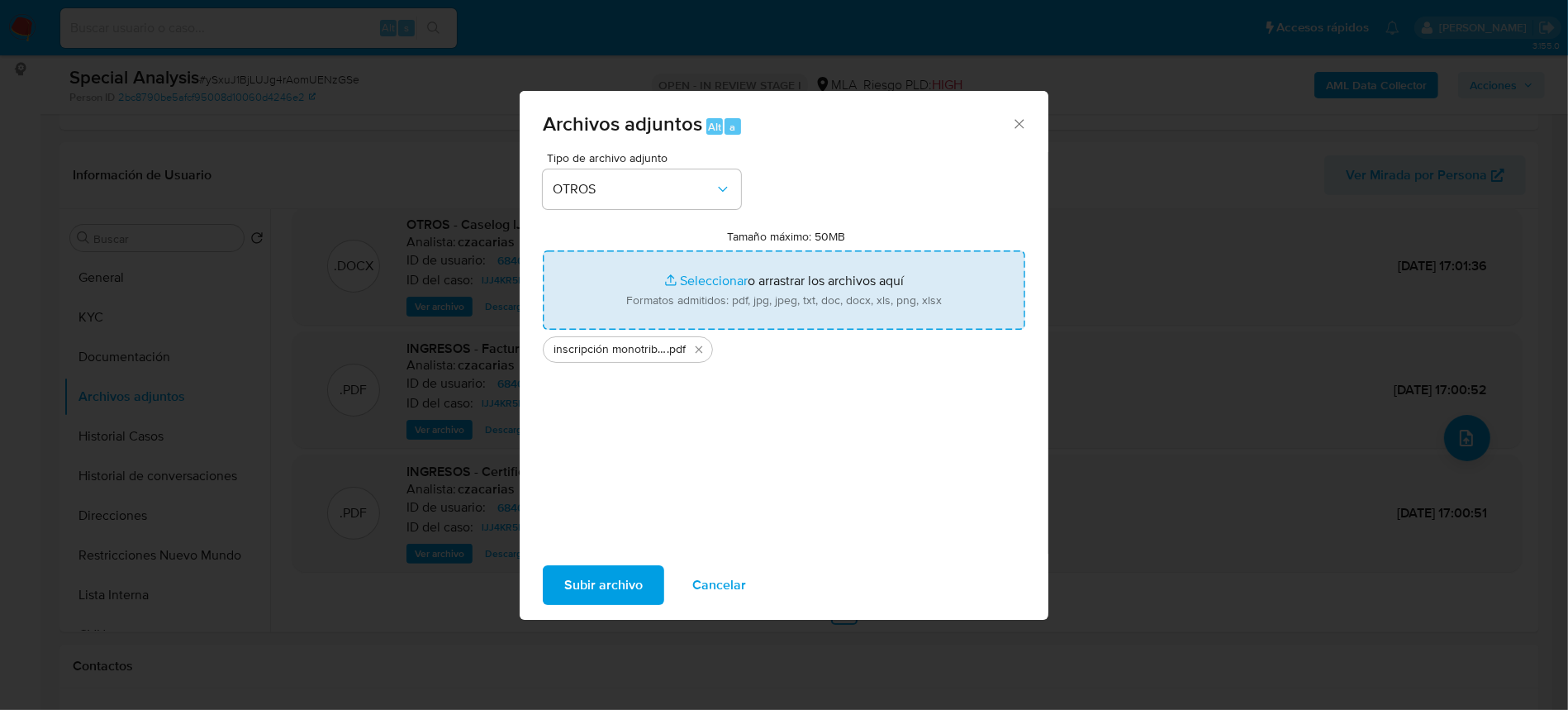
type input "C:\fakepath\inscripción cedular.pdf"
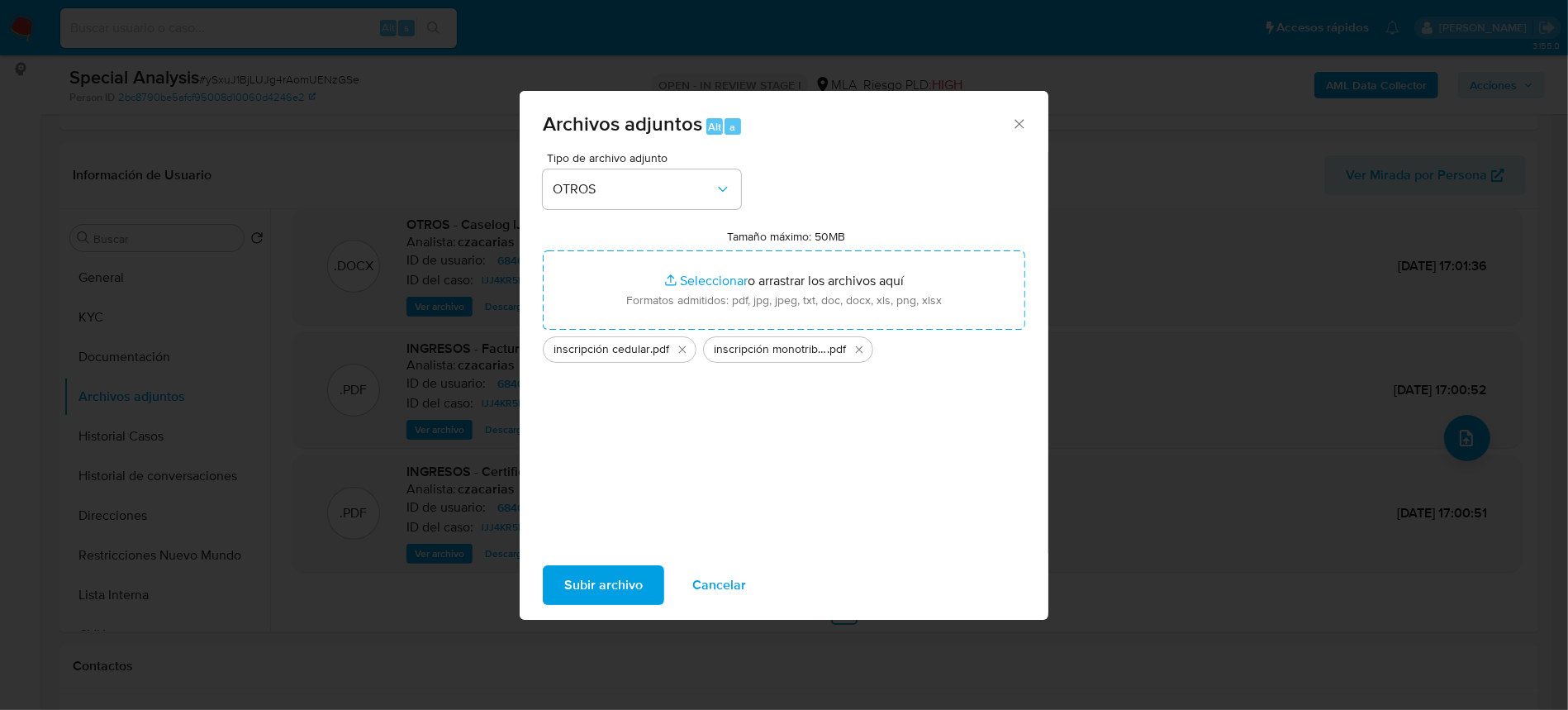
drag, startPoint x: 776, startPoint y: 309, endPoint x: 602, endPoint y: 590, distance: 330.5
click at [602, 590] on span "Subir archivo" at bounding box center [603, 584] width 79 height 36
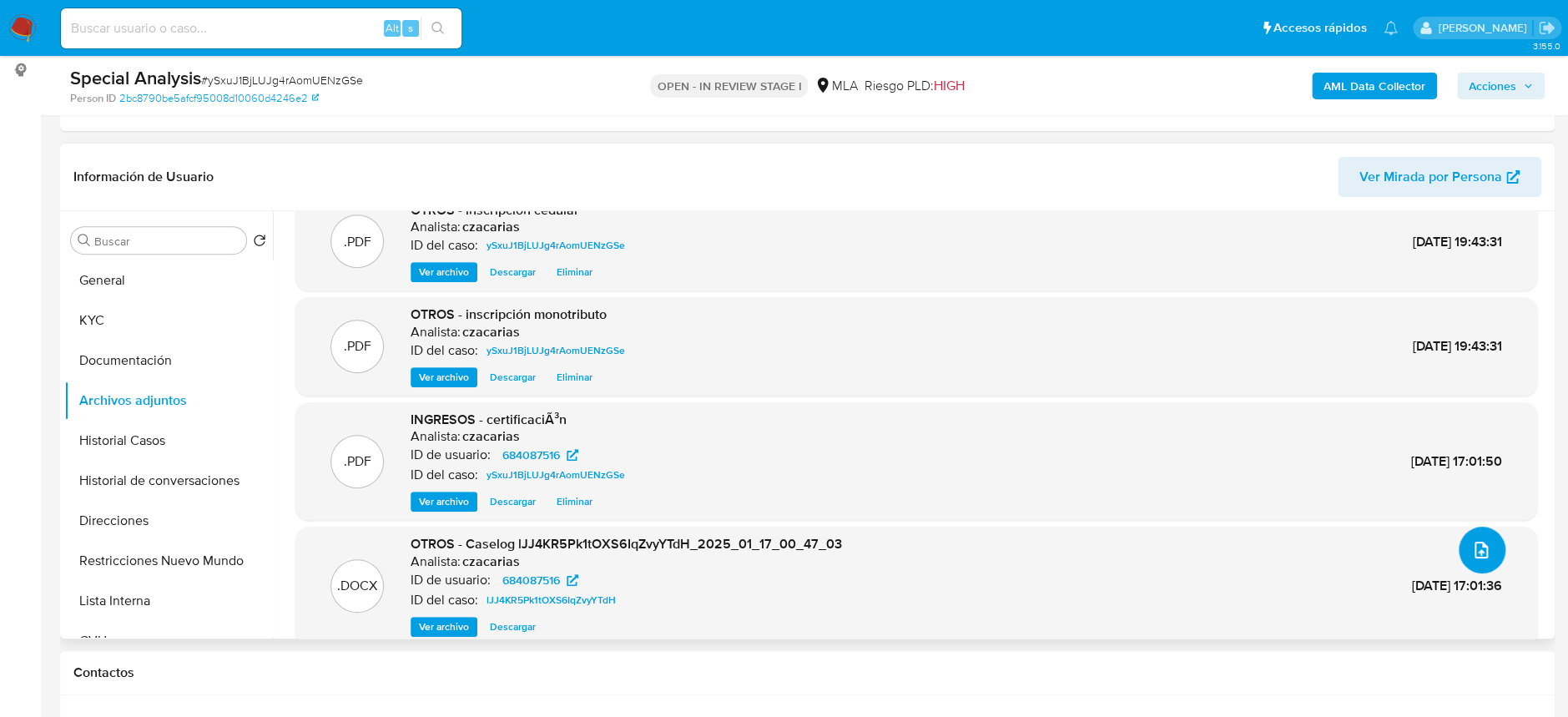
scroll to position [0, 0]
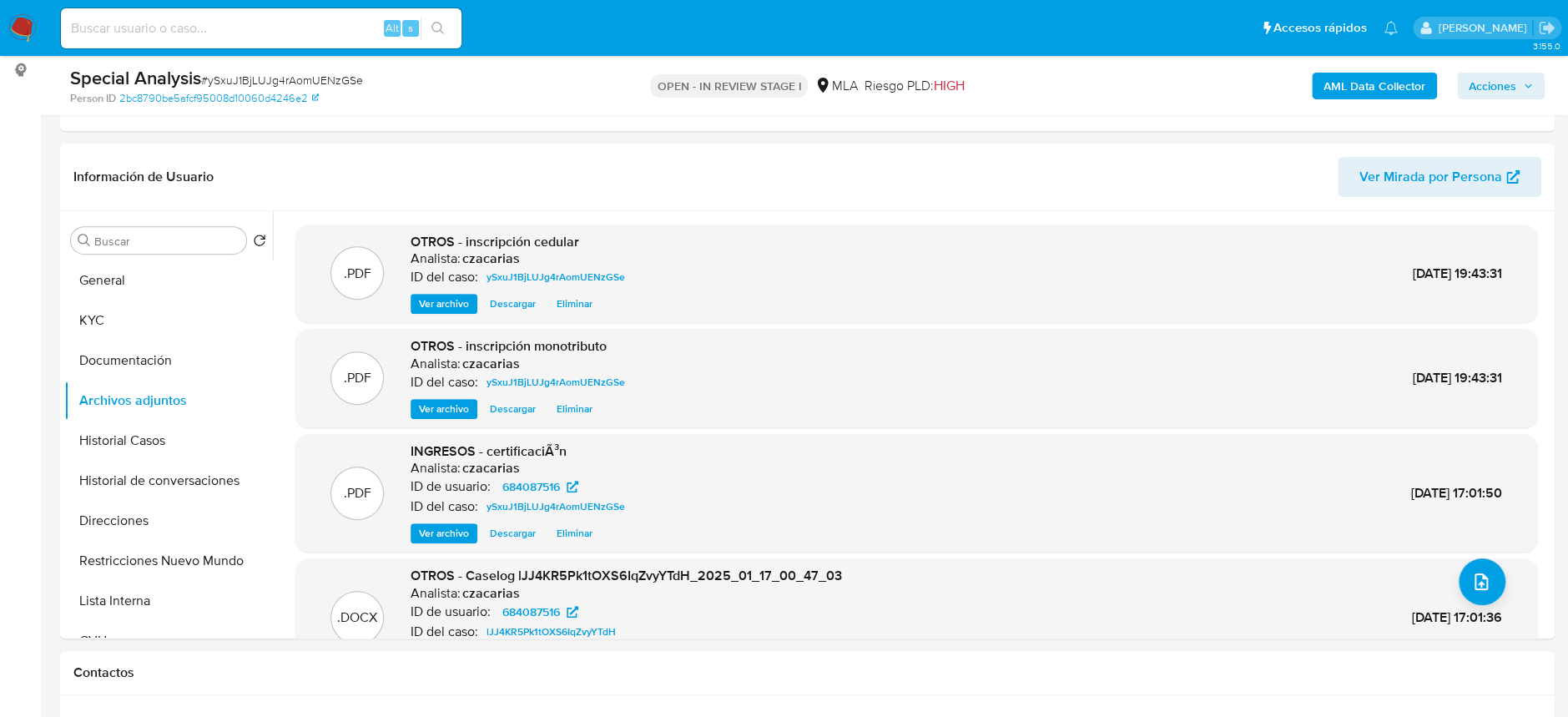
click at [1518, 89] on span "Acciones" at bounding box center [1501, 86] width 64 height 23
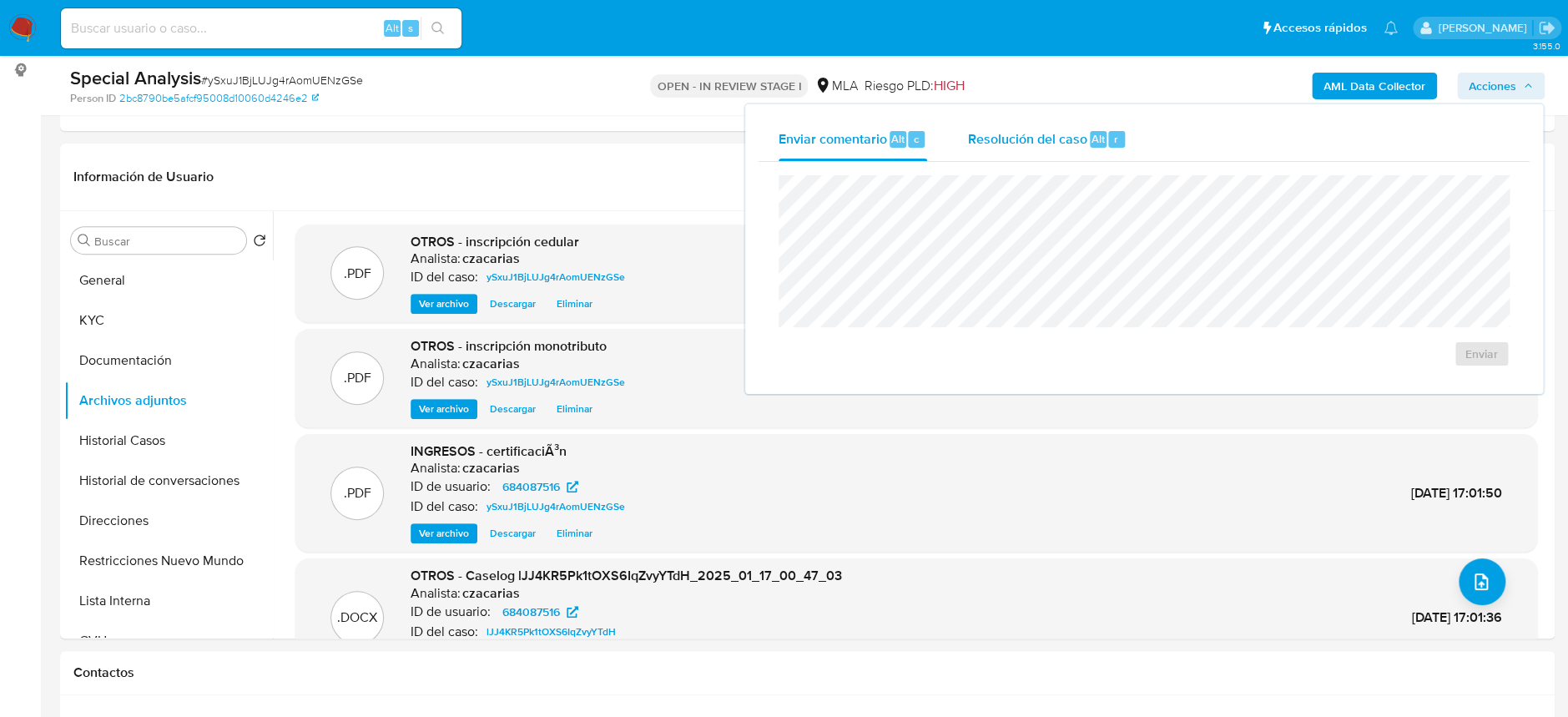
click at [991, 132] on span "Resolución del caso" at bounding box center [1027, 138] width 119 height 19
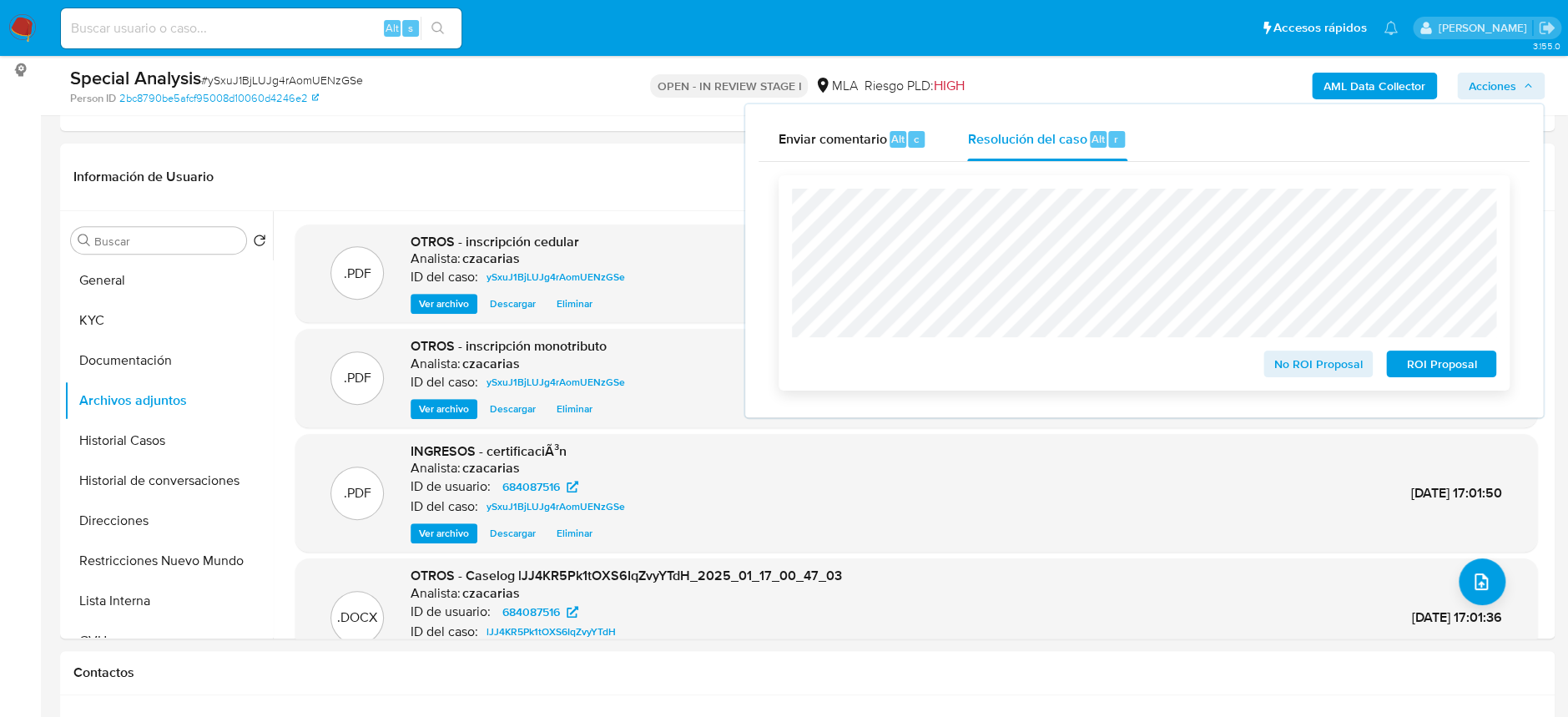
click at [1326, 363] on span "No ROI Proposal" at bounding box center [1318, 364] width 87 height 23
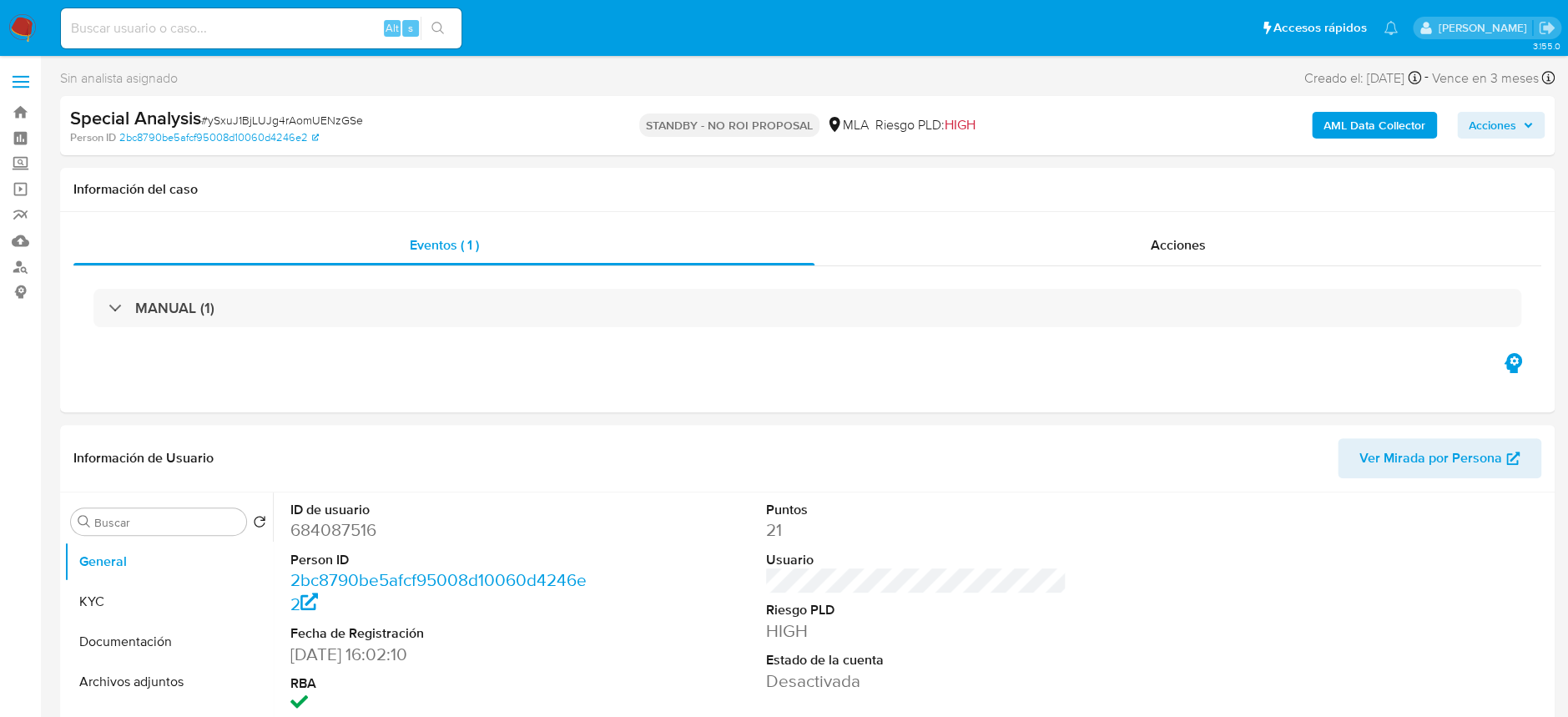
select select "10"
click at [4, 30] on nav "Pausado Ver notificaciones Alt s Accesos rápidos Presiona las siguientes teclas…" at bounding box center [784, 28] width 1568 height 56
click at [18, 31] on img at bounding box center [22, 29] width 29 height 29
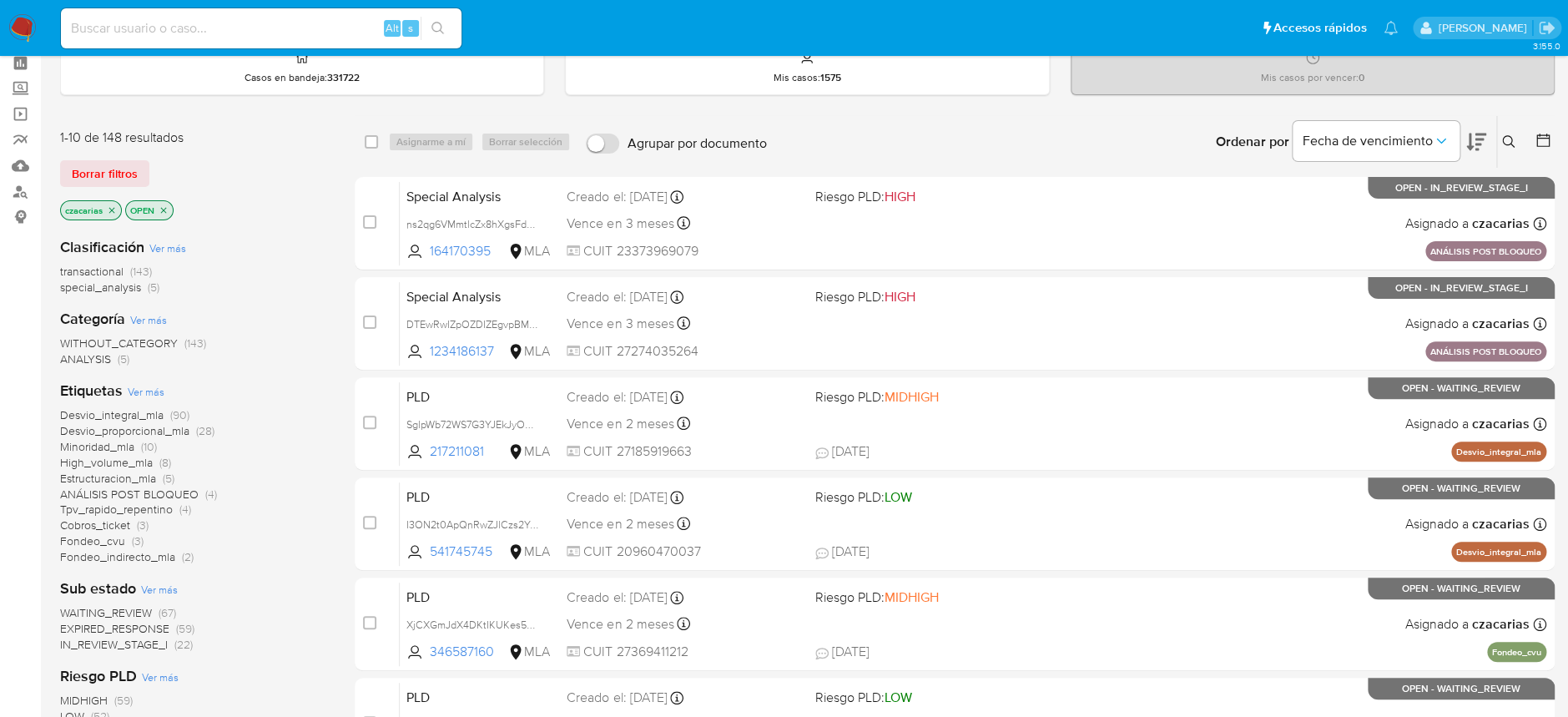
scroll to position [111, 0]
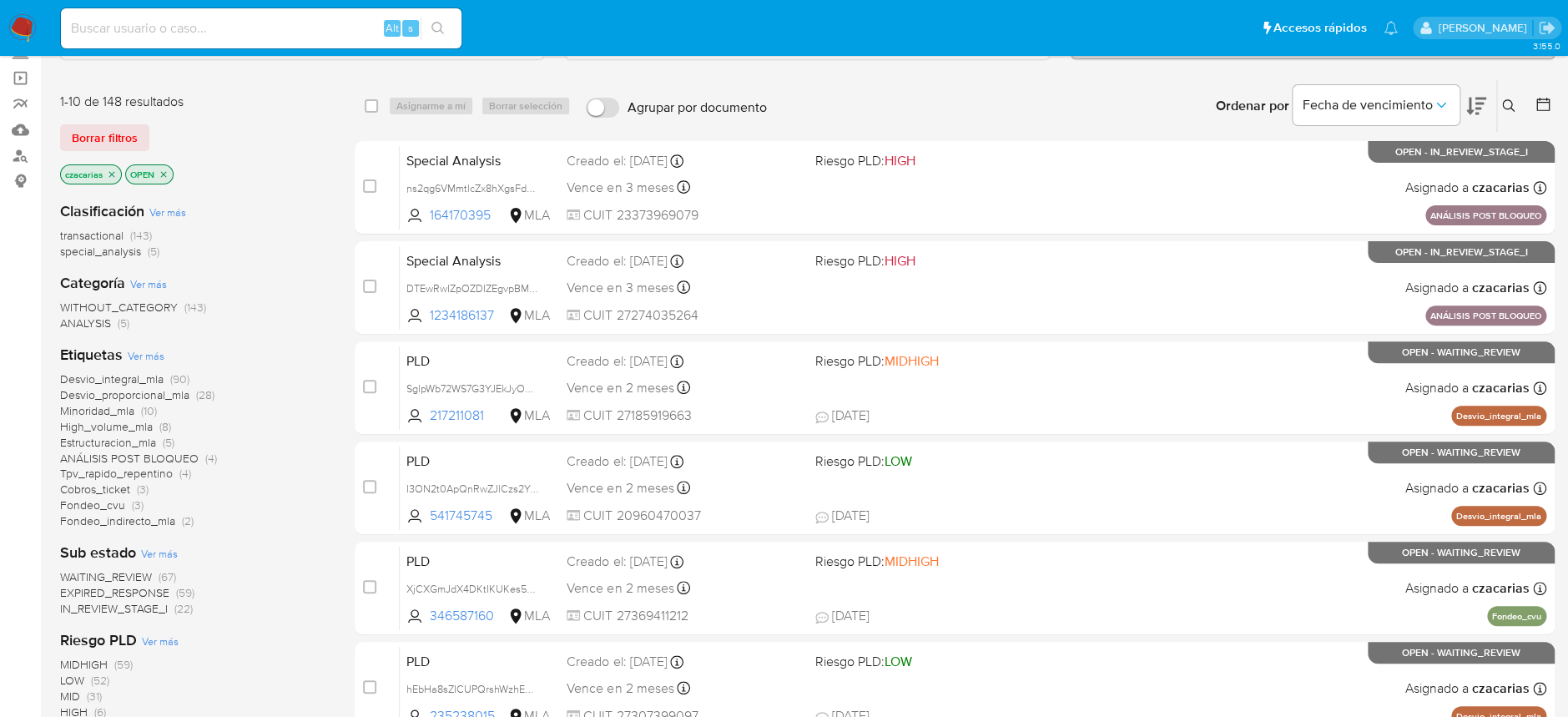
click at [110, 249] on span "special_analysis" at bounding box center [100, 251] width 81 height 17
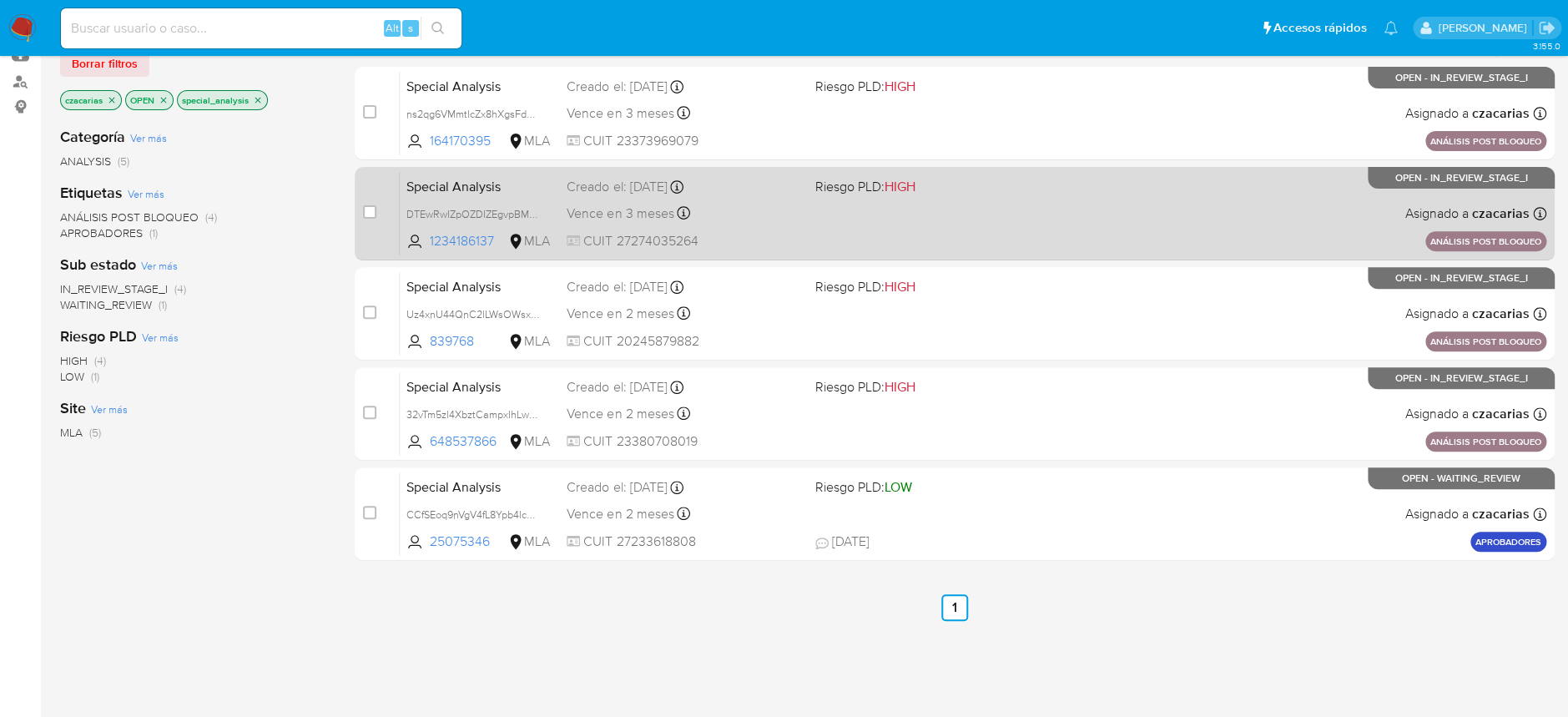
scroll to position [222, 0]
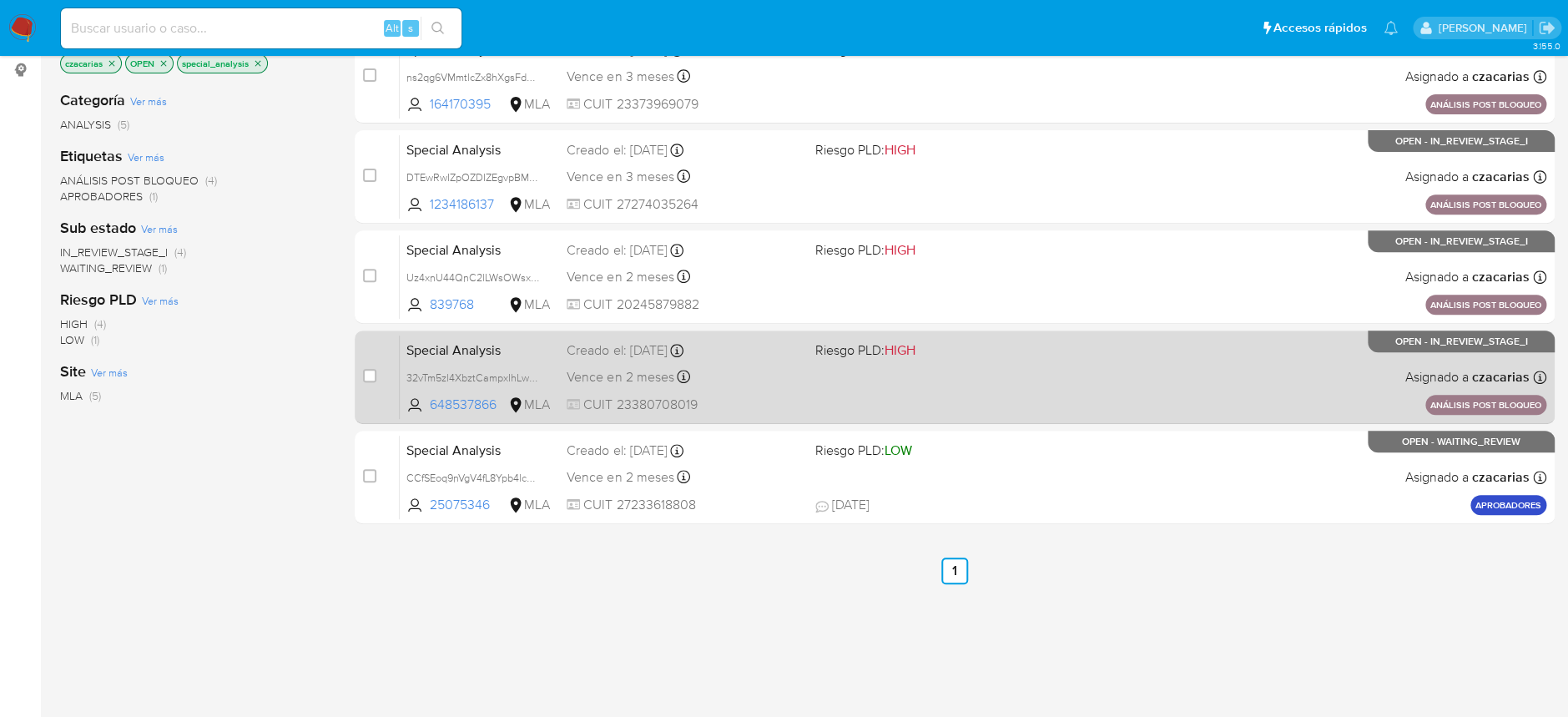
click at [1205, 376] on div "Special Analysis 32vTm5zl4XbztCampxIhLwEE 648537866 MLA Riesgo PLD: HIGH Creado…" at bounding box center [973, 376] width 1147 height 84
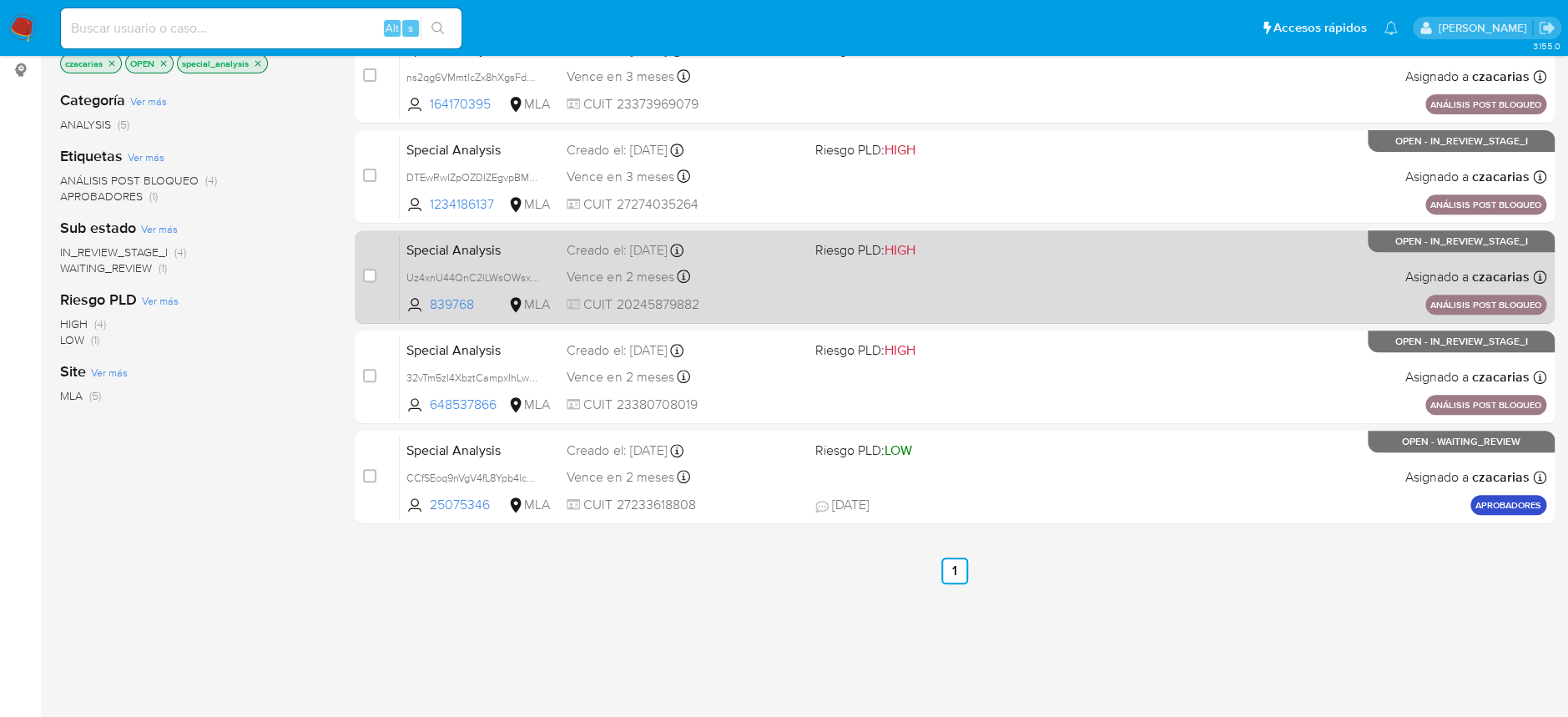
click at [1152, 286] on div "Special Analysis Uz4xnU44QnC2lLWsOWsxr2K8 839768 MLA Riesgo PLD: HIGH Creado el…" at bounding box center [973, 276] width 1147 height 84
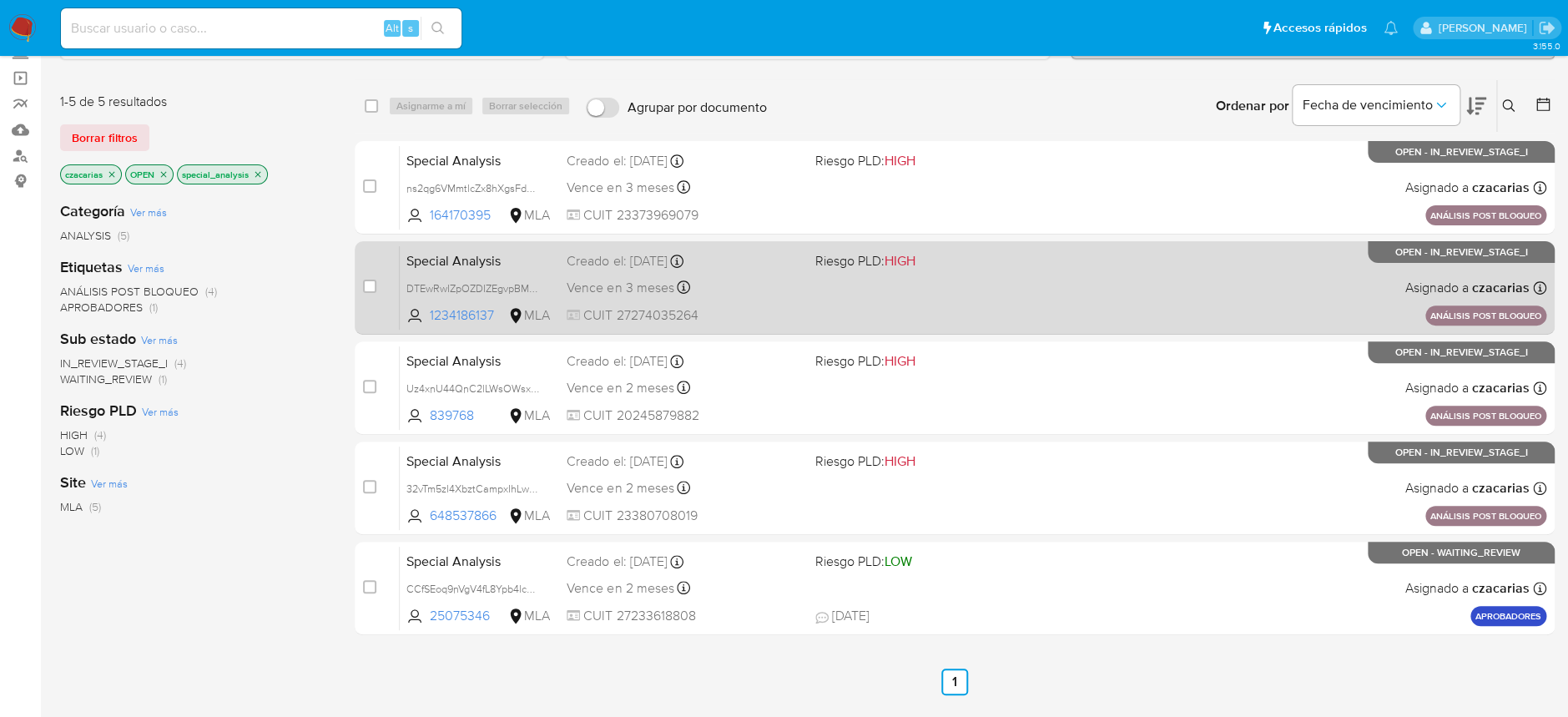
click at [1099, 280] on div "Special Analysis DTEwRwIZpOZDIZEgvpBMuRsF 1234186137 MLA Riesgo PLD: HIGH Cread…" at bounding box center [973, 287] width 1147 height 84
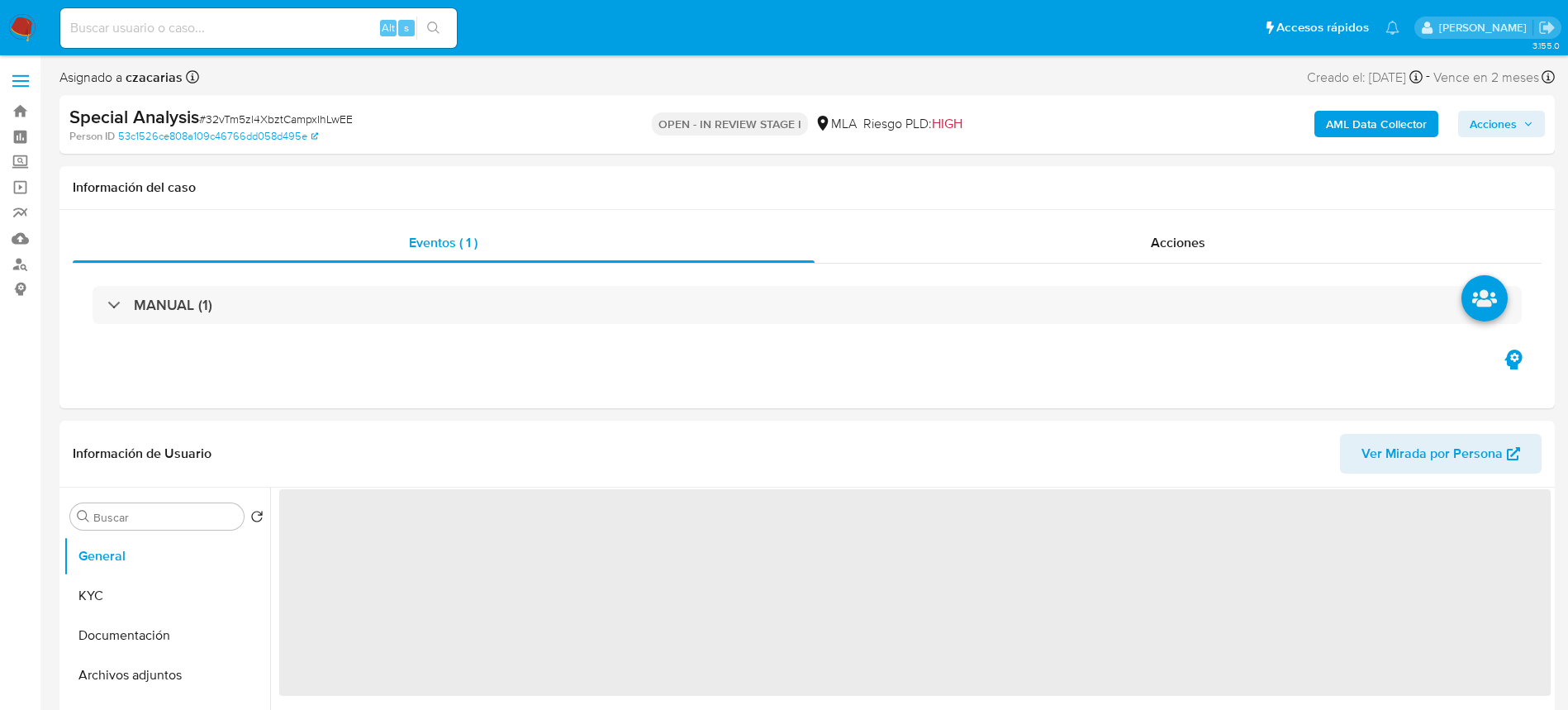
select select "10"
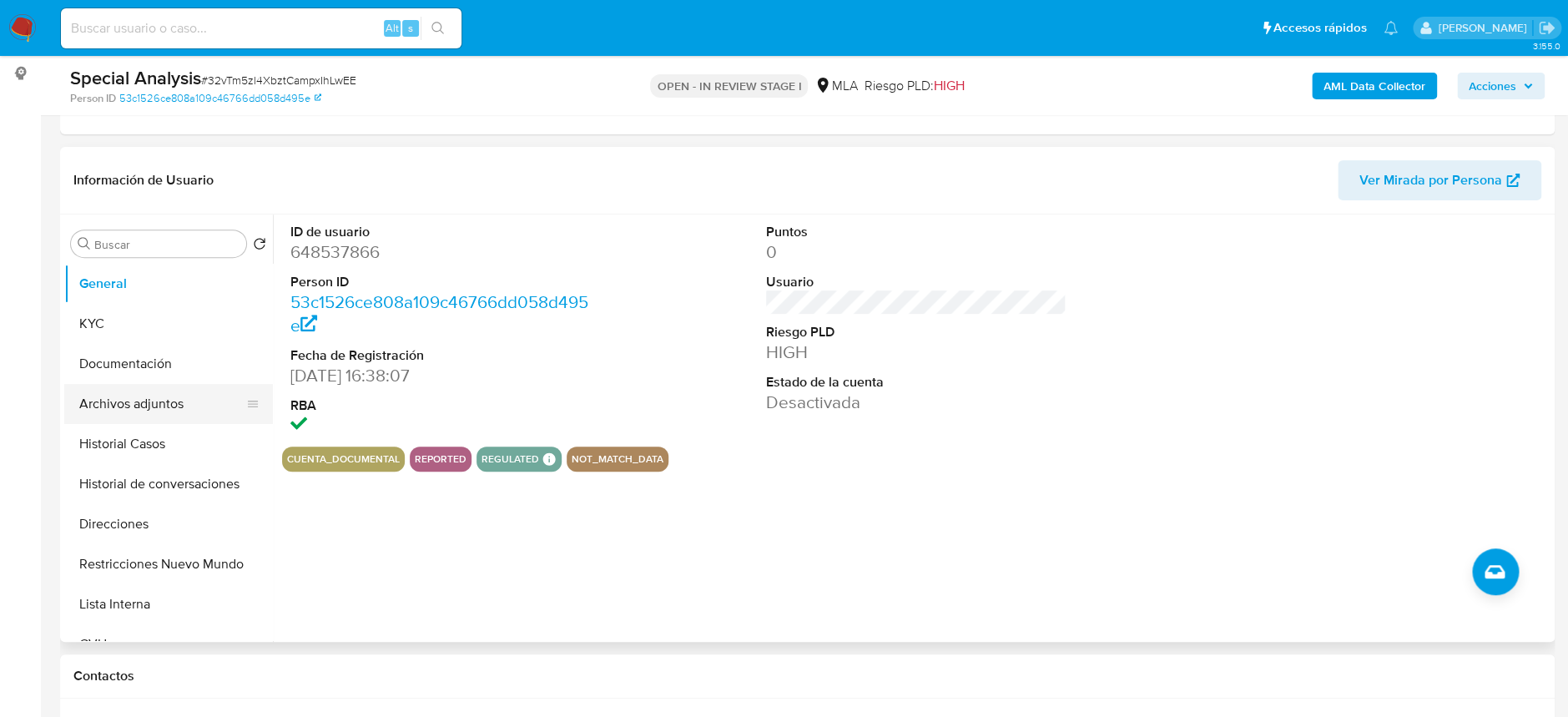
scroll to position [222, 0]
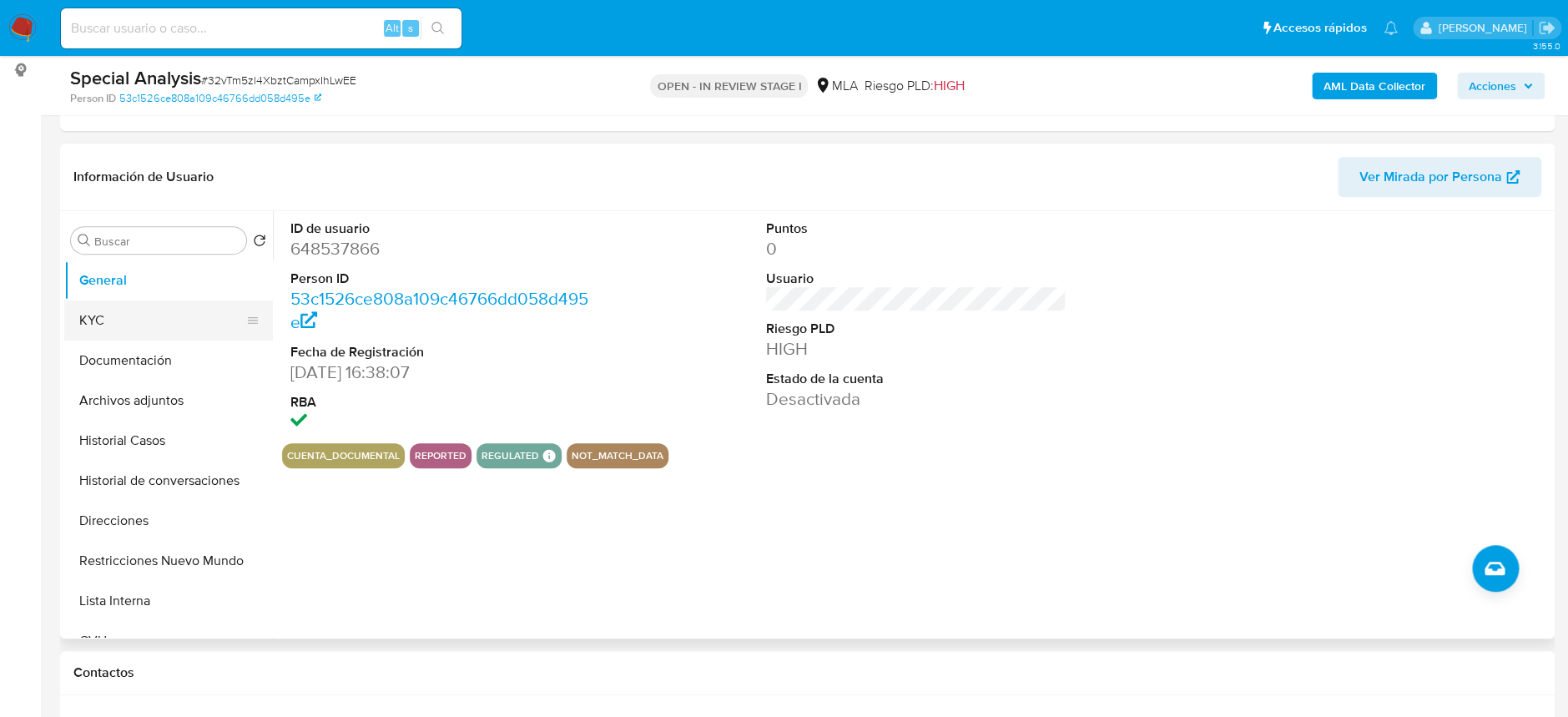
click at [146, 308] on button "KYC" at bounding box center [162, 320] width 195 height 40
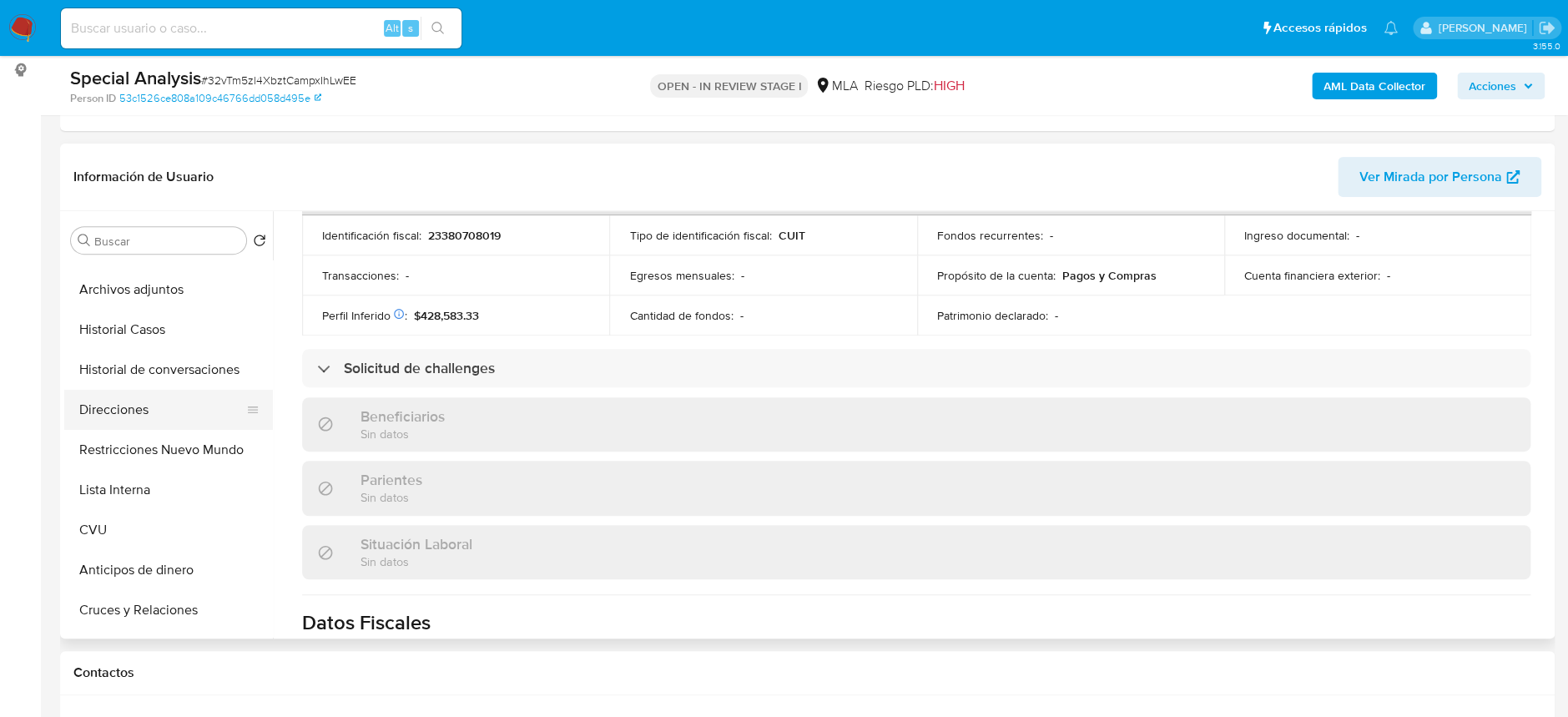
scroll to position [0, 0]
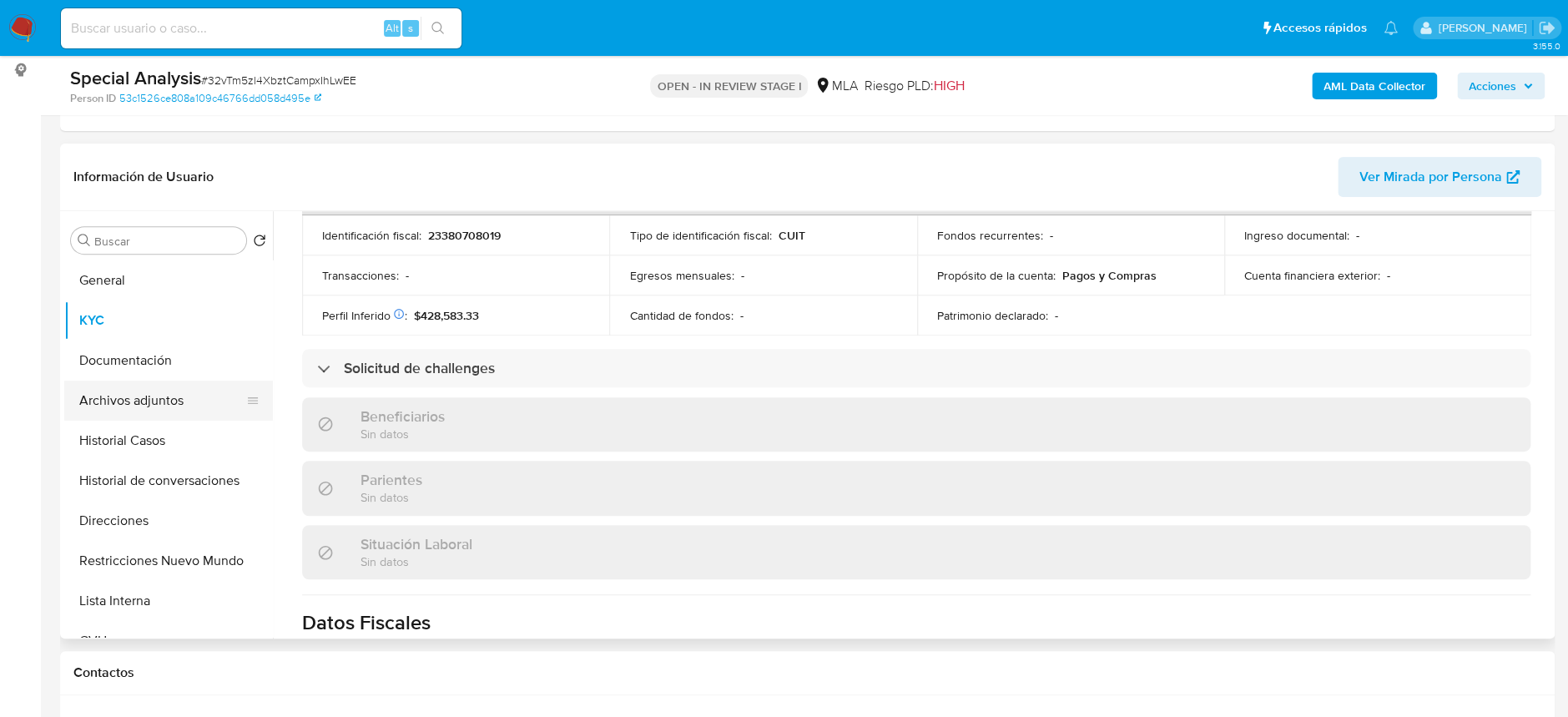
click at [152, 391] on button "Archivos adjuntos" at bounding box center [162, 401] width 195 height 40
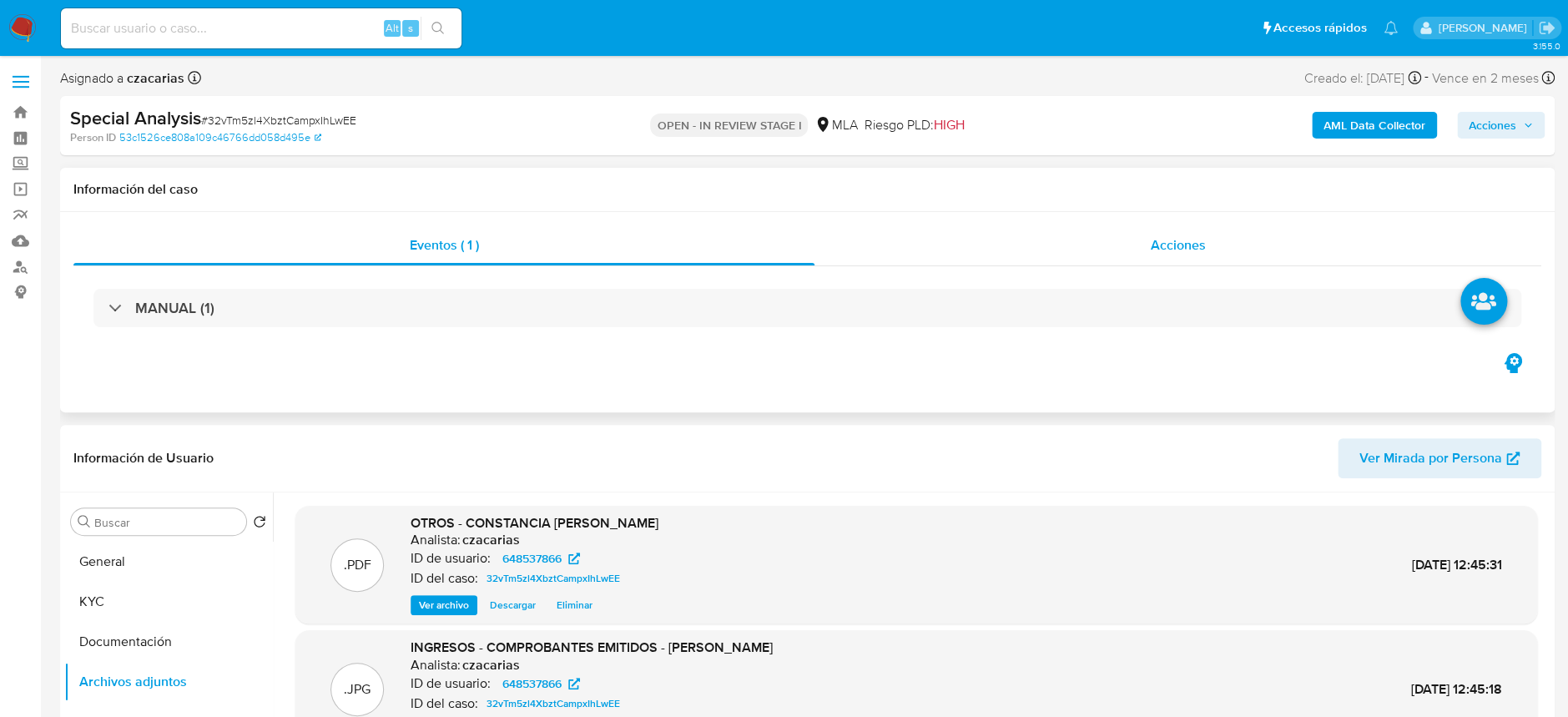
click at [1157, 257] on div "Acciones" at bounding box center [1178, 245] width 727 height 40
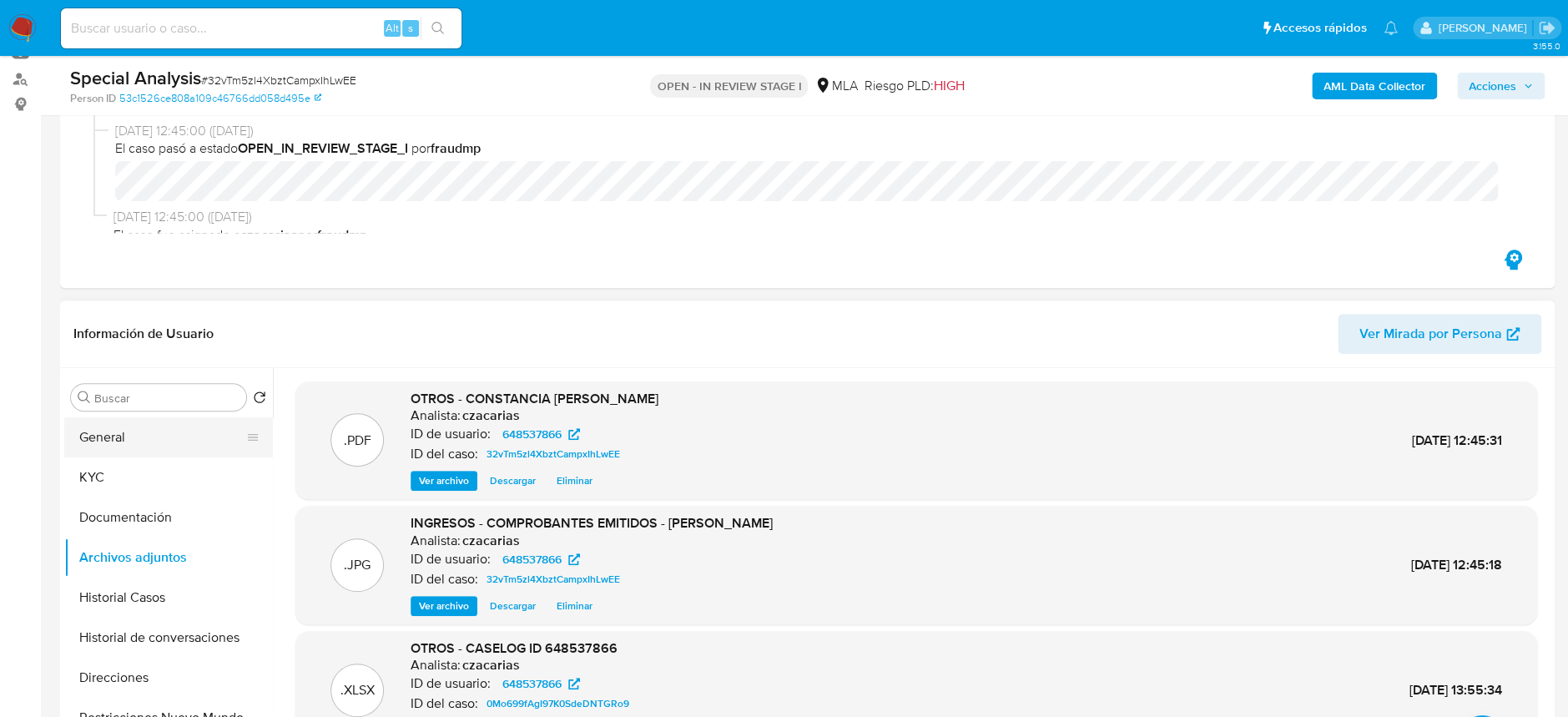
scroll to position [222, 0]
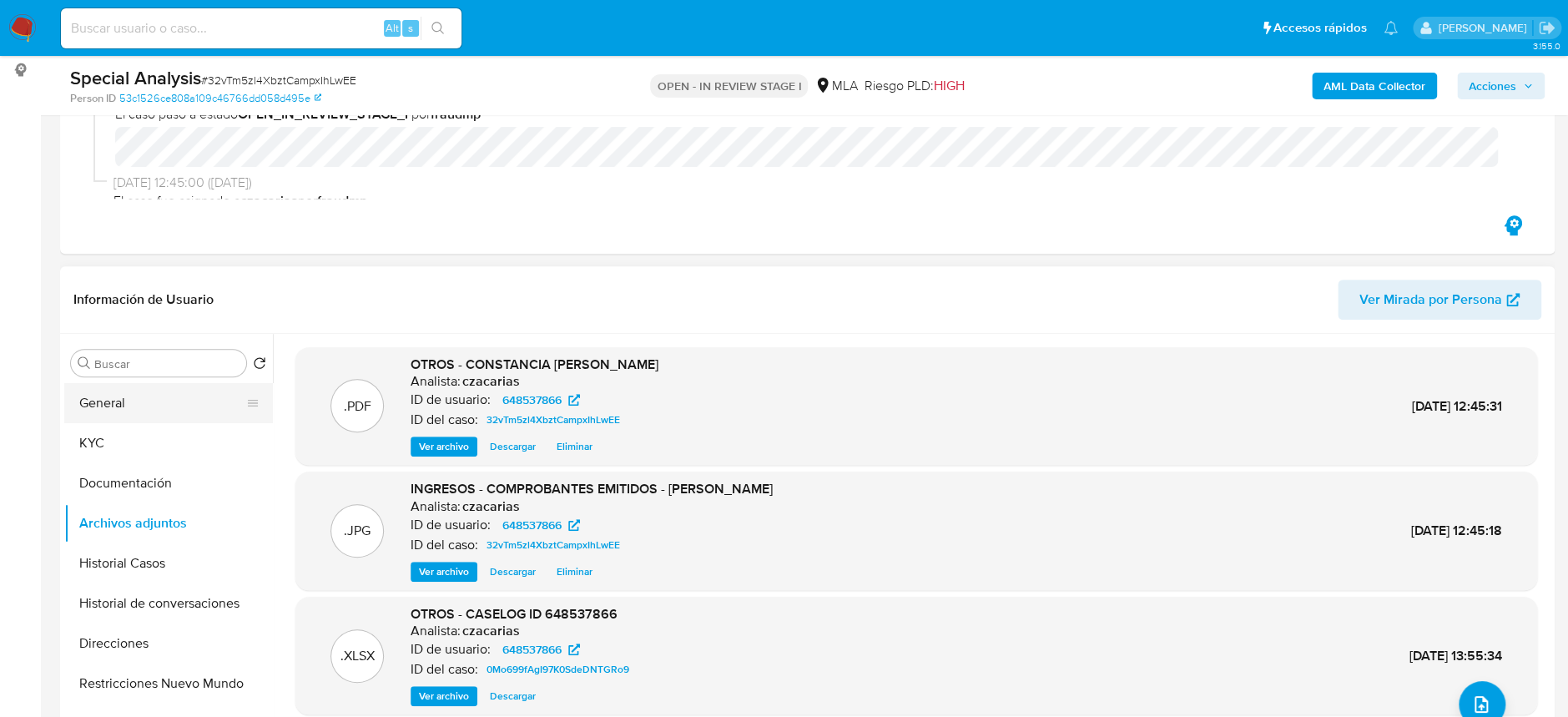
click at [90, 403] on button "General" at bounding box center [162, 402] width 195 height 40
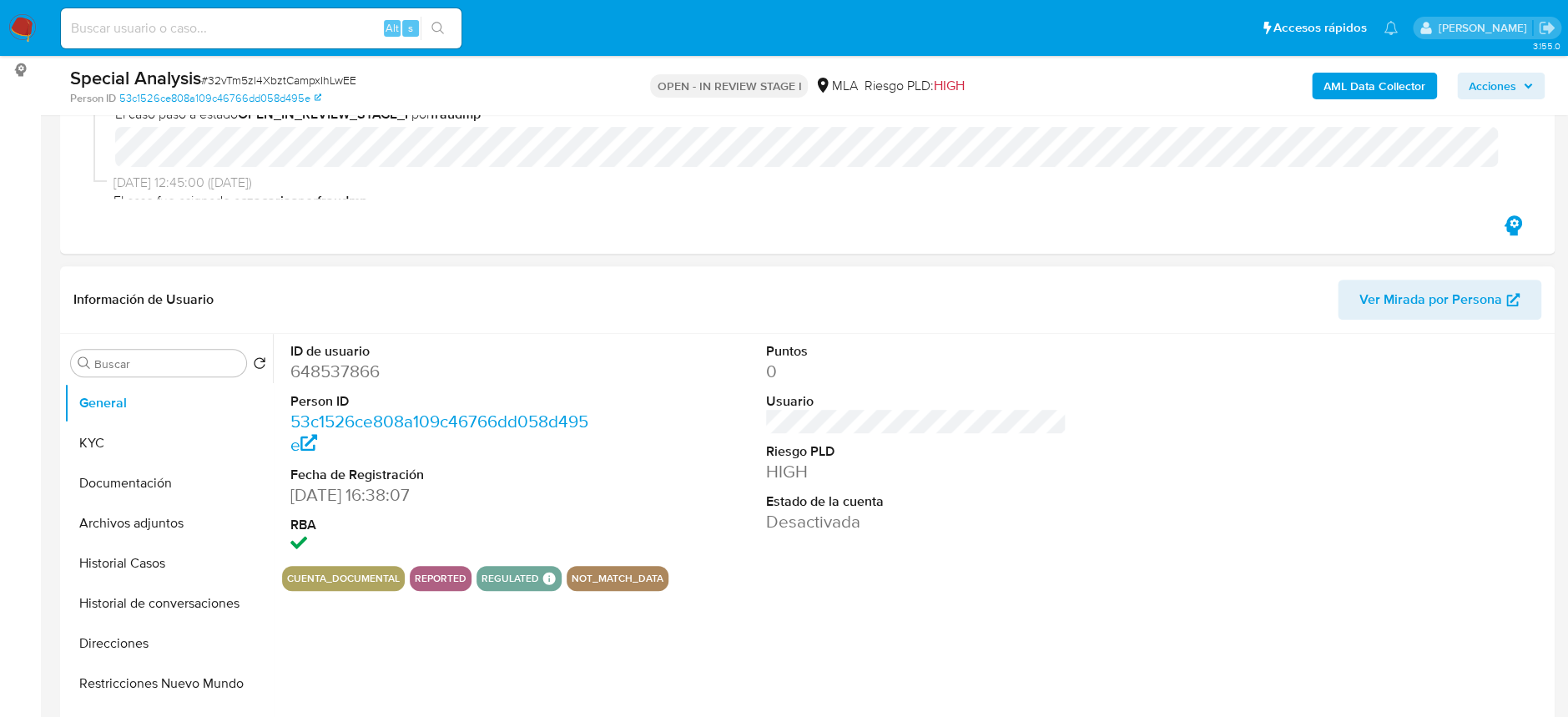
click at [381, 373] on dd "648537866" at bounding box center [441, 371] width 301 height 23
click at [366, 373] on dd "648537866" at bounding box center [441, 371] width 301 height 23
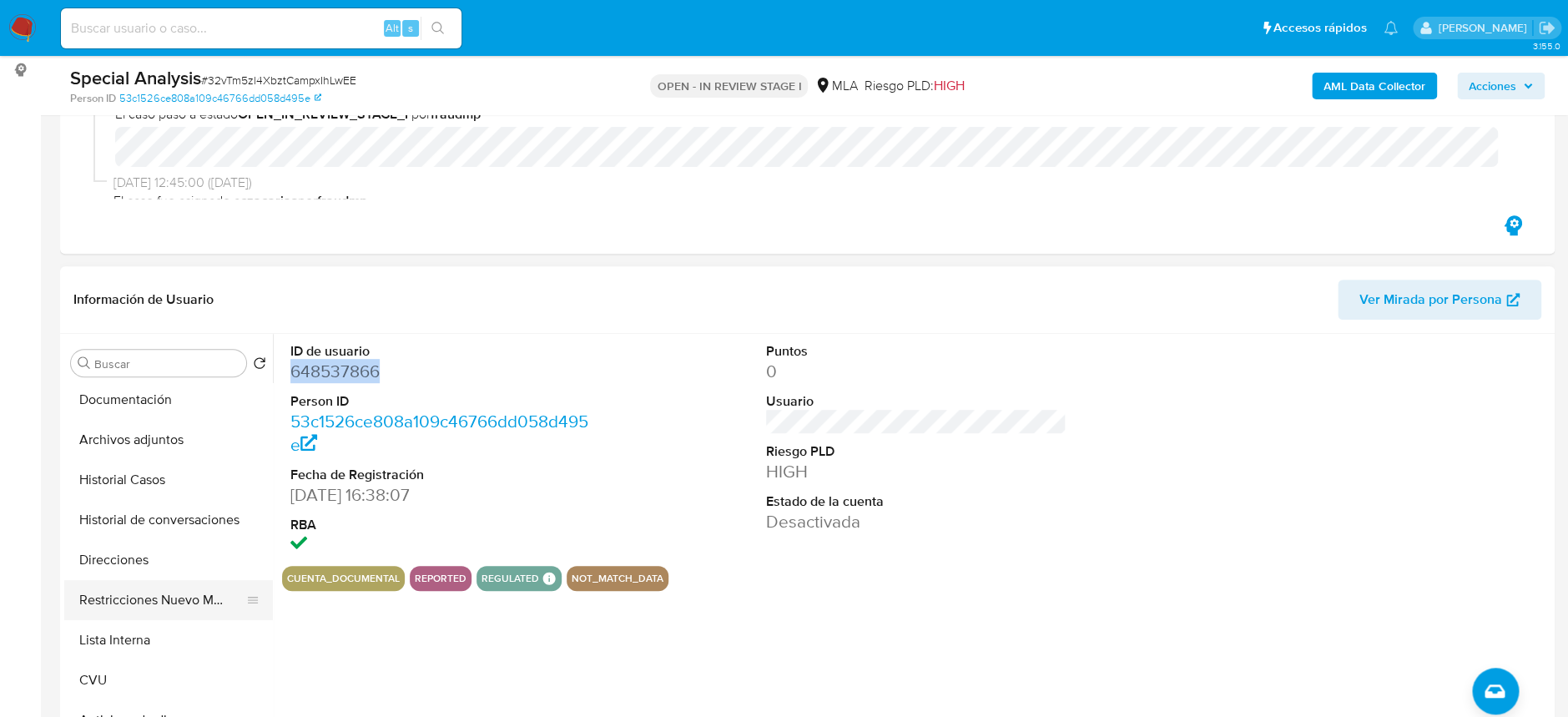
scroll to position [111, 0]
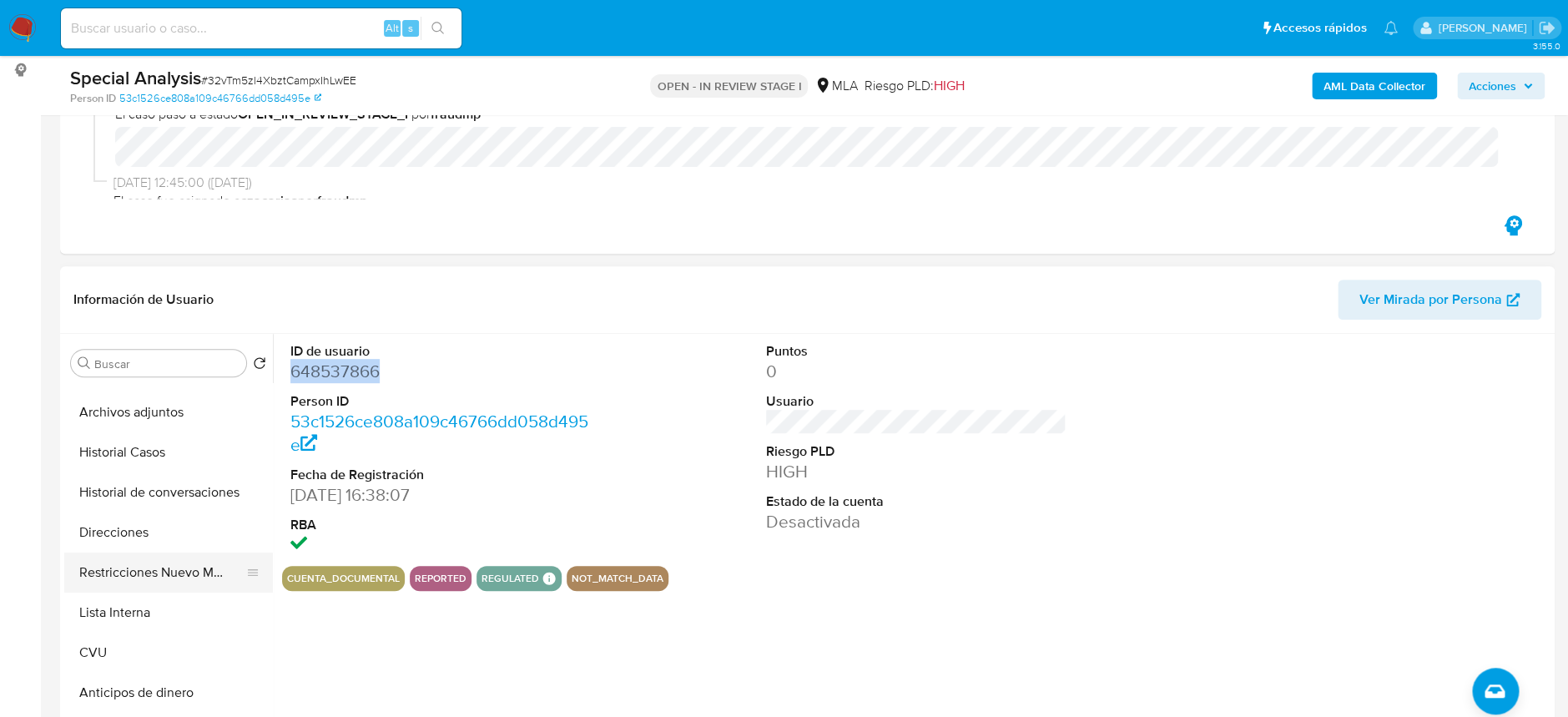
click at [167, 574] on button "Restricciones Nuevo Mundo" at bounding box center [162, 572] width 195 height 40
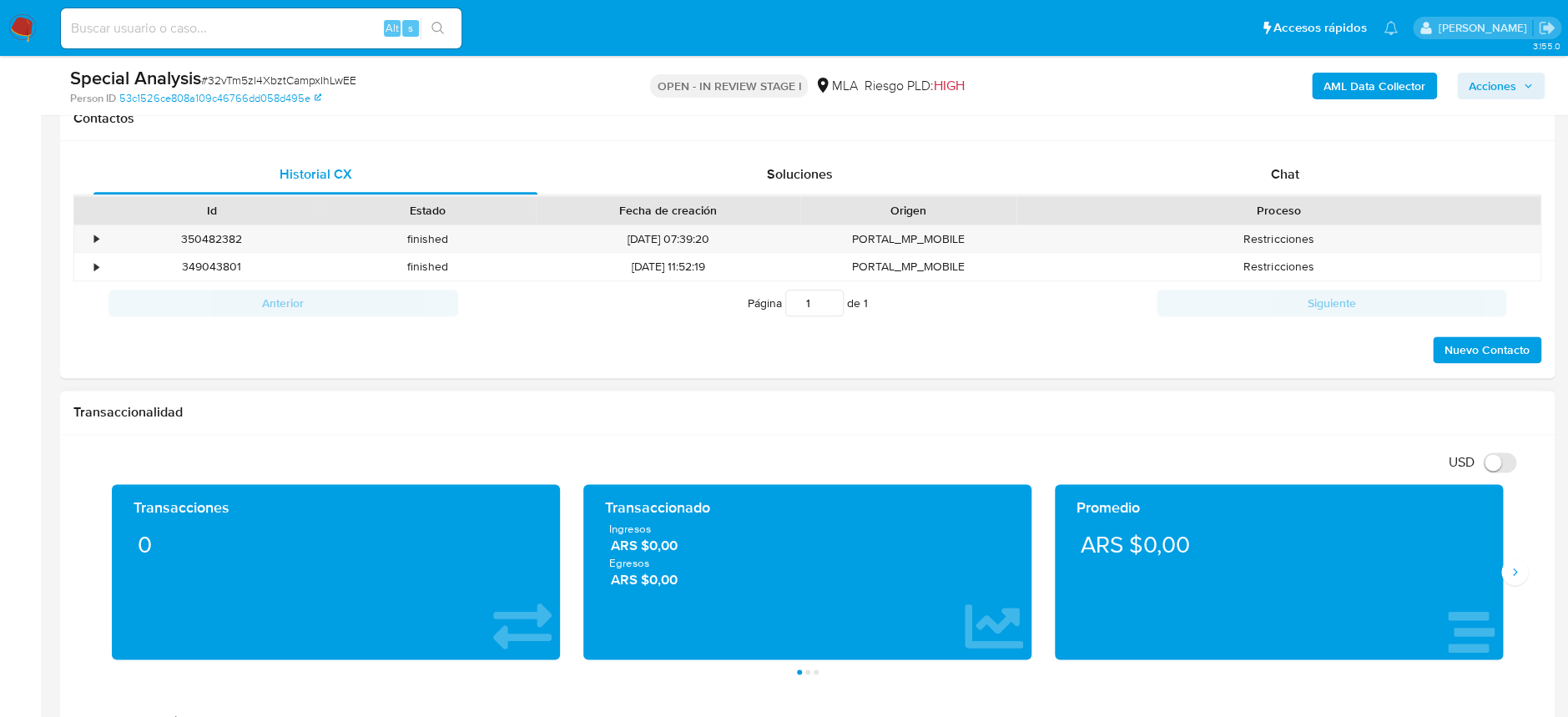
scroll to position [890, 0]
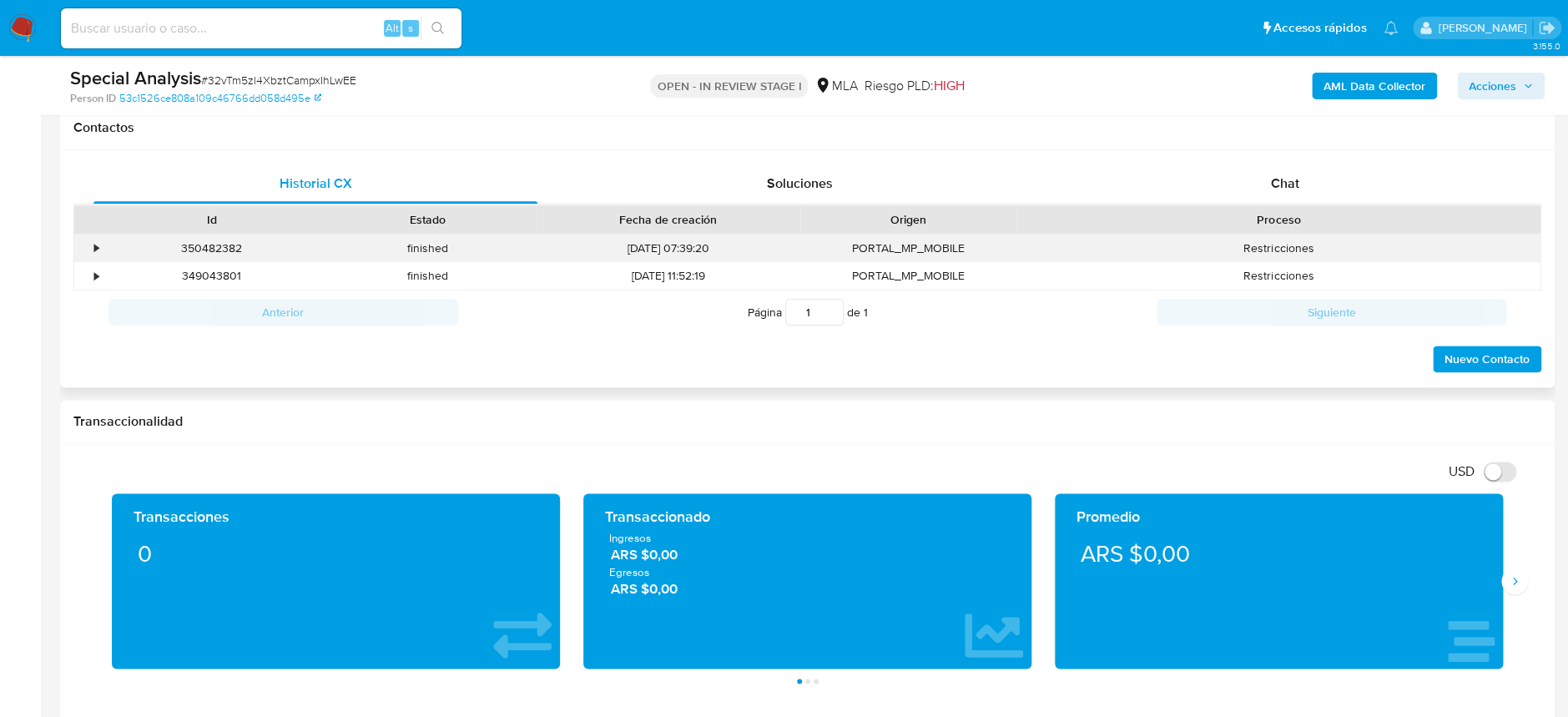
click at [233, 249] on div "350482382" at bounding box center [212, 248] width 216 height 28
copy div "350482382"
click at [223, 258] on div "350482382" at bounding box center [212, 248] width 216 height 28
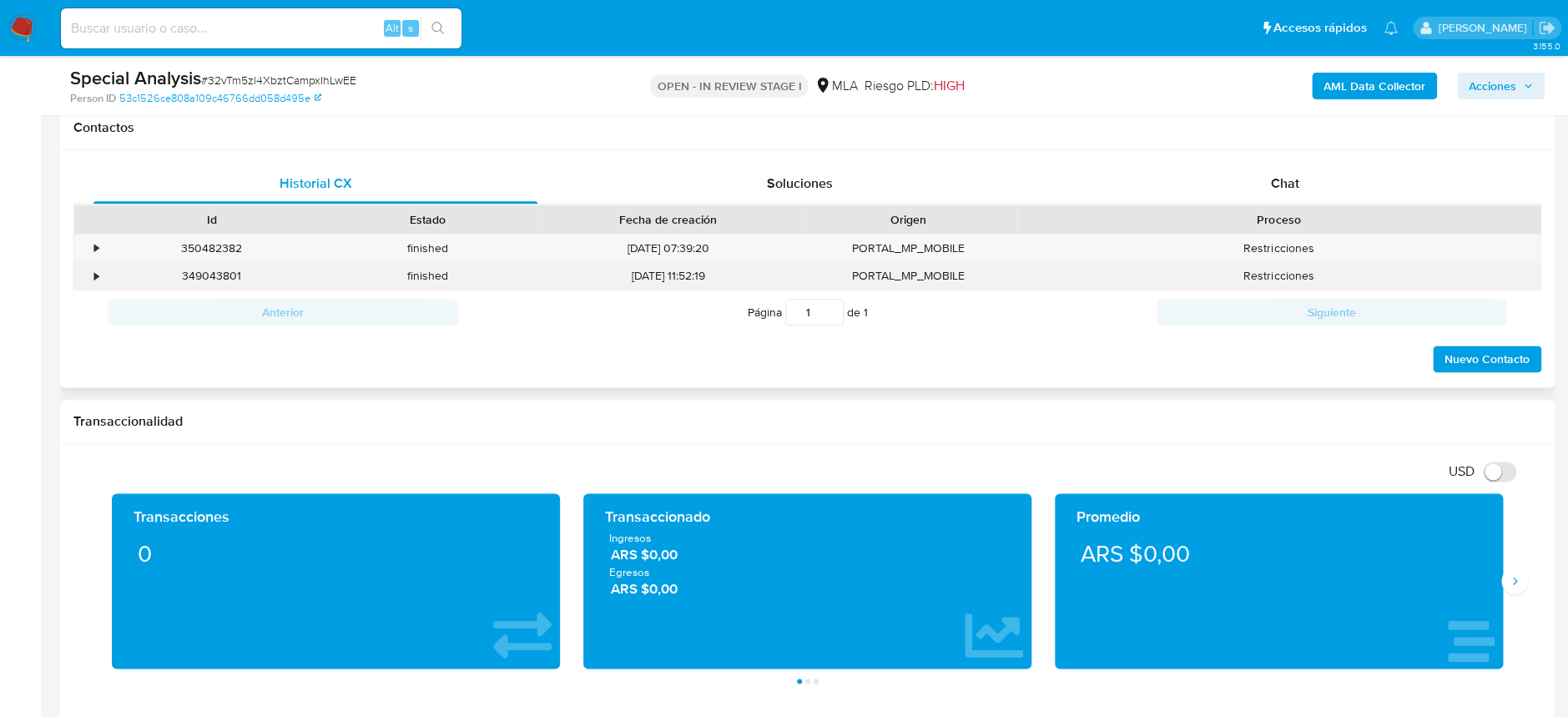
click at [221, 280] on div "349043801" at bounding box center [212, 275] width 216 height 28
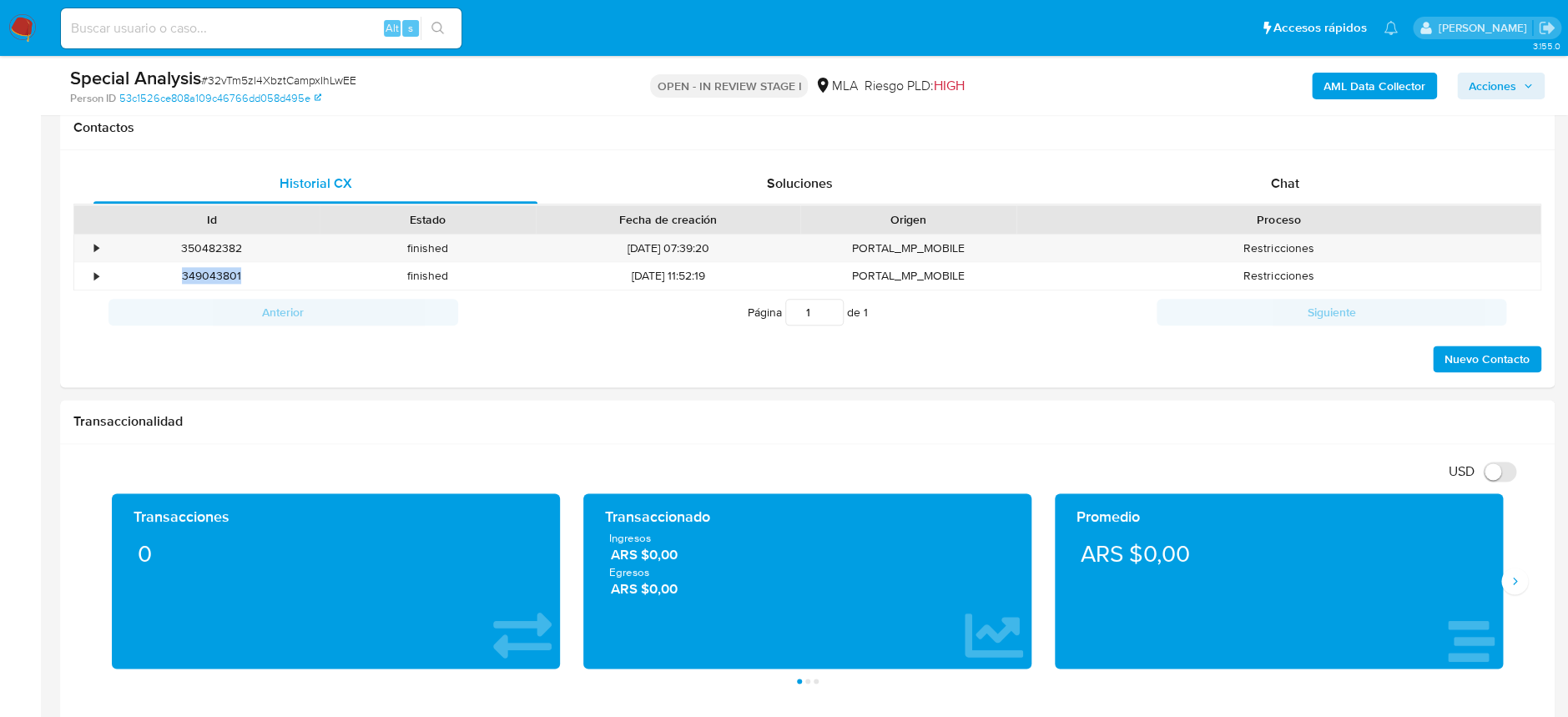
copy div "349043801"
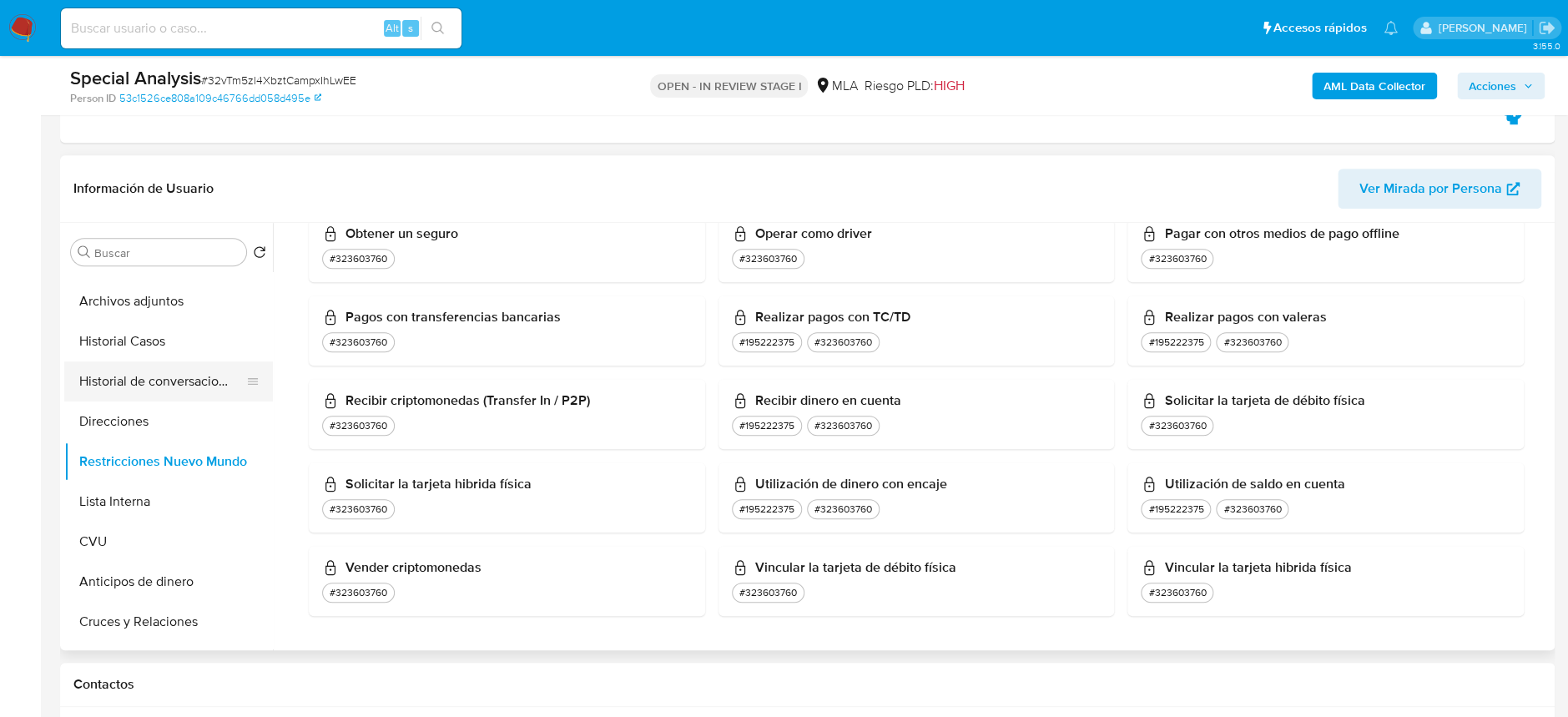
scroll to position [0, 0]
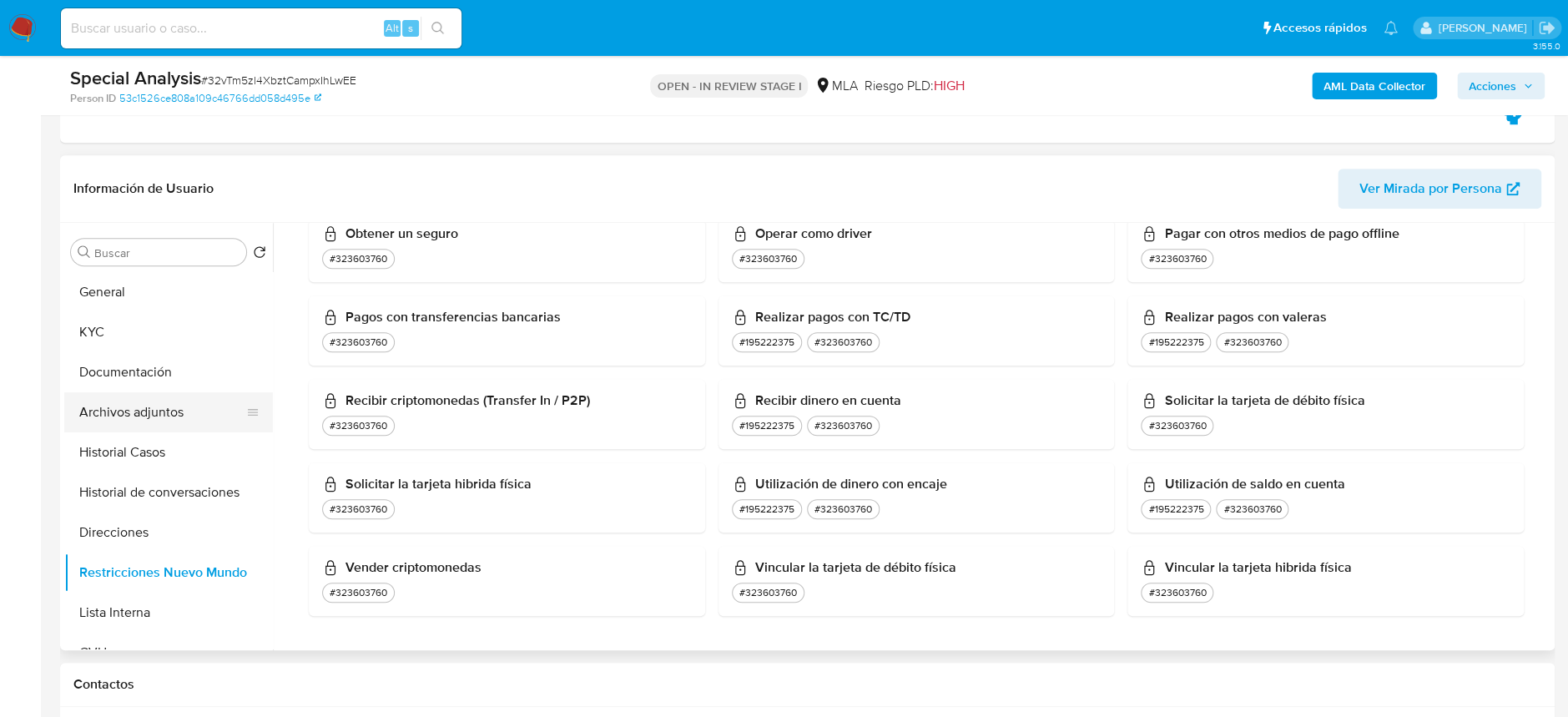
click at [178, 399] on button "Archivos adjuntos" at bounding box center [162, 412] width 195 height 40
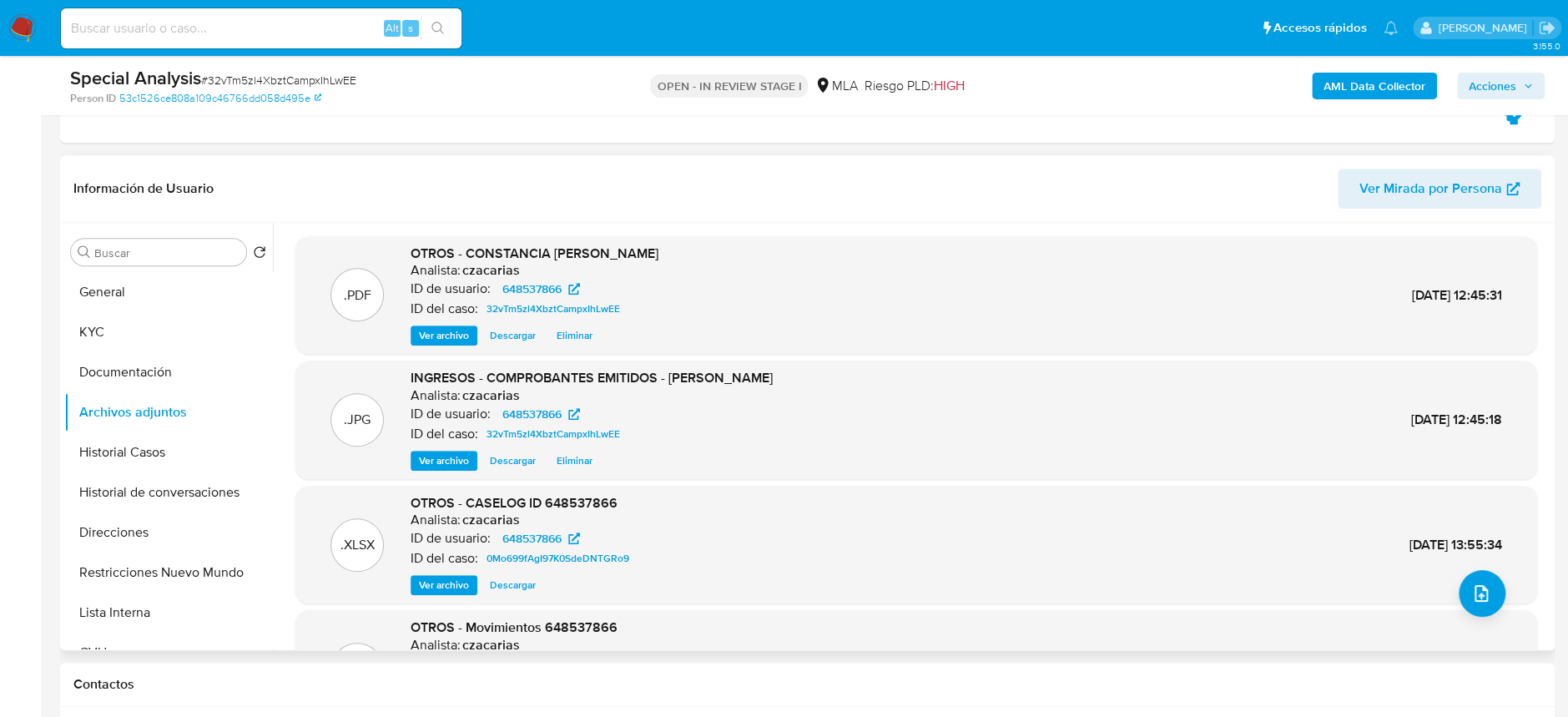
click at [439, 346] on div ".PDF OTROS - CONSTANCIA Adrian Pablo Gomez Villanueva Analista: czacarias ID de…" at bounding box center [916, 295] width 1242 height 119
click at [447, 333] on span "Ver archivo" at bounding box center [444, 335] width 50 height 17
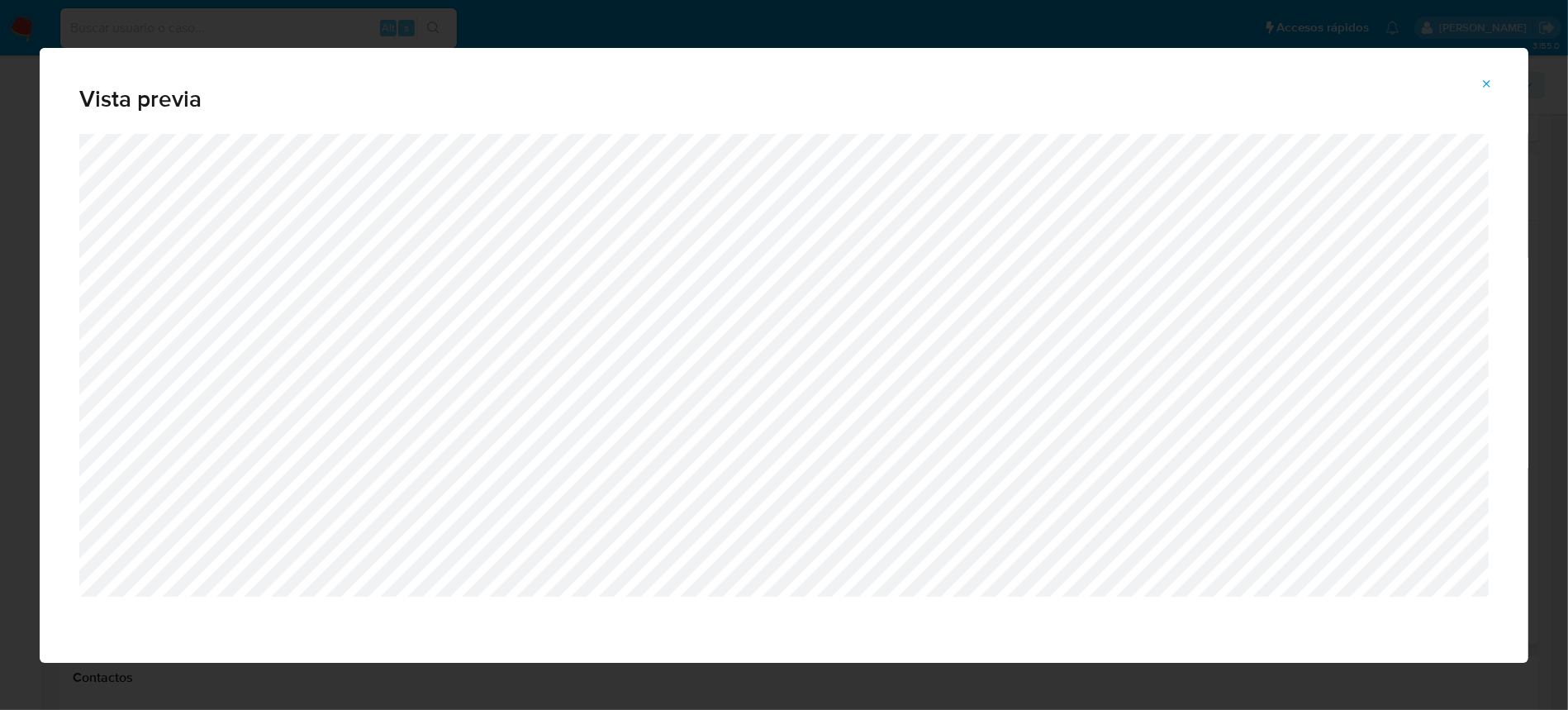
click at [1486, 83] on icon "Attachment preview" at bounding box center [1487, 84] width 13 height 13
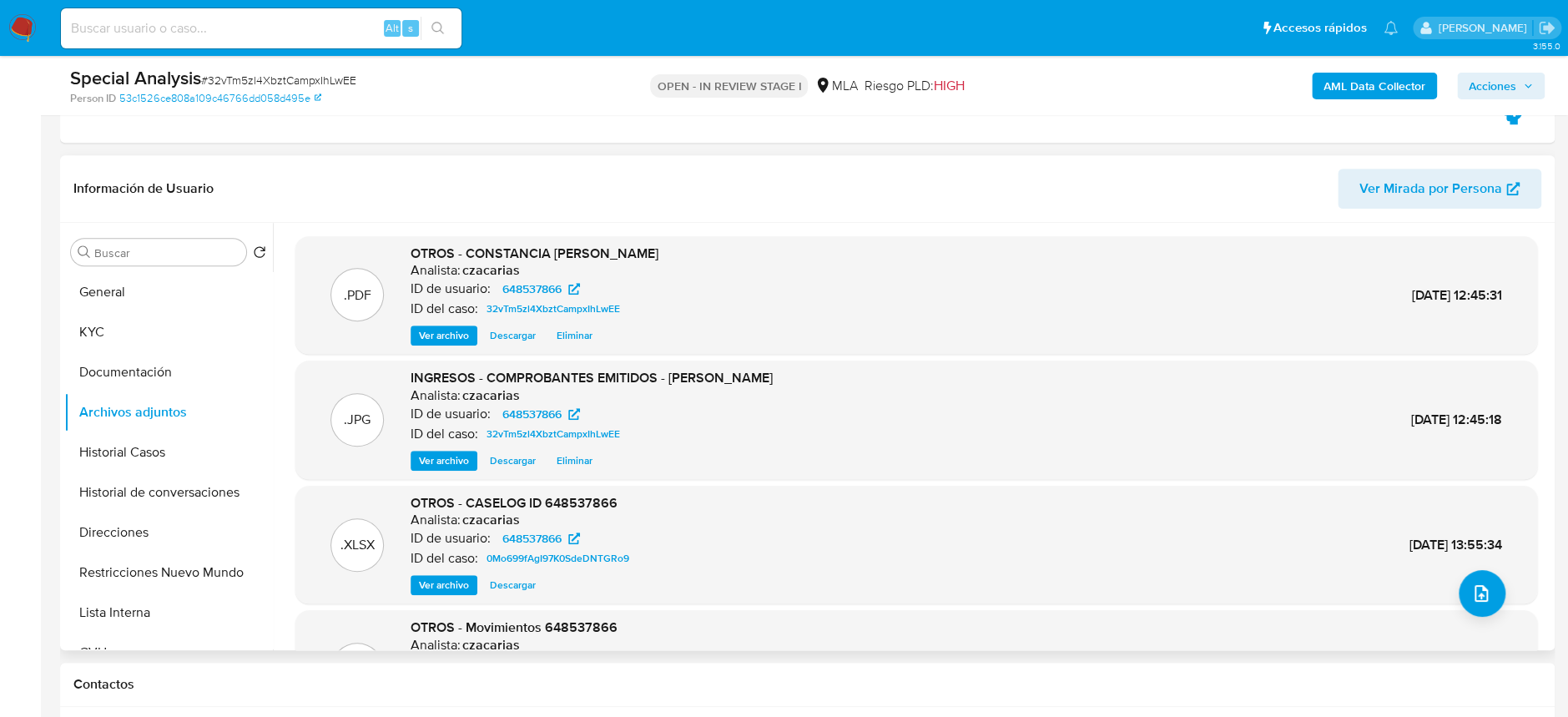
click at [416, 456] on button "Ver archivo" at bounding box center [444, 460] width 67 height 20
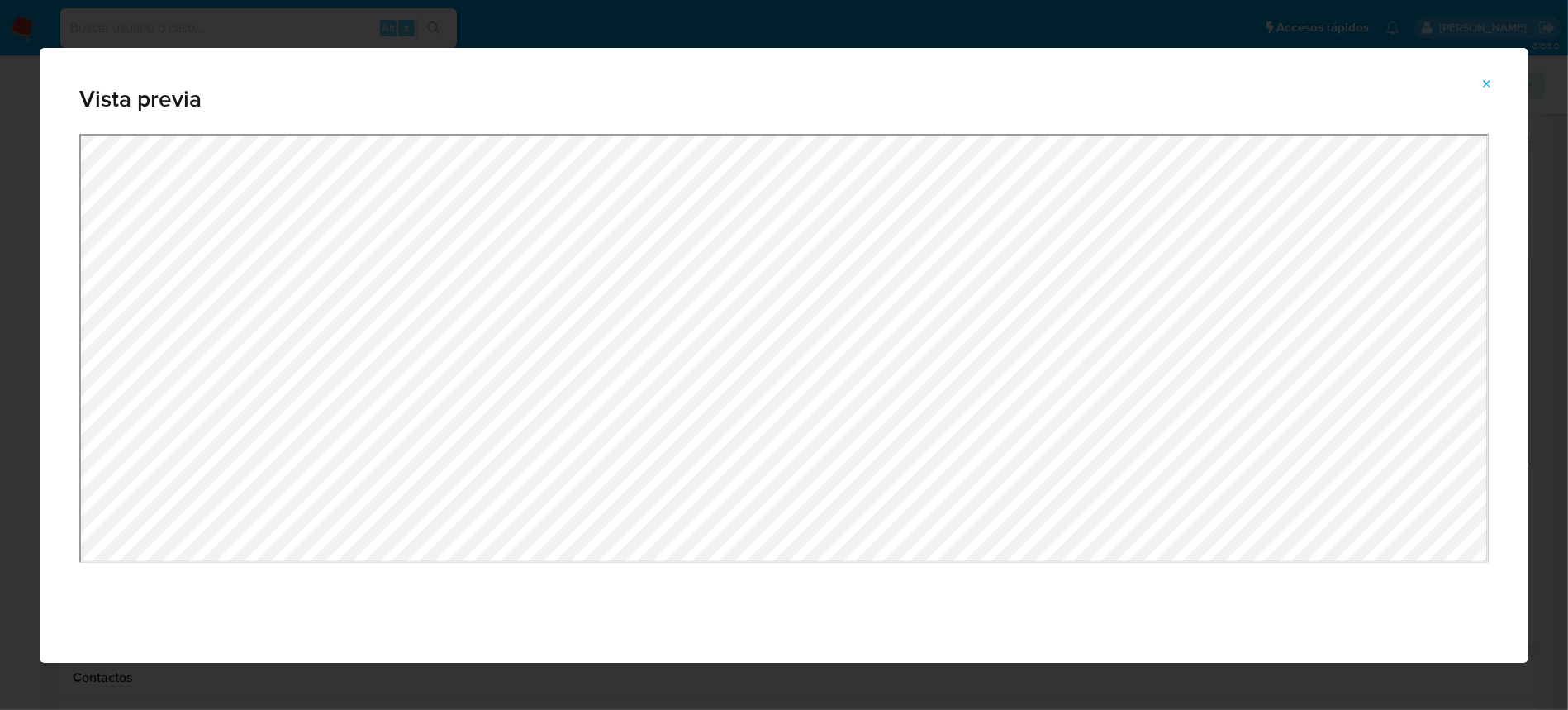
click at [1479, 89] on button "Attachment preview" at bounding box center [1487, 84] width 36 height 27
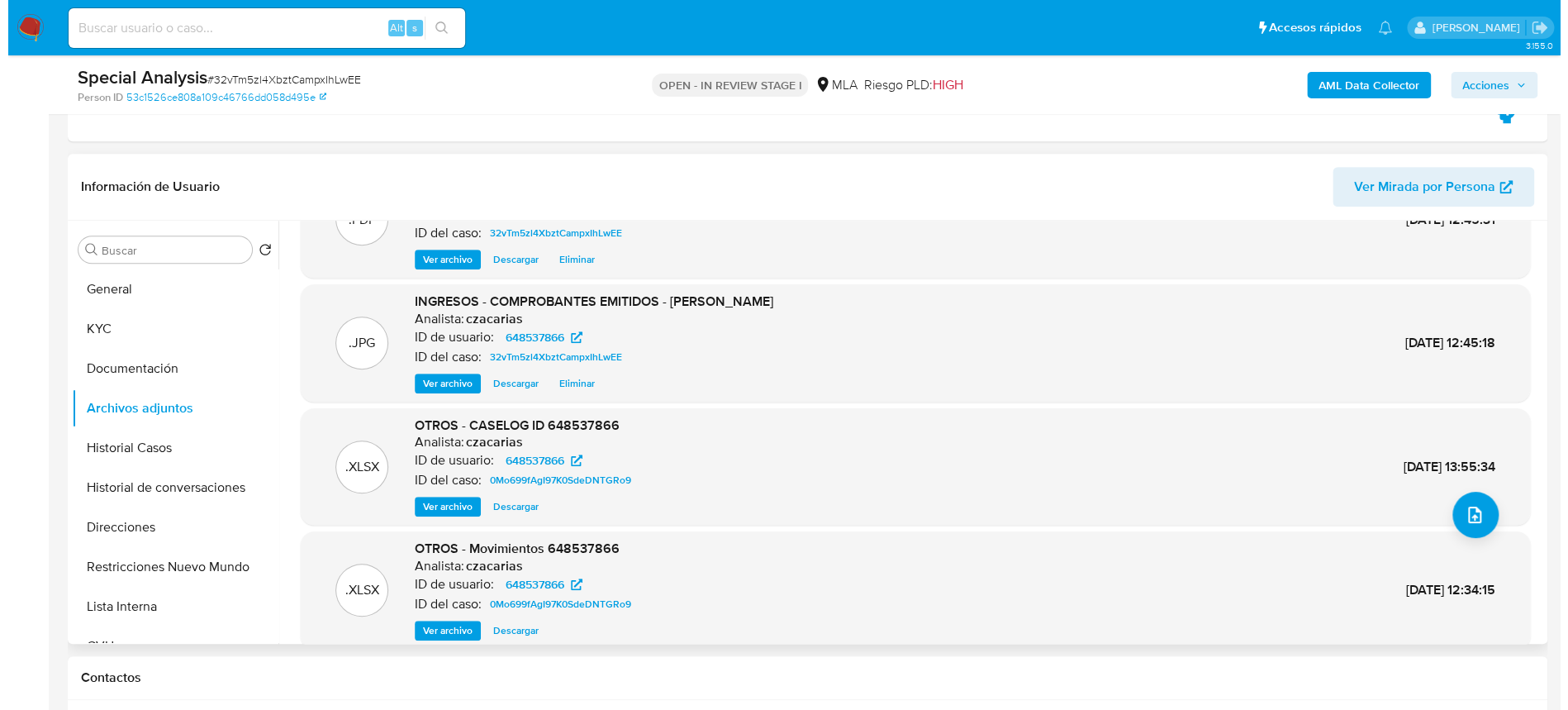
scroll to position [110, 0]
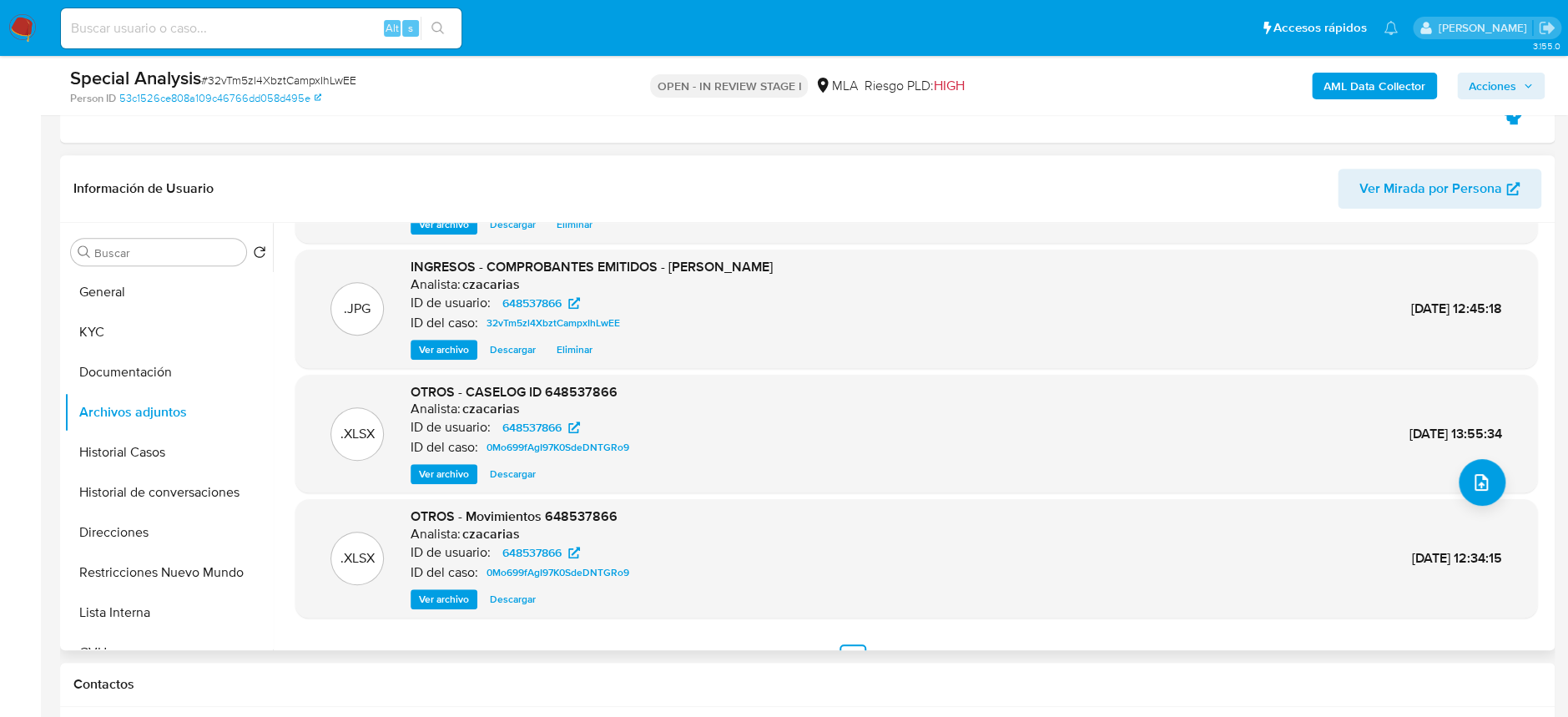
click at [448, 468] on span "Ver archivo" at bounding box center [444, 474] width 50 height 17
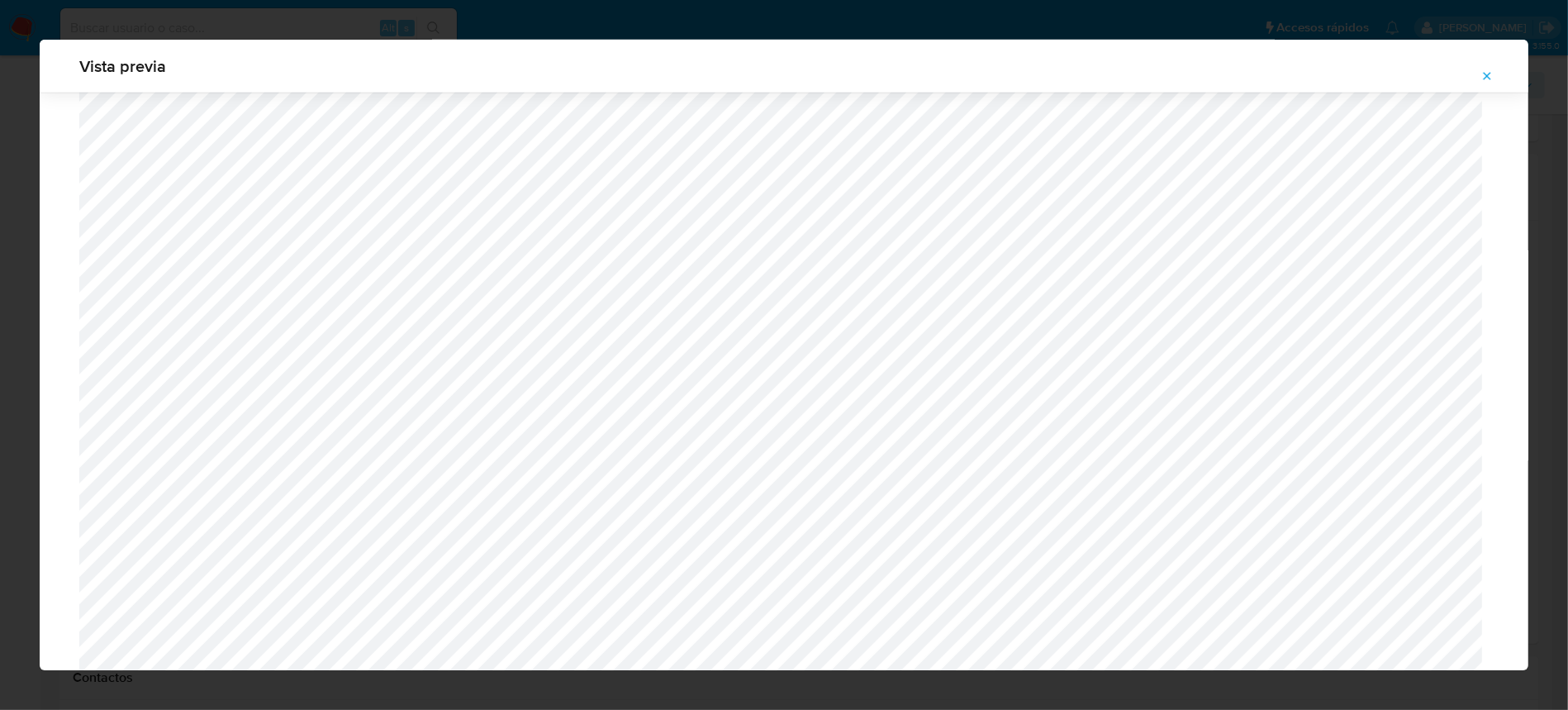
scroll to position [943, 0]
click at [1487, 73] on icon "Attachment preview" at bounding box center [1487, 75] width 13 height 13
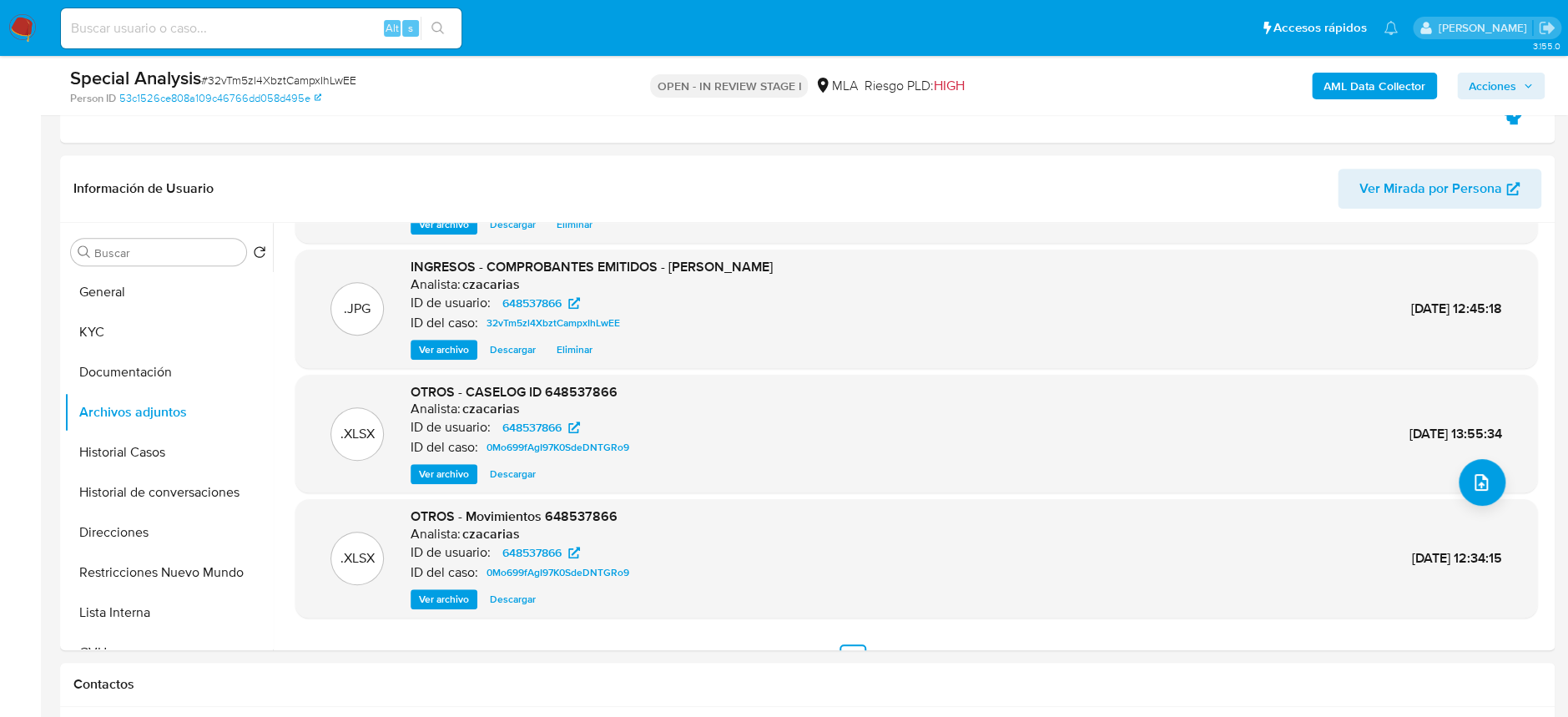
scroll to position [0, 0]
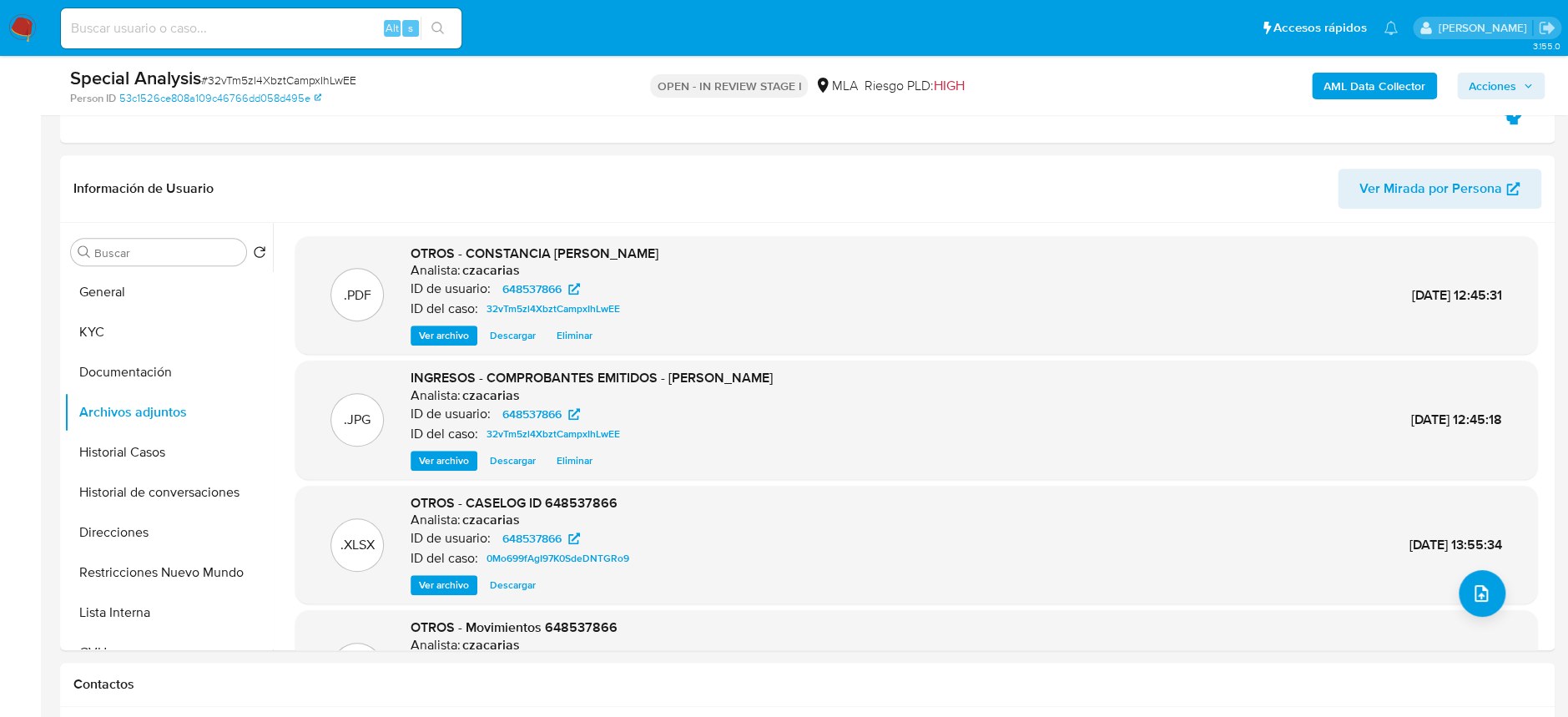
click at [420, 338] on span "Ver archivo" at bounding box center [444, 335] width 50 height 17
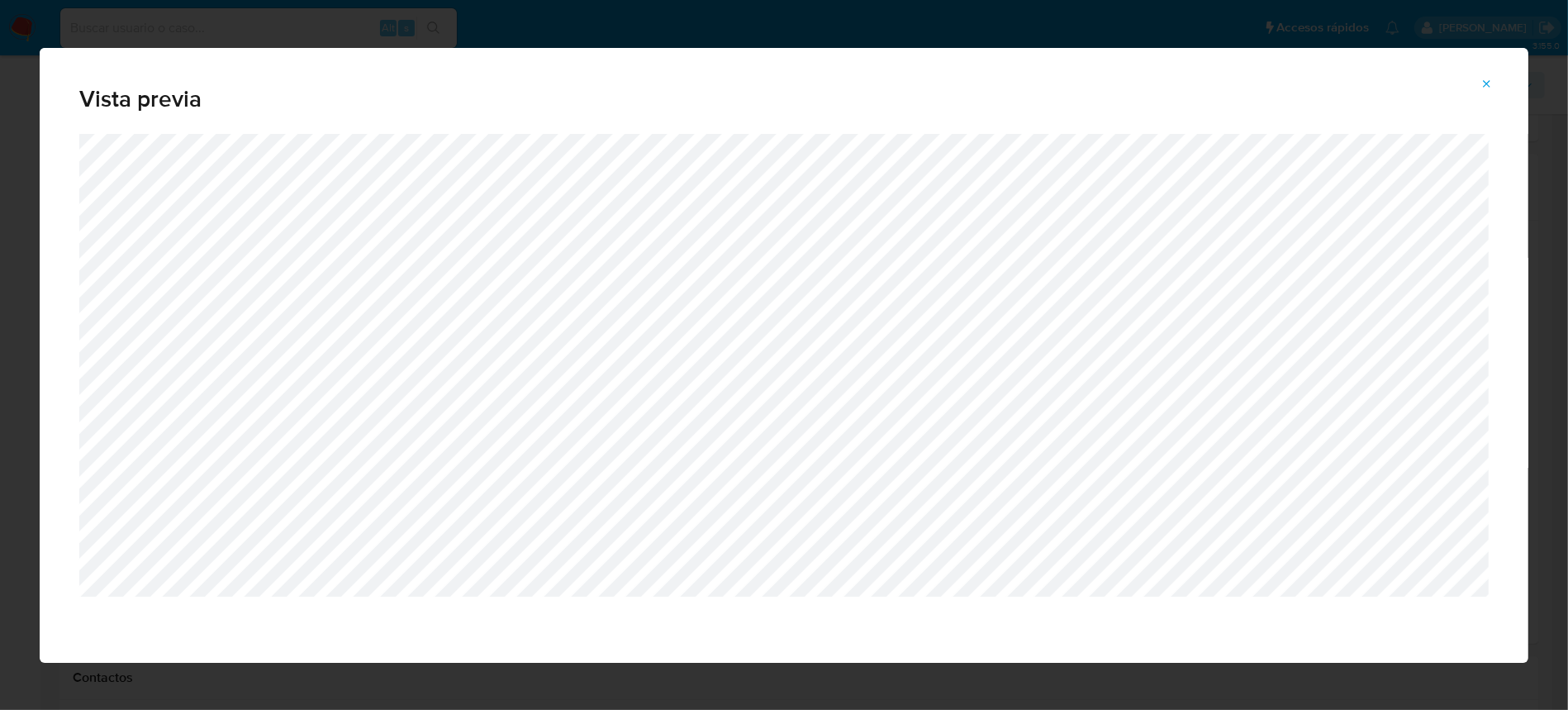
click at [1487, 73] on span "Attachment preview" at bounding box center [1487, 84] width 13 height 23
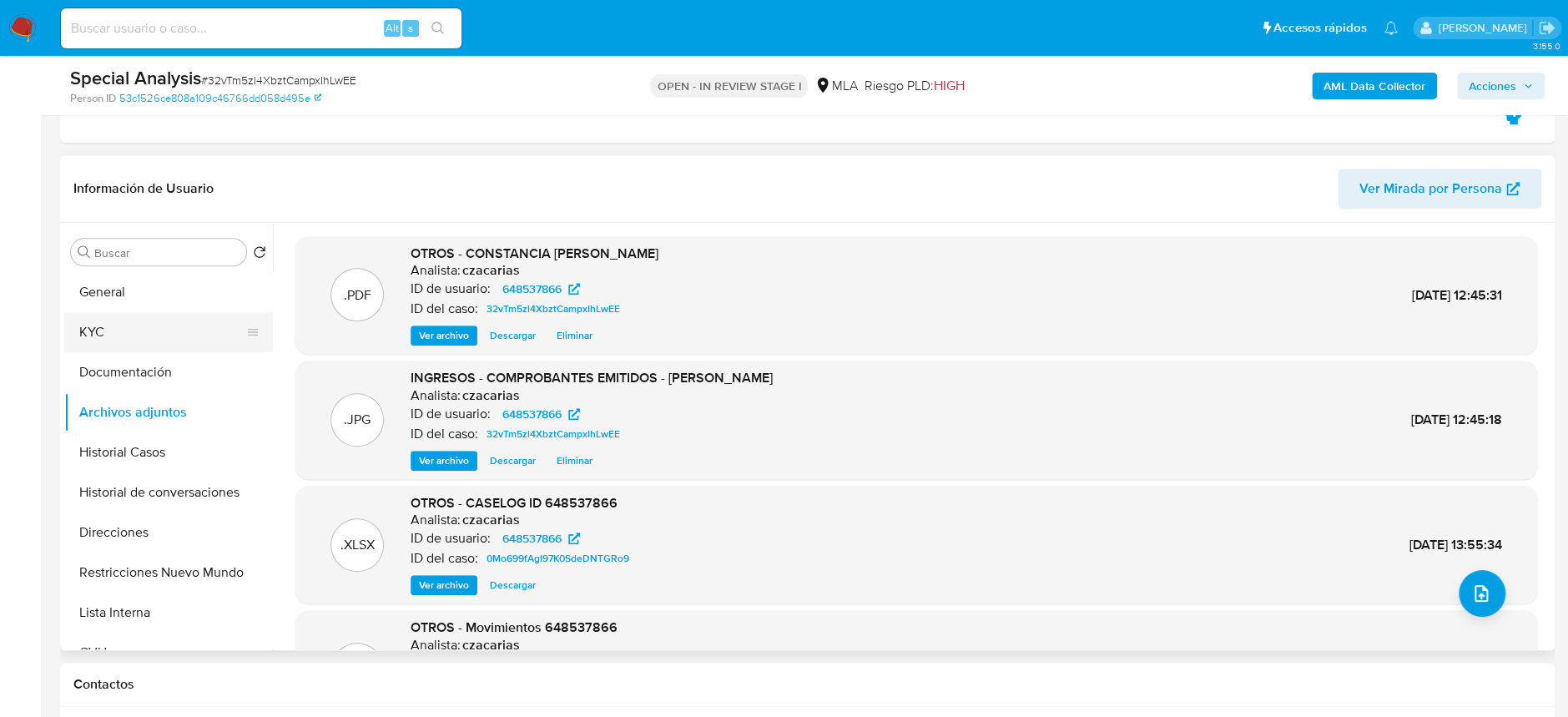
click at [84, 338] on button "KYC" at bounding box center [162, 332] width 195 height 40
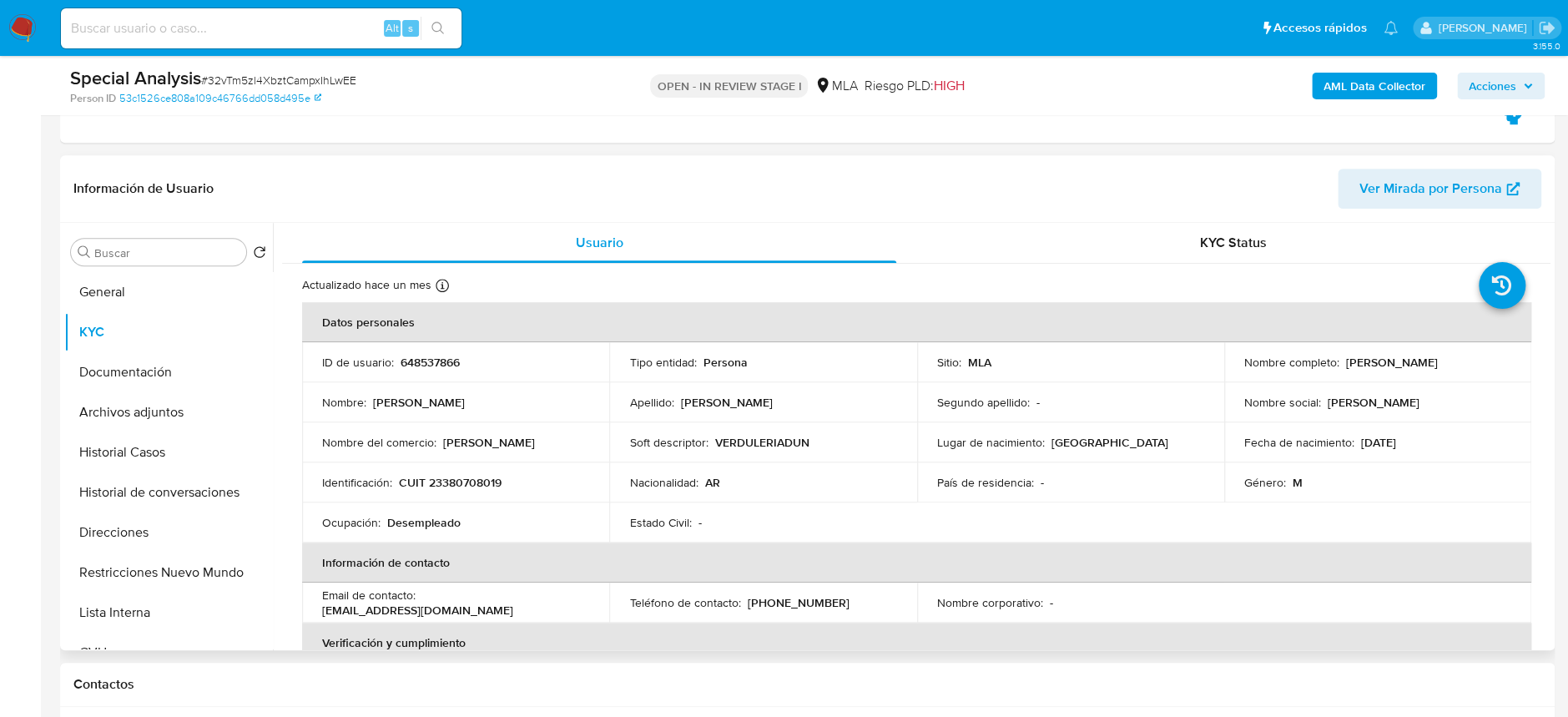
click at [461, 475] on p "CUIT 23380708019" at bounding box center [450, 482] width 103 height 15
click at [462, 475] on p "CUIT 23380708019" at bounding box center [450, 482] width 103 height 15
copy p "23380708019"
click at [174, 290] on button "General" at bounding box center [162, 291] width 195 height 40
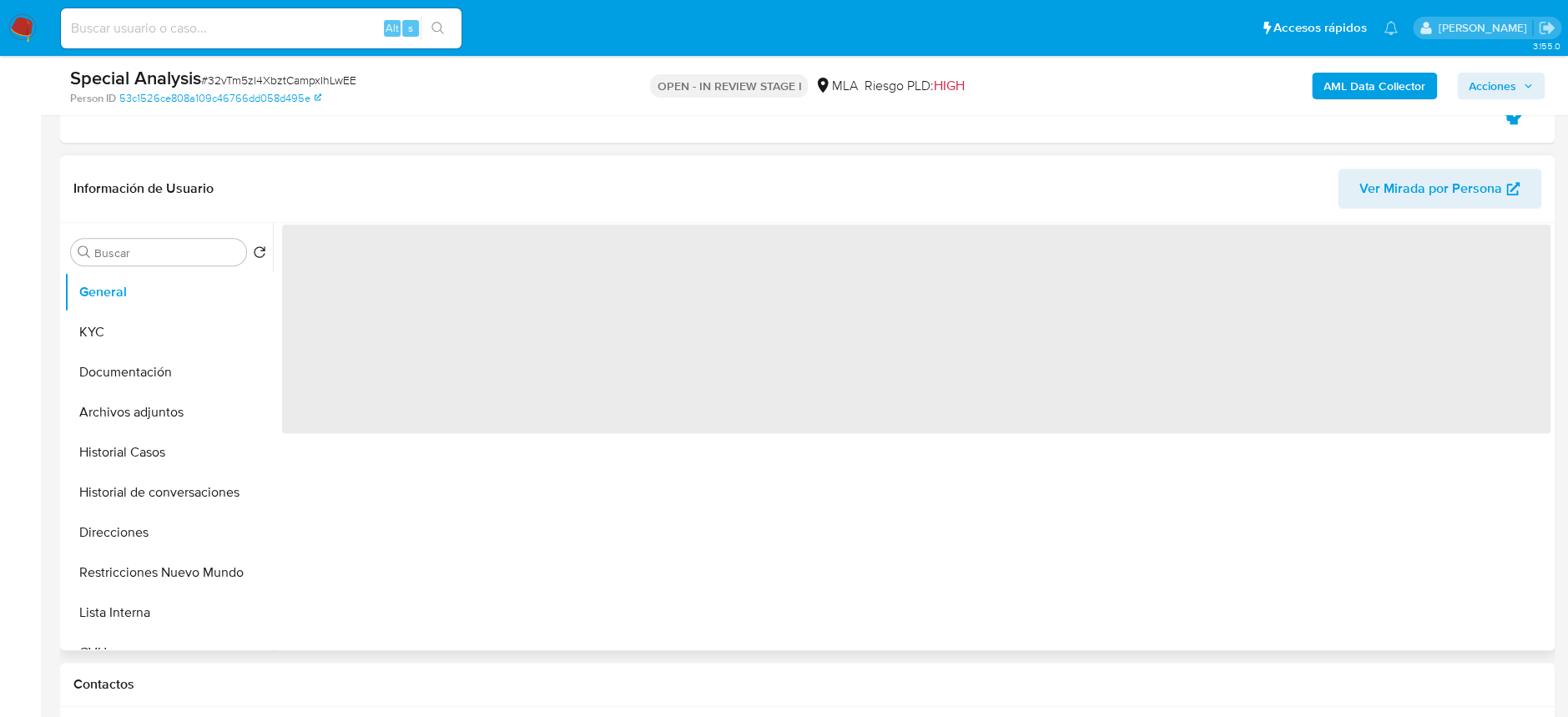
click at [422, 249] on span "‌" at bounding box center [916, 328] width 1268 height 208
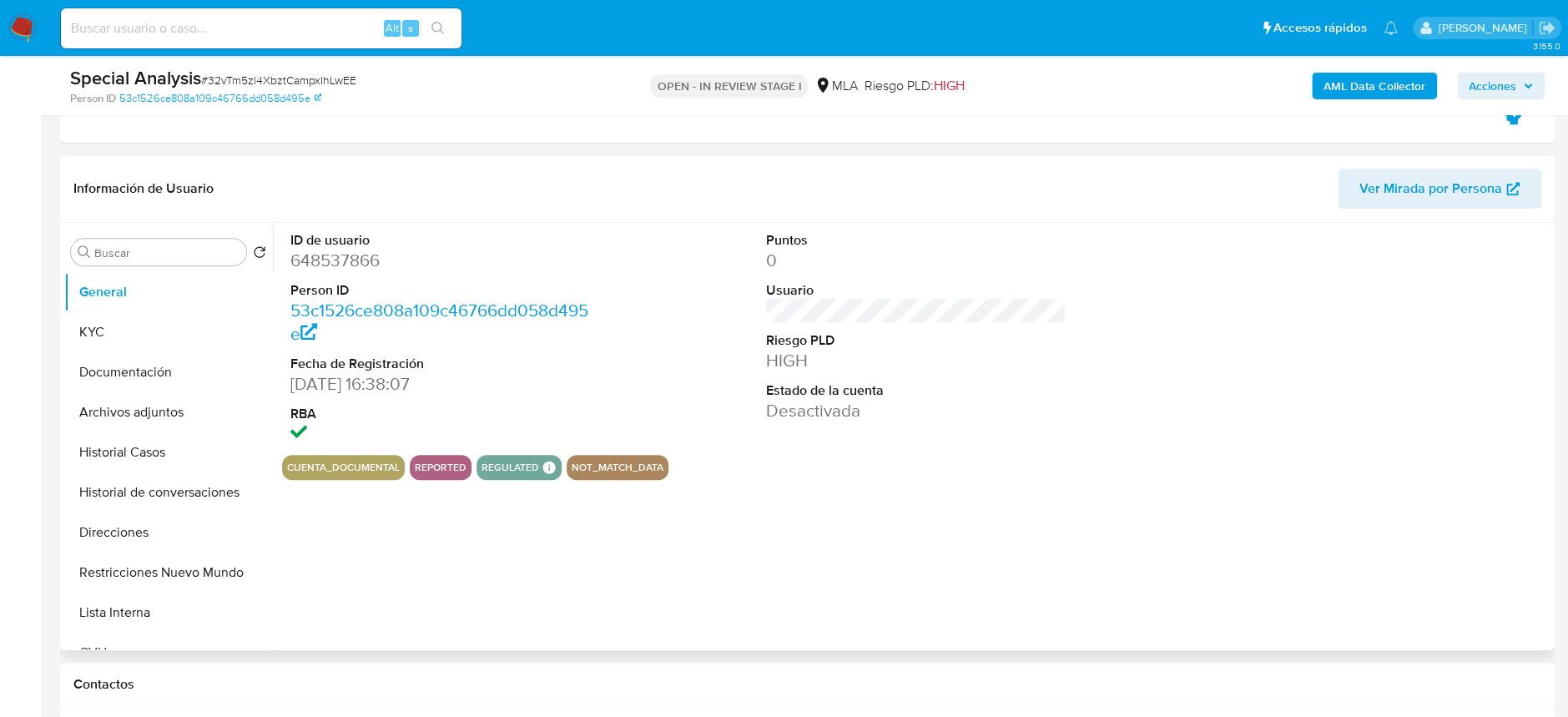
click at [333, 268] on dd "648537866" at bounding box center [441, 260] width 301 height 23
drag, startPoint x: 334, startPoint y: 268, endPoint x: 468, endPoint y: 236, distance: 137.8
click at [333, 268] on dd "648537866" at bounding box center [441, 260] width 301 height 23
copy dd "648537866"
click at [169, 329] on button "KYC" at bounding box center [162, 332] width 195 height 40
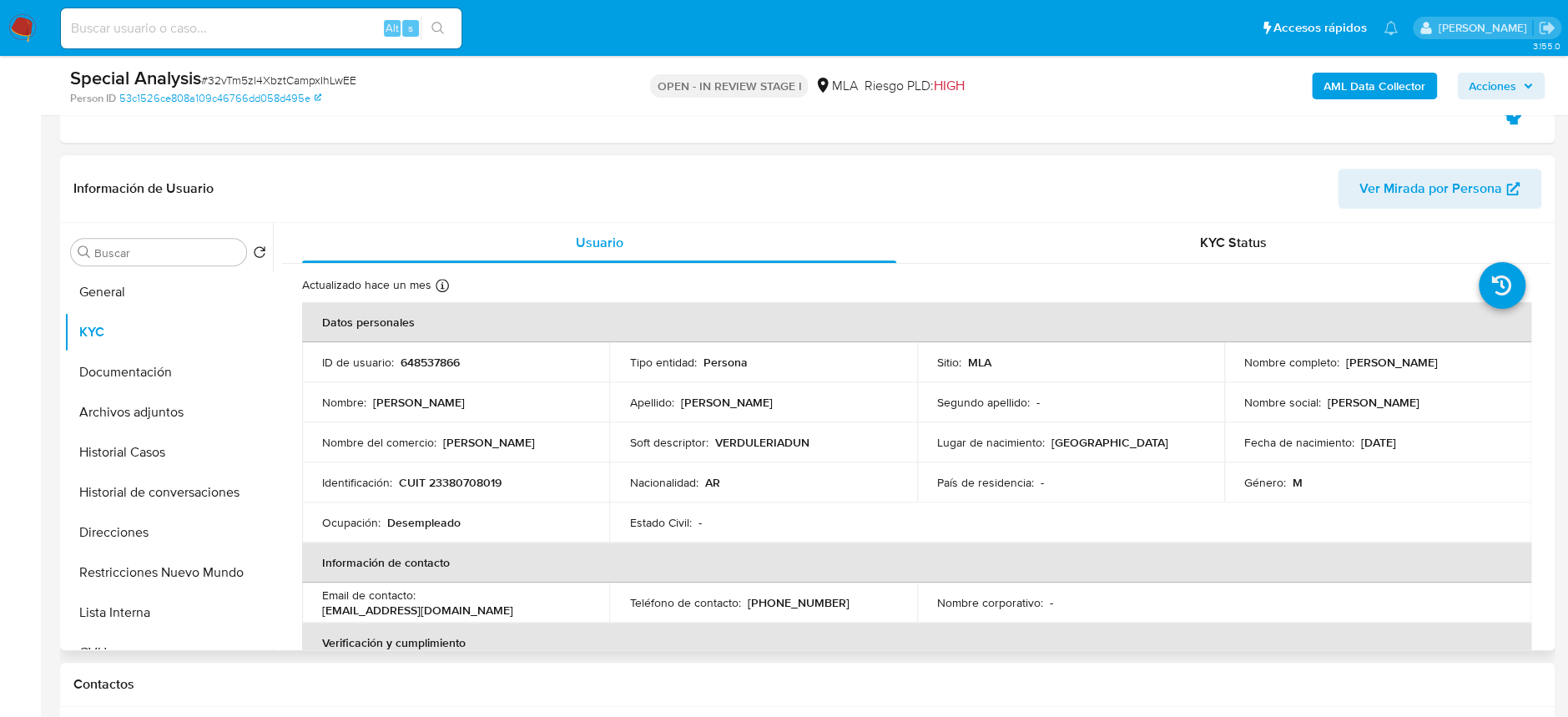
drag, startPoint x: 1237, startPoint y: 368, endPoint x: 1402, endPoint y: 378, distance: 165.3
click at [1402, 378] on td "Nombre completo : Adrian Pablo Gomez Villanueva" at bounding box center [1377, 362] width 307 height 40
copy p "Adrian Pablo Gomez Villanueva"
click at [471, 471] on td "Identificación : CUIT 23380708019" at bounding box center [455, 482] width 307 height 40
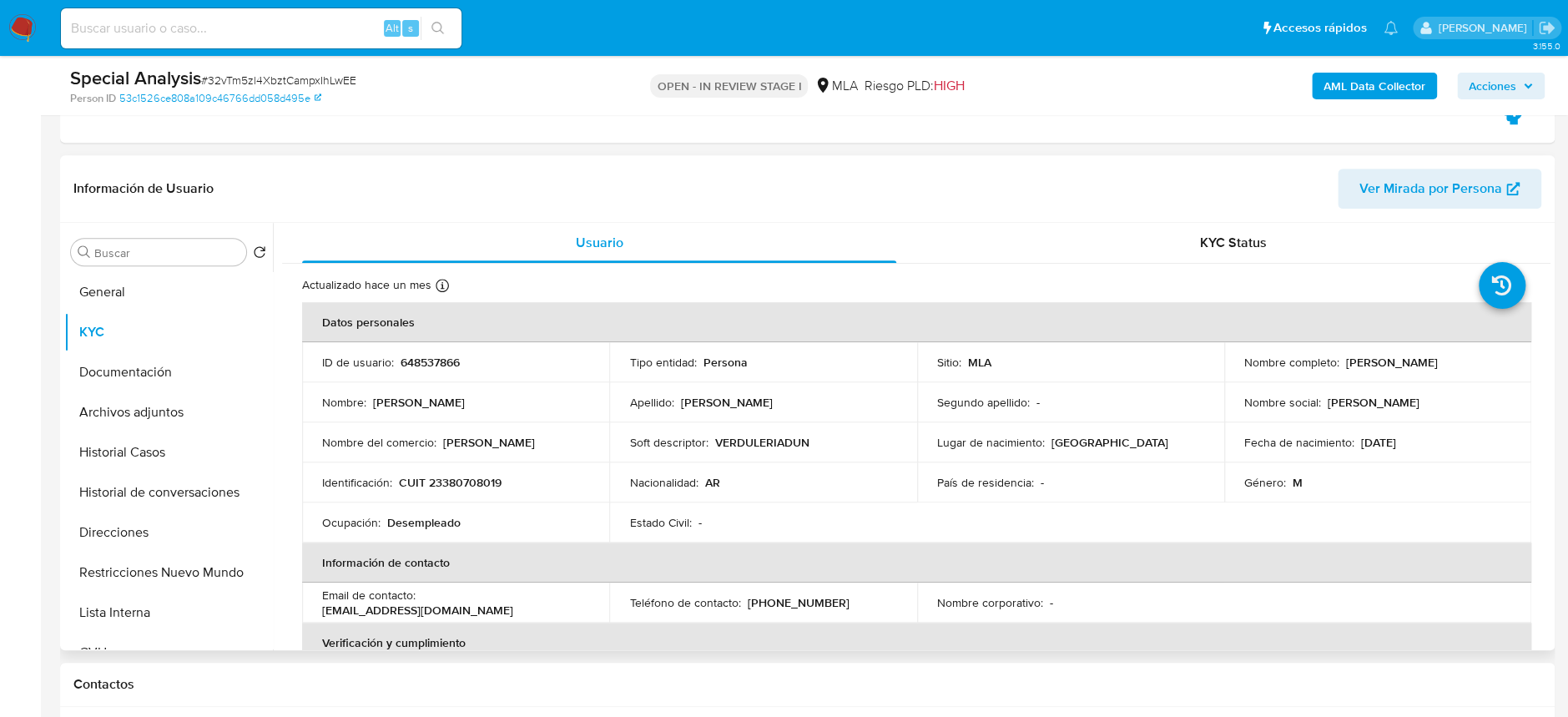
click at [475, 481] on p "CUIT 23380708019" at bounding box center [450, 482] width 103 height 15
copy p "23380708019"
click at [192, 393] on button "Archivos adjuntos" at bounding box center [162, 412] width 195 height 40
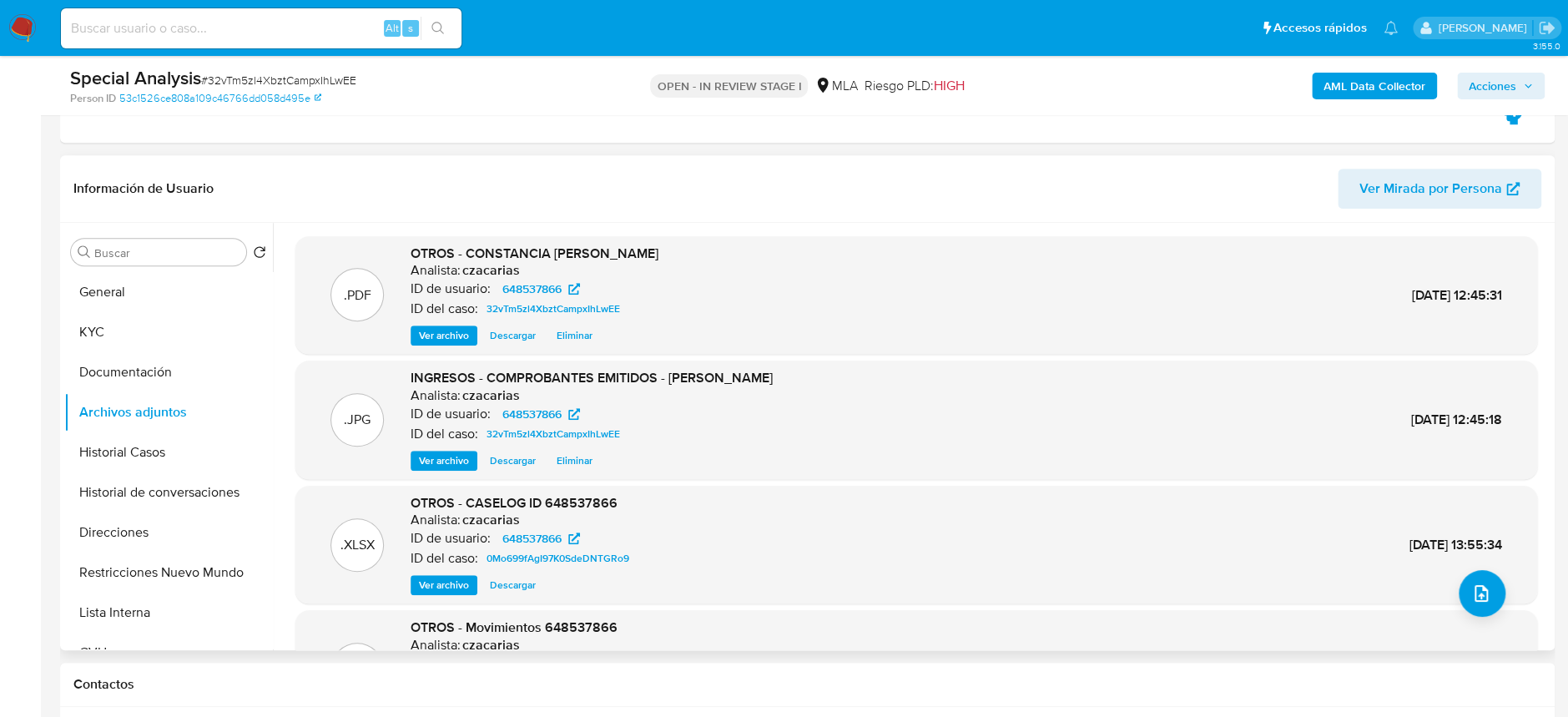
click at [431, 452] on span "Ver archivo" at bounding box center [444, 460] width 50 height 17
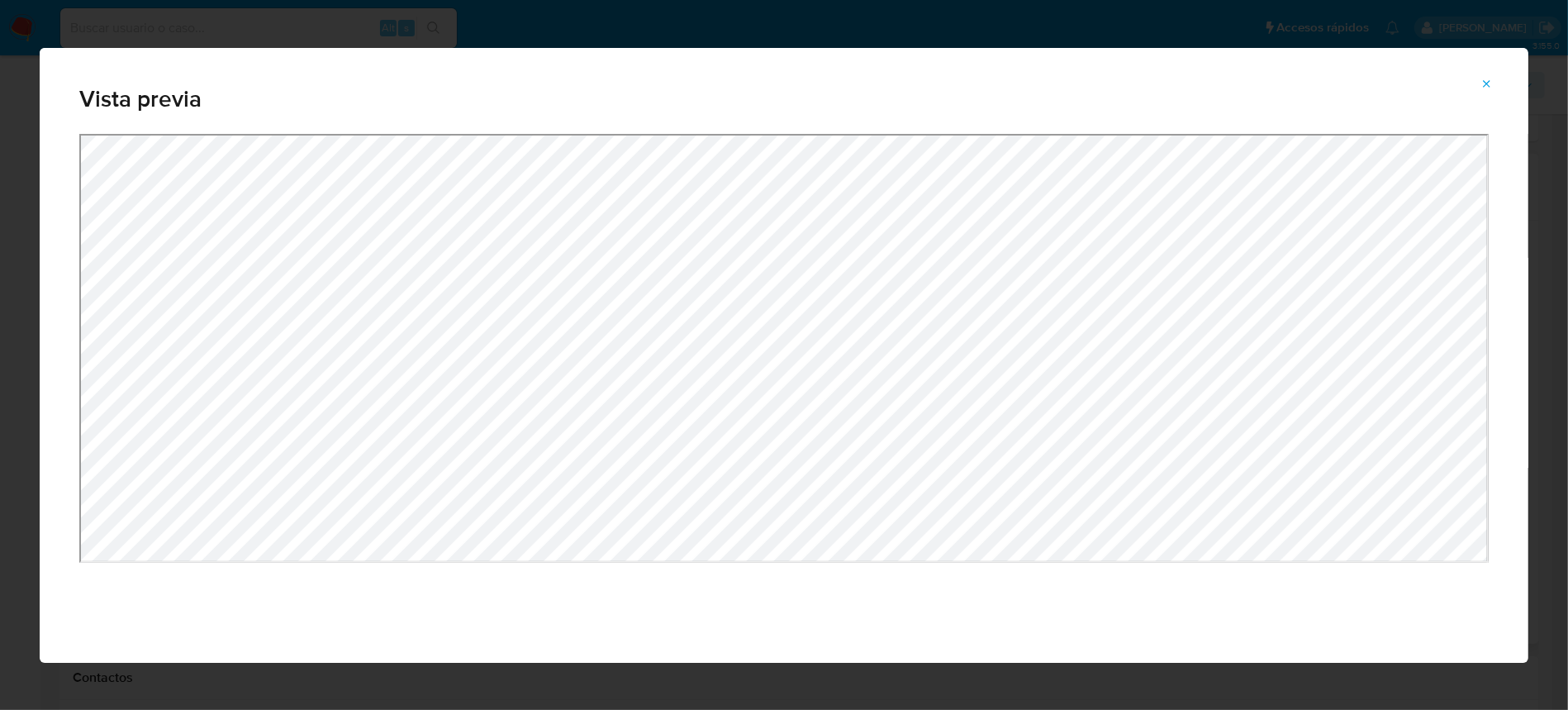
click at [1489, 83] on icon "Attachment preview" at bounding box center [1487, 84] width 13 height 13
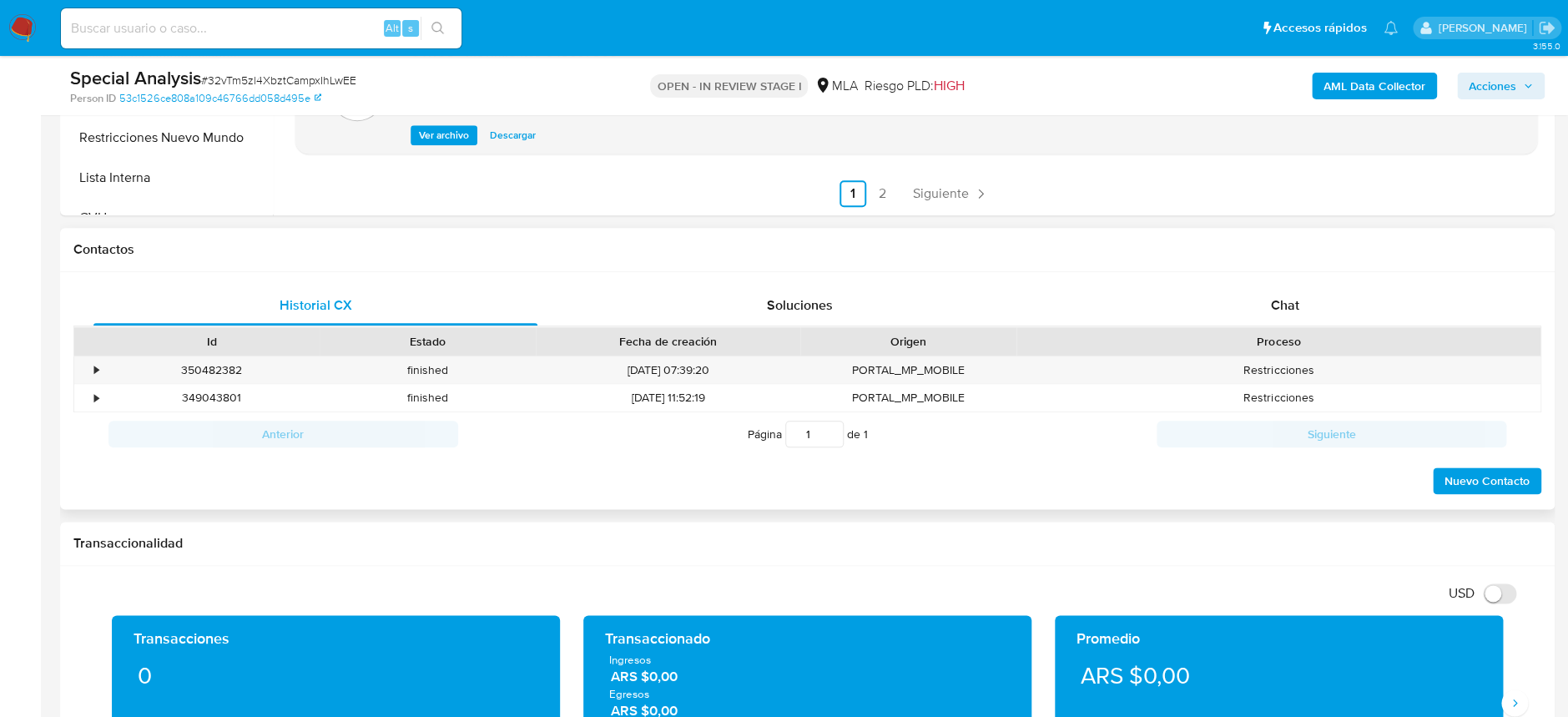
scroll to position [779, 0]
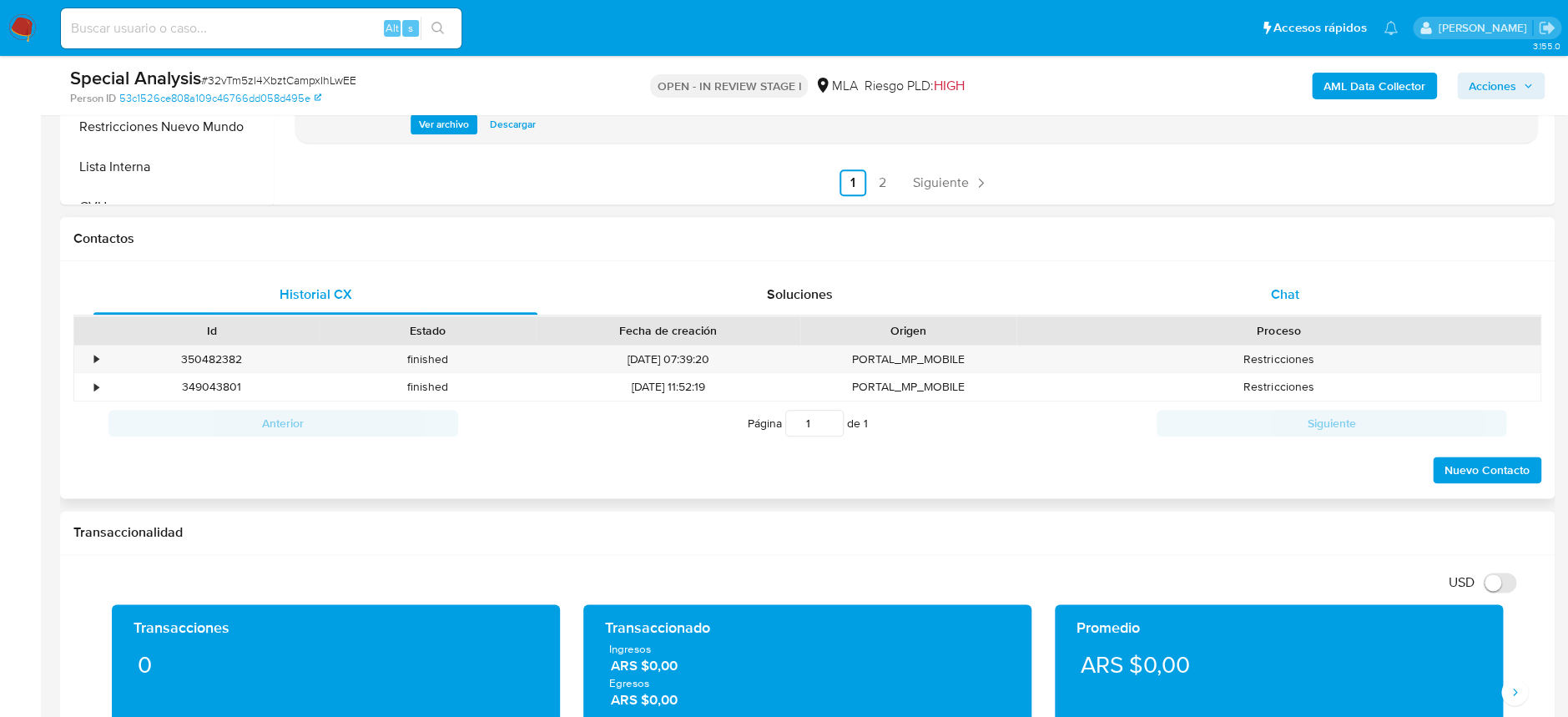
click at [1280, 298] on span "Chat" at bounding box center [1284, 293] width 29 height 19
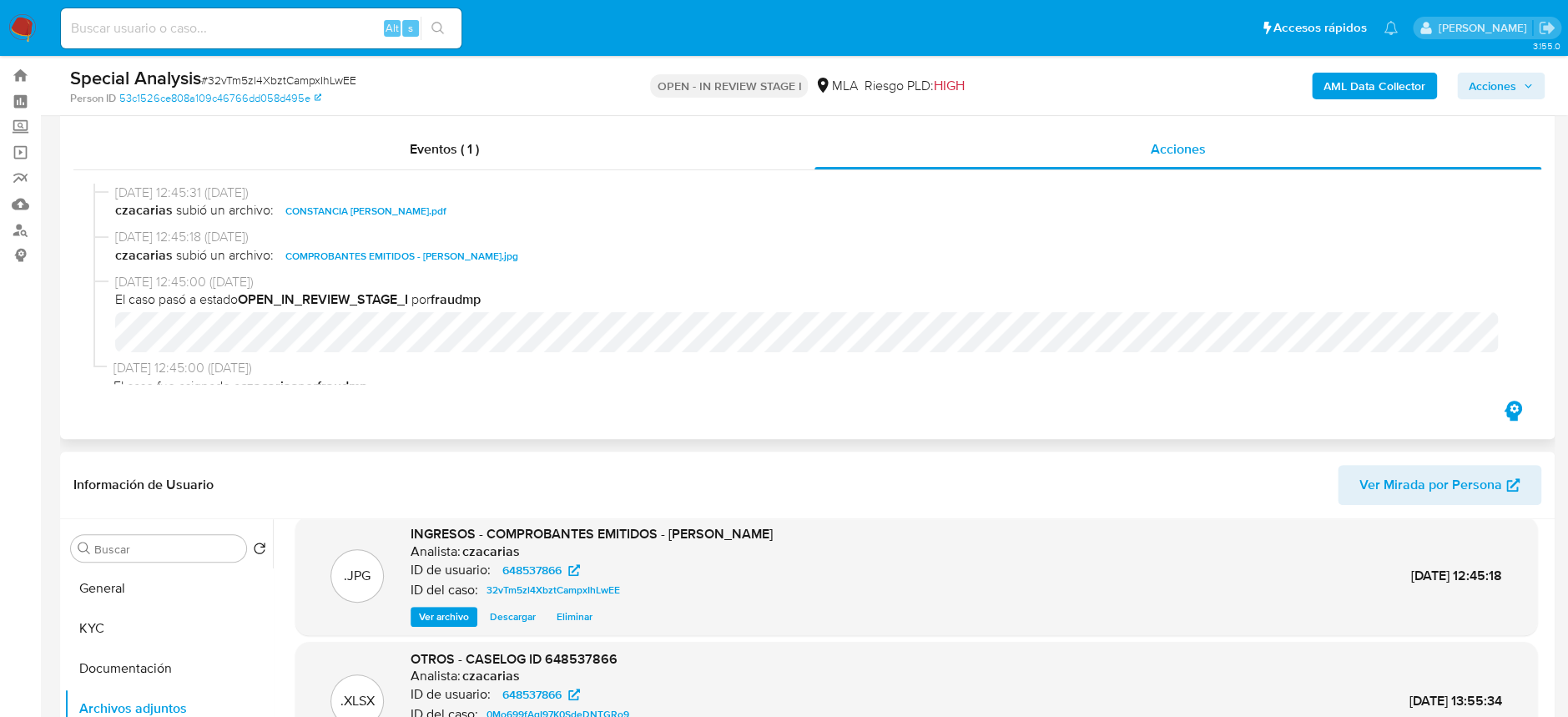
scroll to position [0, 0]
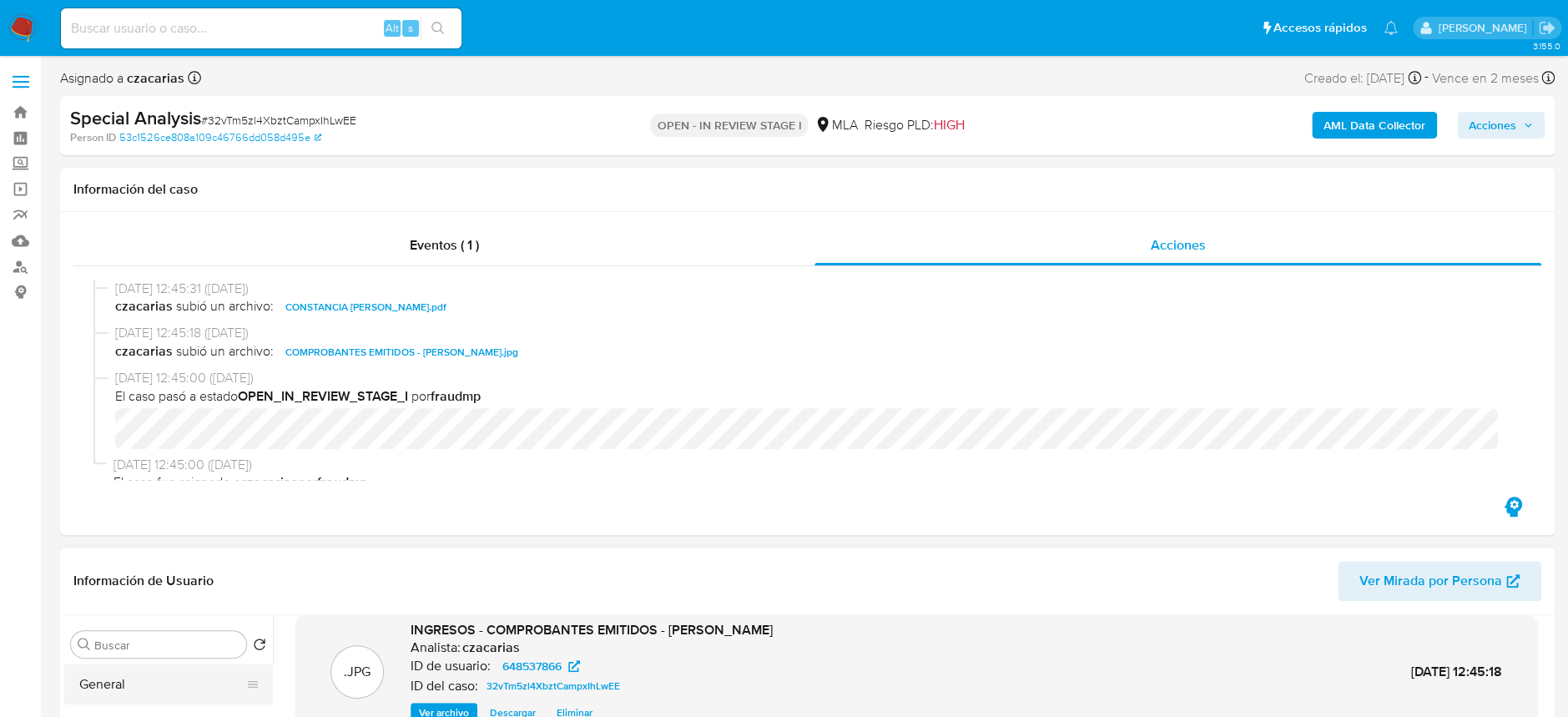
click at [98, 668] on button "General" at bounding box center [162, 684] width 195 height 40
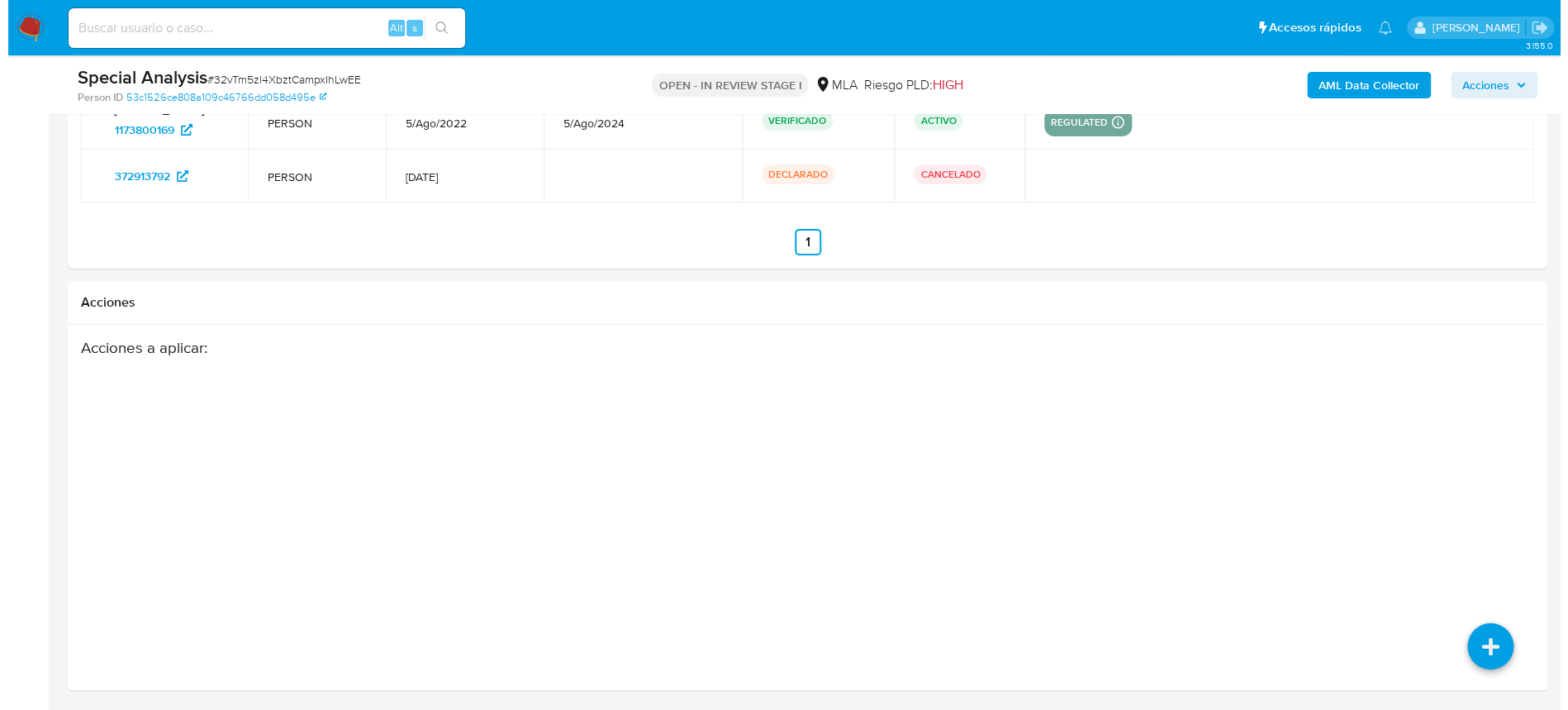
scroll to position [2975, 0]
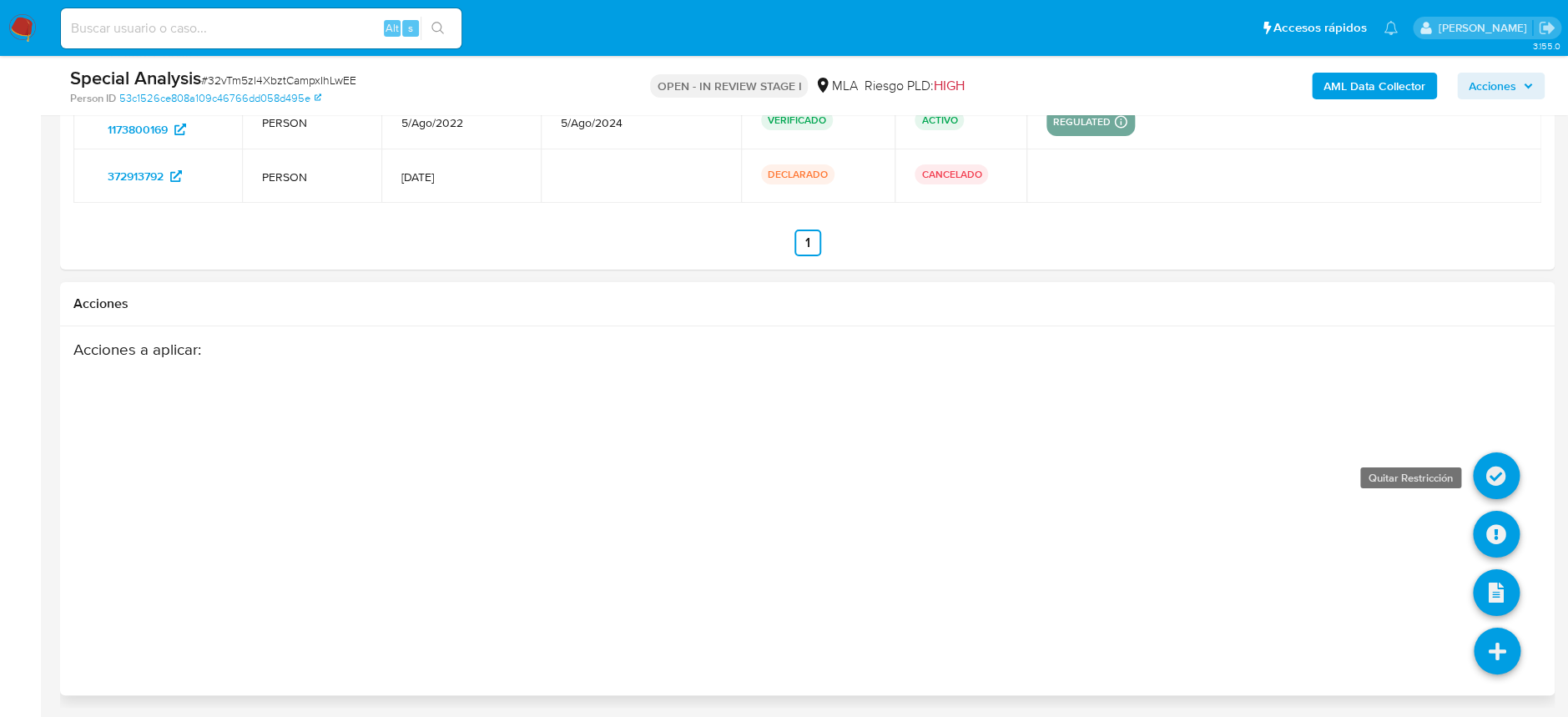
click at [1503, 478] on icon at bounding box center [1496, 476] width 47 height 46
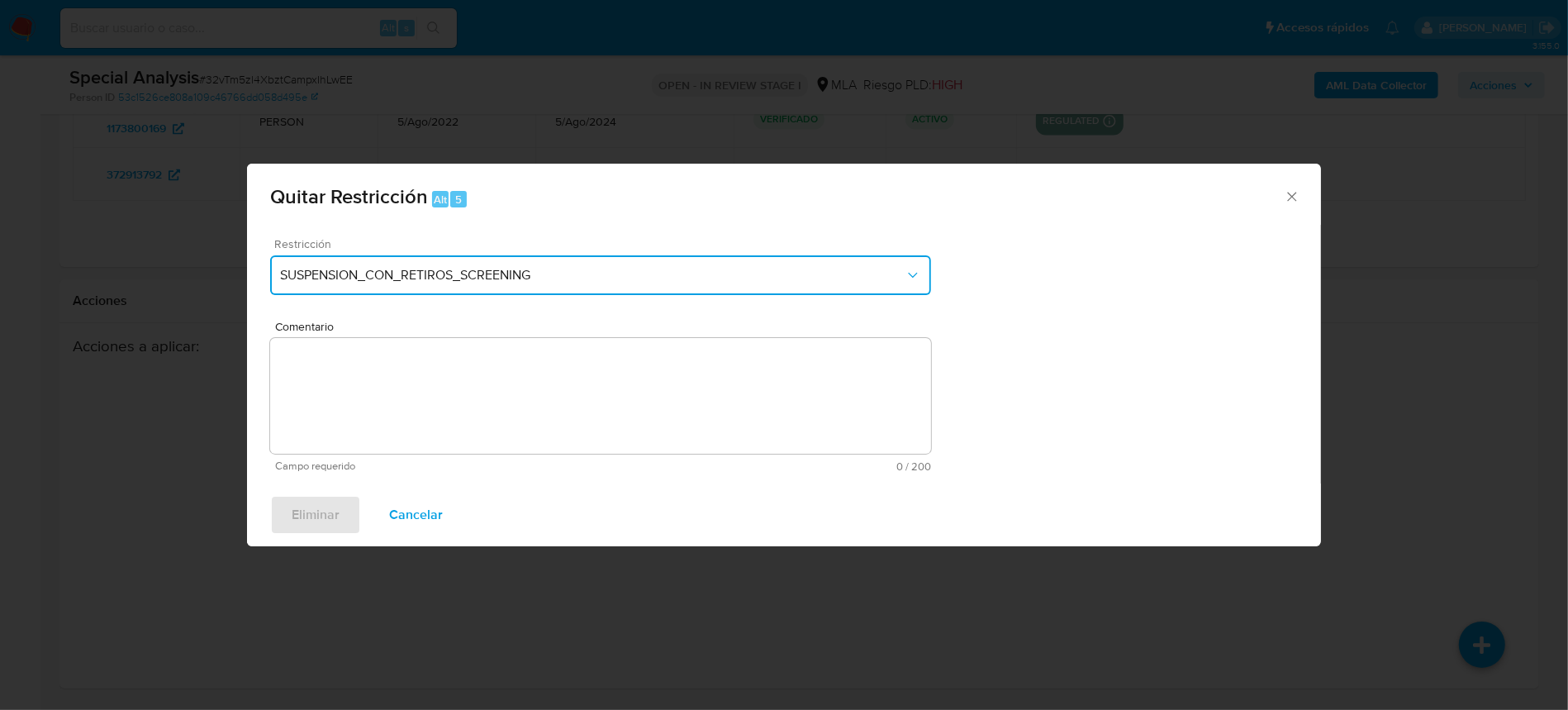
click at [674, 279] on span "SUSPENSION_CON_RETIROS_SCREENING" at bounding box center [591, 274] width 624 height 17
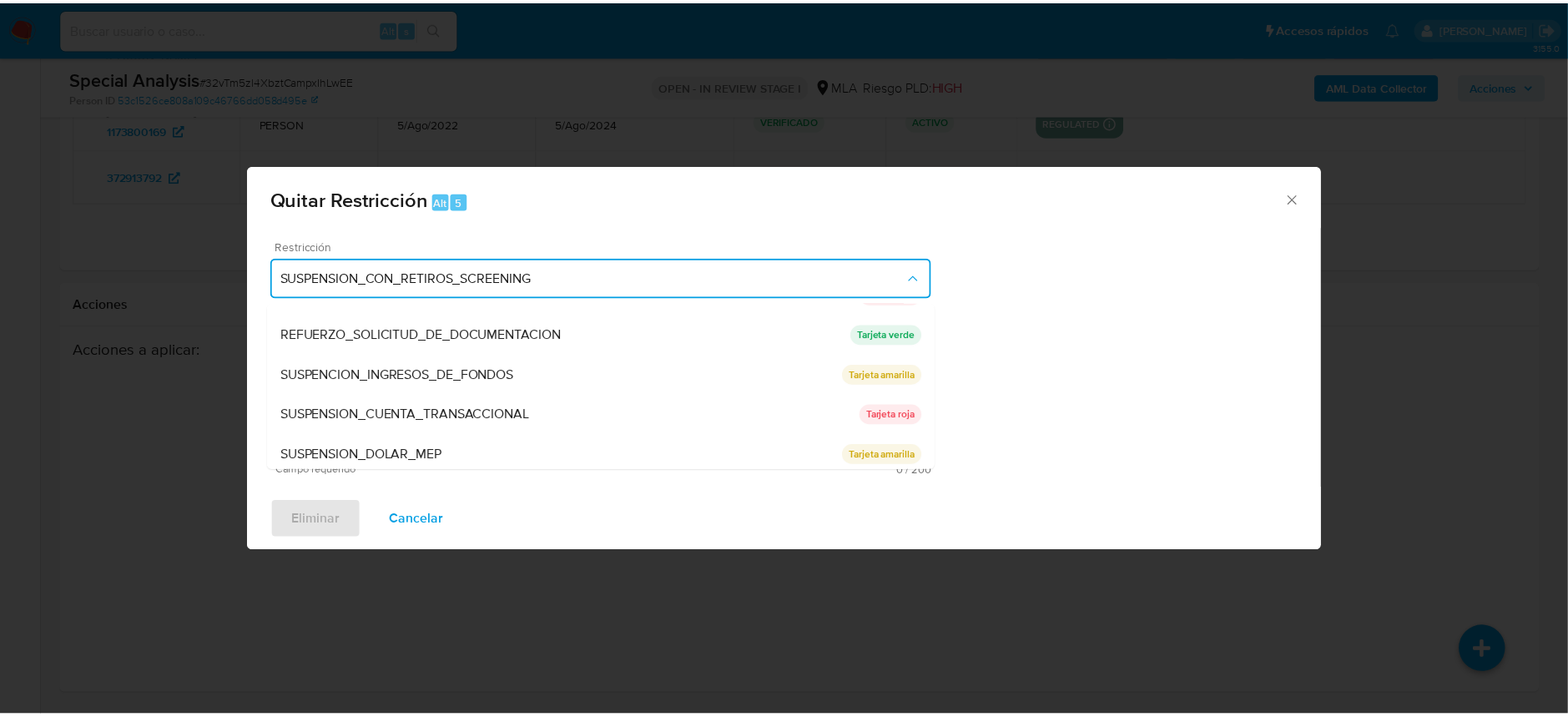
scroll to position [353, 0]
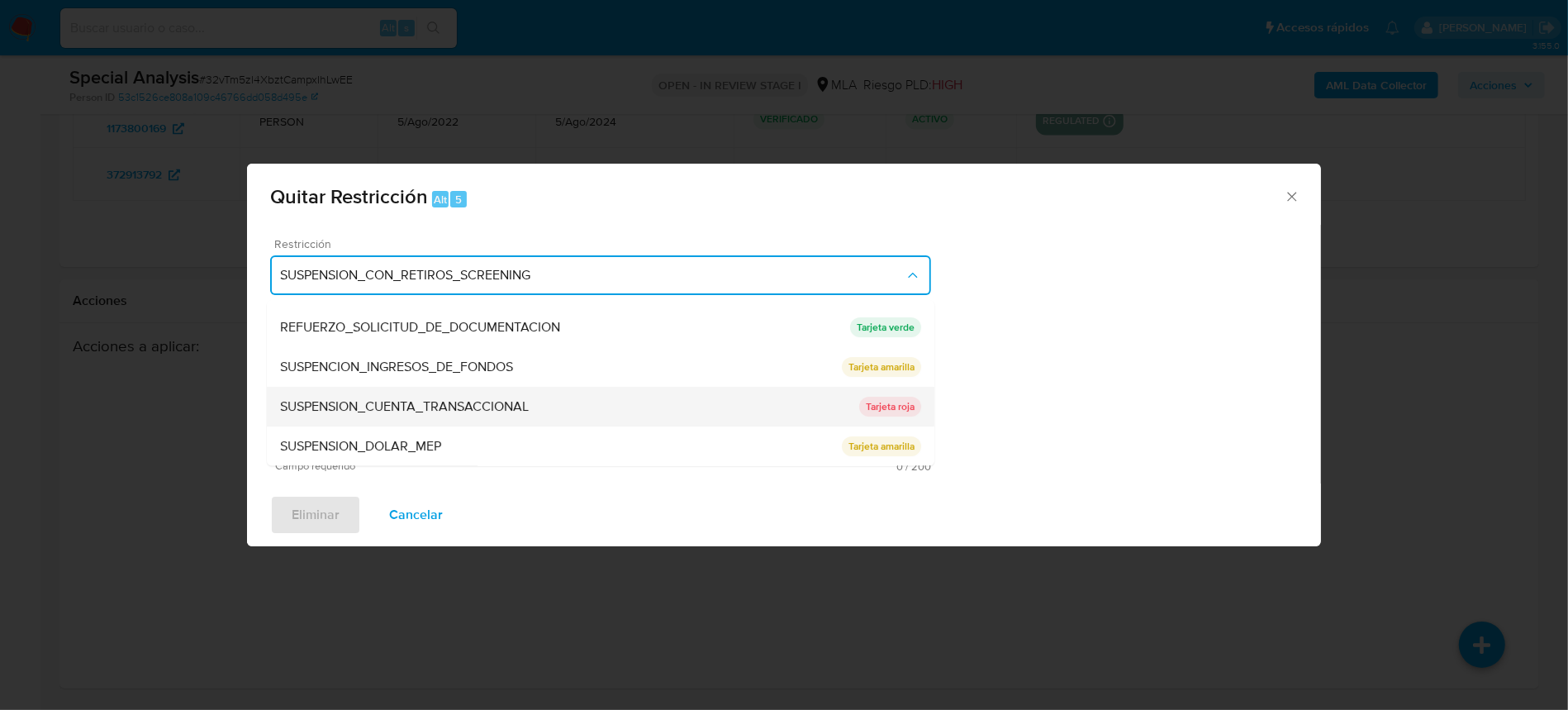
click at [520, 406] on span "SUSPENSION_CUENTA_TRANSACCIONAL" at bounding box center [404, 407] width 249 height 17
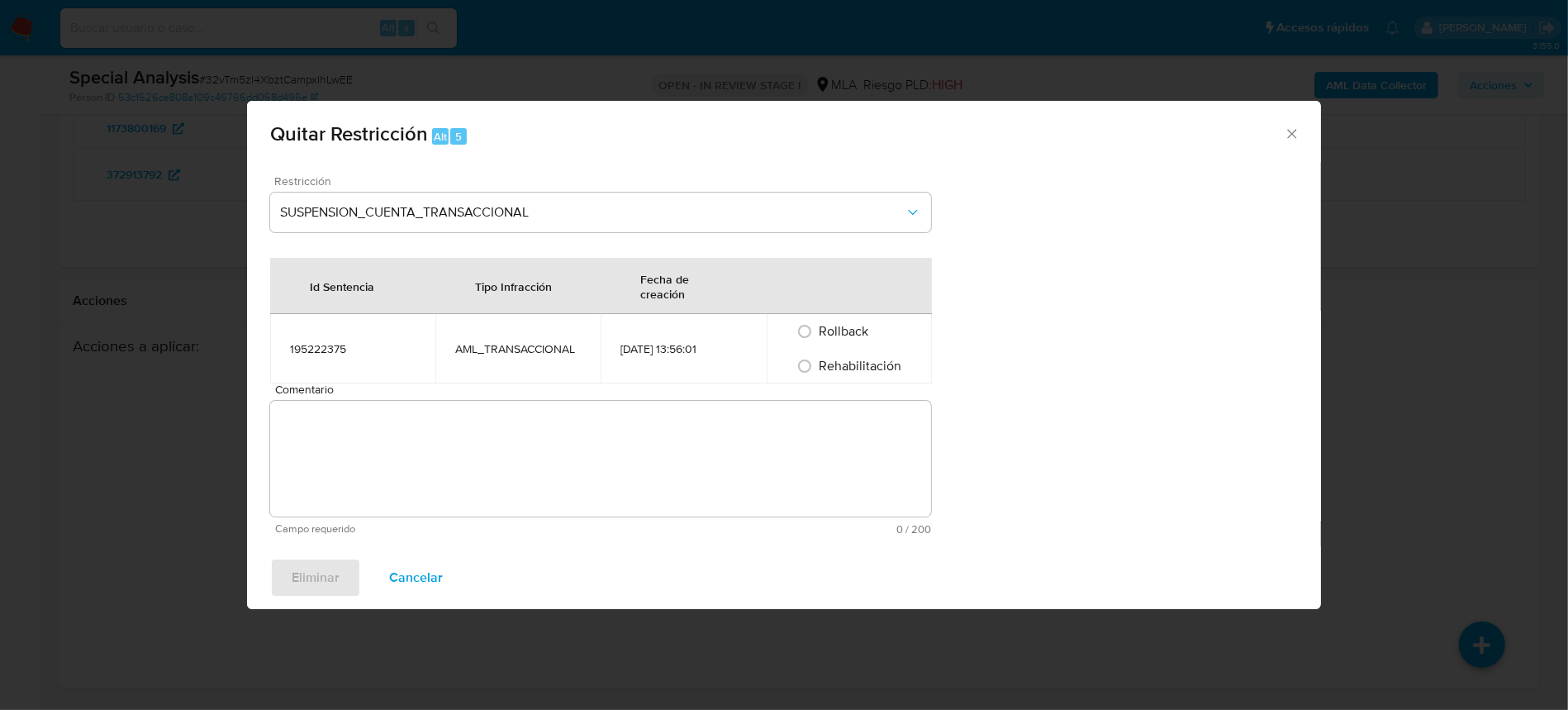
click at [572, 426] on textarea "Comentario" at bounding box center [600, 459] width 661 height 116
click at [866, 373] on span "Rehabilitación" at bounding box center [861, 365] width 82 height 19
click at [818, 373] on input "Rehabilitación" at bounding box center [805, 366] width 27 height 27
radio input "true"
click at [855, 451] on textarea "Comentario" at bounding box center [600, 459] width 661 height 116
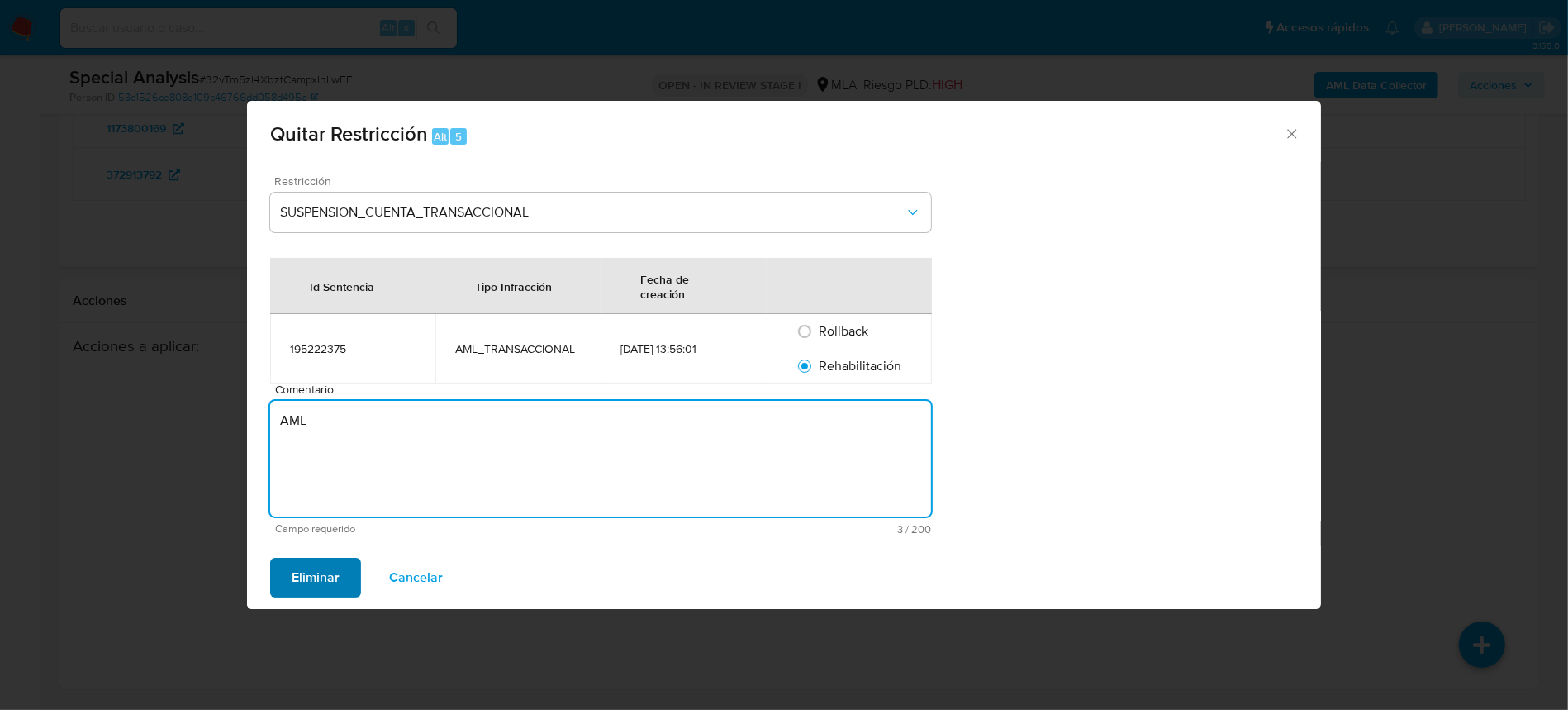
type textarea "AML"
click at [291, 572] on span "Eliminar" at bounding box center [315, 577] width 48 height 36
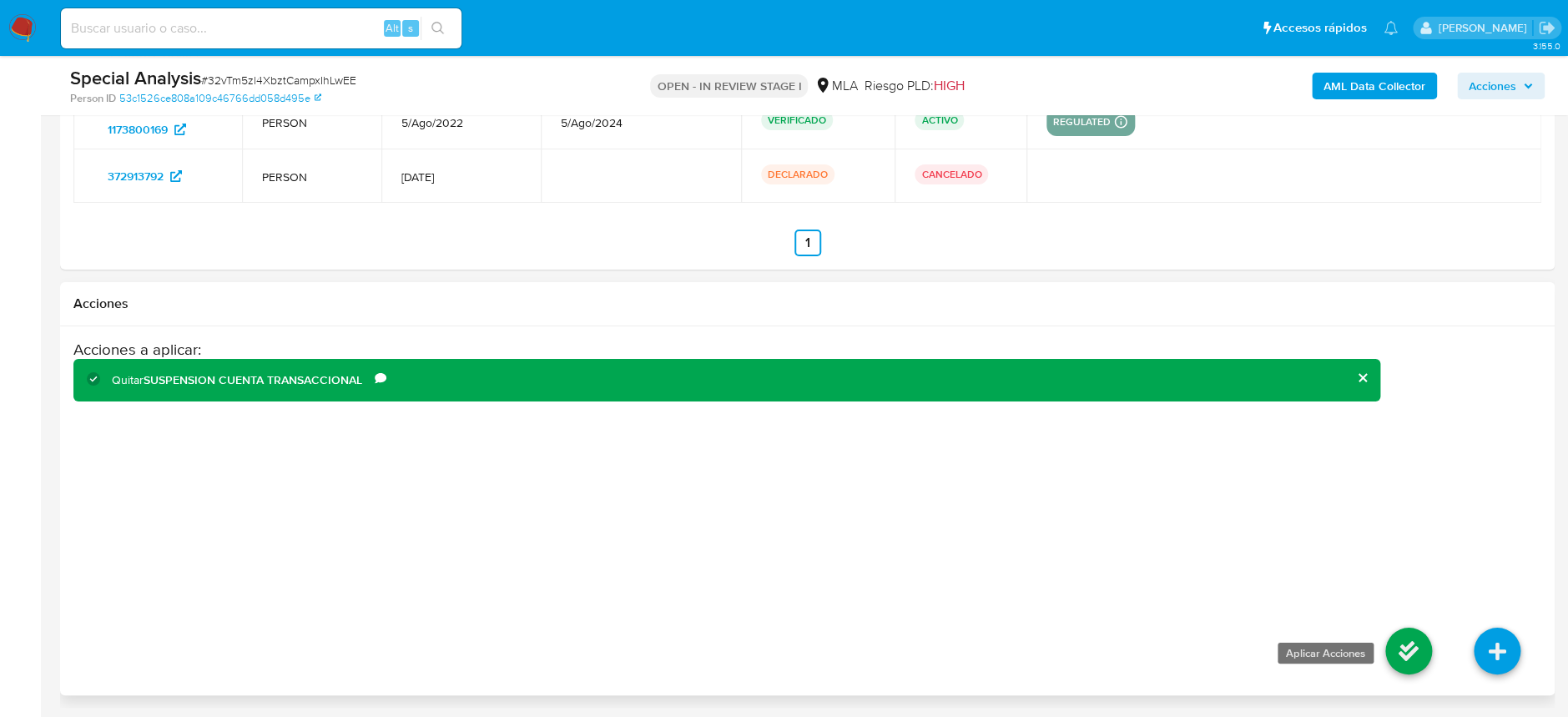
click at [1415, 661] on icon at bounding box center [1409, 651] width 47 height 46
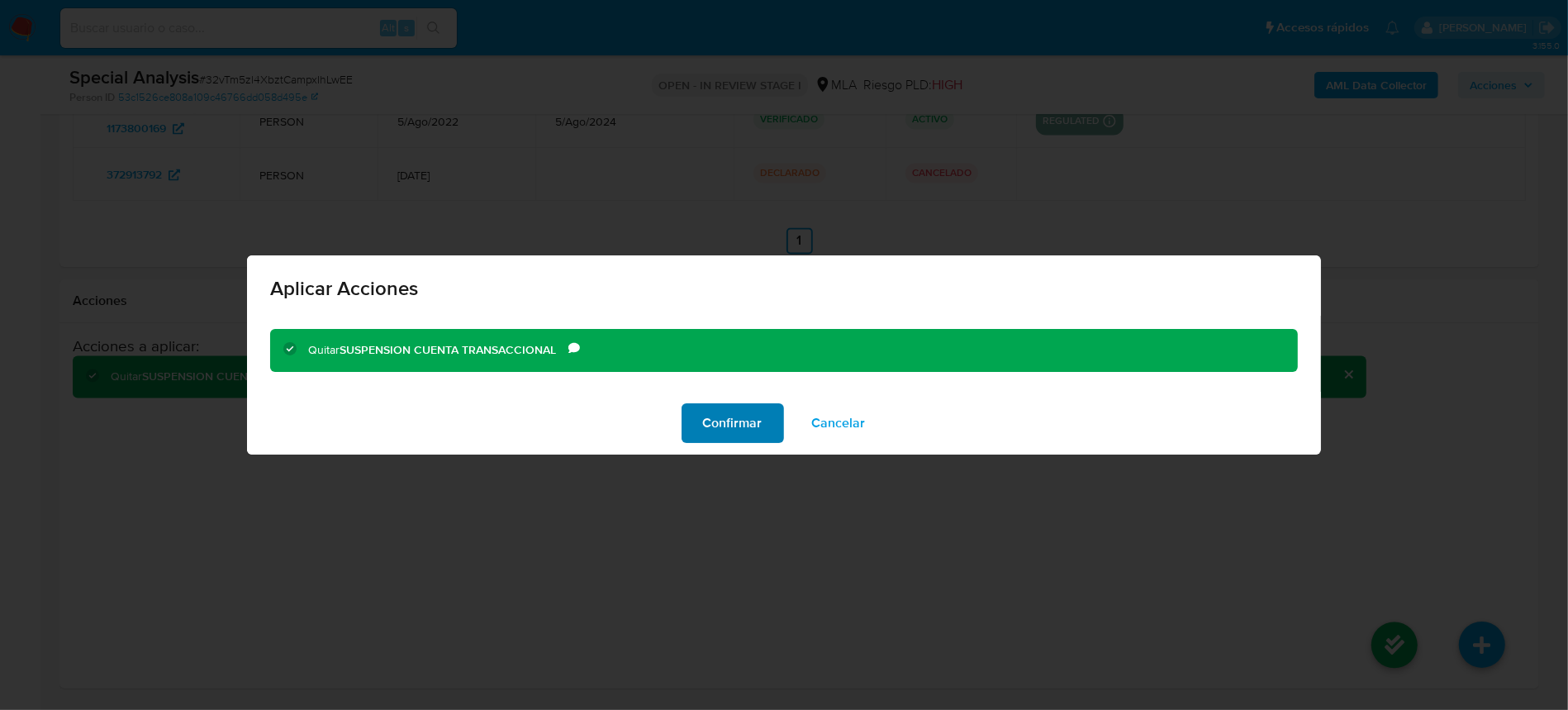
click at [715, 426] on span "Confirmar" at bounding box center [732, 422] width 59 height 36
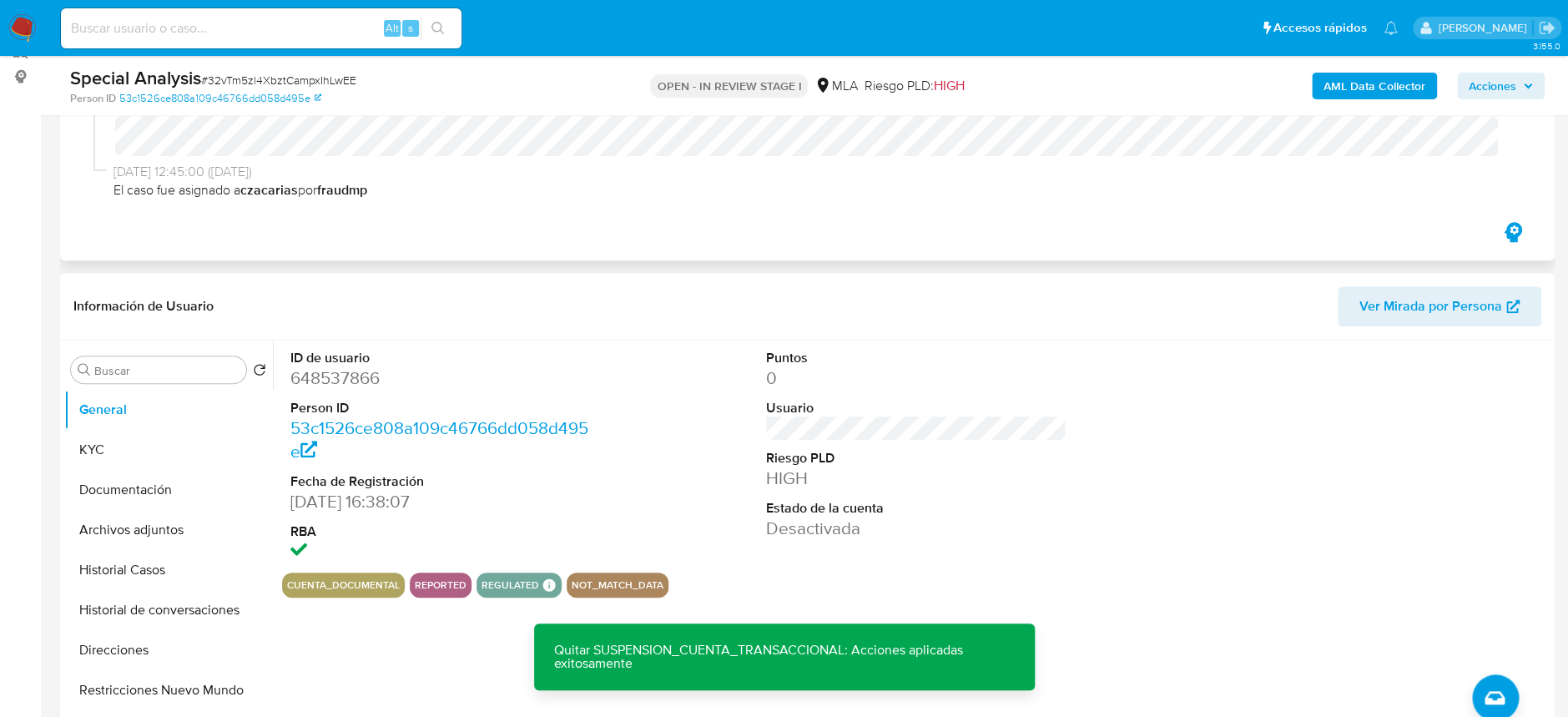
scroll to position [1, 0]
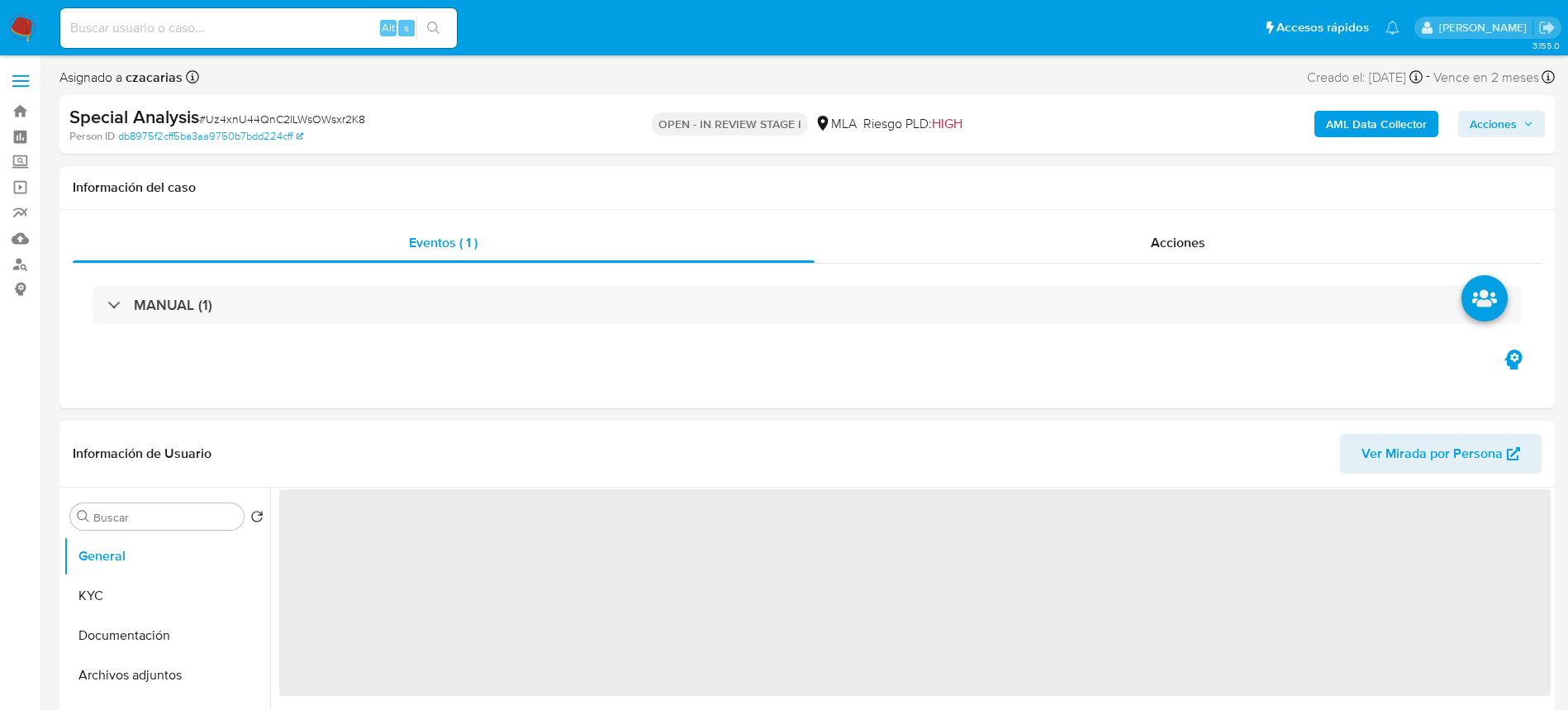
select select "10"
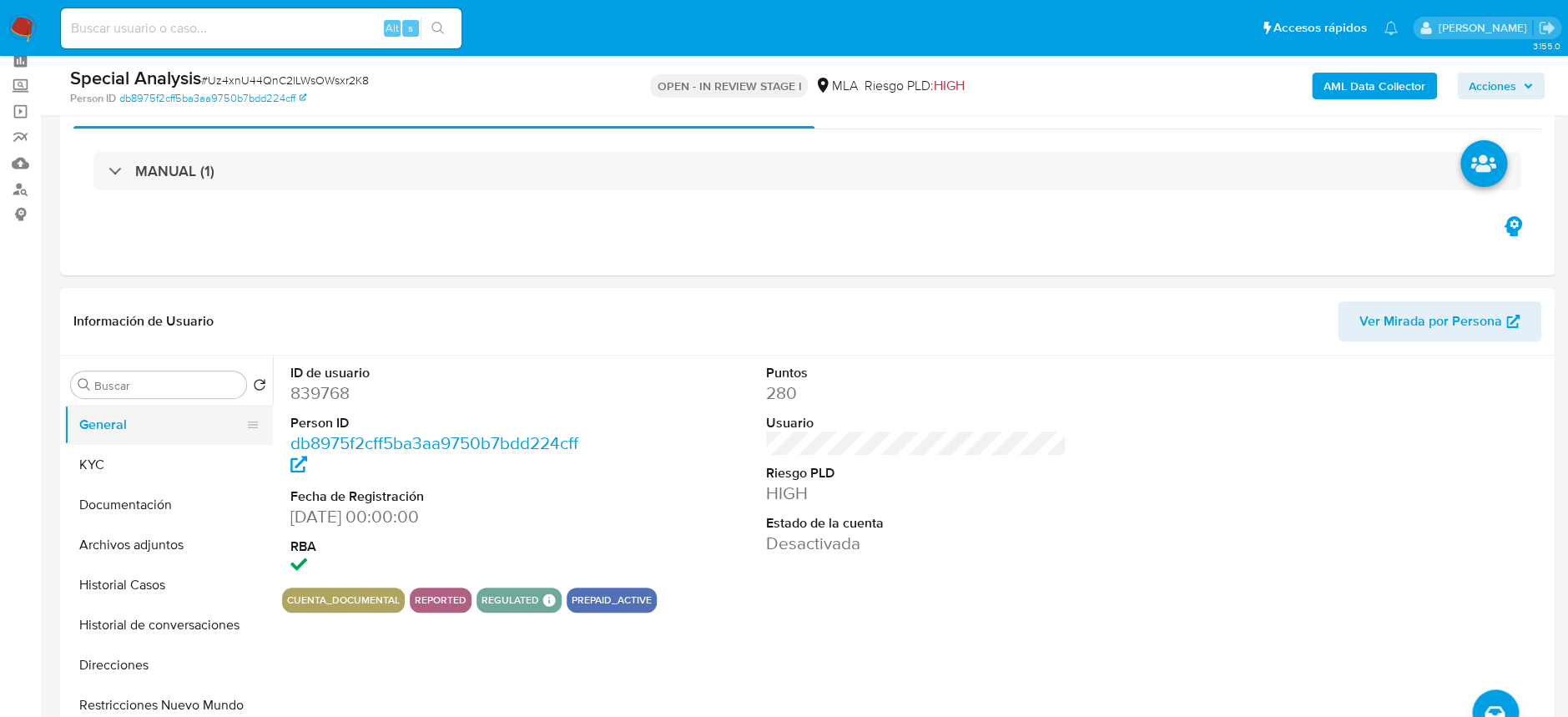
scroll to position [111, 0]
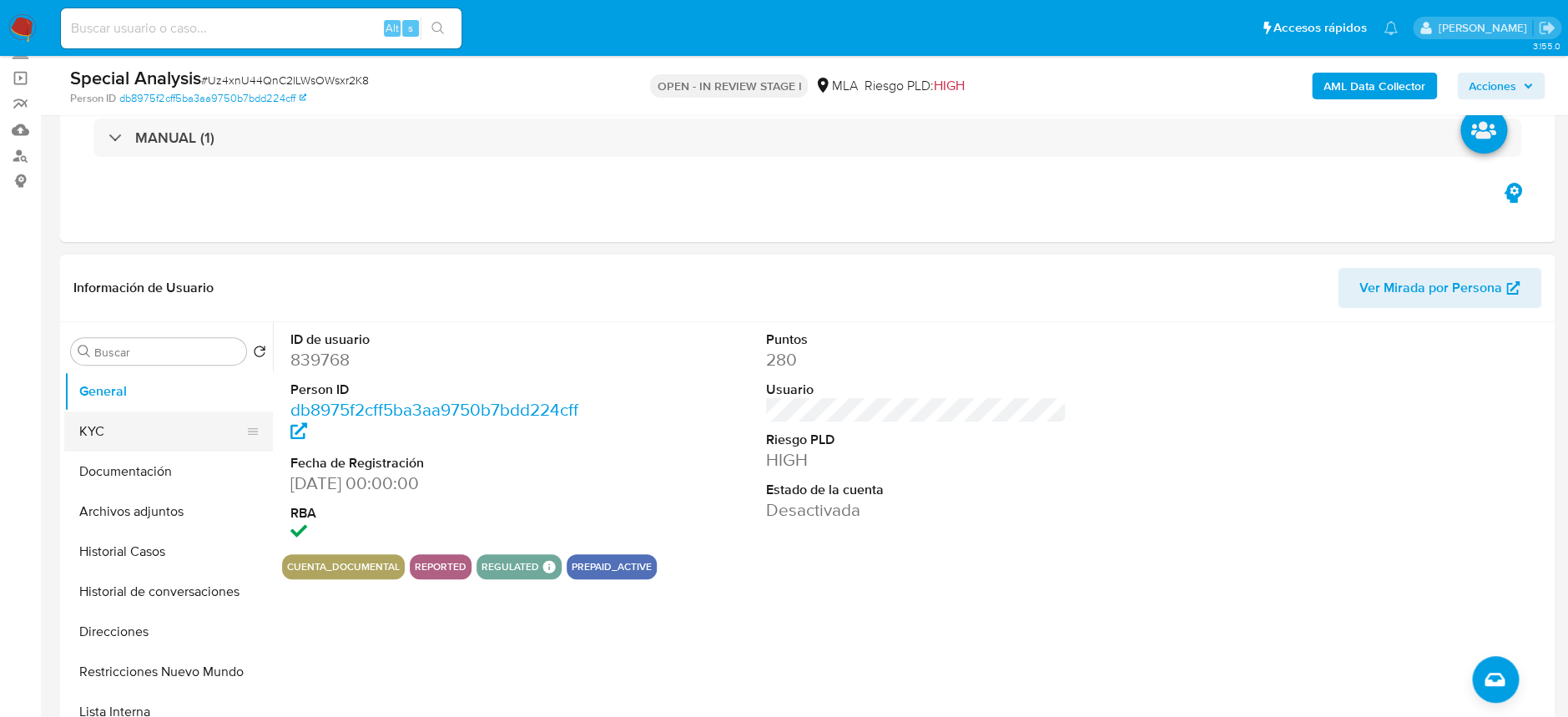
click at [140, 423] on button "KYC" at bounding box center [162, 431] width 195 height 40
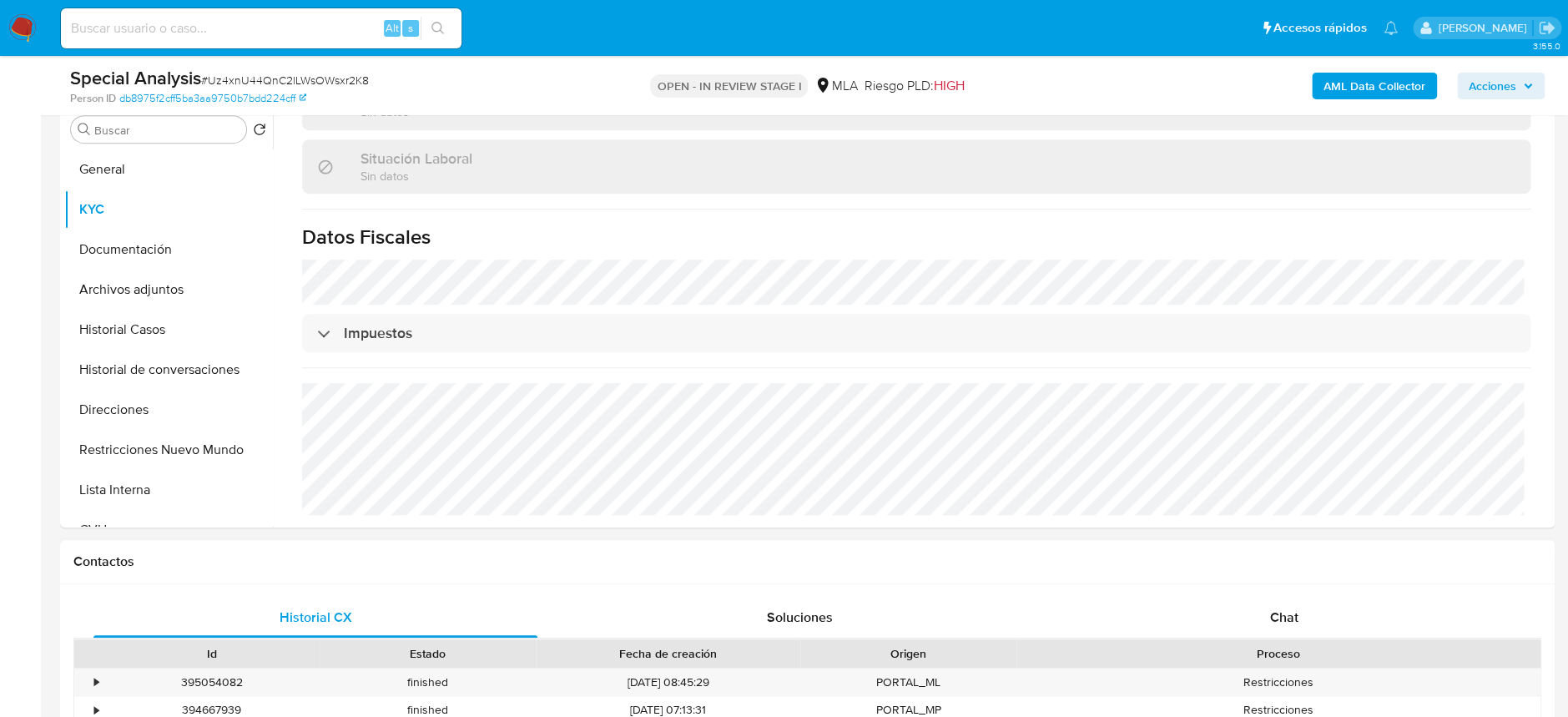
scroll to position [555, 0]
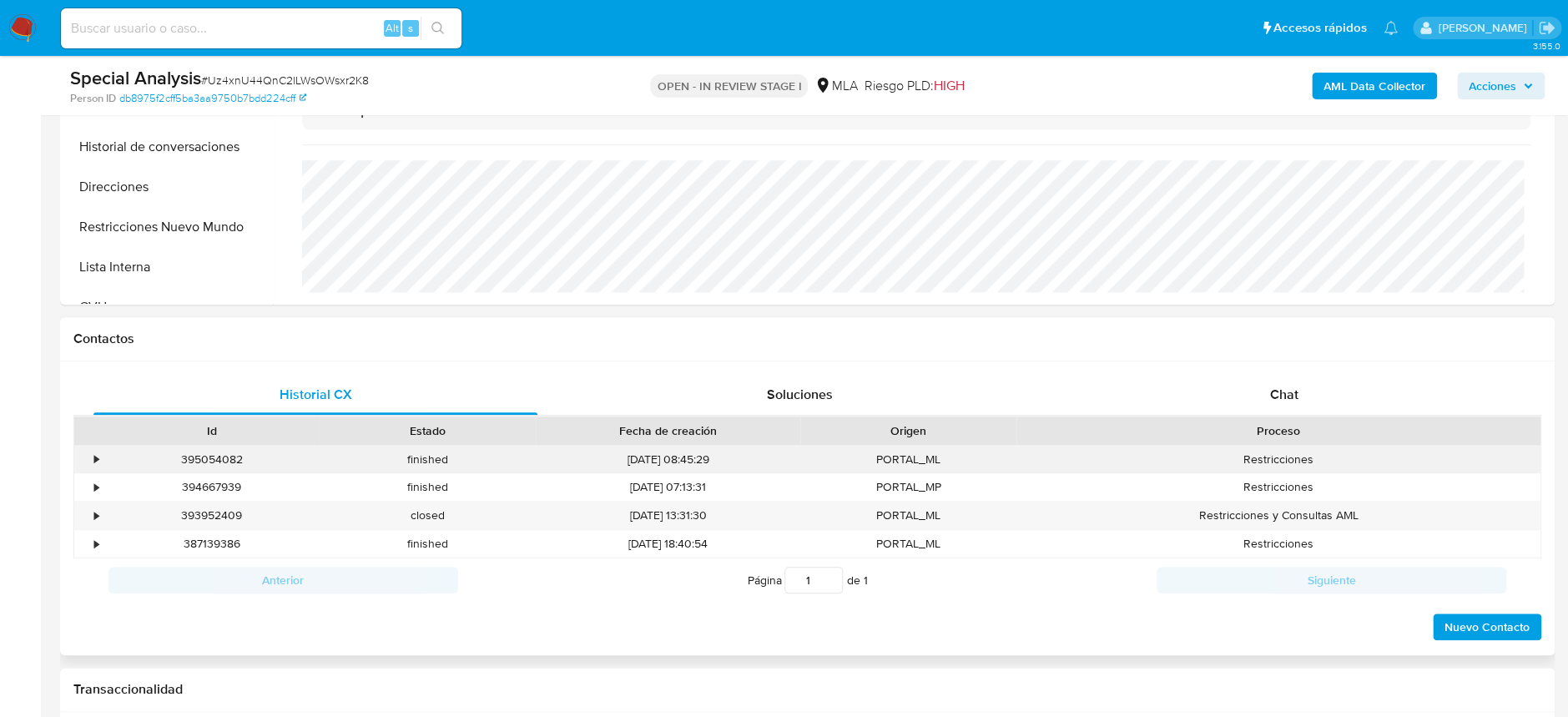
click at [208, 454] on div "395054082" at bounding box center [212, 459] width 216 height 28
copy div "395054082"
click at [216, 513] on div "393952409" at bounding box center [212, 515] width 216 height 28
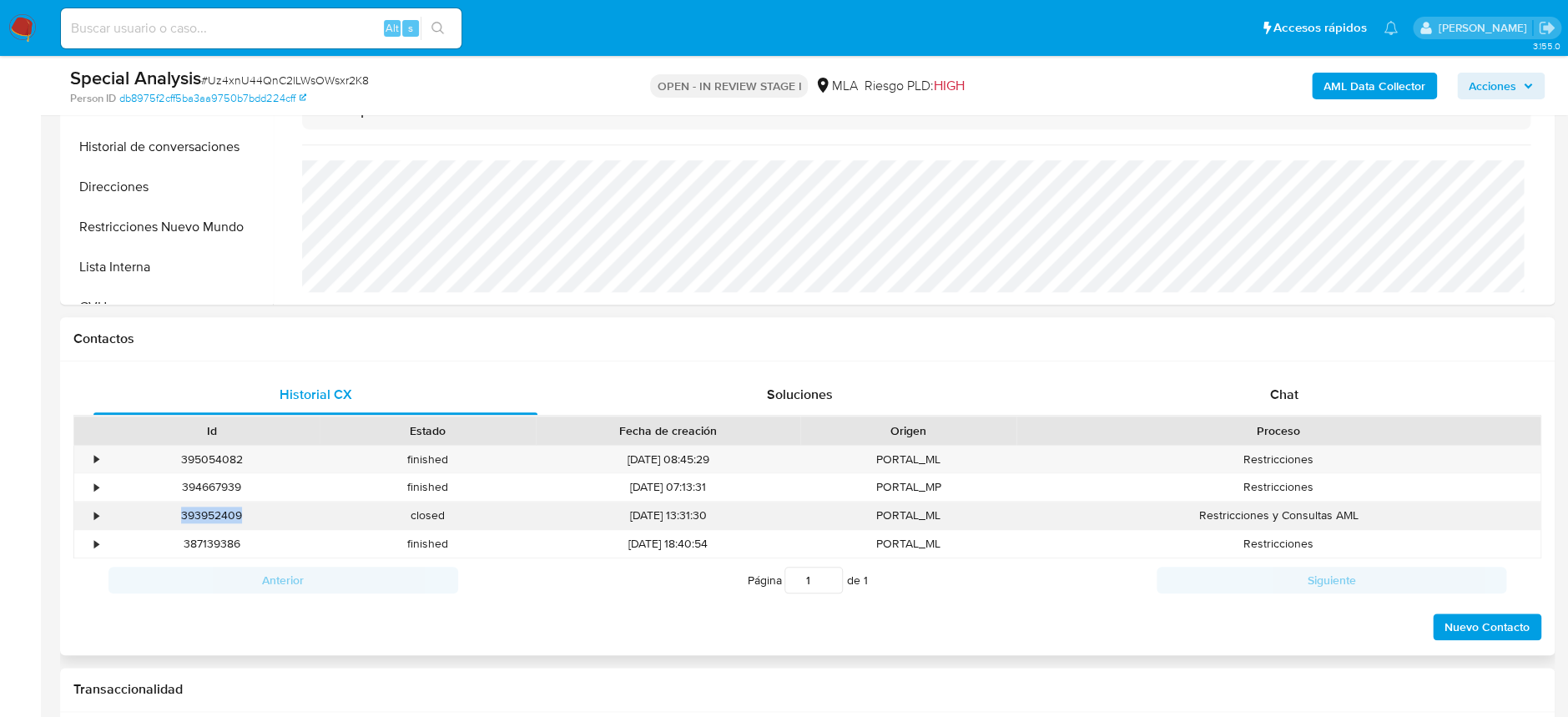
copy div "393952409"
click at [419, 513] on div "closed" at bounding box center [428, 515] width 216 height 28
click at [97, 509] on div "•" at bounding box center [96, 515] width 4 height 16
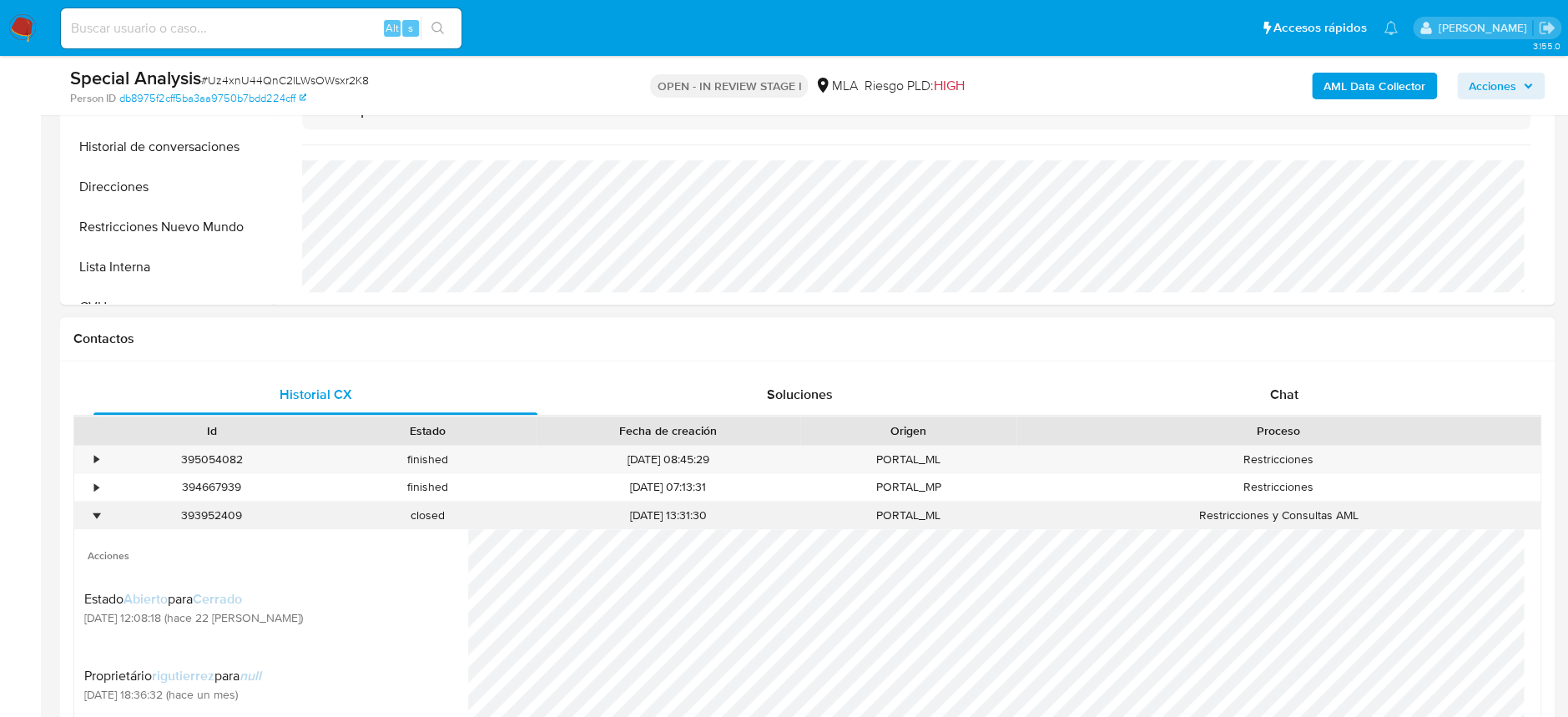
click at [222, 514] on div "393952409" at bounding box center [212, 515] width 216 height 28
copy div "393952409"
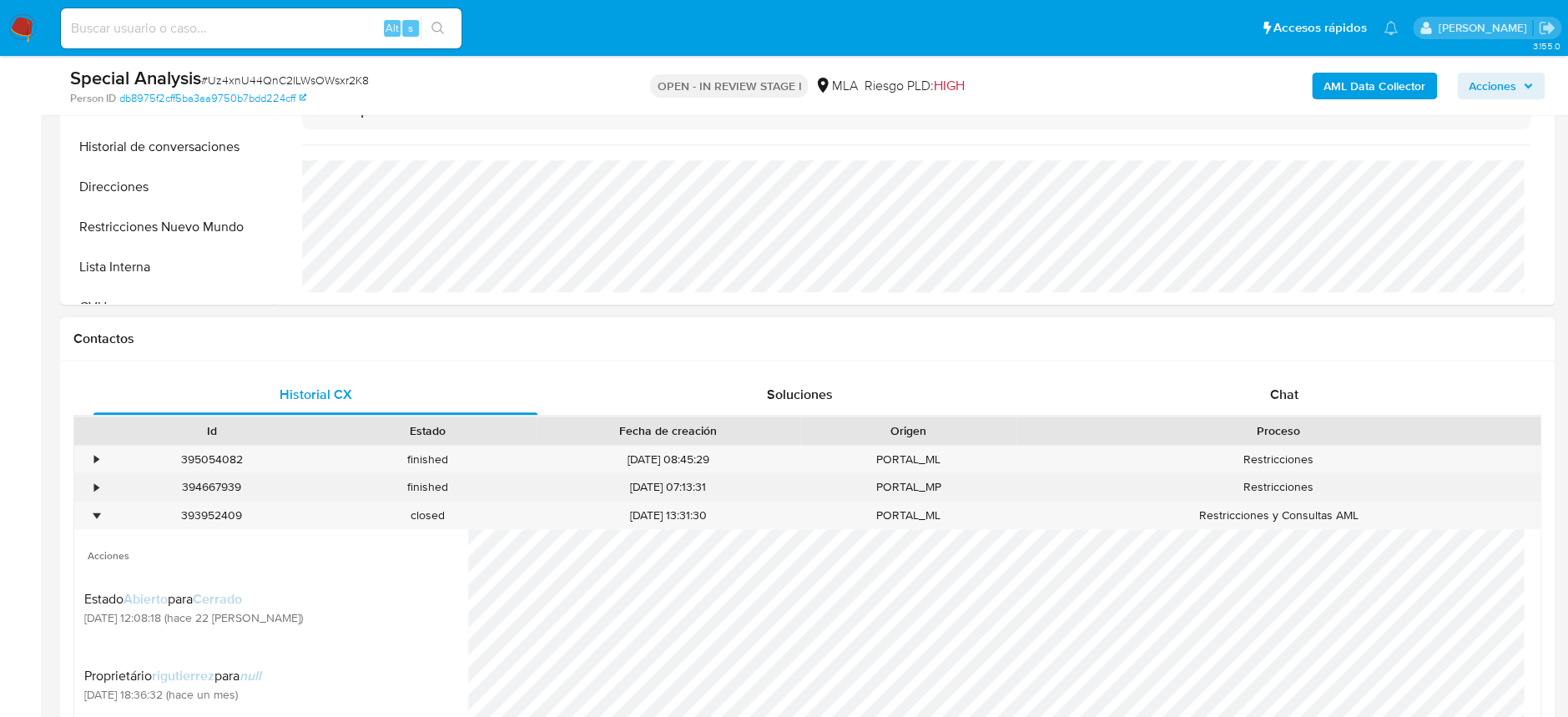
click at [199, 473] on div "394667939" at bounding box center [212, 486] width 216 height 28
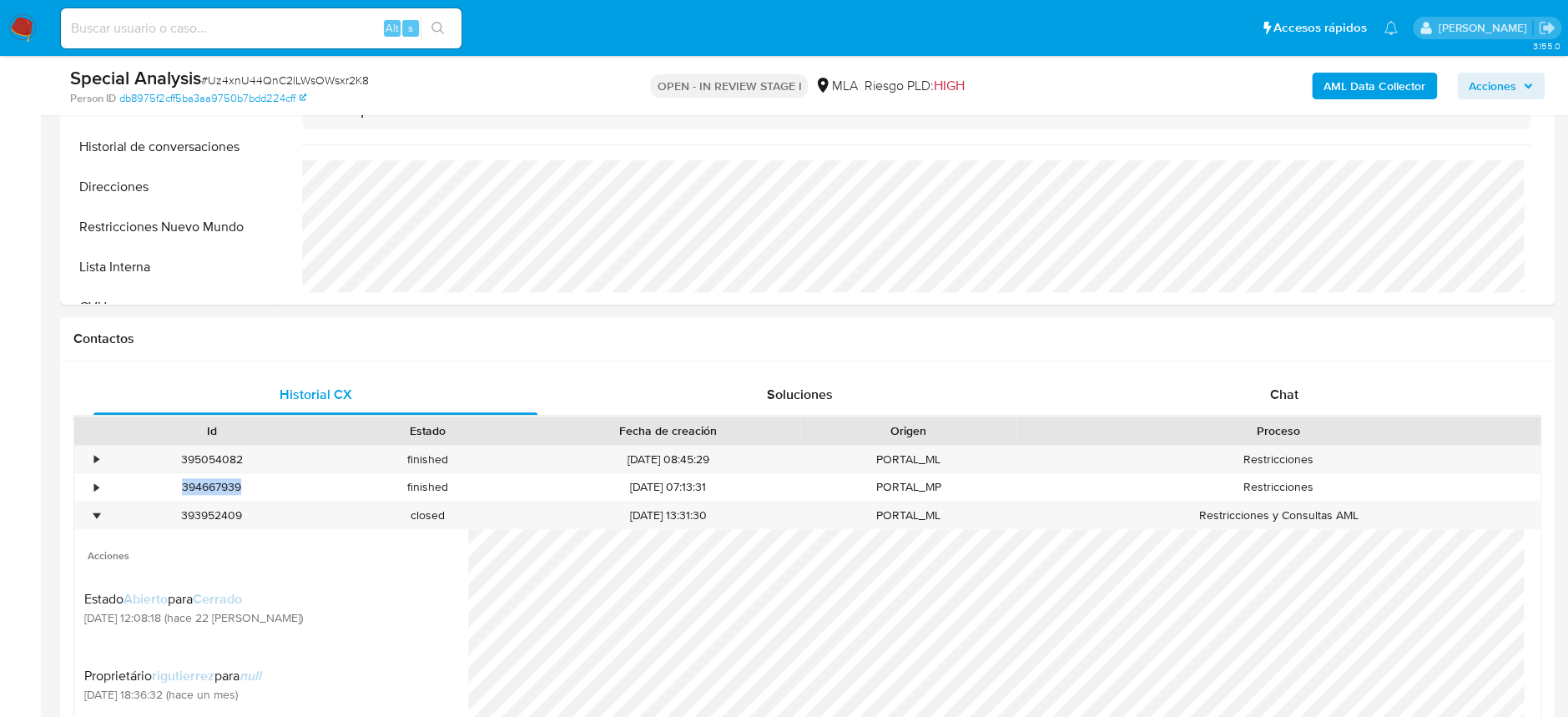
copy div "394667939"
click at [100, 518] on div "•" at bounding box center [89, 515] width 30 height 28
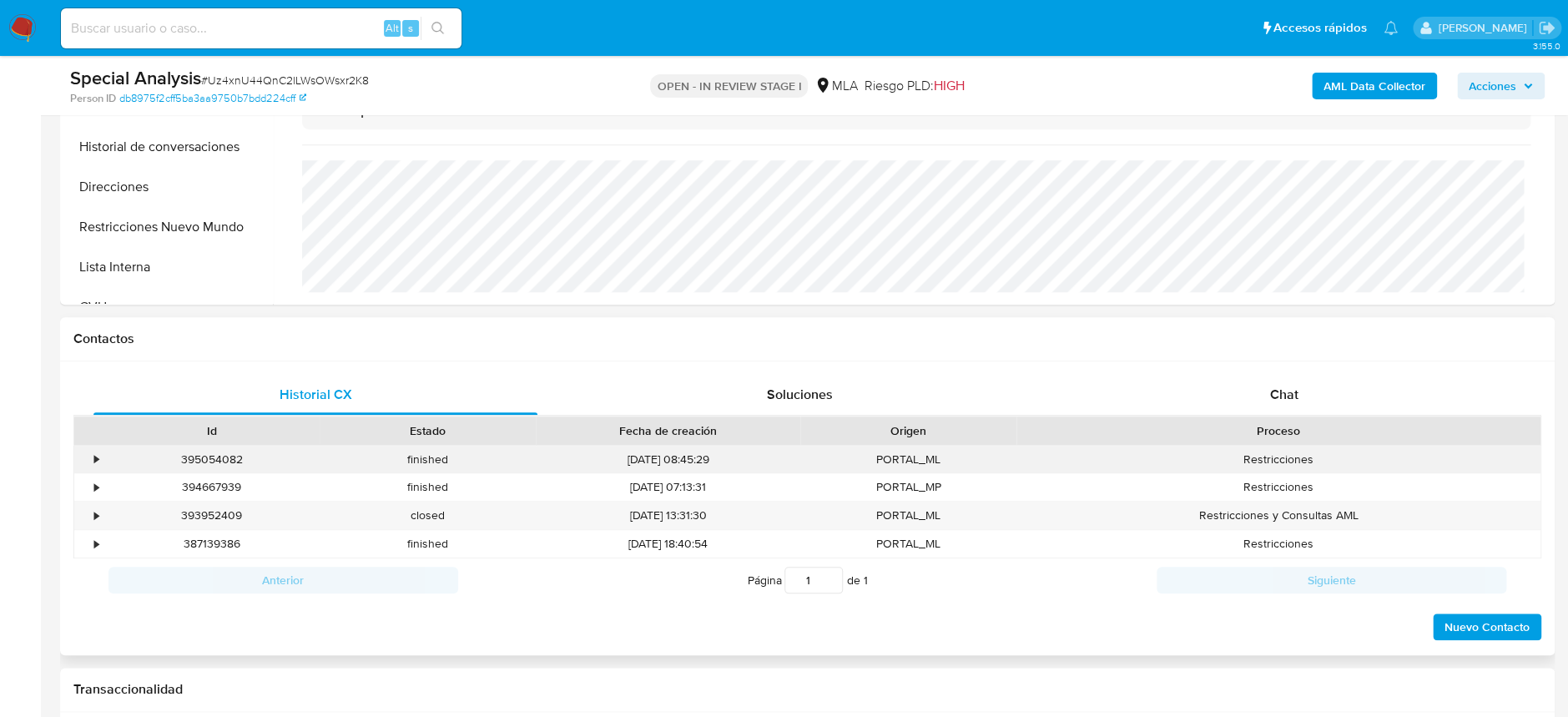
click at [217, 459] on div "395054082" at bounding box center [212, 459] width 216 height 28
copy div "395054082"
click at [216, 511] on div "393952409" at bounding box center [212, 515] width 216 height 28
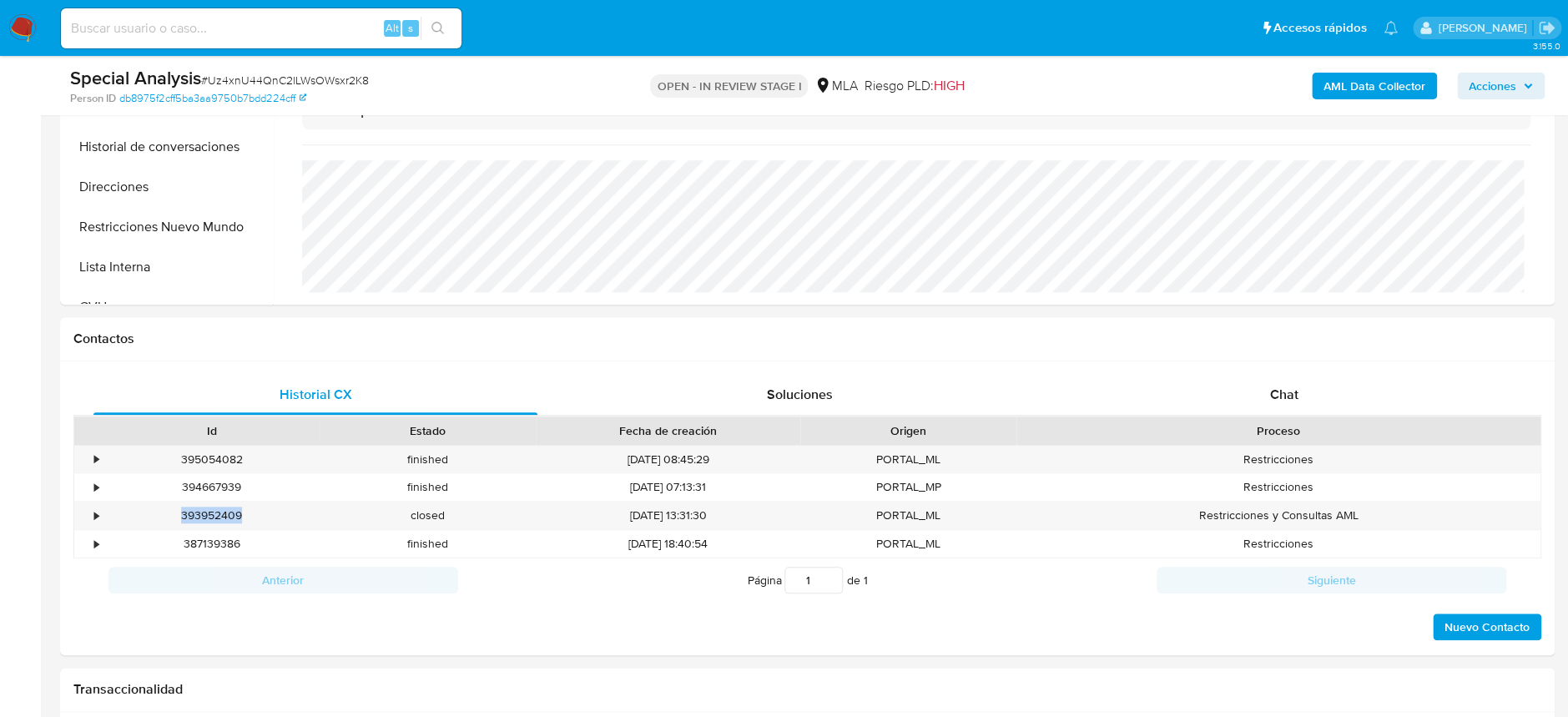
copy div "393952409"
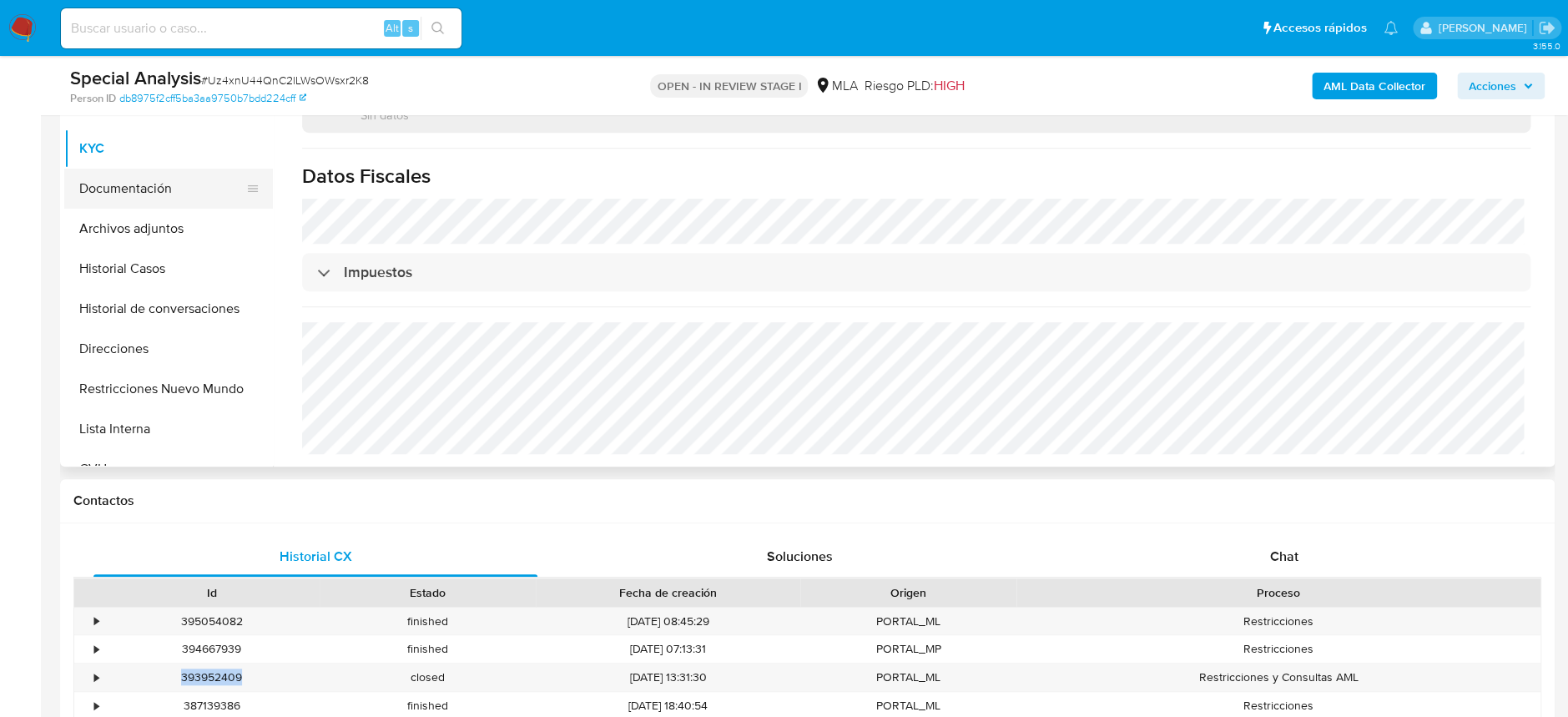
scroll to position [222, 0]
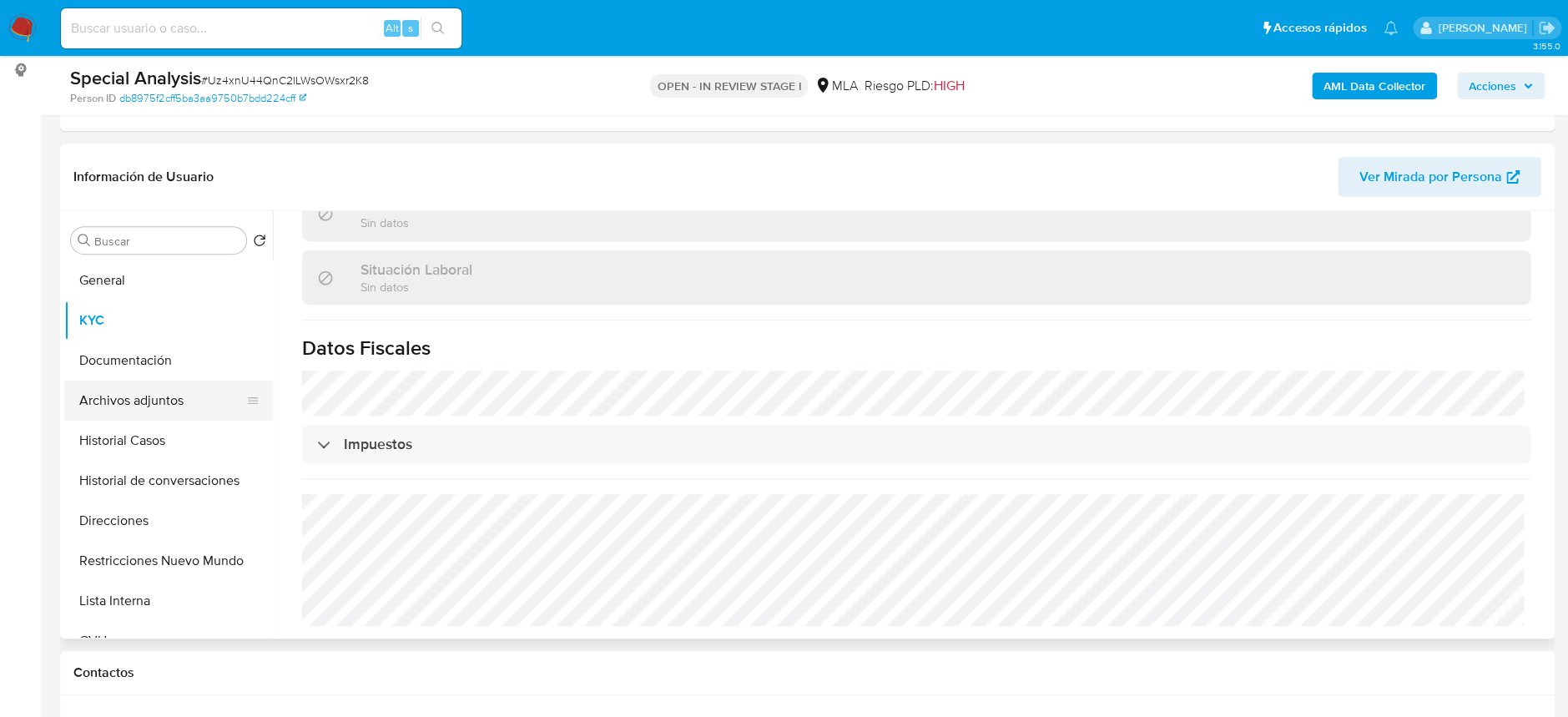
click at [124, 392] on button "Archivos adjuntos" at bounding box center [162, 401] width 195 height 40
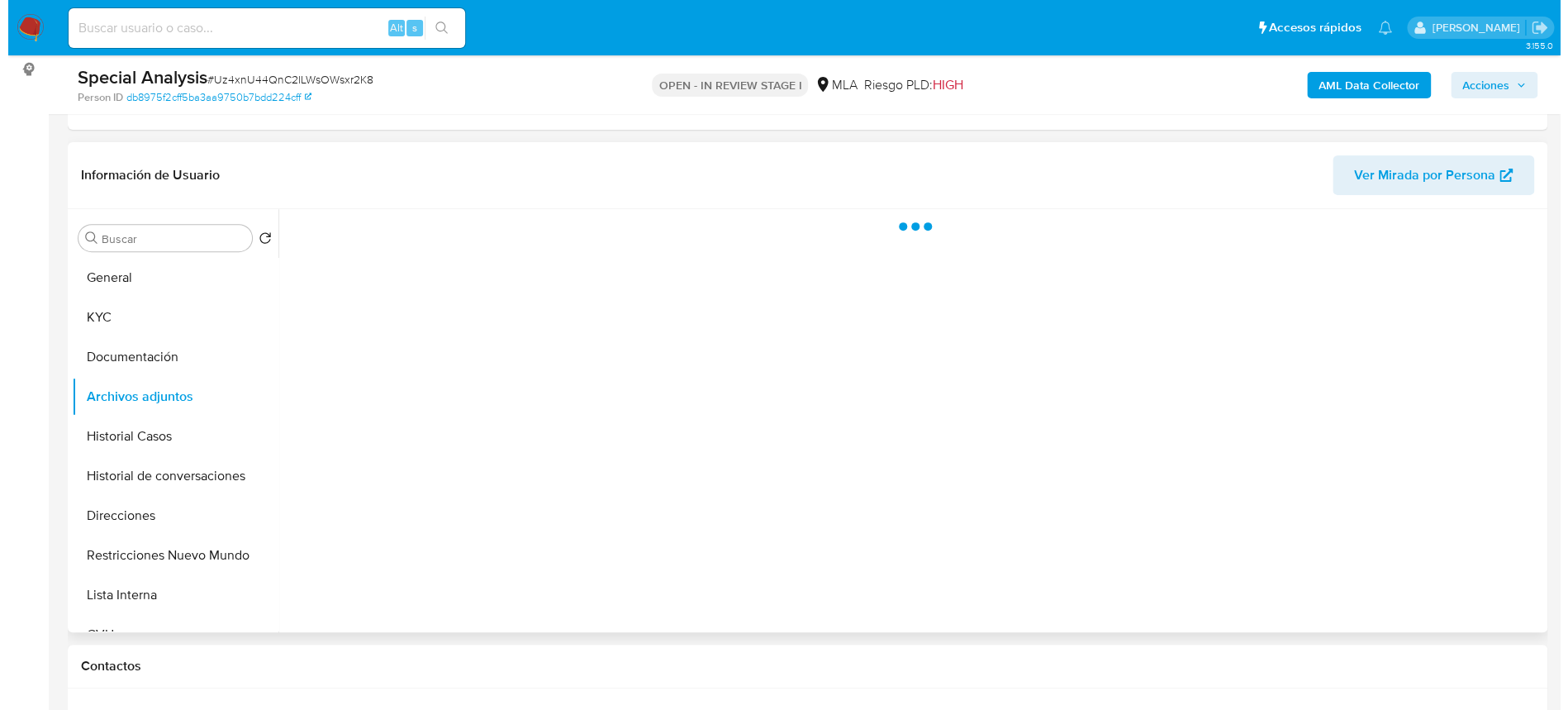
scroll to position [0, 0]
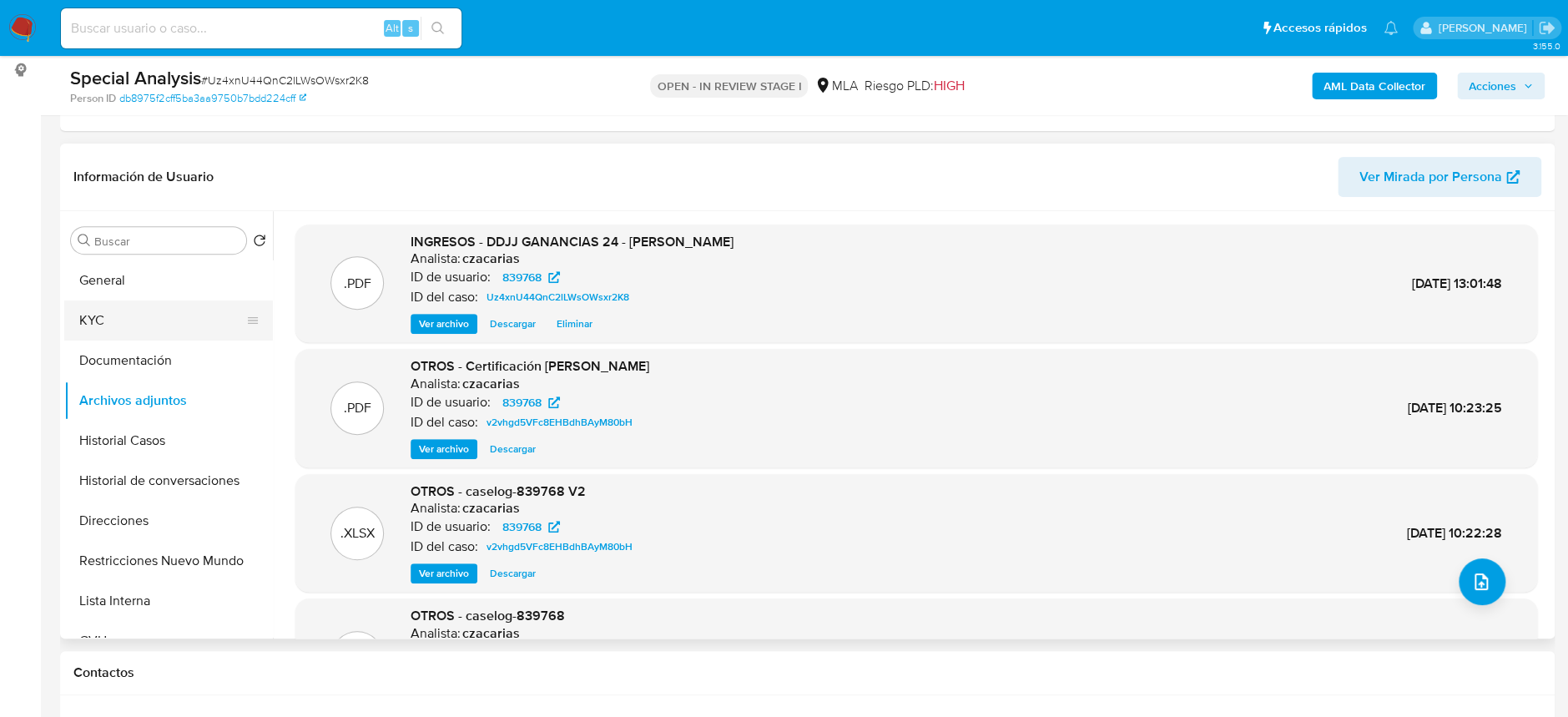
click at [134, 316] on button "KYC" at bounding box center [162, 320] width 195 height 40
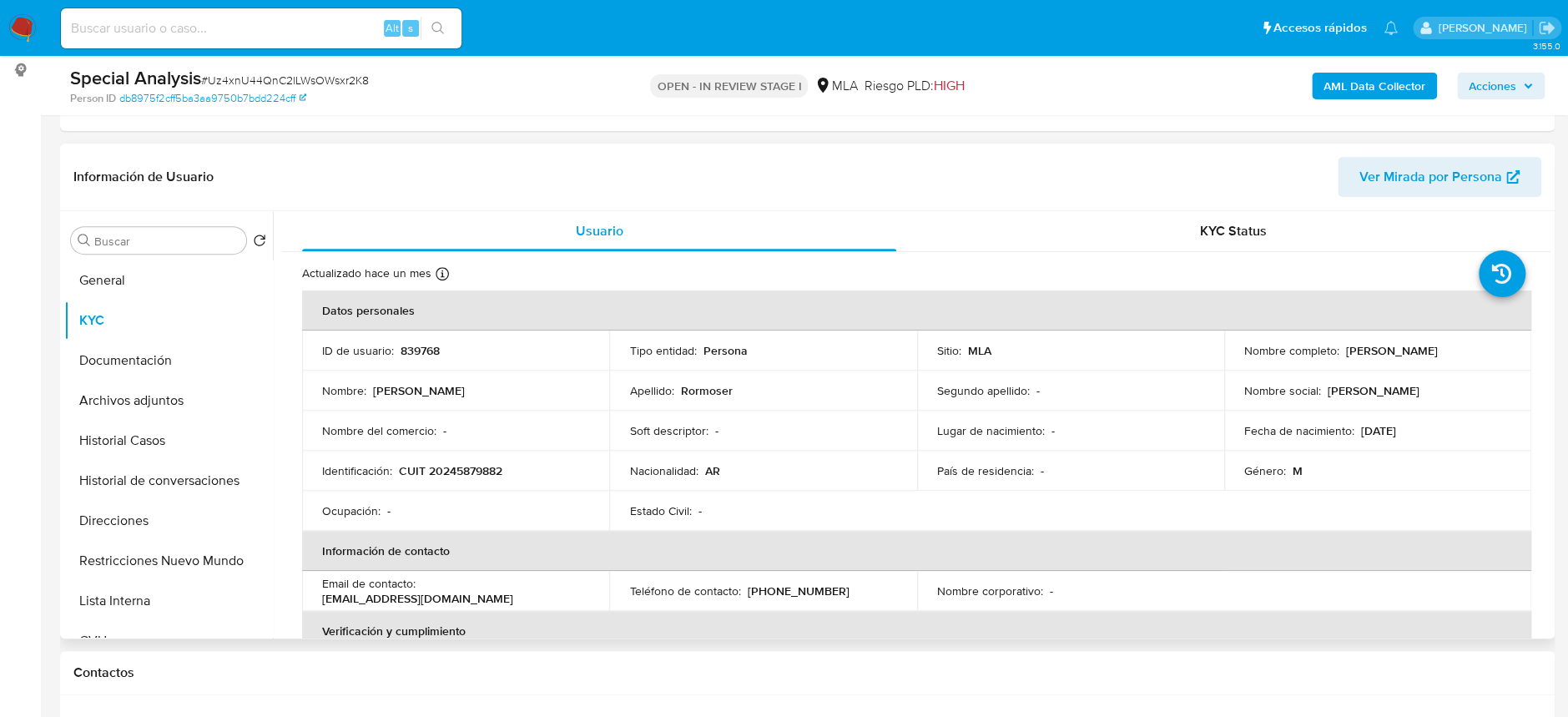
click at [470, 463] on p "CUIT 20245879882" at bounding box center [451, 470] width 104 height 15
copy p "CUIT"
click at [482, 473] on p "CUIT 20245879882" at bounding box center [451, 470] width 104 height 15
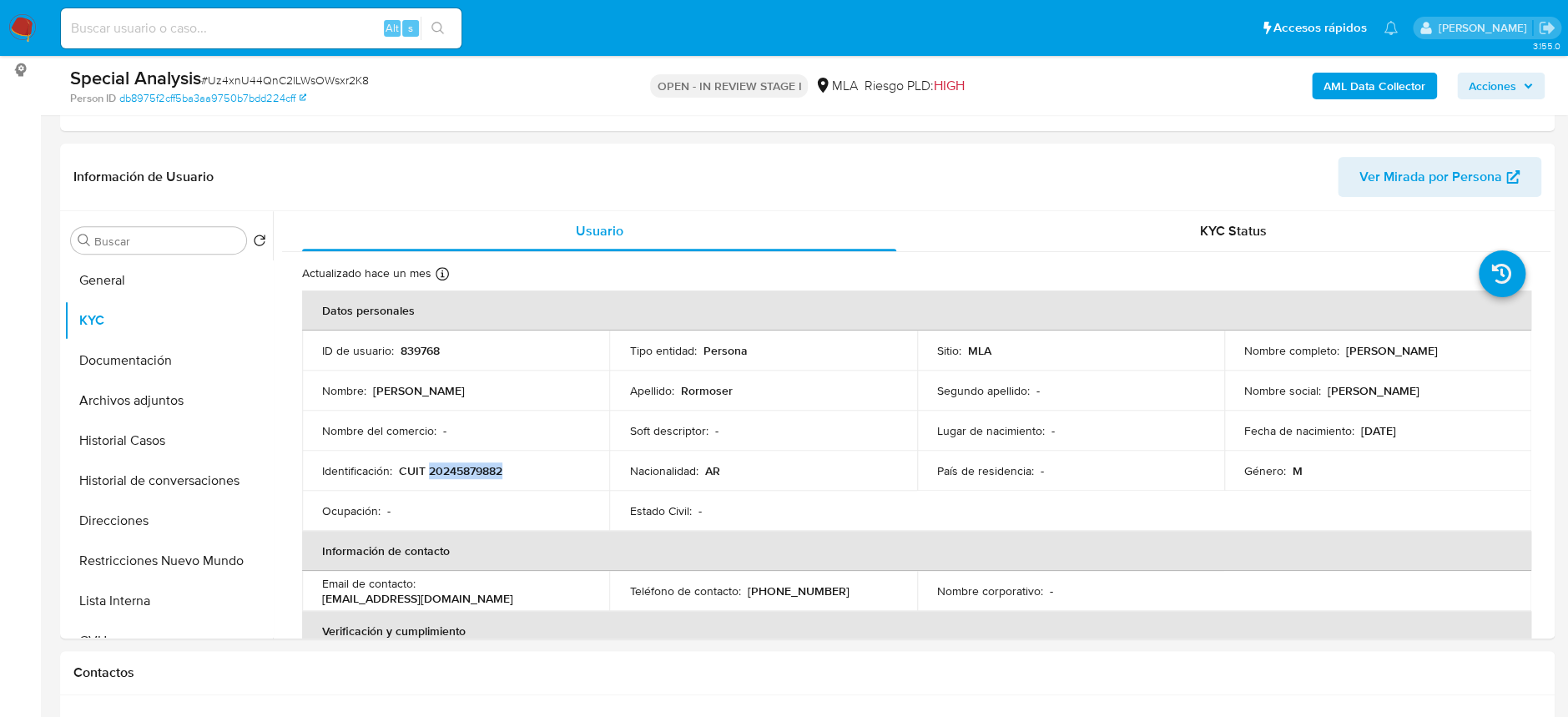
copy p "20245879882"
click at [135, 455] on button "Historial Casos" at bounding box center [162, 440] width 195 height 40
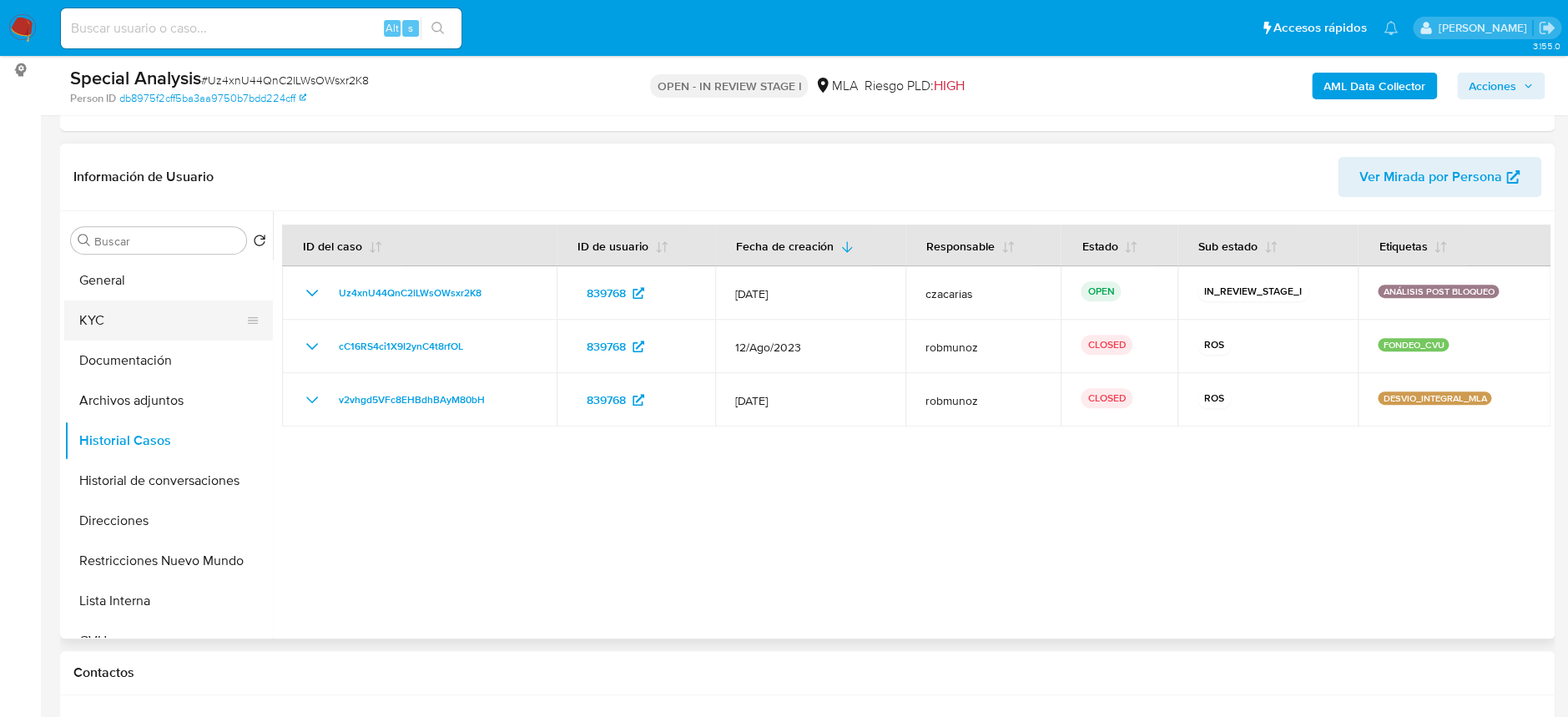
click at [109, 327] on button "KYC" at bounding box center [162, 320] width 195 height 40
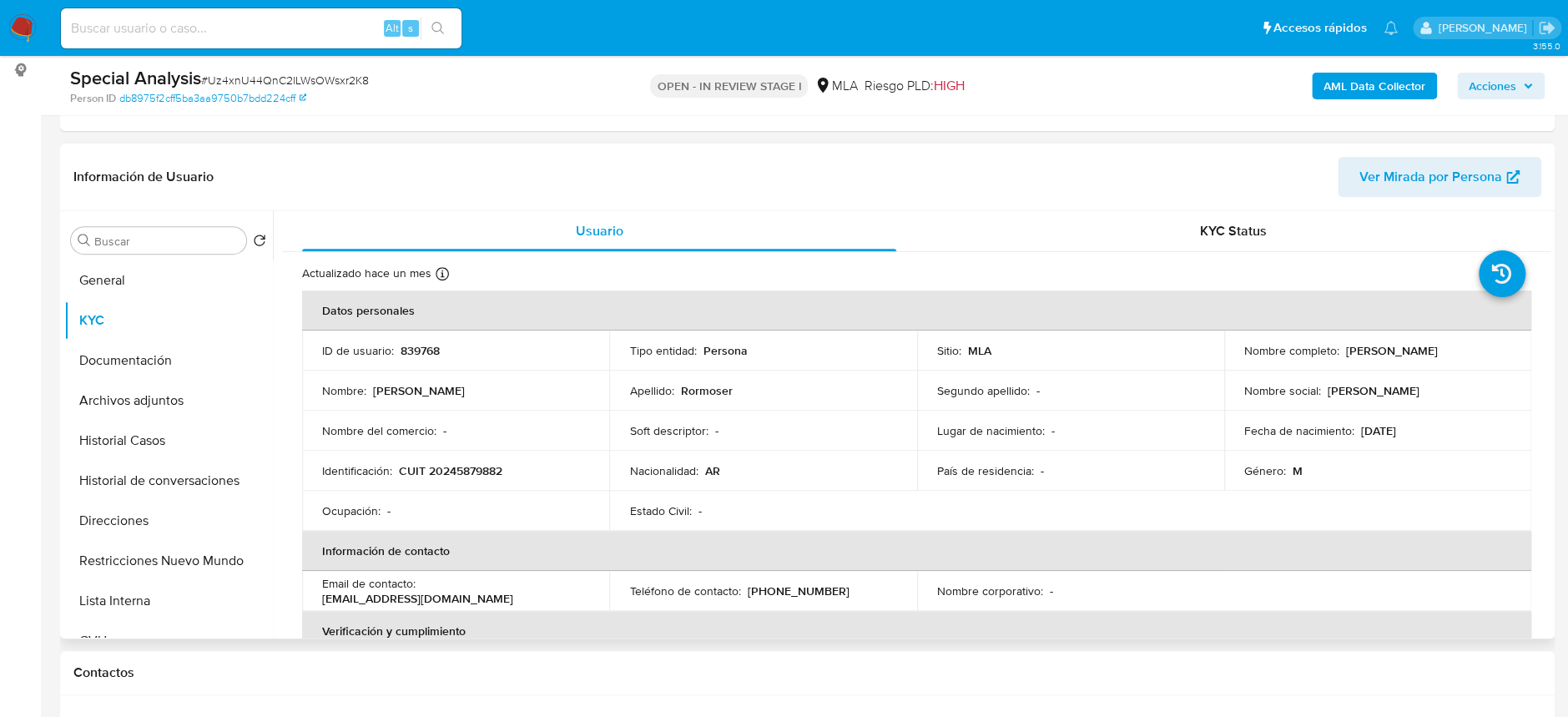
click at [467, 470] on p "CUIT 20245879882" at bounding box center [451, 470] width 104 height 15
copy p "20245879882"
click at [148, 390] on button "Archivos adjuntos" at bounding box center [162, 401] width 195 height 40
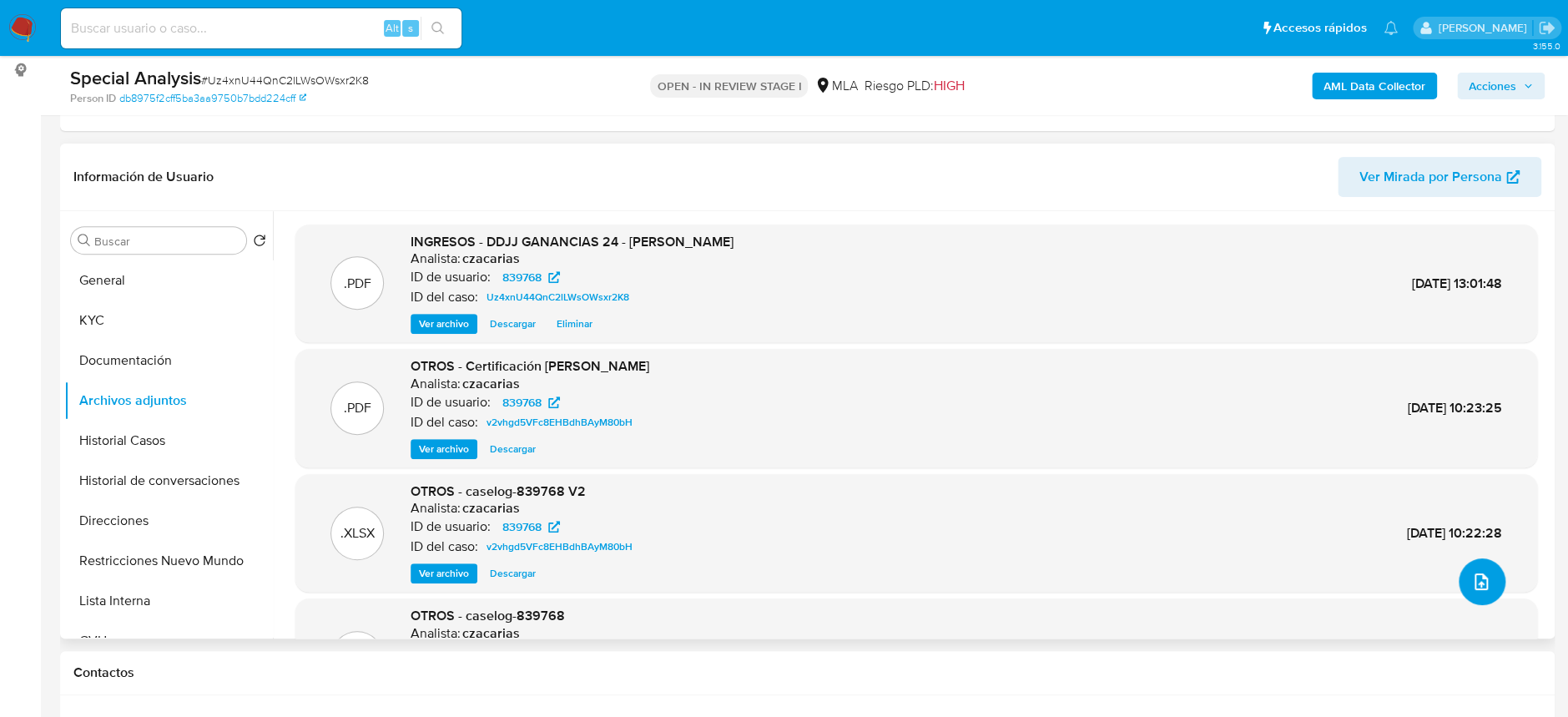
click at [1462, 570] on button "upload-file" at bounding box center [1482, 581] width 47 height 46
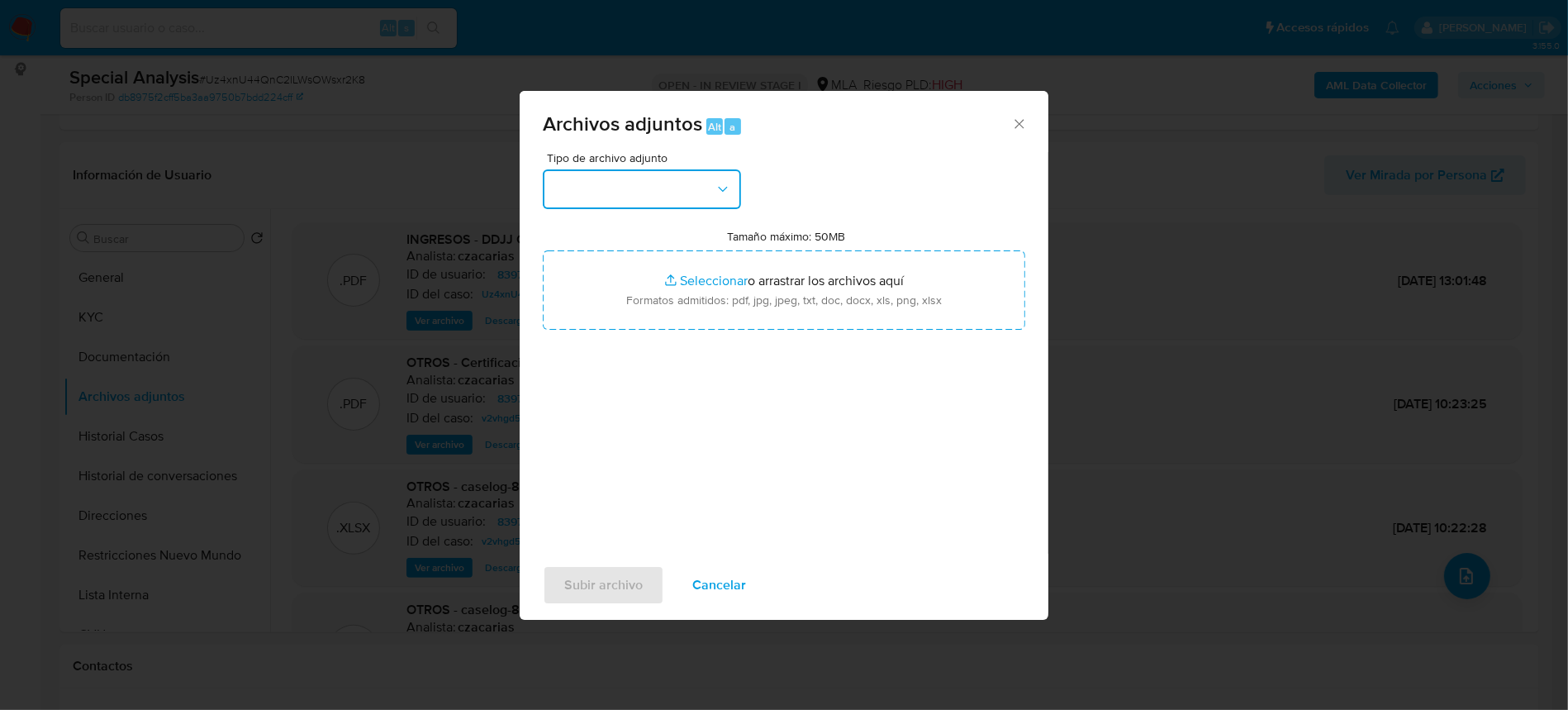
click at [626, 199] on button "button" at bounding box center [642, 189] width 198 height 40
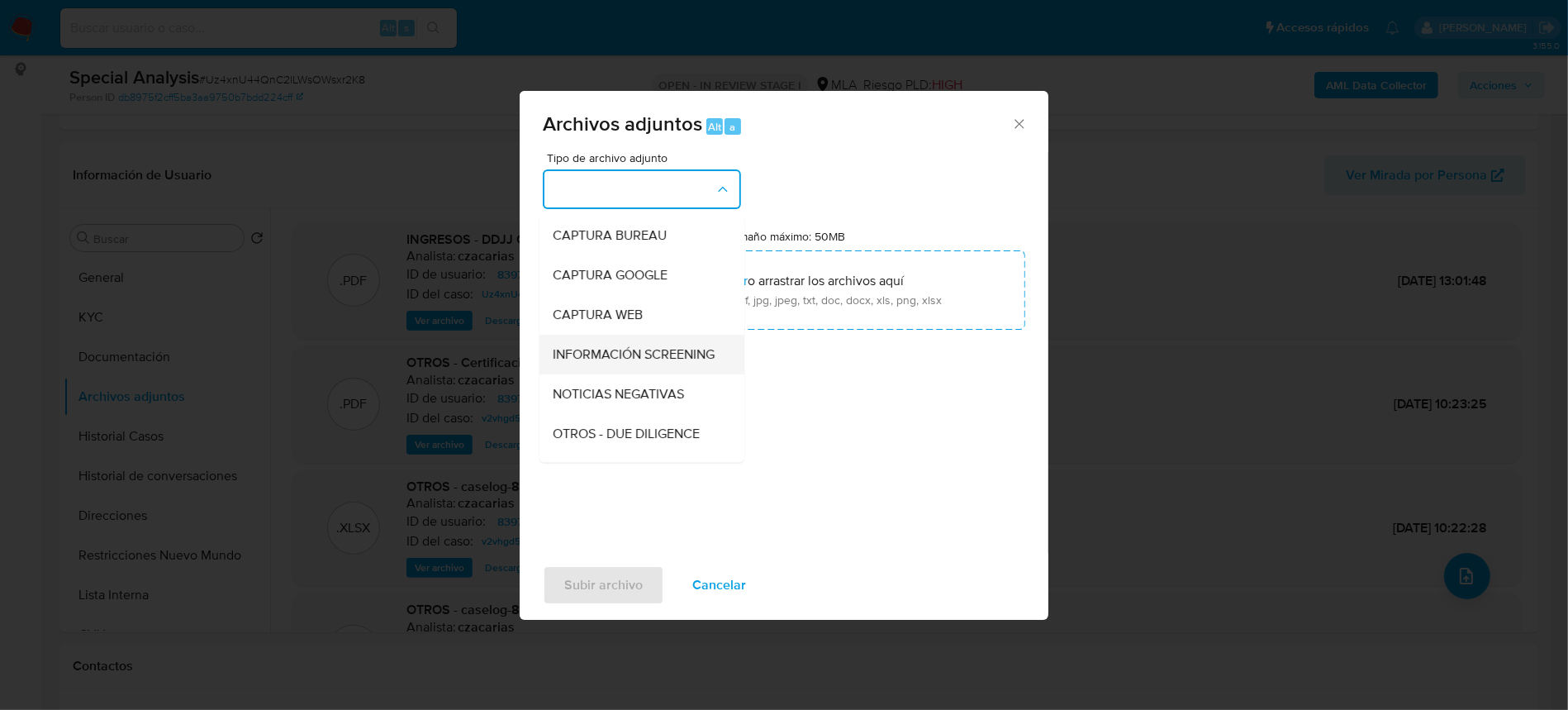
scroll to position [110, 0]
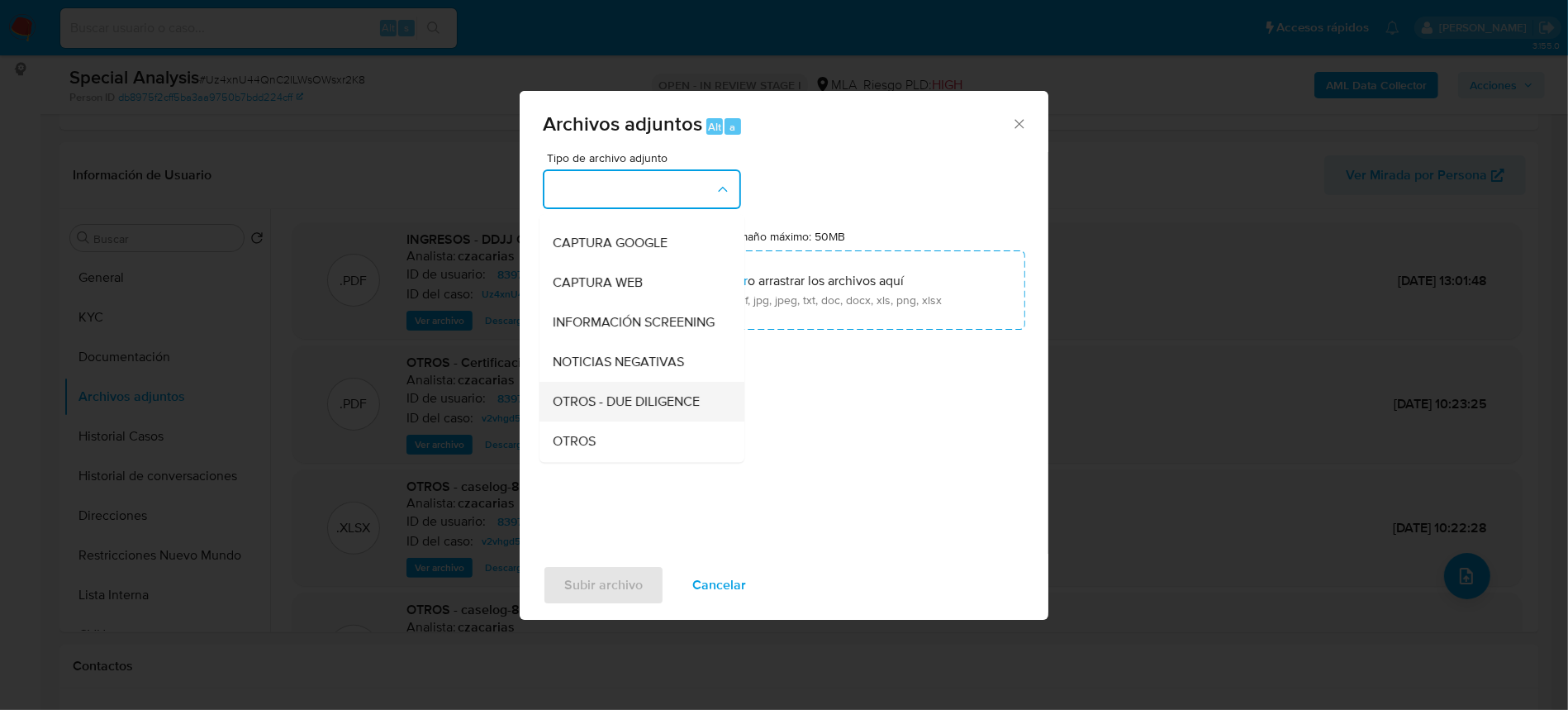
click at [607, 421] on div "OTROS - DUE DILIGENCE" at bounding box center [637, 401] width 168 height 40
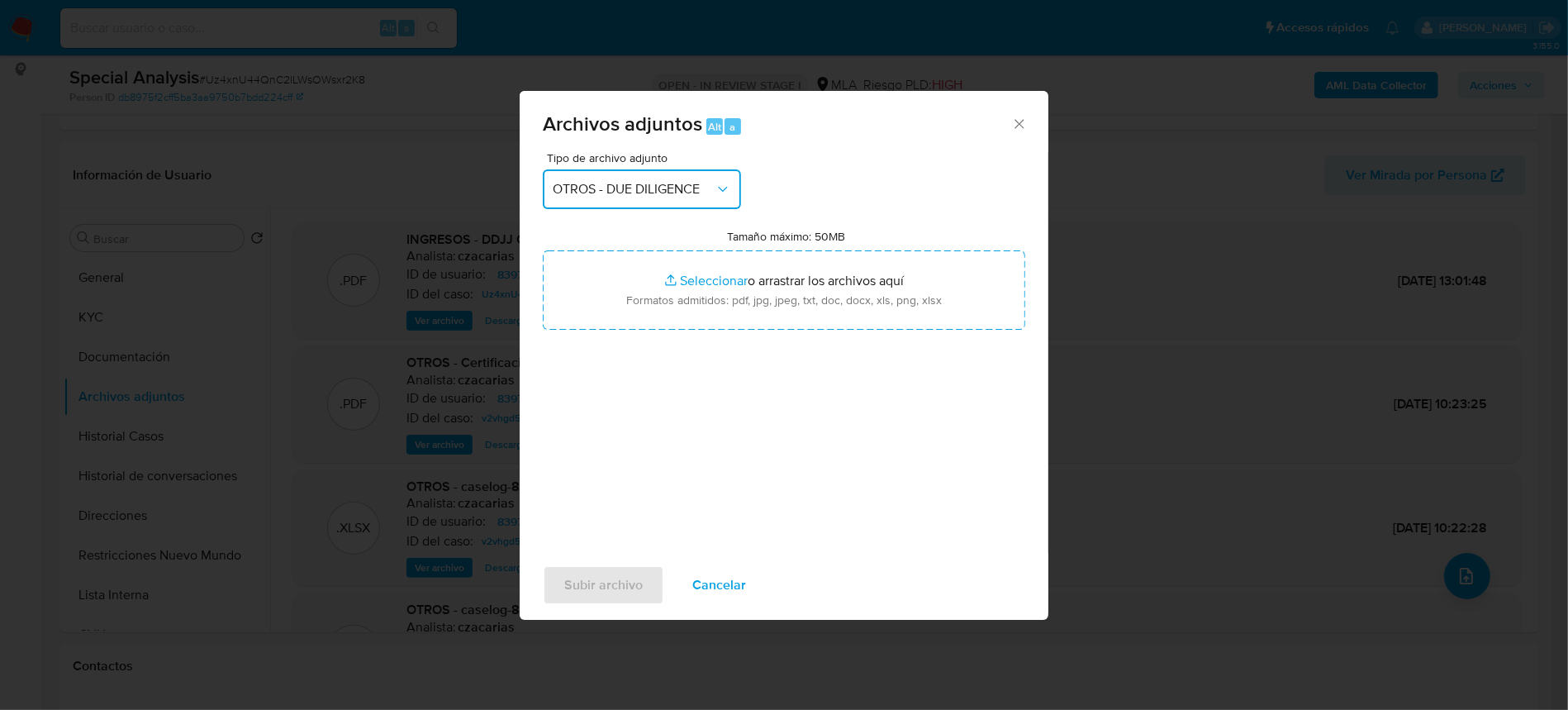
click at [672, 176] on button "OTROS - DUE DILIGENCE" at bounding box center [642, 189] width 198 height 40
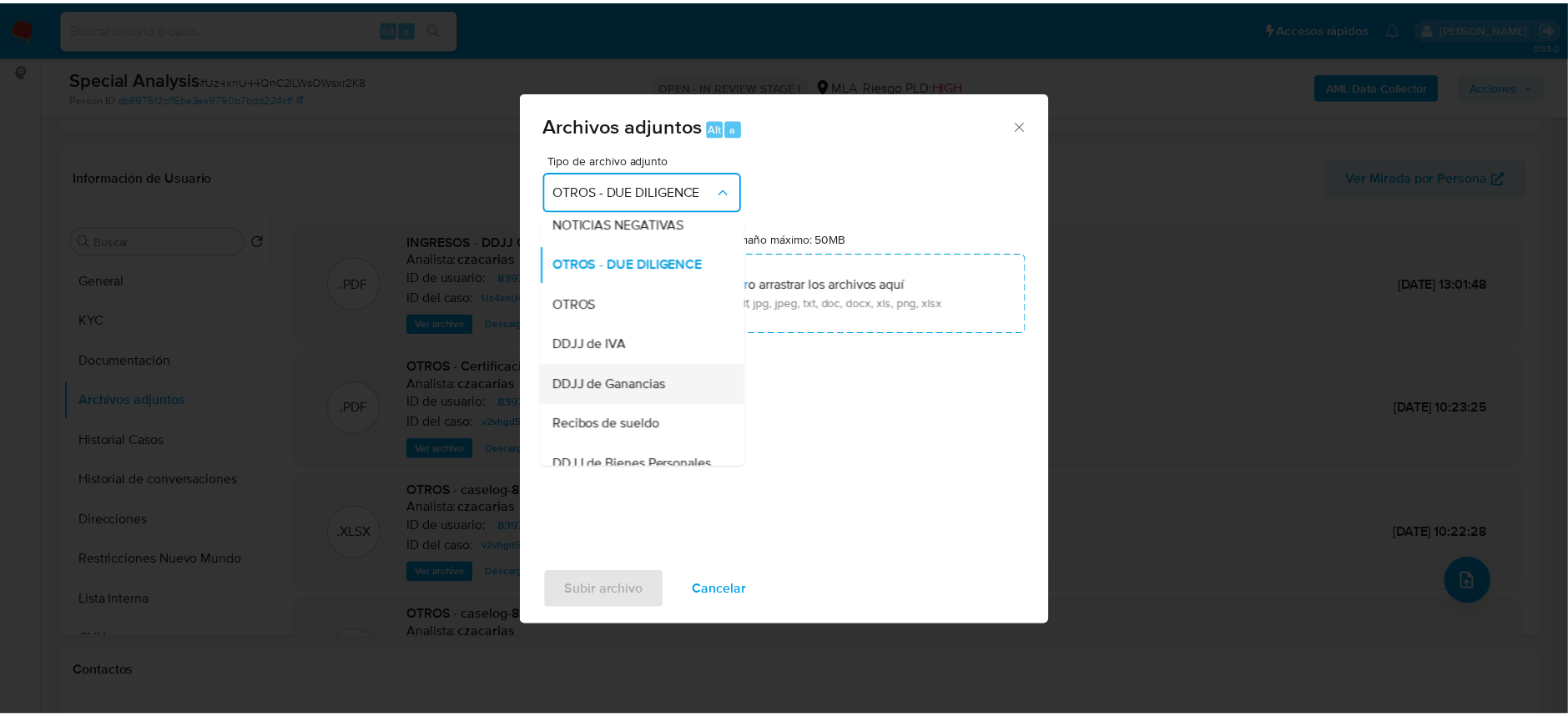
scroll to position [303, 0]
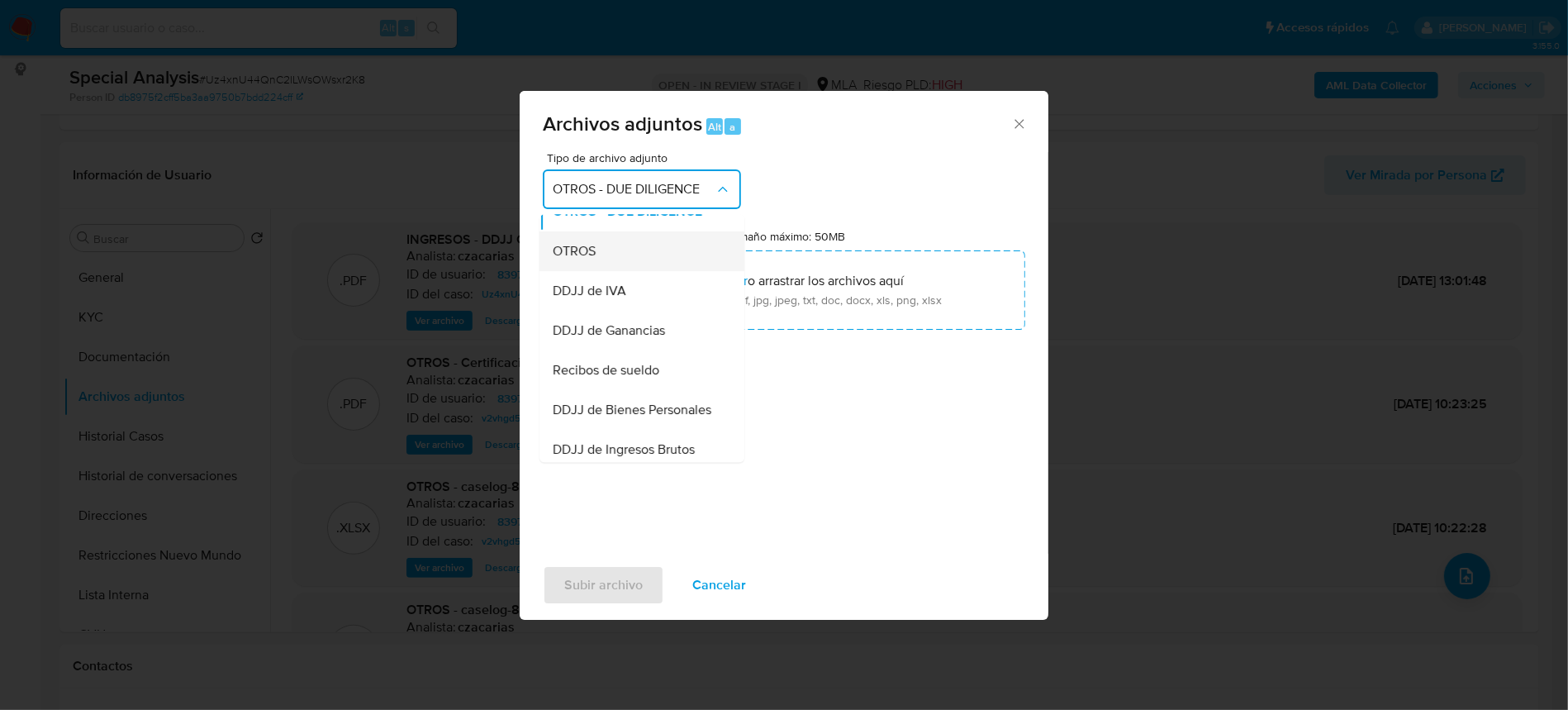
click at [612, 262] on div "OTROS" at bounding box center [637, 251] width 168 height 40
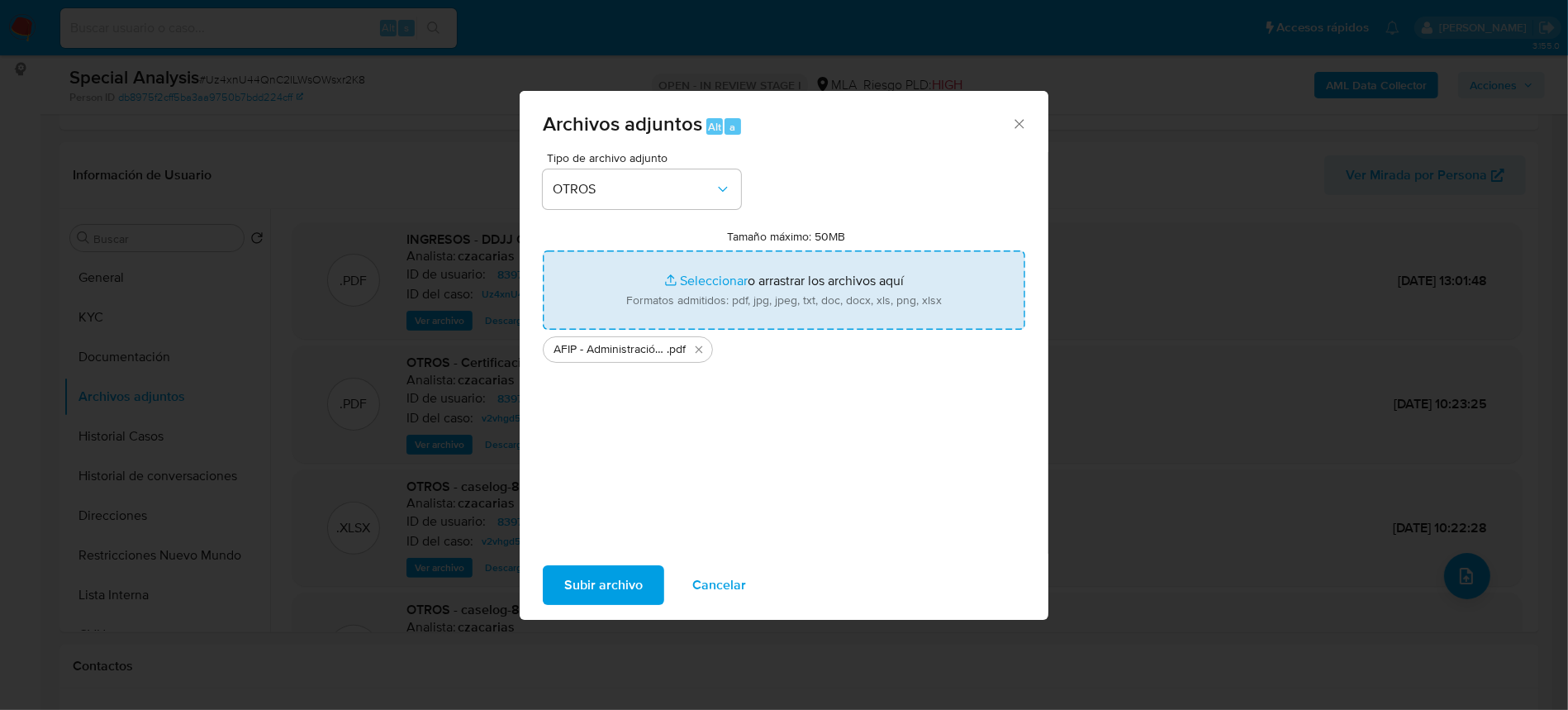
type input "C:\fakepath\NOSIS_Manager_InformeIndividual_20245879882_654930_20250819200718.p…"
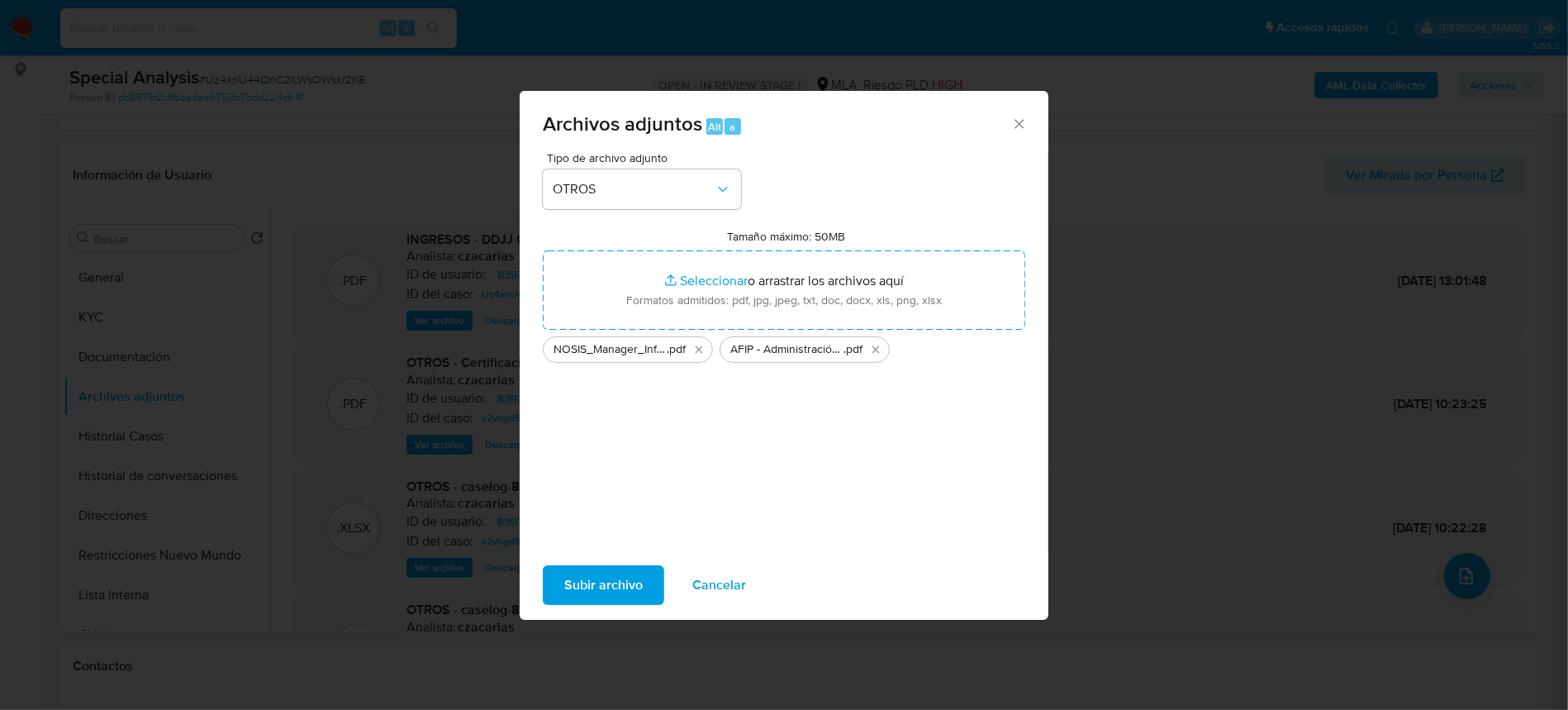
click at [624, 582] on span "Subir archivo" at bounding box center [603, 584] width 79 height 36
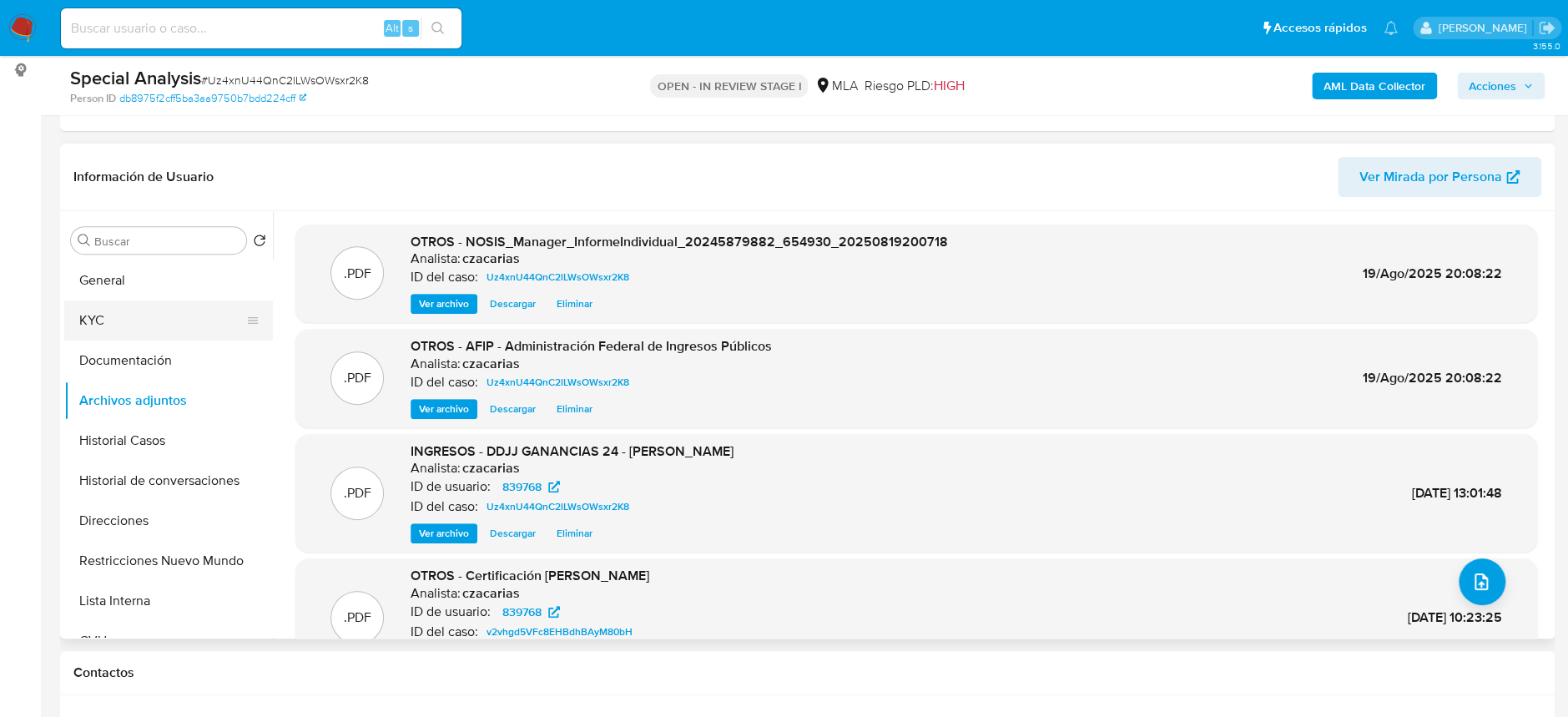
click at [138, 309] on button "KYC" at bounding box center [162, 320] width 195 height 40
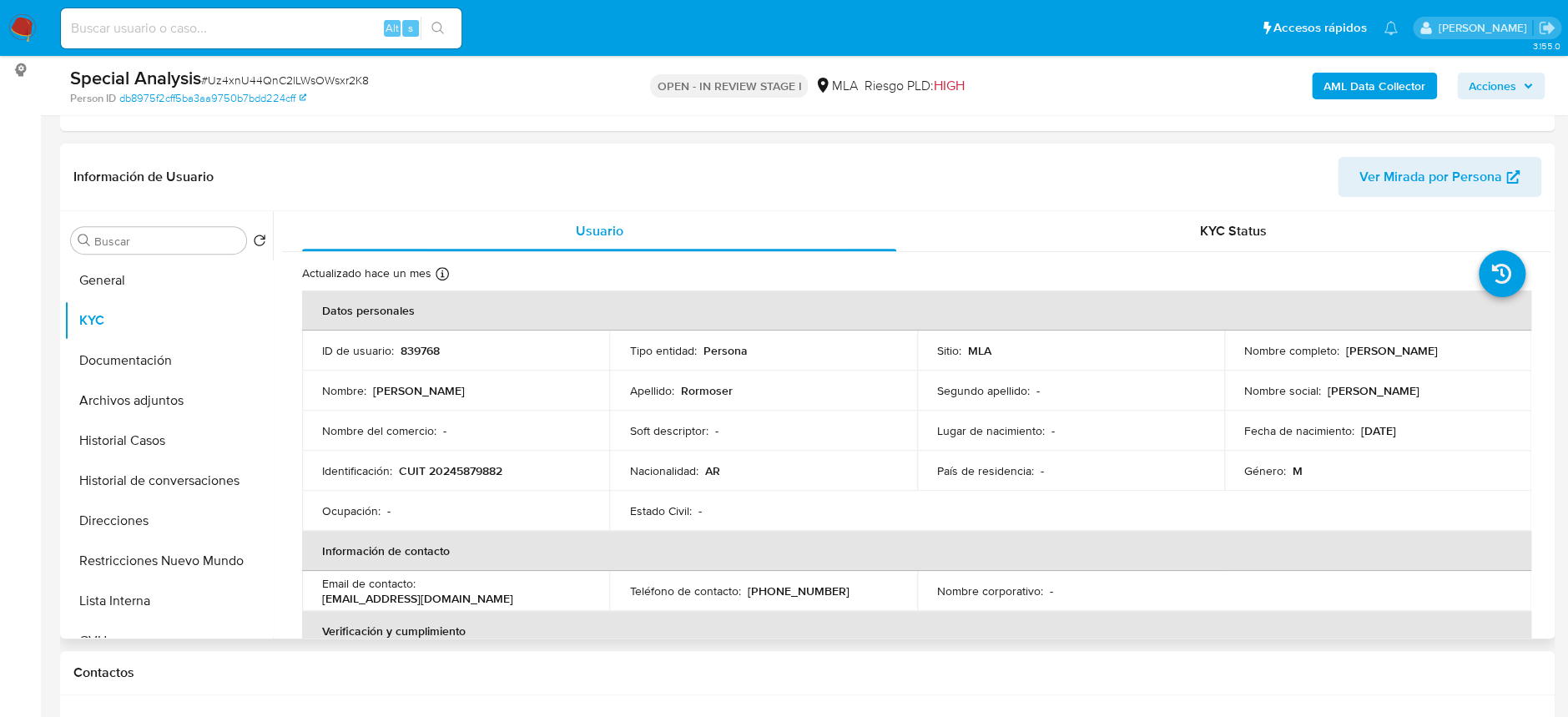
drag, startPoint x: 1340, startPoint y: 353, endPoint x: 1443, endPoint y: 347, distance: 103.2
click at [1443, 347] on div "Nombre completo : Andres Rormoser" at bounding box center [1377, 350] width 267 height 15
copy p "Andres Rormoser"
drag, startPoint x: 402, startPoint y: 472, endPoint x: 525, endPoint y: 468, distance: 123.1
click at [525, 468] on div "Identificación : CUIT 20245879882" at bounding box center [455, 470] width 267 height 15
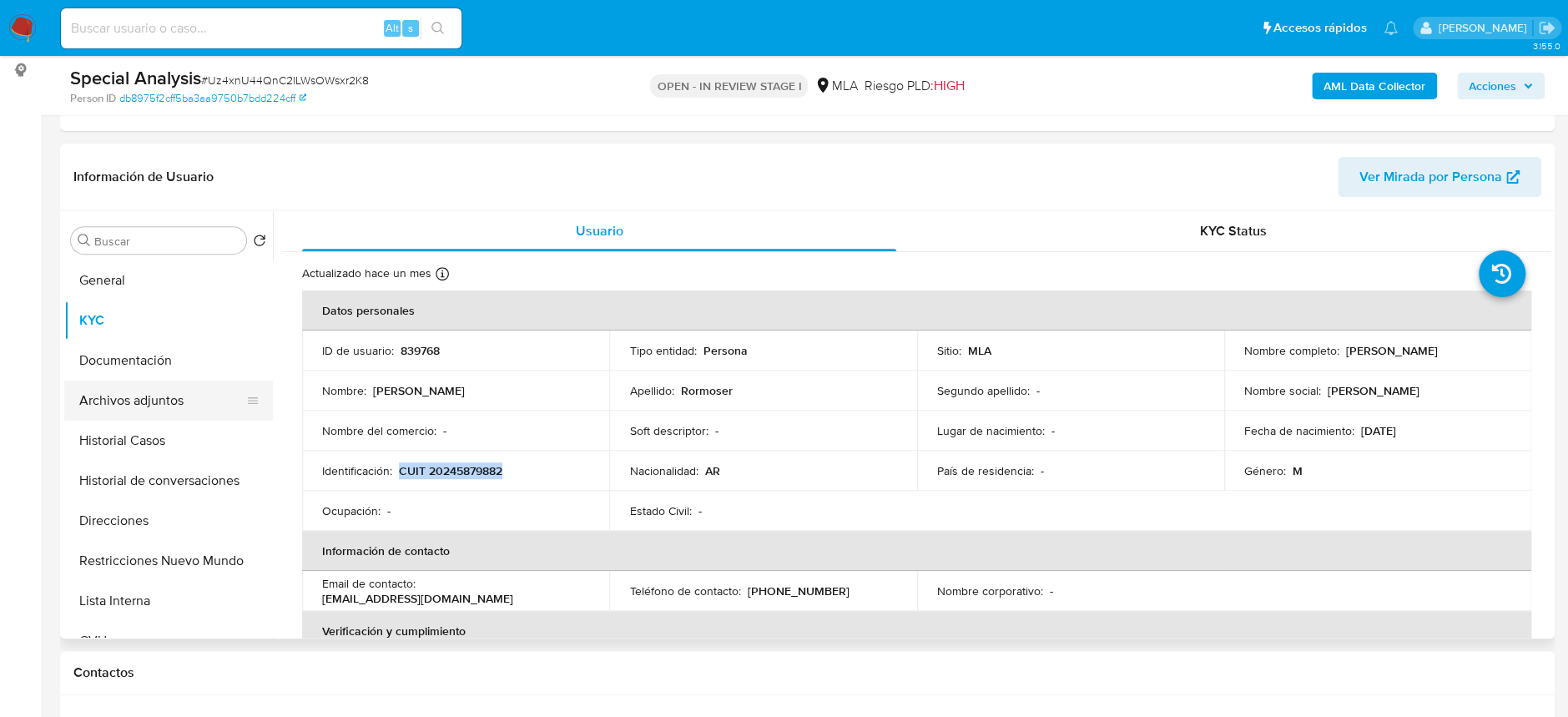
click at [205, 396] on button "Archivos adjuntos" at bounding box center [162, 401] width 195 height 40
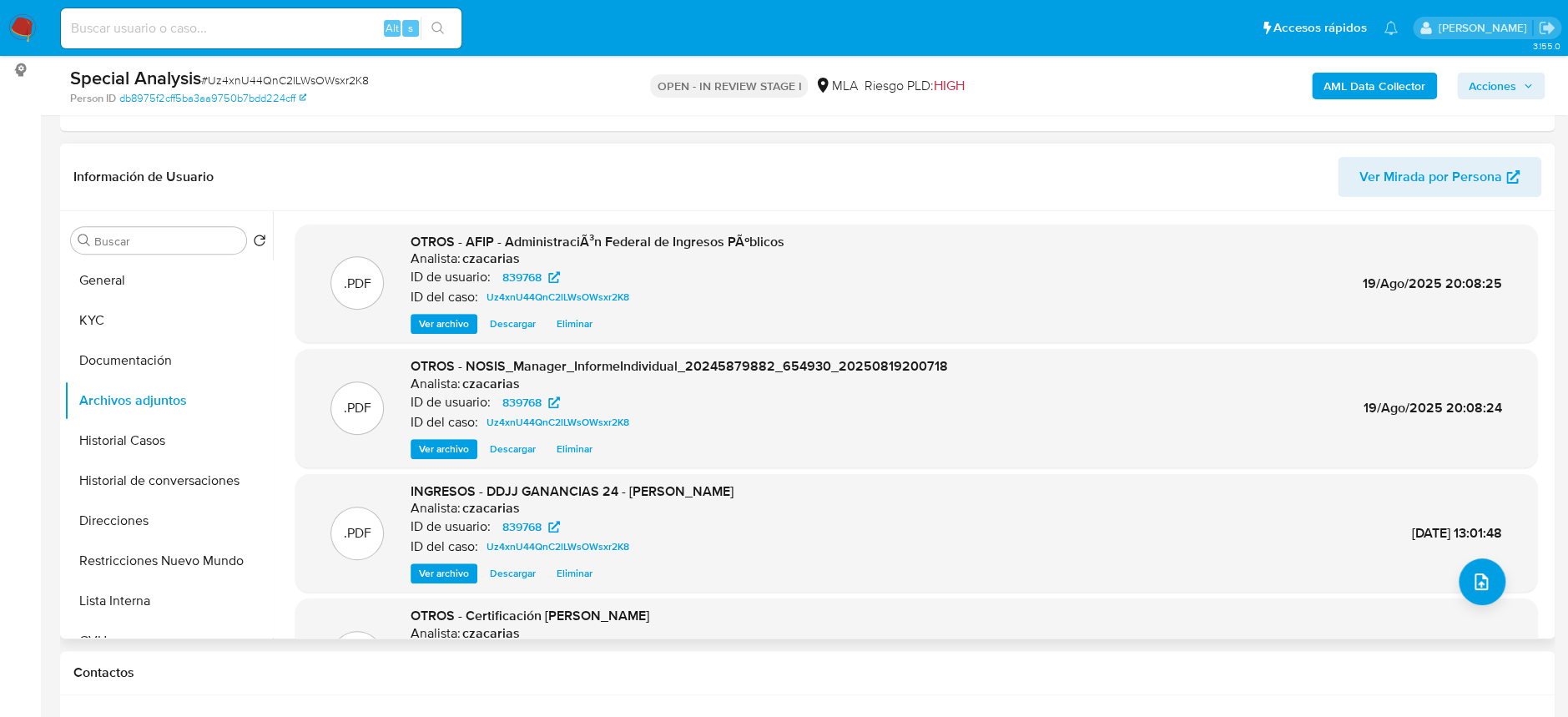
click at [446, 573] on span "Ver archivo" at bounding box center [444, 573] width 50 height 17
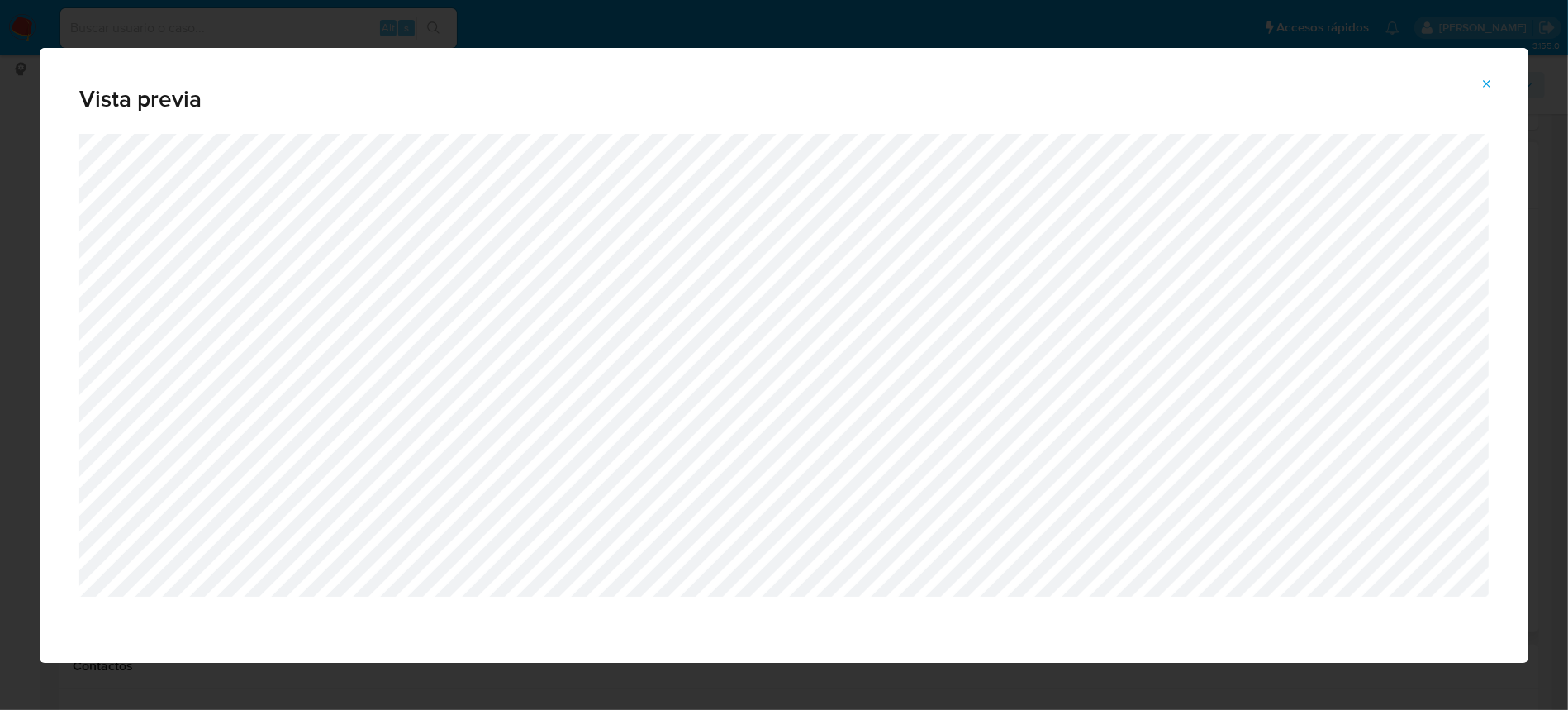
click at [1492, 78] on button "Attachment preview" at bounding box center [1487, 84] width 36 height 27
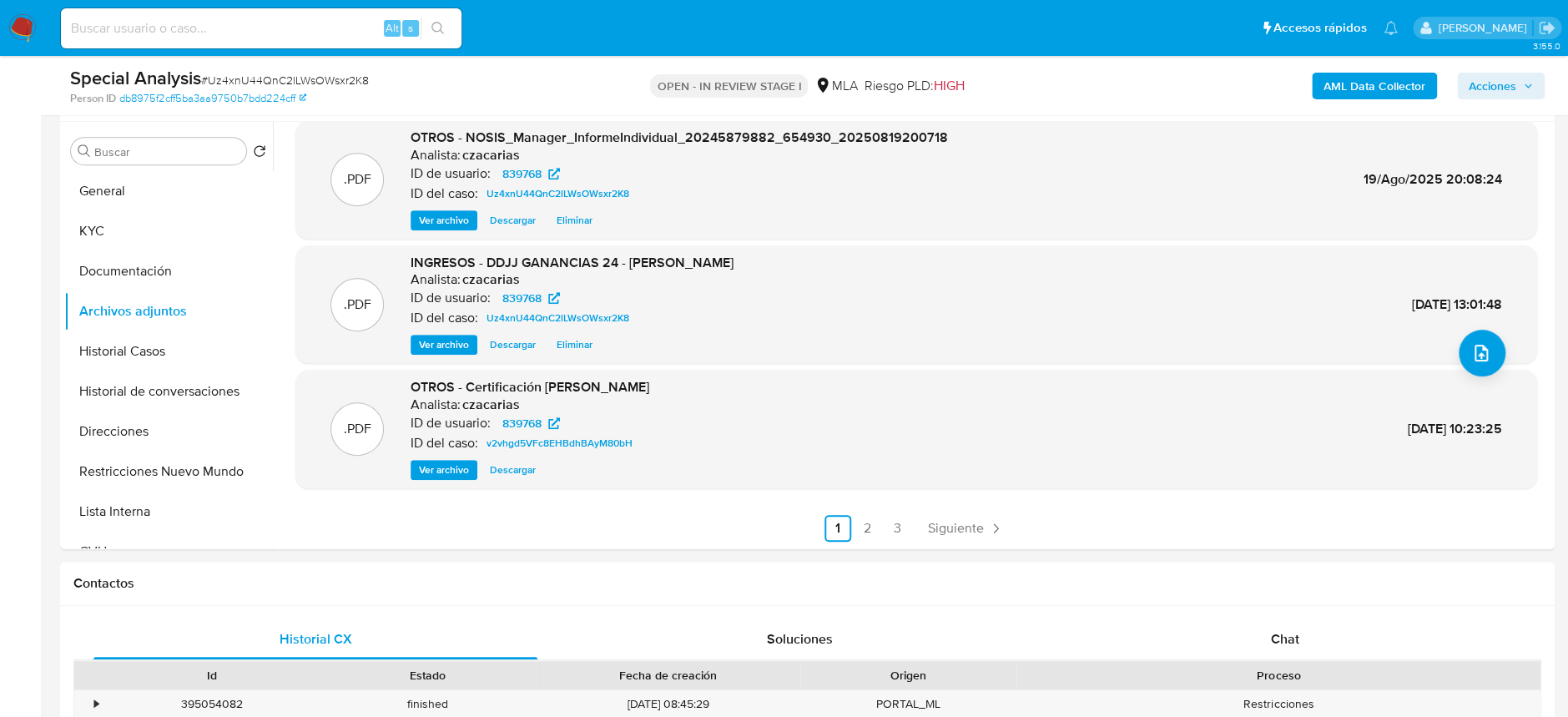
scroll to position [779, 0]
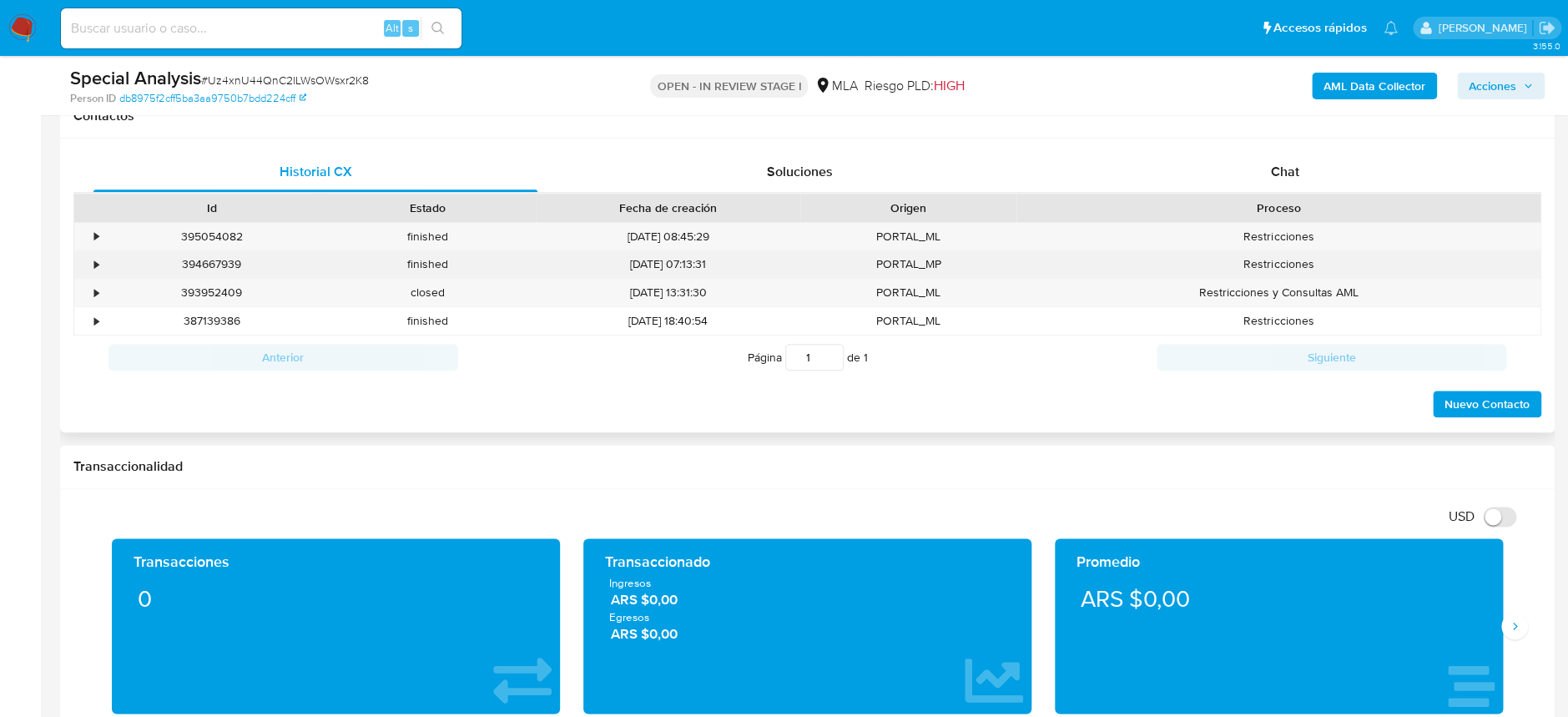
click at [190, 268] on div "394667939" at bounding box center [212, 264] width 216 height 28
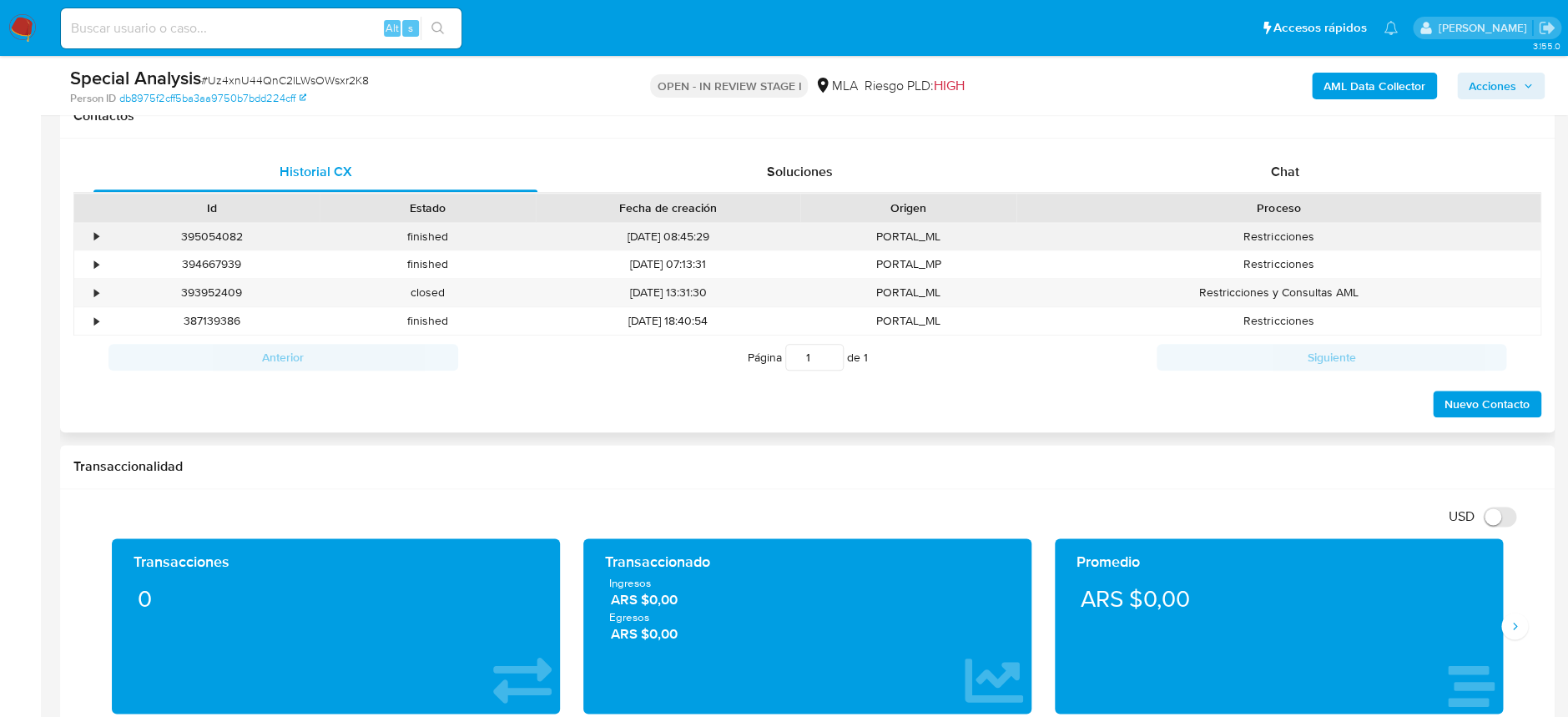
click at [223, 228] on div "395054082" at bounding box center [212, 236] width 216 height 28
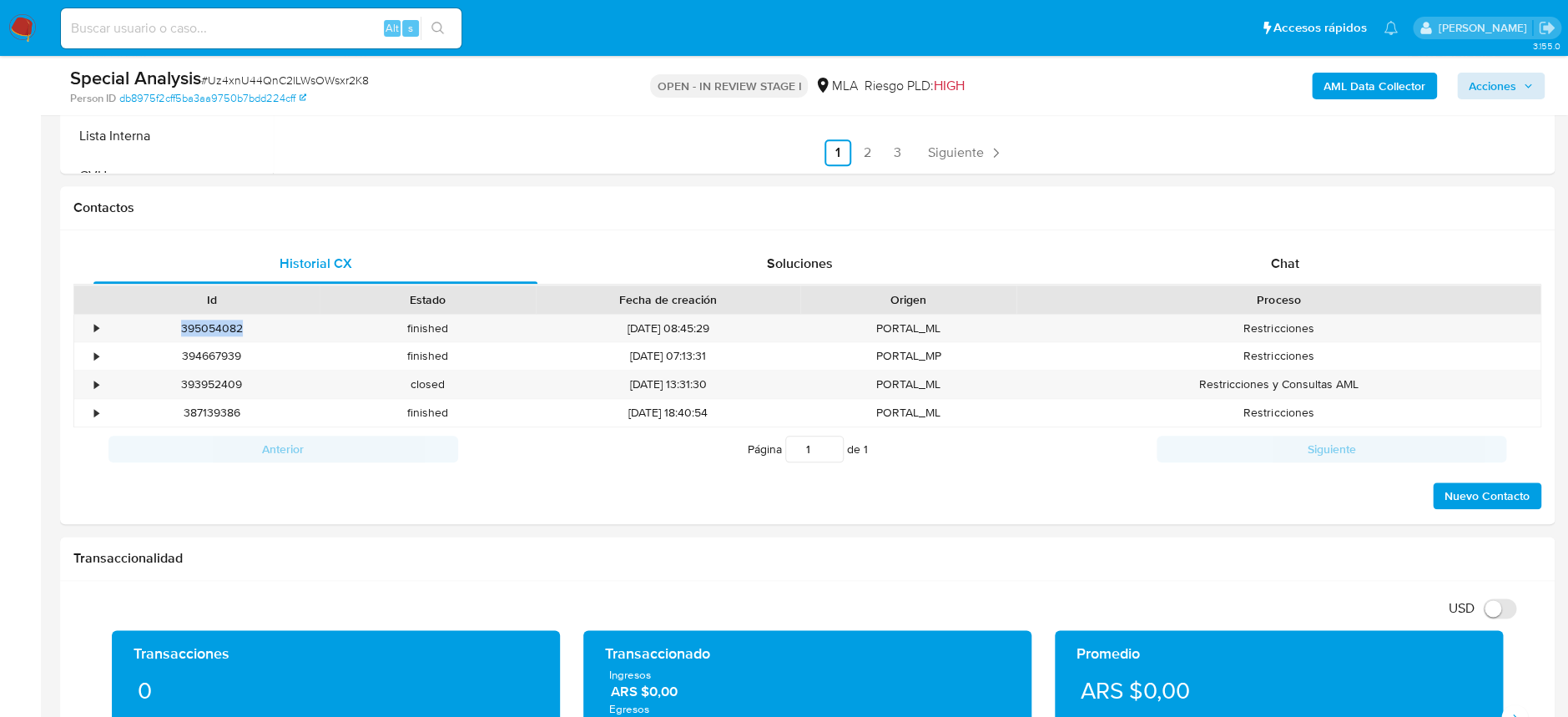
scroll to position [222, 0]
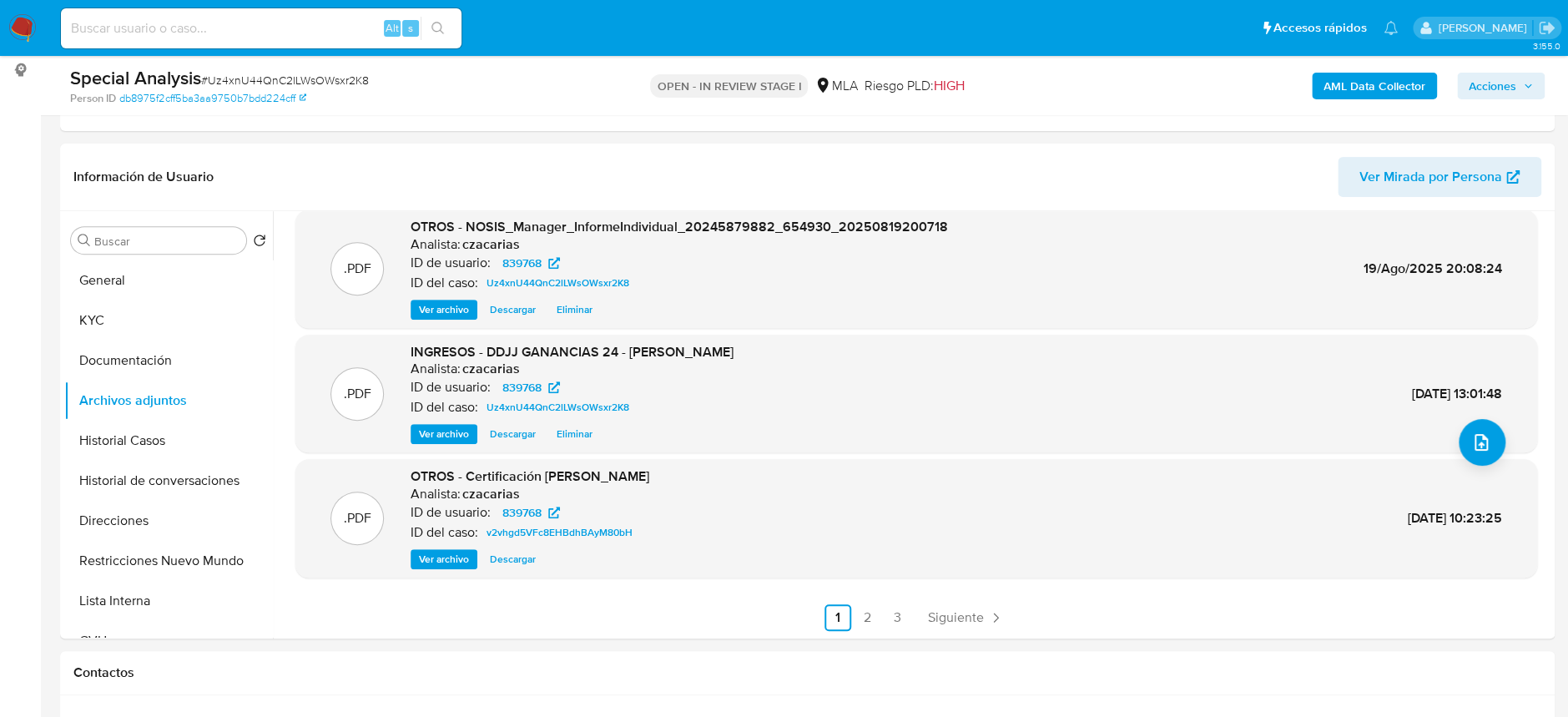
click at [1507, 82] on span "Acciones" at bounding box center [1492, 86] width 47 height 27
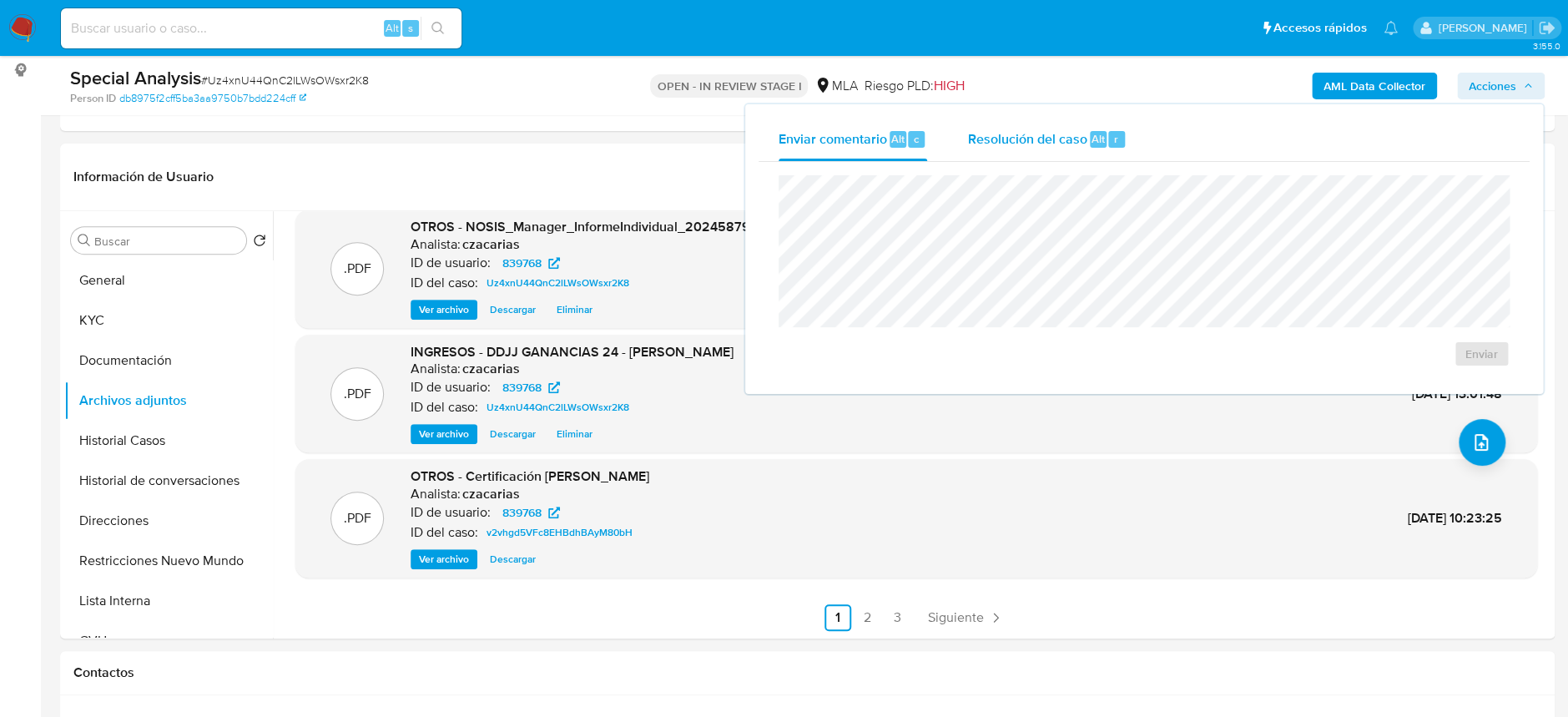
click at [1035, 140] on span "Resolución del caso" at bounding box center [1027, 138] width 119 height 19
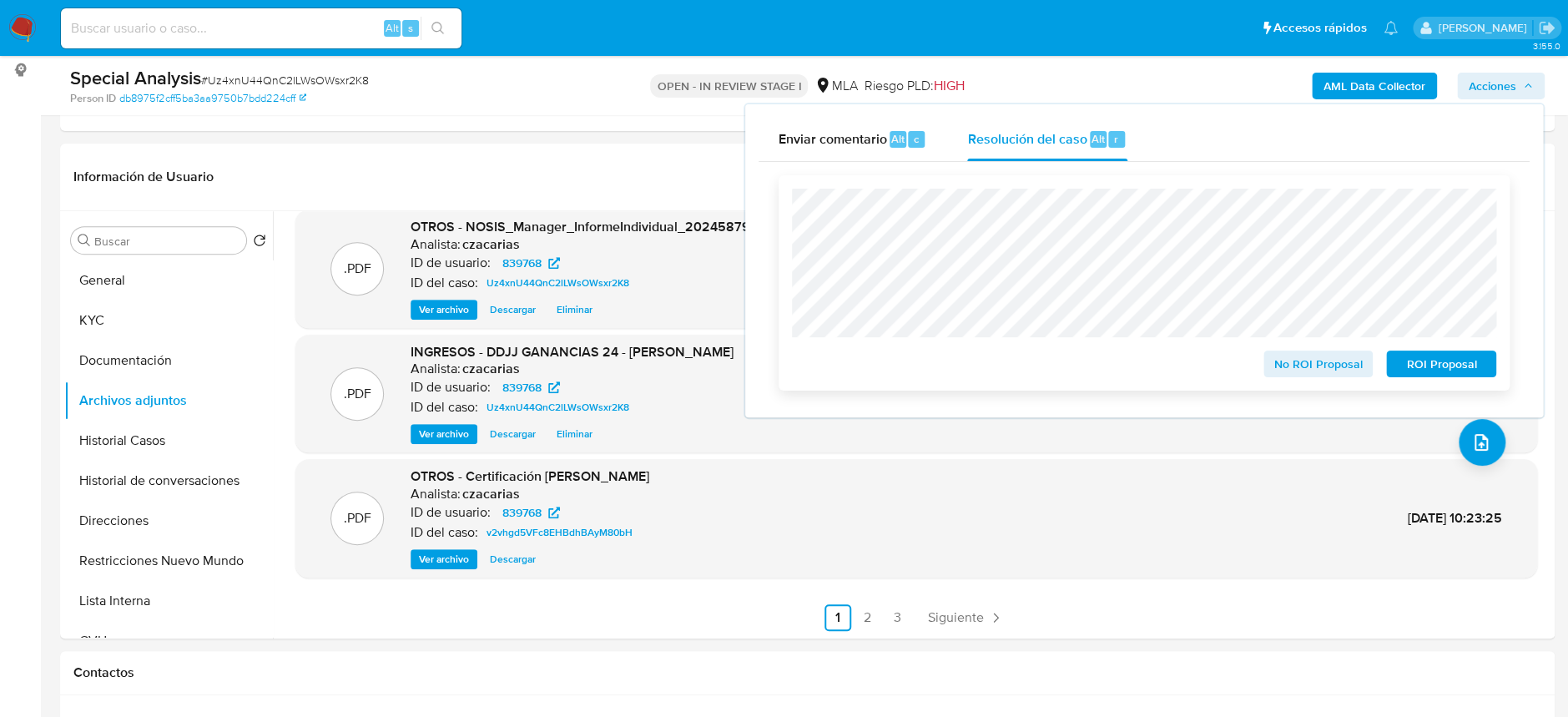
click at [1289, 367] on span "No ROI Proposal" at bounding box center [1318, 364] width 87 height 23
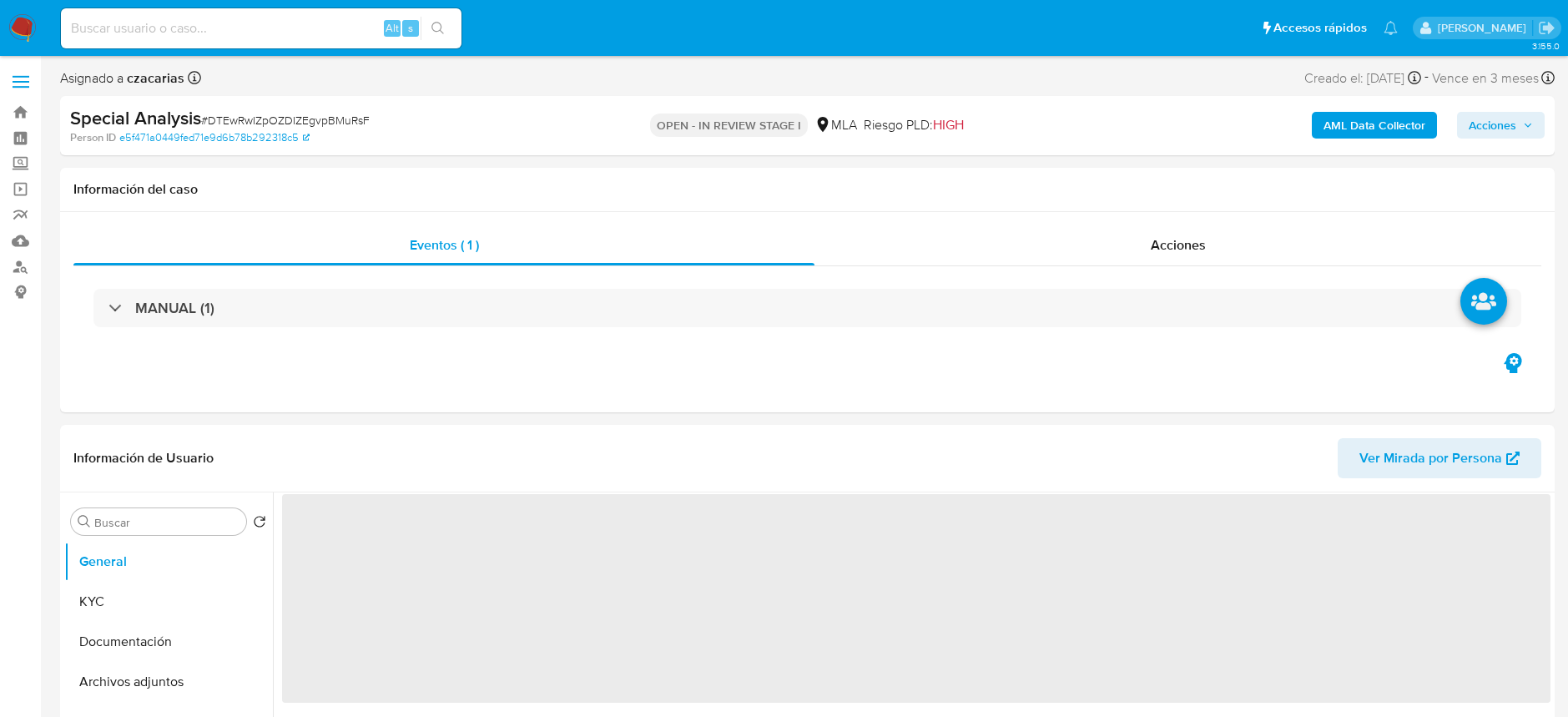
select select "10"
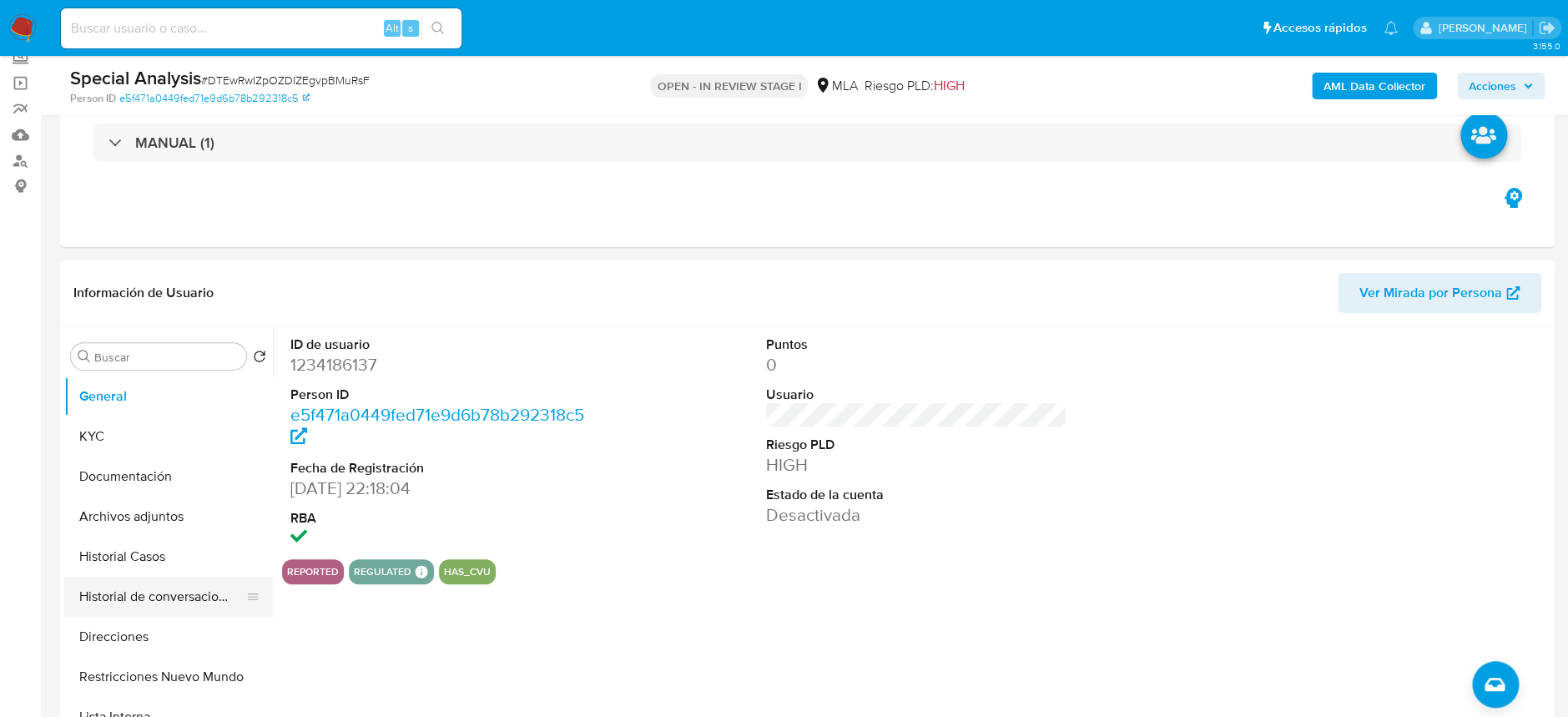
scroll to position [222, 0]
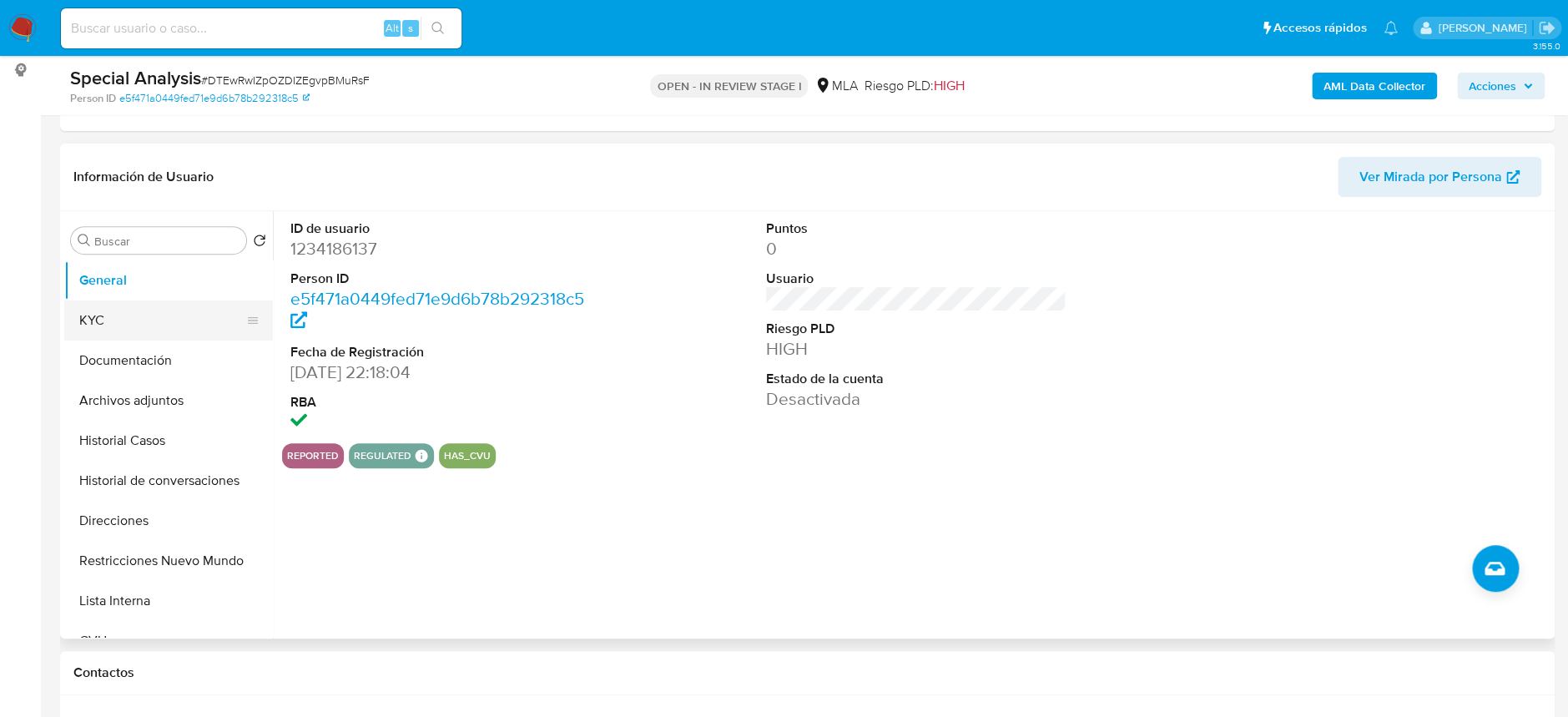
click at [110, 309] on button "KYC" at bounding box center [162, 320] width 195 height 40
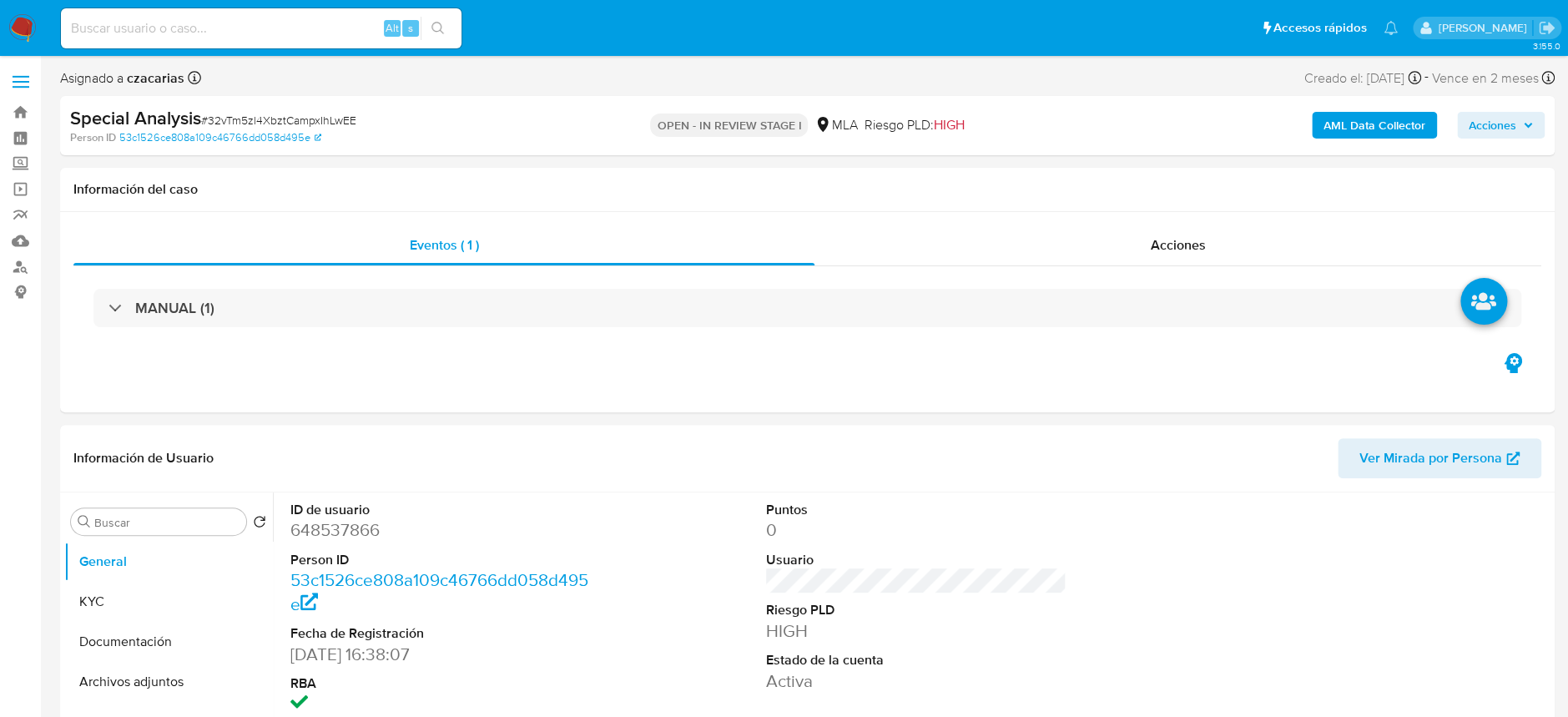
select select "10"
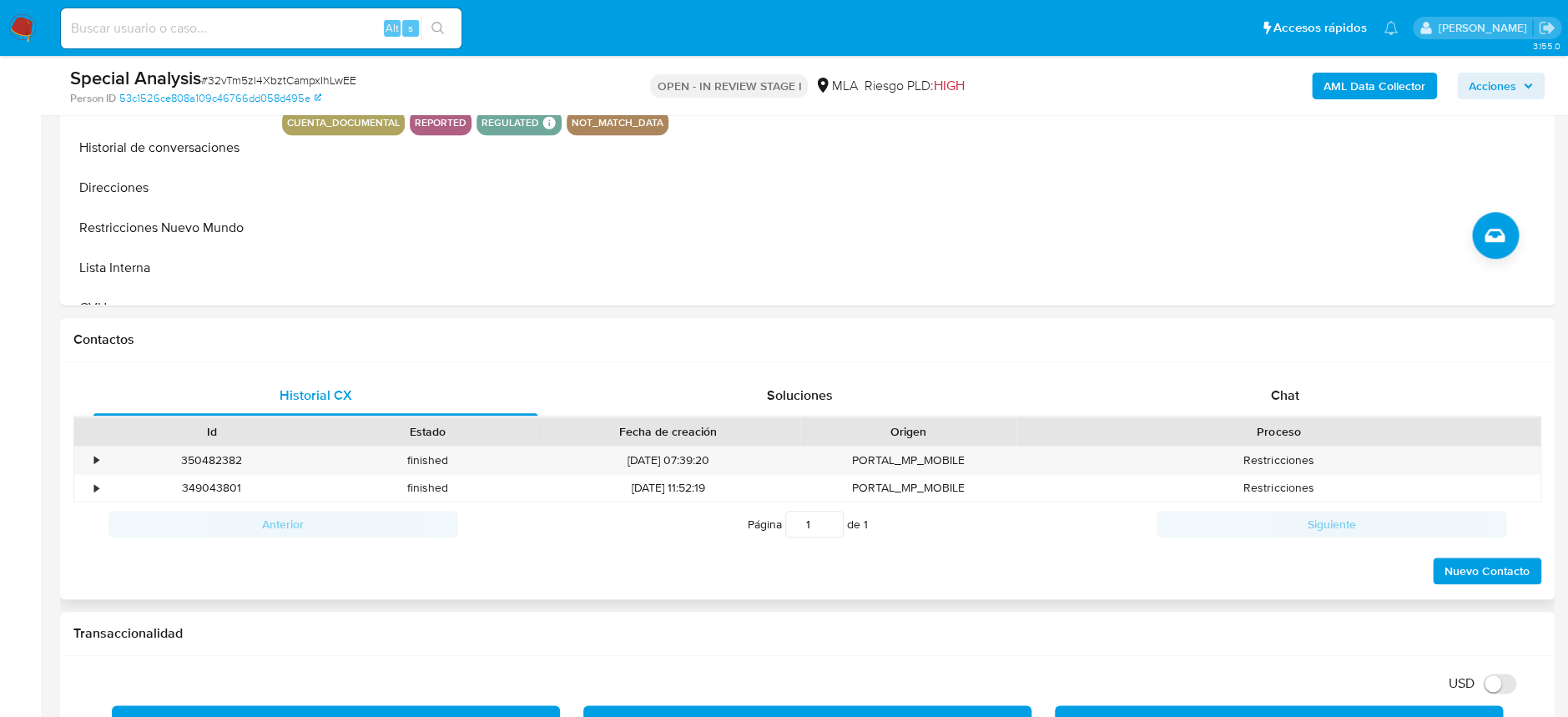
scroll to position [555, 0]
click at [1289, 384] on span "Chat" at bounding box center [1284, 393] width 29 height 19
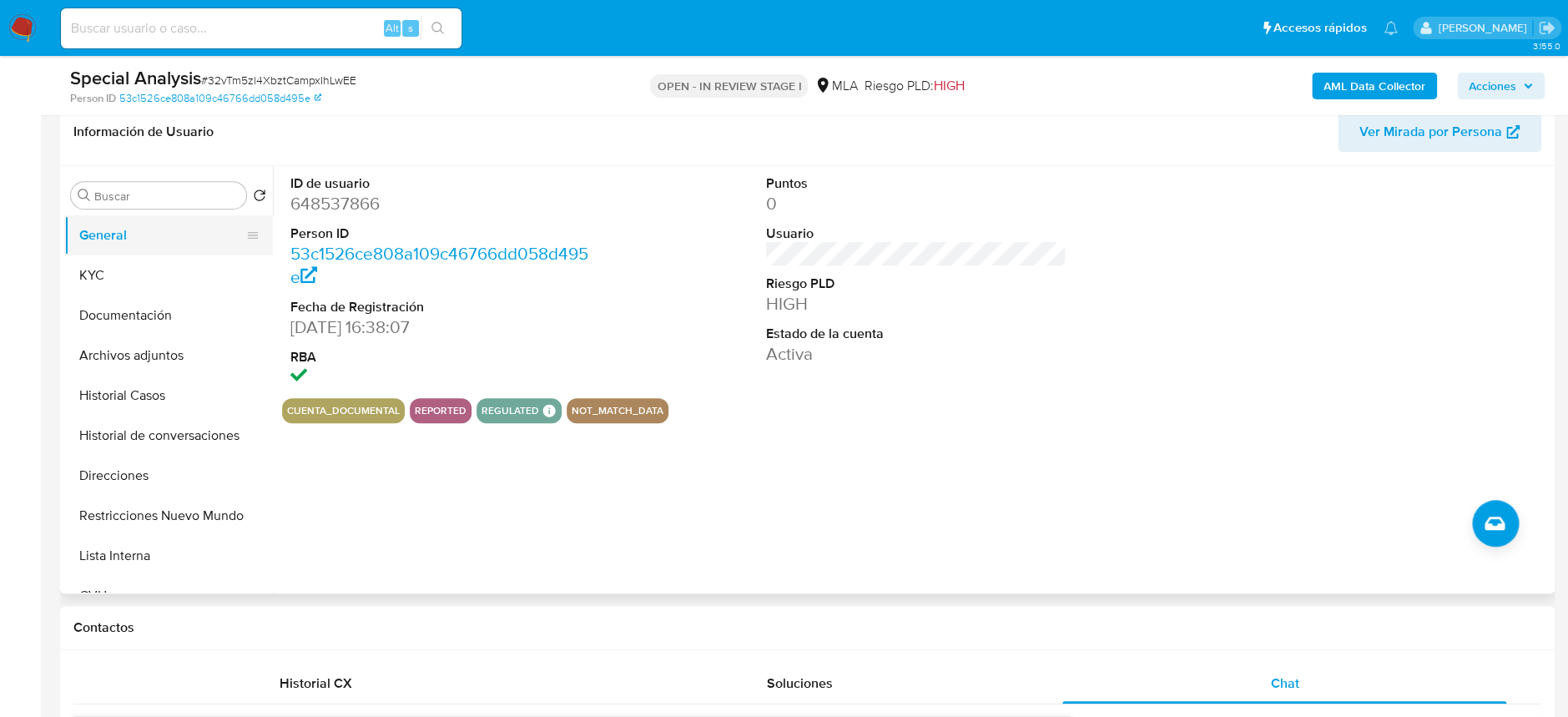
scroll to position [222, 0]
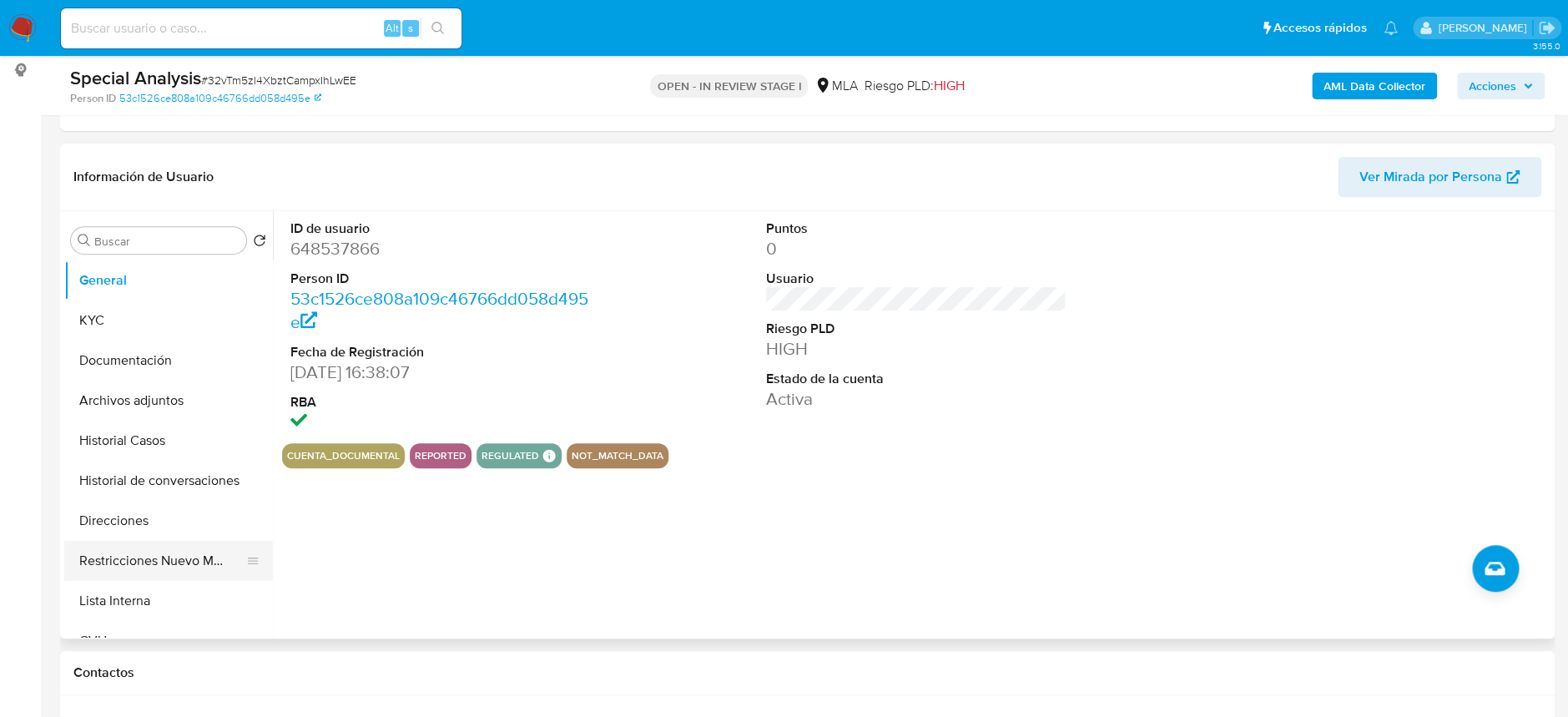
click at [191, 569] on button "Restricciones Nuevo Mundo" at bounding box center [162, 561] width 195 height 40
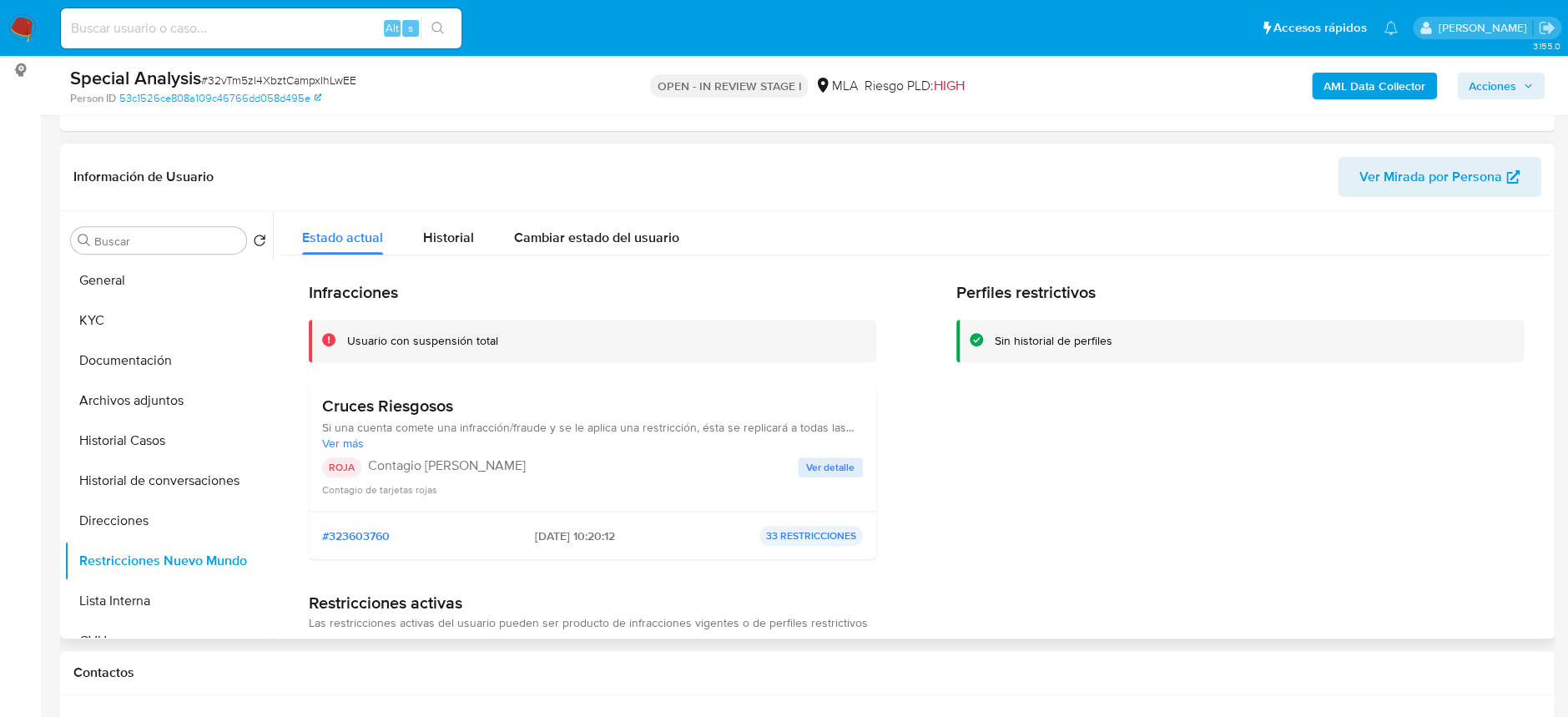
scroll to position [0, 0]
click at [837, 459] on span "Ver detalle" at bounding box center [830, 467] width 48 height 17
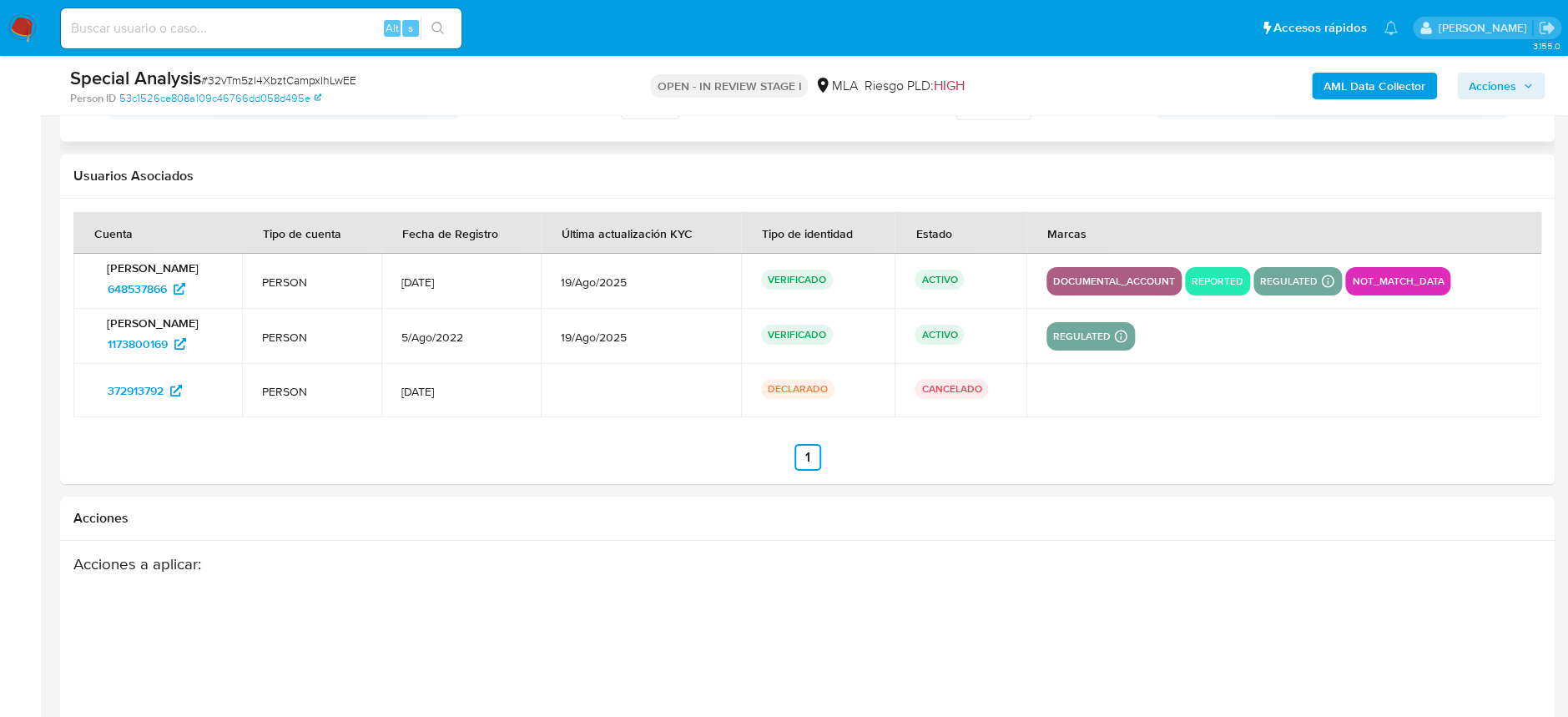
scroll to position [2660, 0]
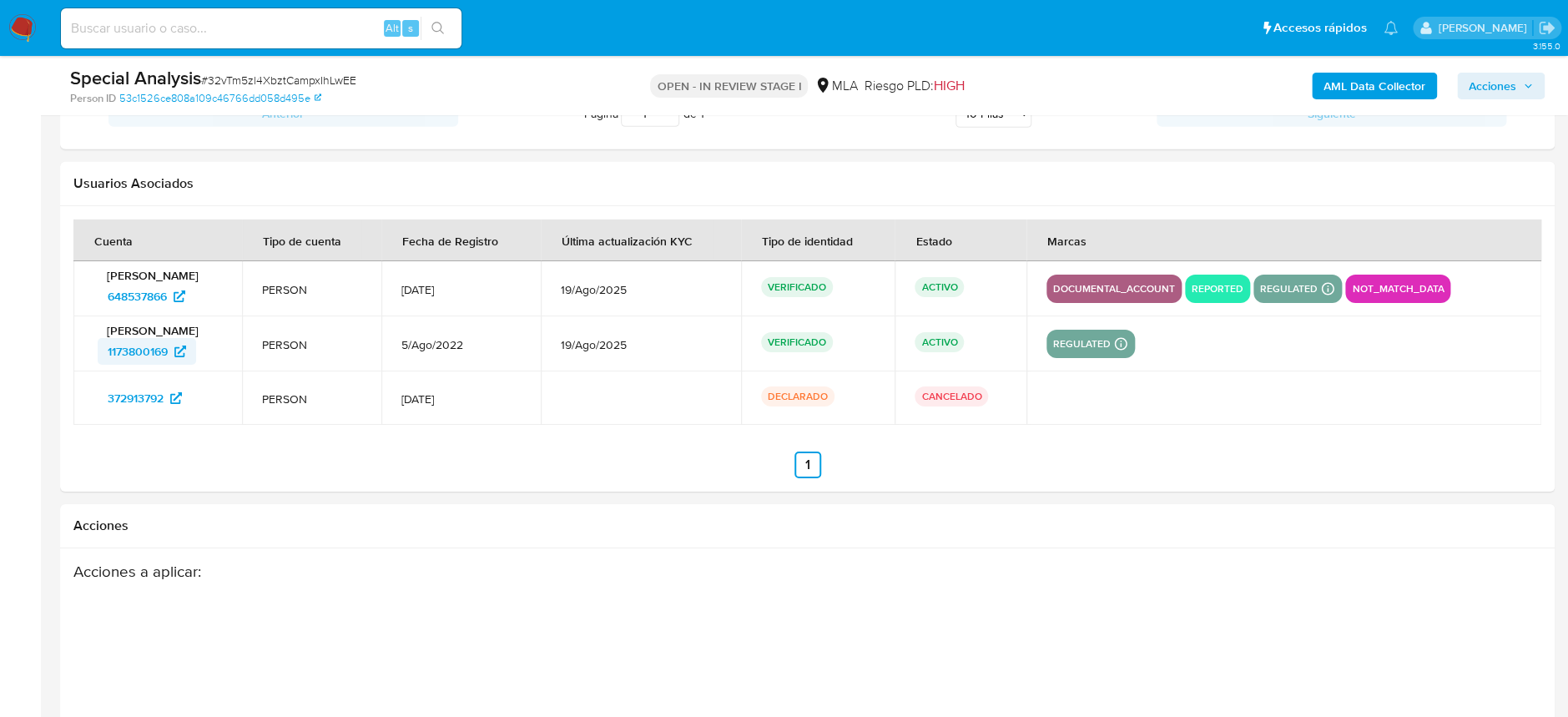
click at [131, 345] on span "1173800169" at bounding box center [137, 351] width 60 height 27
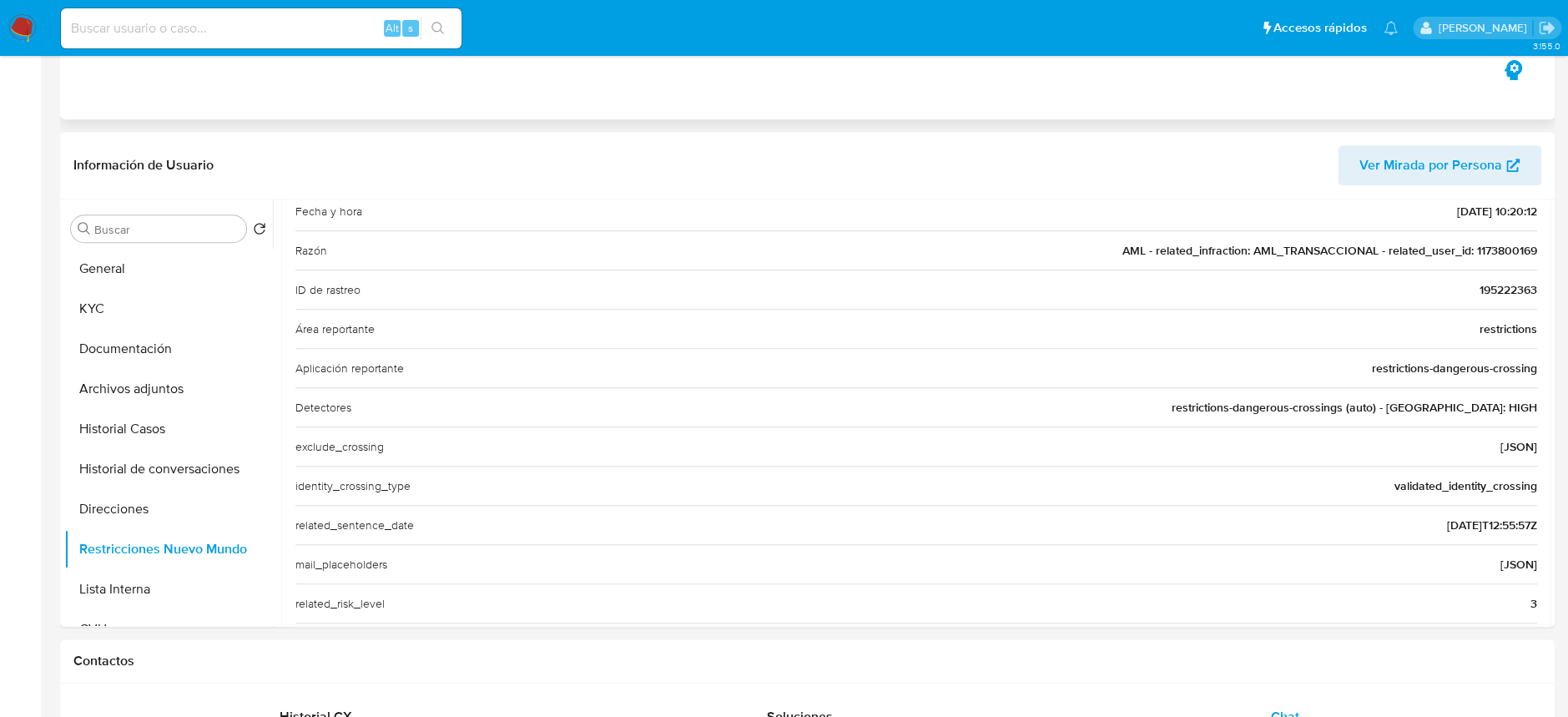
scroll to position [0, 0]
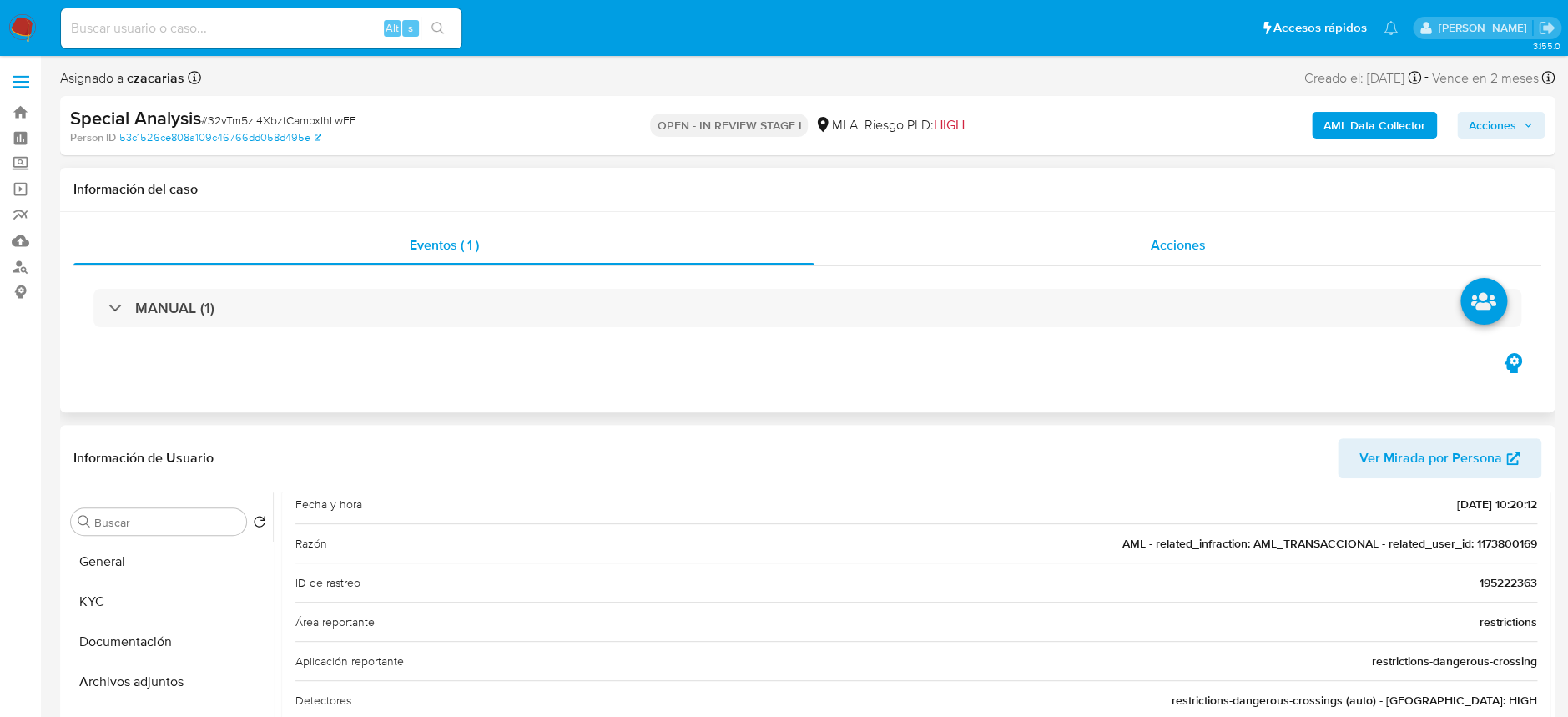
click at [1151, 248] on span "Acciones" at bounding box center [1179, 244] width 55 height 19
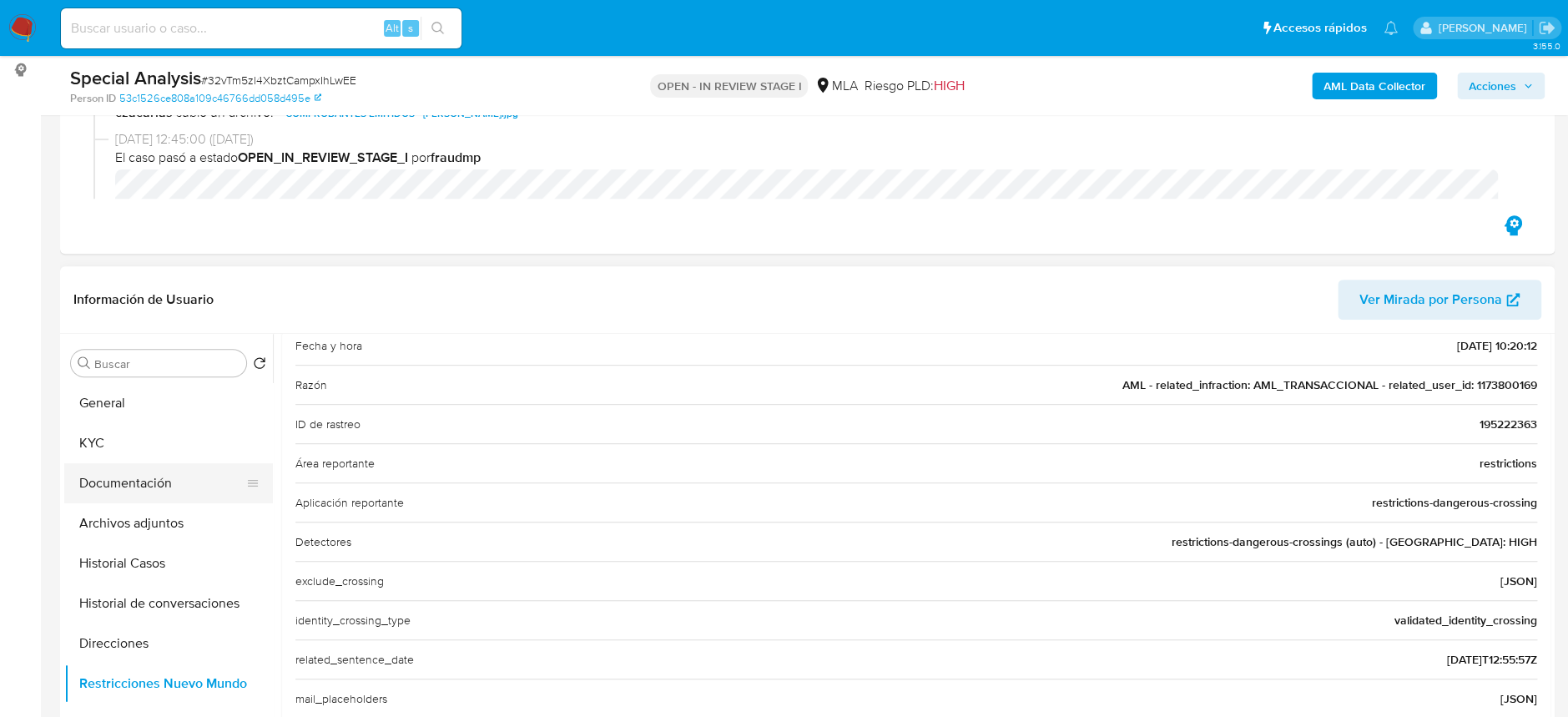
scroll to position [111, 0]
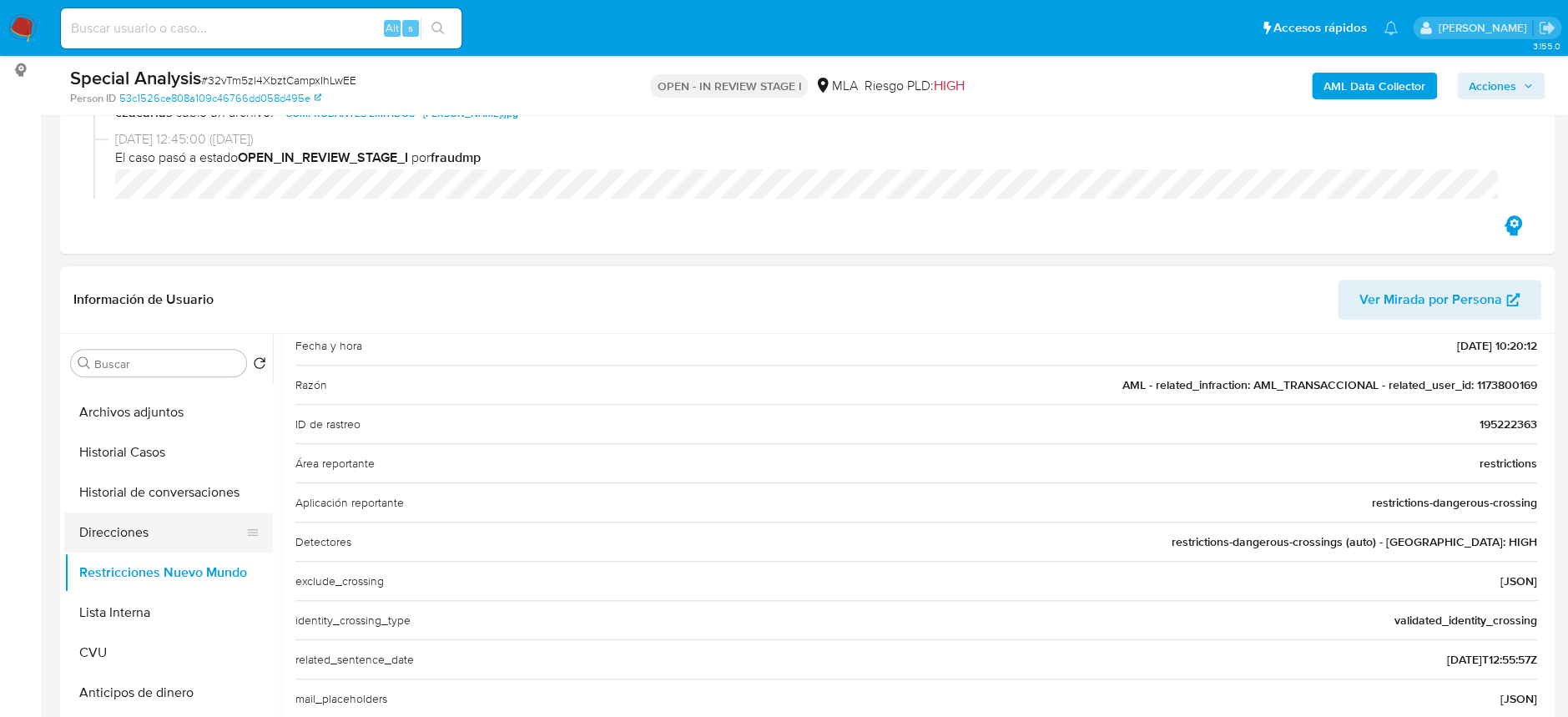
click at [138, 528] on button "Direcciones" at bounding box center [162, 532] width 195 height 40
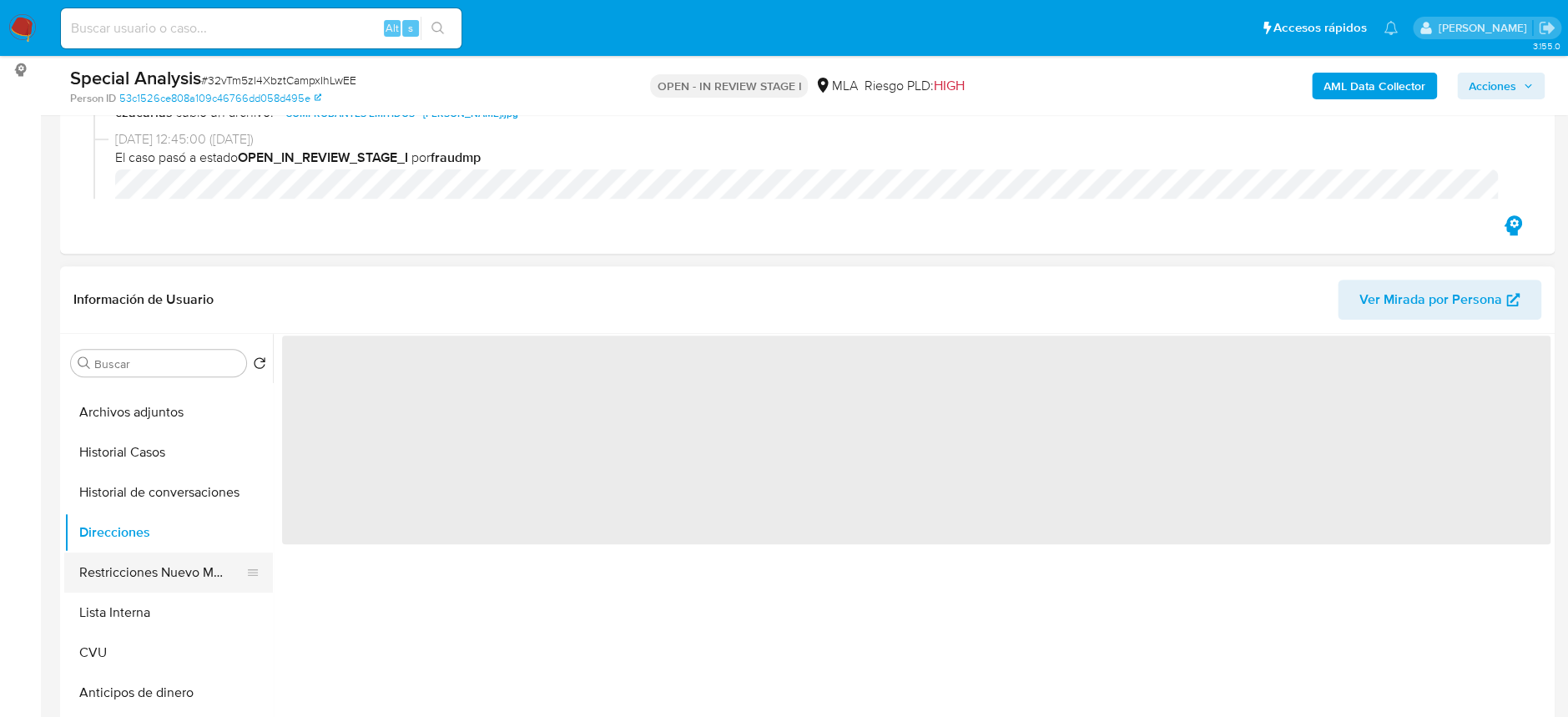
click at [152, 563] on button "Restricciones Nuevo Mundo" at bounding box center [162, 572] width 195 height 40
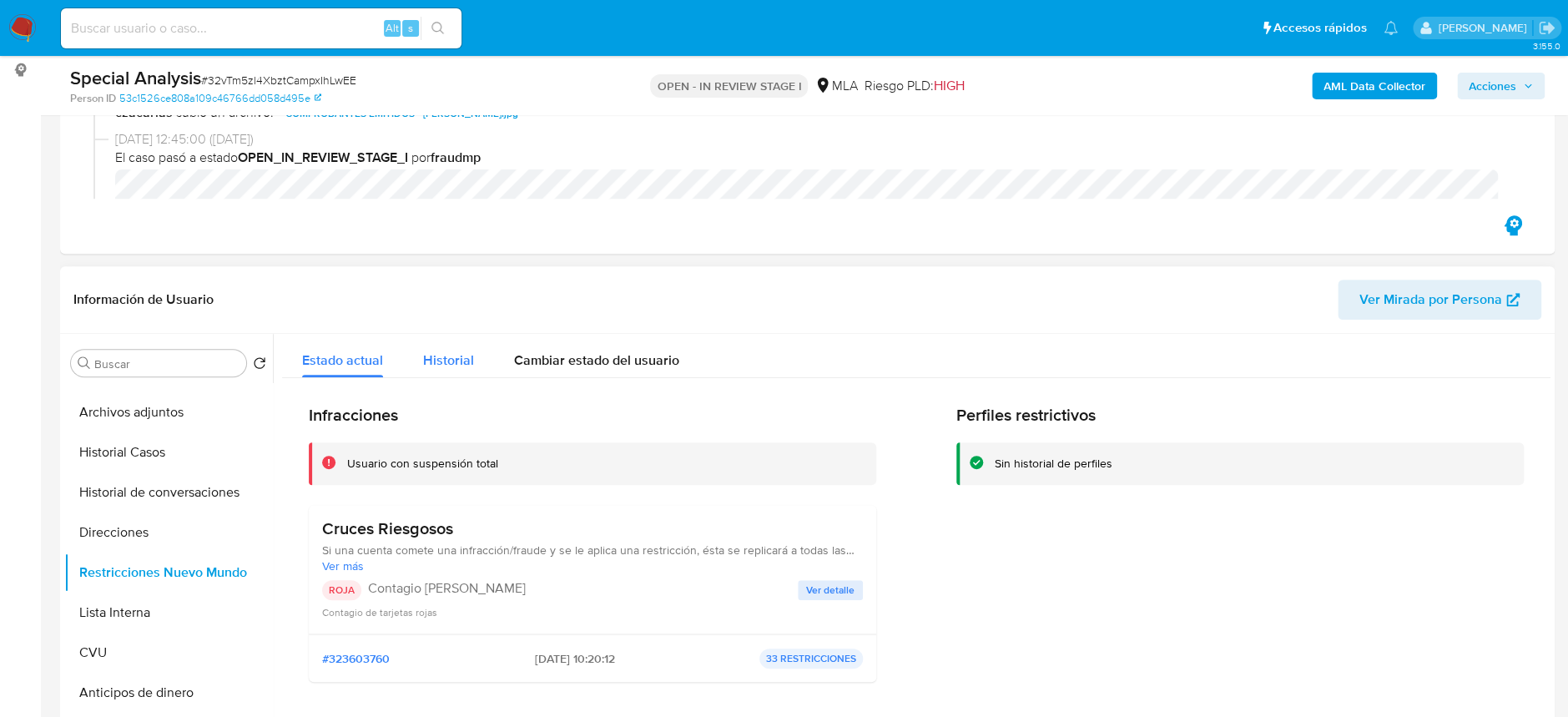
click at [469, 362] on span "Historial" at bounding box center [448, 359] width 51 height 19
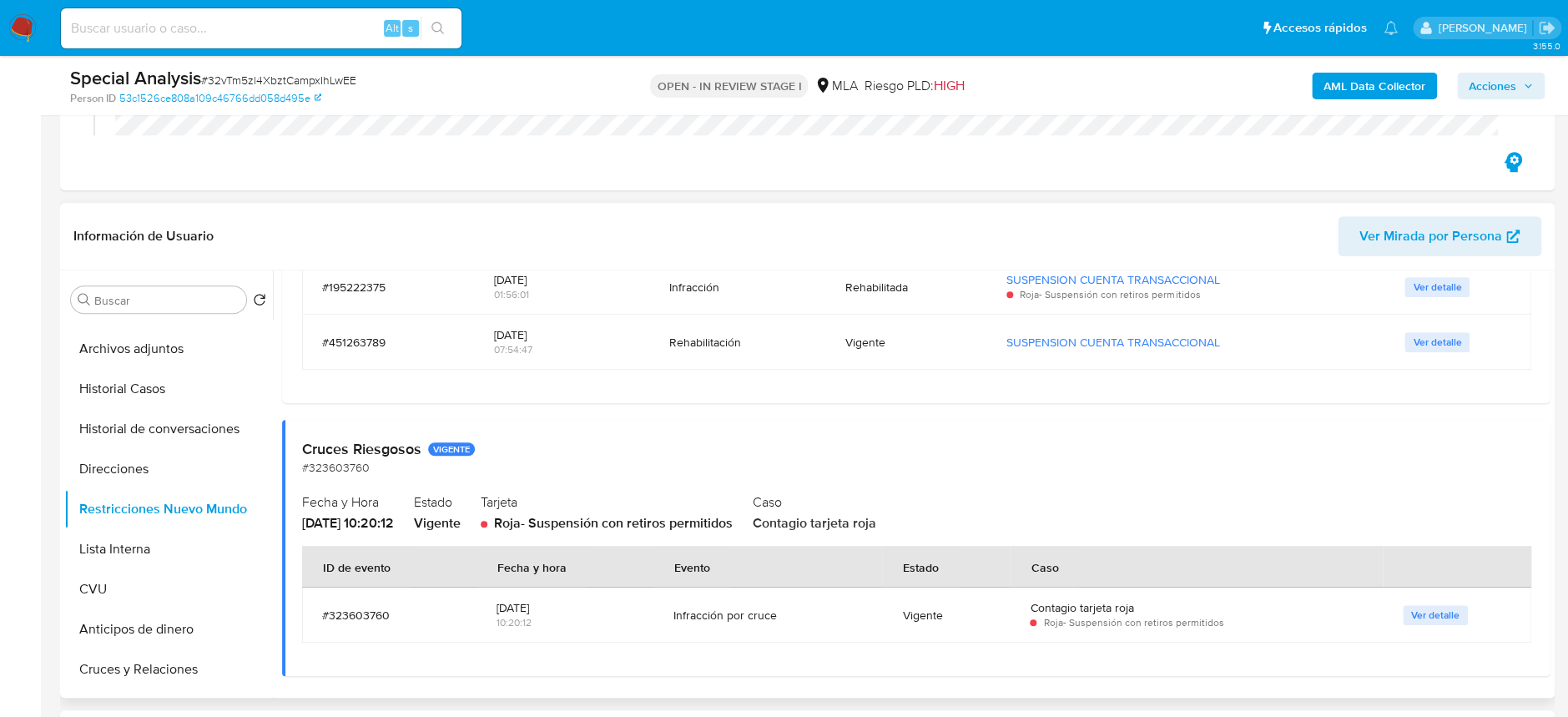
scroll to position [333, 0]
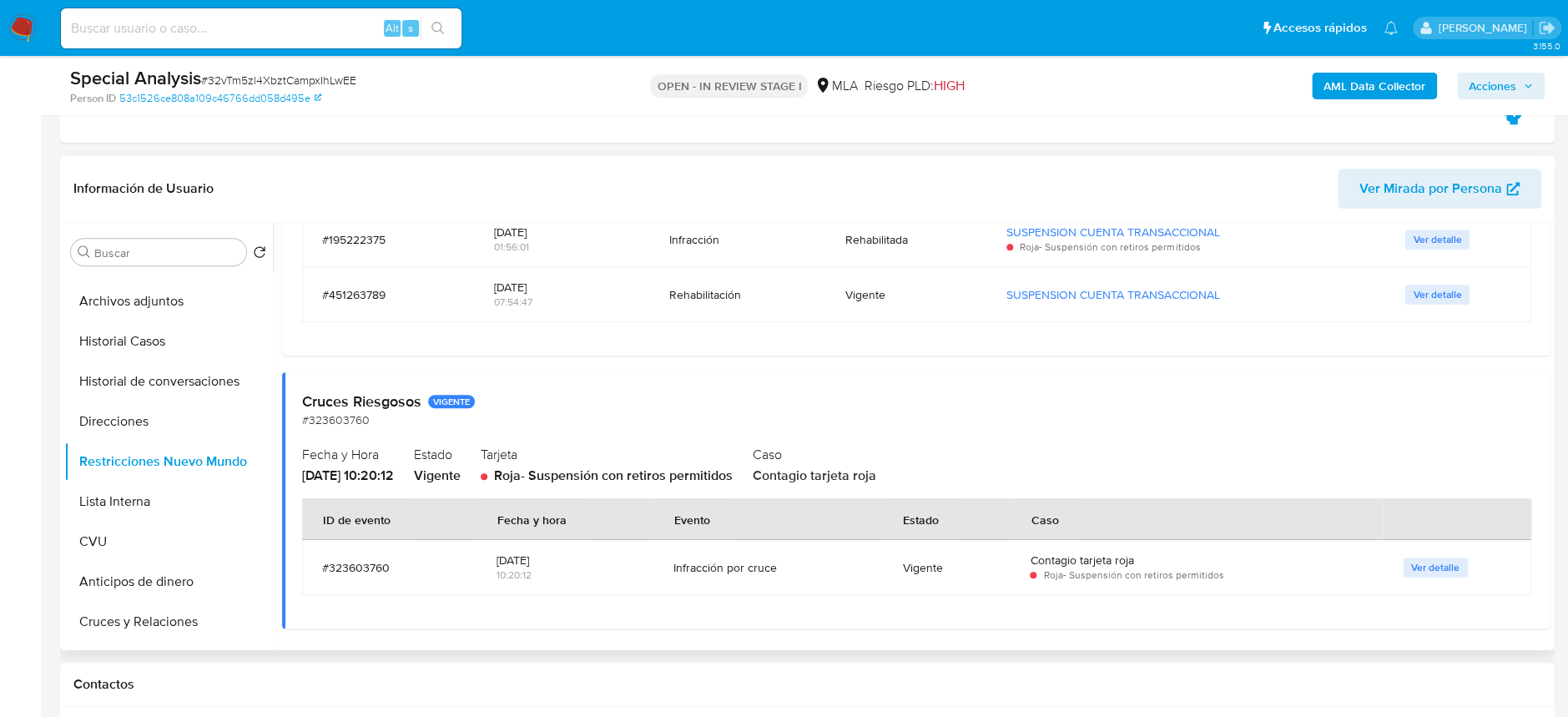
drag, startPoint x: 377, startPoint y: 552, endPoint x: 1323, endPoint y: 565, distance: 946.1
click at [1323, 565] on tr "#323603760 [DATE] 10:20:12 Infracción por cruce Vigente Contagio tarjeta roja R…" at bounding box center [917, 568] width 1230 height 55
click at [1417, 567] on span "Ver detalle" at bounding box center [1436, 567] width 48 height 17
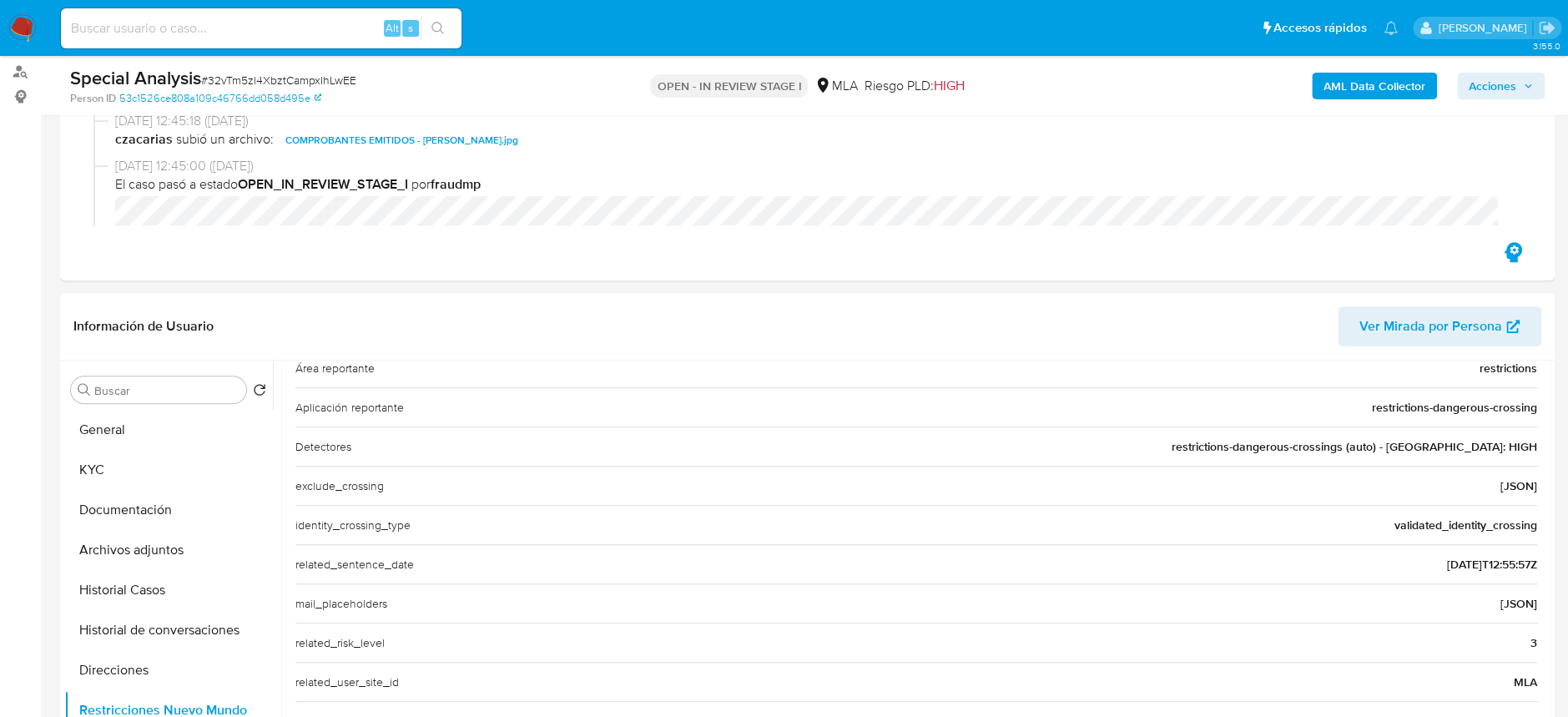
scroll to position [222, 0]
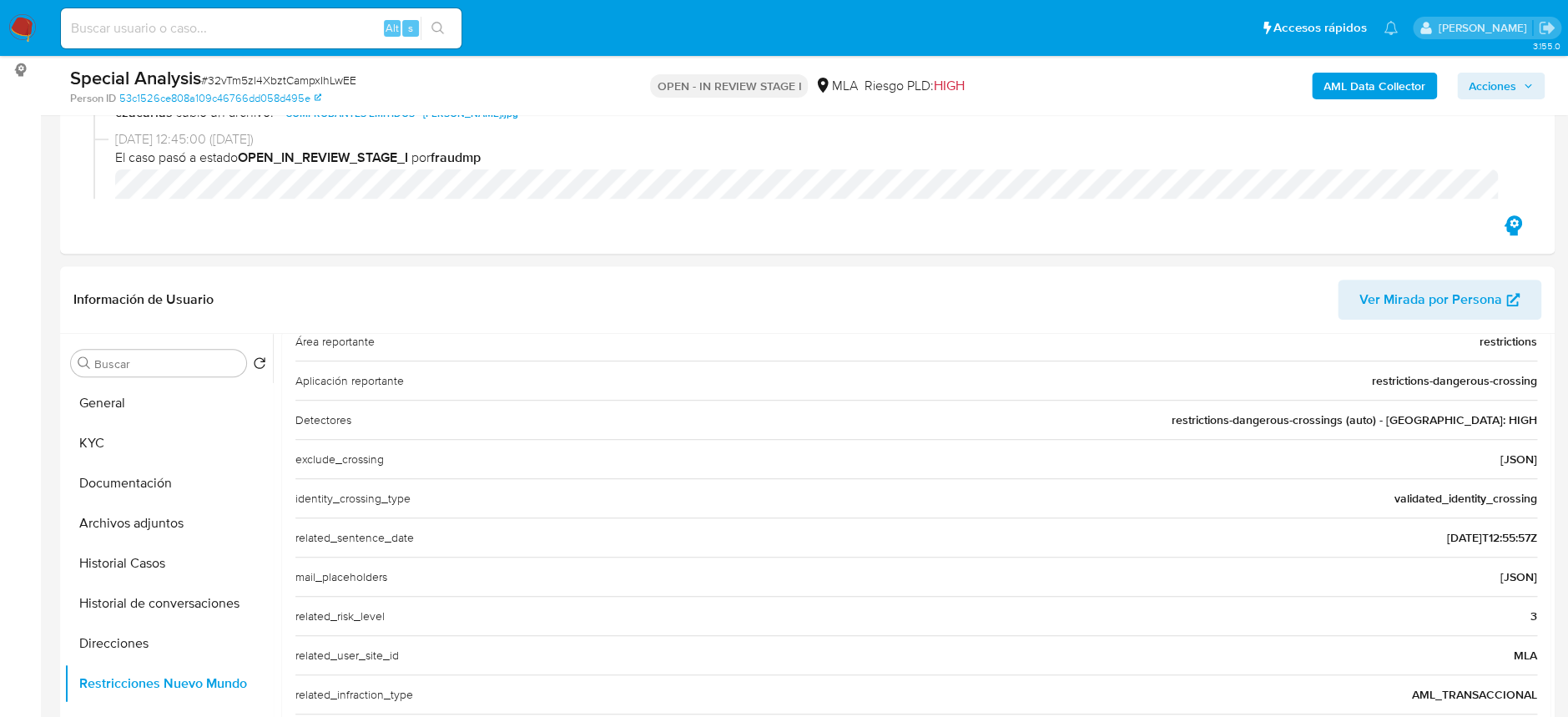
click at [1493, 91] on span "Acciones" at bounding box center [1492, 86] width 47 height 27
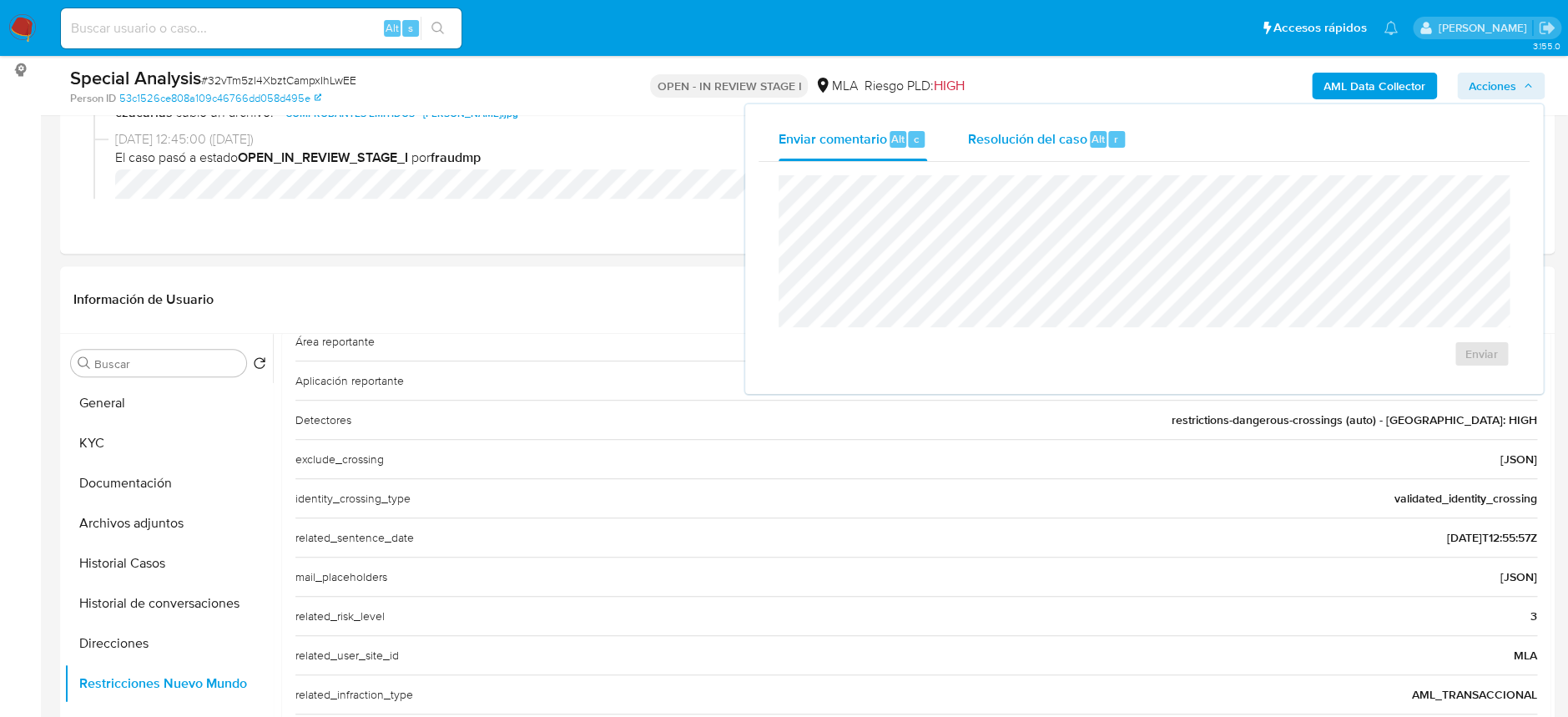
click at [1065, 131] on span "Resolución del caso" at bounding box center [1027, 138] width 119 height 19
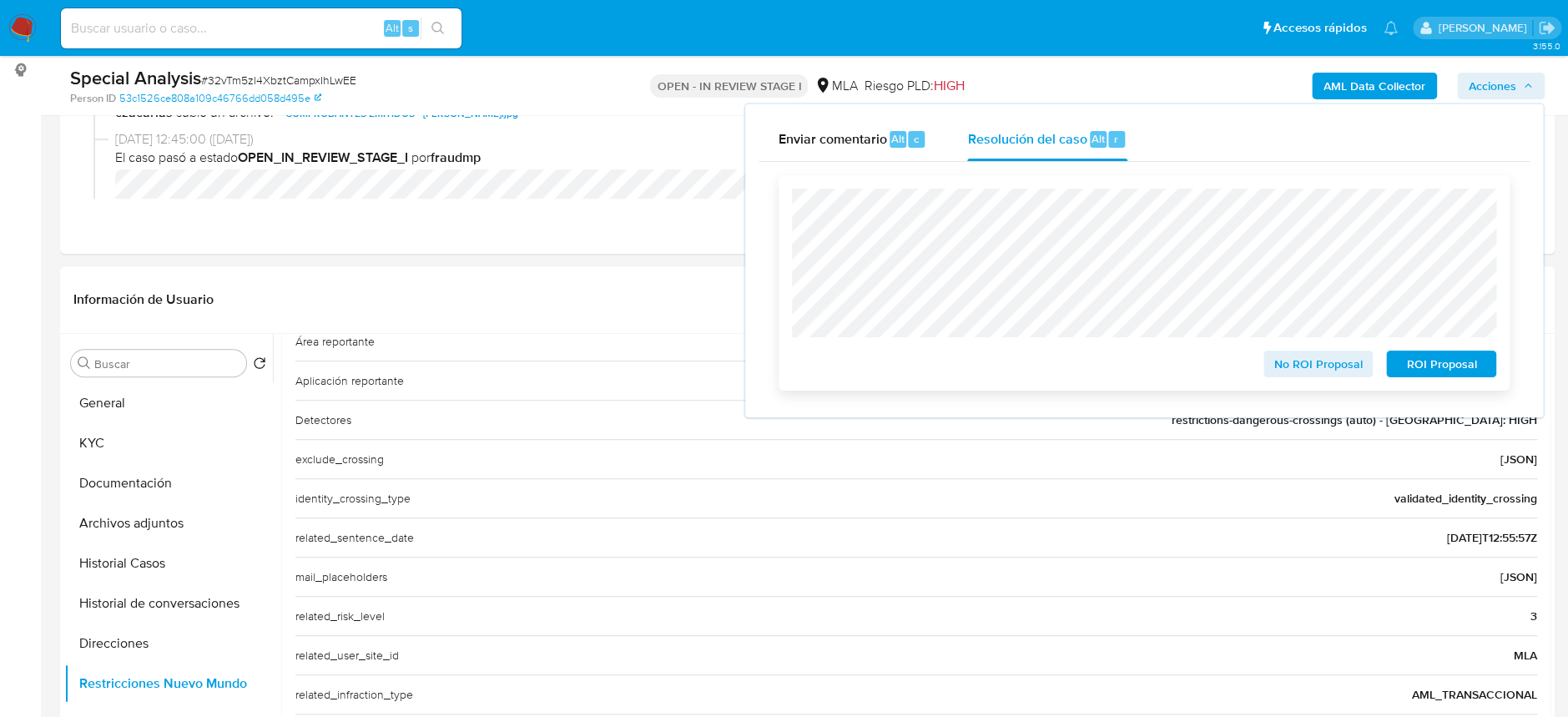
click at [1301, 372] on span "No ROI Proposal" at bounding box center [1318, 364] width 87 height 23
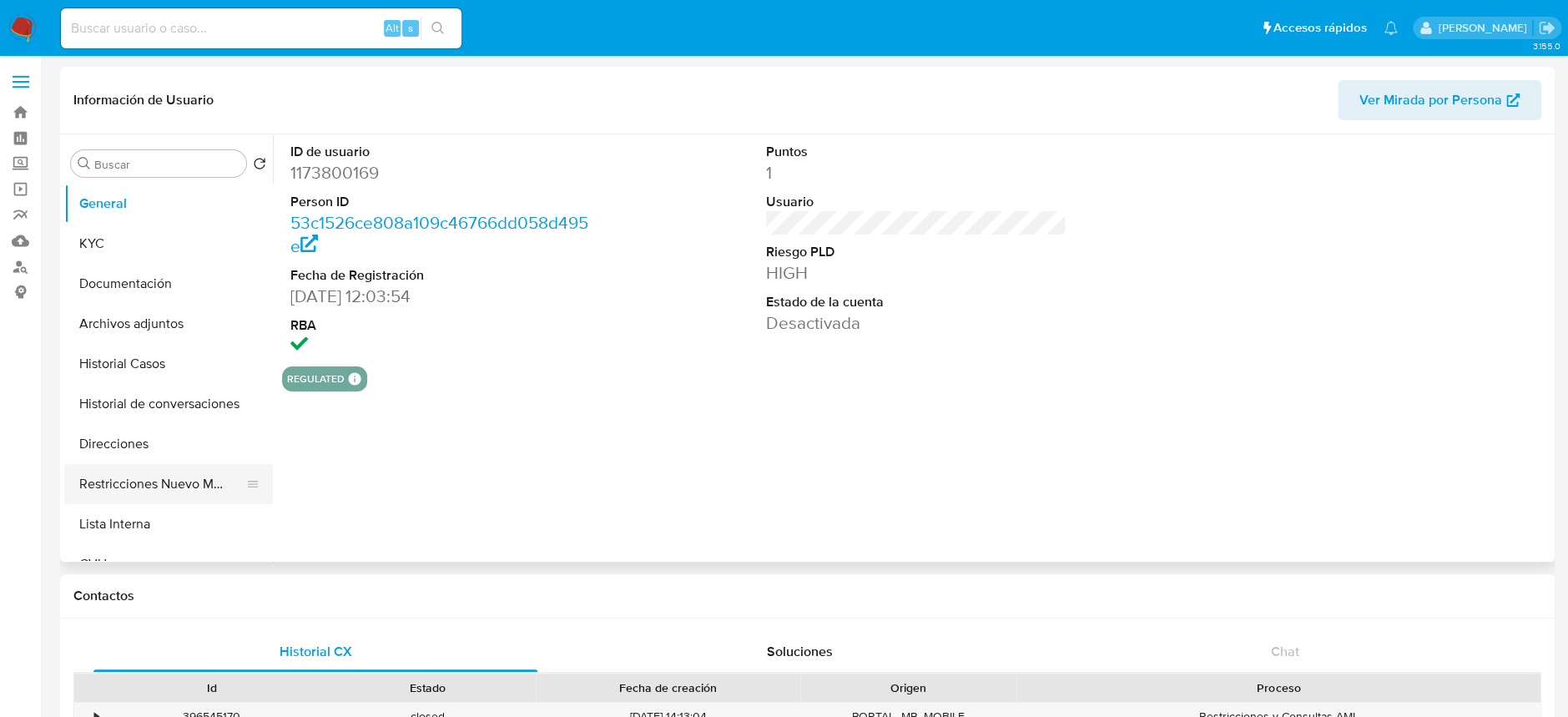
click at [159, 486] on button "Restricciones Nuevo Mundo" at bounding box center [162, 484] width 195 height 40
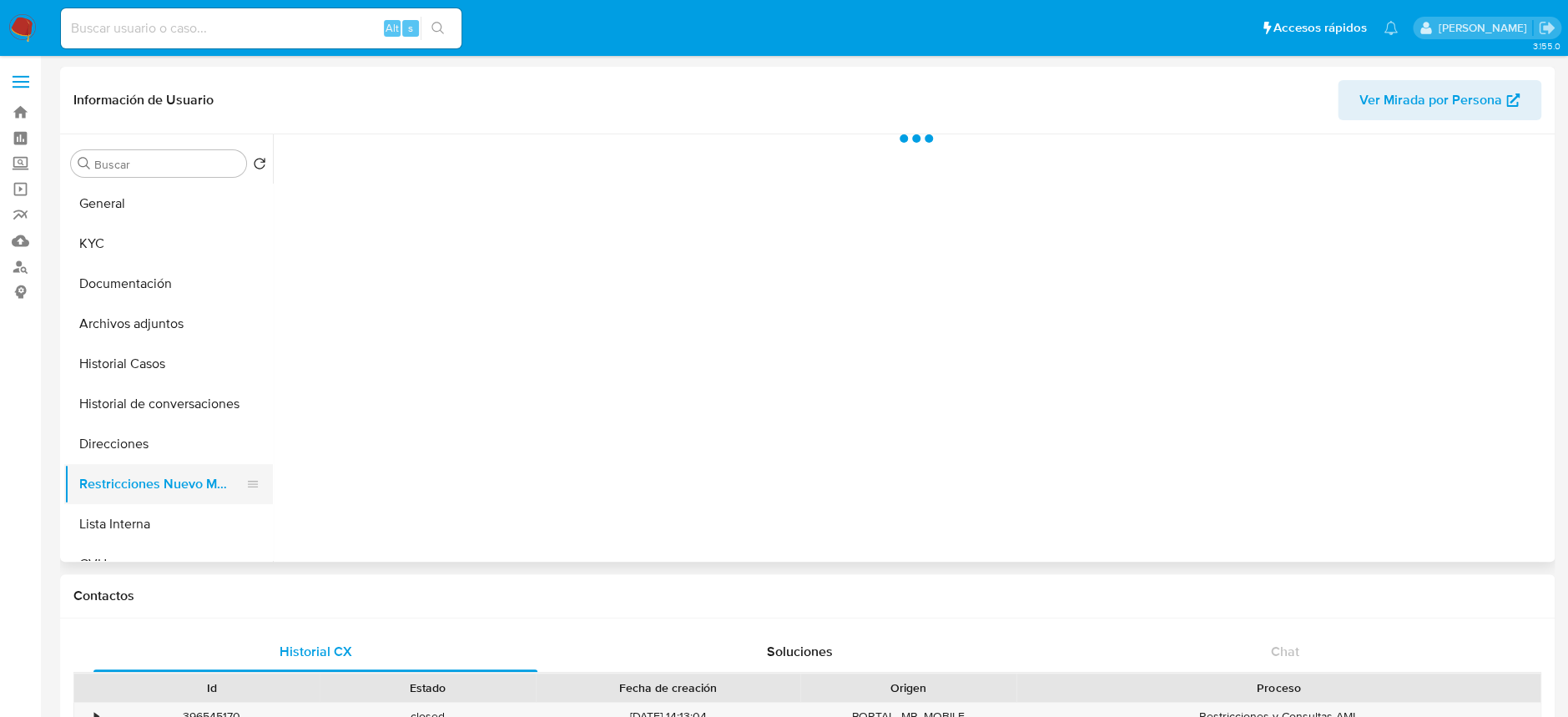
select select "10"
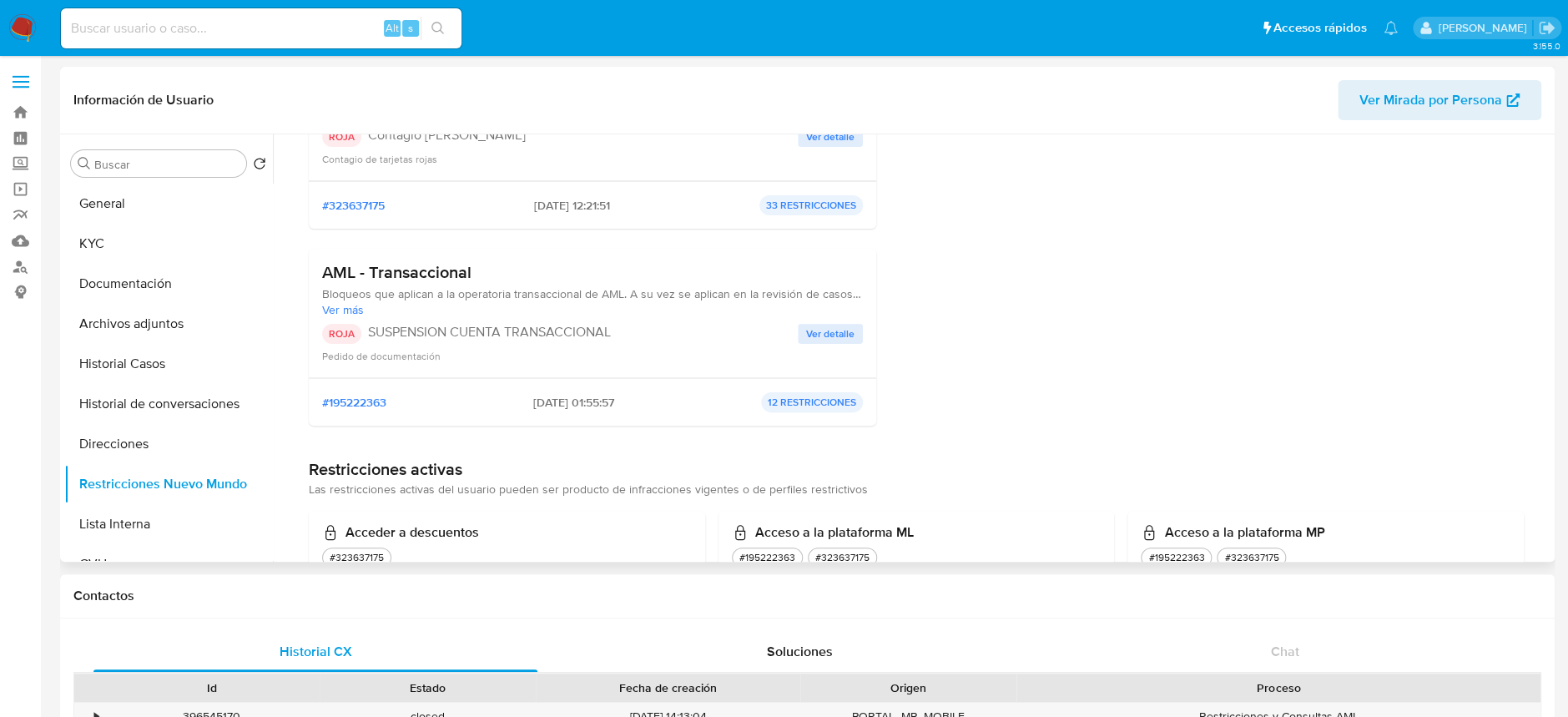
scroll to position [253, 0]
click at [102, 205] on button "General" at bounding box center [162, 203] width 195 height 40
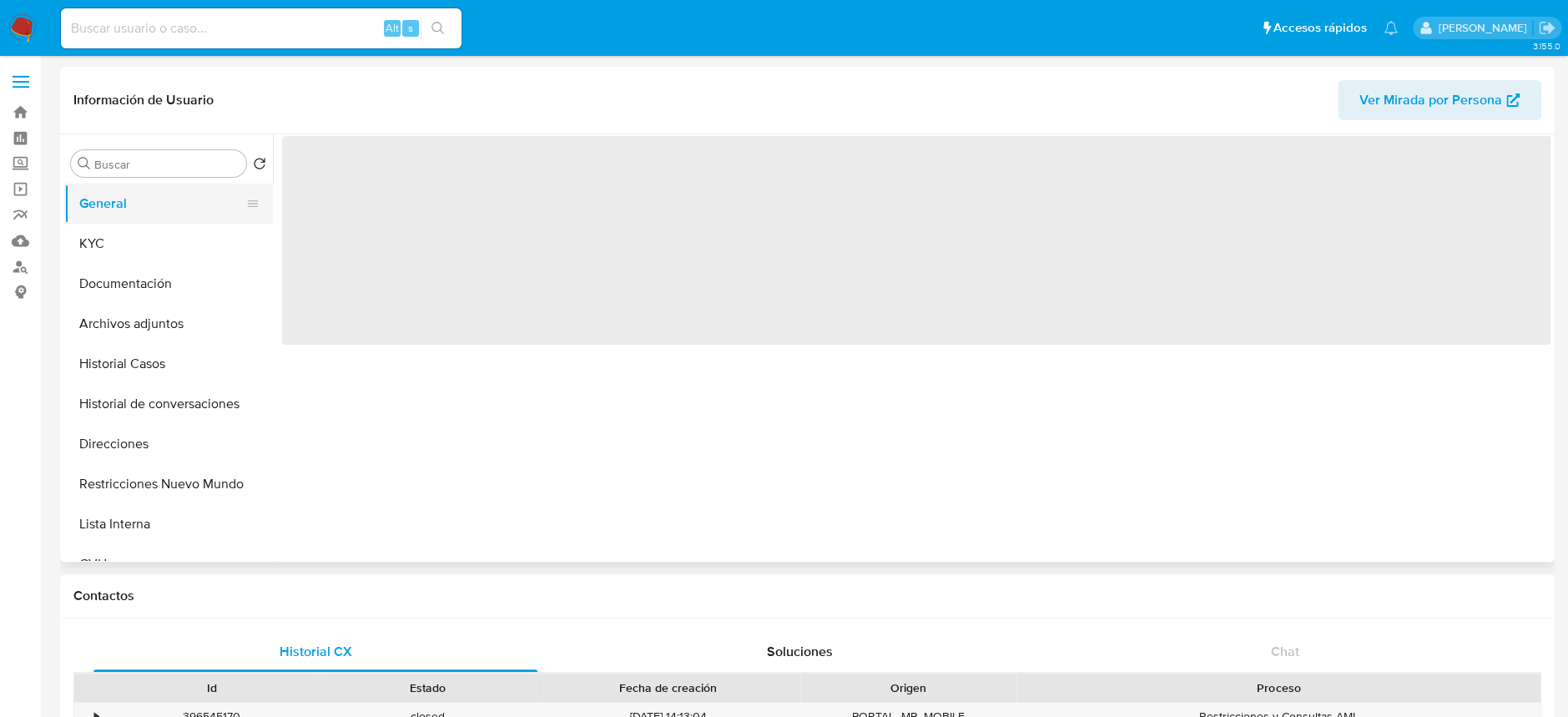
scroll to position [0, 0]
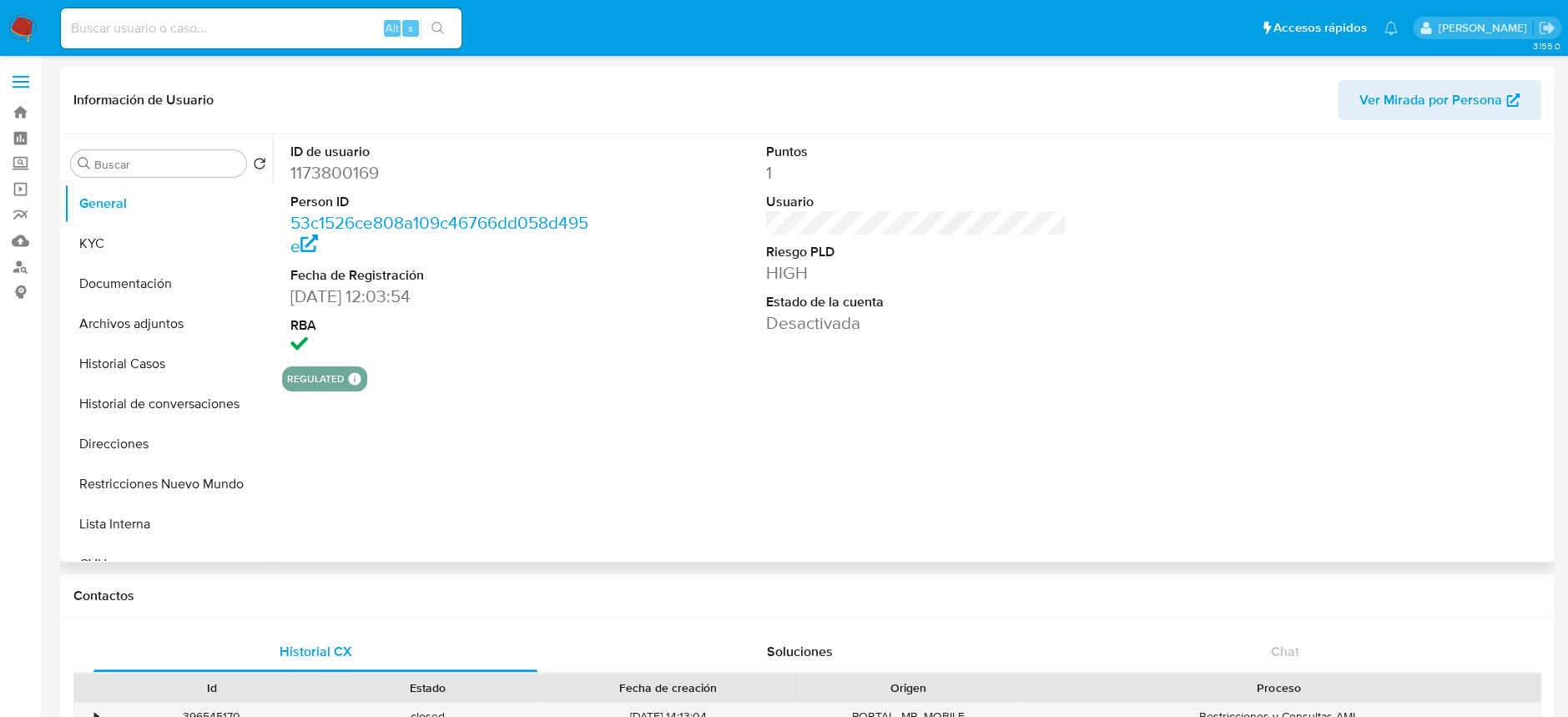
click at [374, 171] on dd "1173800169" at bounding box center [441, 173] width 301 height 23
click at [374, 170] on dd "1173800169" at bounding box center [441, 173] width 301 height 23
click at [365, 164] on dd "1173800169" at bounding box center [441, 173] width 301 height 23
copy dd "1173800169"
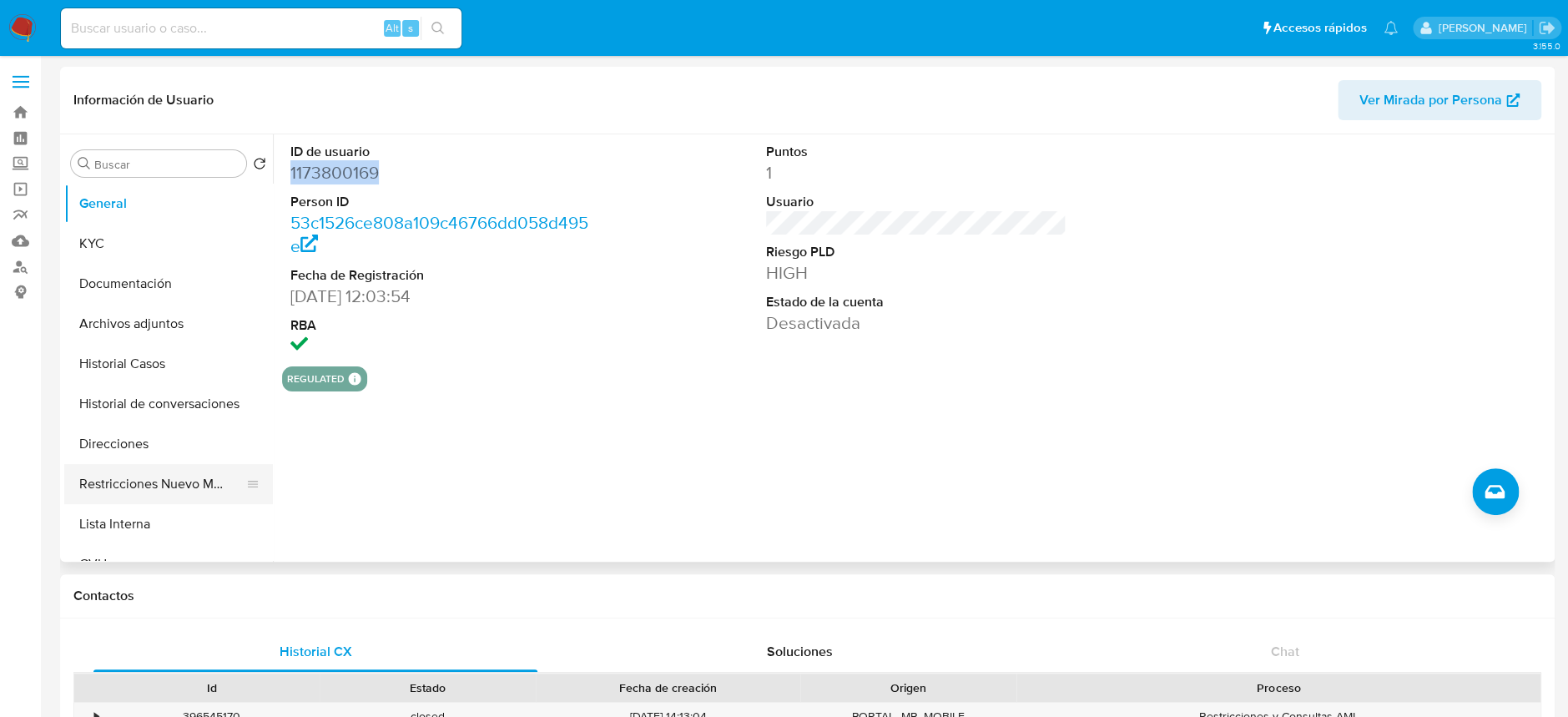
click at [167, 490] on button "Restricciones Nuevo Mundo" at bounding box center [162, 484] width 195 height 40
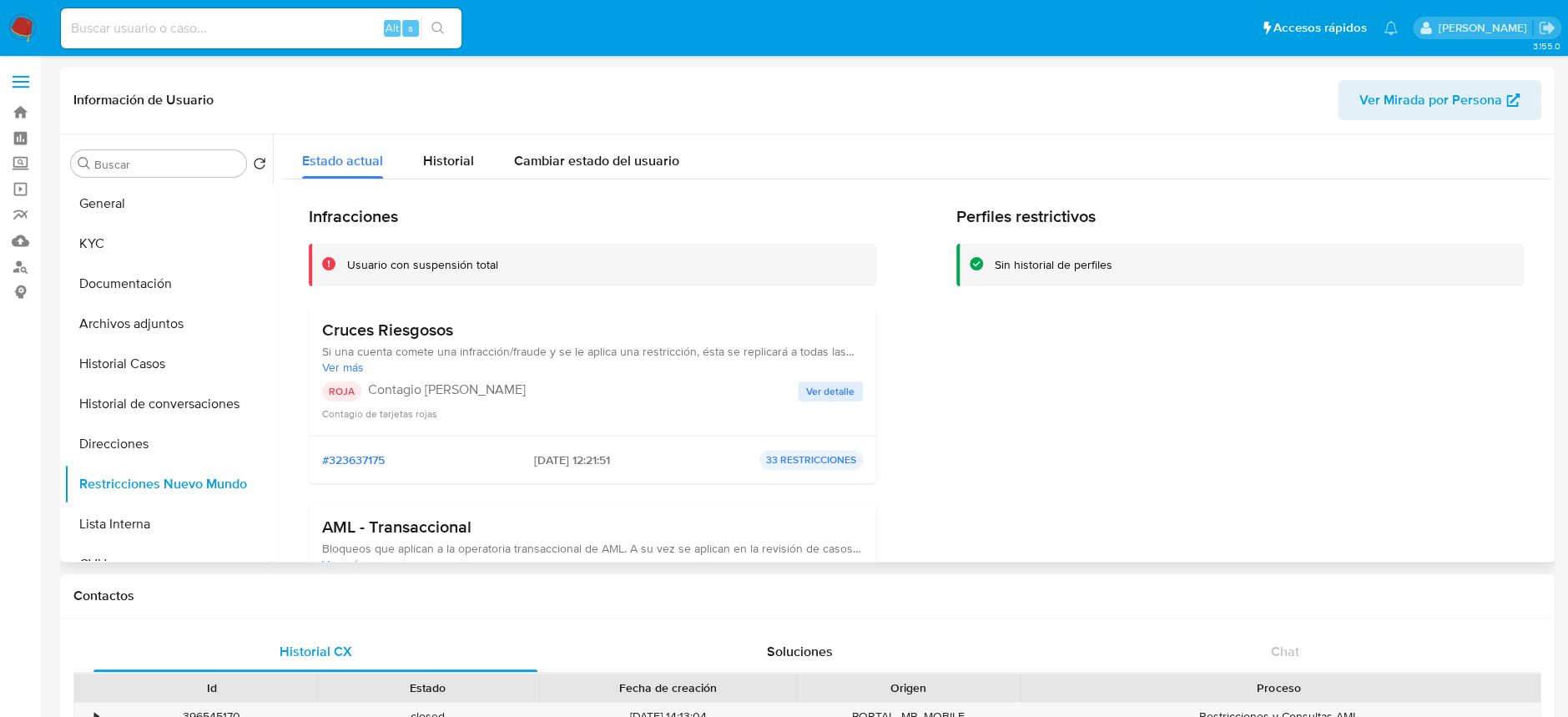
scroll to position [111, 0]
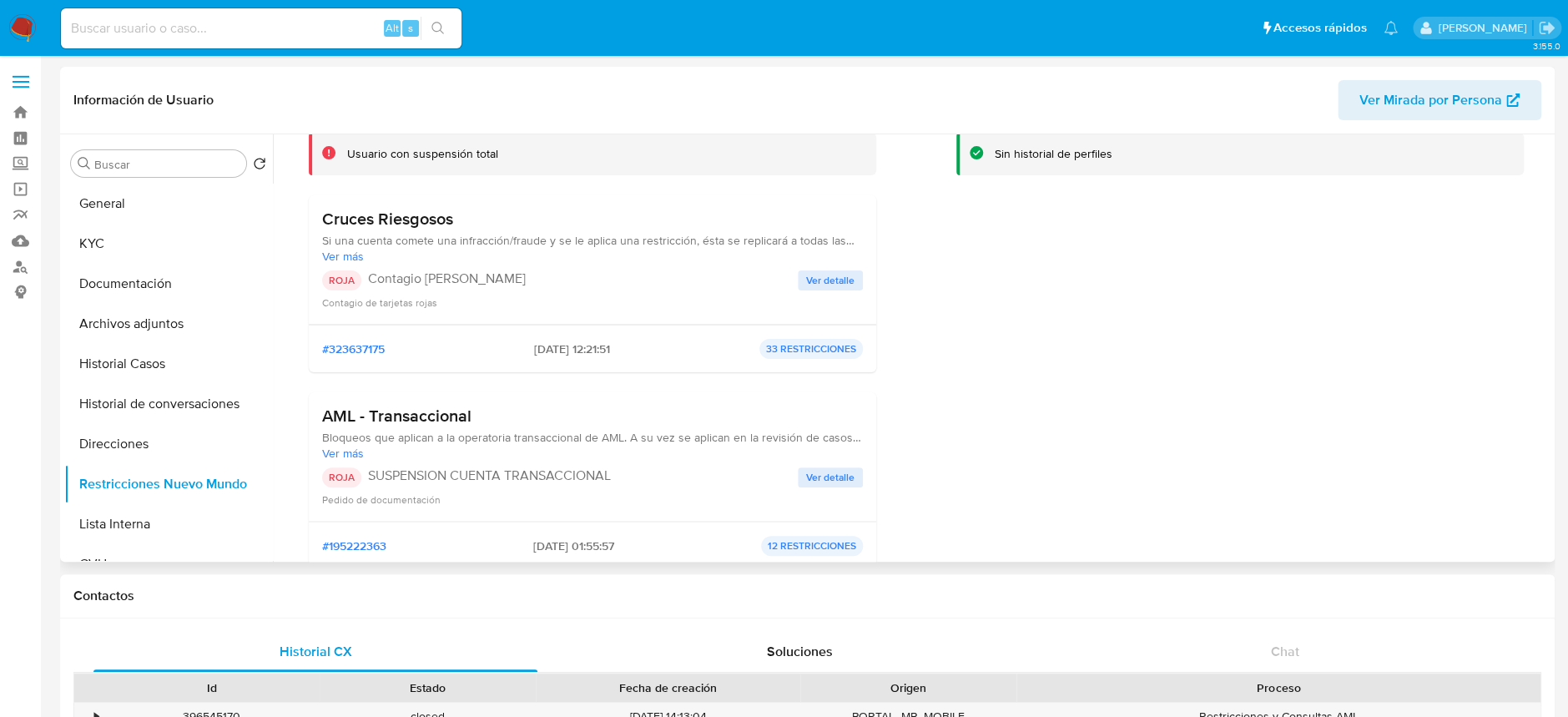
drag, startPoint x: 369, startPoint y: 474, endPoint x: 626, endPoint y: 468, distance: 257.1
click at [626, 468] on p "SUSPENSION CUENTA TRANSACCIONAL" at bounding box center [583, 476] width 430 height 17
click at [142, 207] on button "General" at bounding box center [162, 203] width 195 height 40
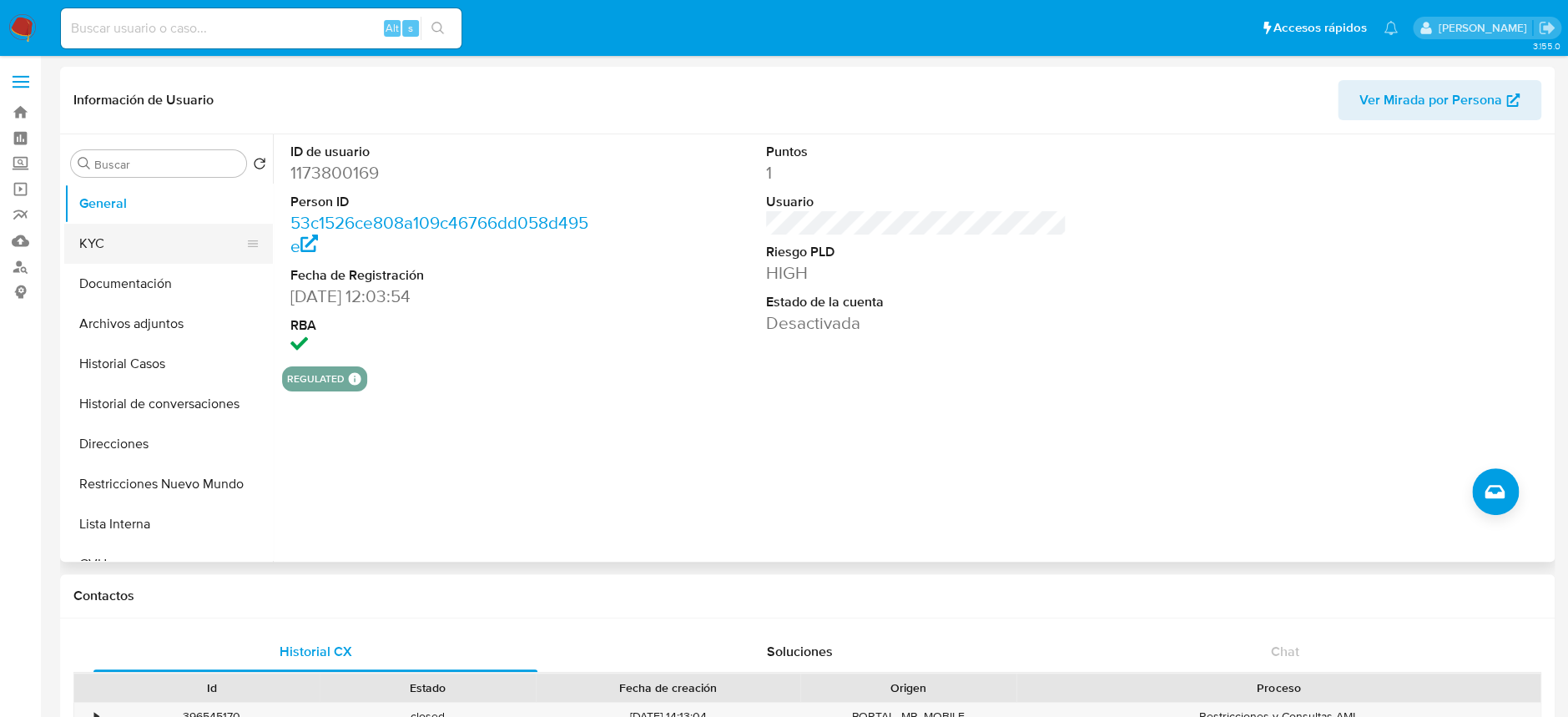
click at [106, 237] on button "KYC" at bounding box center [162, 243] width 195 height 40
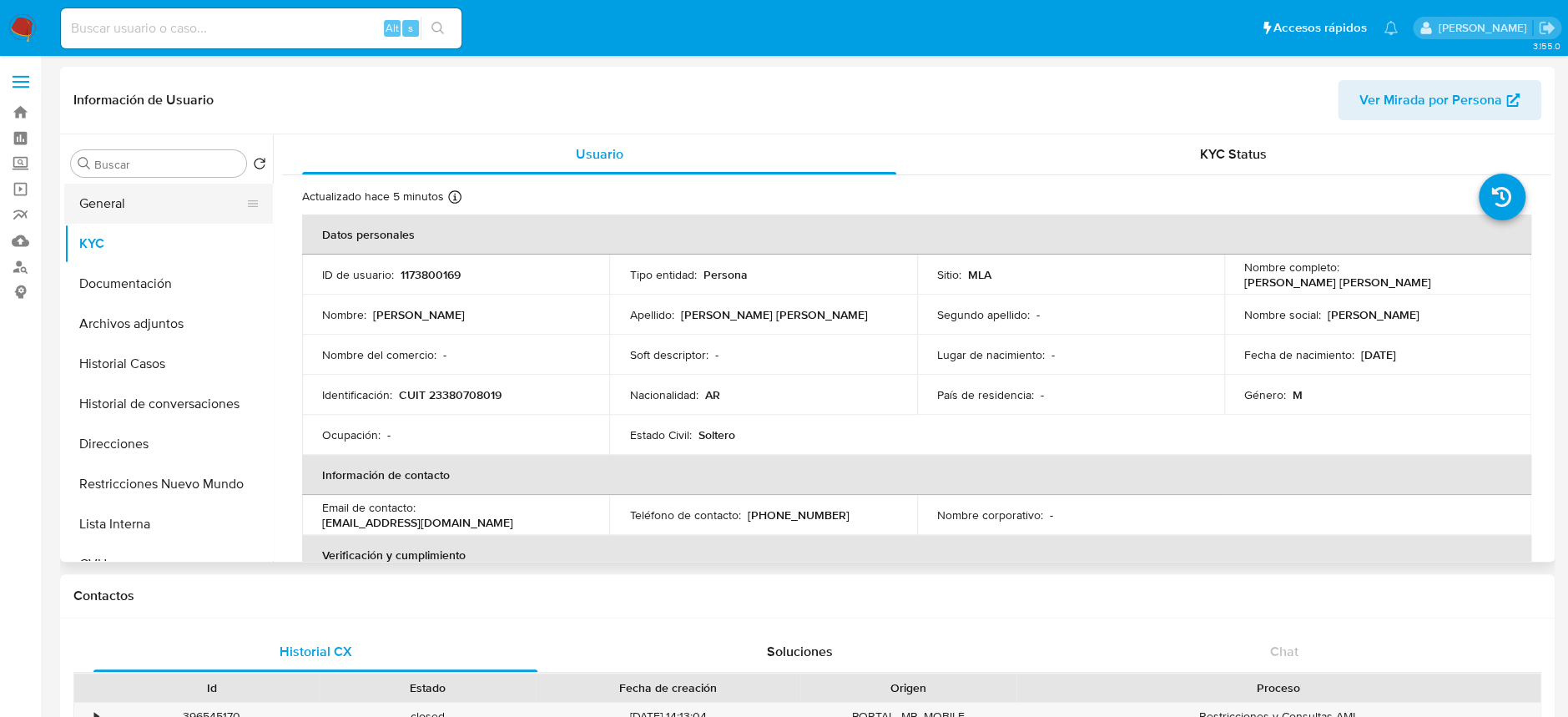
click at [103, 206] on button "General" at bounding box center [162, 203] width 195 height 40
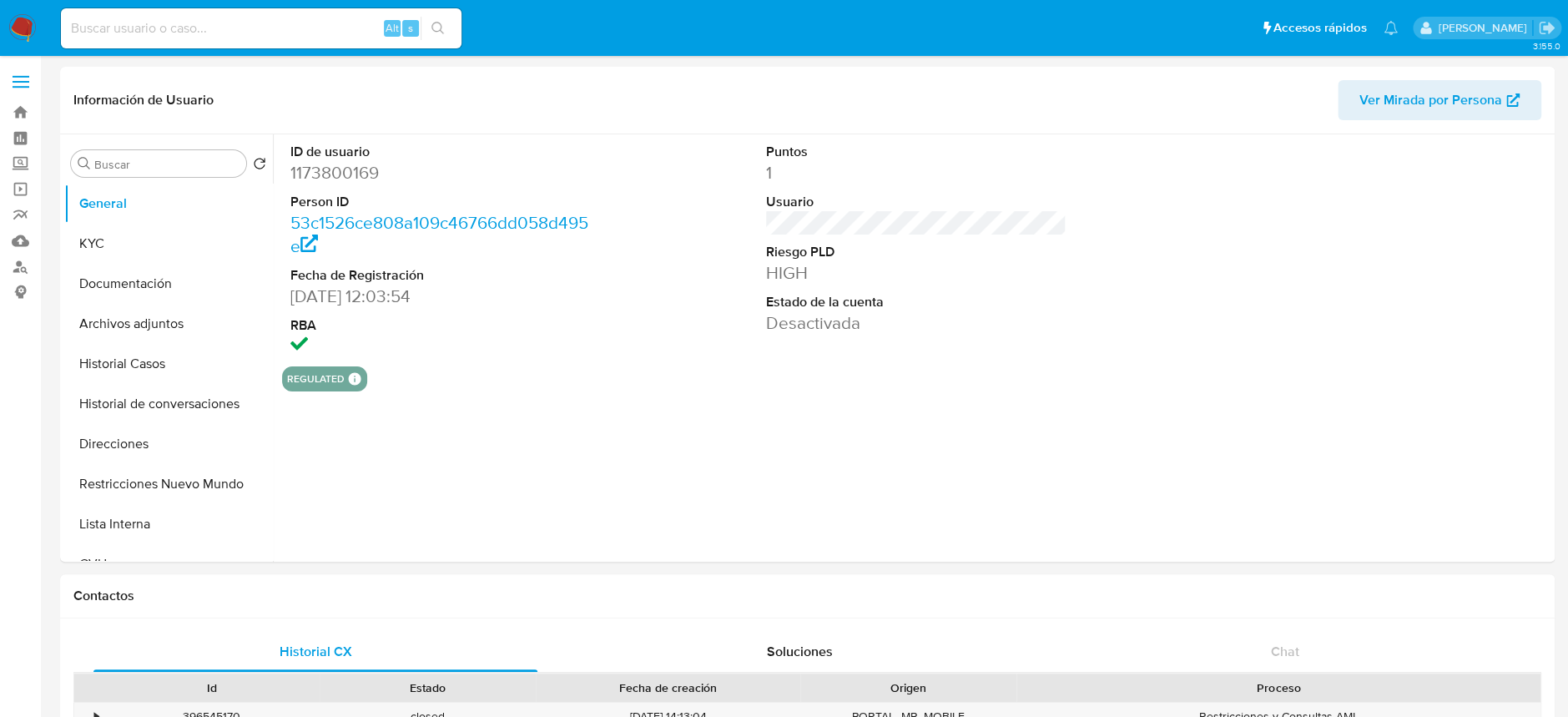
click at [294, 198] on dt "Person ID" at bounding box center [441, 202] width 301 height 19
click at [326, 172] on dd "1173800169" at bounding box center [441, 173] width 301 height 23
click at [326, 171] on dd "1173800169" at bounding box center [441, 173] width 301 height 23
copy dd "1173800169"
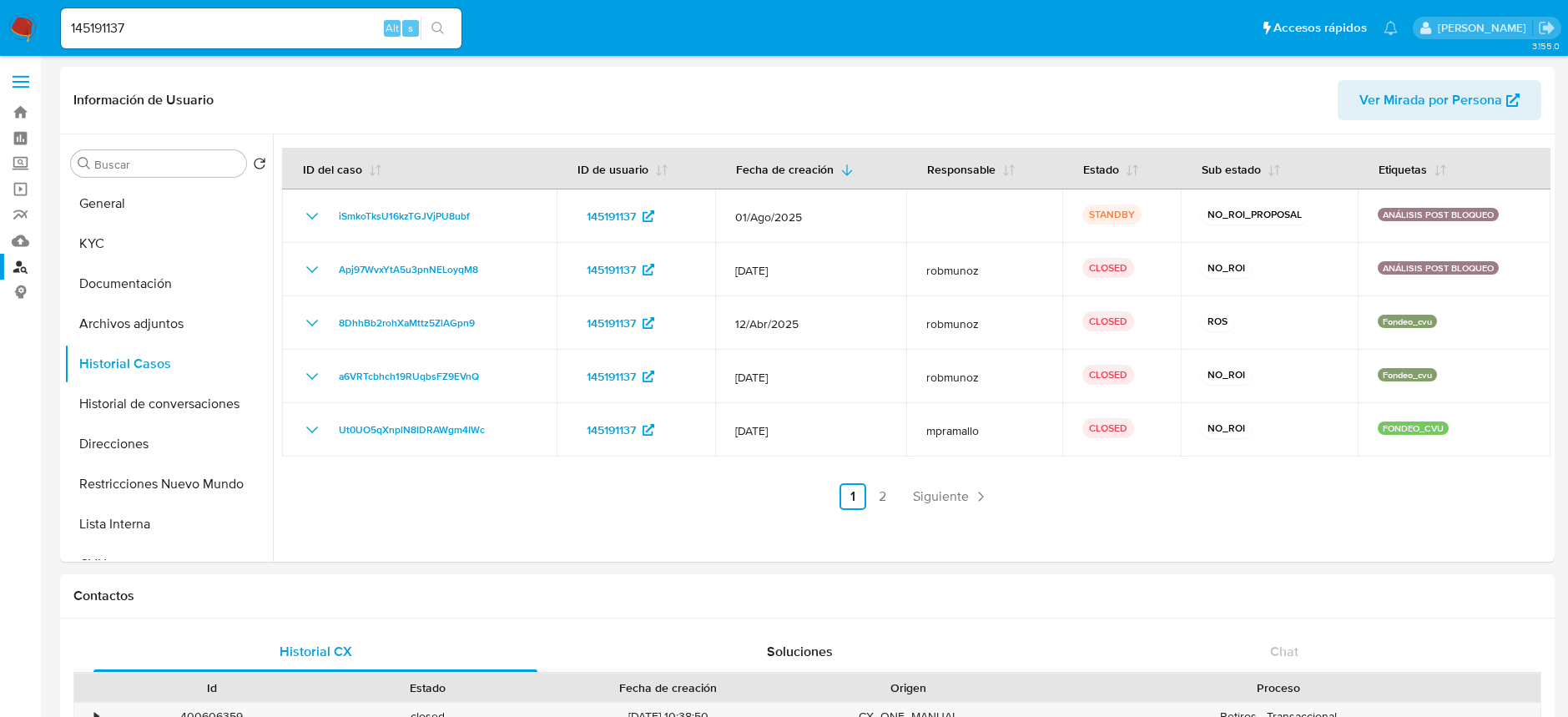
select select "10"
click at [91, 254] on button "KYC" at bounding box center [162, 243] width 195 height 40
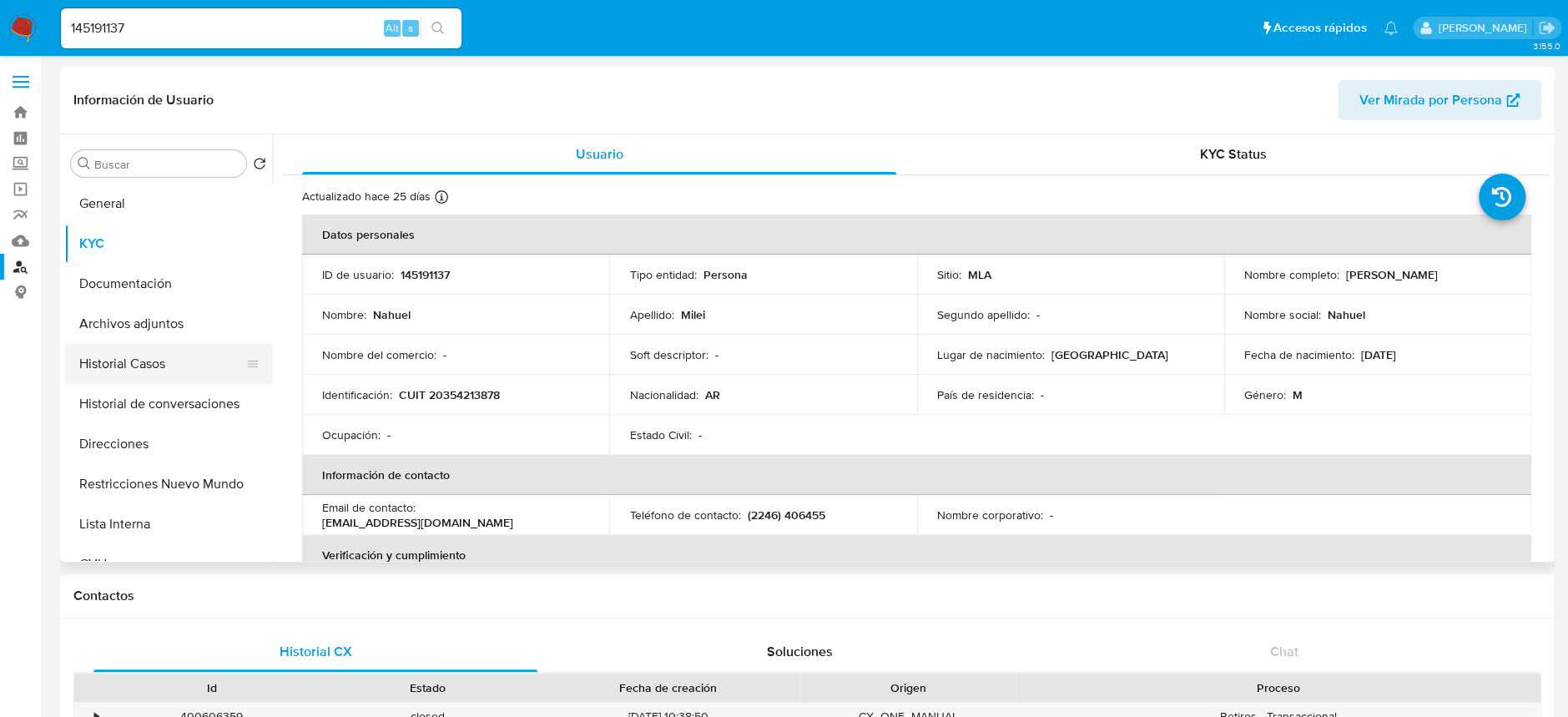
click at [150, 358] on button "Historial Casos" at bounding box center [162, 363] width 195 height 40
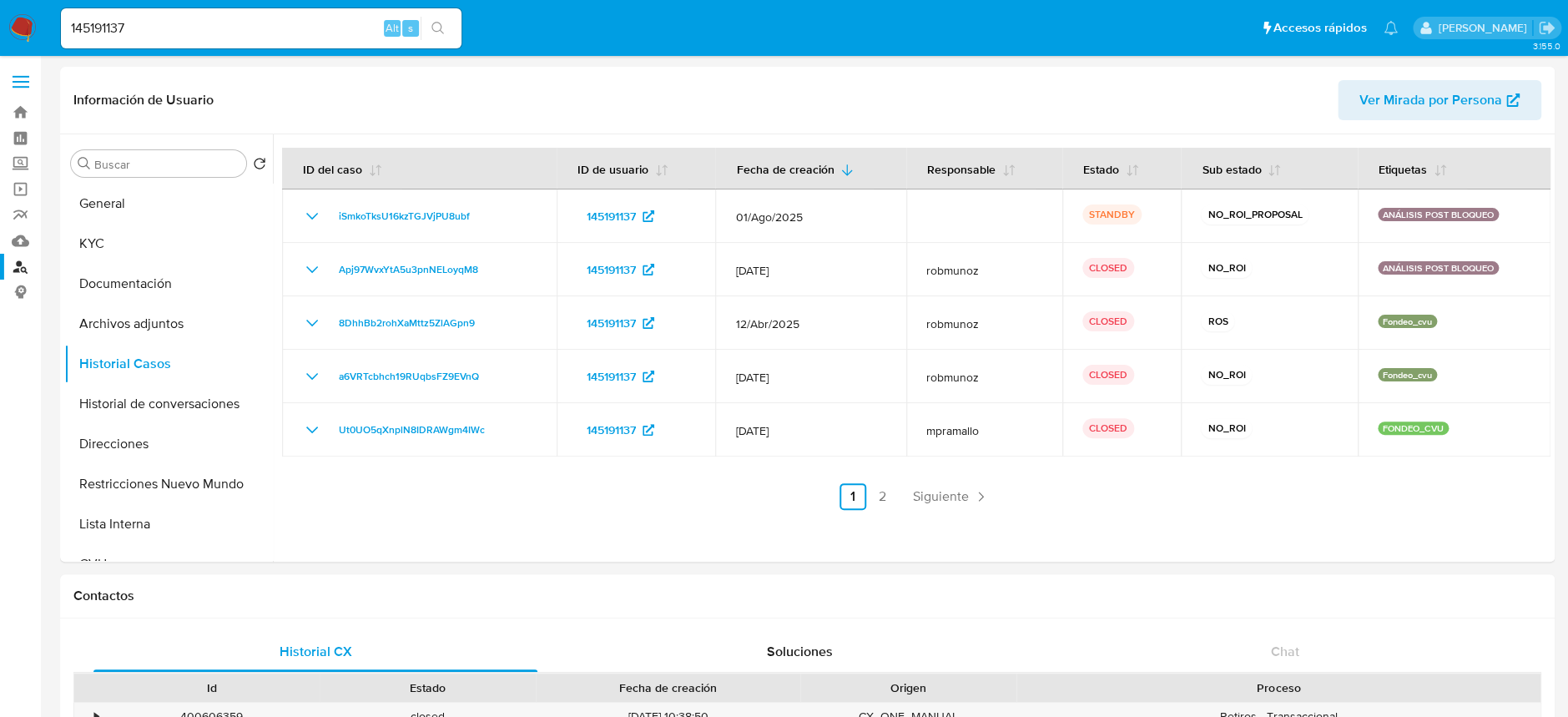
click at [25, 38] on img at bounding box center [22, 29] width 29 height 29
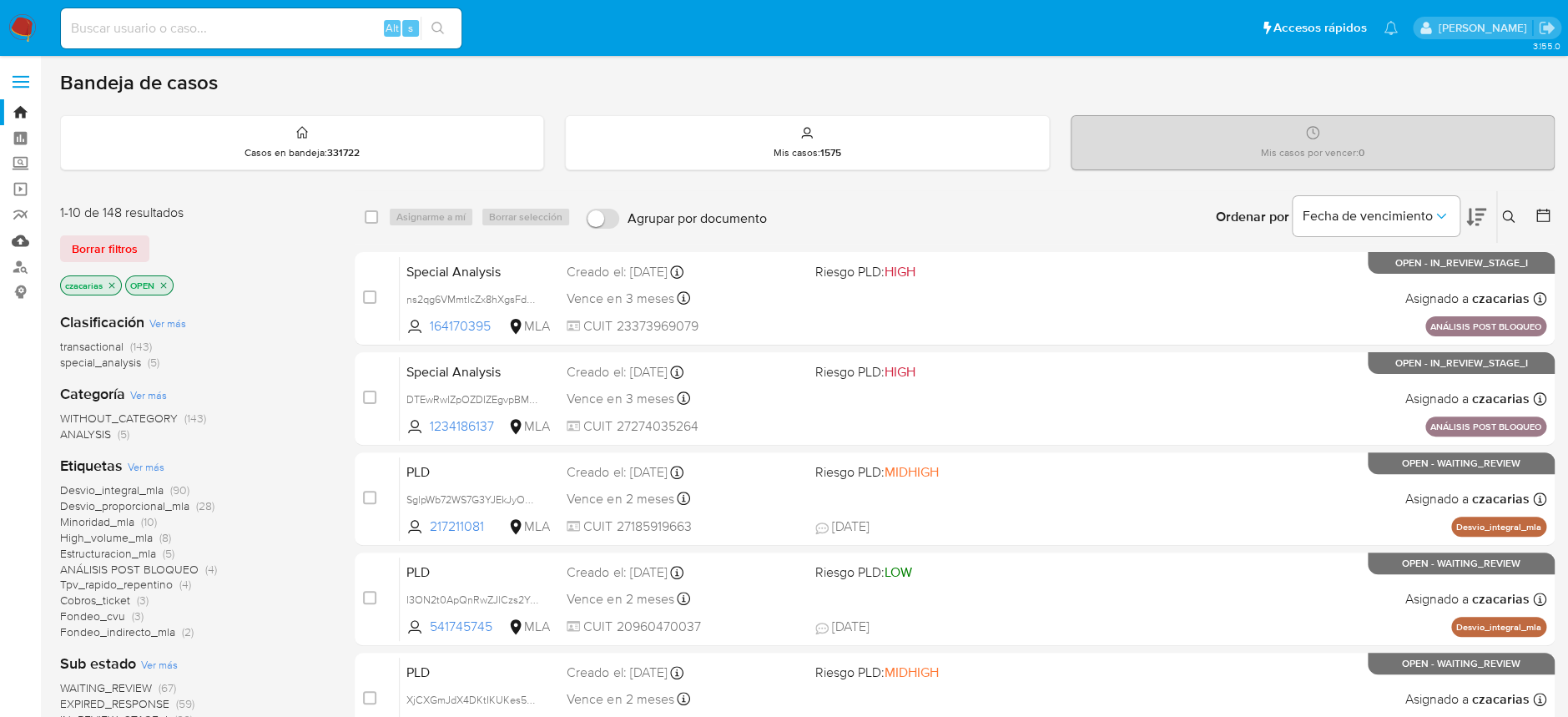
click at [18, 237] on link "Mulan" at bounding box center [99, 240] width 199 height 26
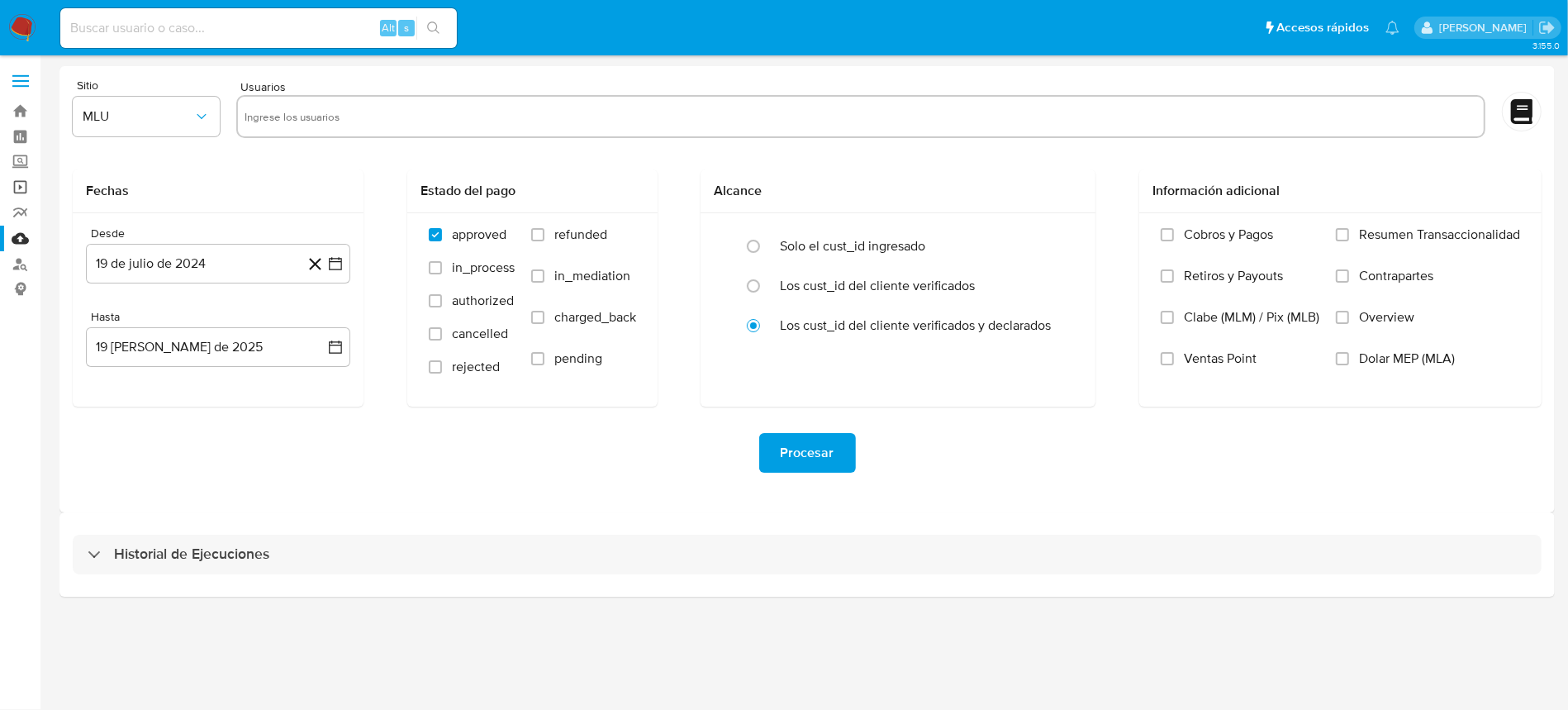
click at [14, 182] on link "Operaciones masivas" at bounding box center [98, 187] width 197 height 26
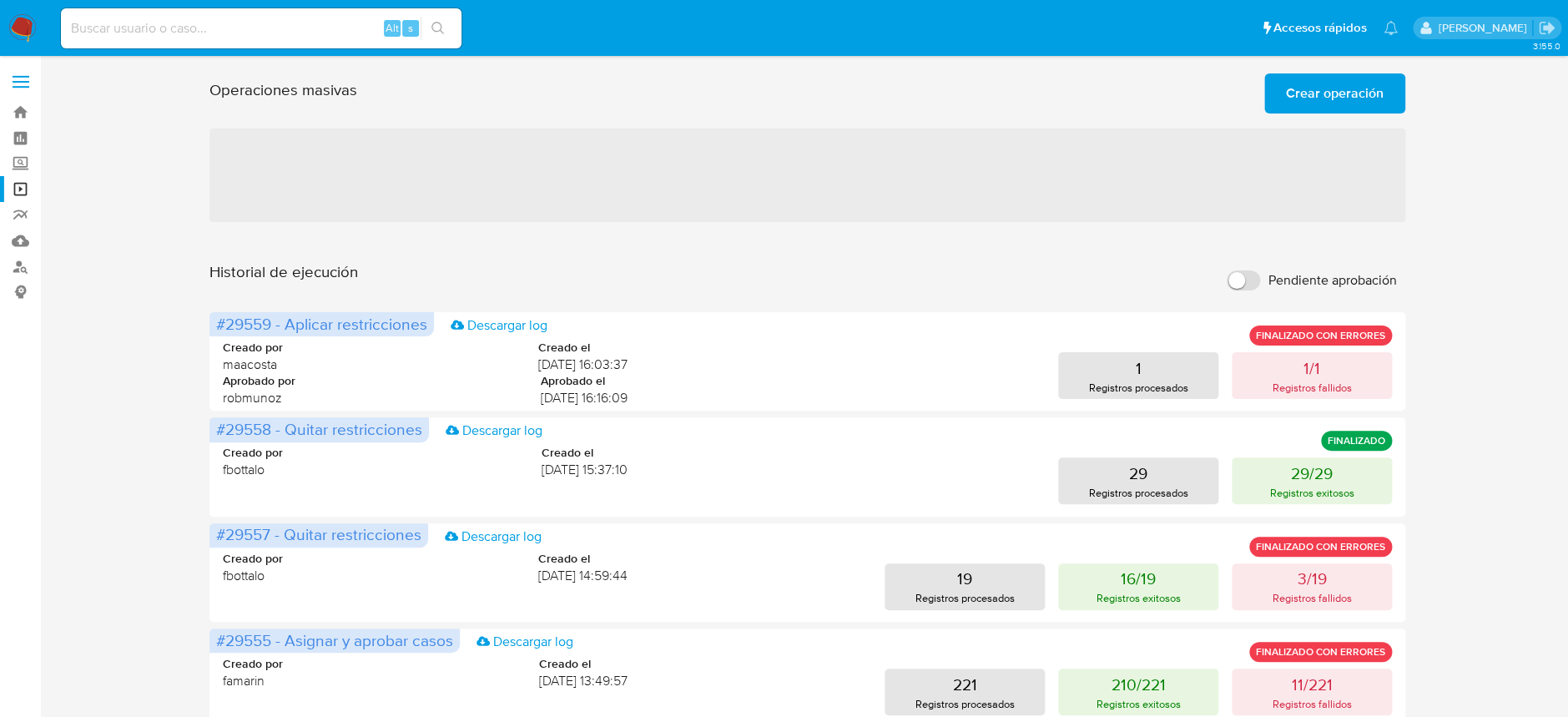
click at [1353, 105] on span "Crear operación" at bounding box center [1335, 93] width 97 height 37
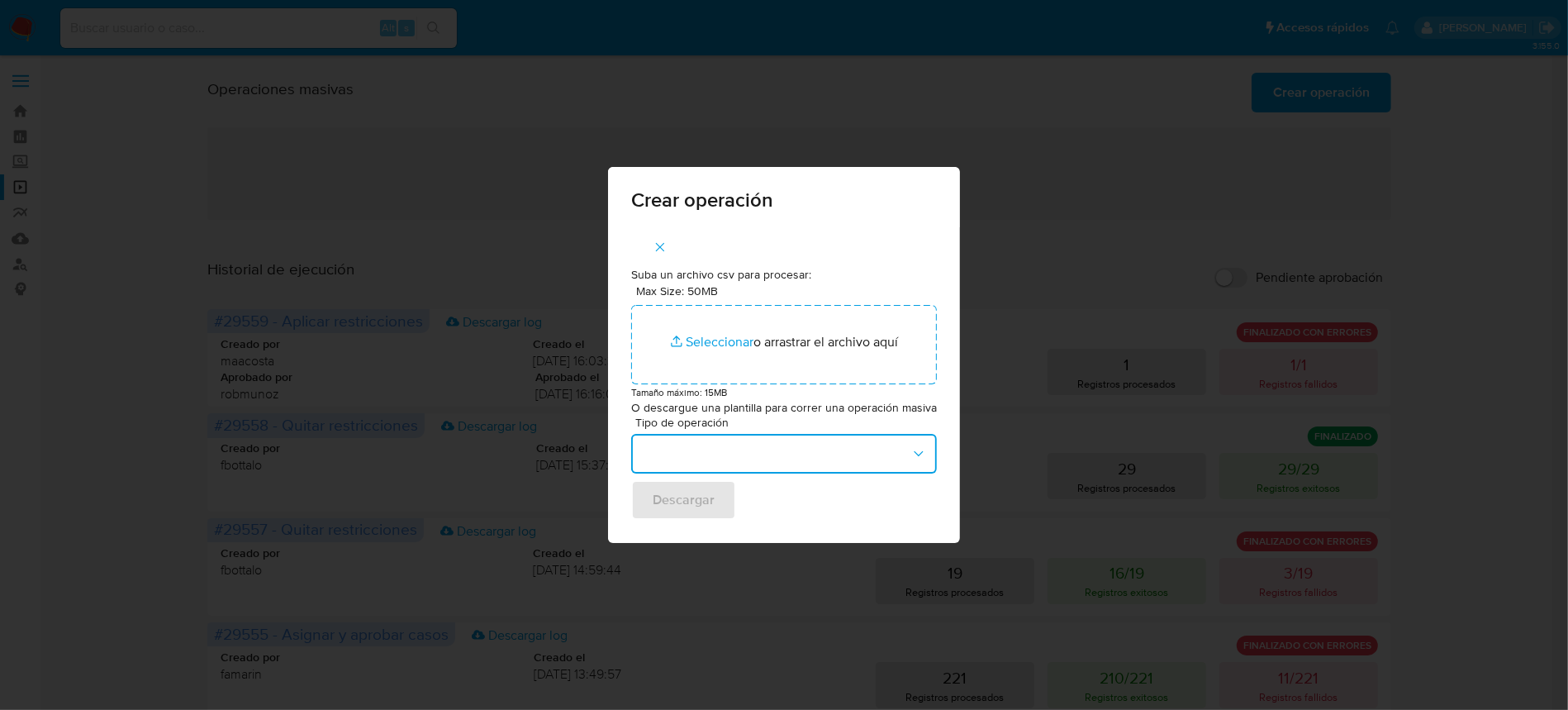
click at [900, 462] on button "button" at bounding box center [784, 453] width 305 height 40
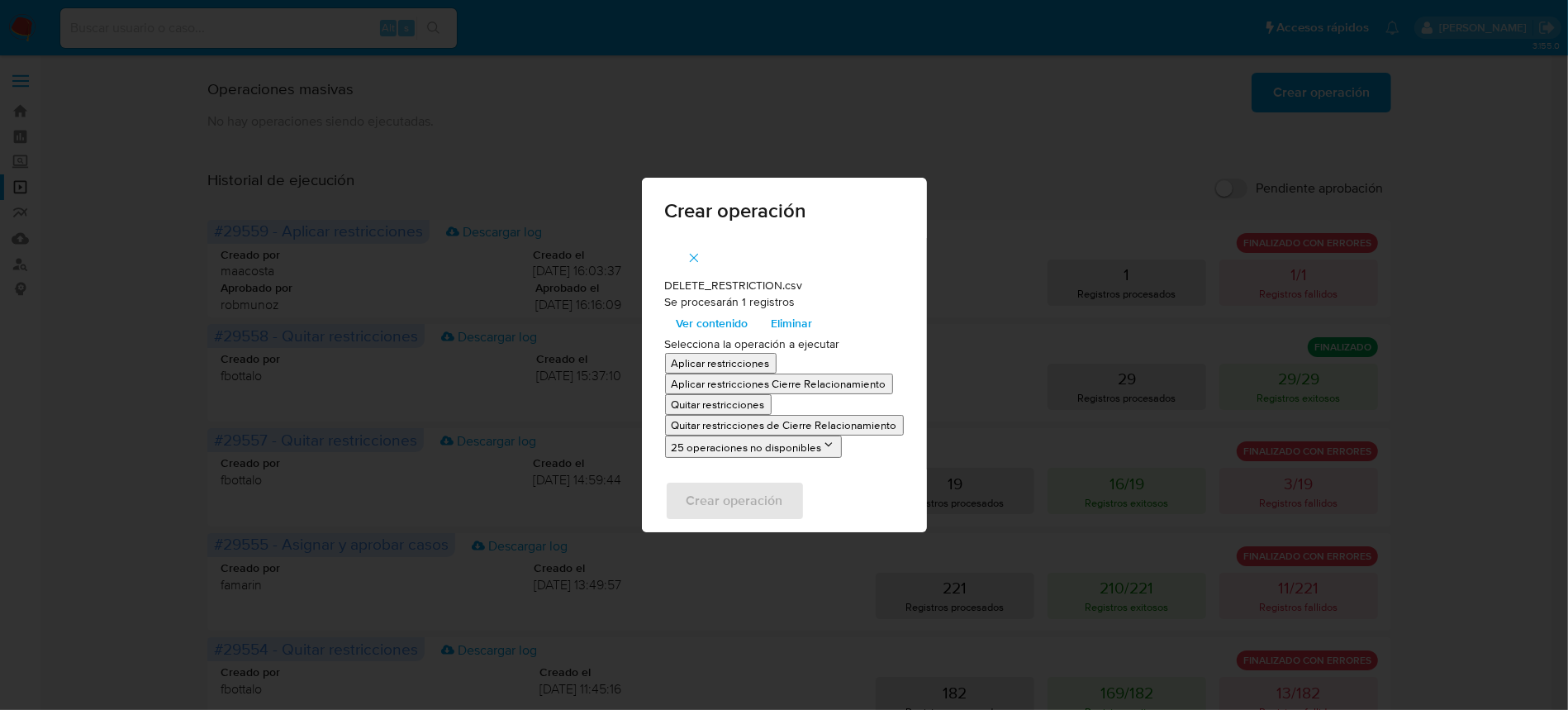
click at [738, 402] on p "Quitar restricciones" at bounding box center [718, 405] width 93 height 16
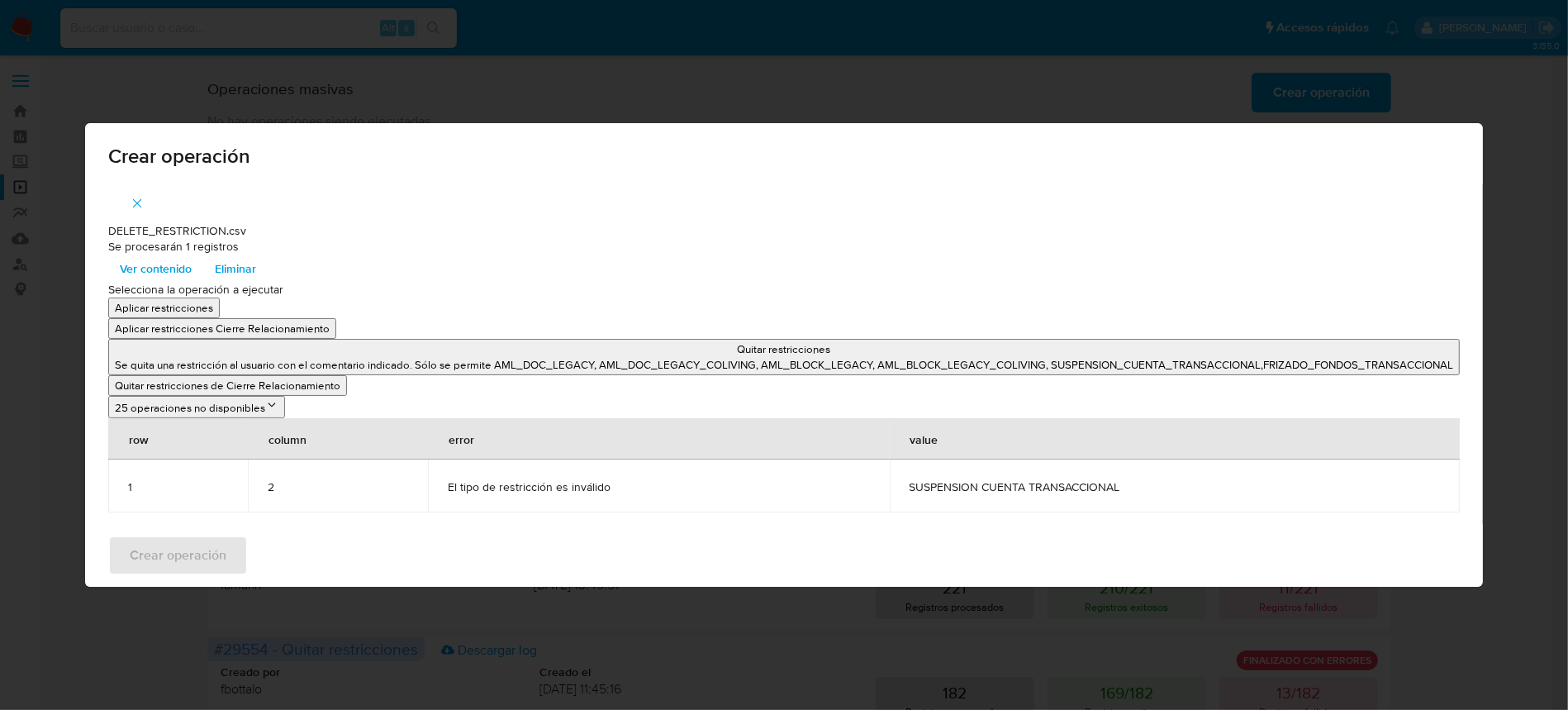
click at [137, 204] on icon "button" at bounding box center [137, 203] width 15 height 15
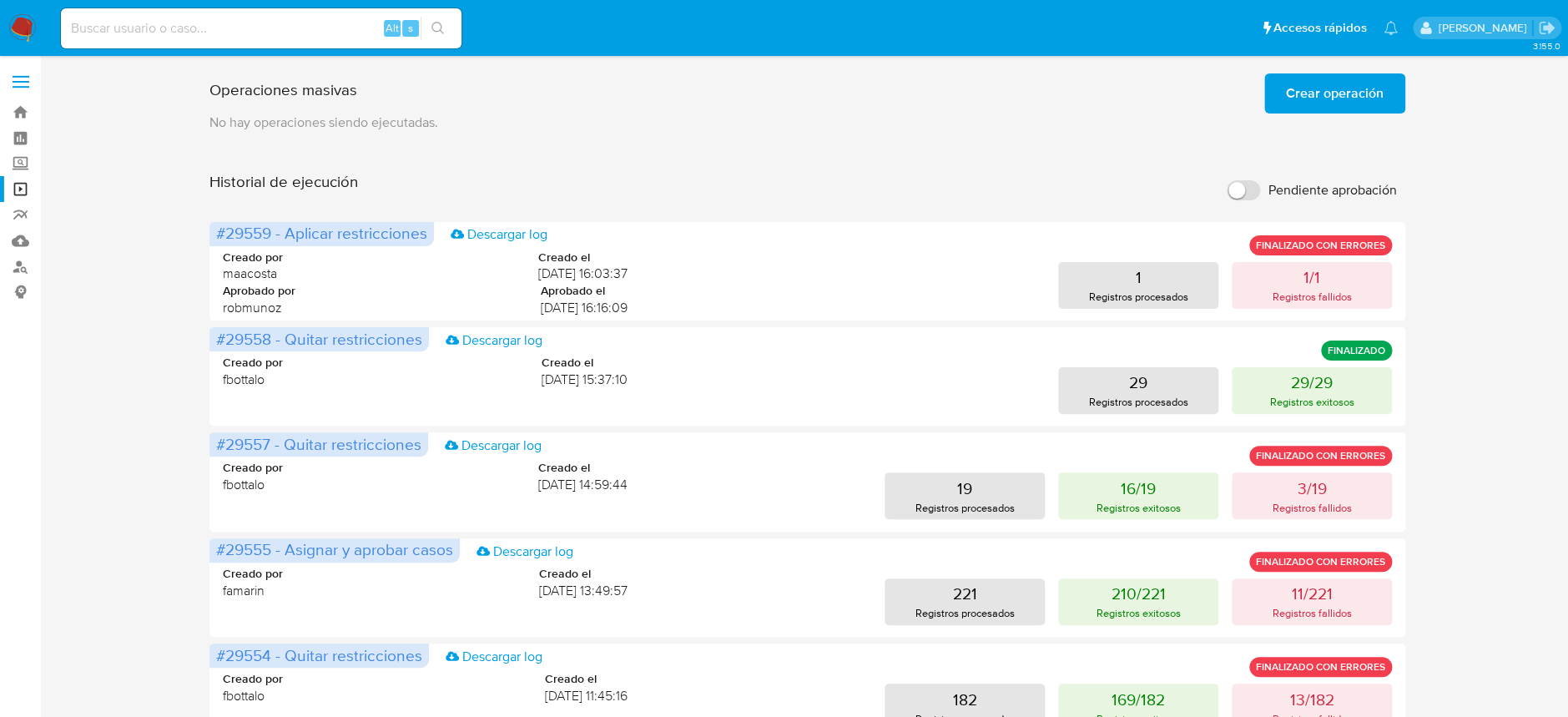
click at [25, 31] on img at bounding box center [22, 29] width 29 height 29
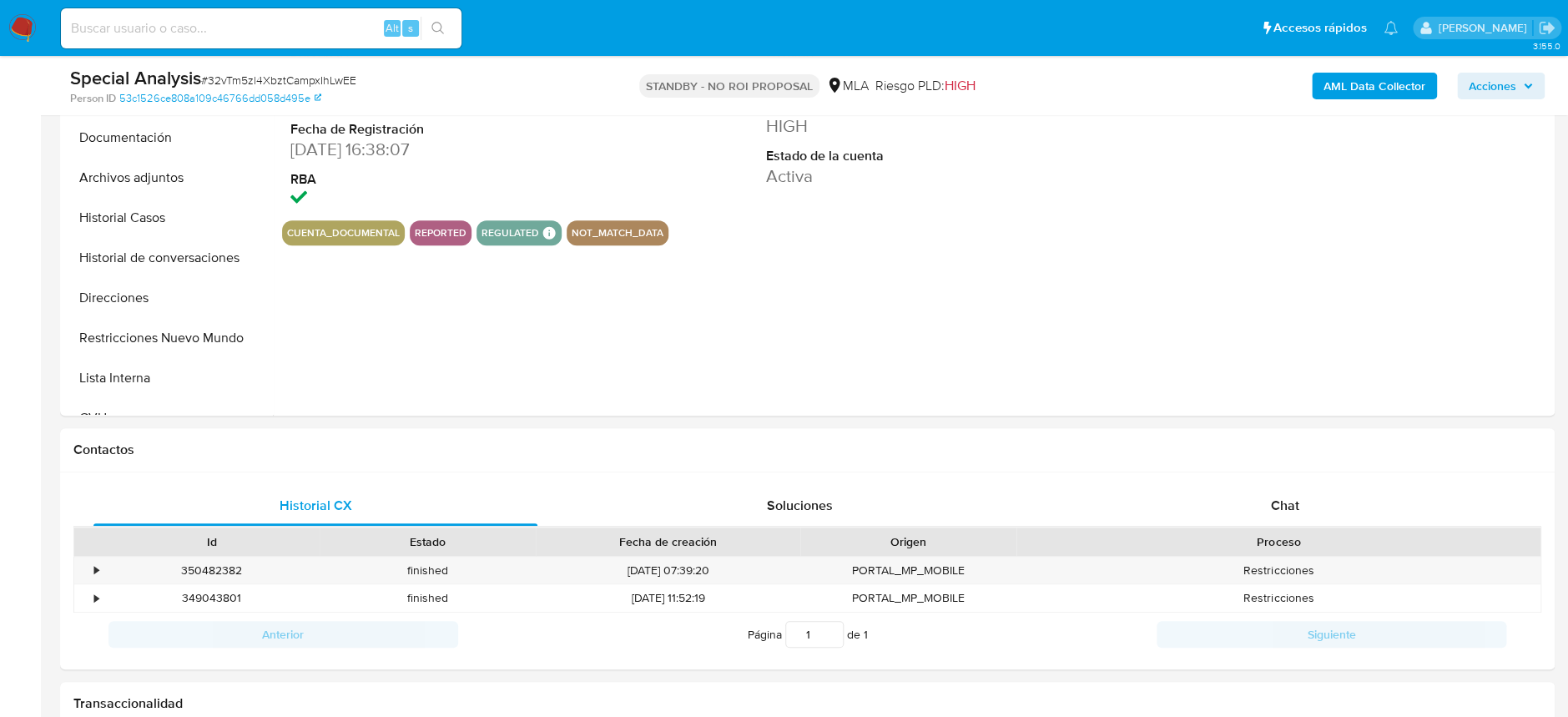
select select "10"
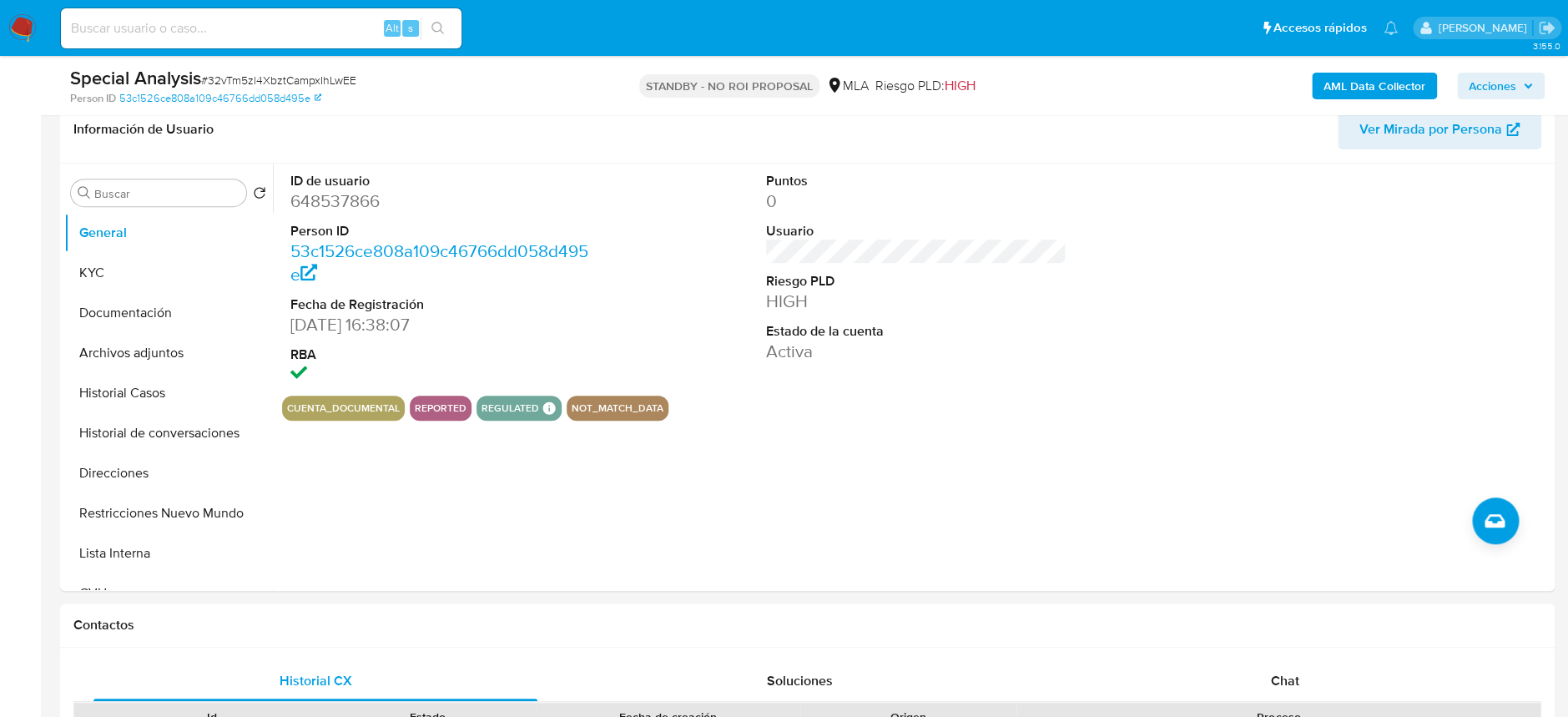
scroll to position [222, 0]
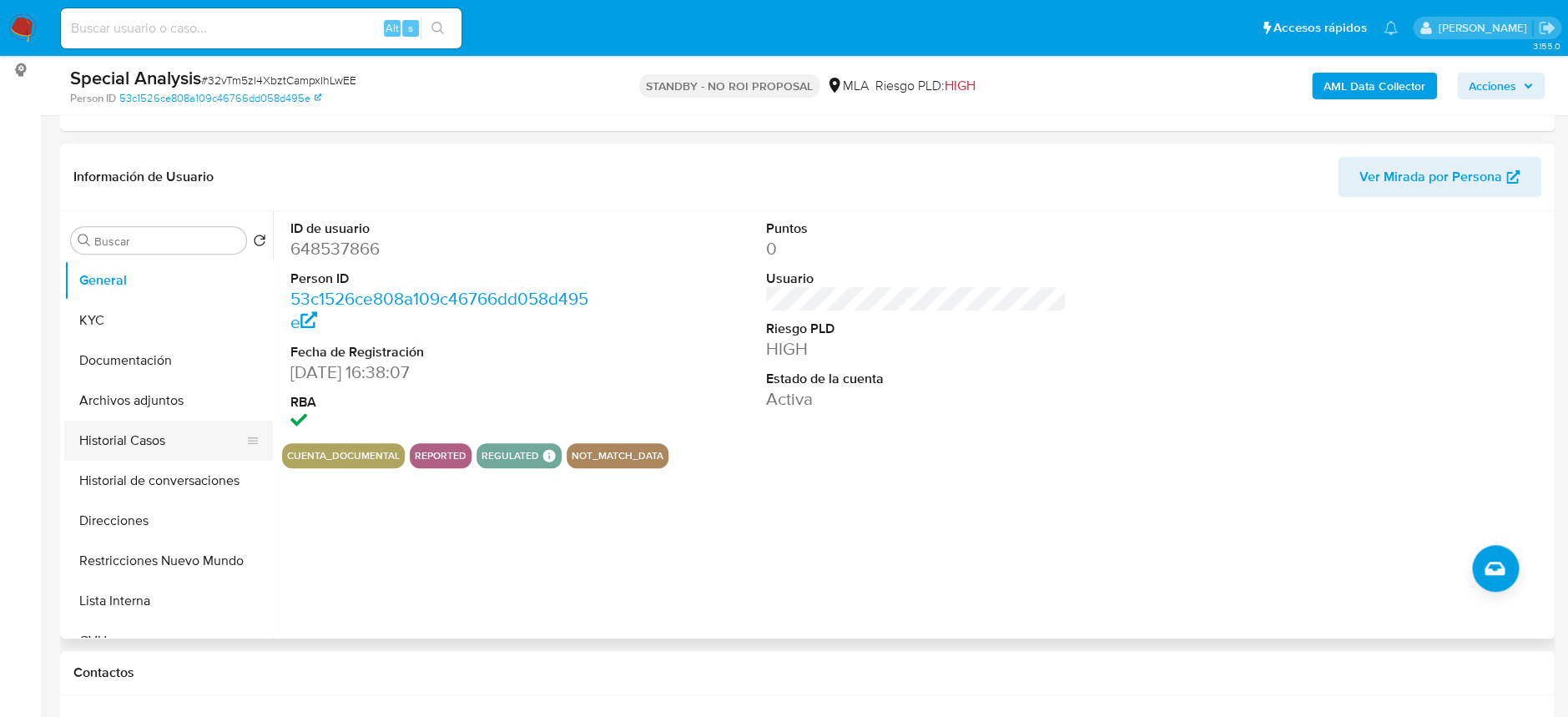
click at [144, 435] on button "Historial Casos" at bounding box center [162, 440] width 195 height 40
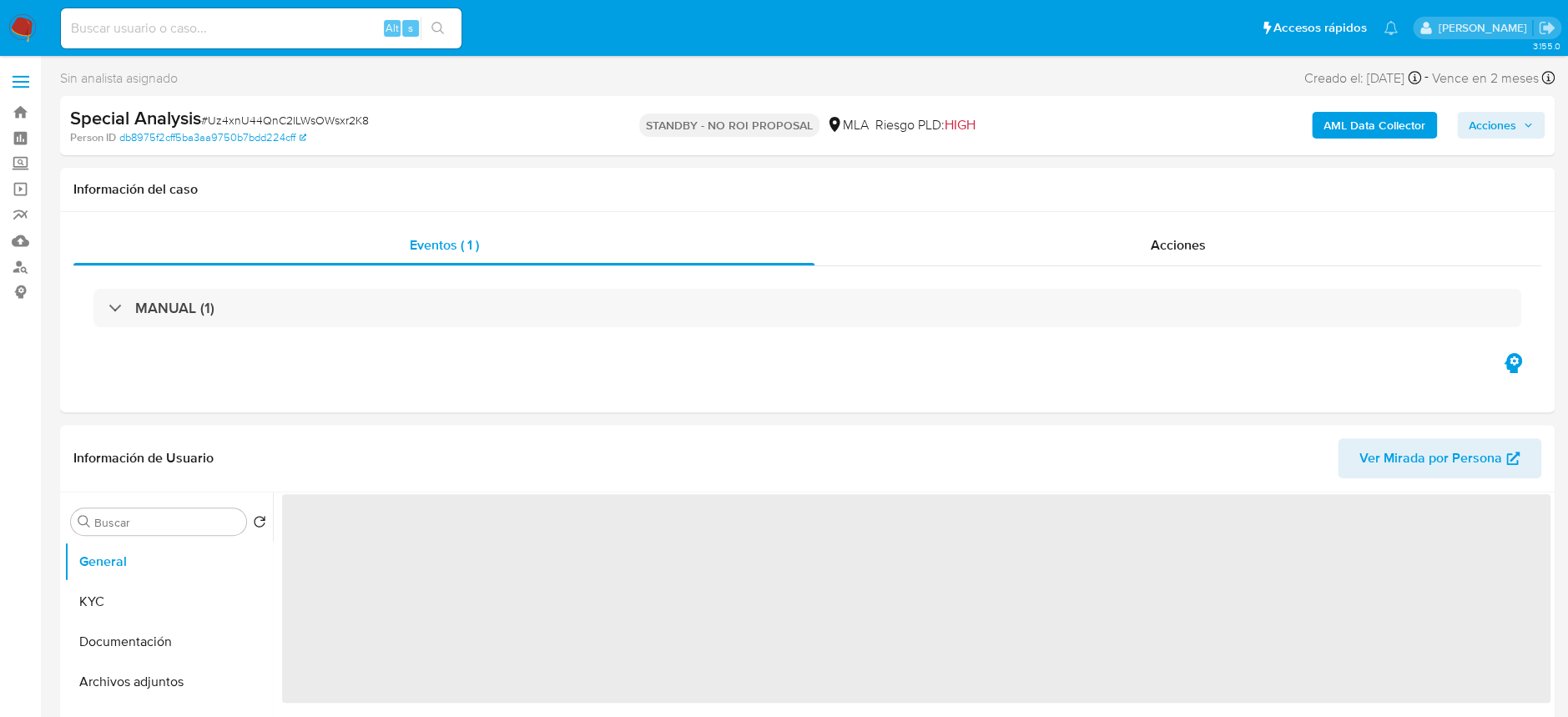
select select "10"
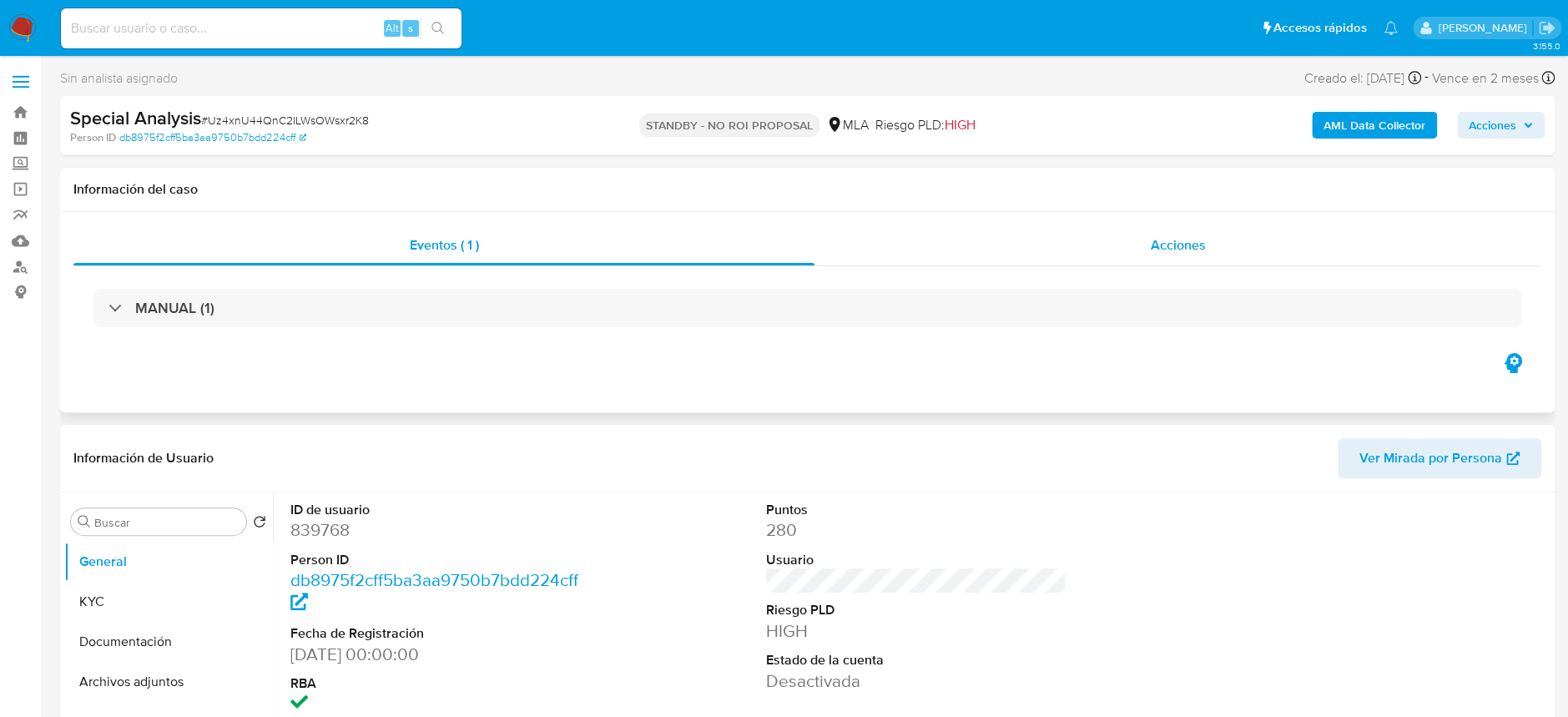
click at [1188, 259] on div "Acciones" at bounding box center [1178, 245] width 727 height 40
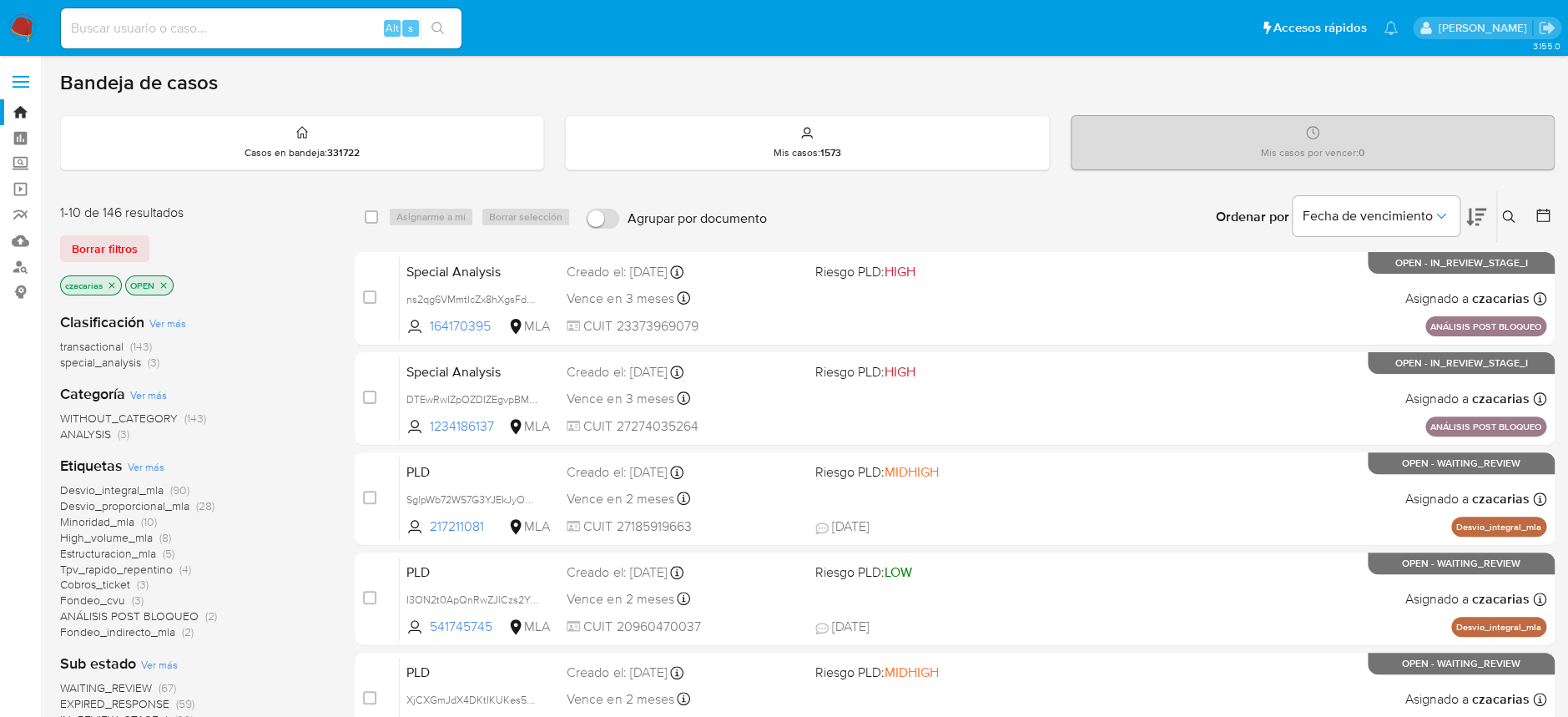
click at [290, 30] on input at bounding box center [261, 29] width 401 height 21
paste input "32vTm5zl4XbztCampxIhLwEE"
type input "32vTm5zl4XbztCampxIhLwEE"
click at [436, 30] on icon "search-icon" at bounding box center [437, 28] width 13 height 13
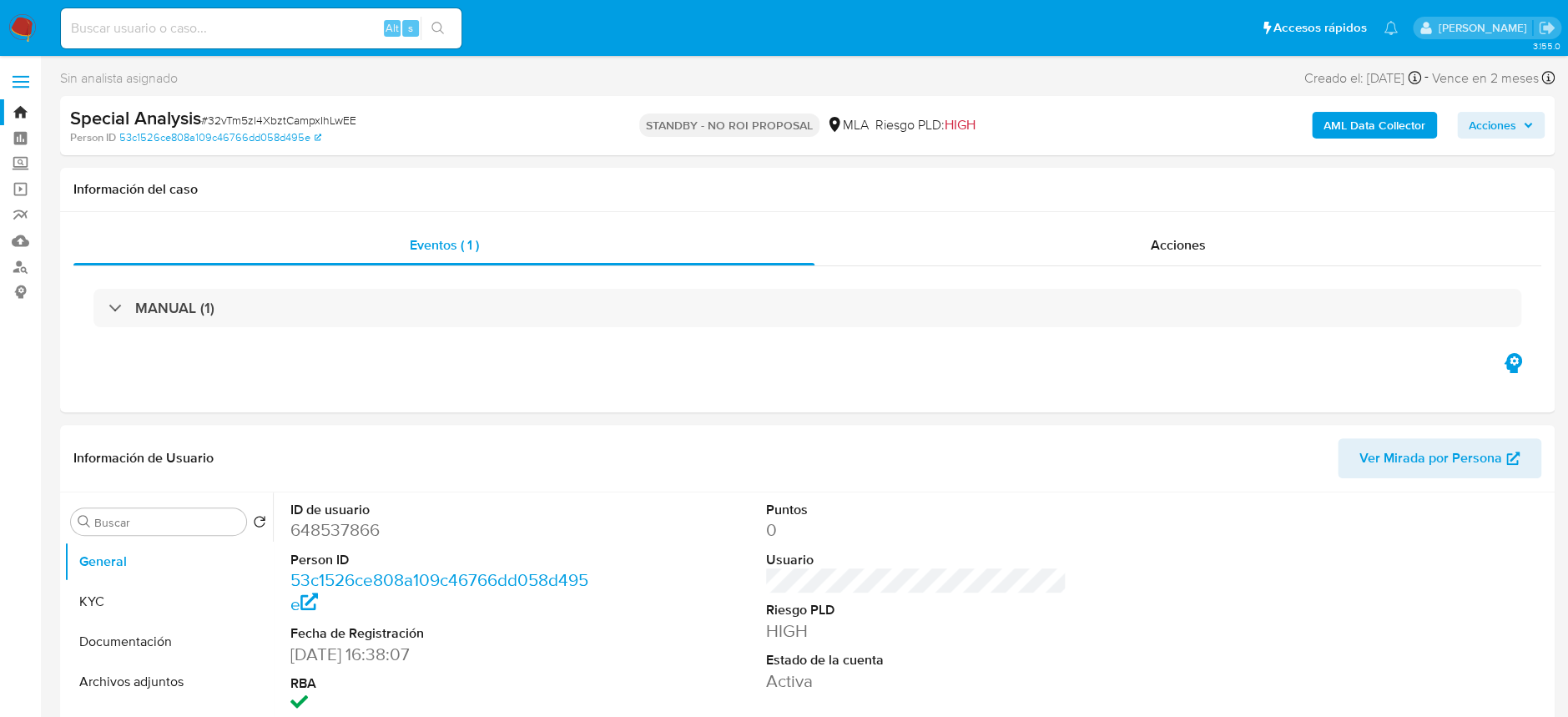
select select "10"
click at [274, 25] on input at bounding box center [261, 29] width 401 height 21
paste input "Uz4xnU44QnC2lLWsOWsxr2K8"
type input "Uz4xnU44QnC2lLWsOWsxr2K8"
click at [441, 19] on button "search-icon" at bounding box center [437, 29] width 34 height 23
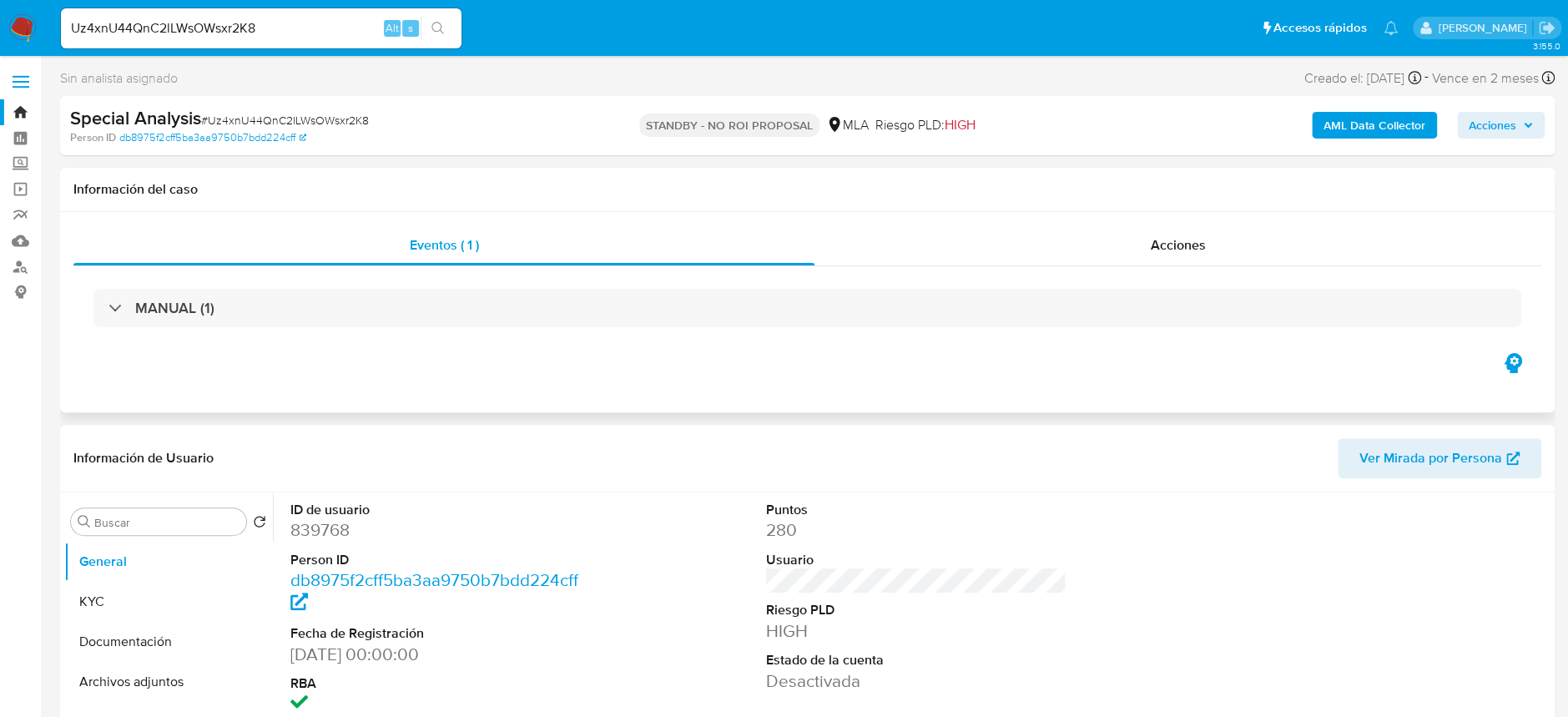
select select "10"
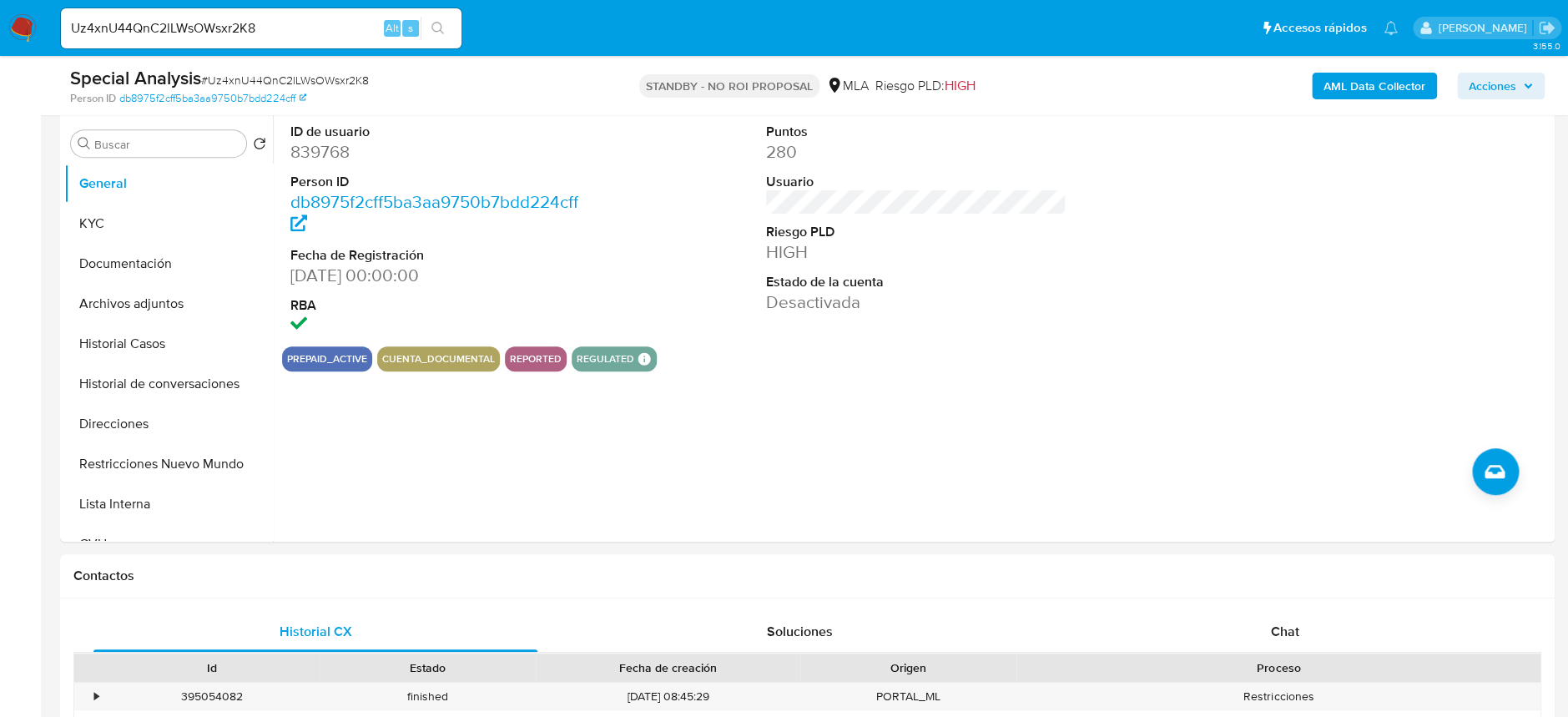
scroll to position [333, 0]
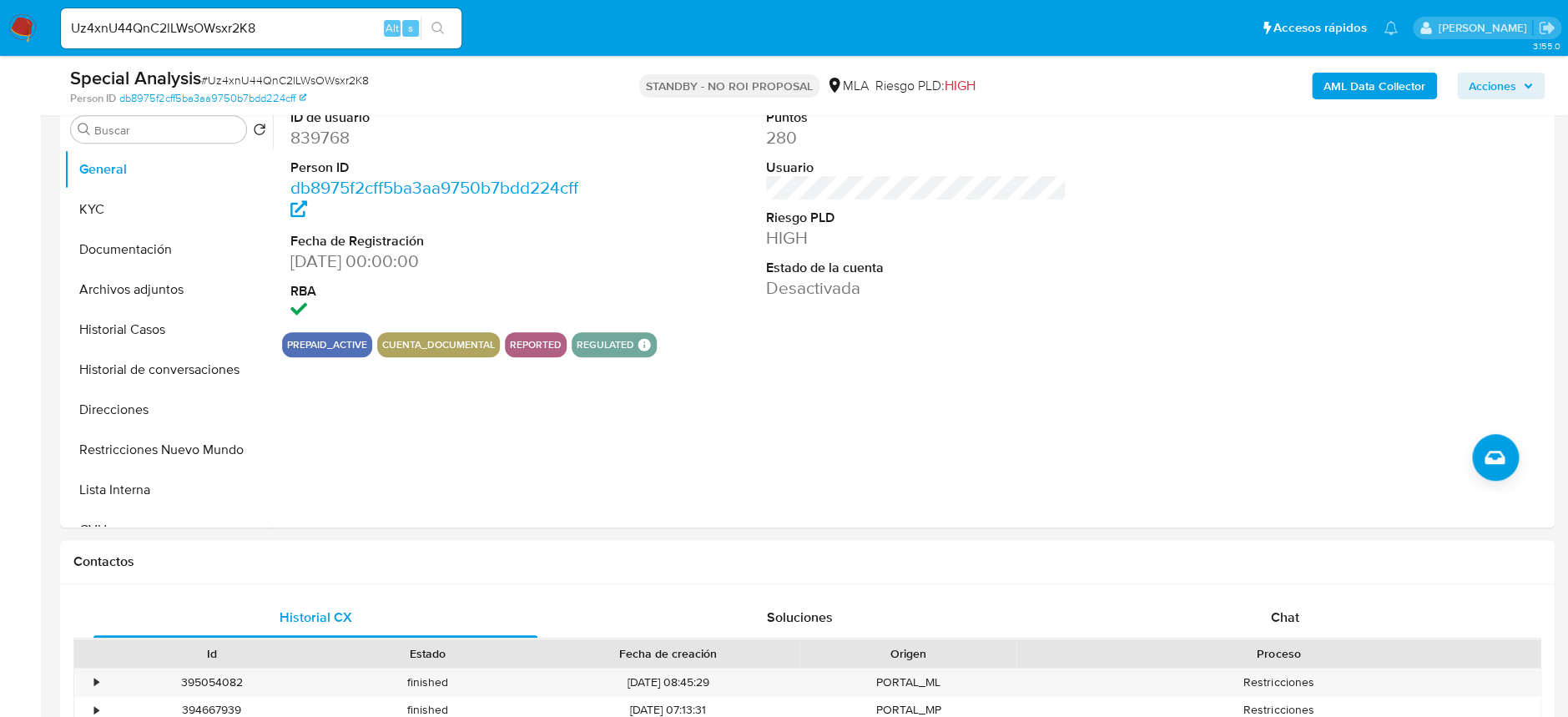
click at [22, 10] on nav "Pausado Ver notificaciones Uz4xnU44QnC2lLWsOWsxr2K8 Alt s Accesos rápidos Presi…" at bounding box center [784, 28] width 1568 height 56
click at [13, 31] on img at bounding box center [22, 29] width 29 height 29
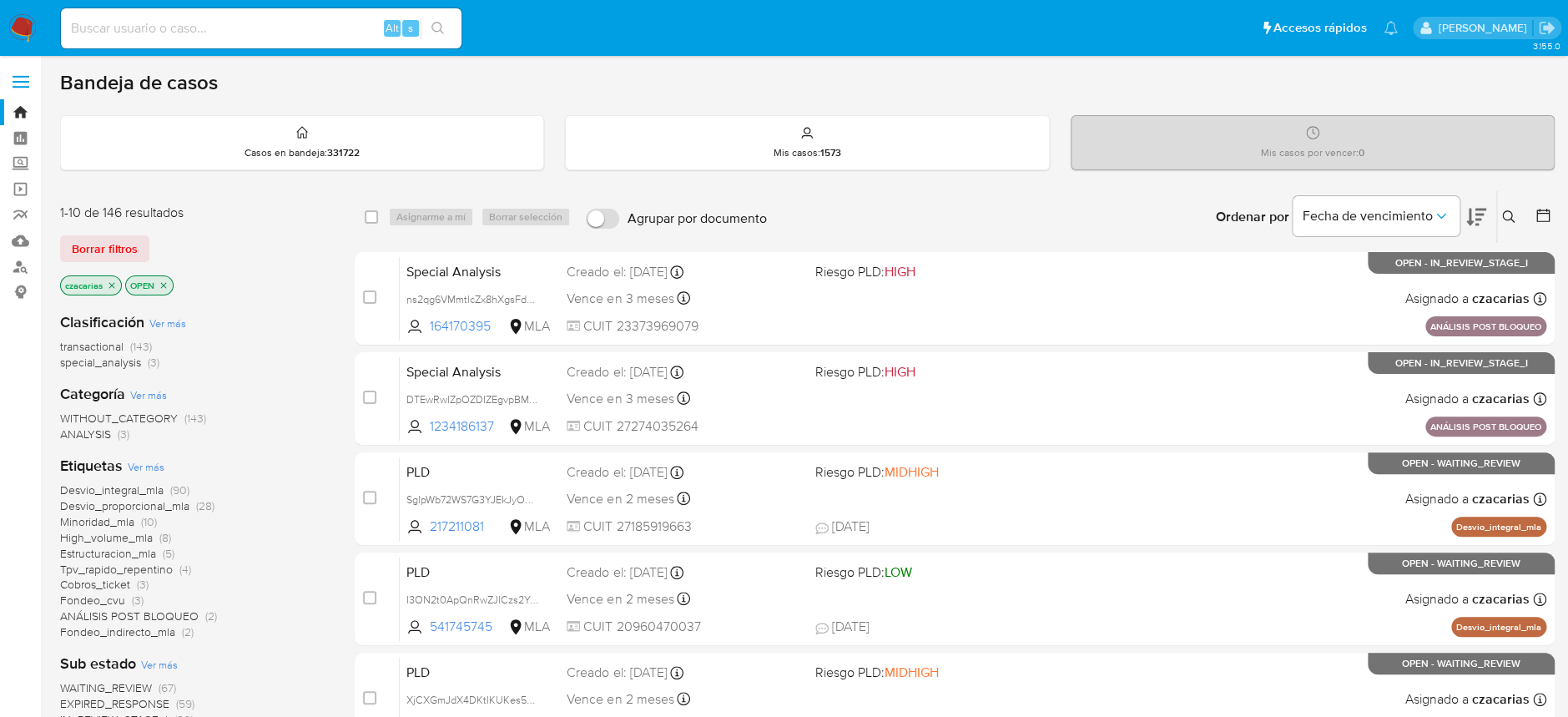
click at [6, 32] on nav "Pausado Ver notificaciones Alt s Accesos rápidos Presiona las siguientes teclas…" at bounding box center [784, 28] width 1568 height 56
